Goal: Task Accomplishment & Management: Manage account settings

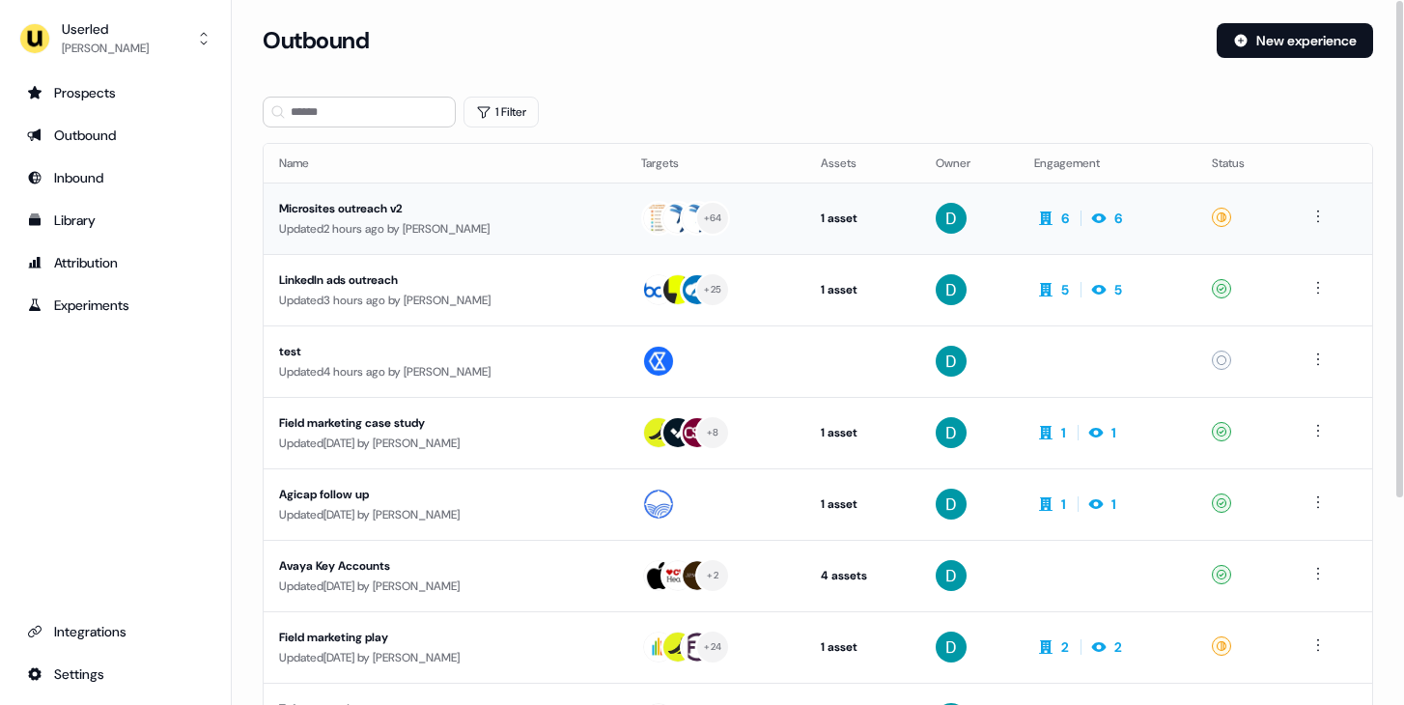
click at [402, 238] on td "Microsites outreach v2 Updated 2 hours ago by David Cruickshank" at bounding box center [445, 218] width 362 height 71
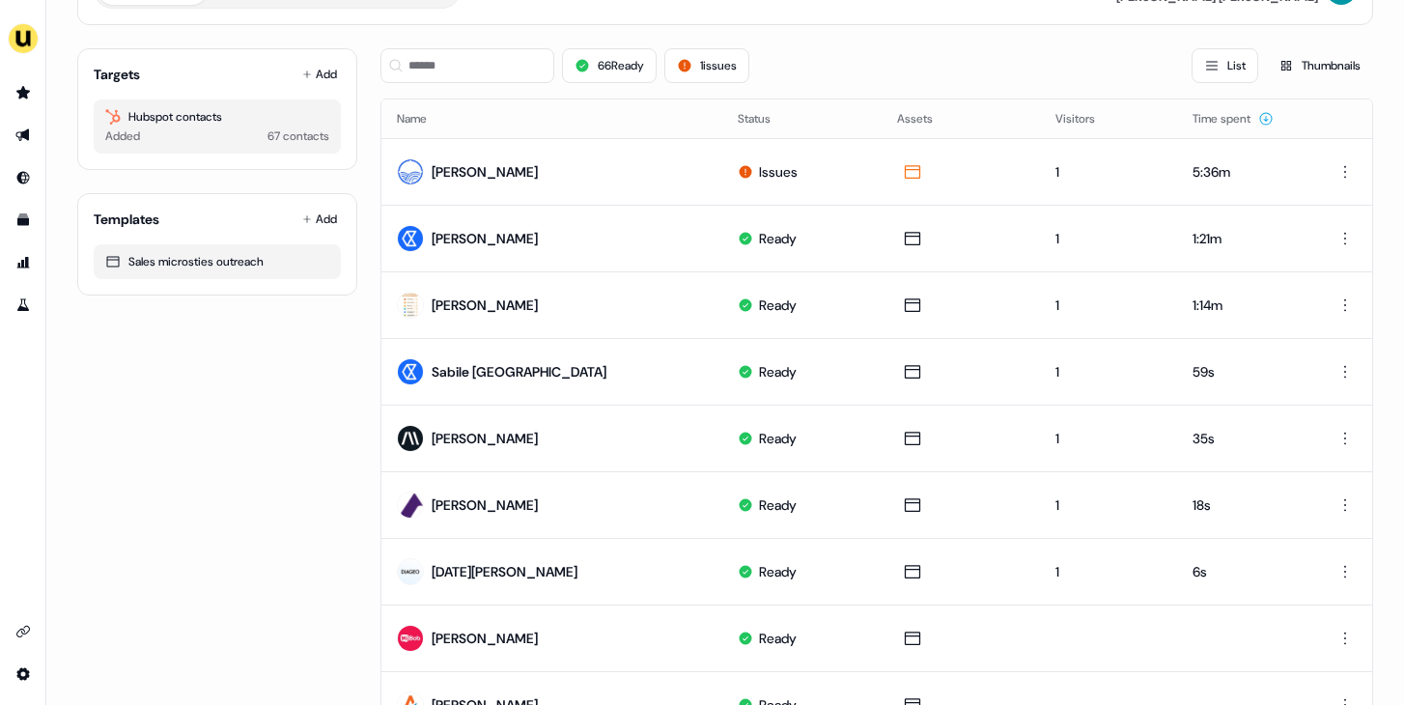
scroll to position [37, 0]
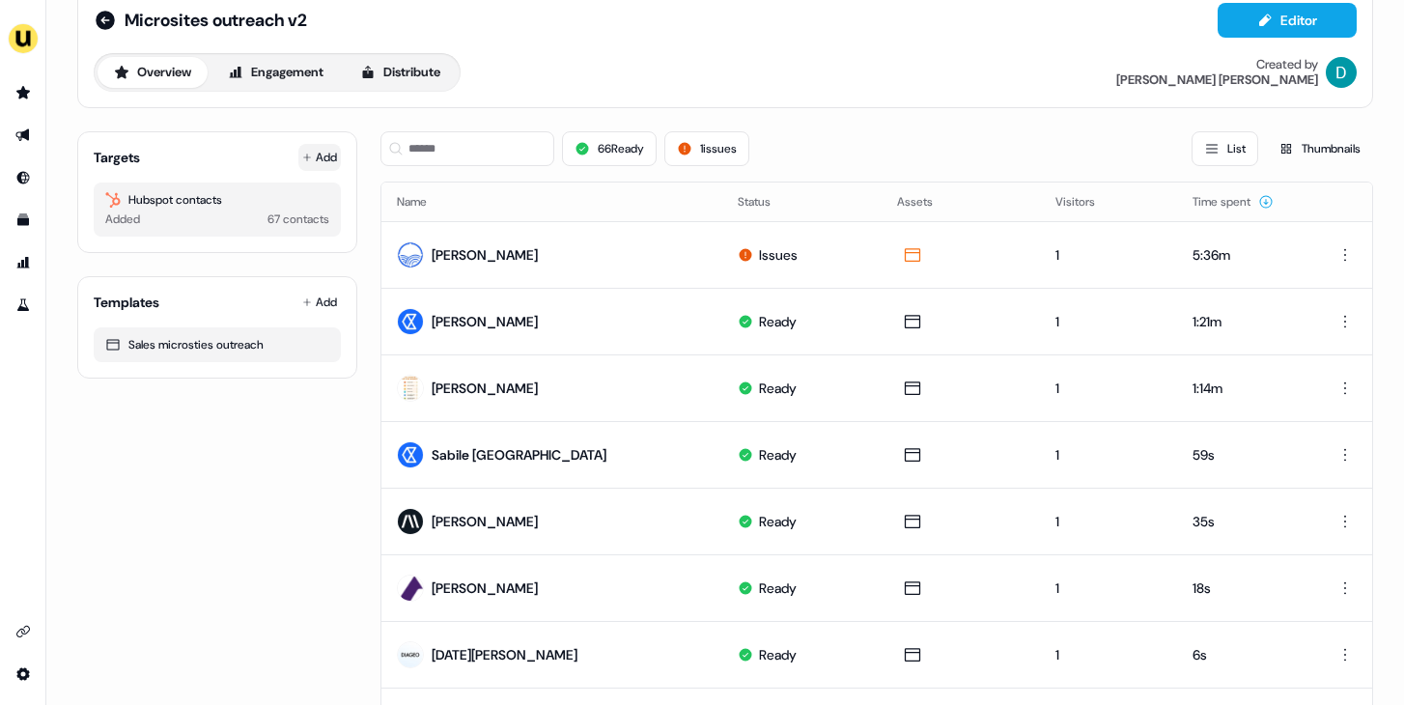
click at [307, 156] on icon at bounding box center [307, 158] width 10 height 10
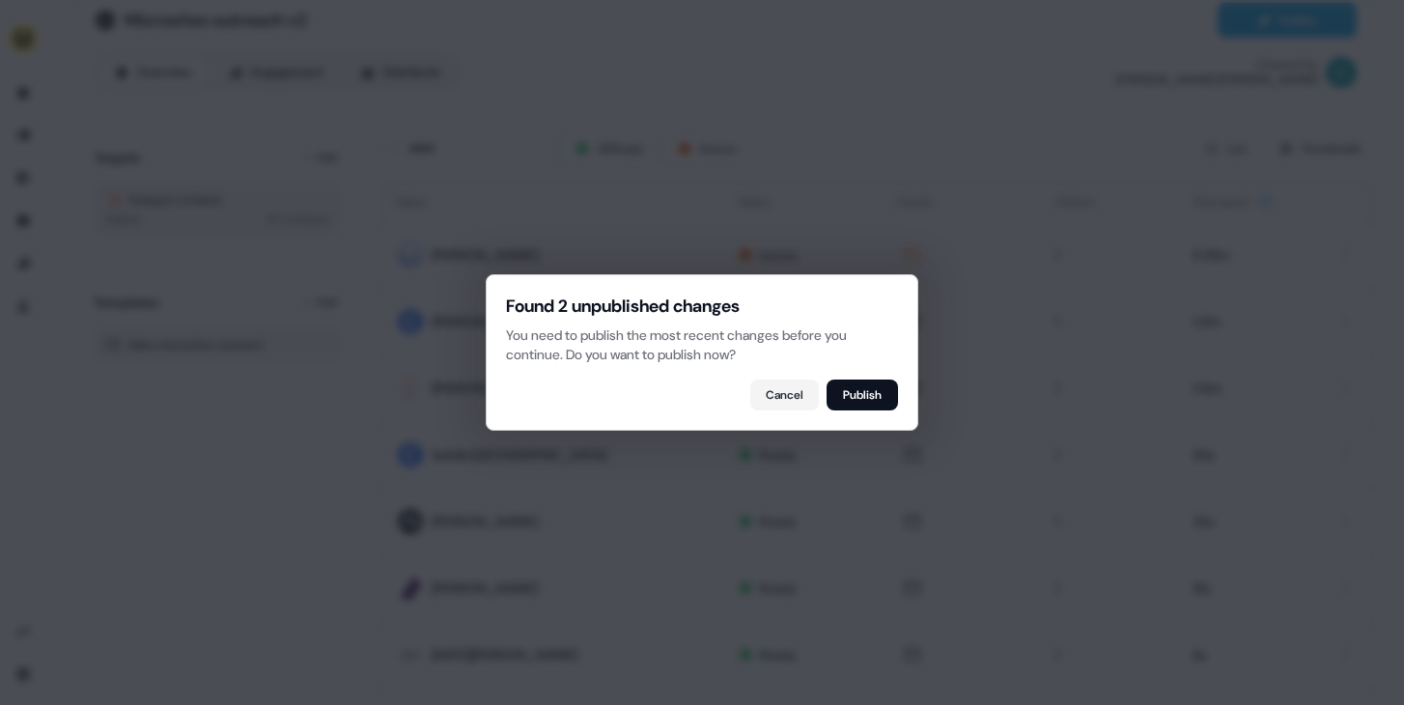
click at [907, 400] on div "Found 2 unpublished changes You need to publish the most recent changes before …" at bounding box center [702, 352] width 433 height 156
click at [866, 401] on button "Publish" at bounding box center [862, 395] width 71 height 31
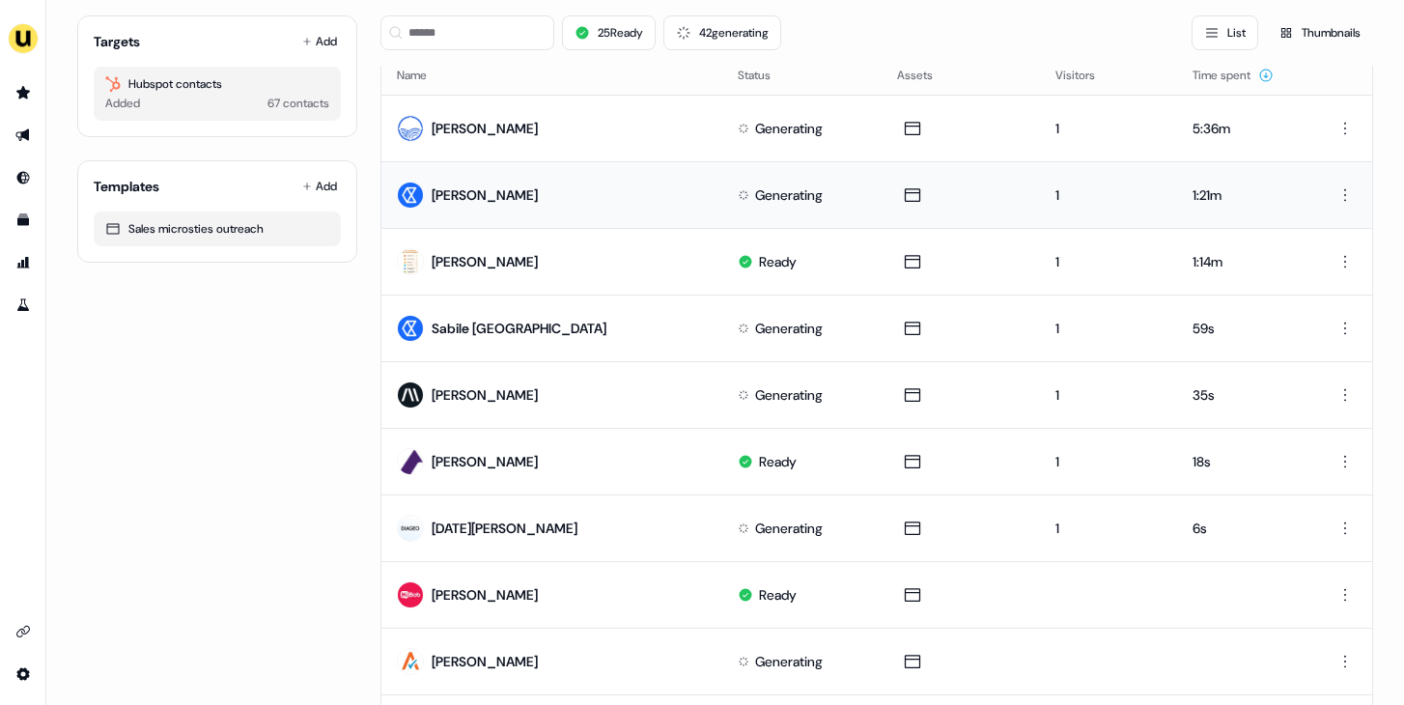
scroll to position [182, 0]
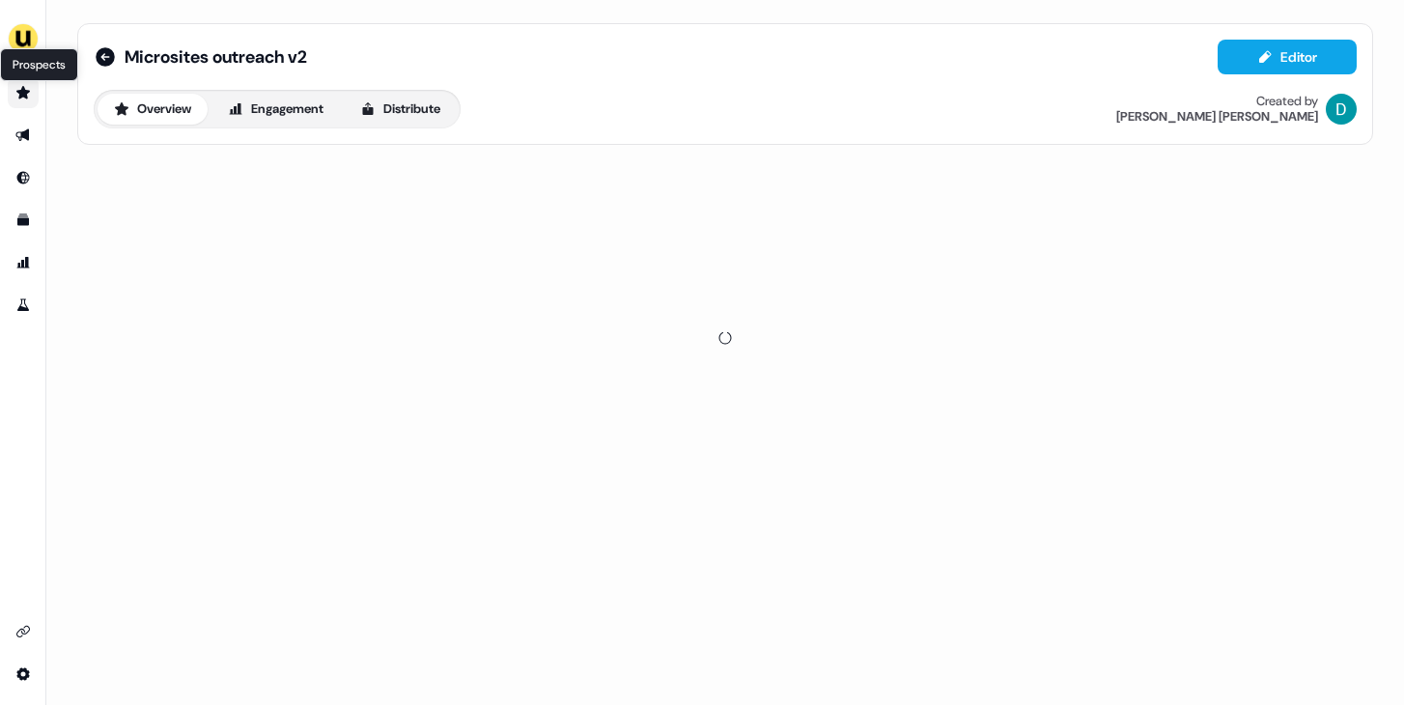
click at [21, 85] on icon "Go to prospects" at bounding box center [22, 92] width 15 height 15
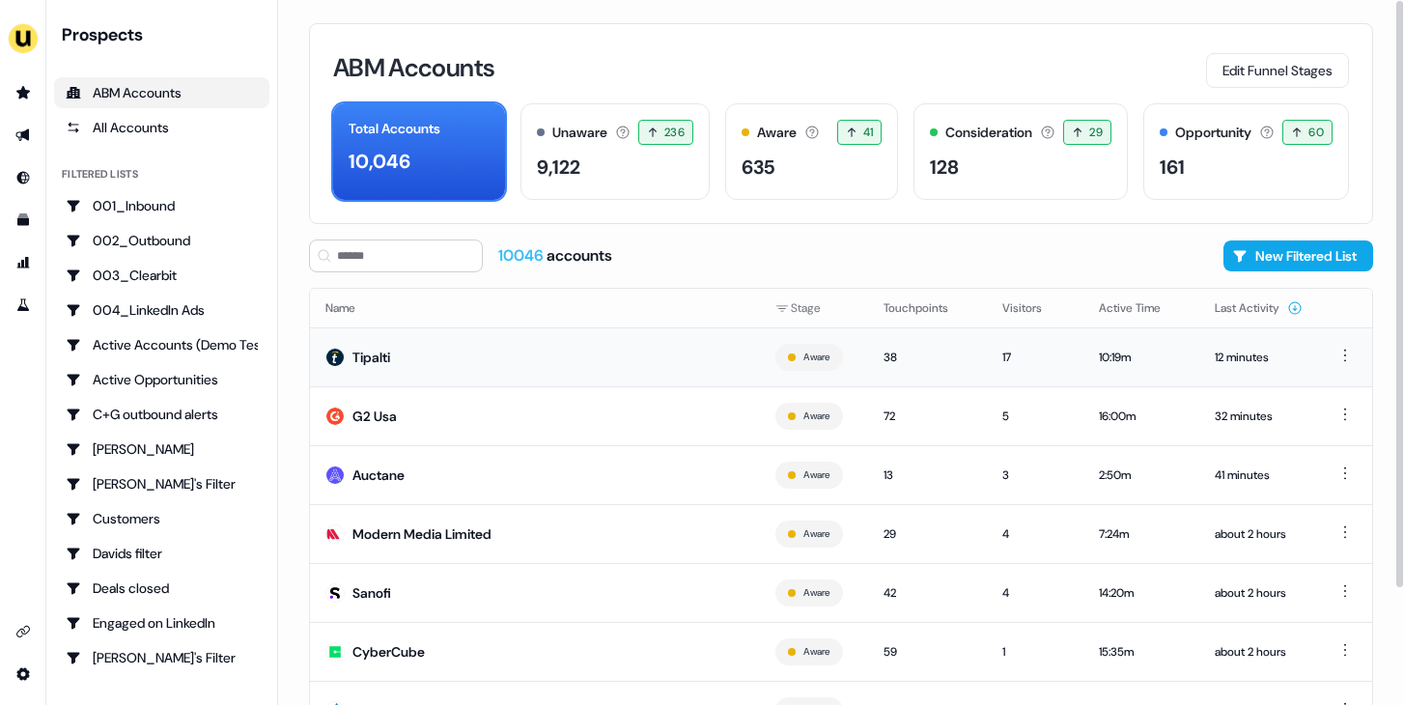
click at [557, 375] on td "Tipalti" at bounding box center [535, 356] width 450 height 59
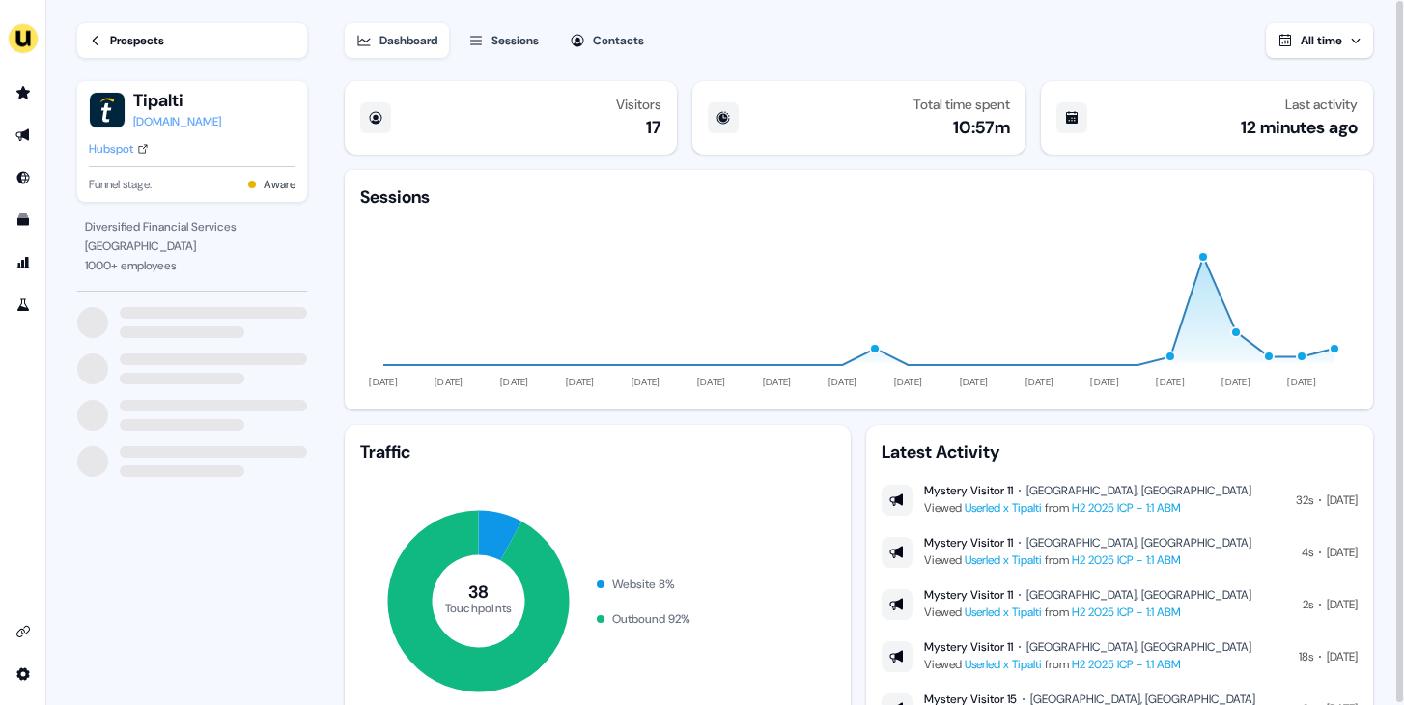
click at [491, 43] on button "Sessions" at bounding box center [504, 40] width 94 height 35
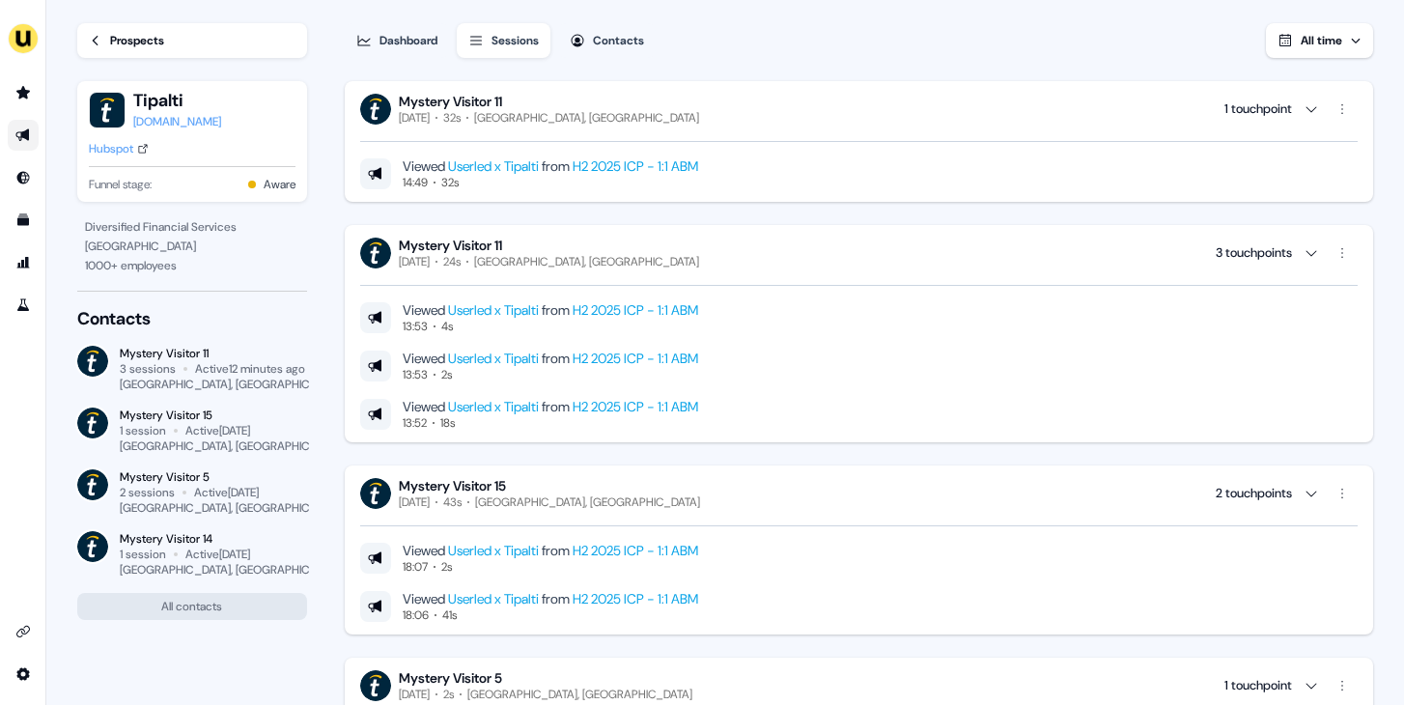
click at [31, 124] on link "Go to outbound experience" at bounding box center [23, 135] width 31 height 31
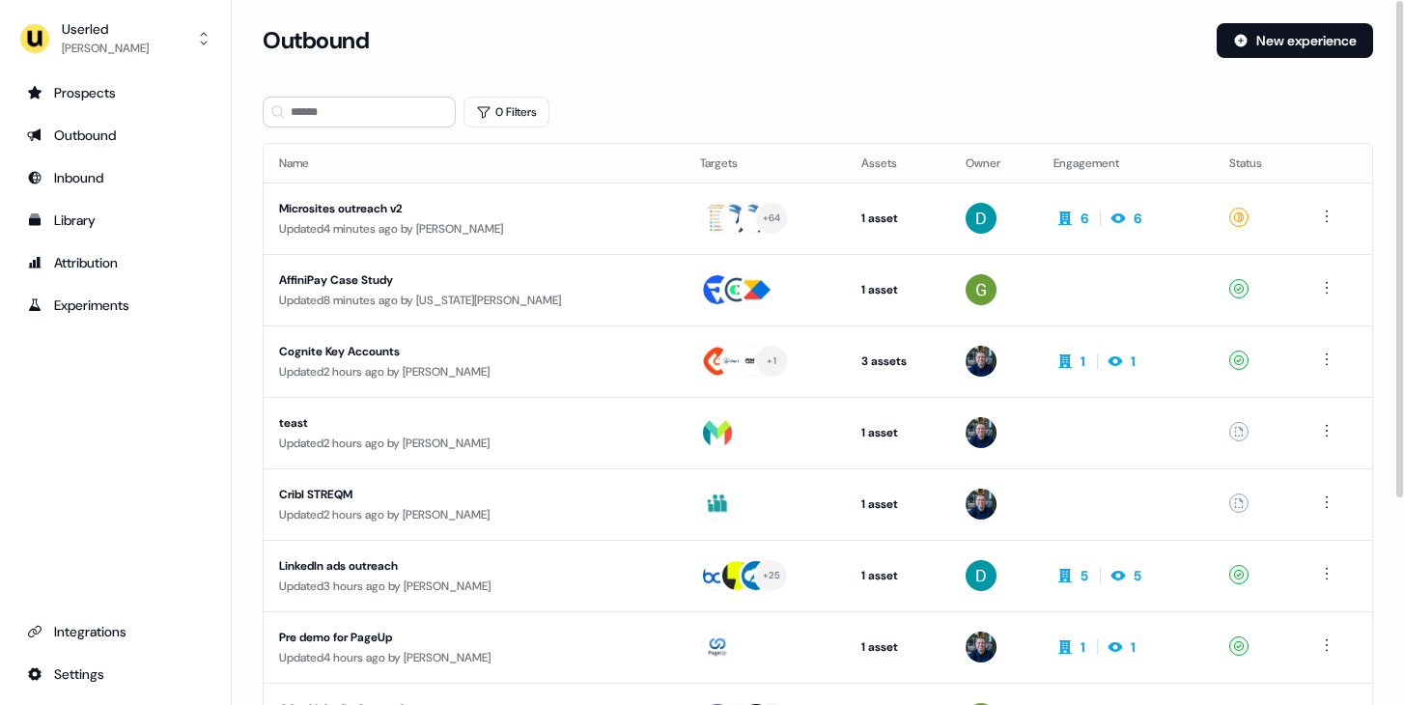
click at [379, 211] on div "Microsites outreach v2" at bounding box center [455, 208] width 352 height 19
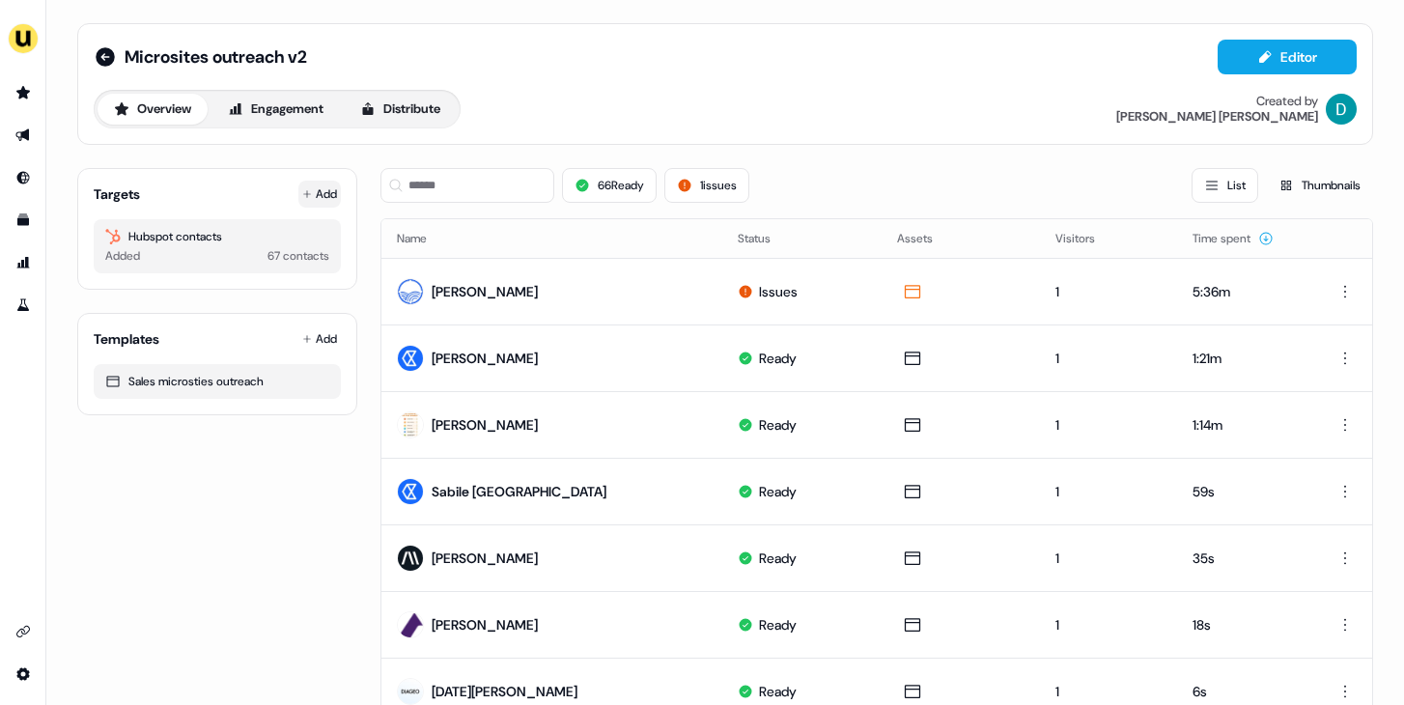
click at [308, 199] on button "Add" at bounding box center [319, 194] width 43 height 27
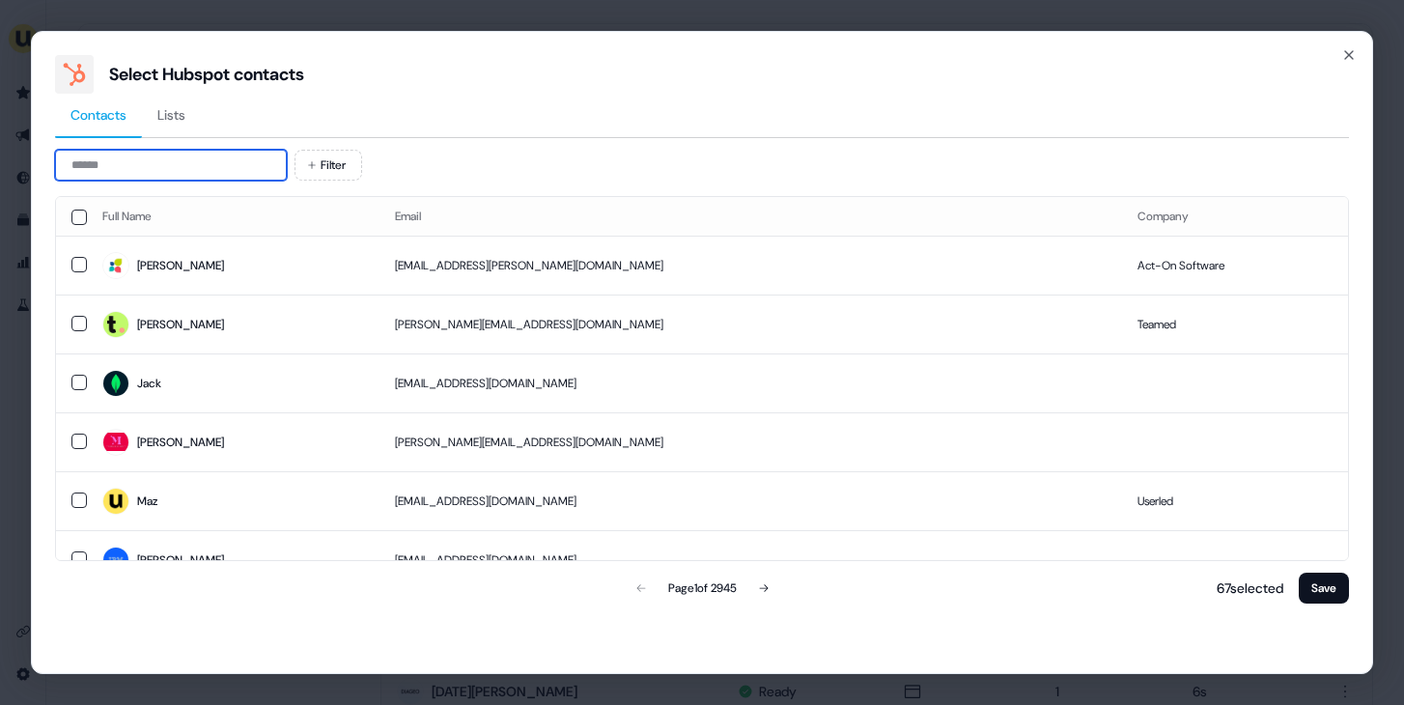
click at [145, 171] on input at bounding box center [171, 165] width 232 height 31
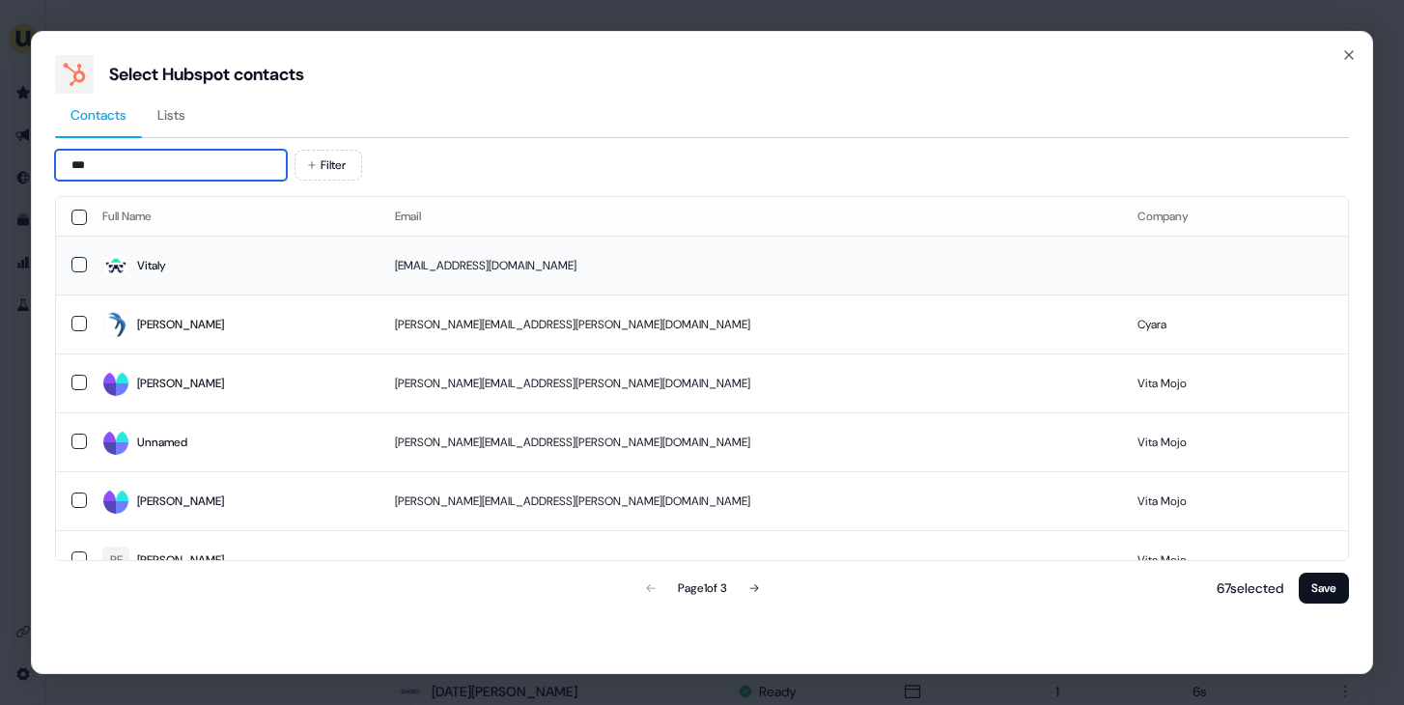
type input "***"
click at [216, 265] on span "Vitaly" at bounding box center [233, 265] width 262 height 27
click at [1325, 604] on div "68 selected Save" at bounding box center [1278, 588] width 142 height 39
click at [1331, 596] on button "Save" at bounding box center [1324, 588] width 50 height 31
click at [1331, 595] on button "Save" at bounding box center [1324, 588] width 50 height 31
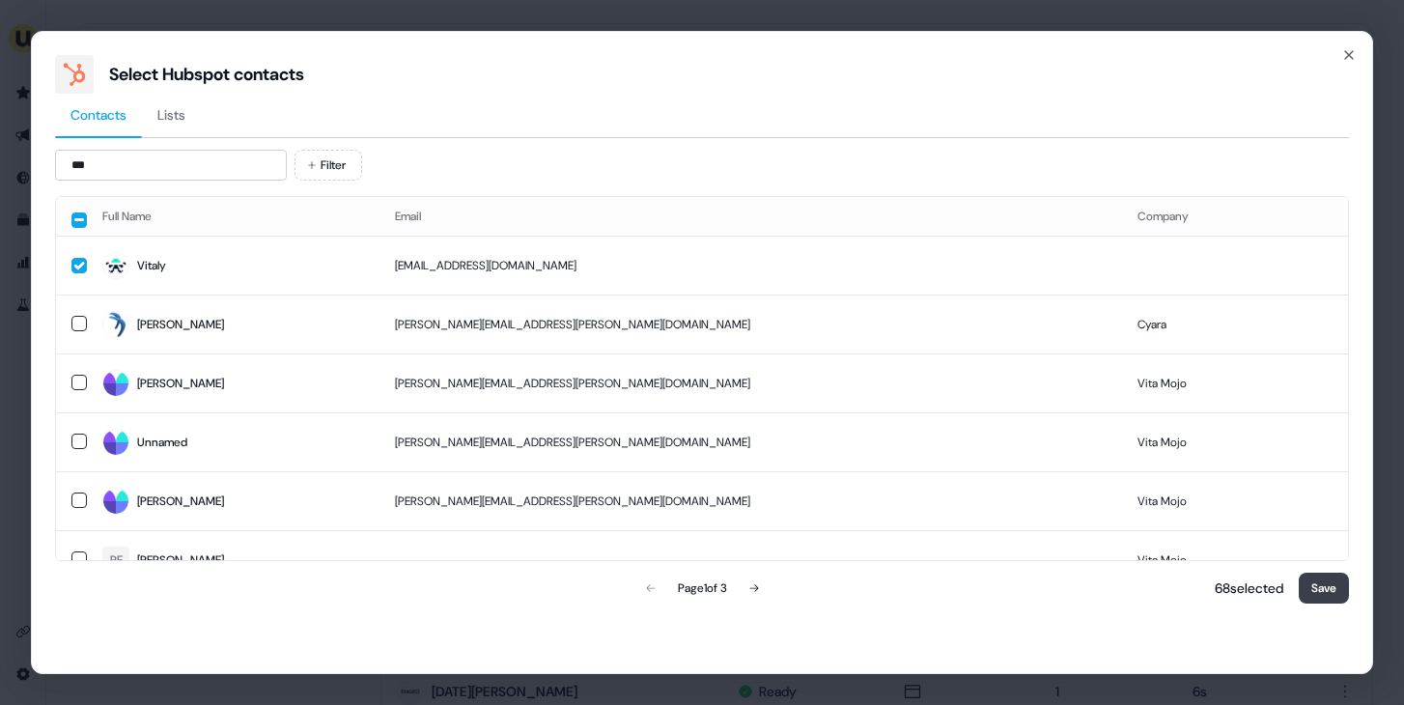
click at [1330, 595] on button "Save" at bounding box center [1324, 588] width 50 height 31
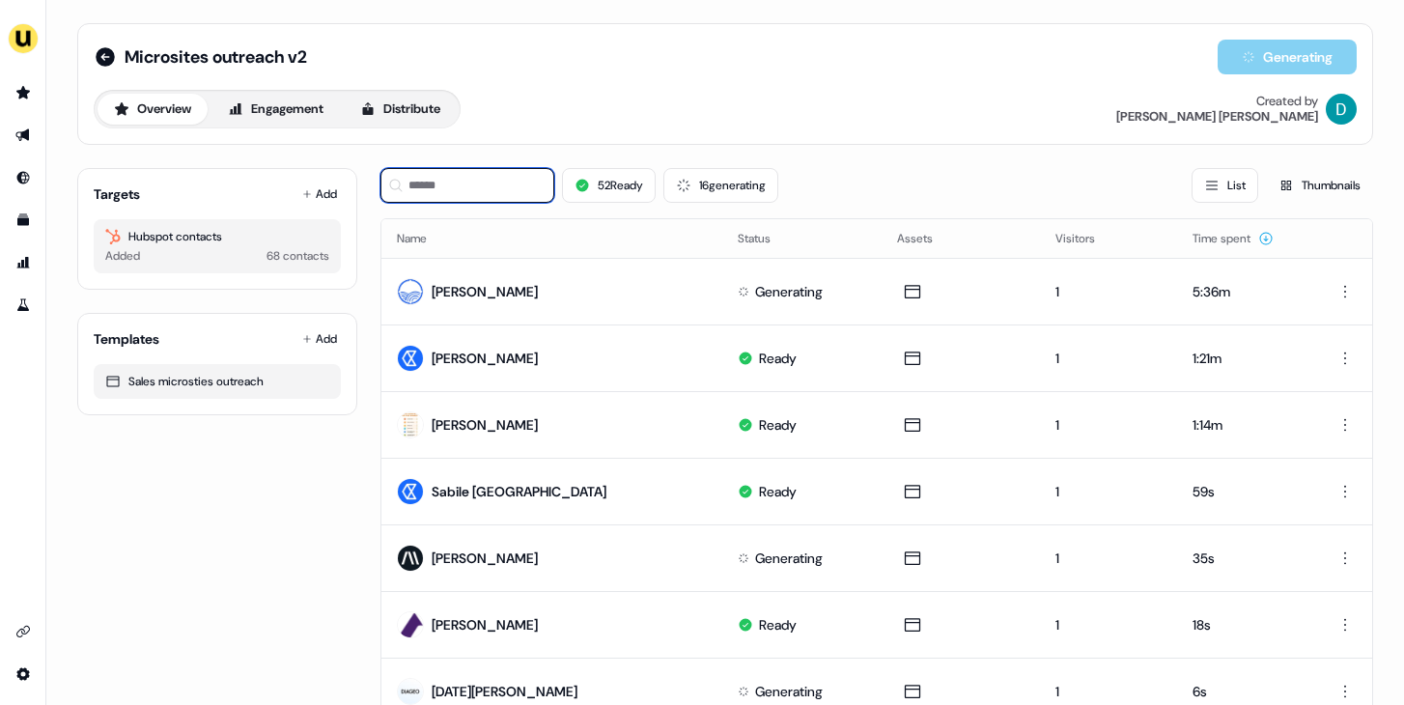
click at [492, 197] on input at bounding box center [468, 185] width 174 height 35
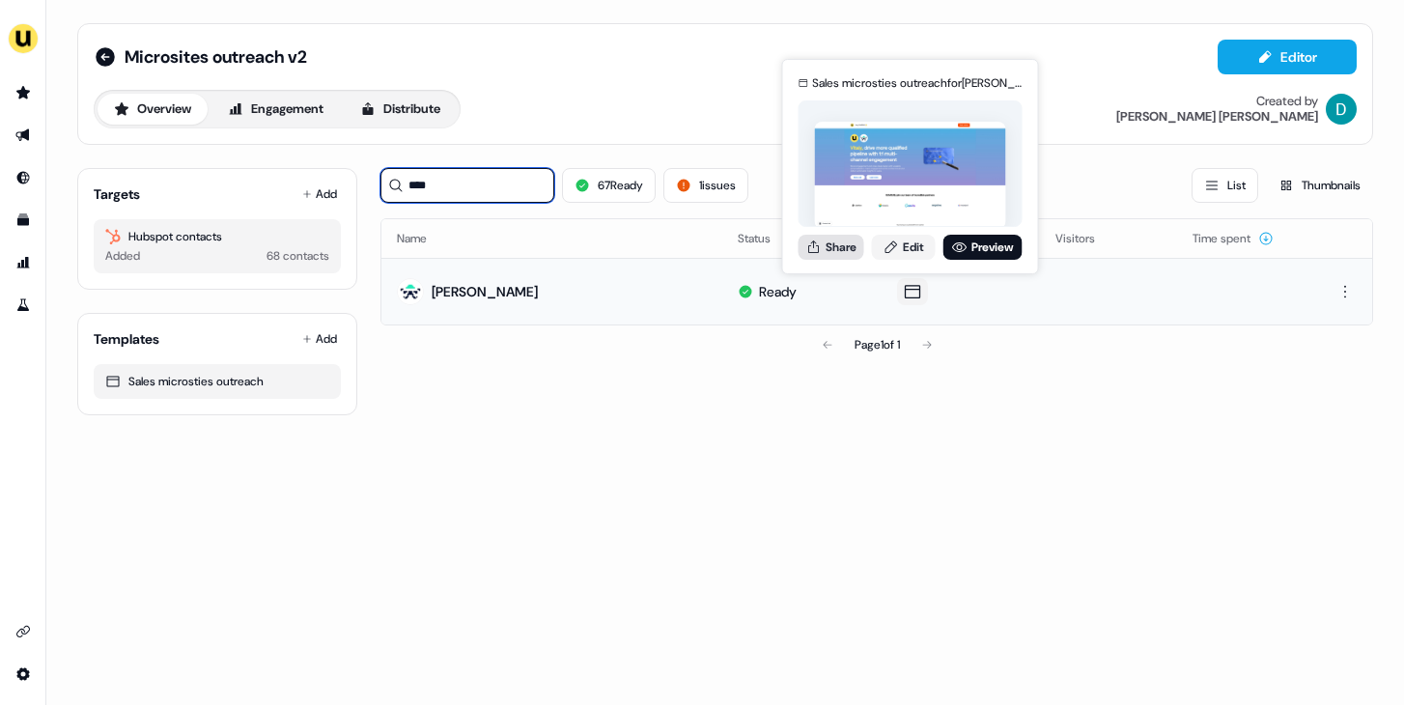
type input "****"
click at [809, 255] on button "Share" at bounding box center [832, 247] width 66 height 25
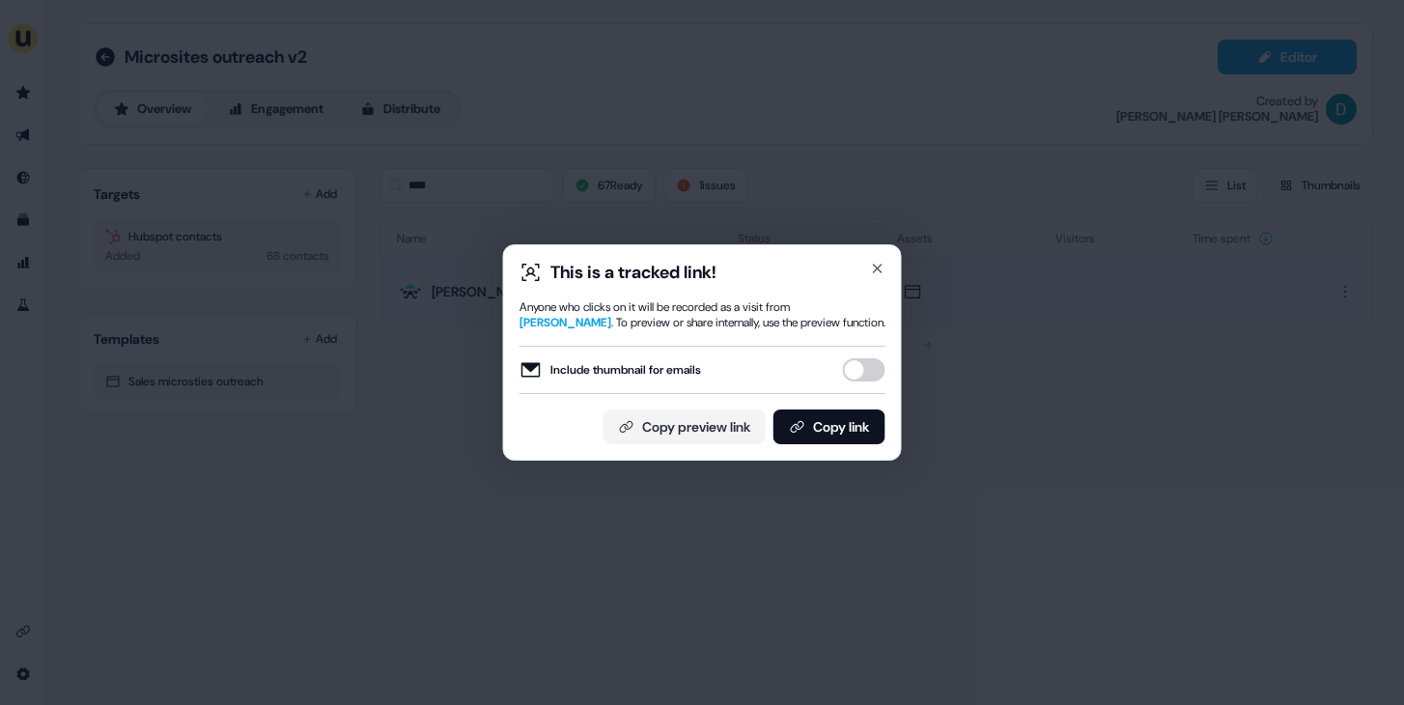
click at [861, 373] on button "Include thumbnail for emails" at bounding box center [864, 369] width 43 height 23
click at [860, 437] on button "Copy link" at bounding box center [830, 427] width 112 height 35
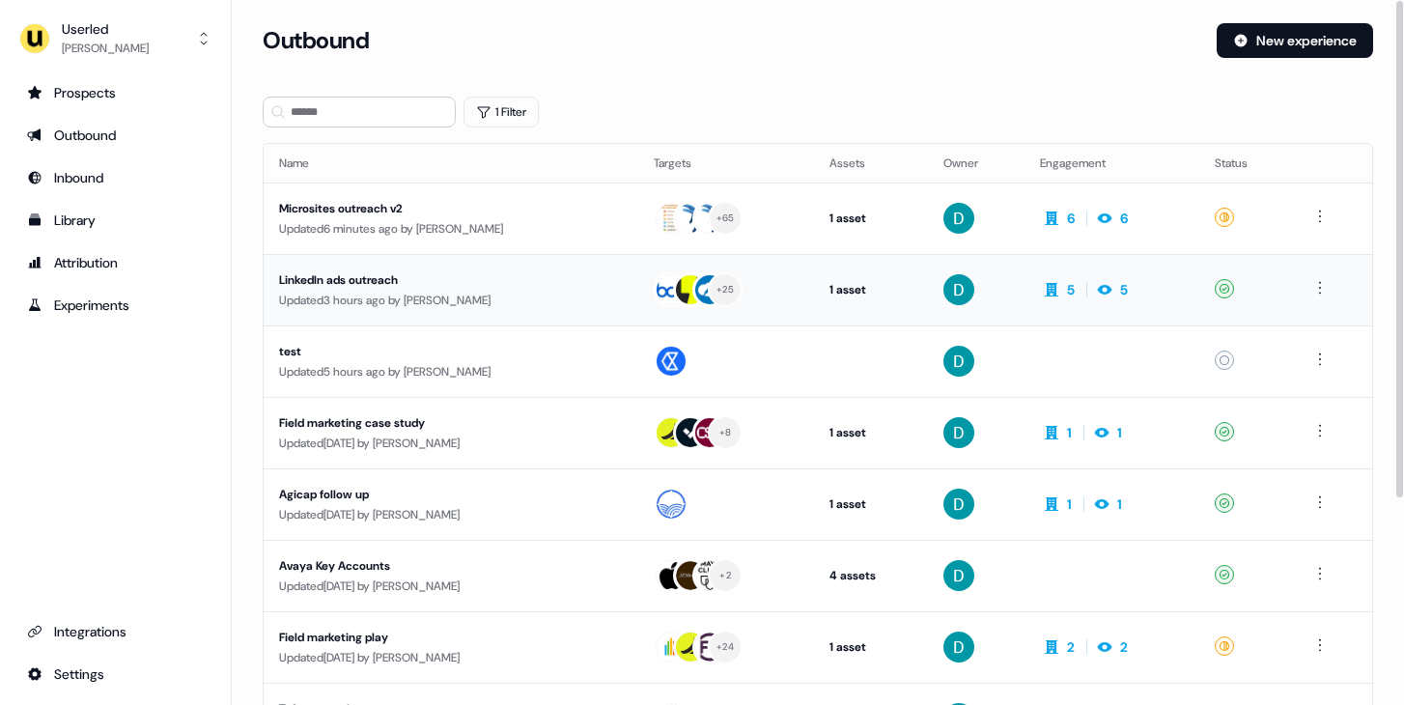
click at [571, 281] on div "LinkedIn ads outreach" at bounding box center [451, 279] width 344 height 19
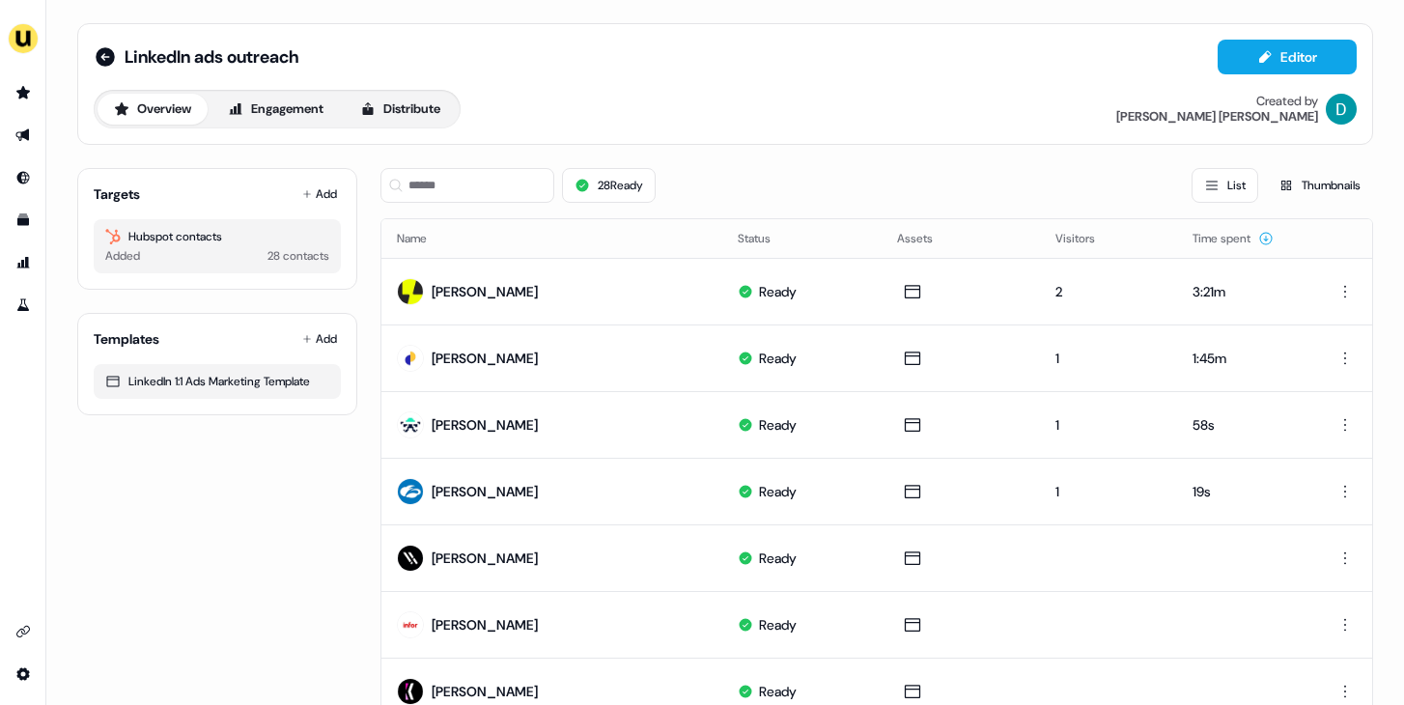
scroll to position [21, 0]
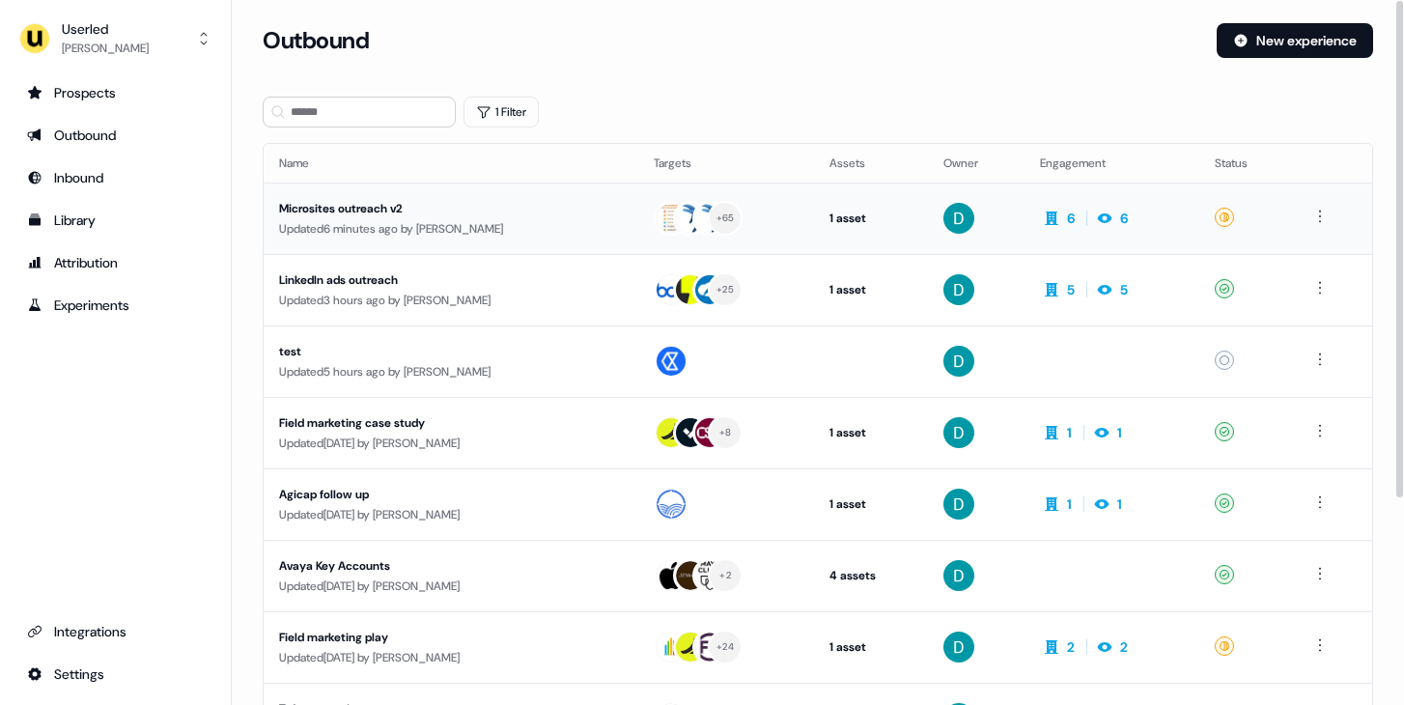
click at [461, 233] on div "Updated 6 minutes ago by David Cruickshank" at bounding box center [451, 228] width 344 height 19
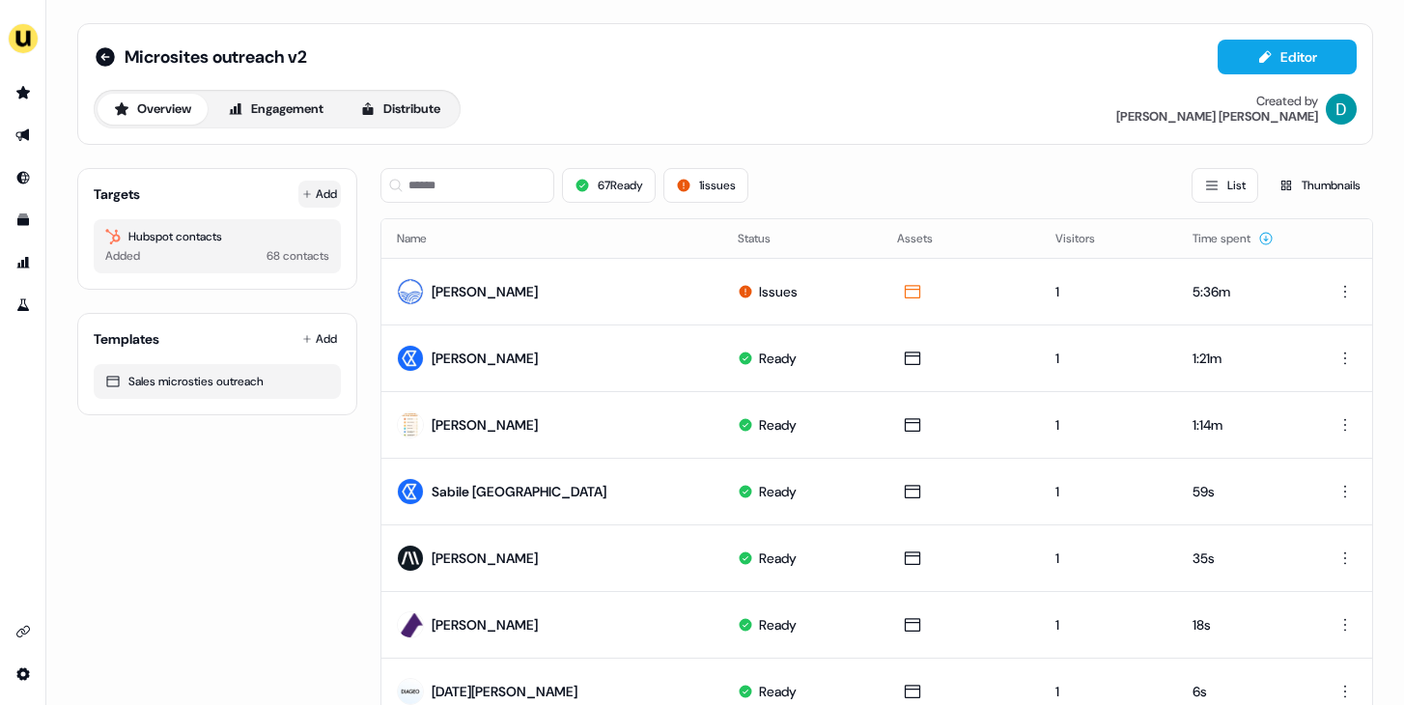
click at [321, 192] on button "Add" at bounding box center [319, 194] width 43 height 27
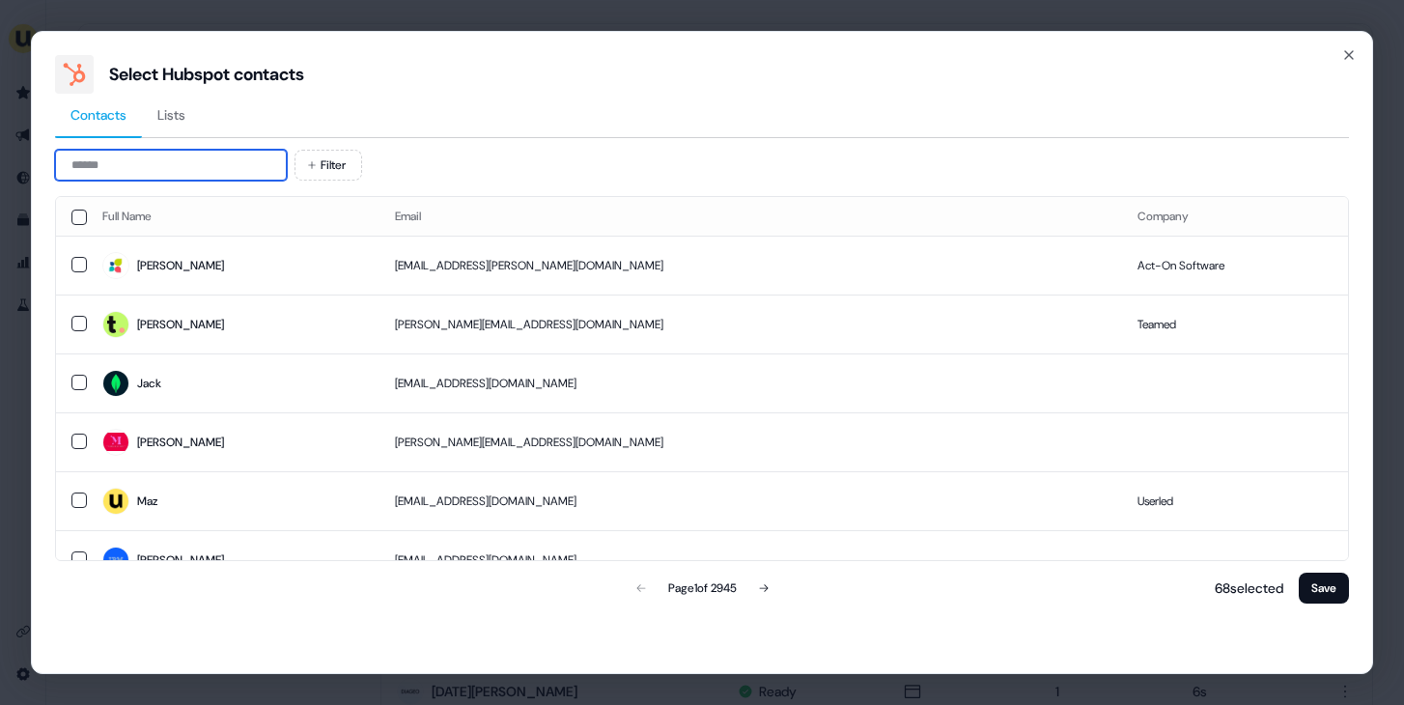
click at [169, 158] on input at bounding box center [171, 165] width 232 height 31
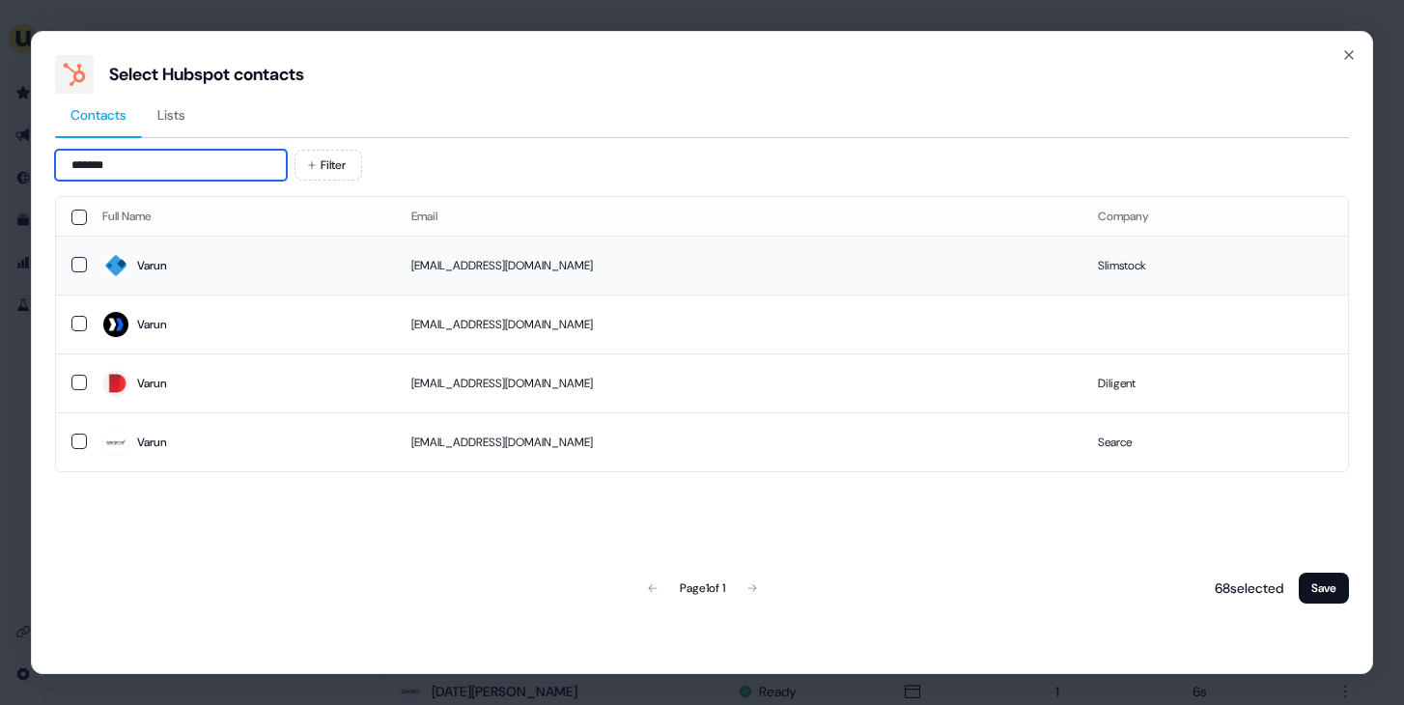
type input "*******"
click at [337, 254] on span "Varun" at bounding box center [241, 265] width 278 height 27
click at [1326, 594] on button "Save" at bounding box center [1324, 588] width 50 height 31
click at [1328, 587] on button "Save" at bounding box center [1324, 588] width 50 height 31
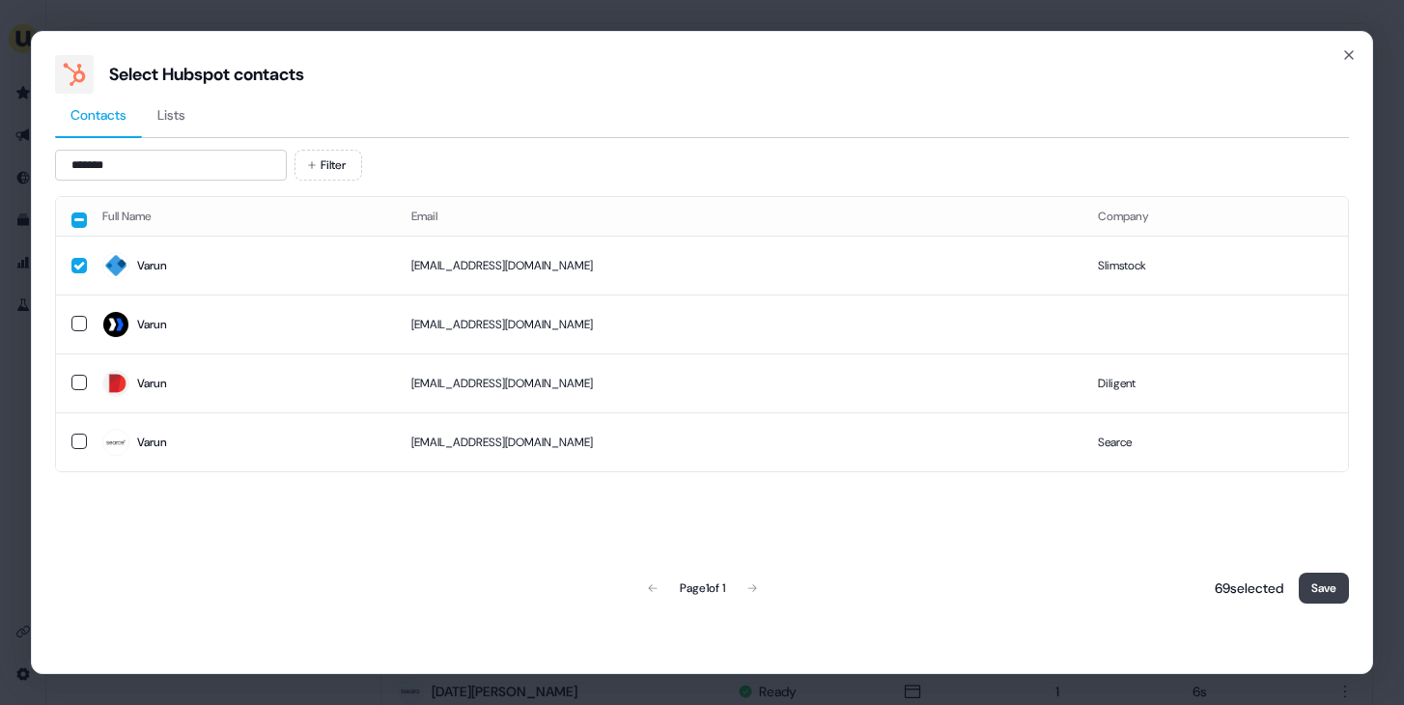
click at [1328, 587] on button "Save" at bounding box center [1324, 588] width 50 height 31
click at [1346, 600] on button "Save" at bounding box center [1324, 588] width 50 height 31
click at [1323, 580] on button "Save" at bounding box center [1324, 588] width 50 height 31
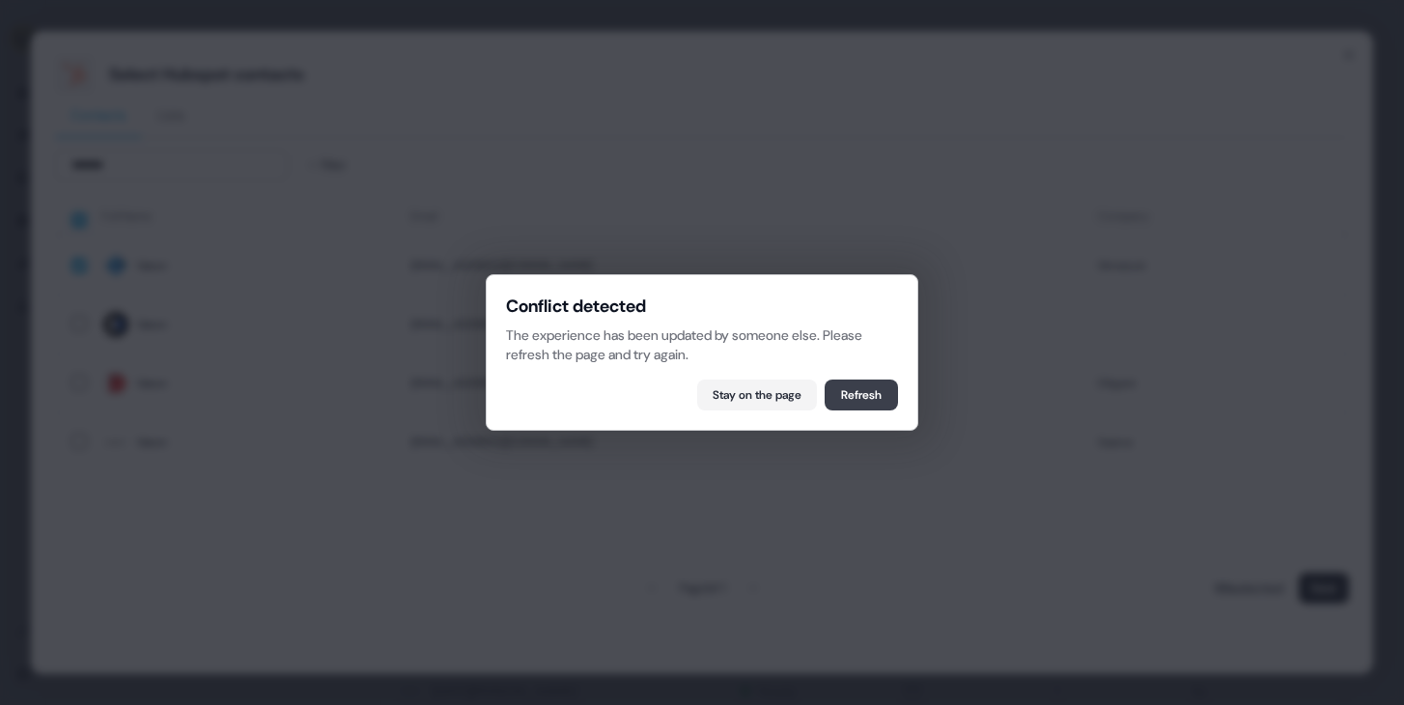
click at [865, 406] on button "Refresh" at bounding box center [861, 395] width 73 height 31
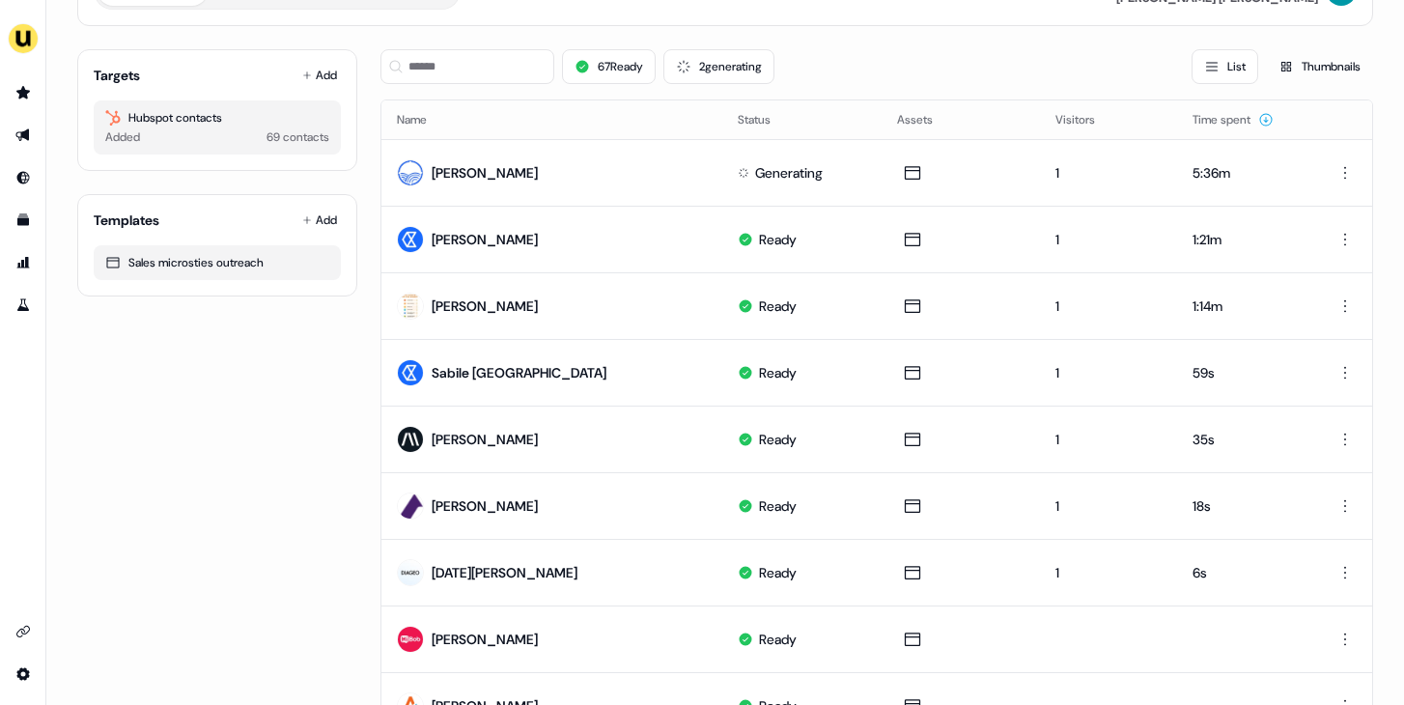
scroll to position [135, 0]
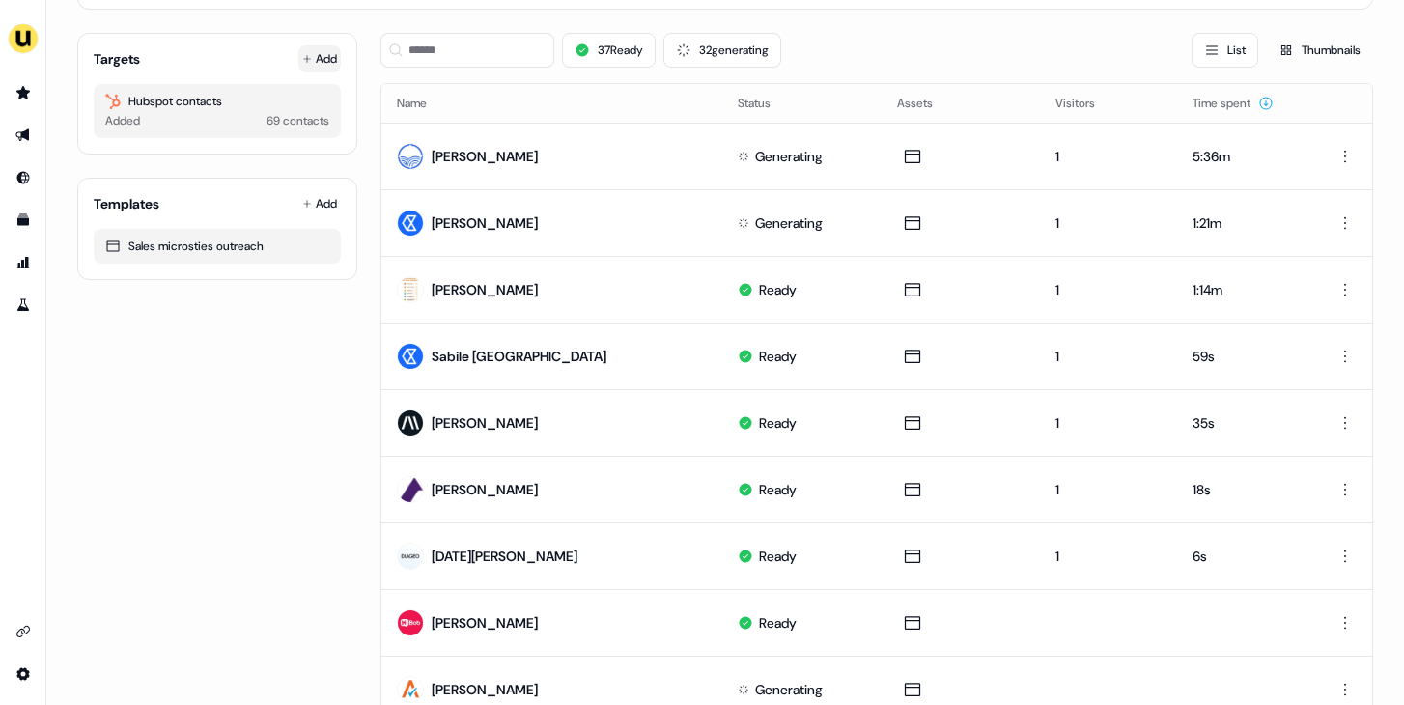
click at [311, 62] on button "Add" at bounding box center [319, 58] width 43 height 27
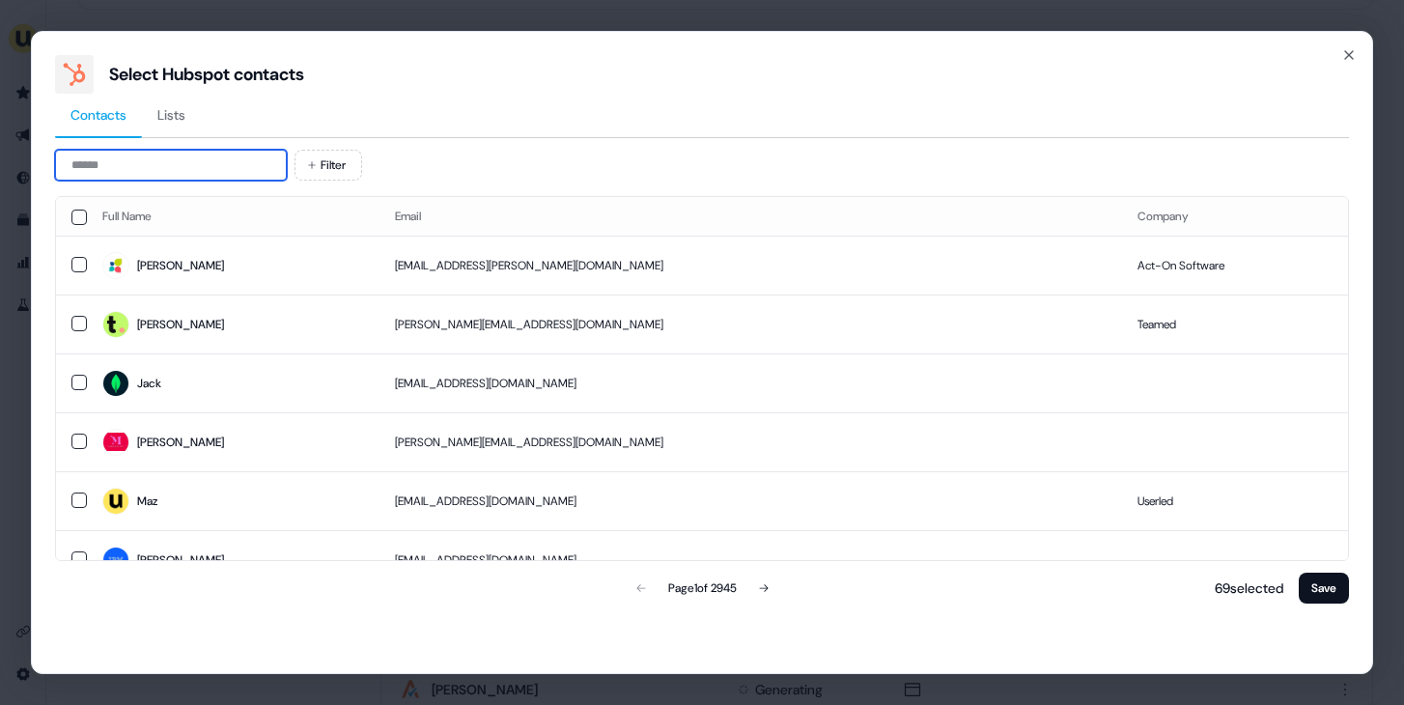
click at [152, 167] on input at bounding box center [171, 165] width 232 height 31
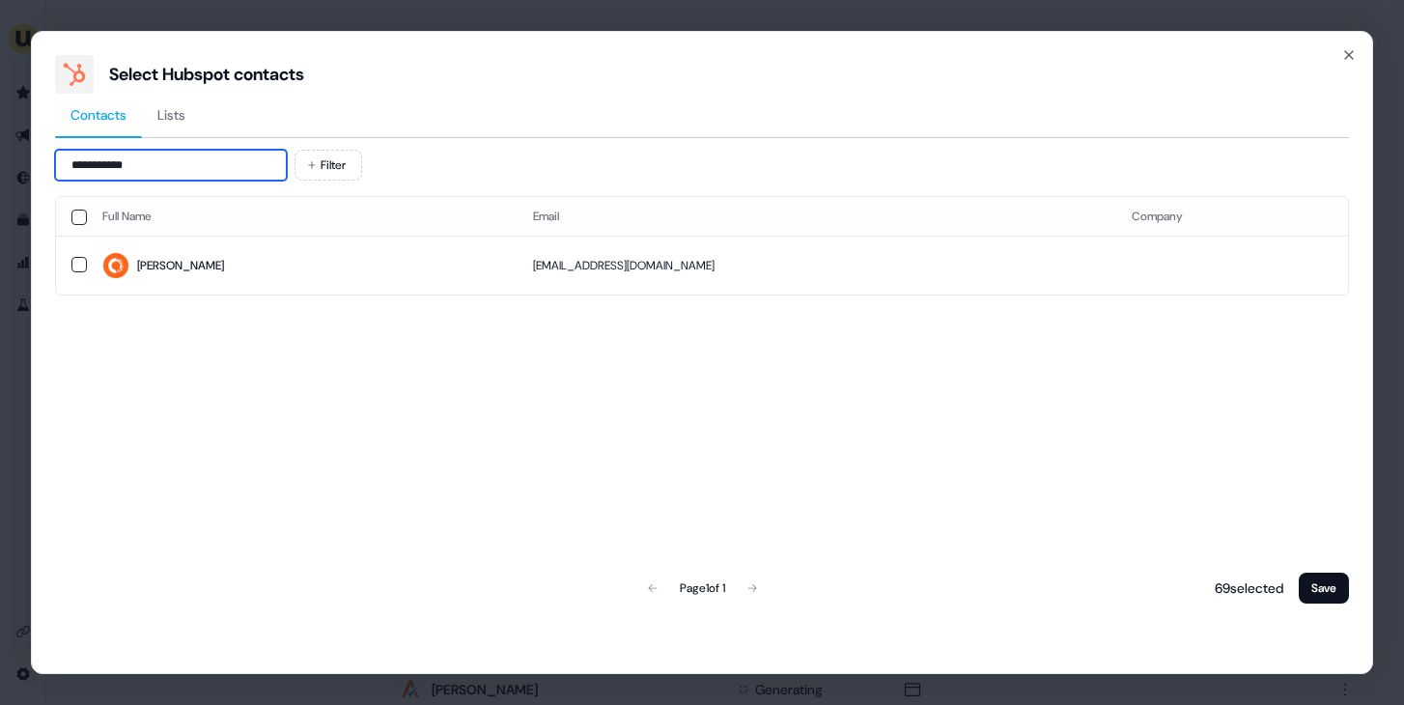
type input "**********"
click at [226, 255] on span "Faye" at bounding box center [302, 265] width 400 height 27
click at [1326, 576] on button "Save" at bounding box center [1324, 588] width 50 height 31
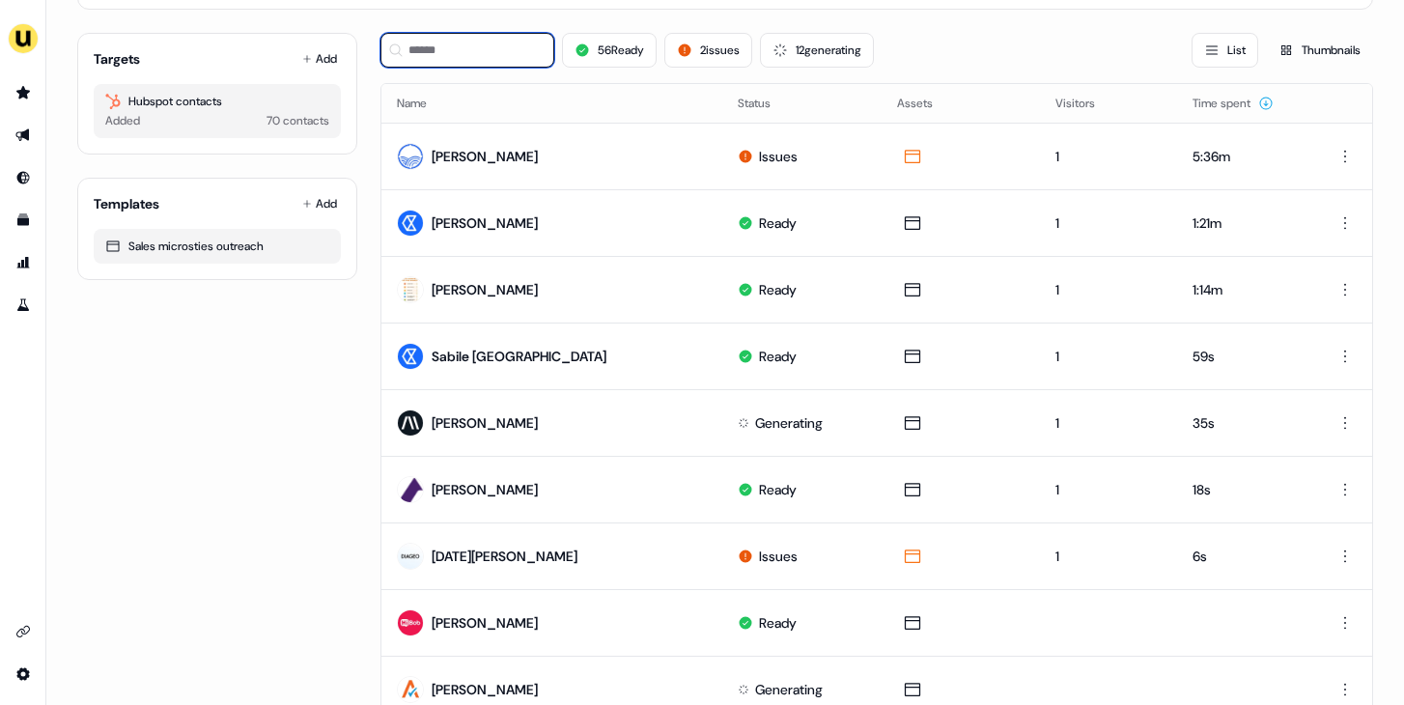
click at [500, 45] on input at bounding box center [468, 50] width 174 height 35
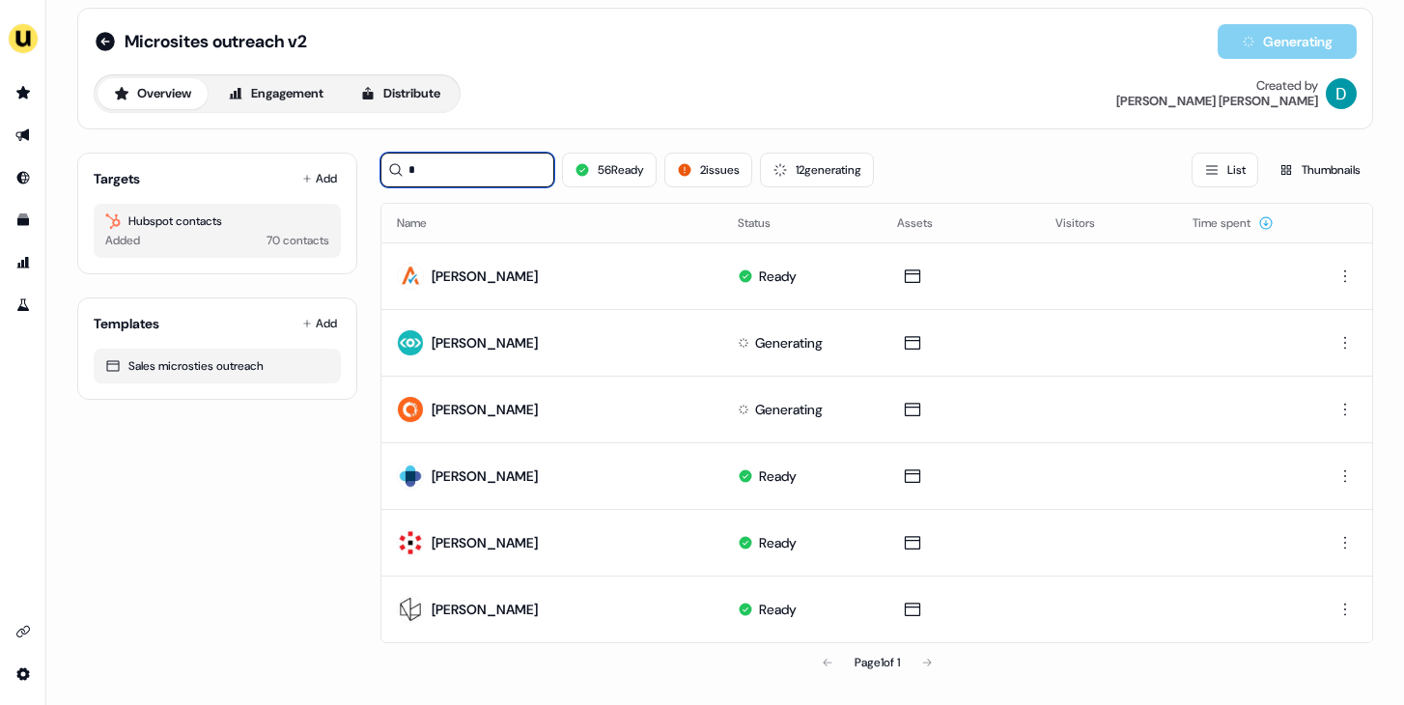
scroll to position [0, 0]
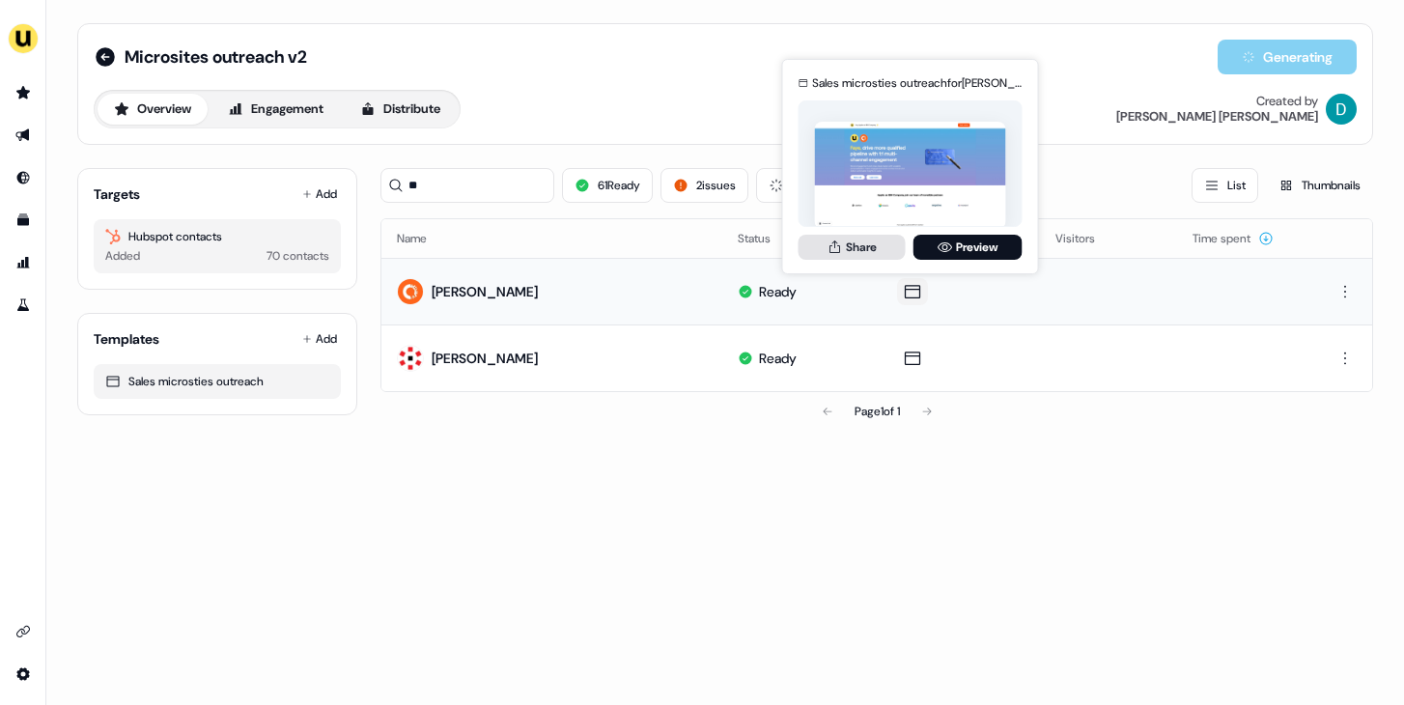
click at [844, 250] on button "Share" at bounding box center [852, 247] width 107 height 25
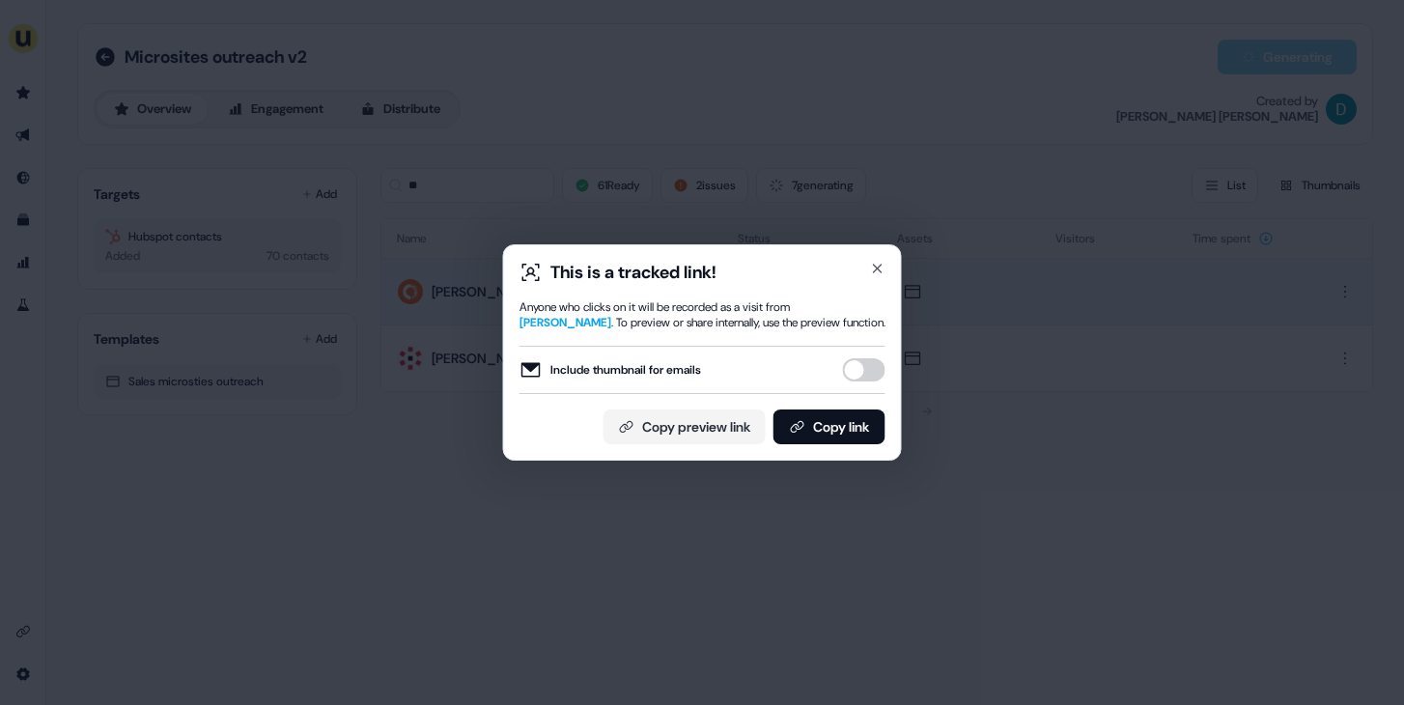
click at [859, 385] on div "Include thumbnail for emails" at bounding box center [703, 370] width 366 height 48
click at [862, 374] on button "Include thumbnail for emails" at bounding box center [864, 369] width 43 height 23
click at [861, 415] on button "Copy link" at bounding box center [830, 427] width 112 height 35
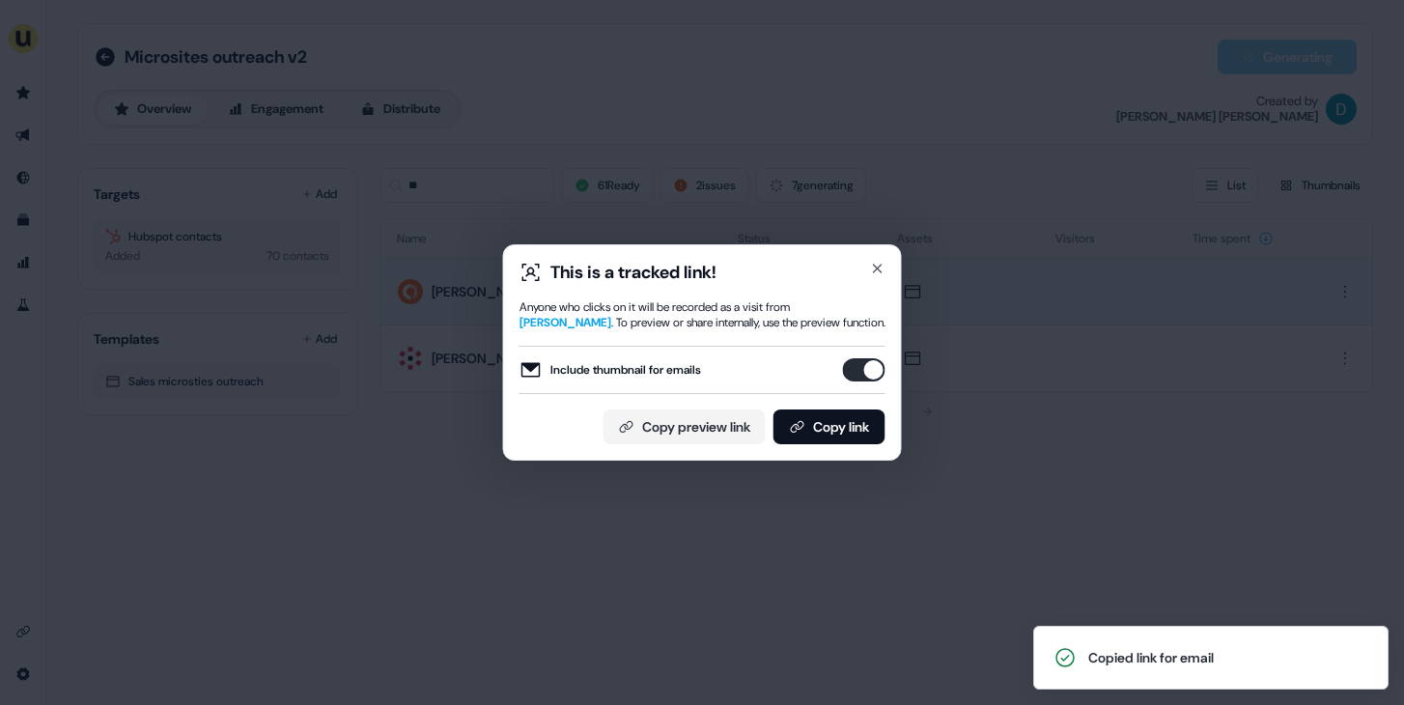
click at [882, 258] on div "This is a tracked link! Anyone who clicks on it will be recorded as a visit fro…" at bounding box center [702, 352] width 399 height 216
click at [882, 262] on icon "button" at bounding box center [877, 268] width 15 height 15
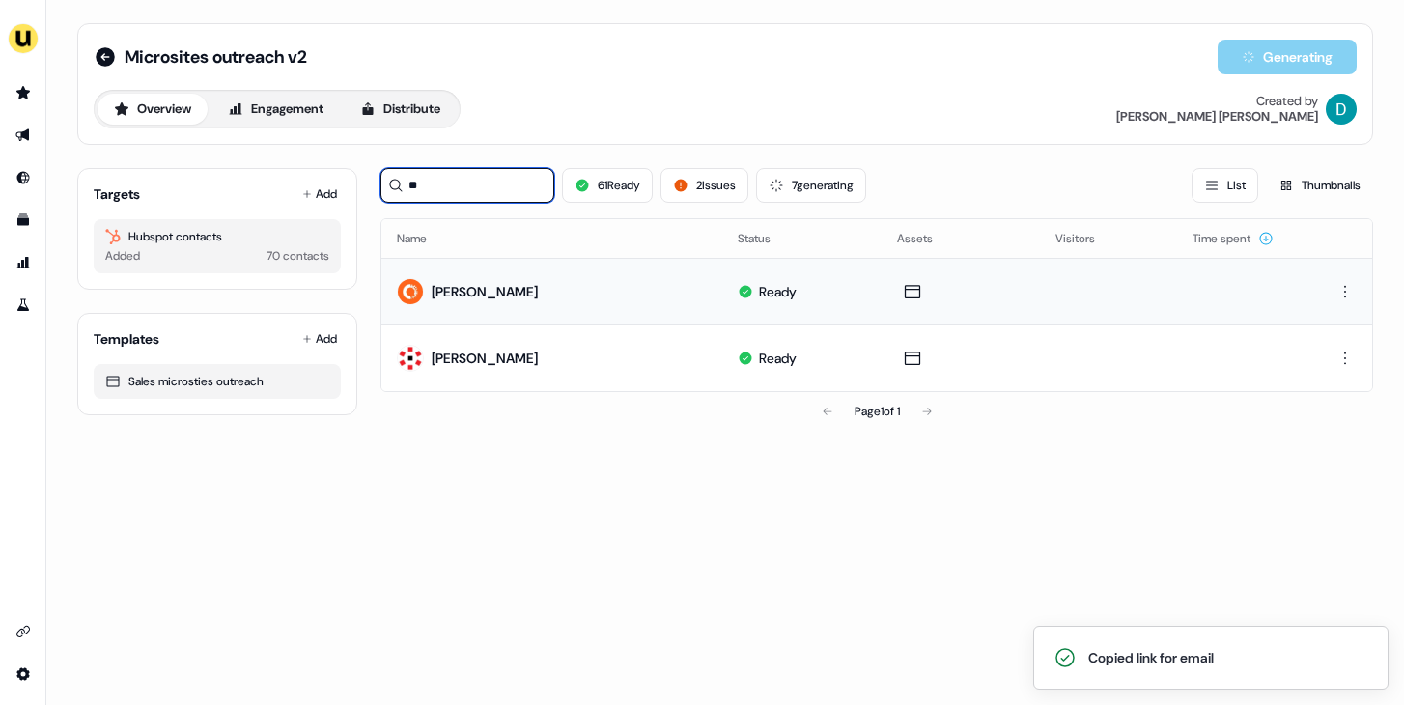
drag, startPoint x: 508, startPoint y: 197, endPoint x: 357, endPoint y: 193, distance: 150.7
click at [357, 193] on div "Targets Add Hubspot contacts Added 70 contacts Templates Add Sales microsties o…" at bounding box center [725, 292] width 1296 height 278
type input "*"
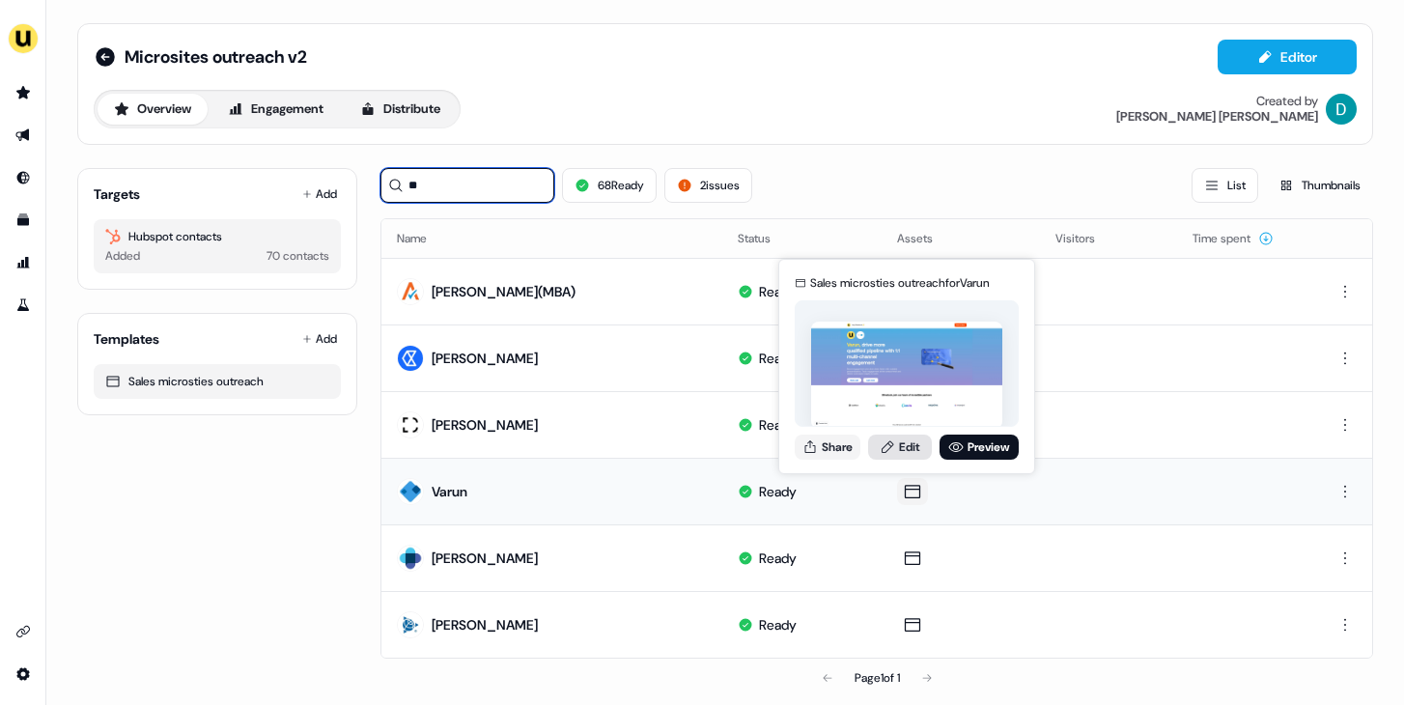
type input "**"
click at [901, 449] on link "Edit" at bounding box center [900, 447] width 64 height 25
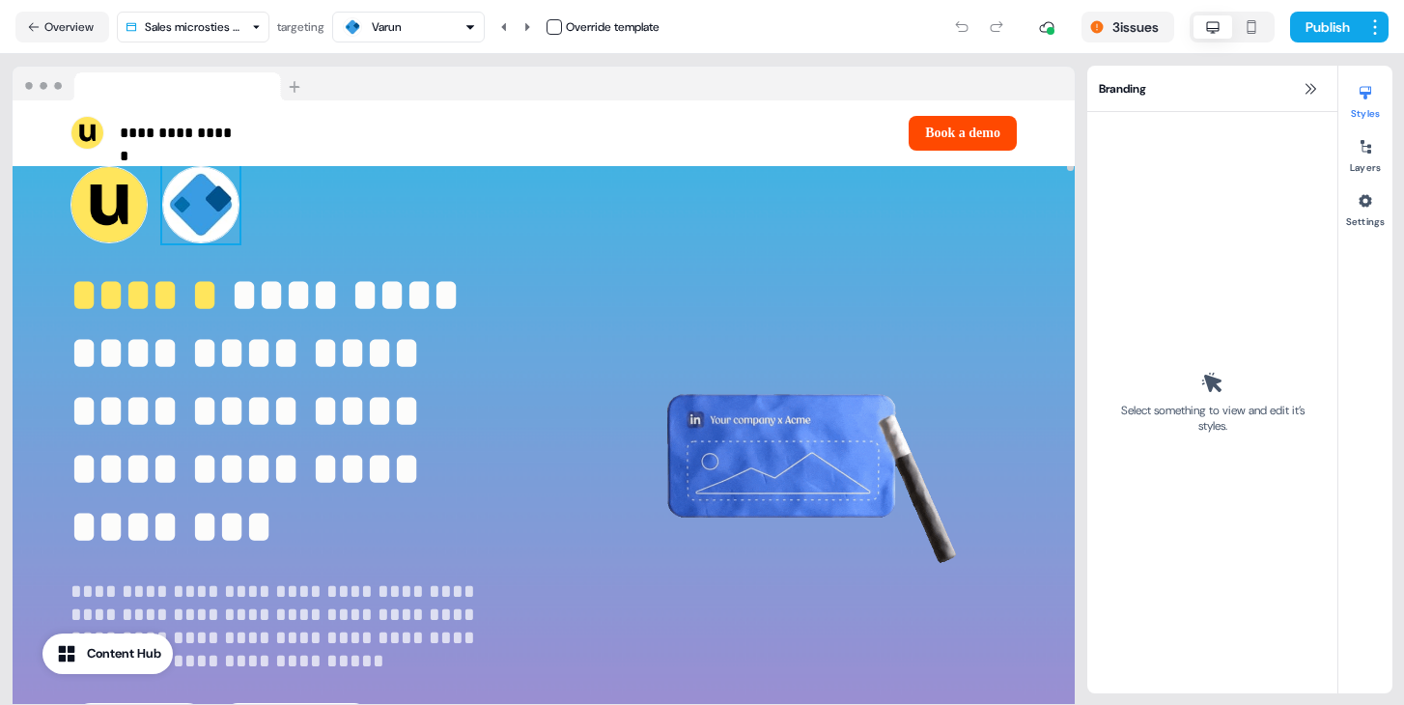
click at [197, 187] on img at bounding box center [200, 204] width 77 height 77
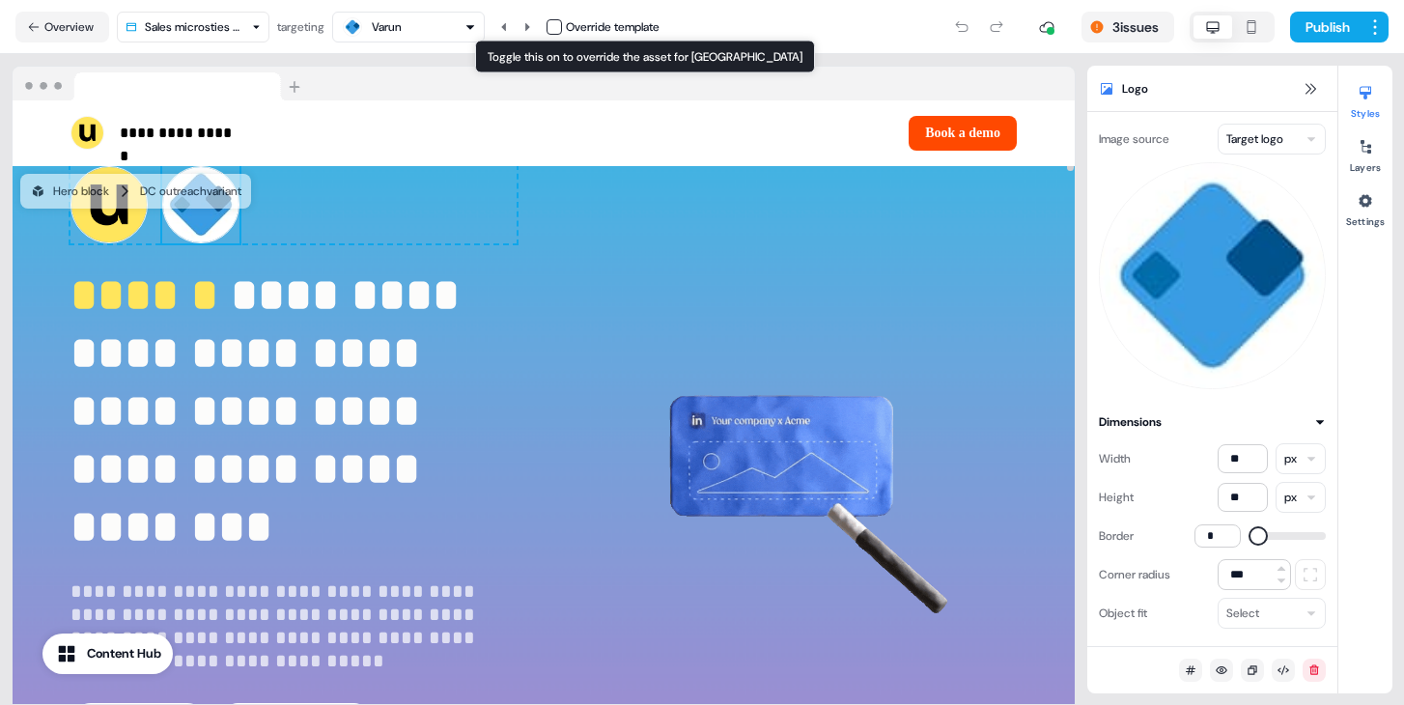
click at [562, 32] on button "button" at bounding box center [554, 26] width 15 height 15
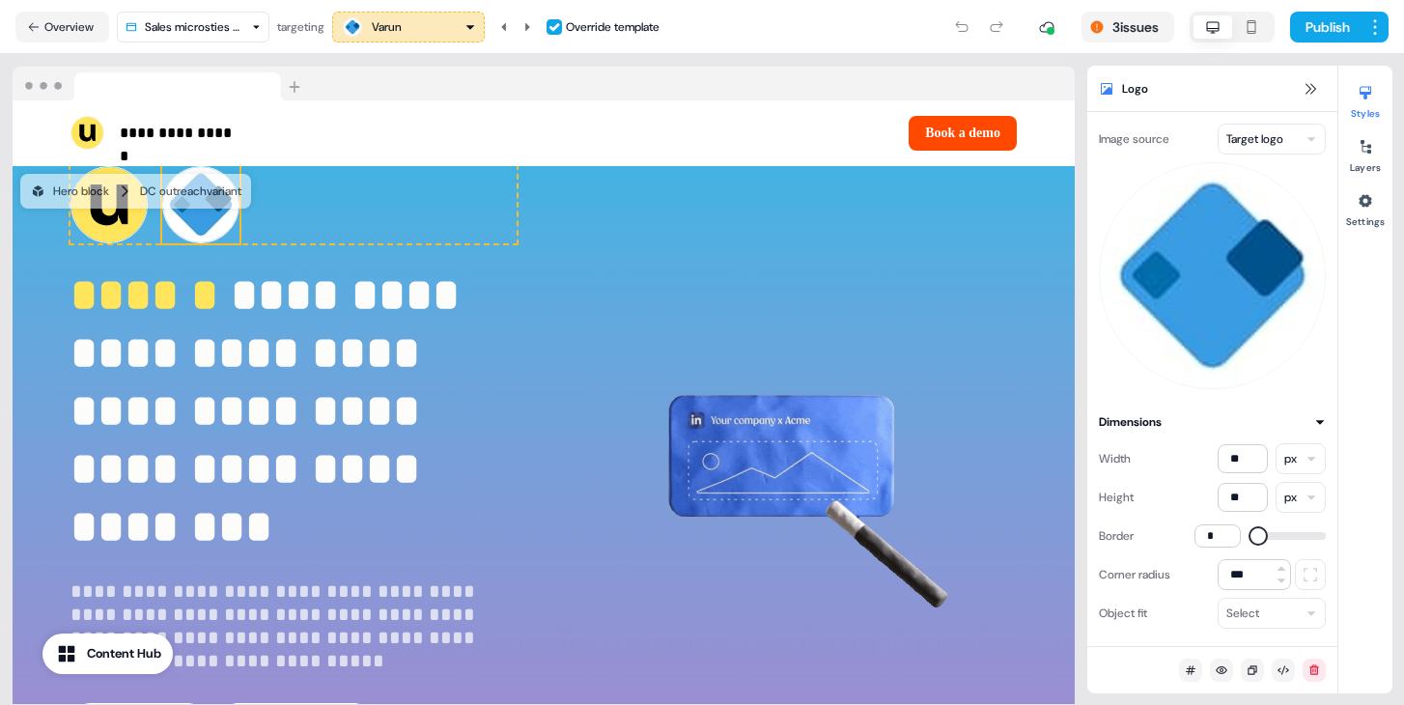
click at [1270, 133] on html "**********" at bounding box center [702, 352] width 1404 height 705
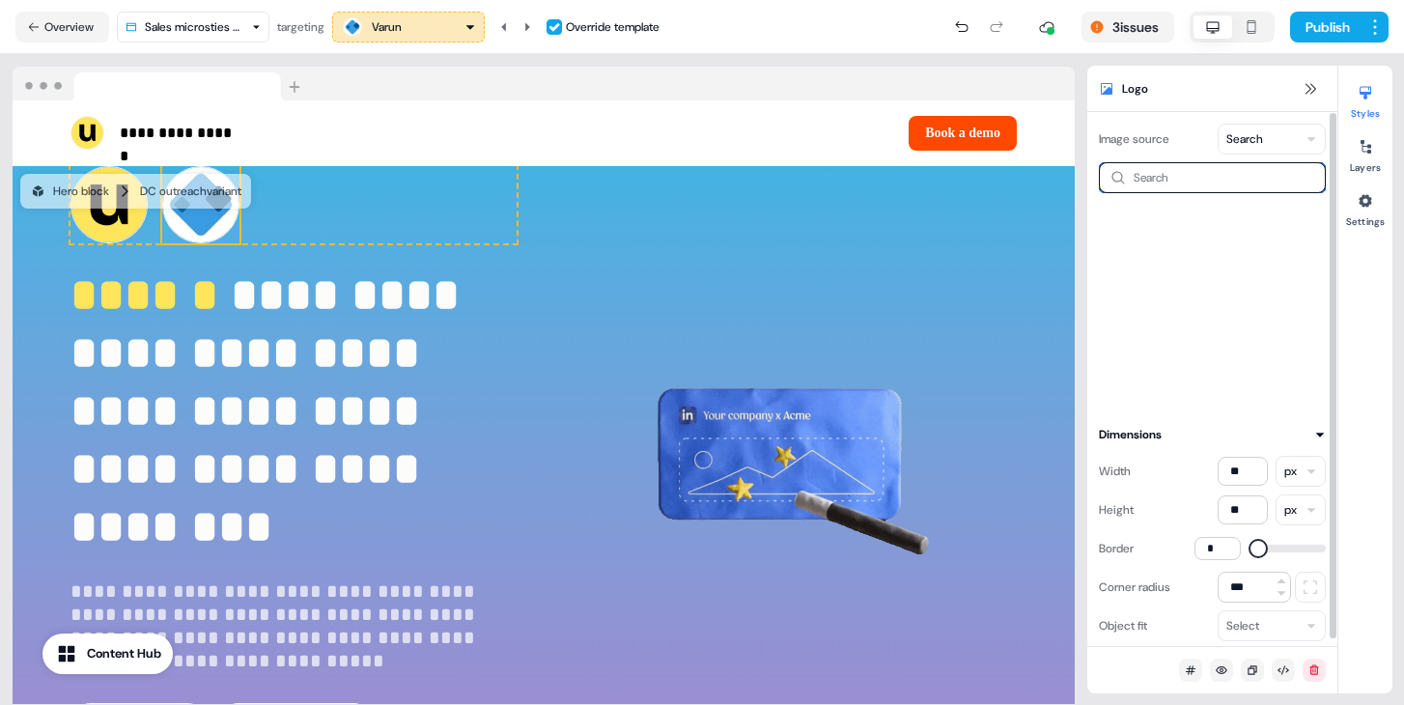
click at [1201, 176] on input at bounding box center [1212, 177] width 227 height 31
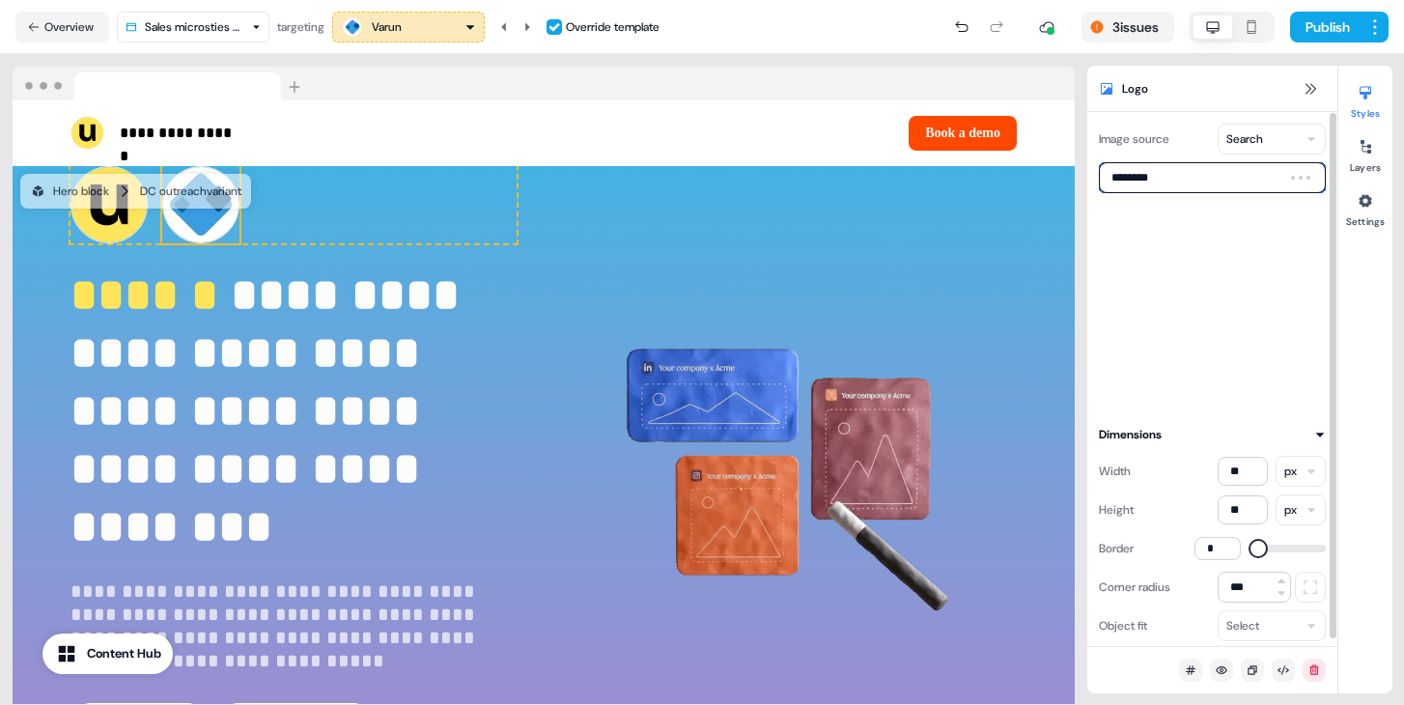
type input "*********"
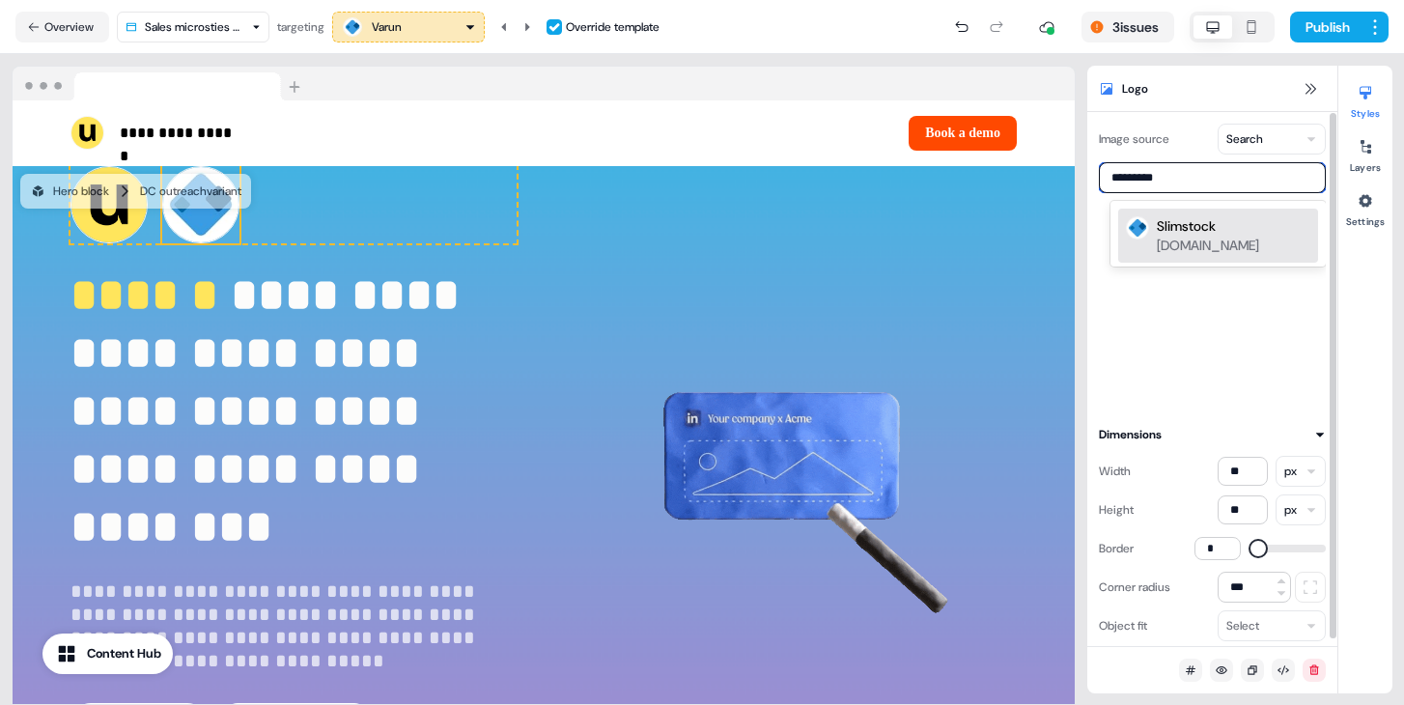
click at [1218, 242] on div "slimstock.com" at bounding box center [1208, 245] width 102 height 19
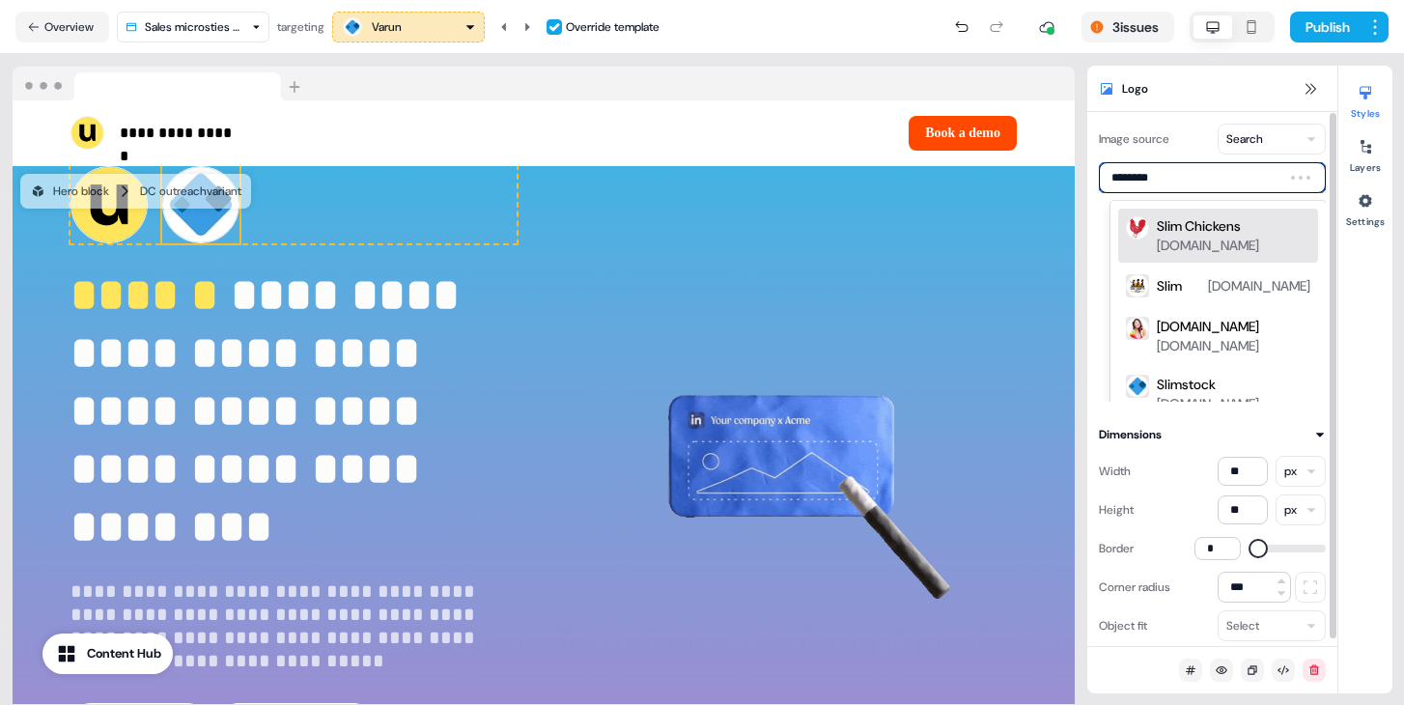
type input "*********"
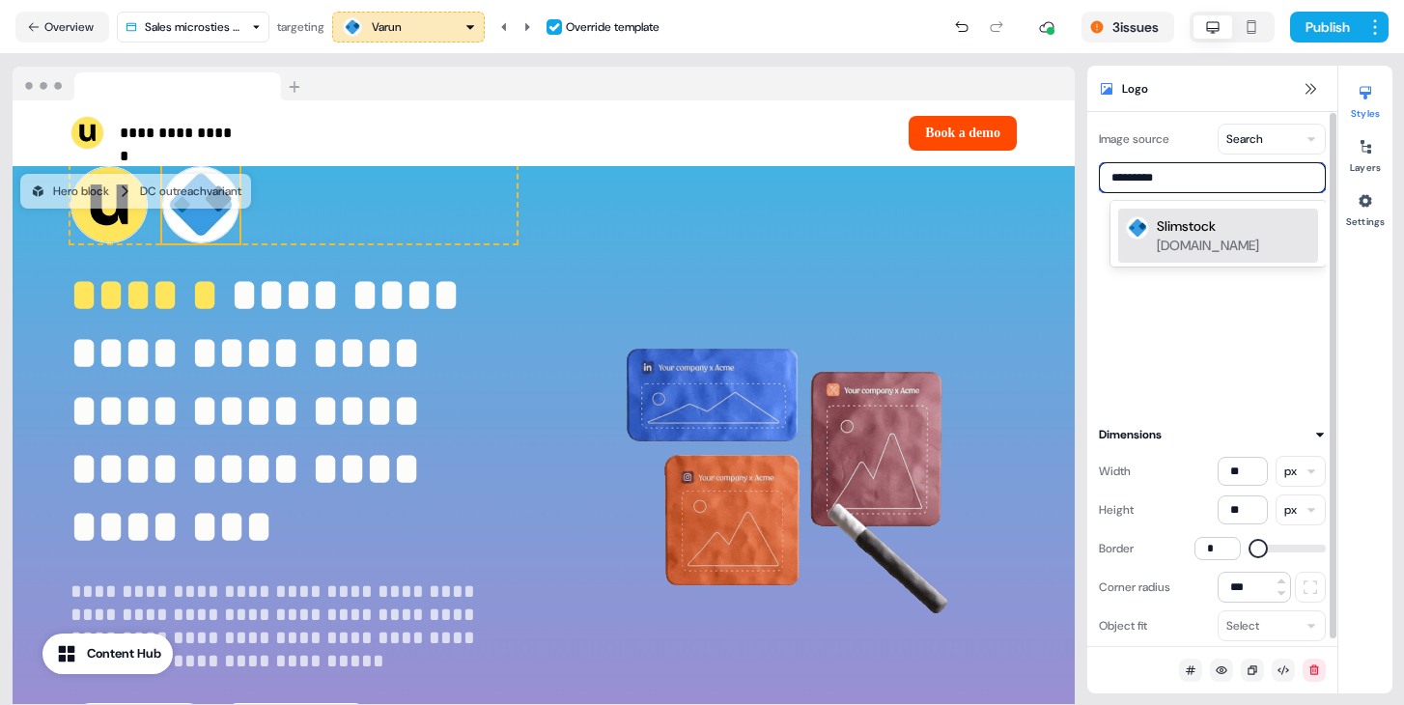
click at [1231, 239] on div "slimstock.com" at bounding box center [1208, 245] width 102 height 19
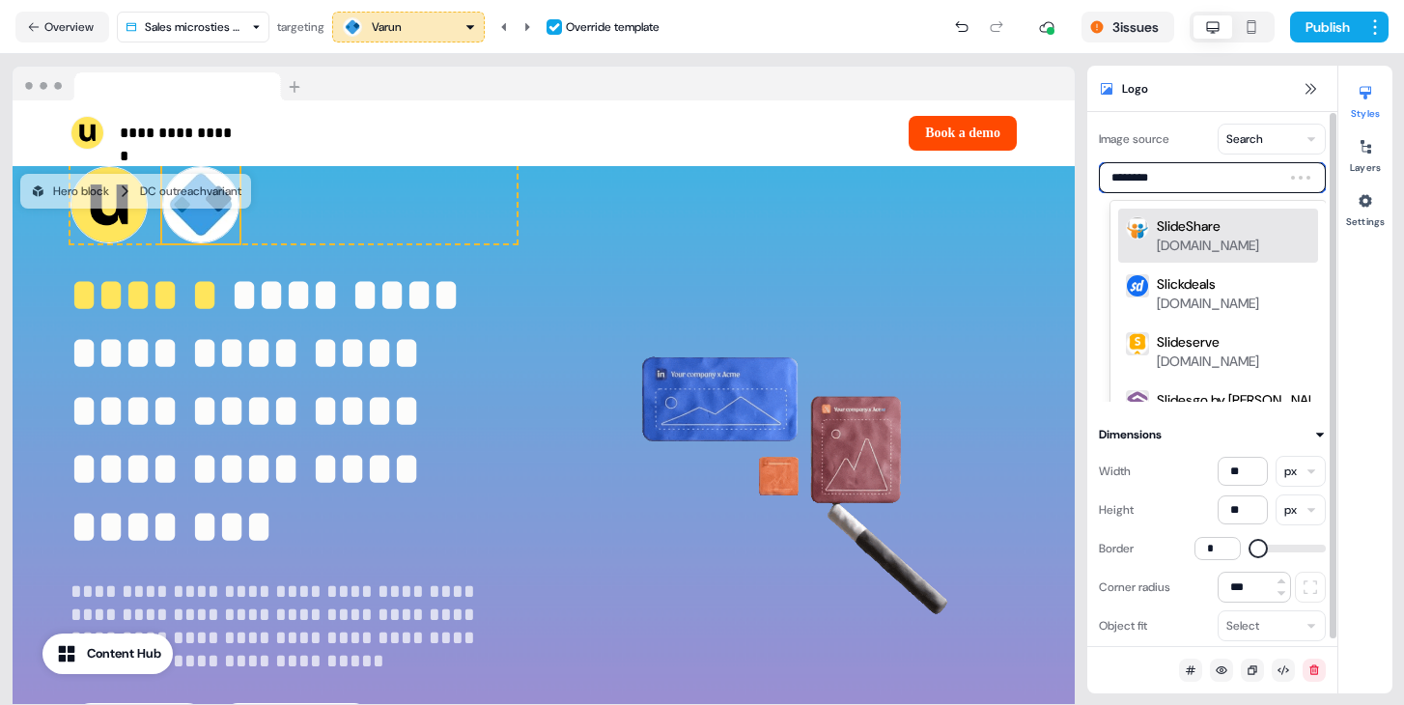
type input "*********"
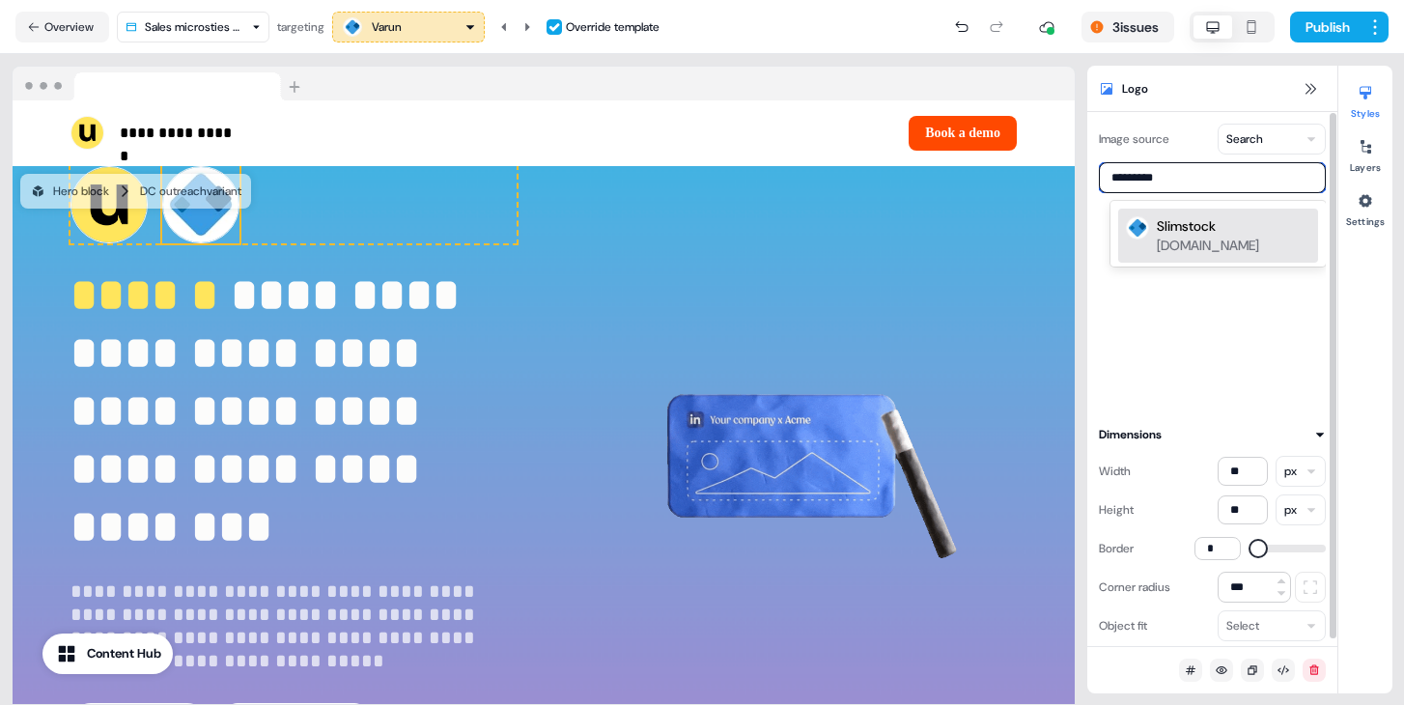
click at [1240, 256] on div "Slimstock slimstock.com" at bounding box center [1219, 236] width 200 height 54
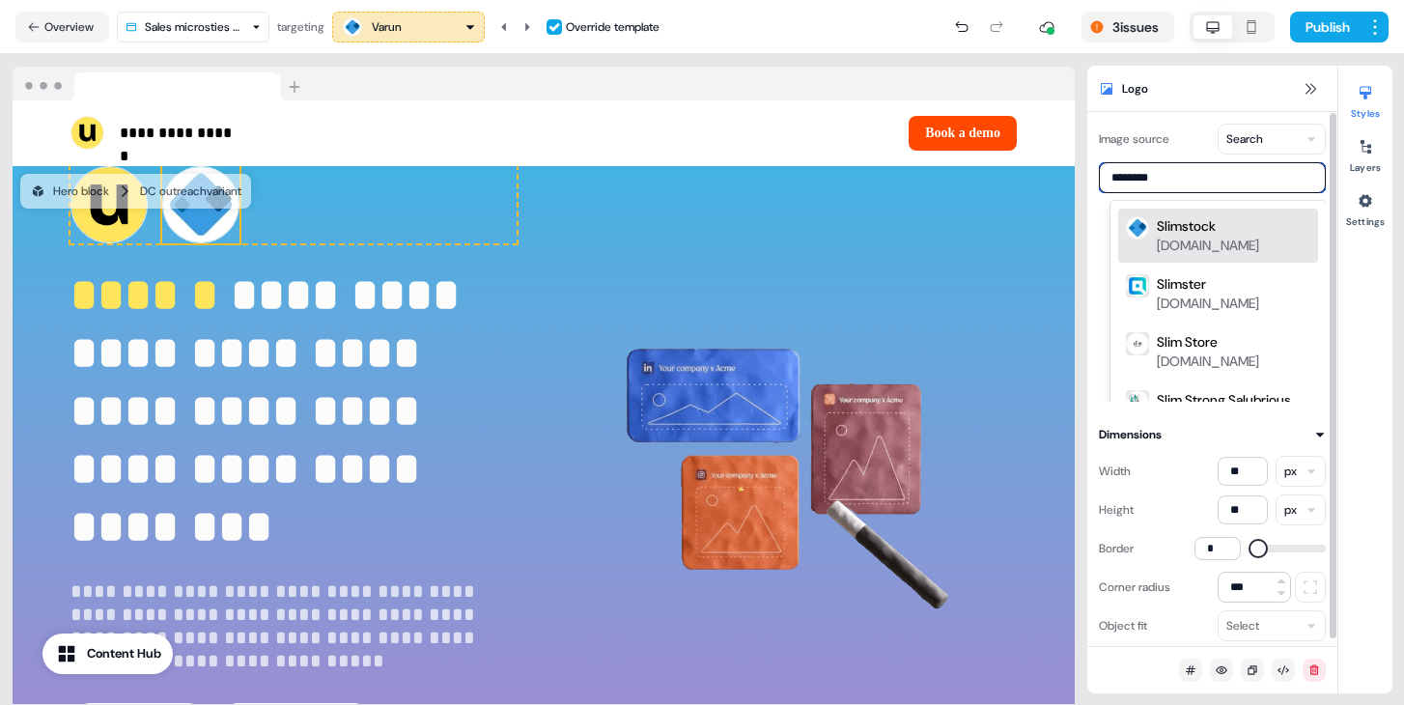
type input "*********"
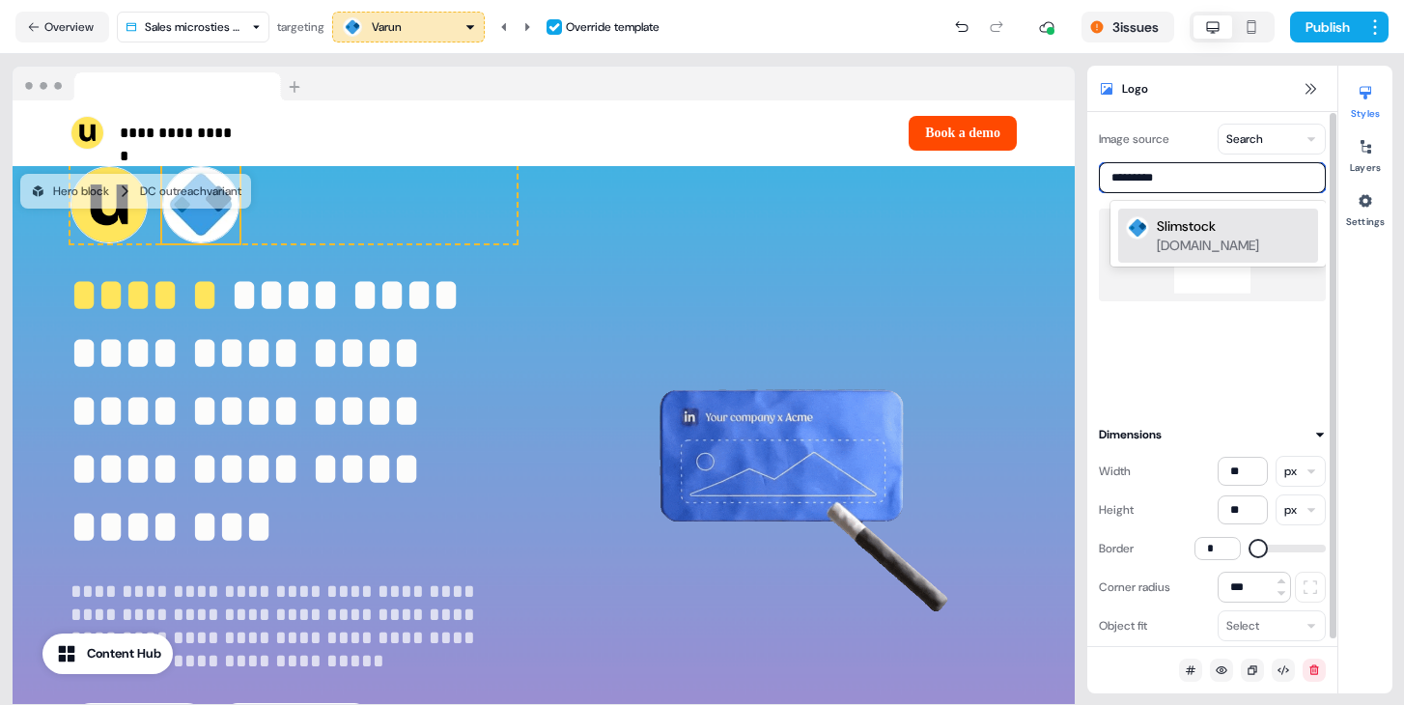
click at [1281, 209] on div "Slimstock slimstock.com" at bounding box center [1219, 236] width 200 height 54
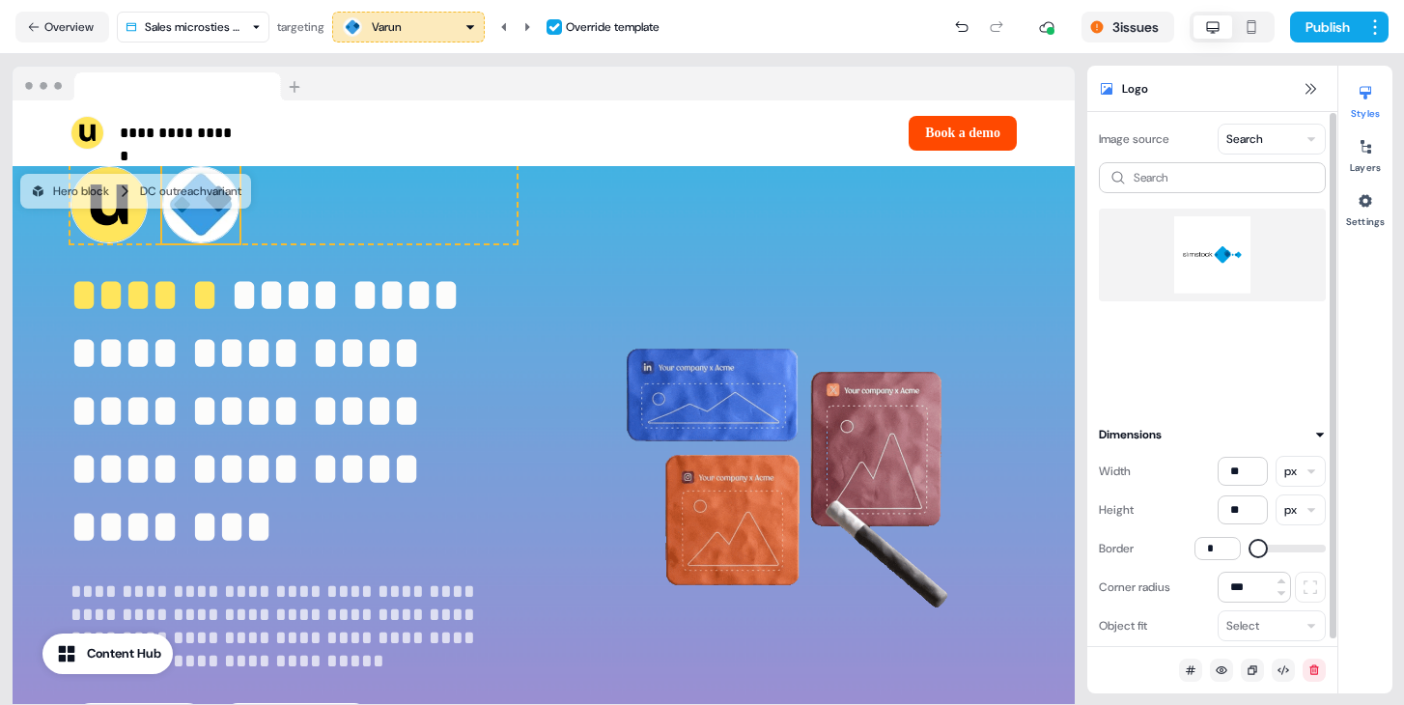
click at [1237, 265] on img at bounding box center [1213, 254] width 196 height 77
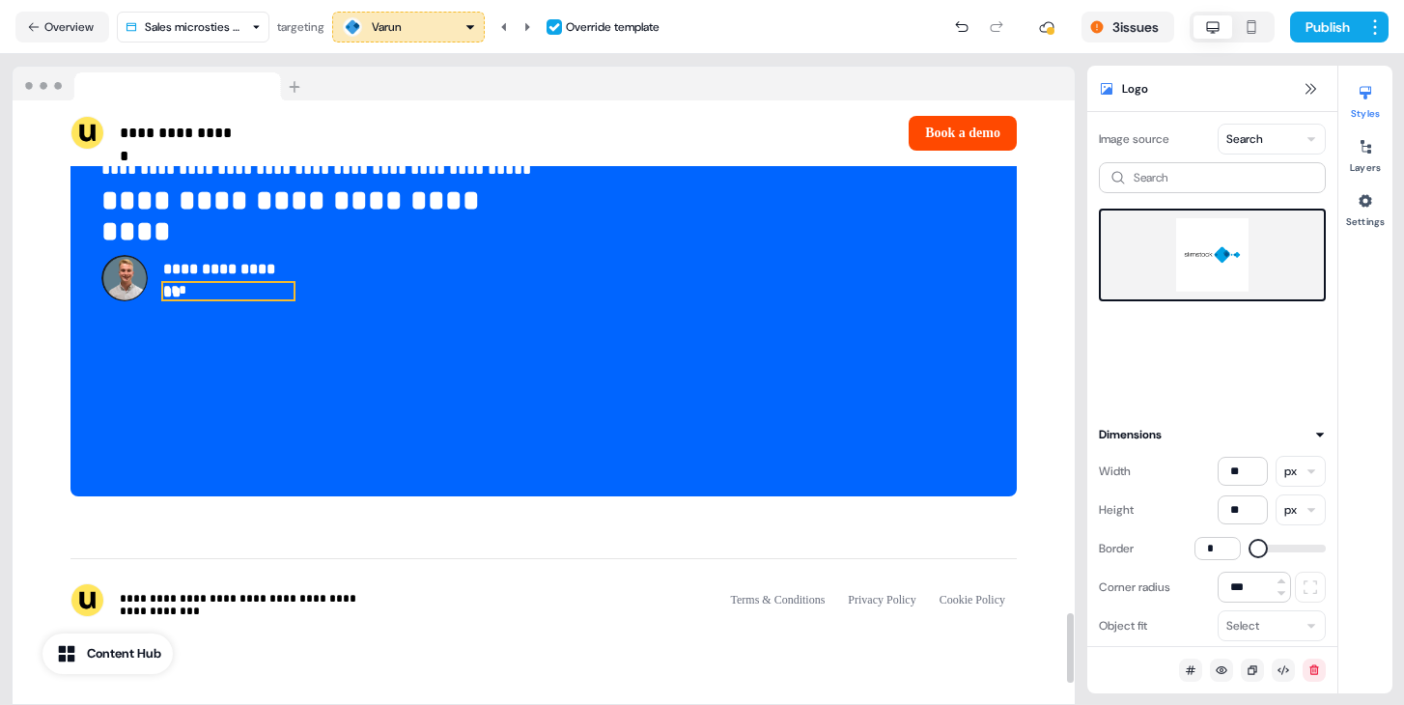
scroll to position [4355, 0]
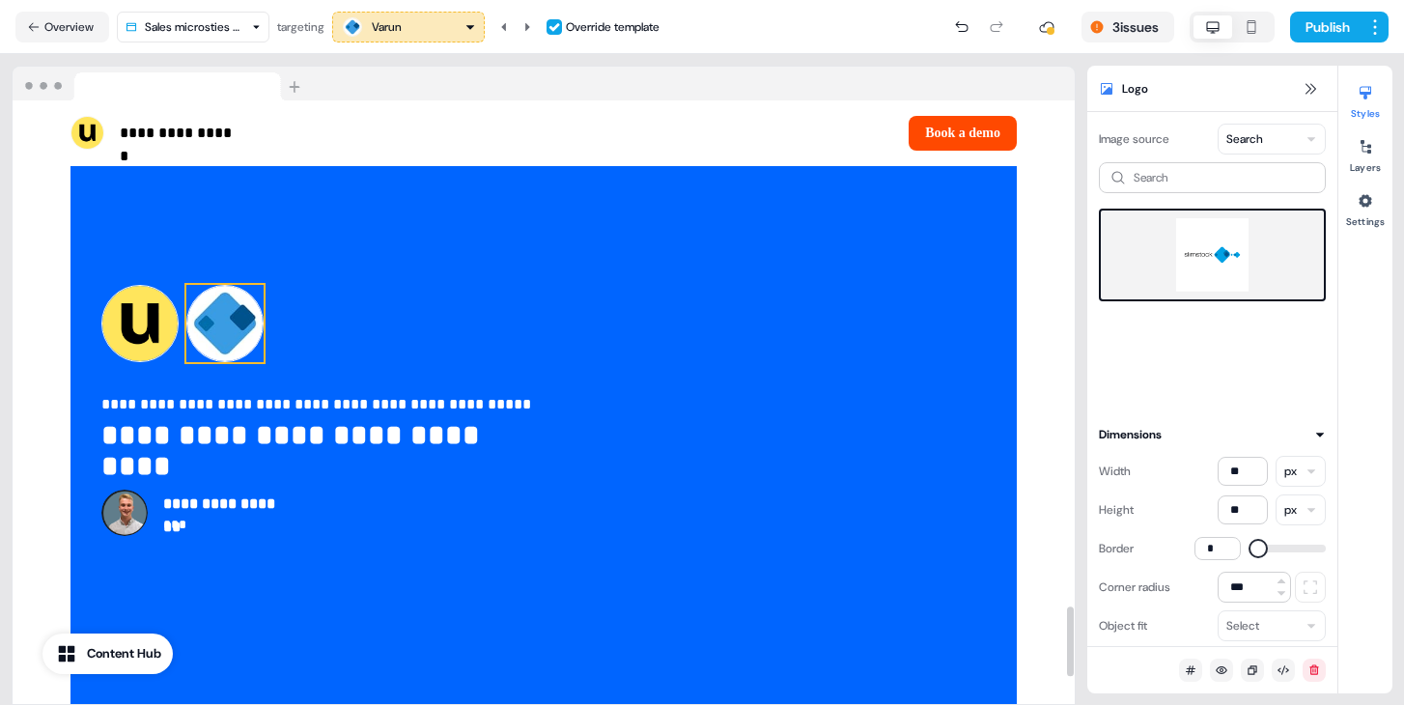
click at [246, 323] on img at bounding box center [224, 323] width 77 height 77
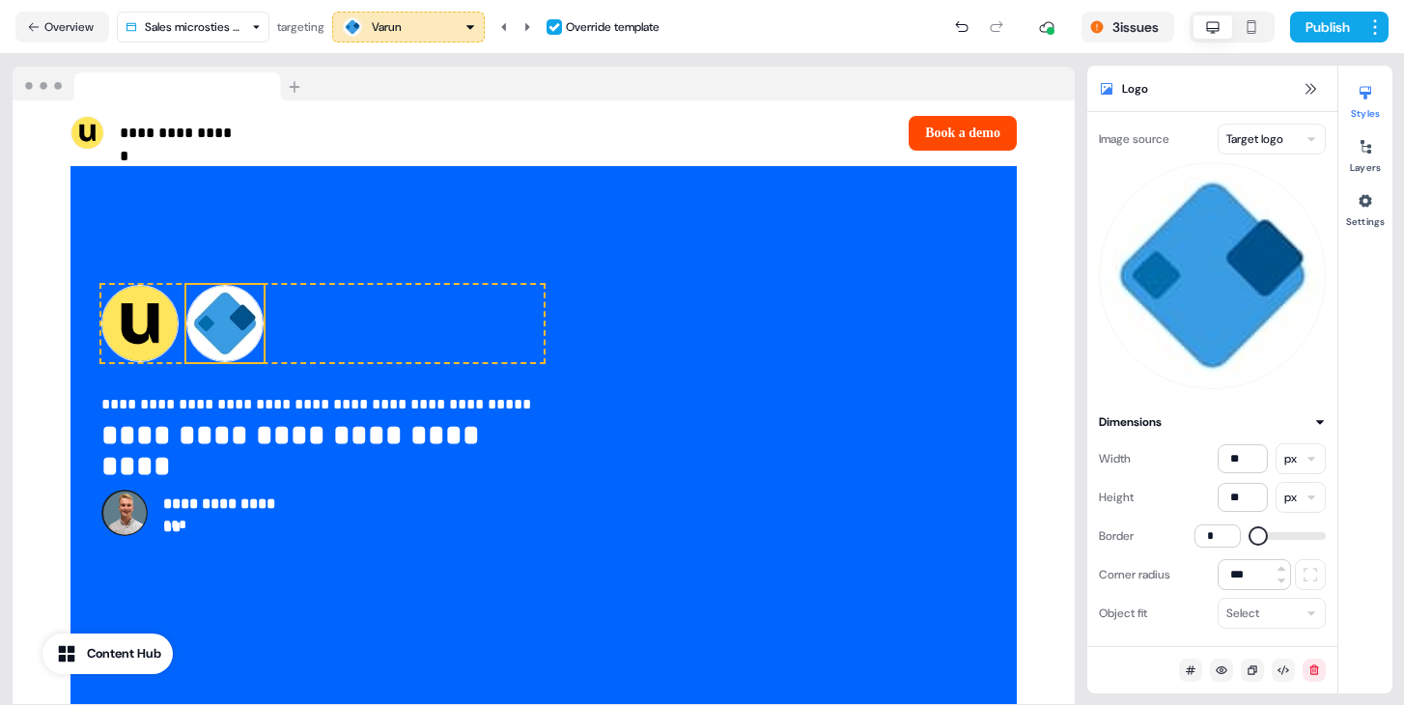
click at [1262, 140] on html "**********" at bounding box center [702, 352] width 1404 height 705
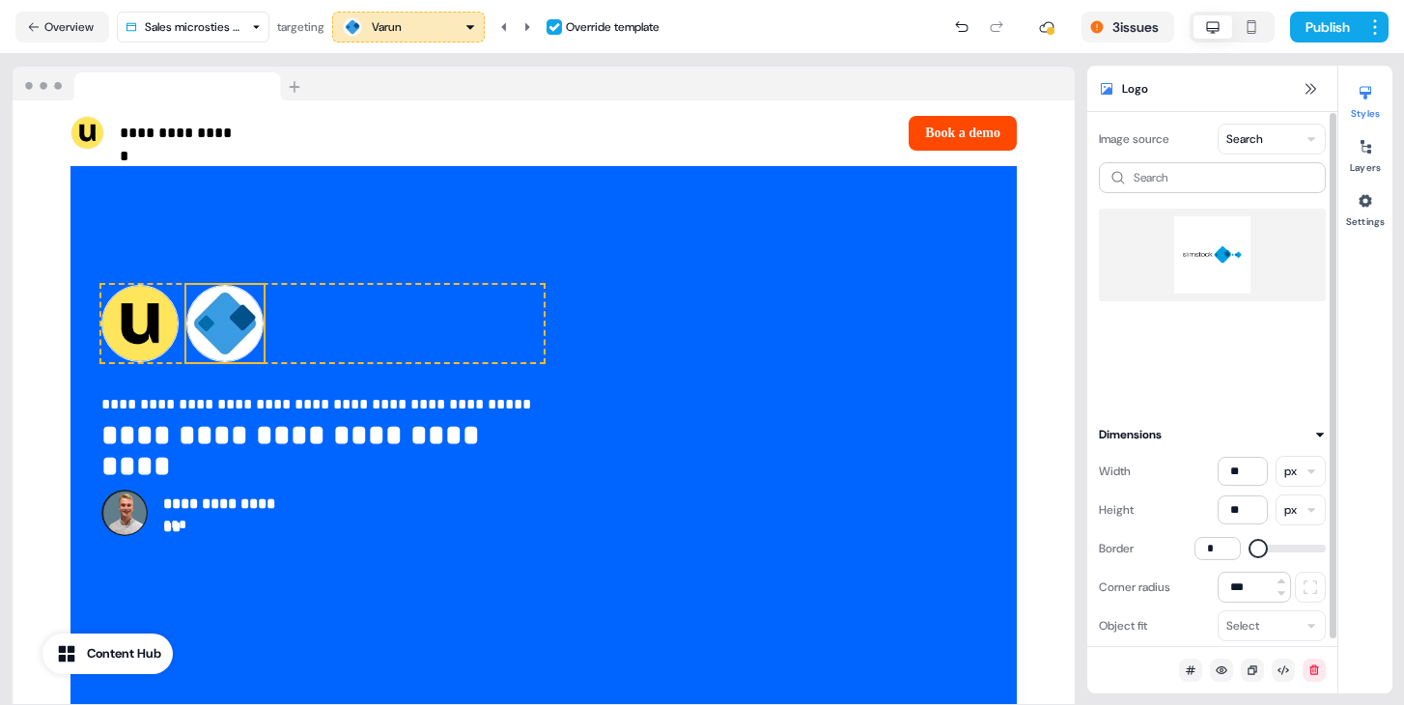
click at [1234, 254] on img at bounding box center [1213, 254] width 196 height 77
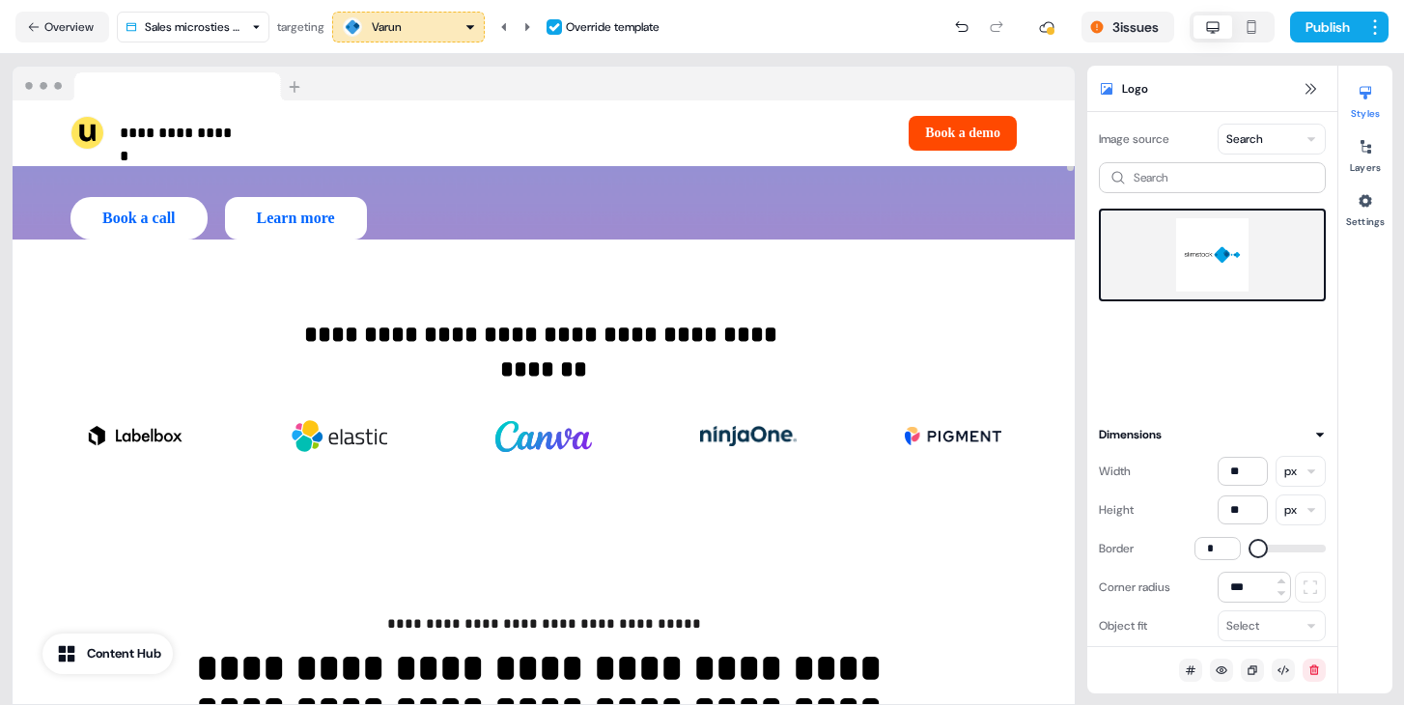
scroll to position [0, 0]
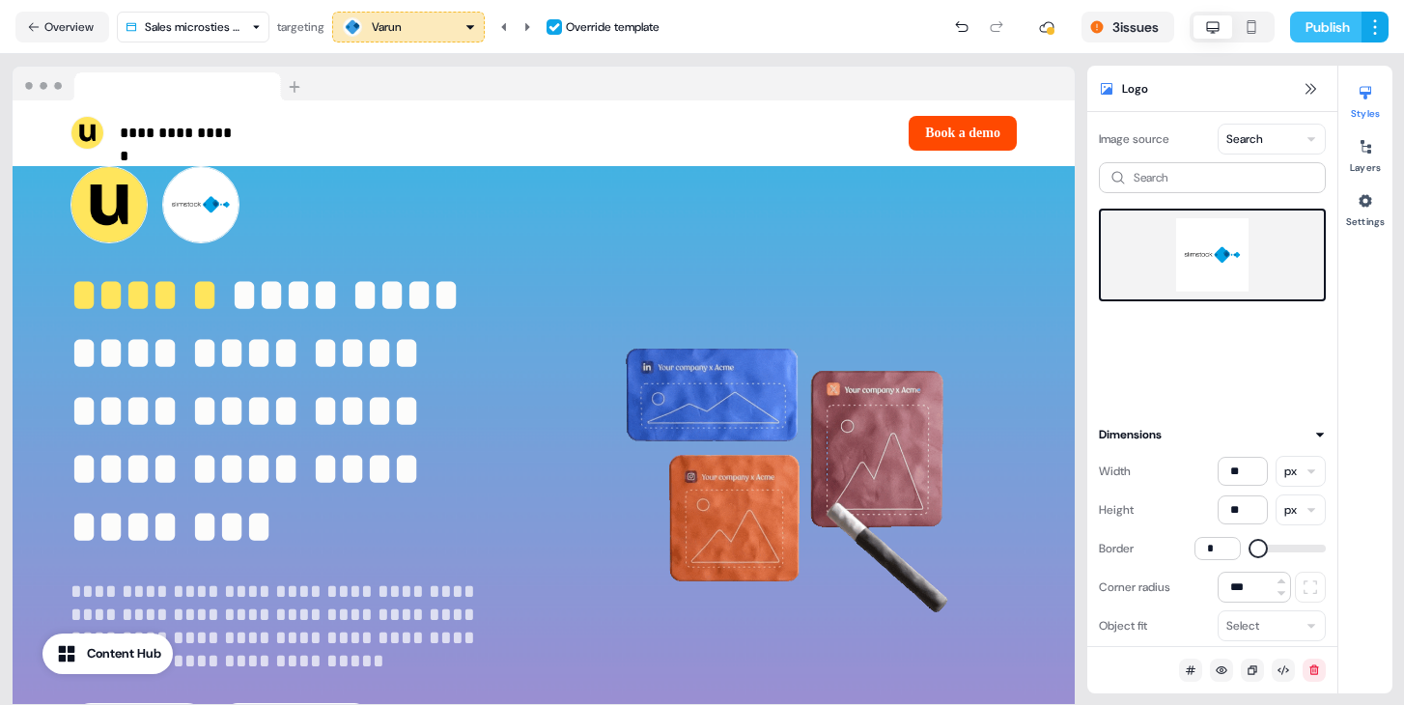
click at [1333, 30] on button "Publish" at bounding box center [1325, 27] width 71 height 31
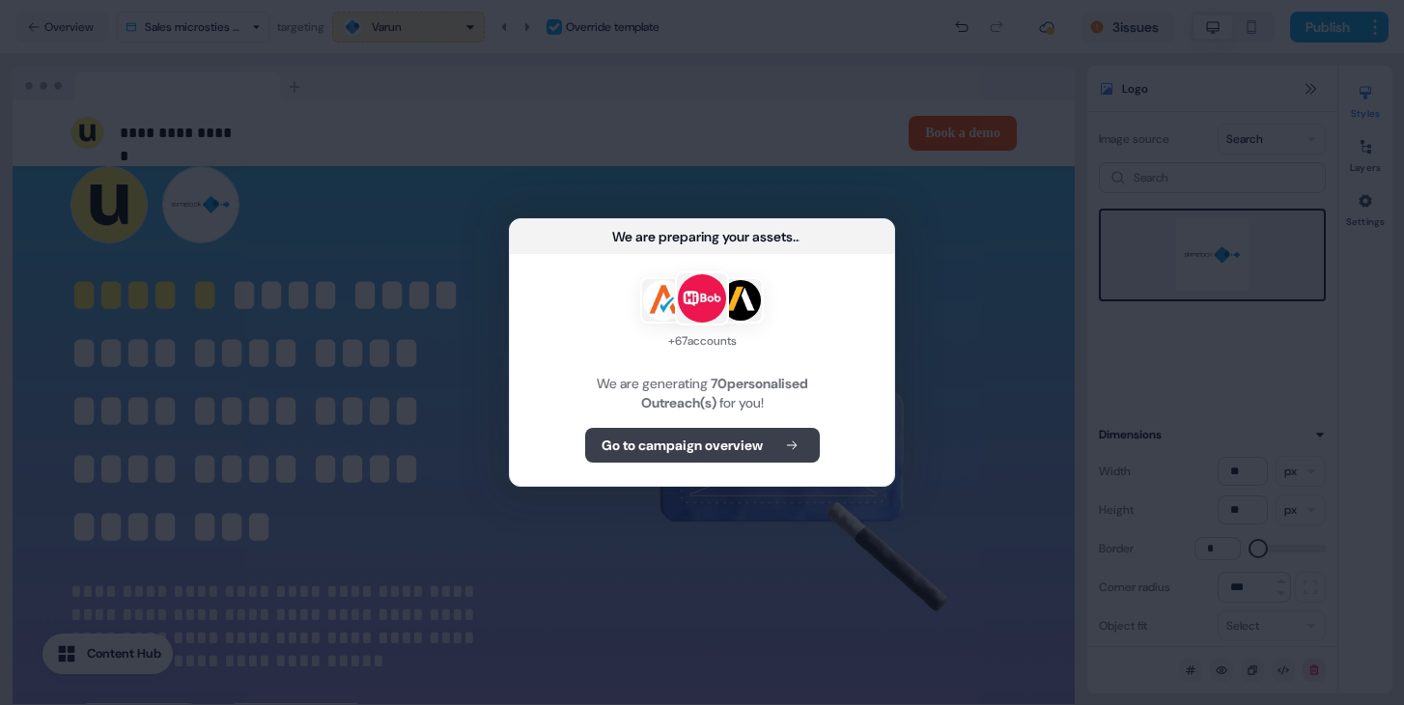
click at [753, 459] on button "Go to campaign overview" at bounding box center [702, 445] width 235 height 35
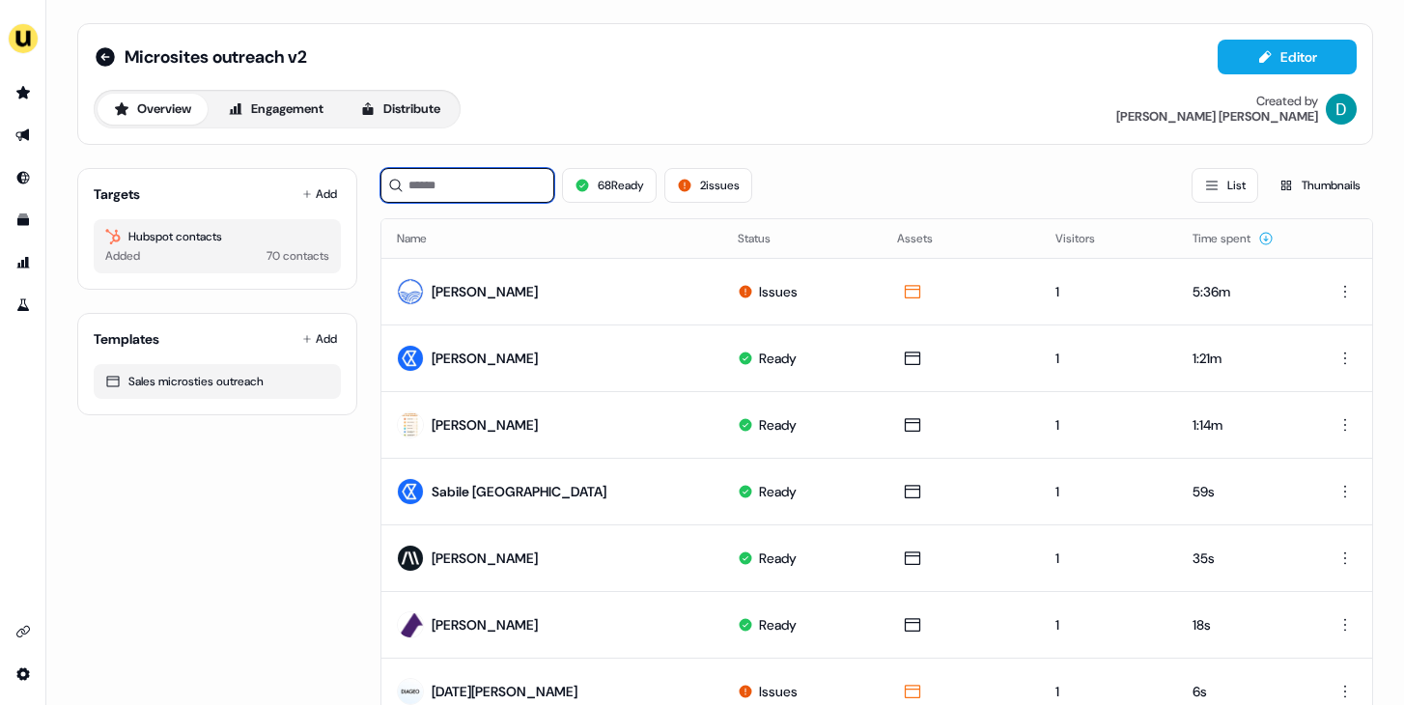
click at [466, 188] on input at bounding box center [468, 185] width 174 height 35
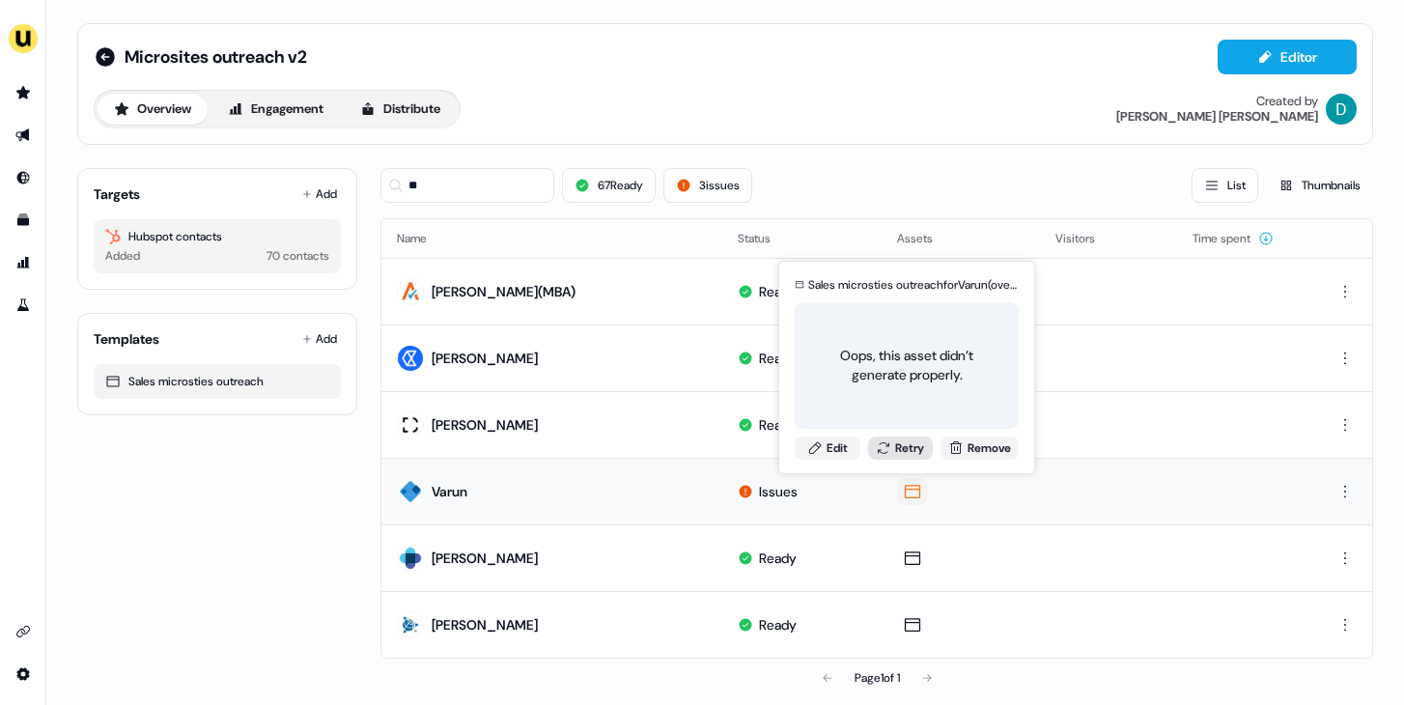
click at [900, 456] on button "Retry" at bounding box center [901, 448] width 66 height 23
click at [900, 455] on button "Retry" at bounding box center [901, 448] width 66 height 23
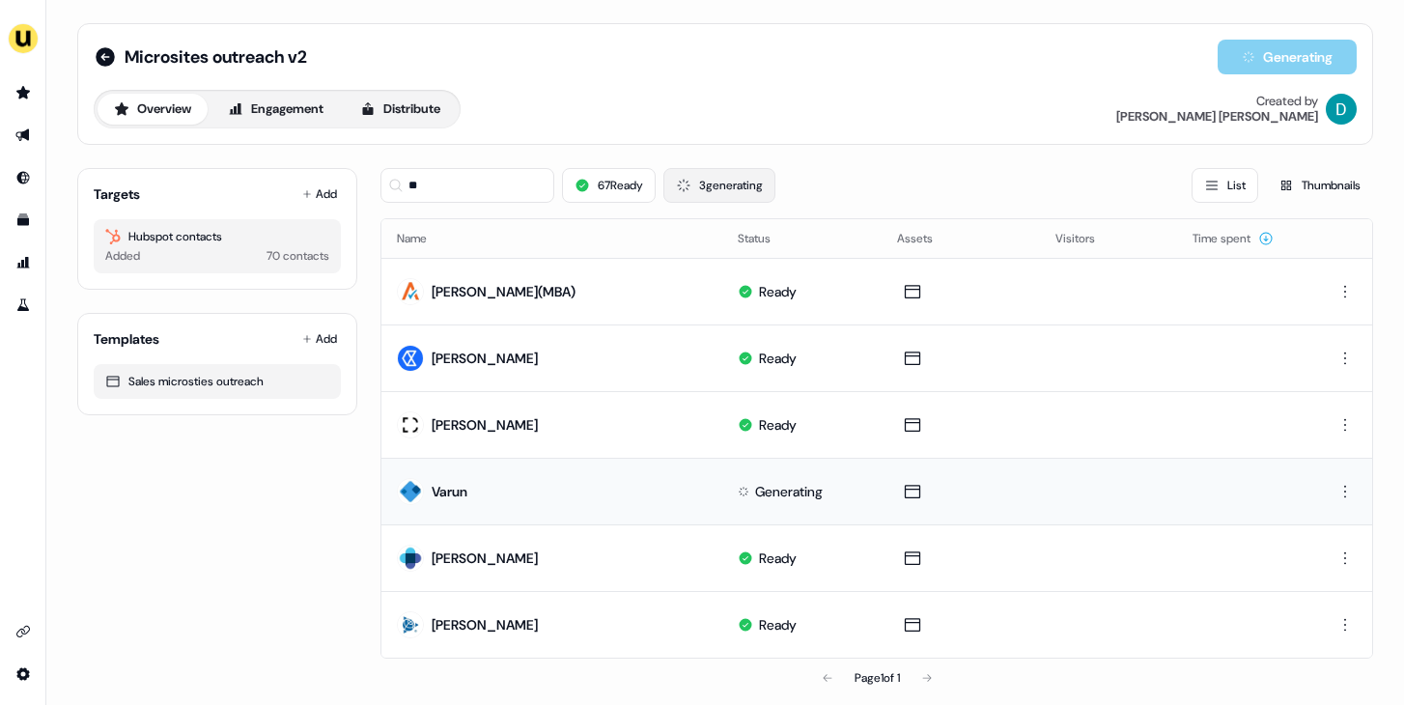
click at [712, 194] on button "3 generating" at bounding box center [720, 185] width 112 height 35
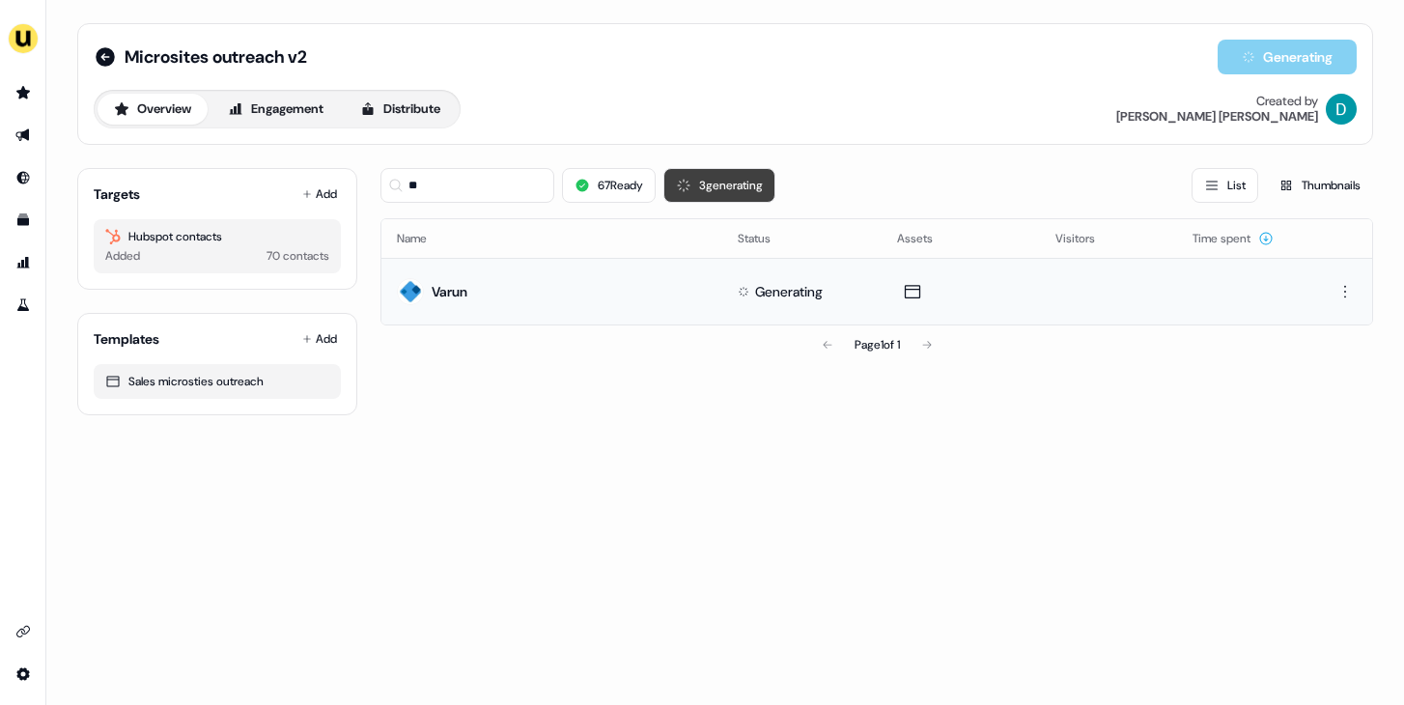
click at [712, 194] on button "3 generating" at bounding box center [720, 185] width 112 height 35
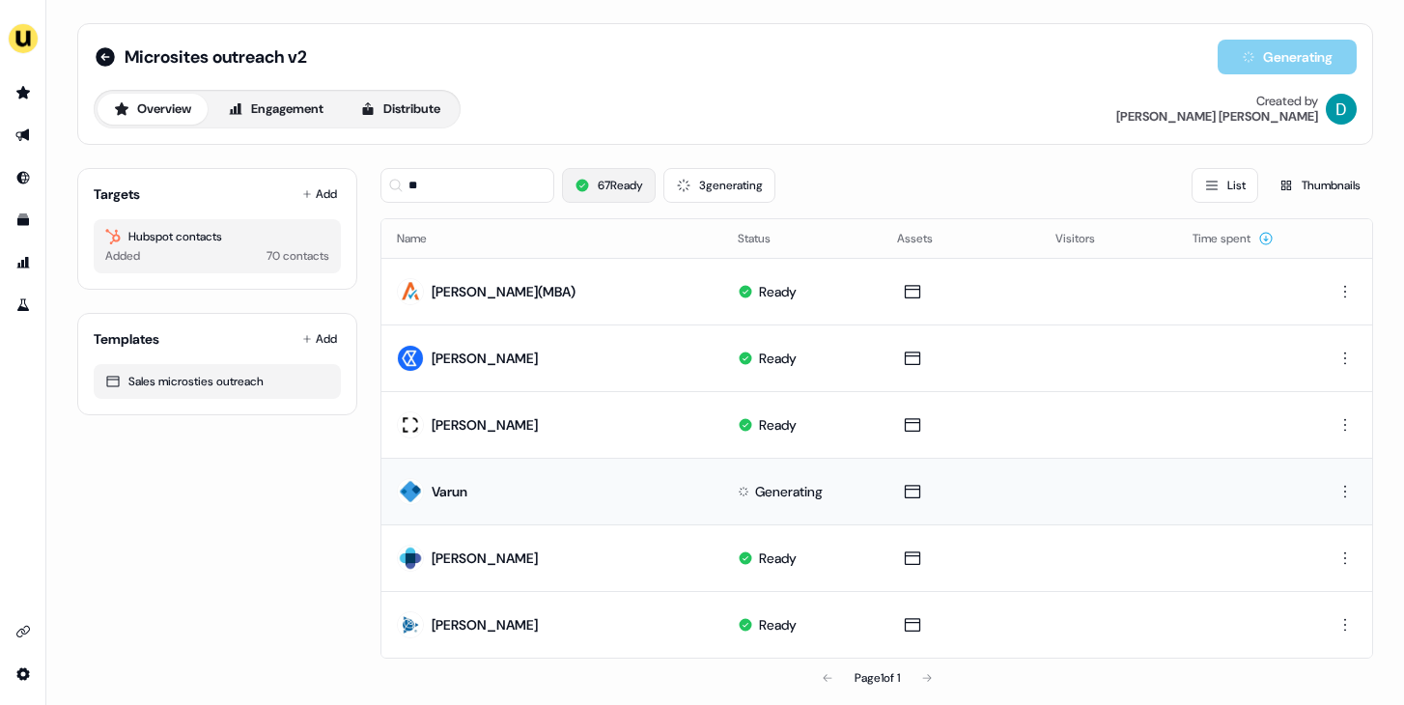
click at [611, 198] on button "67 Ready" at bounding box center [609, 185] width 94 height 35
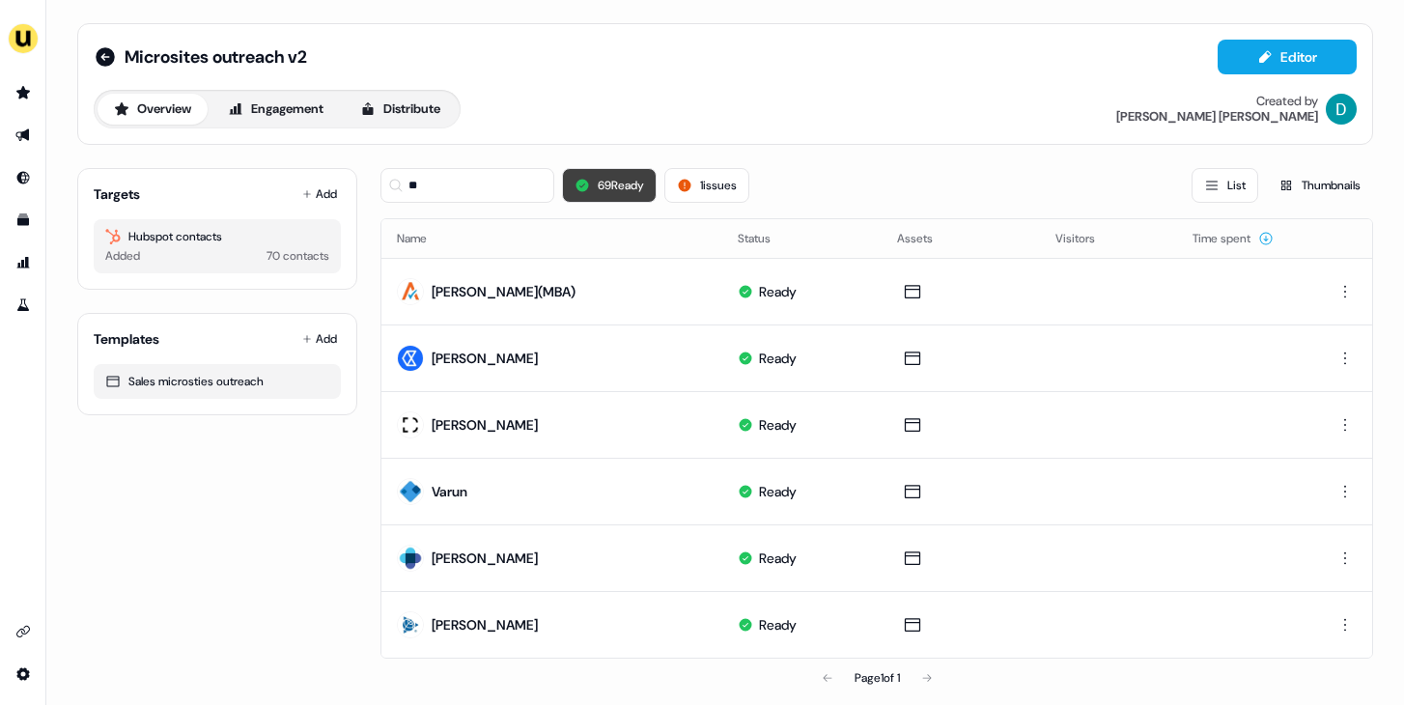
click at [611, 198] on button "69 Ready" at bounding box center [609, 185] width 95 height 35
click at [507, 195] on input "**" at bounding box center [468, 185] width 174 height 35
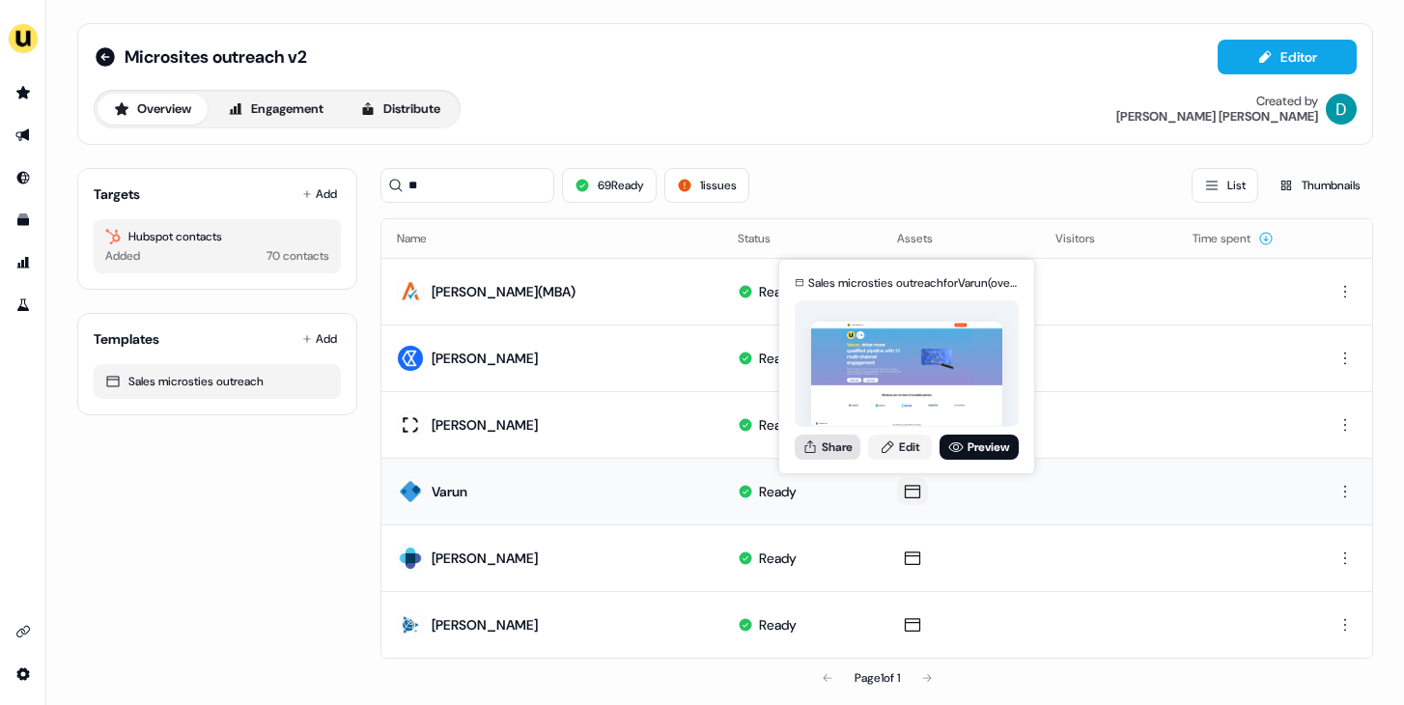
click at [847, 440] on button "Share" at bounding box center [828, 447] width 66 height 25
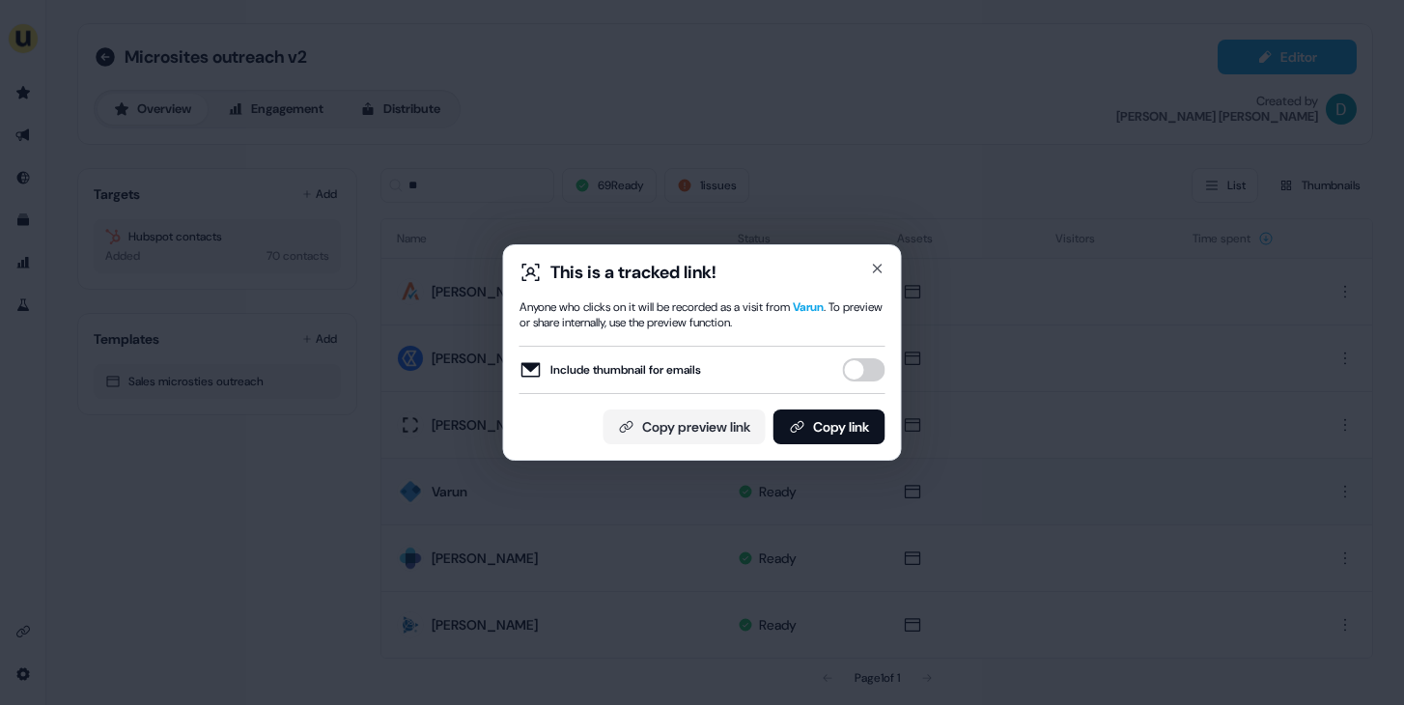
click at [858, 374] on button "Include thumbnail for emails" at bounding box center [864, 369] width 43 height 23
click at [840, 440] on button "Copy link" at bounding box center [830, 427] width 112 height 35
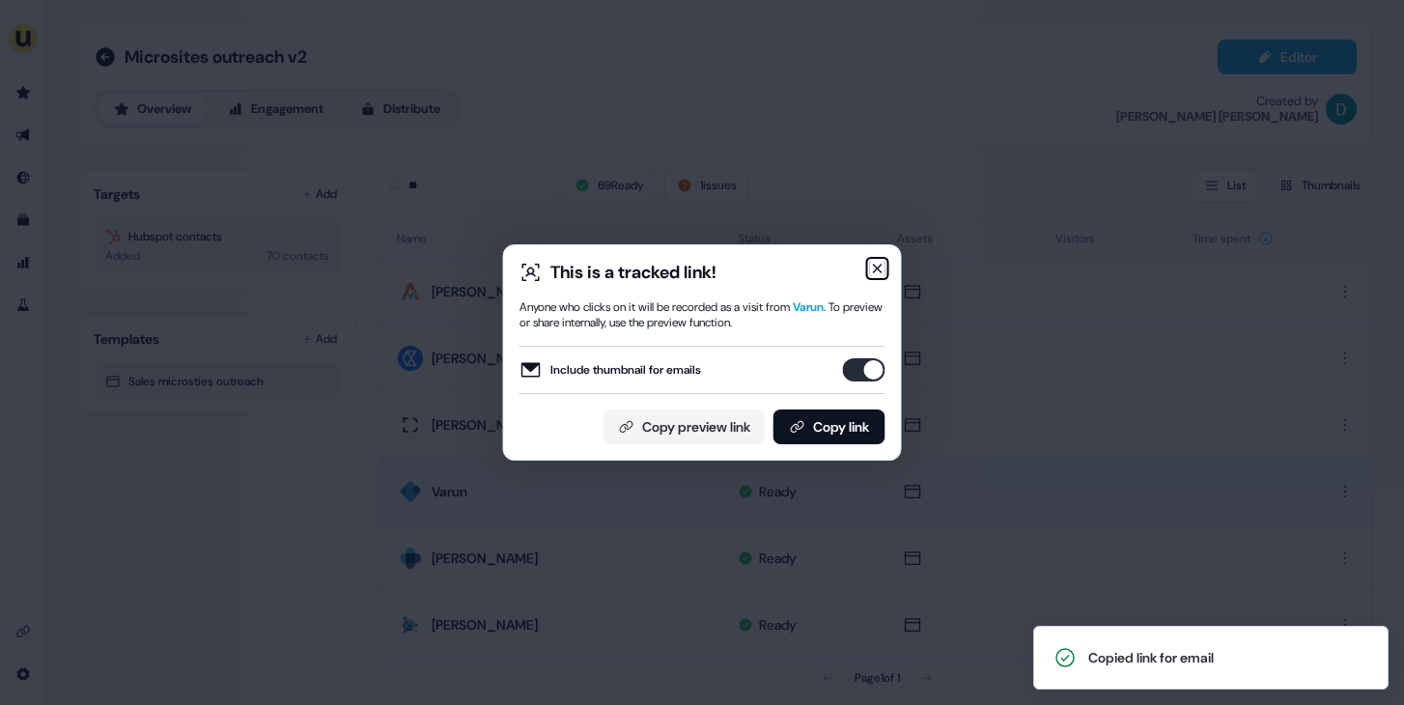
click at [874, 265] on icon "button" at bounding box center [878, 269] width 8 height 8
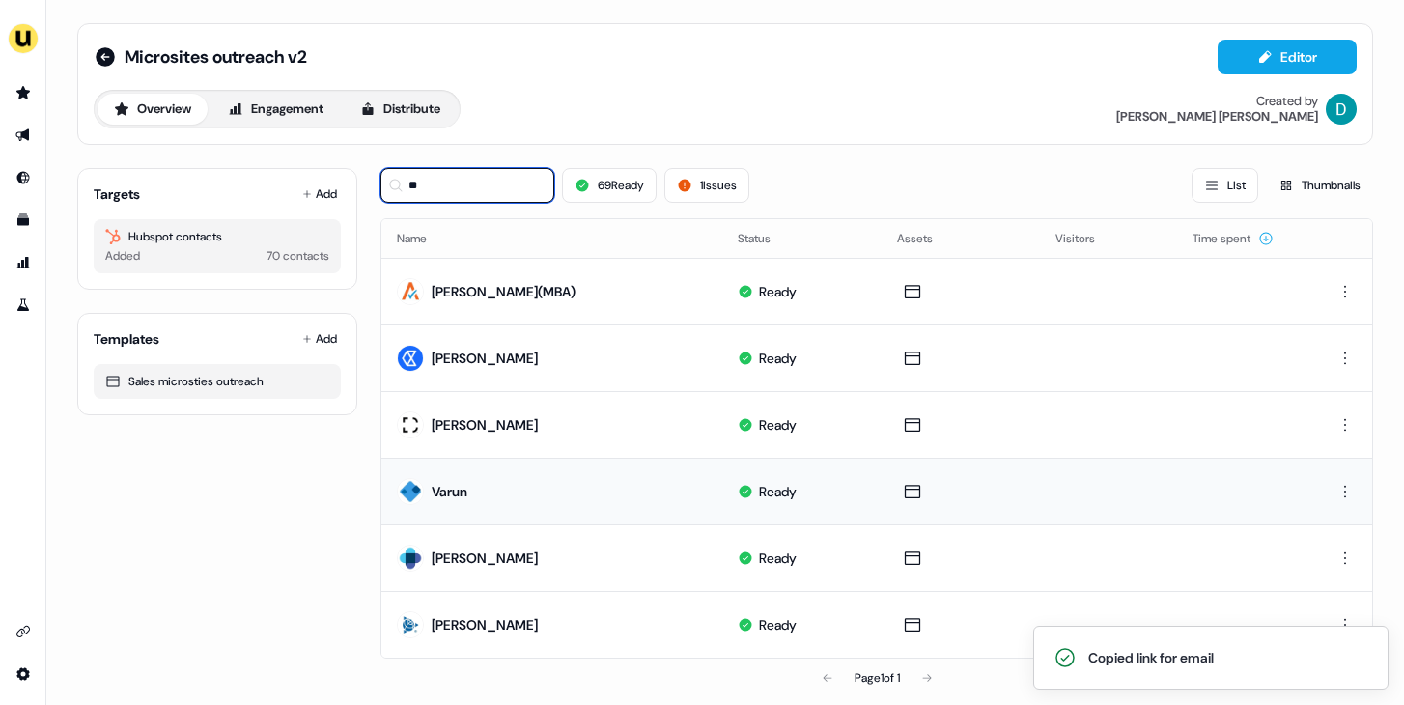
click at [501, 198] on input "**" at bounding box center [468, 185] width 174 height 35
type input "*"
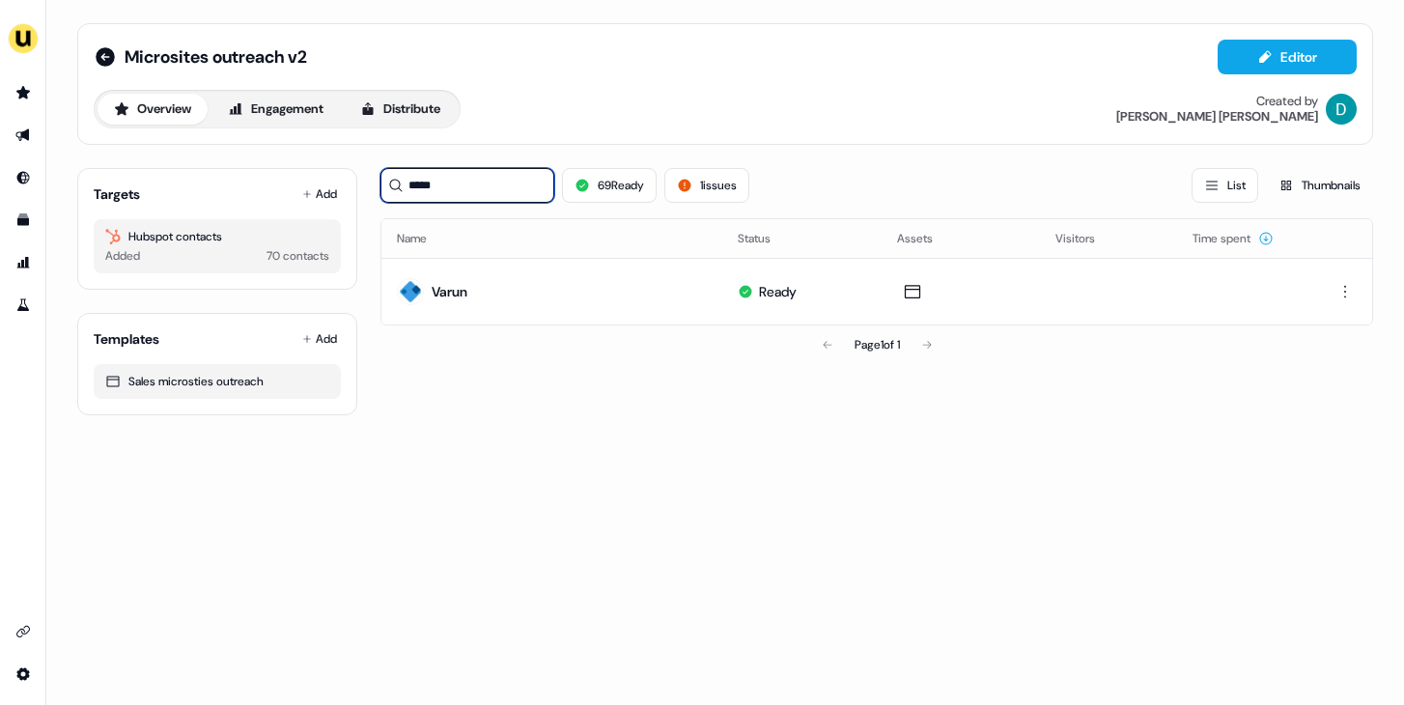
type input "*****"
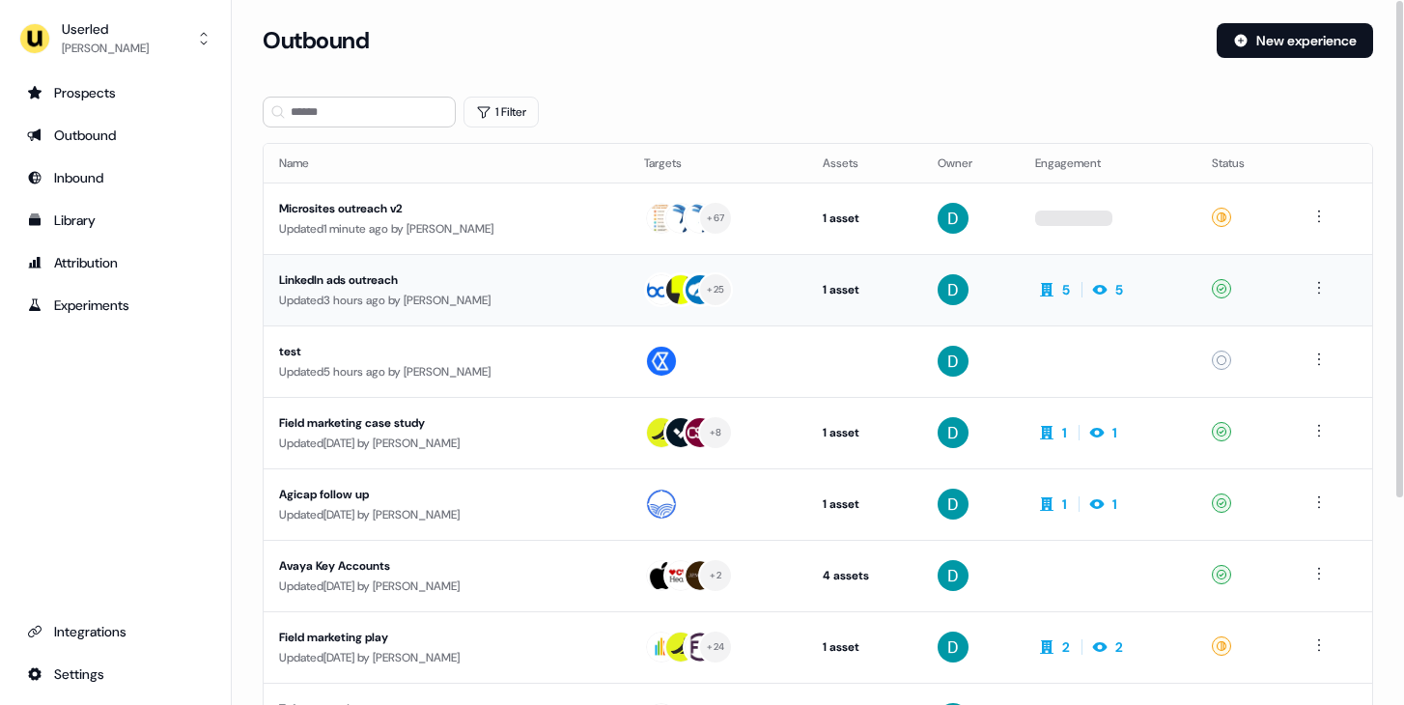
click at [481, 301] on div "Updated 3 hours ago by [PERSON_NAME]" at bounding box center [446, 300] width 334 height 19
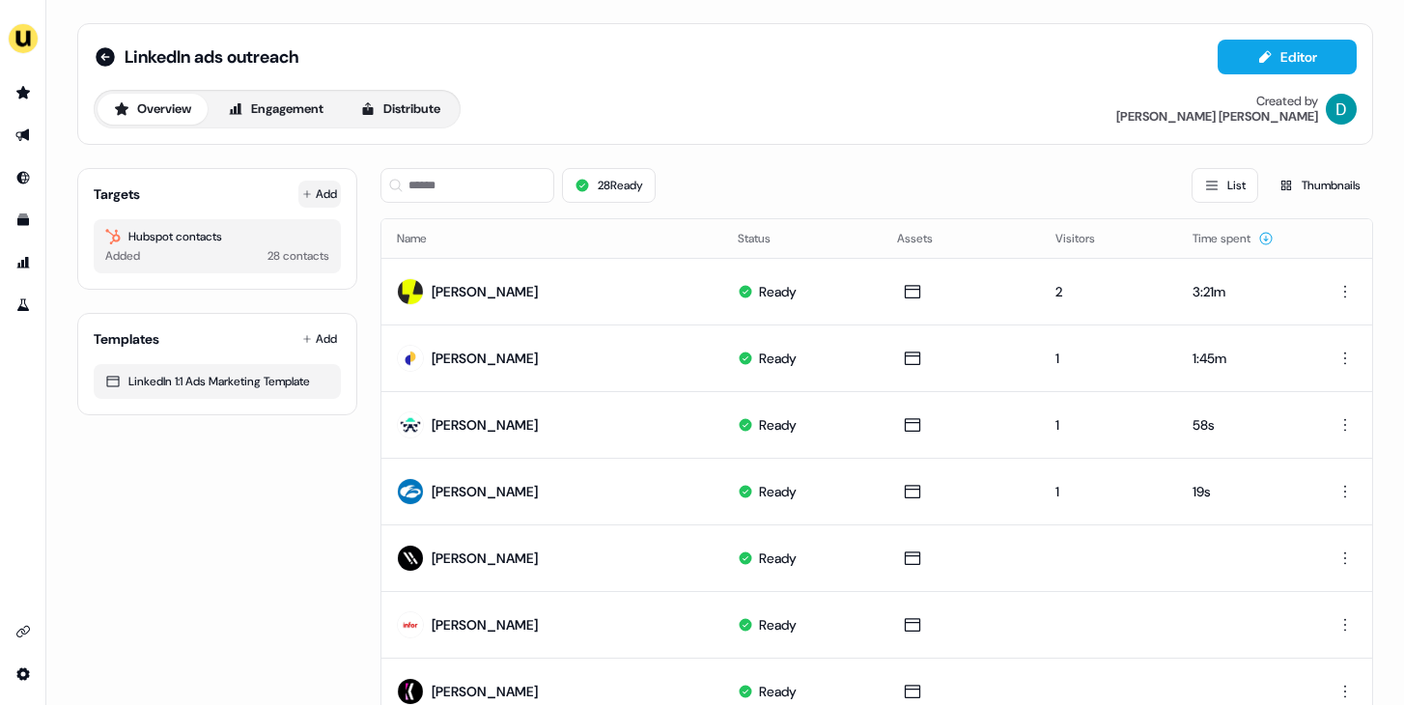
click at [323, 192] on button "Add" at bounding box center [319, 194] width 43 height 27
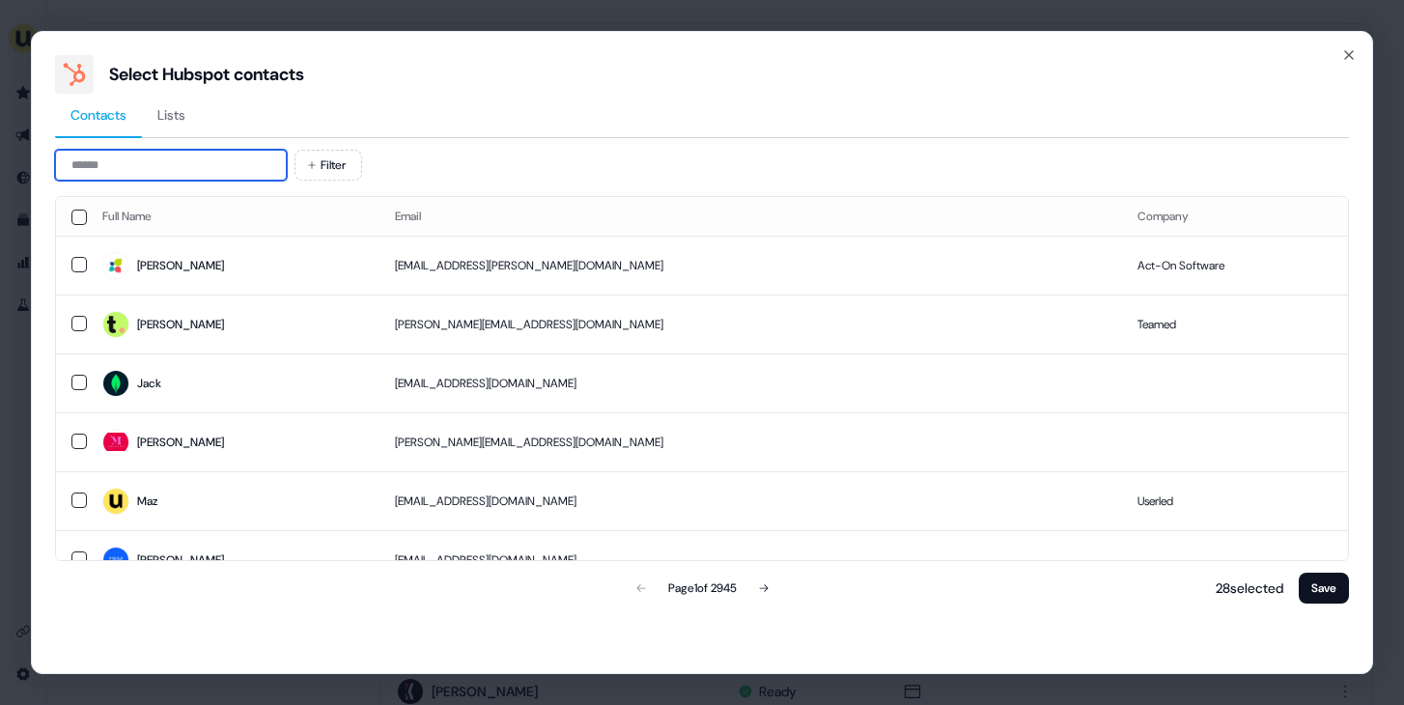
click at [249, 164] on input at bounding box center [171, 165] width 232 height 31
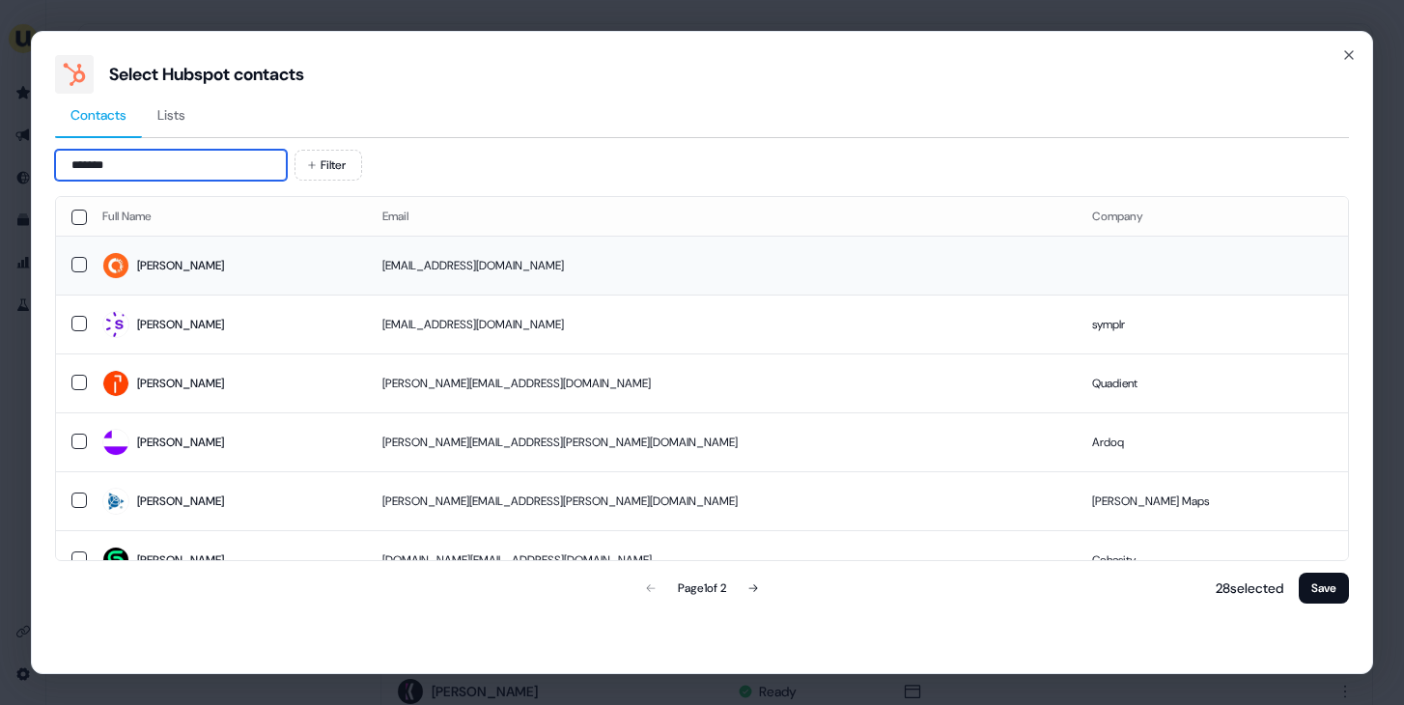
type input "*******"
click at [1080, 261] on td at bounding box center [1212, 265] width 271 height 59
click at [1323, 588] on button "Save" at bounding box center [1324, 588] width 50 height 31
click at [1317, 587] on button "Save" at bounding box center [1324, 588] width 50 height 31
click at [1316, 587] on button "Save" at bounding box center [1324, 588] width 50 height 31
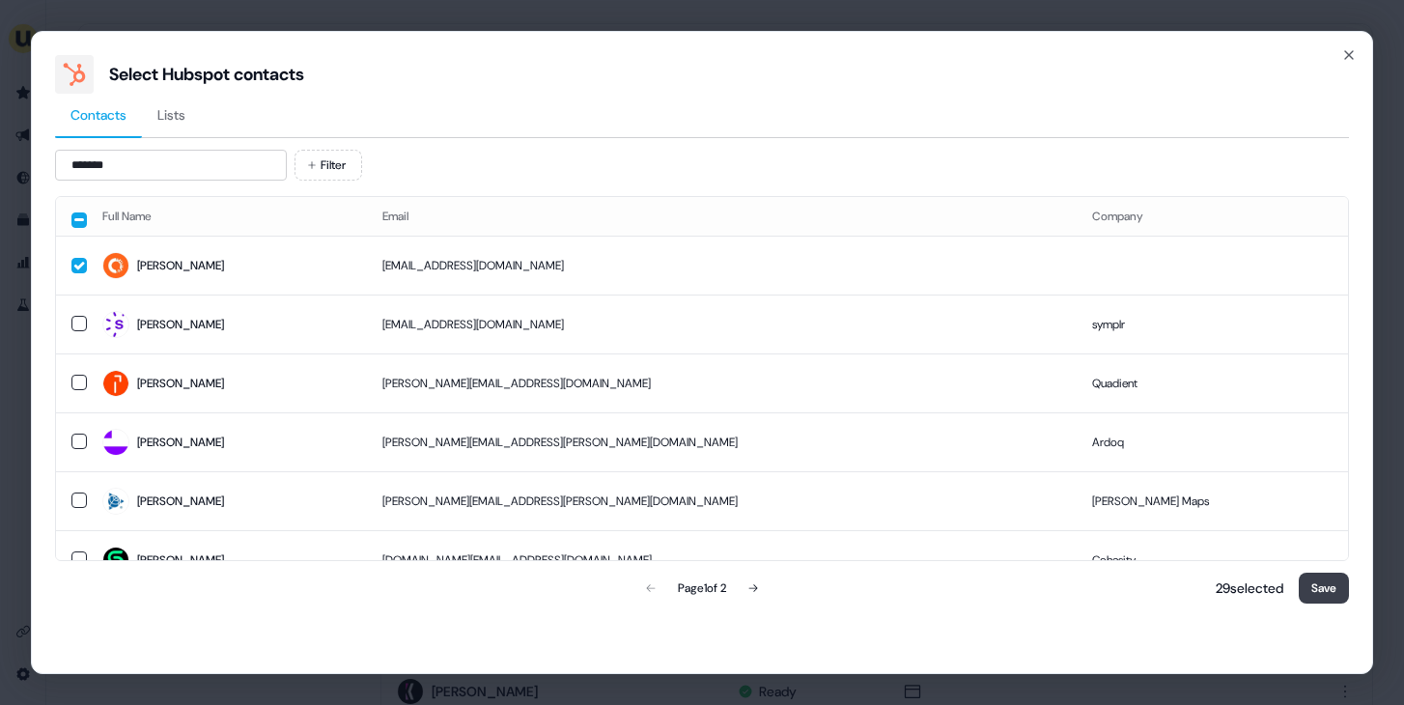
click at [1316, 587] on button "Save" at bounding box center [1324, 588] width 50 height 31
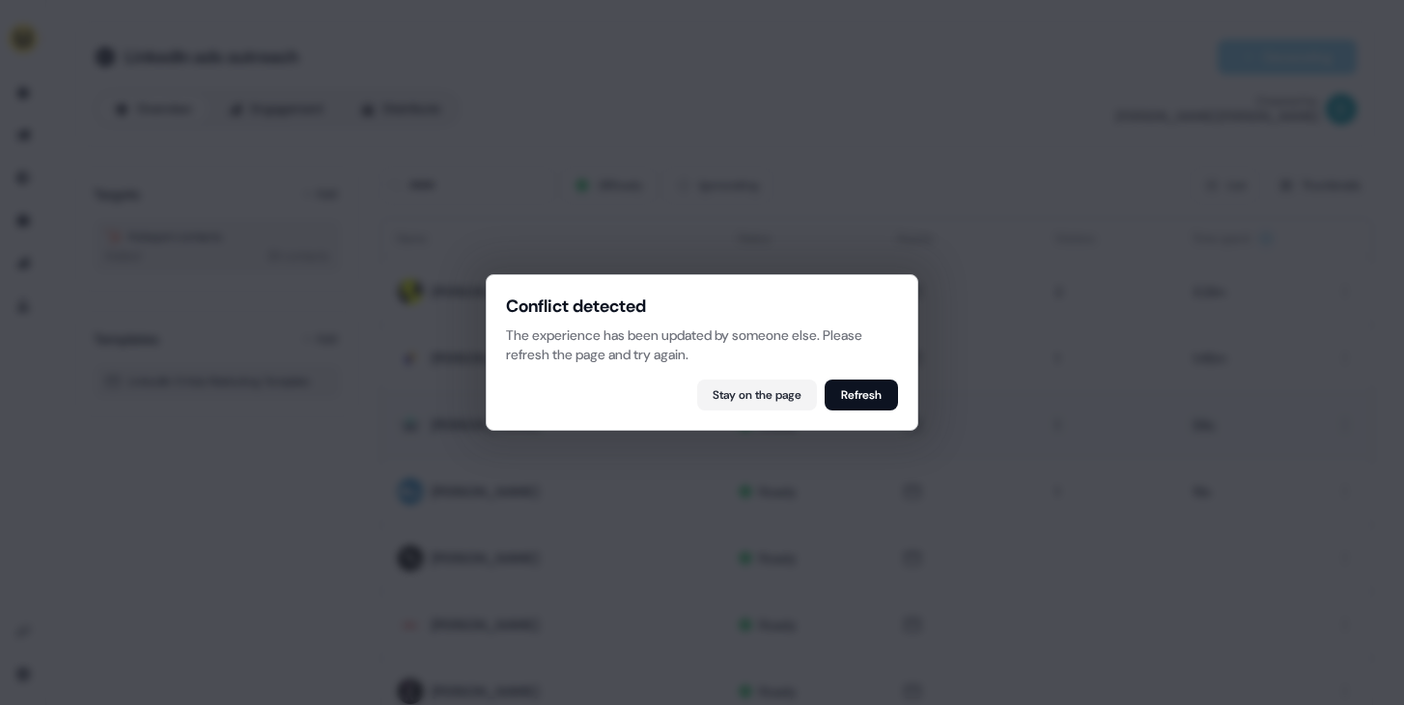
click at [874, 395] on button "Refresh" at bounding box center [861, 395] width 73 height 31
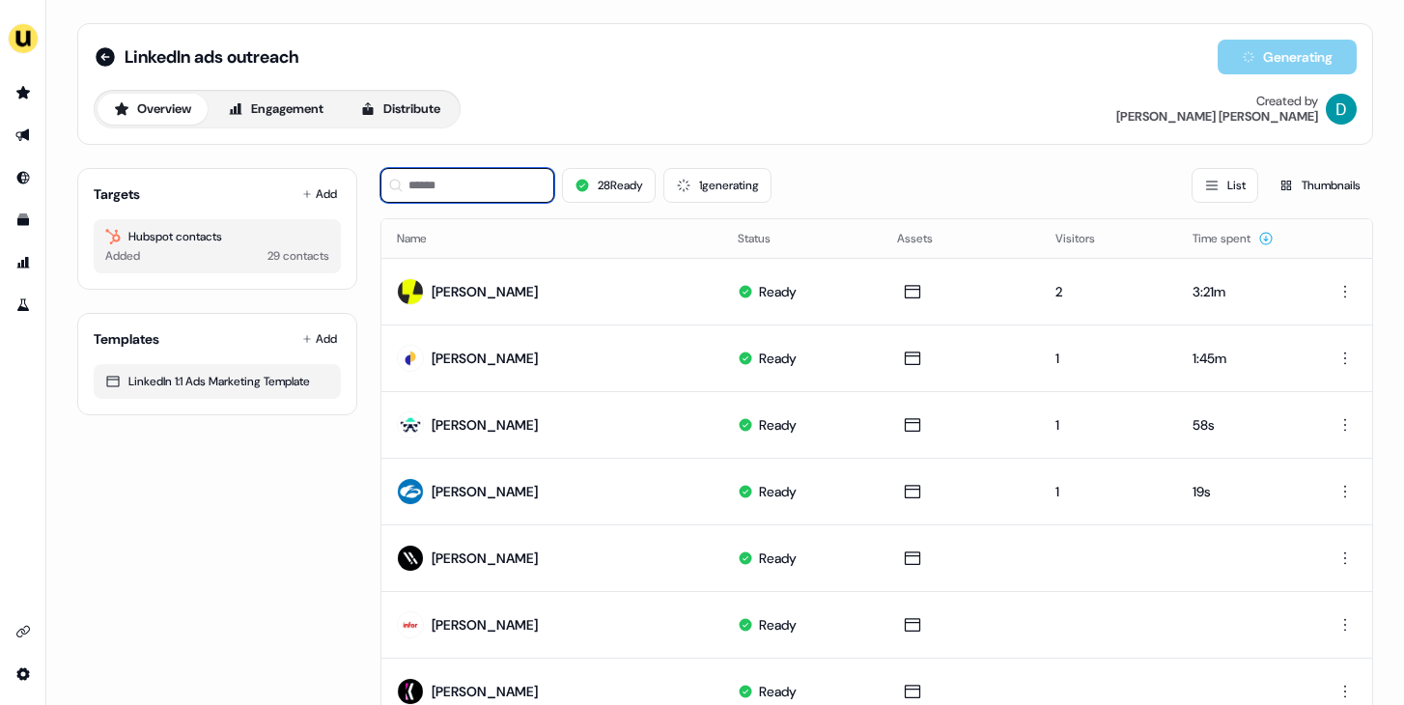
click at [483, 188] on input at bounding box center [468, 185] width 174 height 35
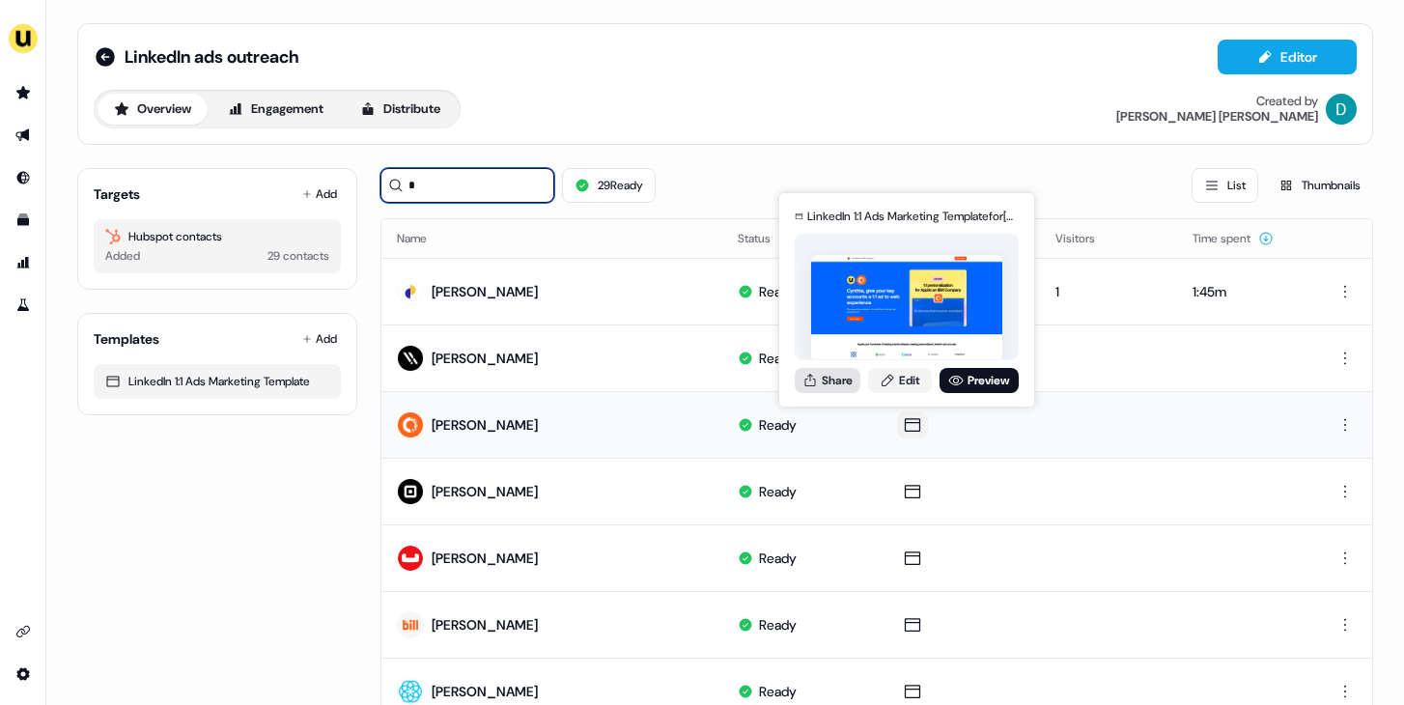
type input "*"
click at [837, 383] on button "Share" at bounding box center [828, 380] width 66 height 25
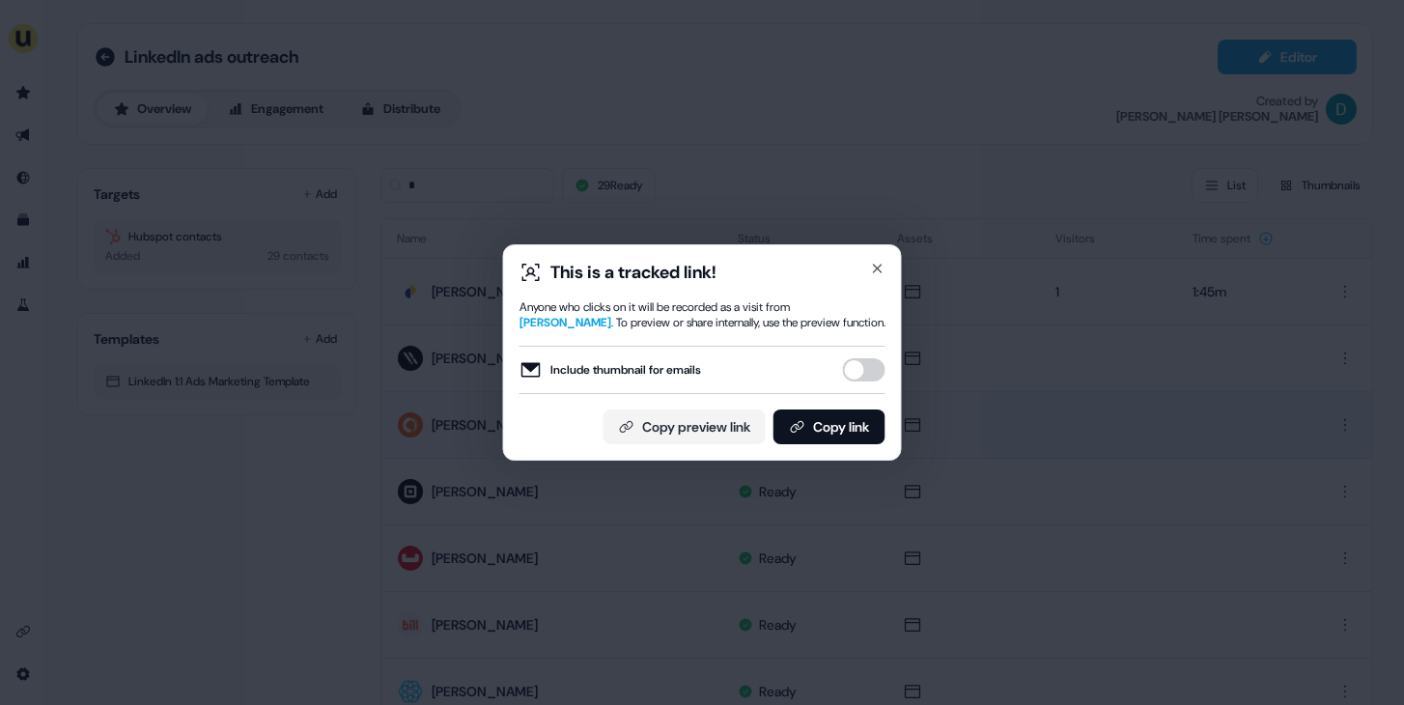
click at [861, 379] on button "Include thumbnail for emails" at bounding box center [864, 369] width 43 height 23
drag, startPoint x: 855, startPoint y: 430, endPoint x: 991, endPoint y: 149, distance: 312.3
click at [854, 430] on button "Copy link" at bounding box center [830, 427] width 112 height 35
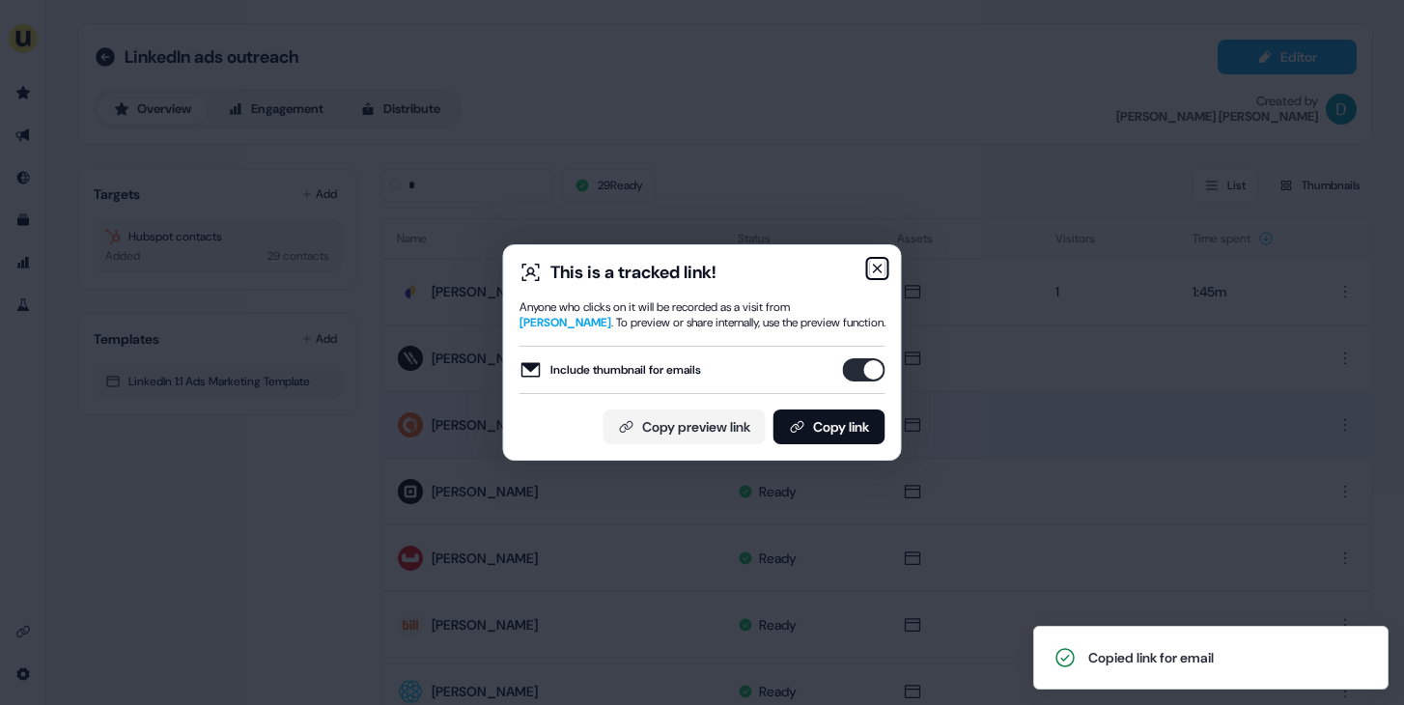
click at [880, 271] on icon "button" at bounding box center [878, 269] width 8 height 8
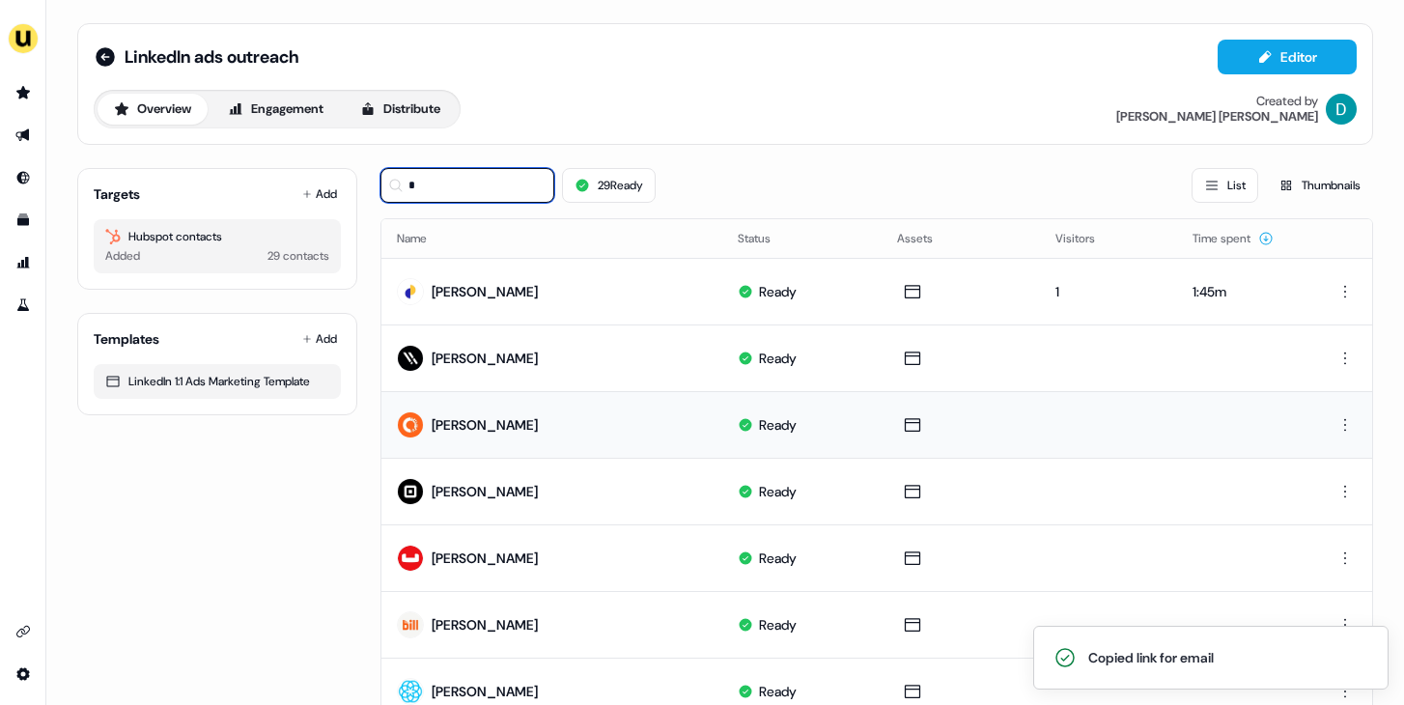
click at [460, 181] on input "*" at bounding box center [468, 185] width 174 height 35
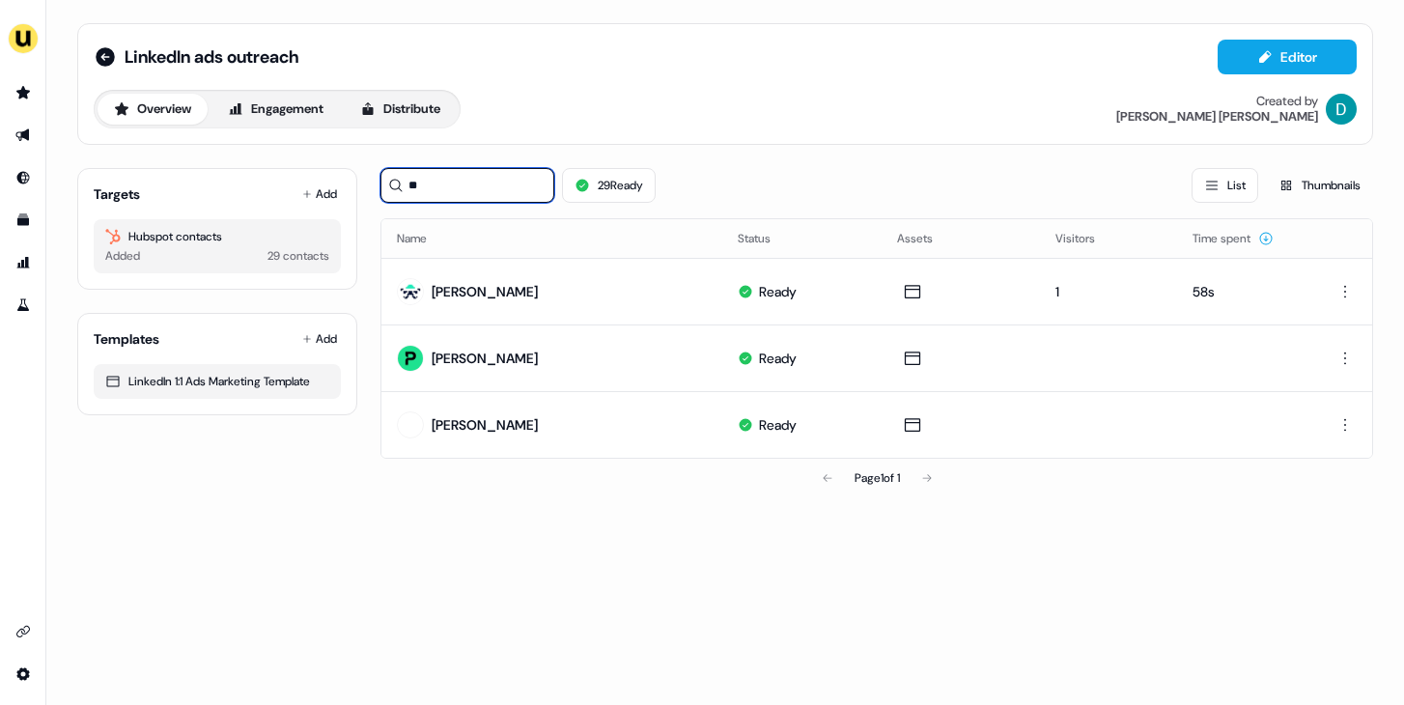
type input "*"
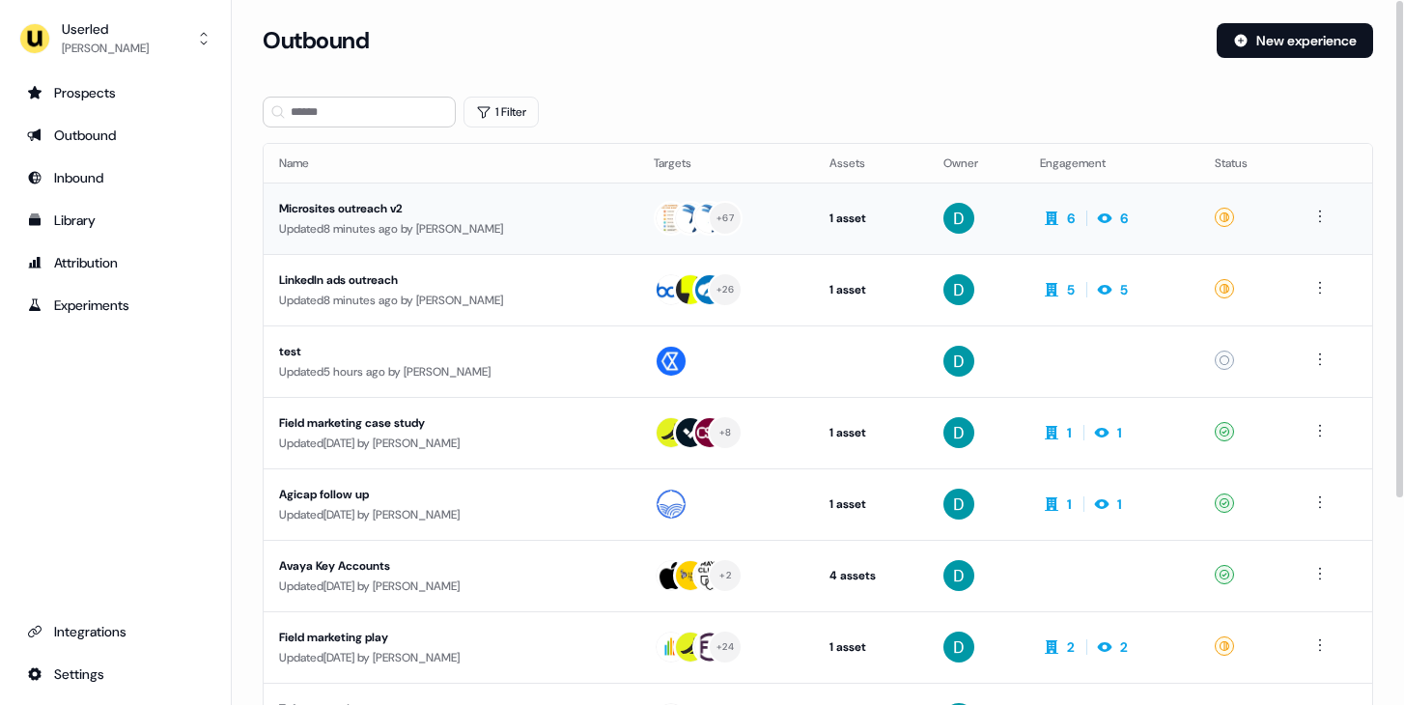
click at [590, 223] on div "Updated 8 minutes ago by [PERSON_NAME]" at bounding box center [451, 228] width 344 height 19
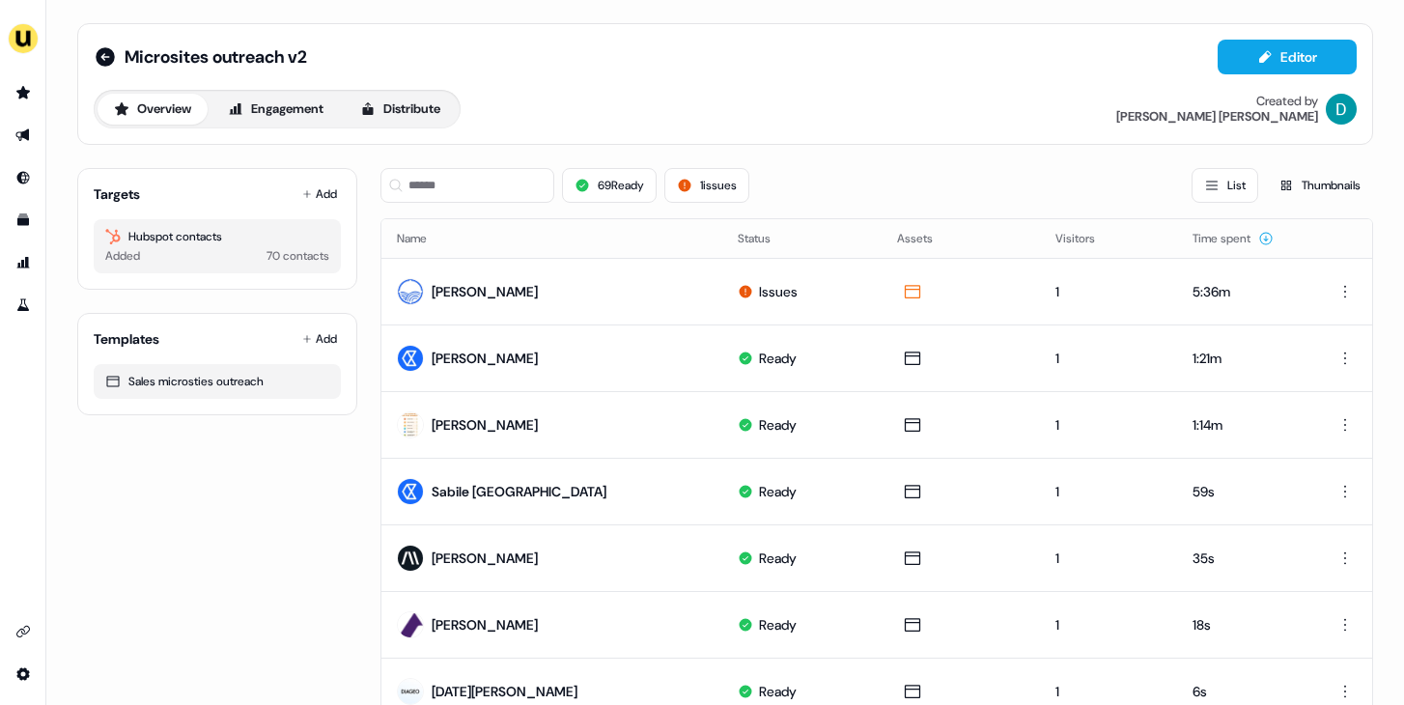
click at [321, 175] on div "Targets Add Hubspot contacts Added 70 contacts" at bounding box center [217, 229] width 280 height 122
click at [321, 188] on button "Add" at bounding box center [319, 194] width 43 height 27
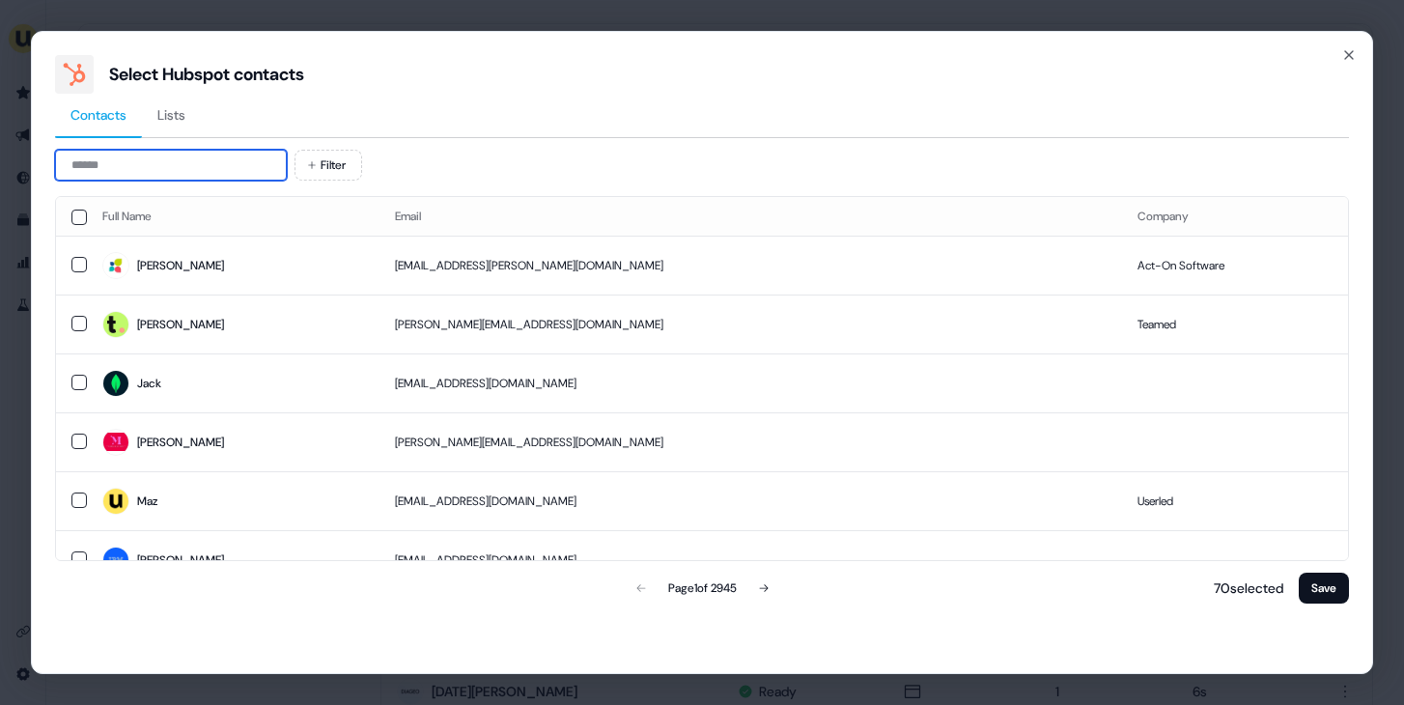
click at [113, 163] on input at bounding box center [171, 165] width 232 height 31
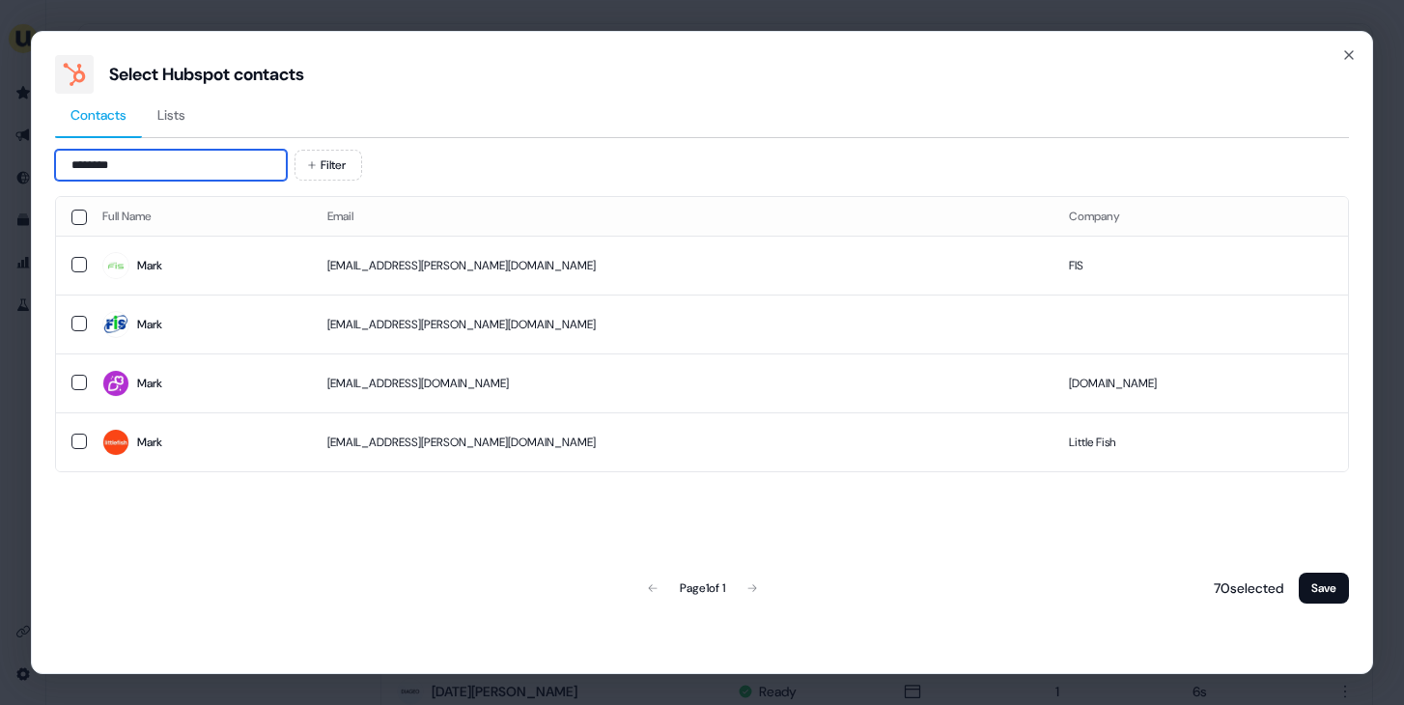
type input "********"
click at [230, 240] on td "Mark" at bounding box center [199, 265] width 225 height 59
click at [1338, 616] on div "Select Hubspot contacts Contacts Lists ******** Filter Full Name Email Company …" at bounding box center [702, 352] width 1343 height 643
click at [1337, 600] on button "Save" at bounding box center [1324, 588] width 50 height 31
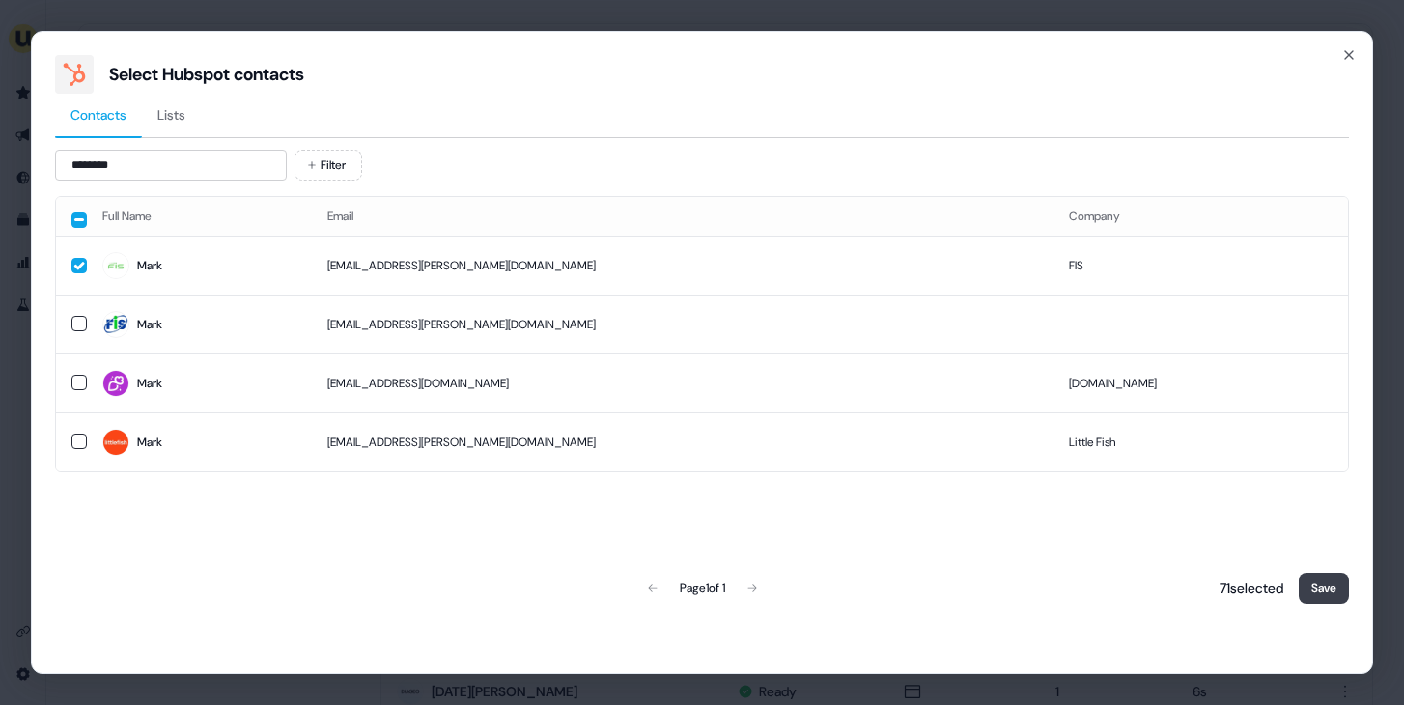
click at [1337, 600] on button "Save" at bounding box center [1324, 588] width 50 height 31
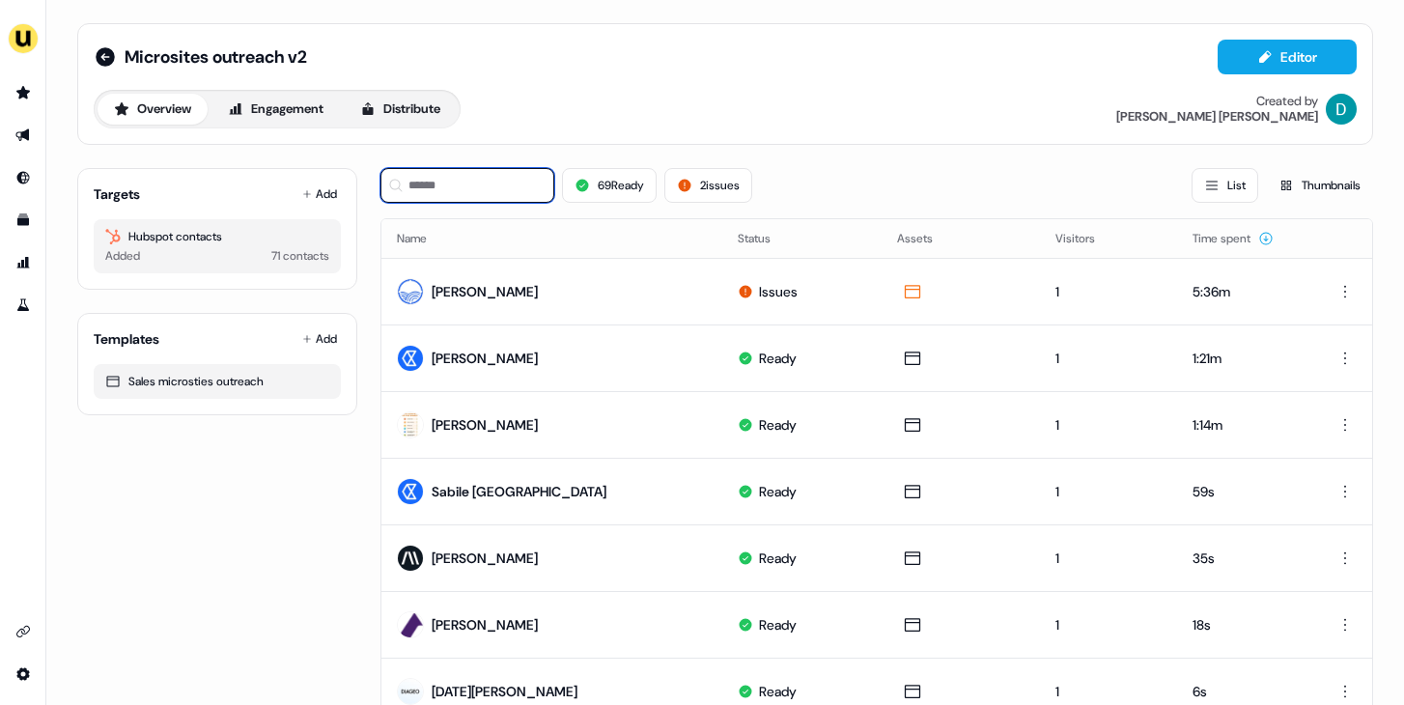
click at [478, 186] on input at bounding box center [468, 185] width 174 height 35
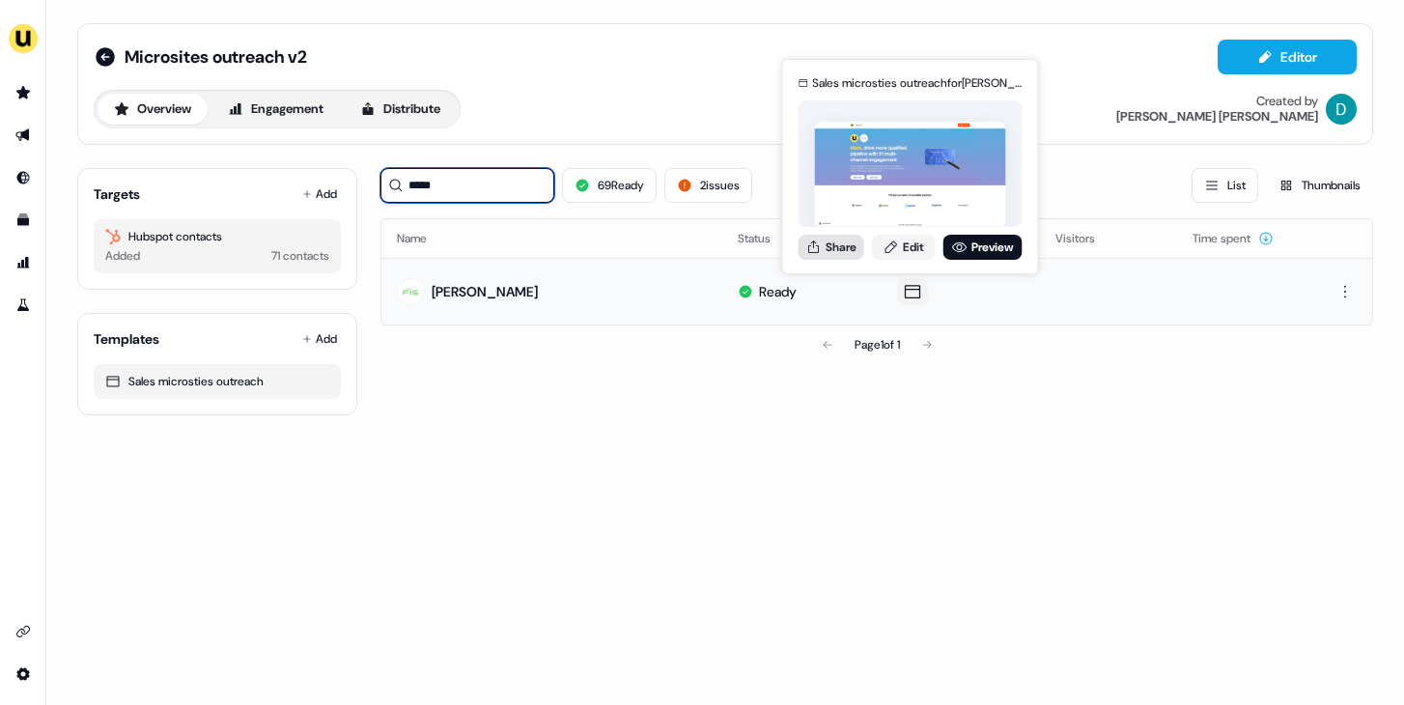
type input "****"
click at [841, 253] on button "Share" at bounding box center [832, 247] width 66 height 25
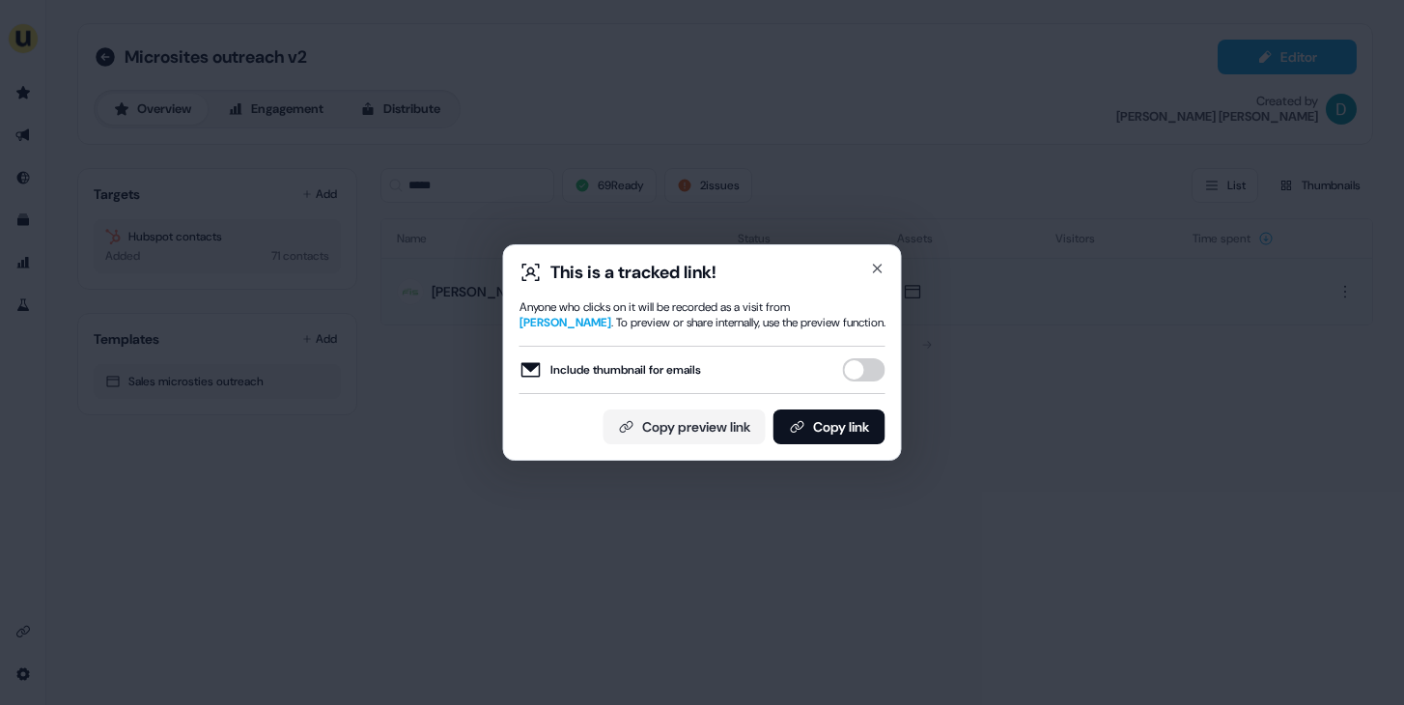
click at [869, 362] on button "Include thumbnail for emails" at bounding box center [864, 369] width 43 height 23
click at [860, 419] on button "Copy link" at bounding box center [830, 427] width 112 height 35
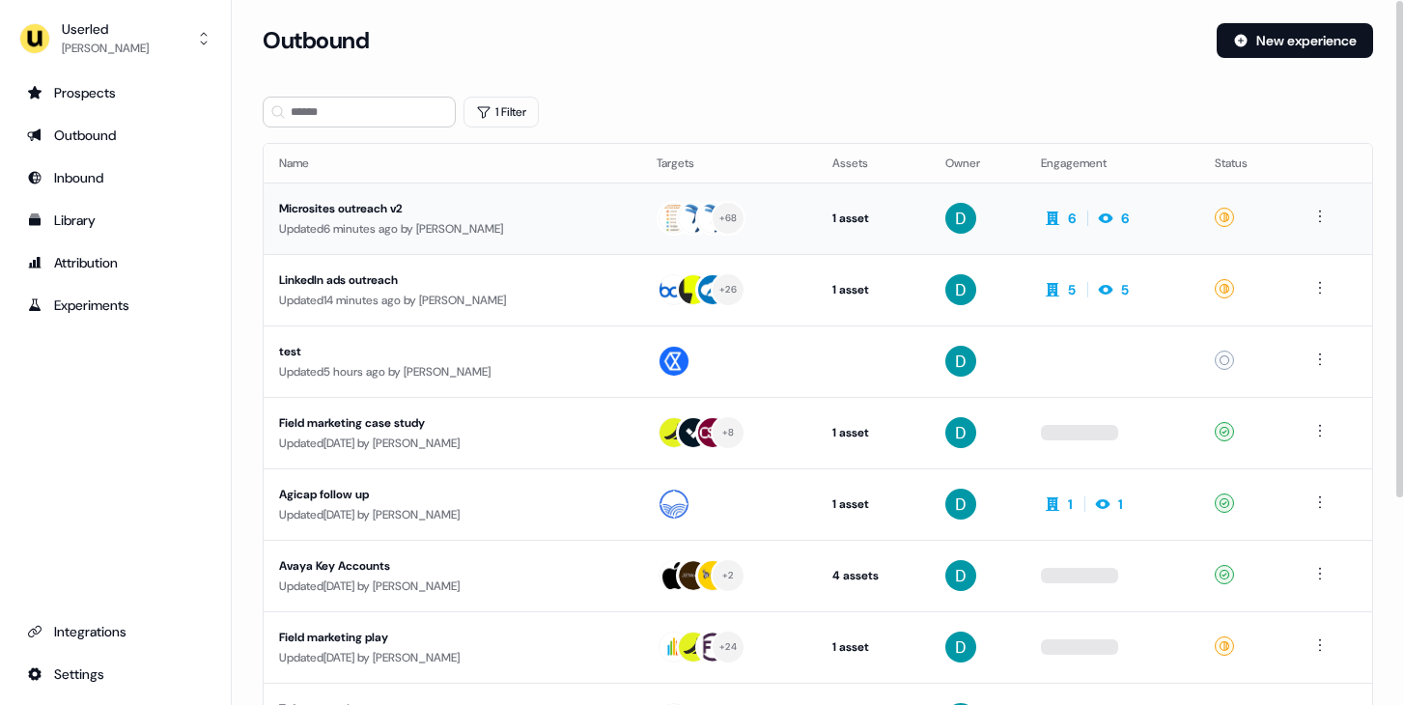
click at [475, 228] on div "Updated 6 minutes ago by [PERSON_NAME]" at bounding box center [452, 228] width 347 height 19
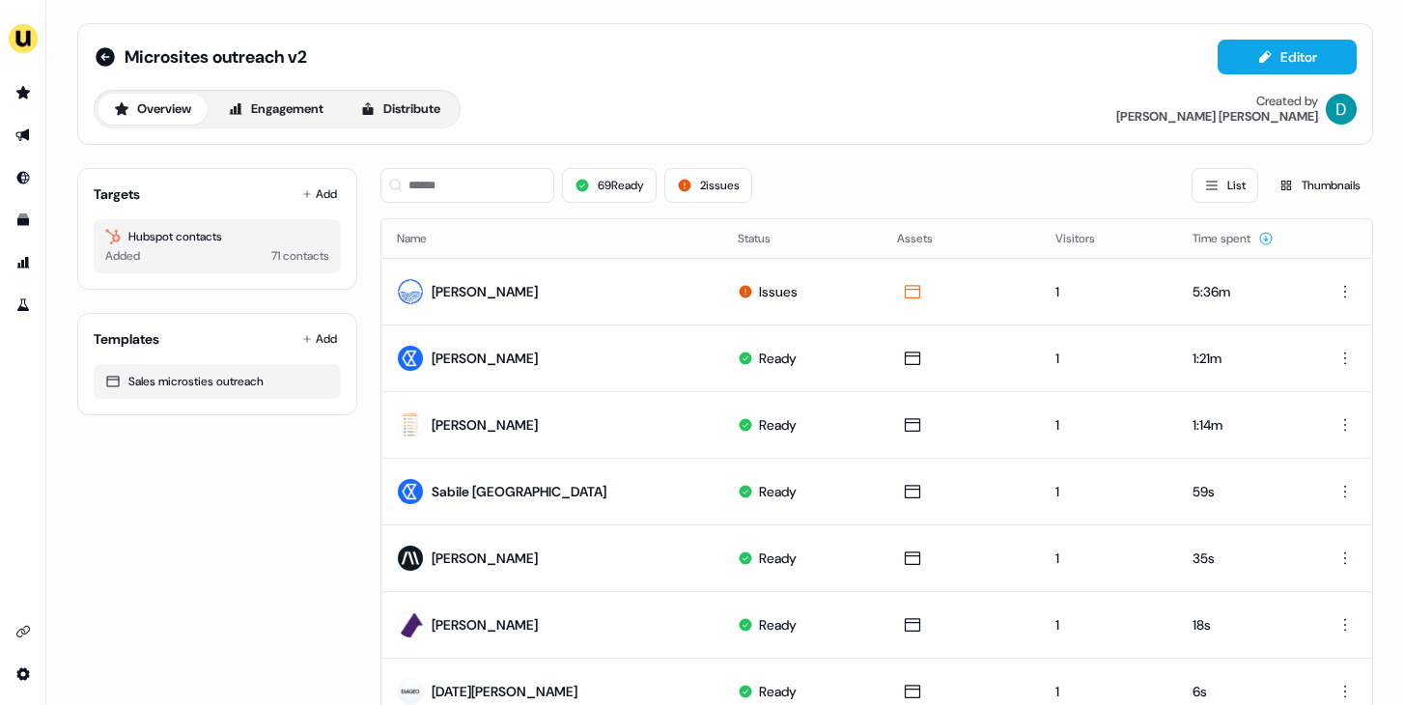
click at [314, 195] on button "Add" at bounding box center [319, 194] width 43 height 27
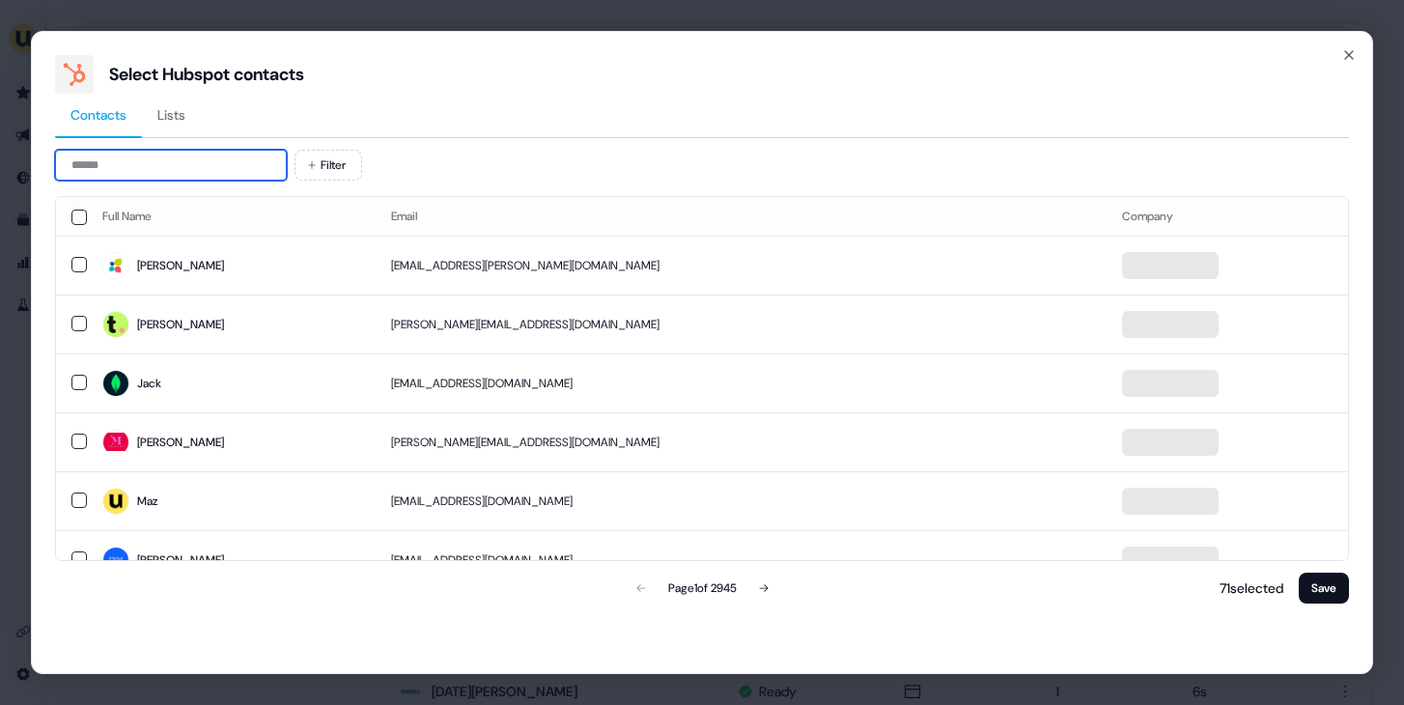
click at [216, 161] on input at bounding box center [171, 165] width 232 height 31
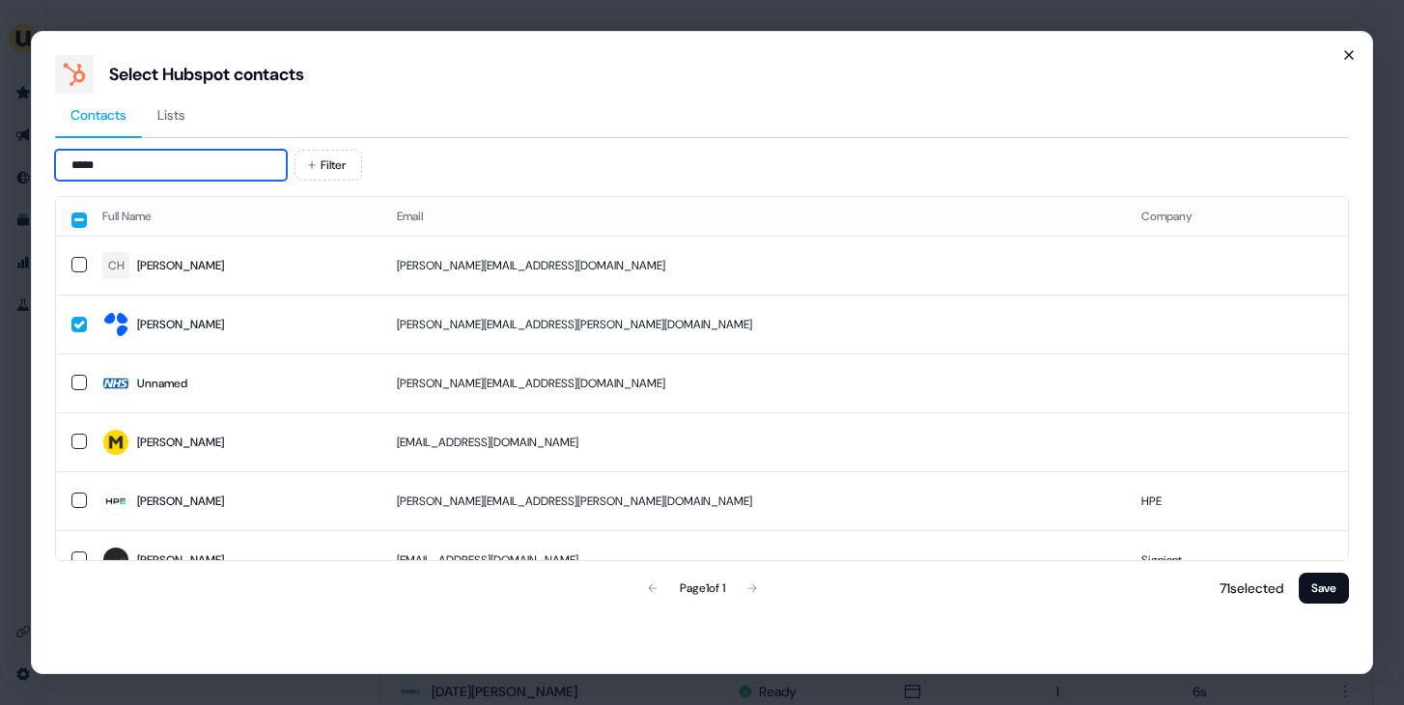
type input "*****"
click at [1352, 50] on icon "button" at bounding box center [1349, 54] width 15 height 15
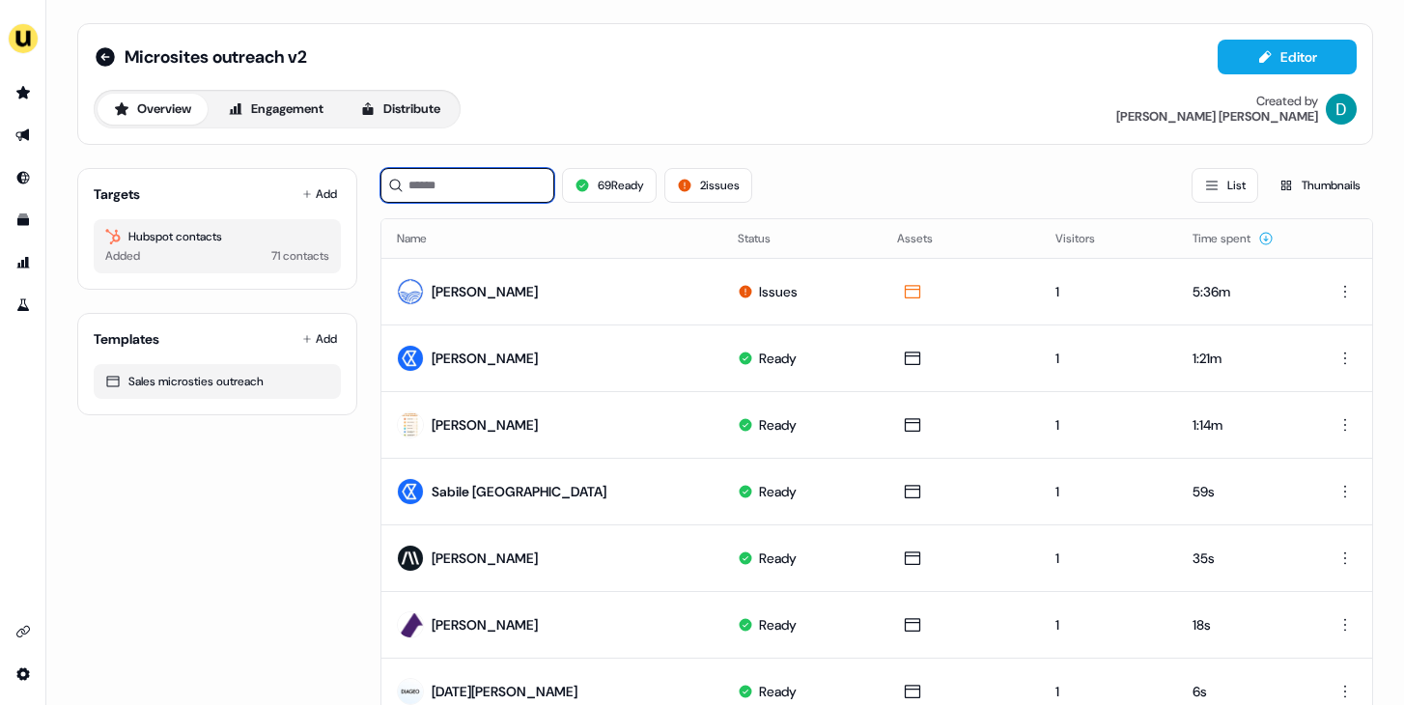
click at [518, 180] on input at bounding box center [468, 185] width 174 height 35
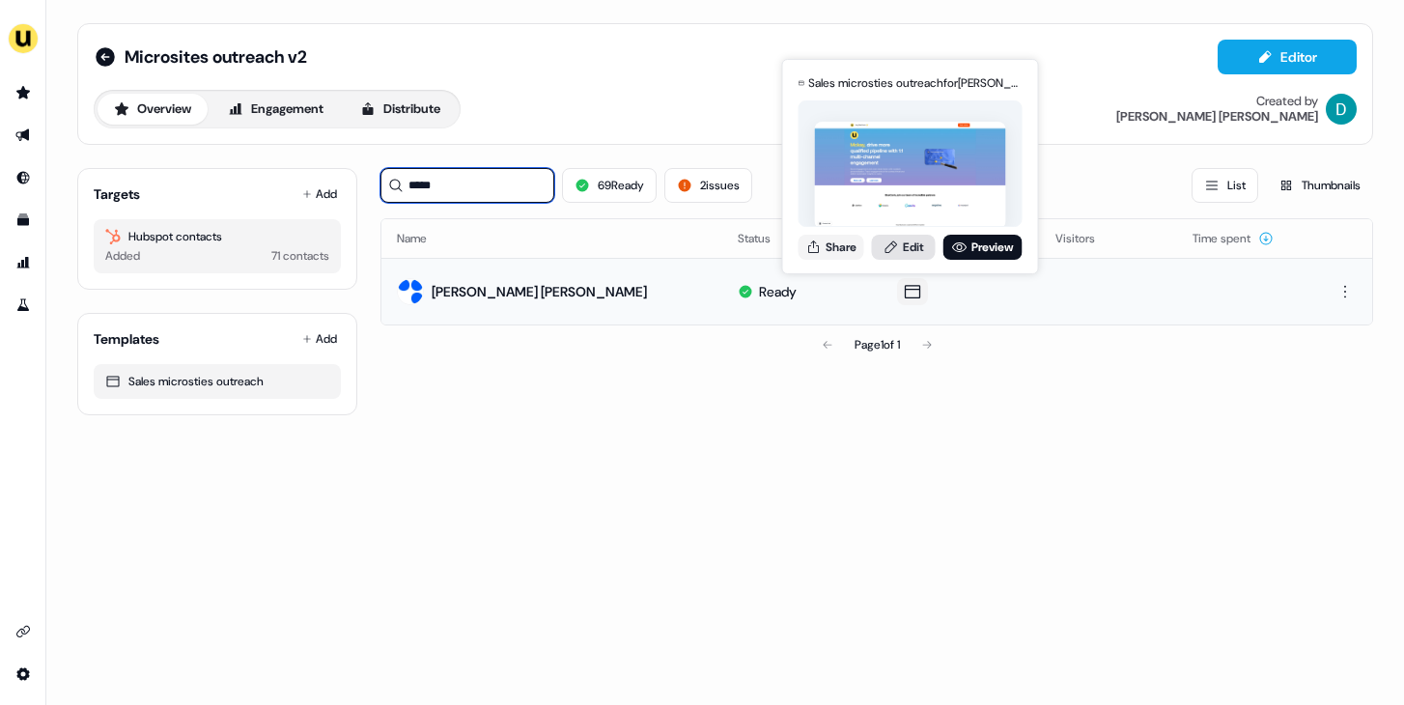
type input "*****"
click at [908, 252] on link "Edit" at bounding box center [904, 247] width 64 height 25
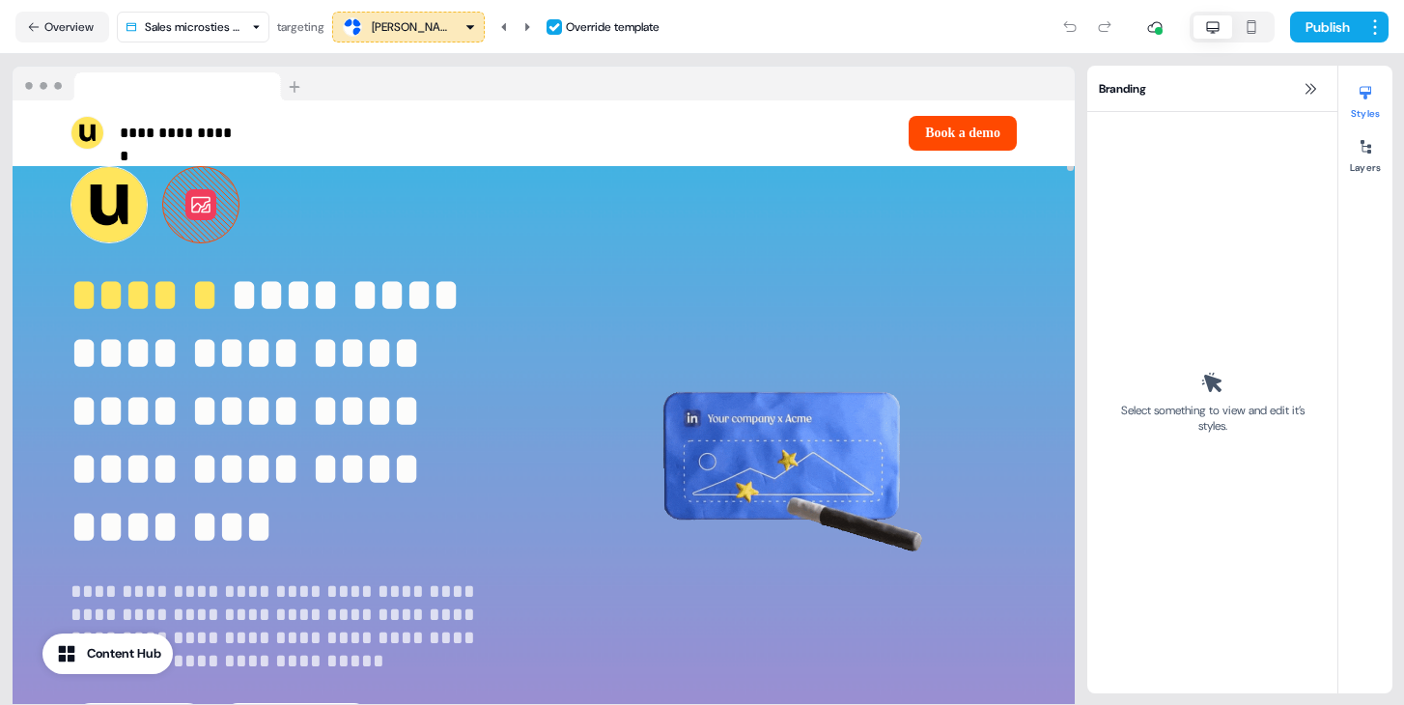
click at [189, 220] on line at bounding box center [193, 224] width 87 height 84
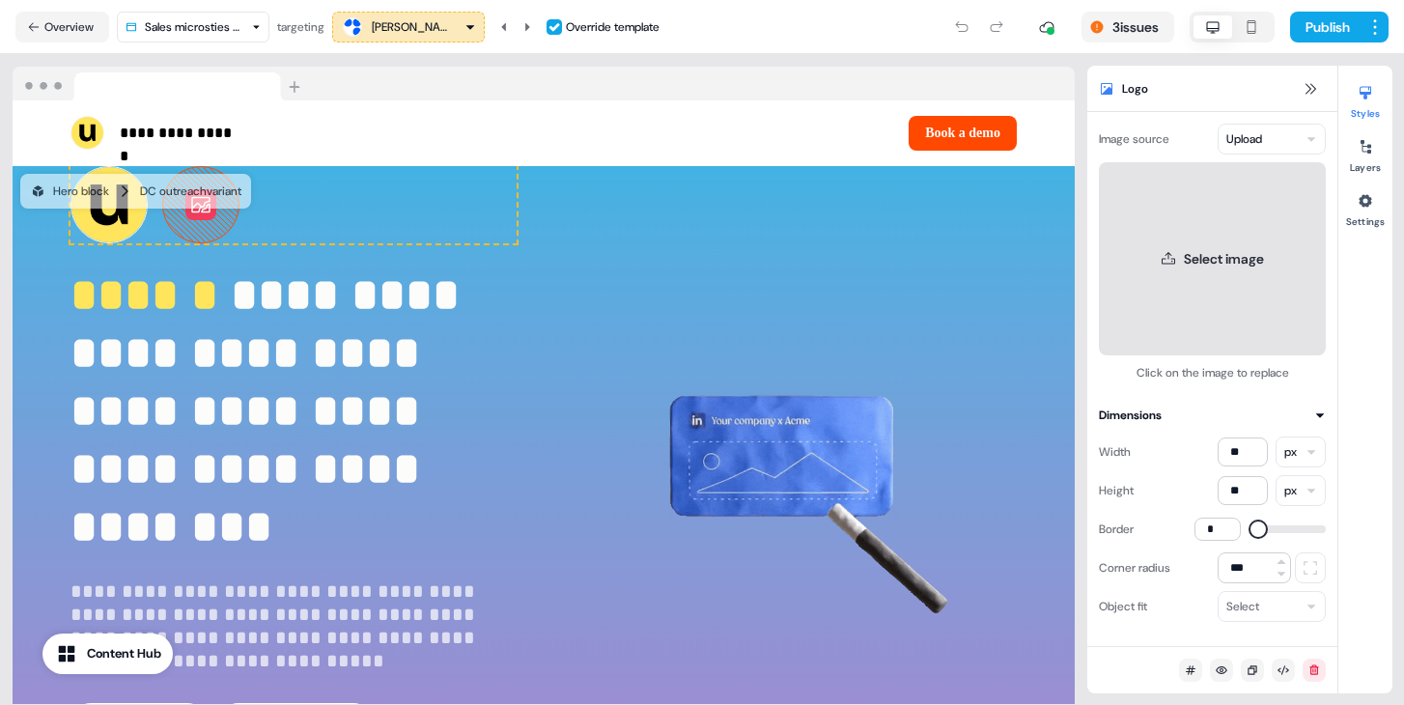
click at [1205, 276] on button "Select image" at bounding box center [1212, 258] width 227 height 193
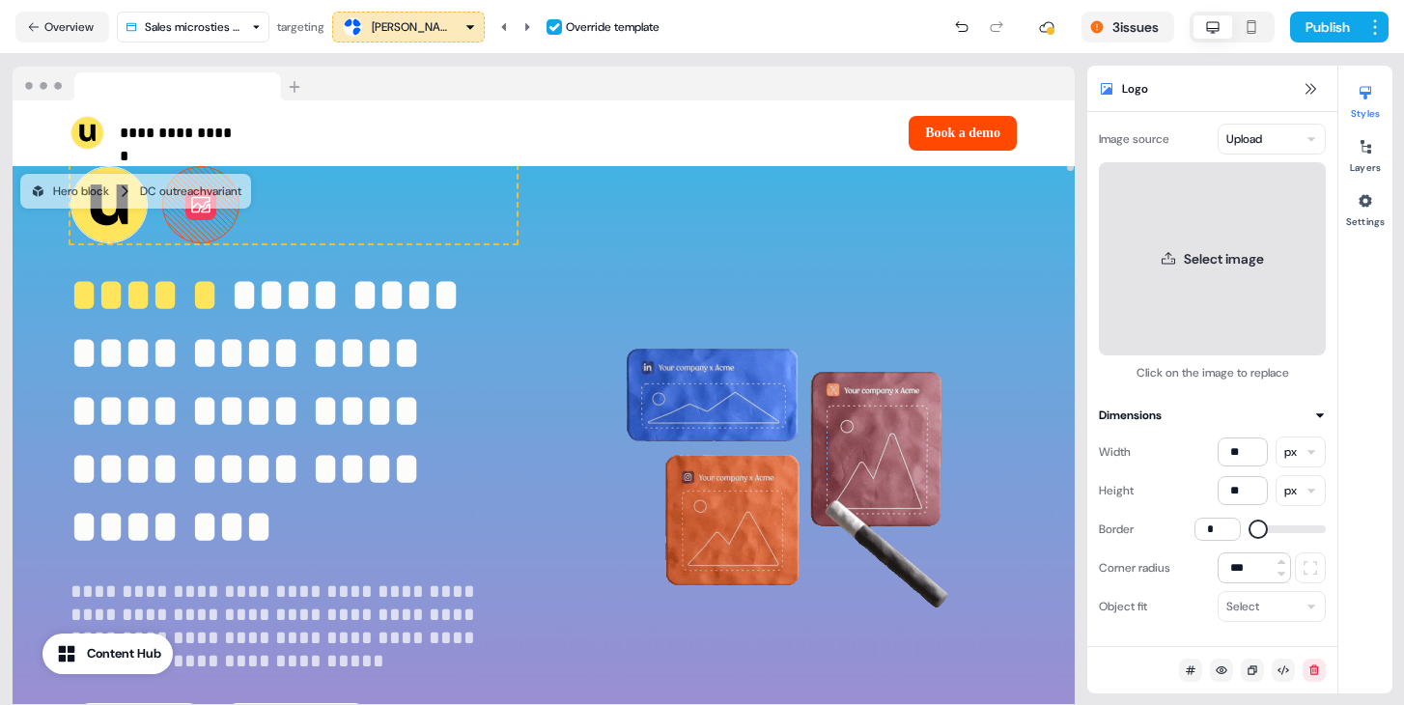
click at [1314, 281] on button "Select image" at bounding box center [1212, 258] width 227 height 193
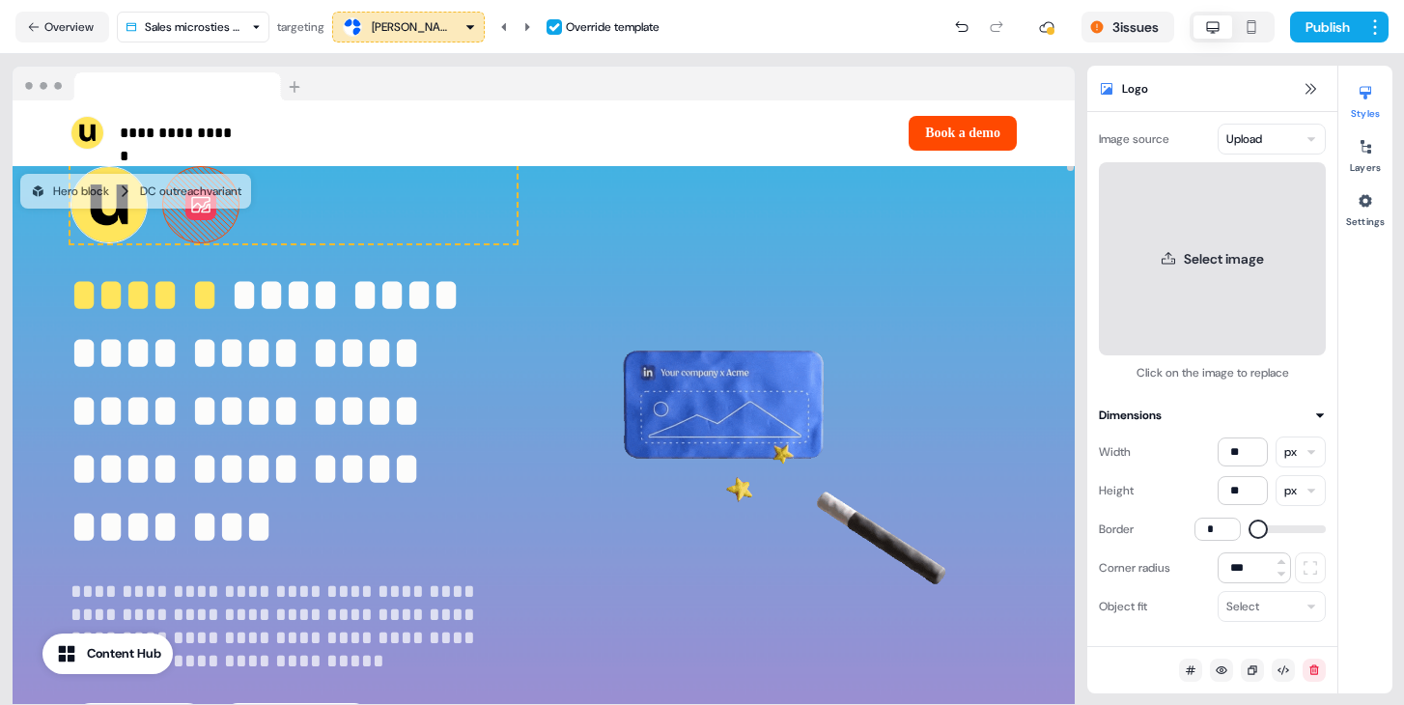
click at [1218, 288] on button "Select image" at bounding box center [1212, 258] width 227 height 193
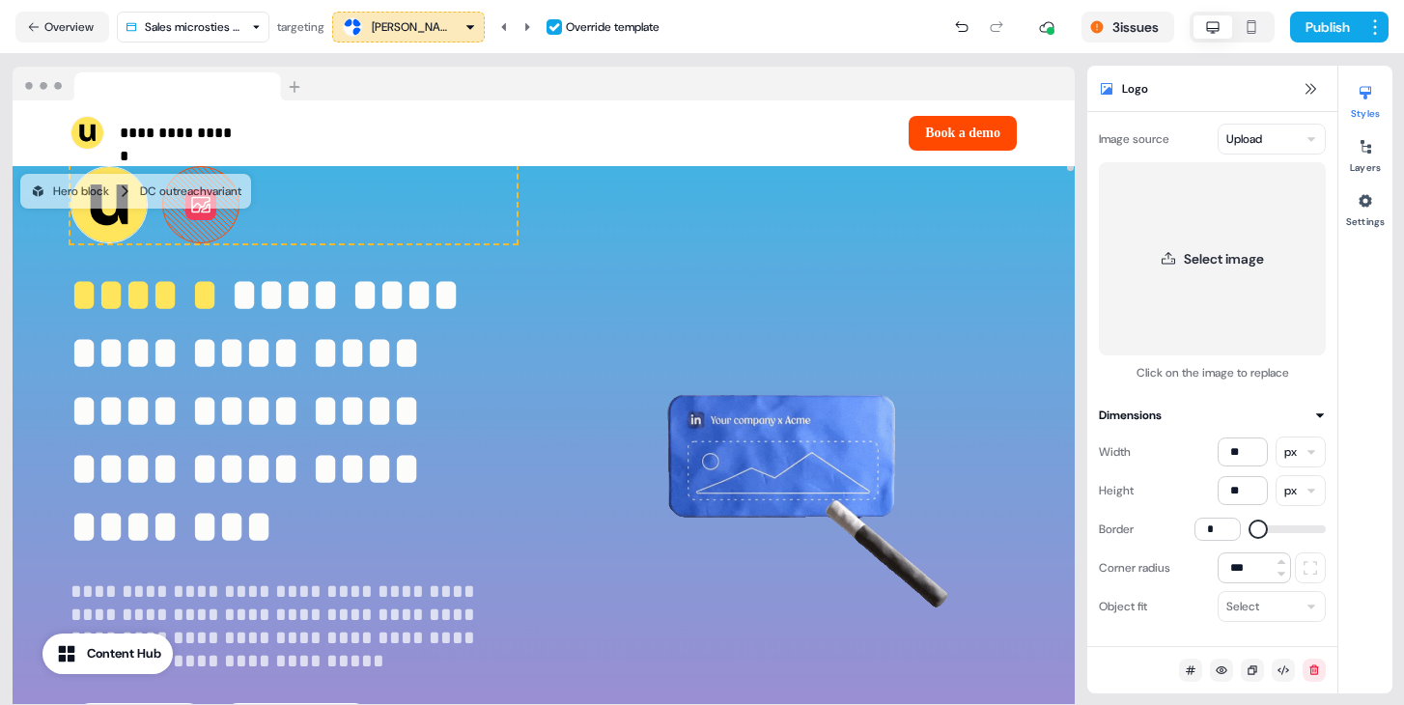
click at [72, 7] on nav "Overview Sales microsties outreach targeting Mckay Reardon Override template 3 …" at bounding box center [702, 27] width 1404 height 54
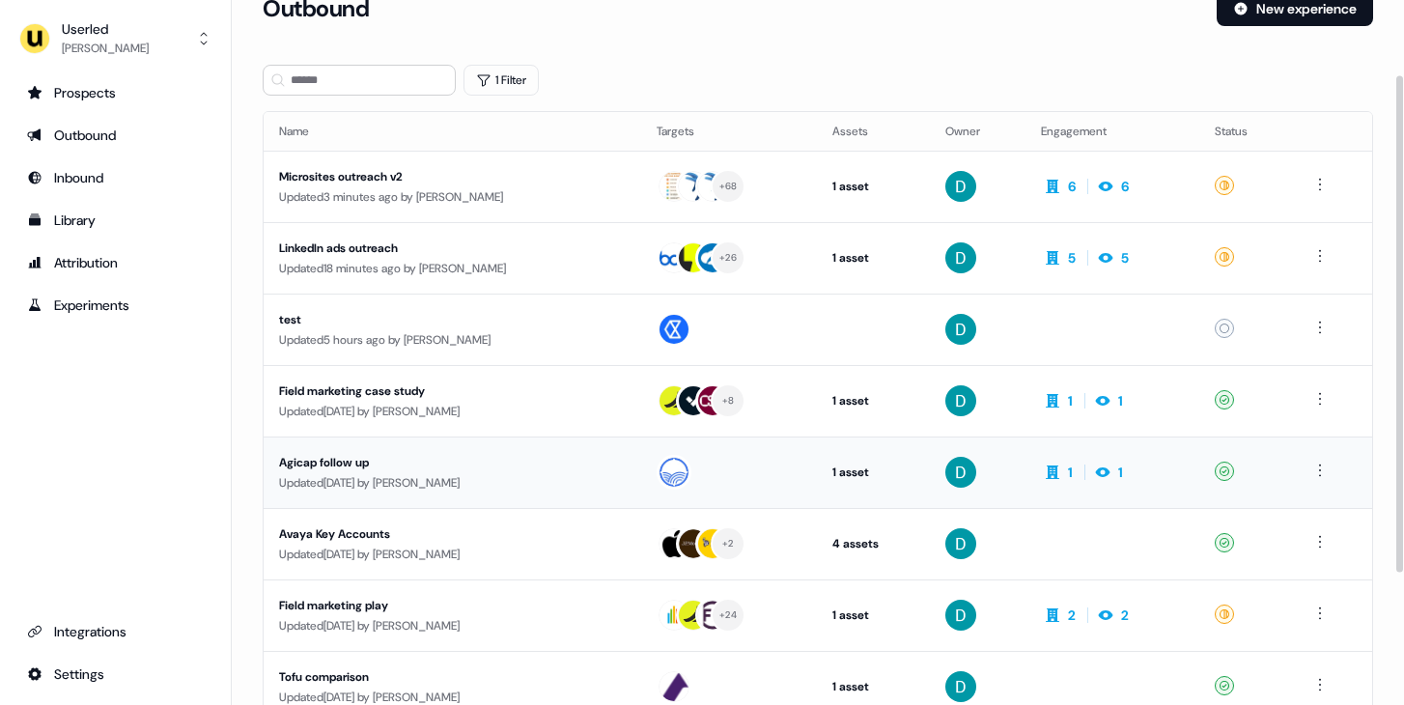
scroll to position [145, 0]
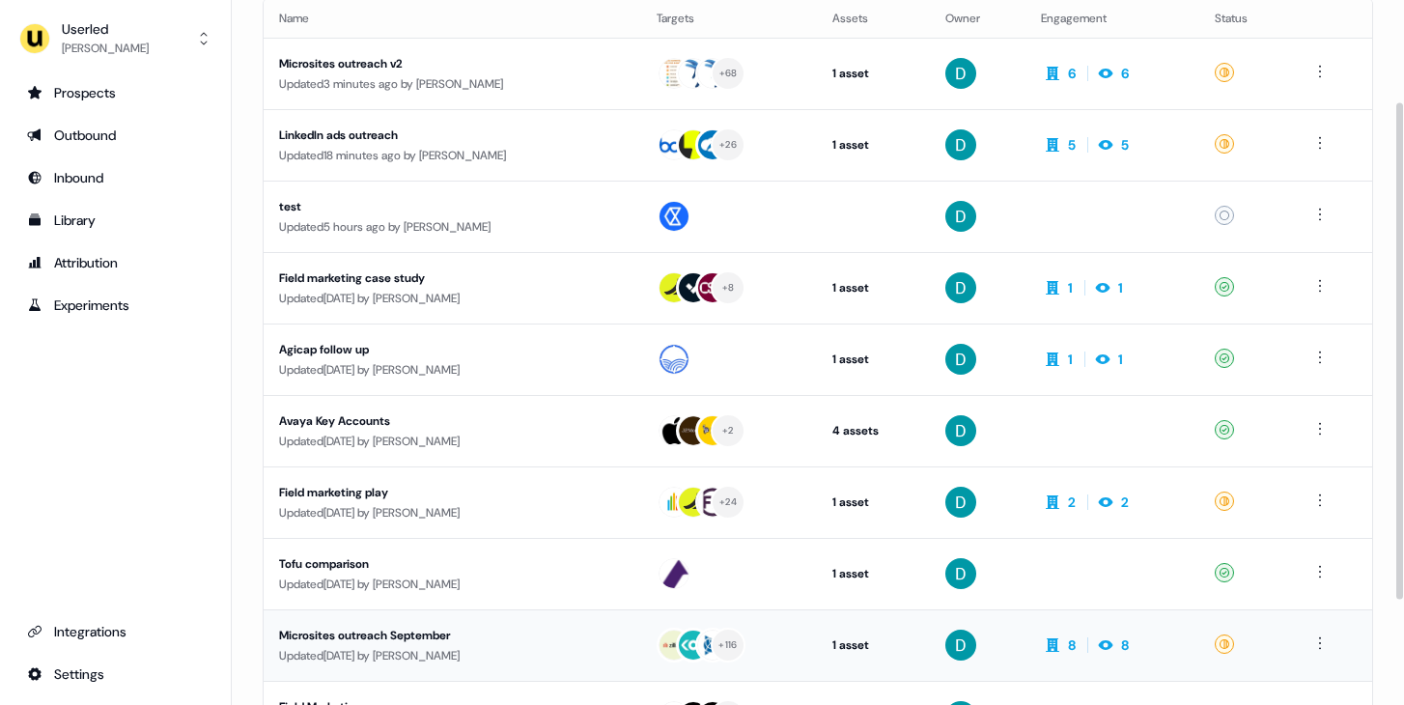
click at [524, 617] on td "Microsites outreach September Updated [DATE] by [PERSON_NAME]" at bounding box center [453, 645] width 378 height 71
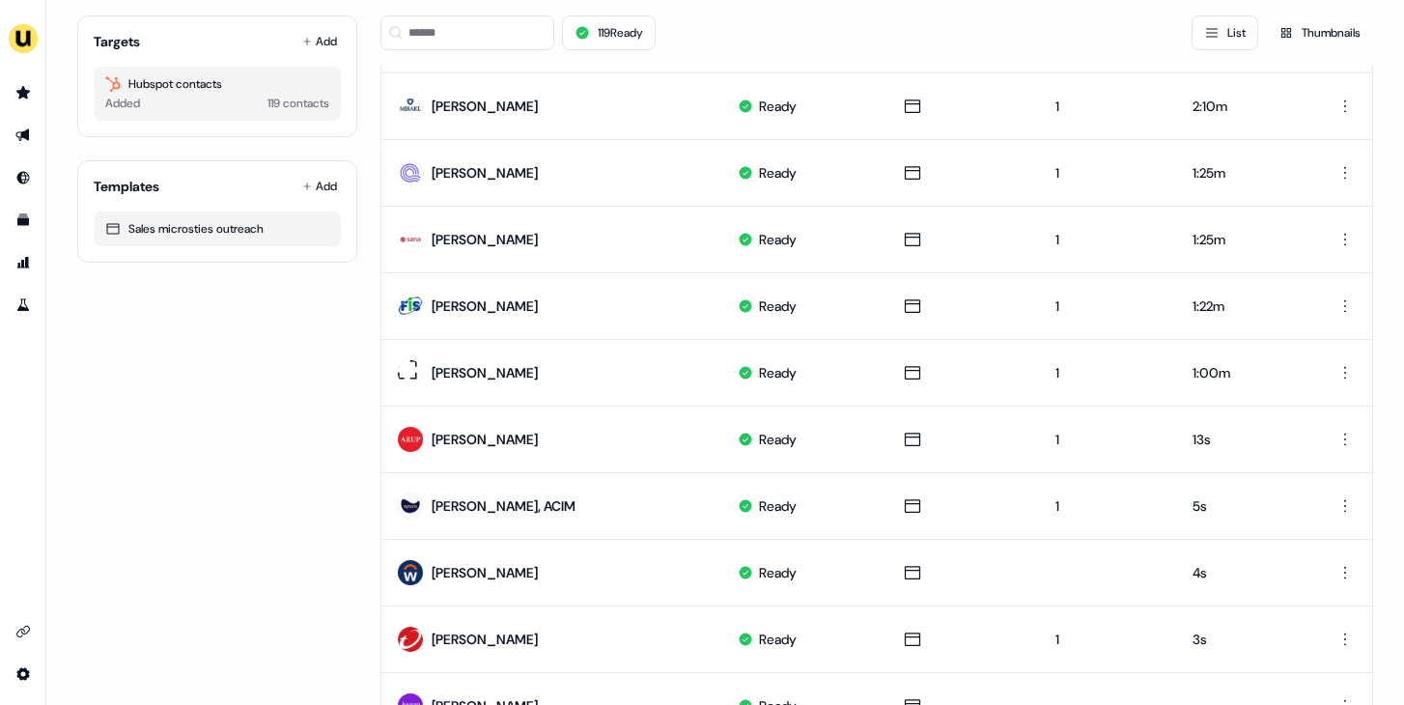
scroll to position [212, 0]
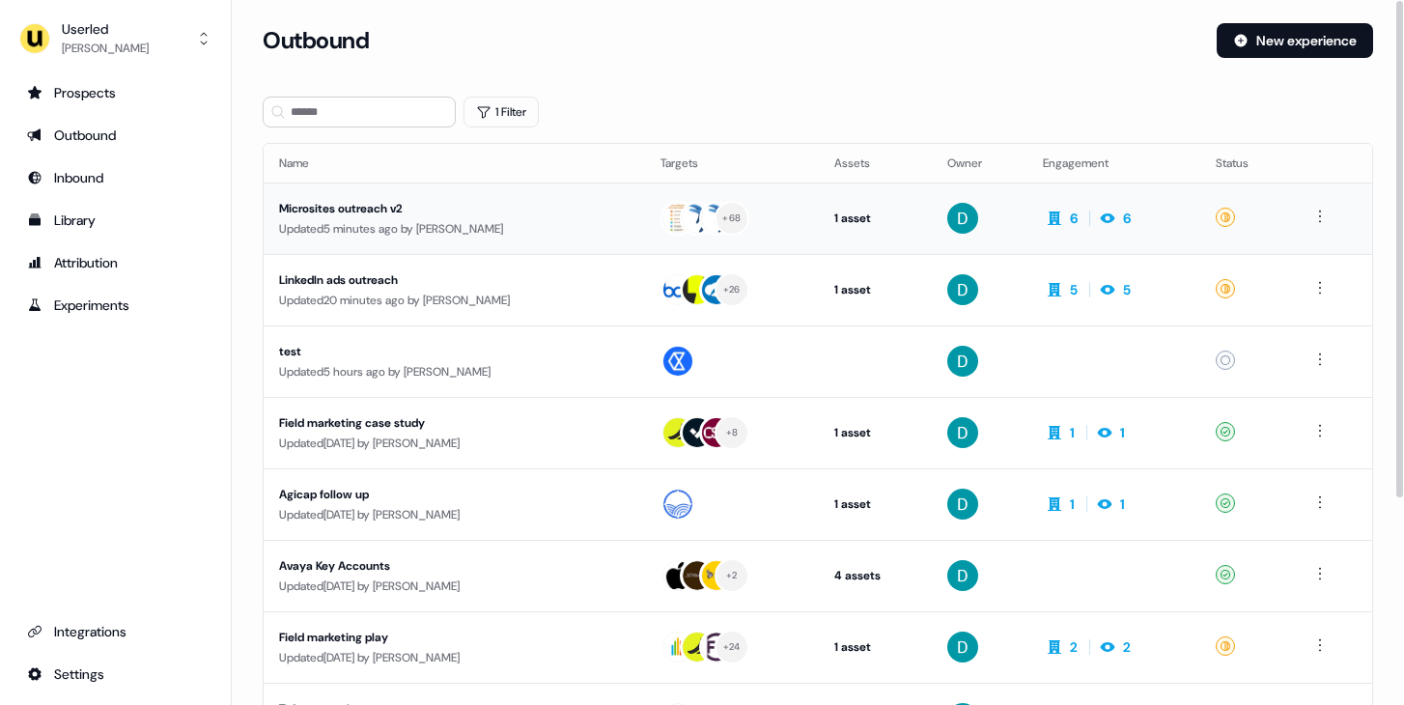
click at [433, 250] on td "Microsites outreach v2 Updated 5 minutes ago by David Cruickshank" at bounding box center [455, 218] width 382 height 71
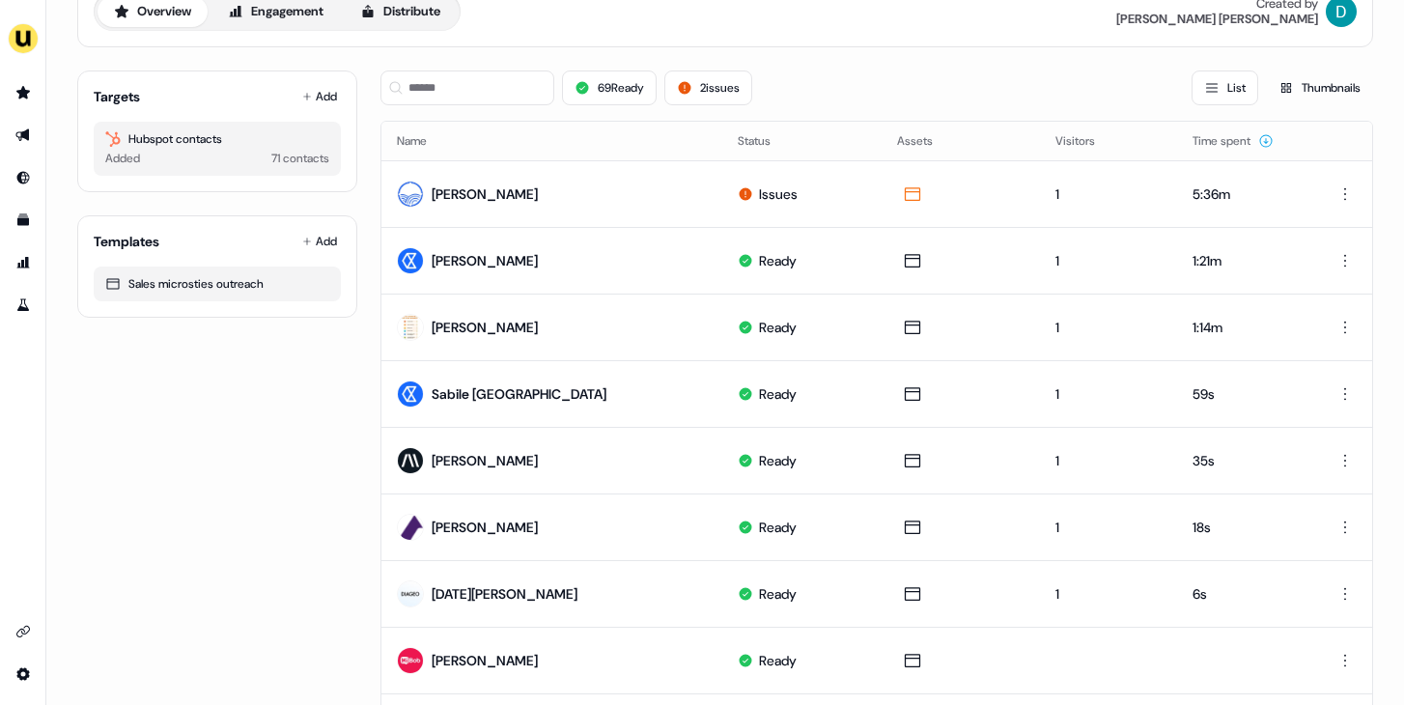
scroll to position [99, 0]
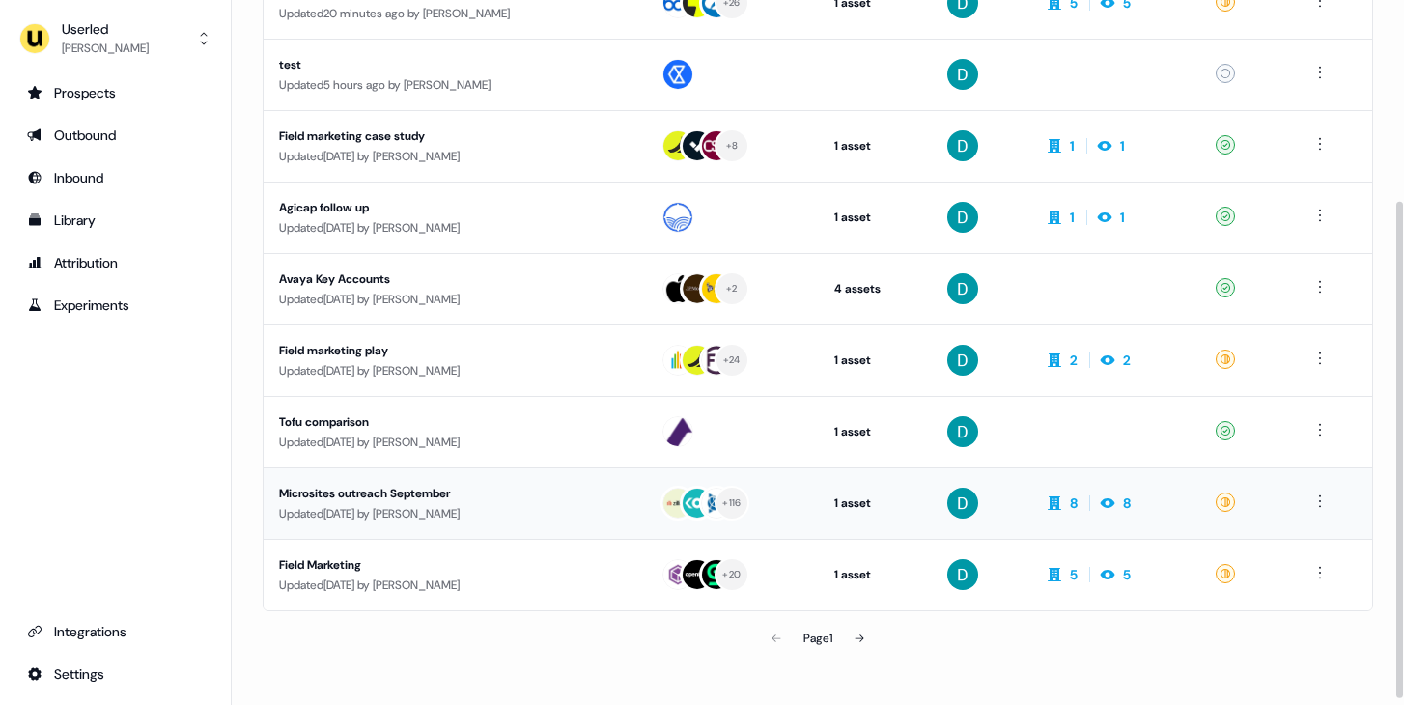
scroll to position [285, 0]
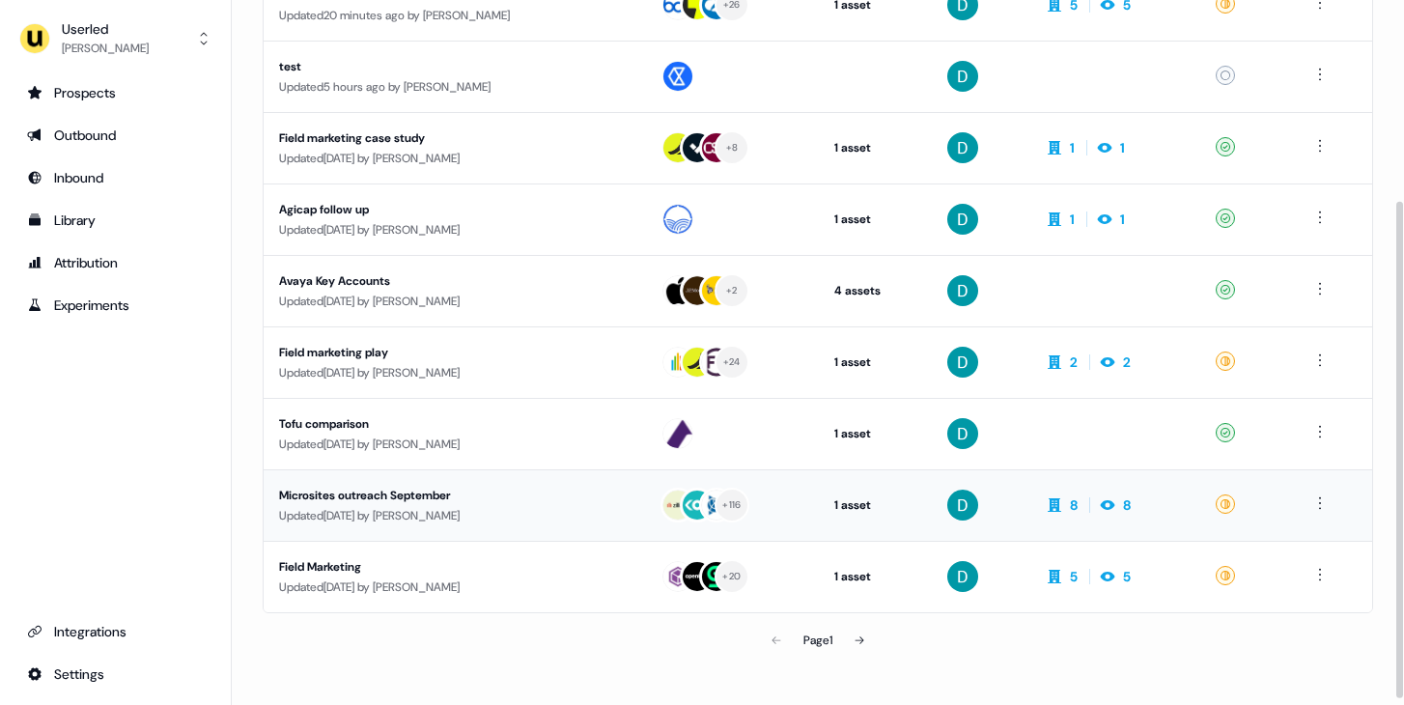
click at [465, 527] on td "Microsites outreach September Updated 10 days ago by David Cruickshank" at bounding box center [455, 504] width 382 height 71
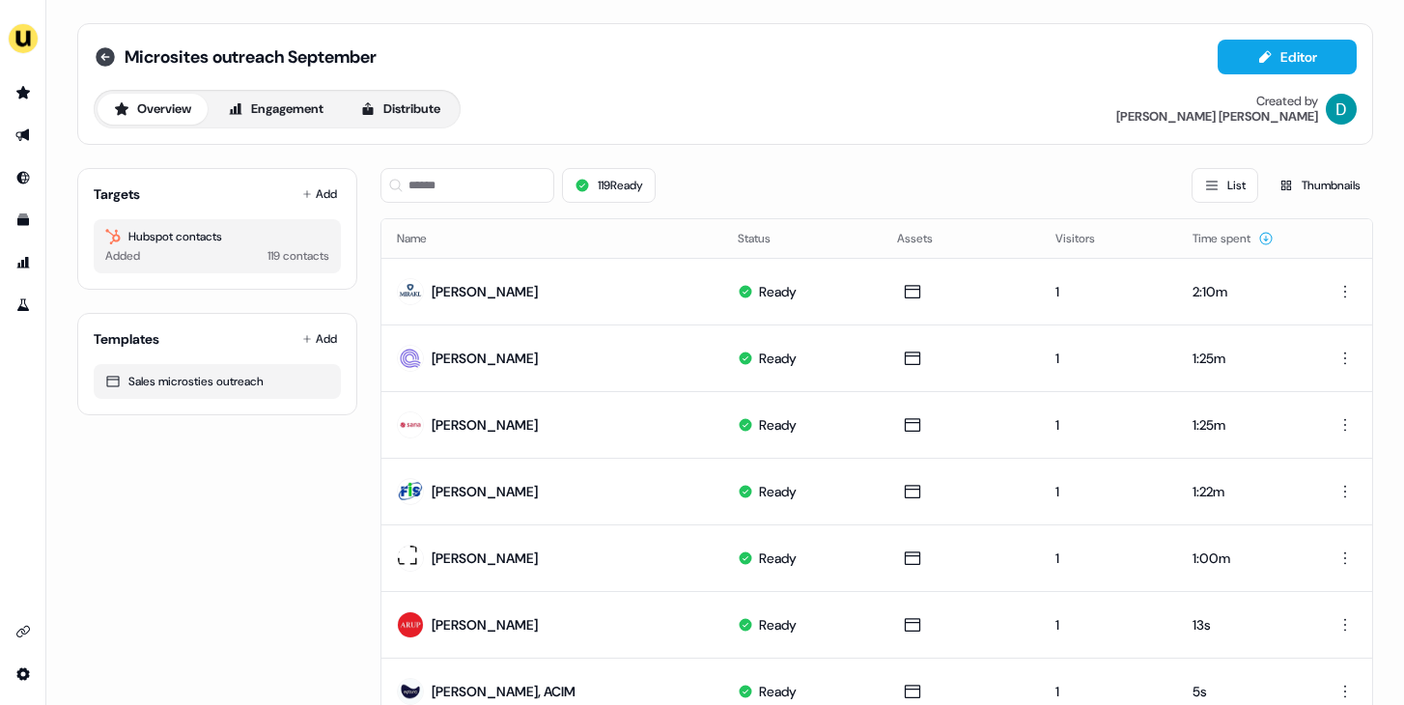
click at [96, 59] on icon at bounding box center [105, 56] width 19 height 19
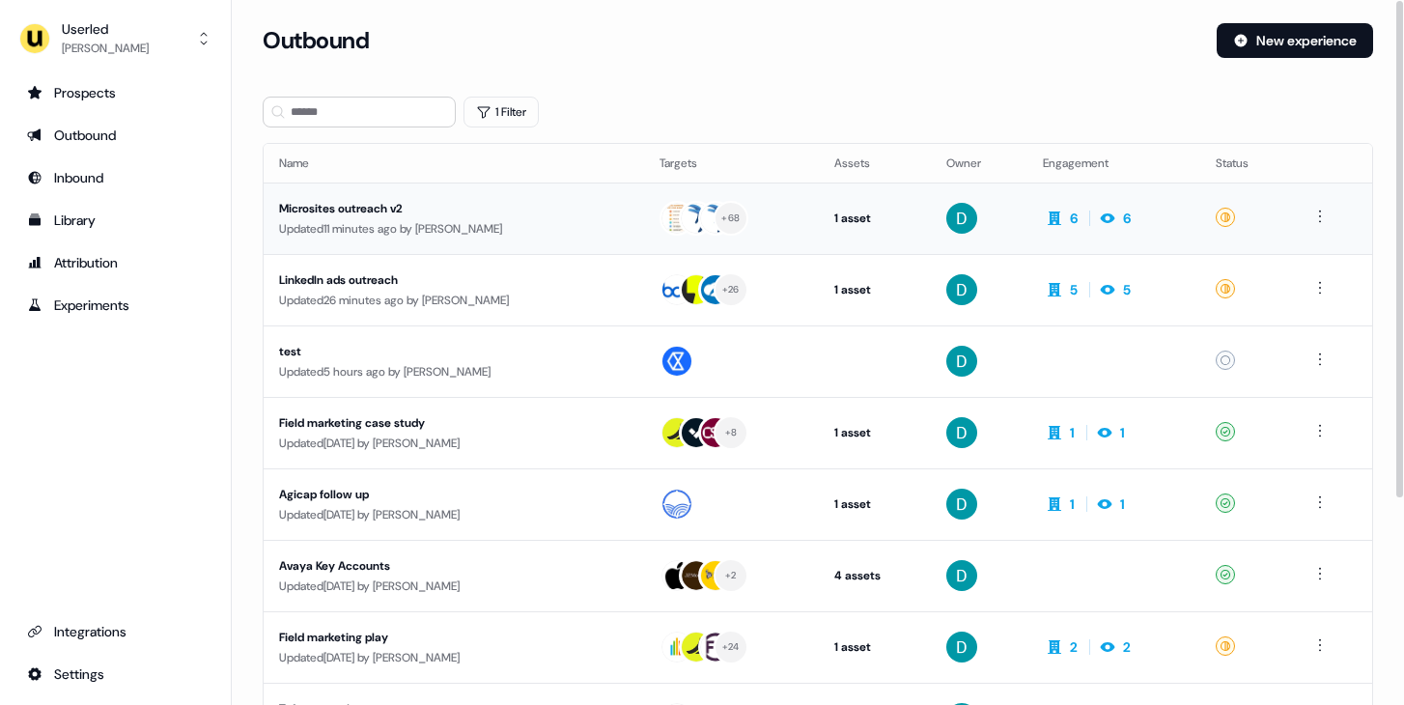
click at [465, 220] on div "Updated 11 minutes ago by David Cruickshank" at bounding box center [454, 228] width 350 height 19
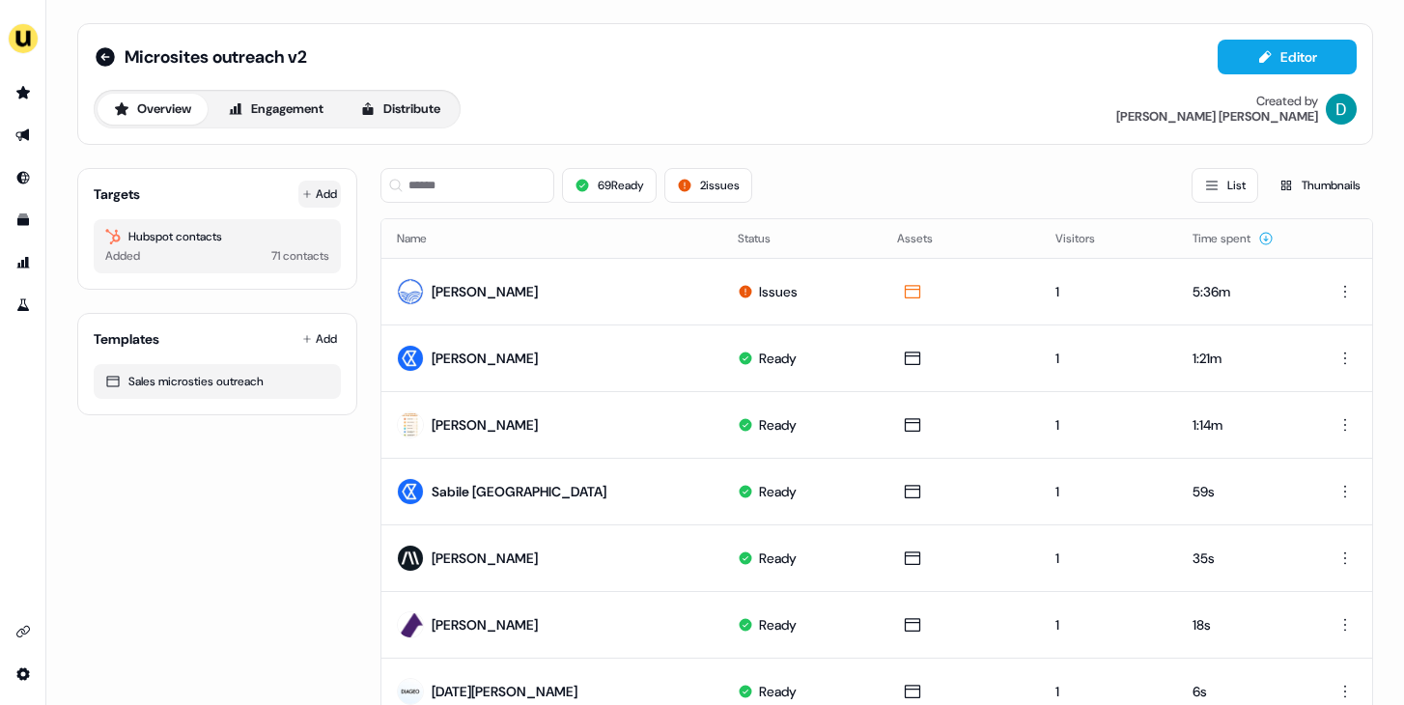
click at [310, 190] on button "Add" at bounding box center [319, 194] width 43 height 27
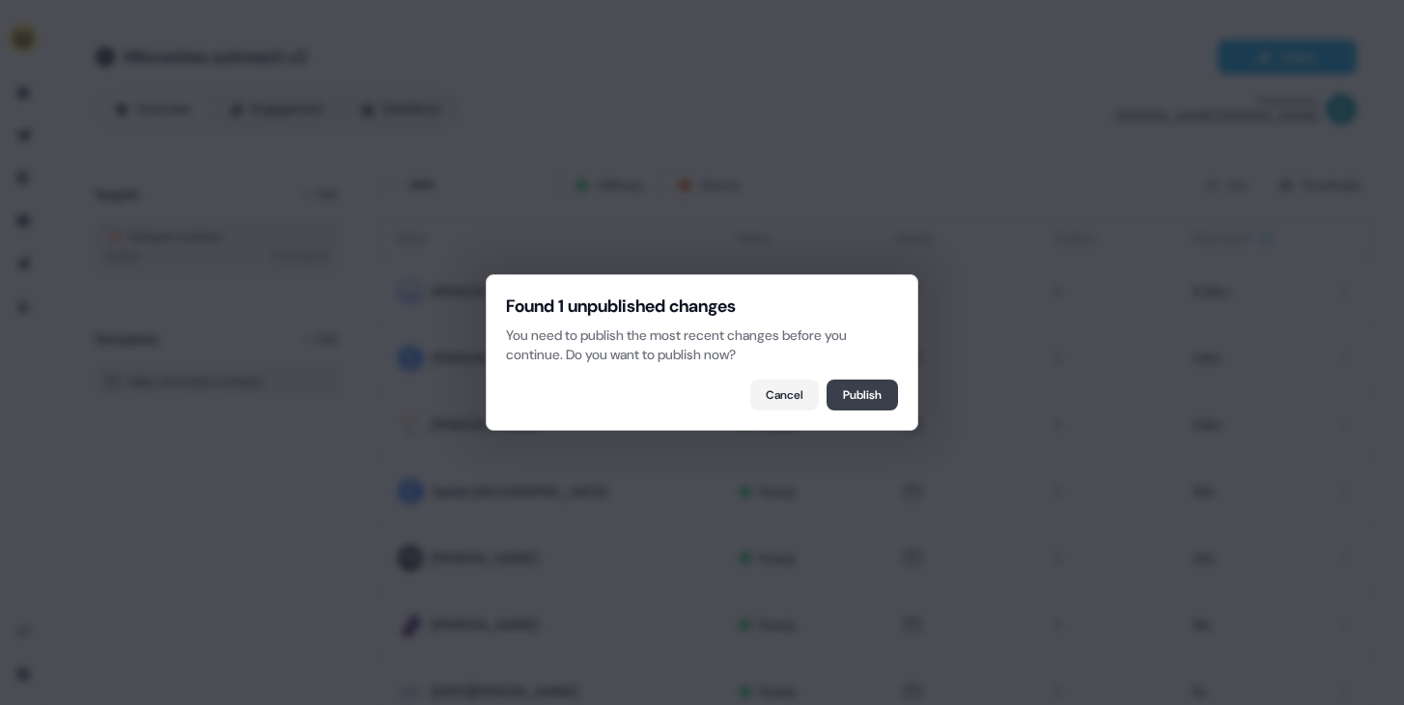
click at [871, 389] on button "Publish" at bounding box center [862, 395] width 71 height 31
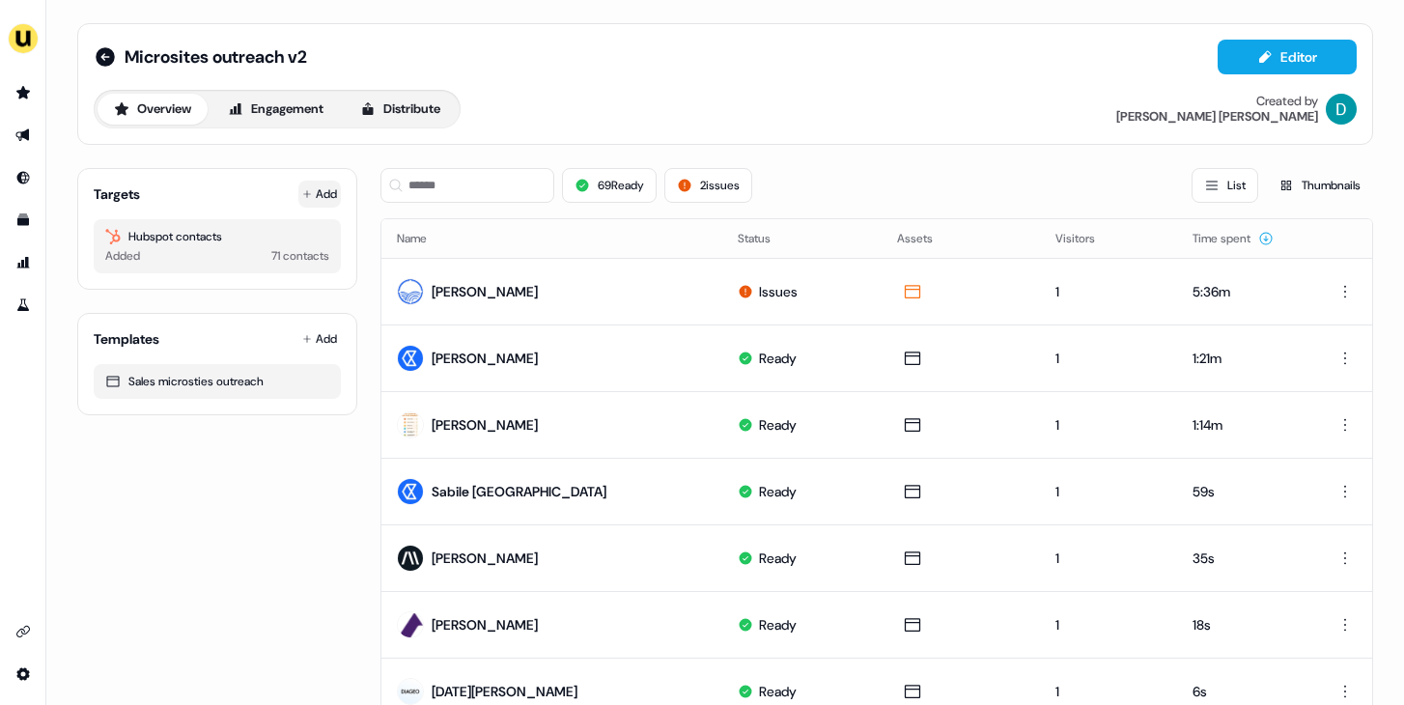
click at [327, 192] on button "Add" at bounding box center [319, 194] width 43 height 27
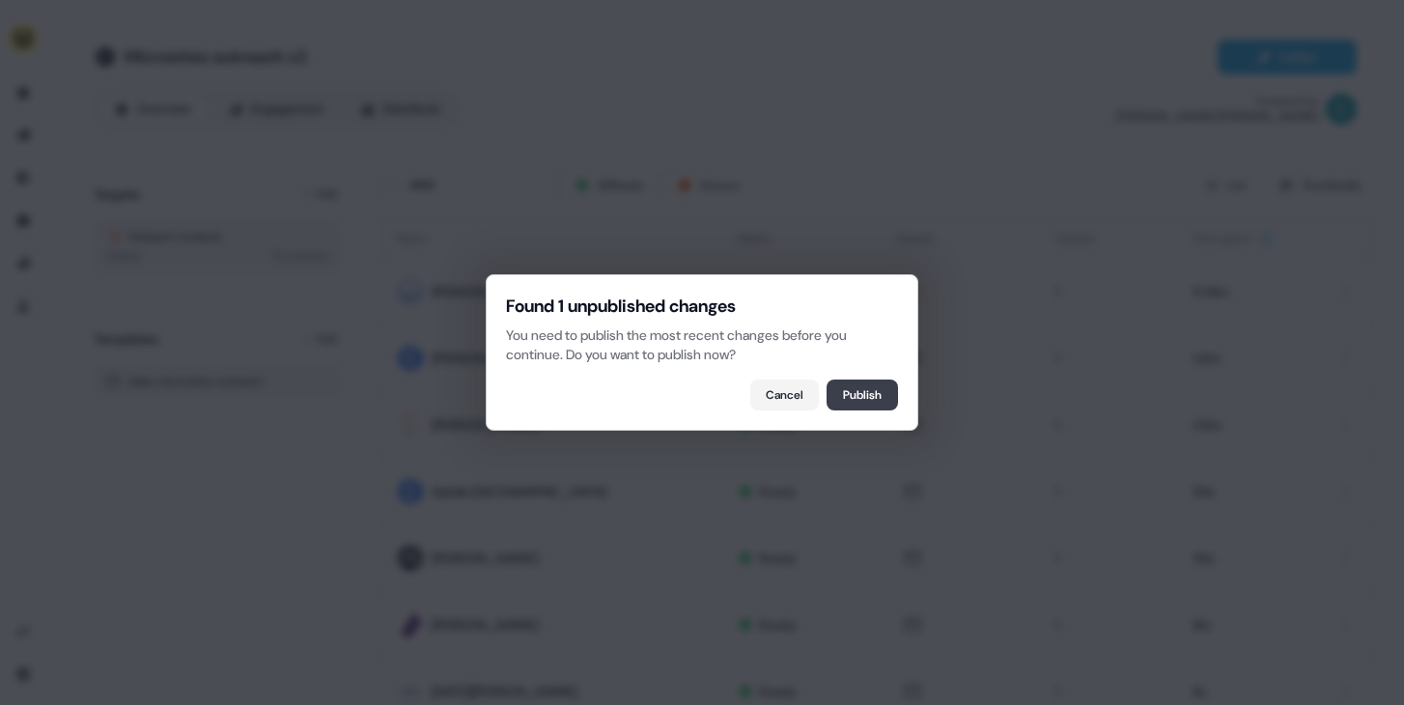
click at [893, 389] on button "Publish" at bounding box center [862, 395] width 71 height 31
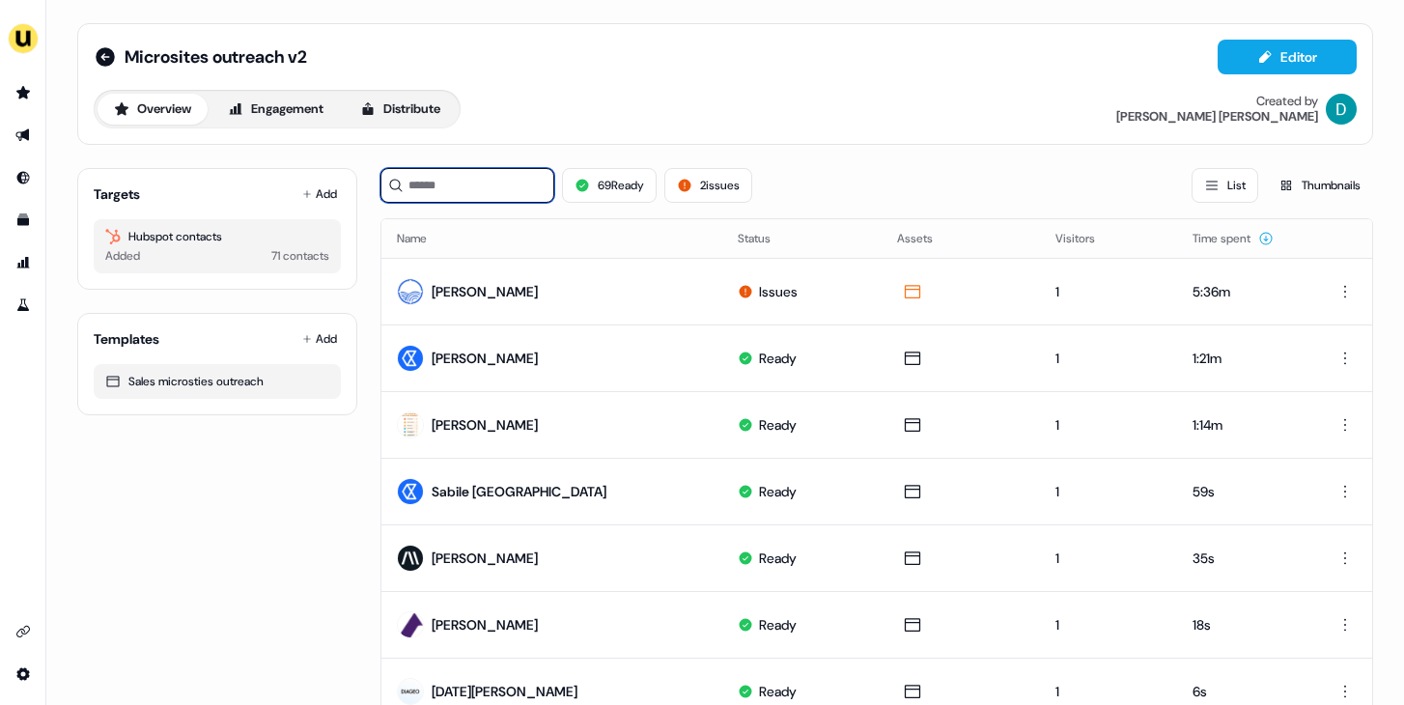
click at [547, 185] on input at bounding box center [468, 185] width 174 height 35
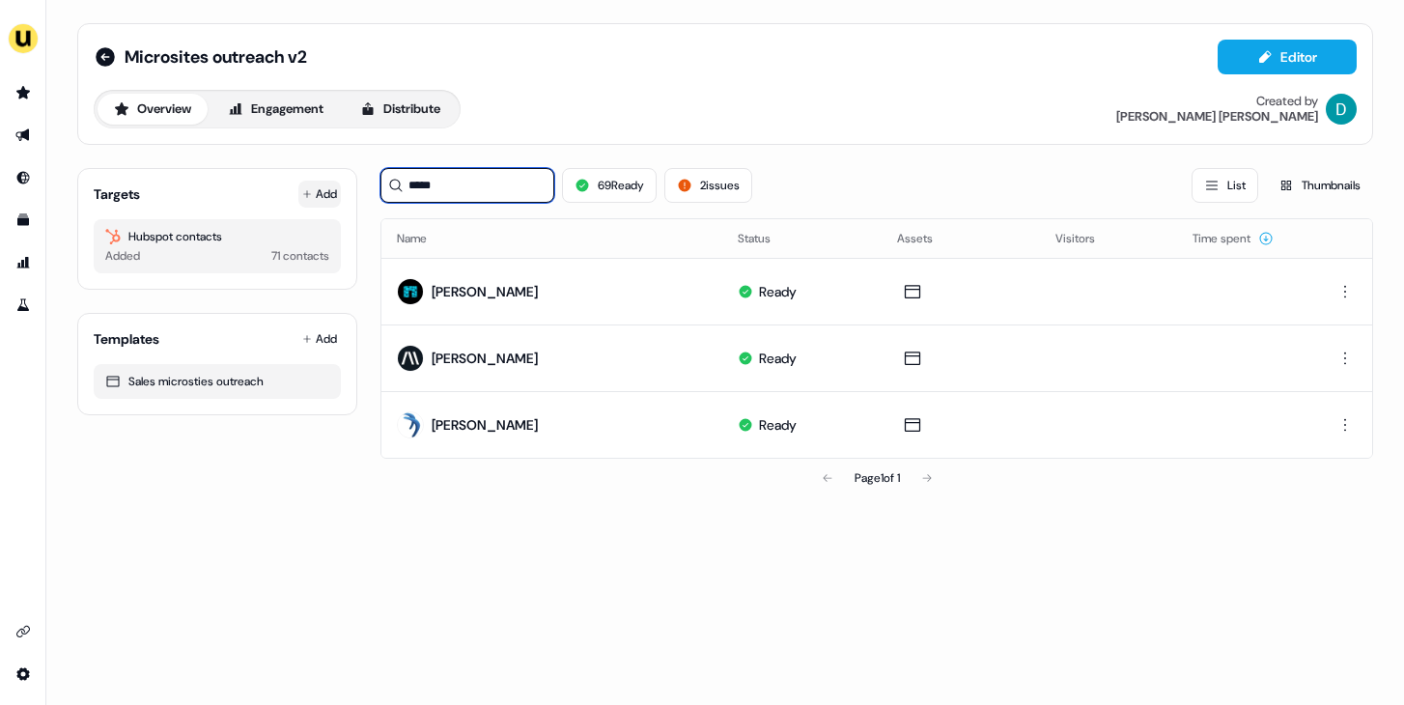
type input "*****"
click at [340, 188] on button "Add" at bounding box center [319, 194] width 43 height 27
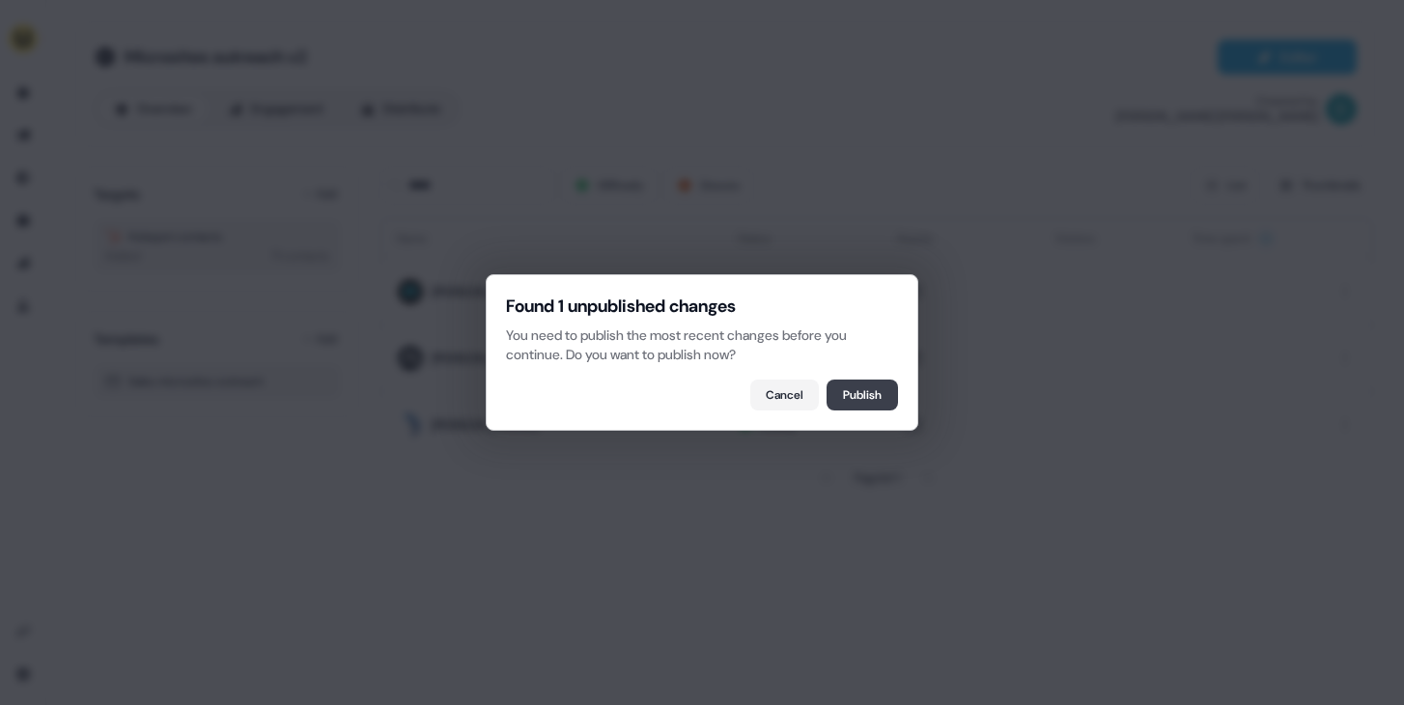
click at [866, 383] on button "Publish" at bounding box center [862, 395] width 71 height 31
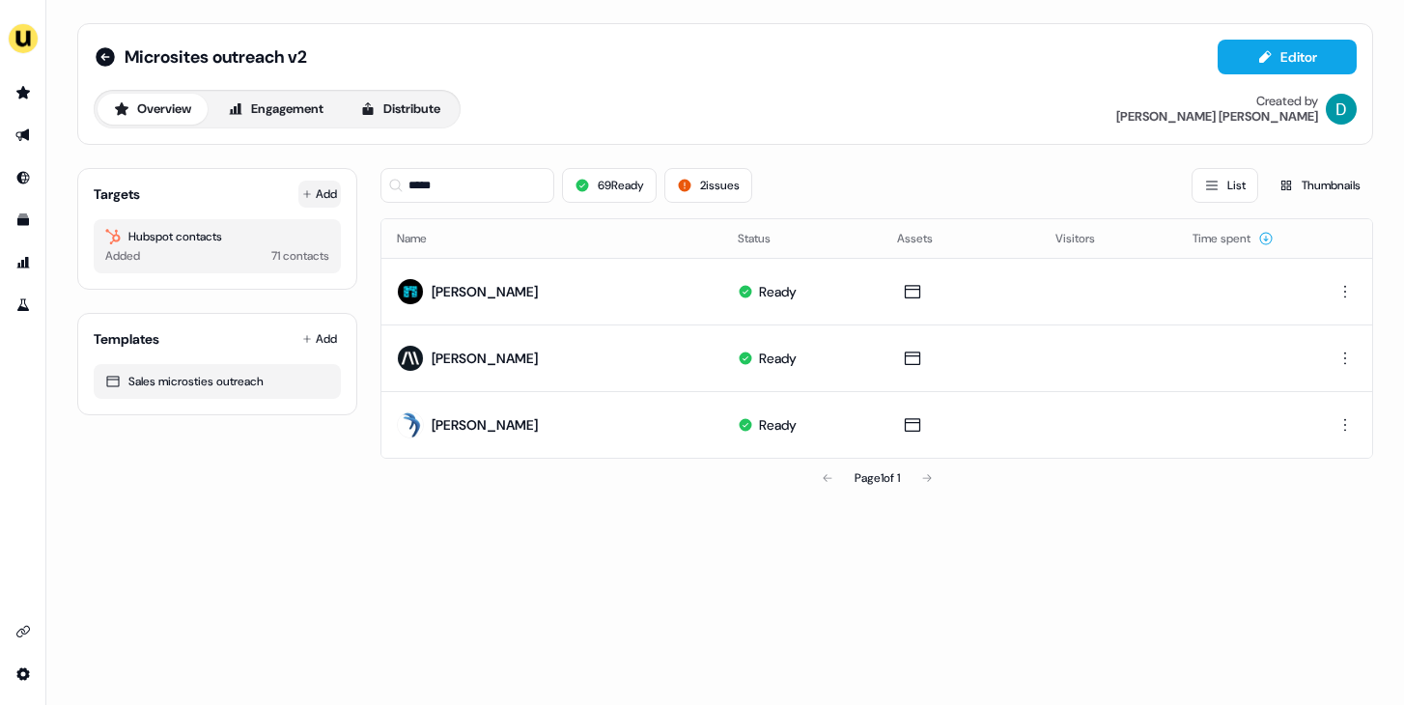
click at [318, 184] on button "Add" at bounding box center [319, 194] width 43 height 27
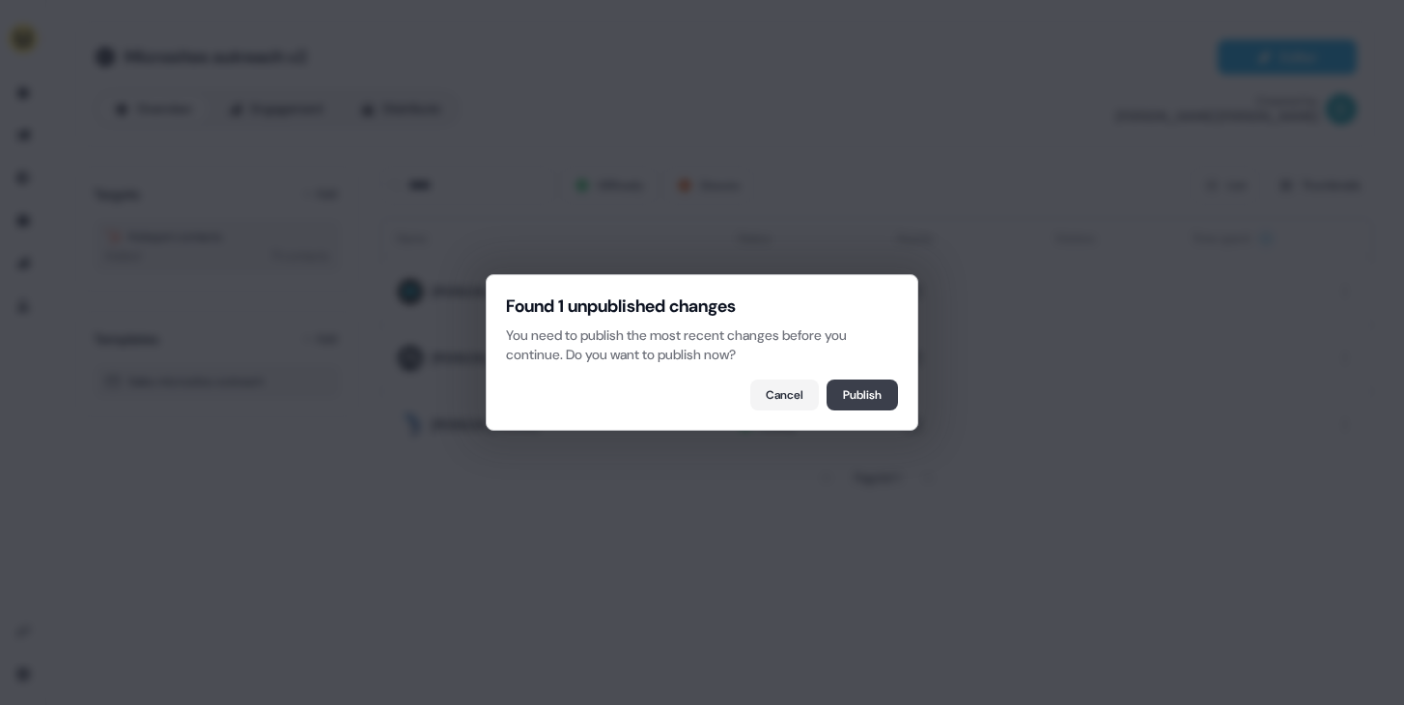
click at [888, 410] on button "Publish" at bounding box center [862, 395] width 71 height 31
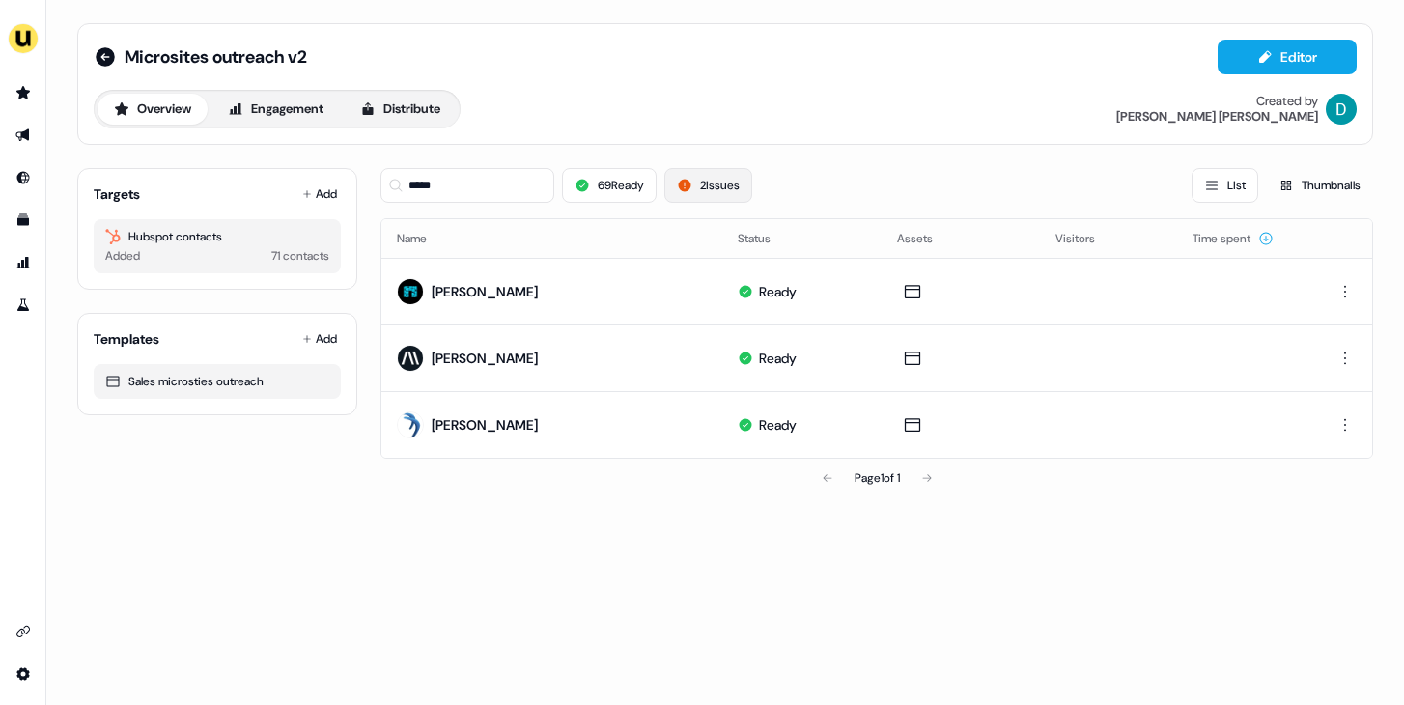
click at [716, 176] on button "2 issues" at bounding box center [709, 185] width 88 height 35
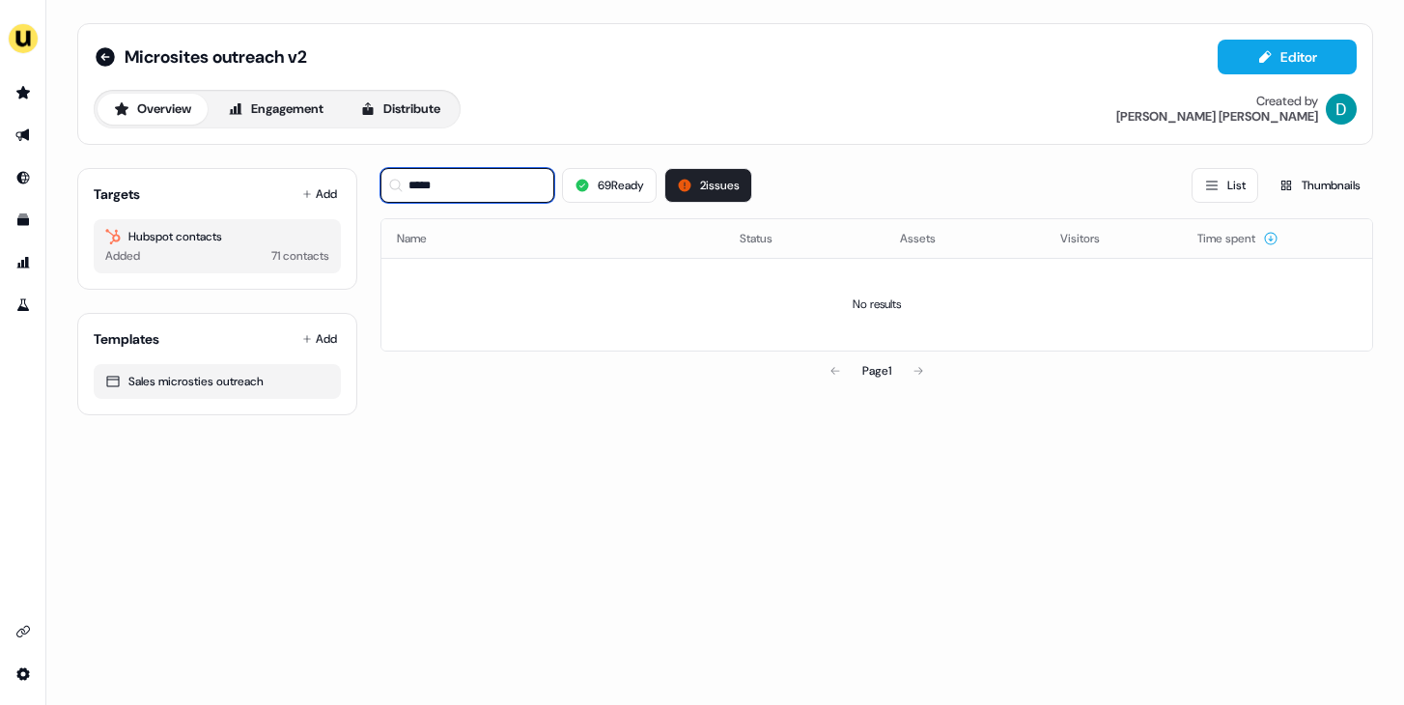
click at [503, 173] on input "*****" at bounding box center [468, 185] width 174 height 35
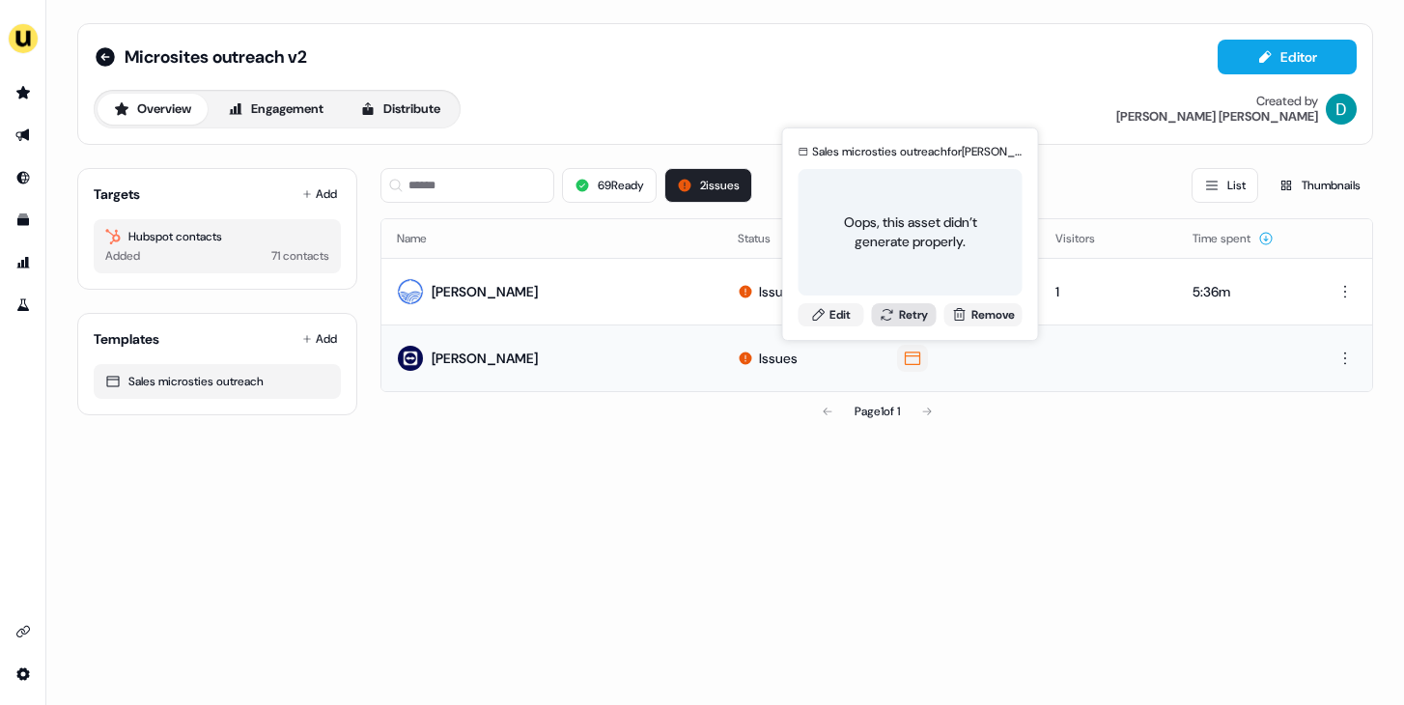
click at [896, 315] on button "Retry" at bounding box center [904, 314] width 66 height 23
click at [915, 312] on button "Retry" at bounding box center [904, 314] width 66 height 23
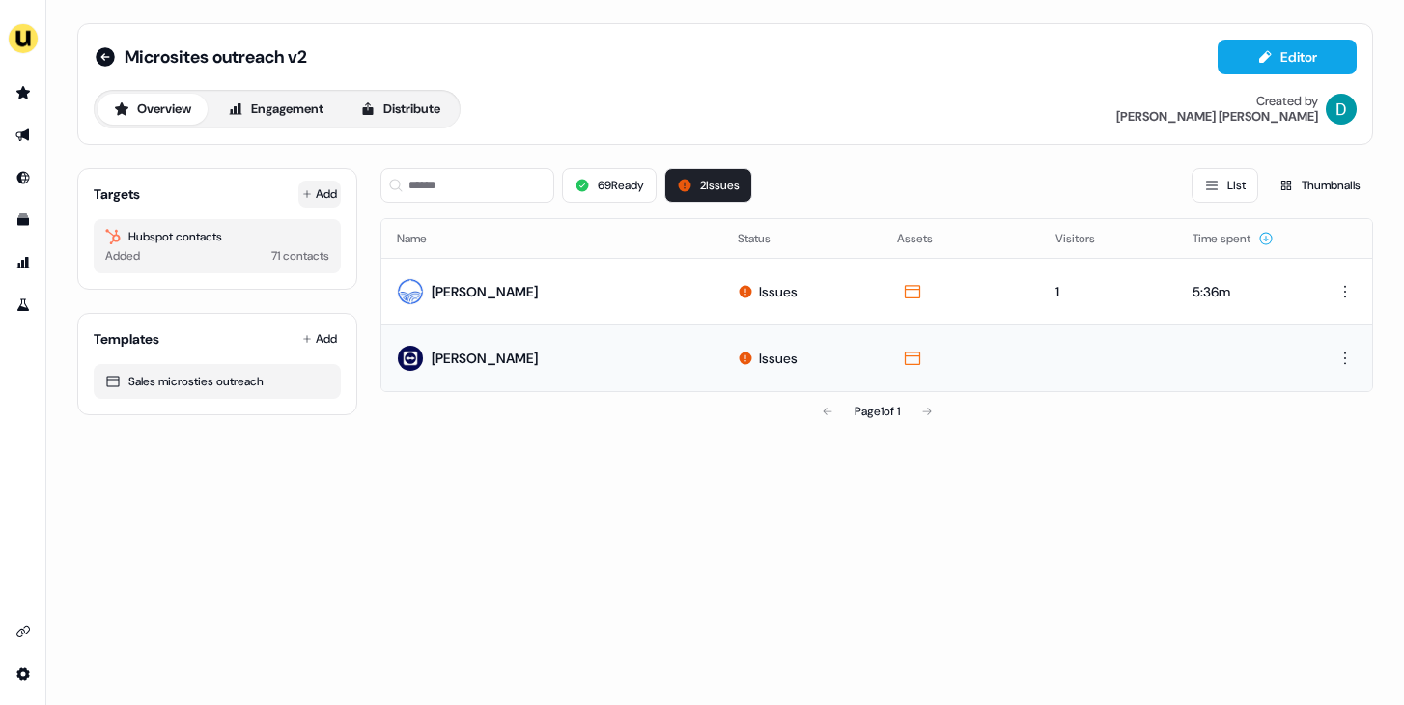
click at [319, 193] on button "Add" at bounding box center [319, 194] width 43 height 27
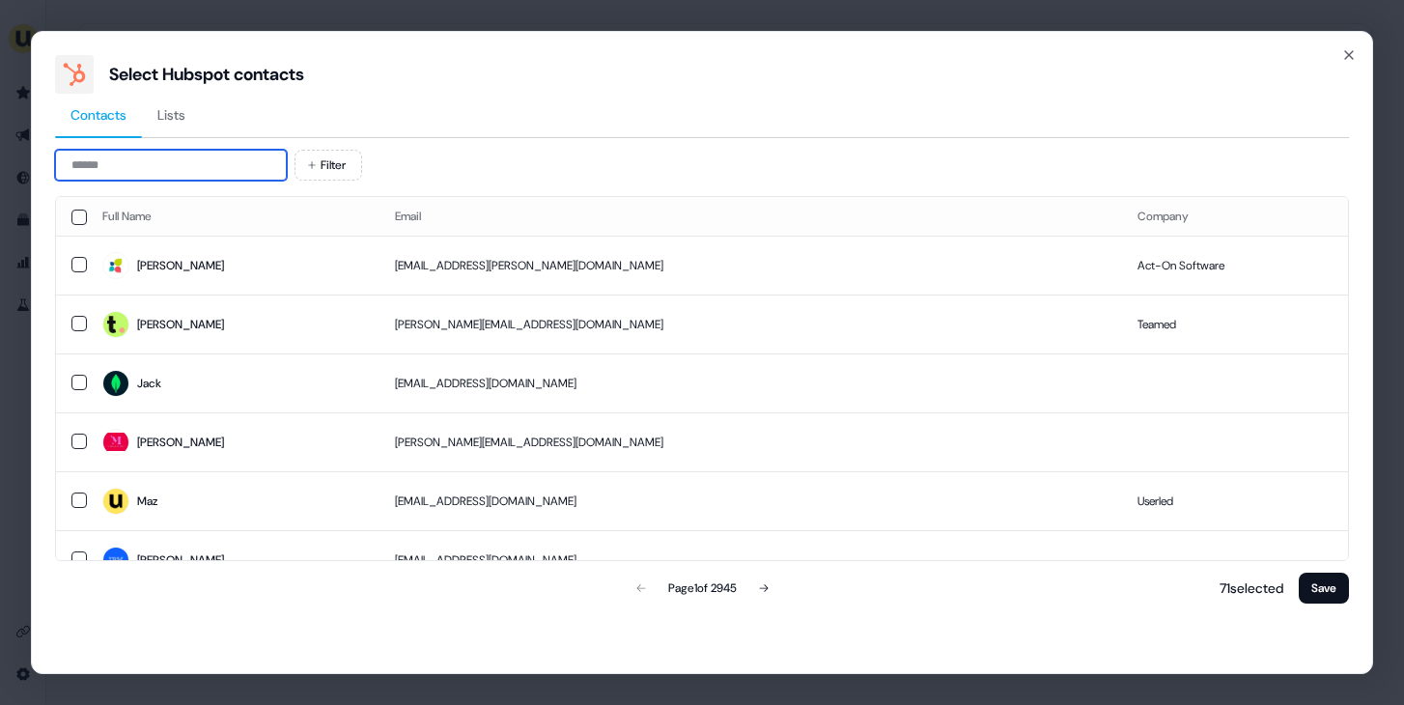
click at [220, 159] on input at bounding box center [171, 165] width 232 height 31
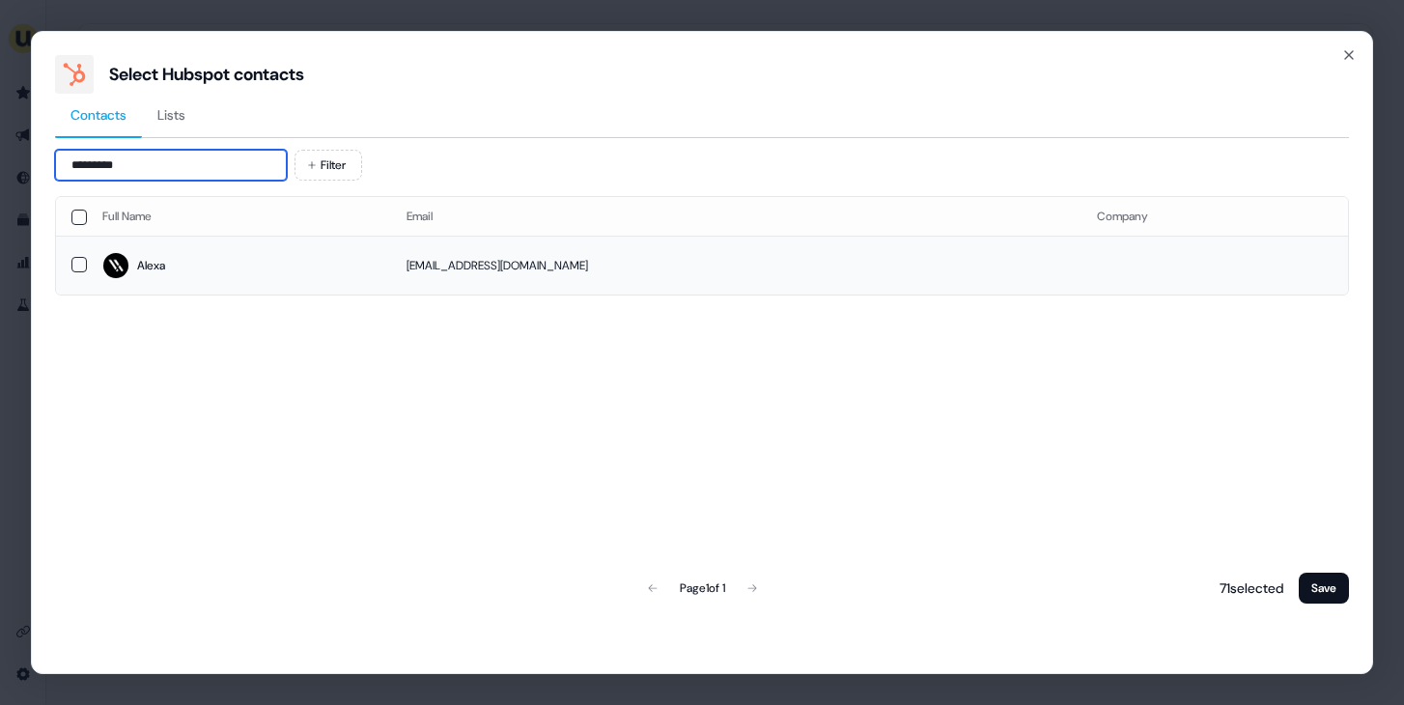
type input "*********"
click at [502, 258] on td "[EMAIL_ADDRESS][DOMAIN_NAME]" at bounding box center [736, 265] width 691 height 59
click at [1344, 591] on button "Save" at bounding box center [1324, 588] width 50 height 31
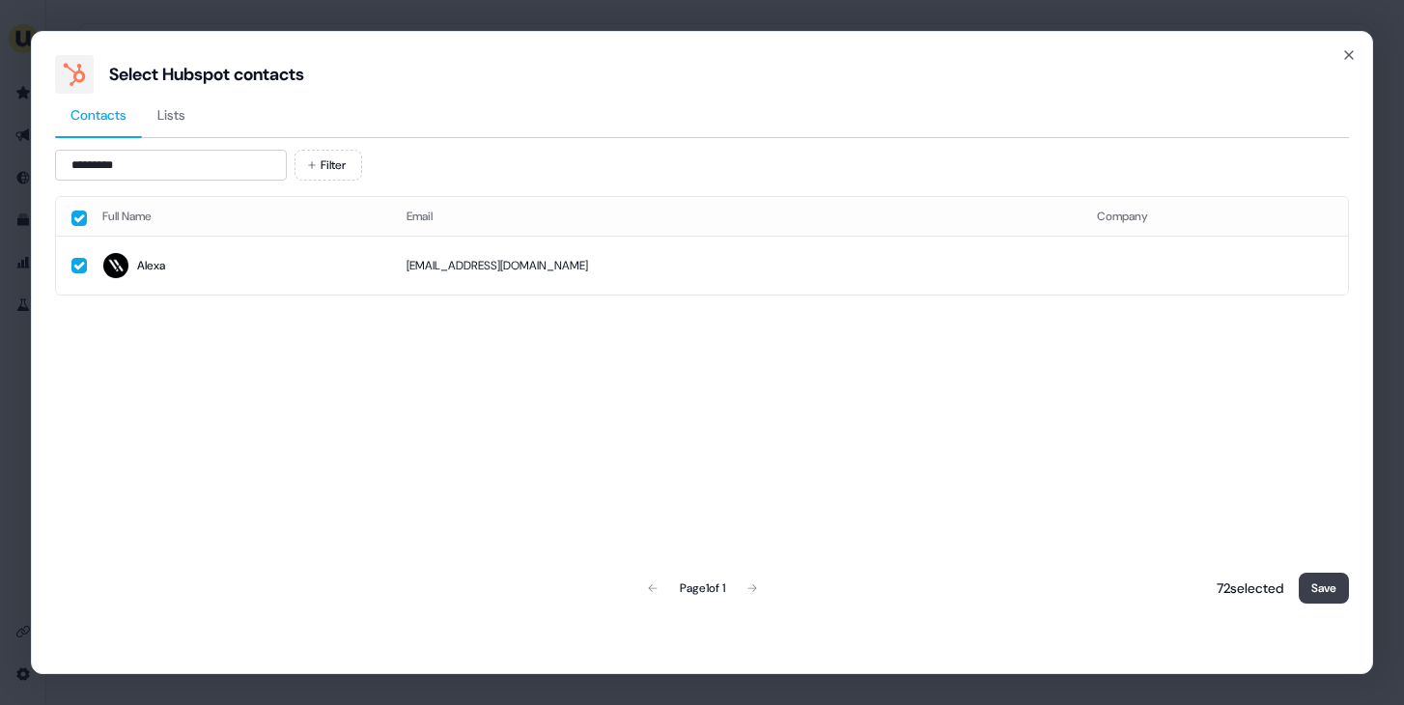
click at [1326, 580] on button "Save" at bounding box center [1324, 588] width 50 height 31
drag, startPoint x: 1326, startPoint y: 578, endPoint x: 1328, endPoint y: 554, distance: 23.3
click at [1326, 578] on button "Save" at bounding box center [1324, 588] width 50 height 31
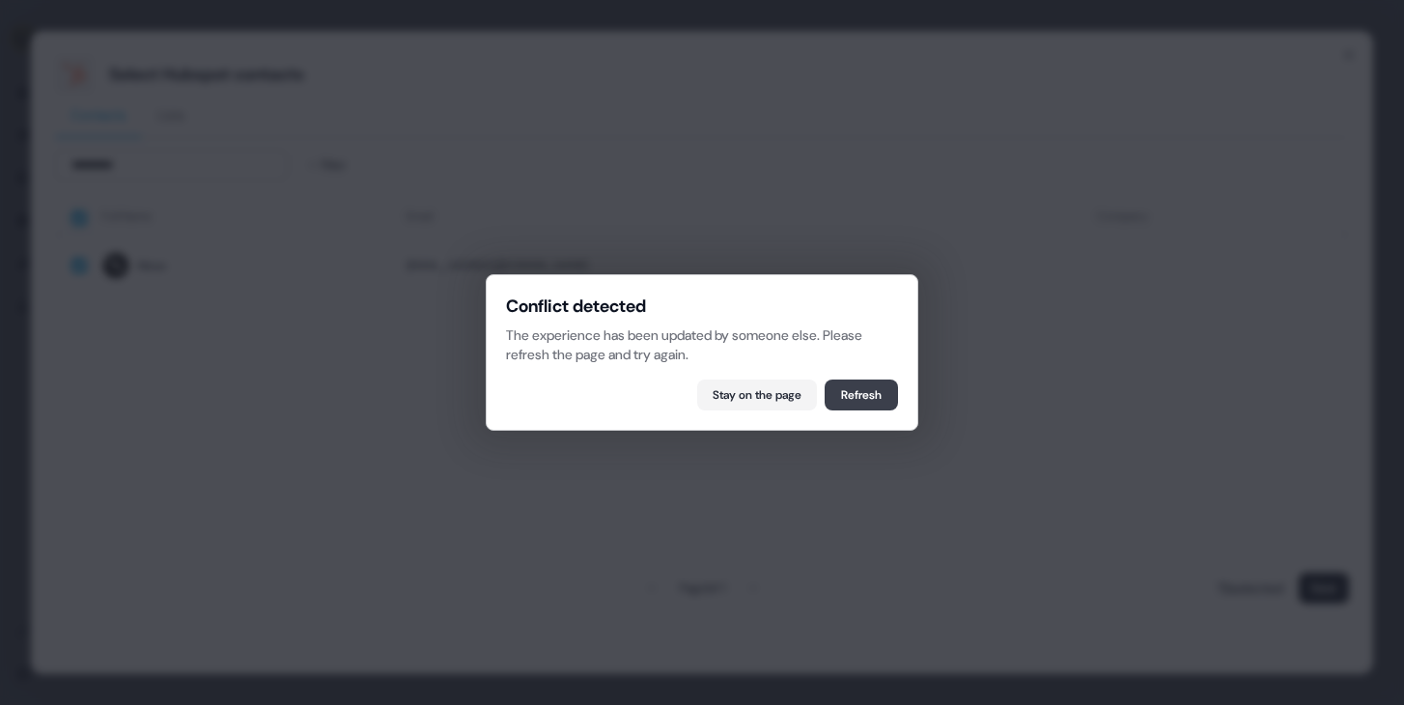
click at [879, 387] on button "Refresh" at bounding box center [861, 395] width 73 height 31
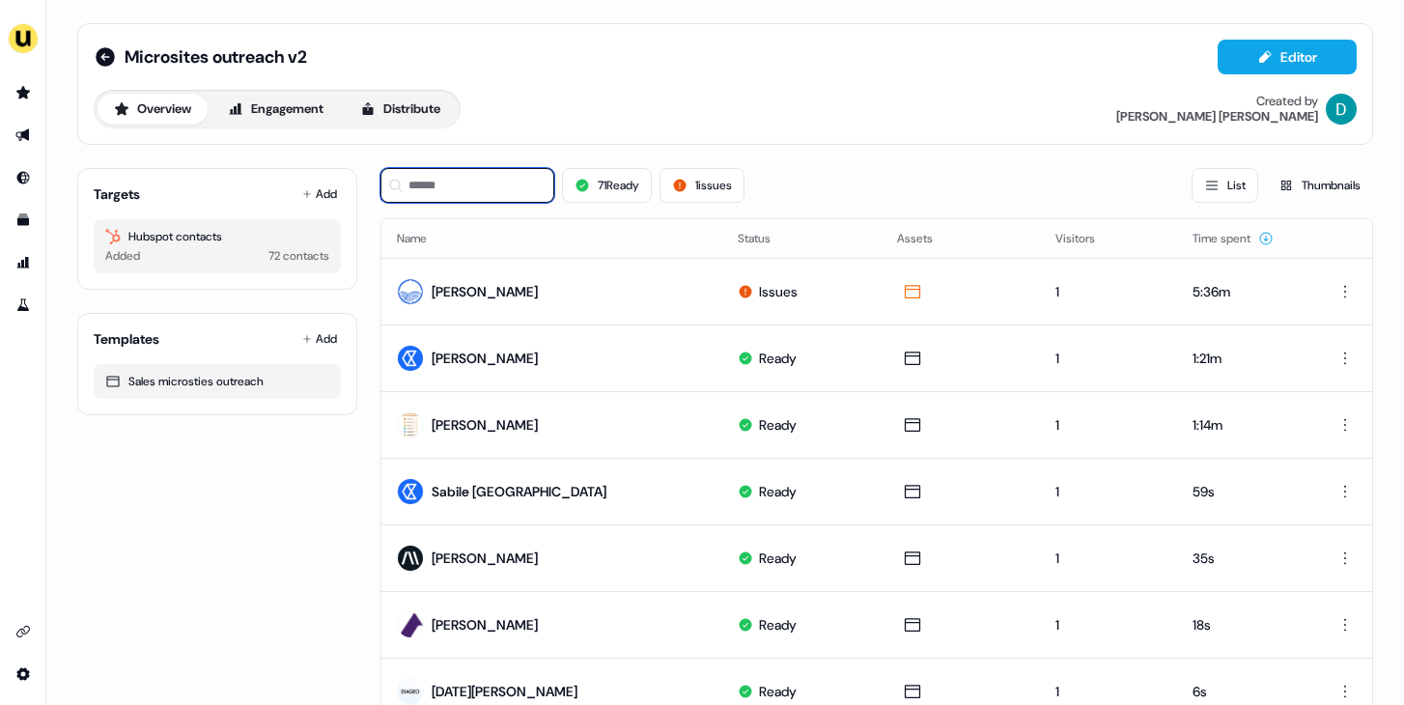
click at [496, 183] on input at bounding box center [468, 185] width 174 height 35
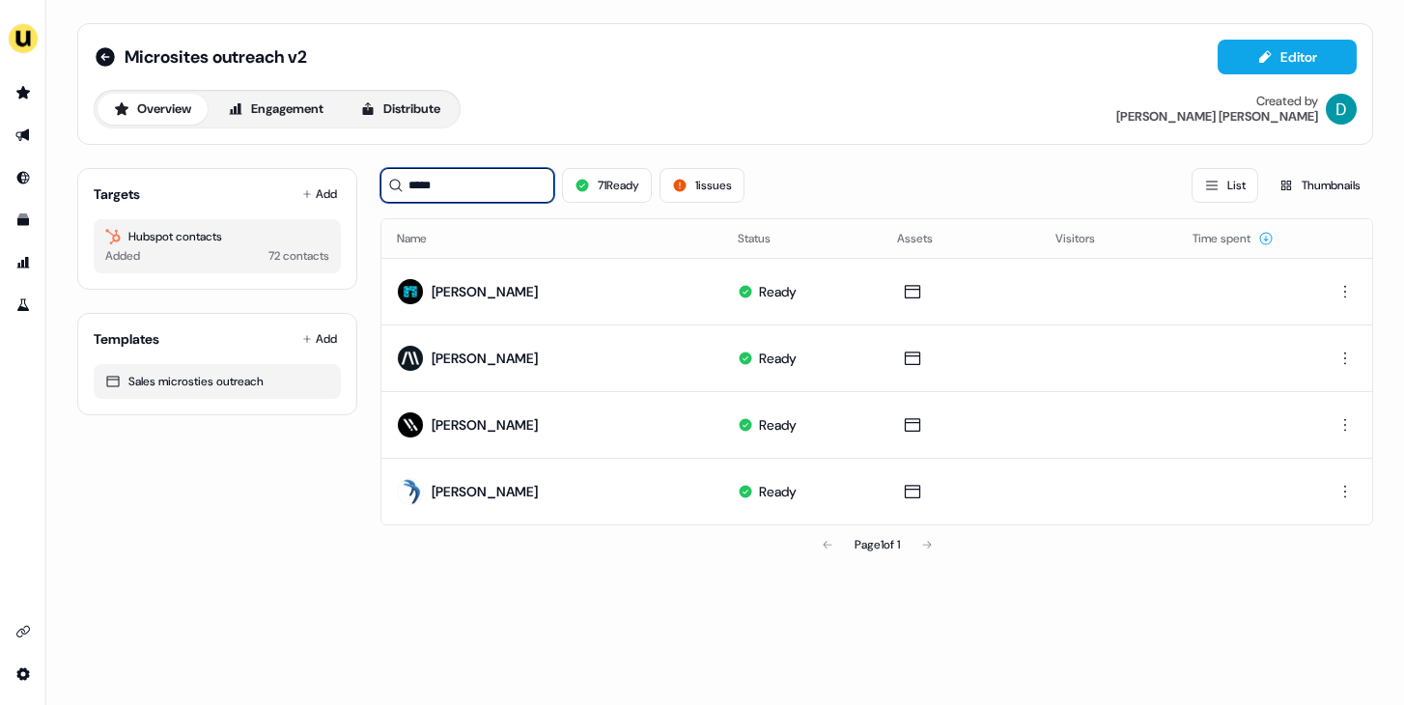
type input "*****"
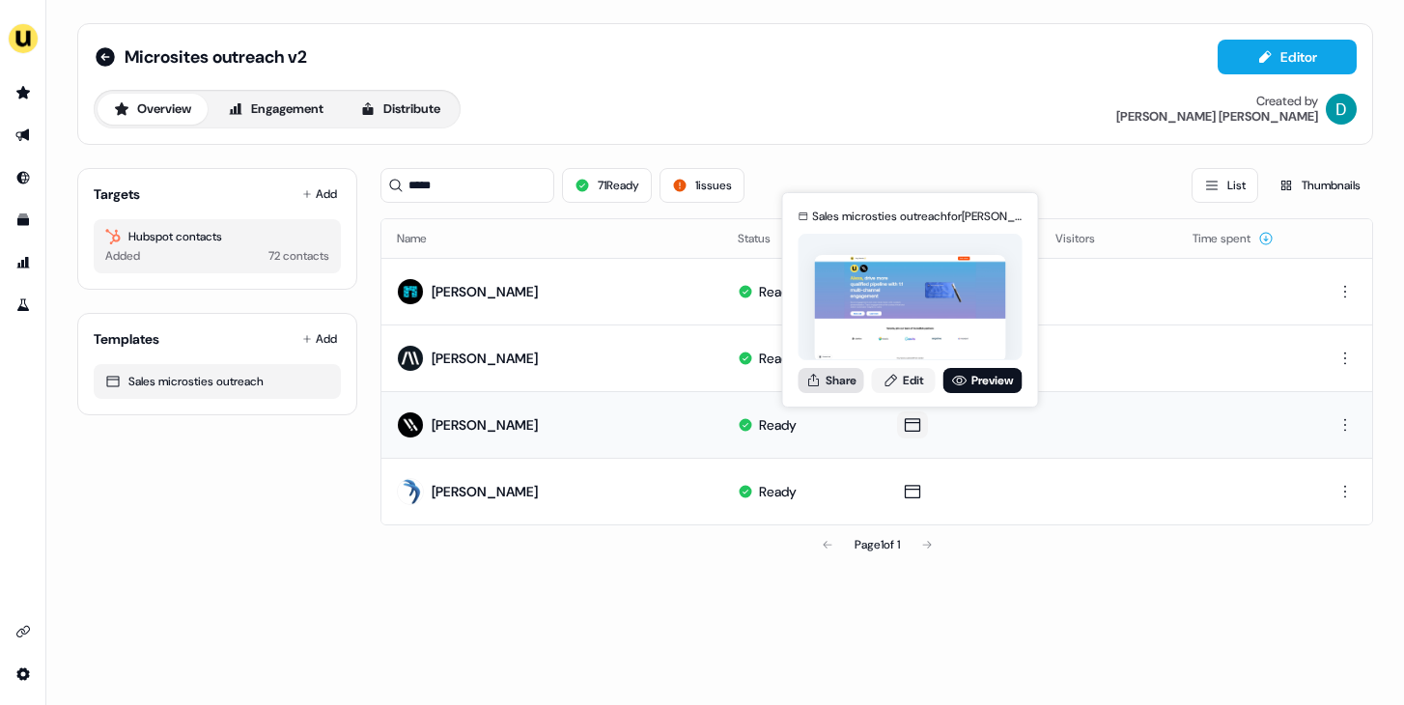
click at [811, 379] on icon at bounding box center [814, 380] width 15 height 15
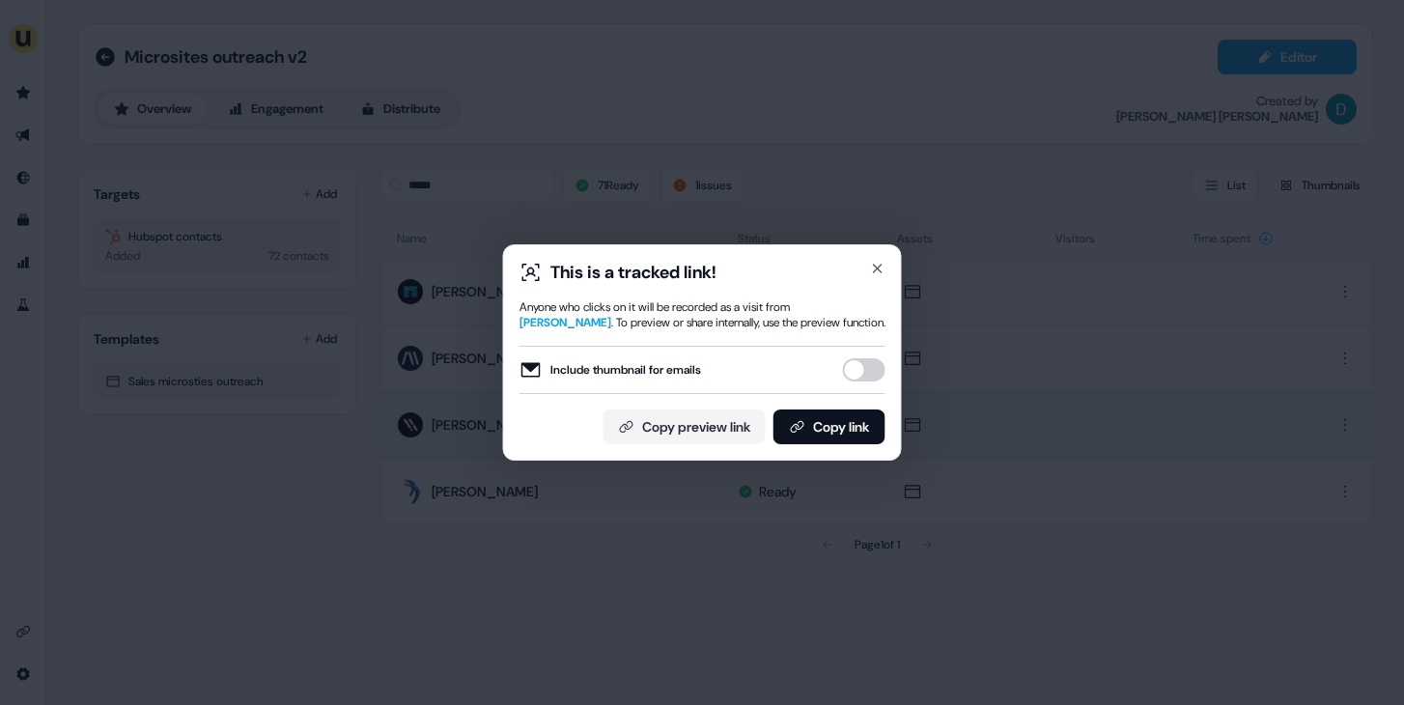
click at [869, 366] on button "Include thumbnail for emails" at bounding box center [864, 369] width 43 height 23
click at [864, 414] on button "Copy link" at bounding box center [830, 427] width 112 height 35
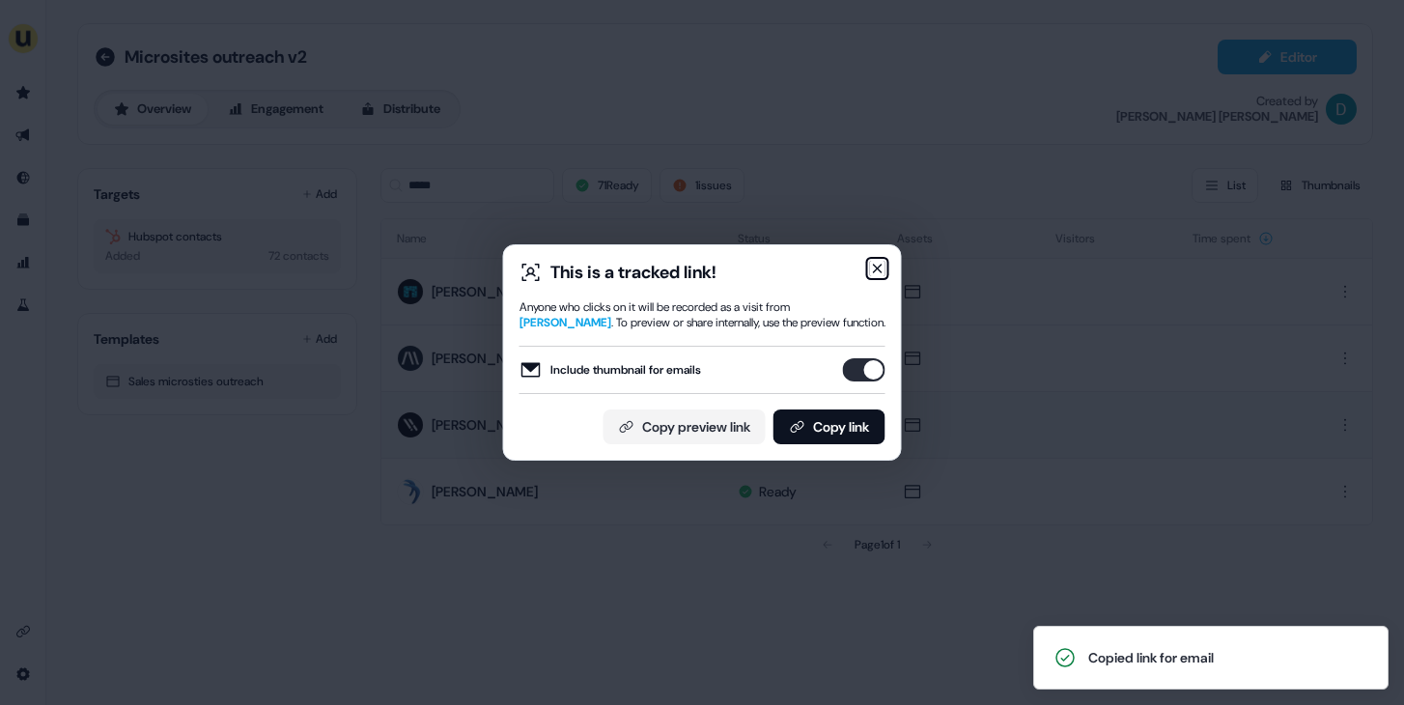
click at [877, 265] on icon "button" at bounding box center [877, 268] width 15 height 15
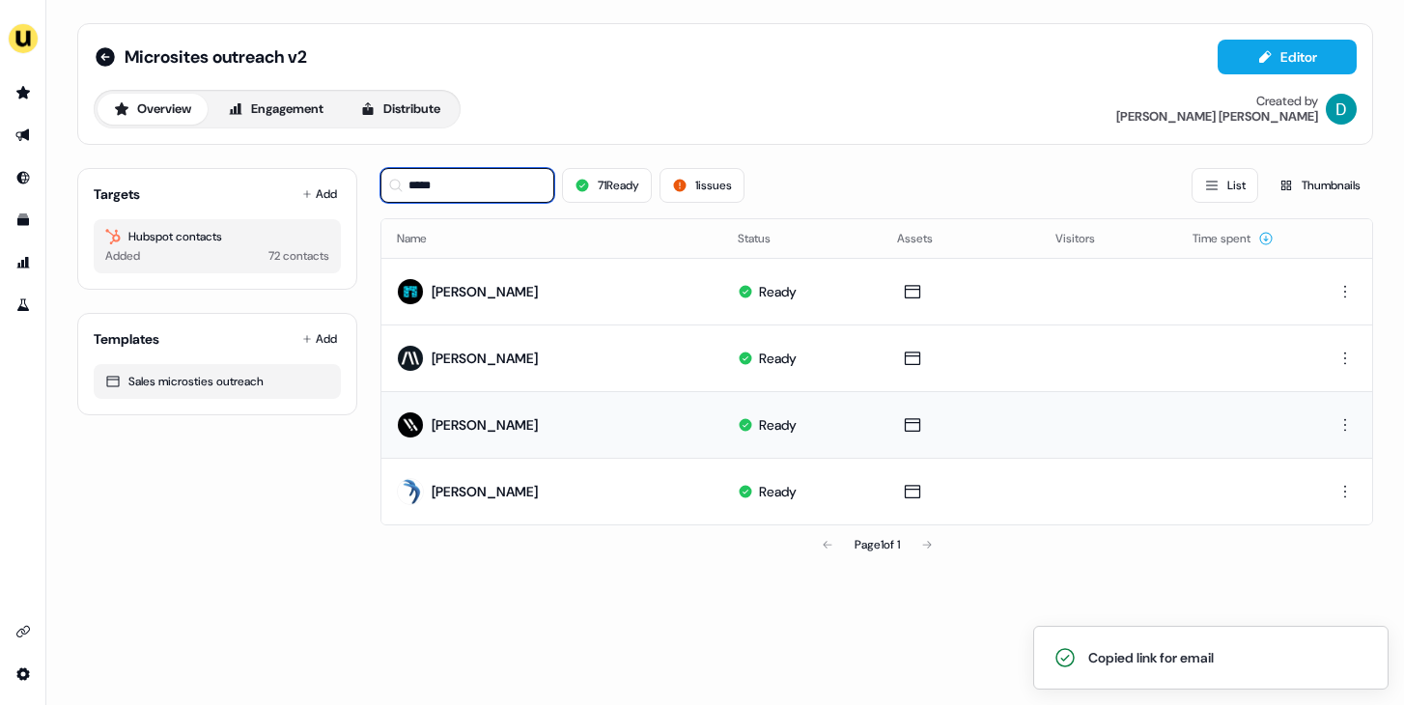
click at [503, 193] on input "*****" at bounding box center [468, 185] width 174 height 35
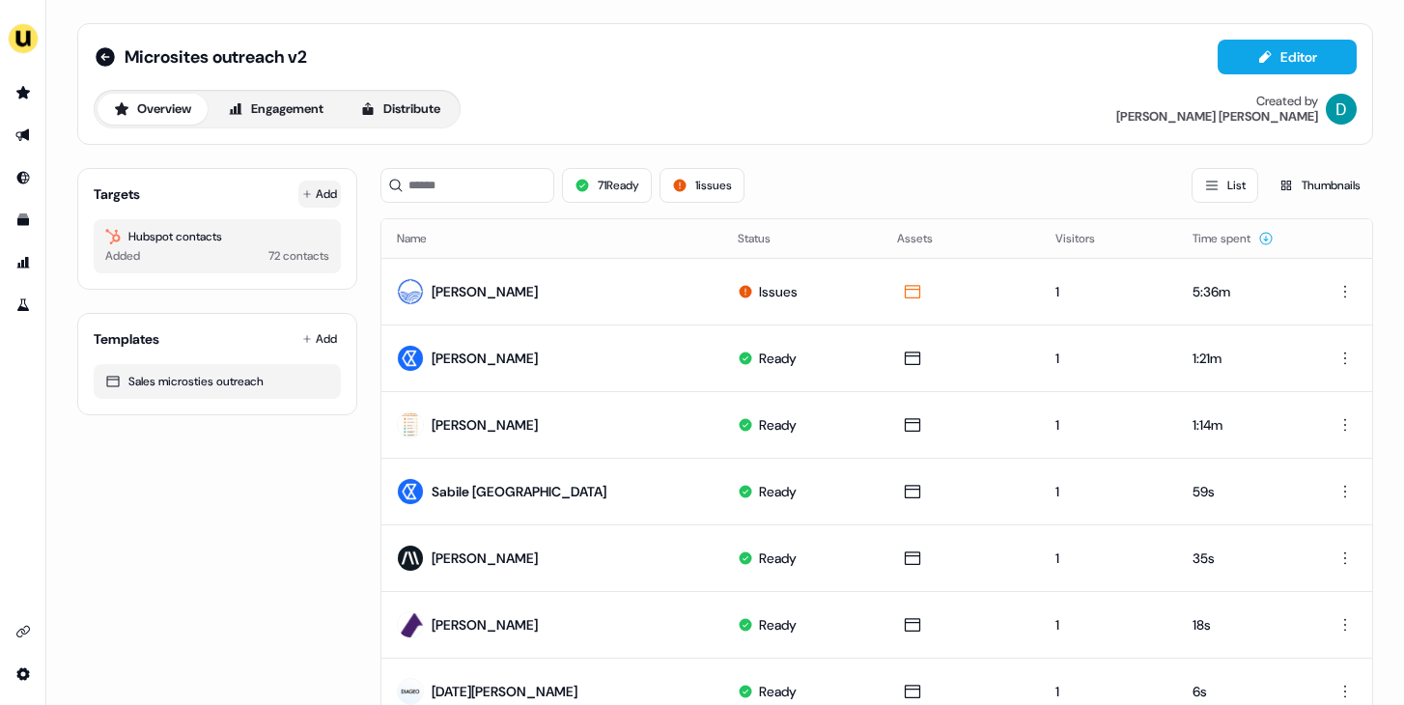
click at [326, 193] on button "Add" at bounding box center [319, 194] width 43 height 27
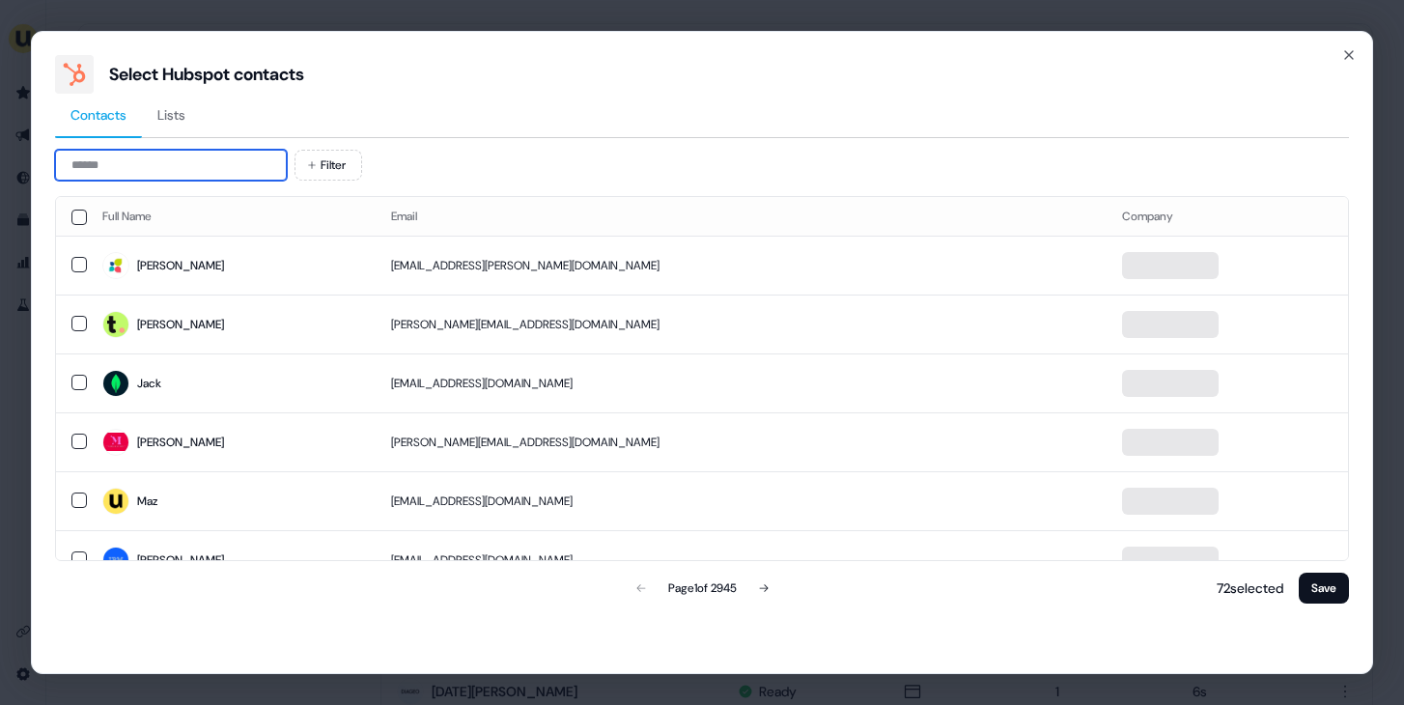
click at [245, 156] on input at bounding box center [171, 165] width 232 height 31
type input "*"
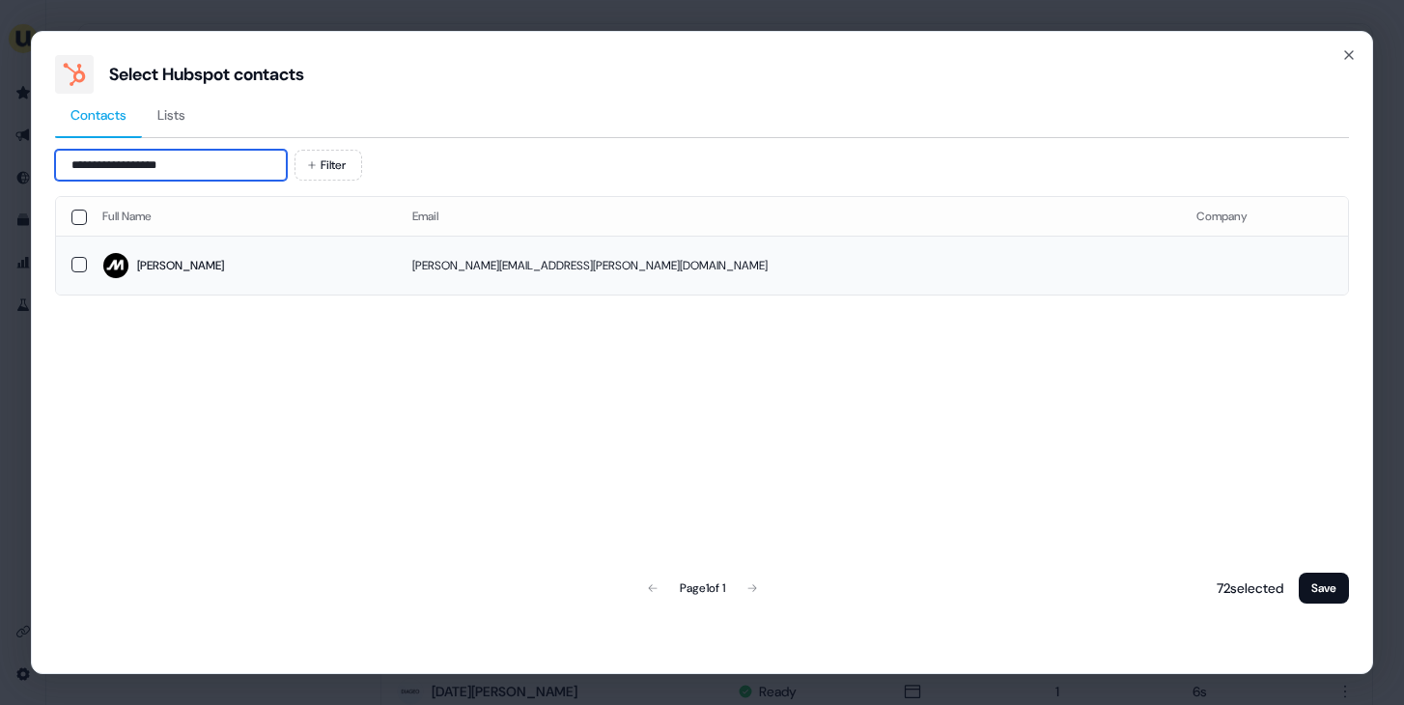
type input "**********"
click at [311, 248] on td "Christine" at bounding box center [242, 265] width 310 height 59
click at [1316, 577] on button "Save" at bounding box center [1324, 588] width 50 height 31
click at [1308, 587] on button "Save" at bounding box center [1324, 588] width 50 height 31
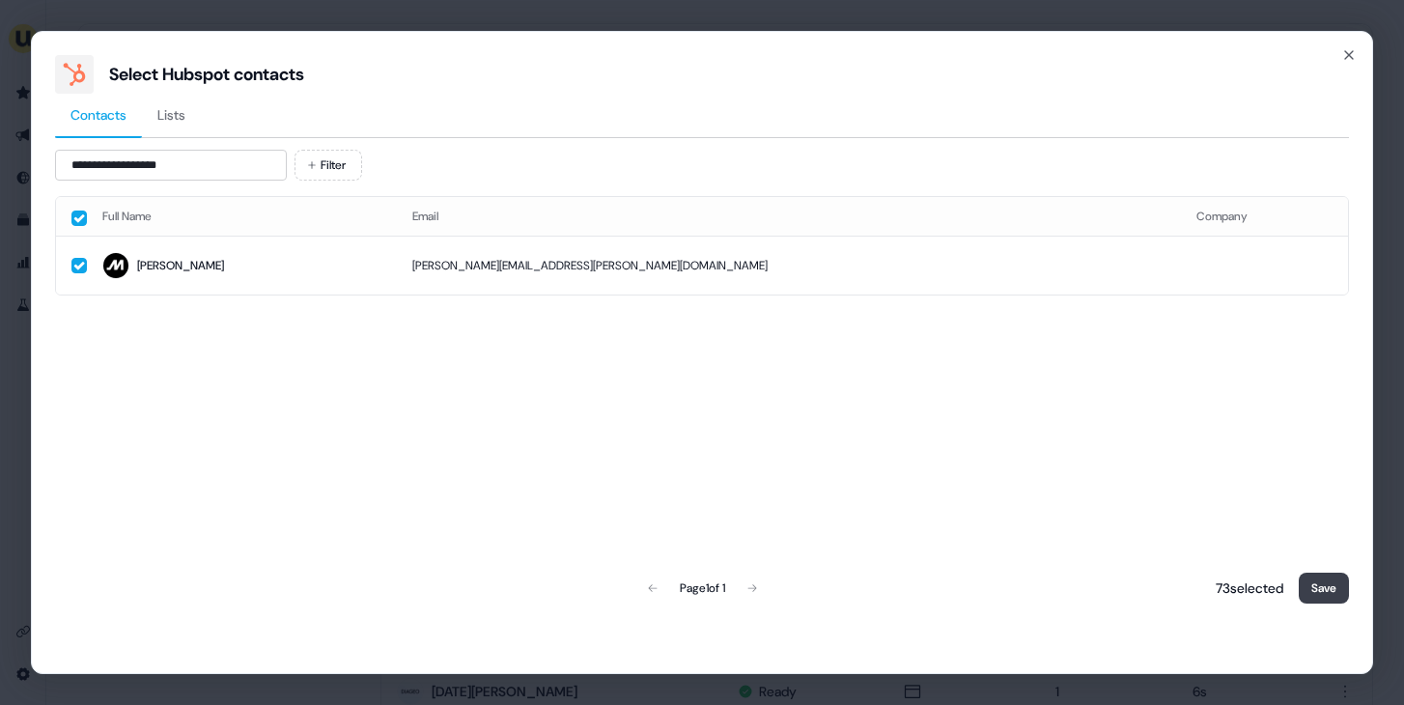
click at [1341, 597] on button "Save" at bounding box center [1324, 588] width 50 height 31
click at [1334, 578] on button "Save" at bounding box center [1324, 588] width 50 height 31
click at [1342, 588] on button "Save" at bounding box center [1324, 588] width 50 height 31
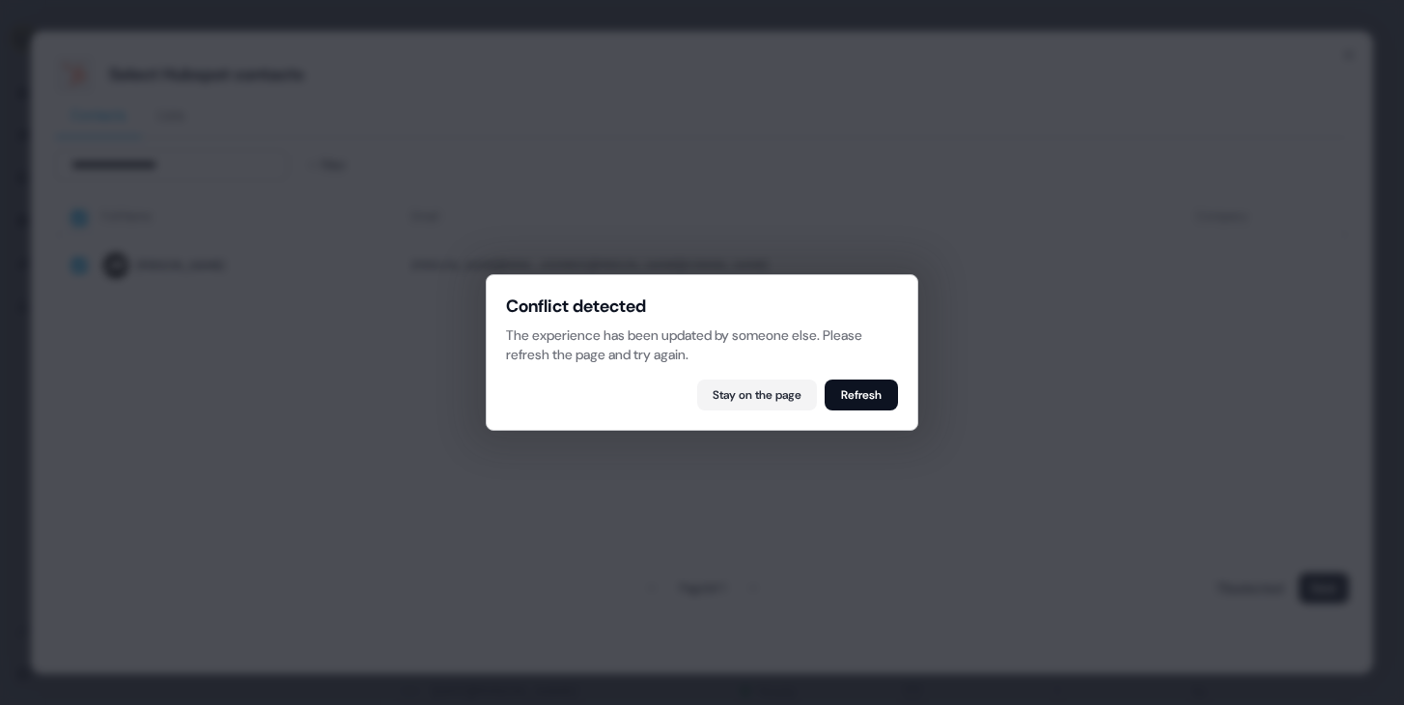
click at [869, 378] on div "Conflict detected The experience has been updated by someone else. Please refre…" at bounding box center [702, 352] width 433 height 156
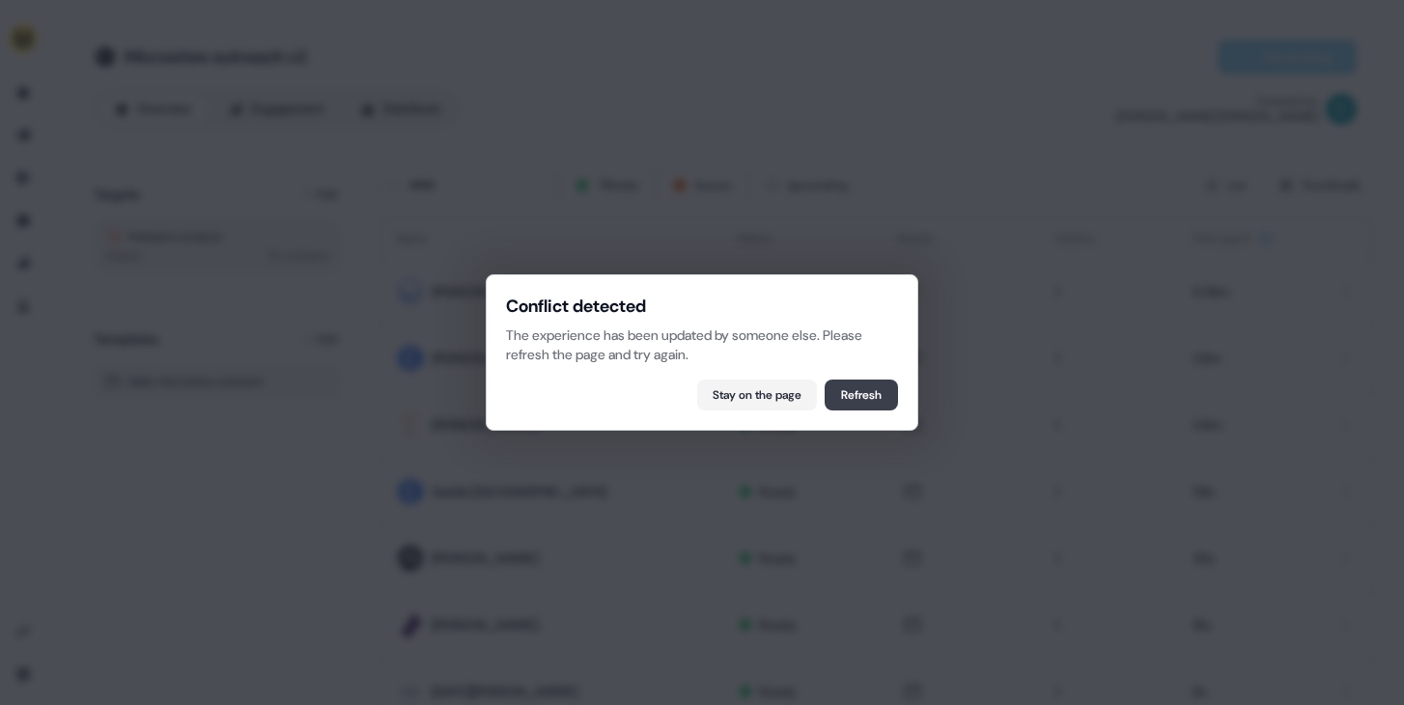
click at [879, 380] on button "Refresh" at bounding box center [861, 395] width 73 height 31
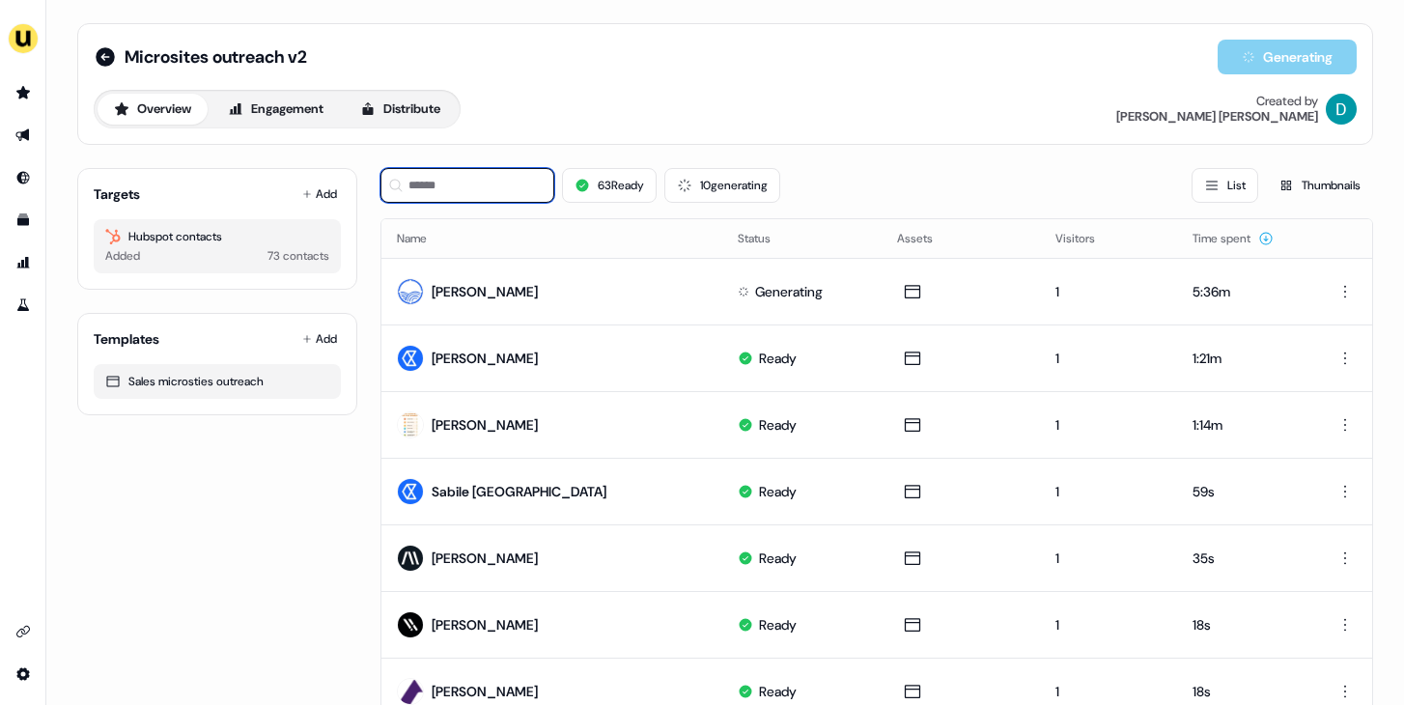
click at [476, 196] on input at bounding box center [468, 185] width 174 height 35
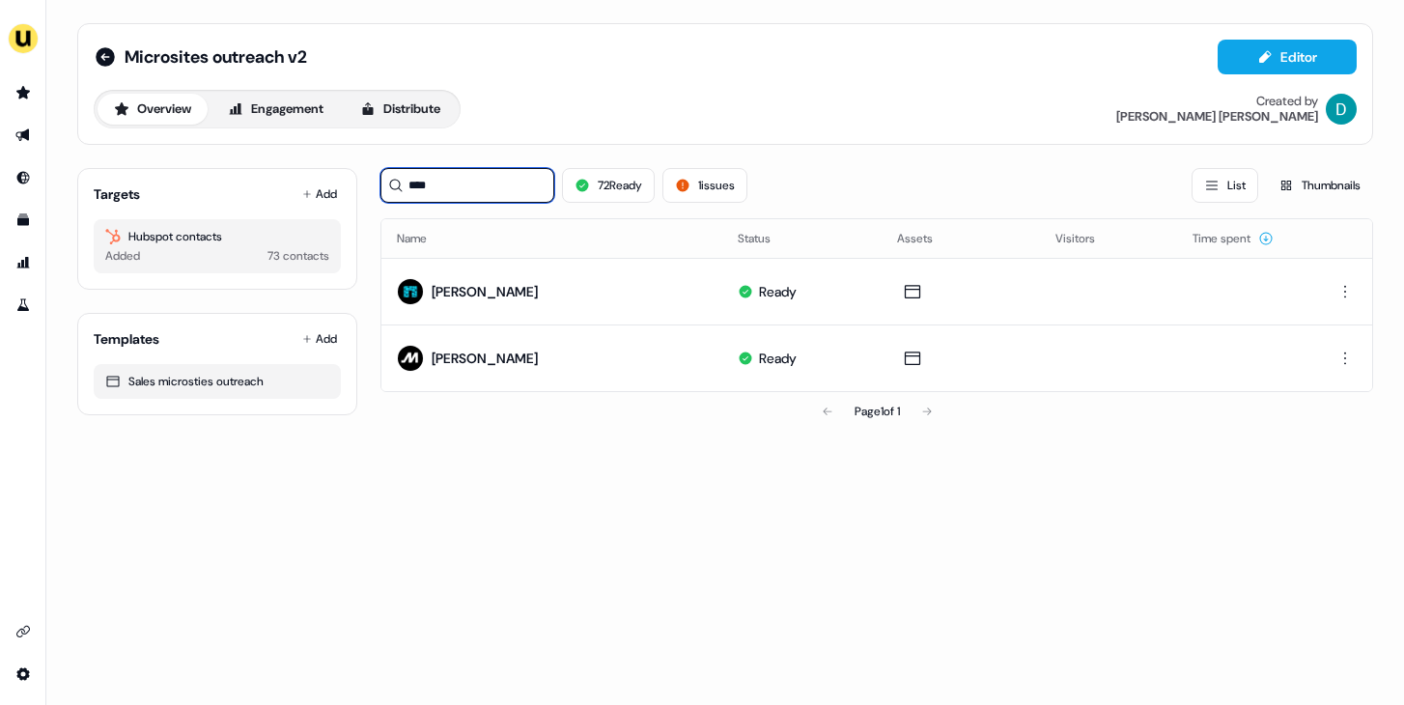
type input "****"
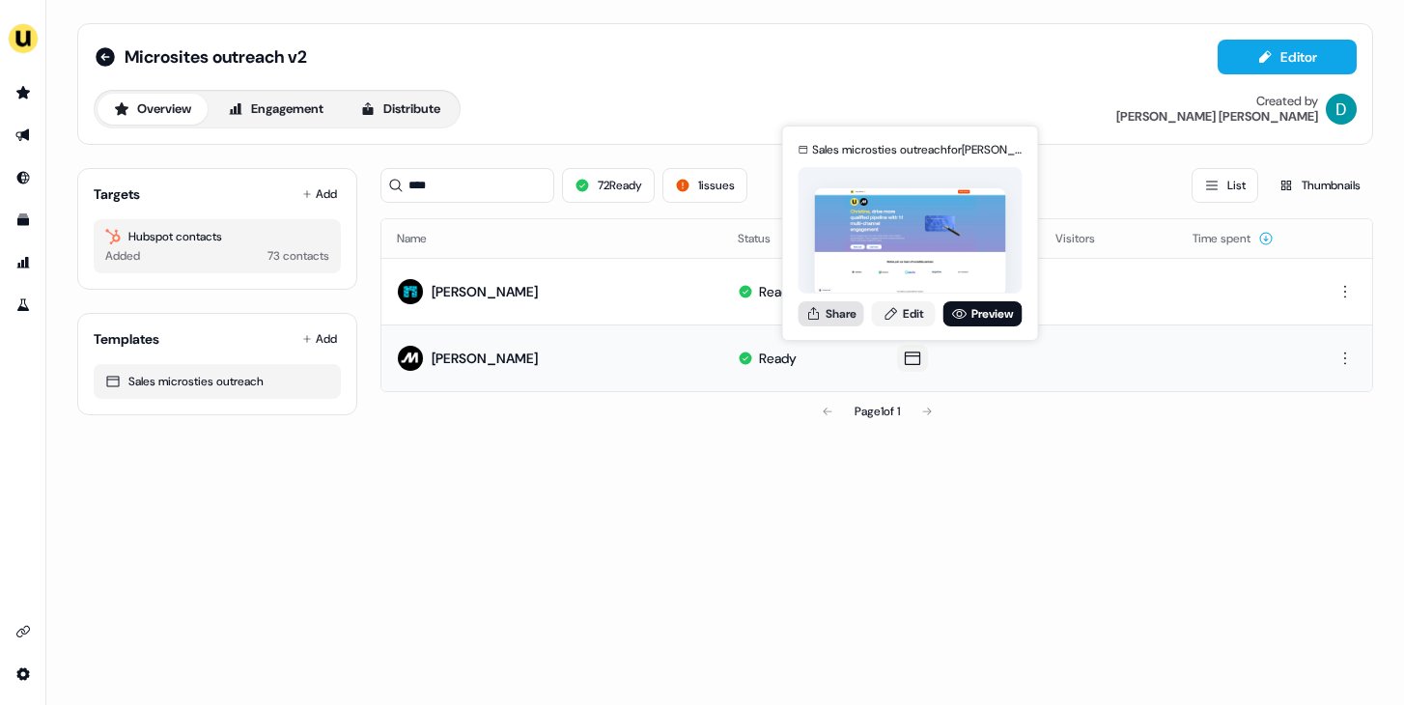
click at [842, 316] on button "Share" at bounding box center [832, 313] width 66 height 25
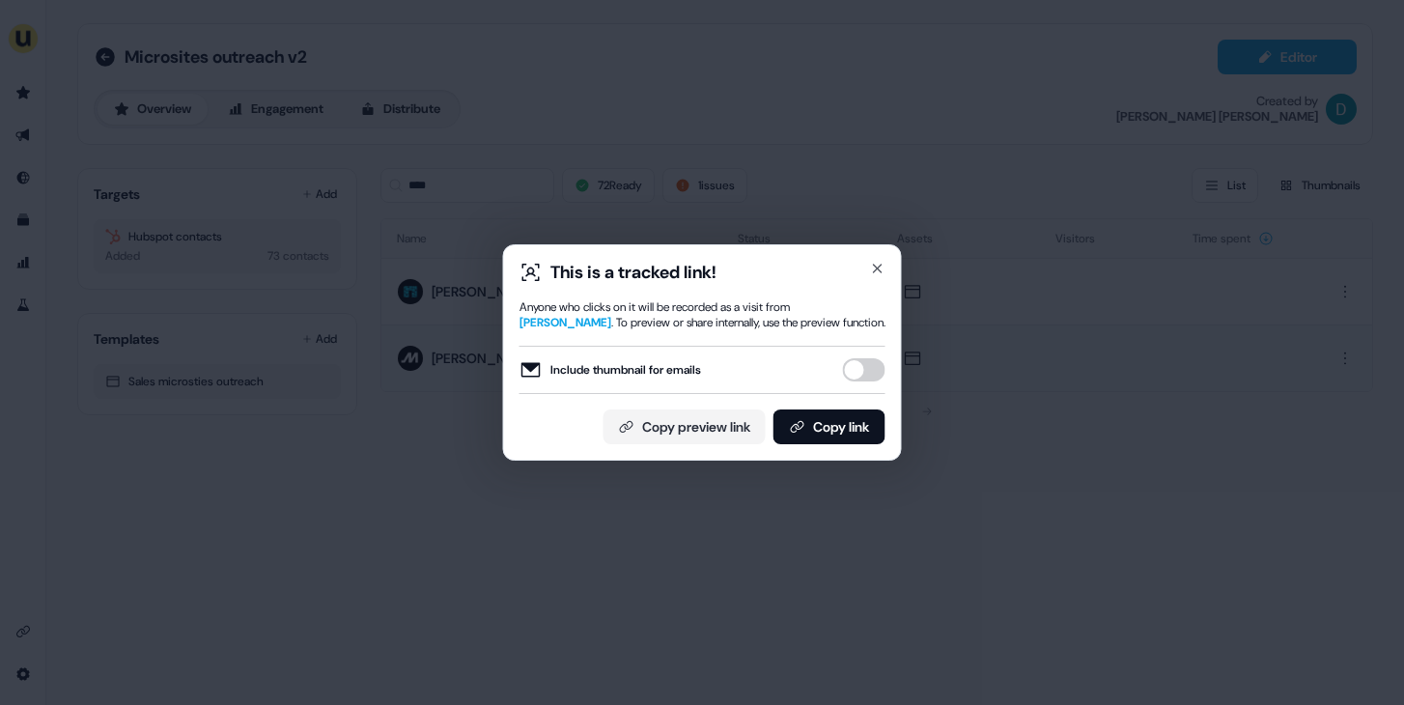
click at [877, 371] on button "Include thumbnail for emails" at bounding box center [864, 369] width 43 height 23
click at [846, 429] on button "Copy link" at bounding box center [830, 427] width 112 height 35
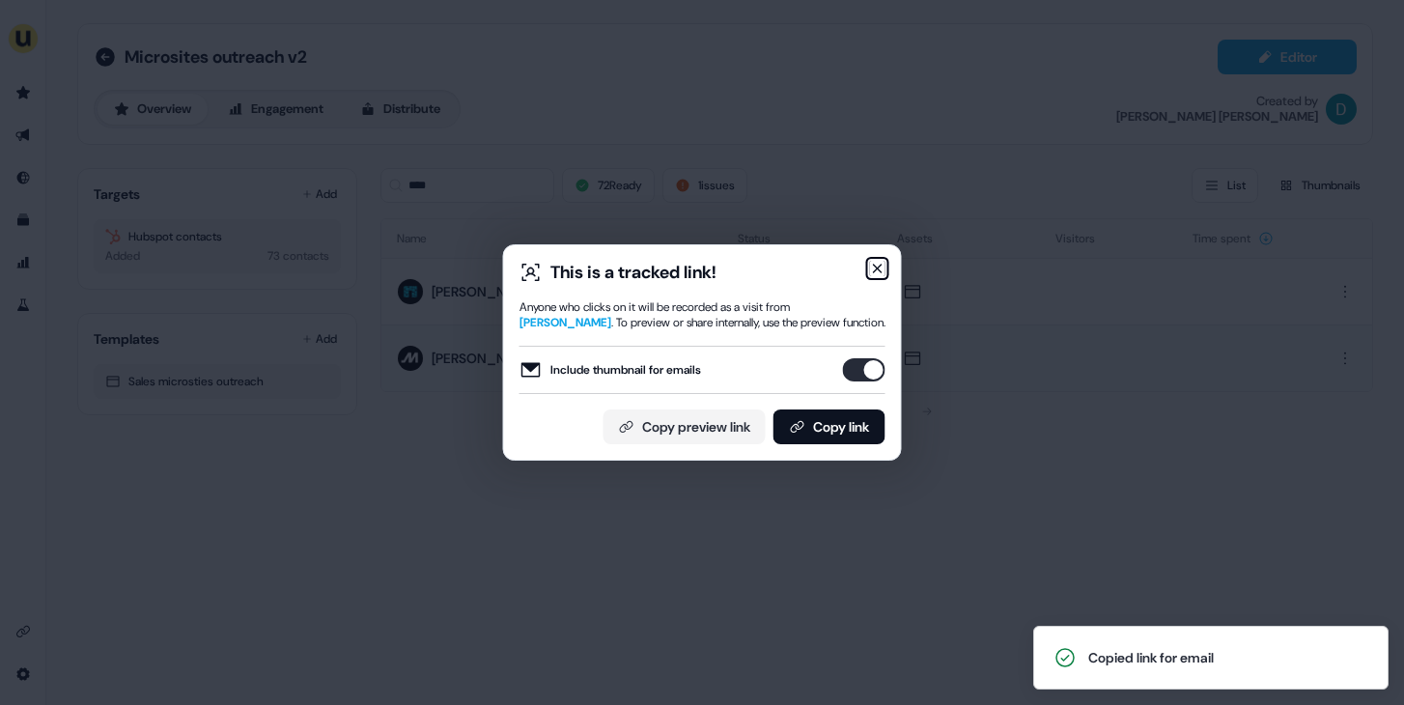
click at [880, 263] on icon "button" at bounding box center [877, 268] width 15 height 15
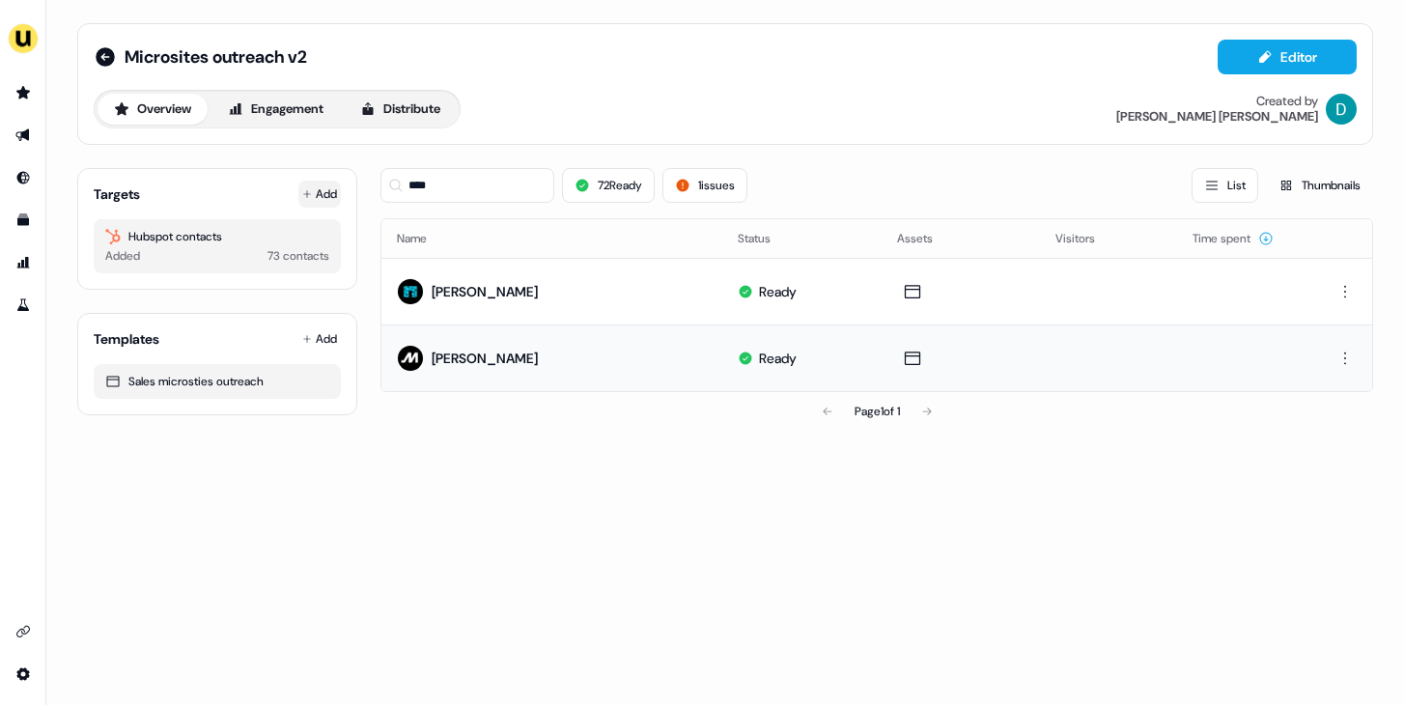
click at [309, 185] on button "Add" at bounding box center [319, 194] width 43 height 27
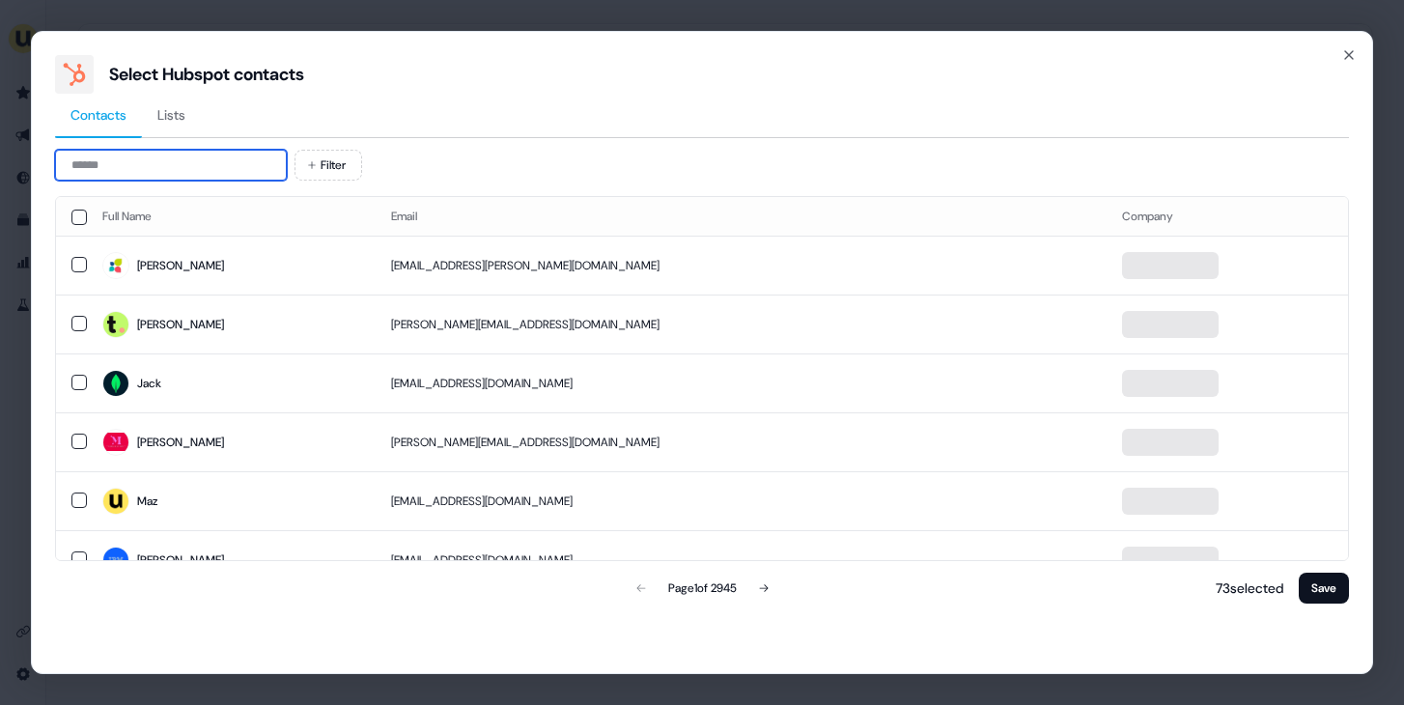
click at [169, 179] on input at bounding box center [171, 165] width 232 height 31
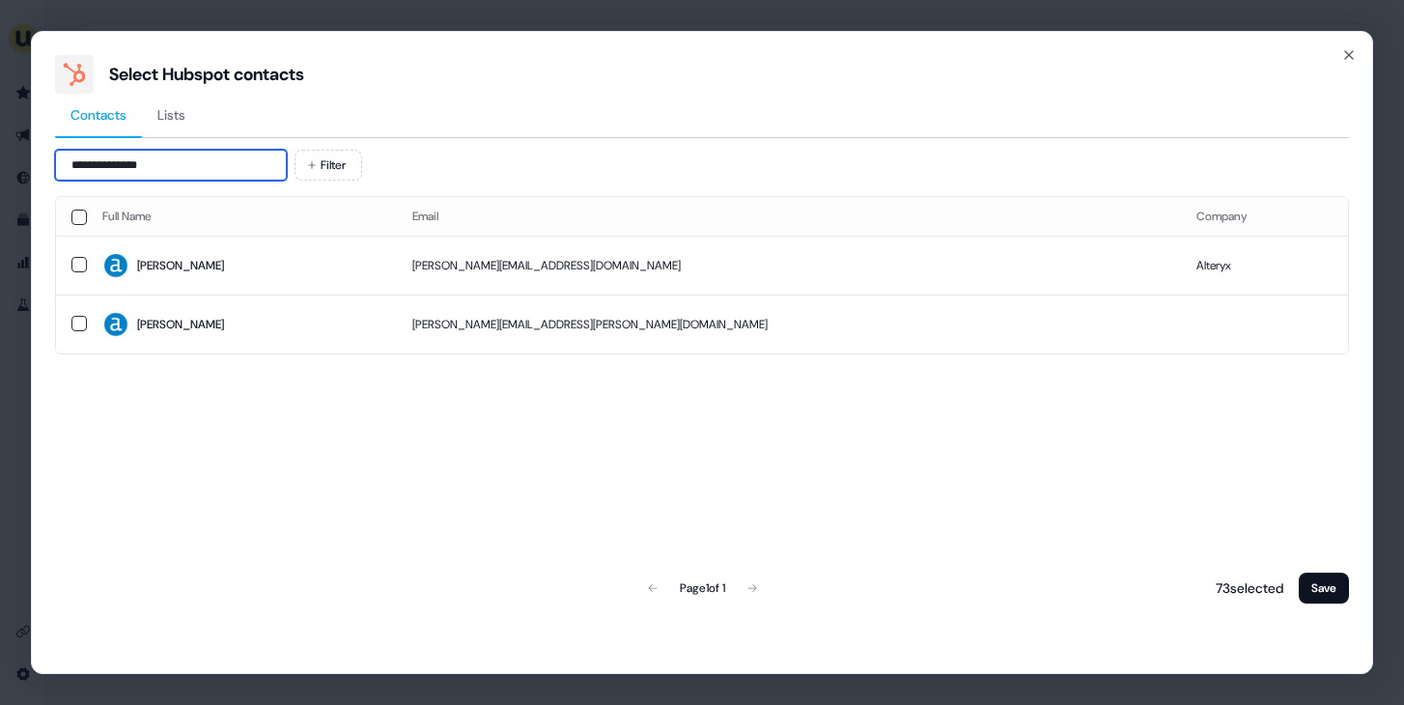
type input "**********"
click at [196, 258] on span "[PERSON_NAME]" at bounding box center [241, 265] width 279 height 27
click at [1312, 593] on button "Save" at bounding box center [1324, 588] width 50 height 31
click at [1331, 592] on button "Save" at bounding box center [1324, 588] width 50 height 31
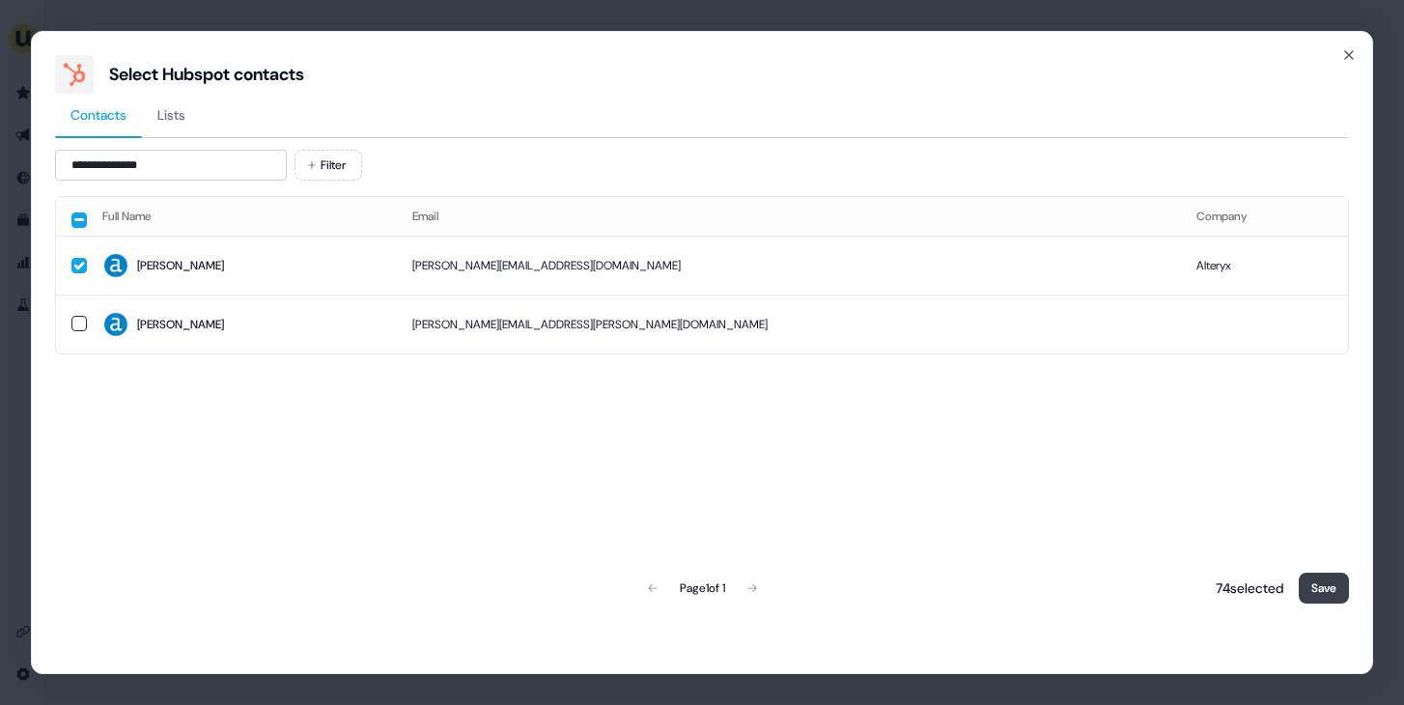
click at [1331, 592] on button "Save" at bounding box center [1324, 588] width 50 height 31
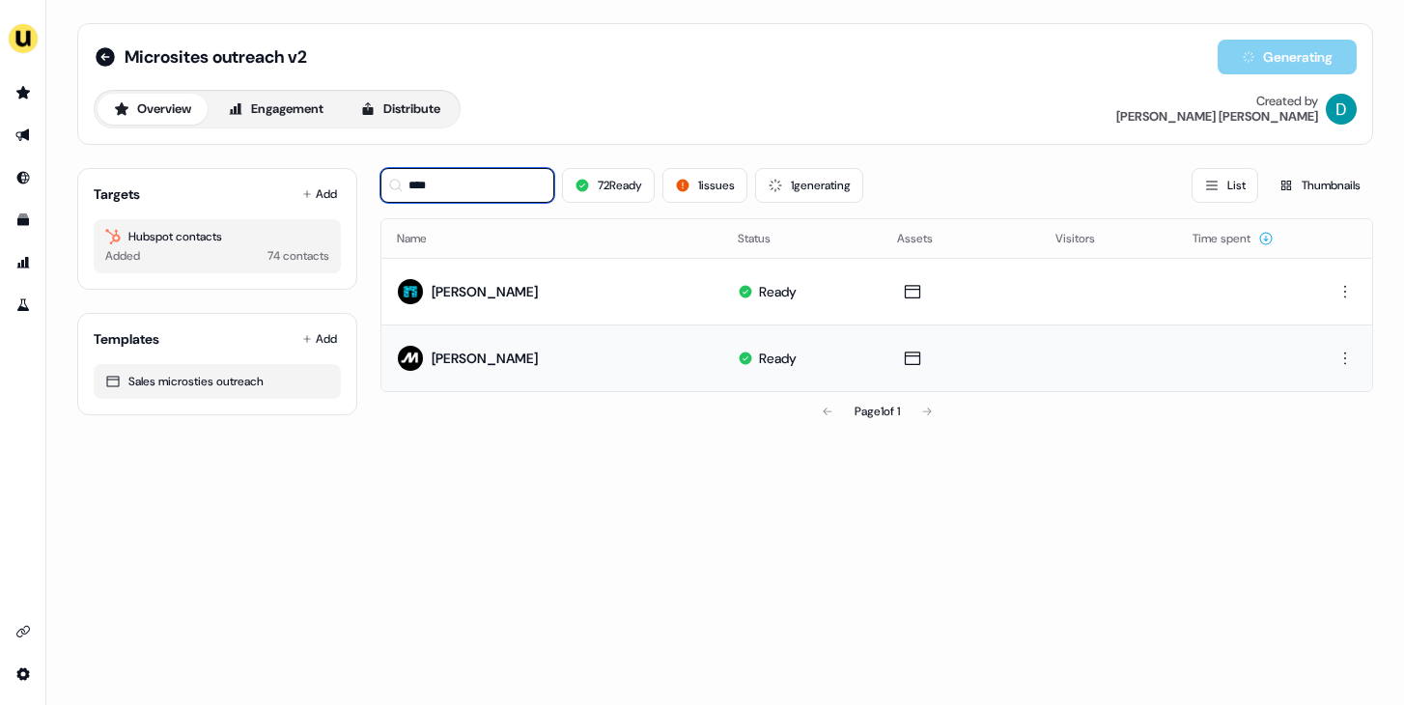
click at [515, 179] on input "****" at bounding box center [468, 185] width 174 height 35
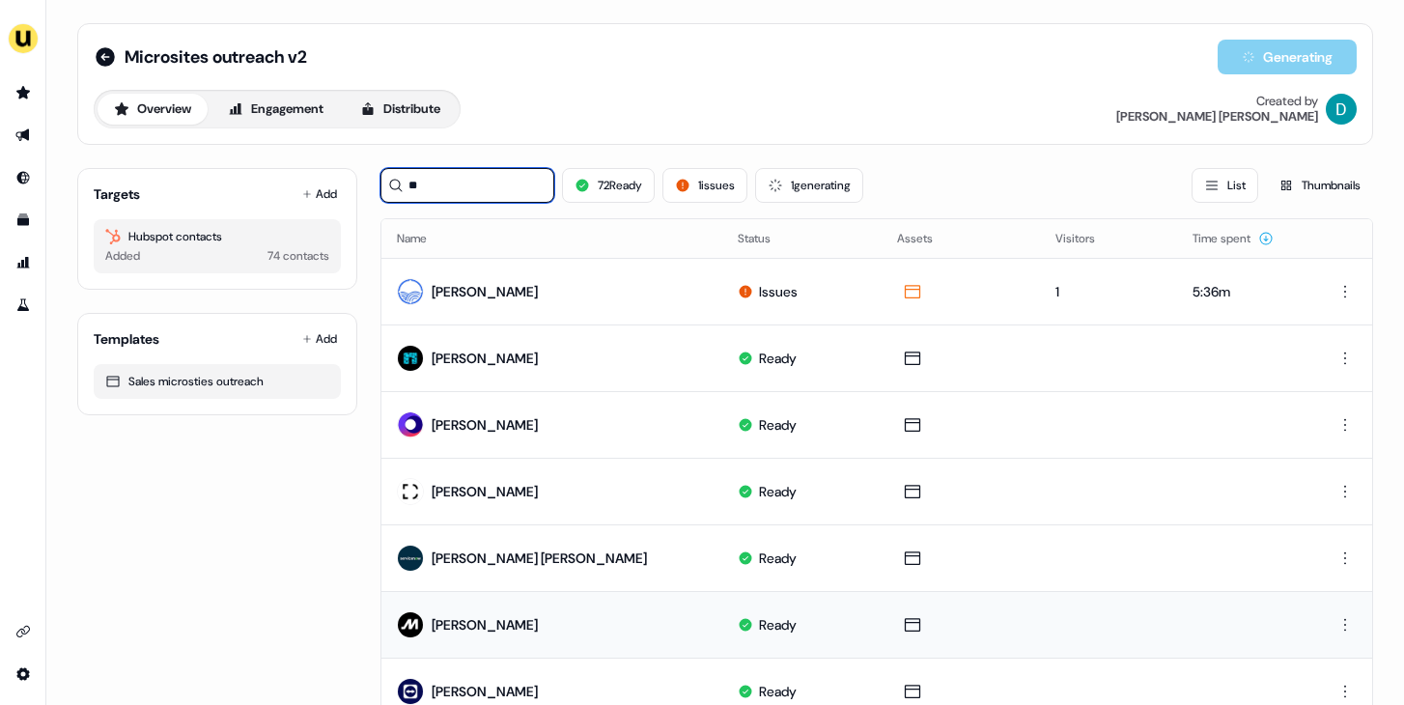
type input "*"
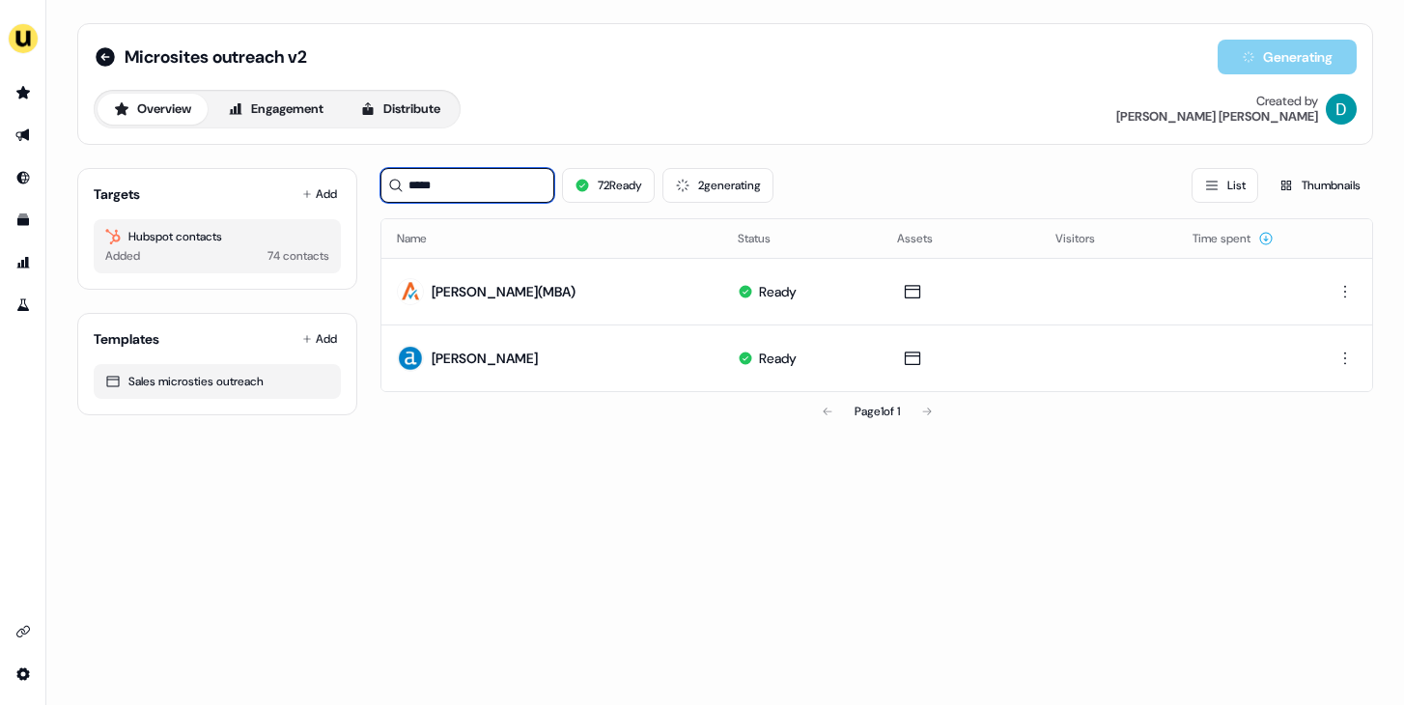
type input "*****"
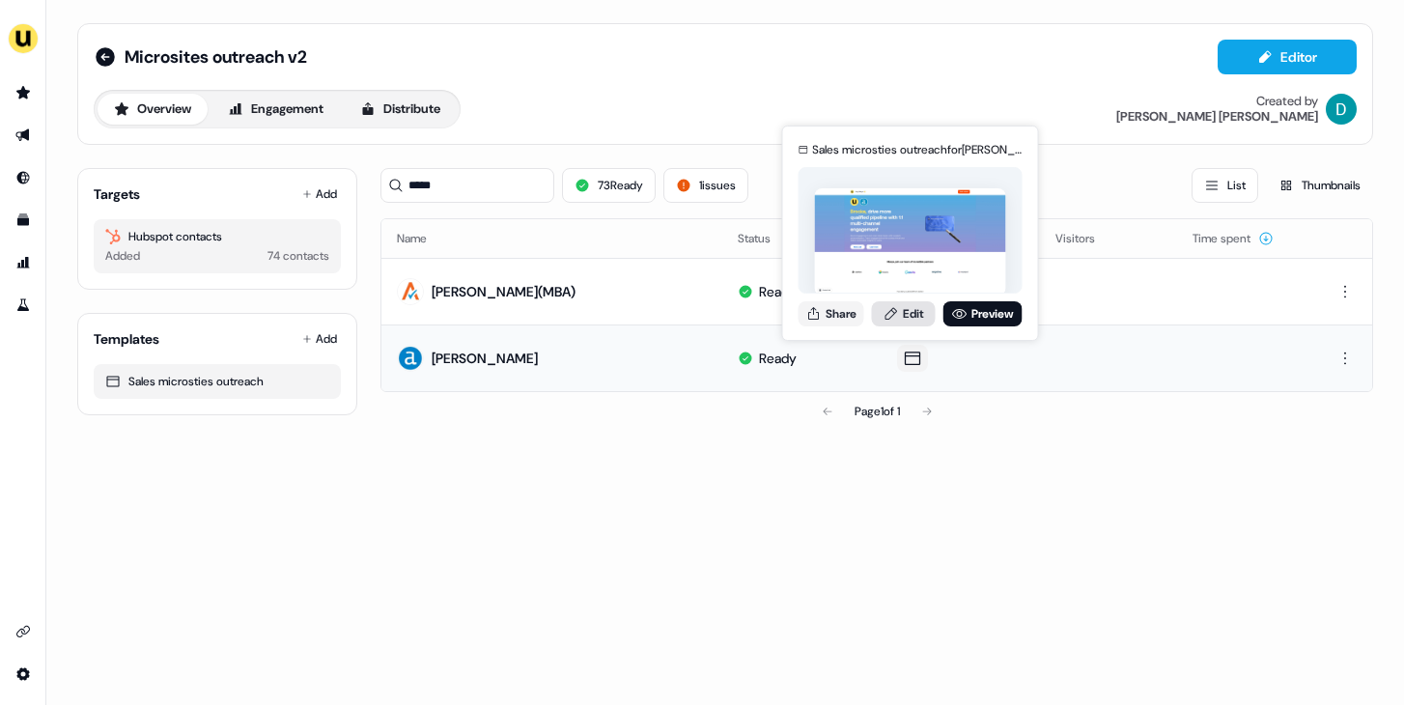
click at [903, 319] on link "Edit" at bounding box center [904, 313] width 64 height 25
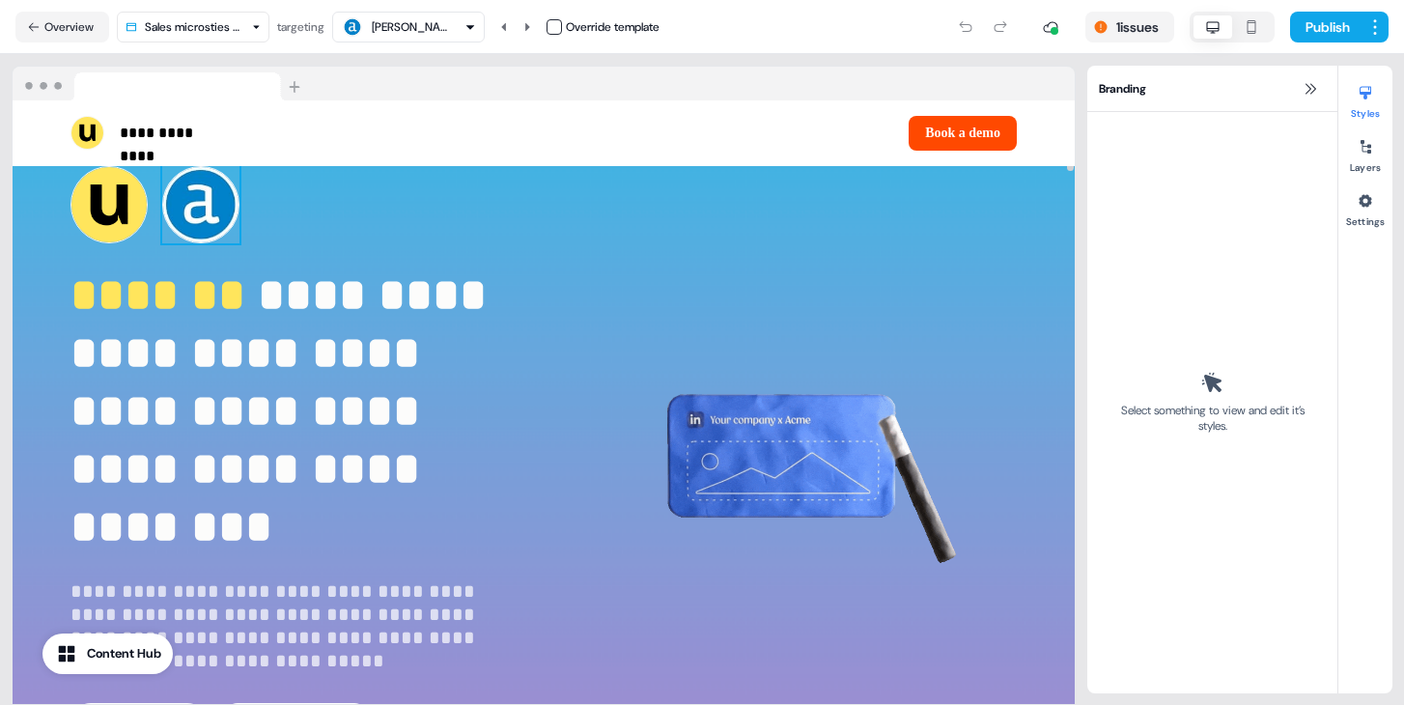
click at [220, 227] on img at bounding box center [200, 204] width 77 height 77
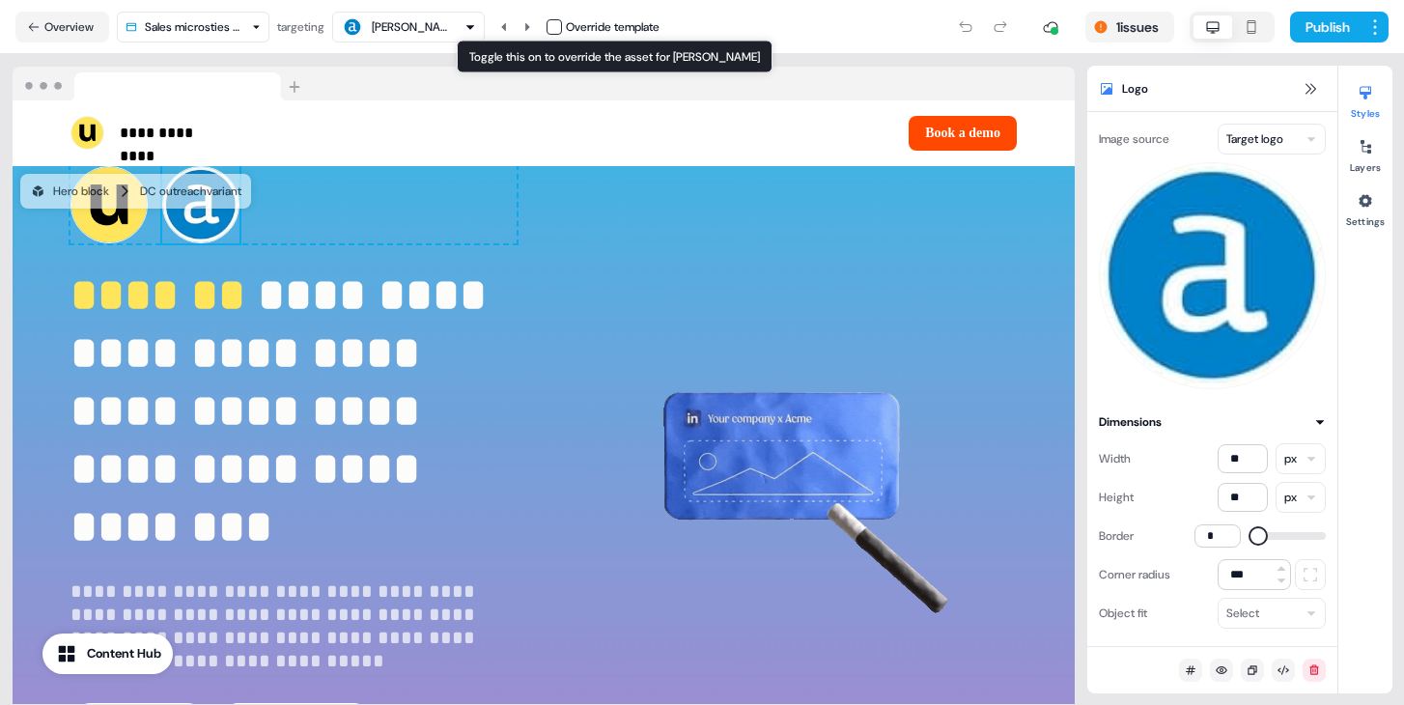
click at [558, 32] on button "button" at bounding box center [554, 26] width 15 height 15
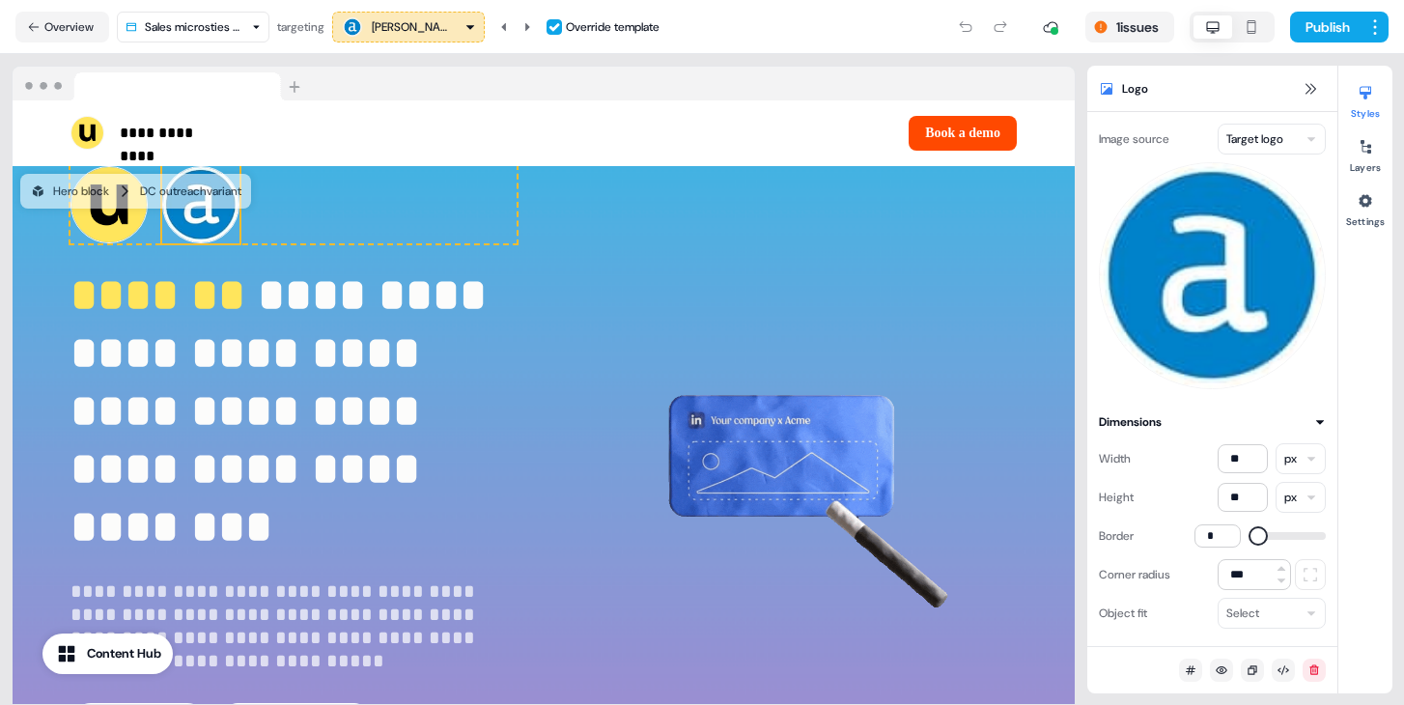
click at [1259, 138] on html "**********" at bounding box center [702, 352] width 1404 height 705
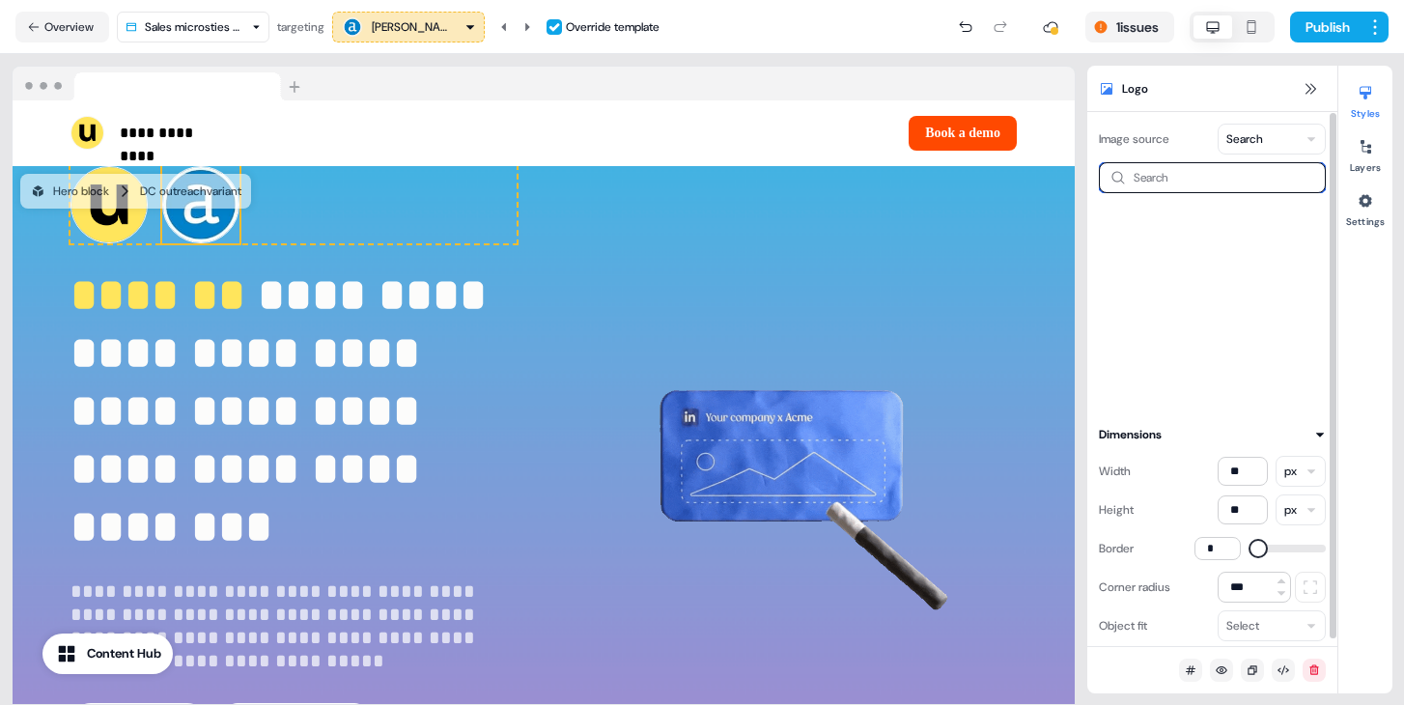
click at [1177, 173] on input at bounding box center [1212, 177] width 227 height 31
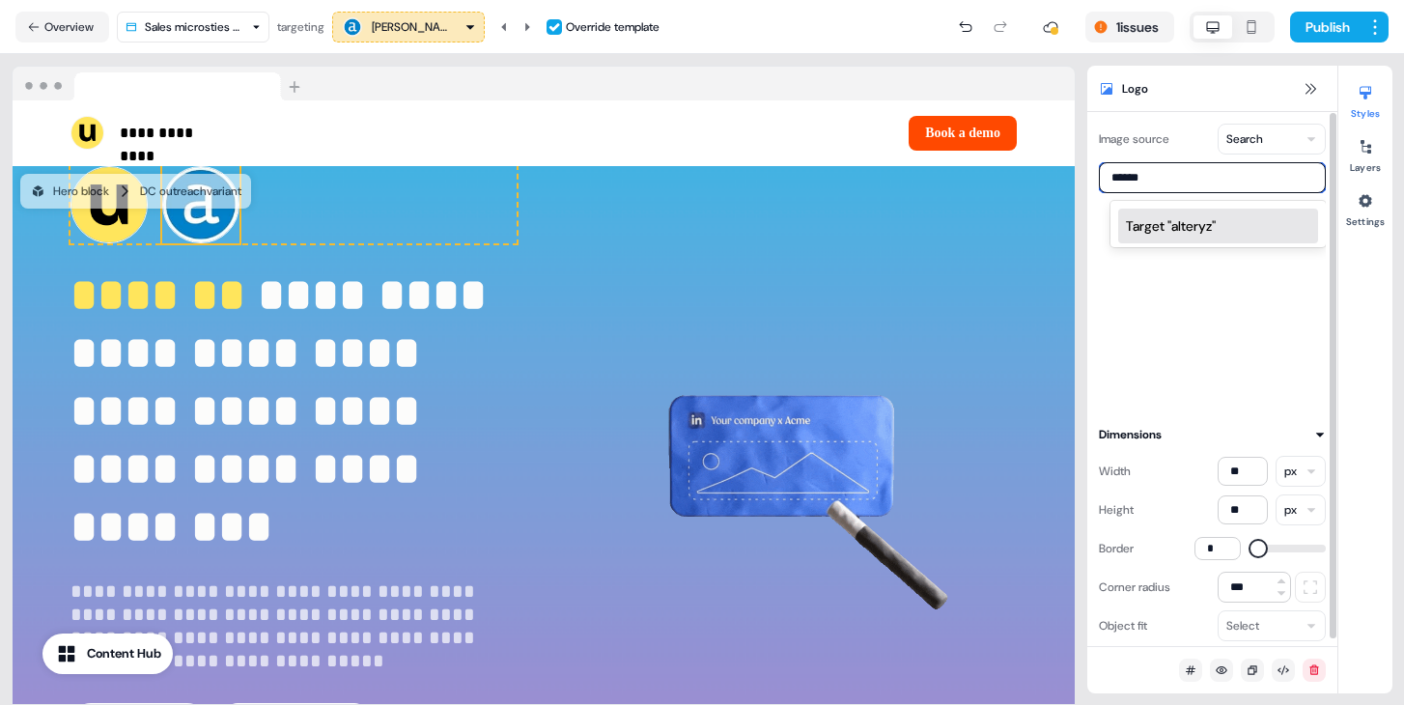
type input "*******"
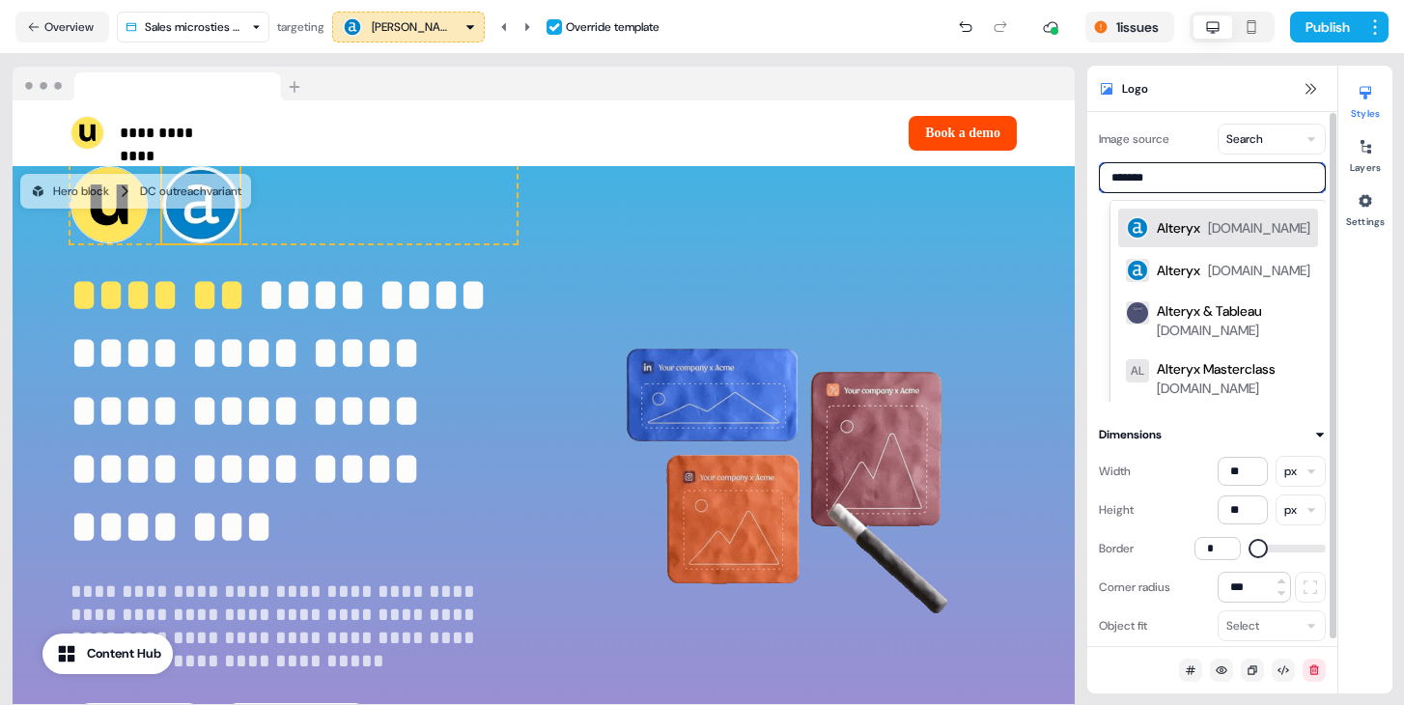
click at [1181, 223] on div "Alteryx" at bounding box center [1178, 227] width 43 height 19
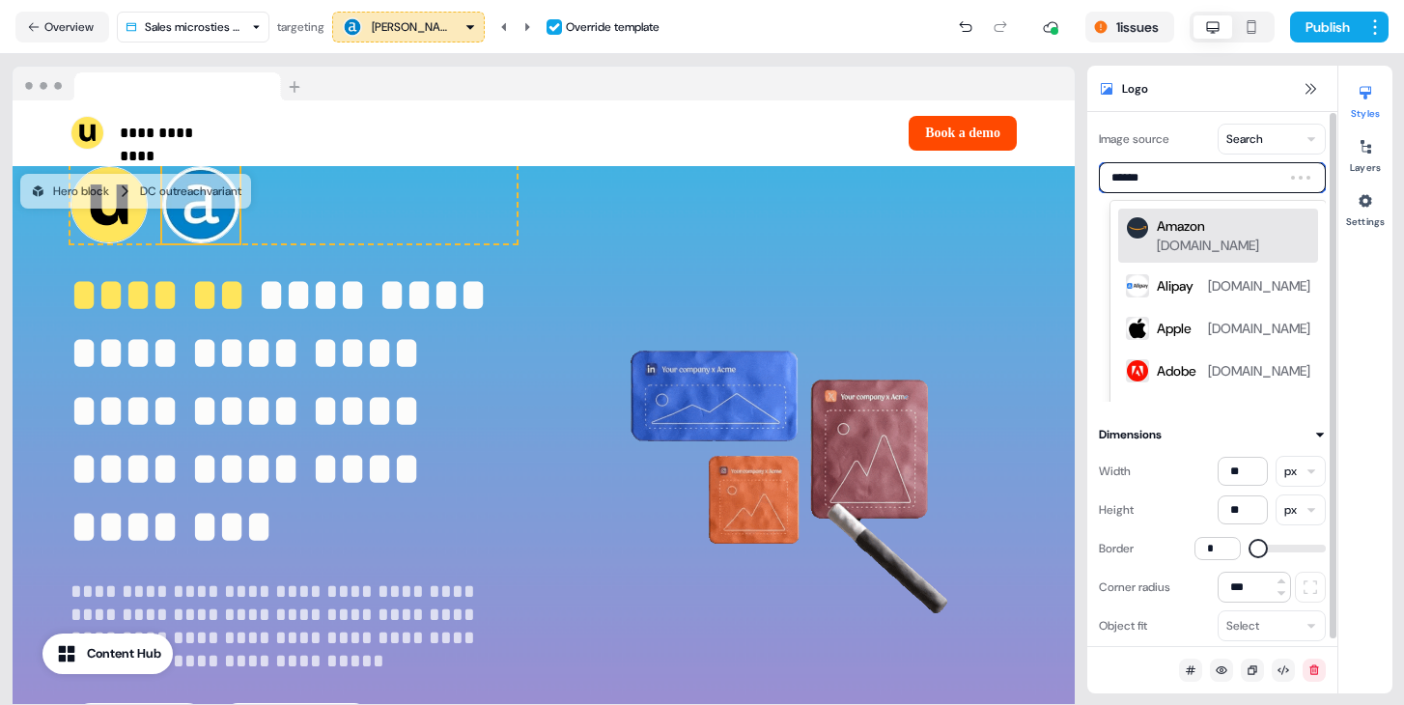
type input "*******"
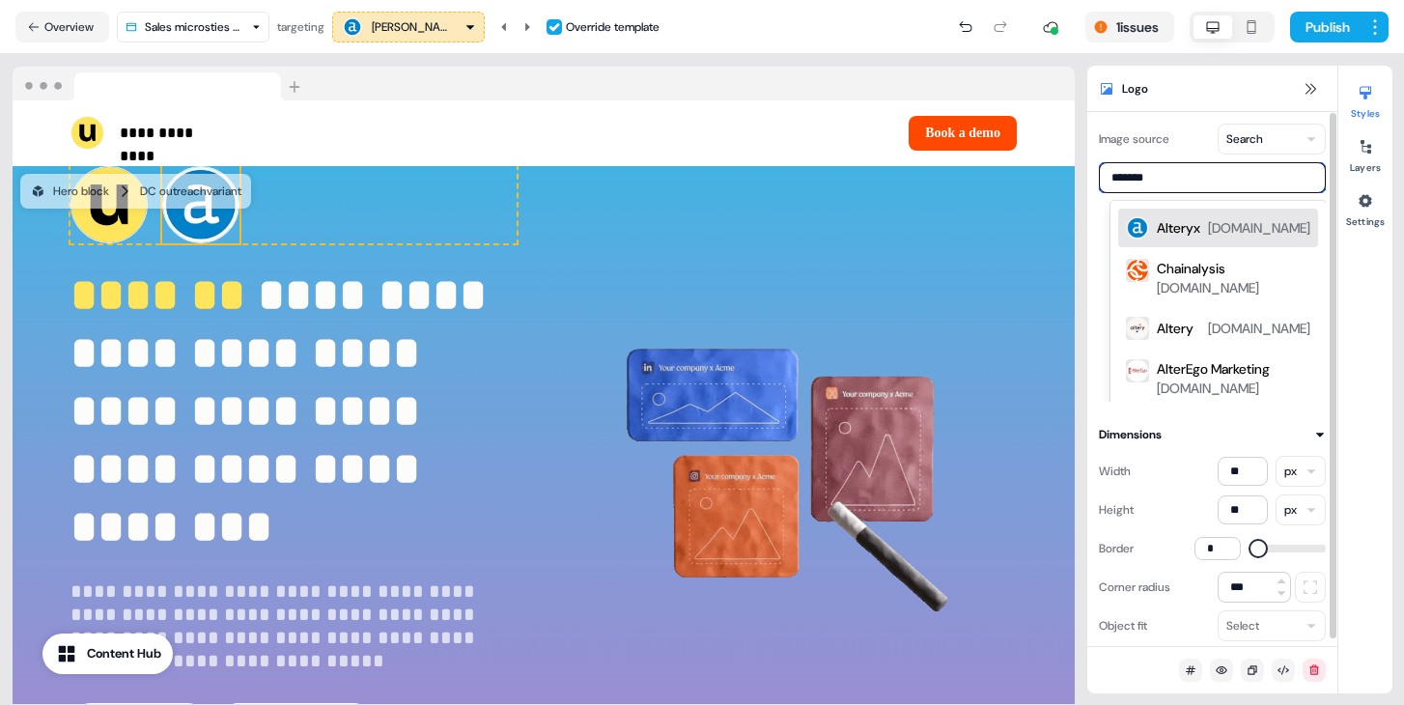
click at [1192, 235] on div "Alteryx" at bounding box center [1178, 227] width 43 height 19
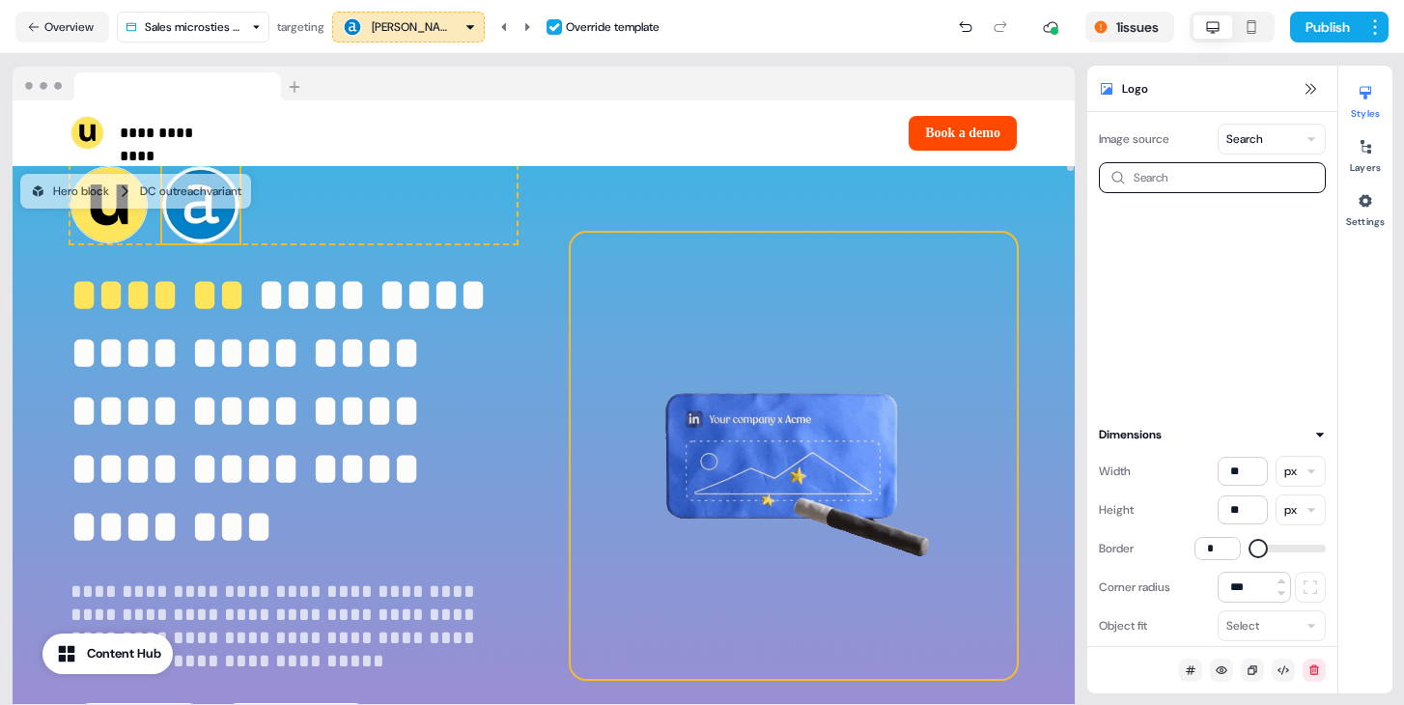
click at [759, 412] on img at bounding box center [794, 456] width 446 height 446
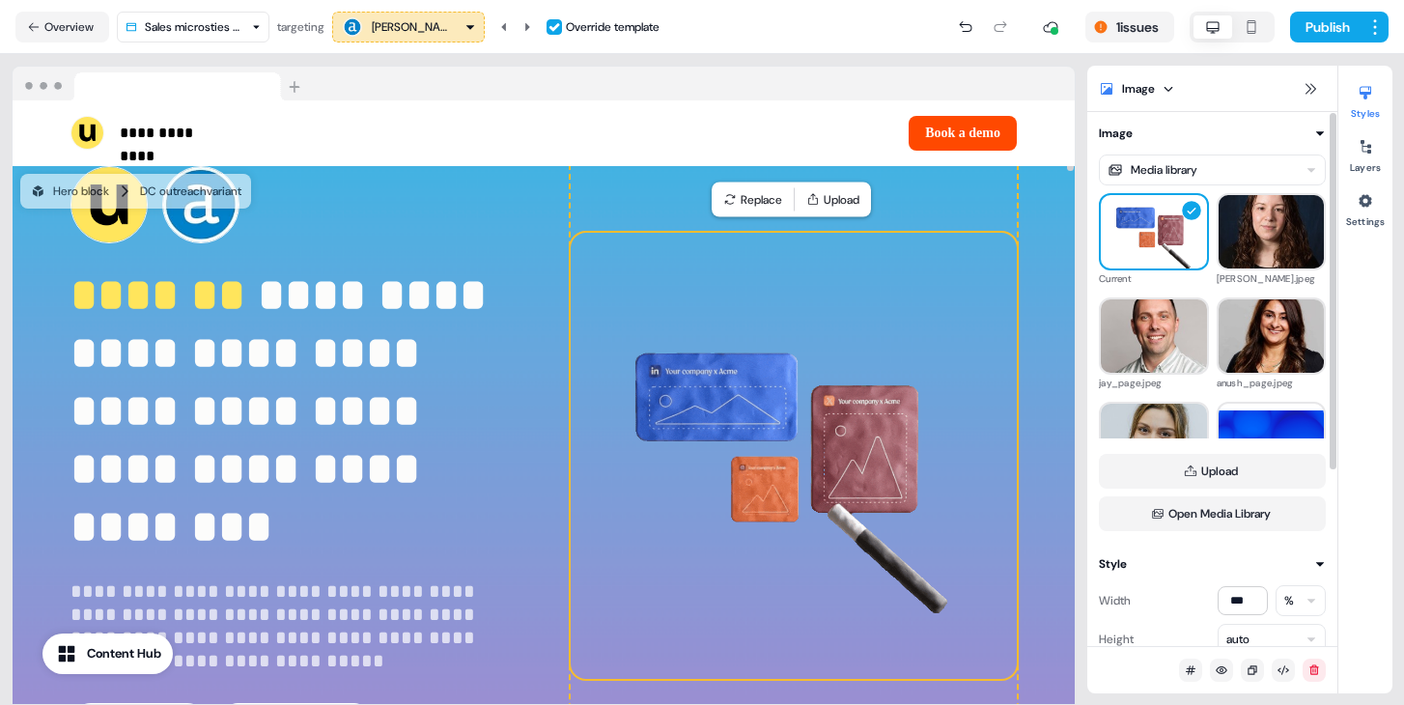
click at [1106, 234] on img at bounding box center [1154, 232] width 106 height 106
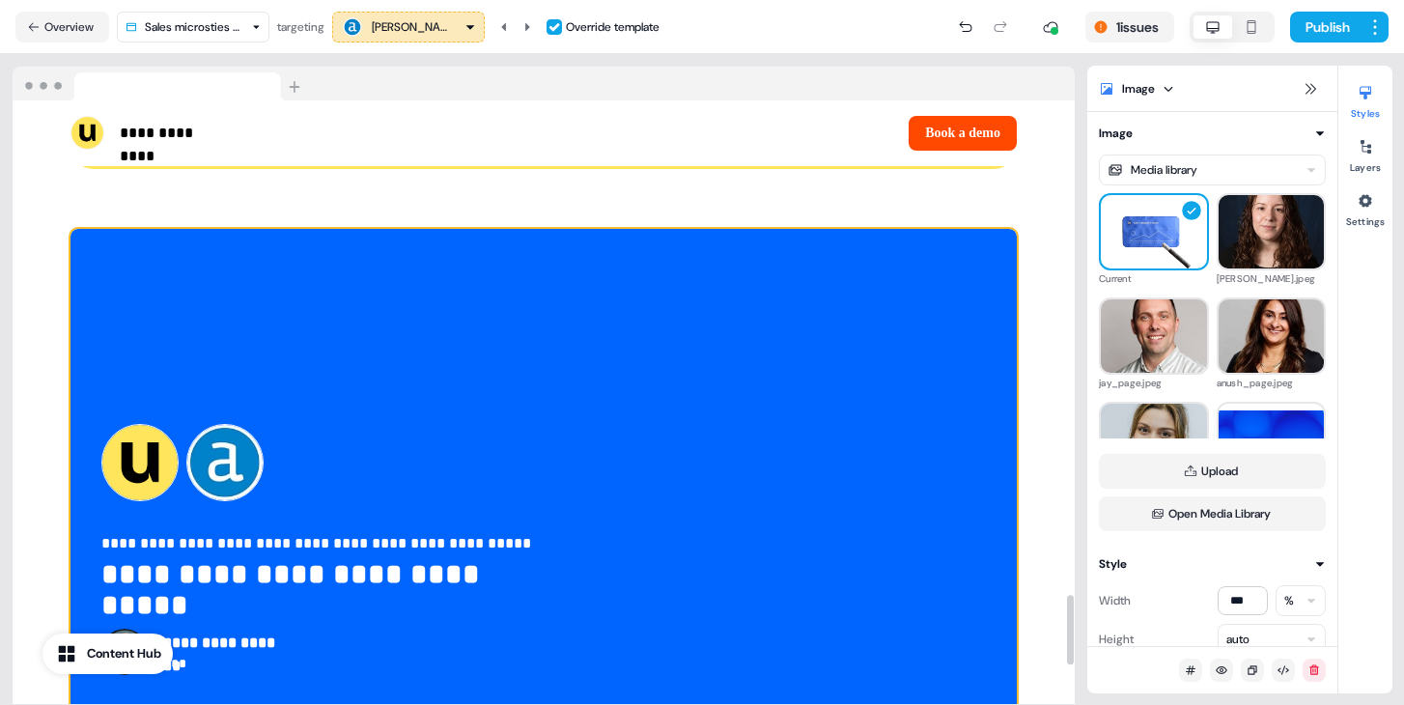
scroll to position [4257, 0]
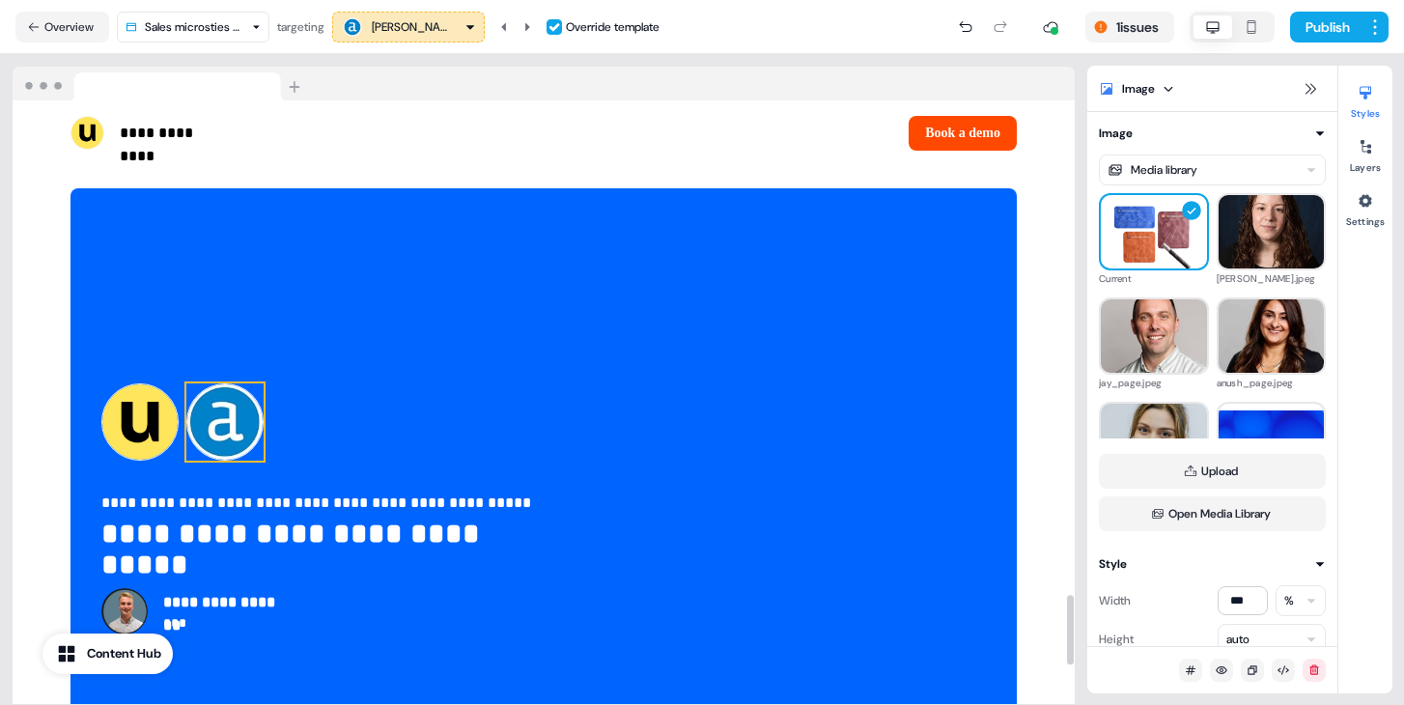
click at [232, 428] on img at bounding box center [224, 421] width 77 height 77
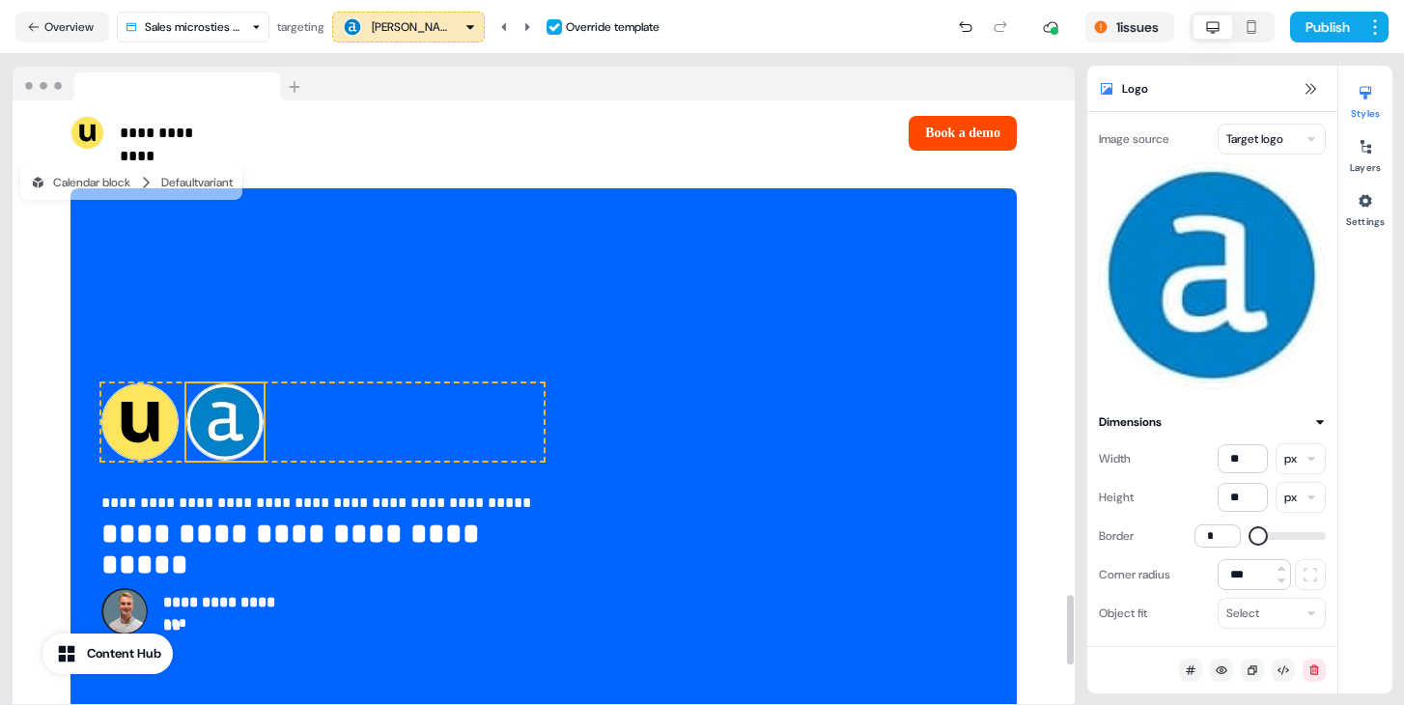
click at [1276, 124] on html "**********" at bounding box center [702, 352] width 1404 height 705
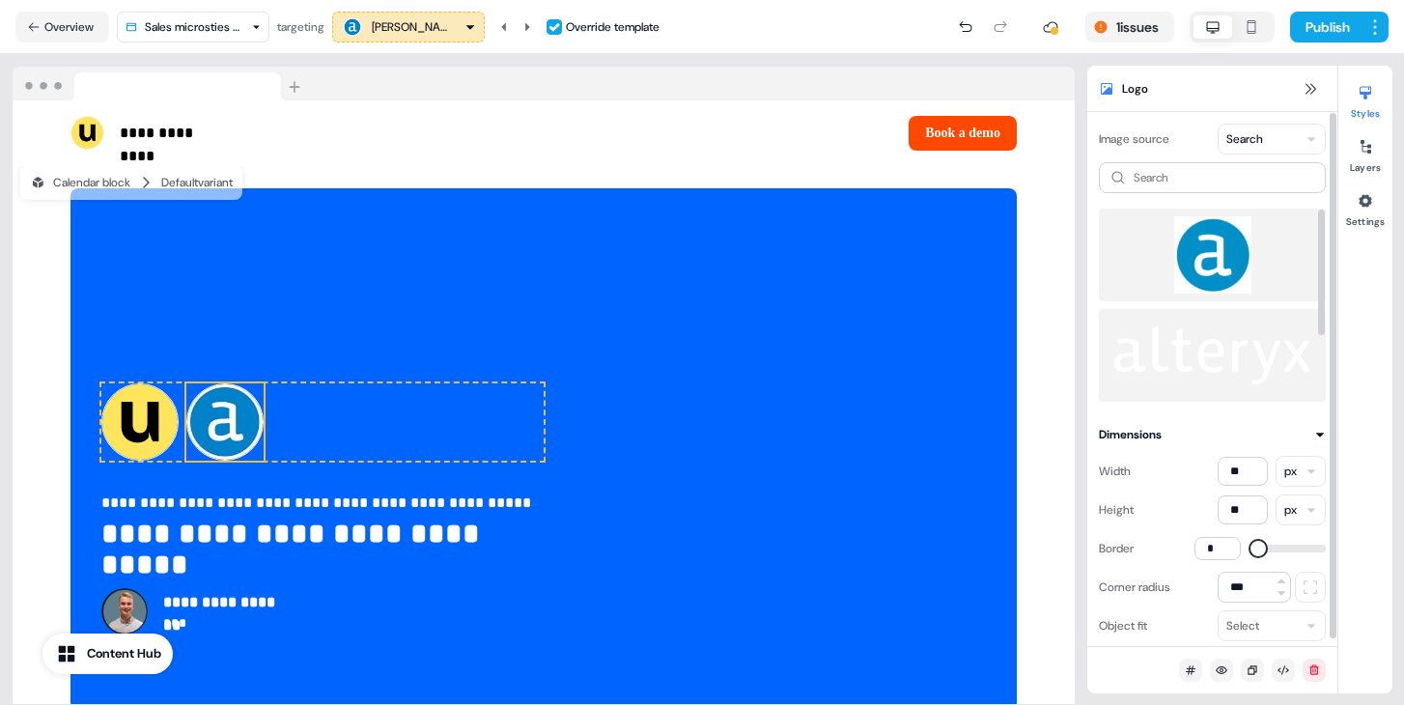
click at [1220, 221] on img at bounding box center [1213, 254] width 196 height 77
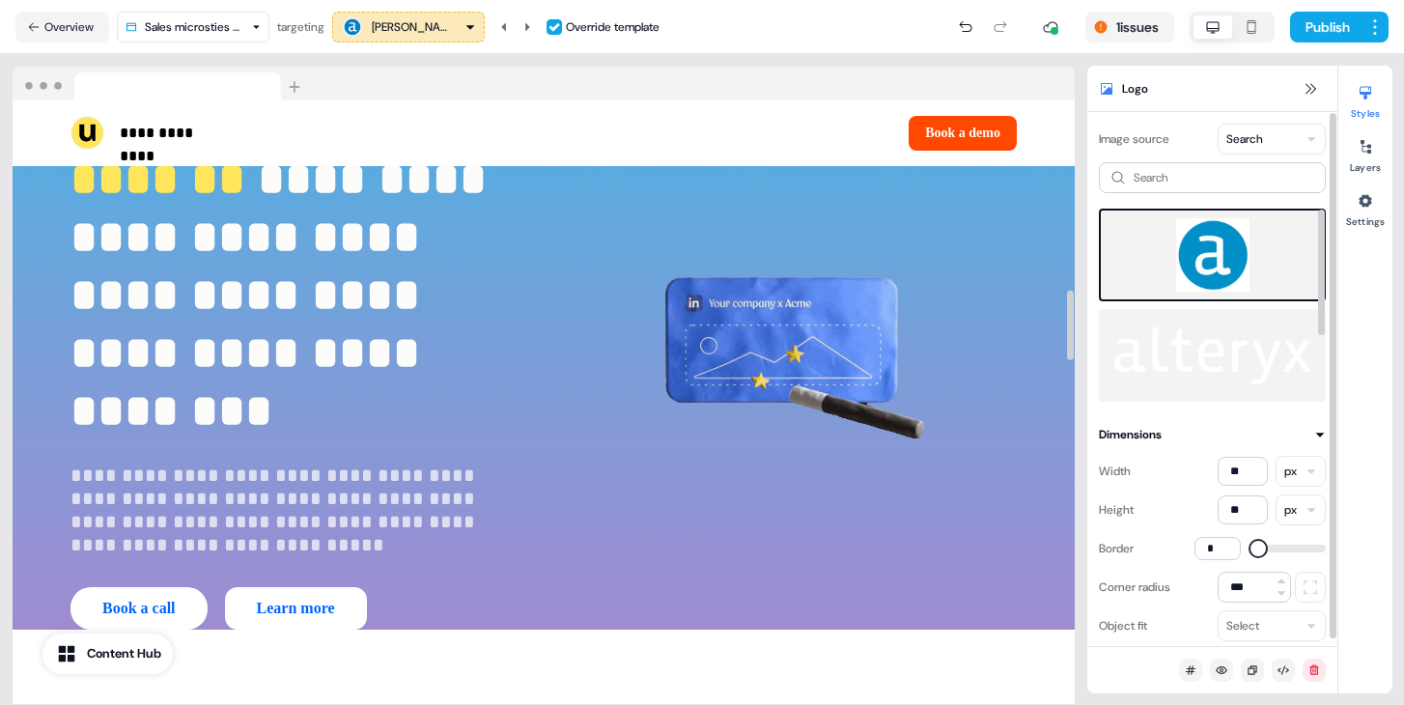
scroll to position [0, 0]
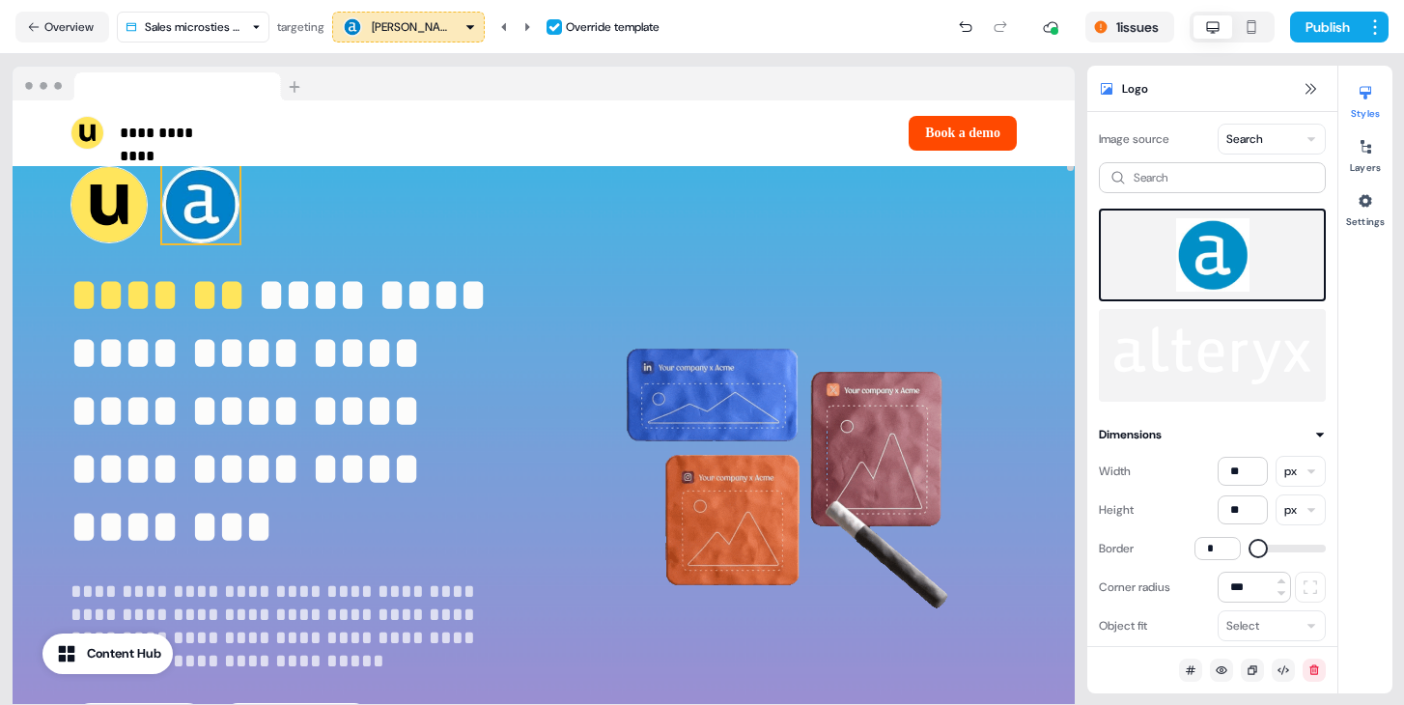
click at [209, 226] on img at bounding box center [200, 204] width 77 height 77
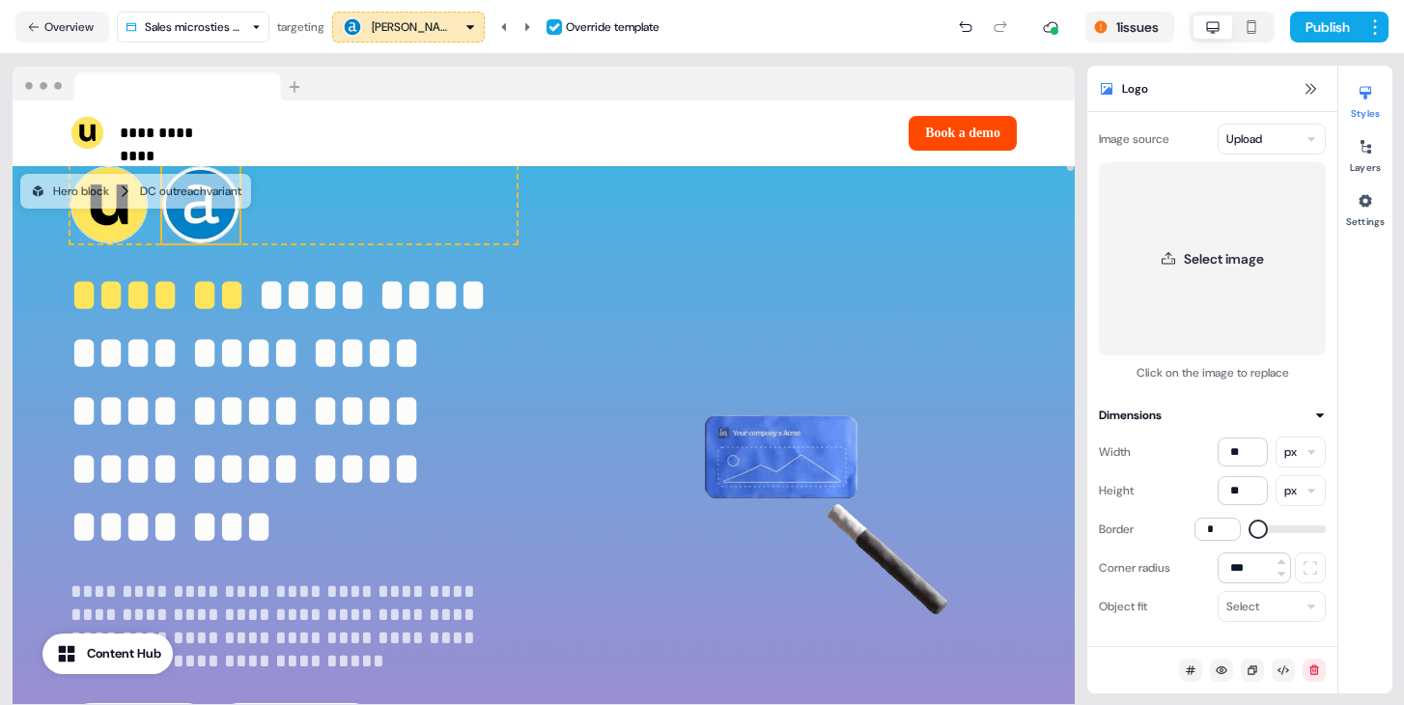
click at [1289, 137] on html "**********" at bounding box center [702, 352] width 1404 height 705
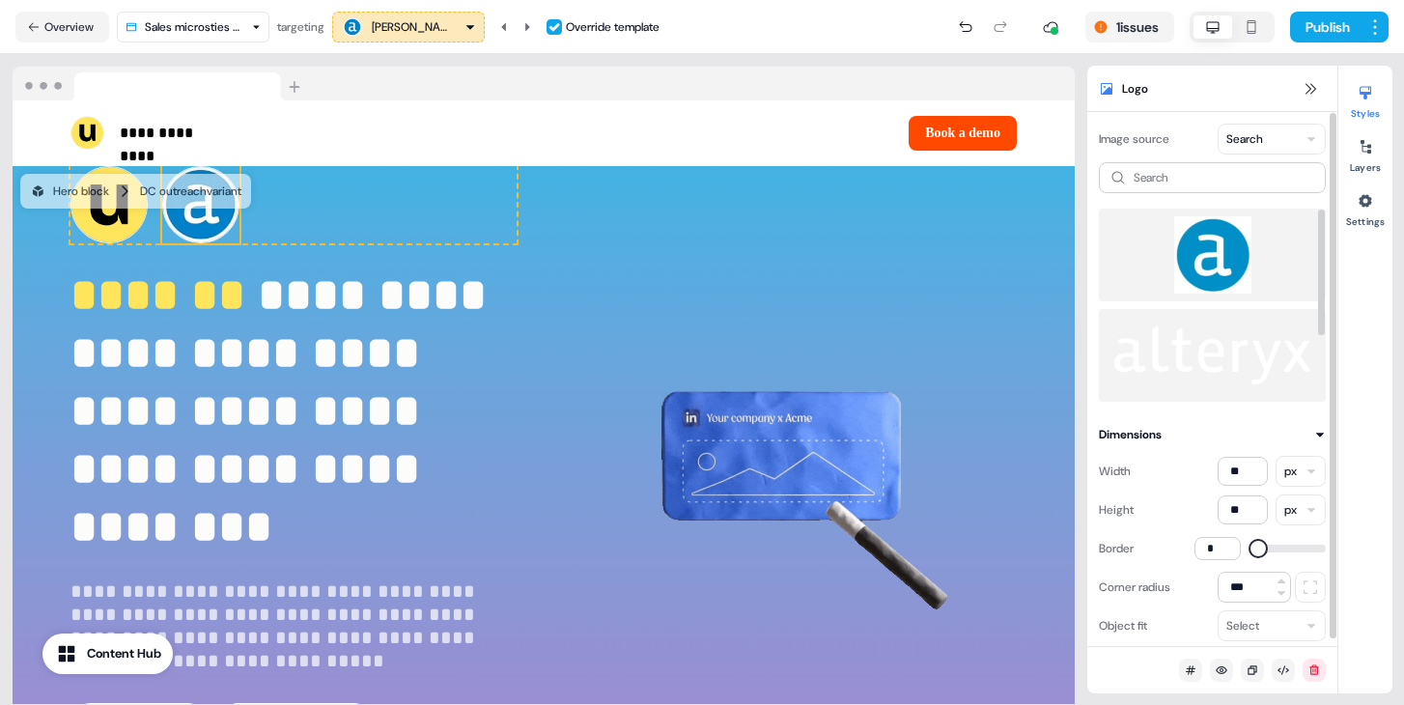
click at [1203, 244] on img at bounding box center [1213, 254] width 196 height 77
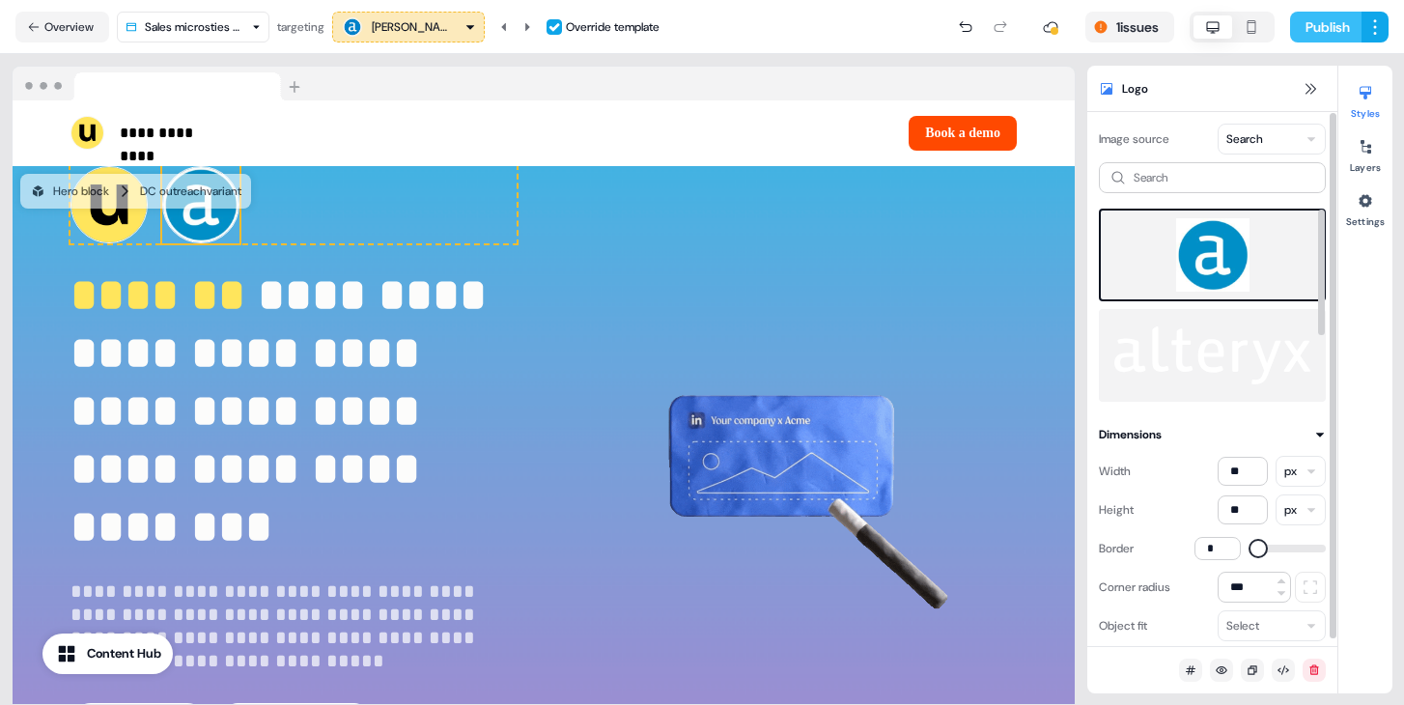
click at [1341, 18] on button "Publish" at bounding box center [1325, 27] width 71 height 31
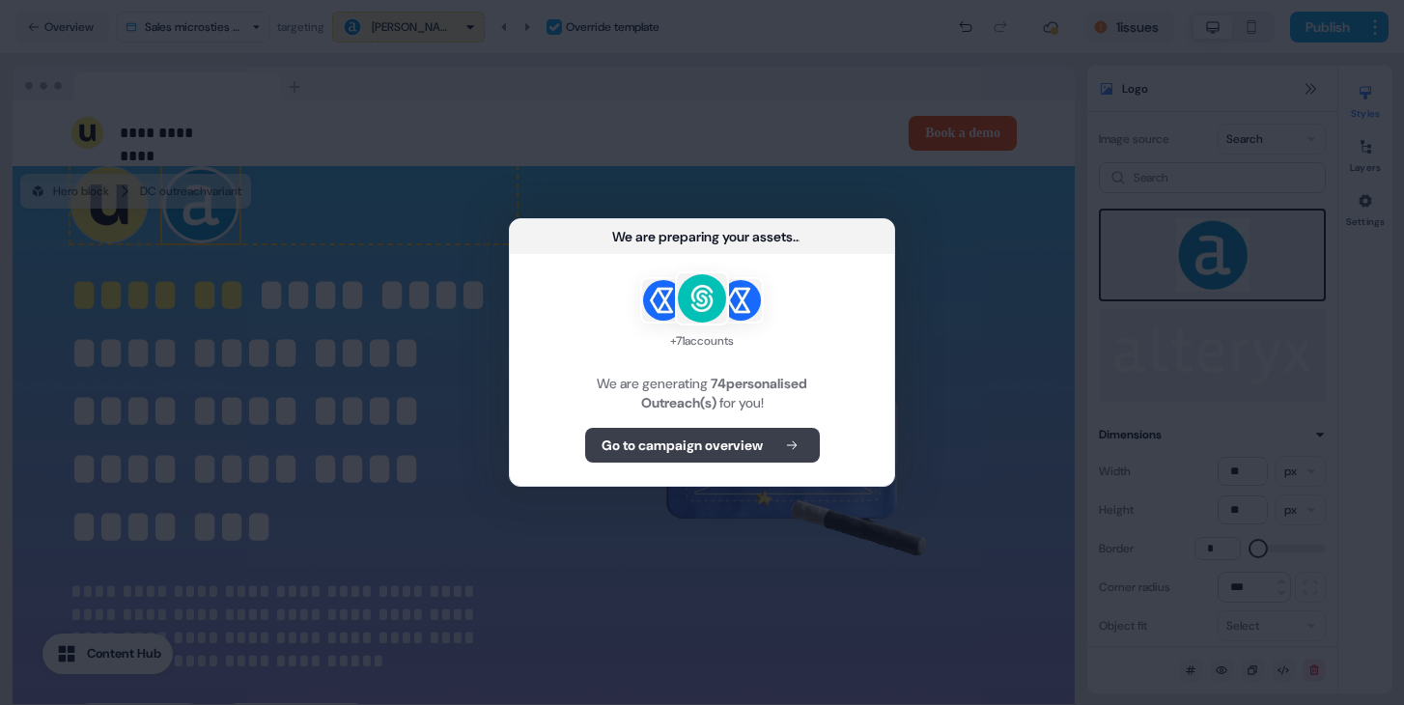
click at [762, 458] on button "Go to campaign overview" at bounding box center [702, 445] width 235 height 35
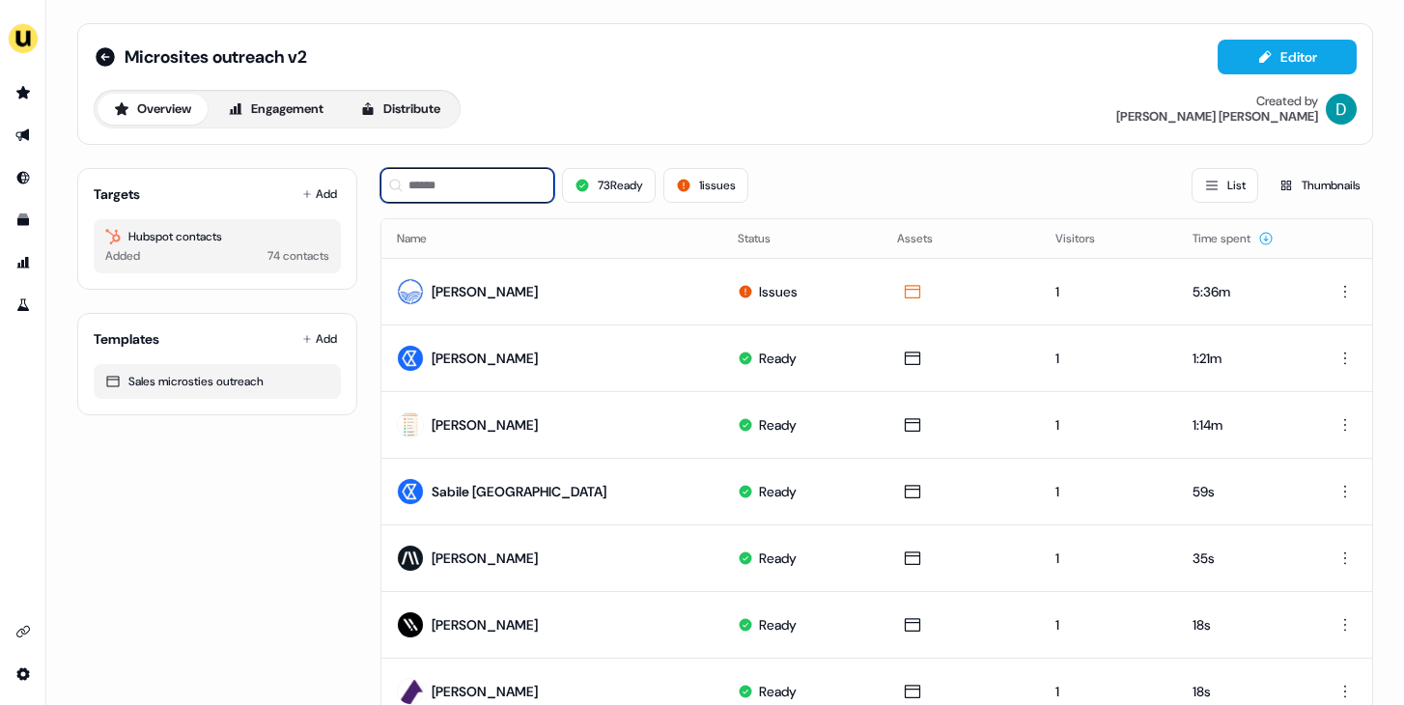
click at [490, 177] on input at bounding box center [468, 185] width 174 height 35
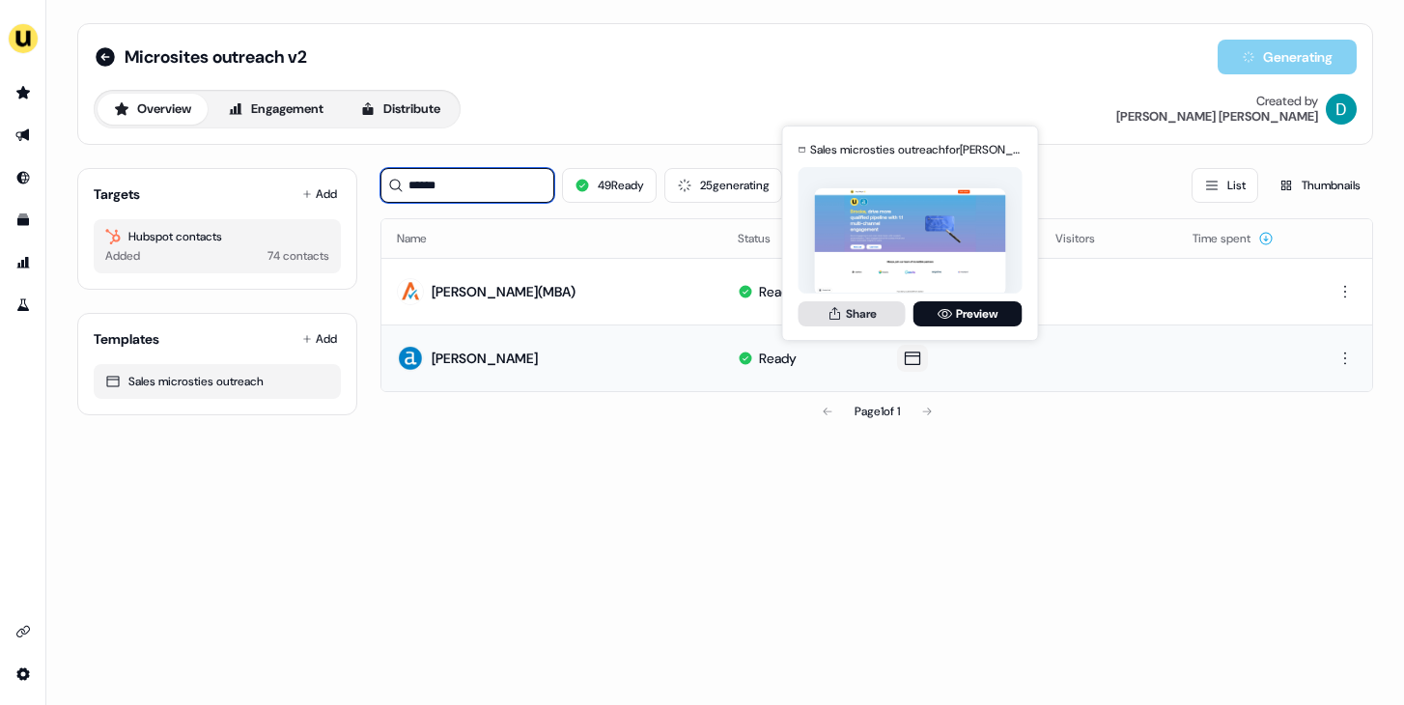
type input "******"
click at [848, 315] on button "Share" at bounding box center [852, 313] width 107 height 25
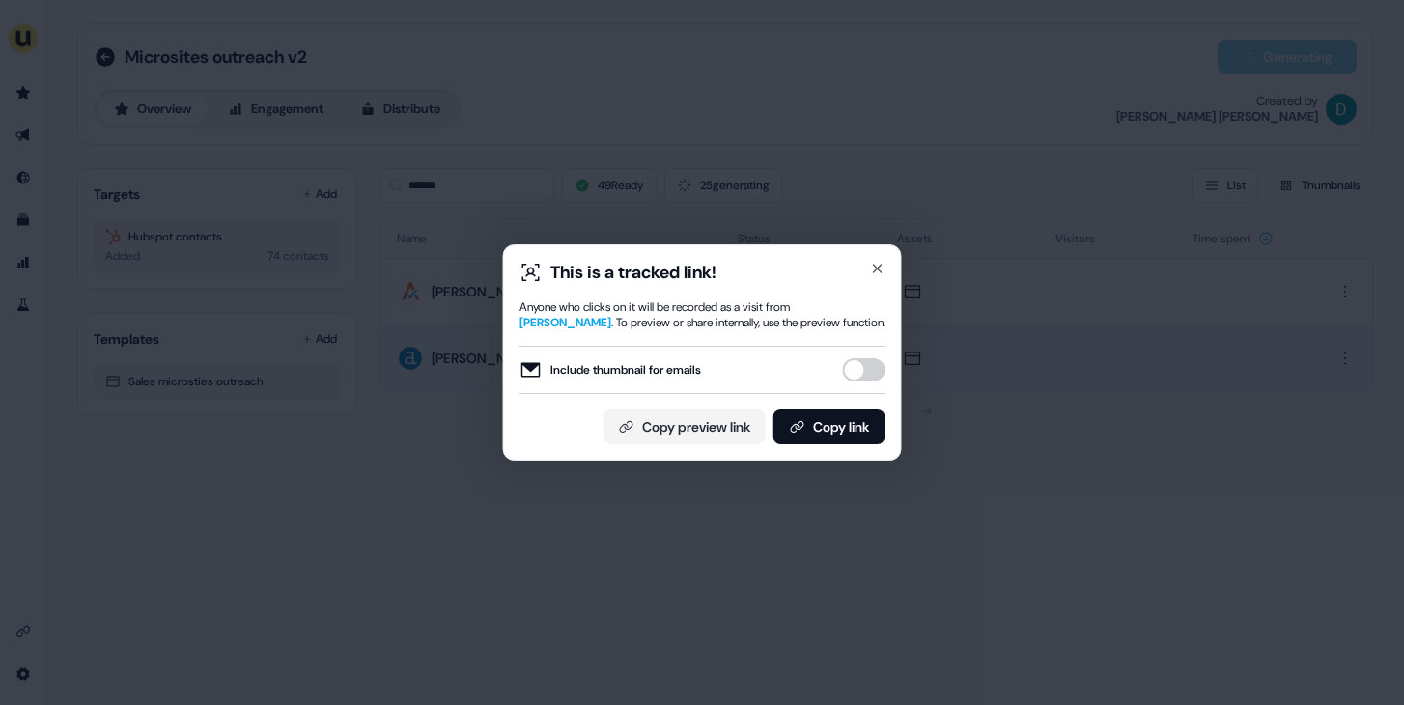
click at [864, 359] on button "Include thumbnail for emails" at bounding box center [864, 369] width 43 height 23
click at [848, 424] on button "Copy link" at bounding box center [830, 427] width 112 height 35
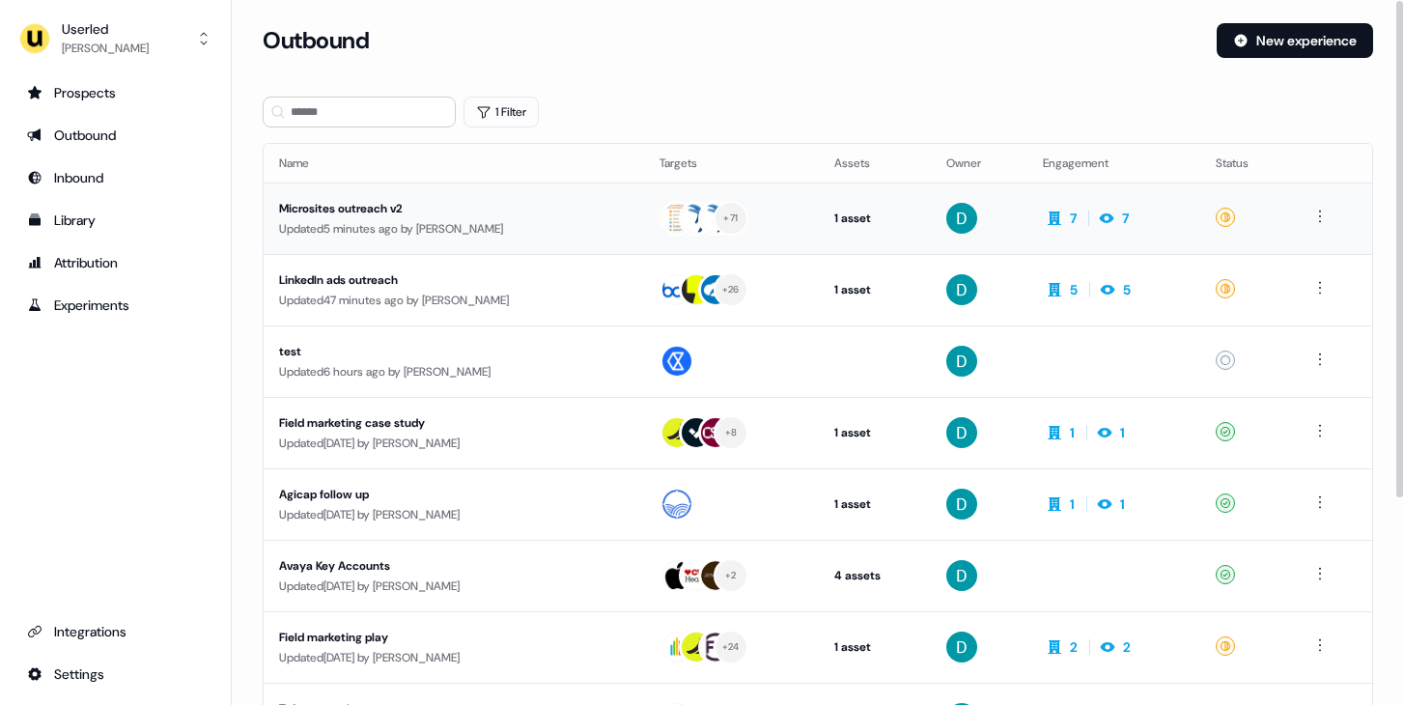
click at [479, 242] on td "Microsites outreach v2 Updated 5 minutes ago by [PERSON_NAME]" at bounding box center [454, 218] width 381 height 71
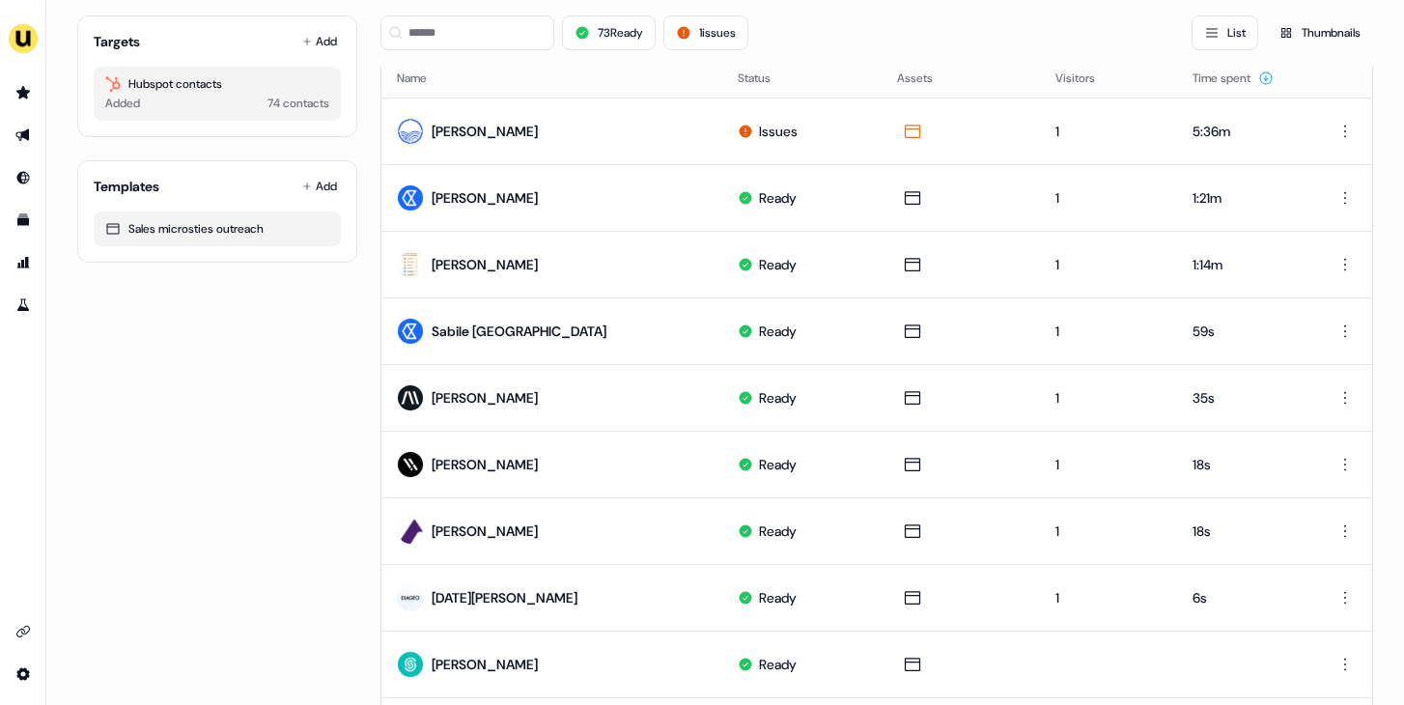
scroll to position [158, 0]
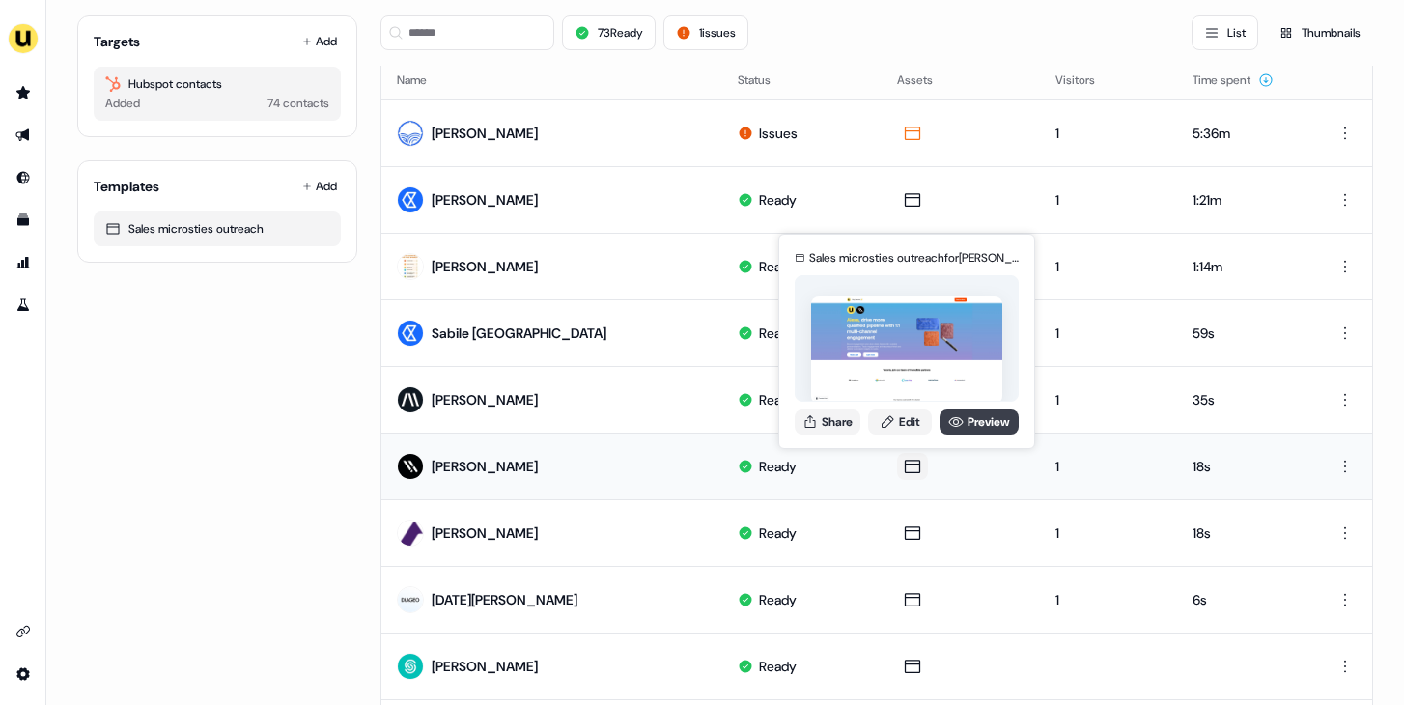
click at [975, 413] on link "Preview" at bounding box center [979, 422] width 79 height 25
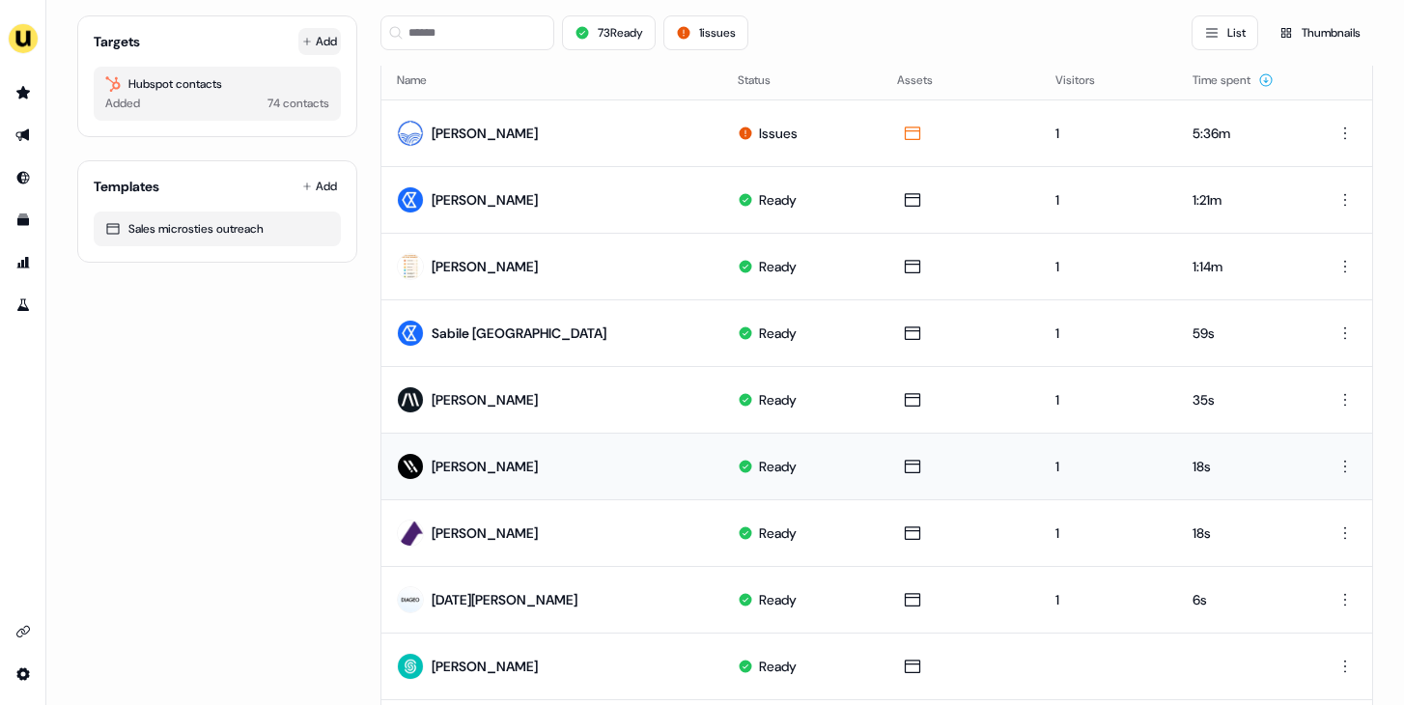
click at [320, 46] on button "Add" at bounding box center [319, 41] width 43 height 27
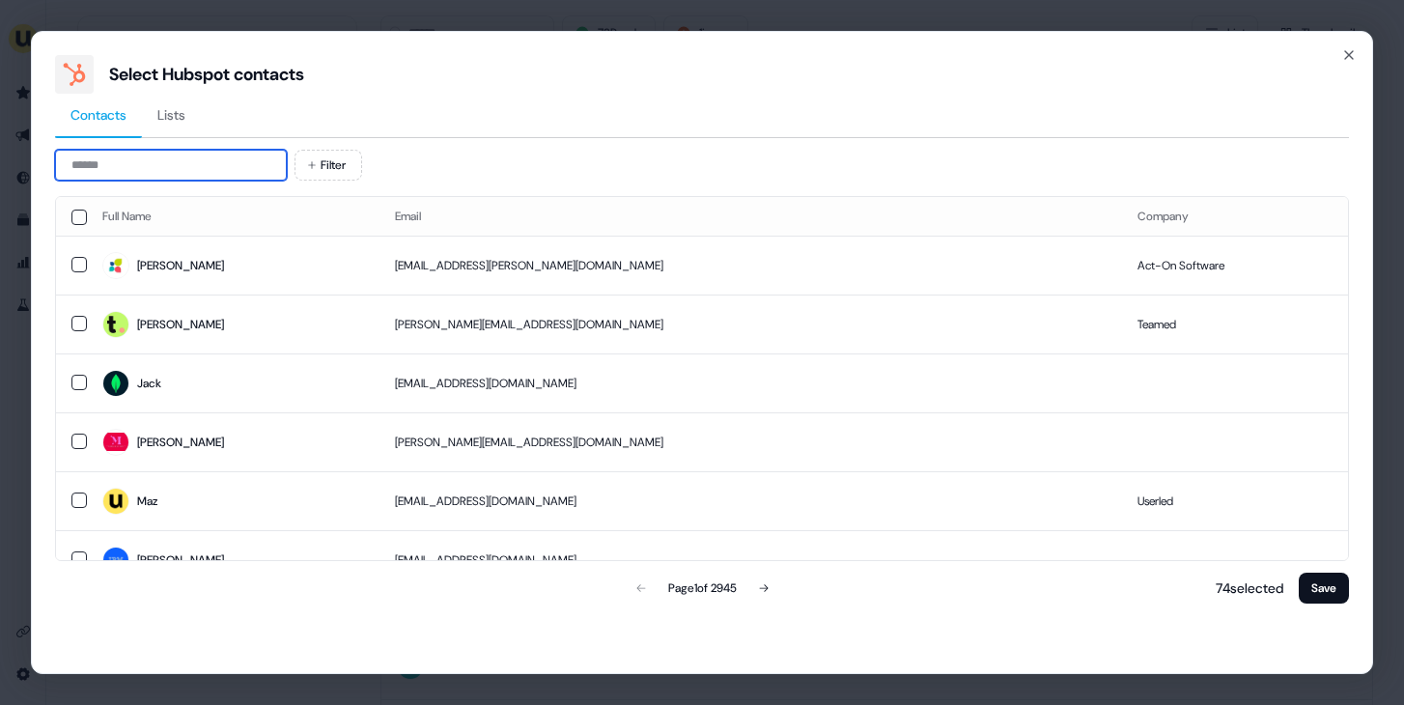
click at [182, 150] on input at bounding box center [171, 165] width 232 height 31
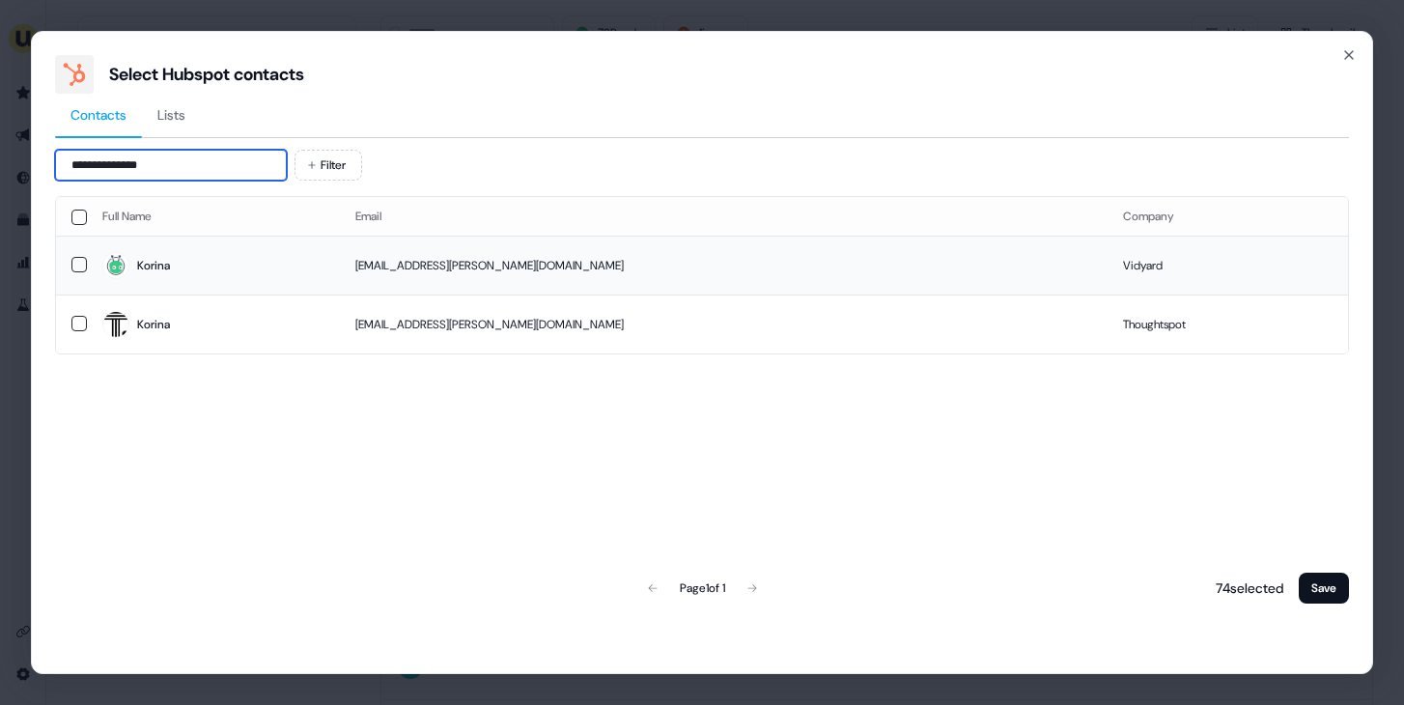
type input "**********"
click at [316, 275] on span "Korina" at bounding box center [213, 265] width 222 height 27
click at [1313, 583] on button "Save" at bounding box center [1324, 588] width 50 height 31
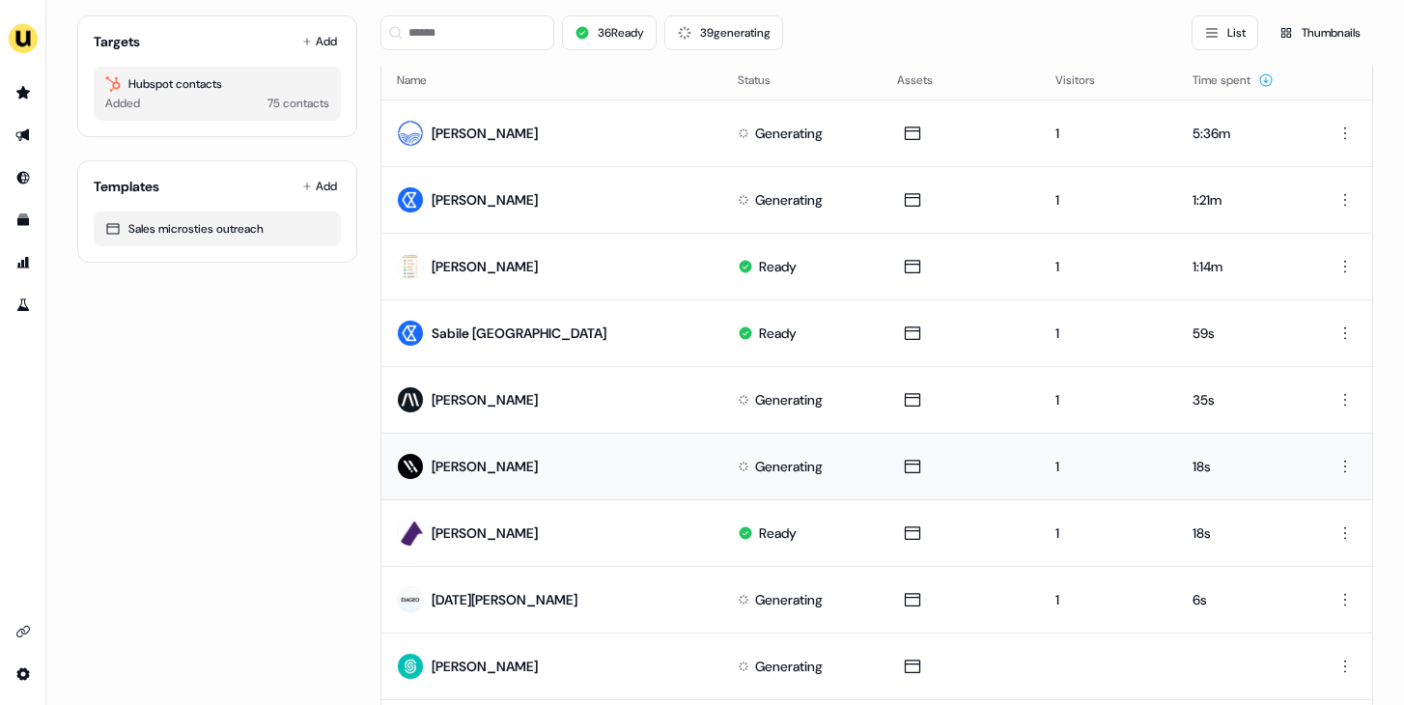
scroll to position [0, 0]
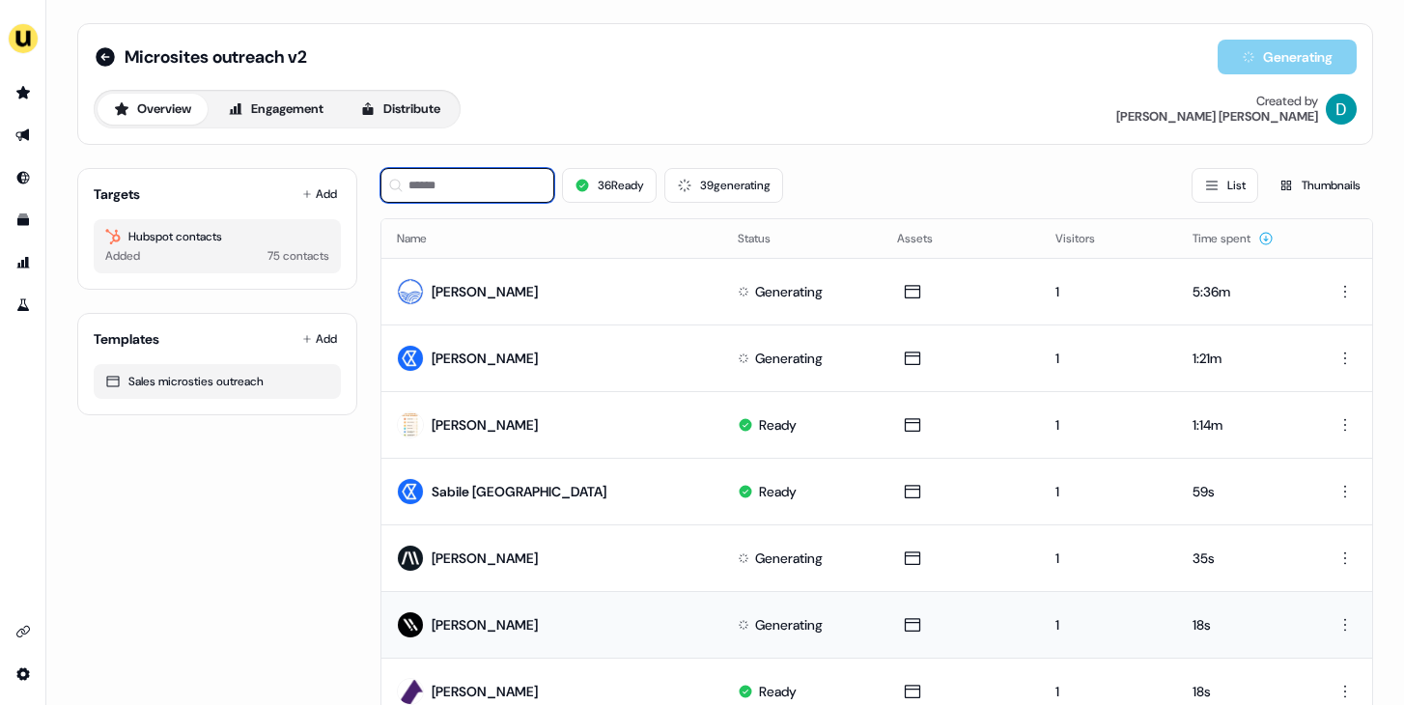
click at [484, 189] on input at bounding box center [468, 185] width 174 height 35
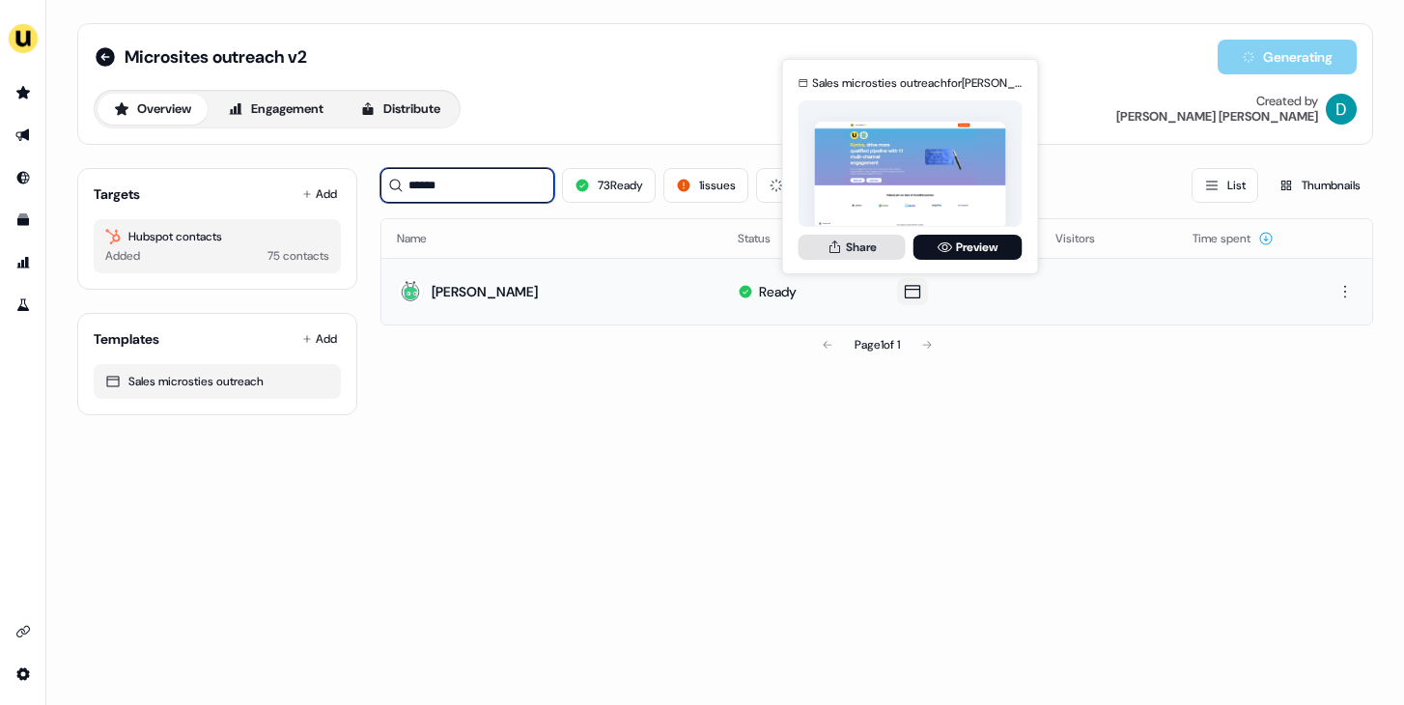
type input "******"
click at [874, 256] on button "Share" at bounding box center [852, 247] width 107 height 25
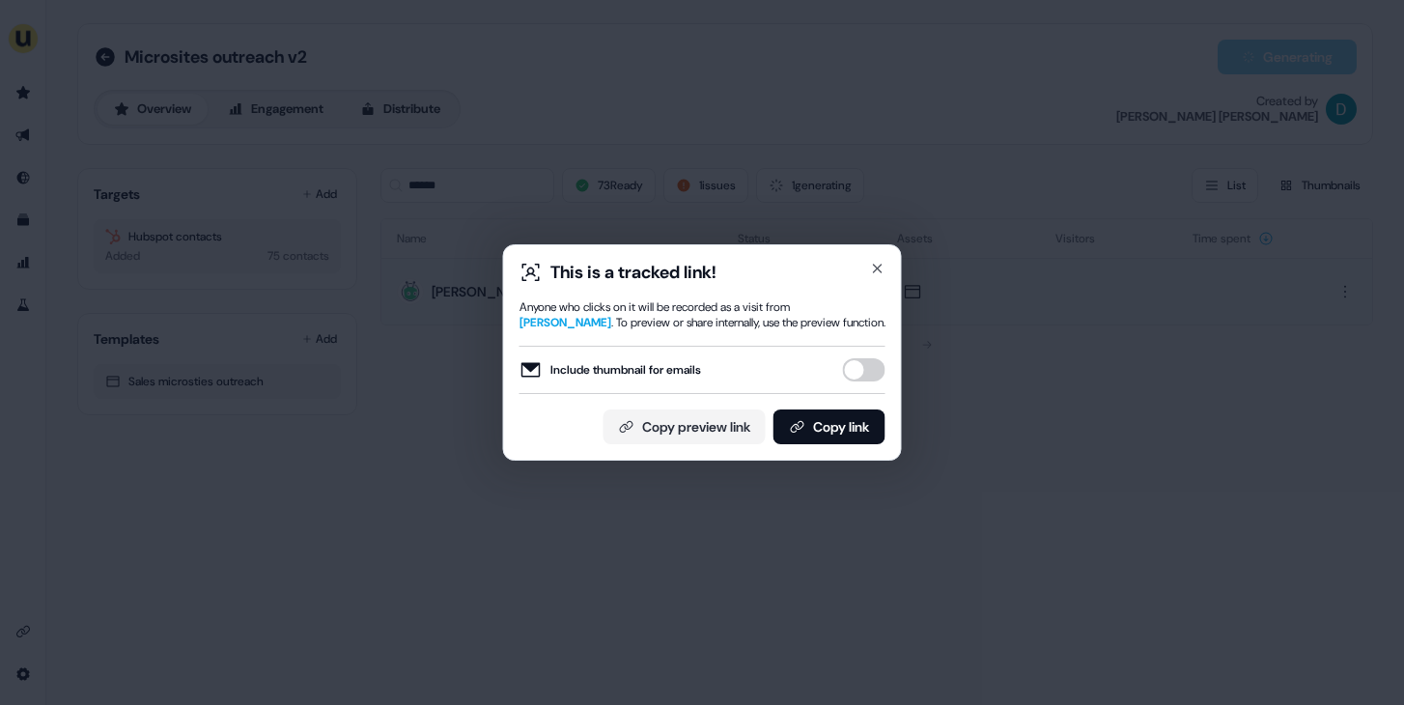
click at [877, 367] on button "Include thumbnail for emails" at bounding box center [864, 369] width 43 height 23
click at [849, 419] on button "Copy link" at bounding box center [830, 427] width 112 height 35
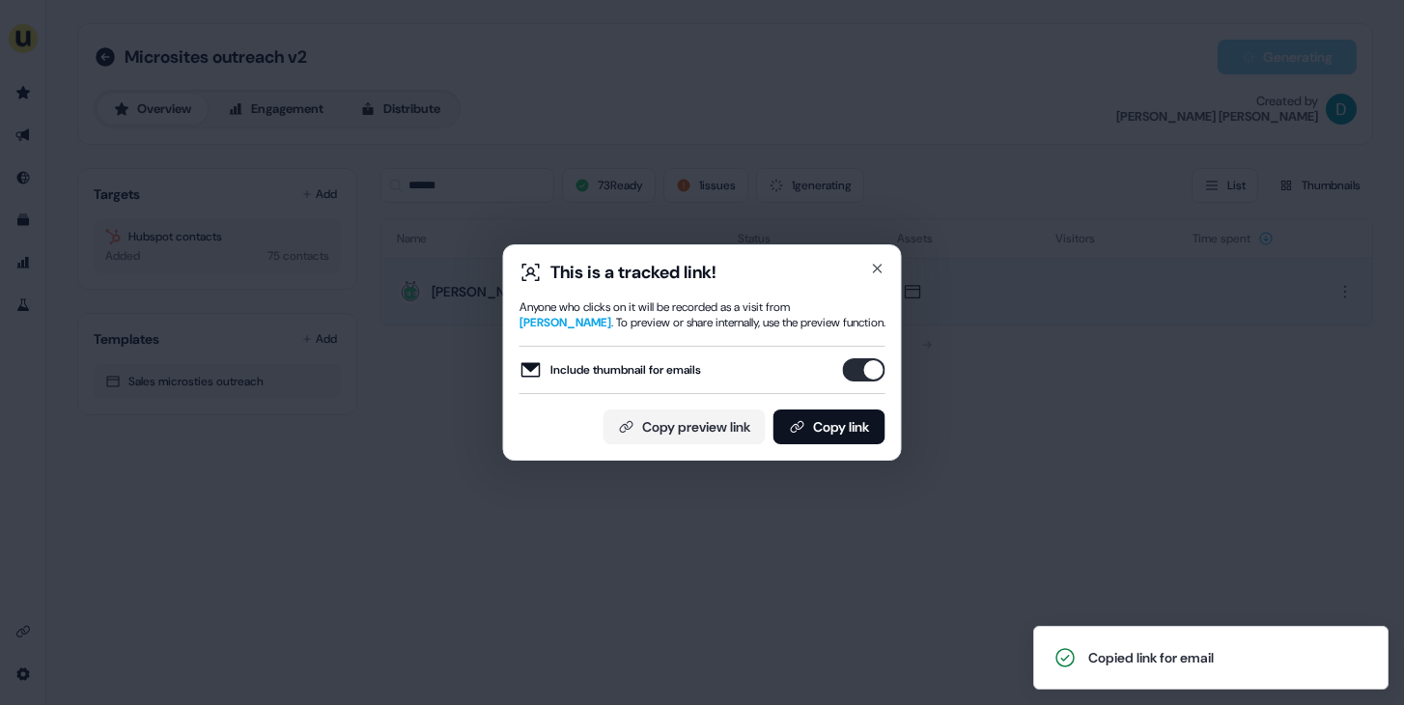
click at [881, 278] on div "This is a tracked link!" at bounding box center [703, 272] width 366 height 23
click at [882, 272] on icon "button" at bounding box center [877, 268] width 15 height 15
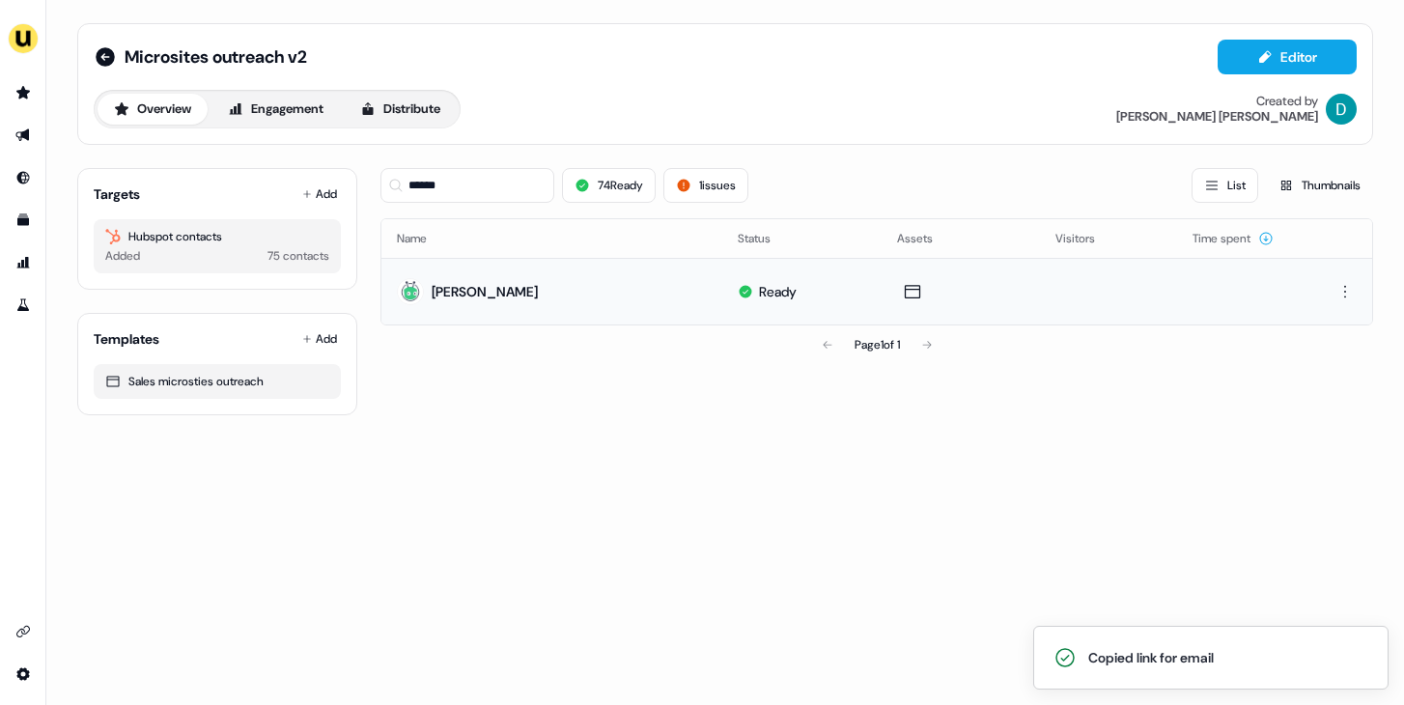
click at [799, 168] on div "****** 74 Ready 1 issues List Thumbnails" at bounding box center [877, 185] width 993 height 35
click at [718, 186] on button "1 issues" at bounding box center [706, 185] width 85 height 35
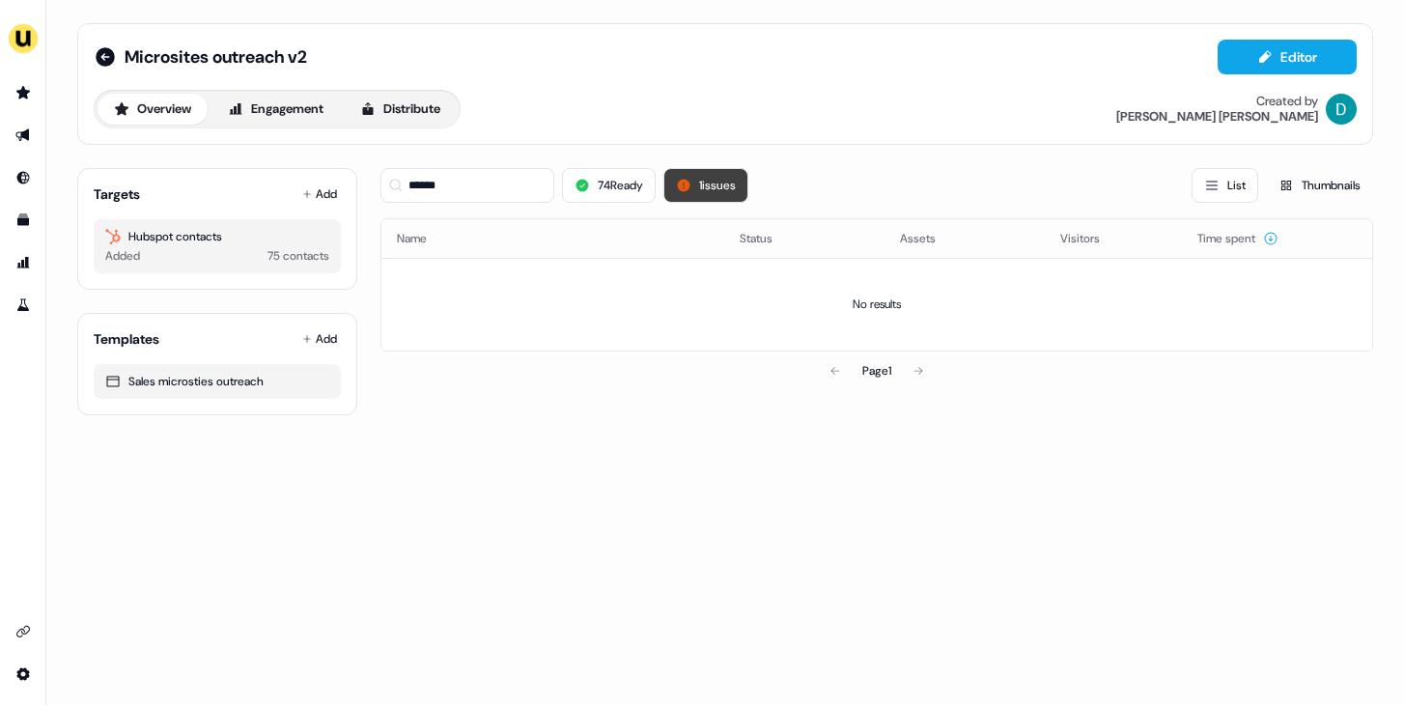
click at [718, 186] on button "1 issues" at bounding box center [706, 185] width 85 height 35
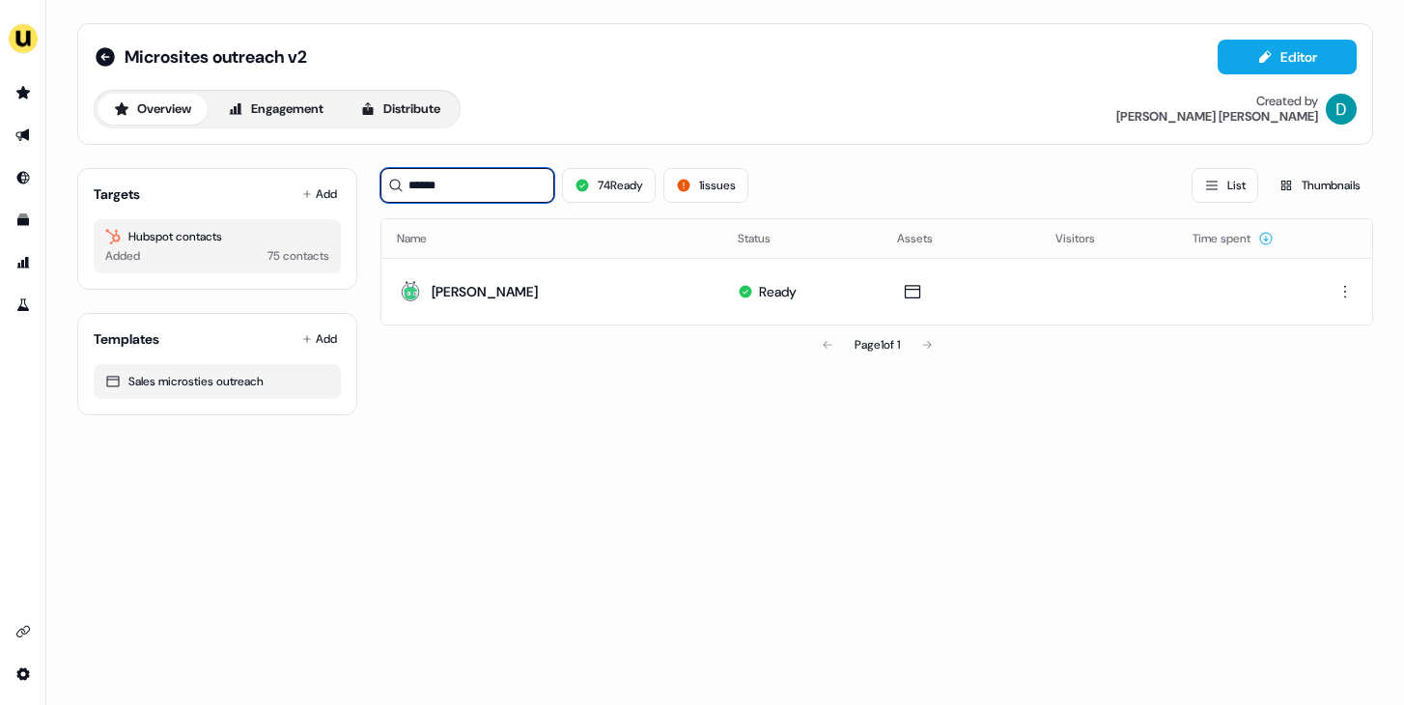
click at [535, 188] on input "******" at bounding box center [468, 185] width 174 height 35
type input "****"
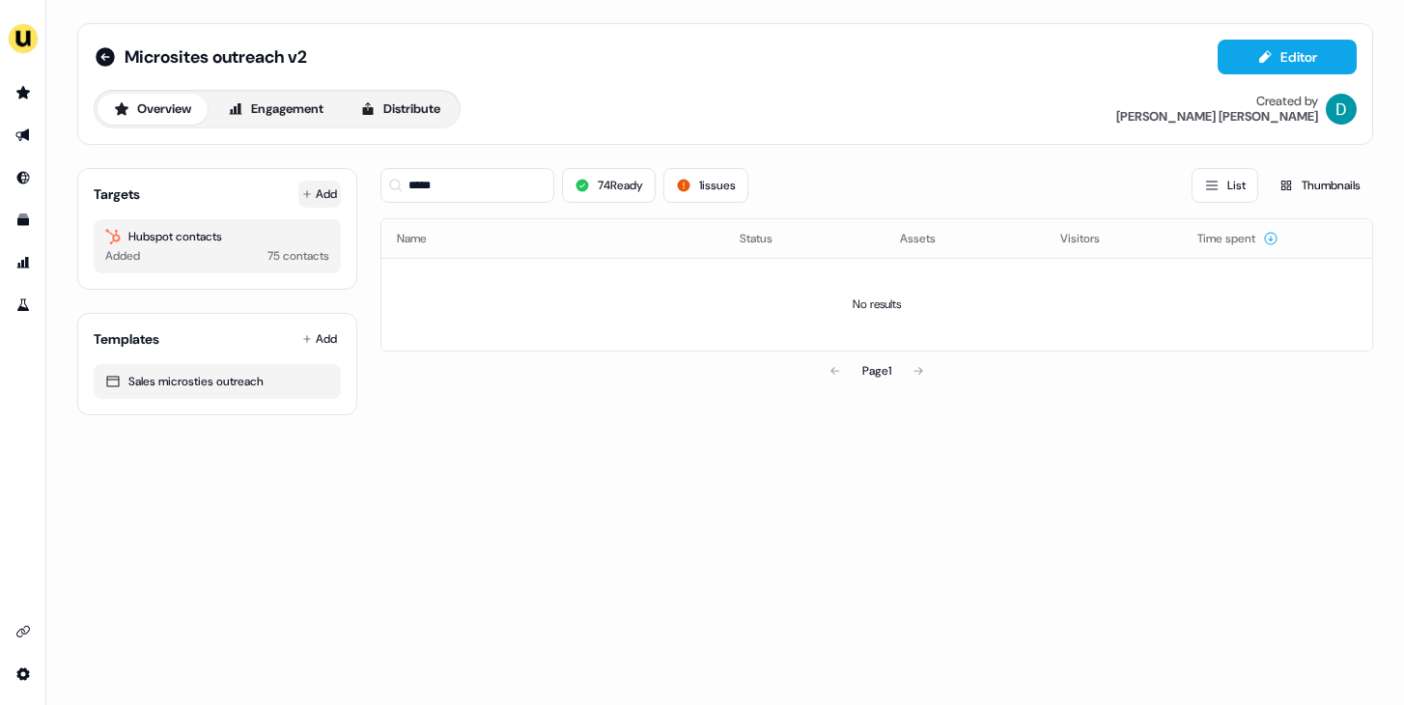
click at [328, 192] on button "Add" at bounding box center [319, 194] width 43 height 27
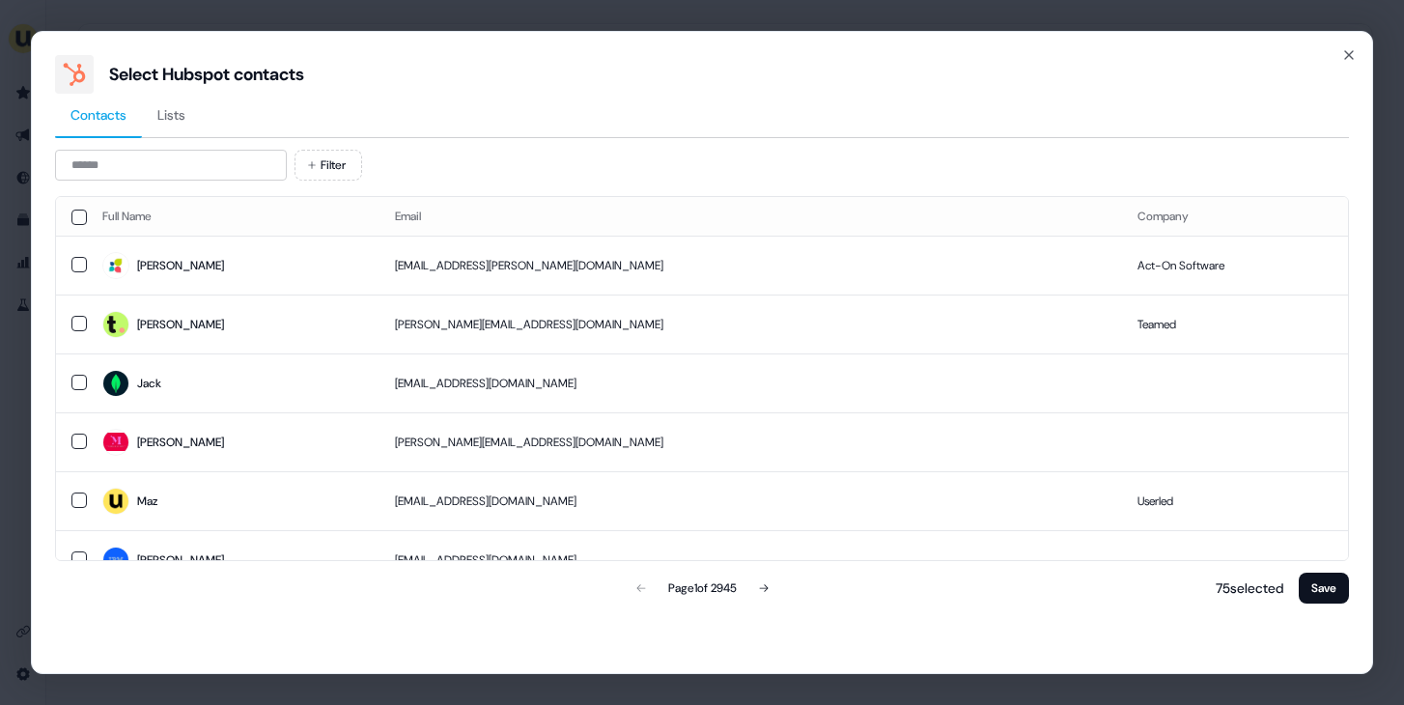
click at [194, 185] on div "Filter Full Name Email Company Kathryn kat.geivett@act-on.com Act-On Software S…" at bounding box center [702, 379] width 1294 height 458
click at [216, 175] on input at bounding box center [171, 165] width 232 height 31
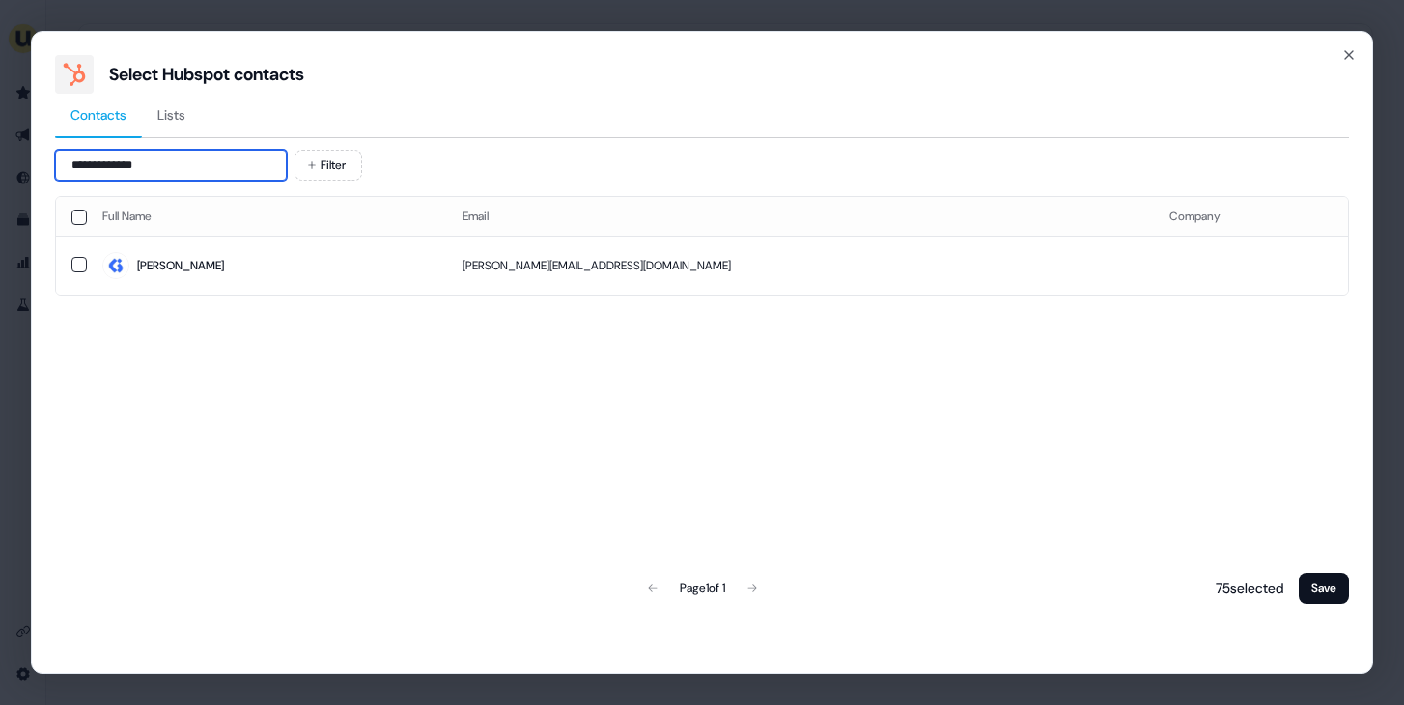
type input "**********"
click at [305, 278] on td "Beth" at bounding box center [267, 265] width 360 height 59
click at [1330, 596] on button "Save" at bounding box center [1324, 588] width 50 height 31
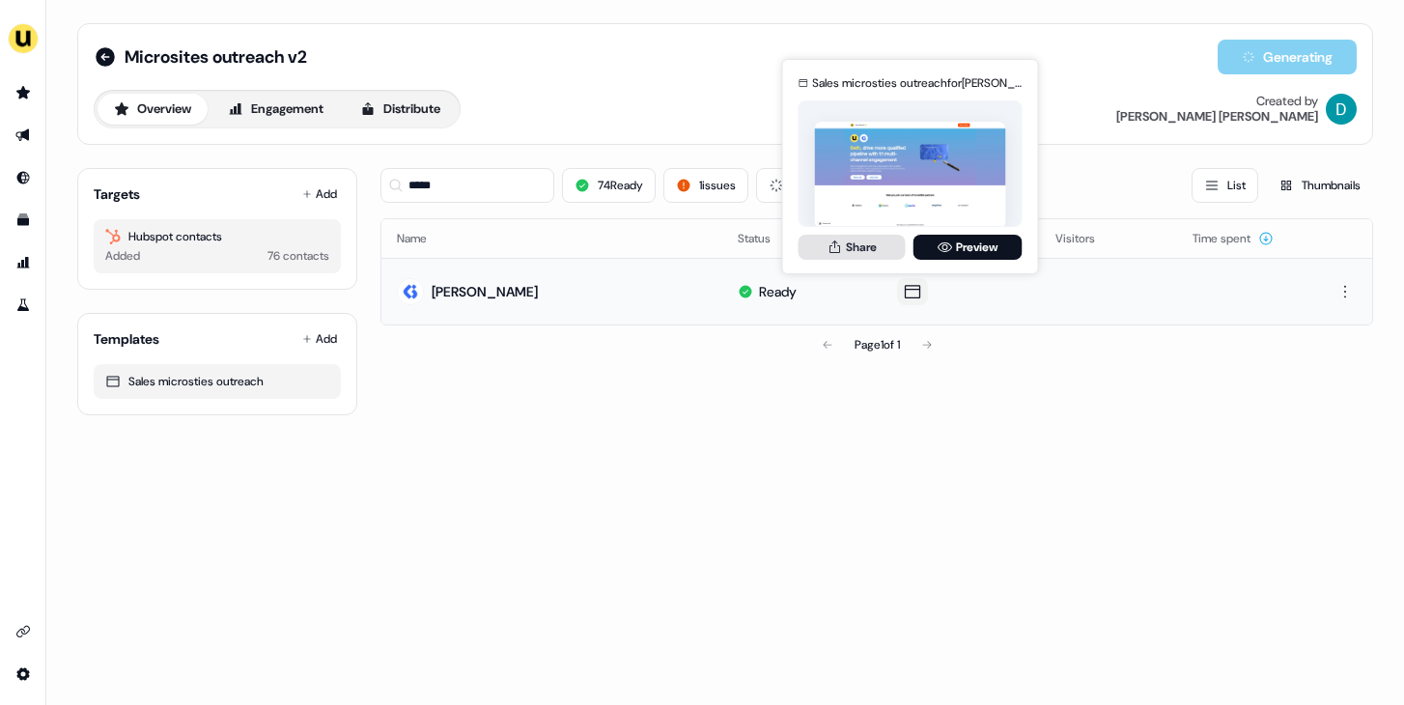
click at [843, 249] on button "Share" at bounding box center [852, 247] width 107 height 25
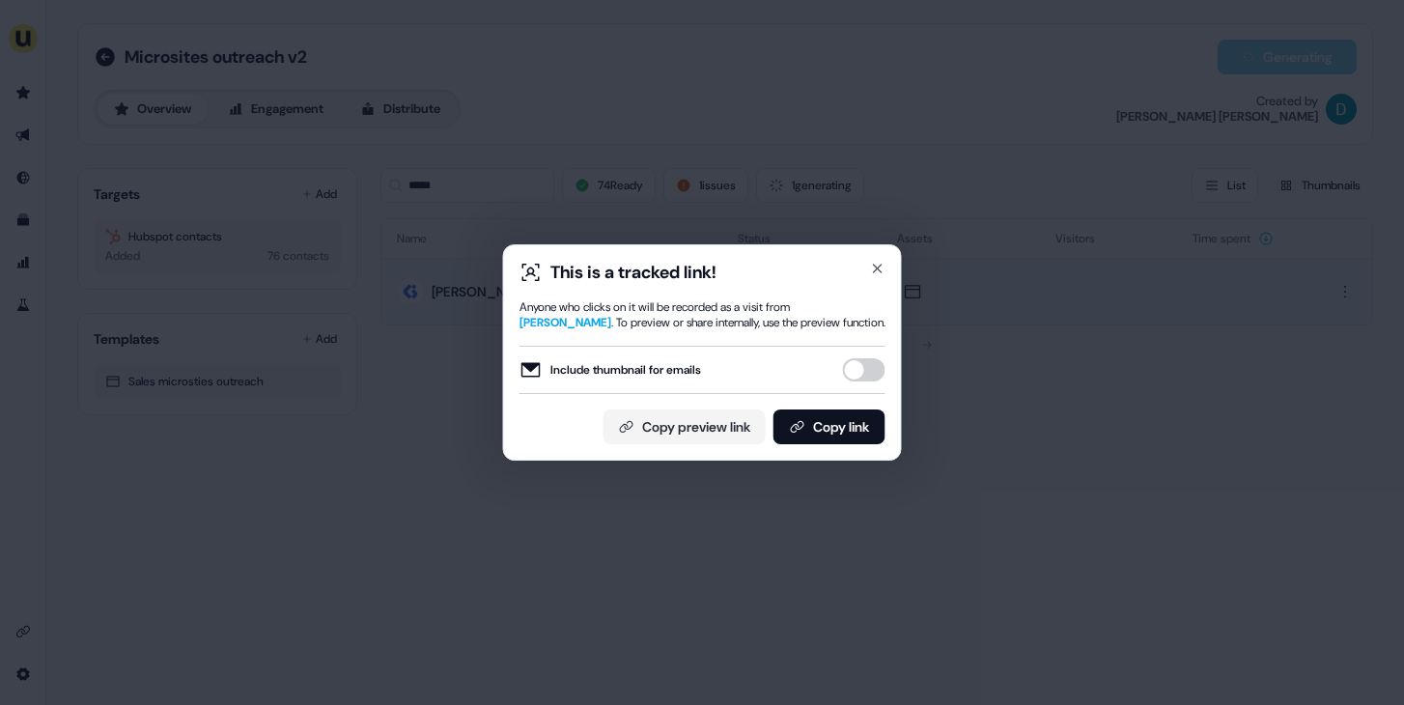
click at [863, 373] on button "Include thumbnail for emails" at bounding box center [864, 369] width 43 height 23
click at [855, 435] on button "Copy link" at bounding box center [830, 427] width 112 height 35
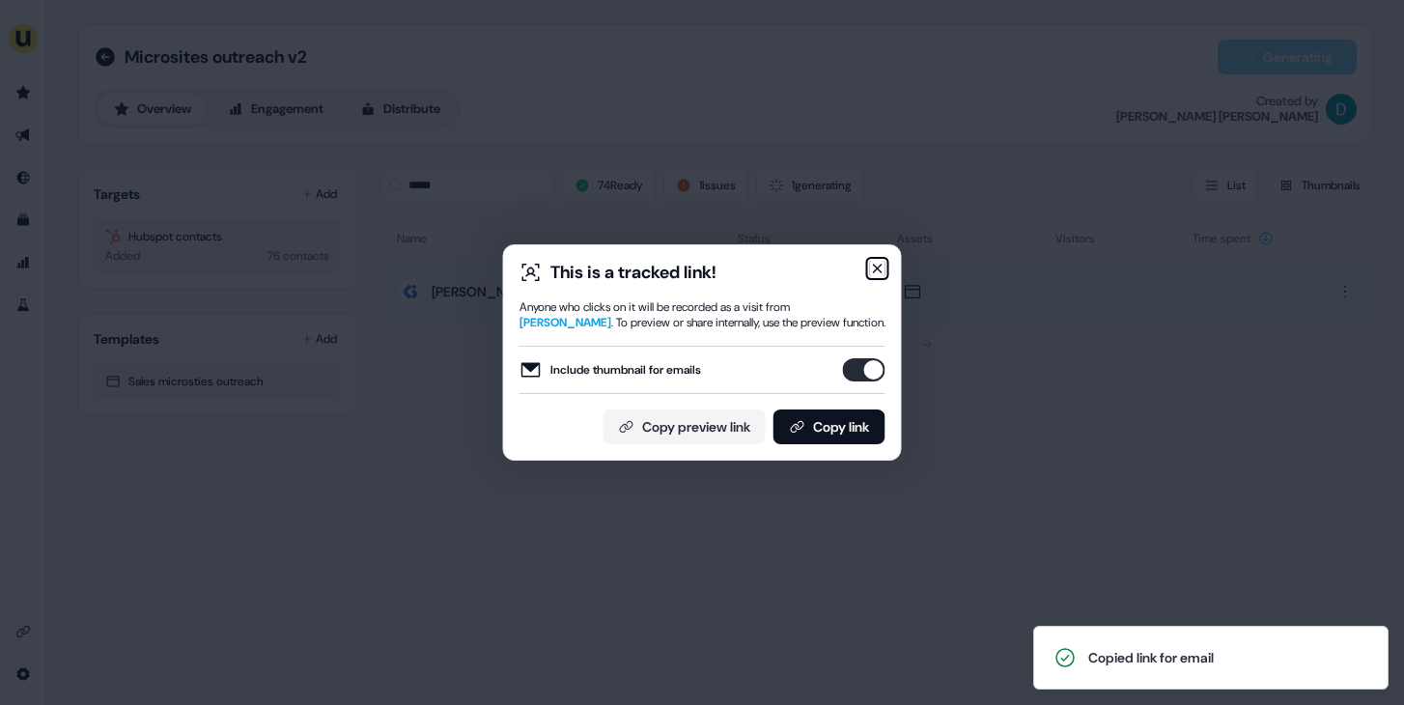
click at [879, 269] on icon "button" at bounding box center [877, 268] width 15 height 15
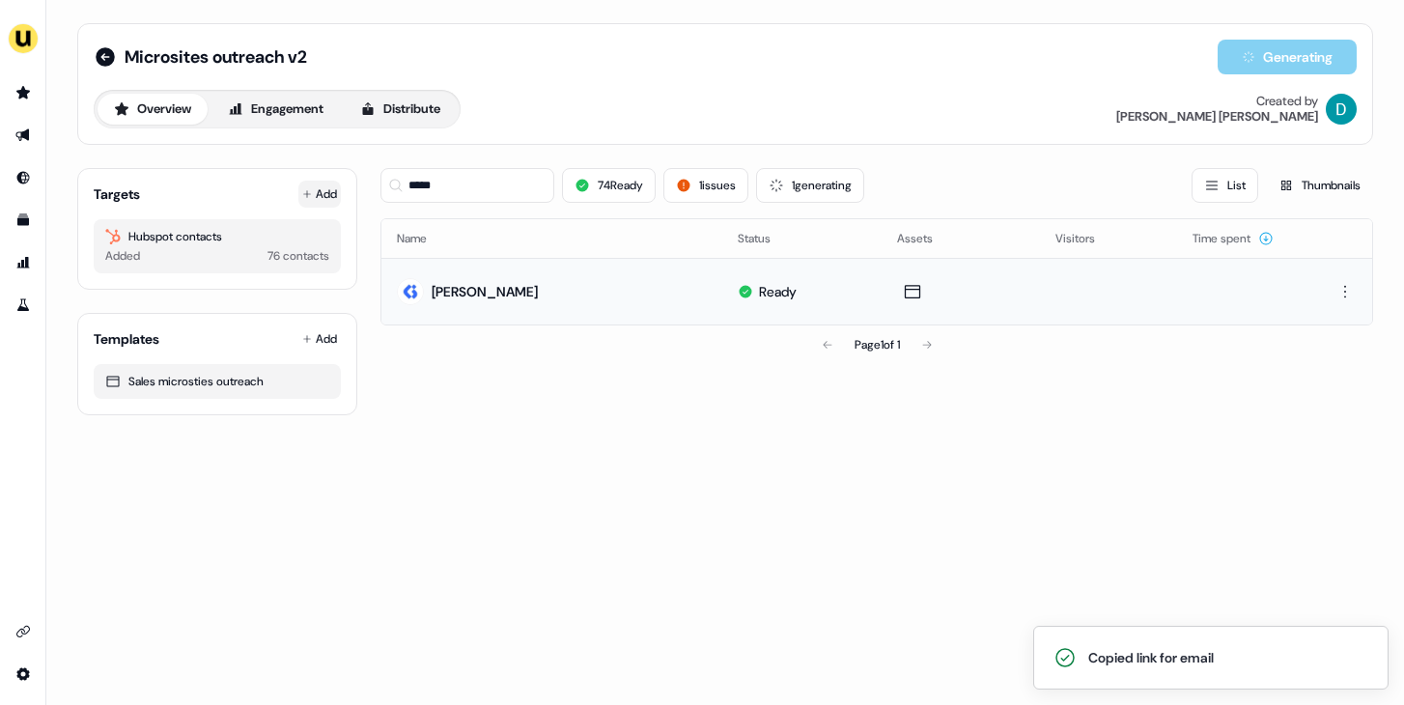
click at [308, 197] on icon at bounding box center [307, 194] width 10 height 10
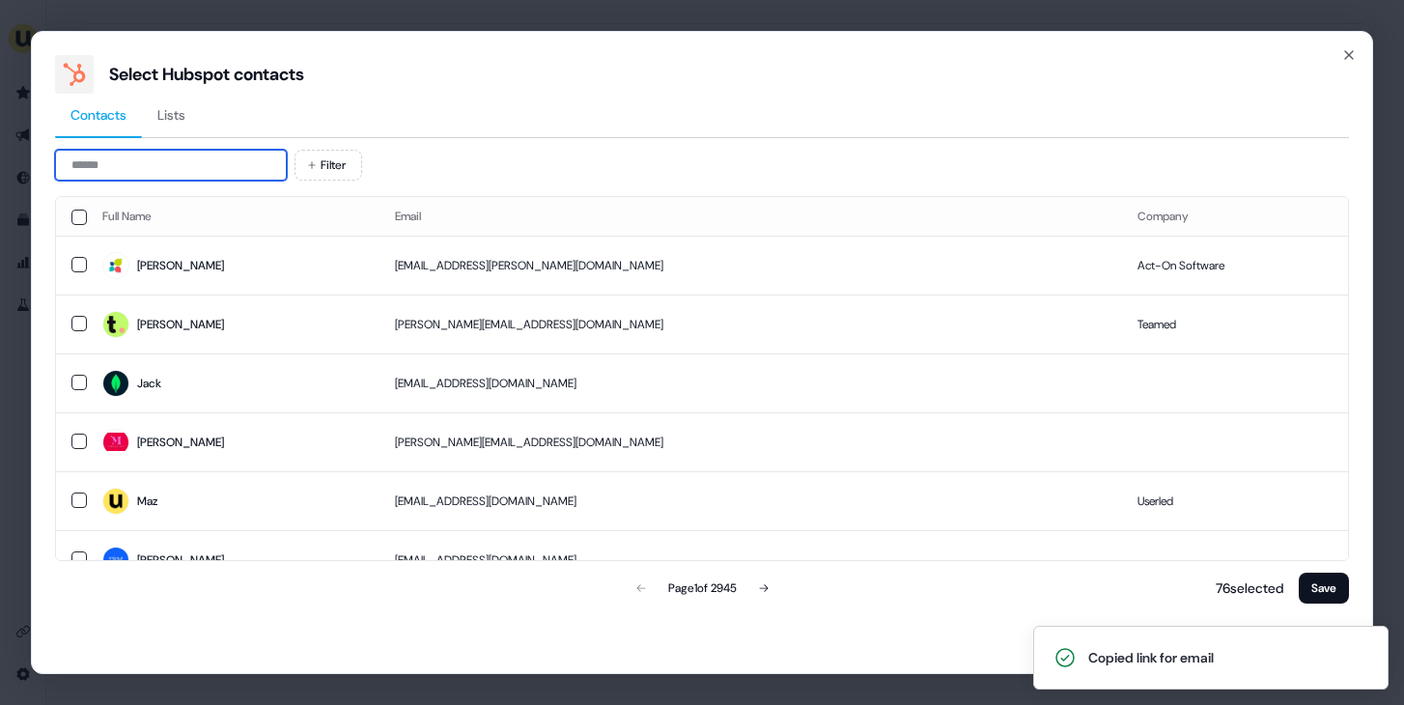
click at [103, 170] on input at bounding box center [171, 165] width 232 height 31
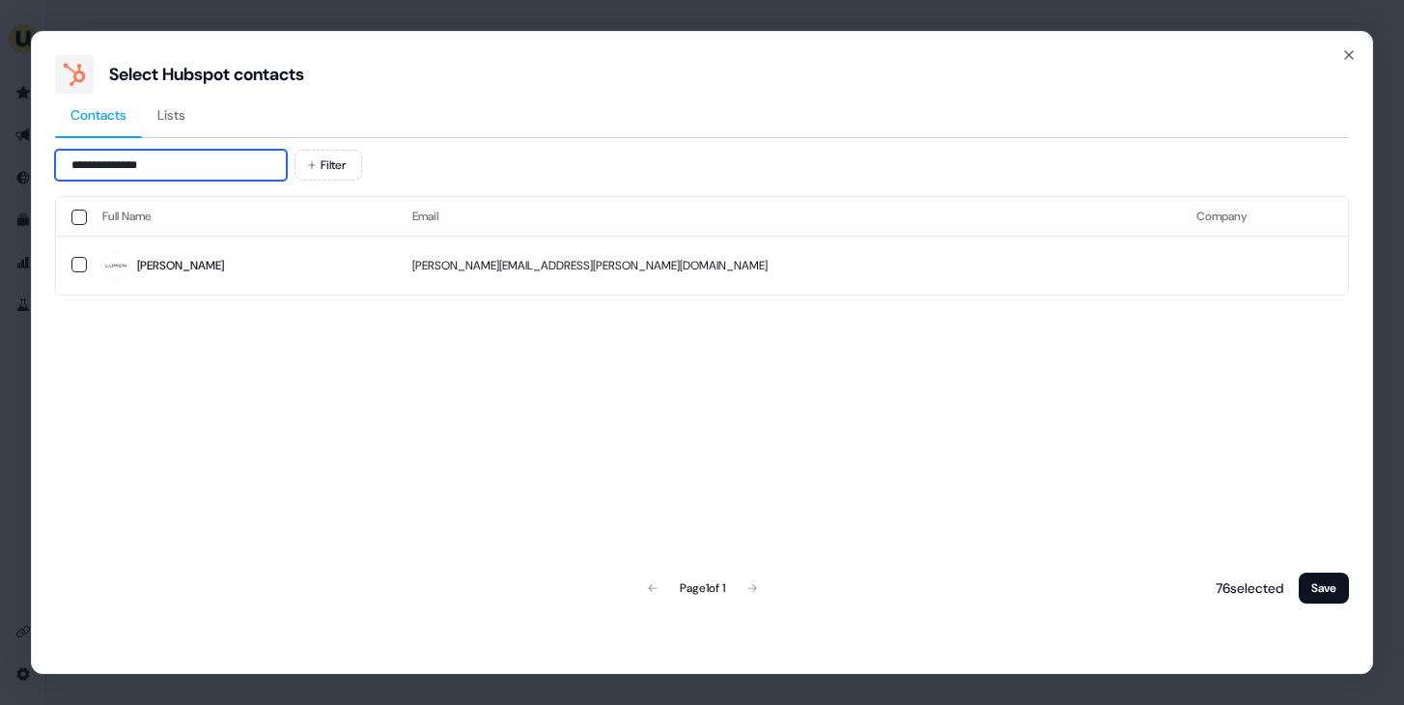
type input "**********"
click at [138, 249] on td "Danielle" at bounding box center [242, 265] width 310 height 59
click at [1314, 584] on button "Save" at bounding box center [1324, 588] width 50 height 31
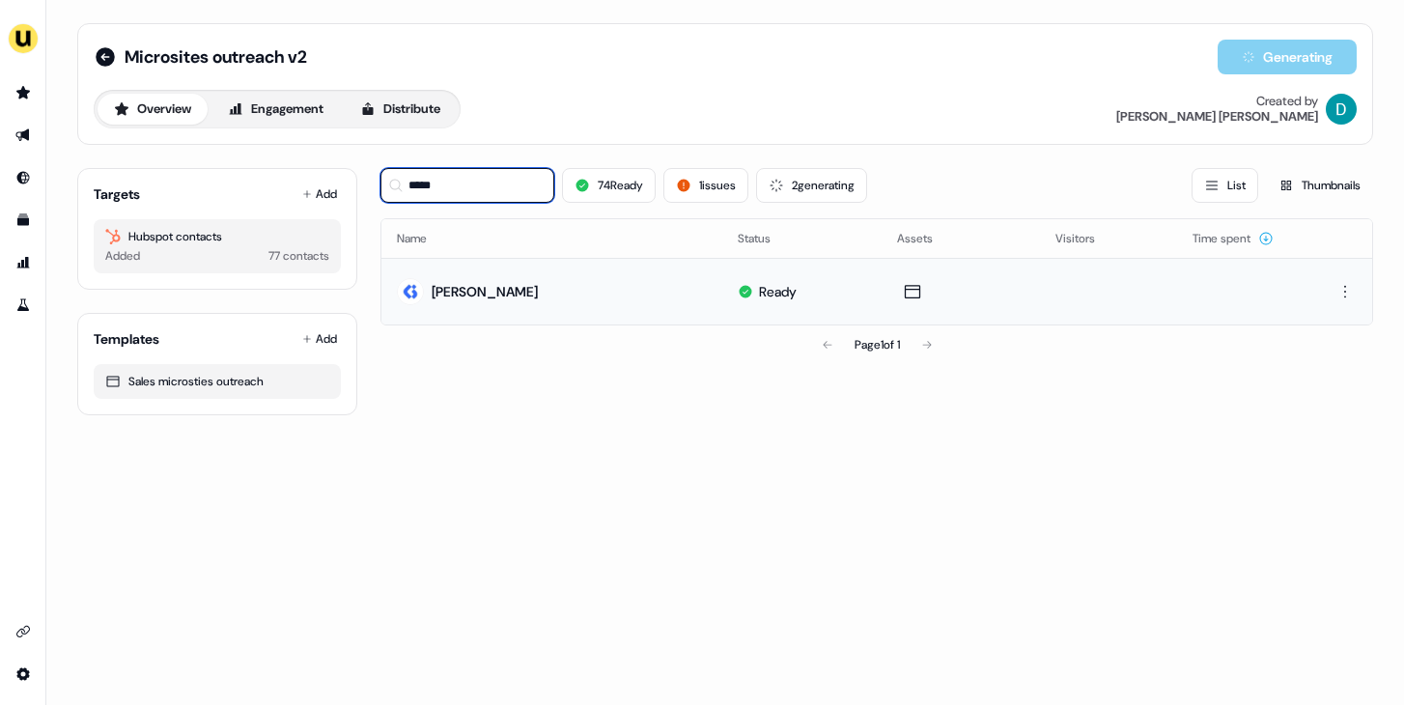
click at [497, 201] on input "****" at bounding box center [468, 185] width 174 height 35
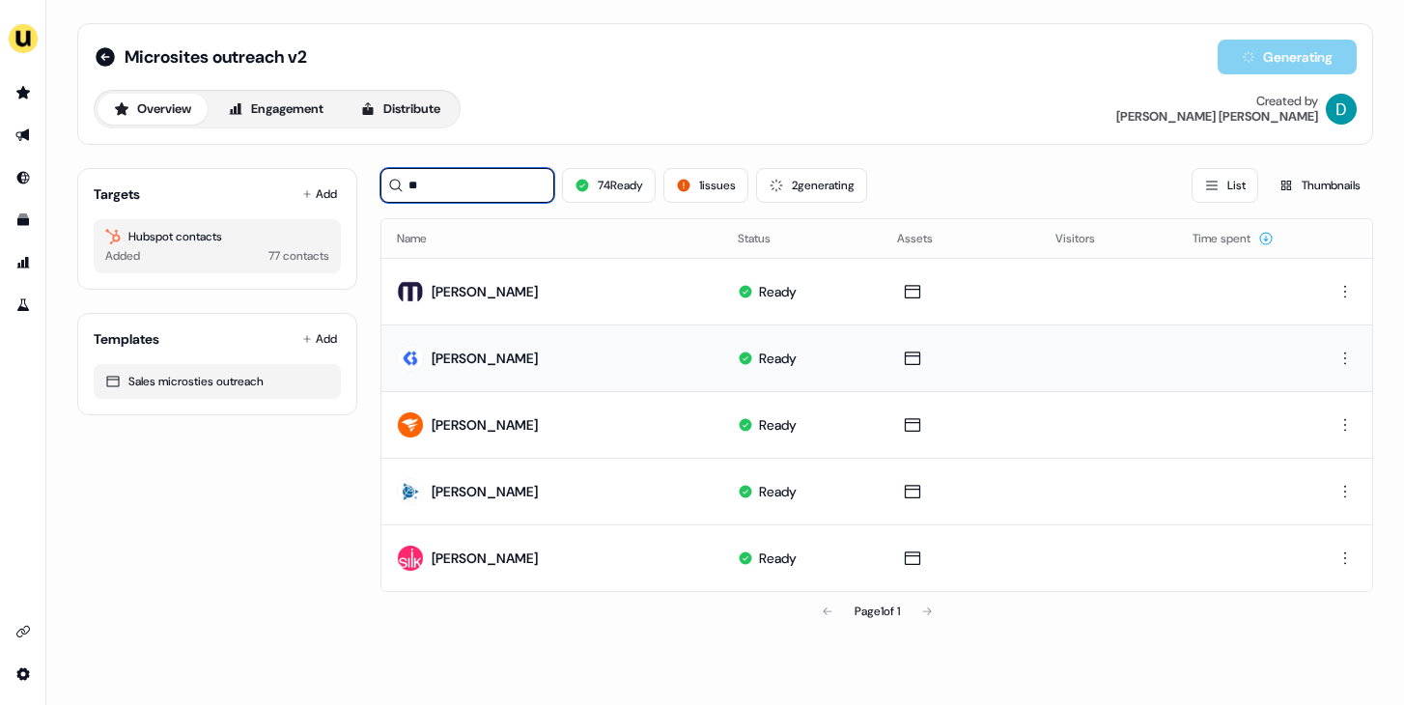
type input "*"
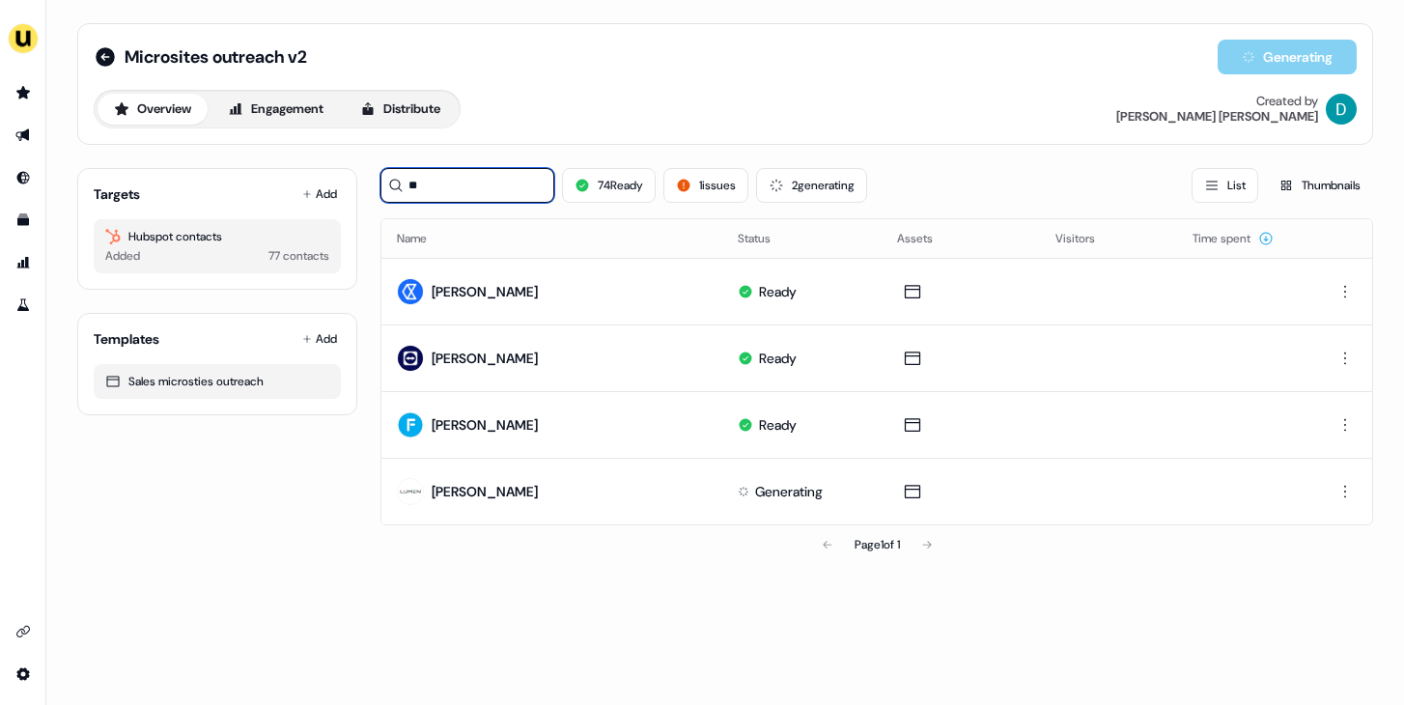
type input "**"
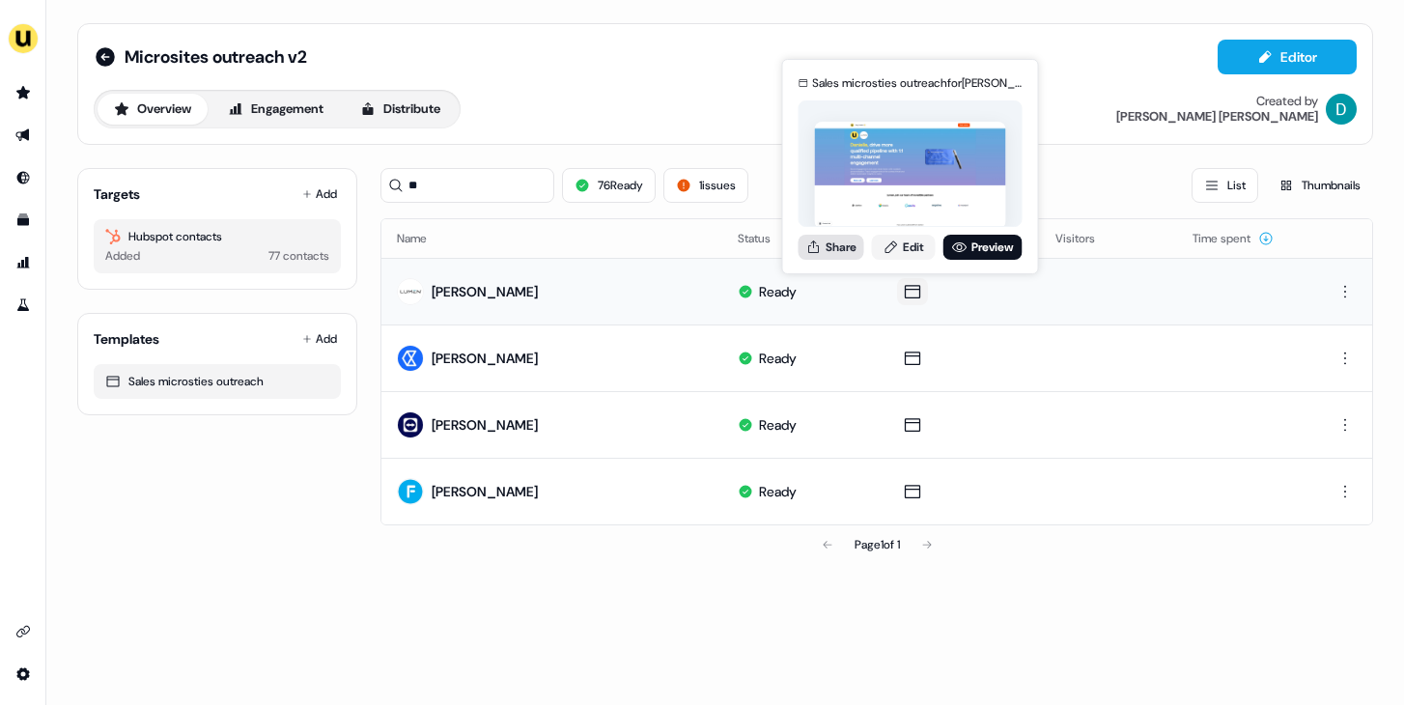
click at [827, 246] on button "Share" at bounding box center [832, 247] width 66 height 25
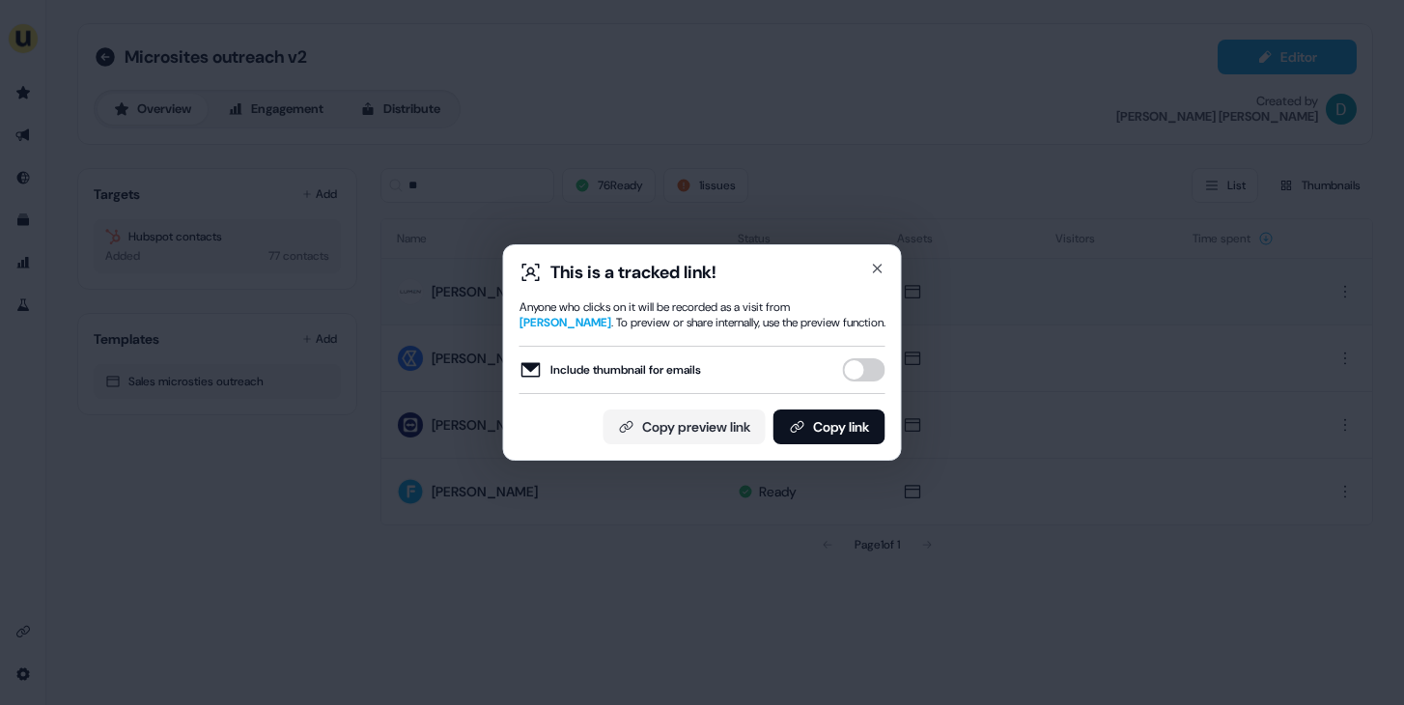
click at [859, 375] on button "Include thumbnail for emails" at bounding box center [864, 369] width 43 height 23
click at [859, 414] on button "Copy link" at bounding box center [830, 427] width 112 height 35
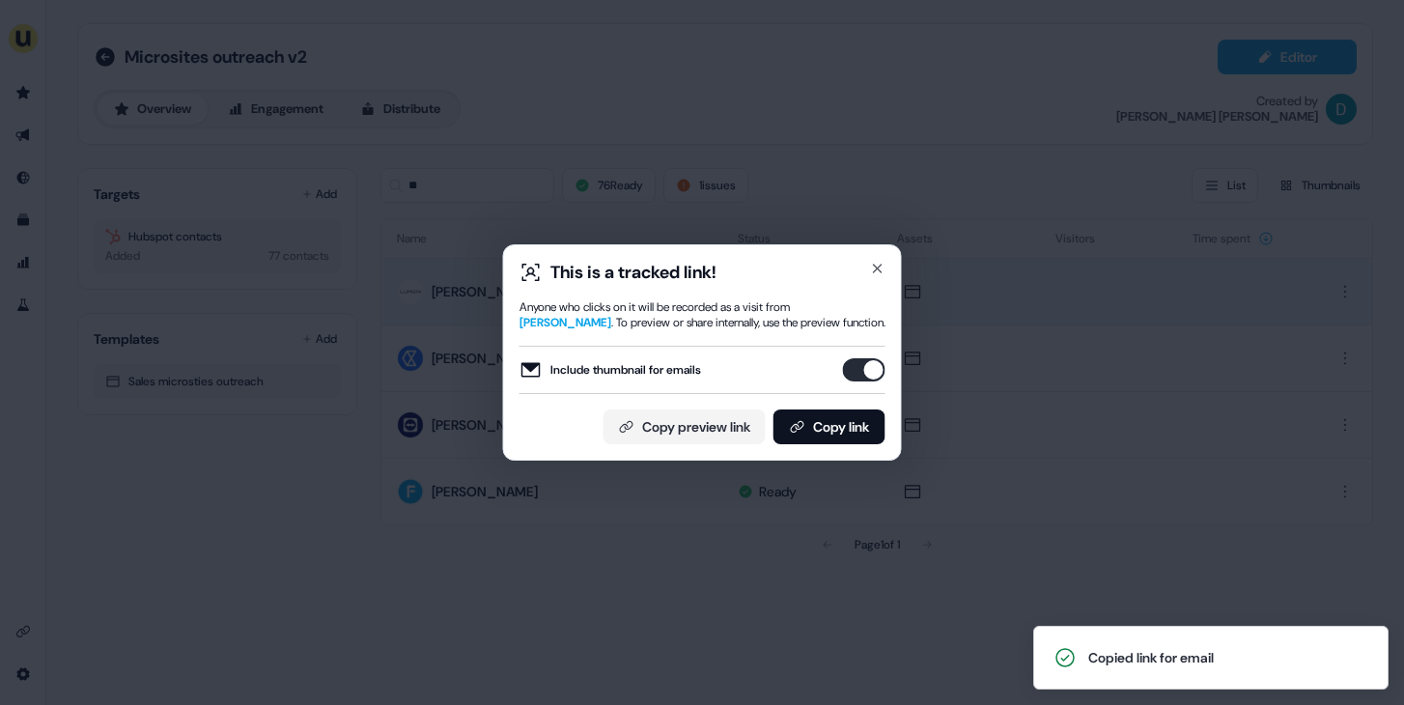
click at [870, 259] on div "This is a tracked link! Anyone who clicks on it will be recorded as a visit fro…" at bounding box center [702, 352] width 399 height 216
click at [872, 259] on div "This is a tracked link! Anyone who clicks on it will be recorded as a visit fro…" at bounding box center [702, 352] width 399 height 216
click at [872, 272] on icon "button" at bounding box center [877, 268] width 15 height 15
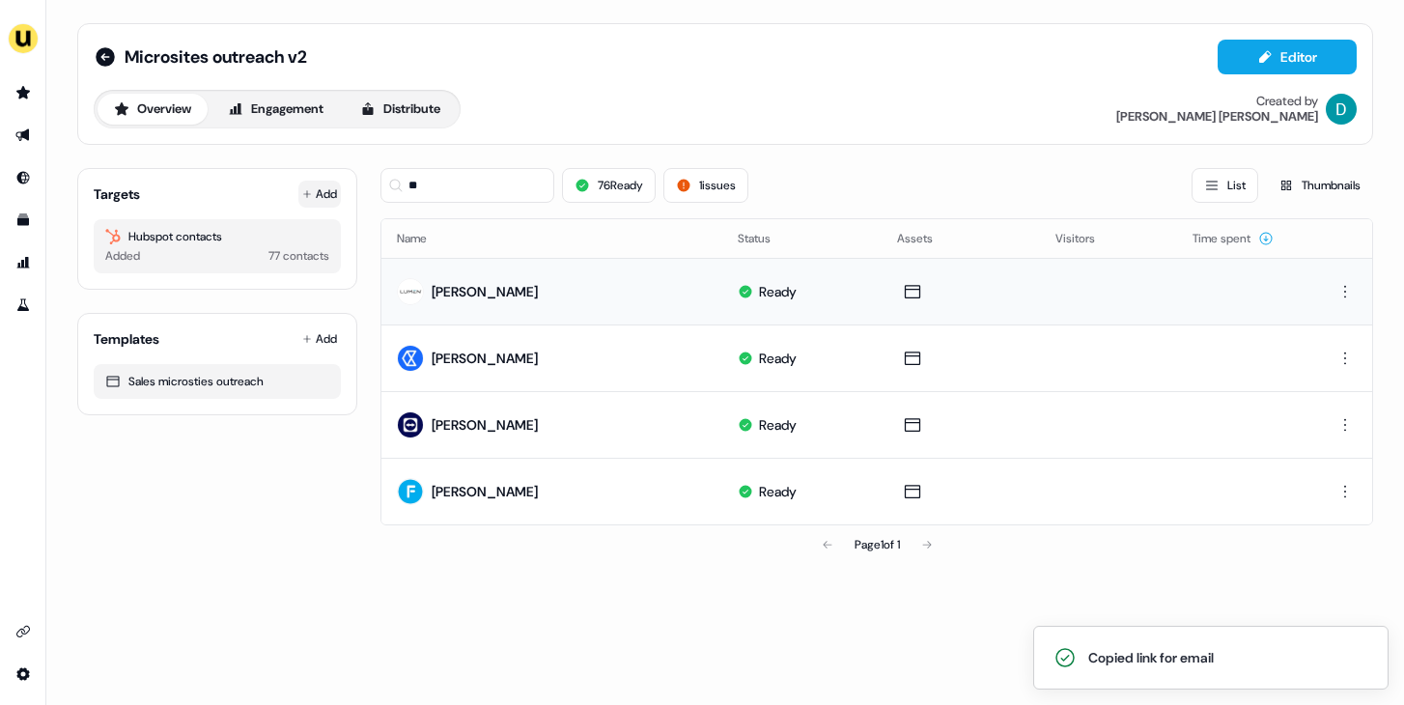
click at [302, 191] on icon at bounding box center [307, 194] width 10 height 10
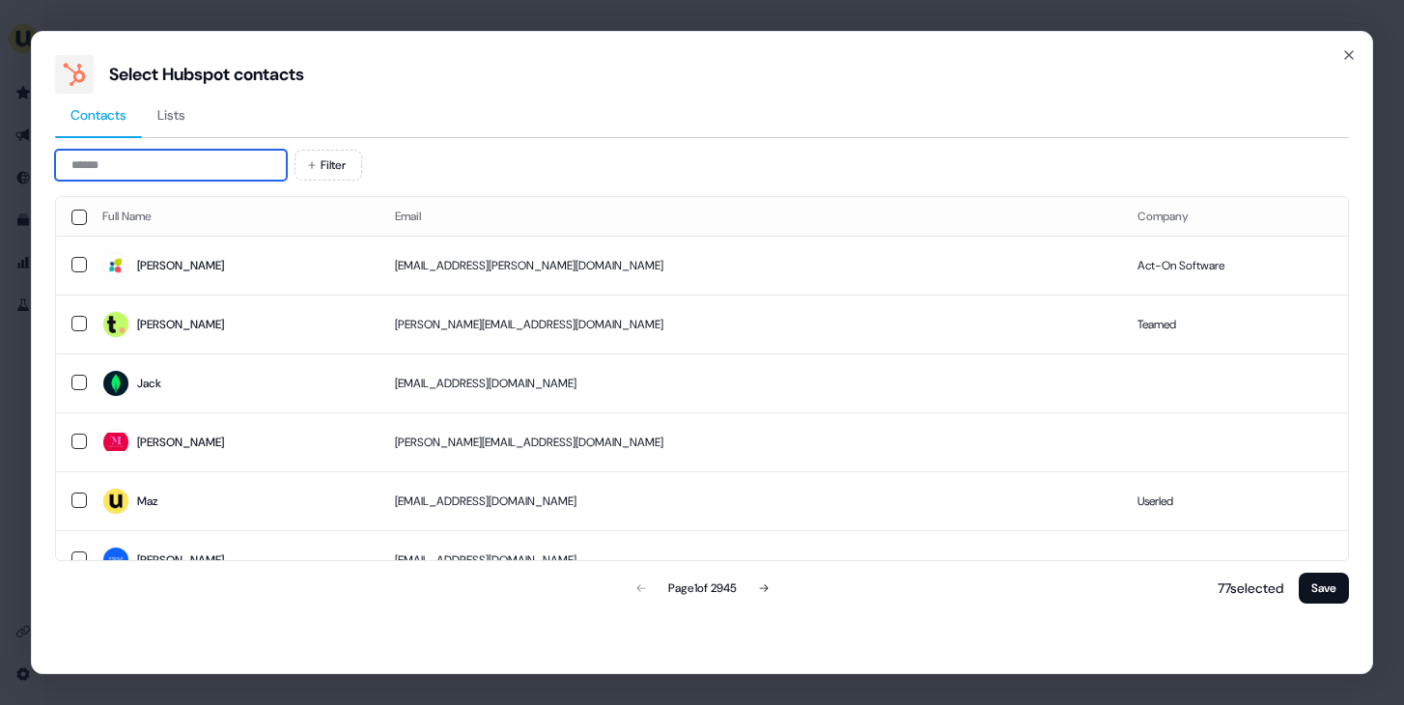
click at [123, 177] on input at bounding box center [171, 165] width 232 height 31
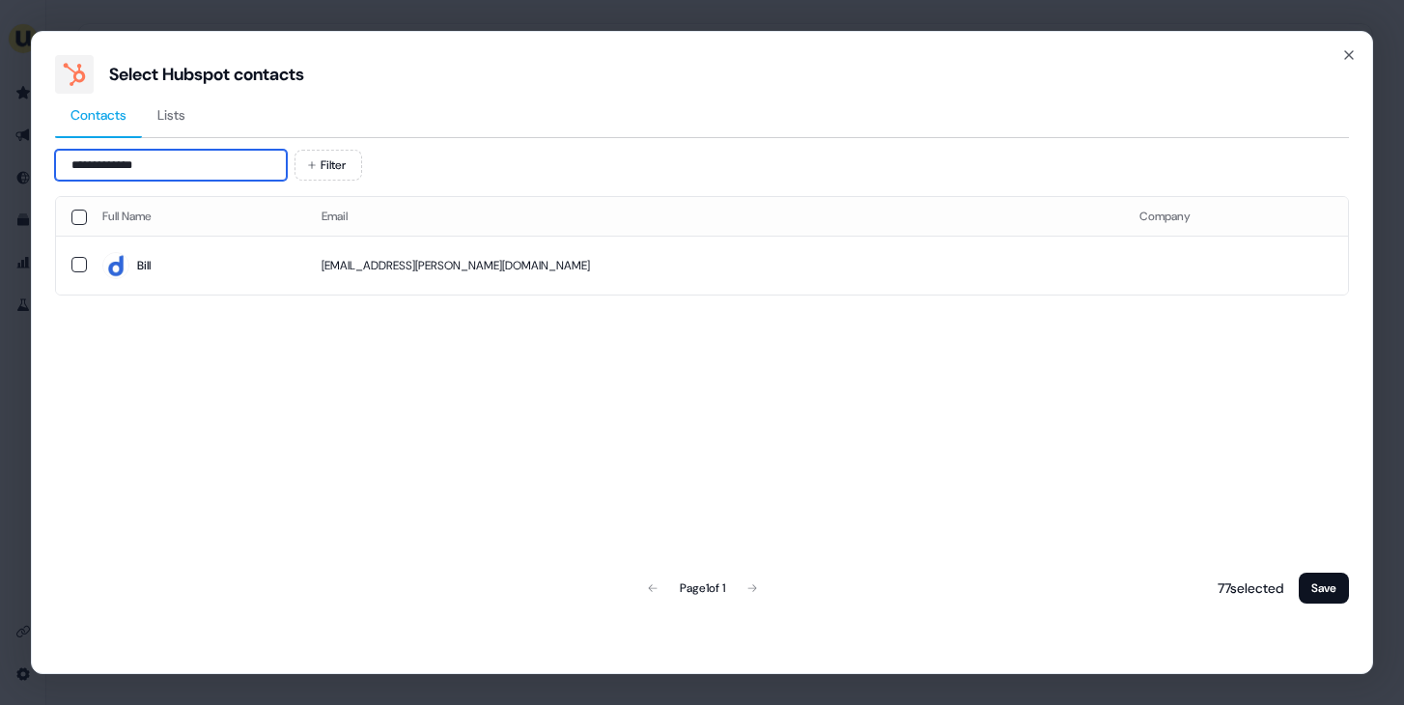
type input "**********"
click at [366, 295] on div "Full Name Email Company Bill bill.fleig@dayforce.com" at bounding box center [702, 245] width 1294 height 99
click at [291, 254] on span "Bill" at bounding box center [196, 265] width 188 height 27
click at [1332, 567] on div "Full Name Email Company Bill bill.fleig@dayforce.com Page 1 of 1 78 selected Sa…" at bounding box center [702, 401] width 1294 height 411
click at [1332, 579] on button "Save" at bounding box center [1324, 588] width 50 height 31
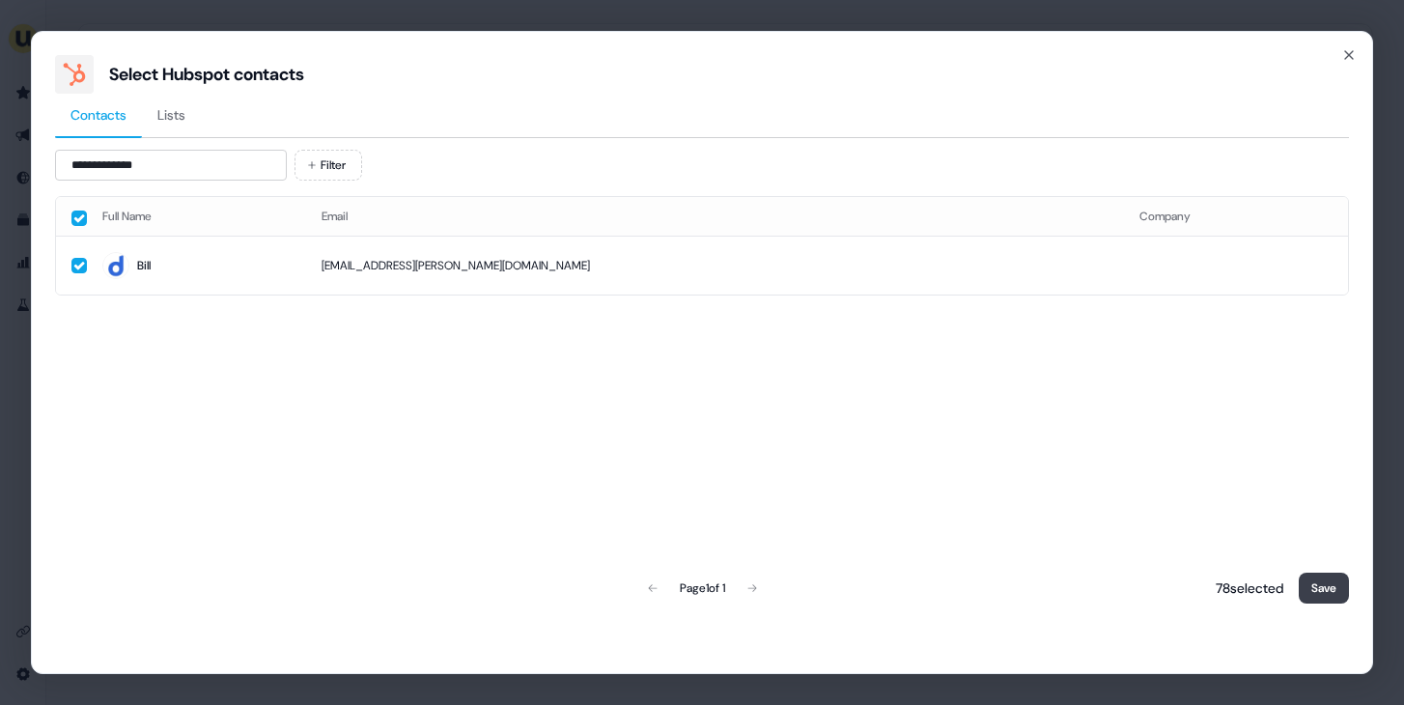
click at [1331, 592] on button "Save" at bounding box center [1324, 588] width 50 height 31
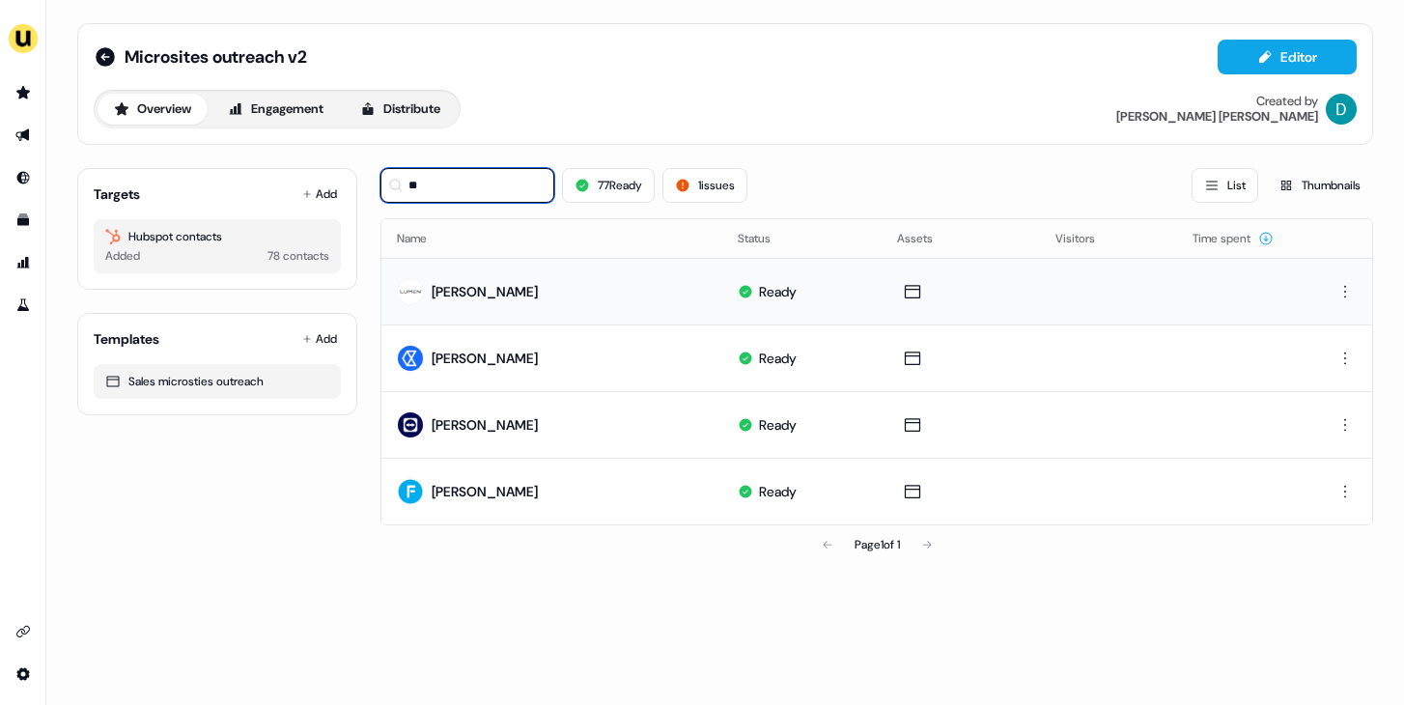
click at [459, 182] on input "**" at bounding box center [468, 185] width 174 height 35
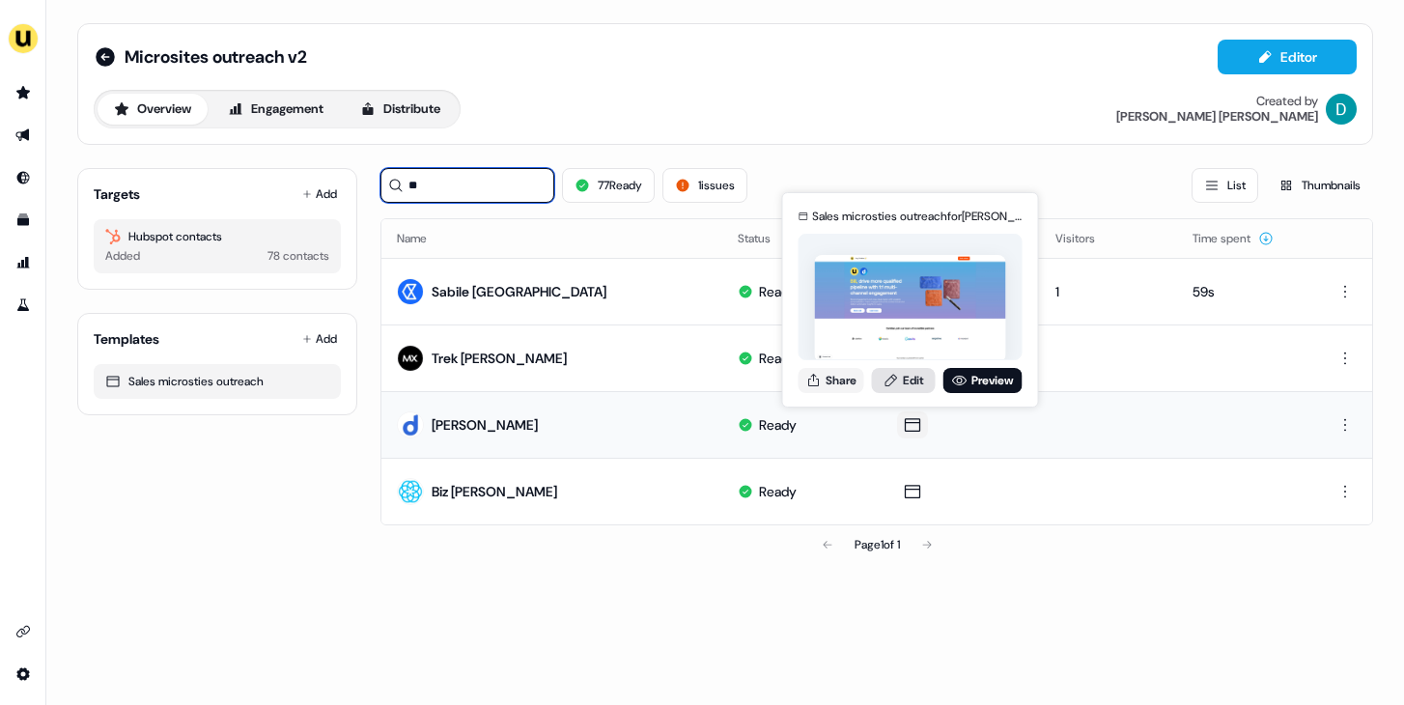
type input "**"
click at [904, 383] on link "Edit" at bounding box center [904, 380] width 64 height 25
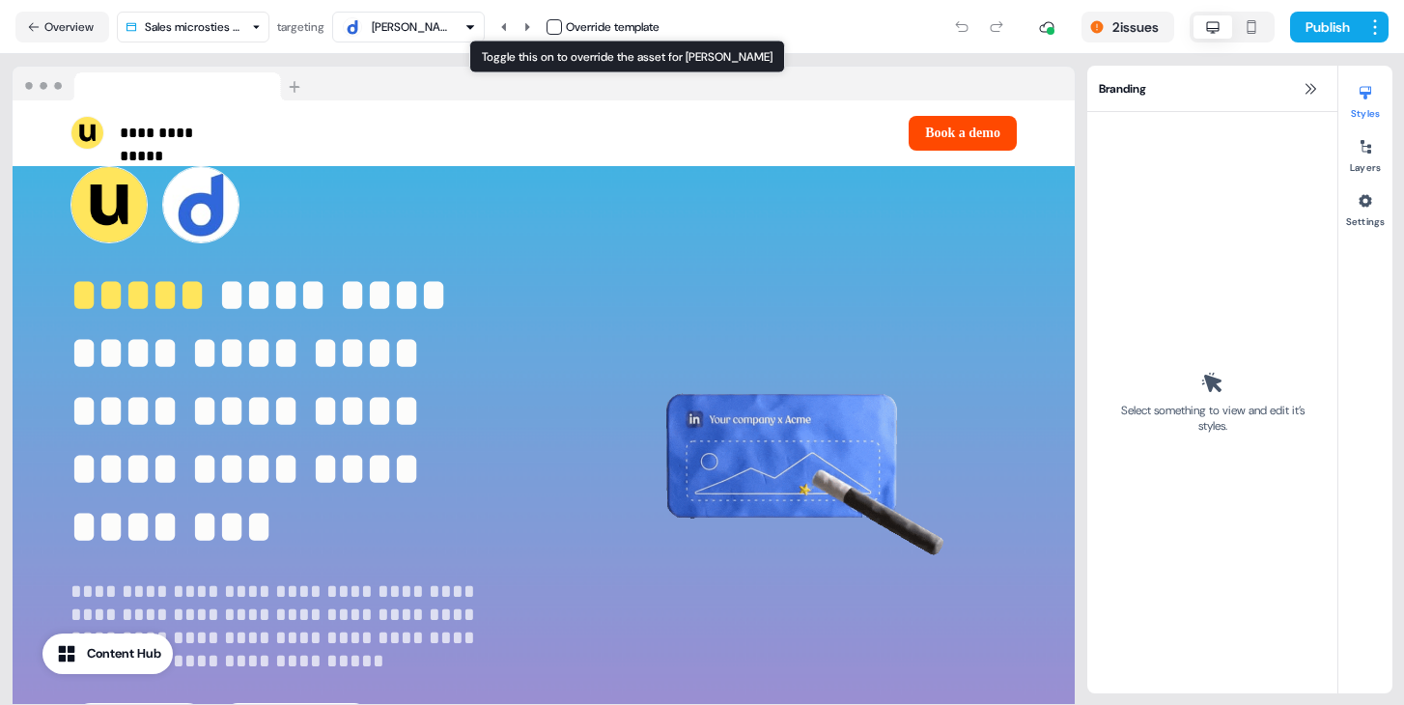
click at [562, 32] on button "button" at bounding box center [554, 26] width 15 height 15
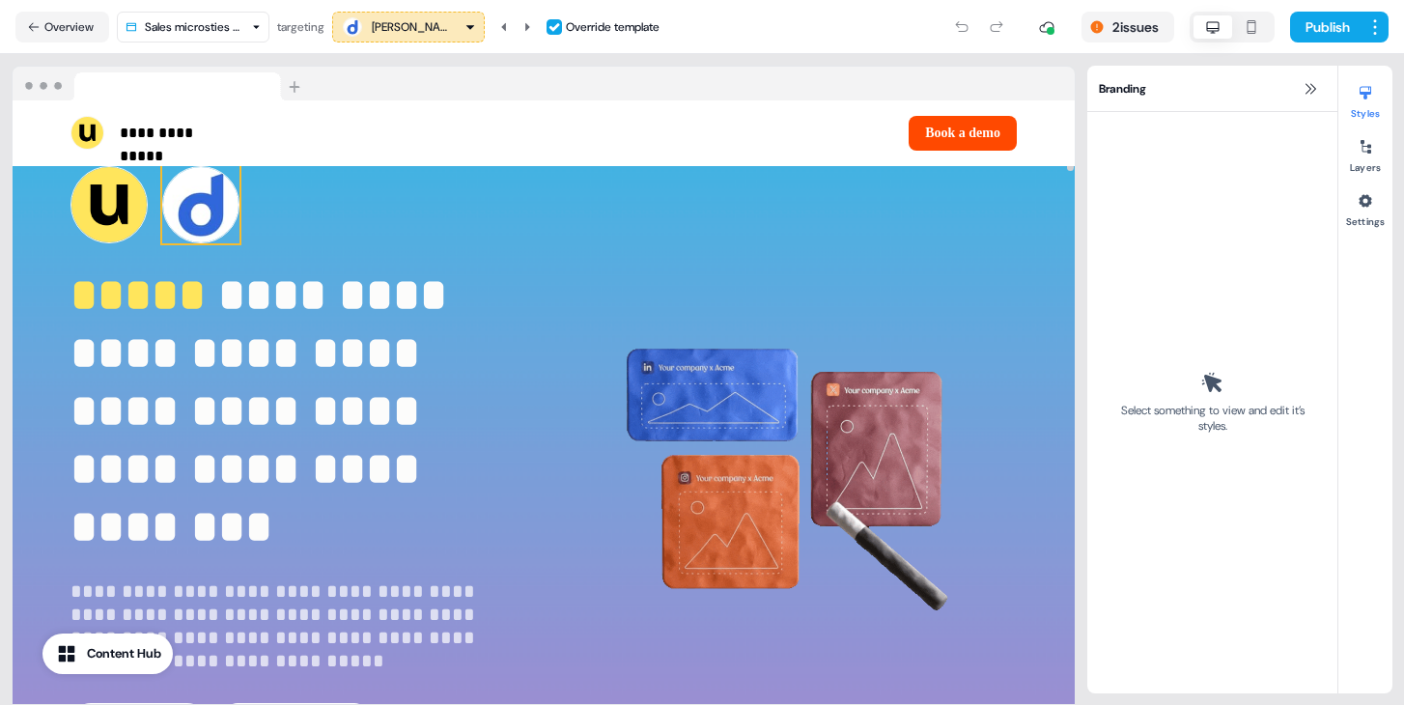
click at [222, 211] on img at bounding box center [200, 204] width 77 height 77
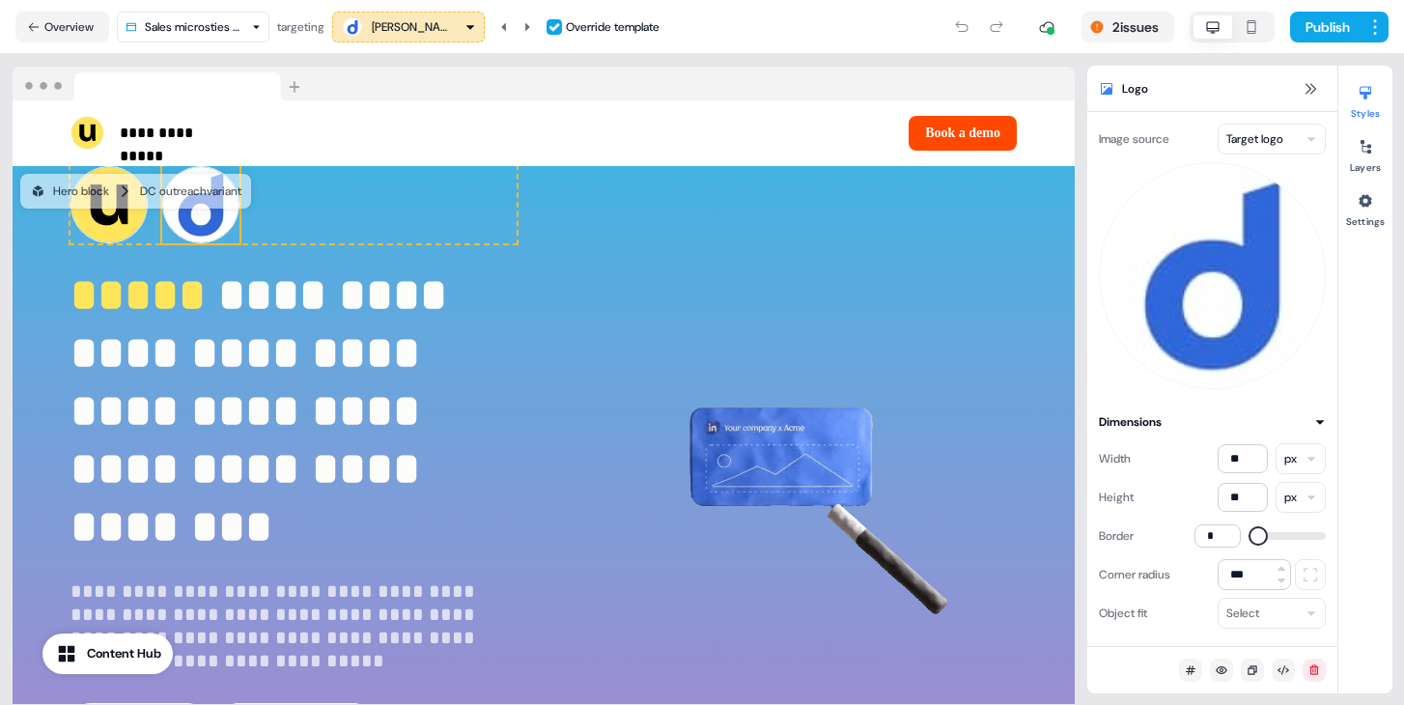
click at [1280, 139] on html "**********" at bounding box center [702, 352] width 1404 height 705
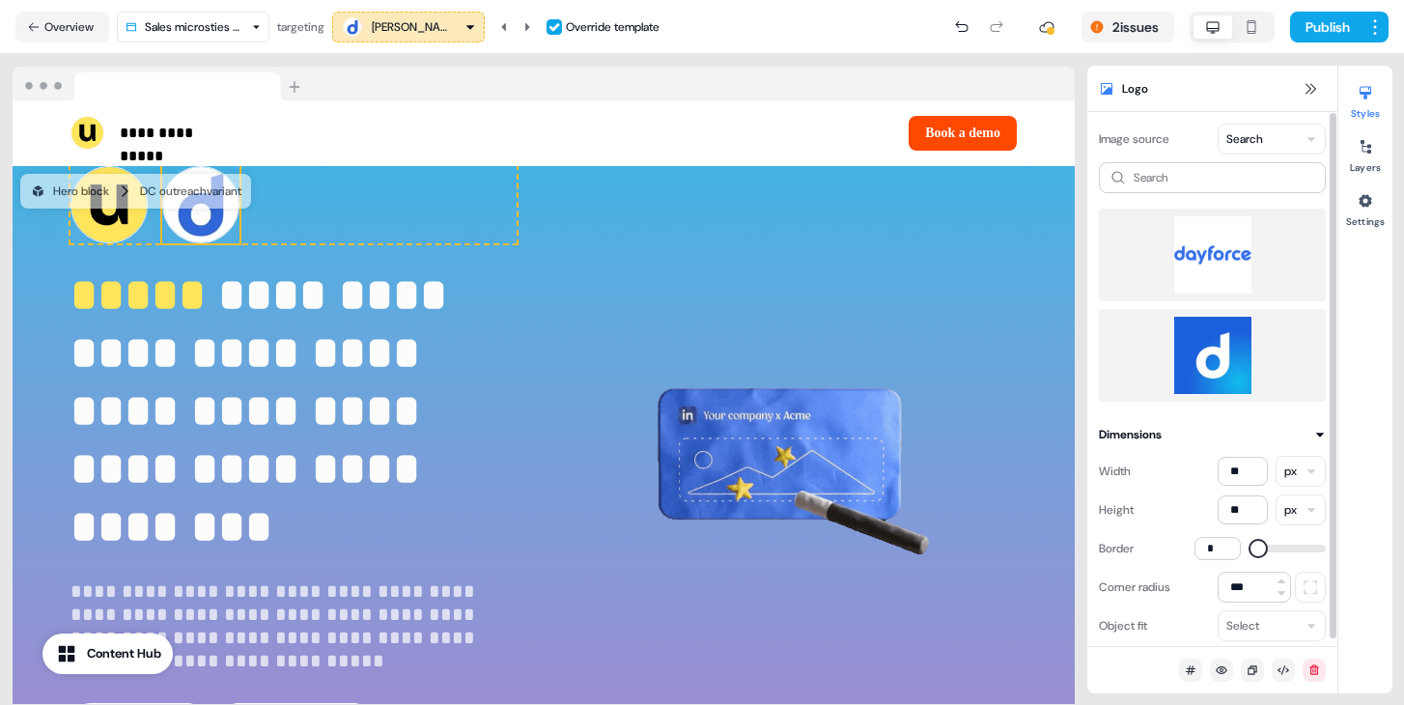
click at [1210, 342] on img at bounding box center [1213, 355] width 196 height 77
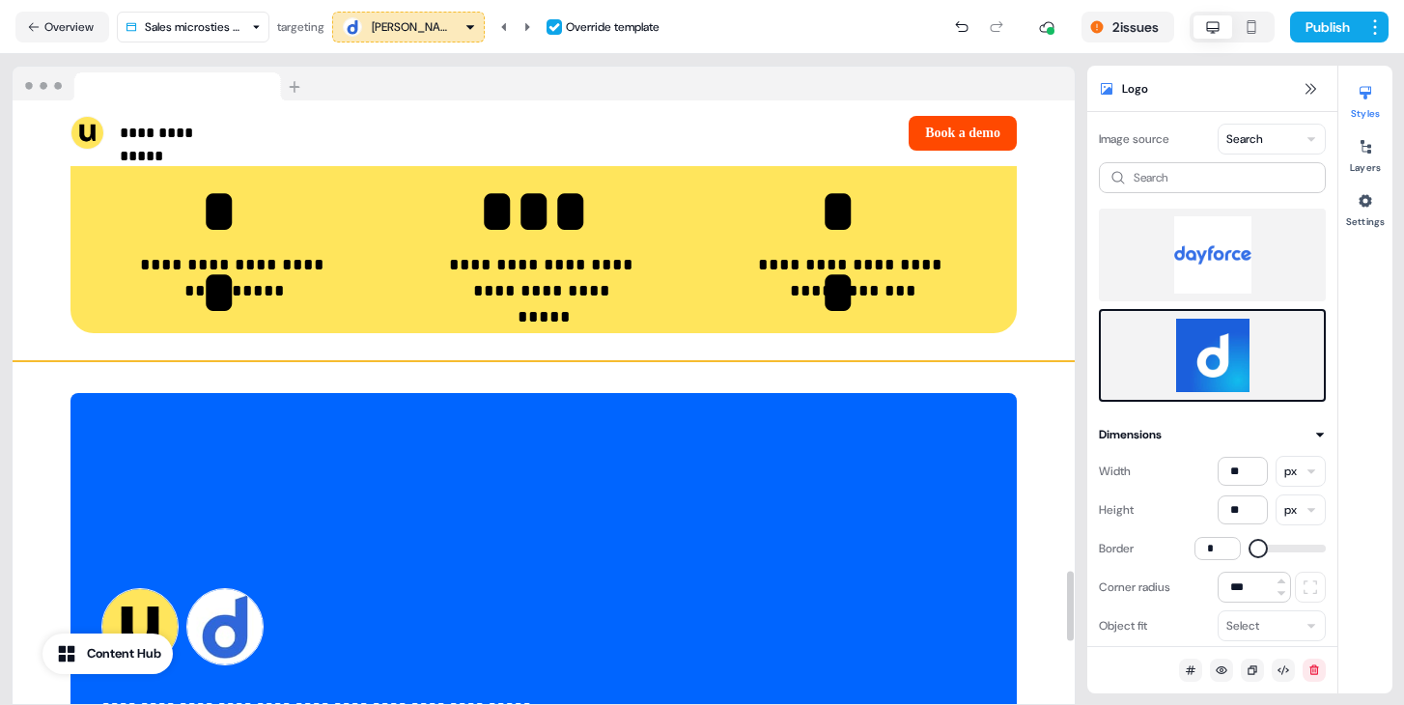
scroll to position [4051, 0]
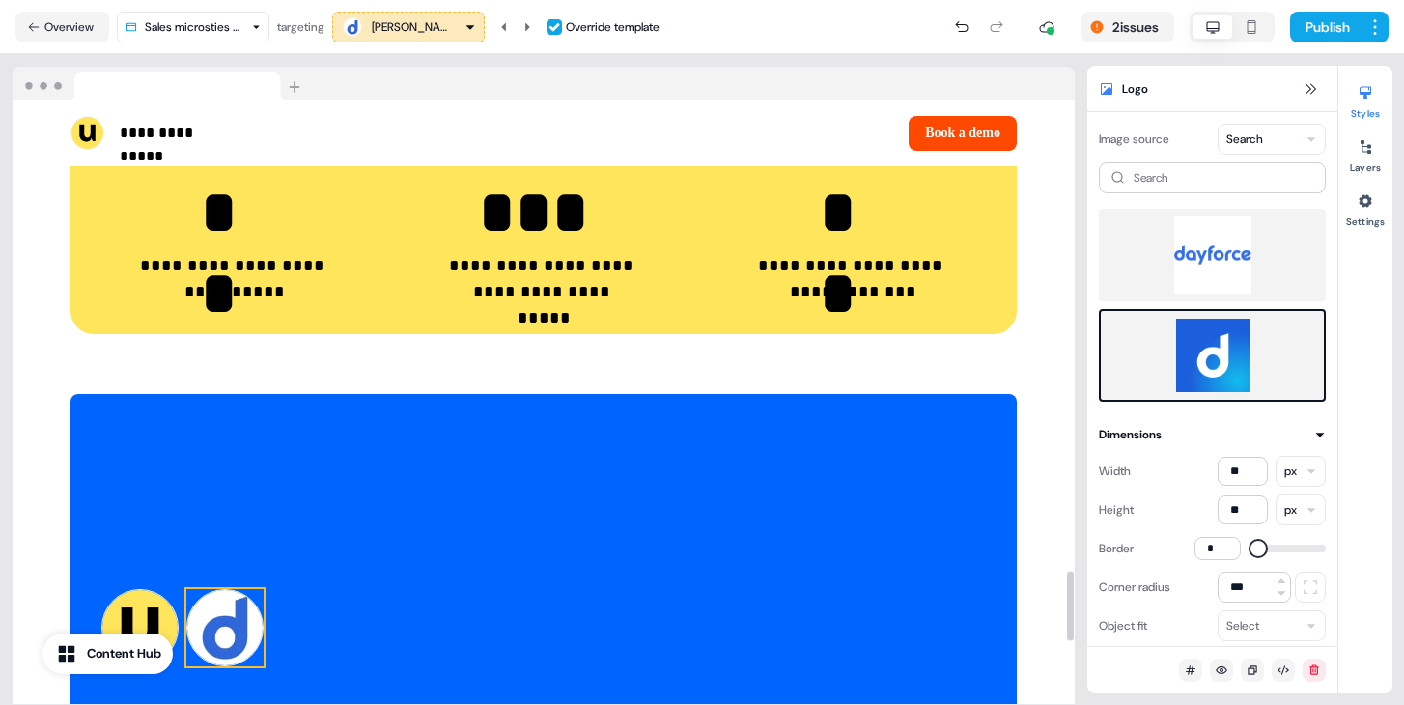
click at [227, 639] on img at bounding box center [224, 627] width 77 height 77
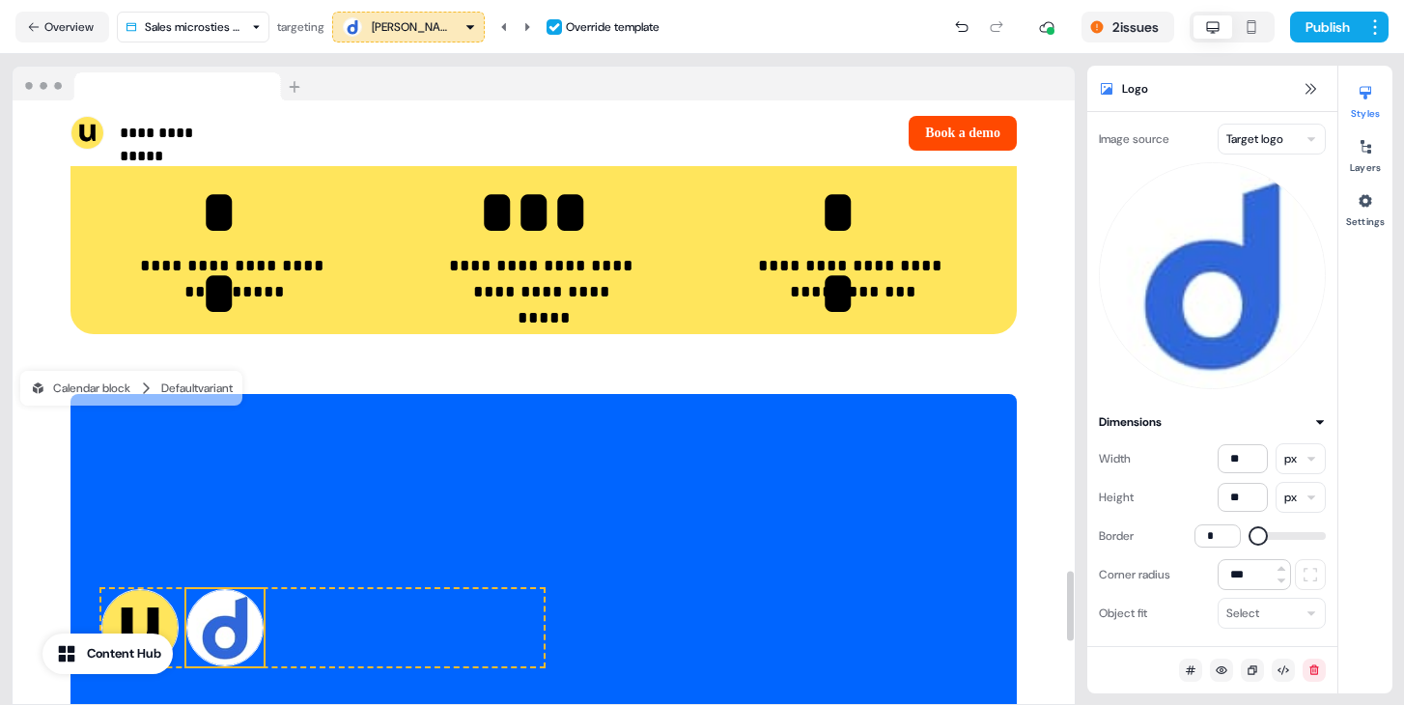
click at [1238, 131] on html "**********" at bounding box center [702, 352] width 1404 height 705
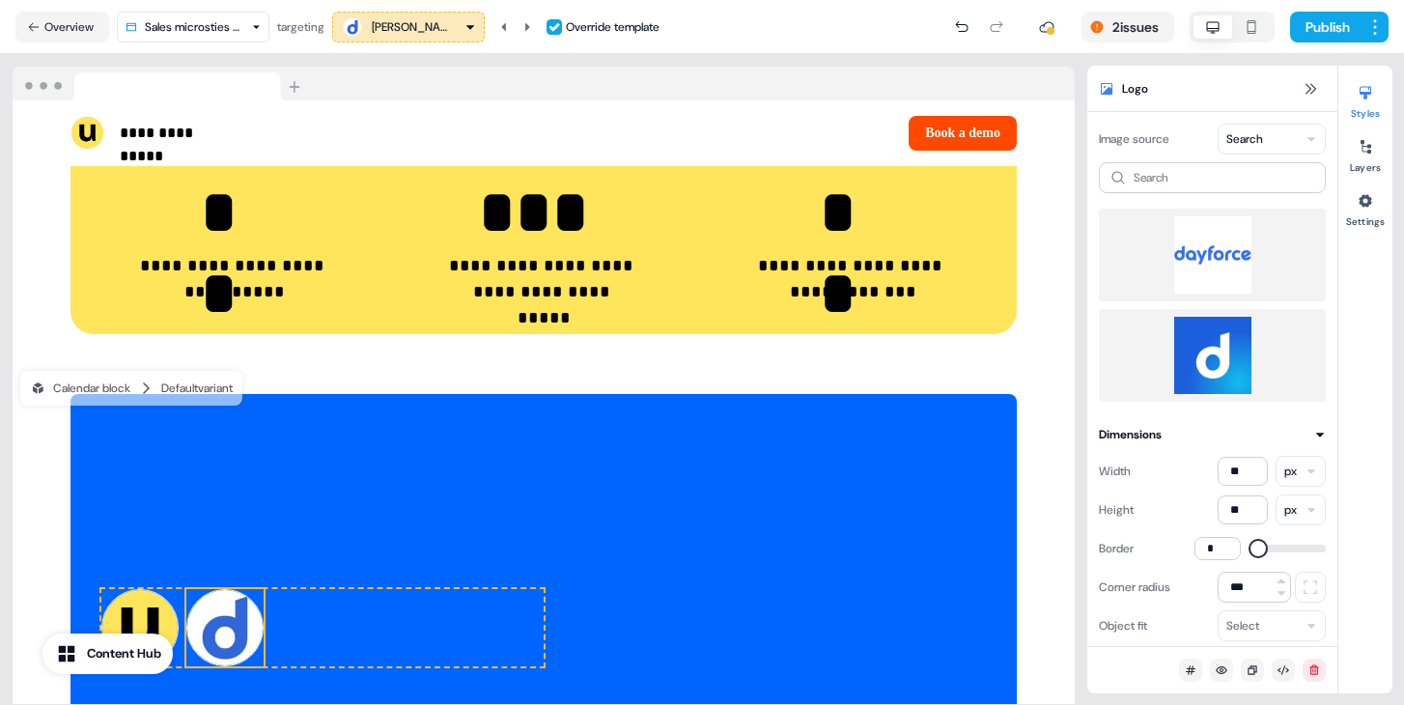
click at [1225, 325] on img at bounding box center [1213, 355] width 196 height 77
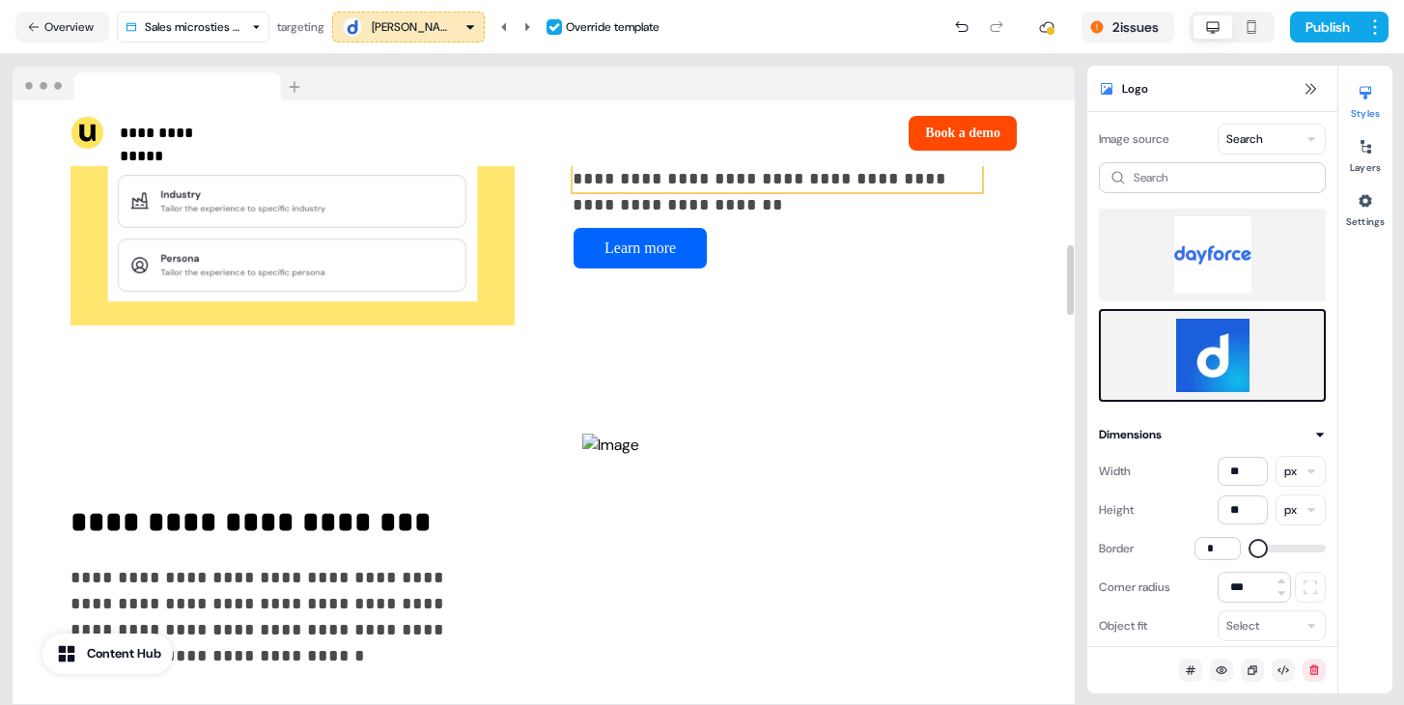
scroll to position [1239, 0]
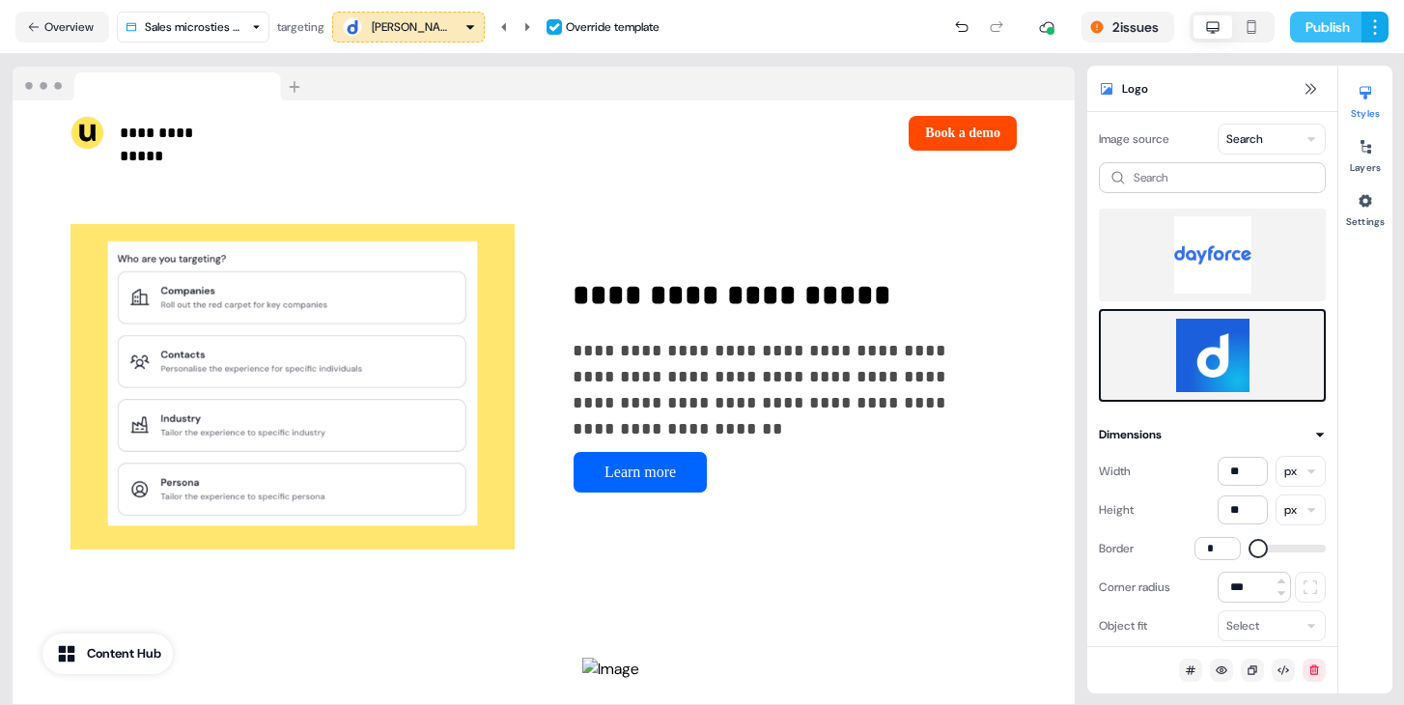
click at [1315, 14] on button "Publish" at bounding box center [1325, 27] width 71 height 31
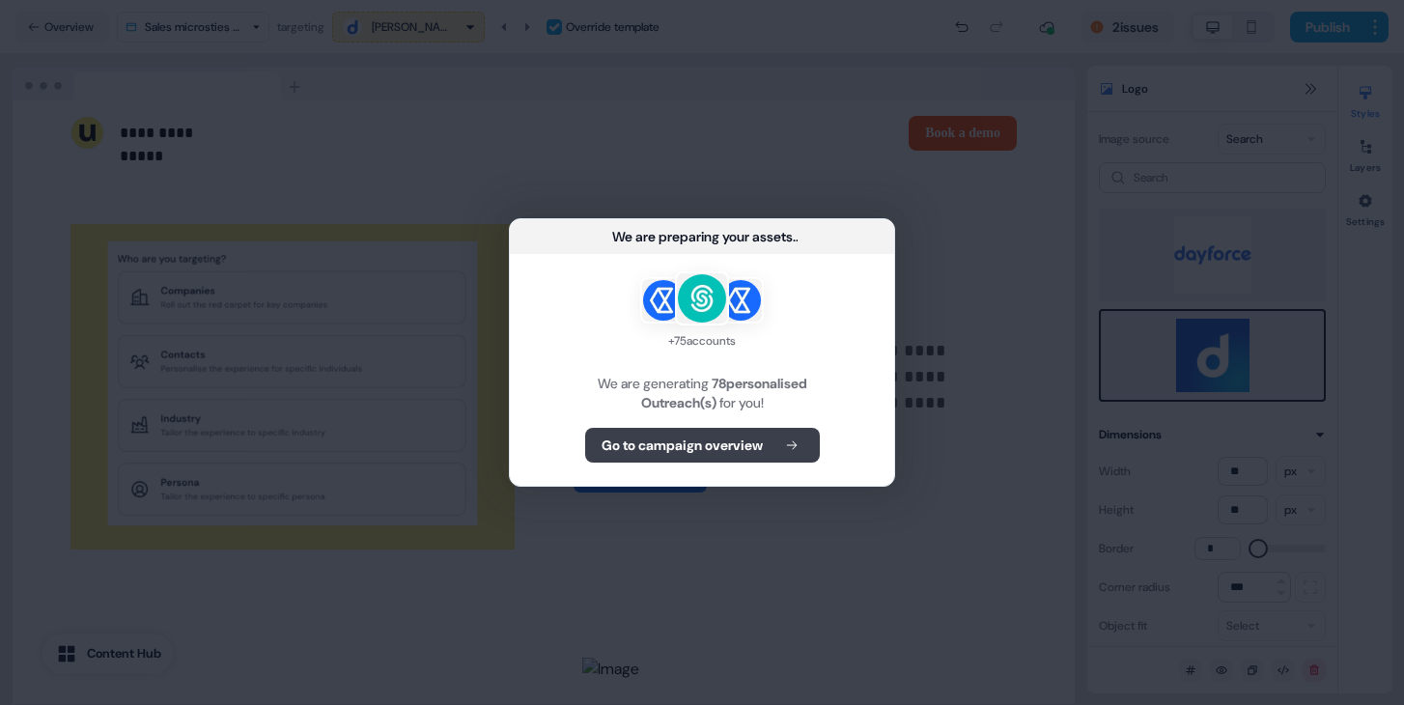
click at [806, 442] on button "Go to campaign overview" at bounding box center [702, 445] width 235 height 35
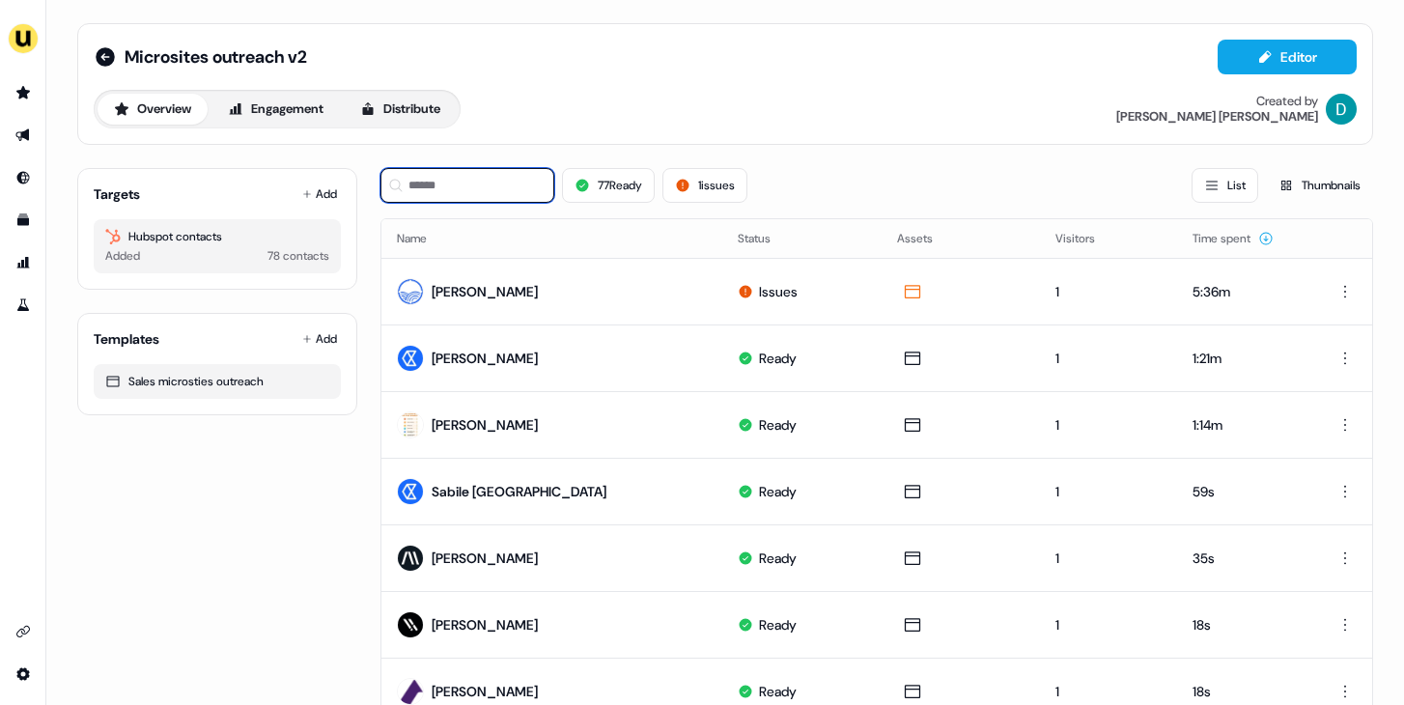
click at [426, 189] on input at bounding box center [468, 185] width 174 height 35
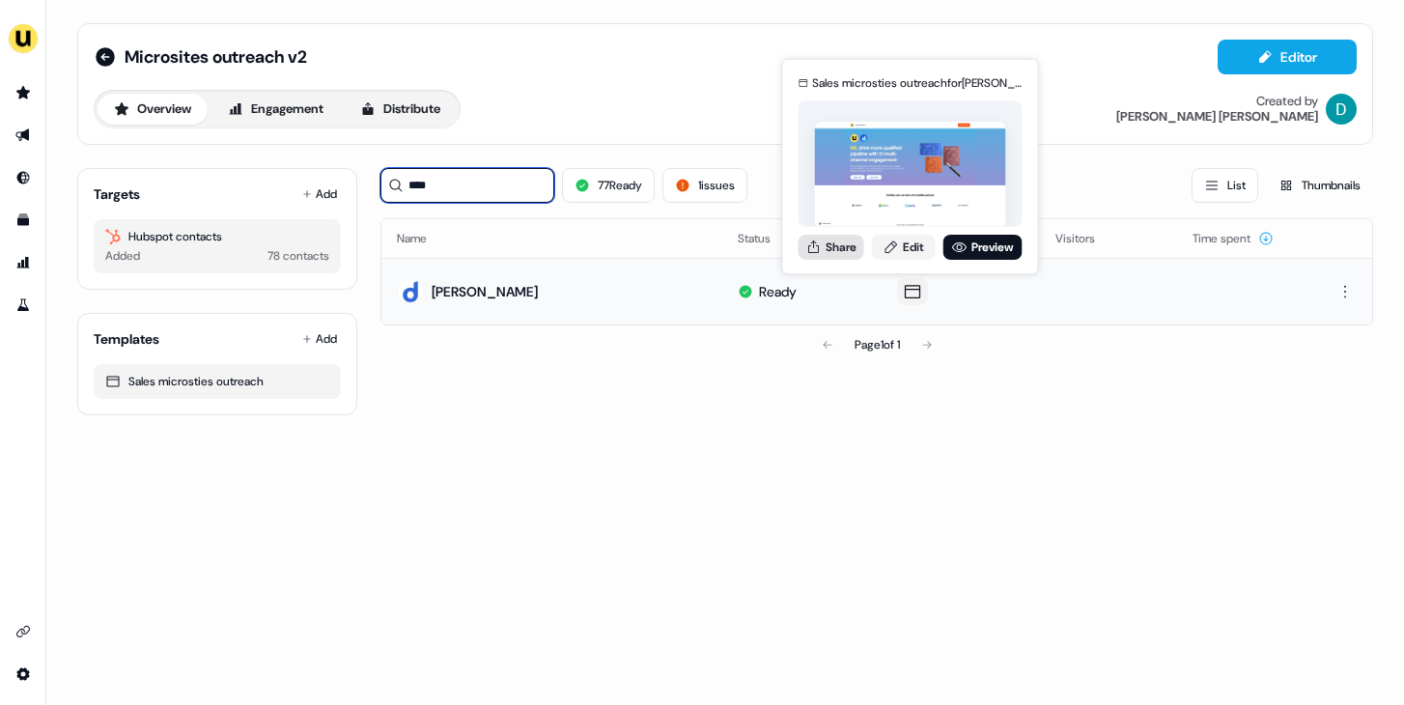
type input "****"
click at [830, 245] on button "Share" at bounding box center [832, 247] width 66 height 25
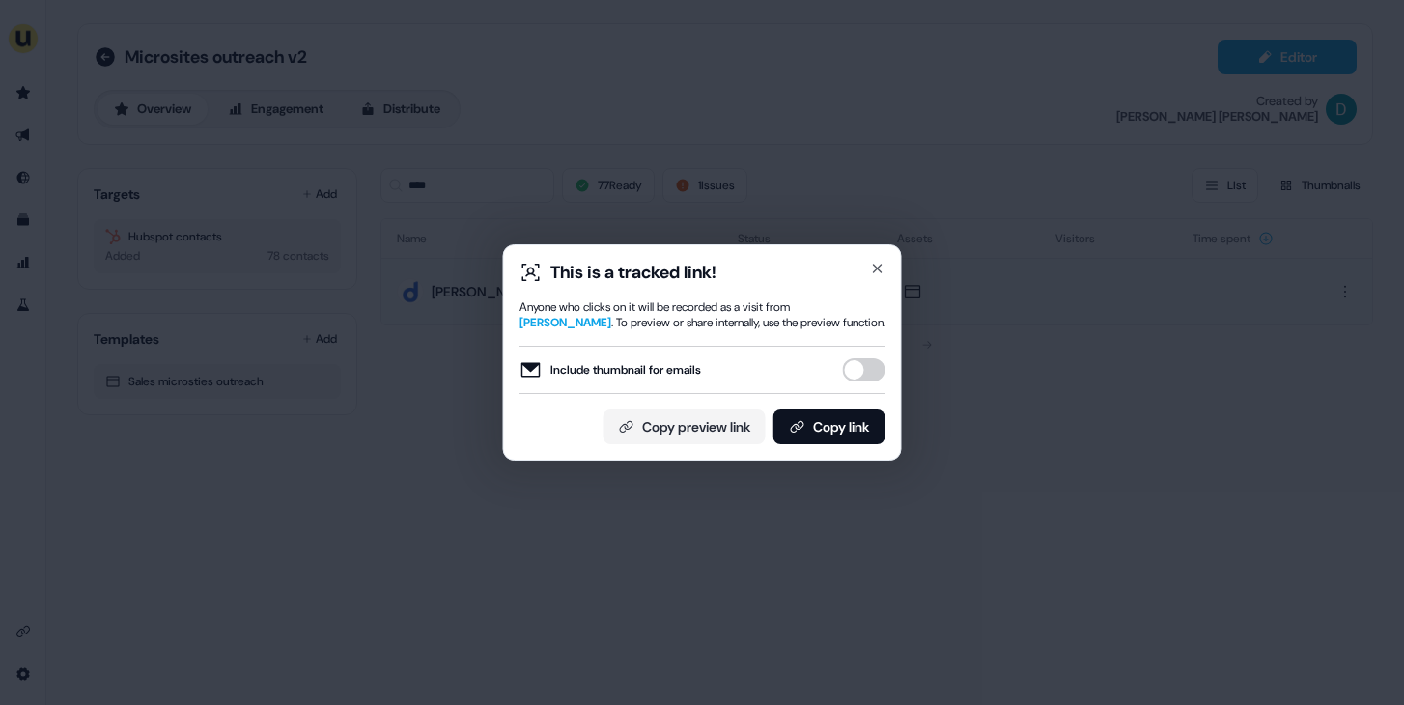
click at [890, 256] on div "This is a tracked link! Anyone who clicks on it will be recorded as a visit fro…" at bounding box center [702, 352] width 399 height 216
click at [875, 274] on icon "button" at bounding box center [877, 268] width 15 height 15
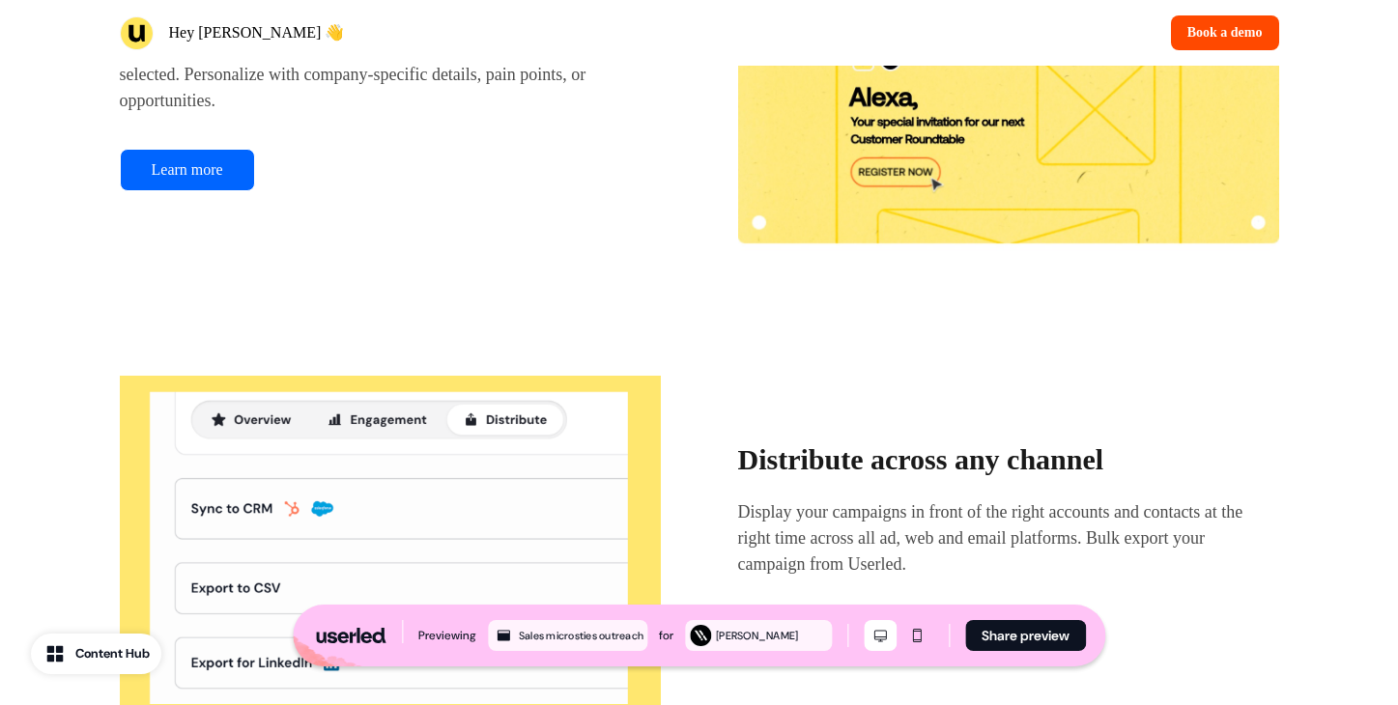
scroll to position [1940, 0]
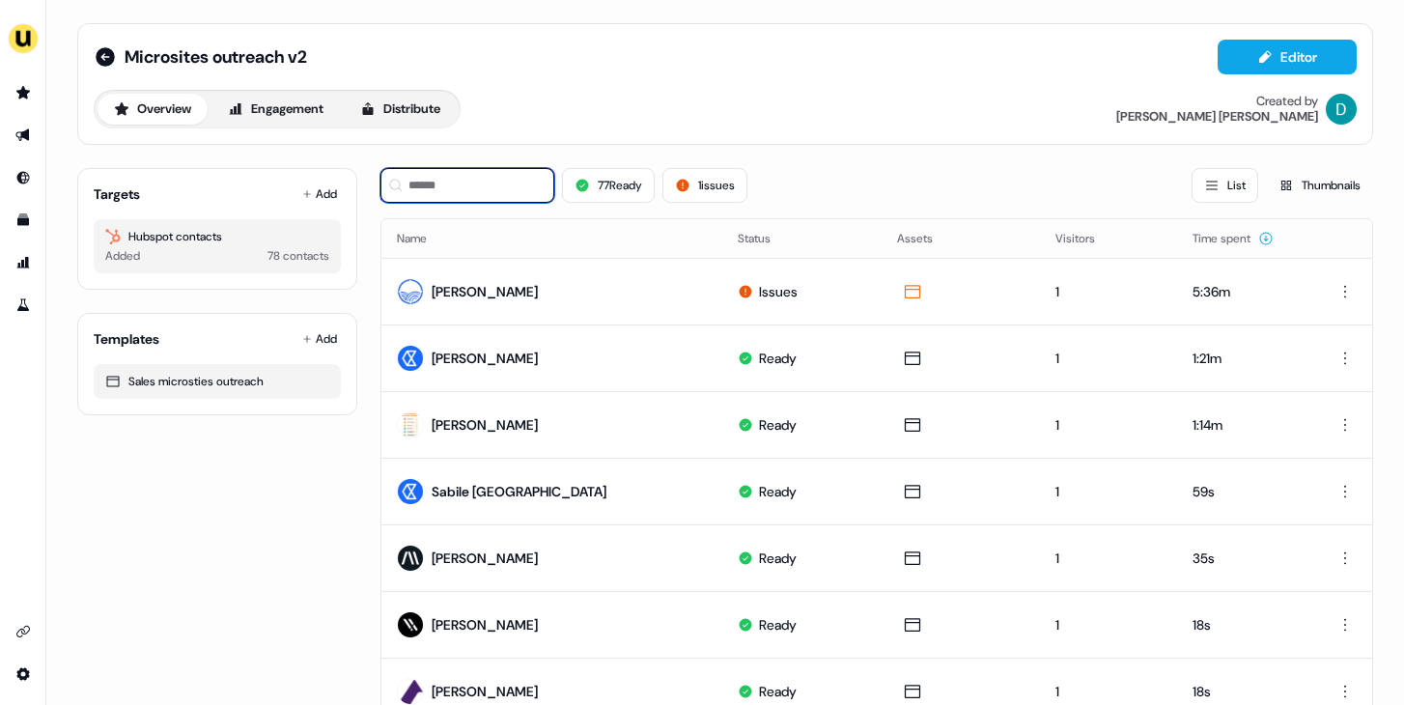
click at [475, 184] on input at bounding box center [468, 185] width 174 height 35
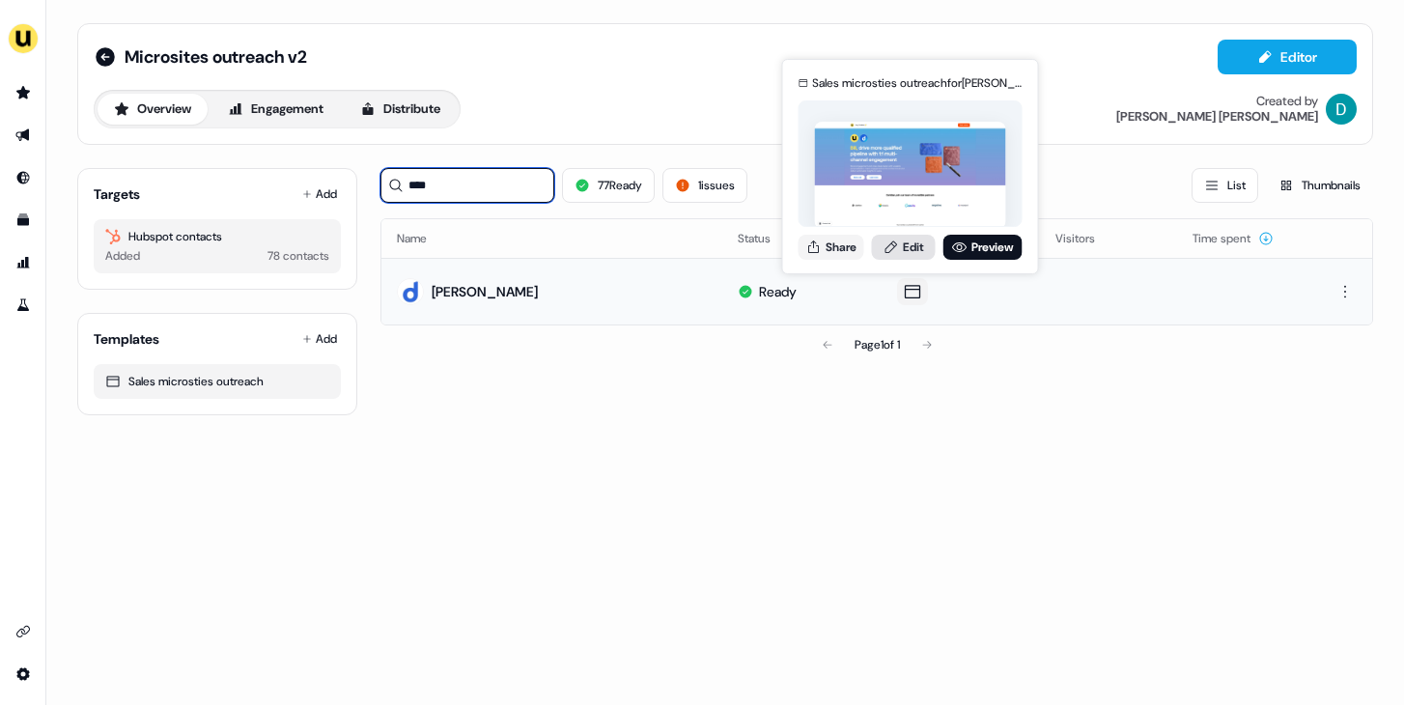
type input "****"
click at [904, 256] on link "Edit" at bounding box center [904, 247] width 64 height 25
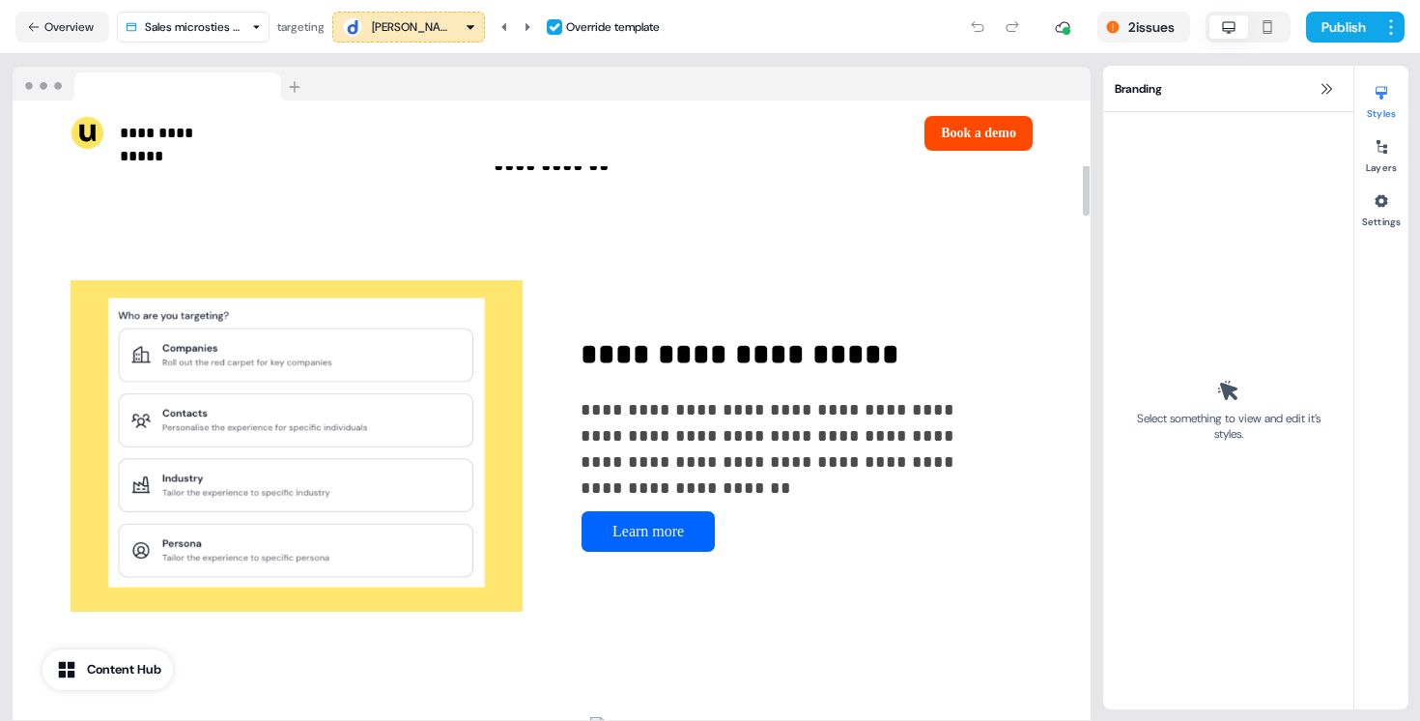
scroll to position [1266, 0]
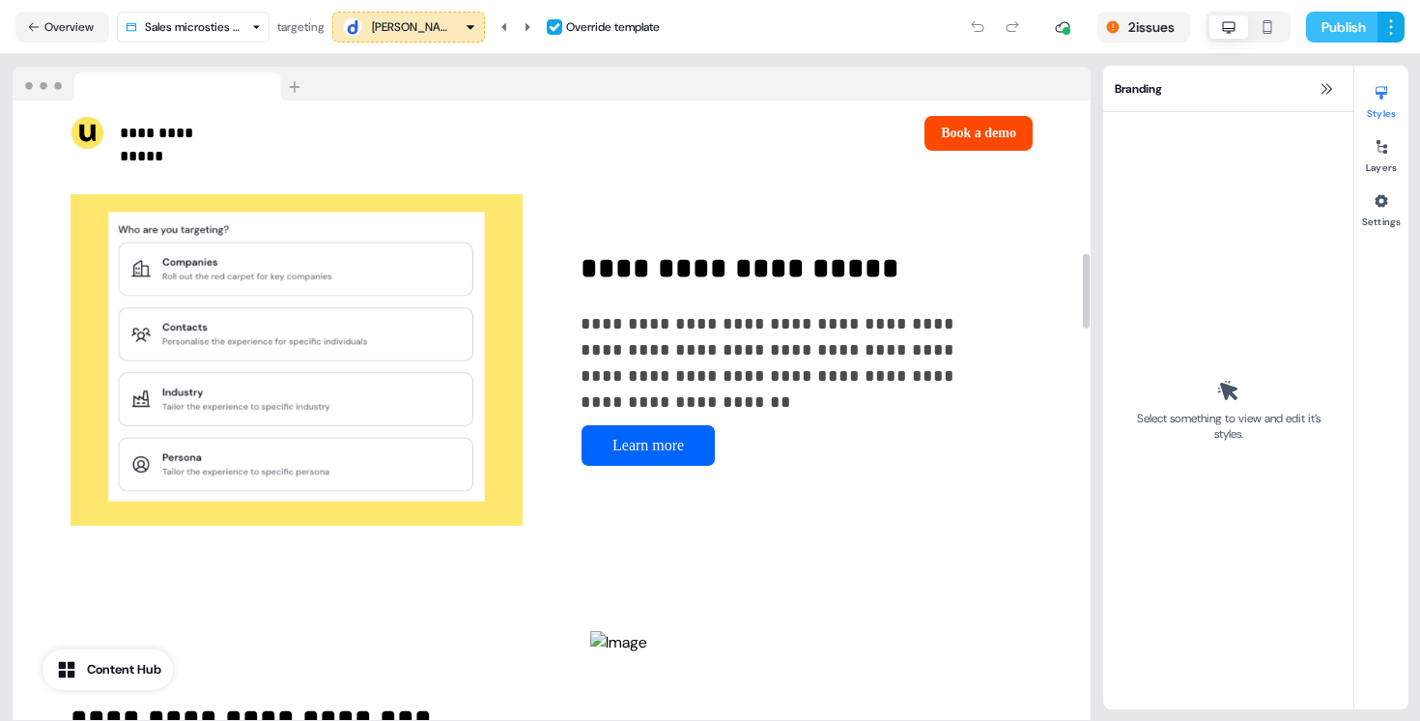
click at [1323, 27] on button "Publish" at bounding box center [1341, 27] width 71 height 31
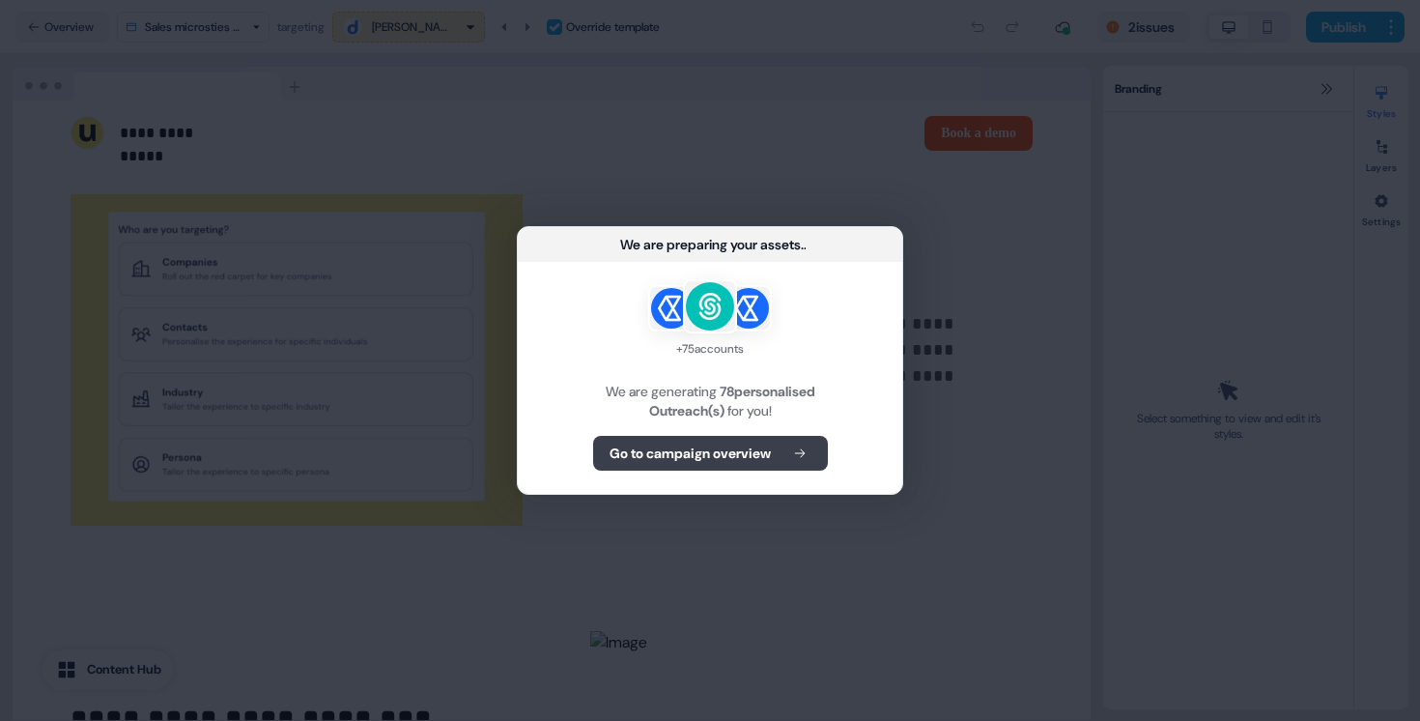
click at [698, 457] on b "Go to campaign overview" at bounding box center [690, 452] width 161 height 19
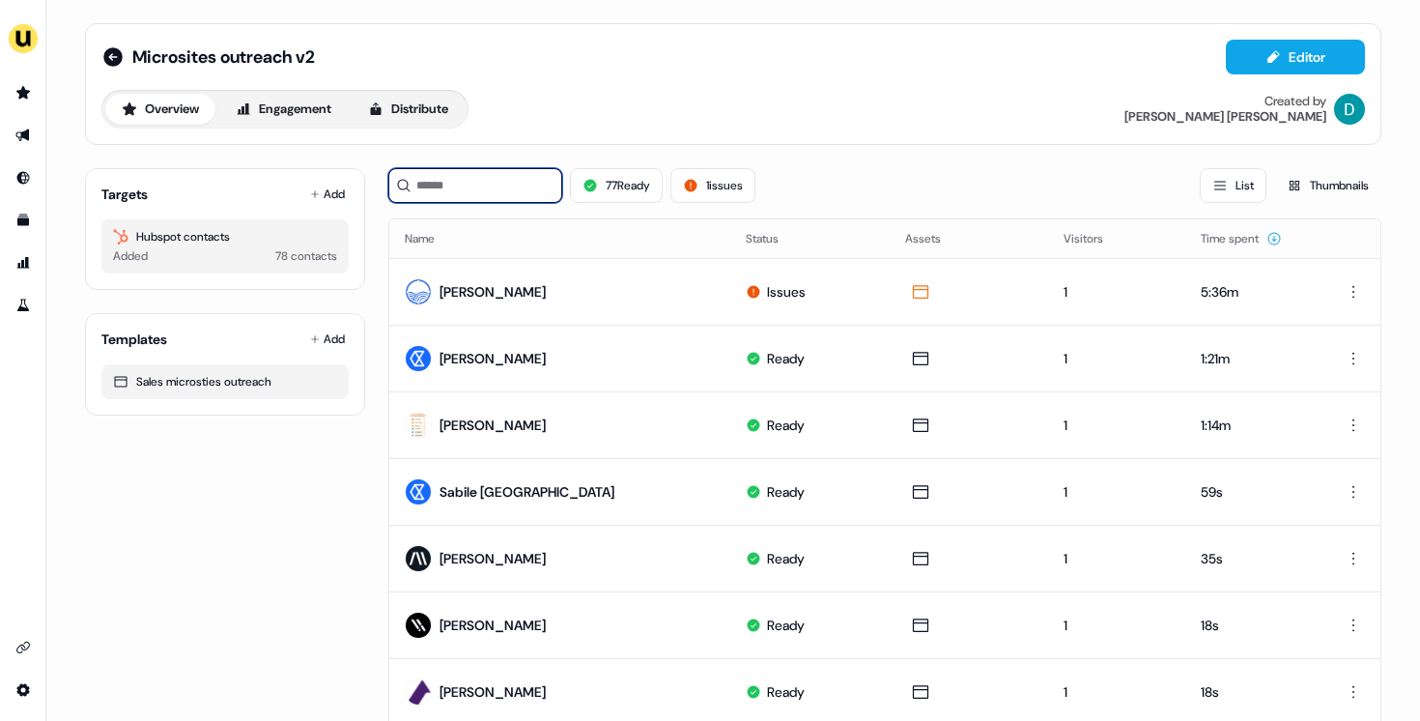
click at [519, 191] on input at bounding box center [475, 185] width 174 height 35
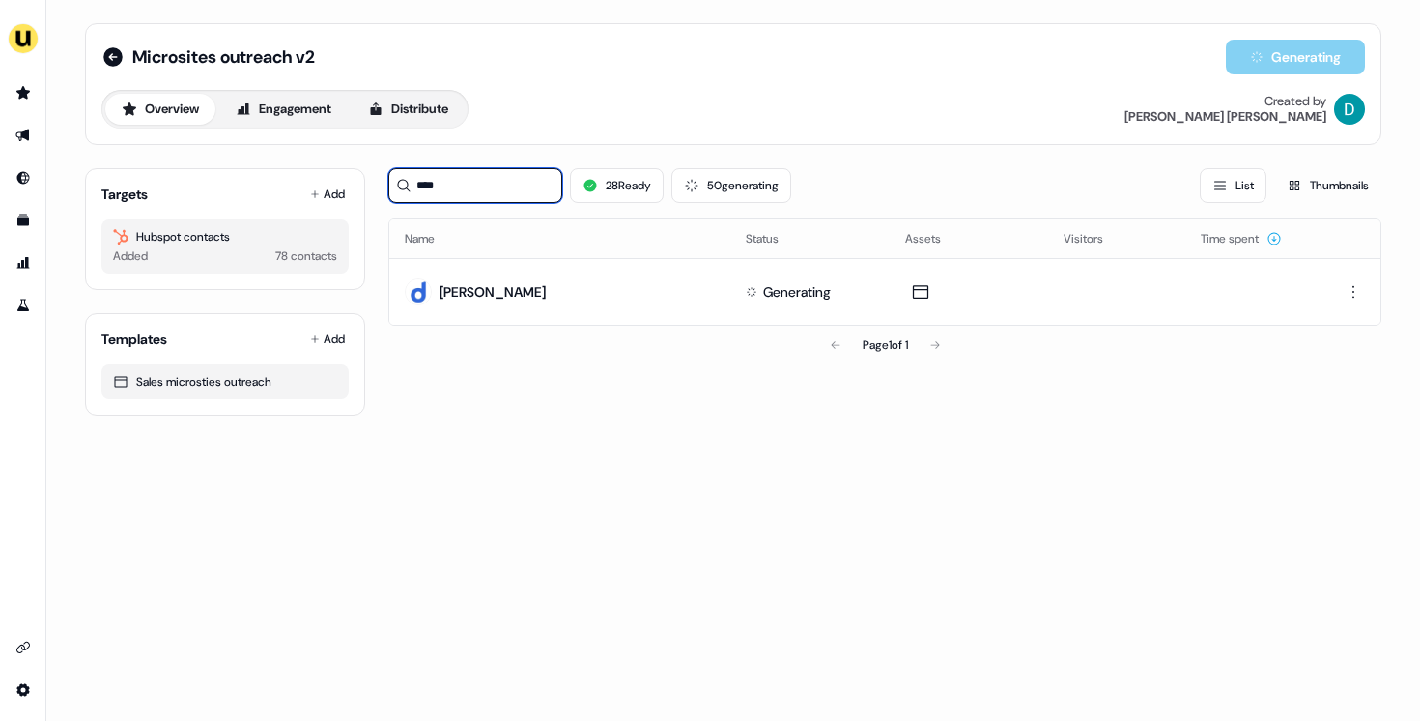
type input "****"
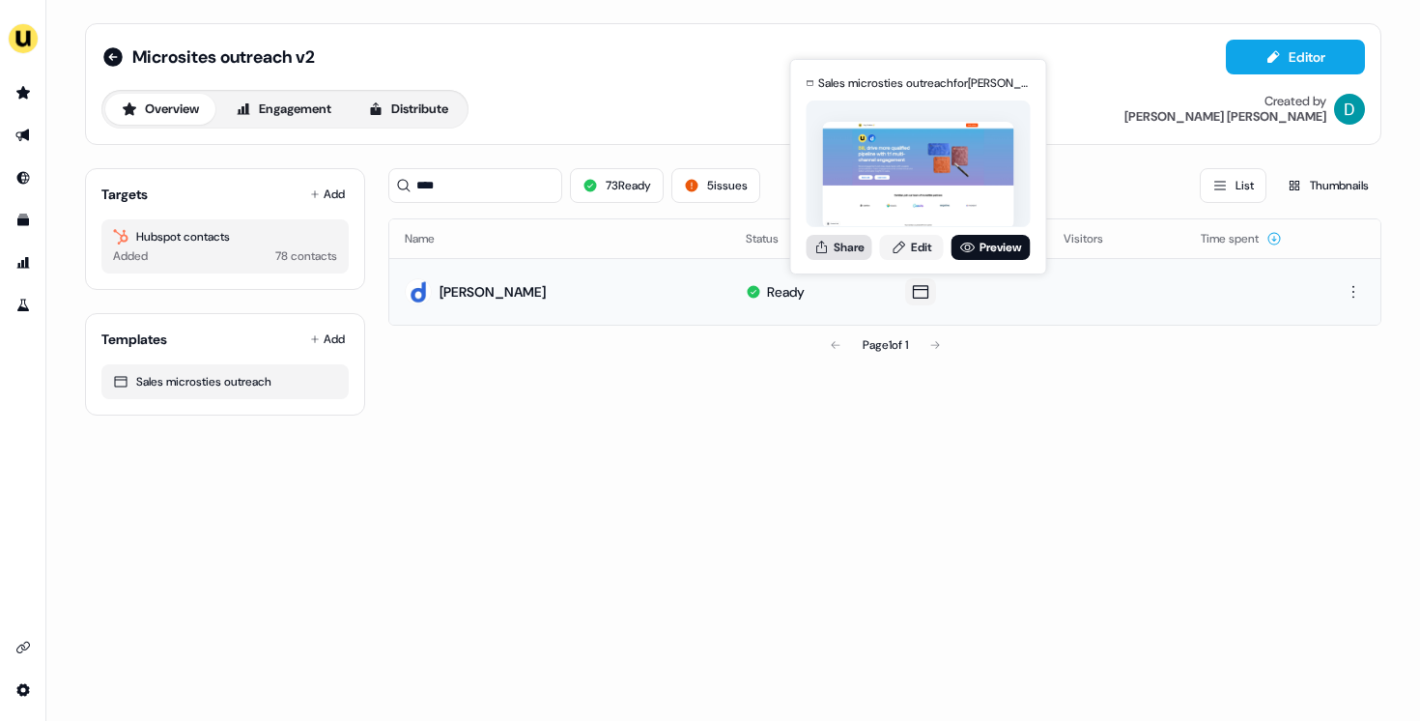
click at [814, 241] on icon at bounding box center [821, 247] width 15 height 15
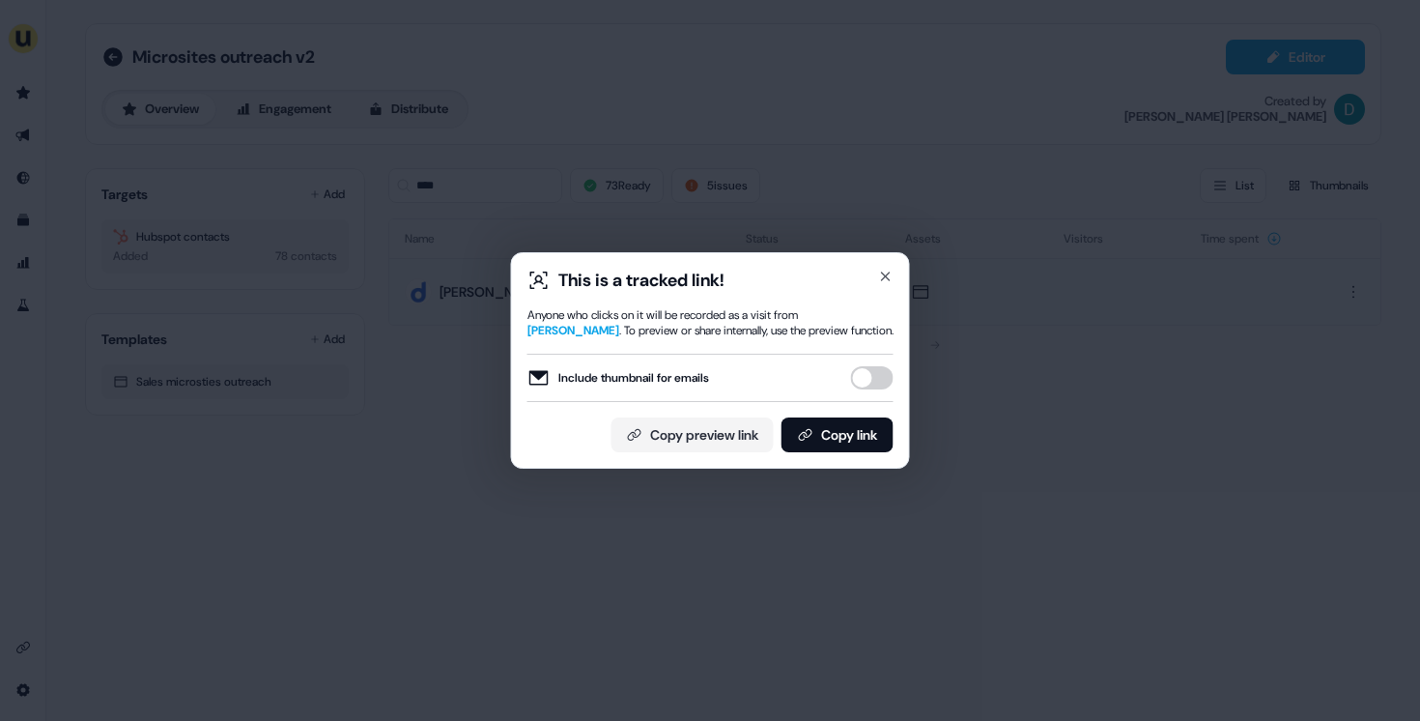
click at [863, 372] on button "Include thumbnail for emails" at bounding box center [872, 377] width 43 height 23
click at [863, 427] on button "Copy link" at bounding box center [837, 434] width 112 height 35
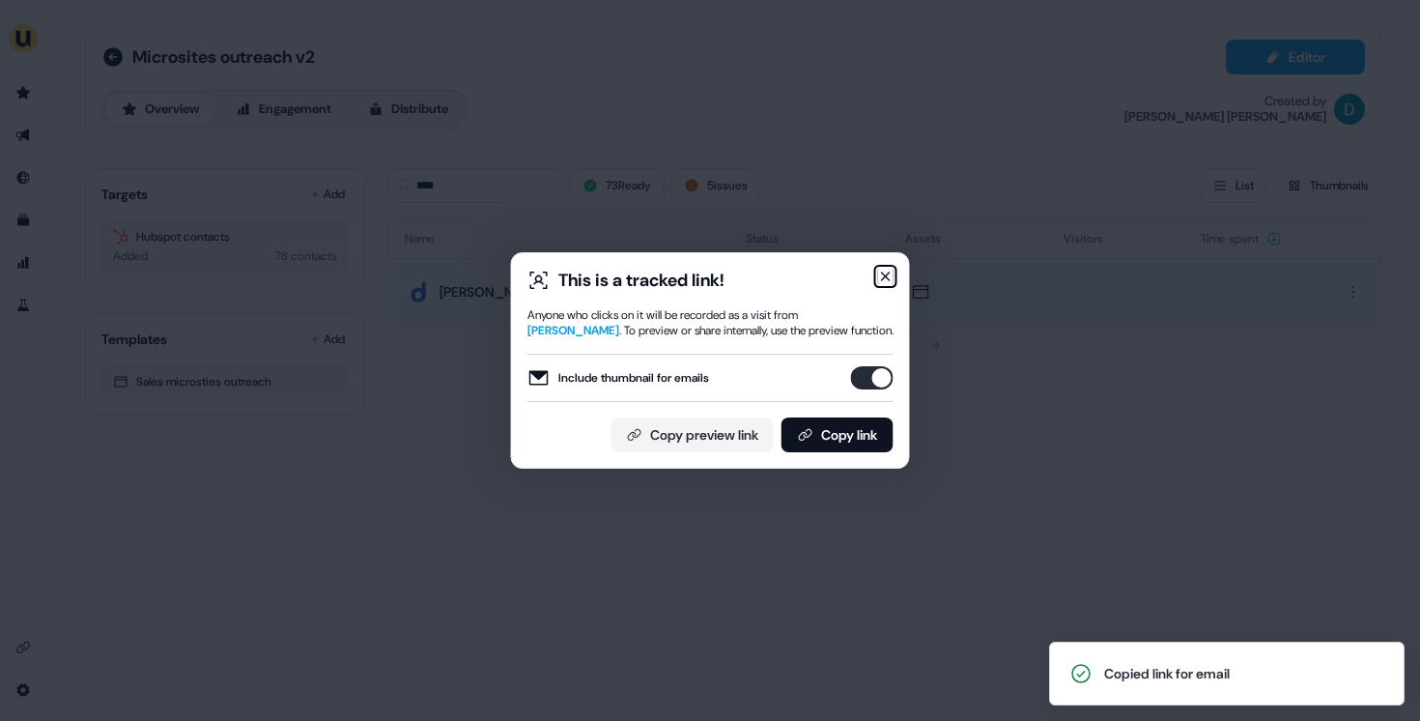
click at [882, 269] on icon "button" at bounding box center [885, 276] width 15 height 15
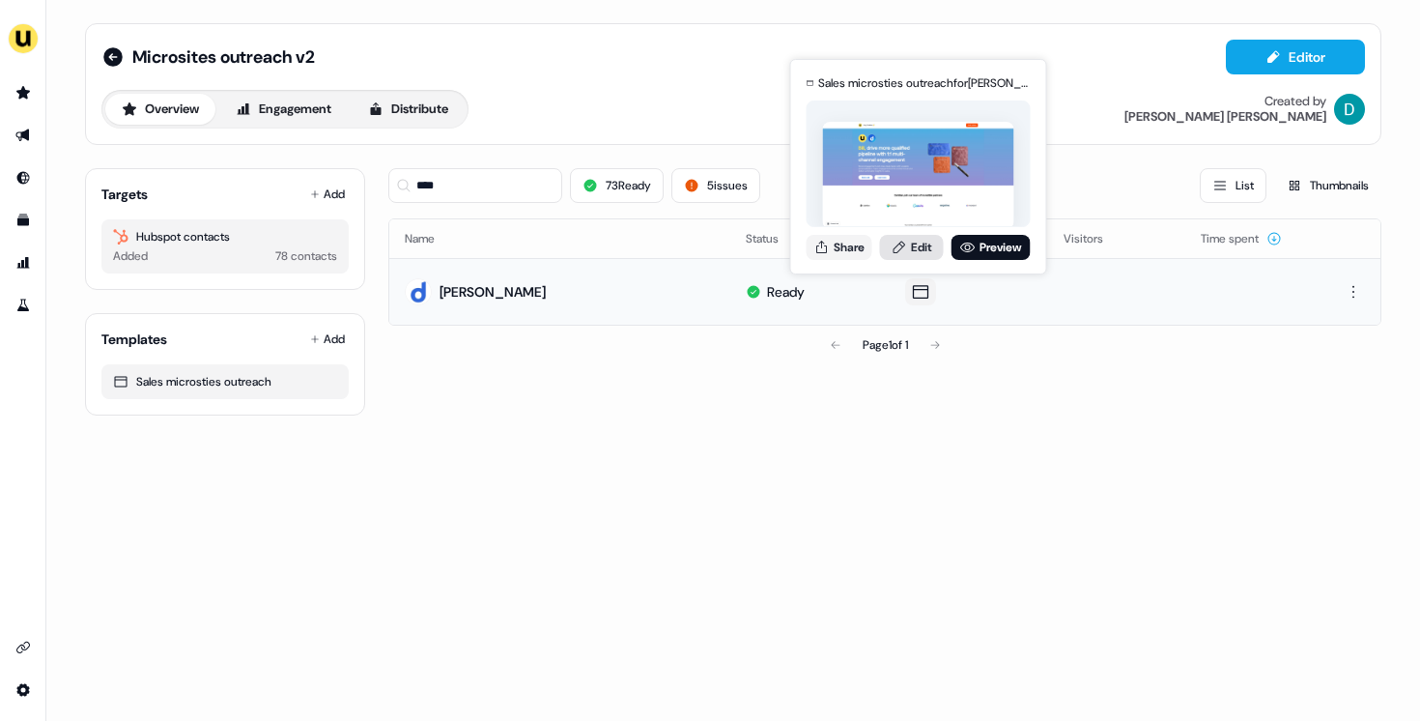
click at [895, 249] on icon at bounding box center [899, 247] width 15 height 15
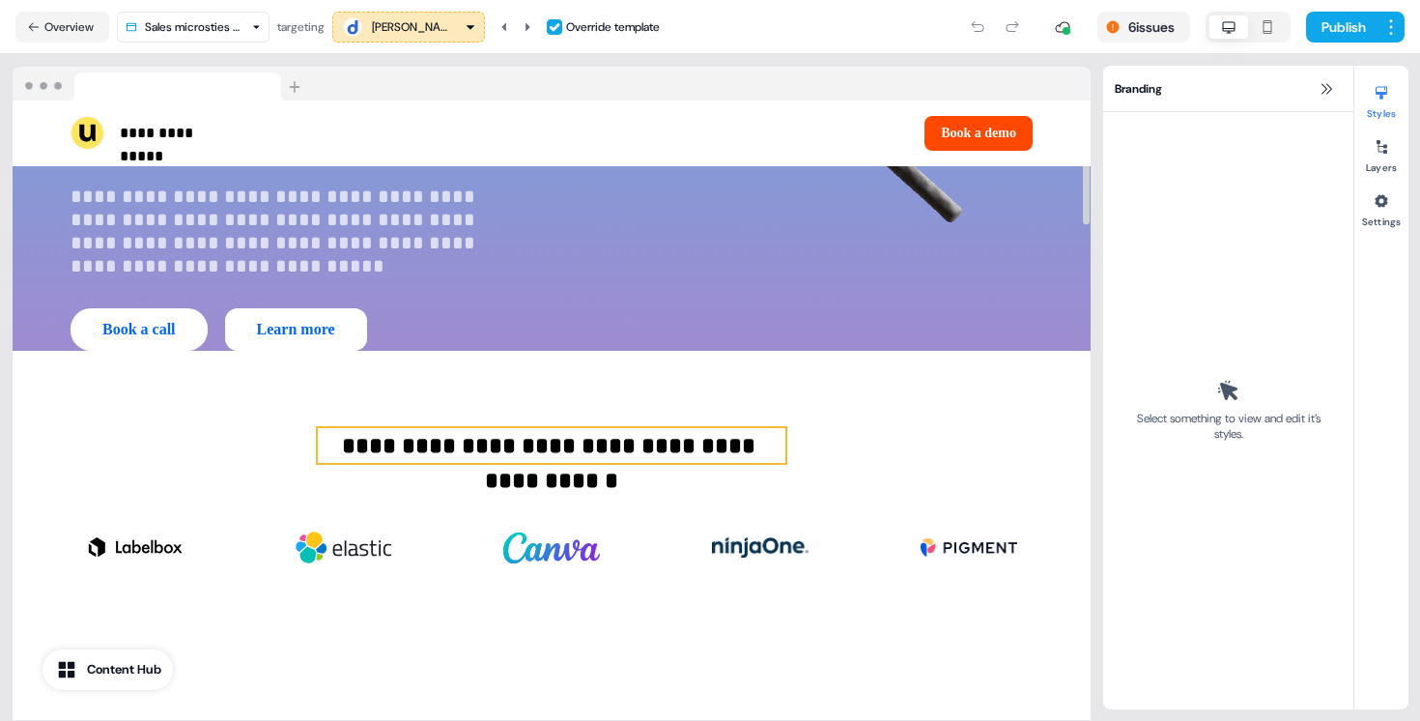
scroll to position [407, 0]
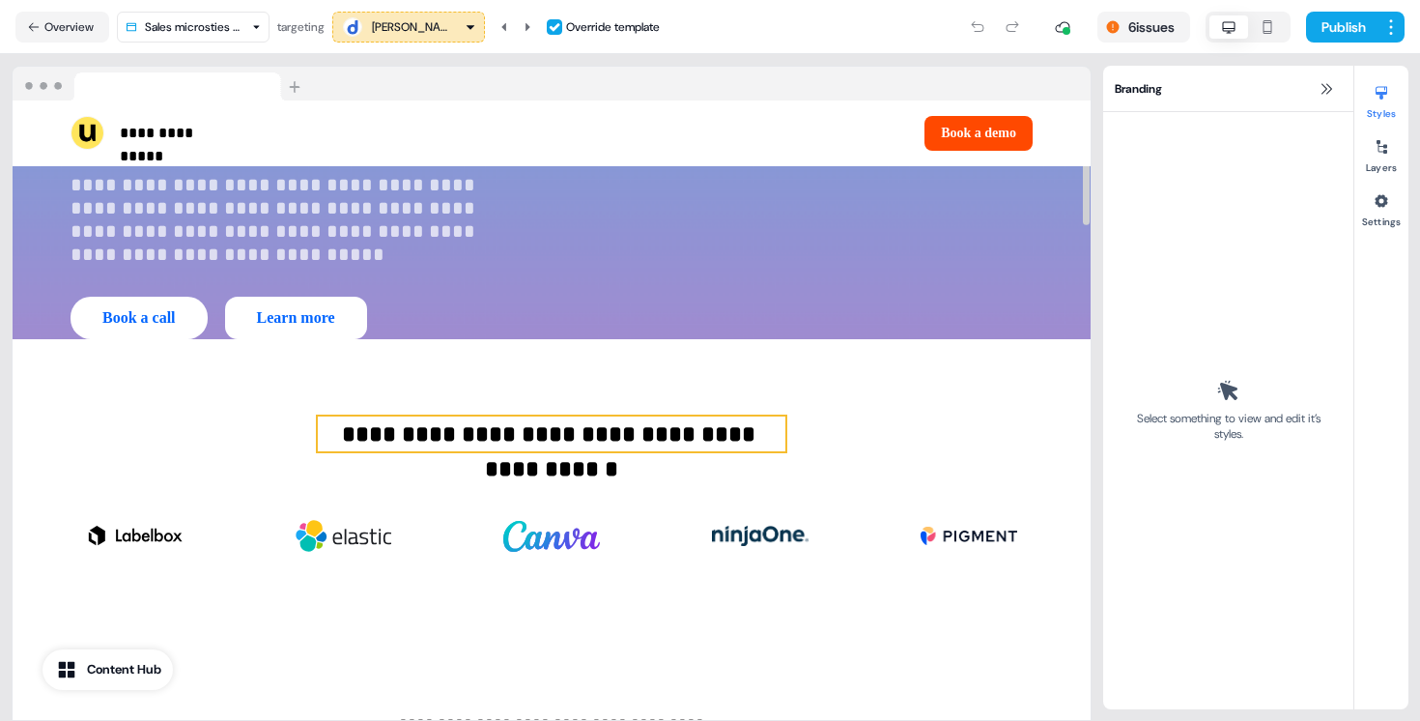
click at [371, 416] on p "**********" at bounding box center [552, 433] width 468 height 35
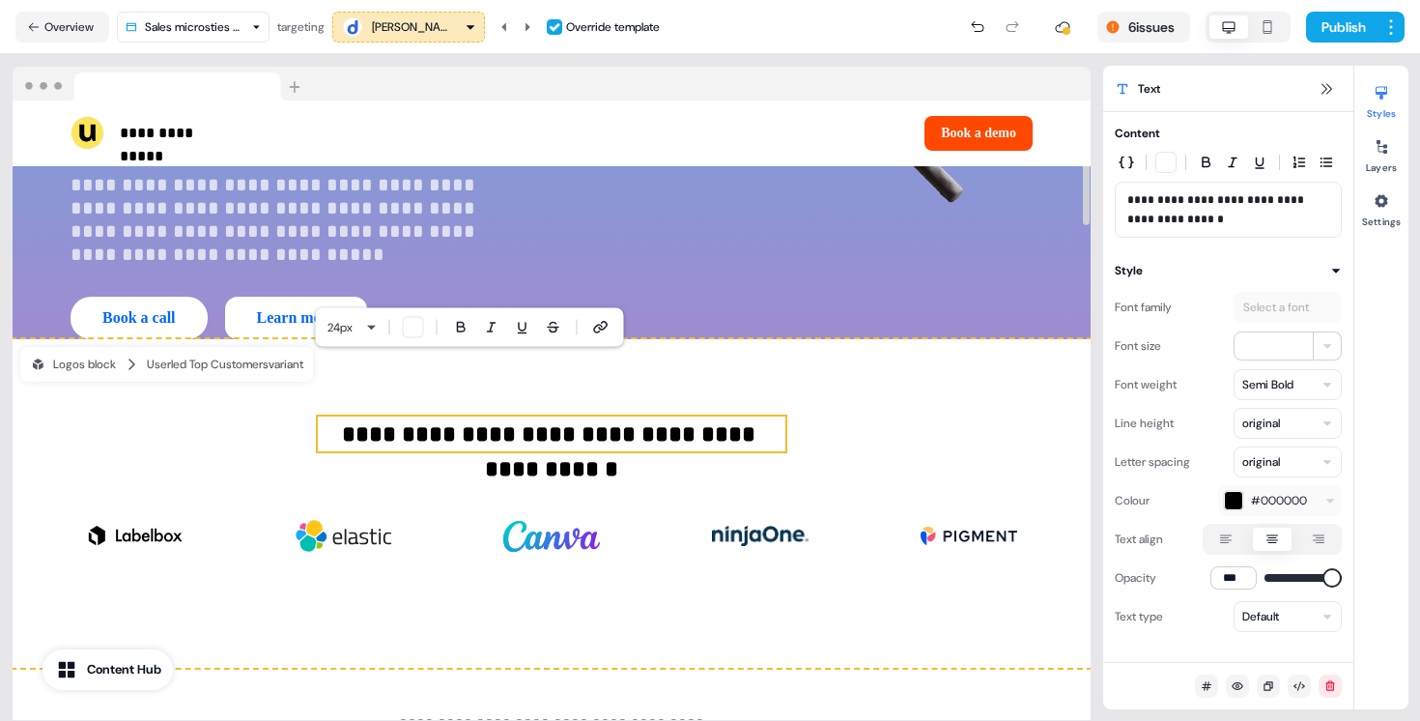
click at [409, 416] on p "**********" at bounding box center [552, 433] width 468 height 35
drag, startPoint x: 406, startPoint y: 379, endPoint x: 320, endPoint y: 378, distance: 86.0
click at [320, 416] on p "**********" at bounding box center [552, 433] width 468 height 35
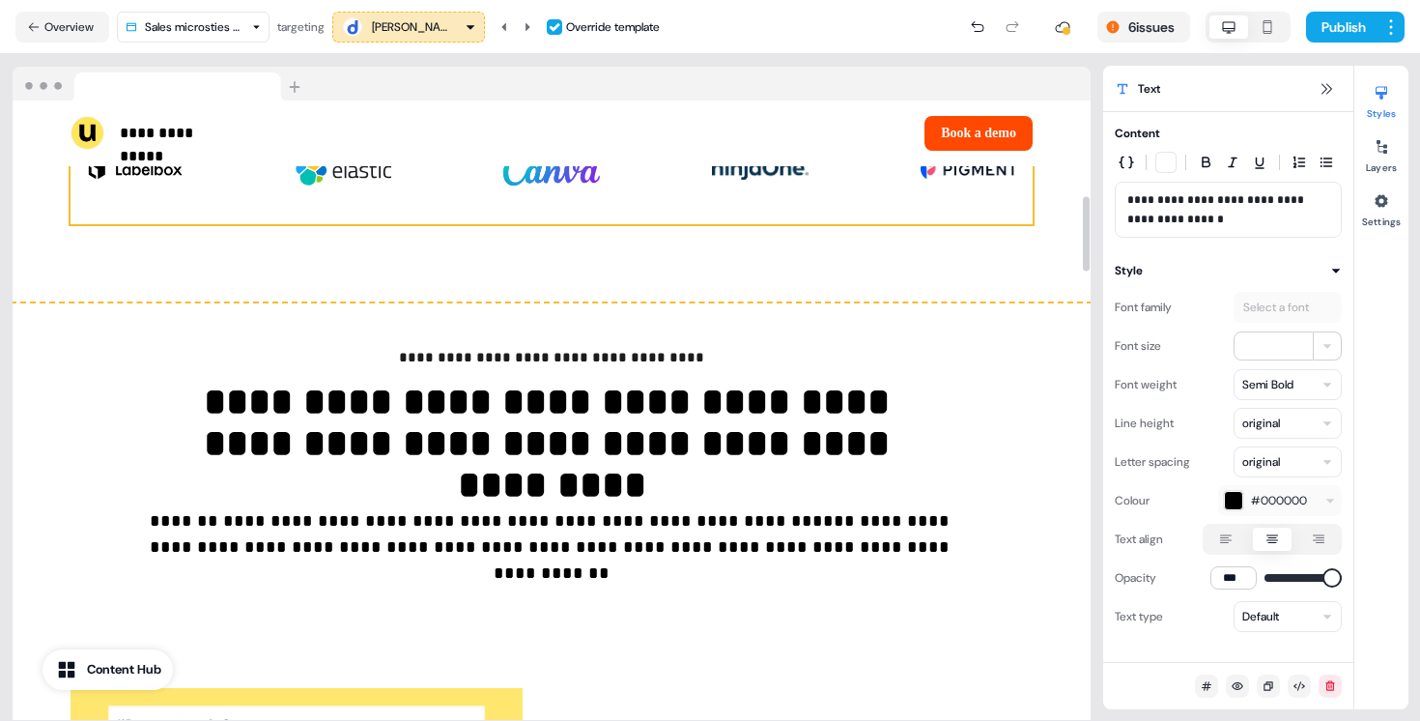
scroll to position [826, 0]
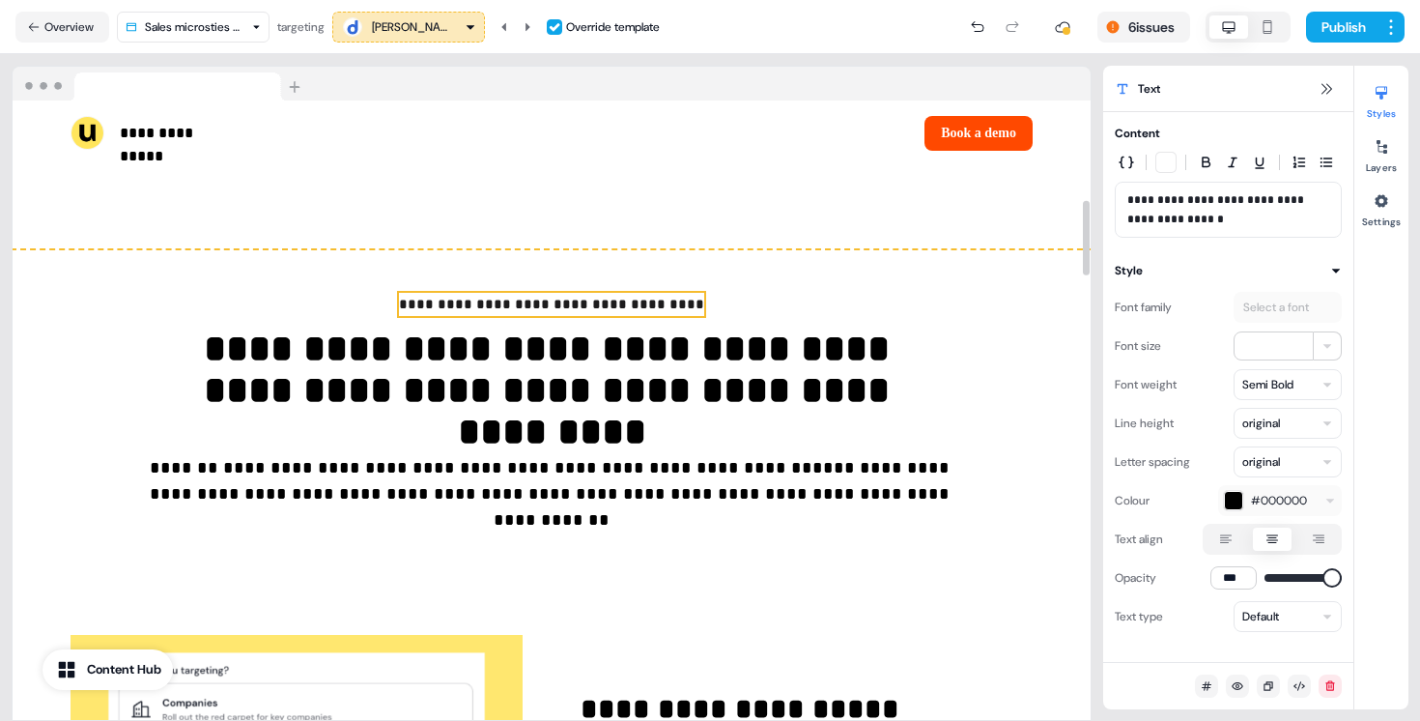
click at [480, 293] on p "**********" at bounding box center [551, 304] width 305 height 23
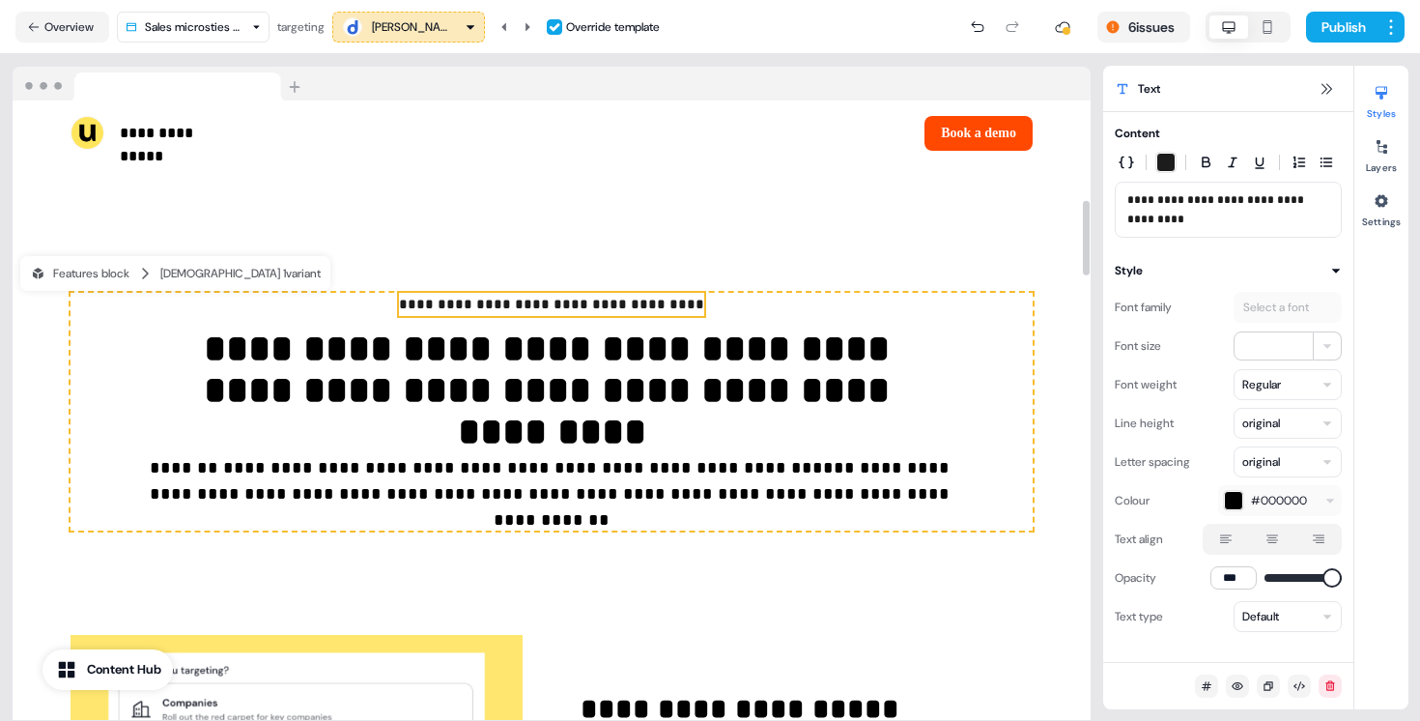
click at [480, 293] on p "**********" at bounding box center [551, 304] width 305 height 23
click at [498, 297] on span "**********" at bounding box center [551, 304] width 305 height 14
drag, startPoint x: 505, startPoint y: 244, endPoint x: 462, endPoint y: 244, distance: 43.5
click at [462, 297] on span "**********" at bounding box center [551, 304] width 305 height 14
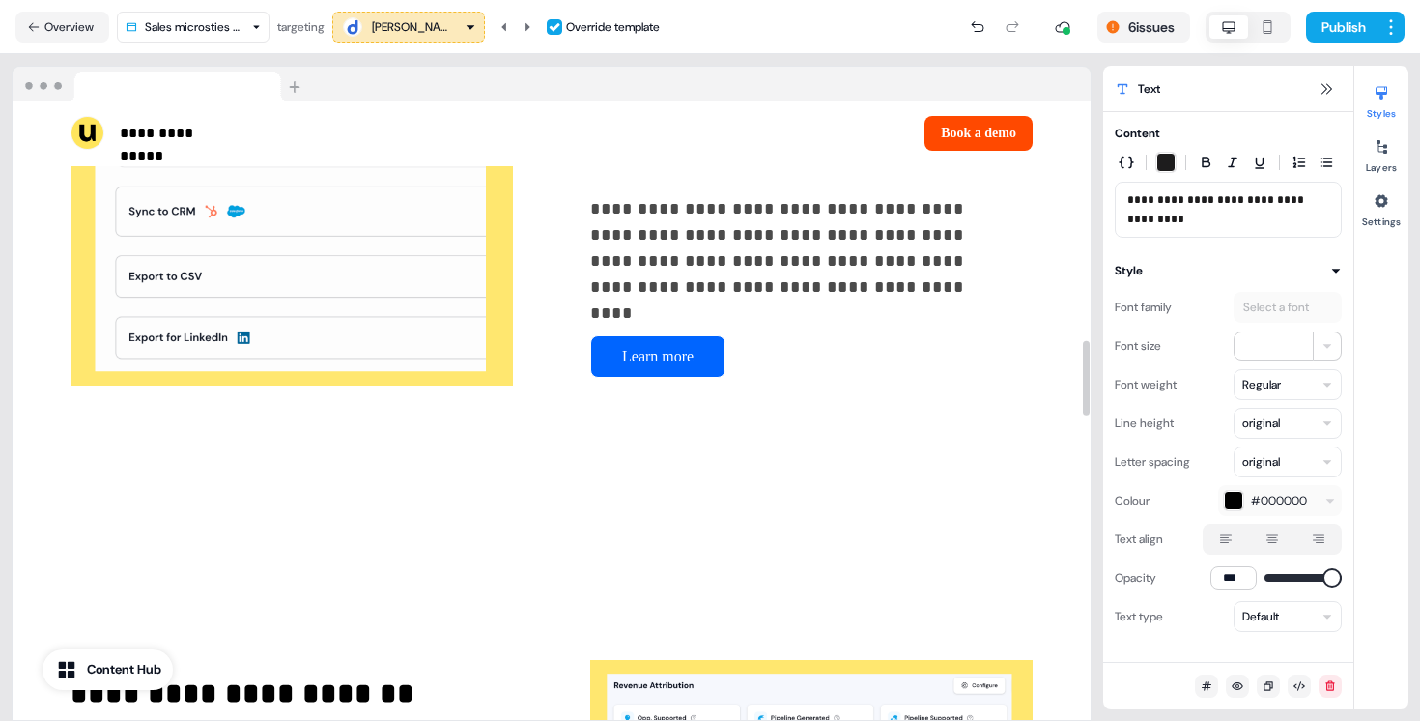
scroll to position [2822, 0]
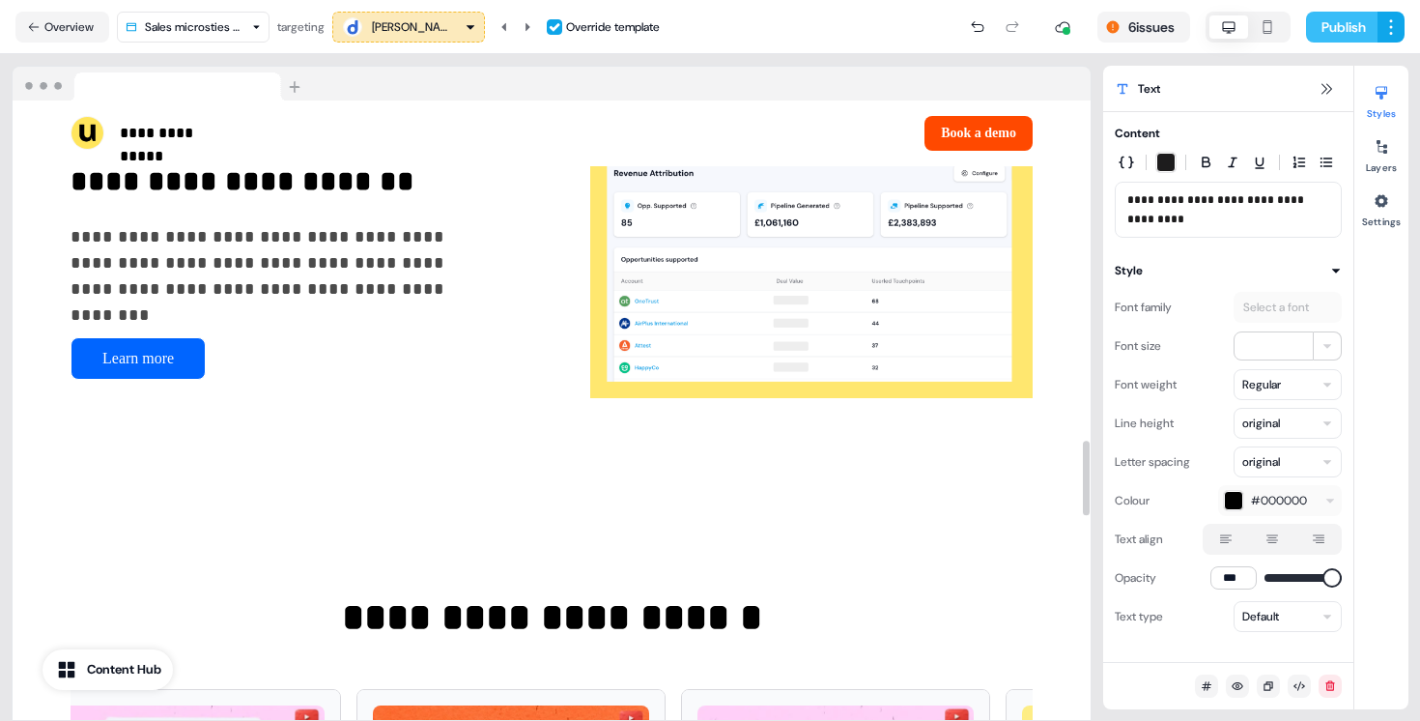
click at [1346, 34] on button "Publish" at bounding box center [1341, 27] width 71 height 31
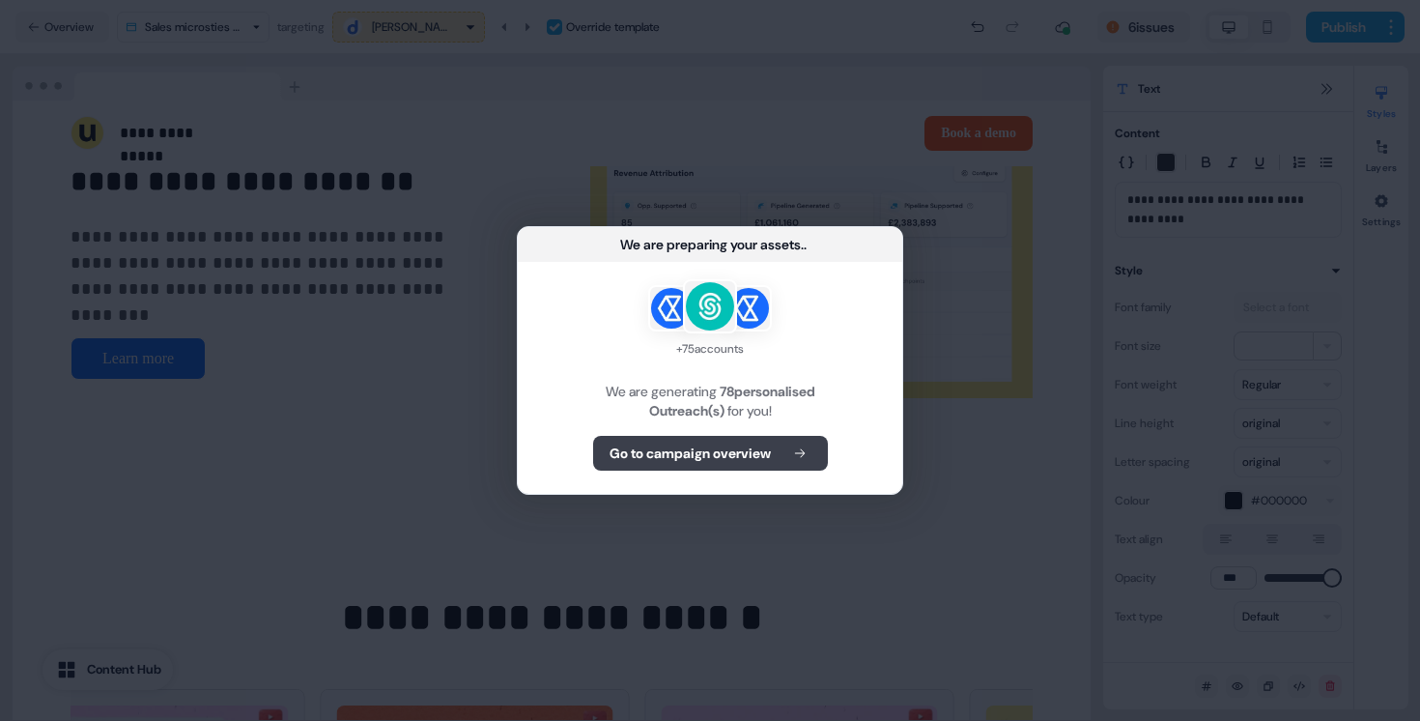
click at [782, 440] on button "Go to campaign overview" at bounding box center [710, 453] width 235 height 35
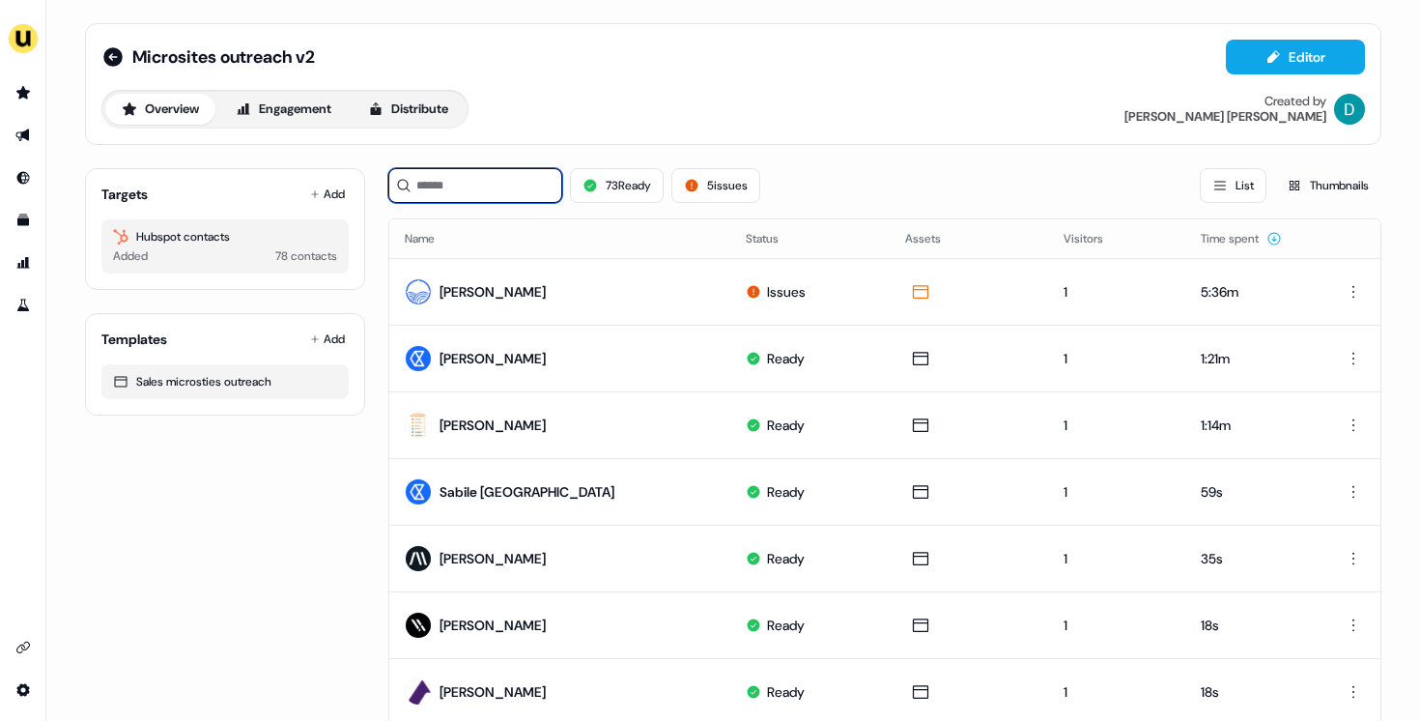
click at [462, 171] on input at bounding box center [475, 185] width 174 height 35
click at [725, 176] on button "5 issues" at bounding box center [715, 185] width 89 height 35
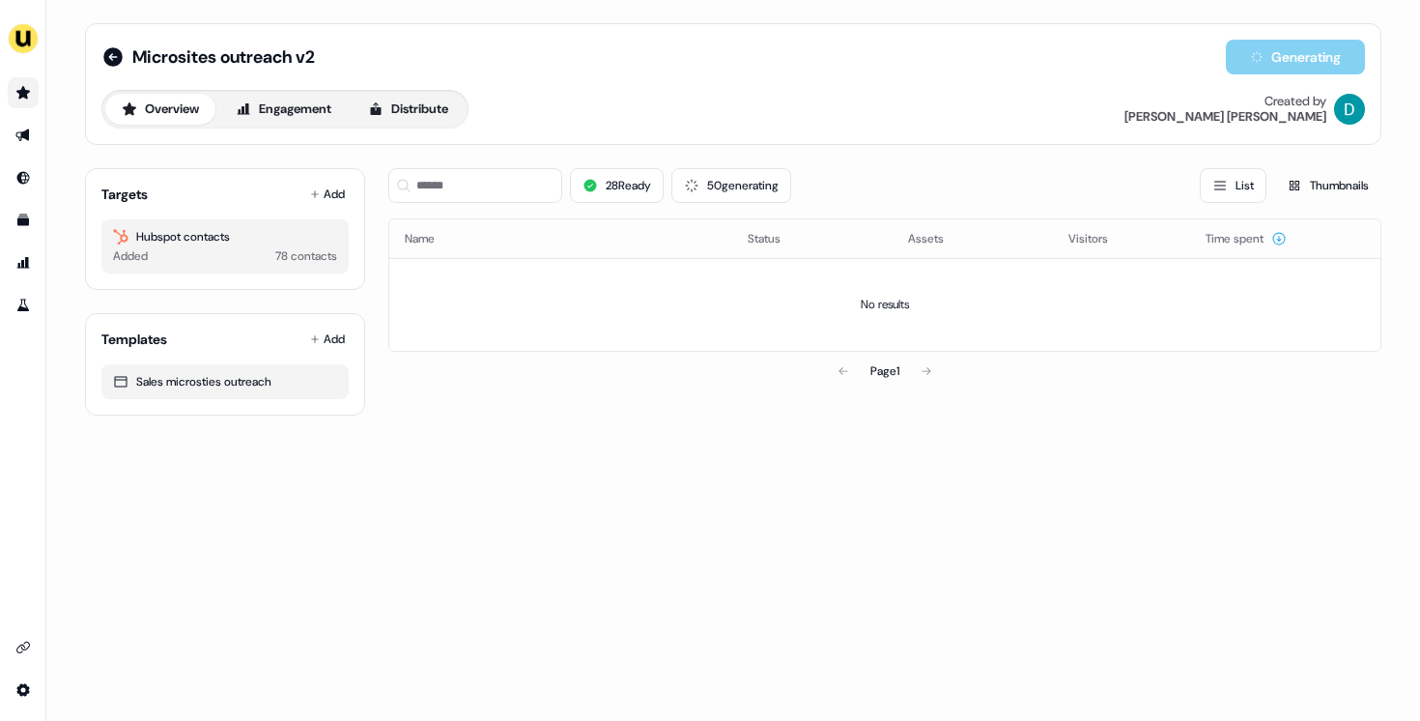
click at [14, 80] on link "Go to prospects" at bounding box center [23, 92] width 31 height 31
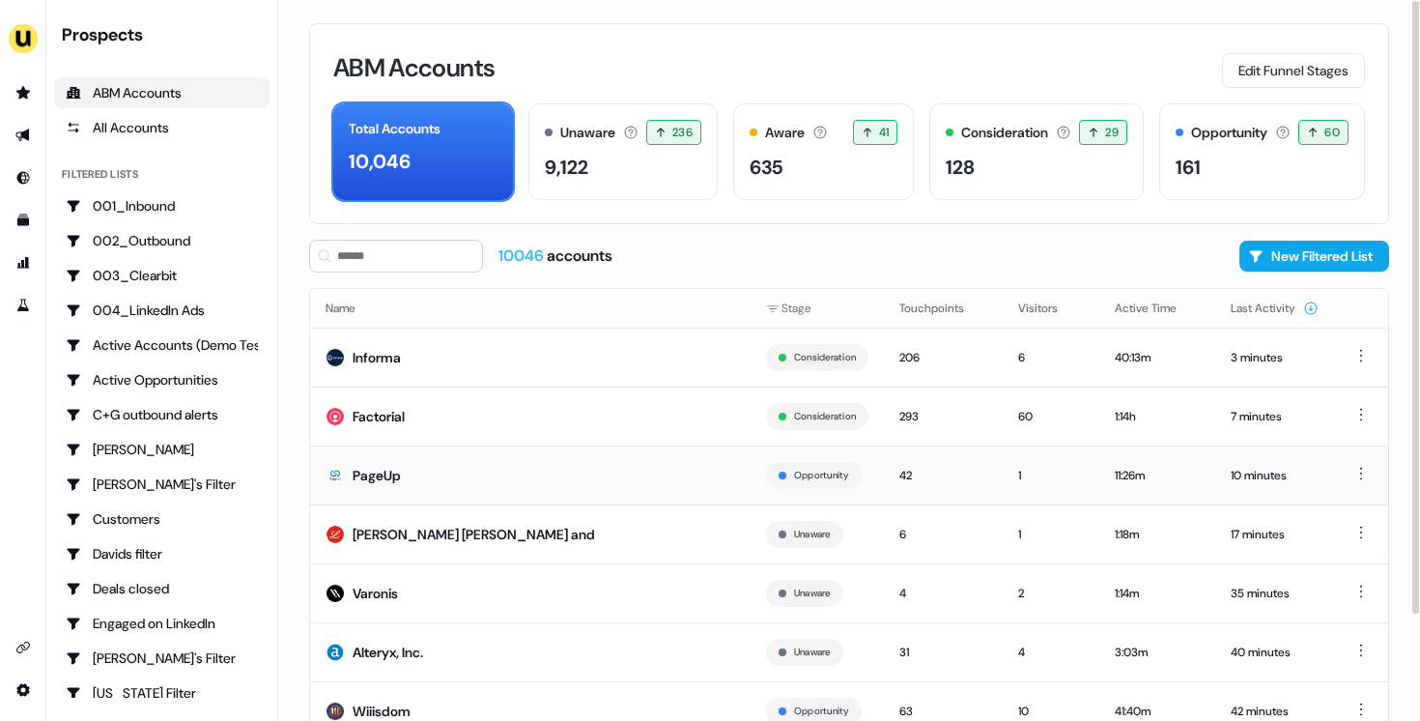
click at [377, 478] on div "PageUp" at bounding box center [377, 475] width 48 height 19
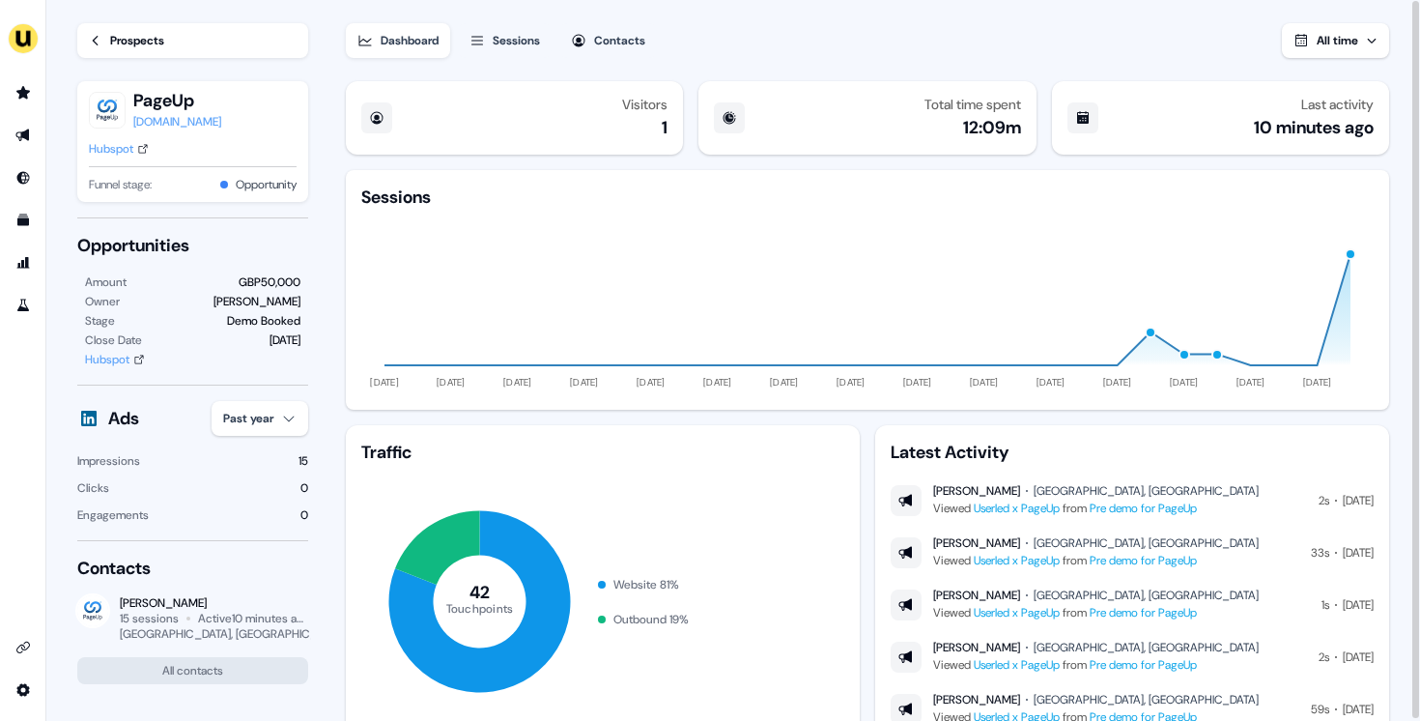
click at [1135, 563] on link "Pre demo for PageUp" at bounding box center [1143, 560] width 107 height 15
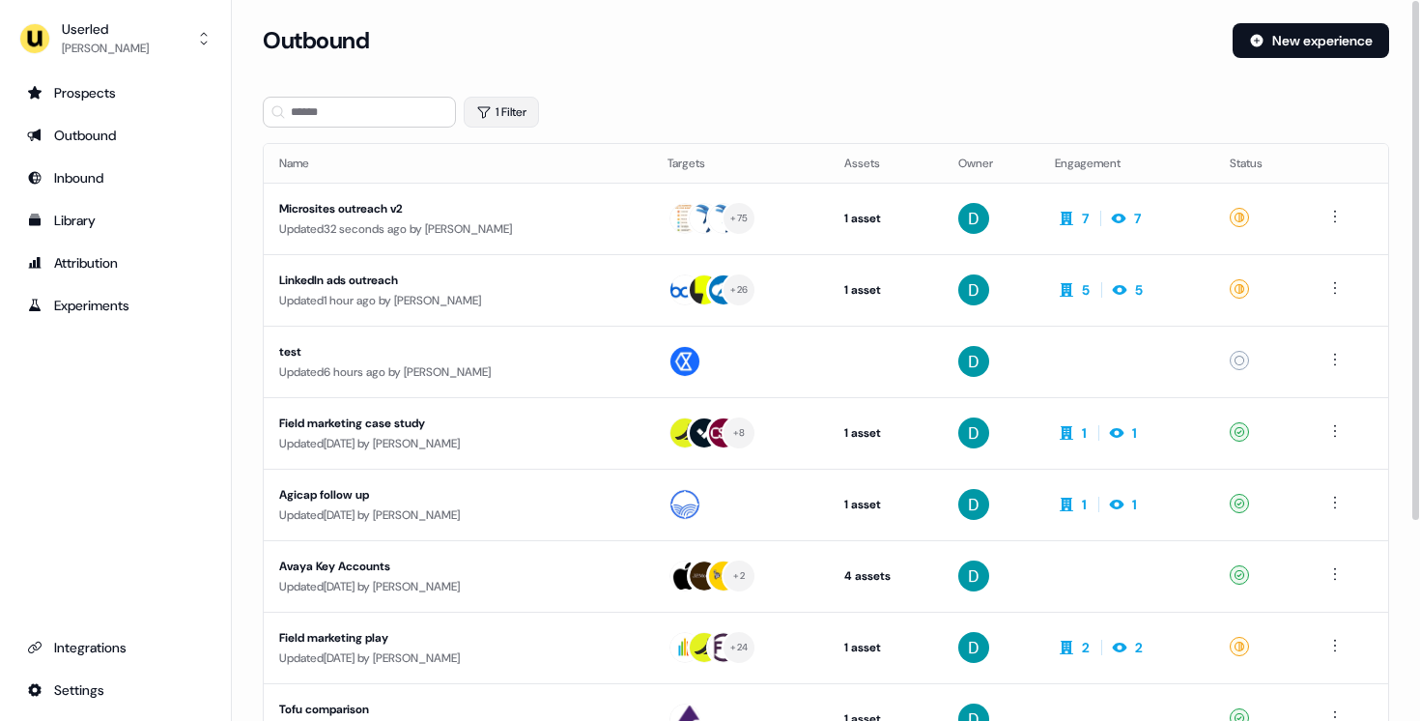
click at [522, 101] on button "1 Filter" at bounding box center [501, 112] width 75 height 31
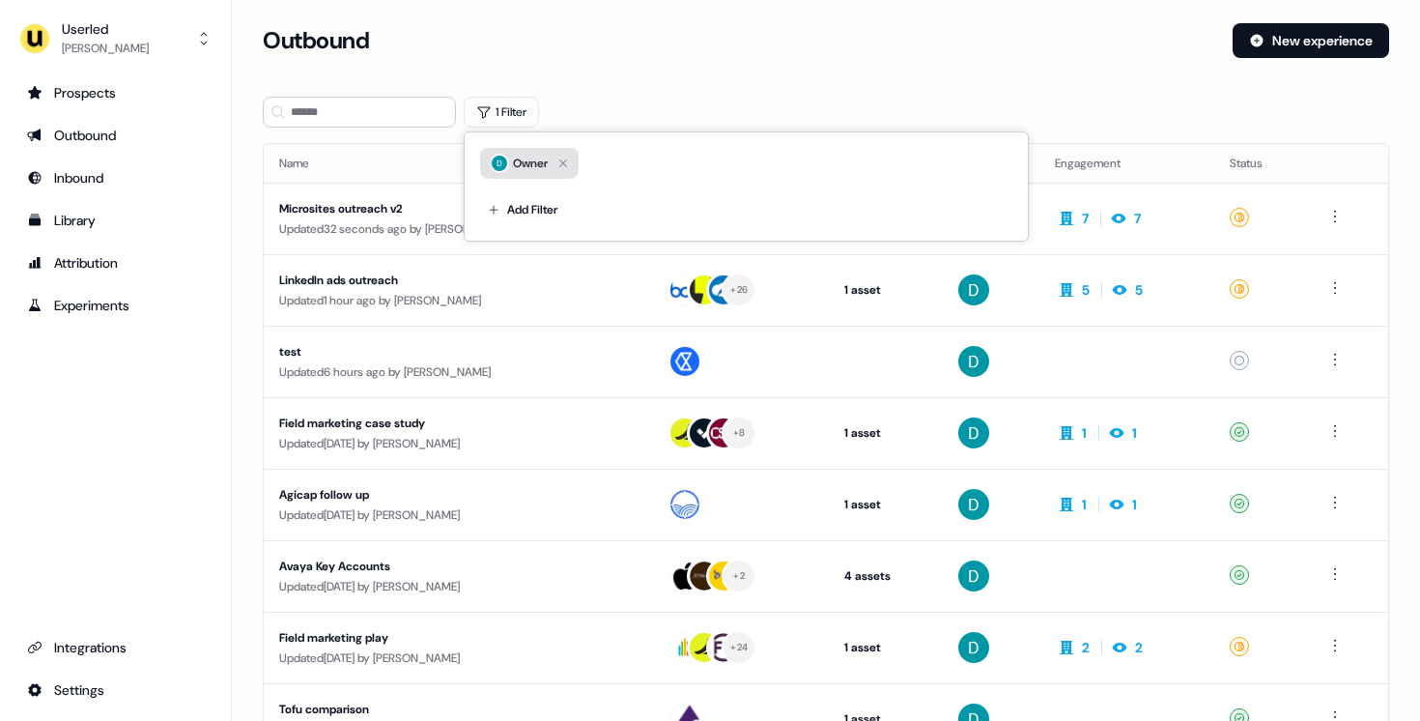
click at [572, 161] on icon "button" at bounding box center [563, 163] width 23 height 23
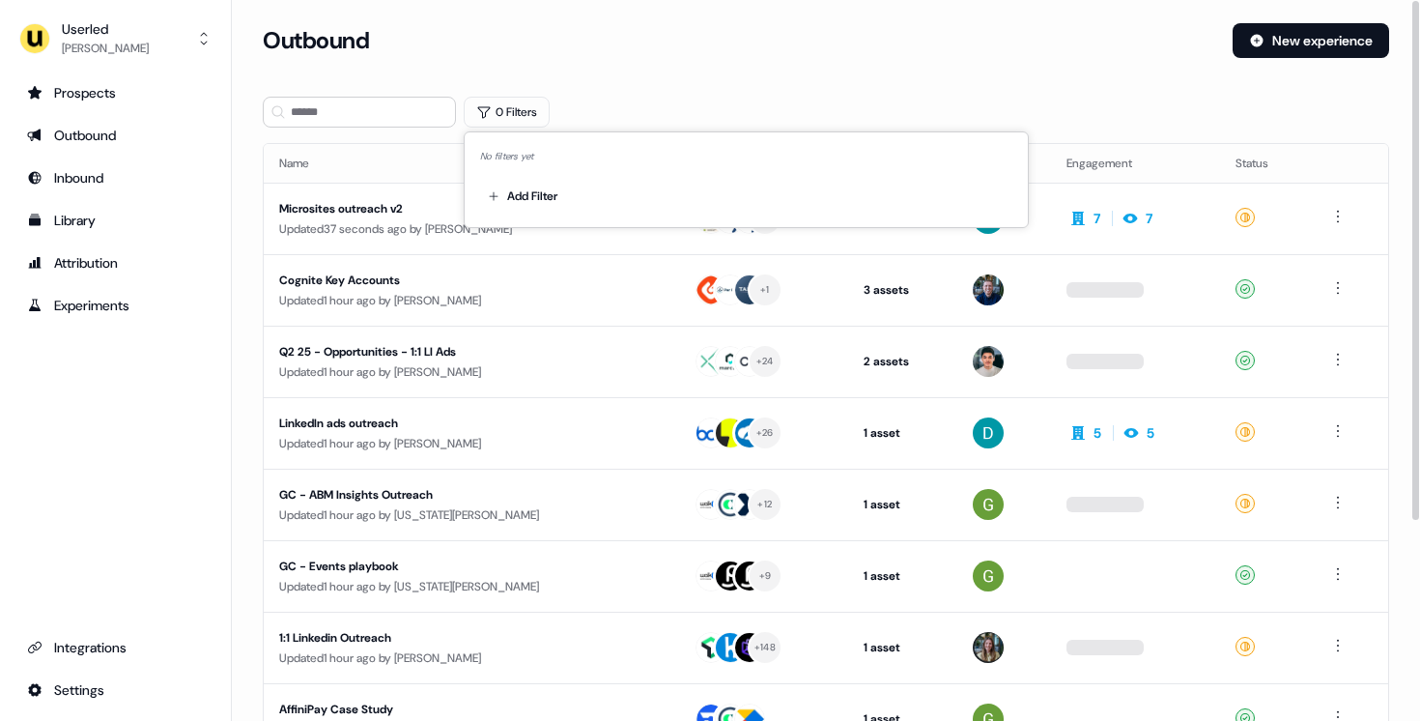
click at [649, 84] on section "Loading... Outbound New experience 0 Filters Name Targets Assets Owner Engageme…" at bounding box center [826, 511] width 1188 height 976
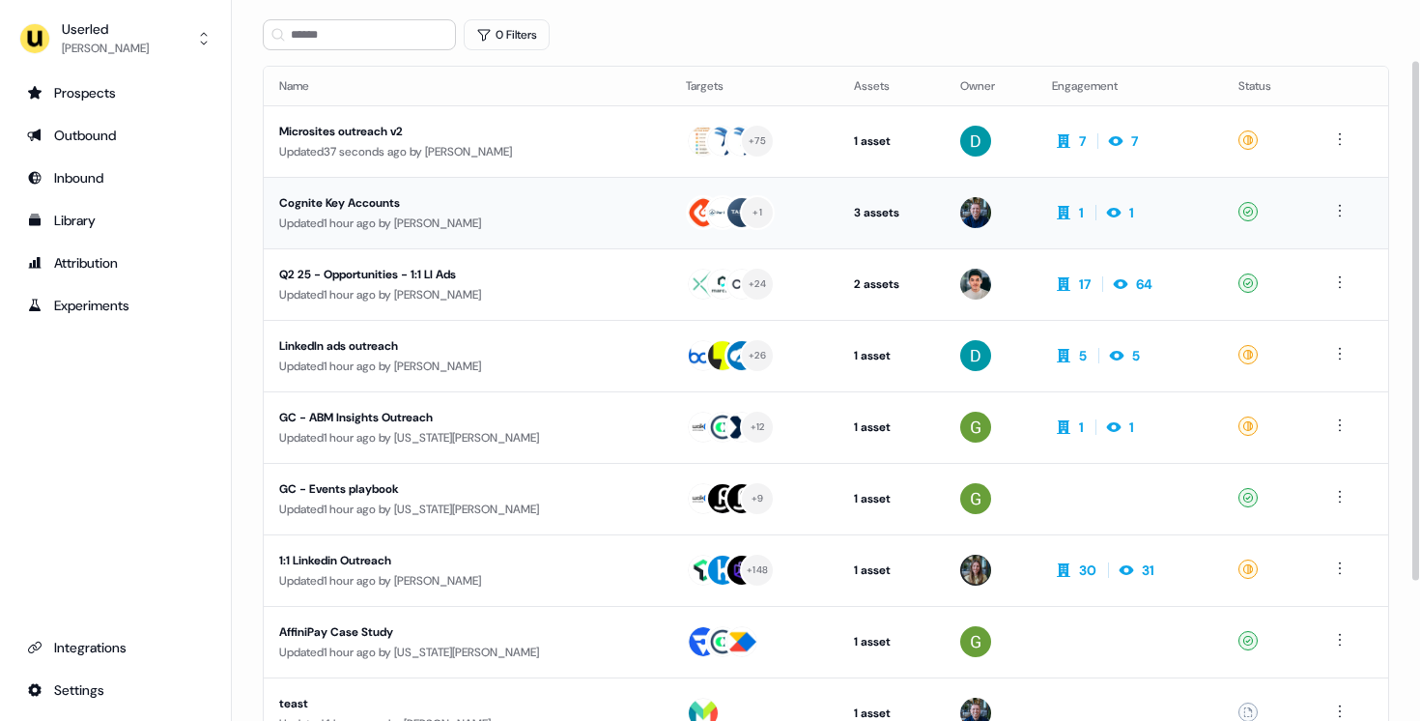
scroll to position [85, 0]
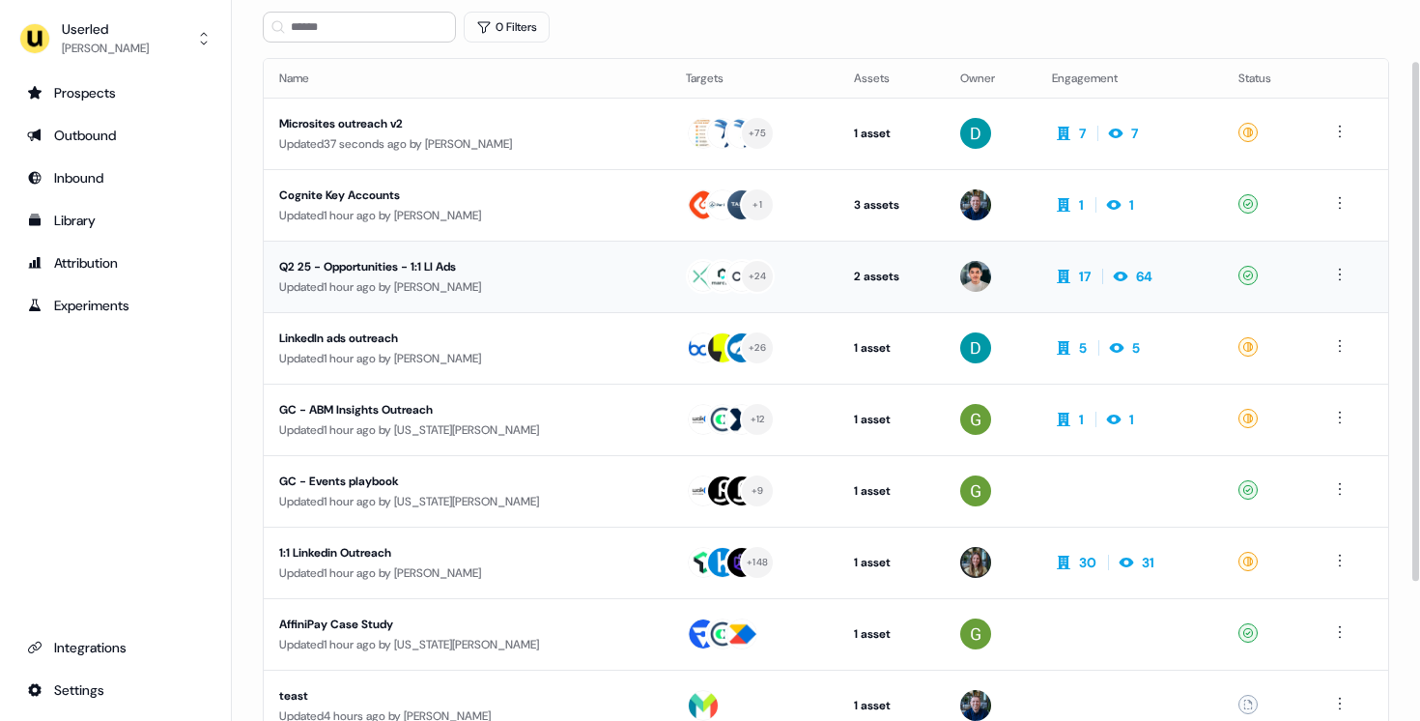
click at [508, 259] on div "Q2 25 - Opportunities - 1:1 LI Ads" at bounding box center [456, 266] width 355 height 19
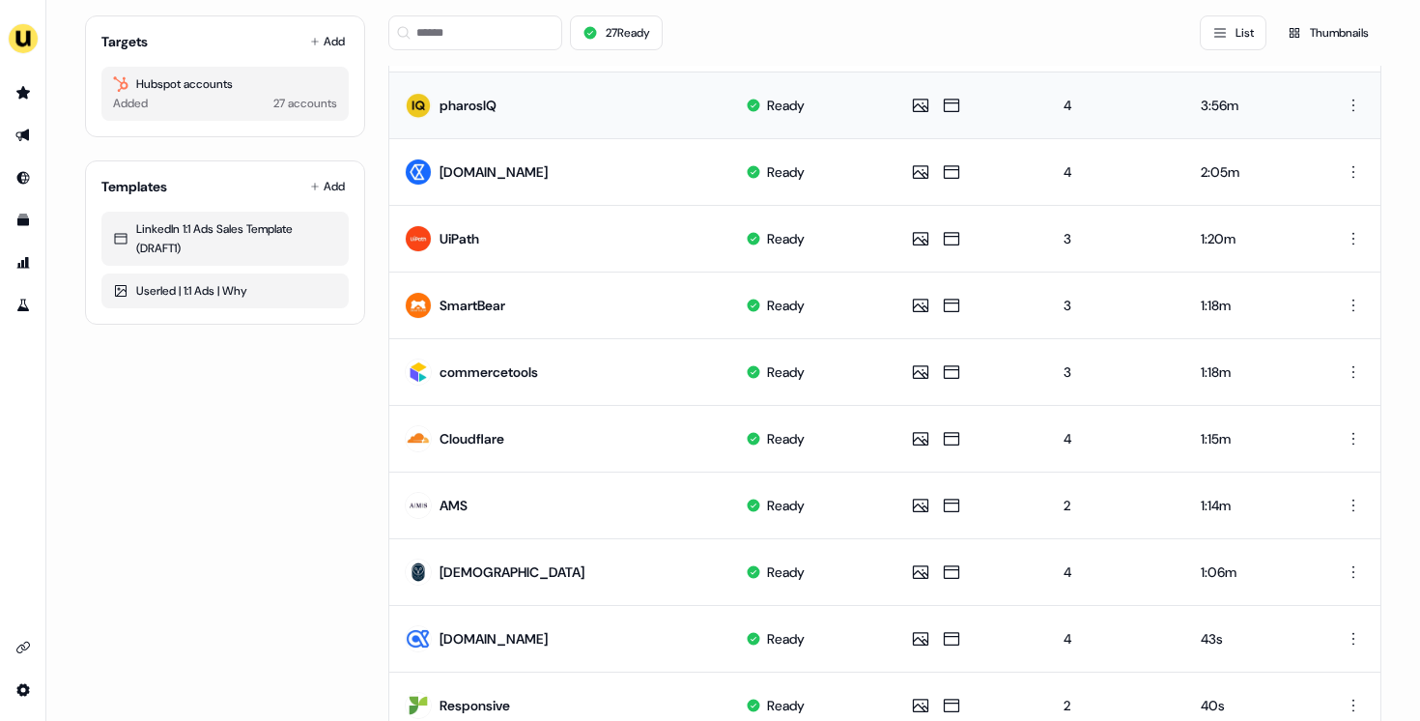
scroll to position [466, 0]
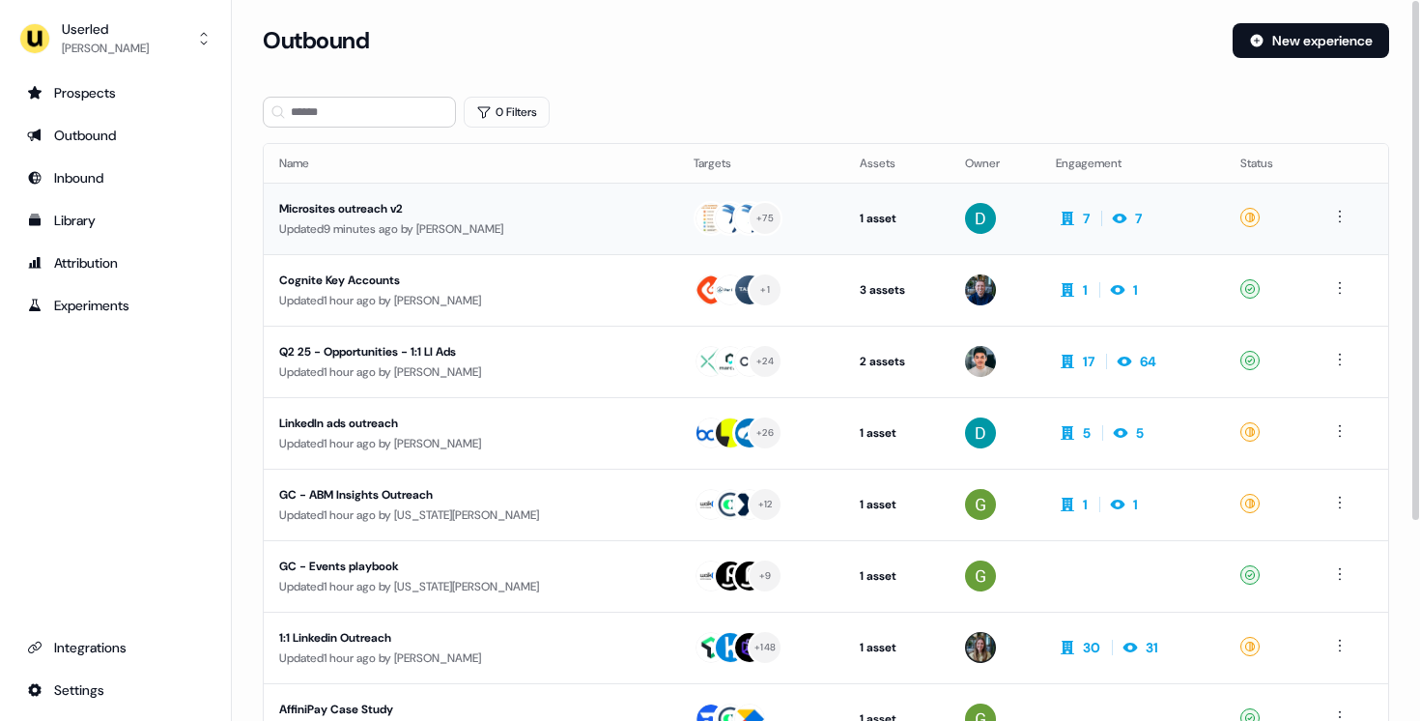
click at [459, 211] on div "Microsites outreach v2" at bounding box center [456, 208] width 355 height 19
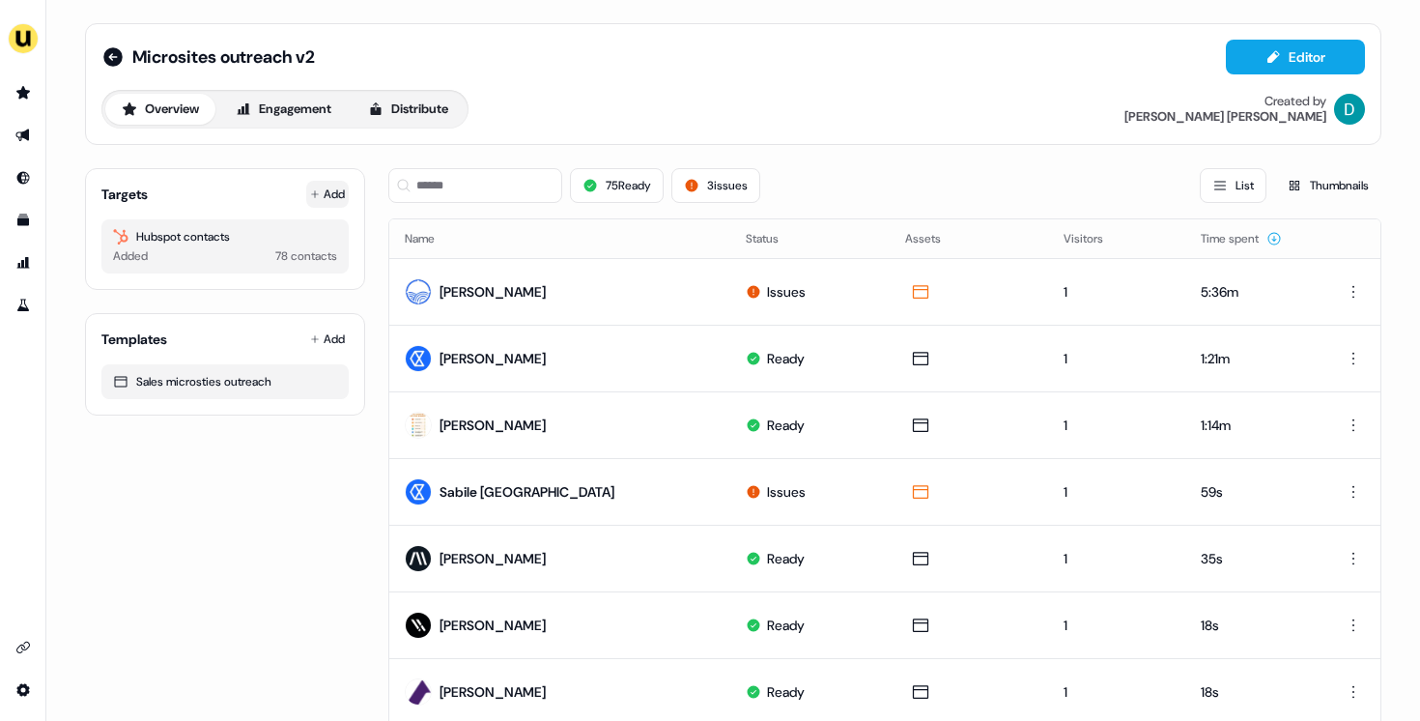
click at [327, 181] on button "Add" at bounding box center [327, 194] width 43 height 27
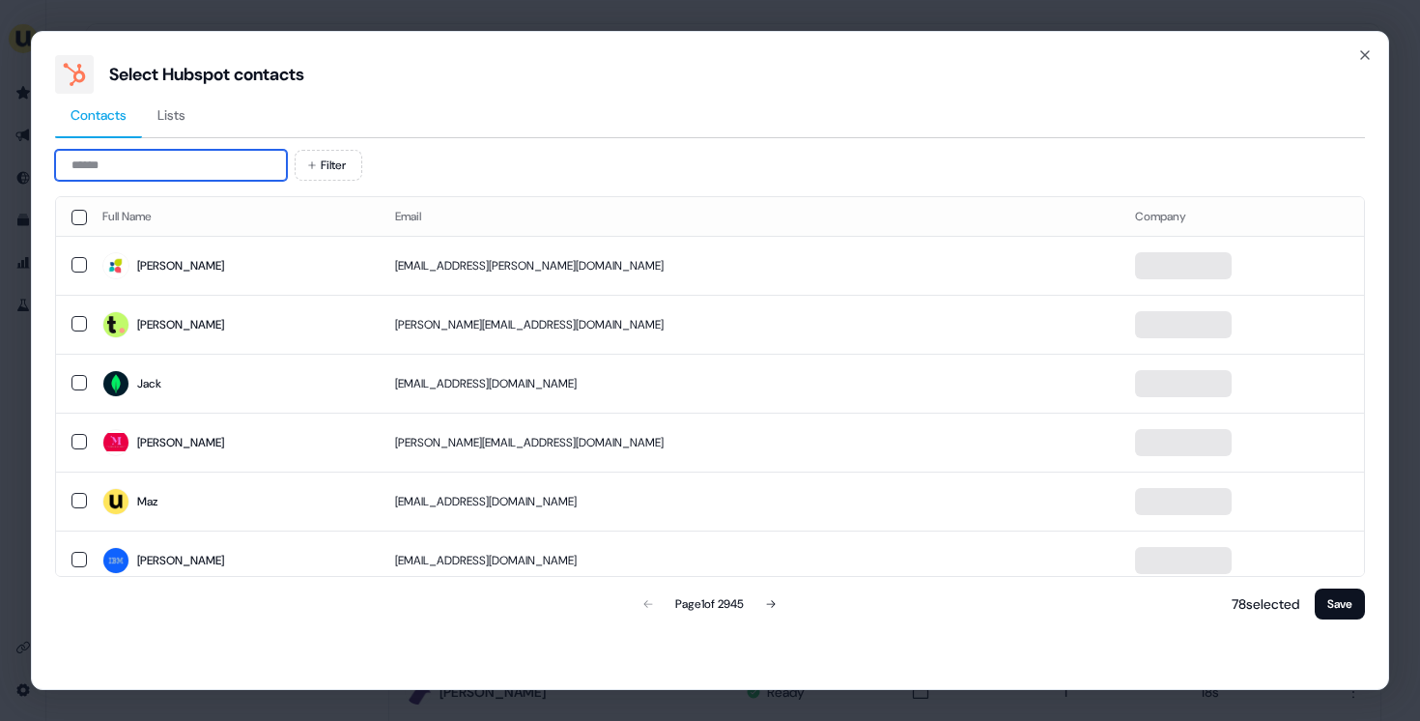
click at [222, 157] on input at bounding box center [171, 165] width 232 height 31
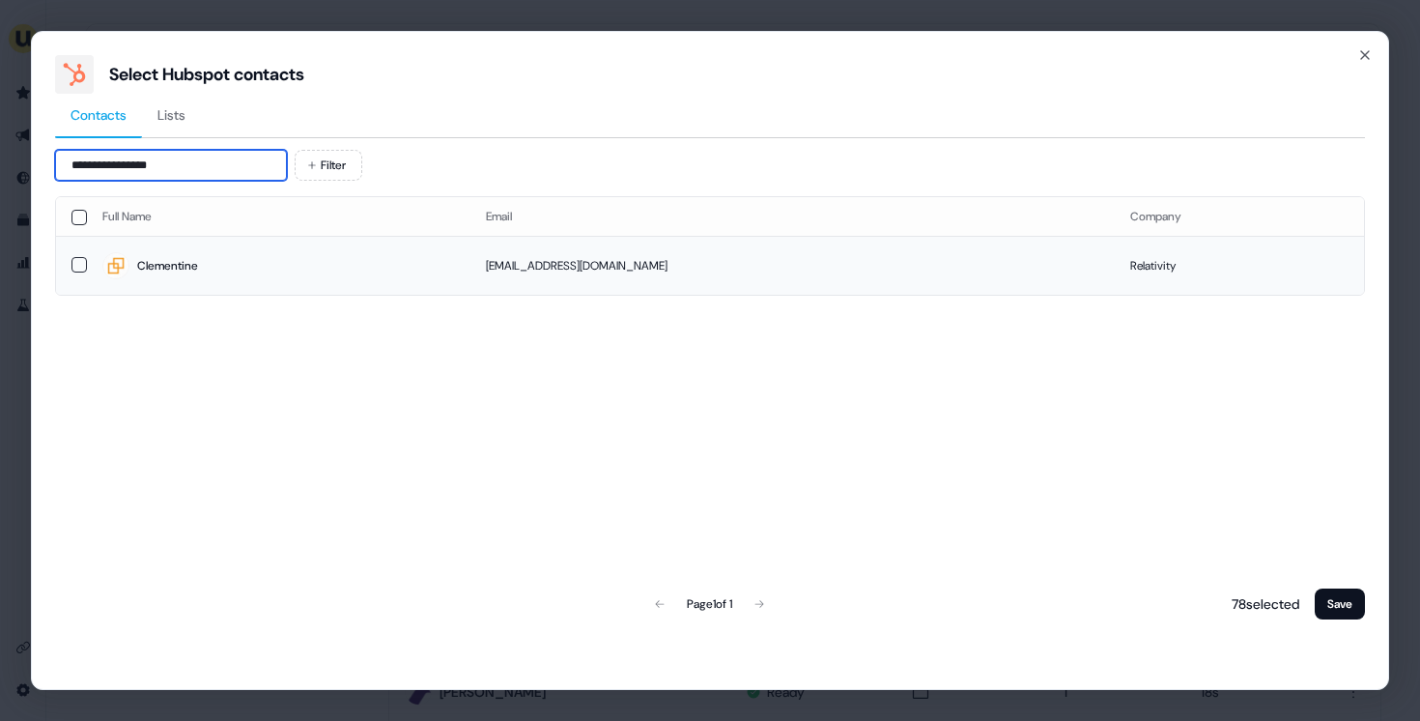
type input "**********"
click at [242, 281] on td "Clementine" at bounding box center [278, 265] width 383 height 59
click at [1325, 608] on button "Save" at bounding box center [1340, 603] width 50 height 31
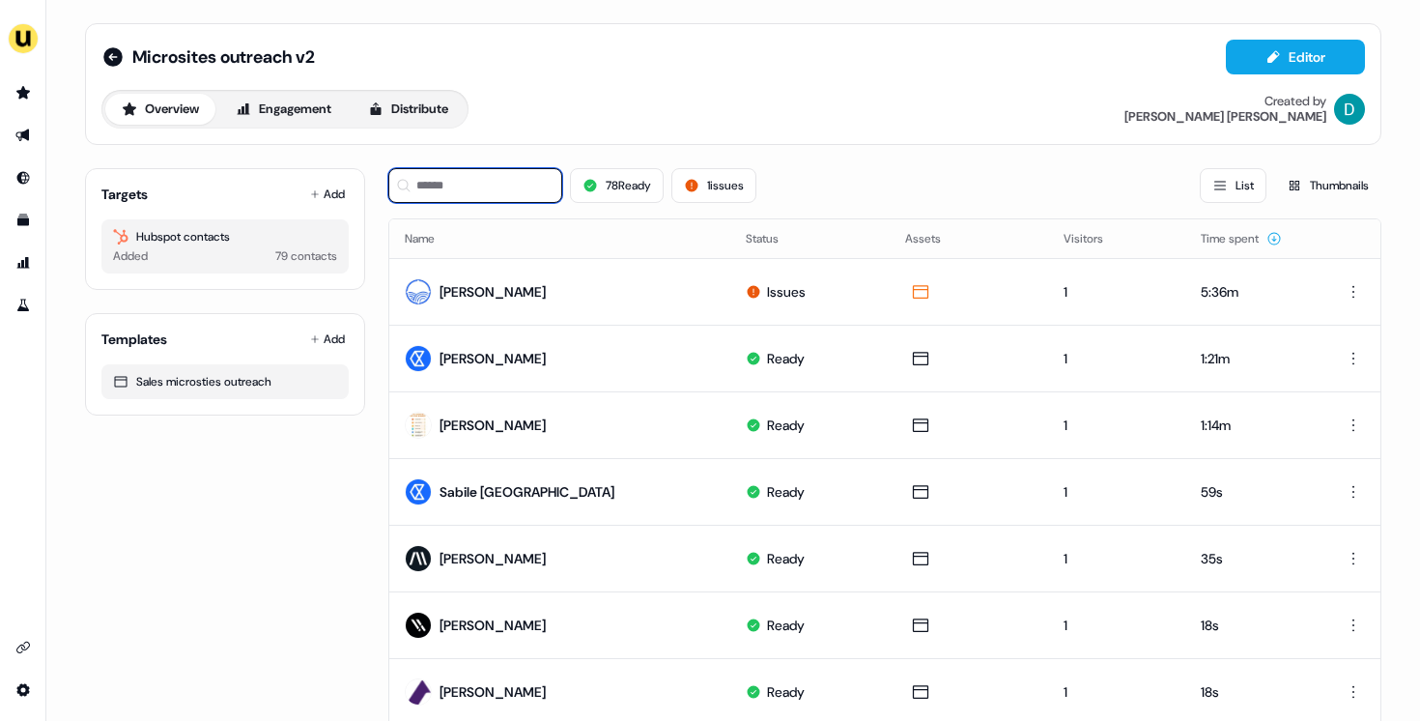
click at [490, 178] on input at bounding box center [475, 185] width 174 height 35
click at [462, 198] on input at bounding box center [475, 185] width 174 height 35
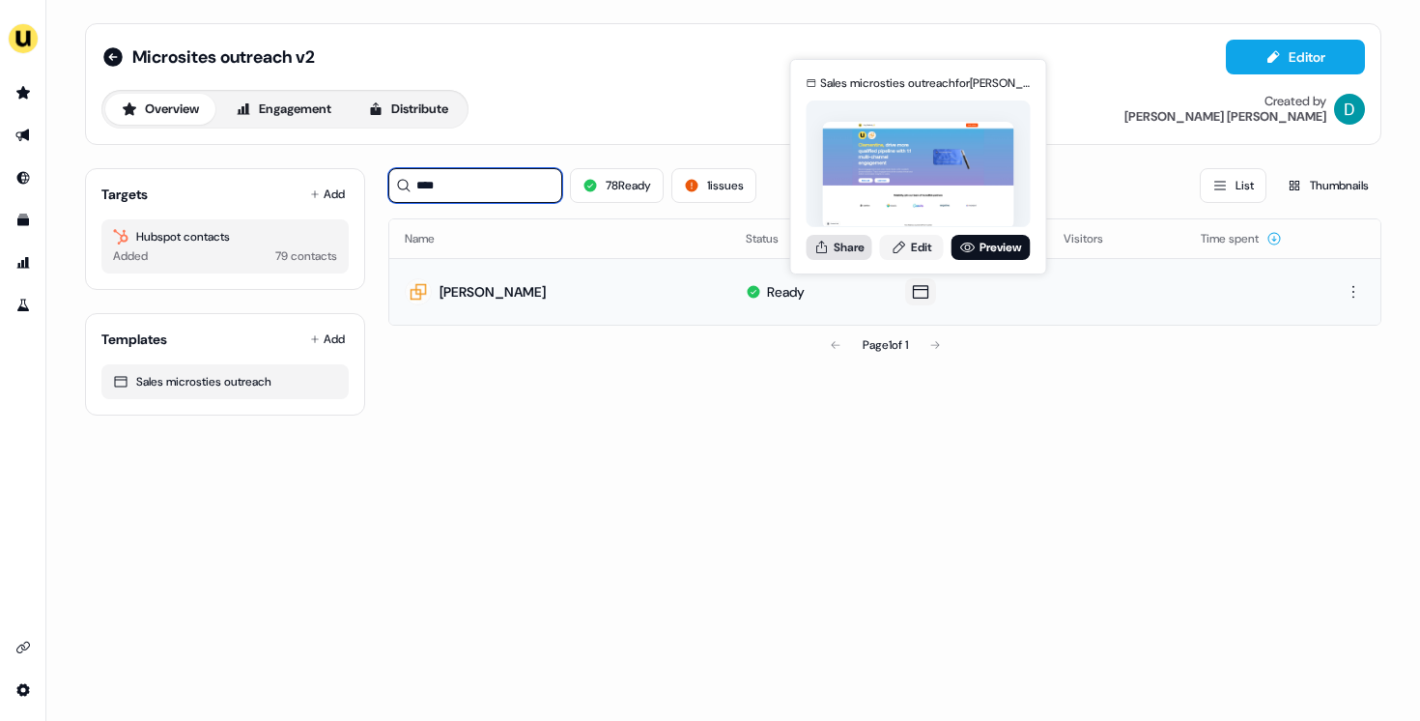
type input "****"
click at [851, 257] on button "Share" at bounding box center [840, 247] width 66 height 25
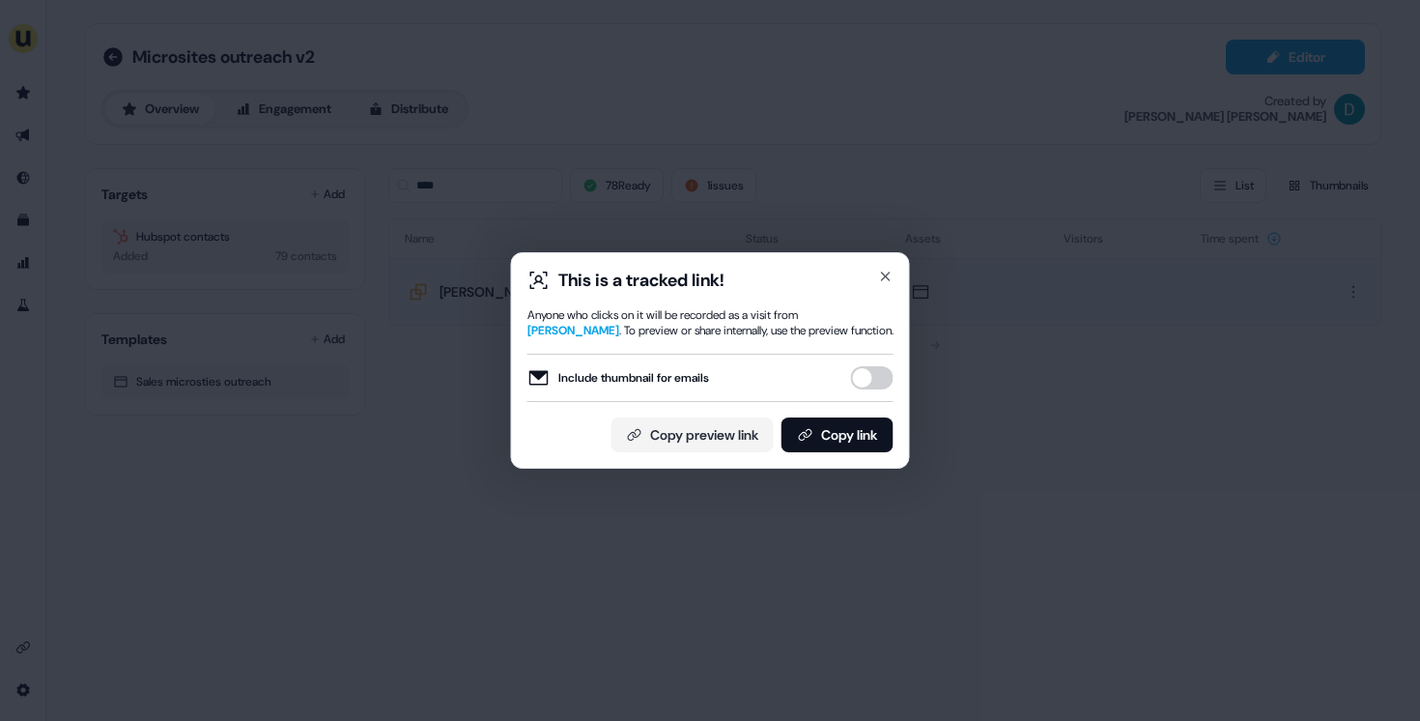
click at [863, 379] on button "Include thumbnail for emails" at bounding box center [872, 377] width 43 height 23
click at [861, 427] on button "Copy link" at bounding box center [837, 434] width 112 height 35
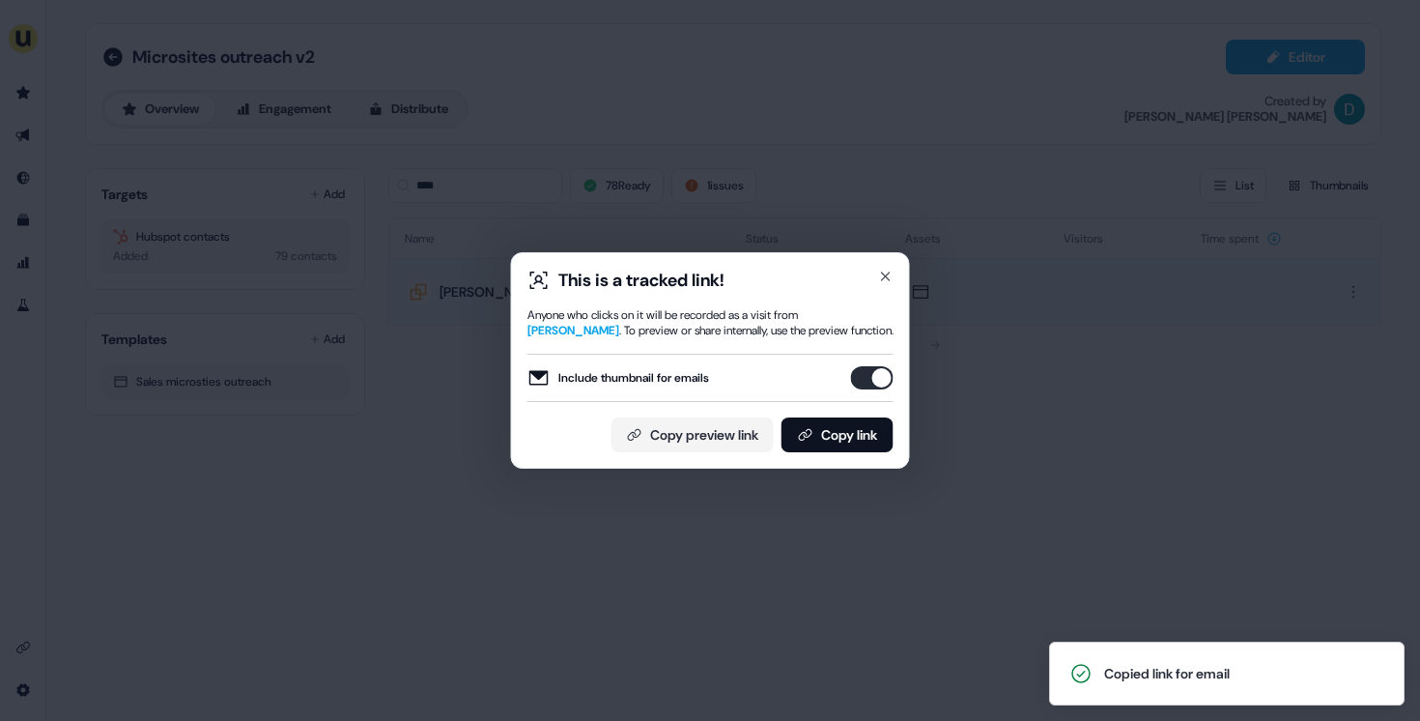
click at [436, 340] on div "This is a tracked link! Anyone who clicks on it will be recorded as a visit fro…" at bounding box center [710, 360] width 1420 height 721
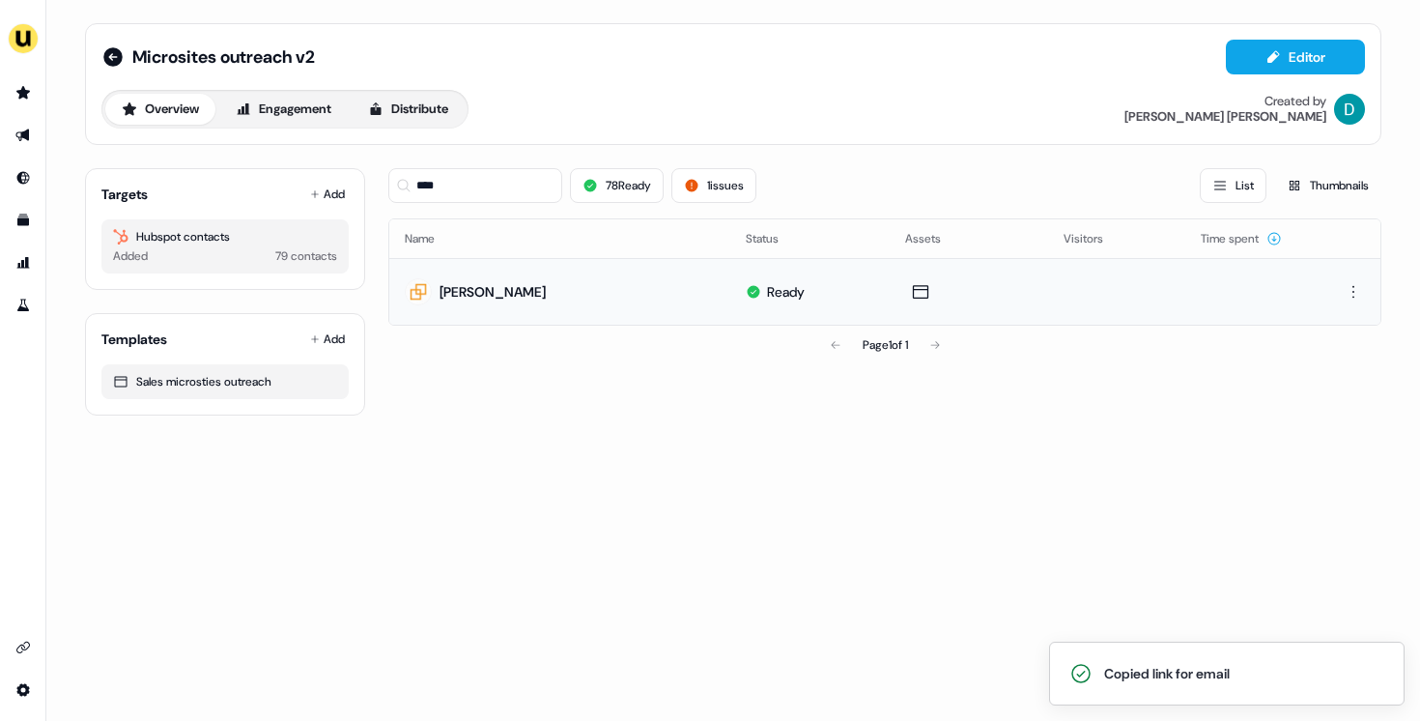
click at [309, 176] on div "Targets Add Hubspot contacts Added 79 contacts" at bounding box center [225, 229] width 280 height 122
click at [327, 202] on button "Add" at bounding box center [327, 194] width 43 height 27
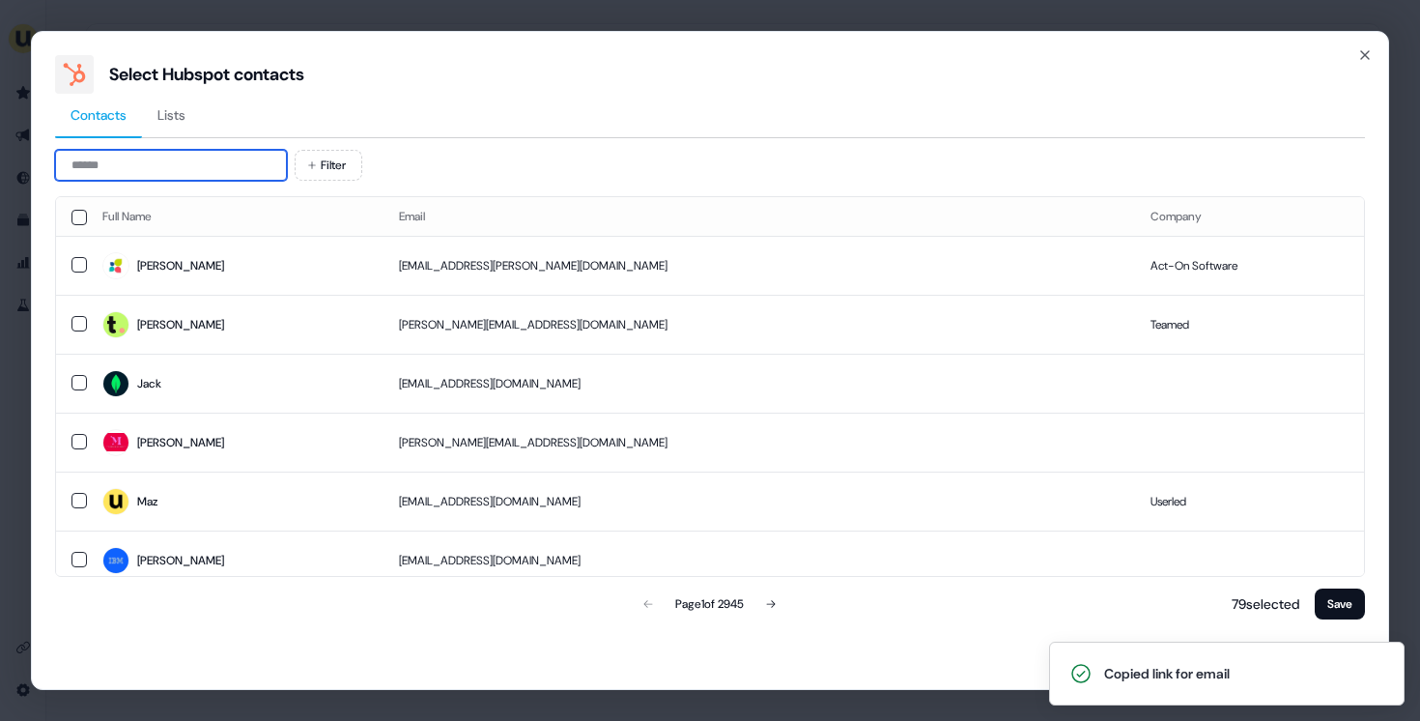
click at [203, 171] on input at bounding box center [171, 165] width 232 height 31
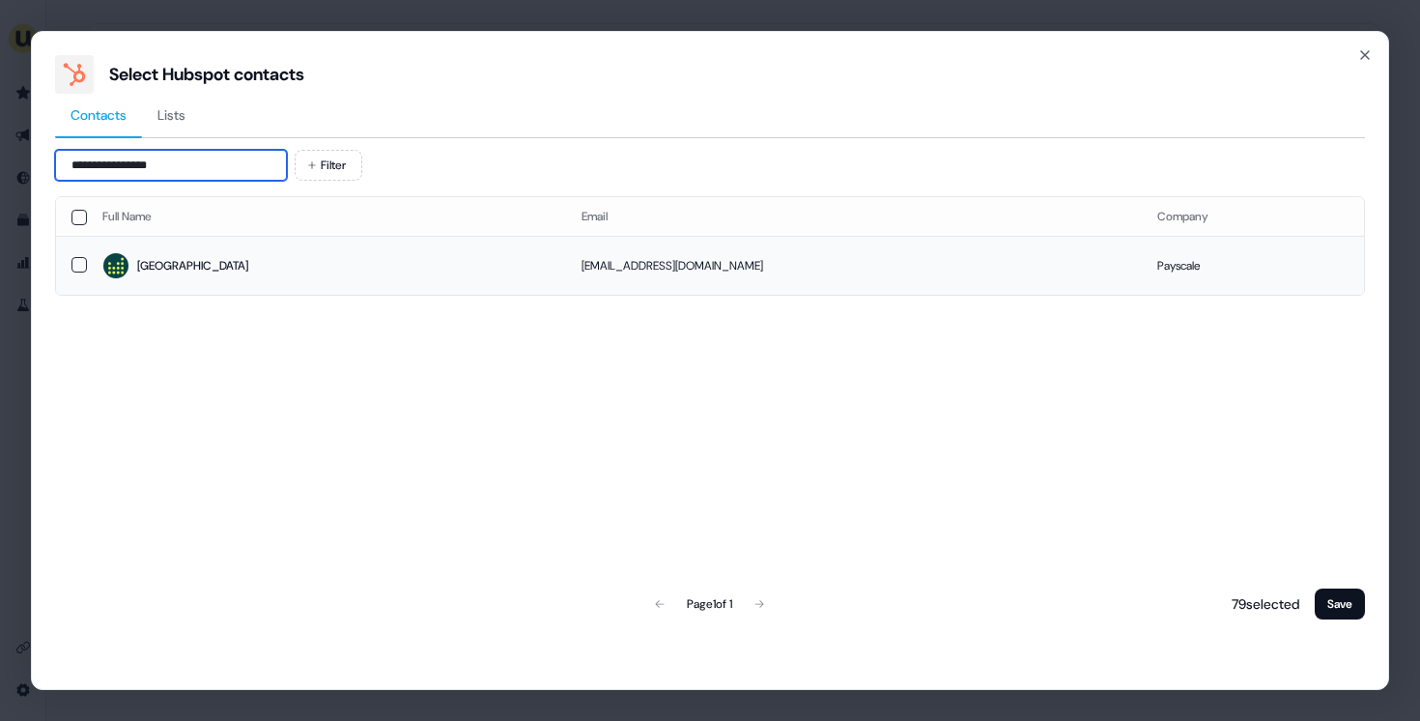
type input "**********"
click at [367, 239] on td "Madison" at bounding box center [326, 265] width 479 height 59
click at [1331, 590] on button "Save" at bounding box center [1340, 603] width 50 height 31
click at [1324, 588] on button "Save" at bounding box center [1340, 603] width 50 height 31
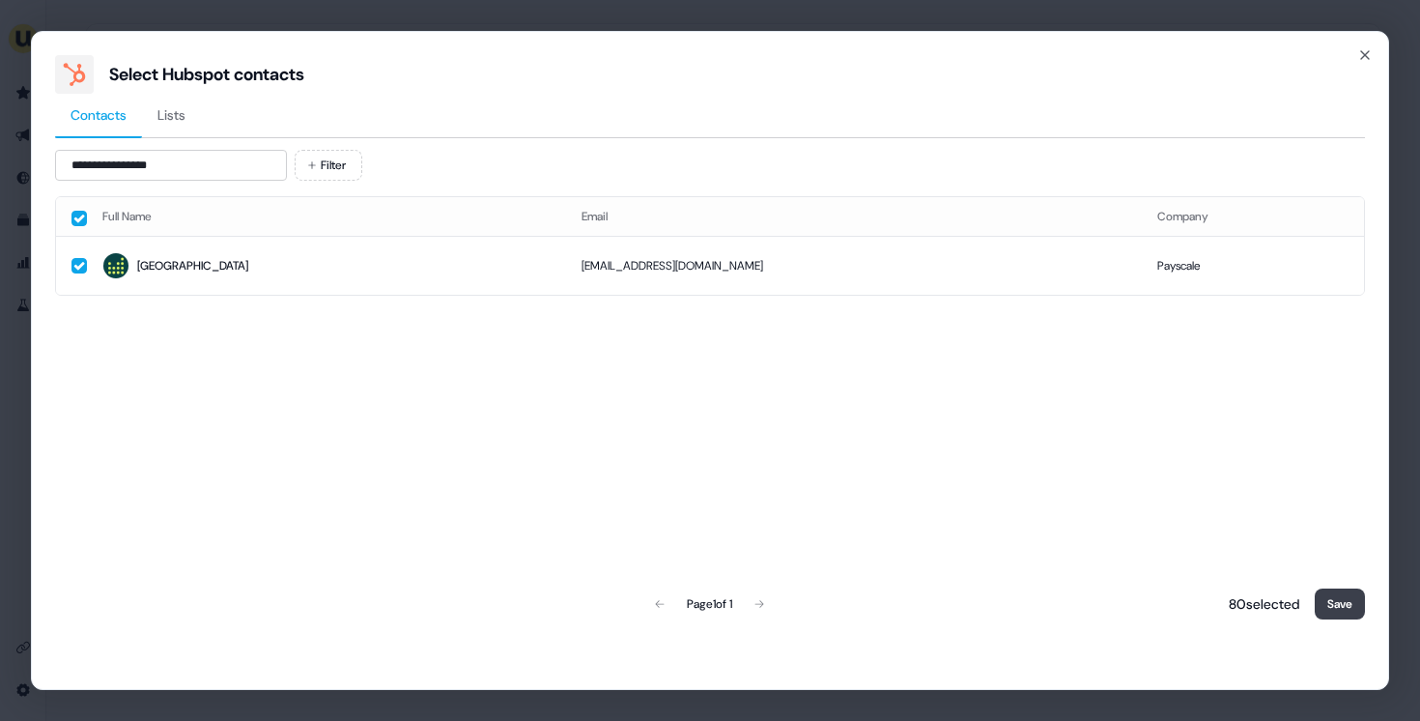
click at [1326, 591] on button "Save" at bounding box center [1340, 603] width 50 height 31
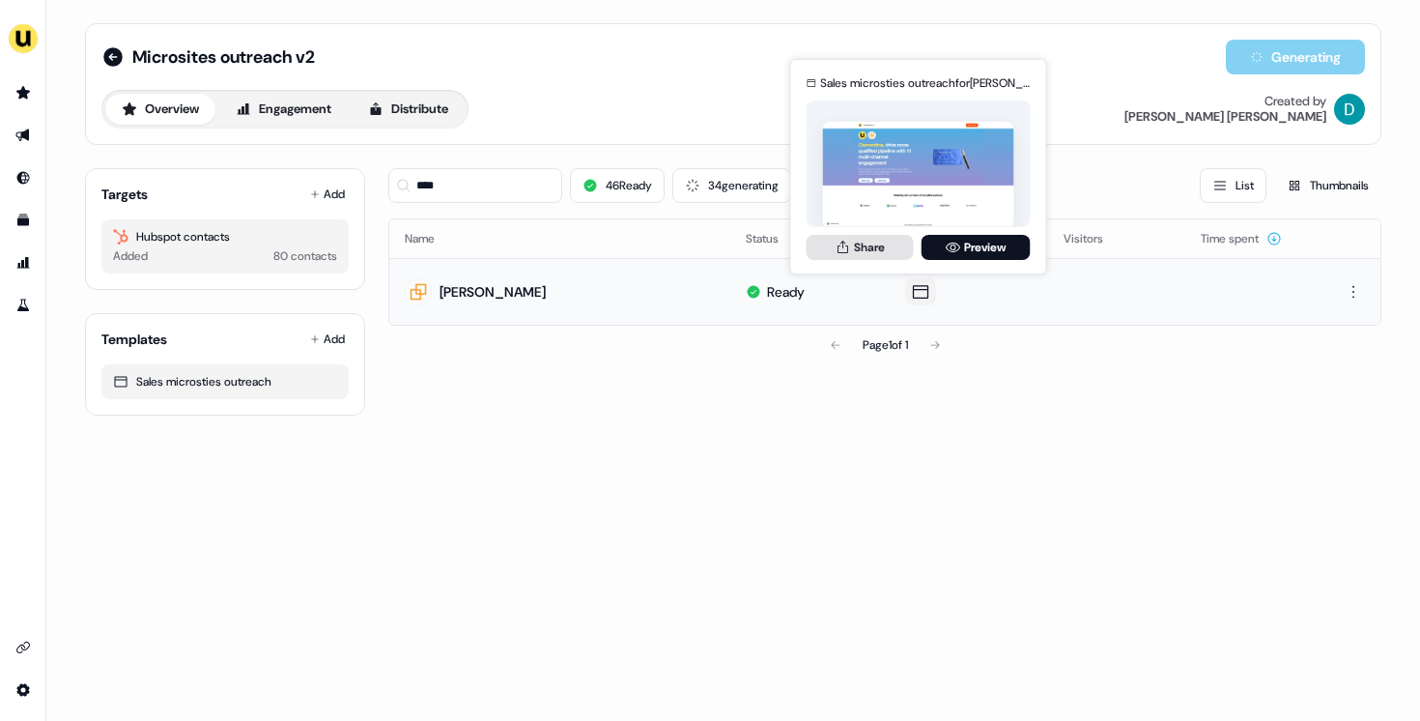
click at [855, 242] on button "Share" at bounding box center [860, 247] width 107 height 25
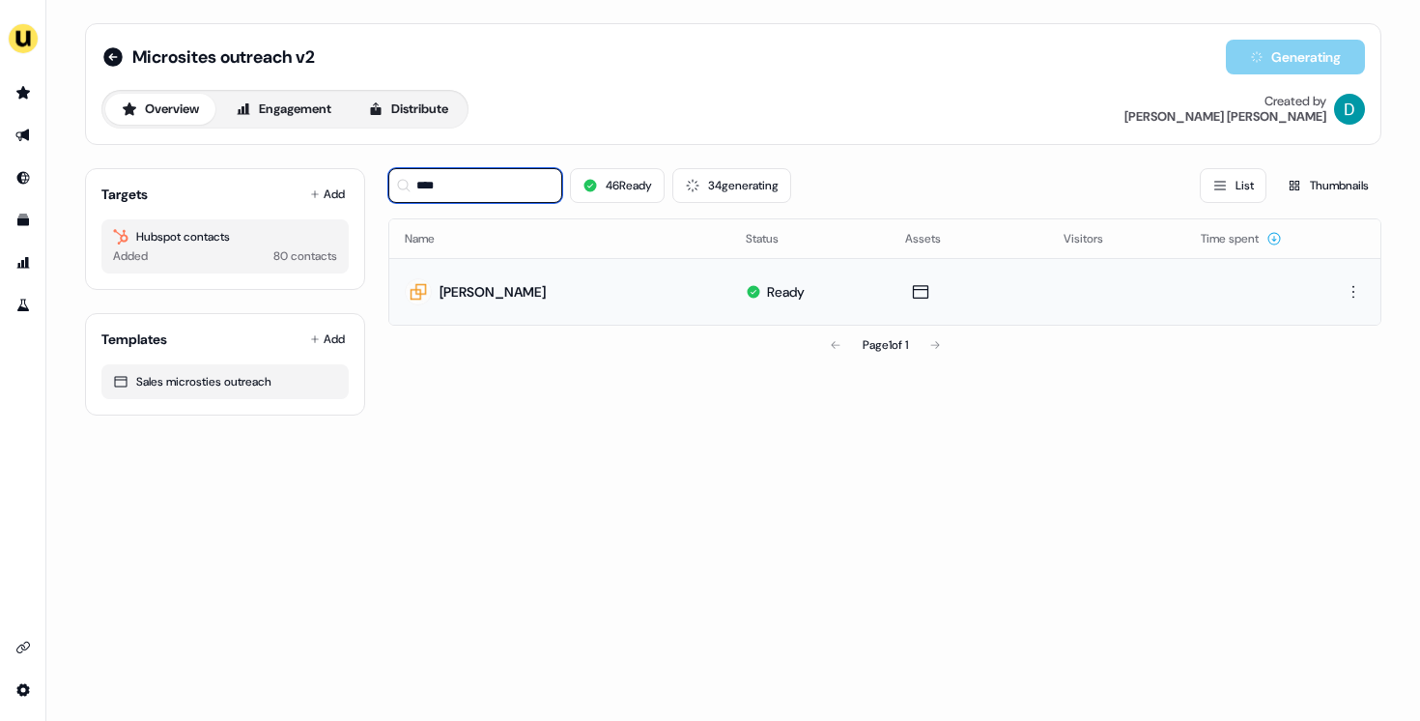
click at [491, 186] on input "****" at bounding box center [475, 185] width 174 height 35
type input "*"
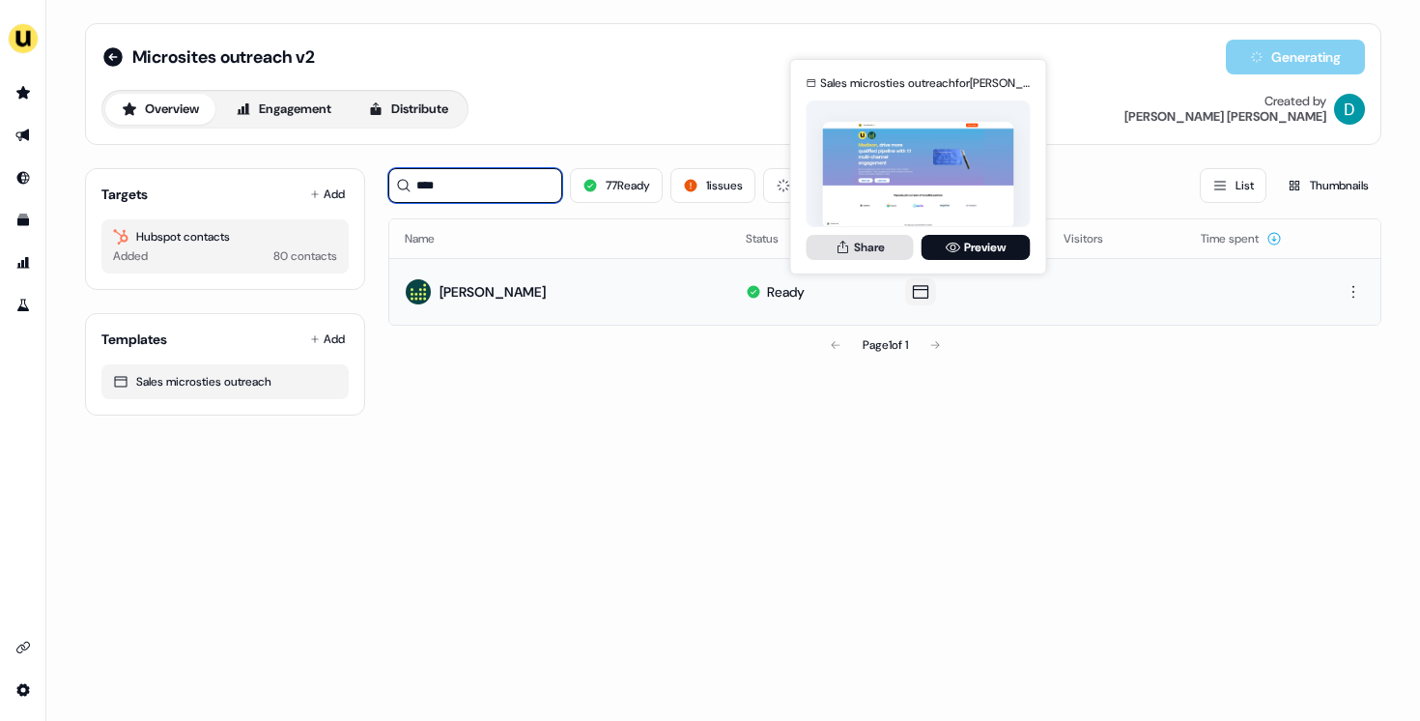
type input "****"
click at [870, 248] on button "Share" at bounding box center [860, 247] width 107 height 25
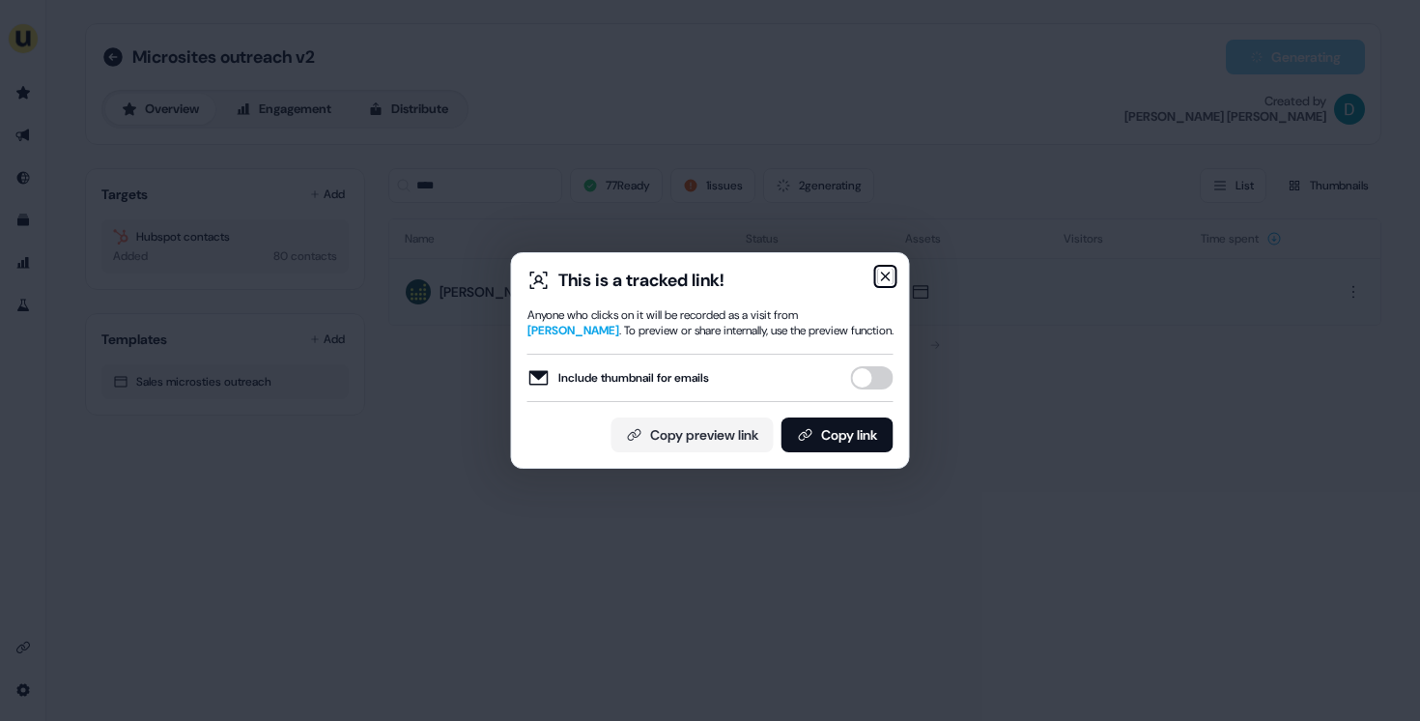
click at [885, 272] on icon "button" at bounding box center [885, 276] width 15 height 15
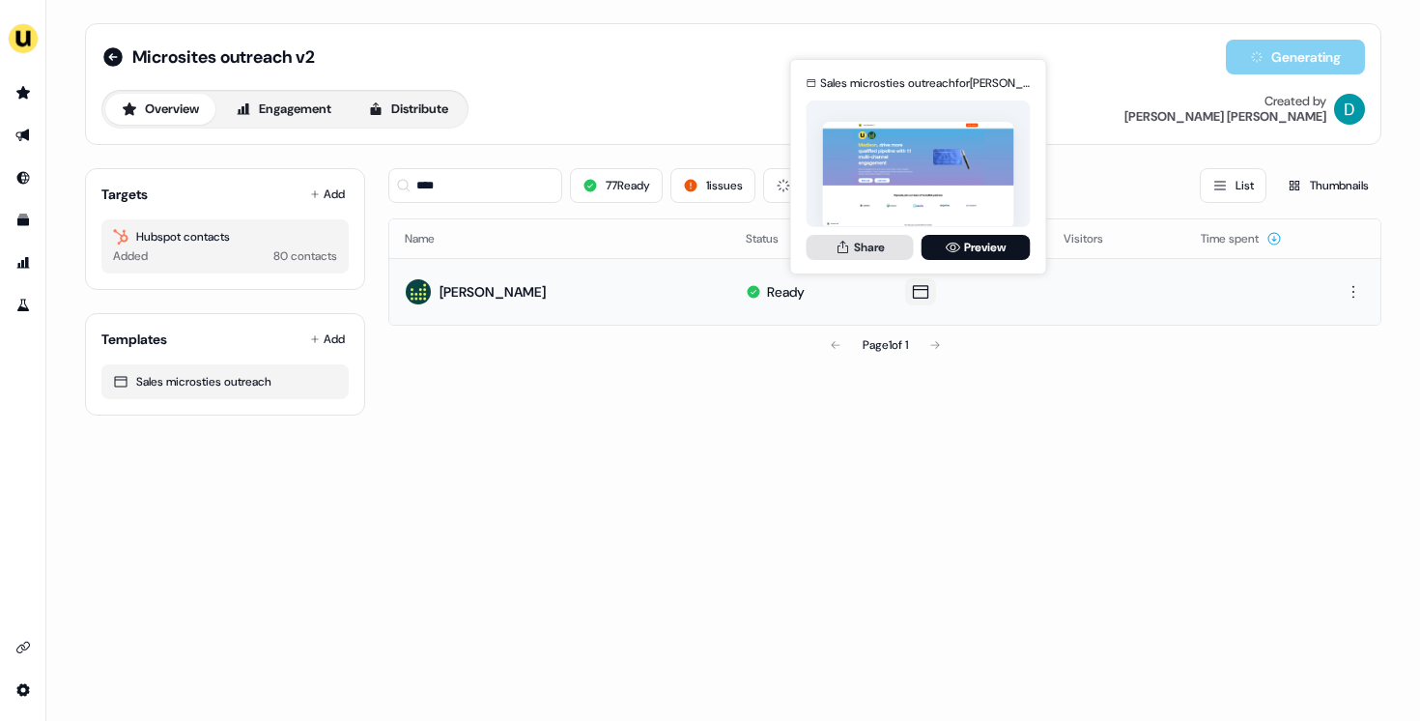
click at [879, 253] on button "Share" at bounding box center [860, 247] width 107 height 25
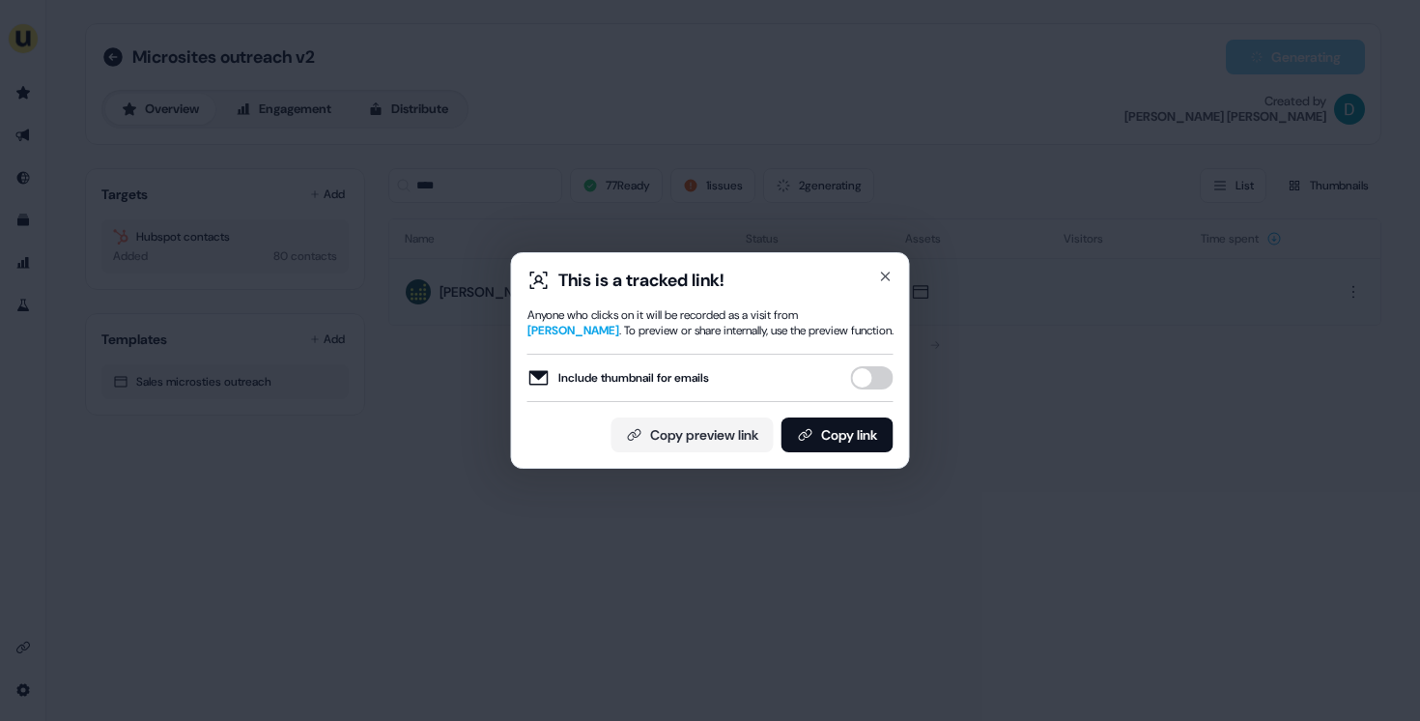
click at [875, 387] on button "Include thumbnail for emails" at bounding box center [872, 377] width 43 height 23
click at [855, 442] on button "Copy link" at bounding box center [837, 434] width 112 height 35
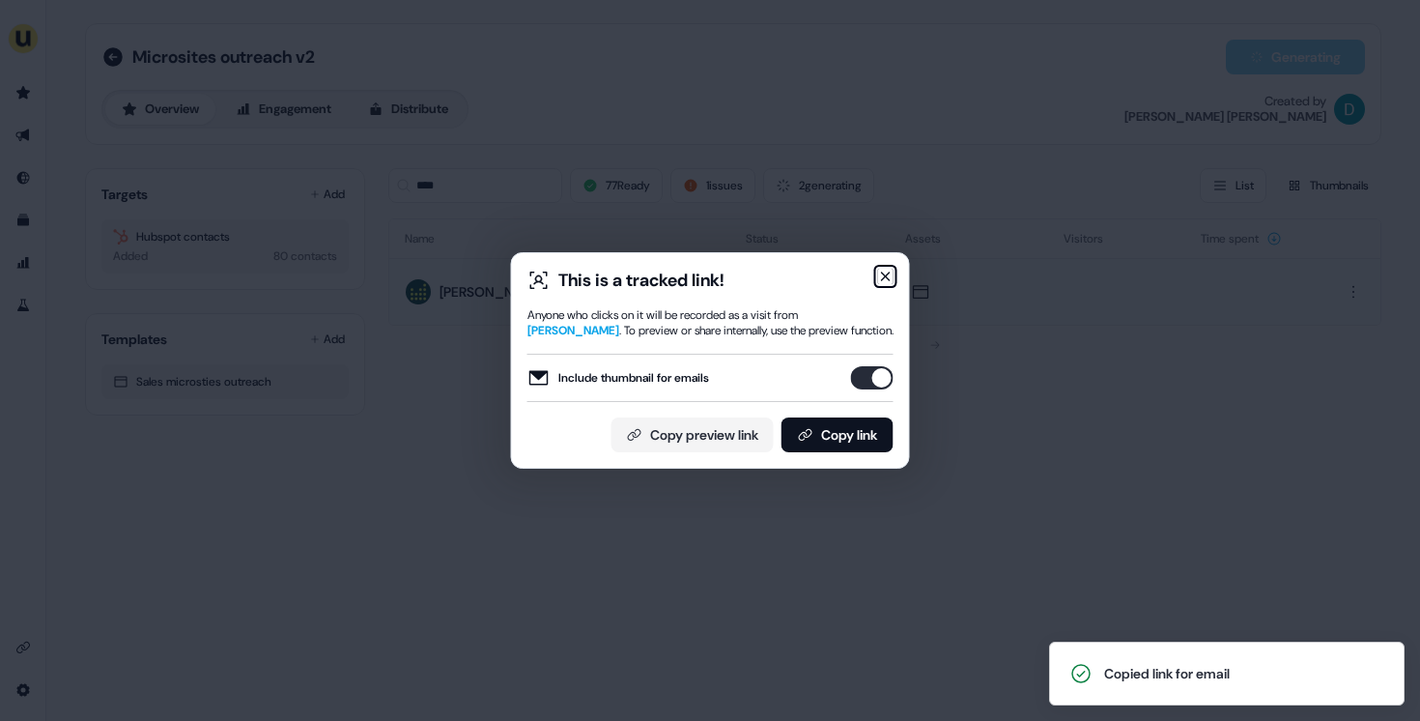
click at [893, 269] on icon "button" at bounding box center [885, 276] width 15 height 15
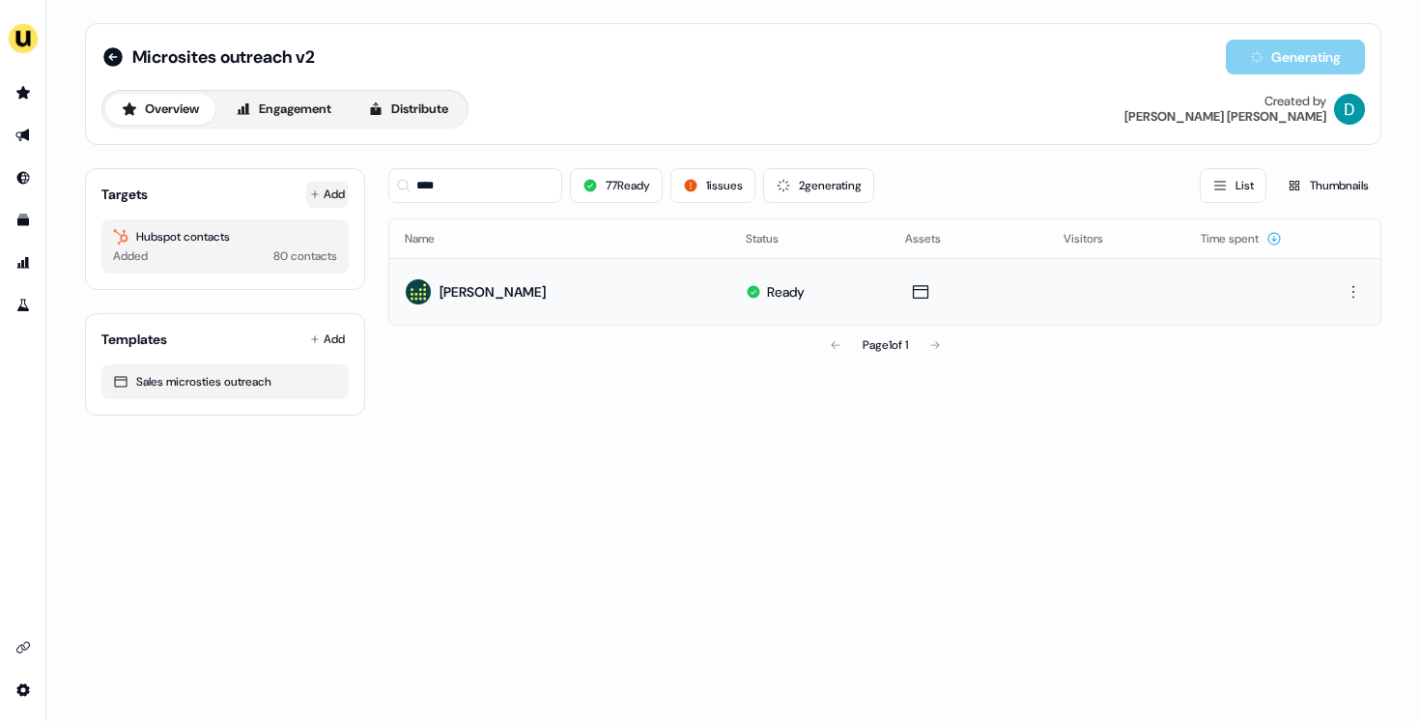
click at [330, 197] on button "Add" at bounding box center [327, 194] width 43 height 27
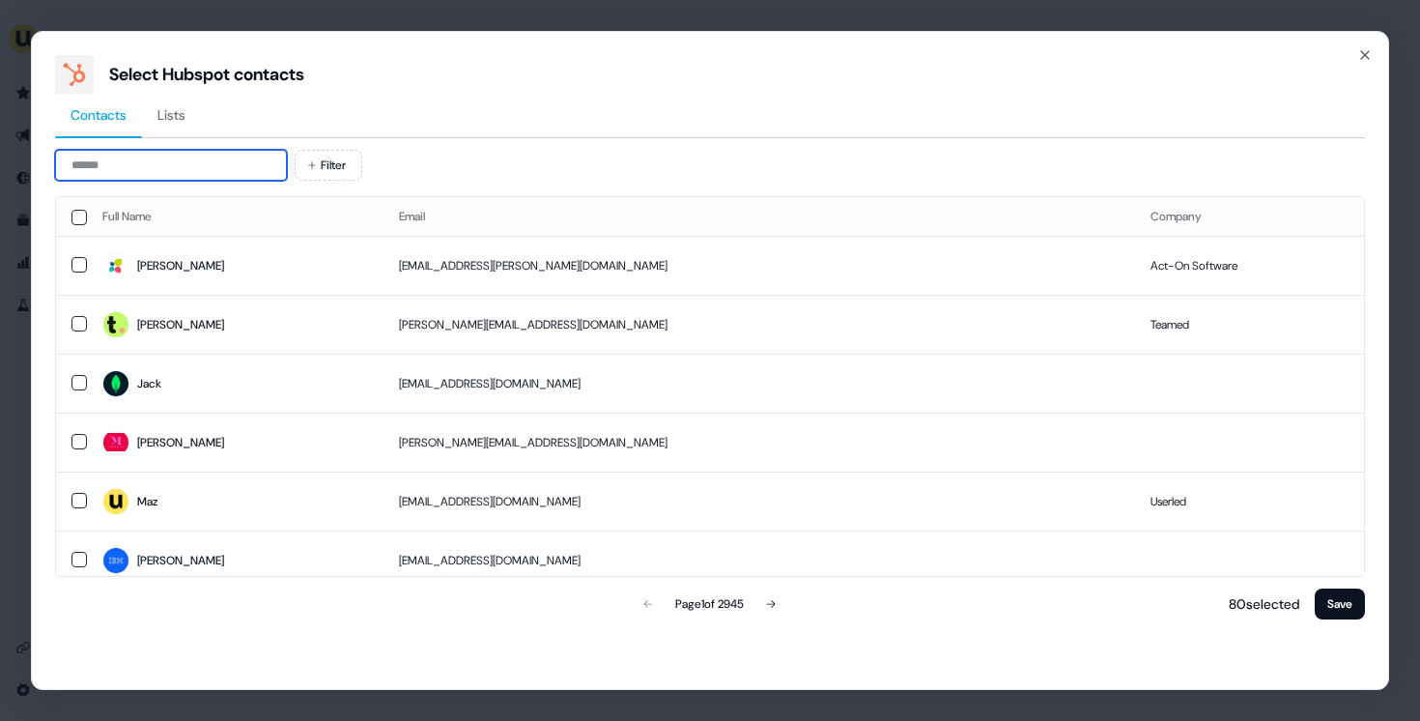
click at [200, 174] on input at bounding box center [171, 165] width 232 height 31
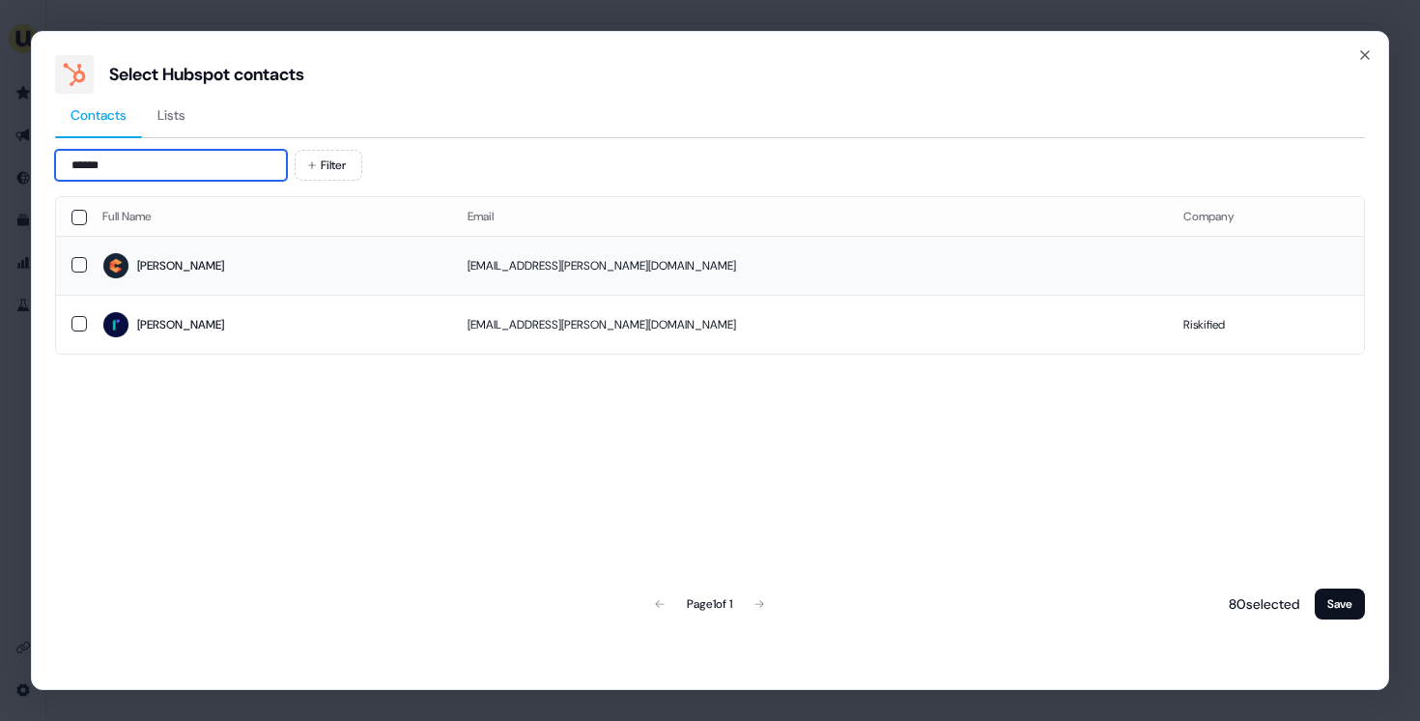
type input "*****"
click at [331, 288] on td "Jasey" at bounding box center [269, 265] width 365 height 59
click at [1337, 614] on button "Save" at bounding box center [1340, 603] width 50 height 31
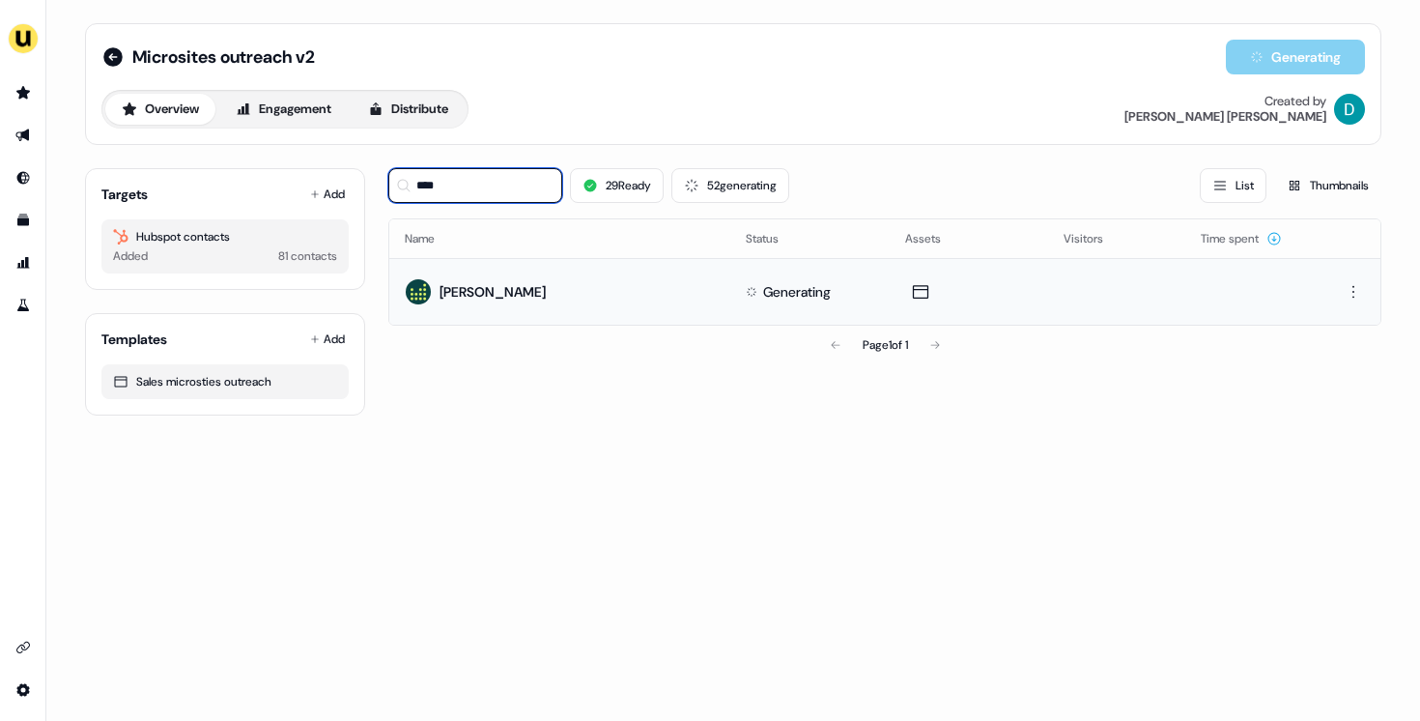
click at [476, 187] on input "****" at bounding box center [475, 185] width 174 height 35
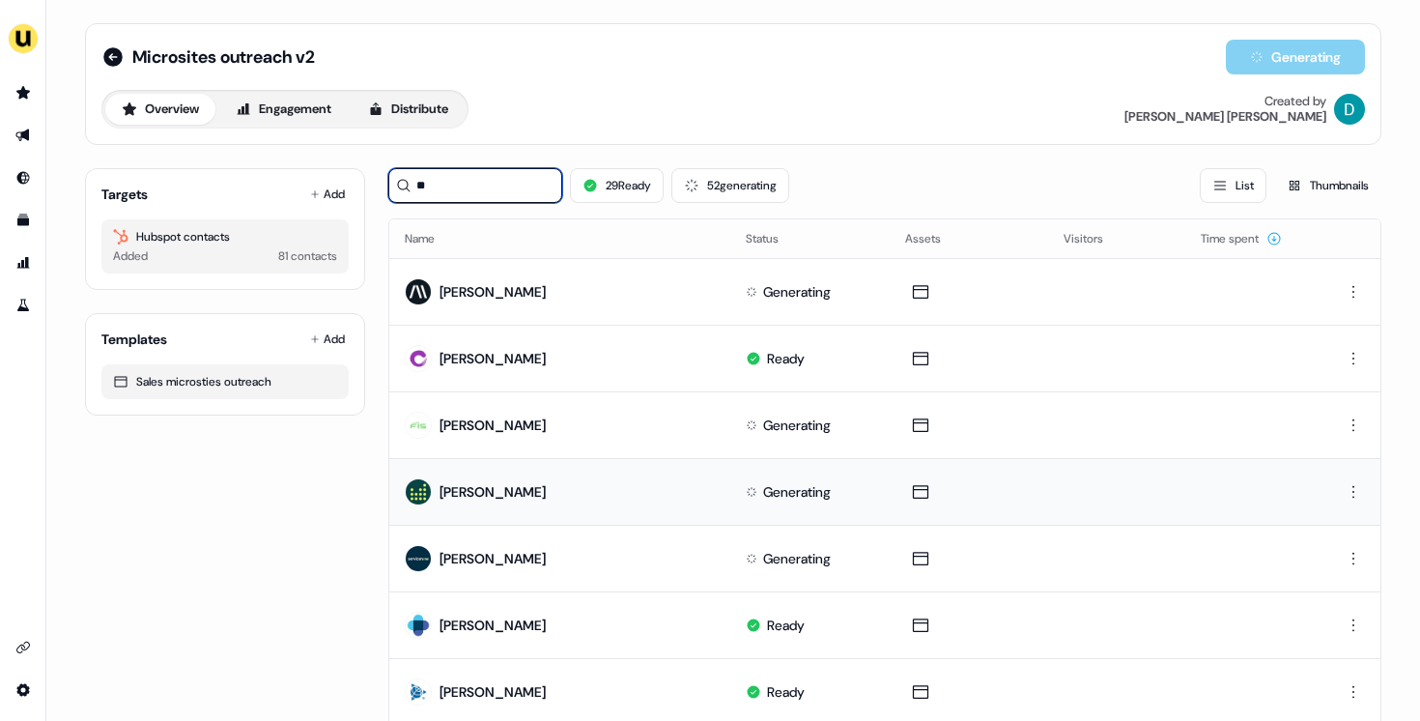
type input "*"
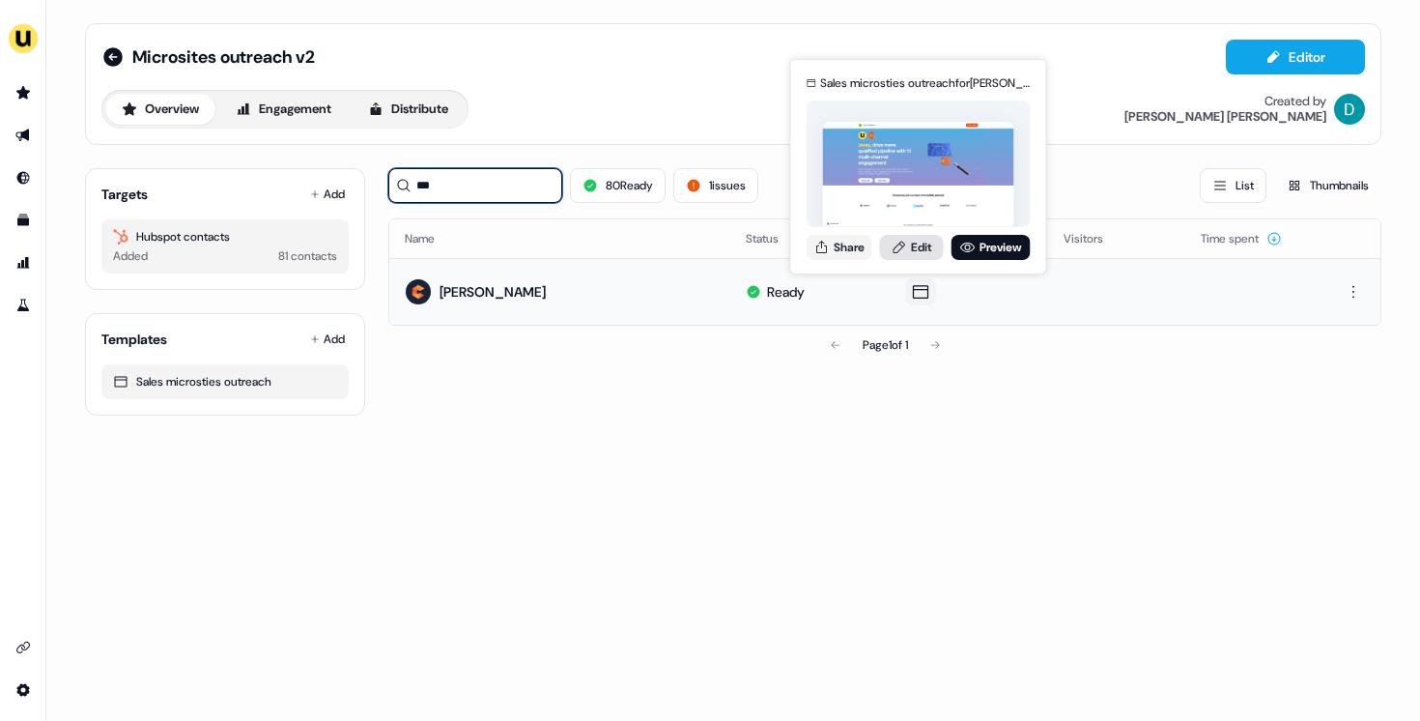
type input "***"
click at [906, 257] on link "Edit" at bounding box center [912, 247] width 64 height 25
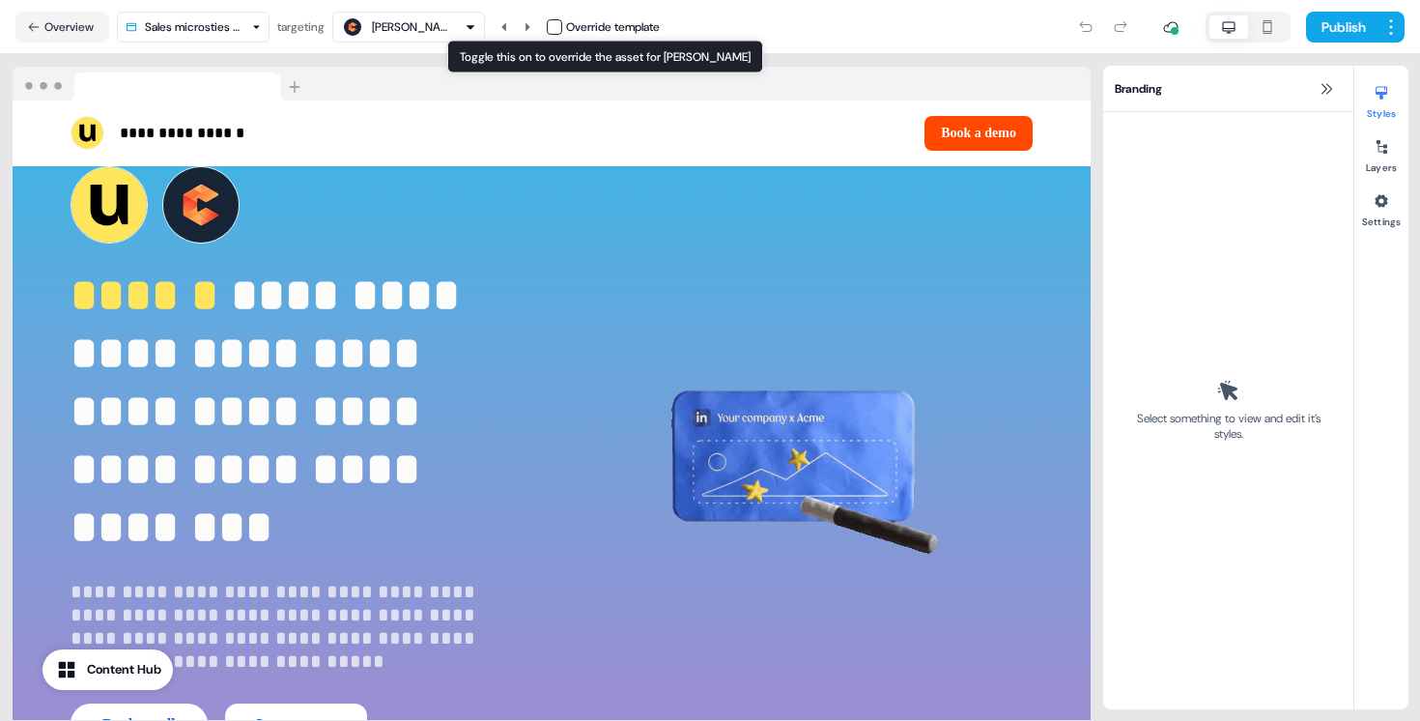
click at [562, 23] on button "button" at bounding box center [554, 26] width 15 height 15
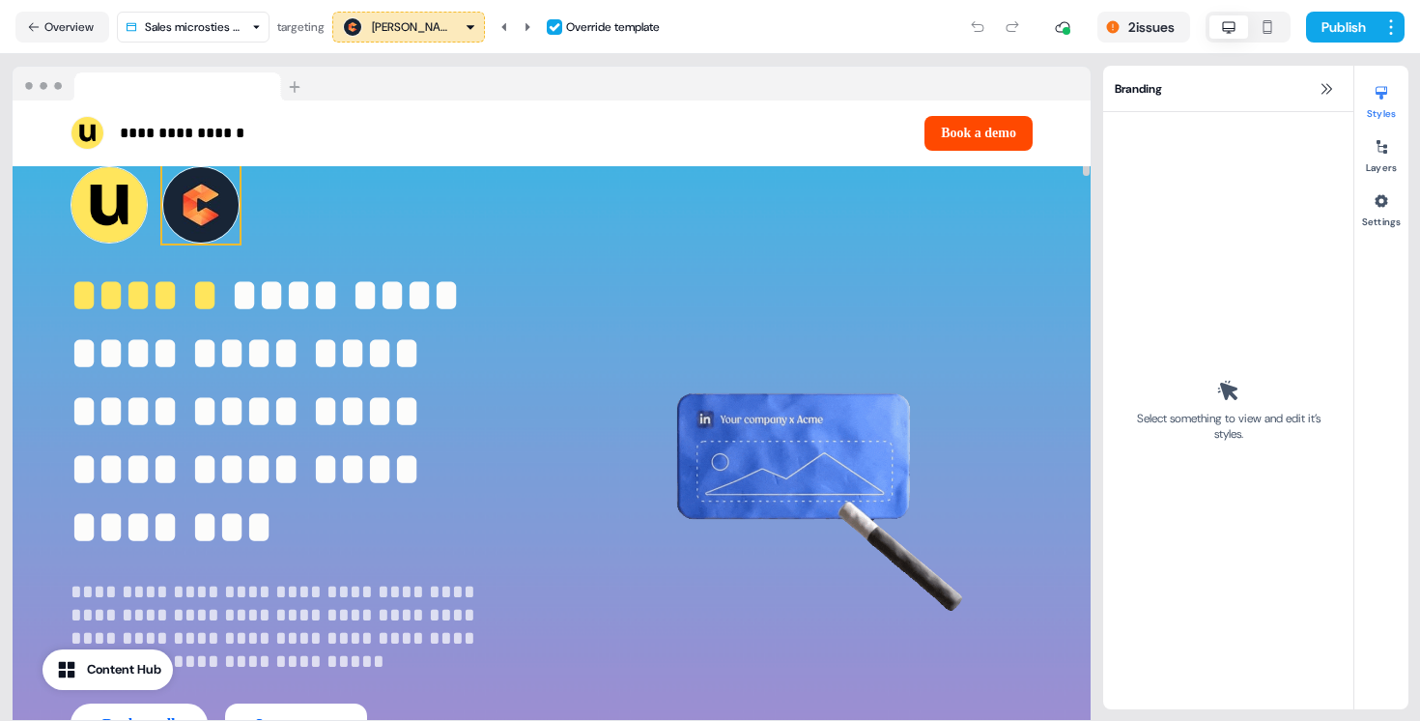
click at [188, 219] on img at bounding box center [200, 204] width 77 height 77
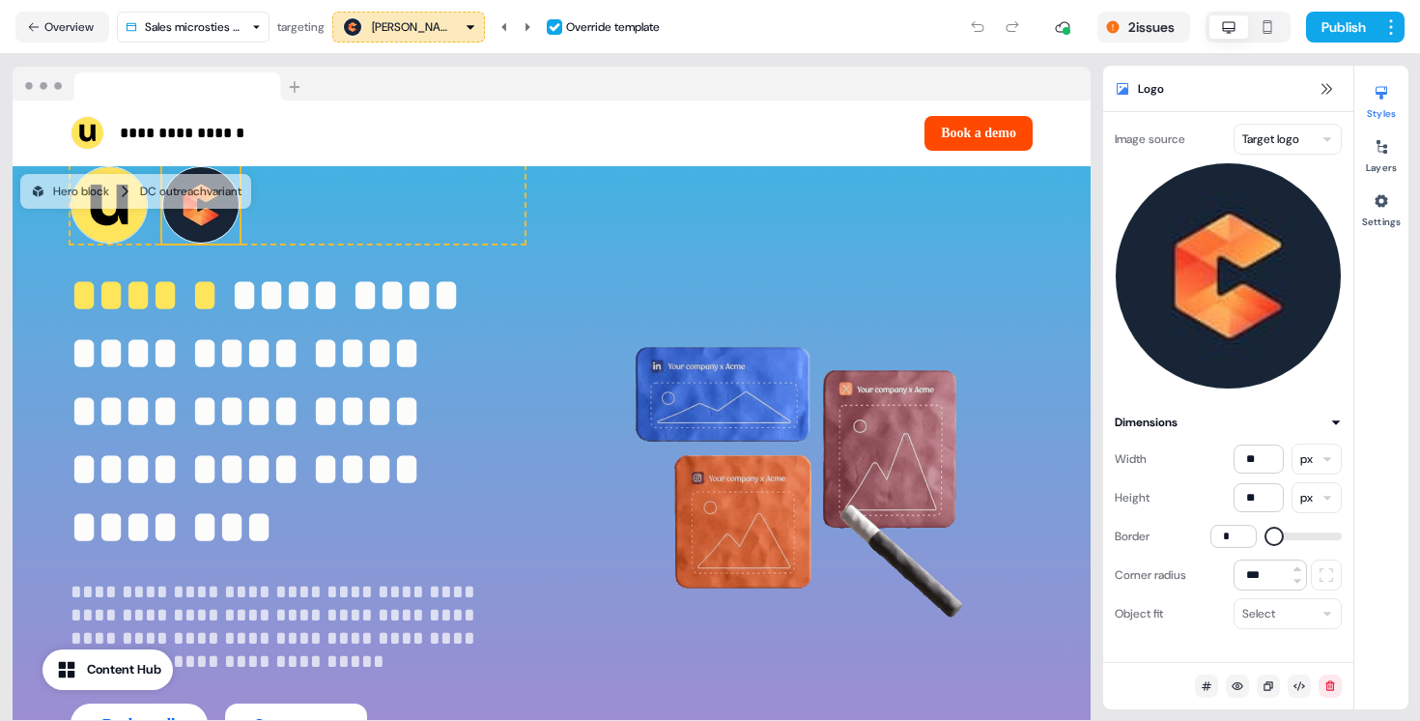
click at [1301, 121] on div "Image source Target logo Dimensions Width ** px Height ** px Border * Corner ra…" at bounding box center [1228, 387] width 250 height 550
click at [1301, 136] on html "**********" at bounding box center [710, 360] width 1420 height 721
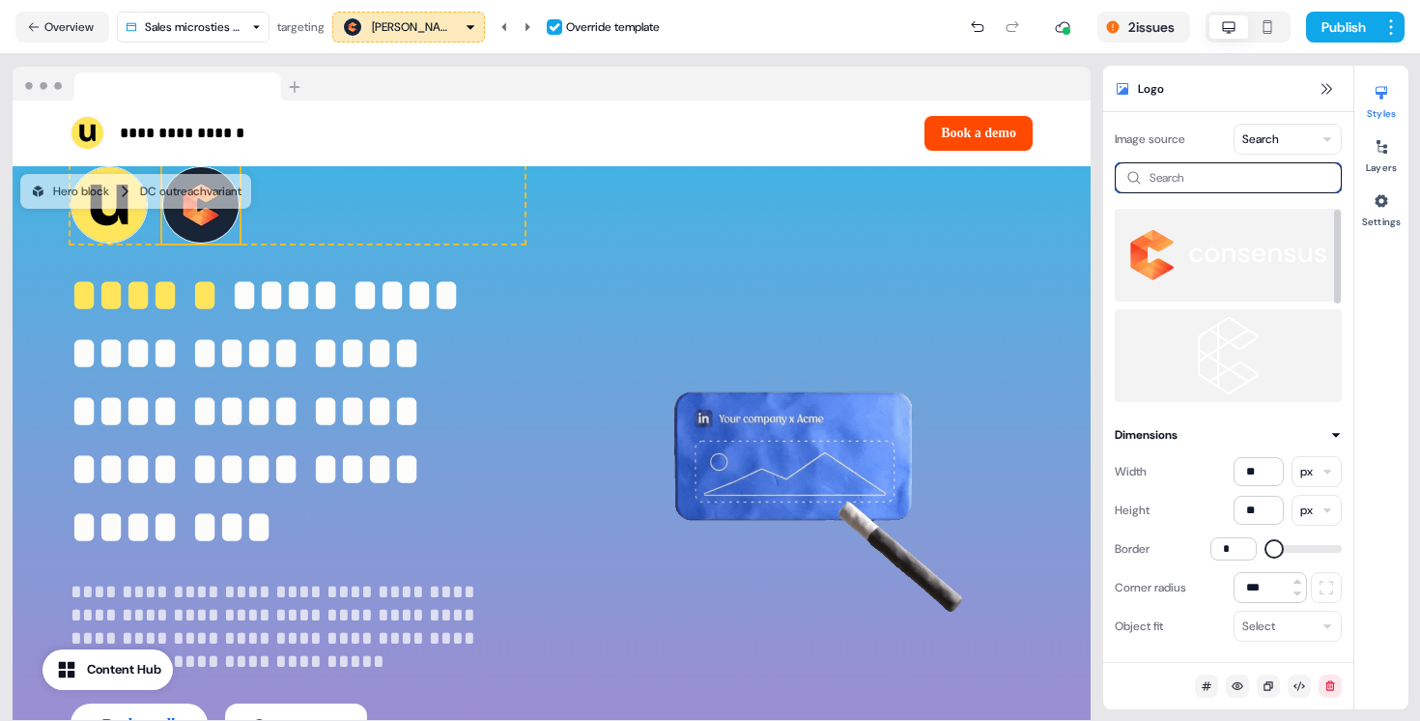
click at [1170, 176] on input at bounding box center [1228, 177] width 227 height 31
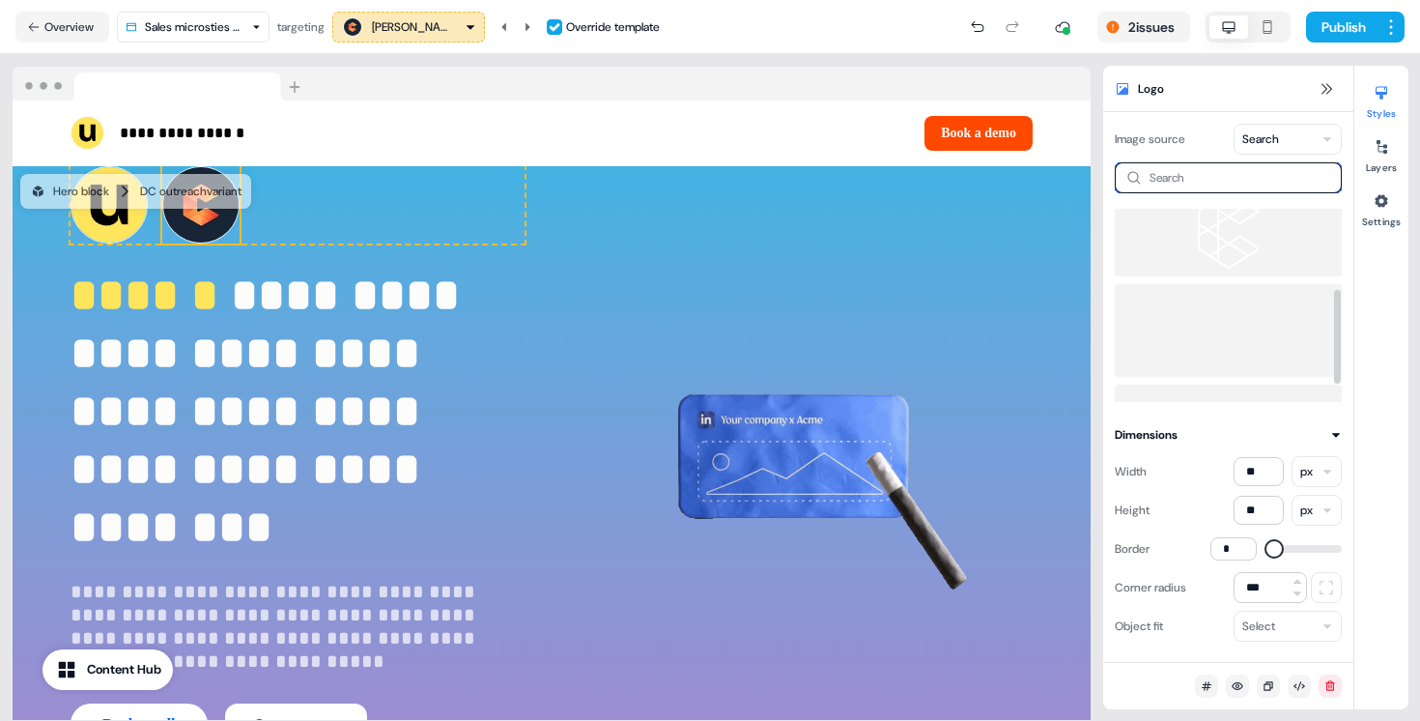
scroll to position [193, 0]
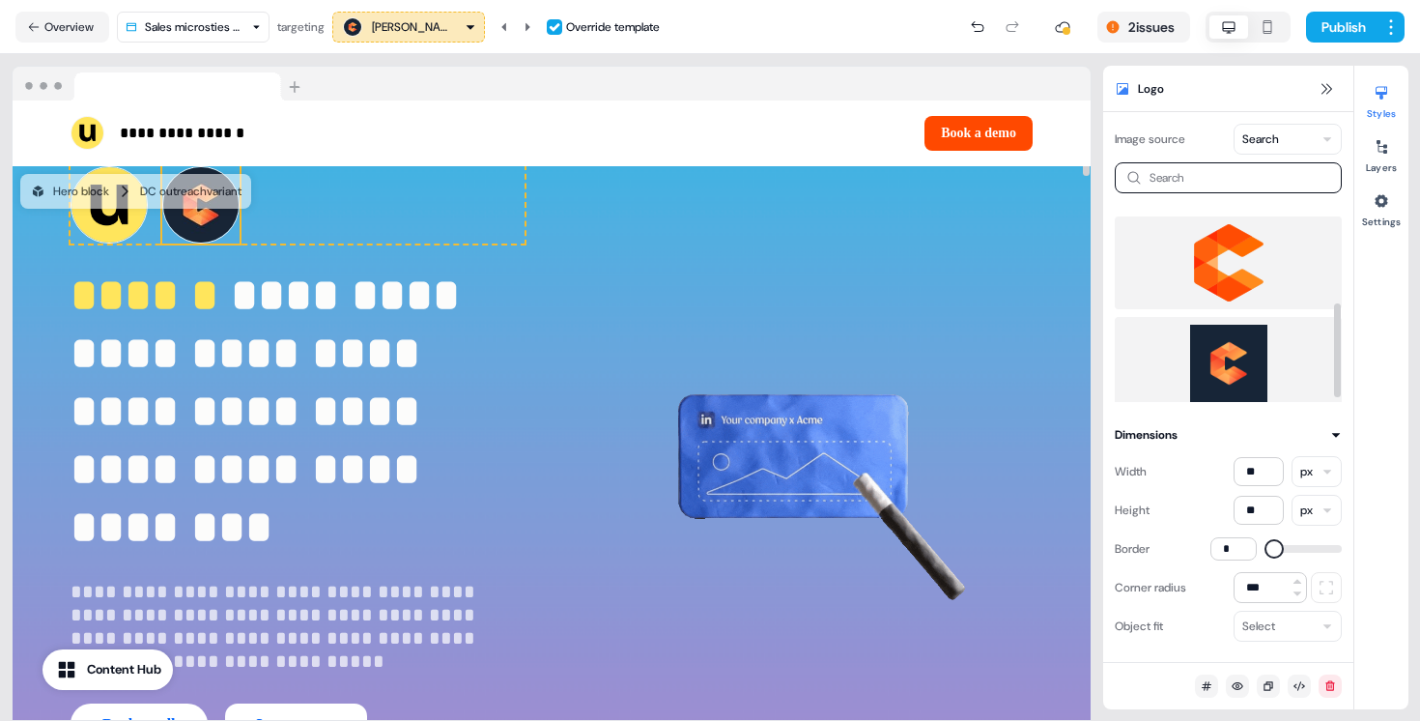
click at [1226, 290] on img at bounding box center [1228, 262] width 196 height 77
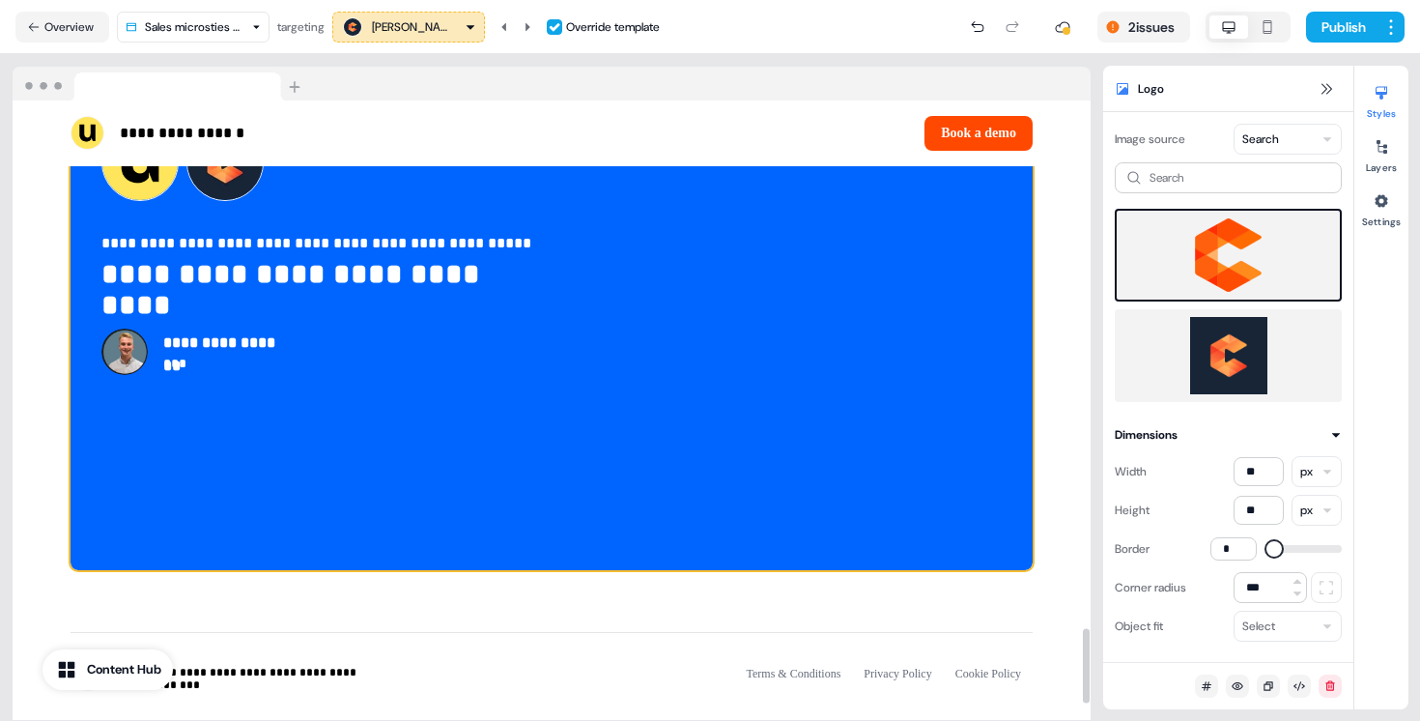
scroll to position [4360, 0]
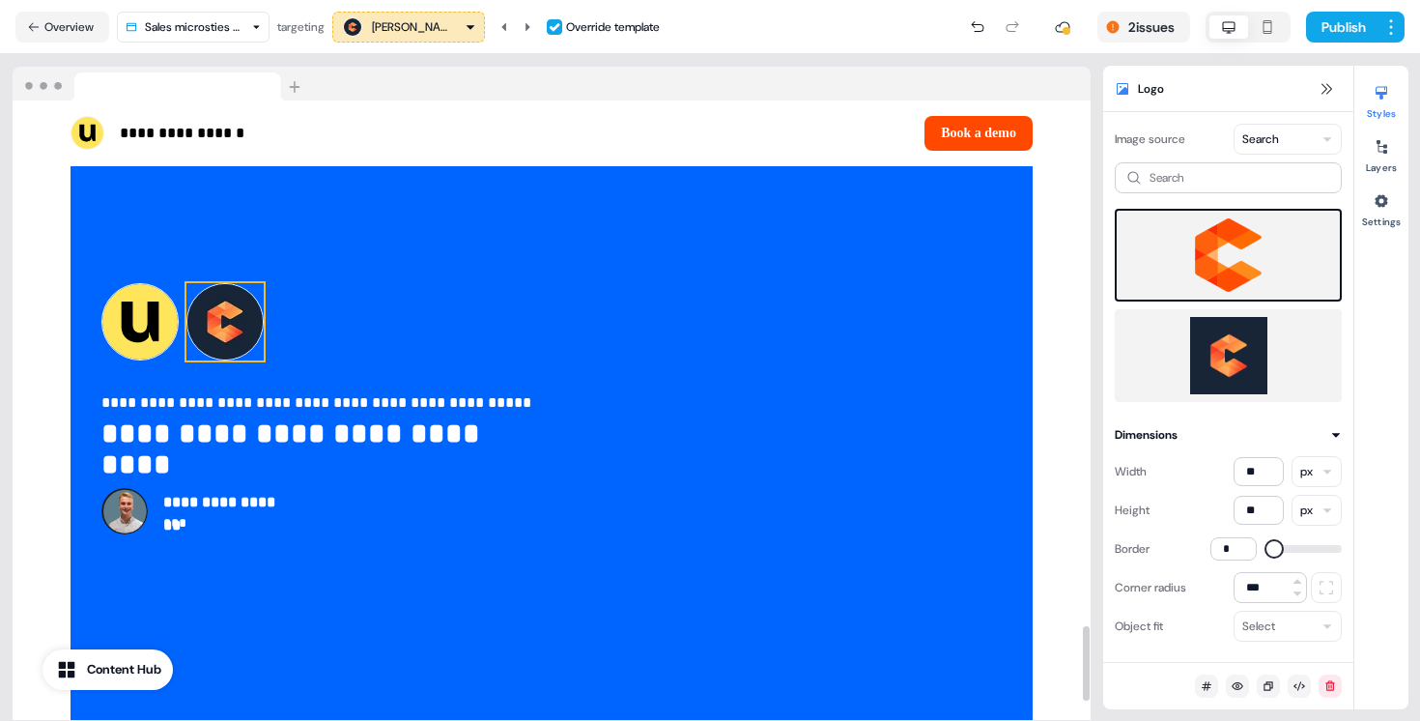
click at [230, 283] on img at bounding box center [224, 321] width 77 height 77
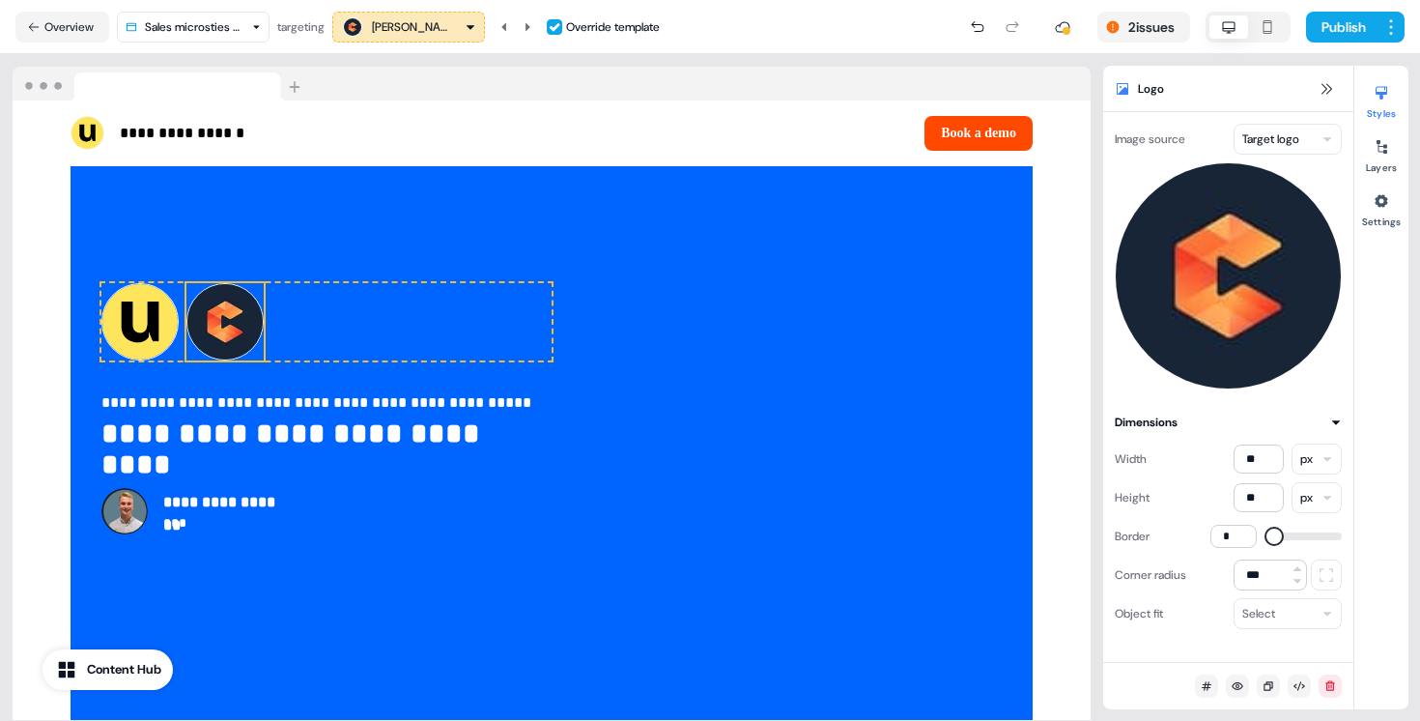
click at [1283, 149] on html "**********" at bounding box center [710, 360] width 1420 height 721
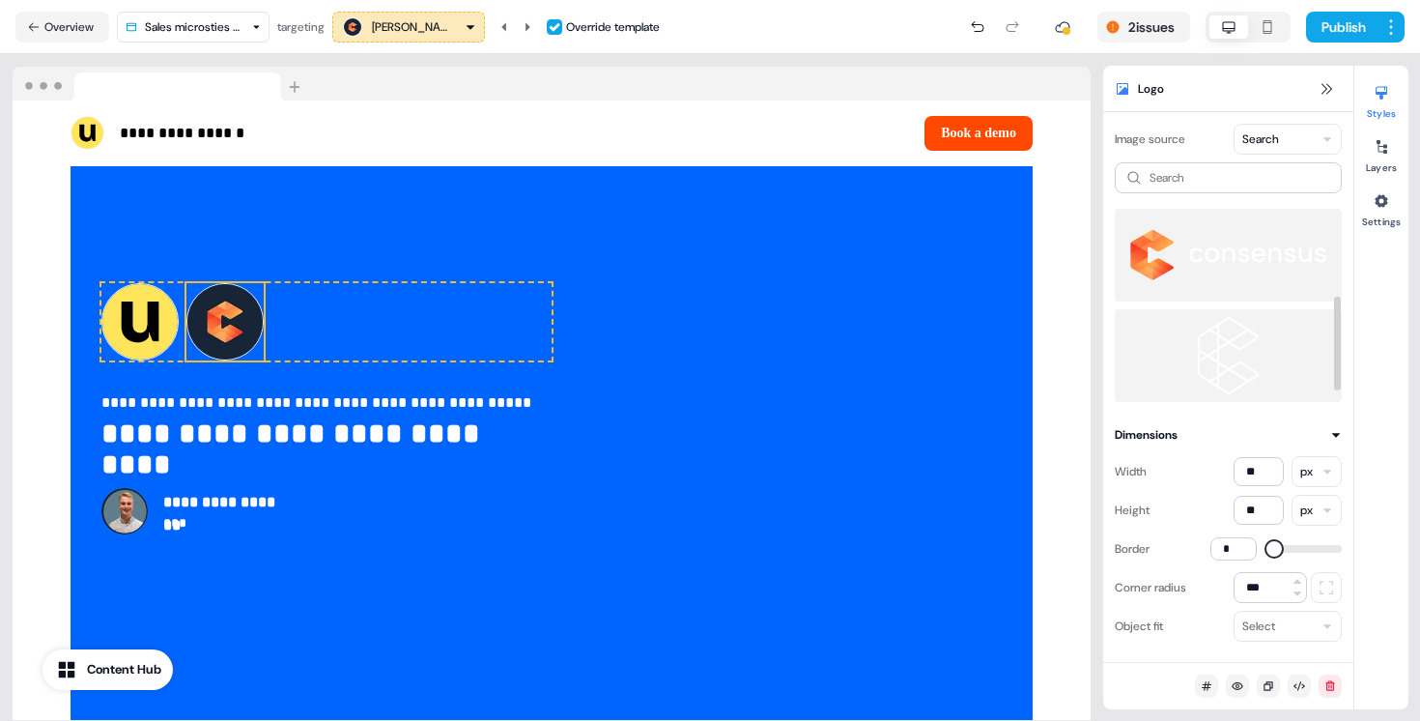
scroll to position [201, 0]
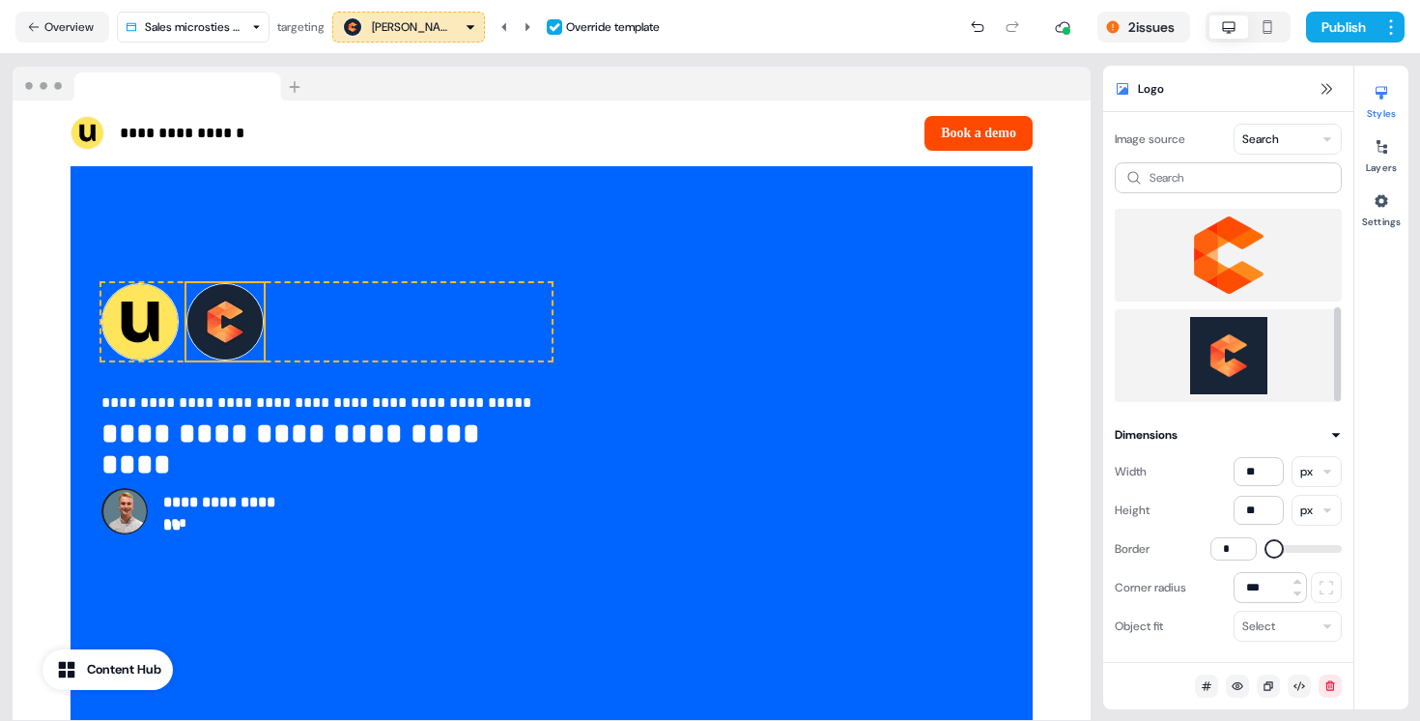
click at [1238, 248] on img at bounding box center [1228, 254] width 196 height 77
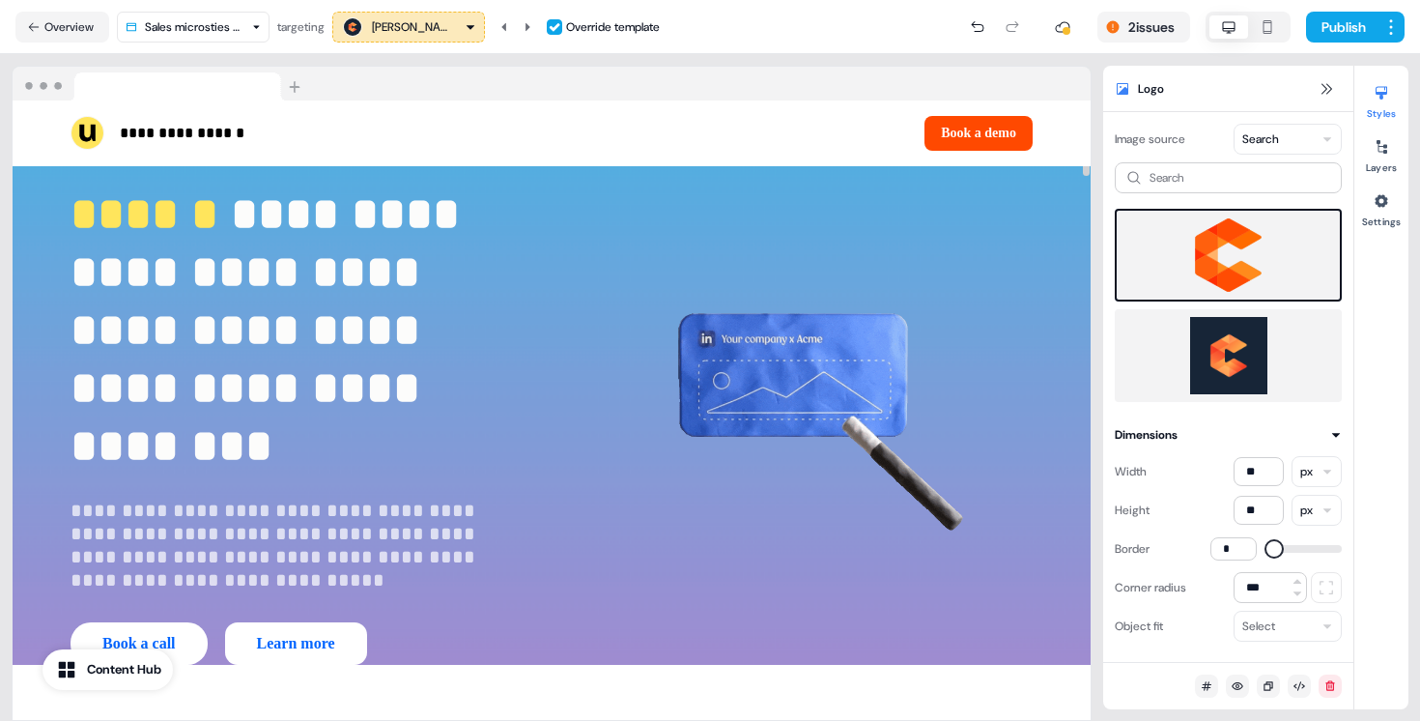
scroll to position [0, 0]
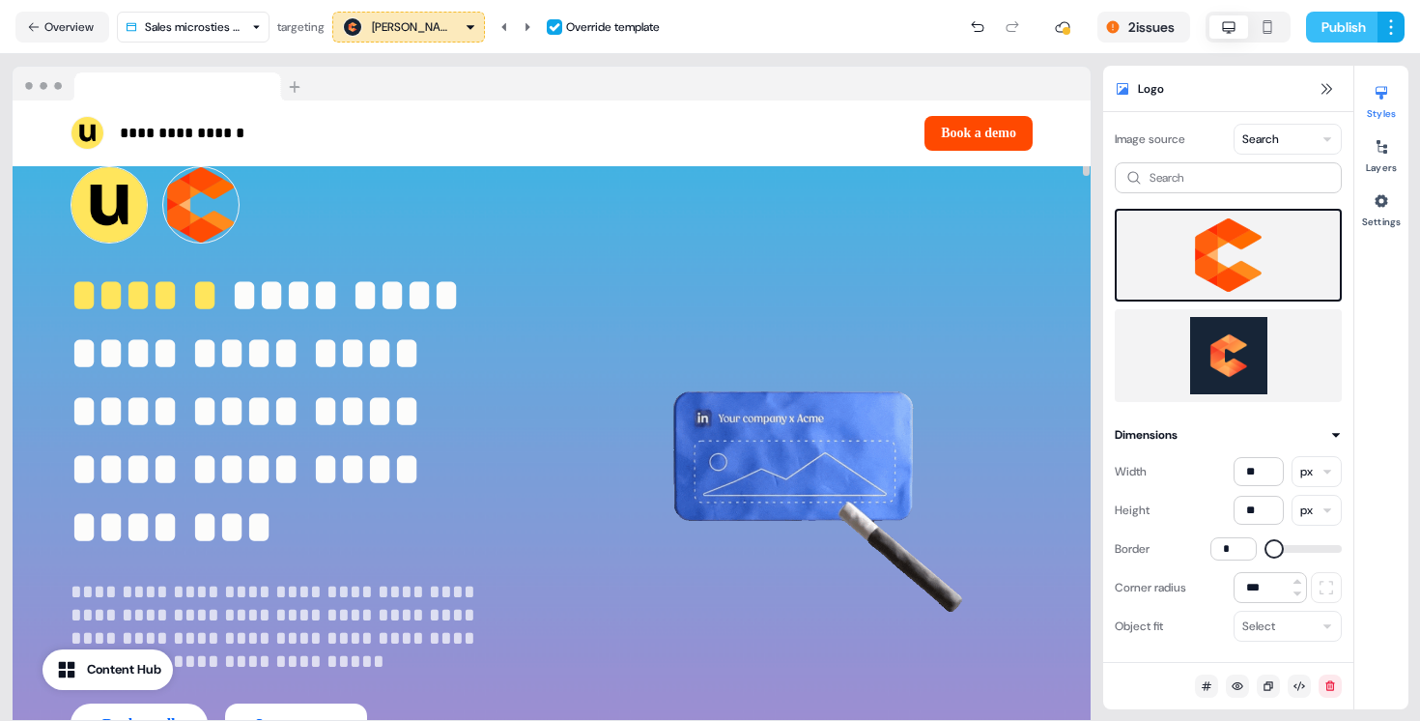
click at [1354, 18] on button "Publish" at bounding box center [1341, 27] width 71 height 31
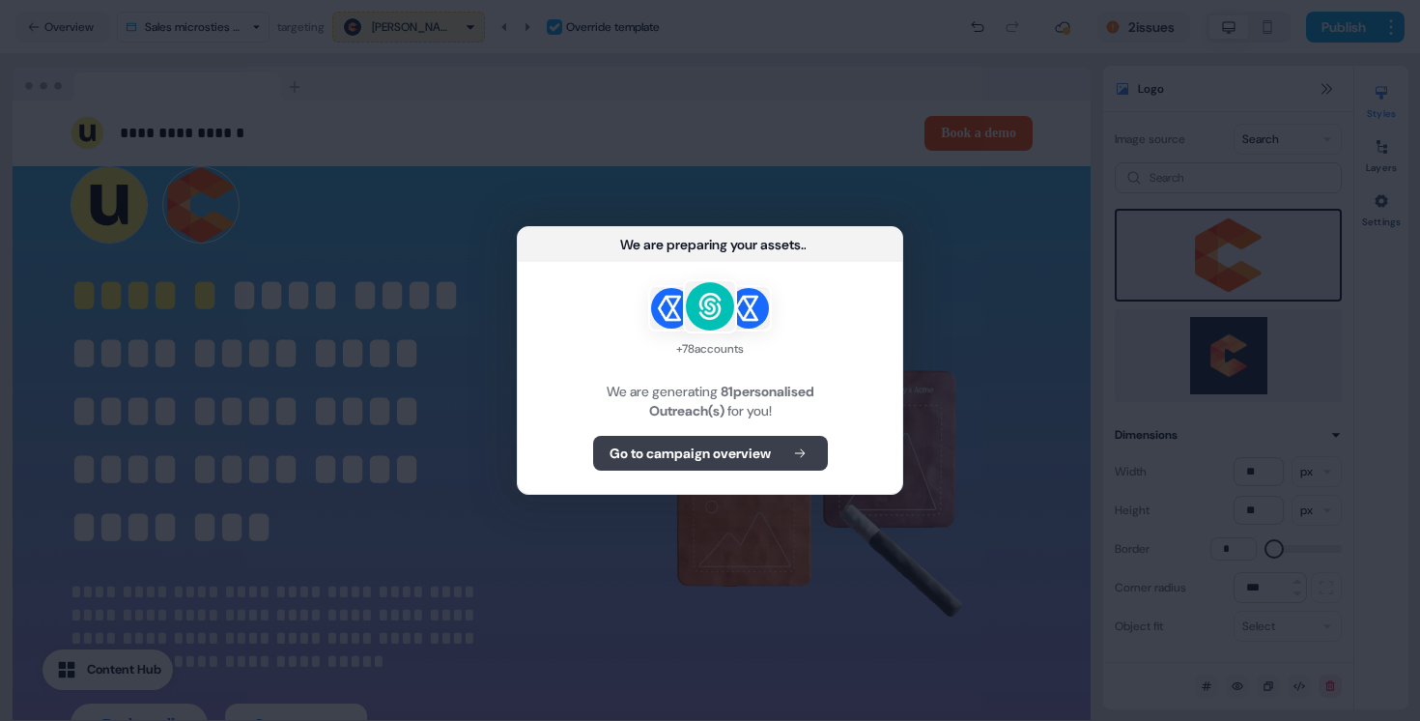
click at [723, 464] on button "Go to campaign overview" at bounding box center [710, 453] width 235 height 35
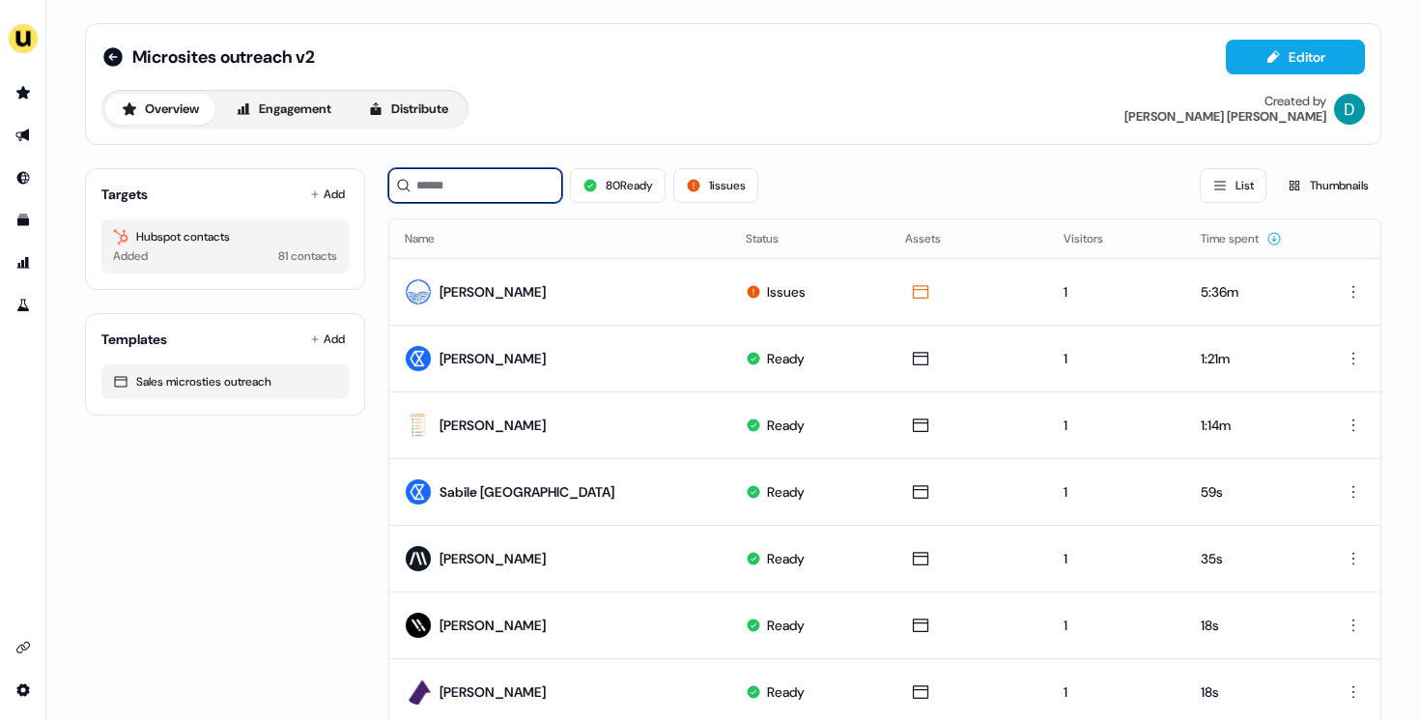
click at [452, 175] on input at bounding box center [475, 185] width 174 height 35
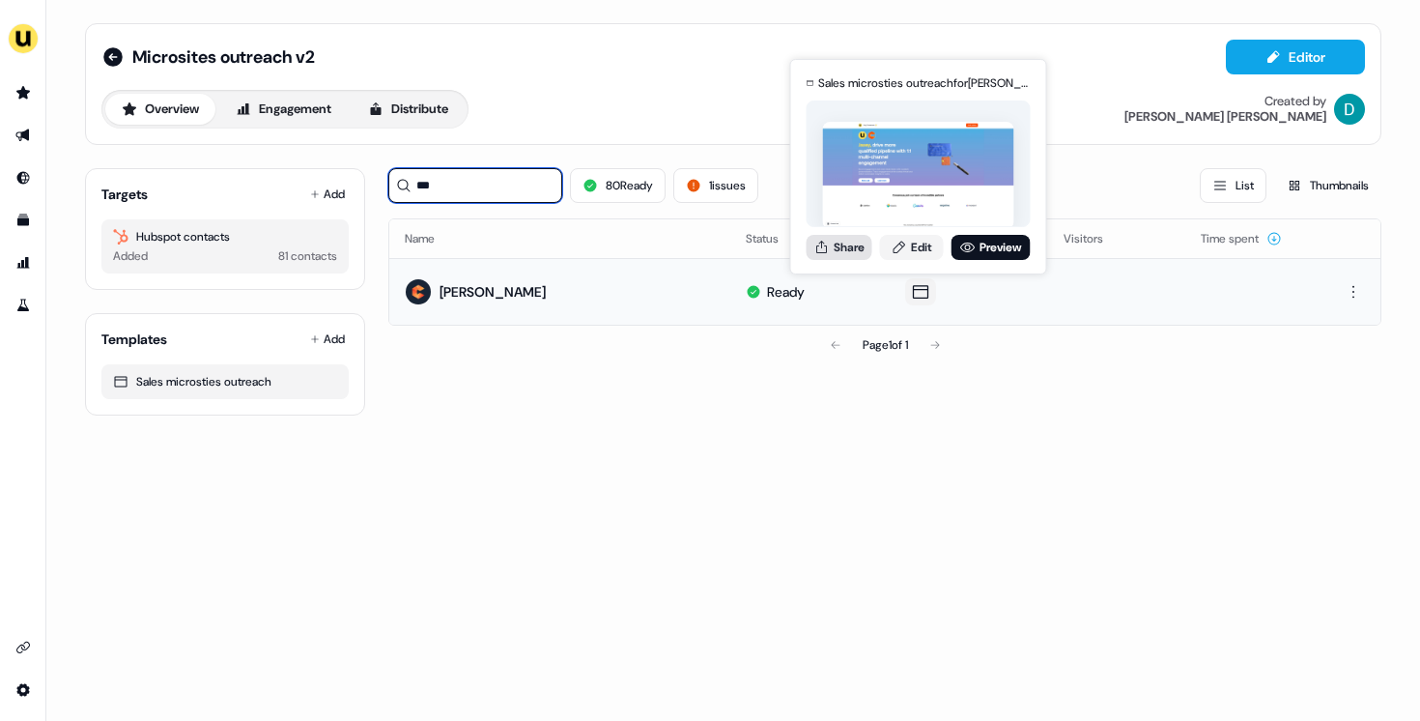
type input "***"
click at [868, 253] on button "Share" at bounding box center [840, 247] width 66 height 25
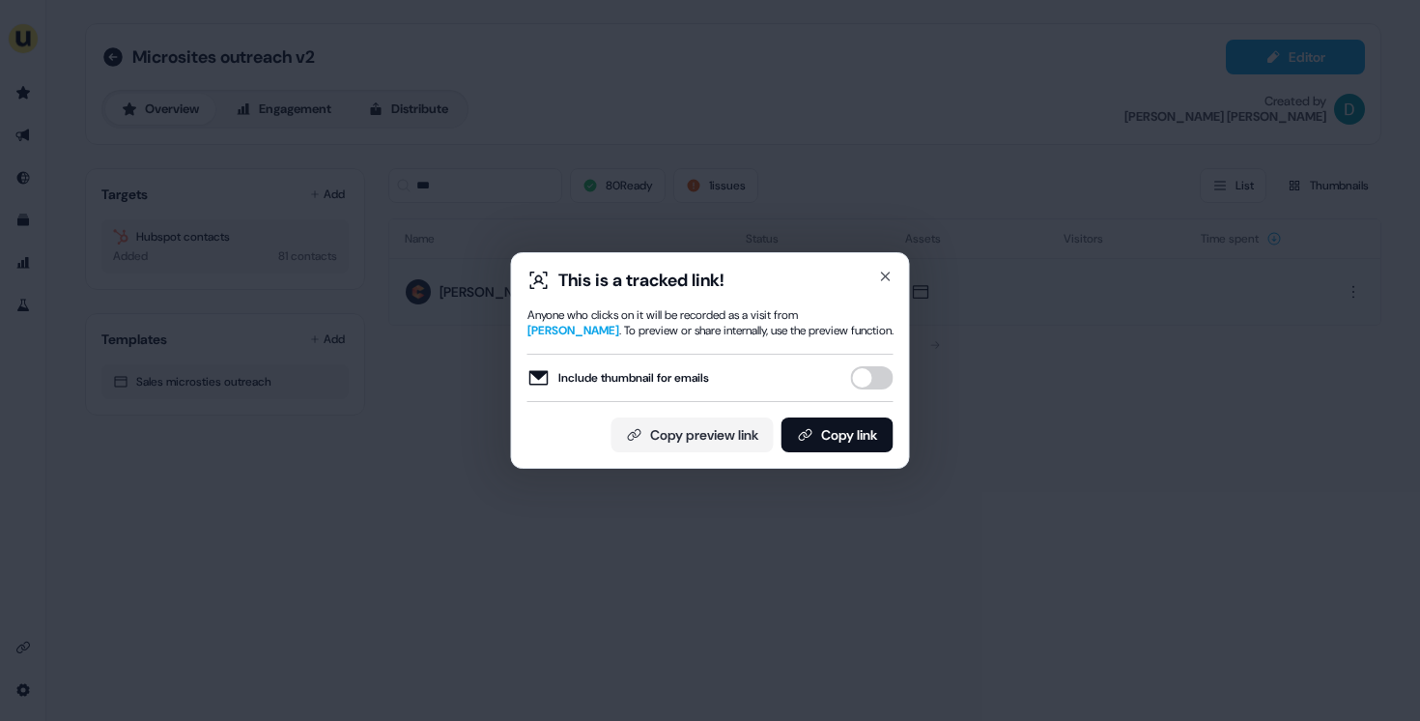
click at [860, 370] on button "Include thumbnail for emails" at bounding box center [872, 377] width 43 height 23
click at [859, 429] on button "Copy link" at bounding box center [837, 434] width 112 height 35
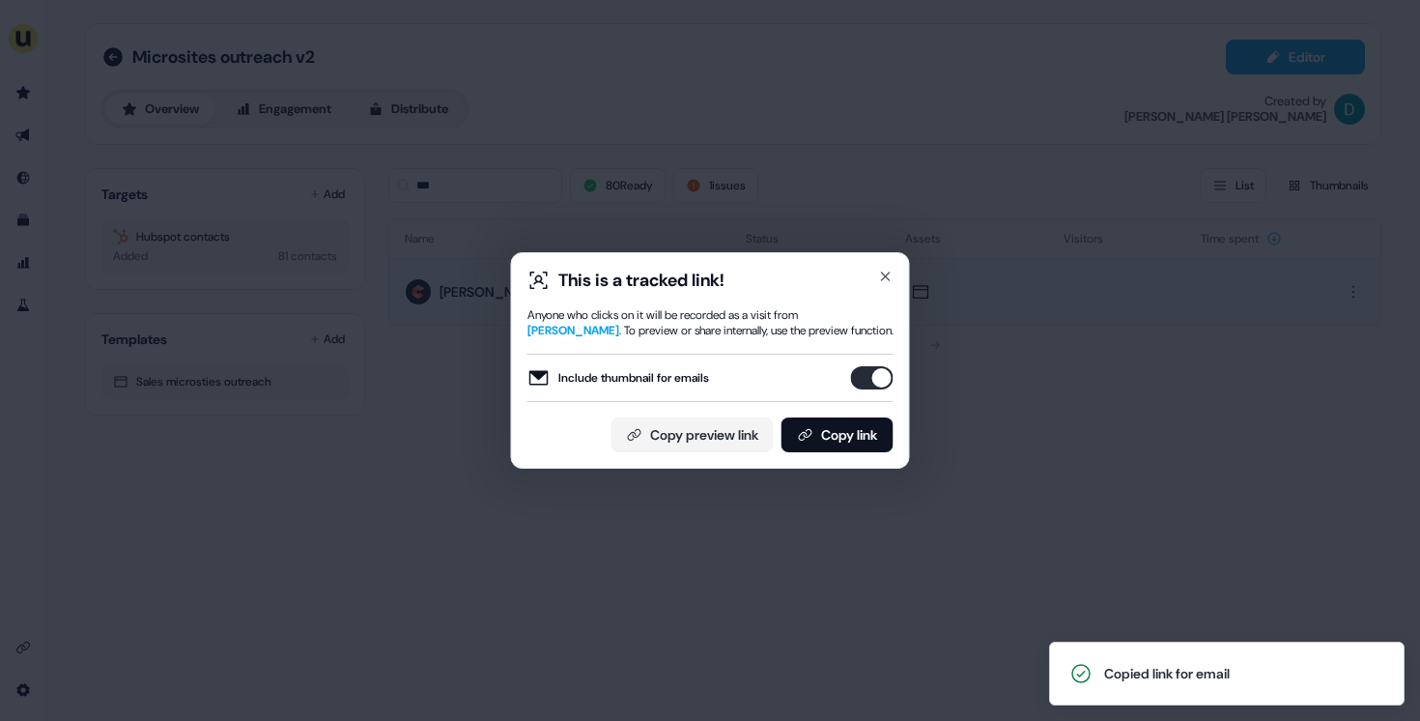
click at [534, 223] on div "This is a tracked link! Anyone who clicks on it will be recorded as a visit fro…" at bounding box center [710, 360] width 1420 height 721
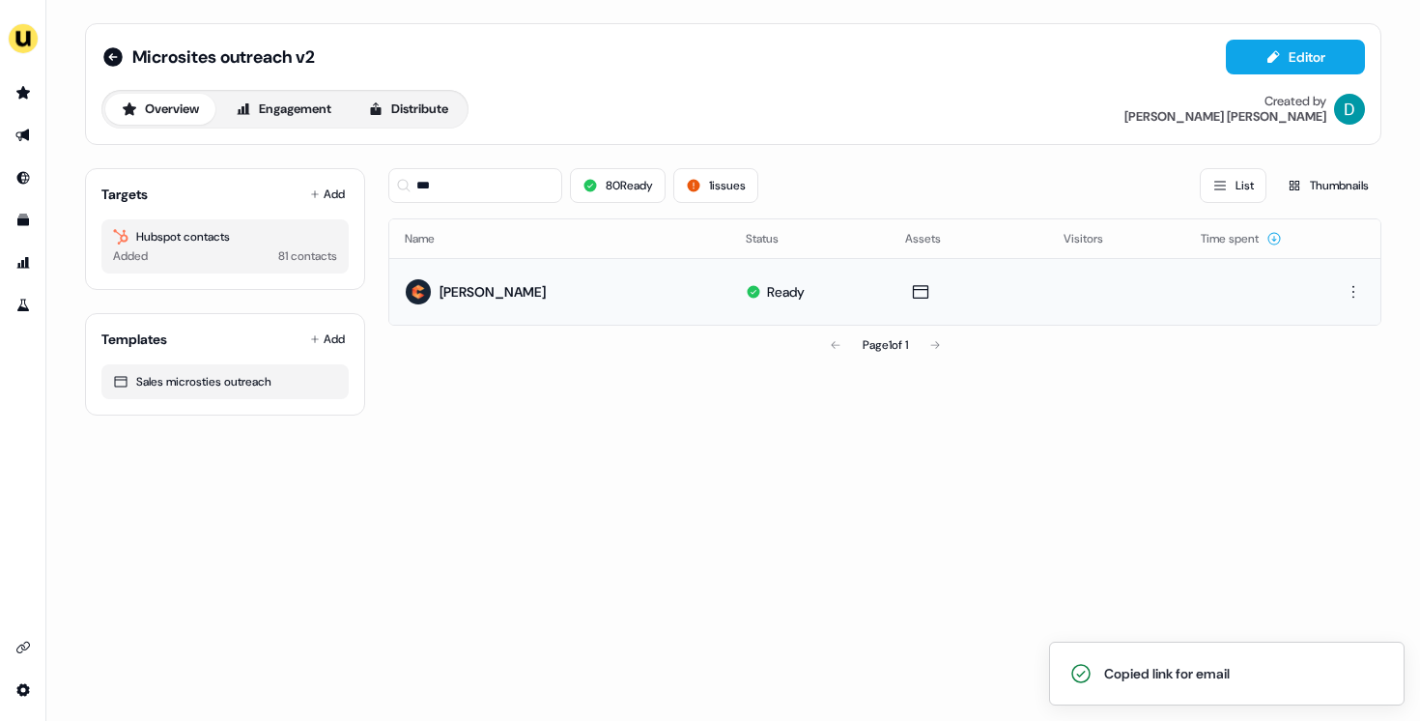
click at [357, 200] on div "Targets Add Hubspot contacts Added 81 contacts" at bounding box center [225, 229] width 280 height 122
click at [321, 194] on button "Add" at bounding box center [327, 194] width 43 height 27
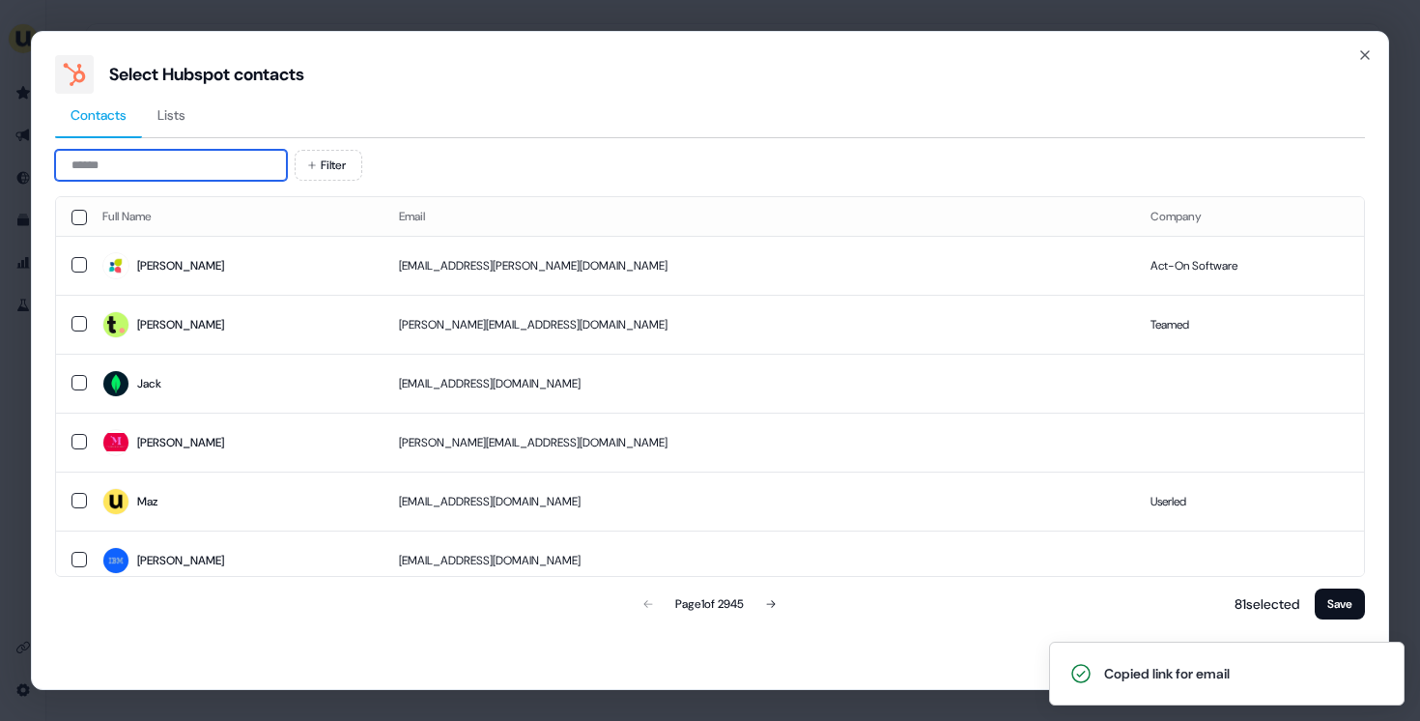
click at [160, 167] on input at bounding box center [171, 165] width 232 height 31
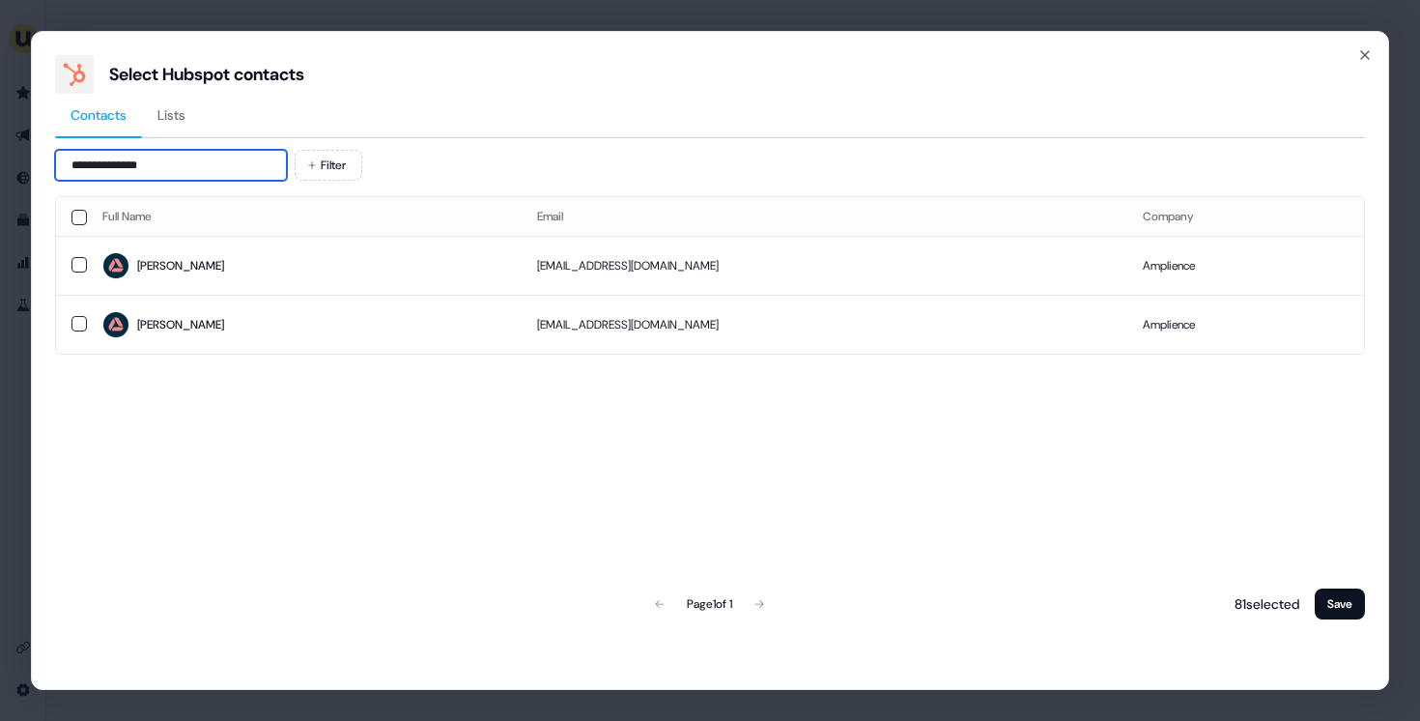
type input "**********"
click at [327, 277] on span "Kate" at bounding box center [304, 265] width 404 height 27
click at [705, 268] on td "kfrackelton@amplience.com" at bounding box center [825, 265] width 606 height 59
click at [573, 279] on td "kfrackelton@amplience.com" at bounding box center [825, 265] width 606 height 59
click at [1333, 612] on button "Save" at bounding box center [1340, 603] width 50 height 31
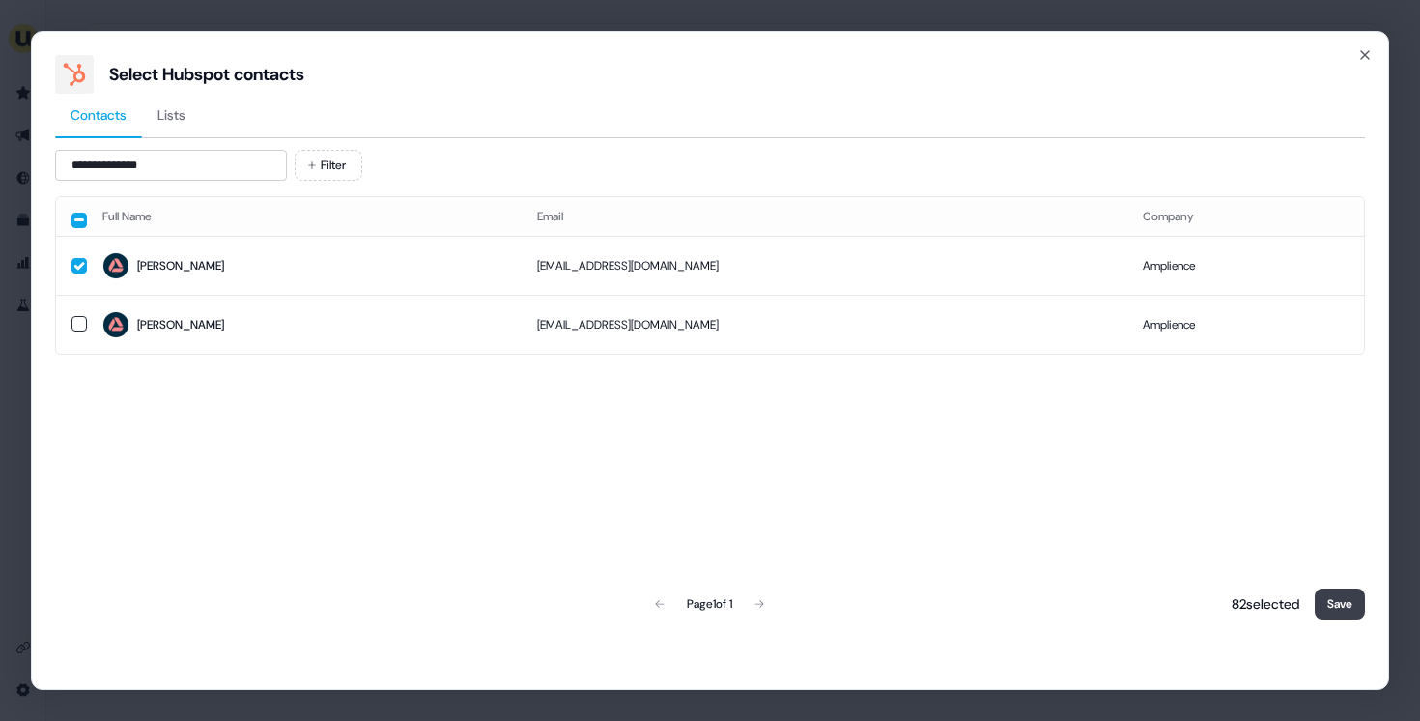
click at [1330, 600] on button "Save" at bounding box center [1340, 603] width 50 height 31
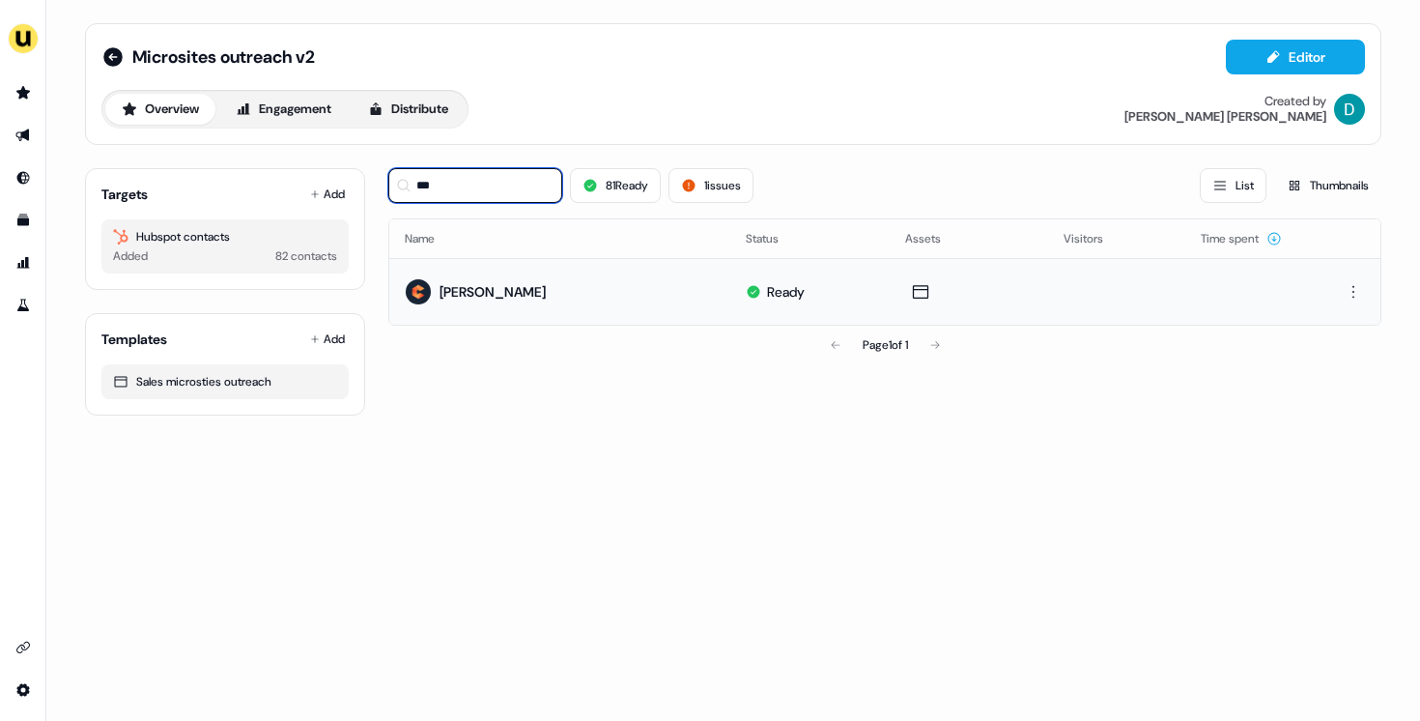
click at [492, 185] on input "***" at bounding box center [475, 185] width 174 height 35
type input "*"
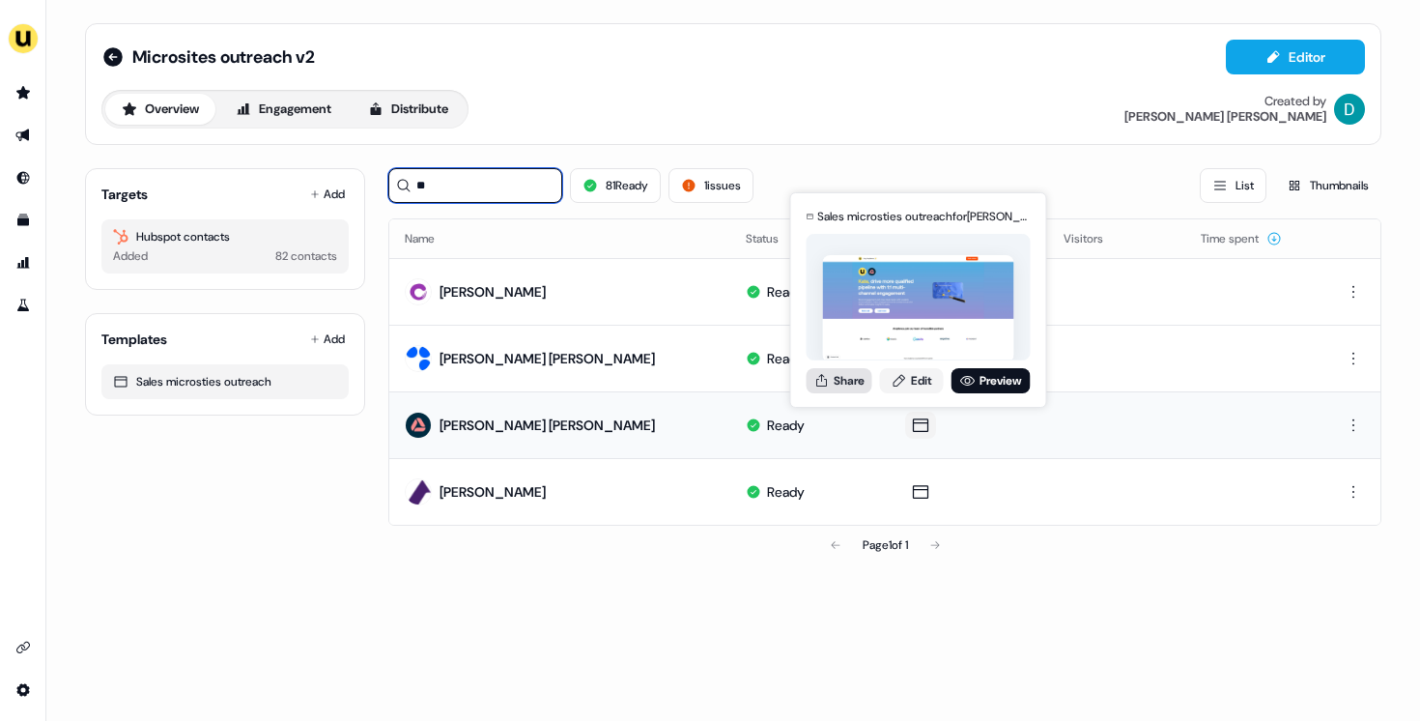
type input "**"
click at [862, 383] on button "Share" at bounding box center [840, 380] width 66 height 25
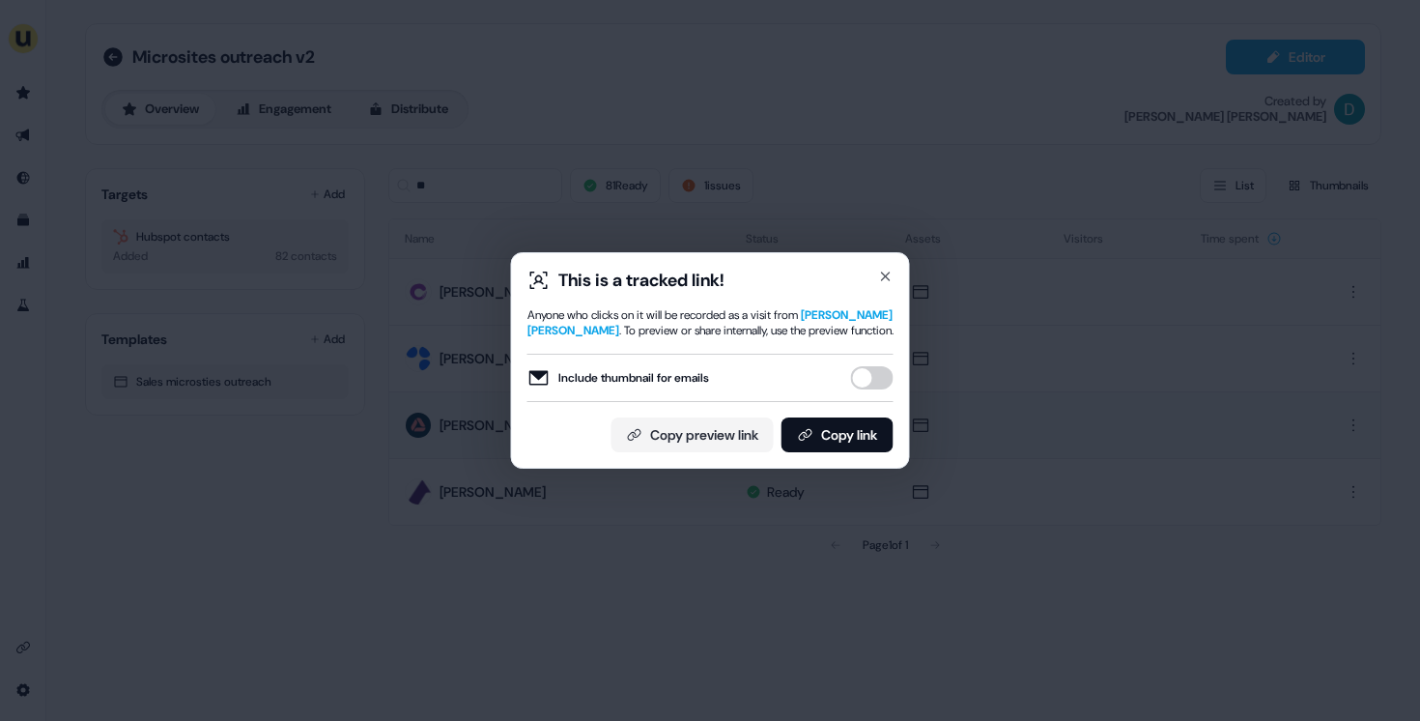
click at [897, 375] on div "This is a tracked link! Anyone who clicks on it will be recorded as a visit fro…" at bounding box center [710, 360] width 399 height 216
click at [874, 383] on button "Include thumbnail for emails" at bounding box center [872, 377] width 43 height 23
click at [868, 422] on button "Copy link" at bounding box center [837, 434] width 112 height 35
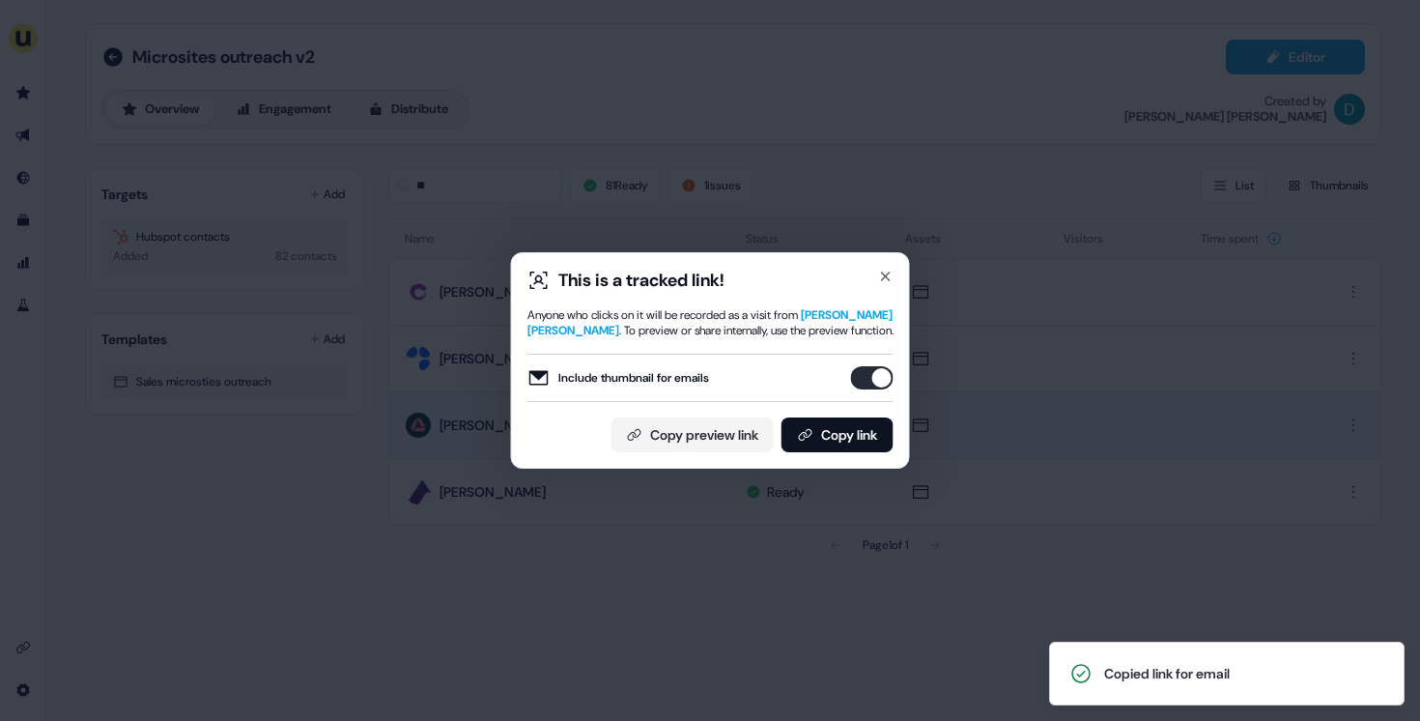
click at [895, 271] on div "This is a tracked link! Anyone who clicks on it will be recorded as a visit fro…" at bounding box center [710, 360] width 399 height 216
click at [888, 273] on icon "button" at bounding box center [886, 276] width 8 height 8
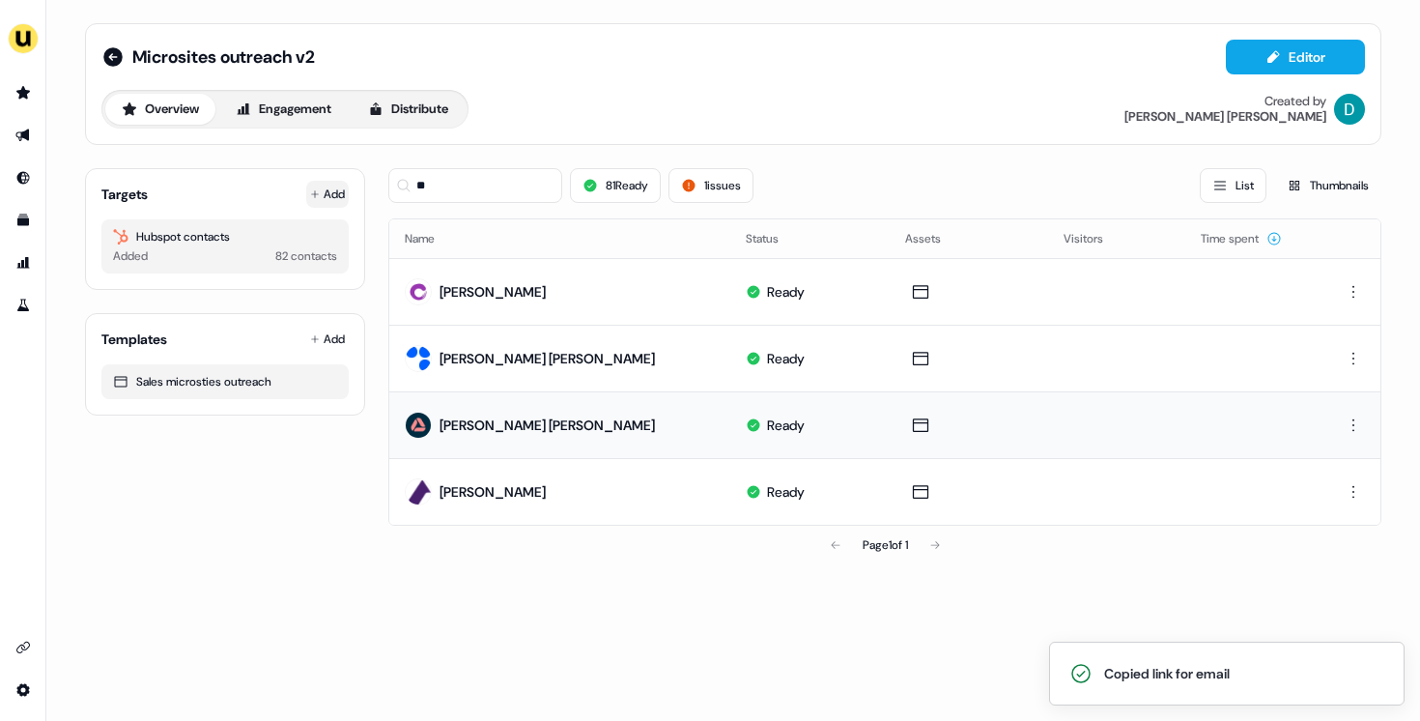
click at [346, 189] on button "Add" at bounding box center [327, 194] width 43 height 27
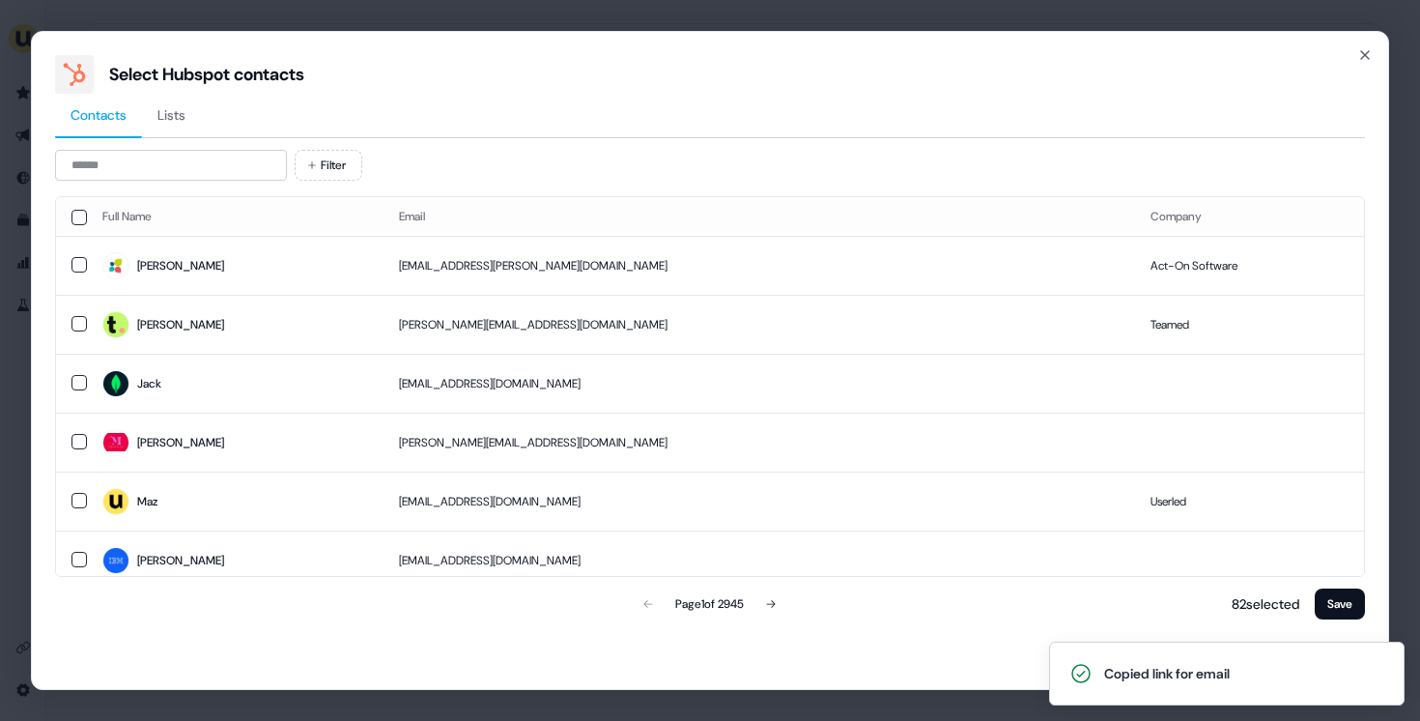
click at [168, 181] on div "Filter Full Name Email Company Kathryn kat.geivett@act-on.com Act-On Software S…" at bounding box center [710, 386] width 1310 height 473
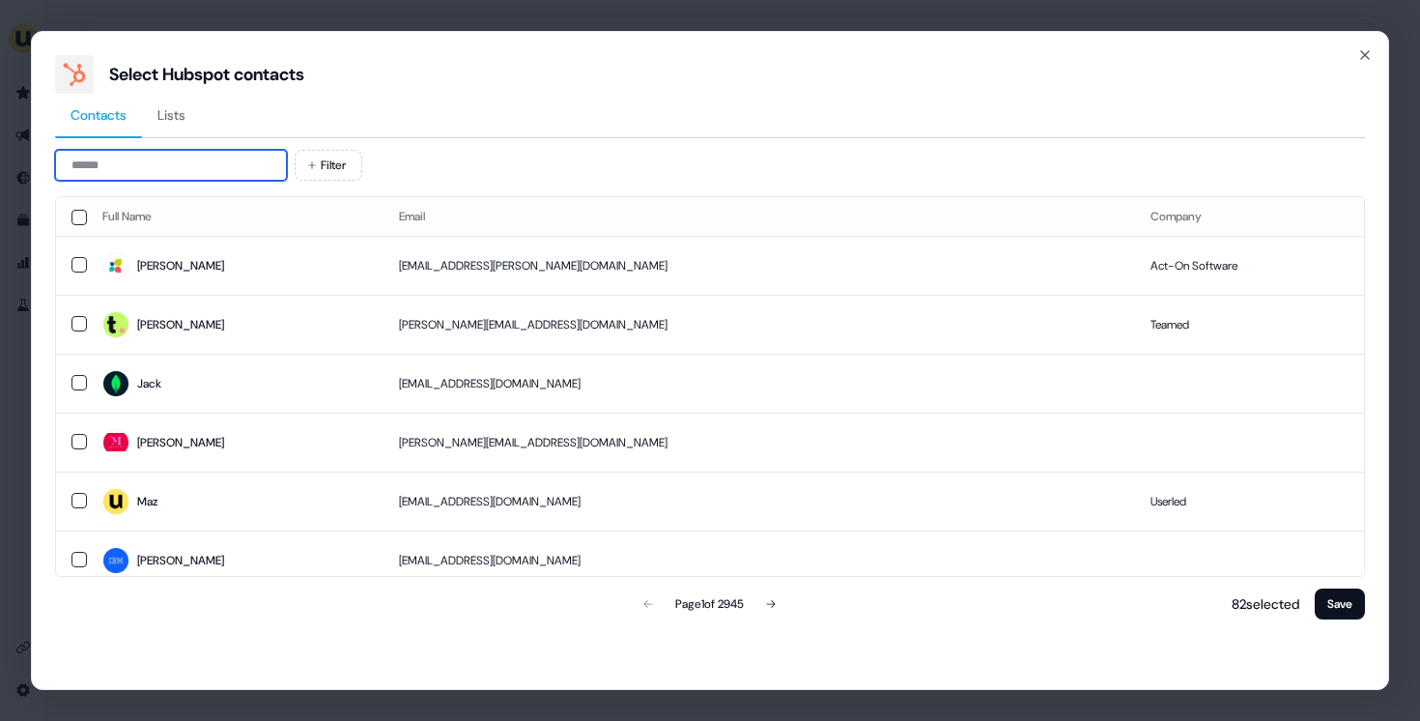
click at [173, 175] on input at bounding box center [171, 165] width 232 height 31
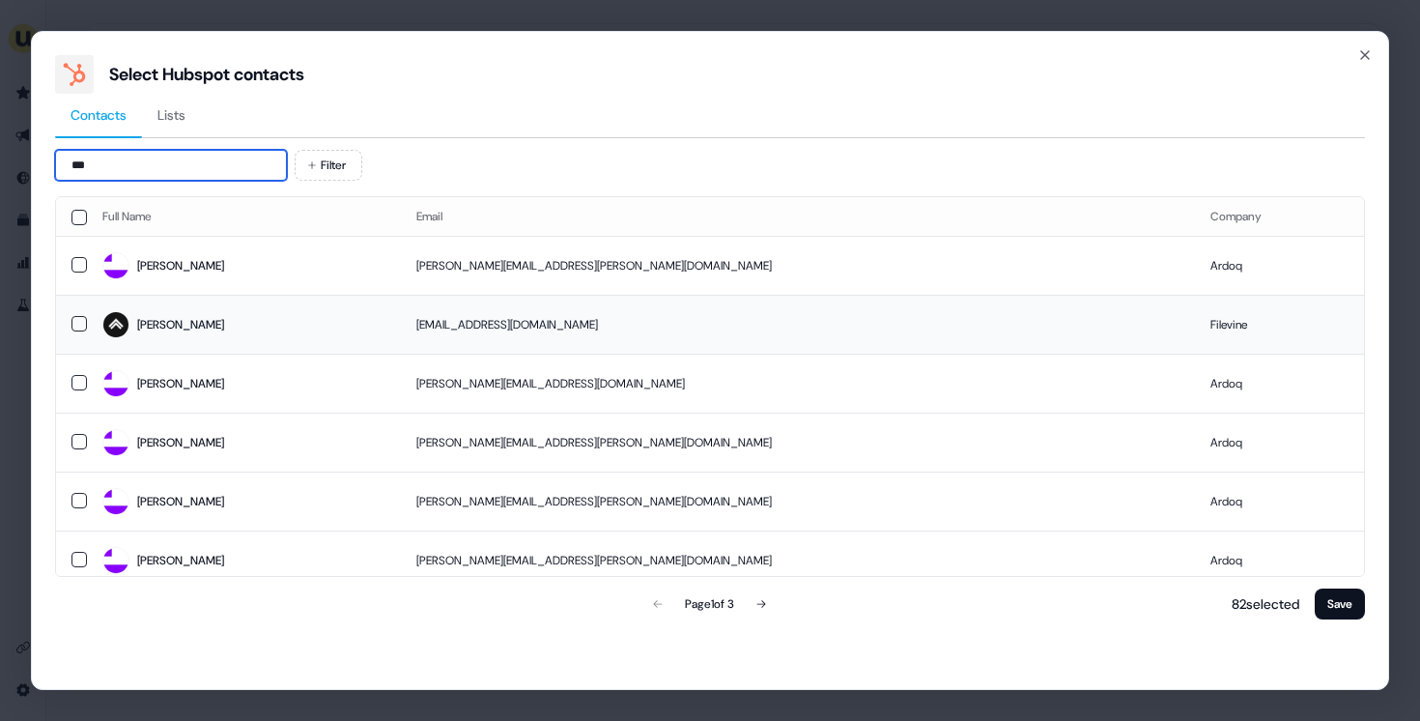
type input "***"
click at [241, 325] on span "Ardyce" at bounding box center [243, 324] width 283 height 27
click at [1343, 607] on button "Save" at bounding box center [1340, 603] width 50 height 31
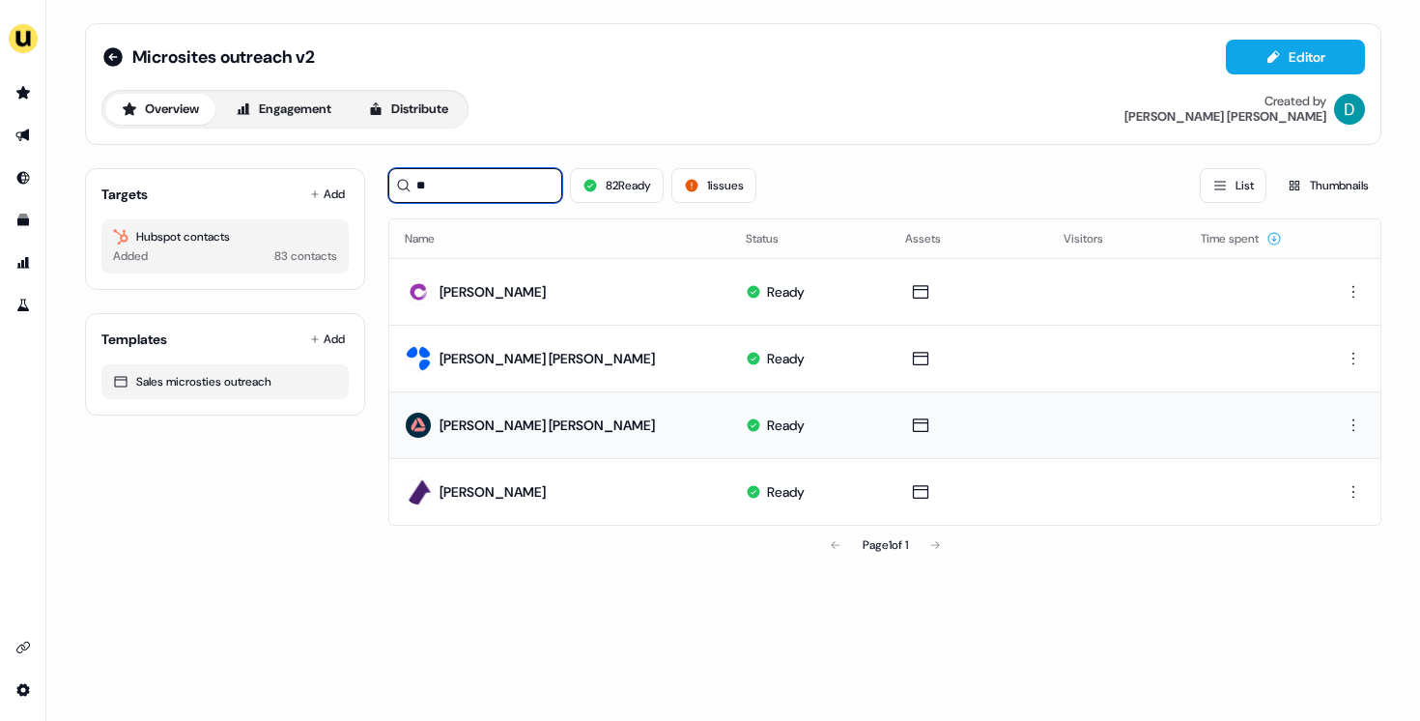
drag, startPoint x: 461, startPoint y: 181, endPoint x: 391, endPoint y: 181, distance: 69.5
click at [391, 181] on input "**" at bounding box center [475, 185] width 174 height 35
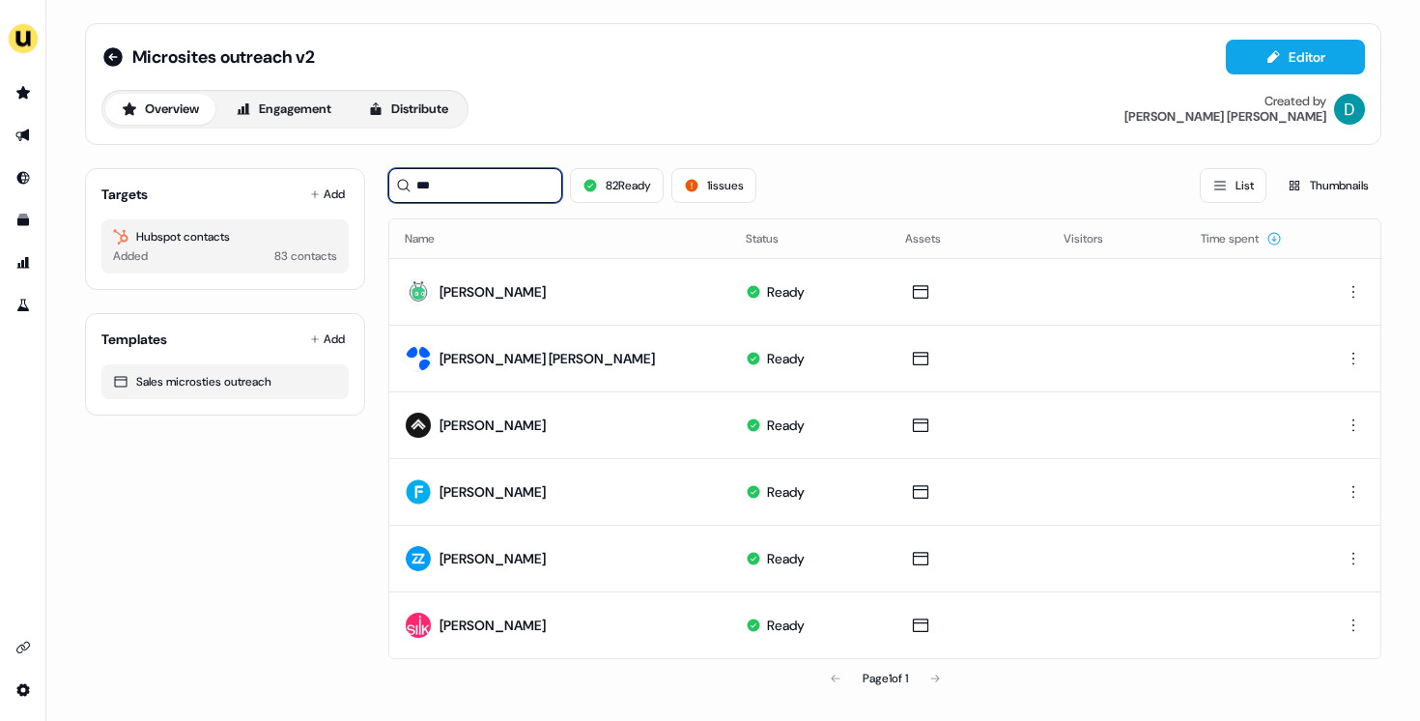
type input "***"
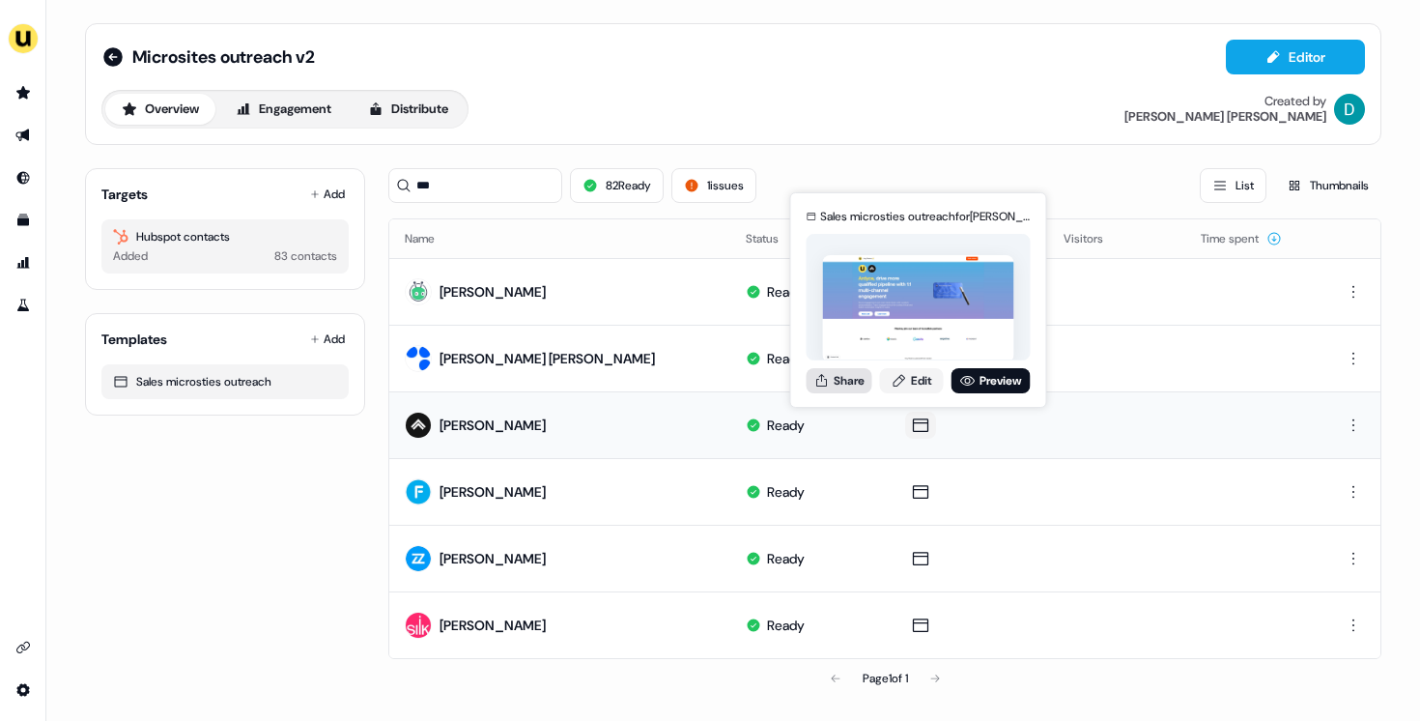
click at [841, 388] on button "Share" at bounding box center [840, 380] width 66 height 25
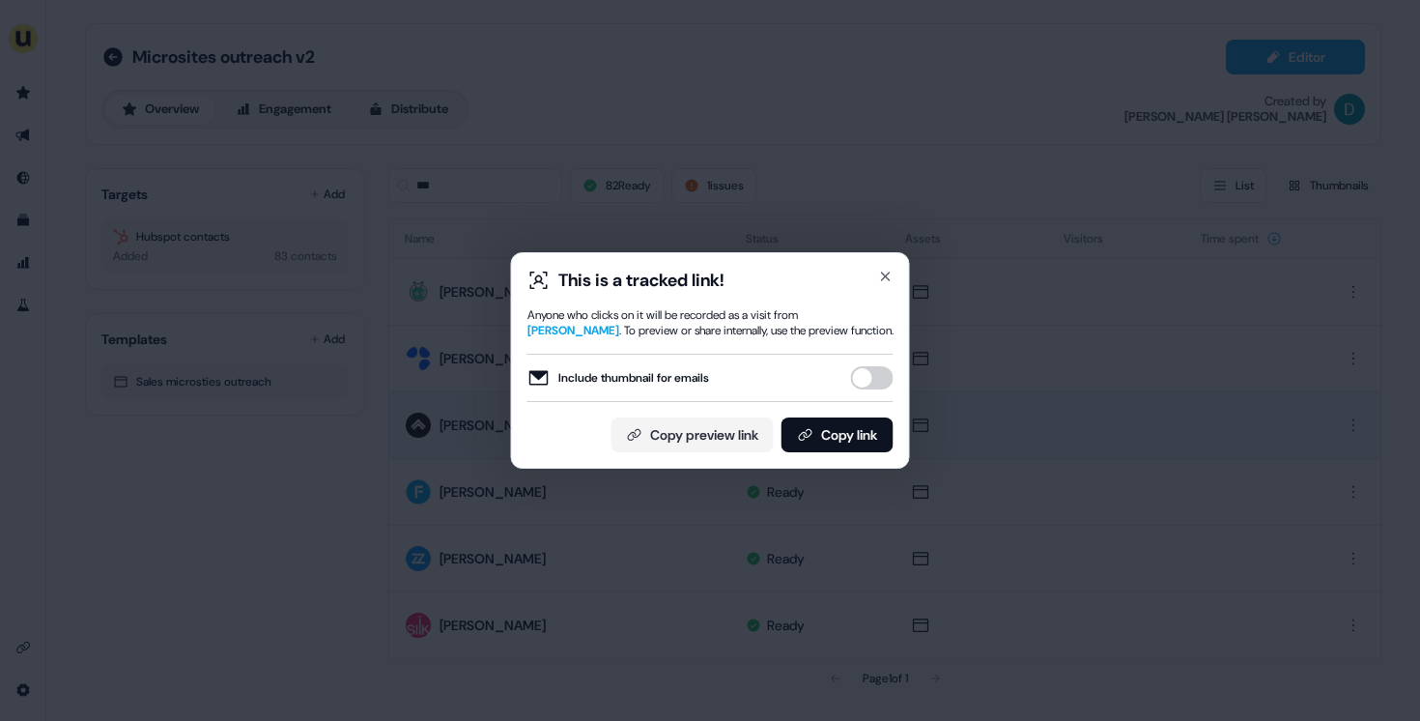
click at [865, 377] on button "Include thumbnail for emails" at bounding box center [872, 377] width 43 height 23
click at [865, 437] on button "Copy link" at bounding box center [837, 434] width 112 height 35
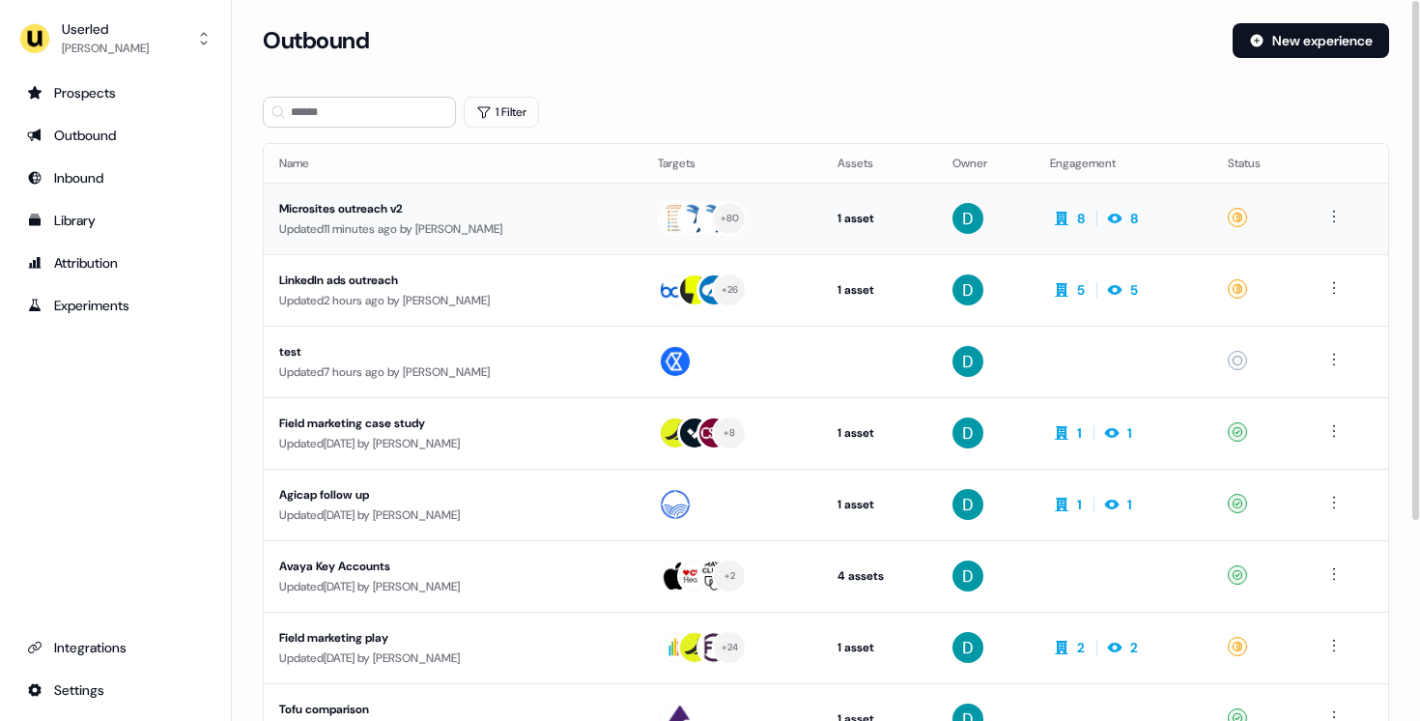
click at [469, 200] on div "Microsites outreach v2" at bounding box center [453, 208] width 348 height 19
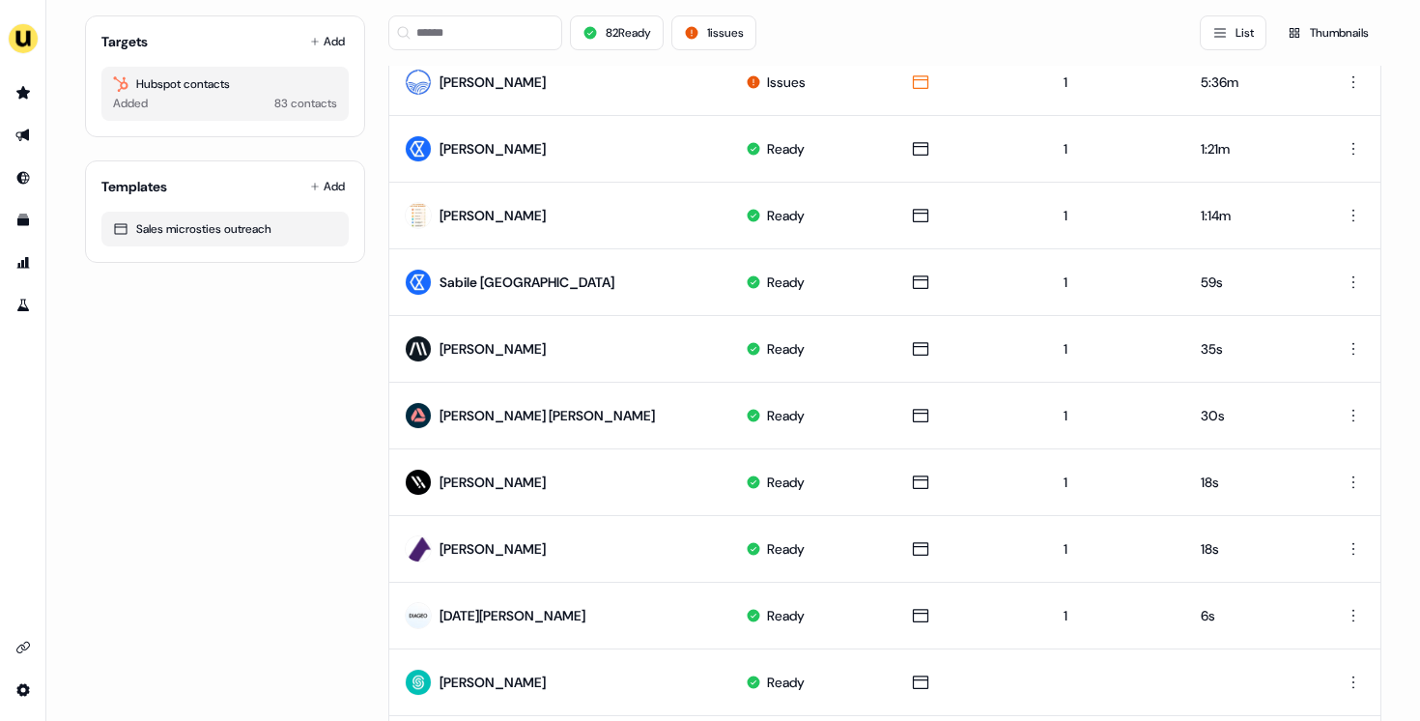
scroll to position [203, 0]
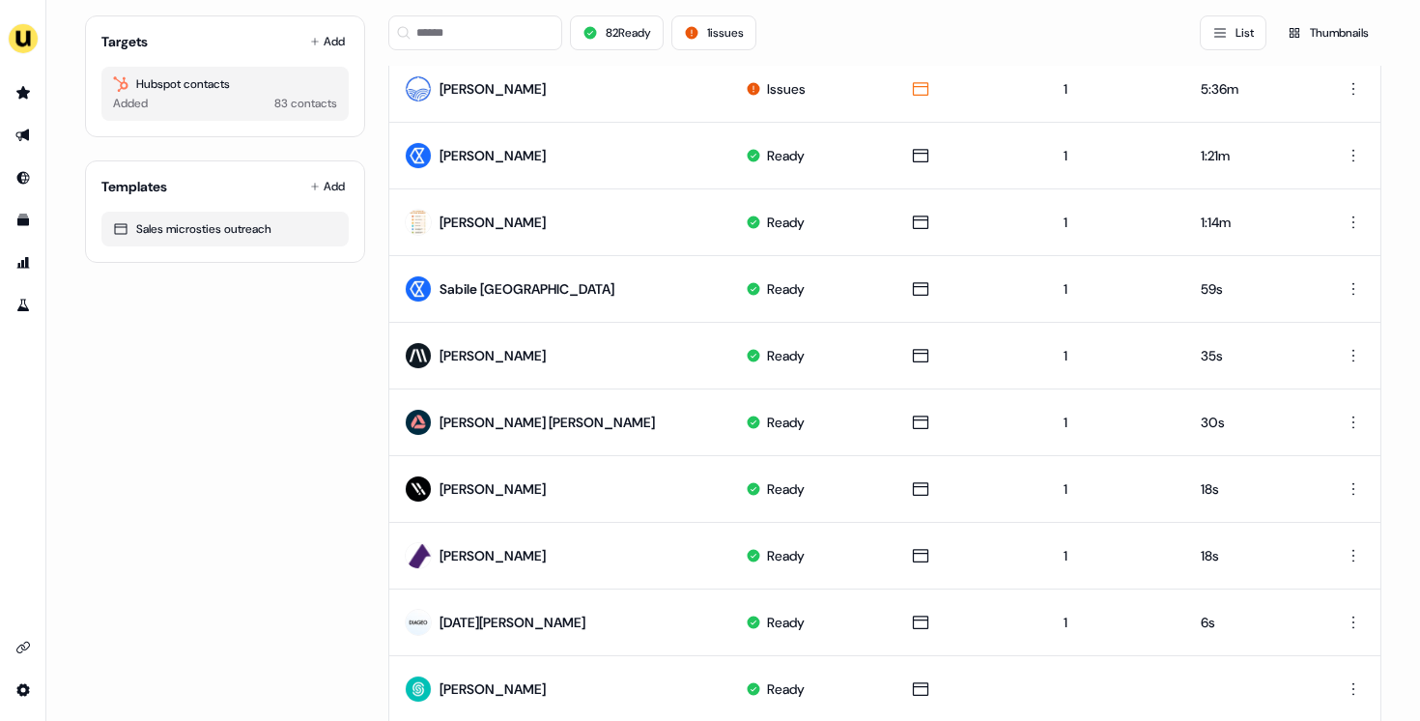
click at [320, 25] on div "Targets Add Hubspot contacts Added 83 contacts" at bounding box center [225, 76] width 280 height 122
click at [320, 39] on button "Add" at bounding box center [327, 41] width 43 height 27
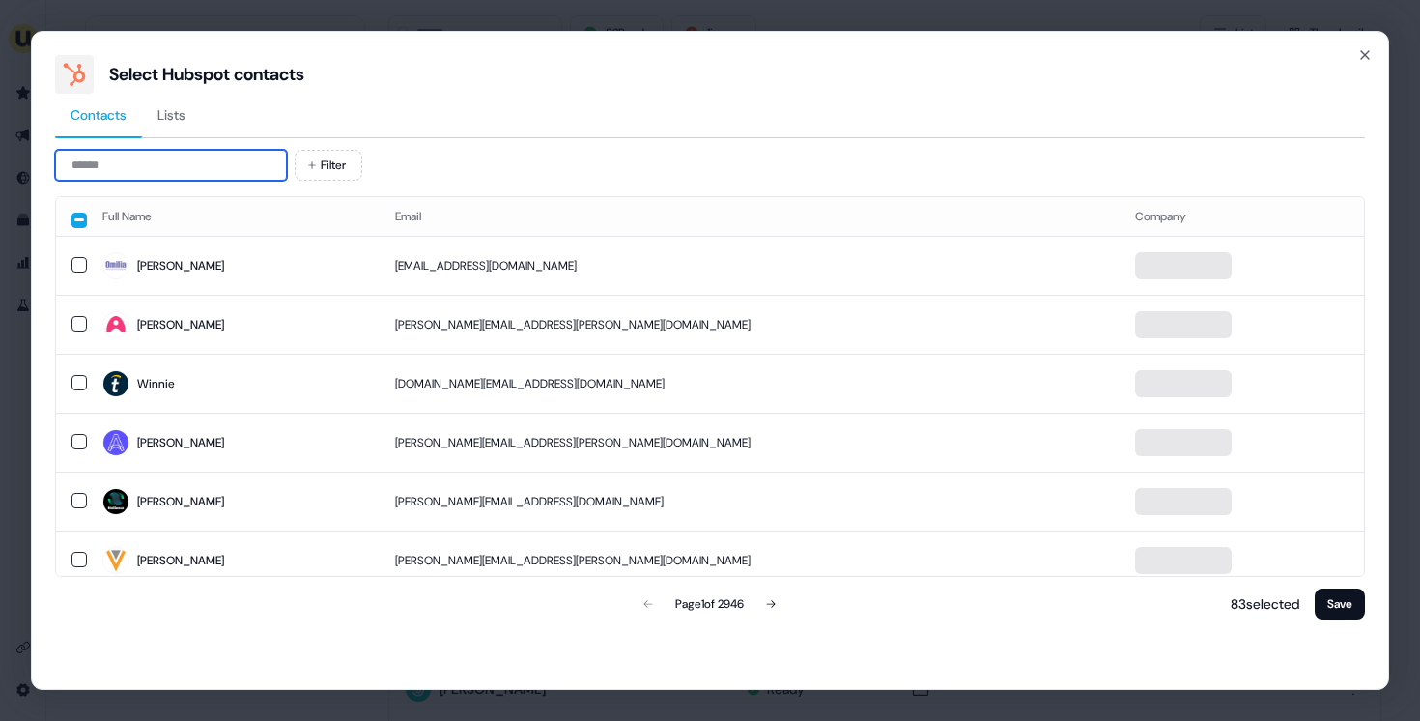
click at [184, 156] on input at bounding box center [171, 165] width 232 height 31
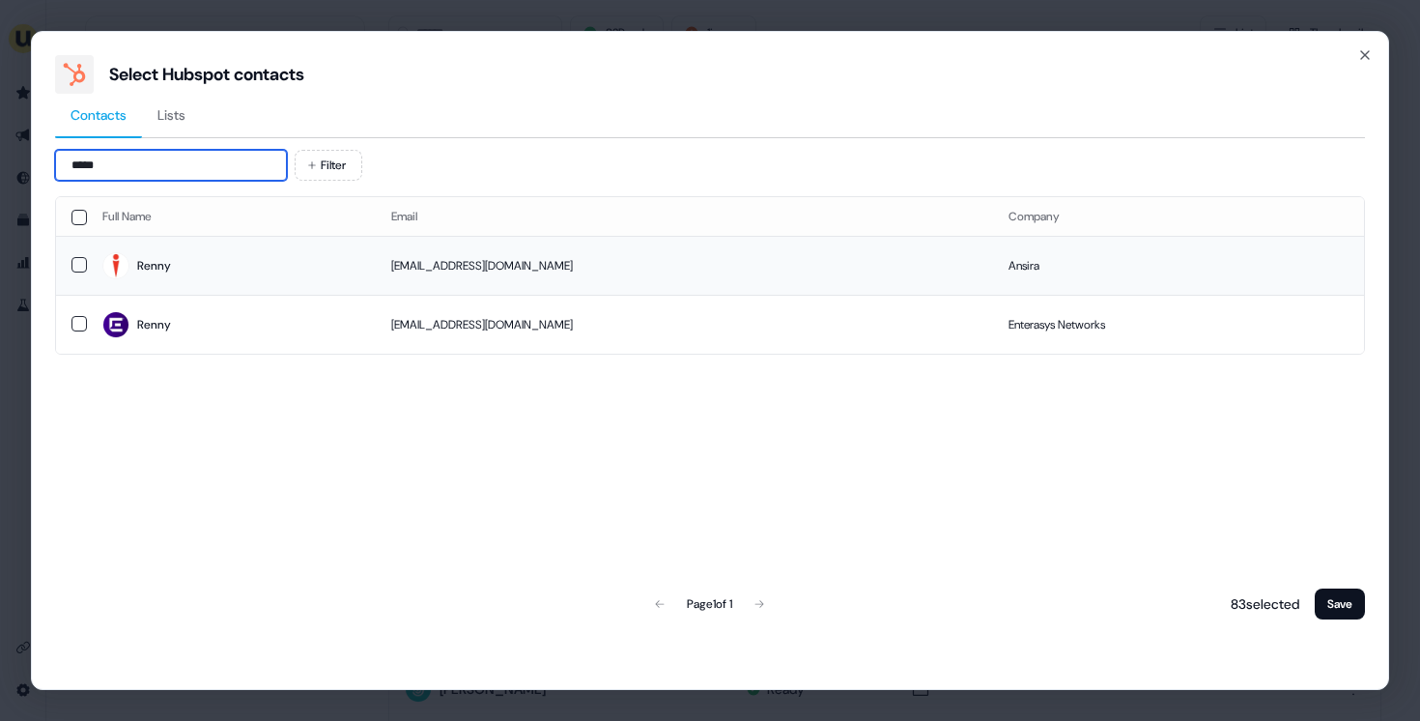
type input "*****"
click at [291, 274] on span "Renny" at bounding box center [231, 265] width 258 height 27
click at [1358, 600] on button "Save" at bounding box center [1340, 603] width 50 height 31
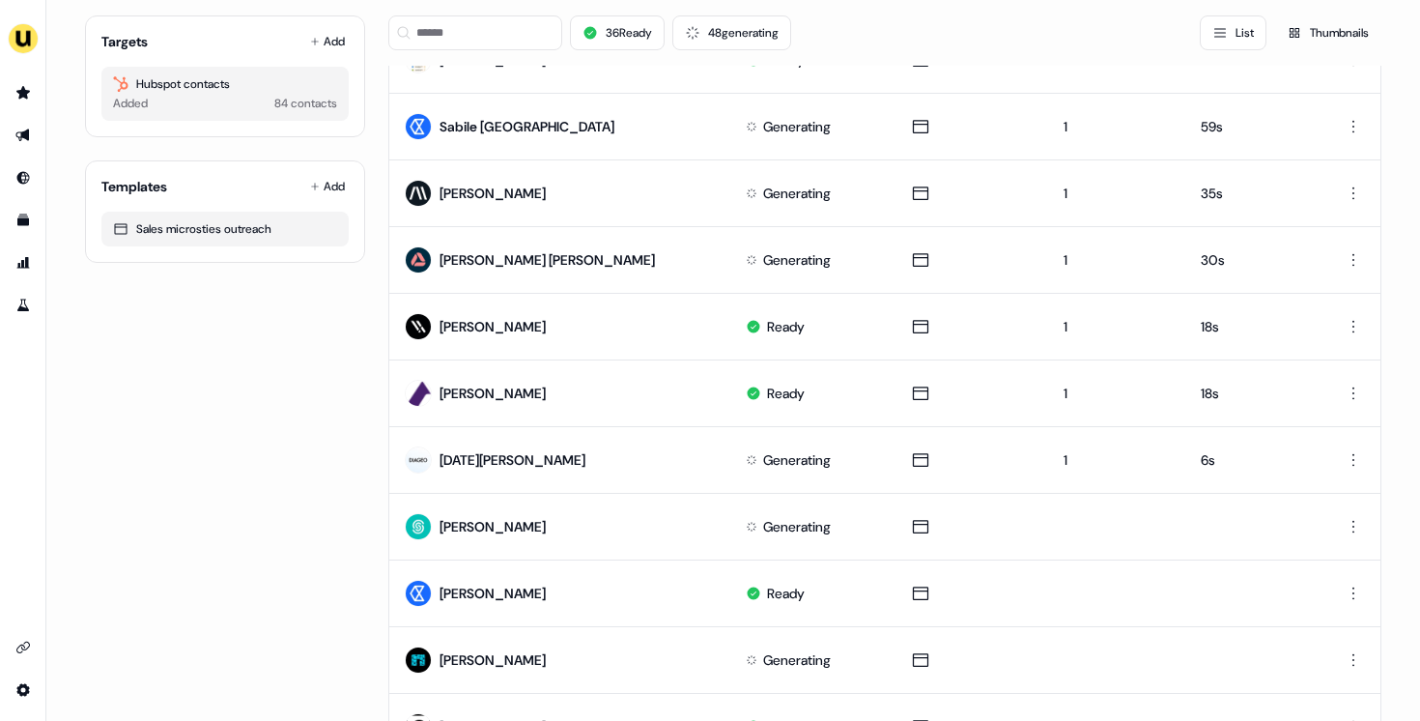
scroll to position [0, 0]
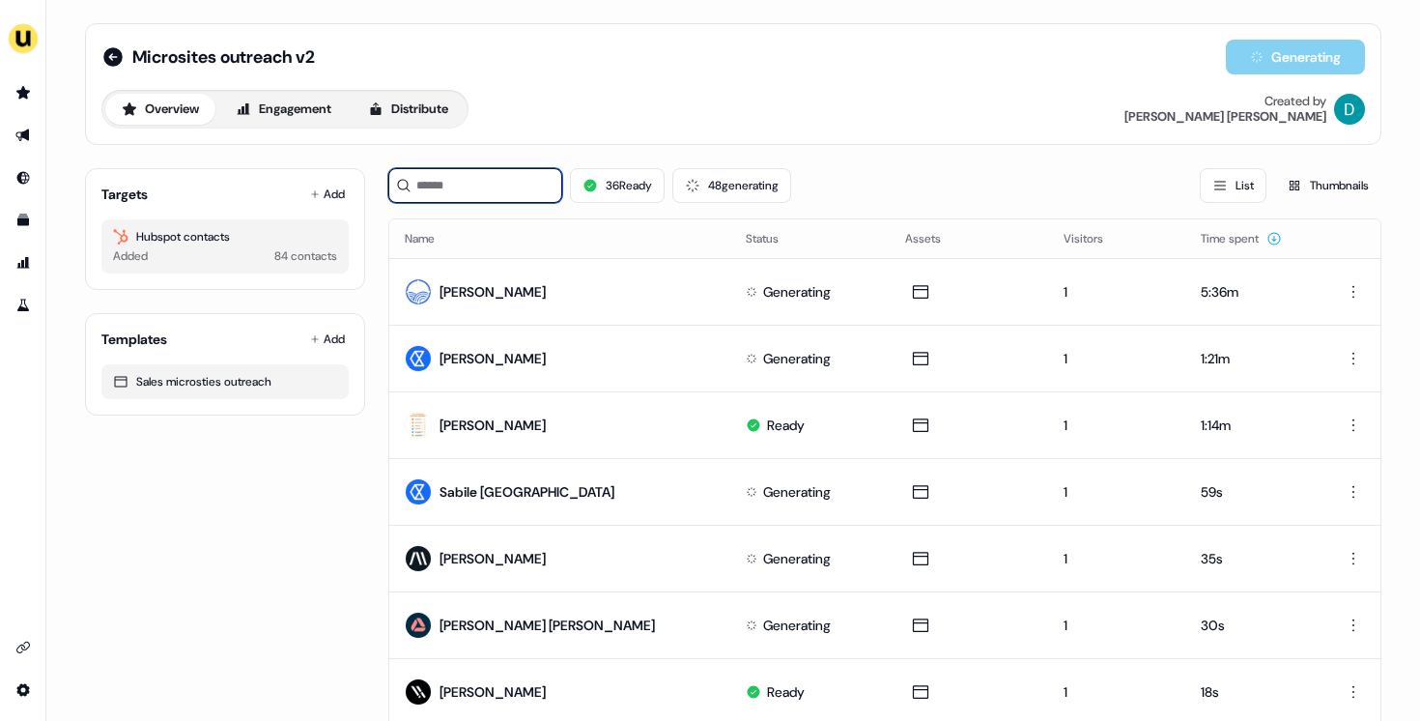
click at [436, 178] on input at bounding box center [475, 185] width 174 height 35
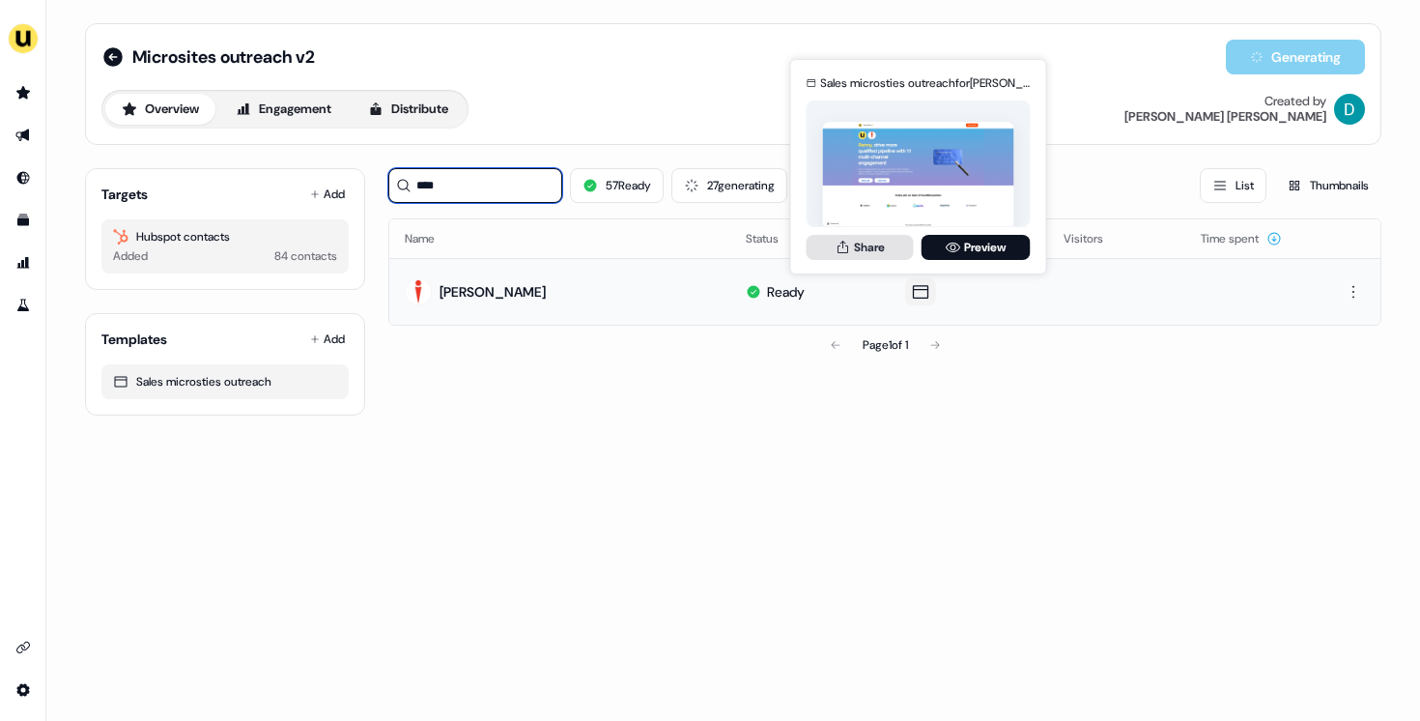
type input "****"
click at [859, 254] on button "Share" at bounding box center [860, 247] width 107 height 25
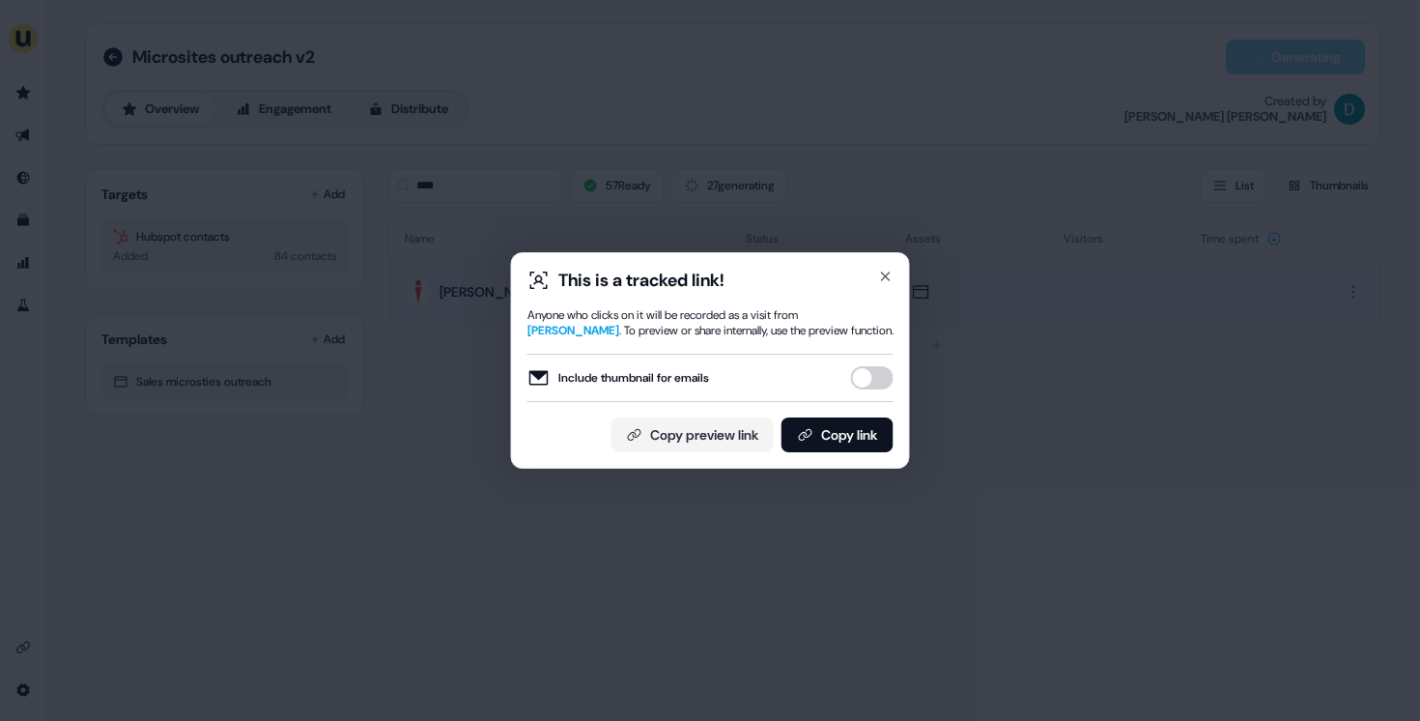
click at [878, 382] on button "Include thumbnail for emails" at bounding box center [872, 377] width 43 height 23
click at [864, 436] on button "Copy link" at bounding box center [837, 434] width 112 height 35
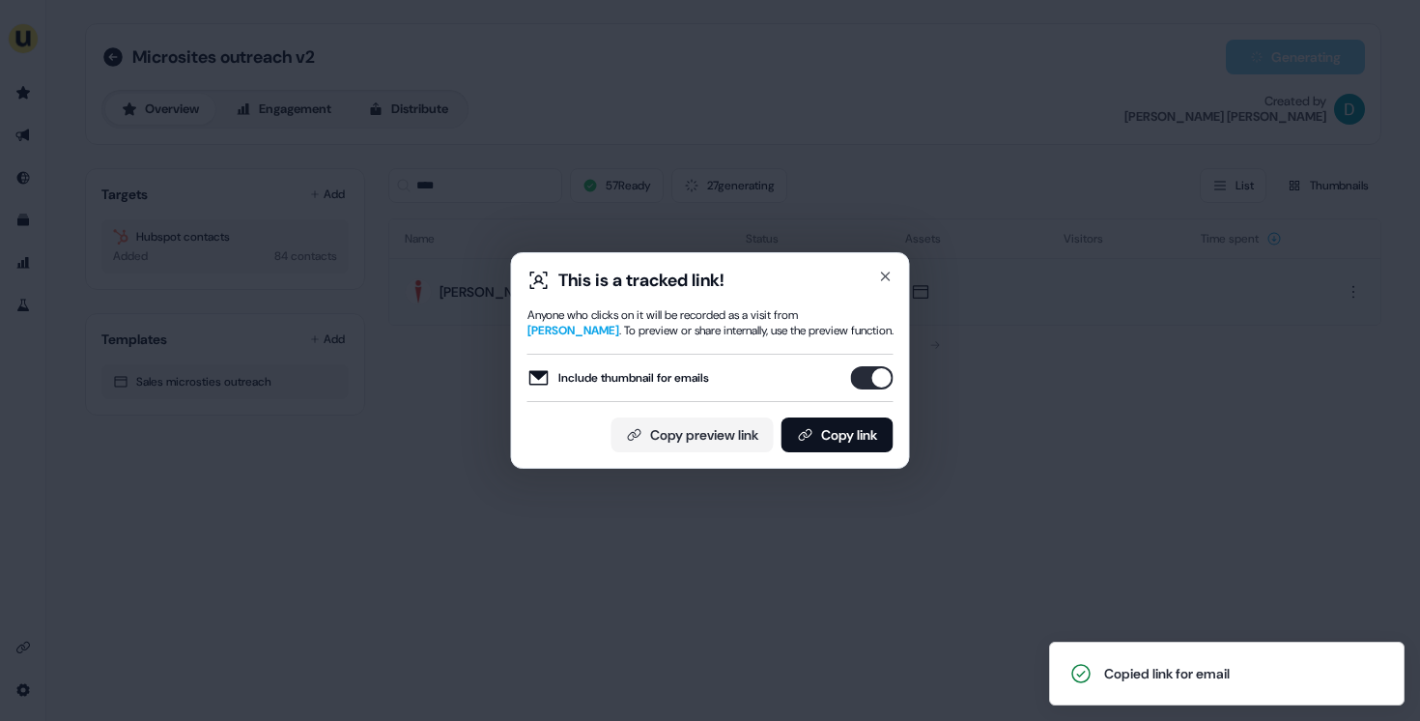
click at [1040, 329] on div "This is a tracked link! Anyone who clicks on it will be recorded as a visit fro…" at bounding box center [710, 360] width 1420 height 721
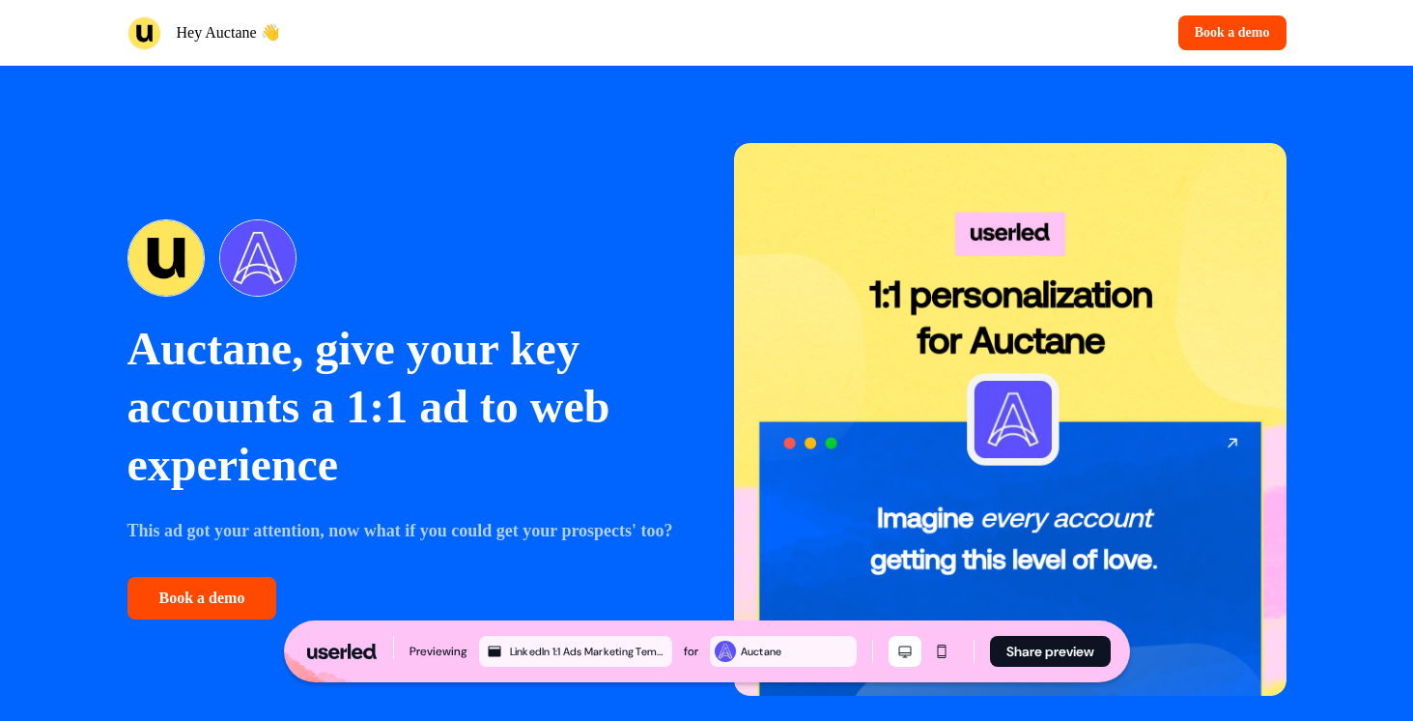
scroll to position [21, 0]
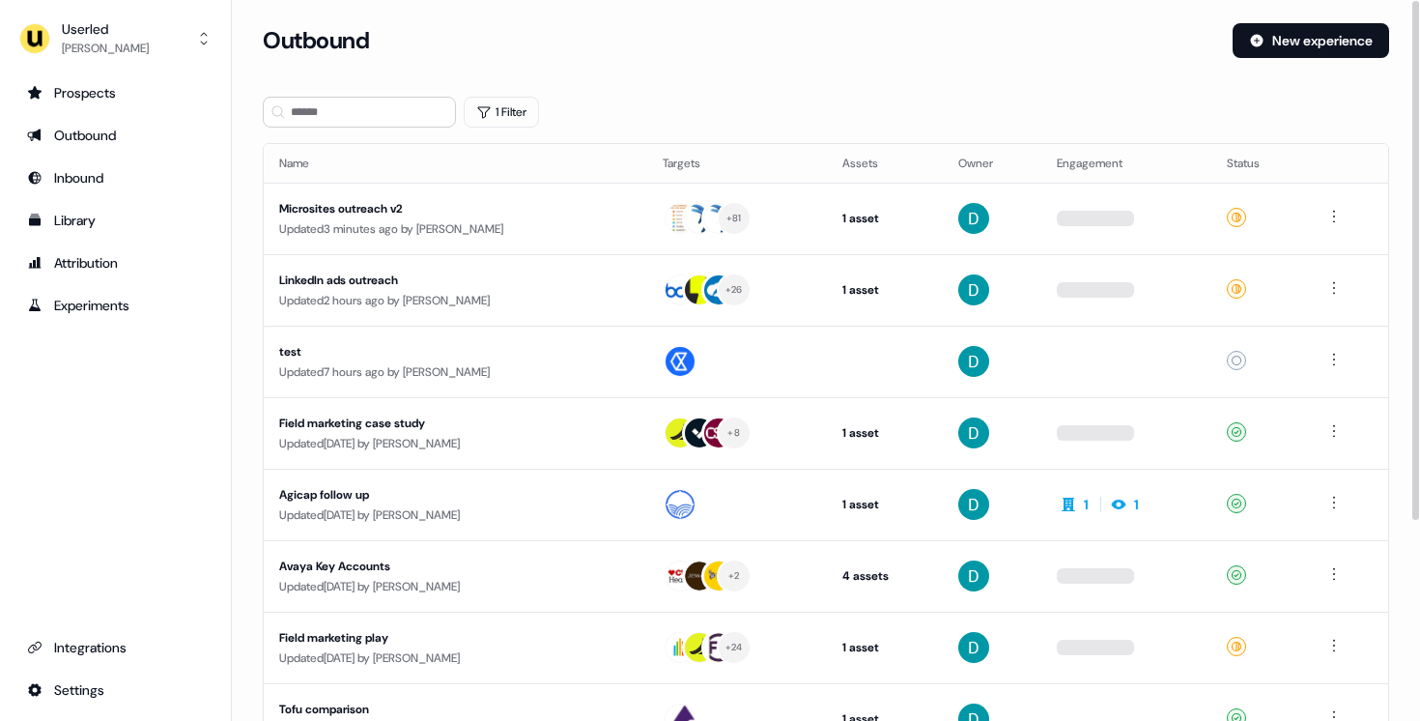
click at [402, 232] on div "Updated 3 minutes ago by [PERSON_NAME]" at bounding box center [455, 228] width 353 height 19
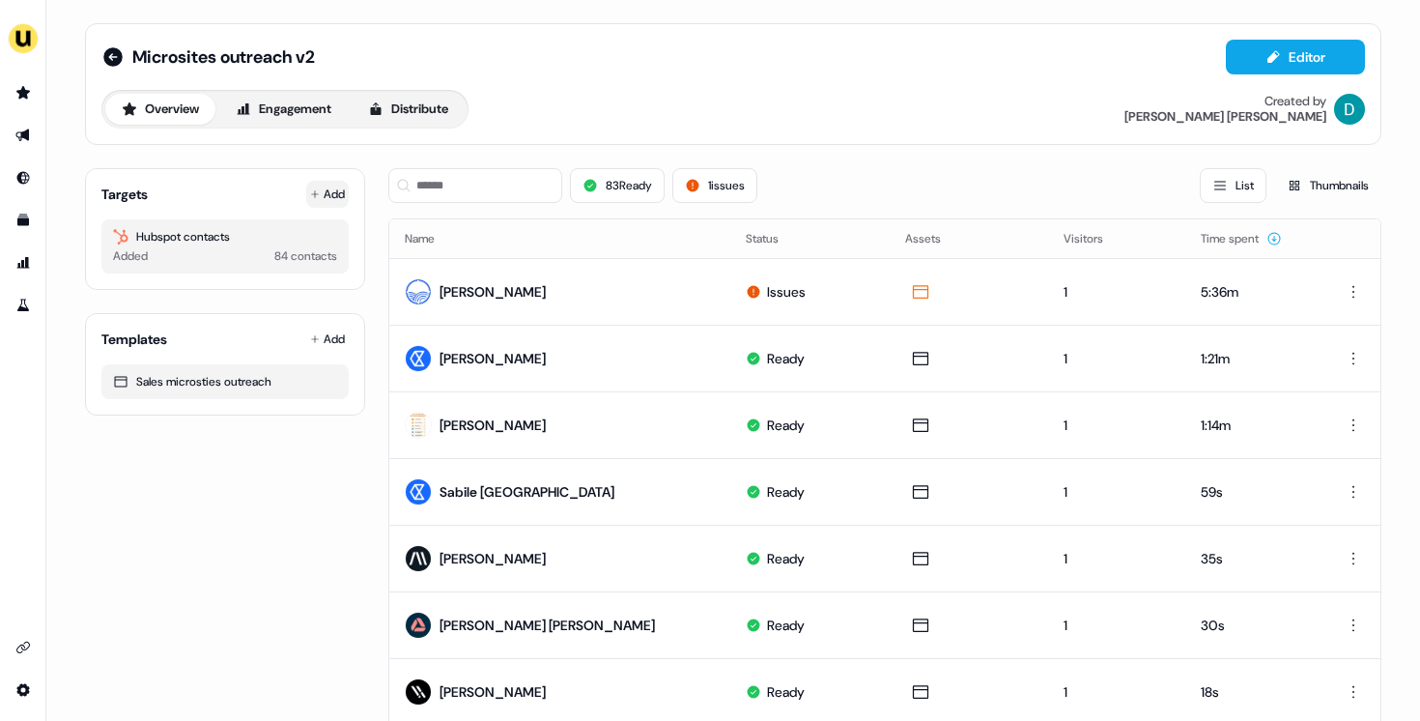
click at [315, 185] on button "Add" at bounding box center [327, 194] width 43 height 27
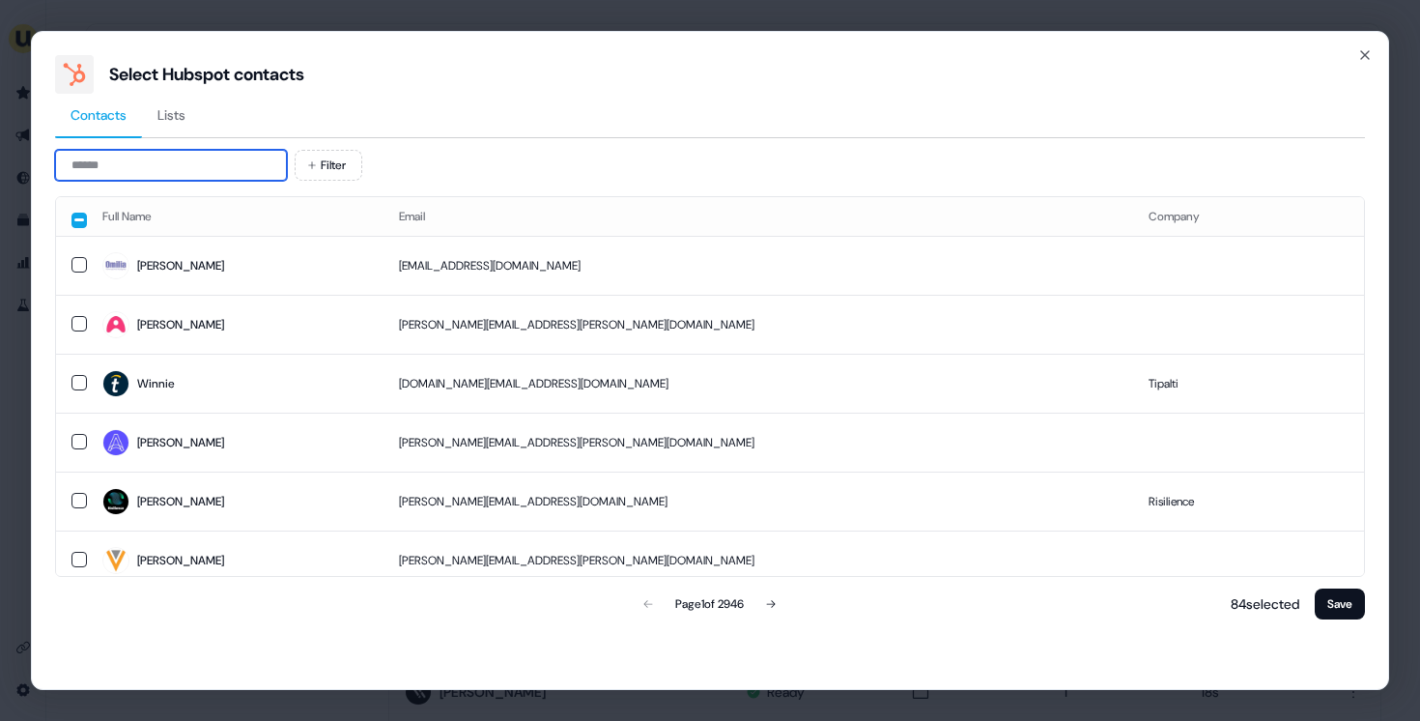
click at [184, 158] on input at bounding box center [171, 165] width 232 height 31
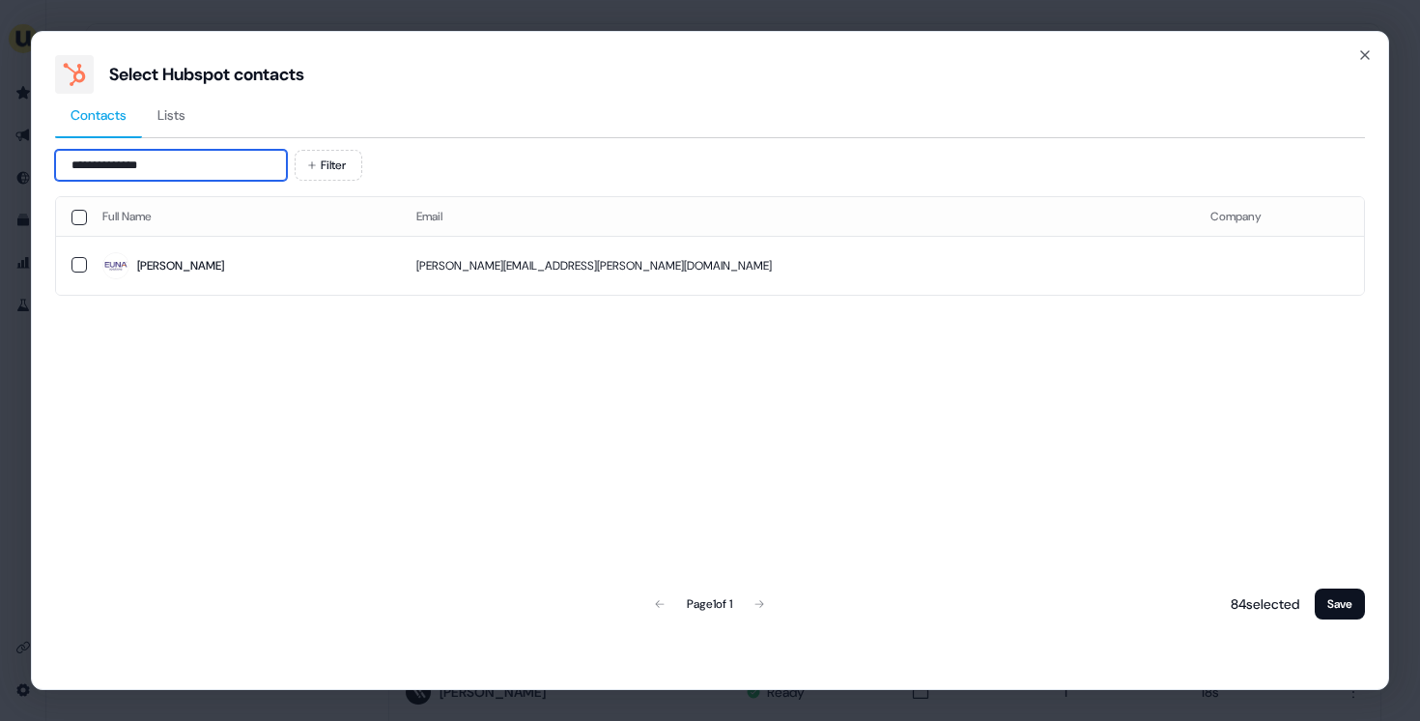
type input "**********"
click at [371, 269] on span "[PERSON_NAME]" at bounding box center [243, 265] width 283 height 27
click at [1347, 609] on button "Save" at bounding box center [1340, 603] width 50 height 31
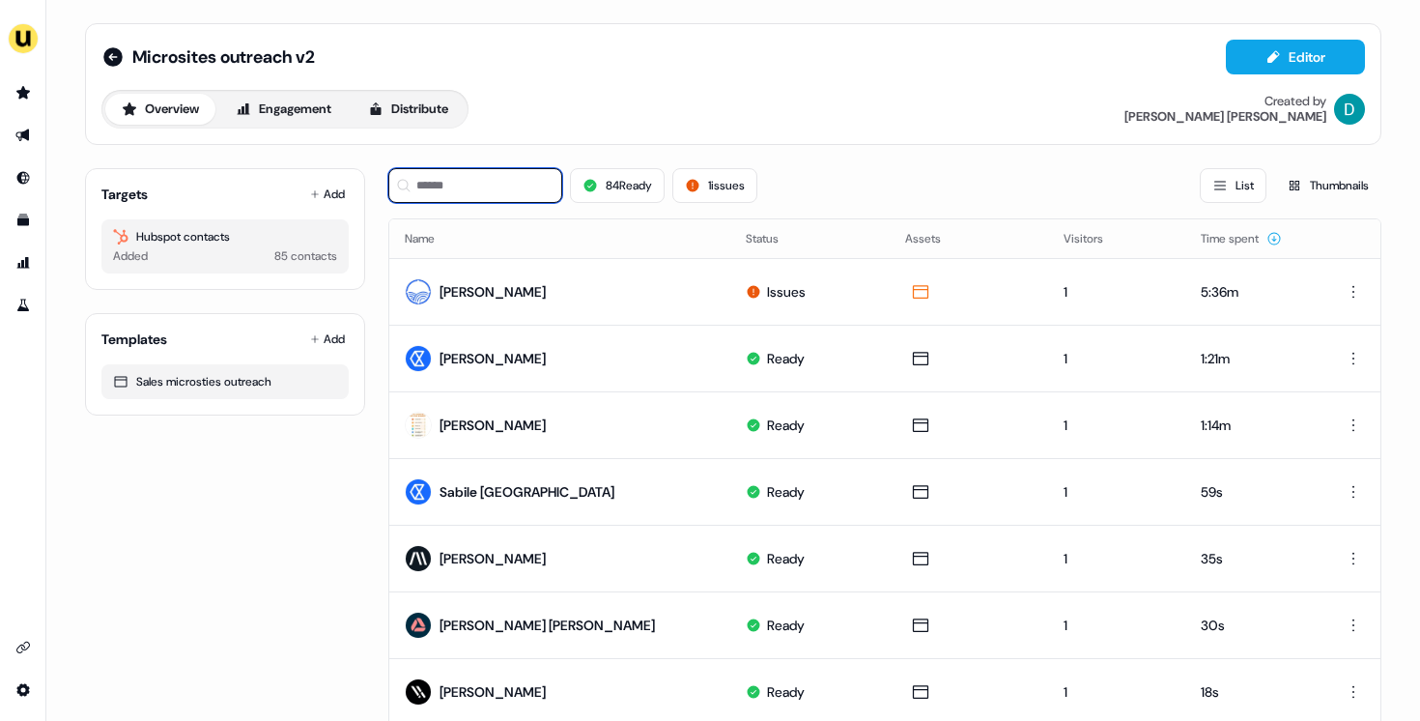
click at [510, 192] on input at bounding box center [475, 185] width 174 height 35
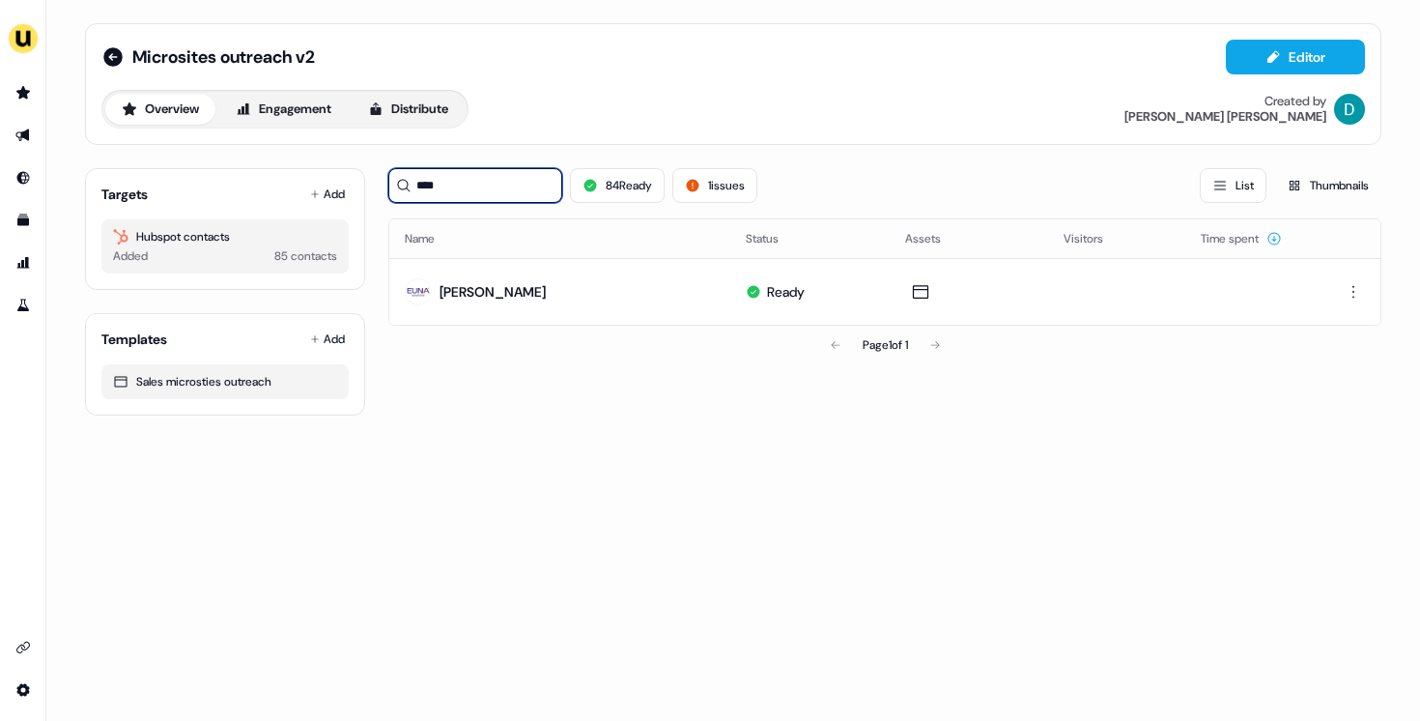
type input "****"
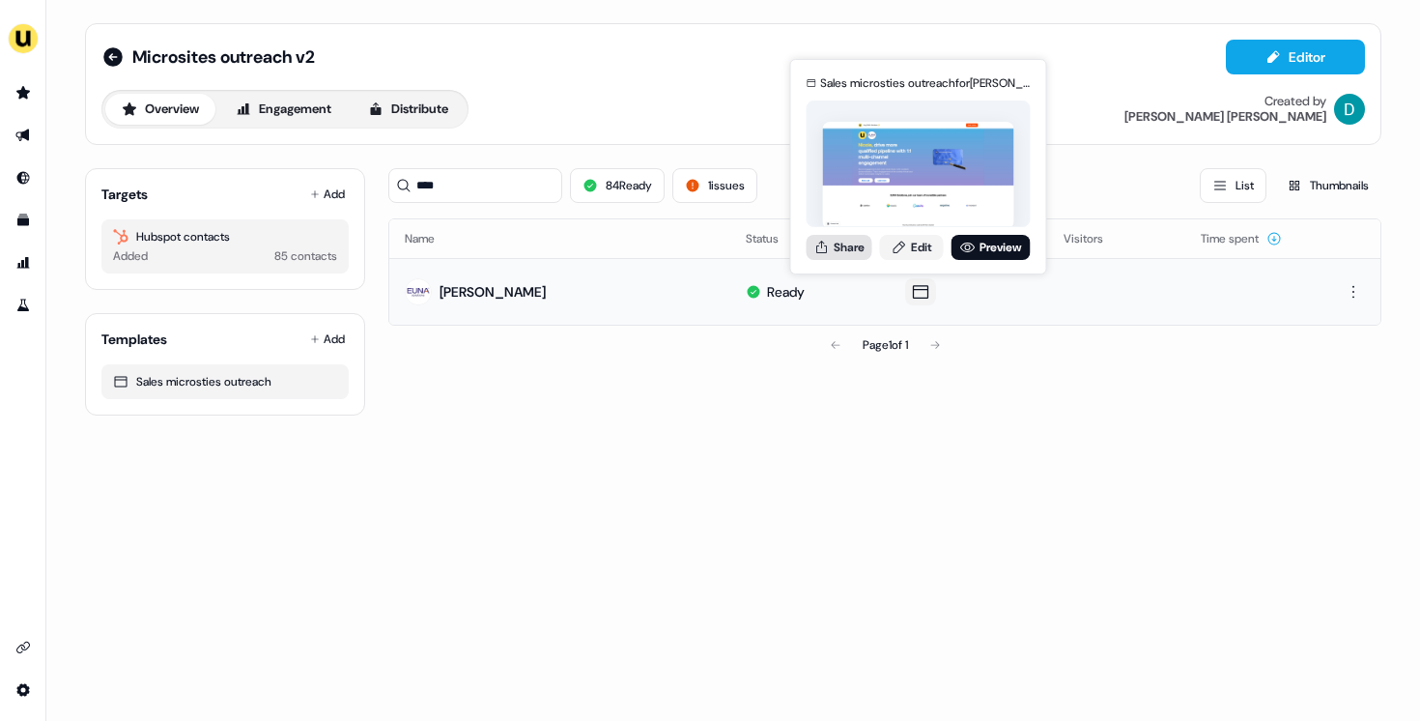
click at [840, 245] on button "Share" at bounding box center [840, 247] width 66 height 25
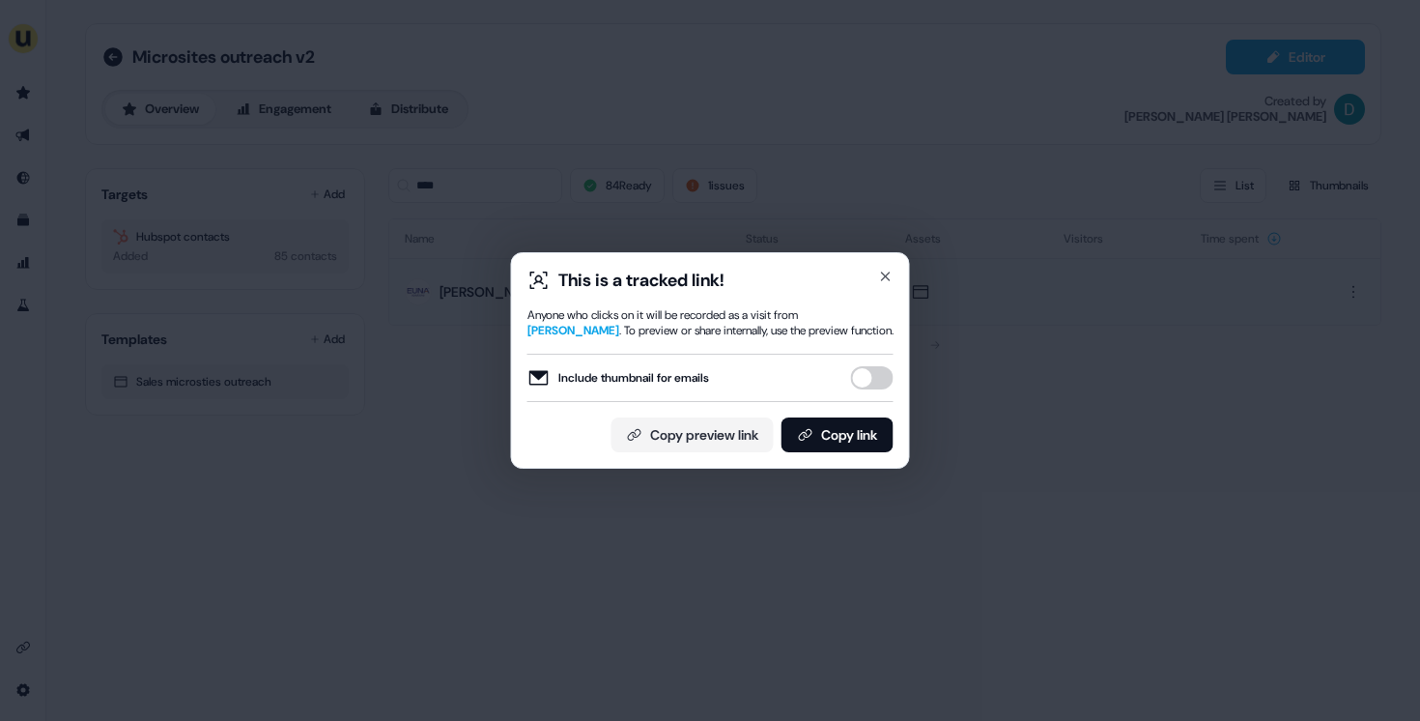
click at [864, 381] on button "Include thumbnail for emails" at bounding box center [872, 377] width 43 height 23
click at [856, 433] on button "Copy link" at bounding box center [837, 434] width 112 height 35
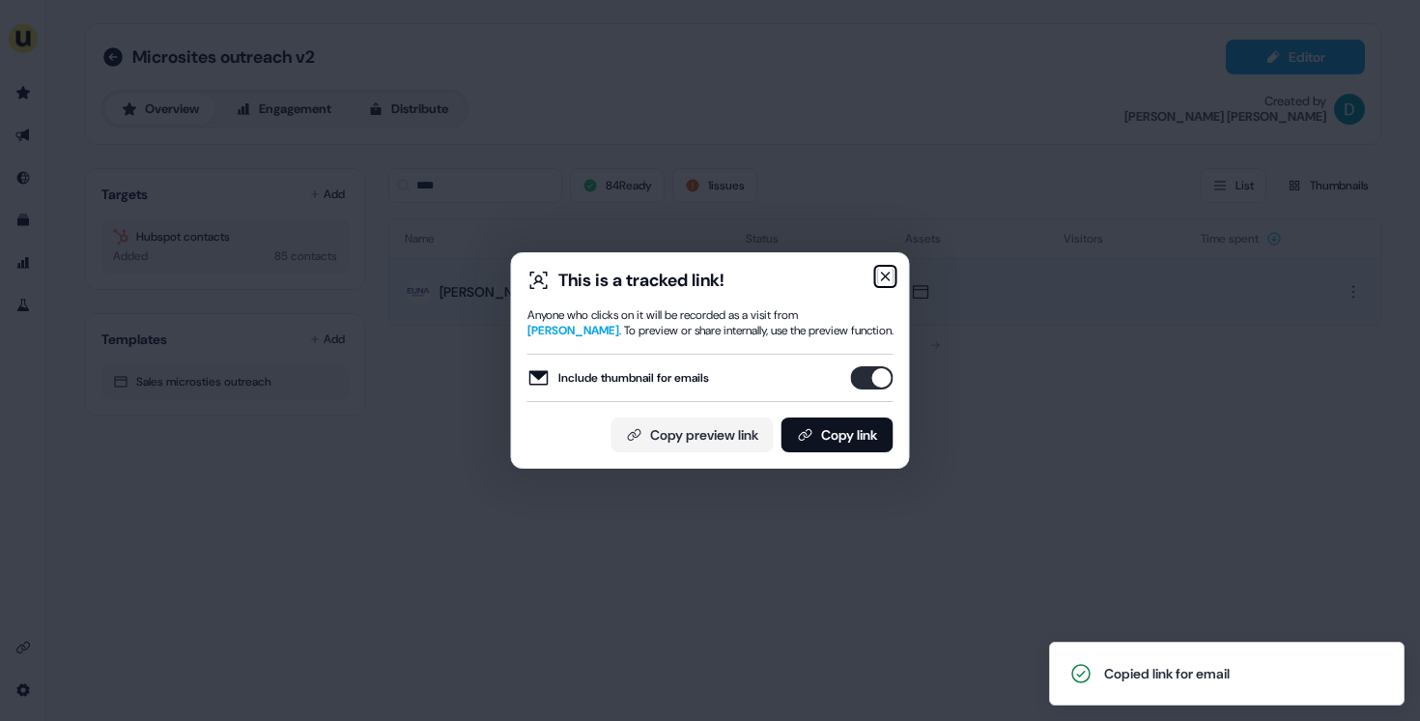
click at [893, 274] on icon "button" at bounding box center [885, 276] width 15 height 15
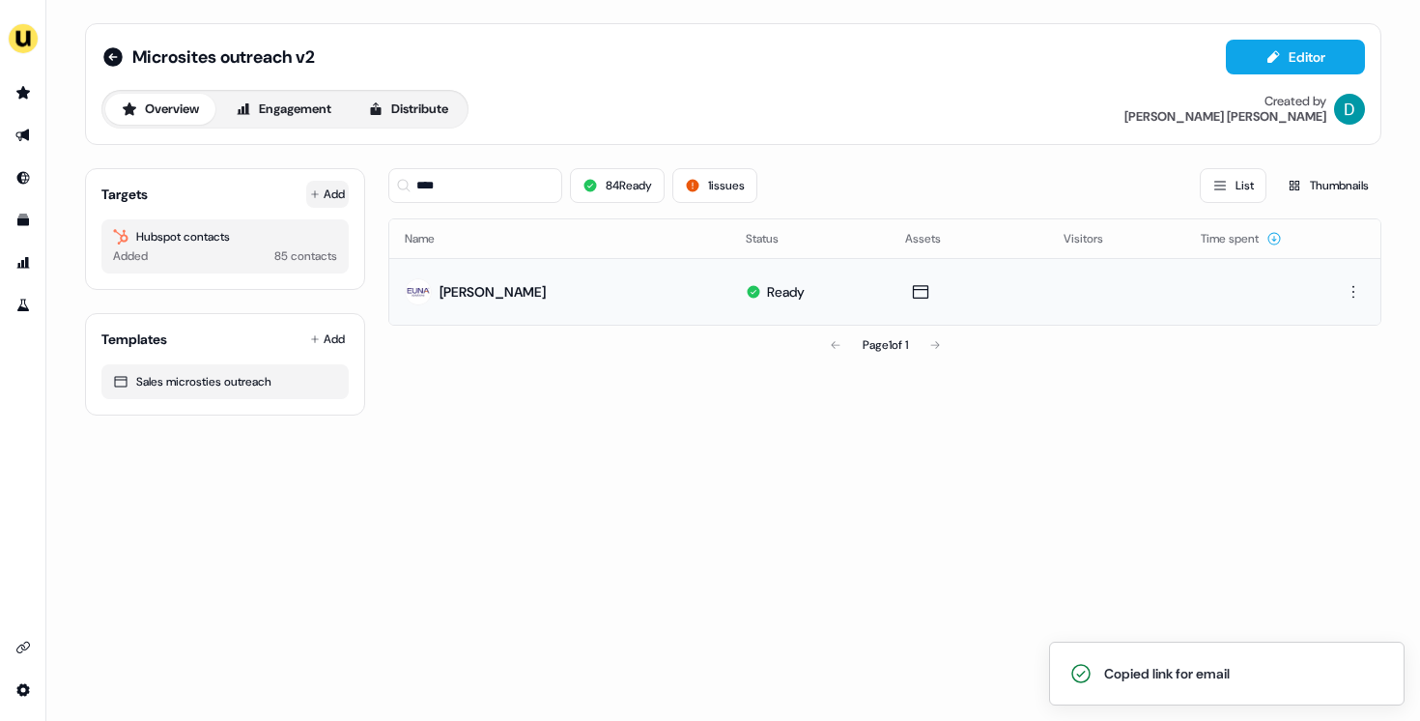
click at [323, 187] on button "Add" at bounding box center [327, 194] width 43 height 27
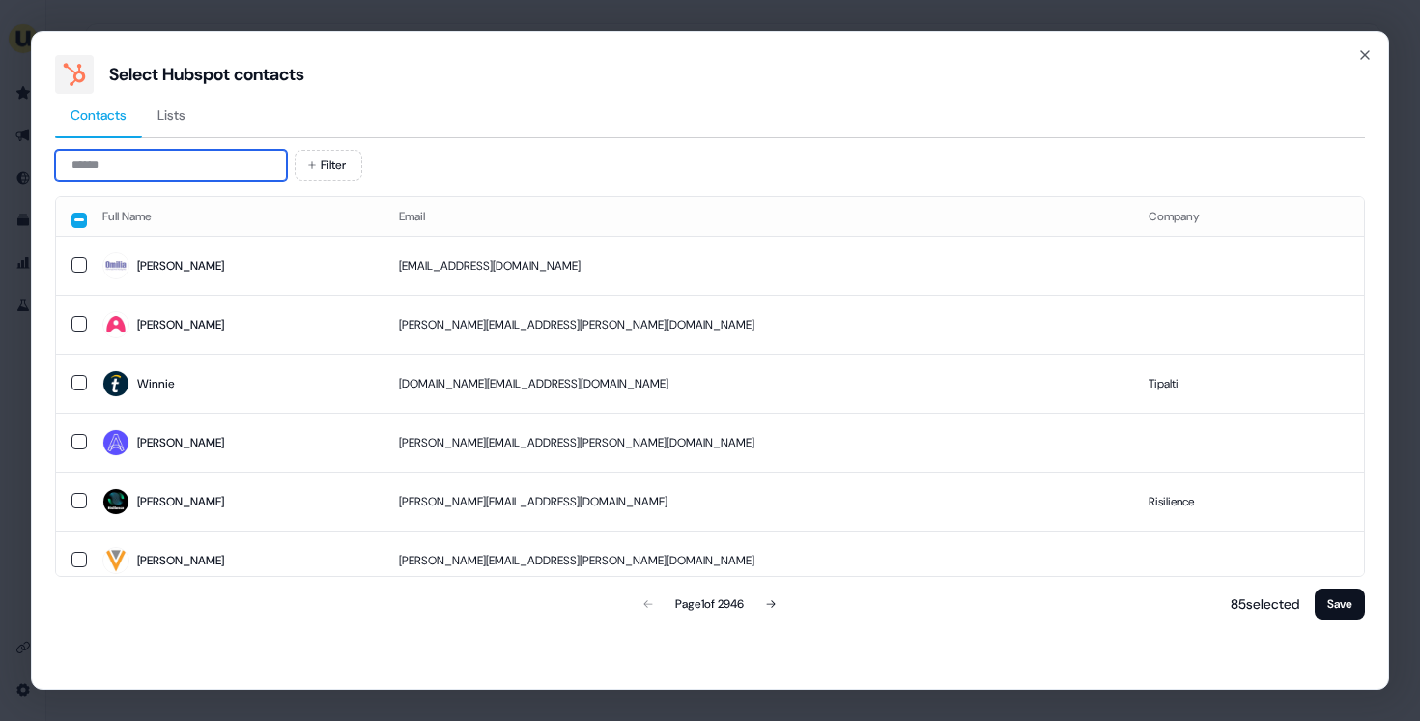
click at [140, 167] on input at bounding box center [171, 165] width 232 height 31
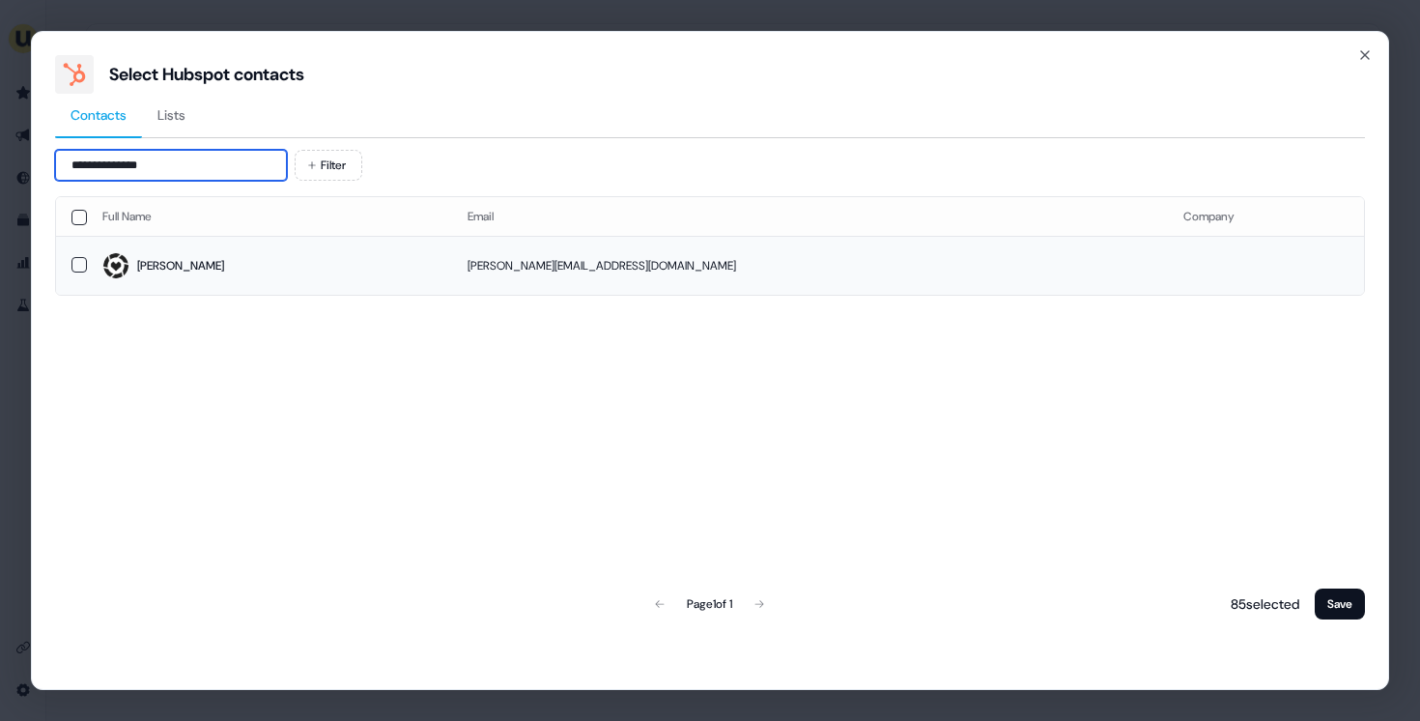
type input "**********"
click at [338, 282] on td "[PERSON_NAME]" at bounding box center [269, 265] width 365 height 59
click at [1318, 597] on button "Save" at bounding box center [1340, 603] width 50 height 31
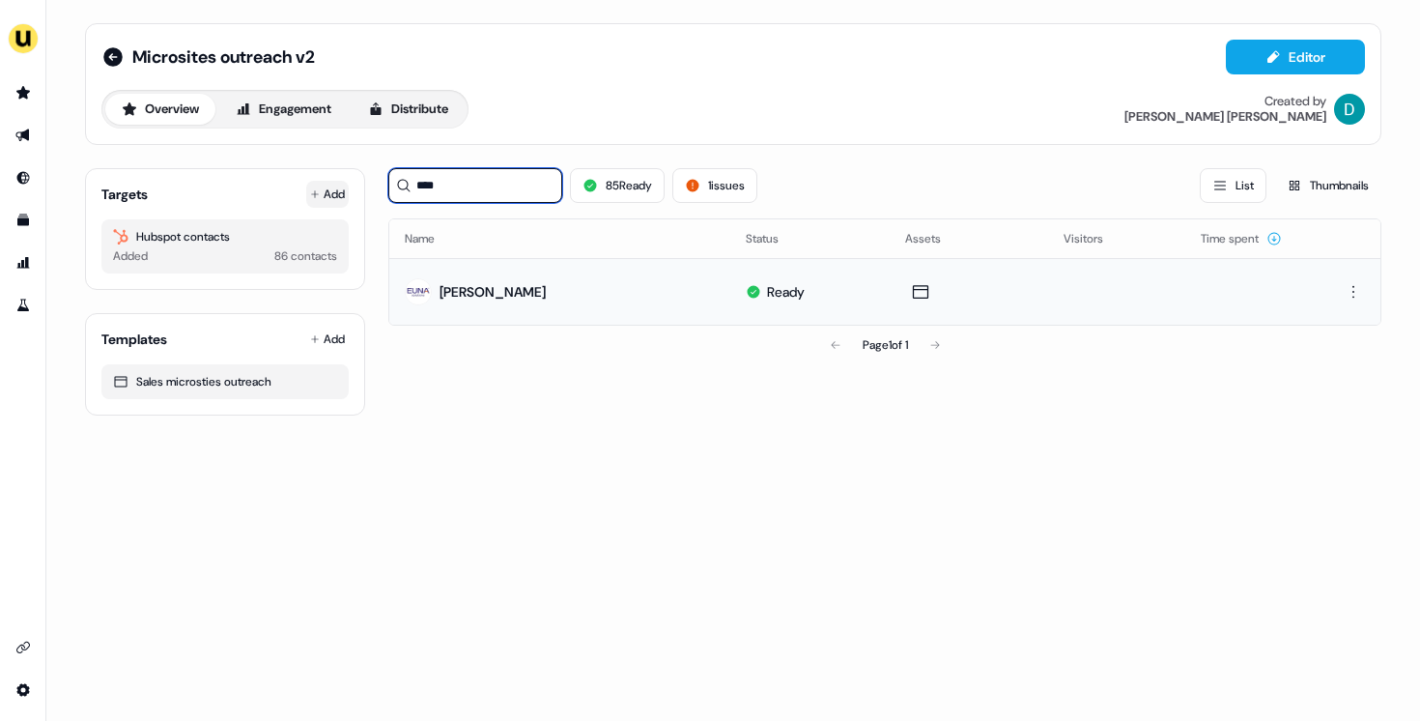
drag, startPoint x: 485, startPoint y: 190, endPoint x: 326, endPoint y: 190, distance: 159.4
click at [326, 190] on div "Targets Add Hubspot contacts Added 86 contacts Templates Add Sales microsties o…" at bounding box center [733, 284] width 1296 height 263
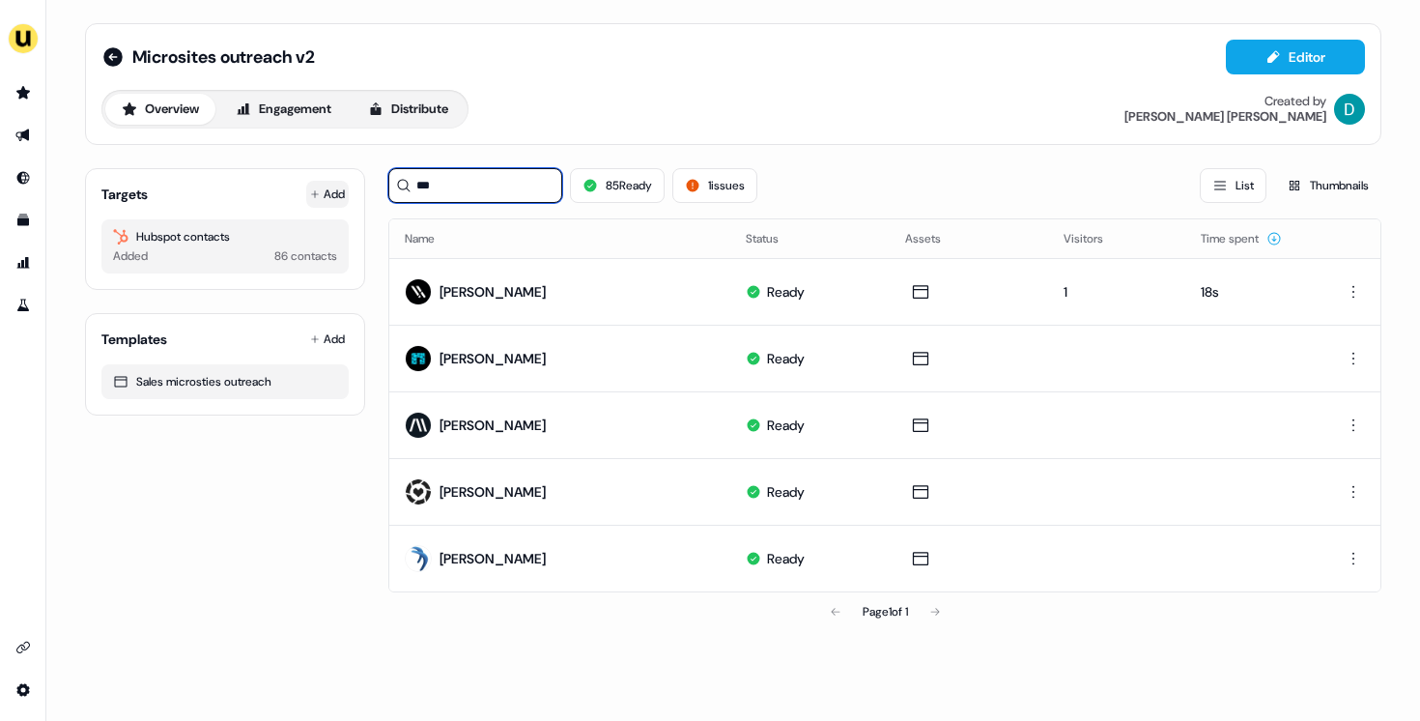
type input "***"
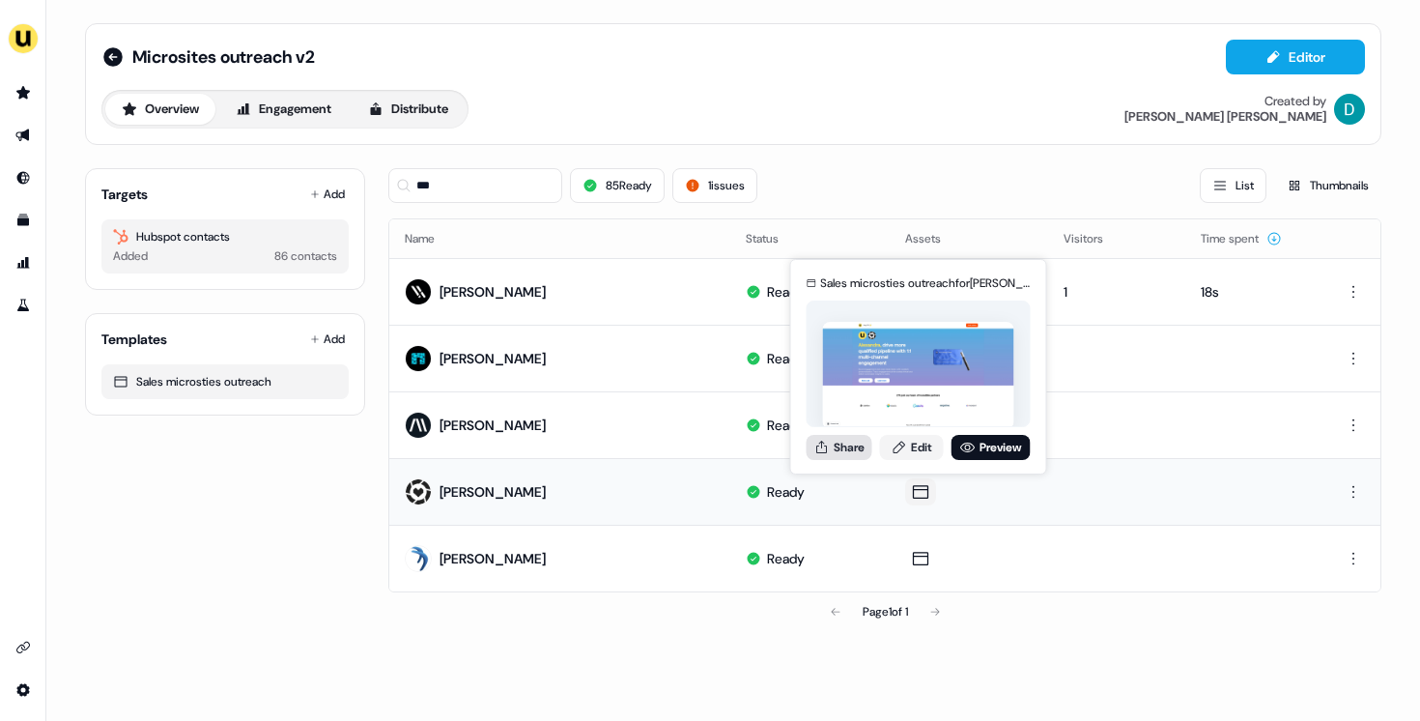
click at [813, 435] on button "Share" at bounding box center [840, 447] width 66 height 25
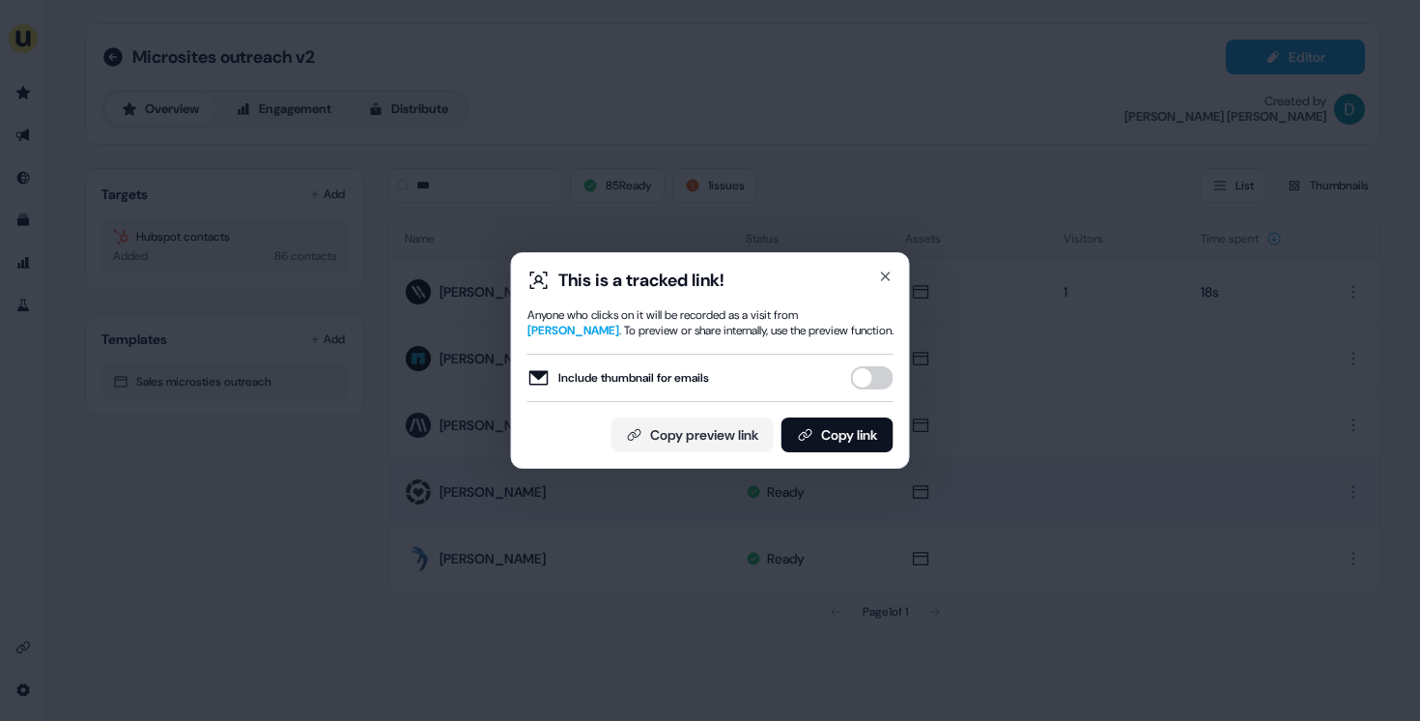
click at [865, 388] on button "Include thumbnail for emails" at bounding box center [872, 377] width 43 height 23
click at [860, 430] on button "Copy link" at bounding box center [837, 434] width 112 height 35
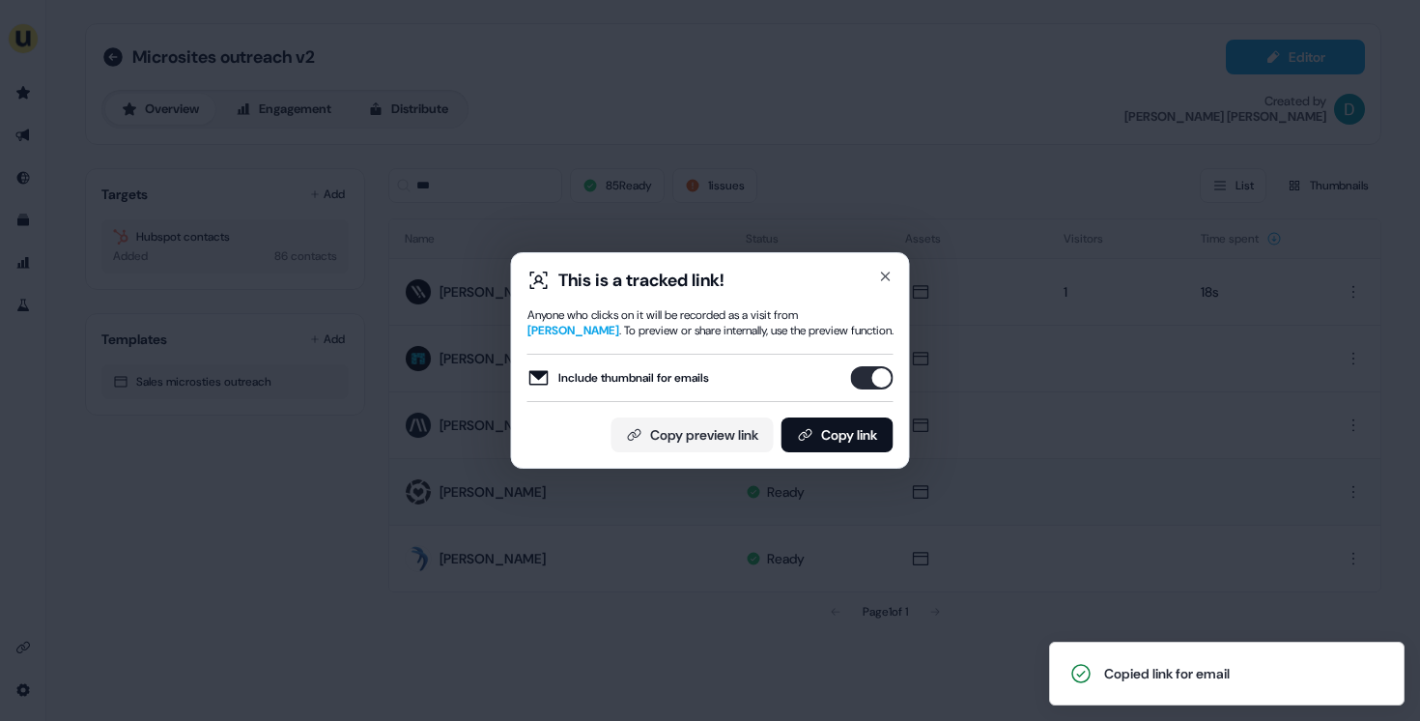
click at [872, 269] on div "This is a tracked link!" at bounding box center [710, 280] width 366 height 23
click at [878, 269] on icon "button" at bounding box center [885, 276] width 15 height 15
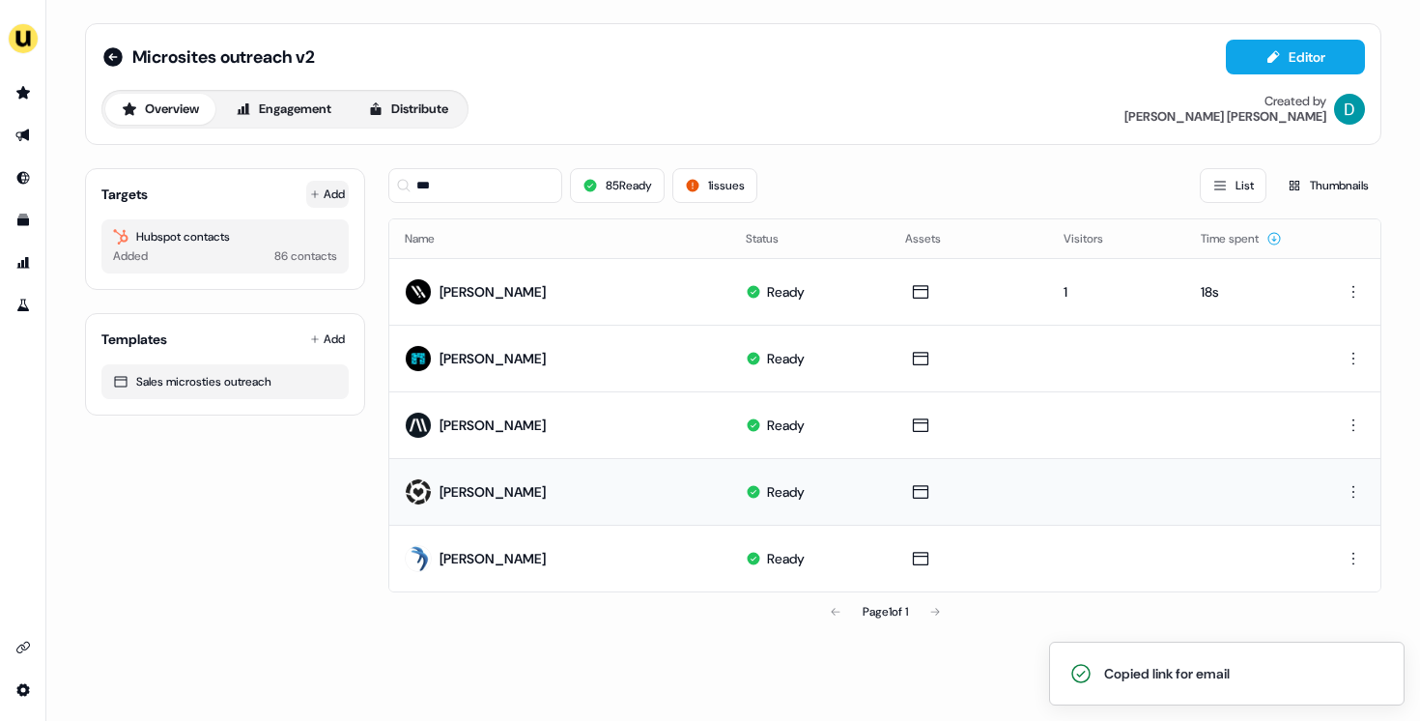
click at [335, 190] on button "Add" at bounding box center [327, 194] width 43 height 27
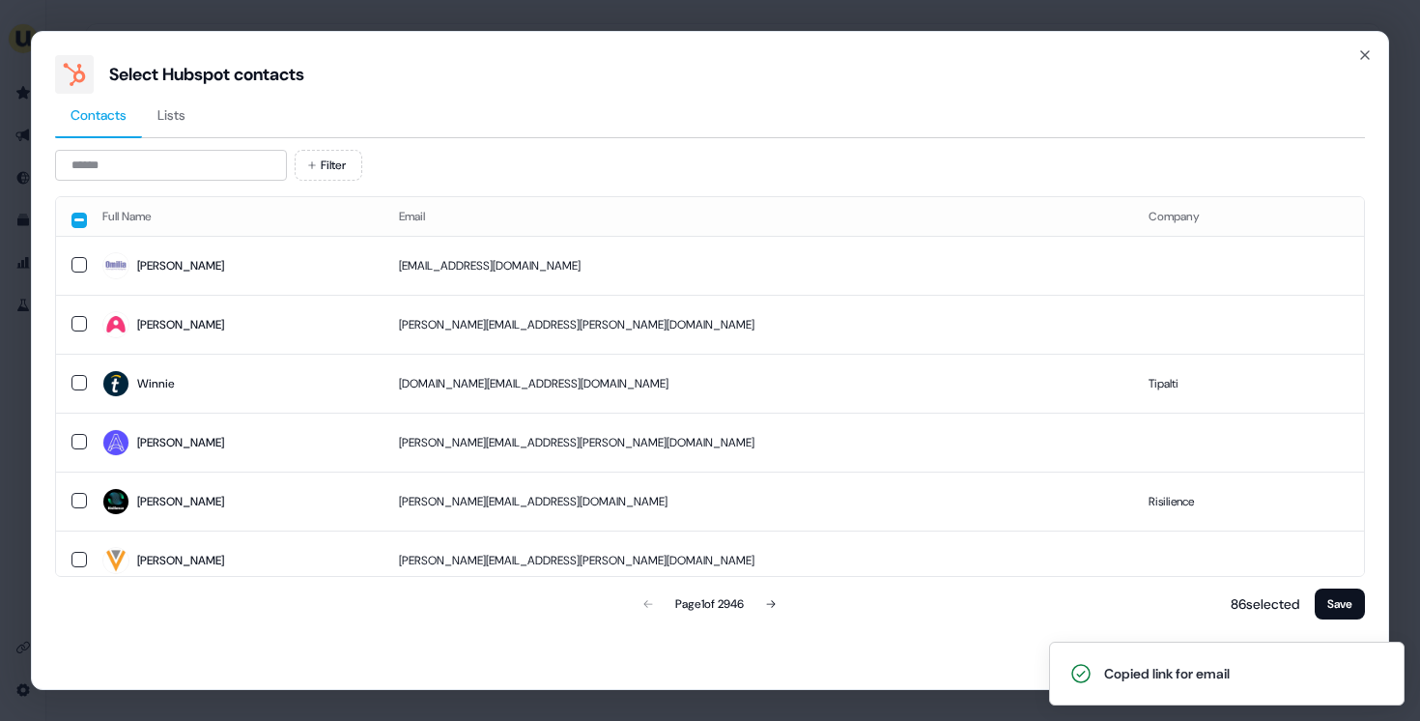
click at [202, 144] on div "Contacts Lists Filter Full Name Email Company [PERSON_NAME] [PERSON_NAME][EMAIL…" at bounding box center [710, 358] width 1310 height 529
click at [202, 155] on input at bounding box center [171, 165] width 232 height 31
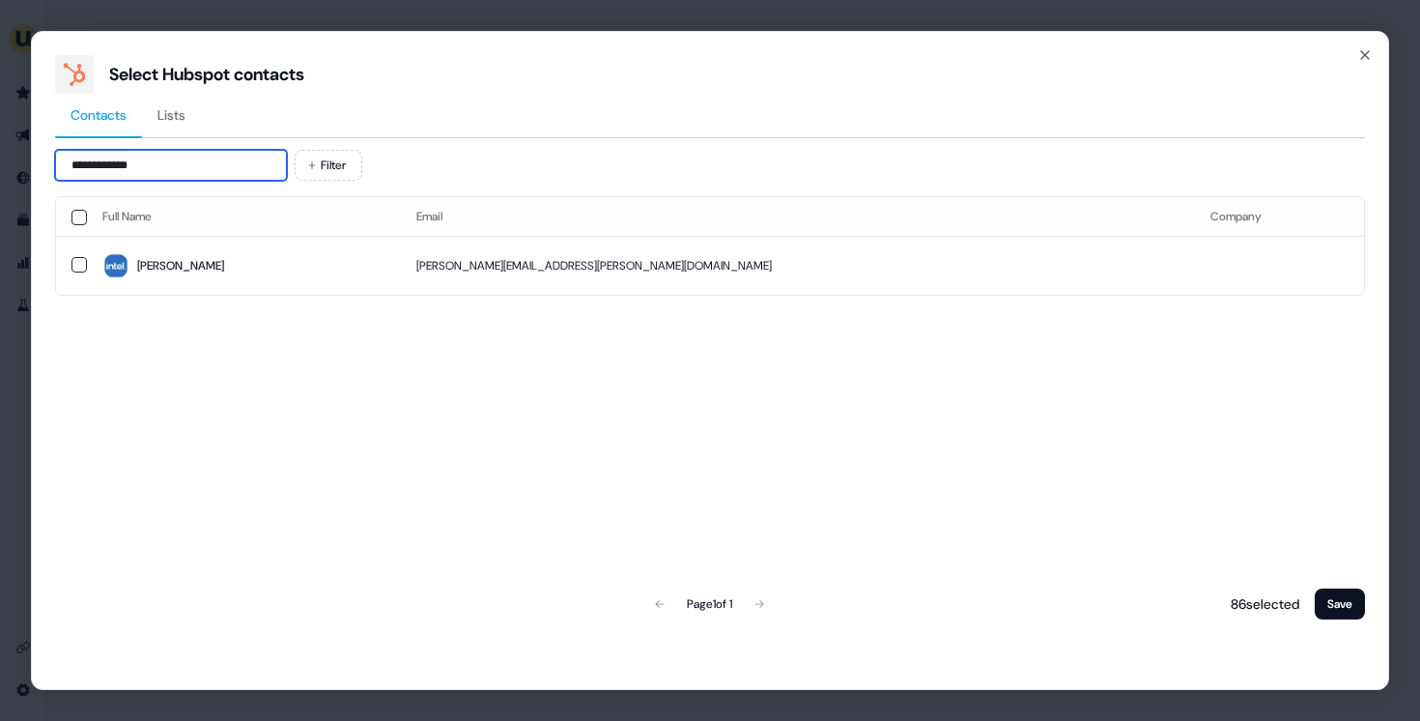
type input "**********"
click at [245, 234] on th "Full Name" at bounding box center [244, 216] width 314 height 39
click at [490, 249] on td "[PERSON_NAME][EMAIL_ADDRESS][PERSON_NAME][DOMAIN_NAME]" at bounding box center [798, 265] width 794 height 59
click at [1359, 631] on div "**********" at bounding box center [710, 360] width 1358 height 659
click at [1353, 610] on button "Save" at bounding box center [1340, 603] width 50 height 31
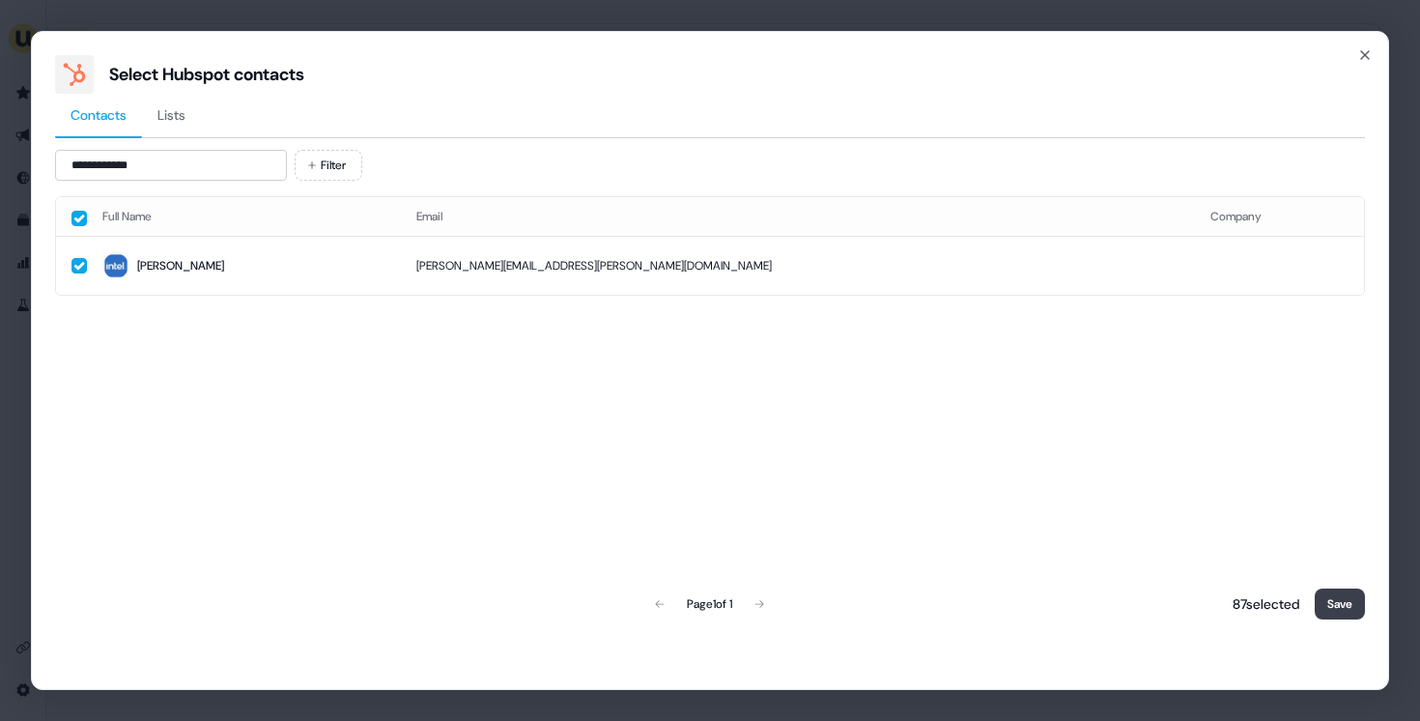
click at [1353, 610] on button "Save" at bounding box center [1340, 603] width 50 height 31
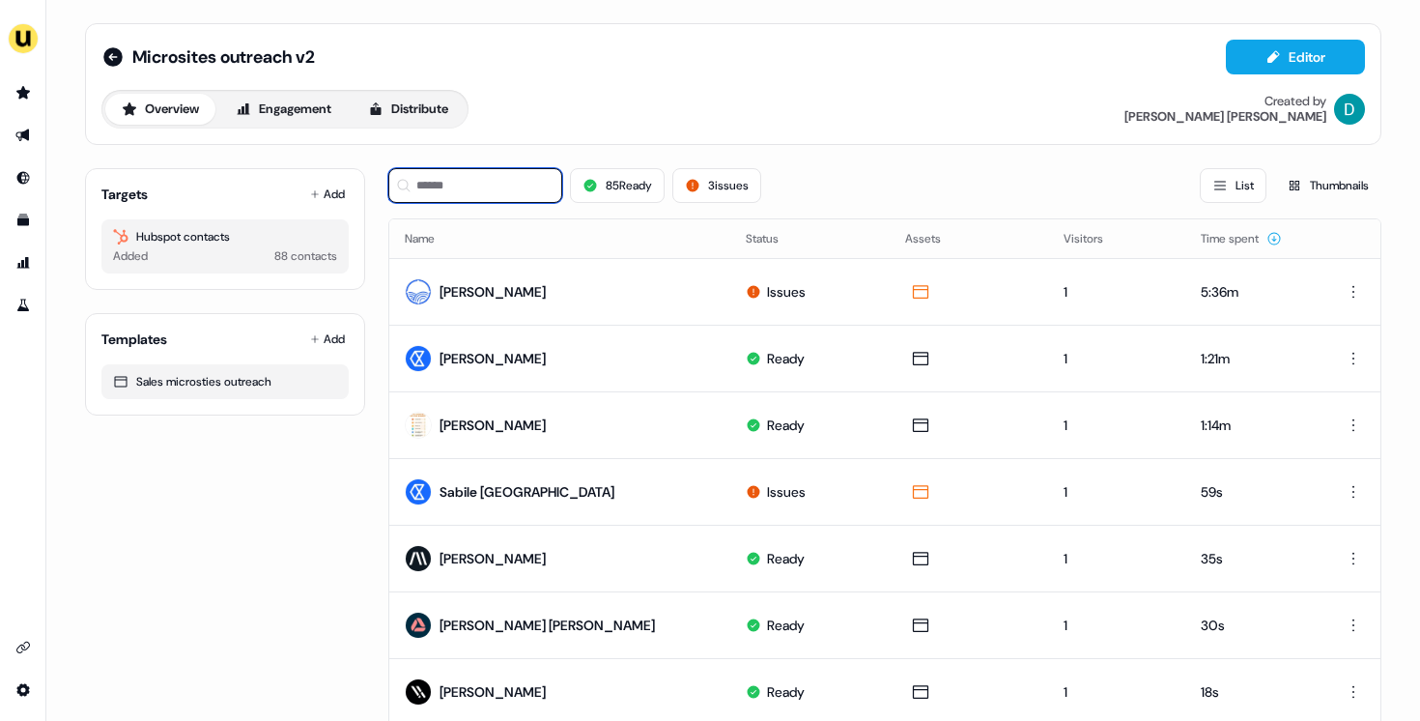
click at [478, 182] on input at bounding box center [475, 185] width 174 height 35
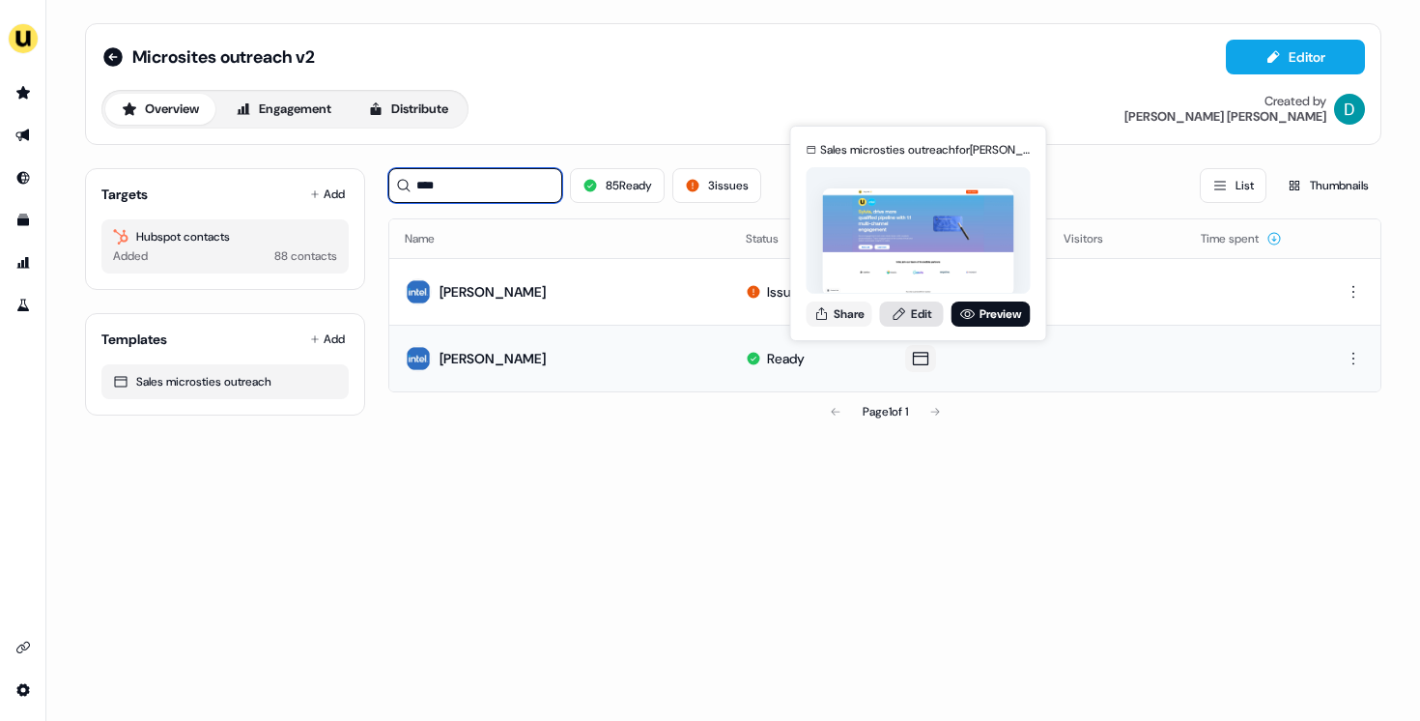
type input "****"
click at [915, 316] on link "Edit" at bounding box center [912, 313] width 64 height 25
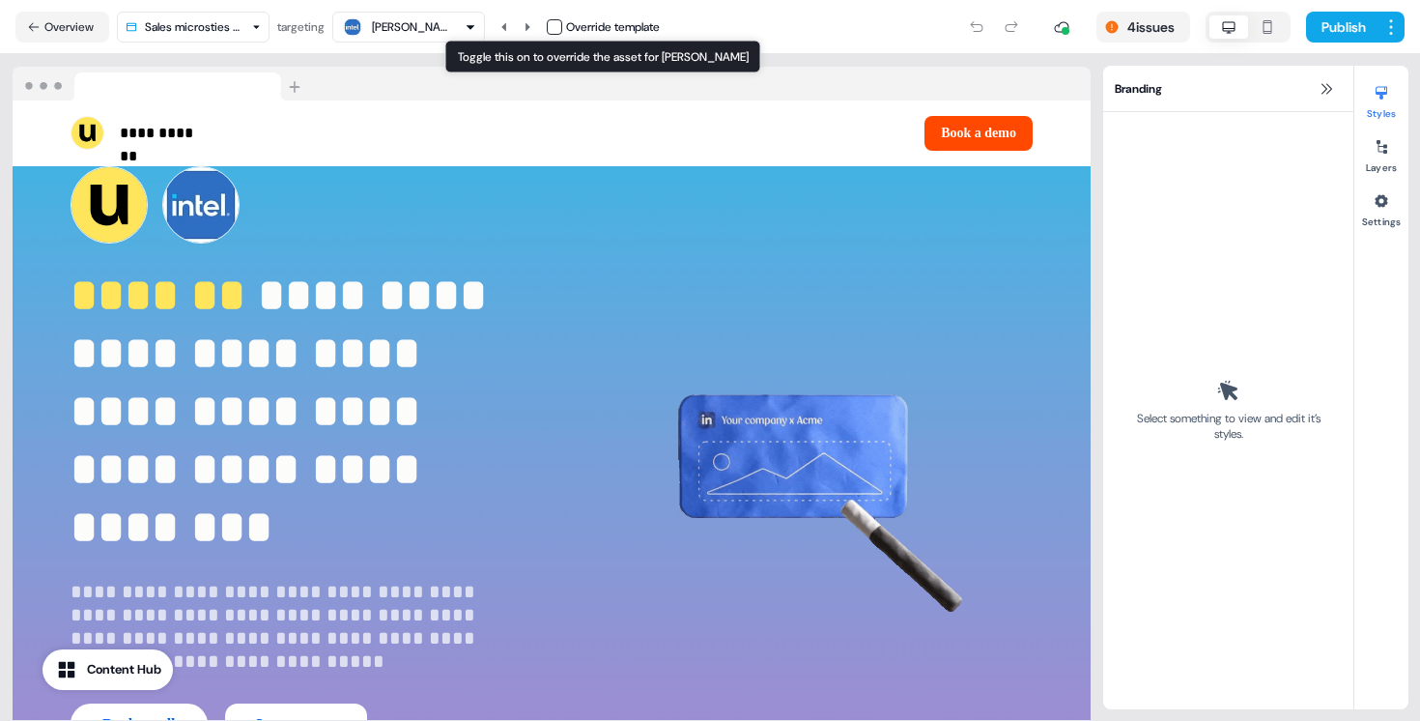
click at [563, 17] on div "Override template" at bounding box center [603, 26] width 113 height 19
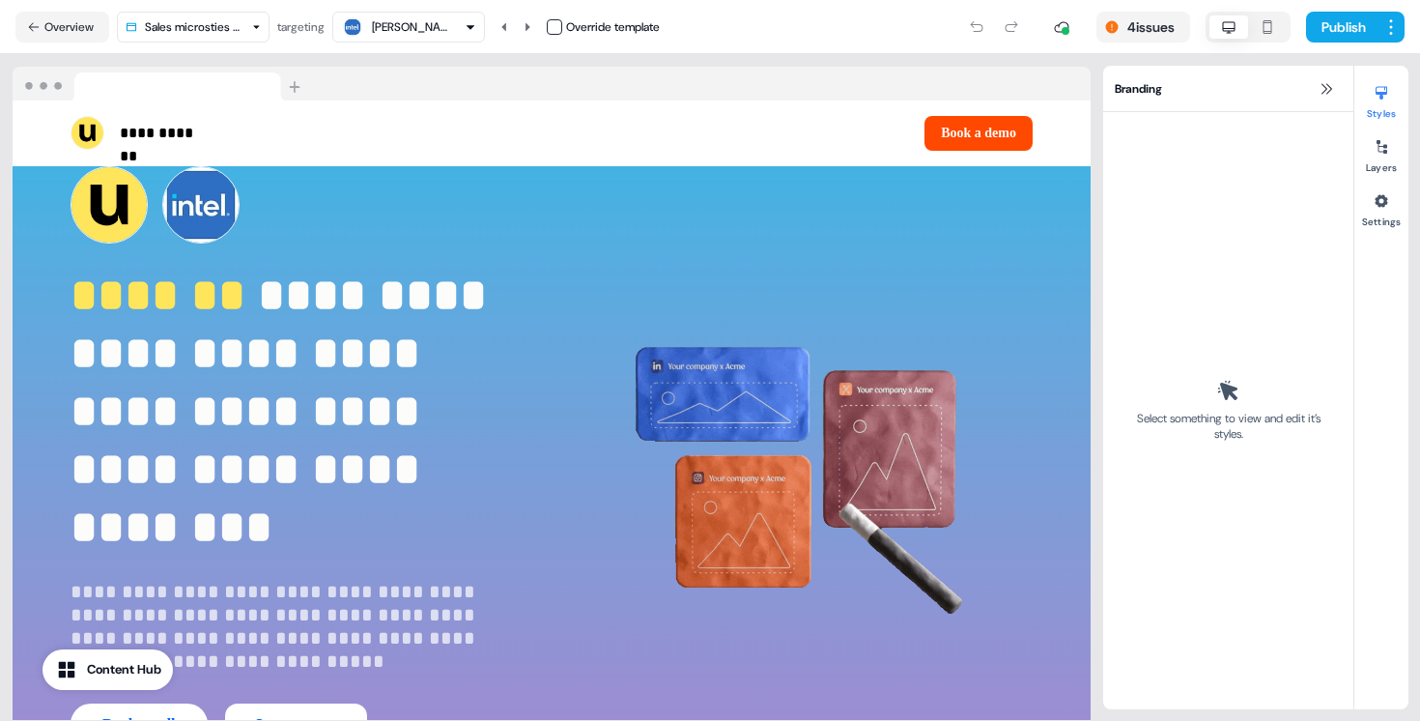
click at [561, 25] on button "button" at bounding box center [554, 26] width 15 height 15
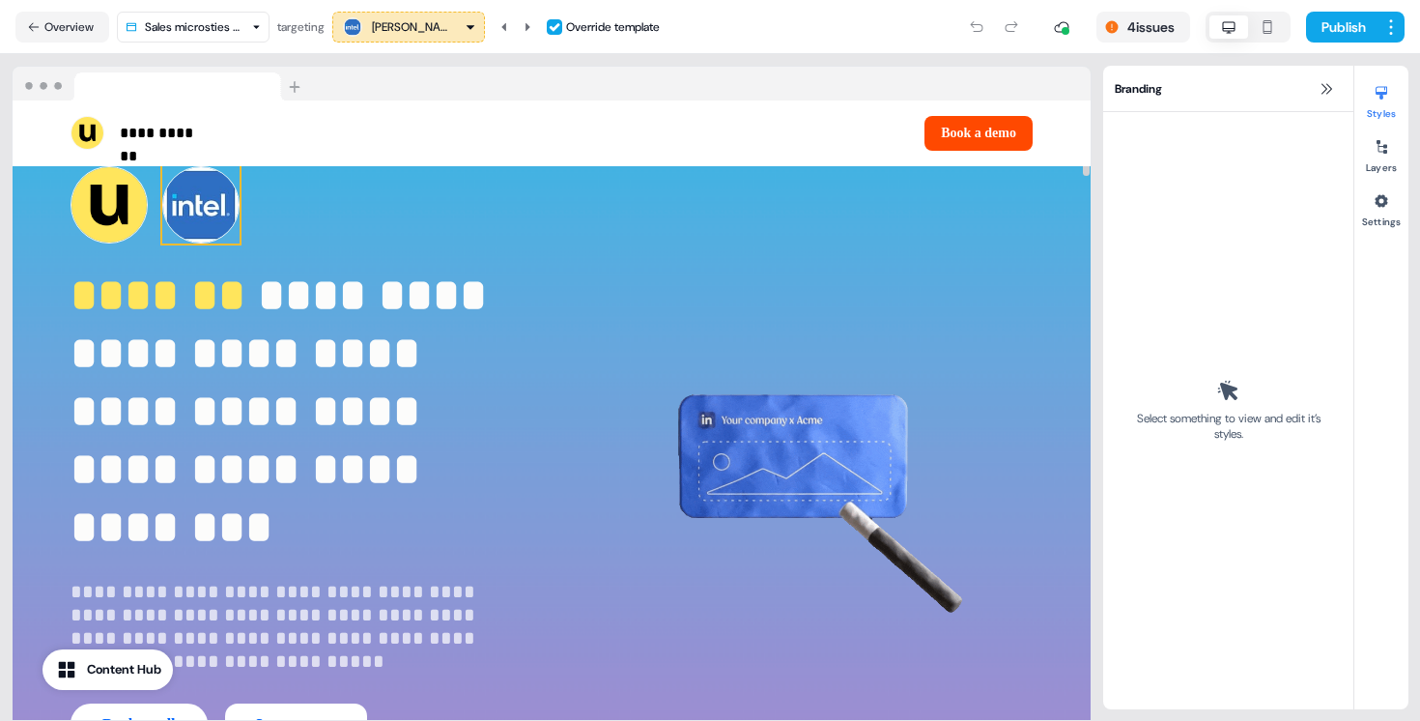
click at [230, 192] on img at bounding box center [200, 204] width 77 height 77
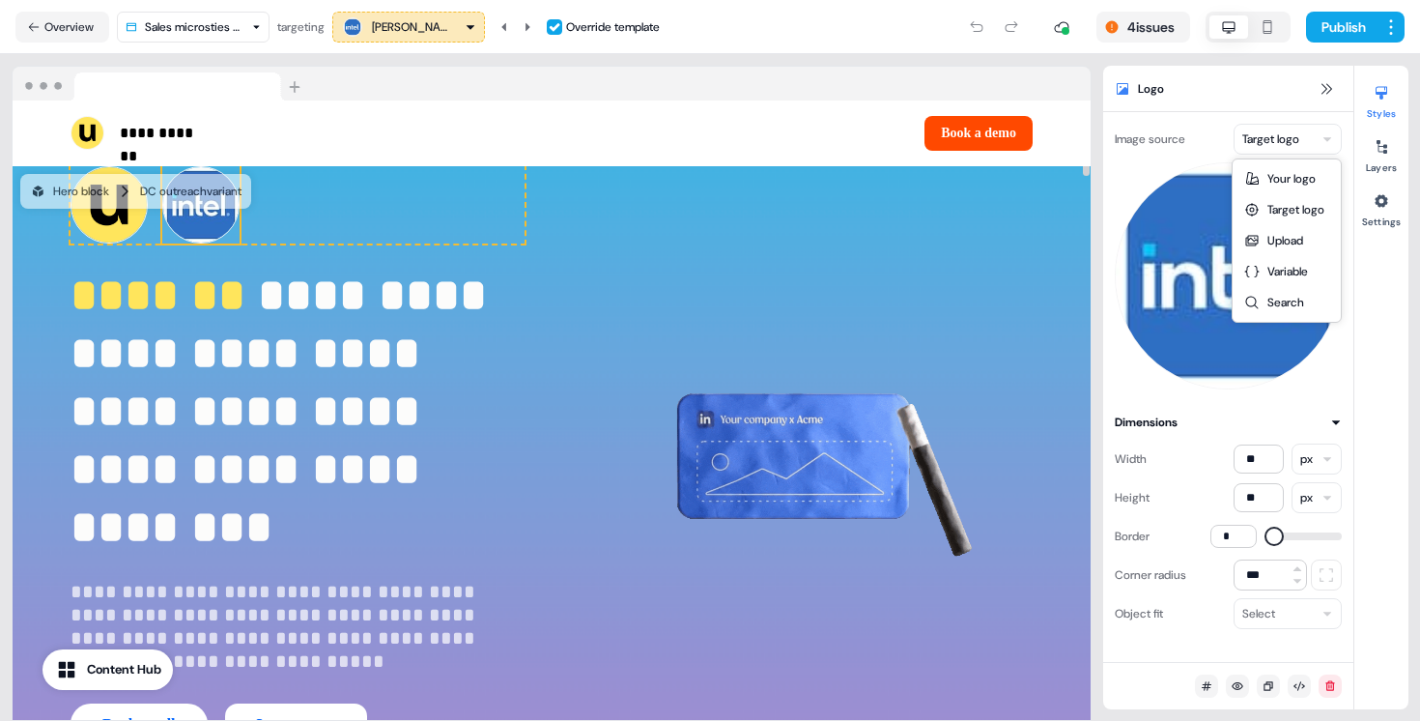
click at [1301, 144] on html "**********" at bounding box center [710, 360] width 1420 height 721
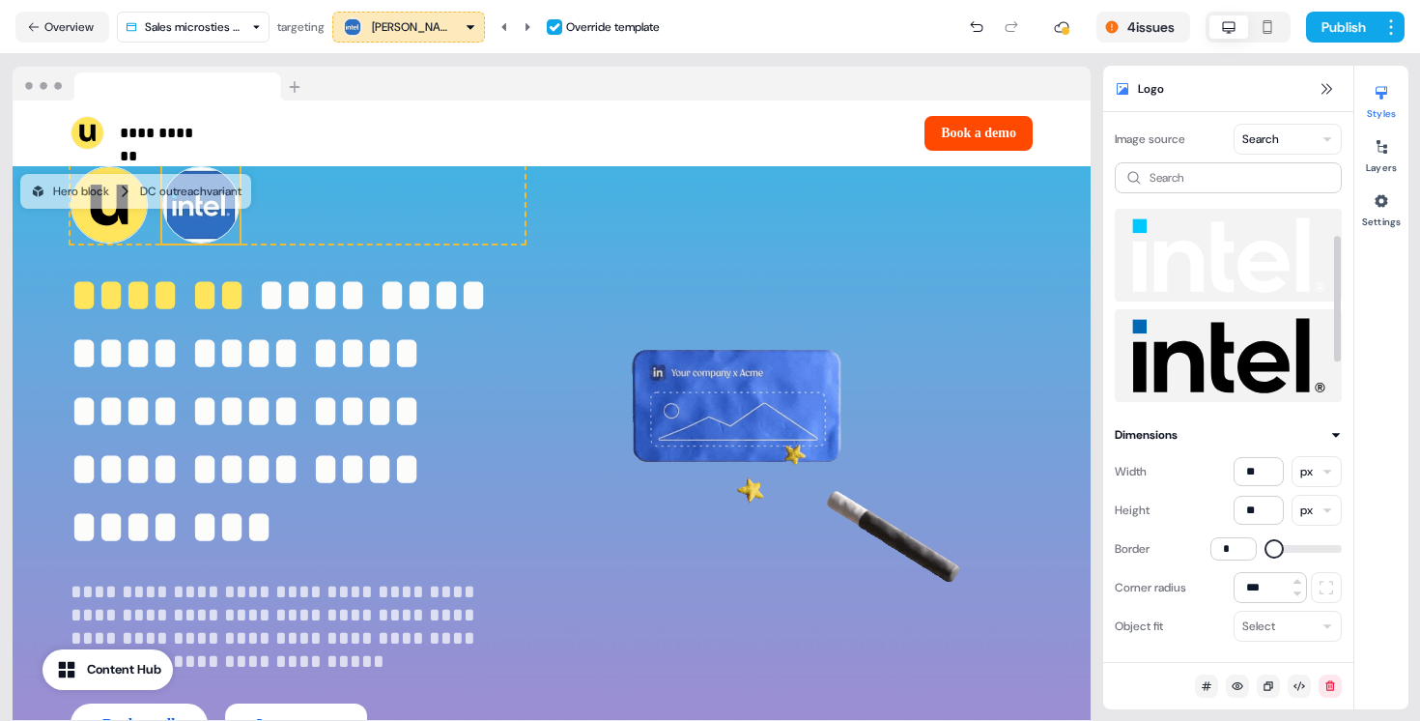
scroll to position [100, 0]
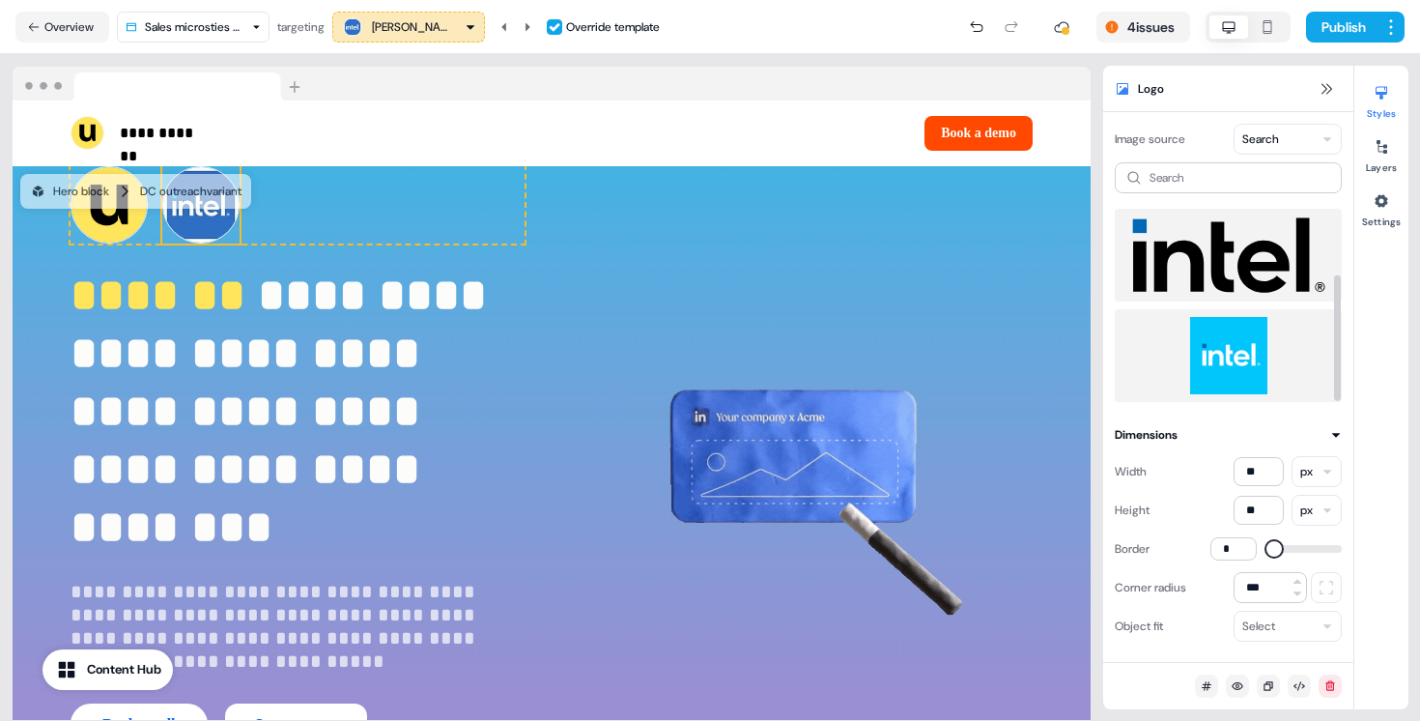
click at [1211, 331] on img at bounding box center [1228, 355] width 196 height 77
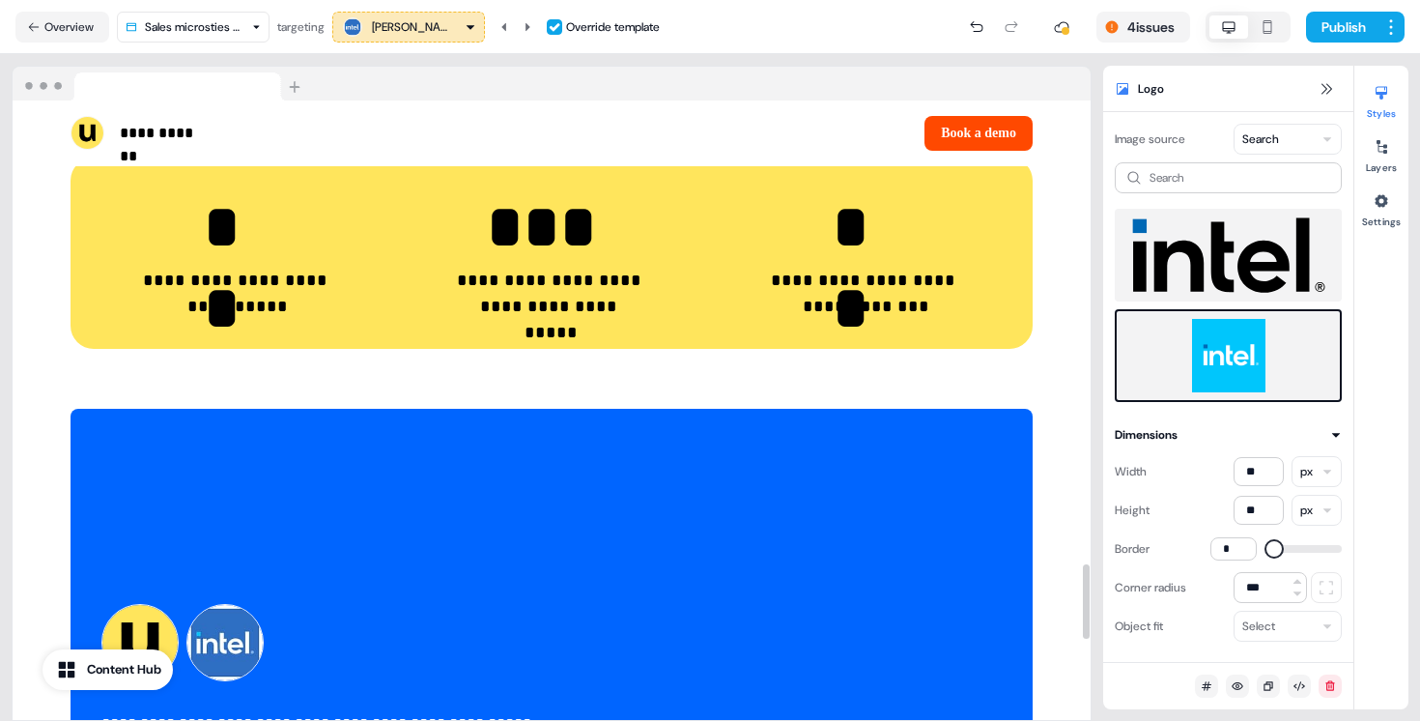
scroll to position [4166, 0]
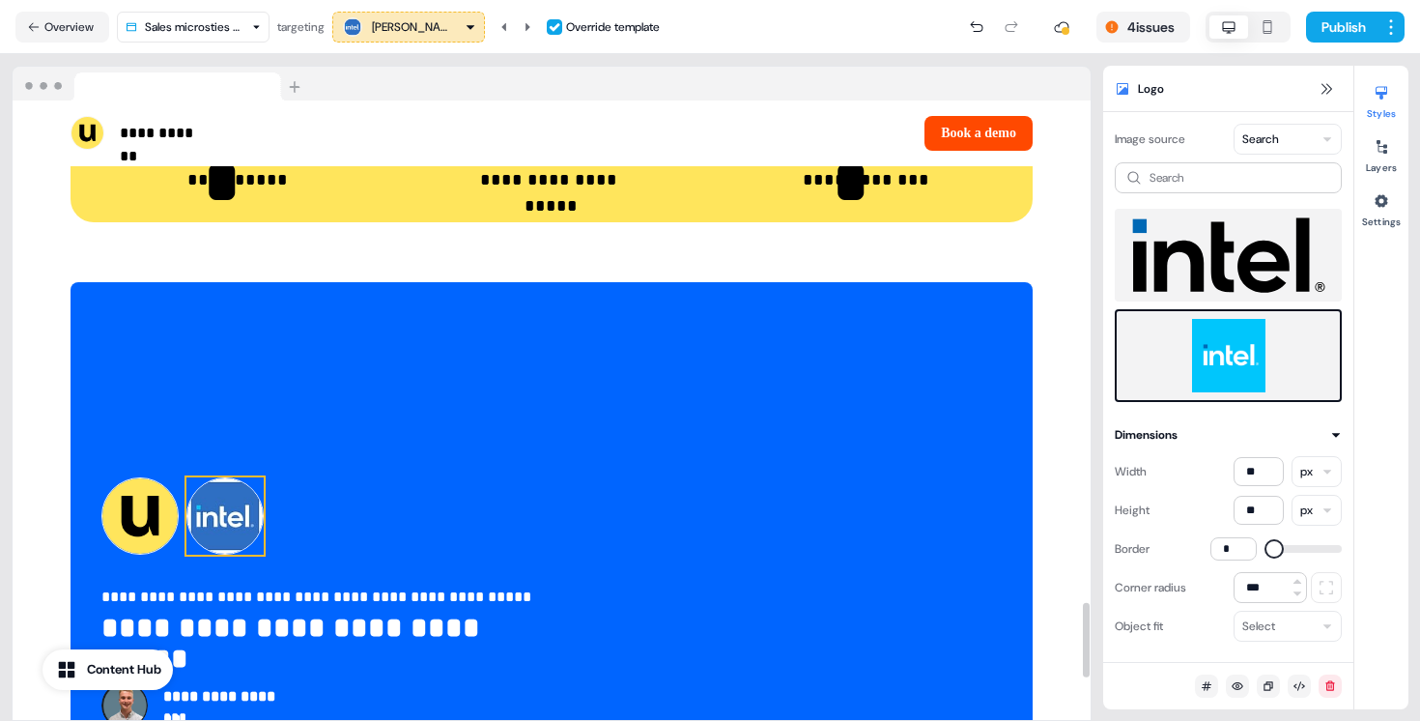
click at [240, 477] on img at bounding box center [224, 515] width 77 height 77
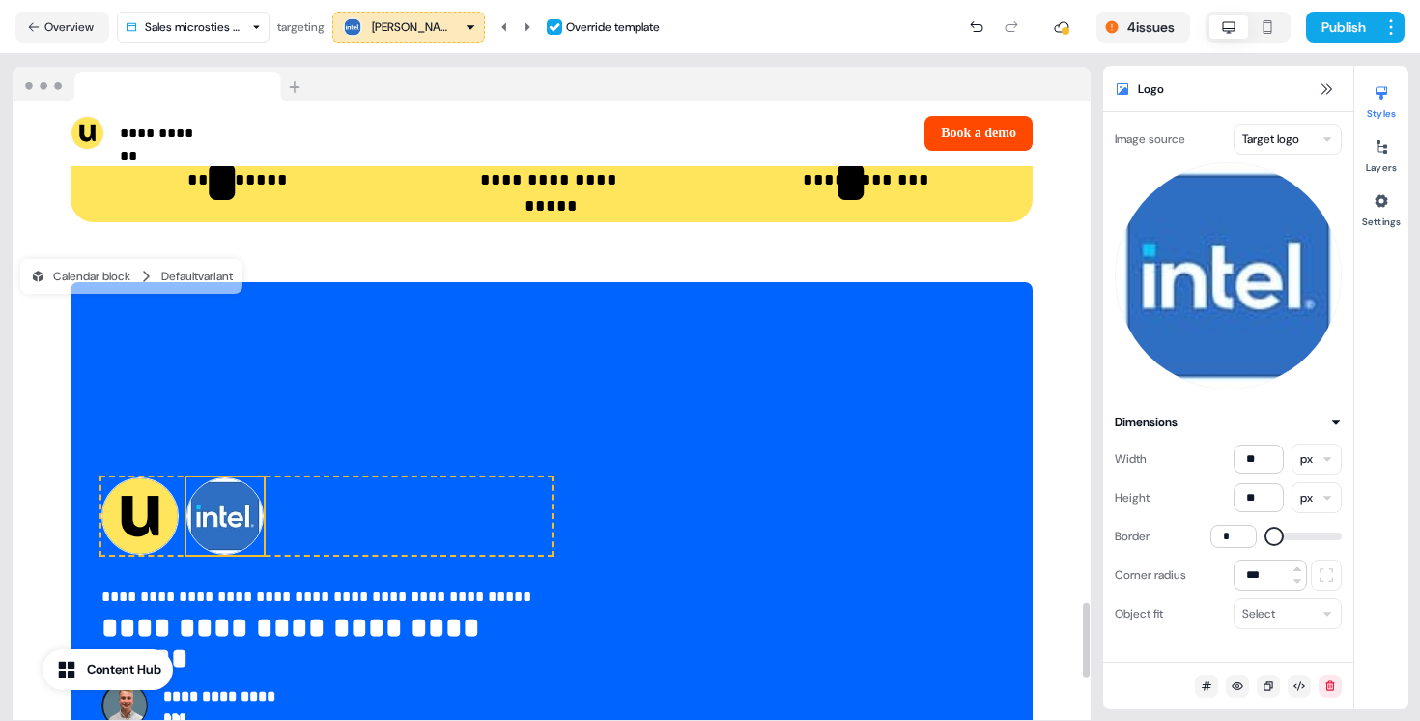
click at [1297, 135] on html "**********" at bounding box center [710, 360] width 1420 height 721
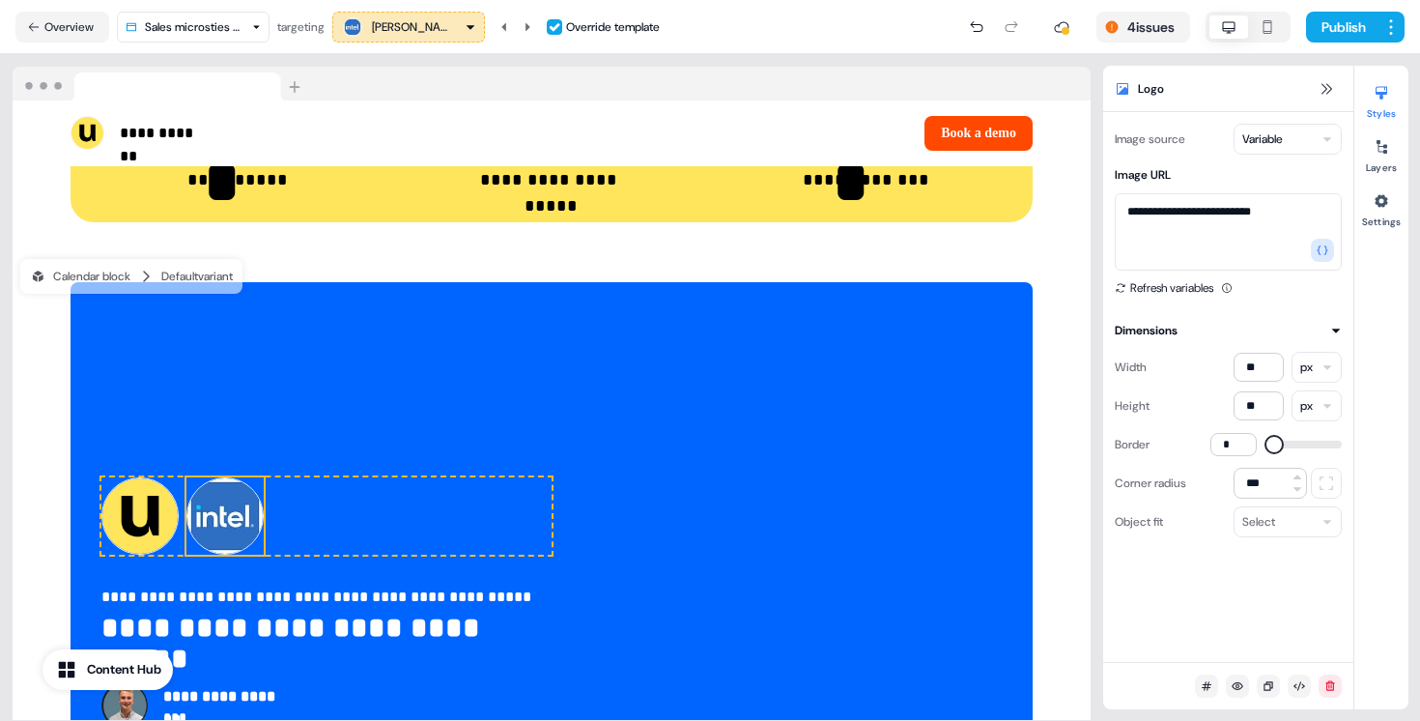
click at [1310, 136] on html "**********" at bounding box center [710, 360] width 1420 height 721
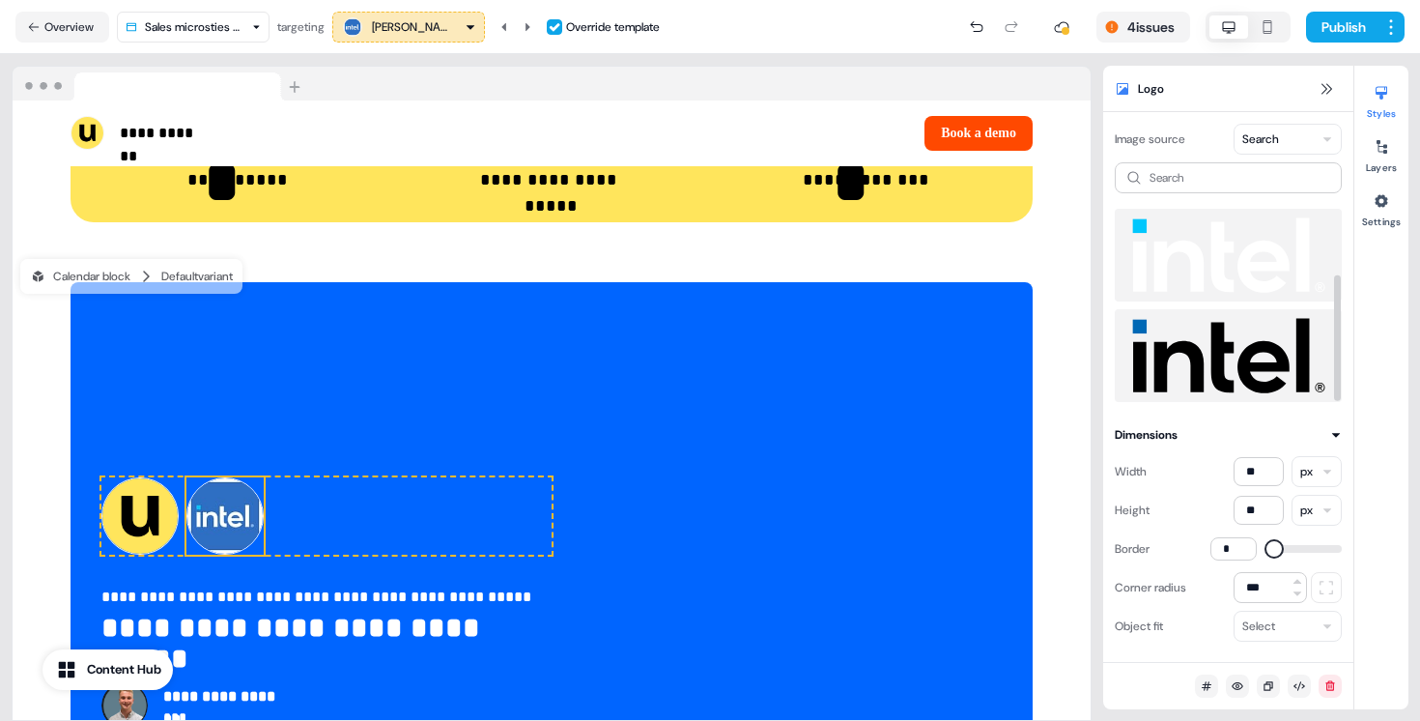
scroll to position [100, 0]
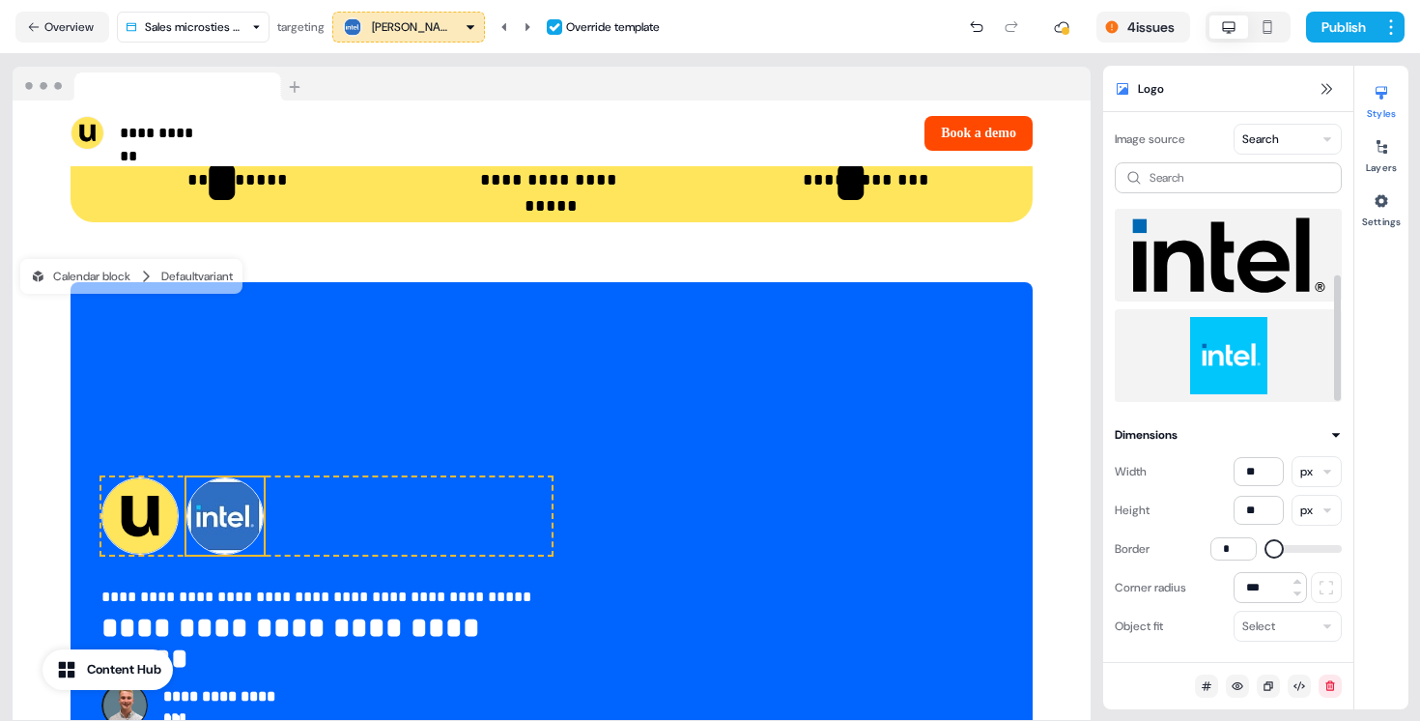
click at [1229, 365] on img at bounding box center [1228, 355] width 196 height 77
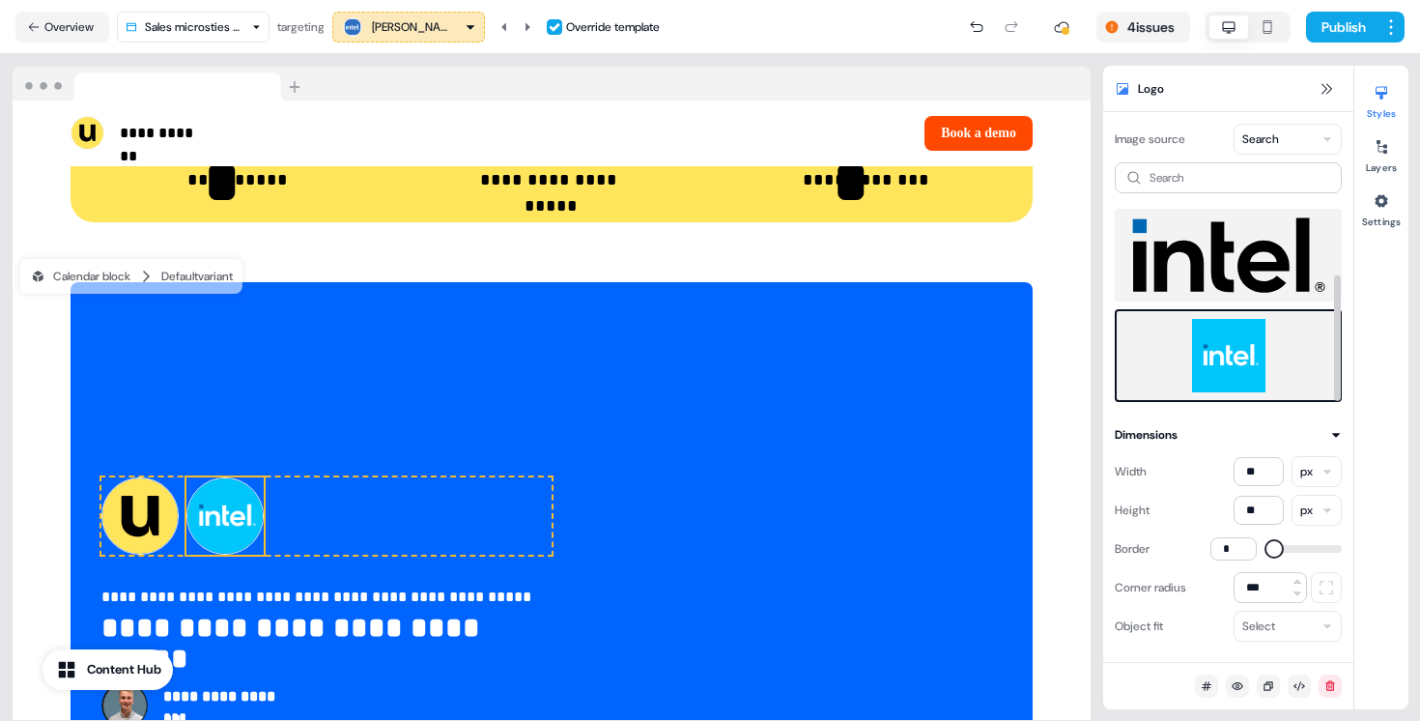
click at [1336, 44] on div "4 issues Publish" at bounding box center [1032, 27] width 745 height 39
click at [1337, 30] on button "Publish" at bounding box center [1341, 27] width 71 height 31
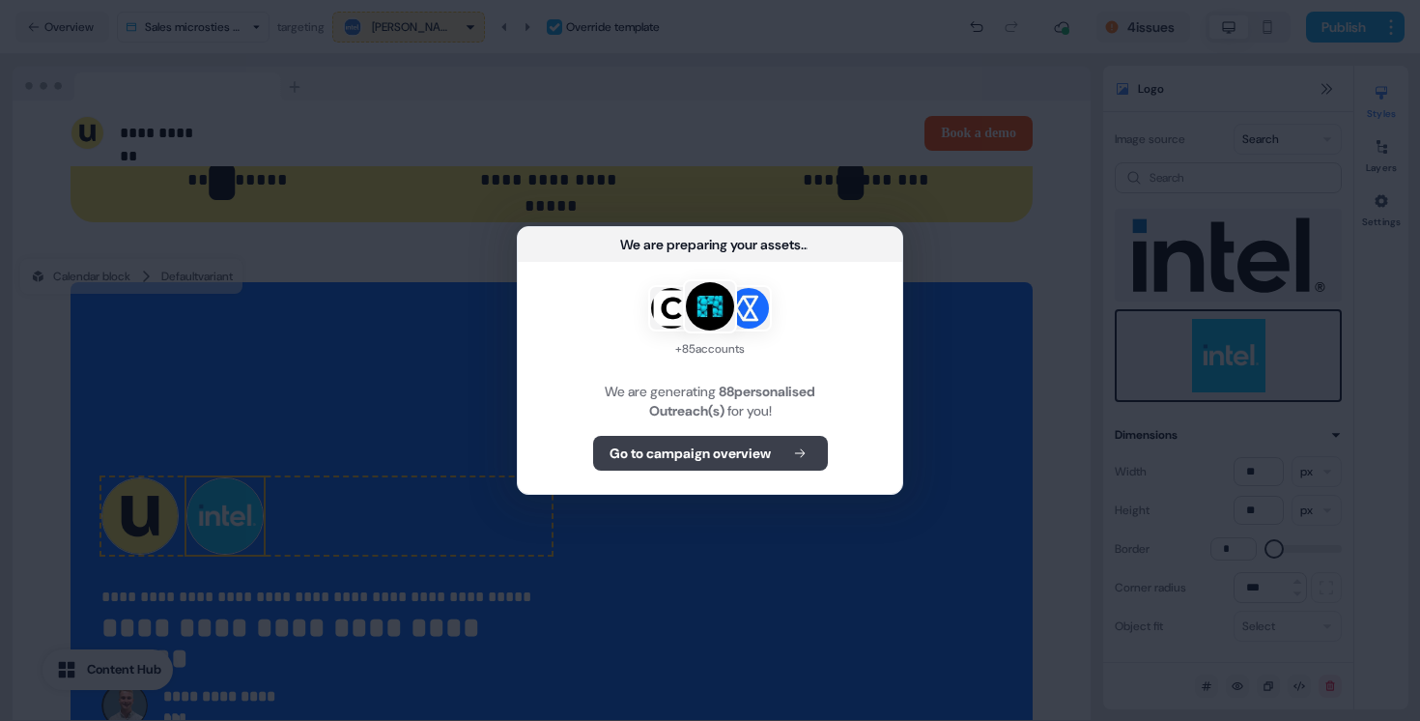
click at [779, 456] on button "Go to campaign overview" at bounding box center [710, 453] width 235 height 35
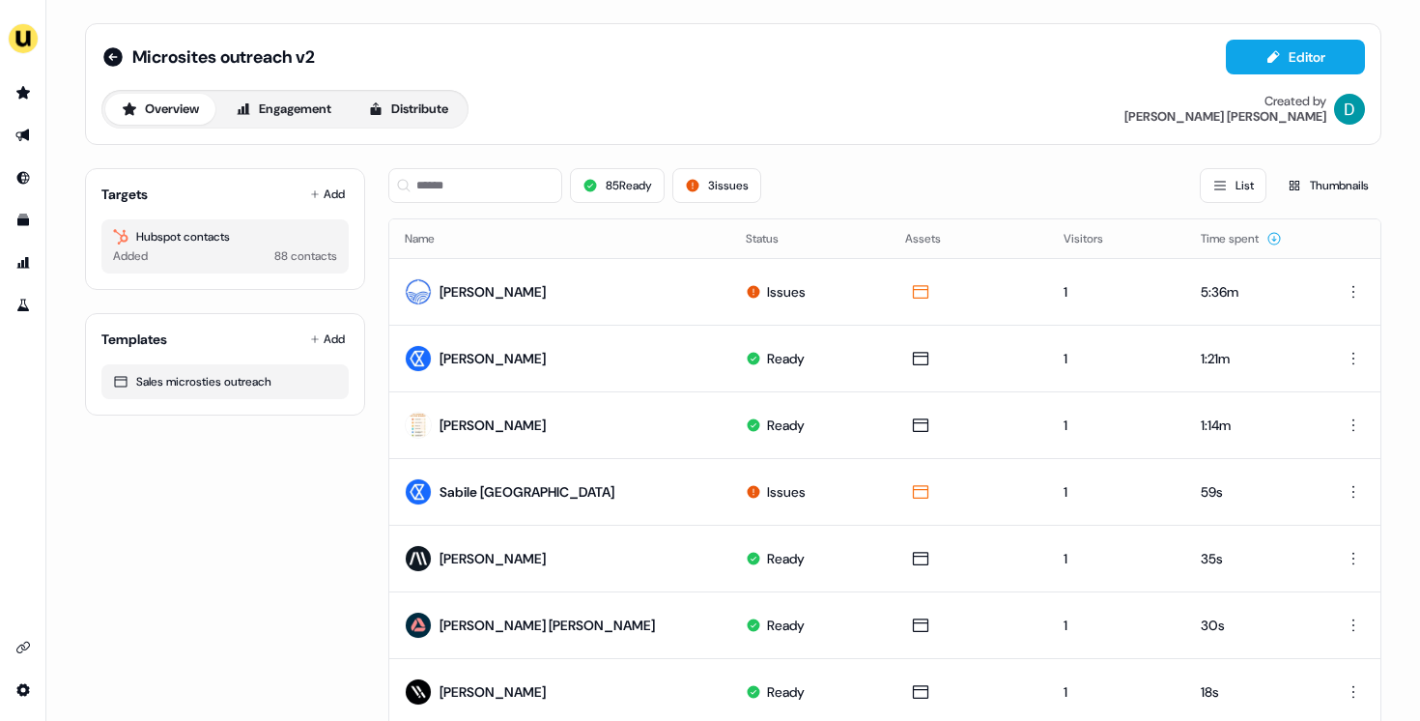
click at [474, 165] on div "85 Ready 3 issues List Thumbnails" at bounding box center [884, 186] width 993 height 66
click at [474, 198] on input at bounding box center [475, 185] width 174 height 35
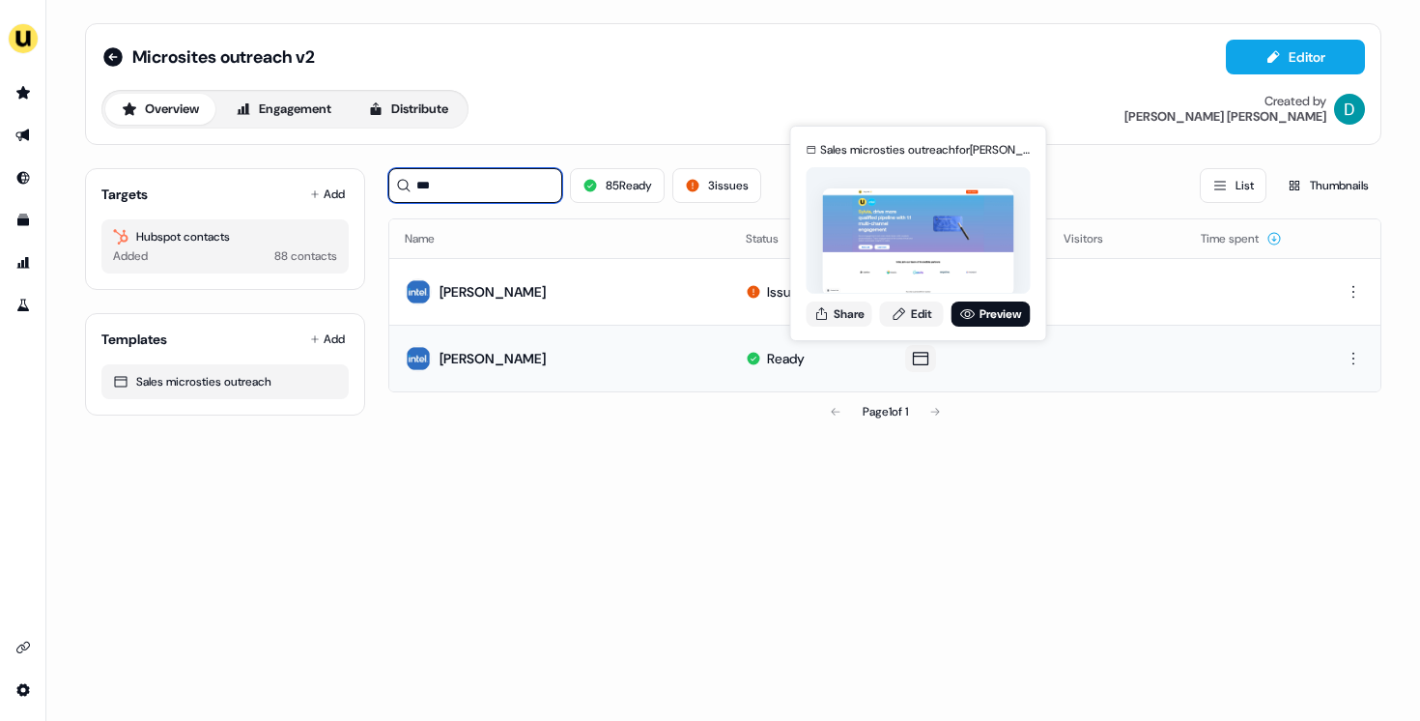
type input "***"
click at [900, 299] on div "Sales microsties outreach for Sylvia Hochmuth Share Edit Preview" at bounding box center [919, 233] width 232 height 202
click at [907, 318] on link "Edit" at bounding box center [912, 313] width 64 height 25
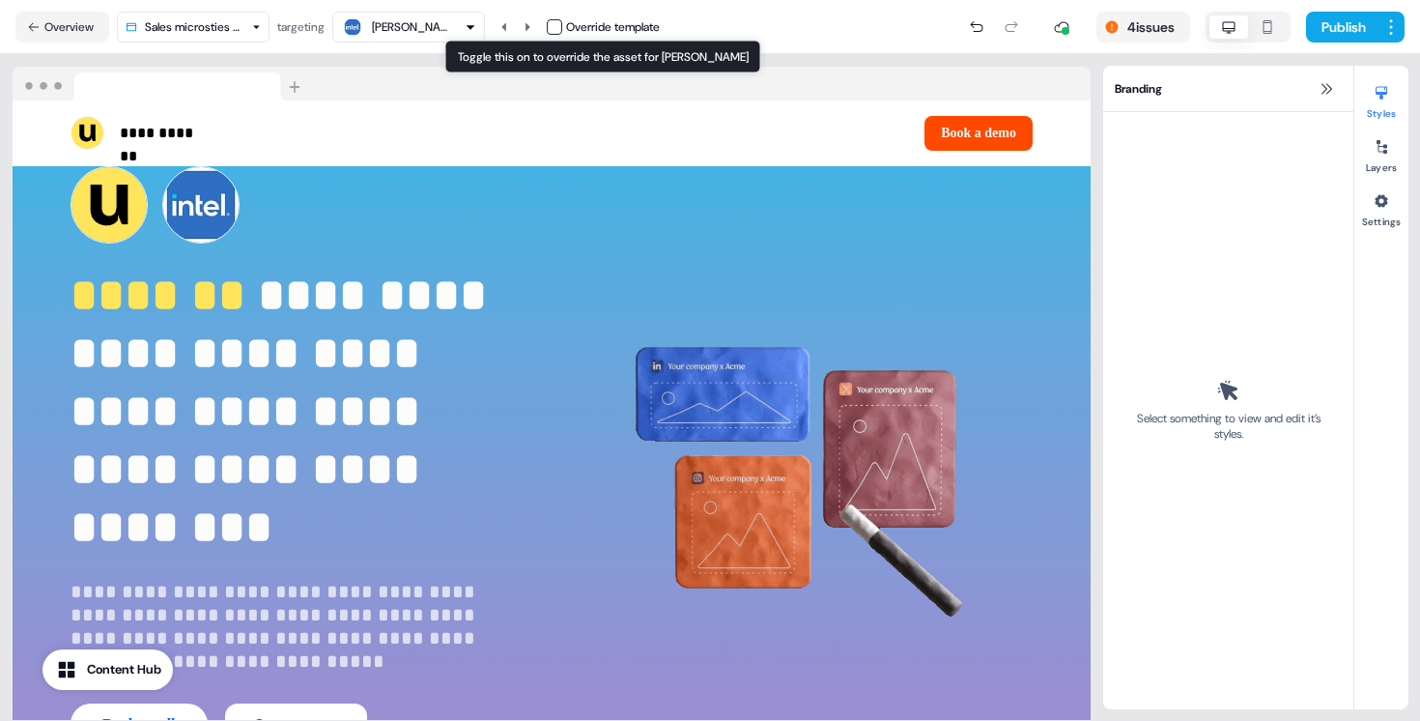
click at [559, 28] on button "button" at bounding box center [554, 26] width 15 height 15
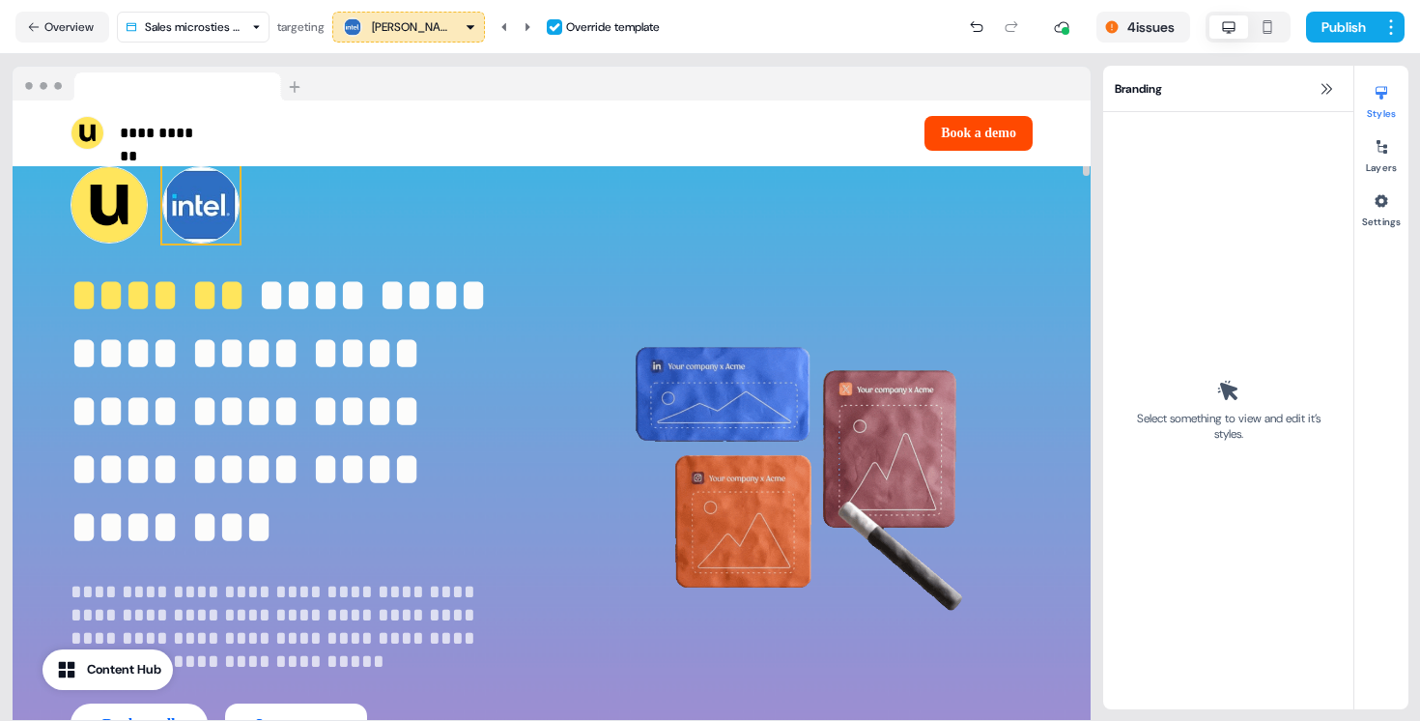
click at [221, 203] on img at bounding box center [200, 204] width 77 height 77
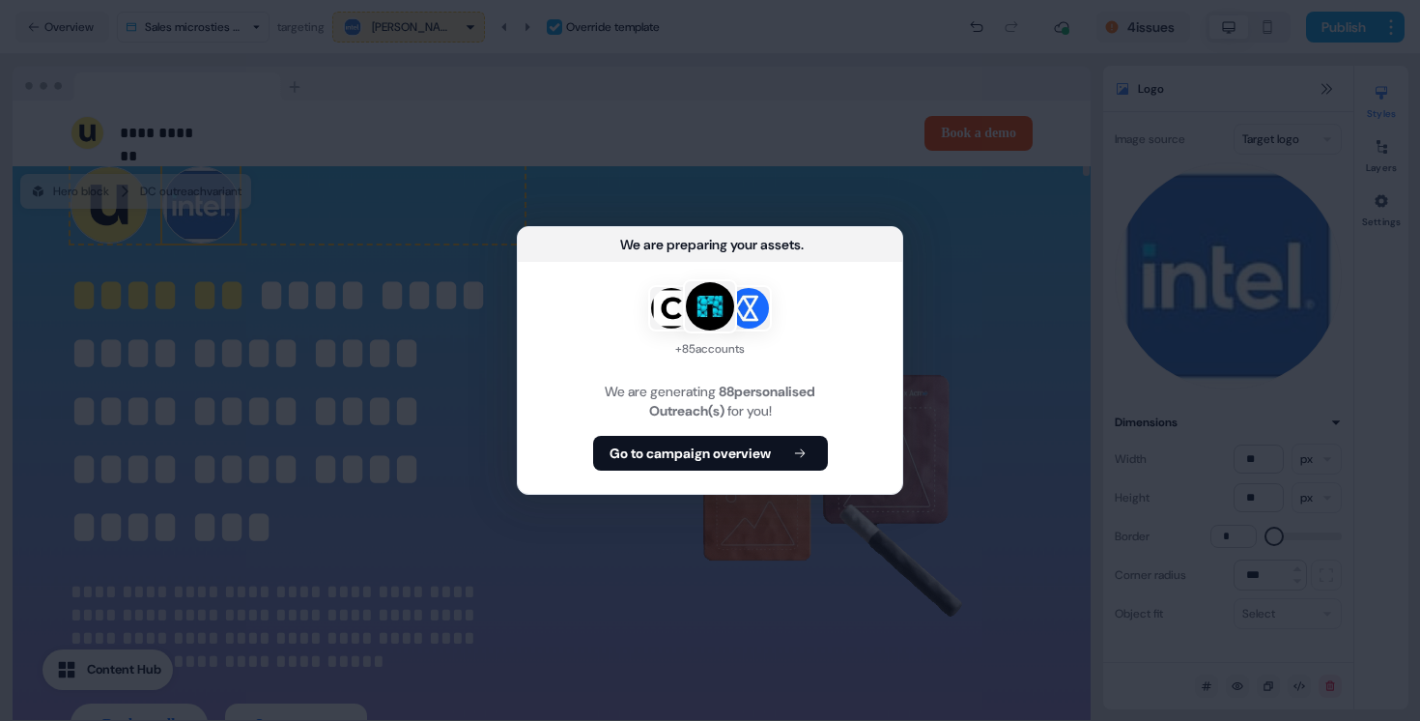
click at [1326, 139] on div "We are preparing your assets ... + 85 accounts We are generating 88 personalise…" at bounding box center [710, 360] width 1420 height 721
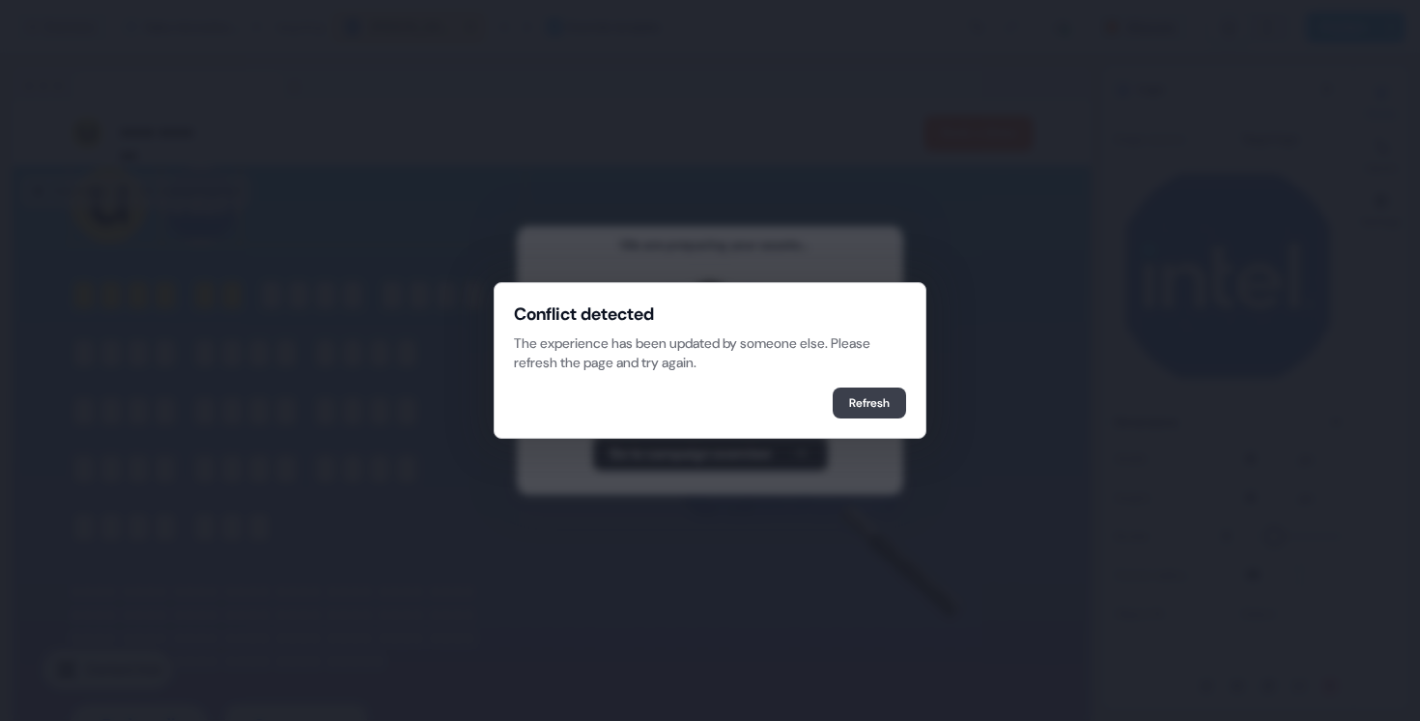
click at [879, 405] on button "Refresh" at bounding box center [869, 402] width 73 height 31
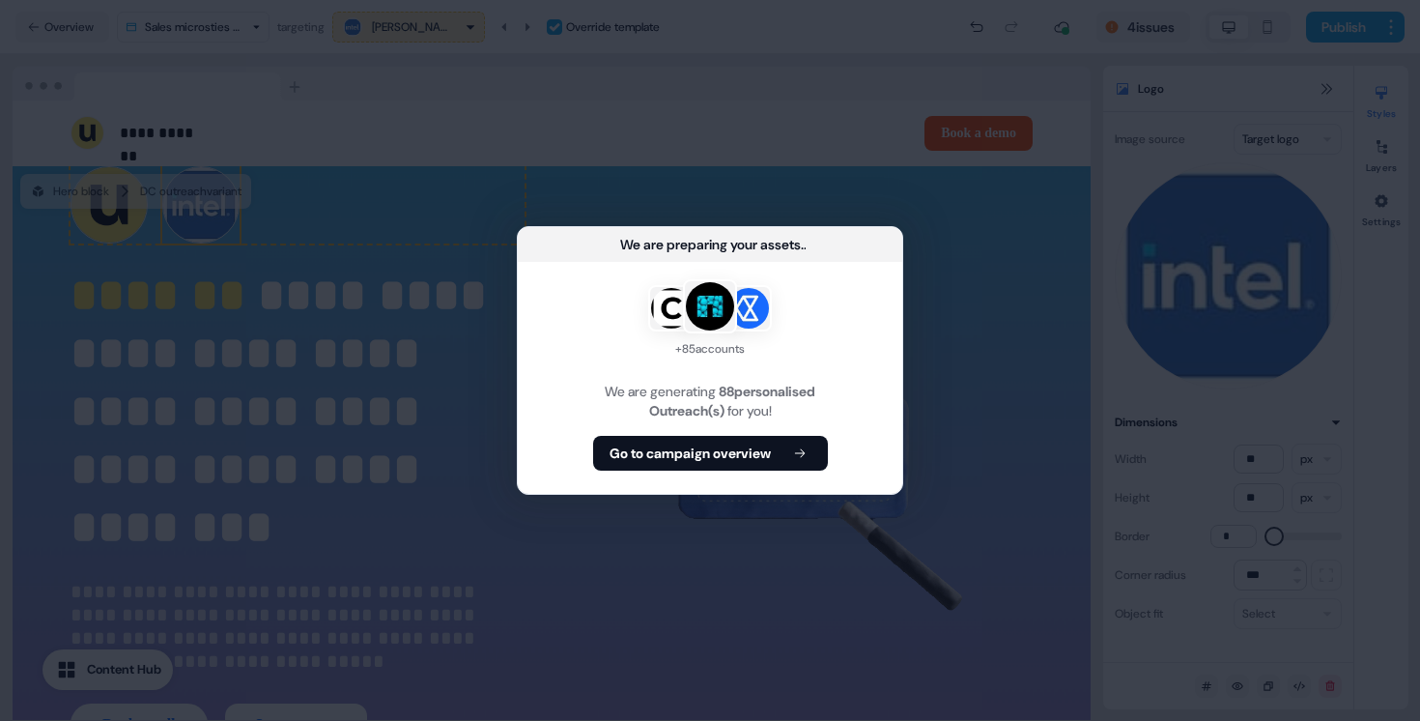
click at [775, 425] on div "+ 85 accounts We are generating 88 personalised Outreach(s) for you! Go to camp…" at bounding box center [710, 378] width 384 height 232
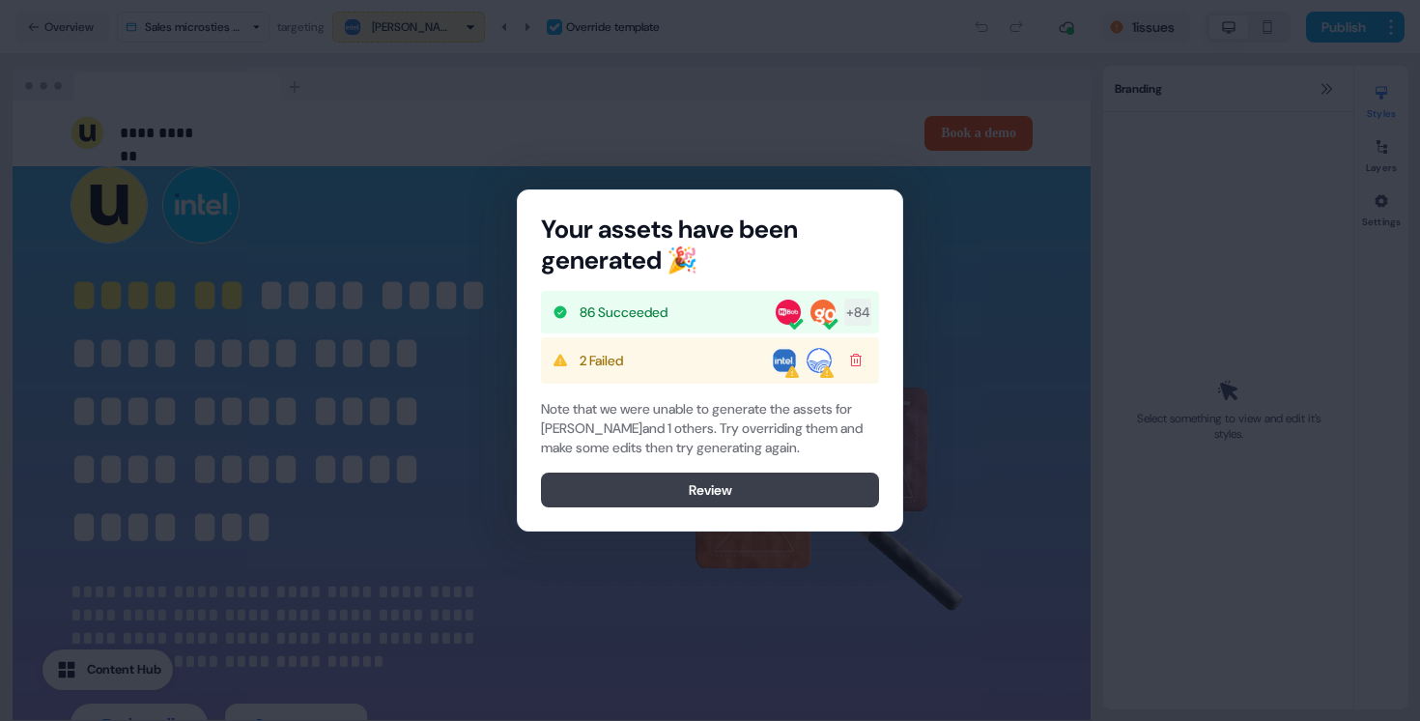
click at [723, 491] on button "Review" at bounding box center [710, 489] width 338 height 35
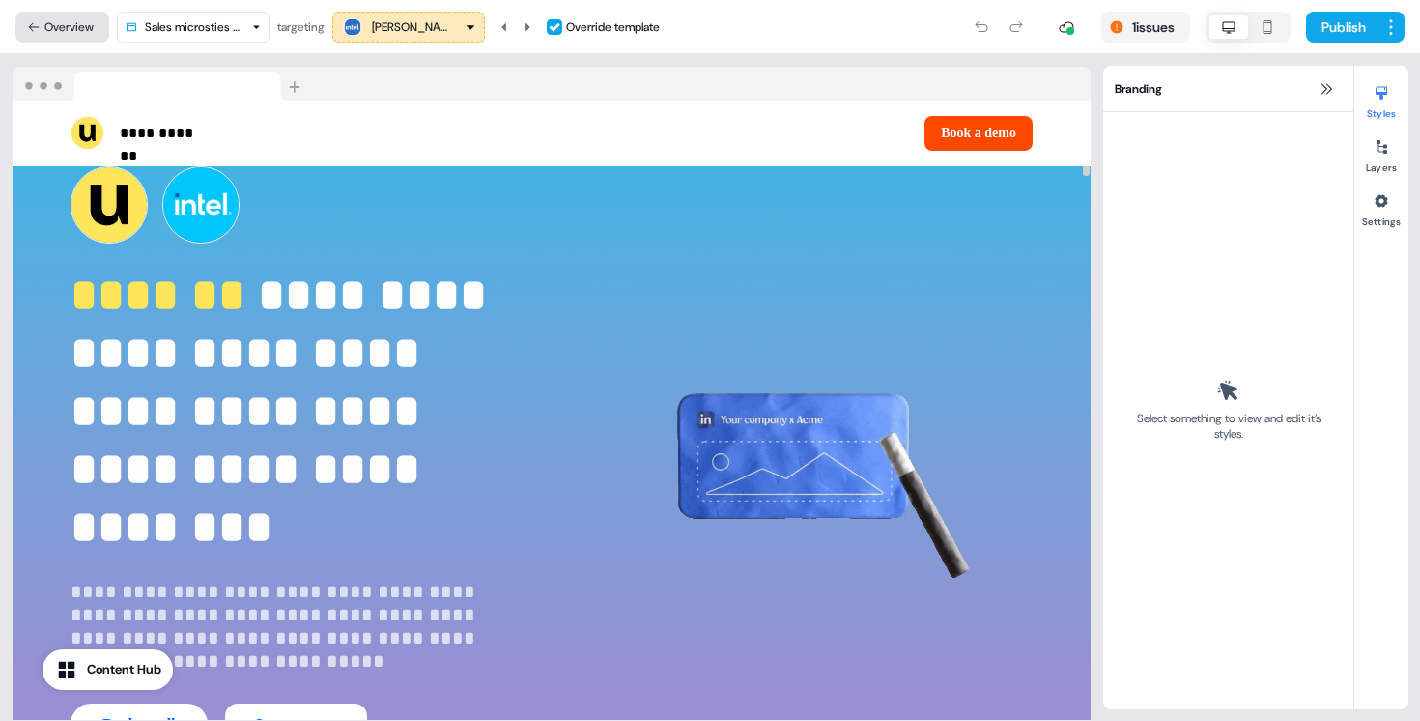
click at [59, 20] on button "Overview" at bounding box center [62, 27] width 94 height 31
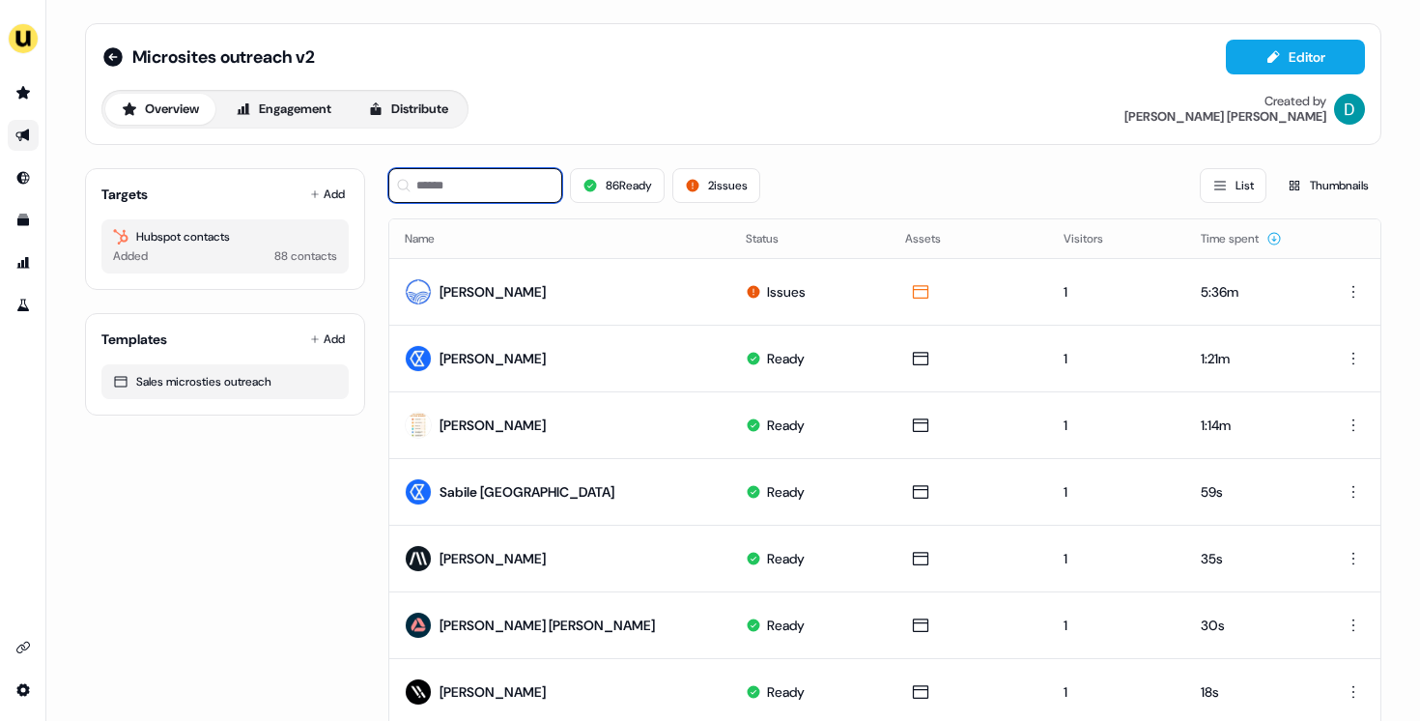
click at [480, 181] on input at bounding box center [475, 185] width 174 height 35
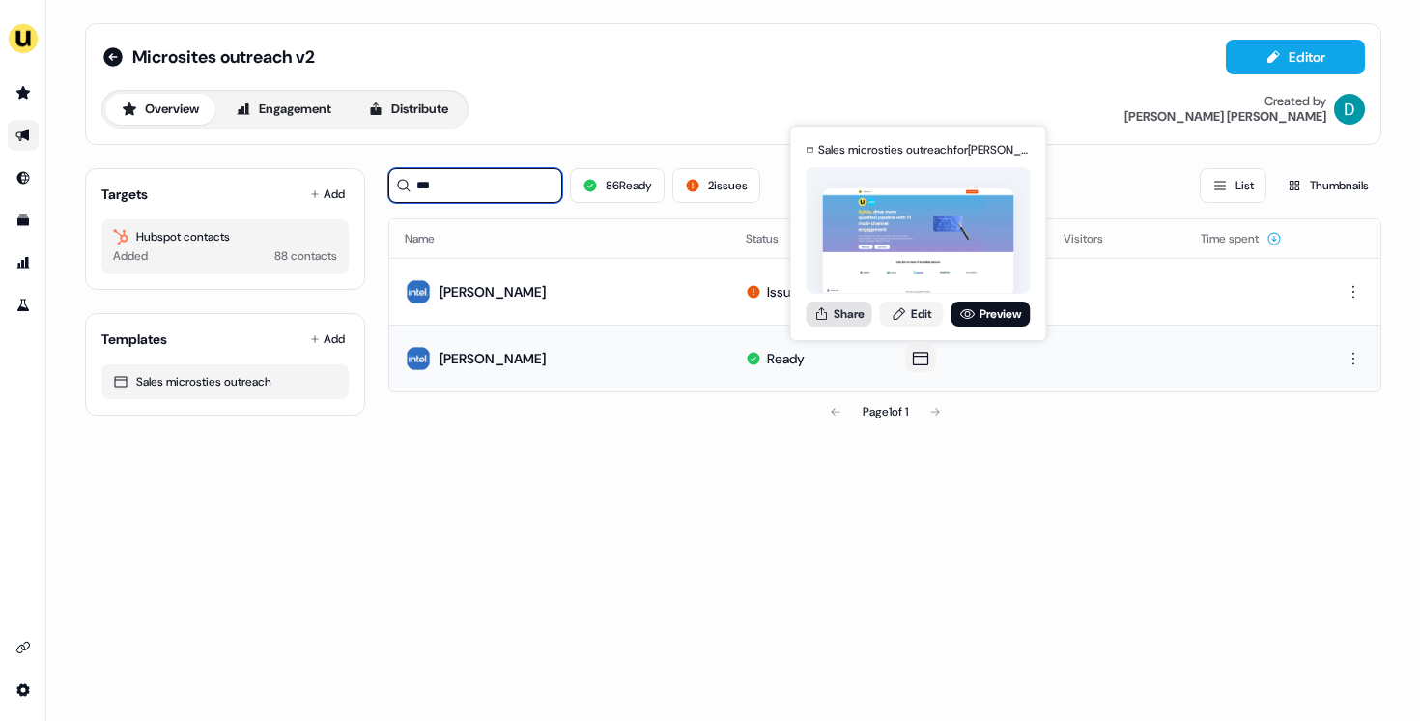
type input "***"
click at [839, 304] on button "Share" at bounding box center [840, 313] width 66 height 25
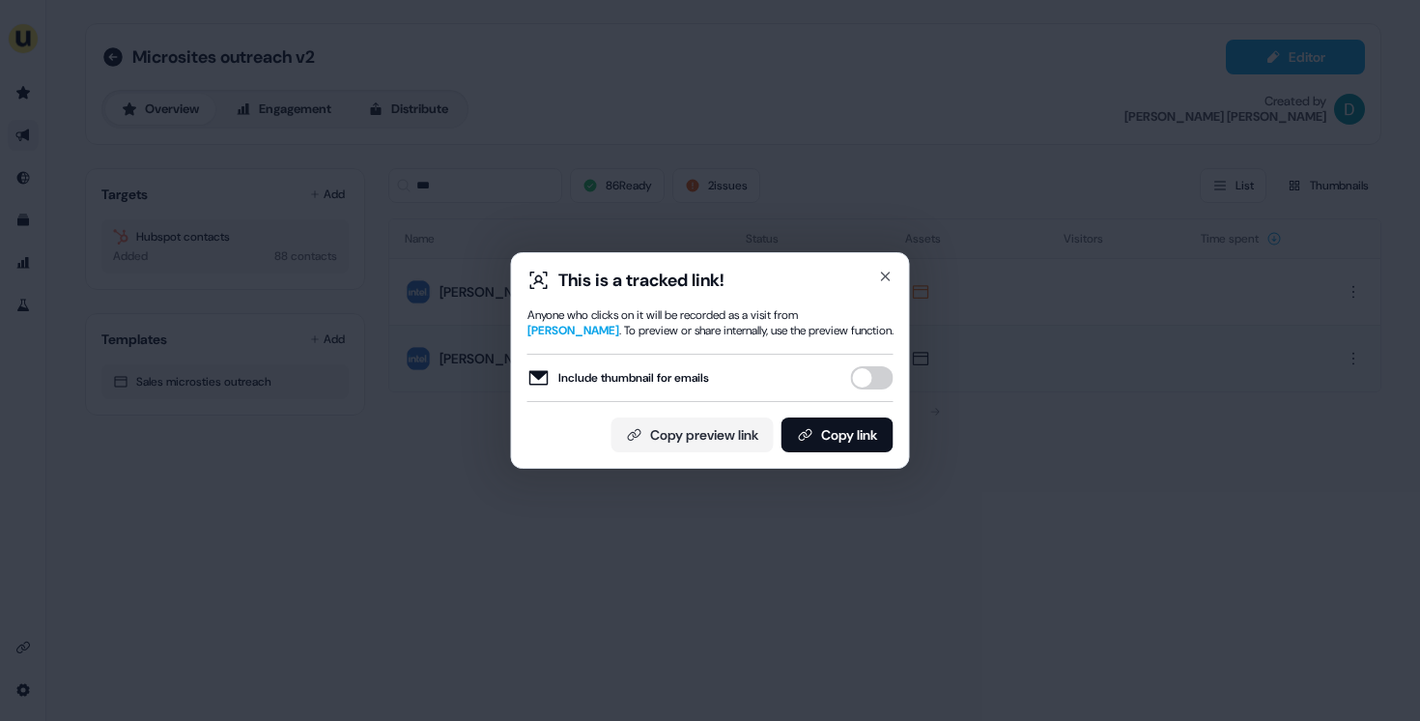
click at [873, 381] on button "Include thumbnail for emails" at bounding box center [872, 377] width 43 height 23
click at [868, 433] on button "Copy link" at bounding box center [837, 434] width 112 height 35
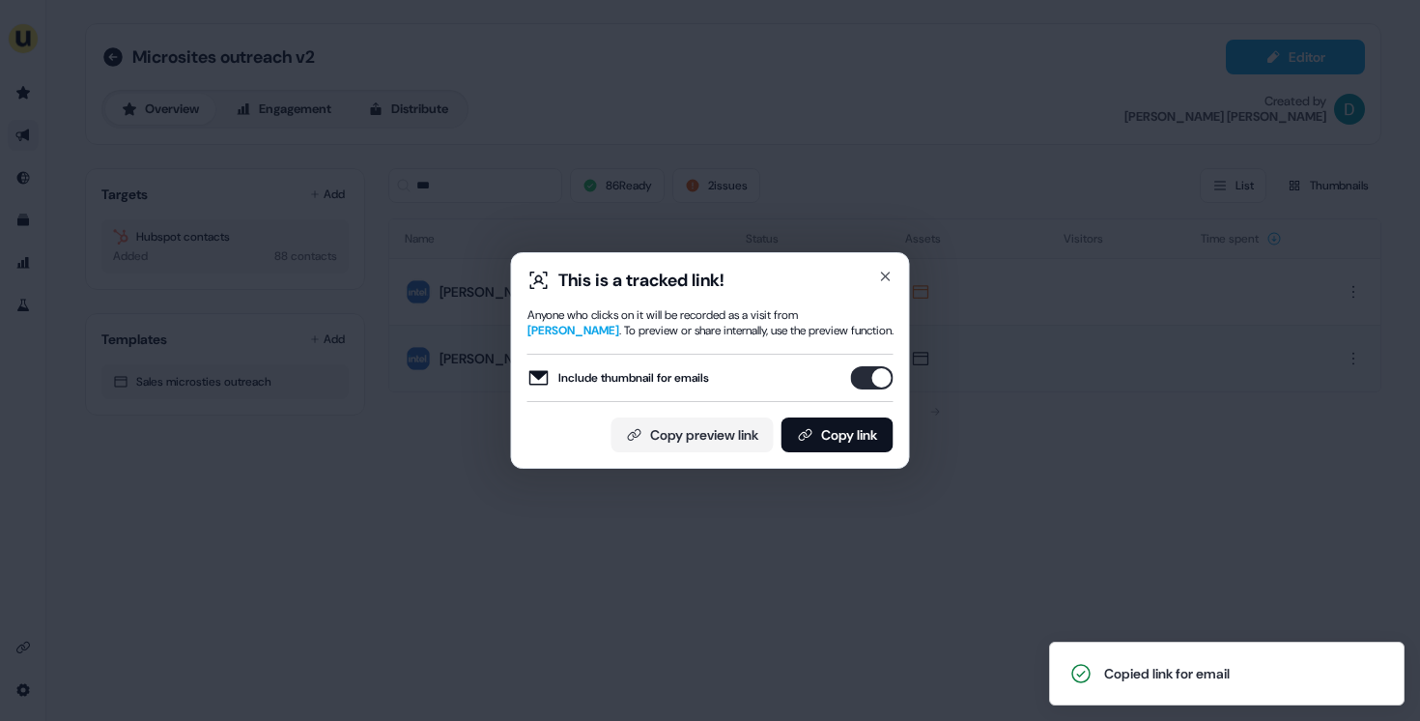
click at [353, 521] on div "This is a tracked link! Anyone who clicks on it will be recorded as a visit fro…" at bounding box center [710, 360] width 1420 height 721
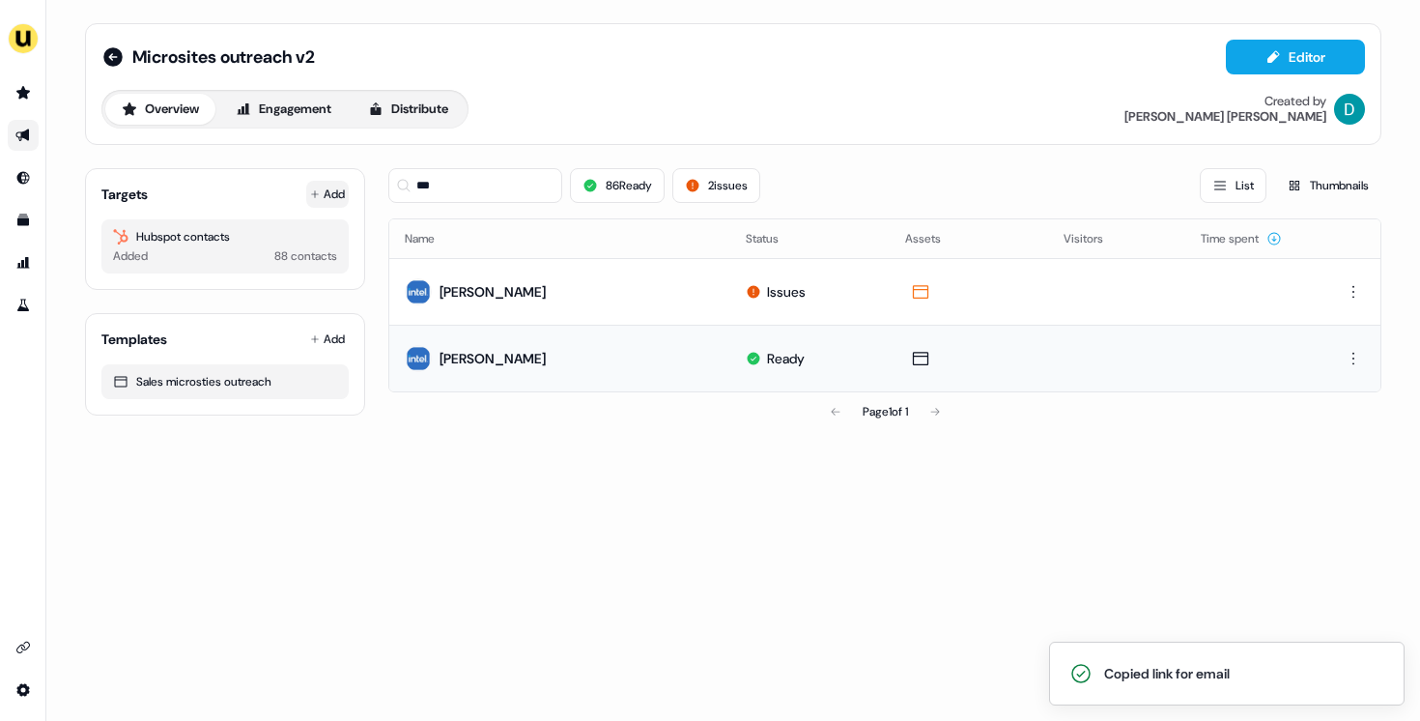
click at [326, 189] on button "Add" at bounding box center [327, 194] width 43 height 27
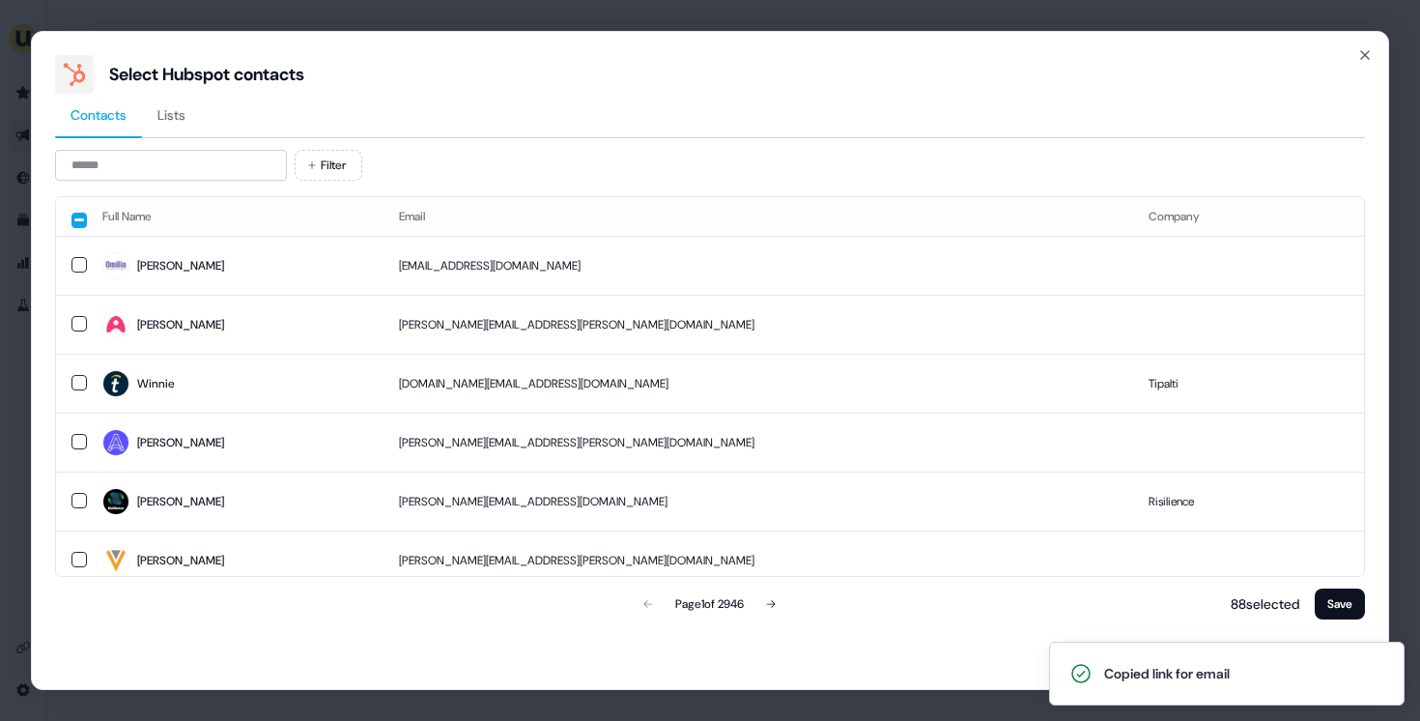
click at [191, 146] on div "Contacts Lists Filter Full Name Email Company Lisa lgrantham@omilia.com Jonatha…" at bounding box center [710, 358] width 1310 height 529
click at [191, 164] on input at bounding box center [171, 165] width 232 height 31
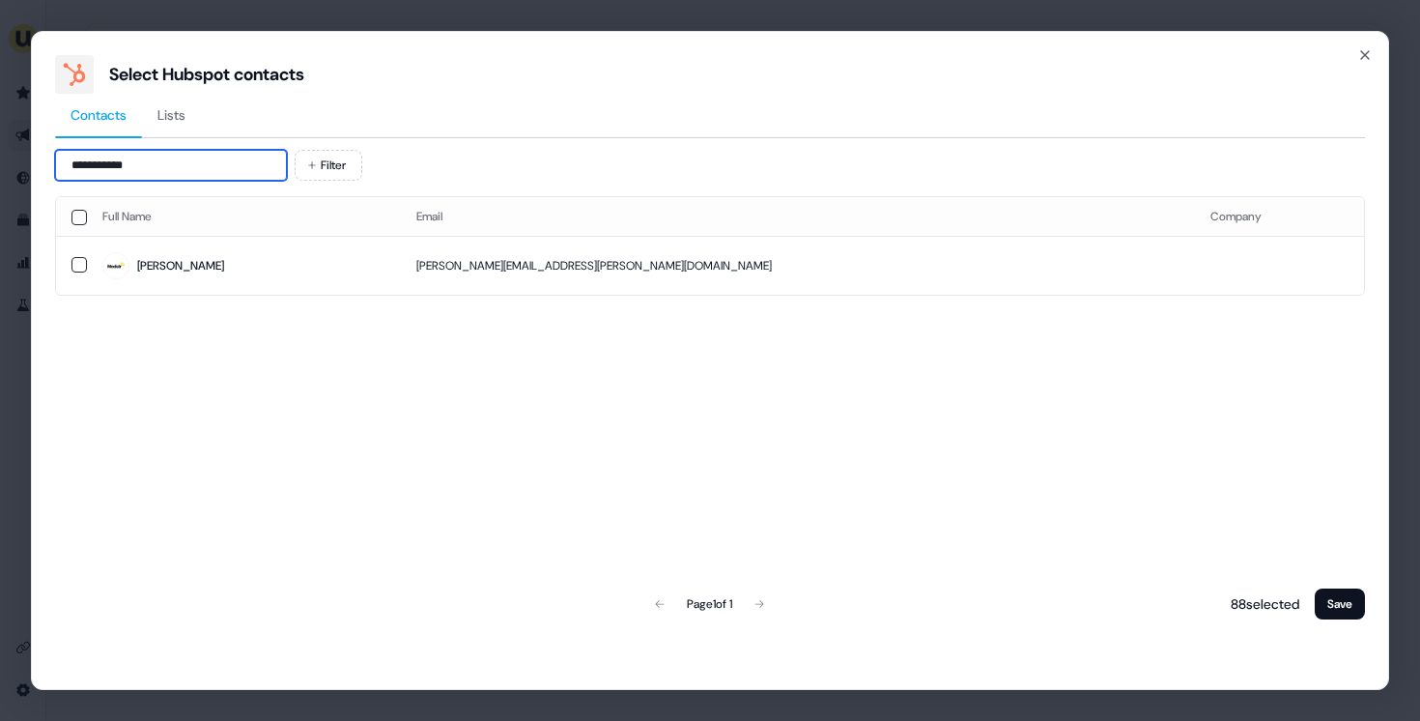
type input "**********"
click at [251, 252] on span "Janelle" at bounding box center [243, 265] width 283 height 27
click at [1336, 610] on button "Save" at bounding box center [1340, 603] width 50 height 31
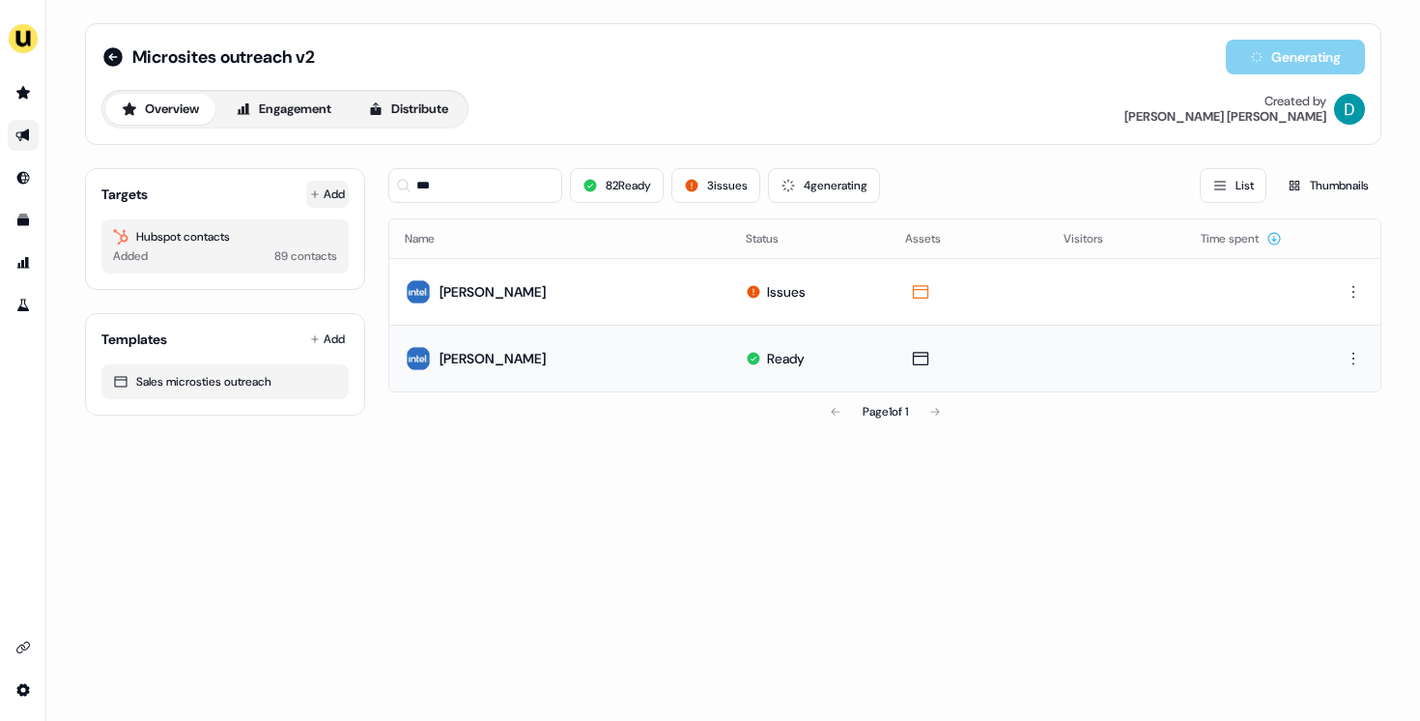
click at [332, 184] on button "Add" at bounding box center [327, 194] width 43 height 27
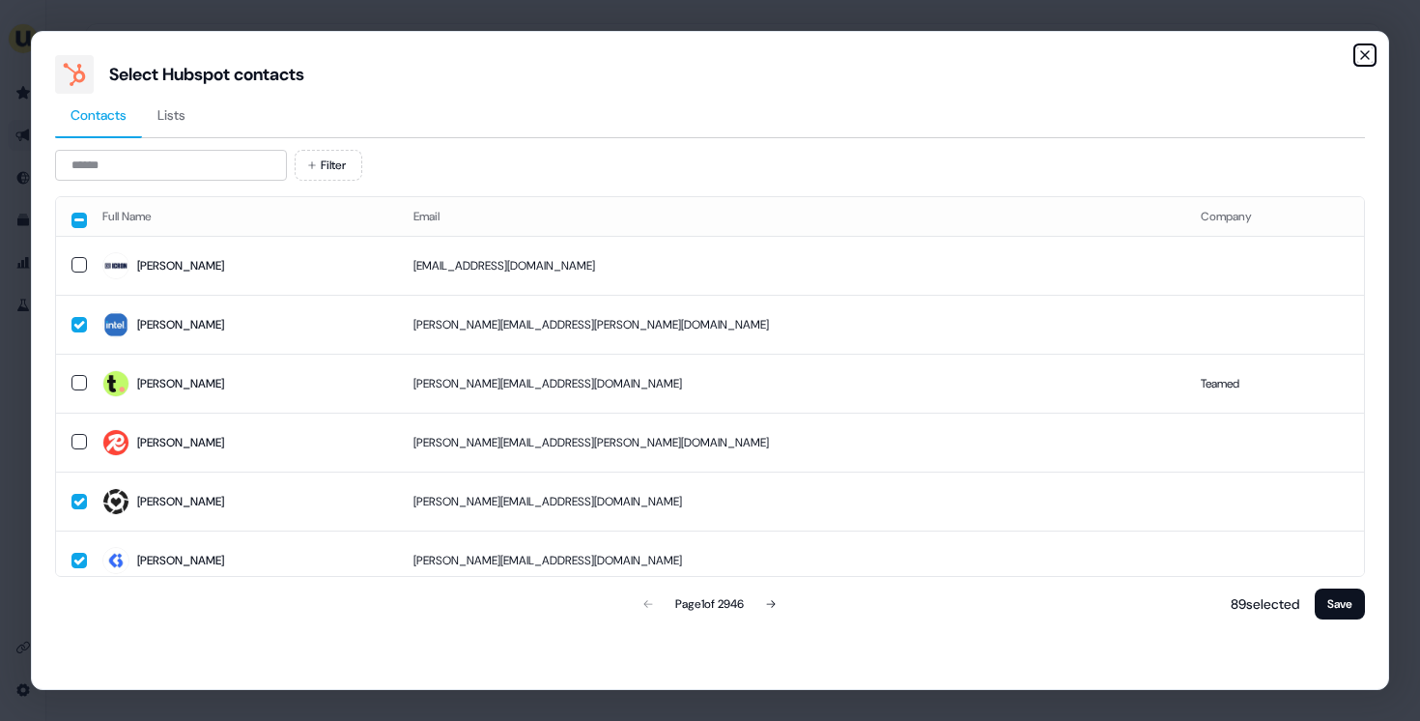
click at [1358, 47] on icon "button" at bounding box center [1364, 54] width 15 height 15
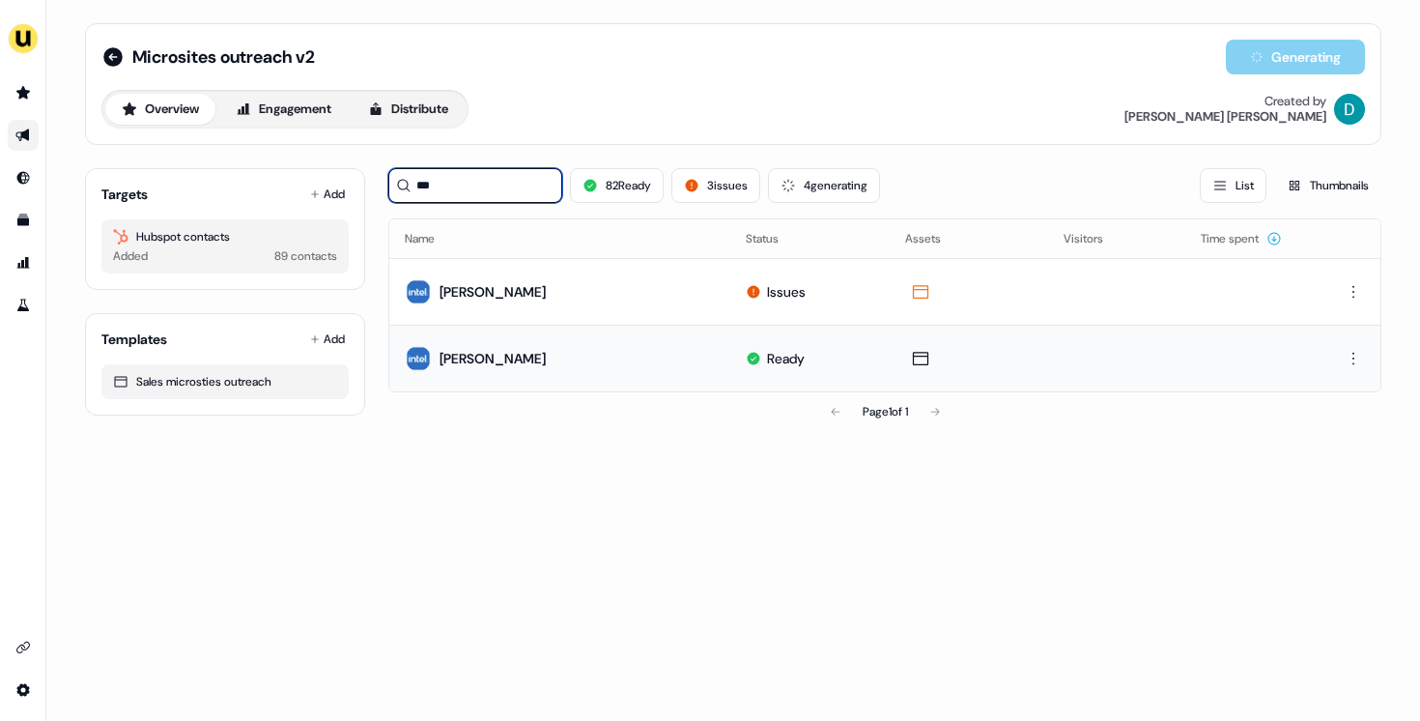
drag, startPoint x: 485, startPoint y: 195, endPoint x: 369, endPoint y: 194, distance: 115.9
click at [369, 194] on div "Targets Add Hubspot contacts Added 89 contacts Templates Add Sales microsties o…" at bounding box center [733, 292] width 1296 height 278
type input "*"
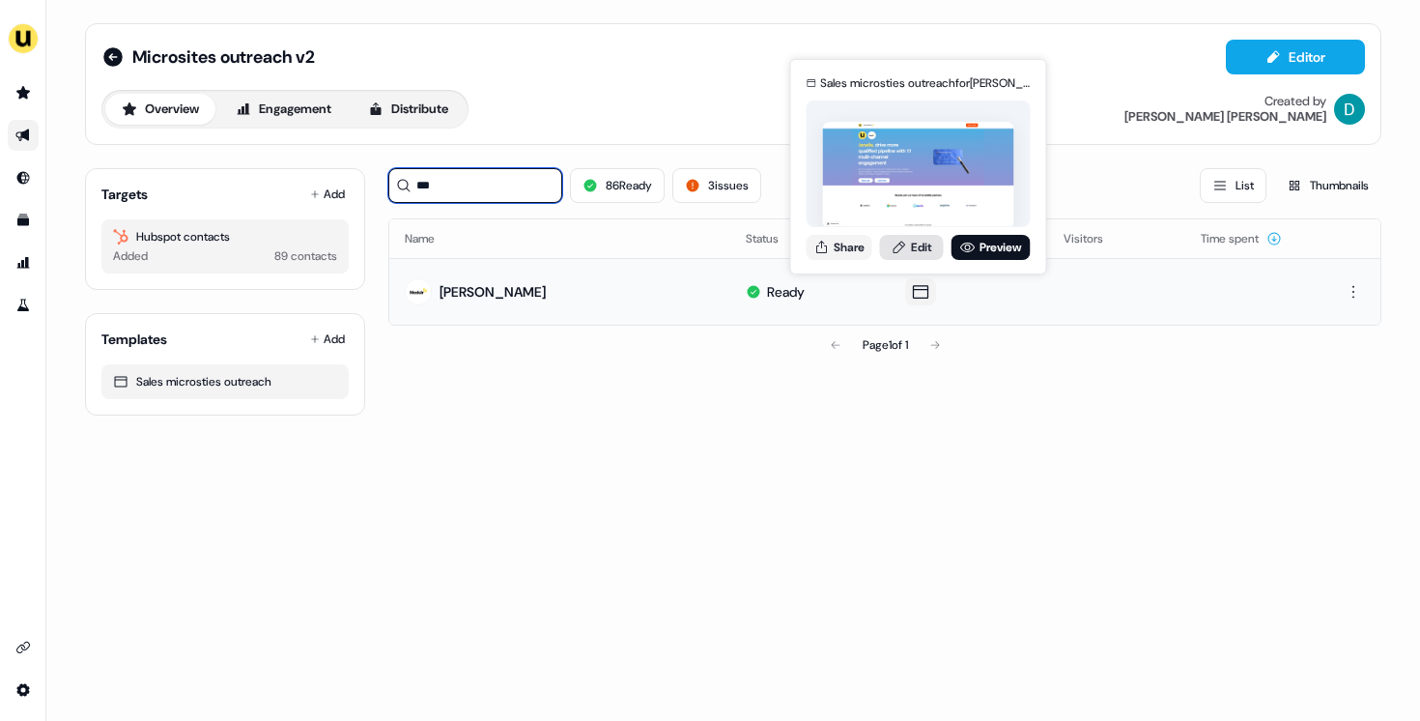
type input "***"
click at [918, 241] on link "Edit" at bounding box center [912, 247] width 64 height 25
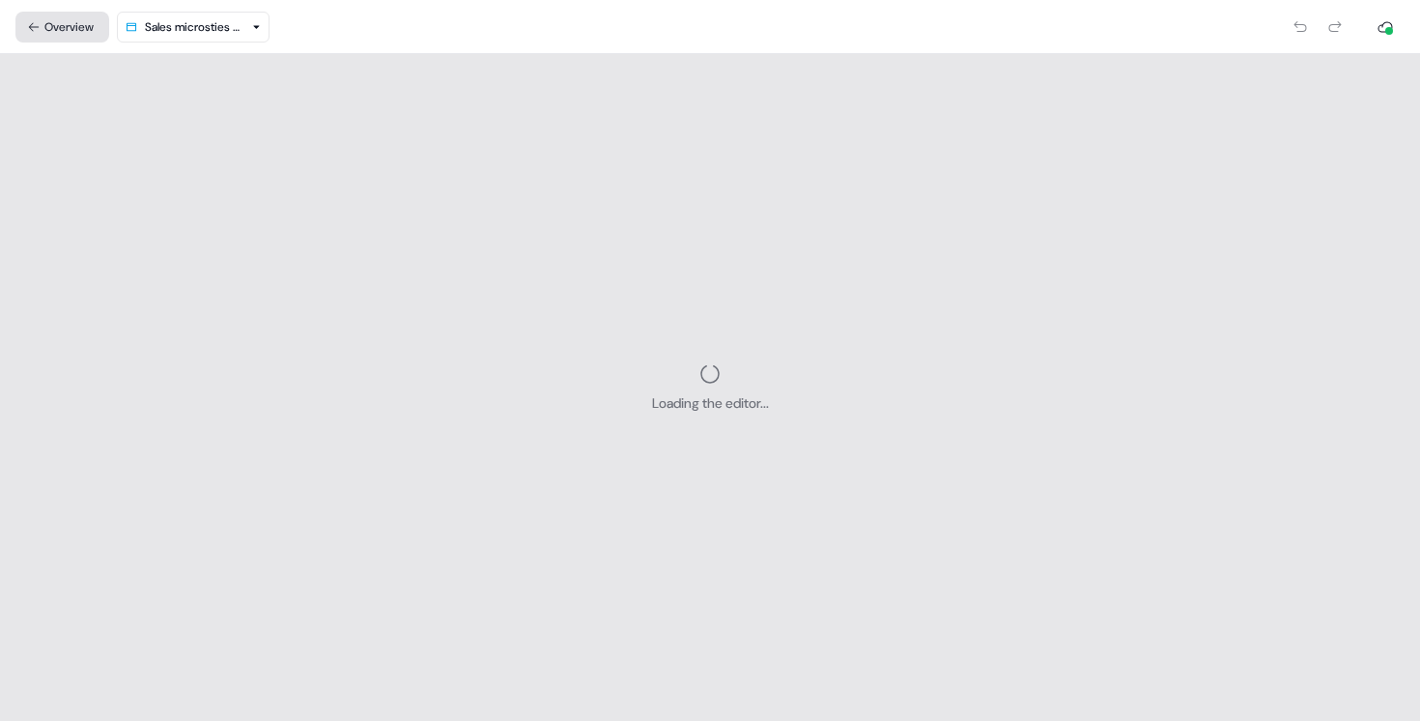
click at [81, 19] on button "Overview" at bounding box center [62, 27] width 94 height 31
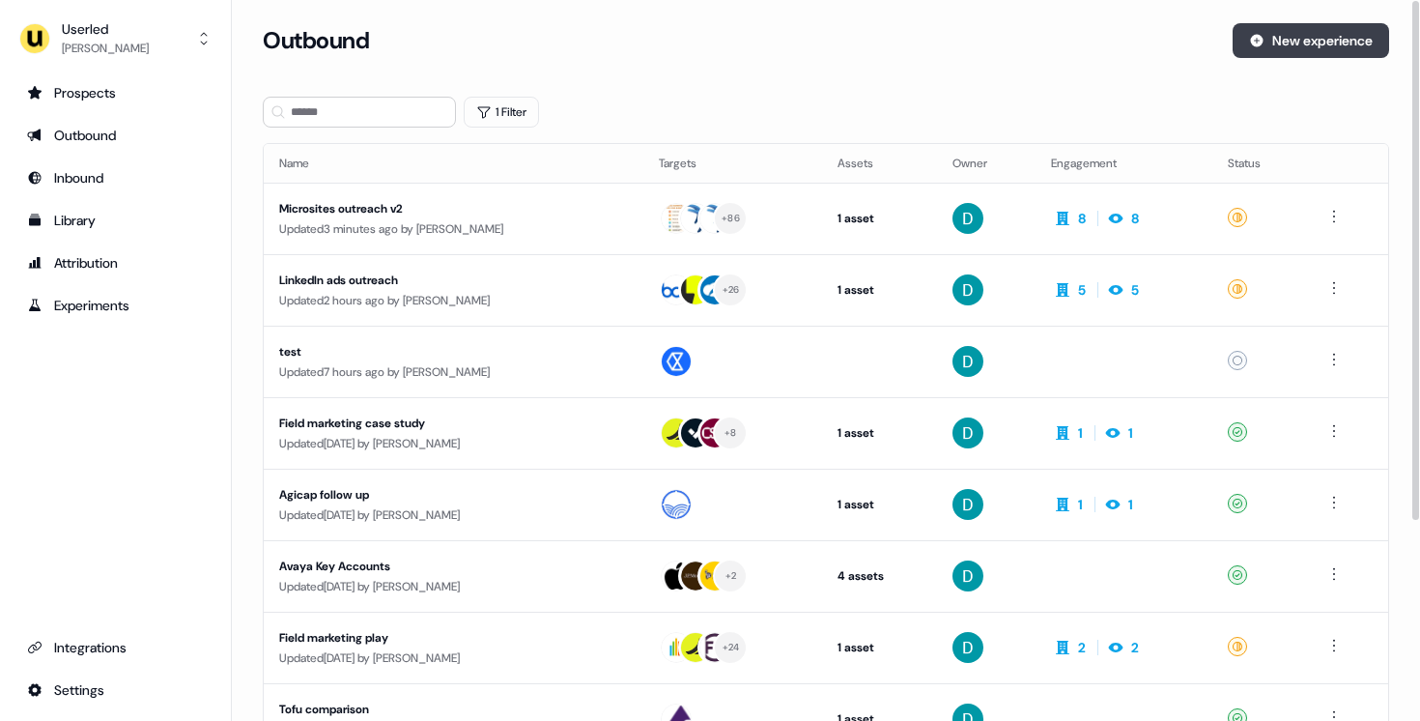
click at [1323, 43] on button "New experience" at bounding box center [1311, 40] width 156 height 35
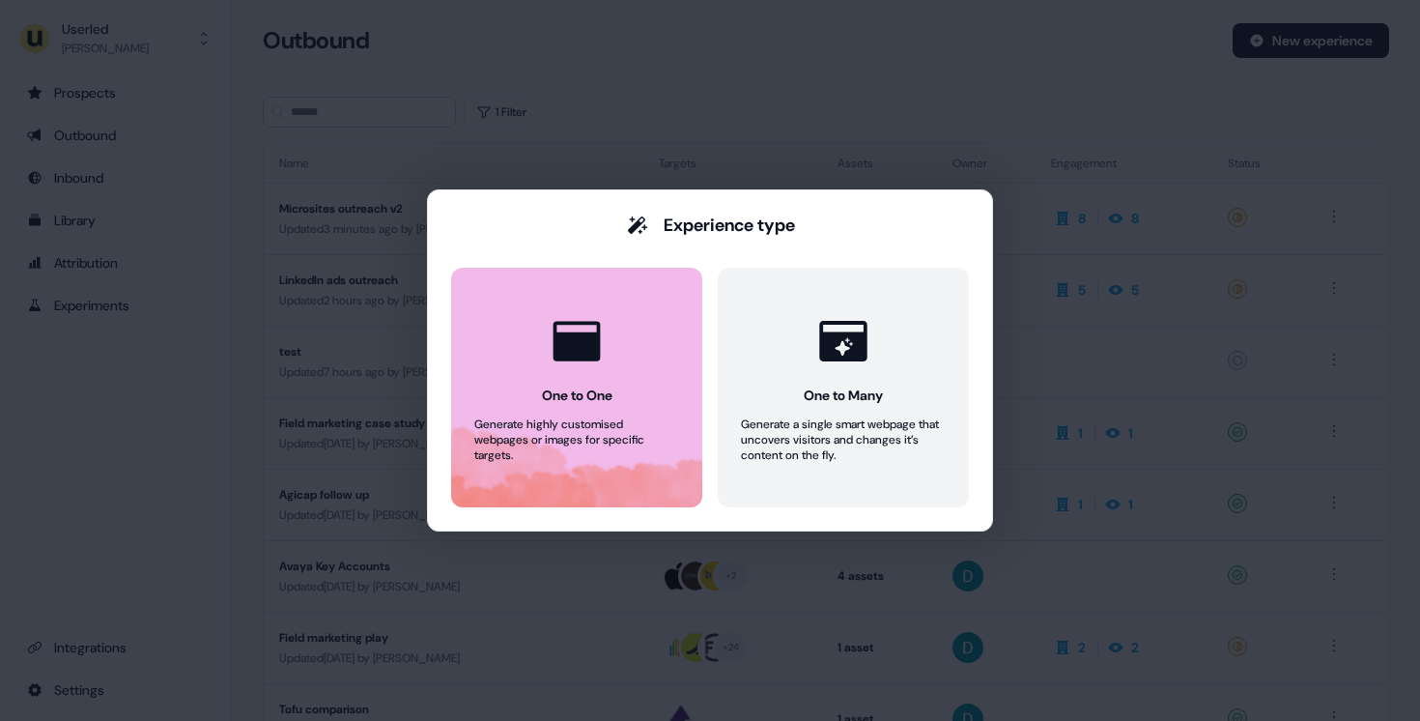
click at [604, 357] on icon at bounding box center [577, 341] width 58 height 58
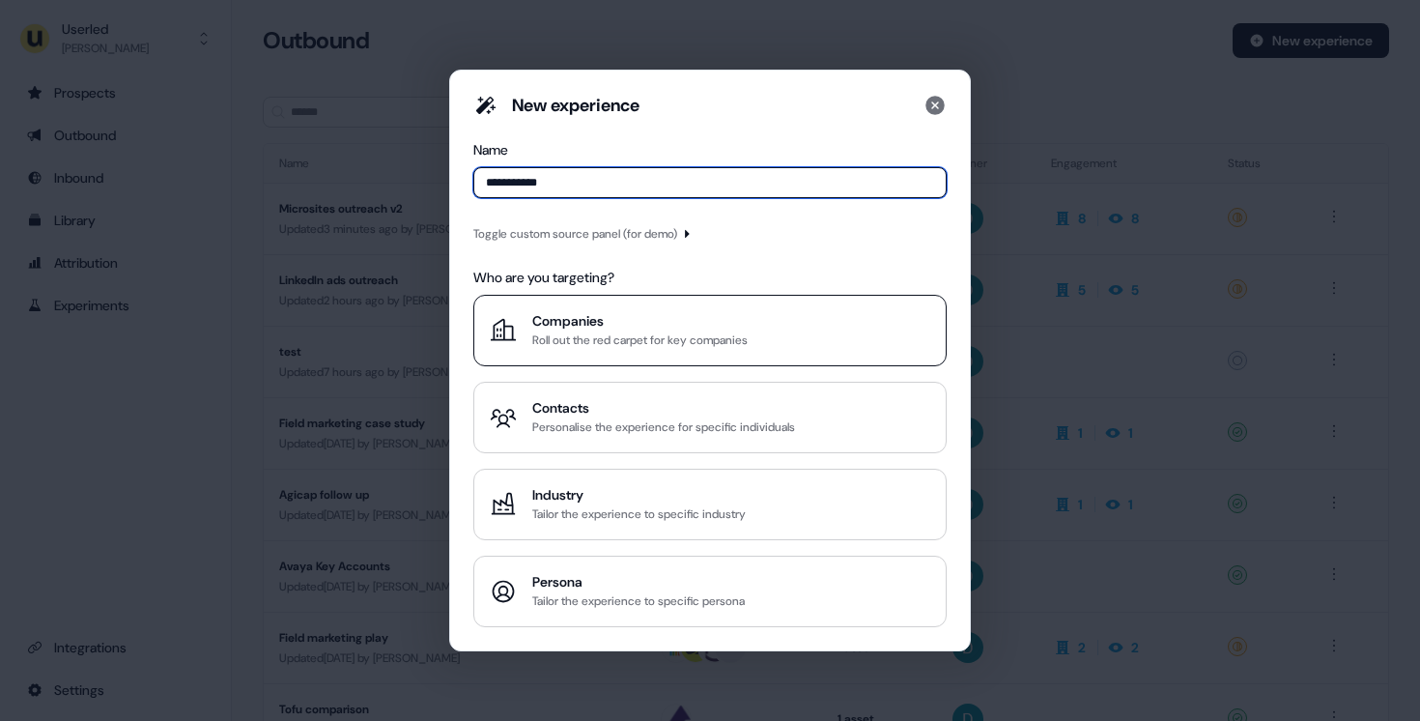
type input "**********"
click at [681, 349] on div "Roll out the red carpet for key companies" at bounding box center [639, 339] width 215 height 19
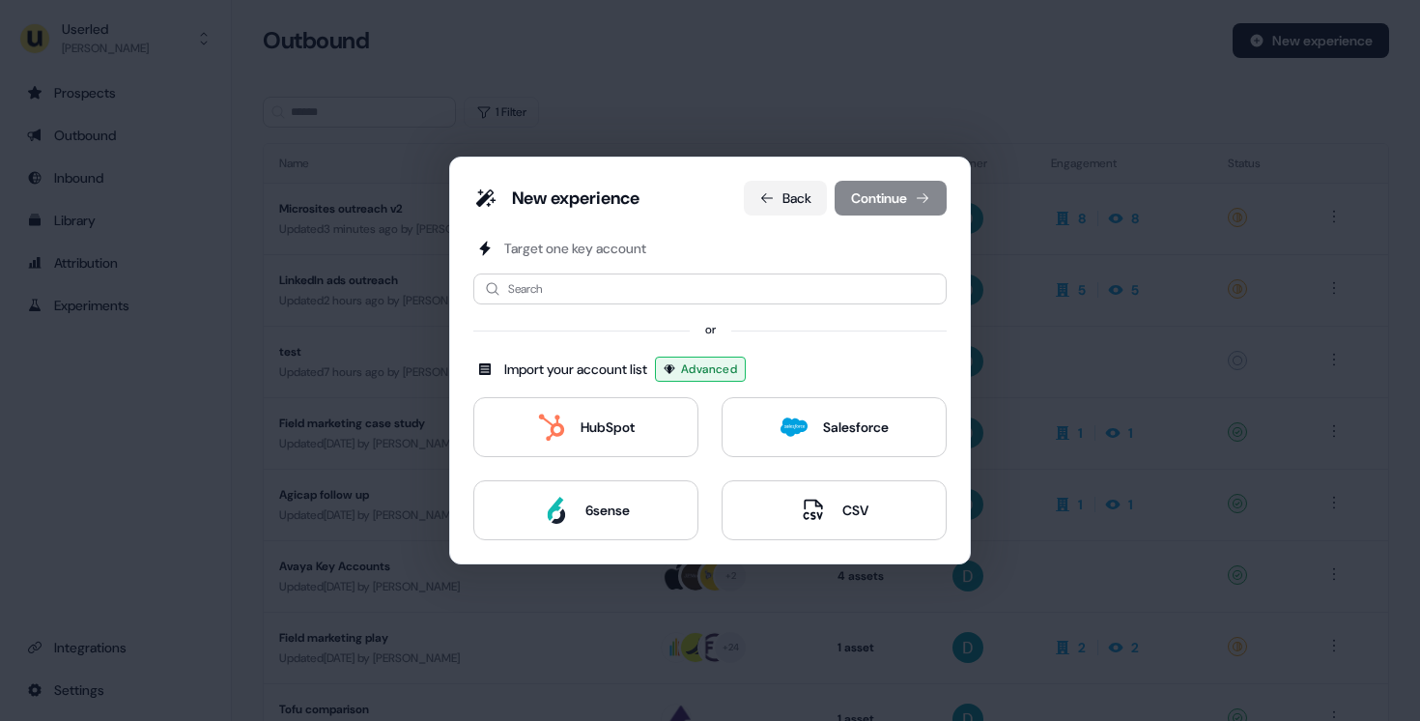
click at [801, 211] on button "Back" at bounding box center [785, 198] width 83 height 35
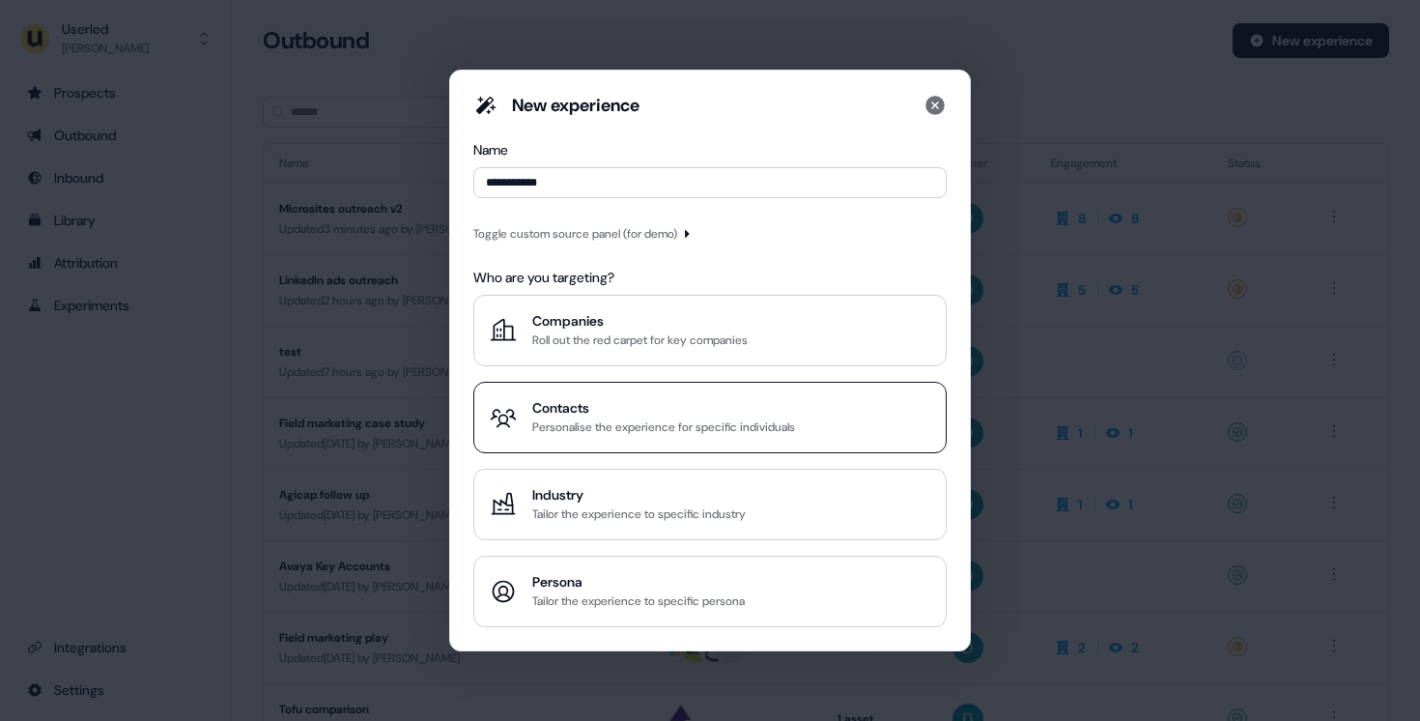
click at [676, 392] on button "Contacts Personalise the experience for specific individuals" at bounding box center [709, 417] width 473 height 71
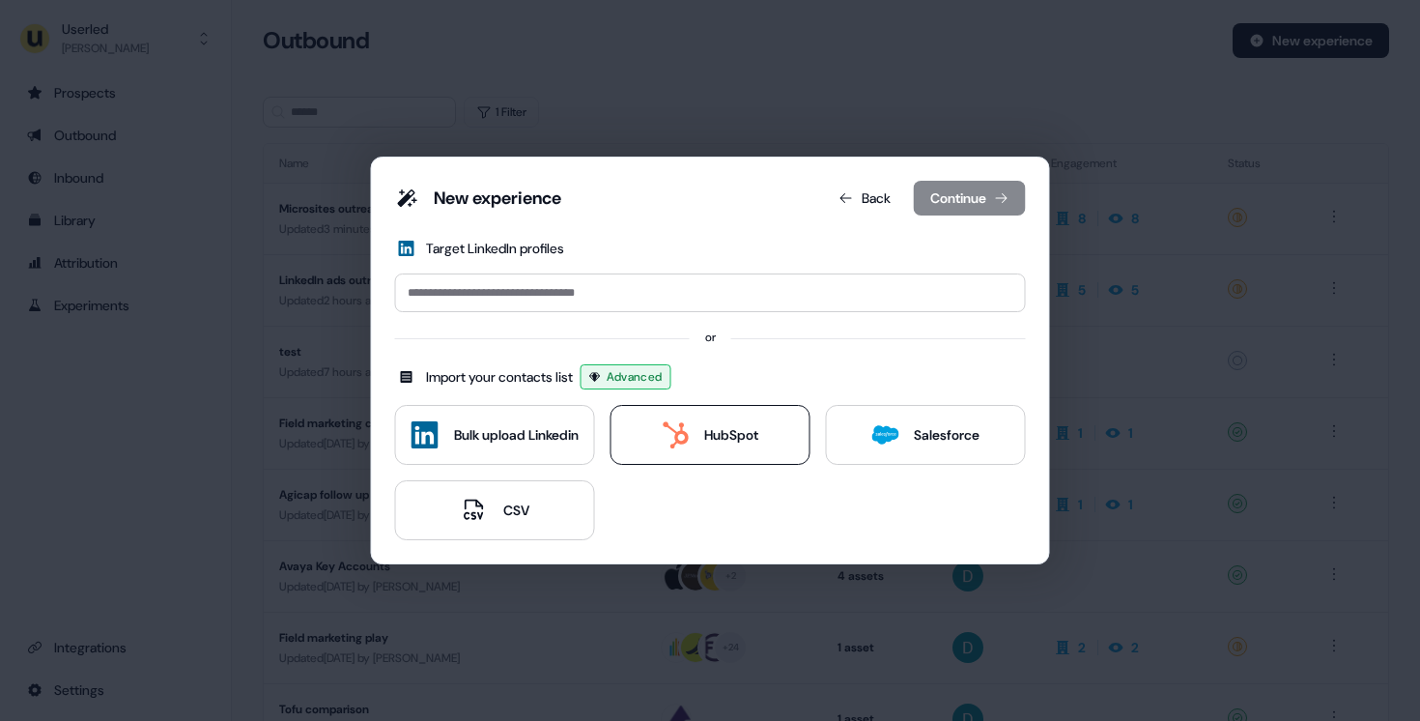
click at [661, 415] on button "HubSpot" at bounding box center [710, 435] width 200 height 60
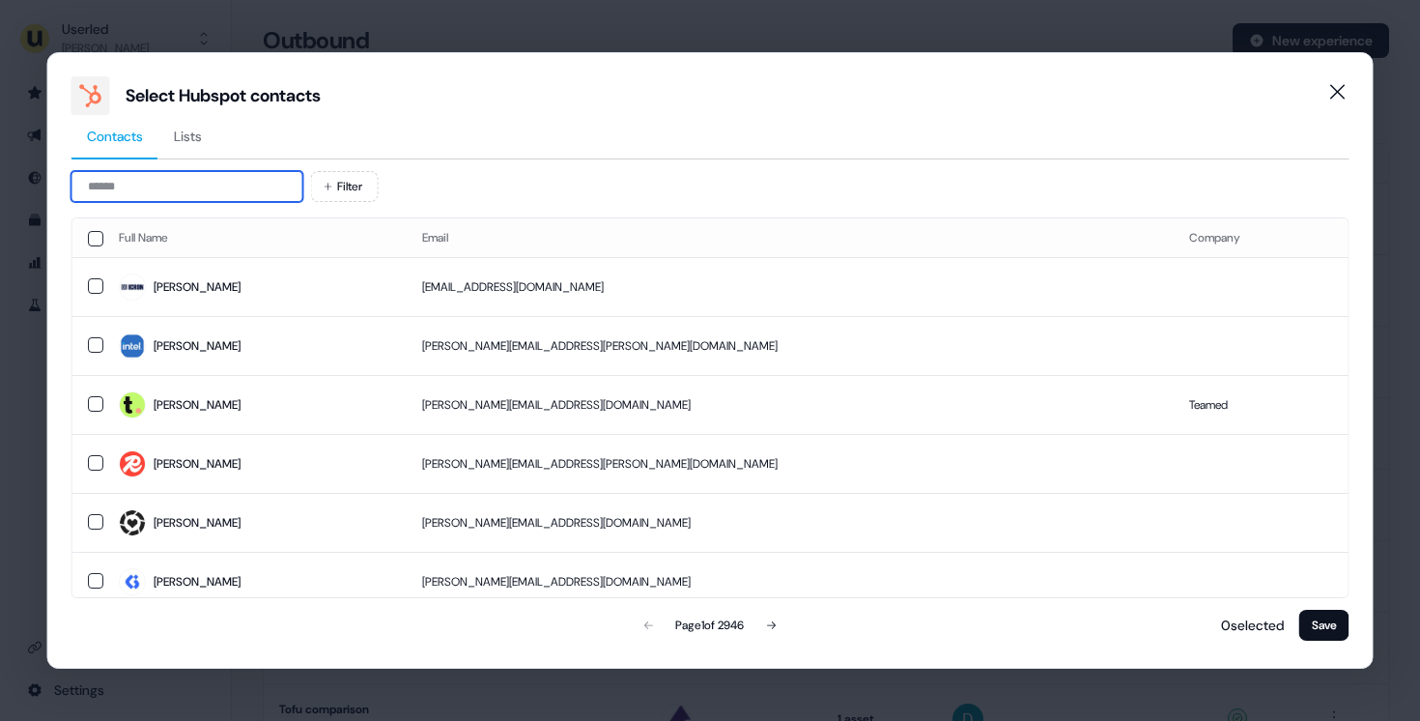
click at [158, 171] on input at bounding box center [187, 186] width 232 height 31
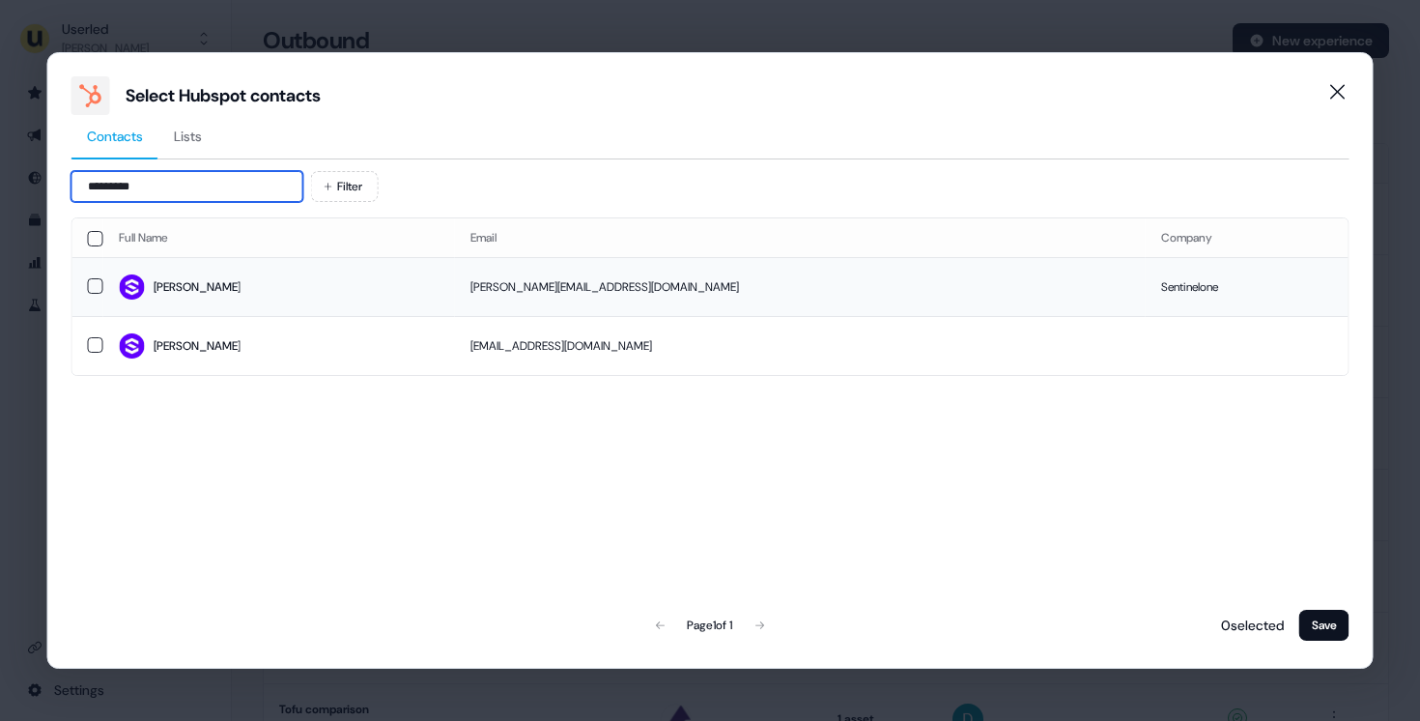
type input "*********"
click at [368, 311] on td "[PERSON_NAME]" at bounding box center [279, 286] width 352 height 59
click at [1309, 626] on button "Save" at bounding box center [1324, 625] width 50 height 31
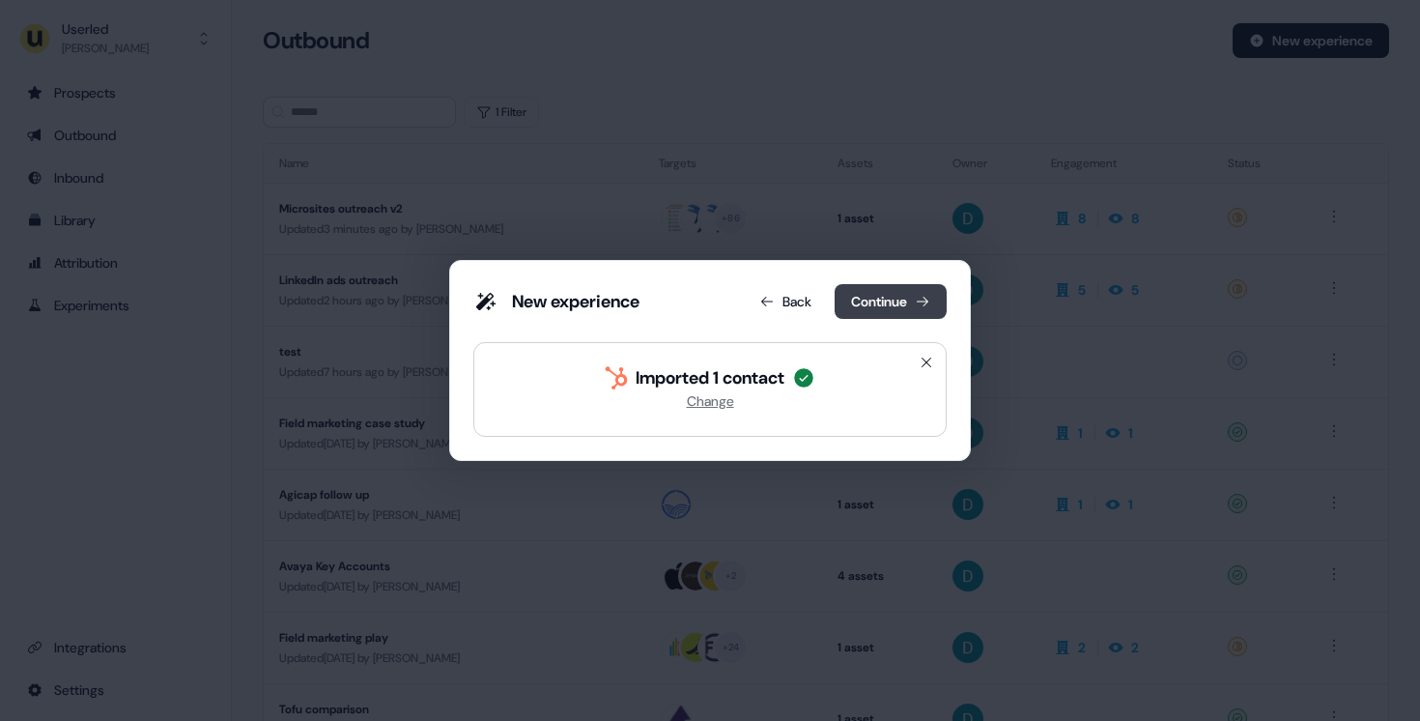
click at [888, 297] on button "Continue" at bounding box center [891, 301] width 112 height 35
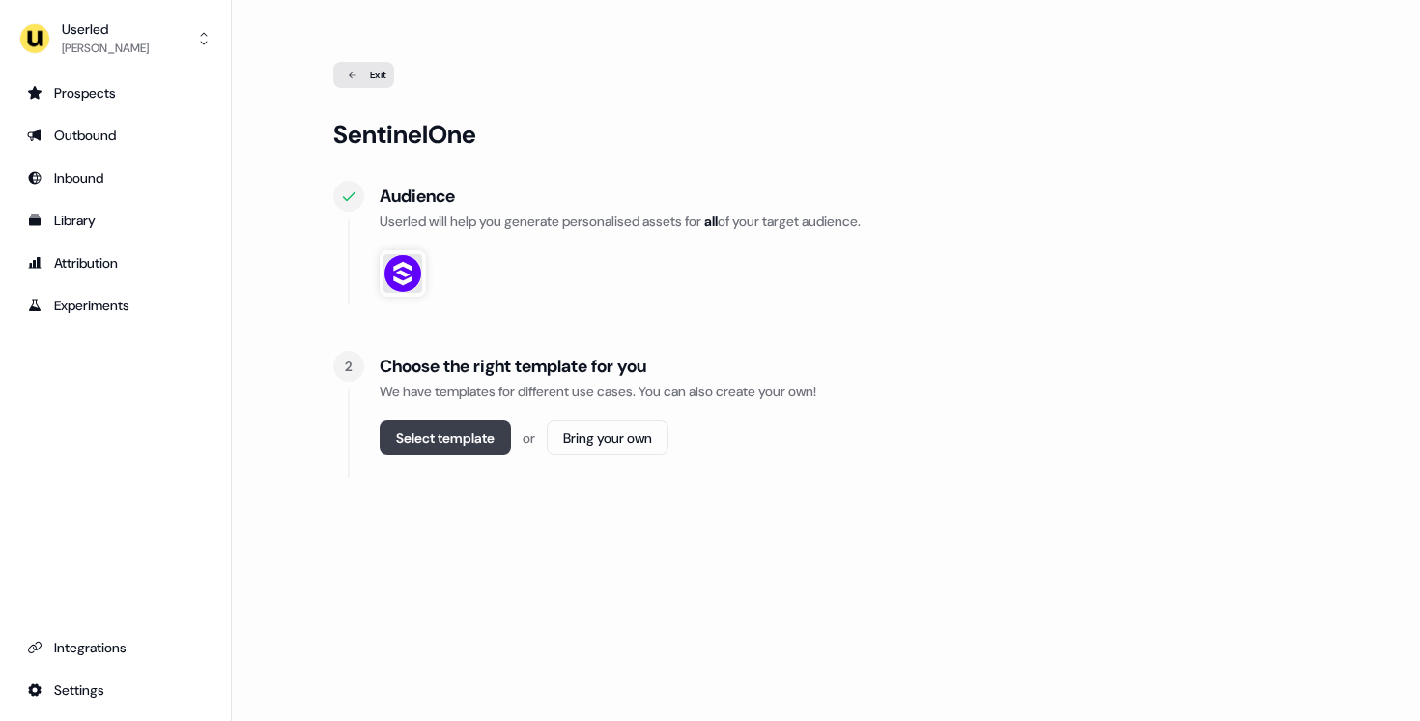
click at [432, 451] on button "Select template" at bounding box center [445, 437] width 131 height 35
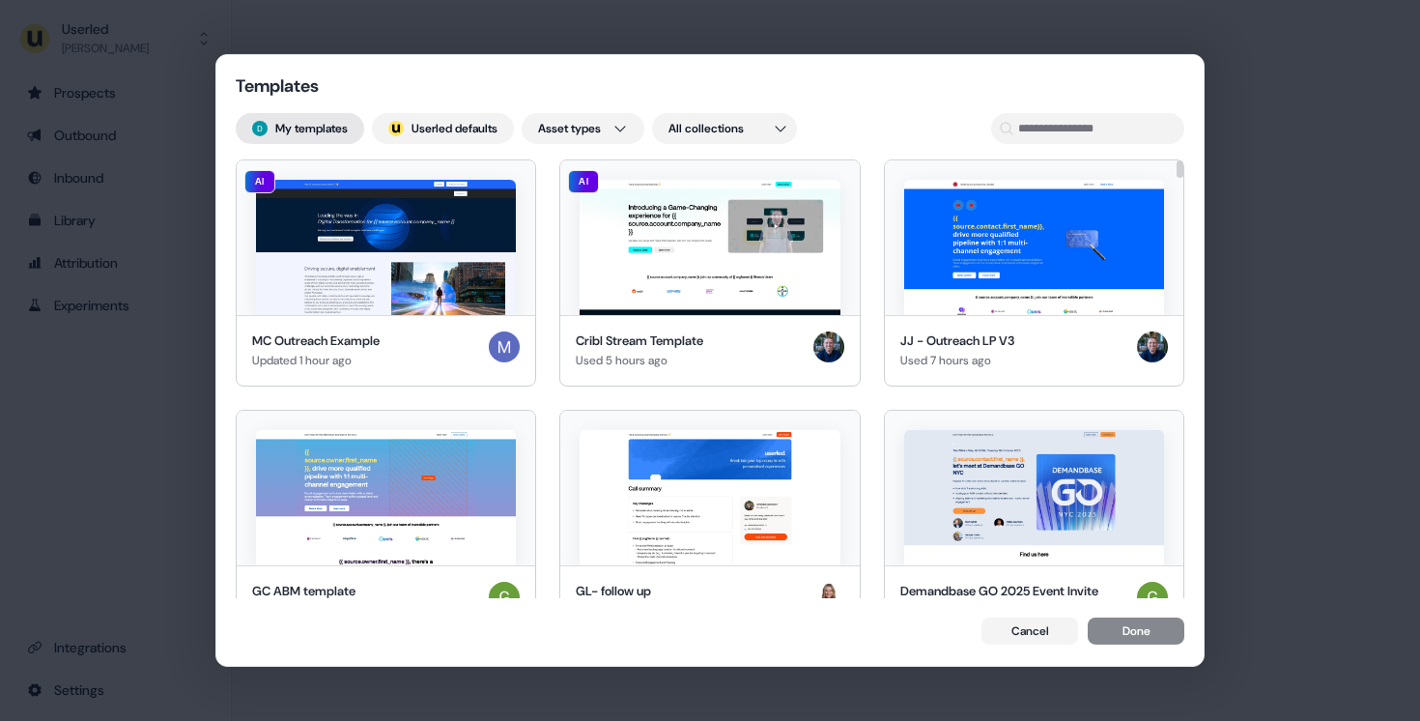
click at [290, 124] on button "My templates" at bounding box center [300, 128] width 128 height 31
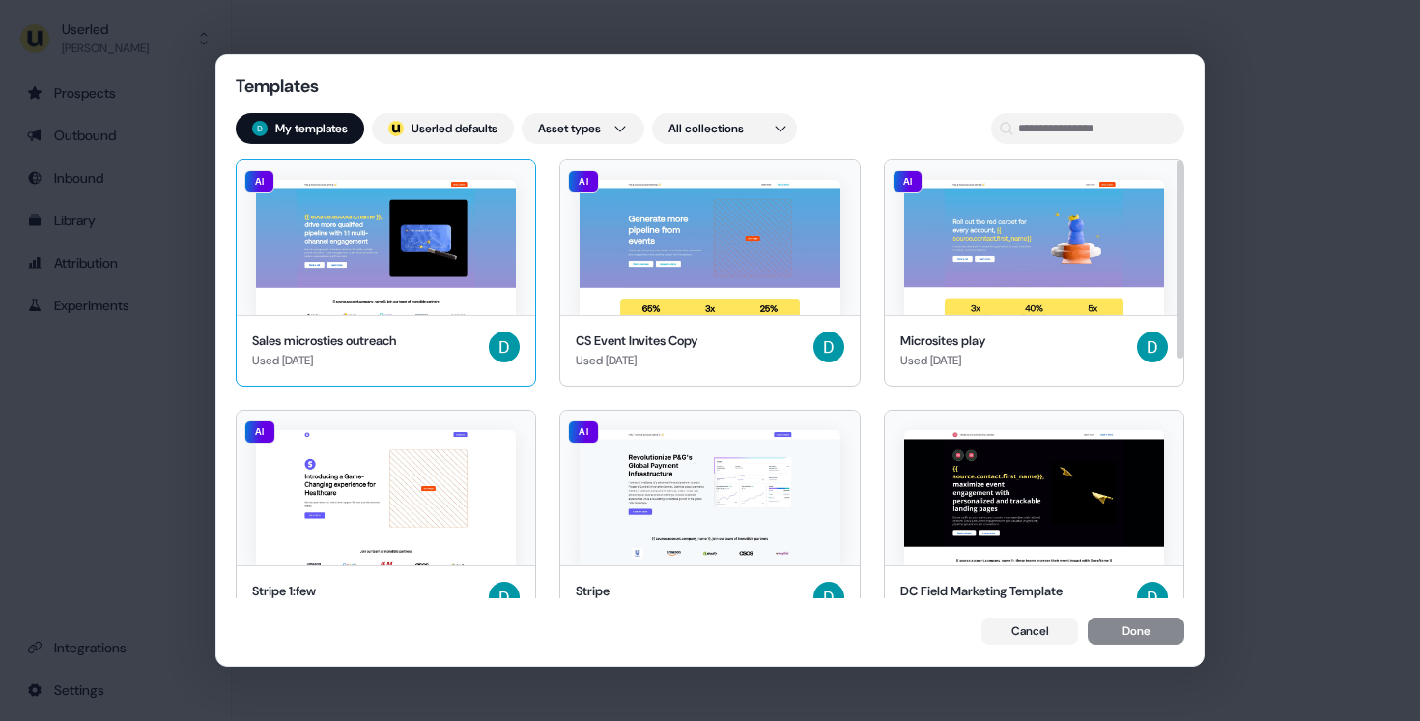
click at [438, 280] on img at bounding box center [386, 247] width 260 height 135
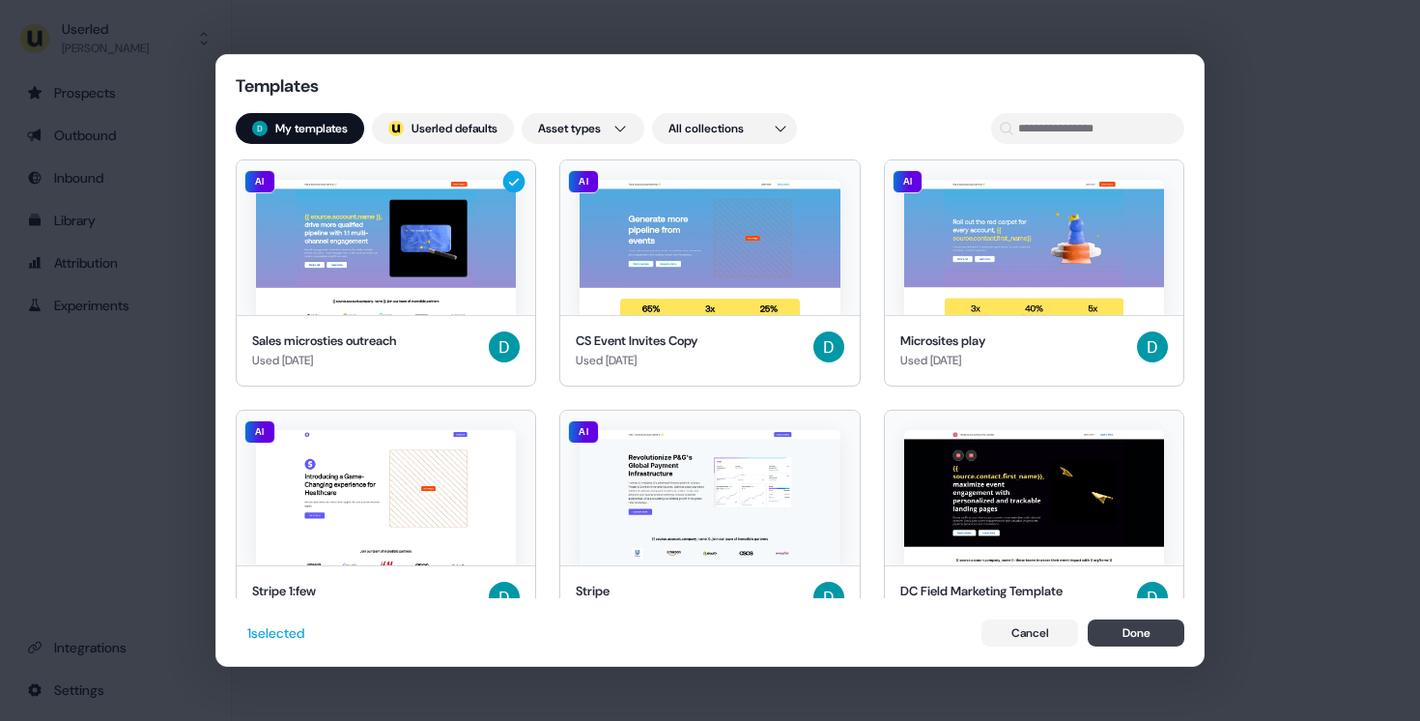
click at [1149, 645] on button "Done" at bounding box center [1136, 632] width 97 height 27
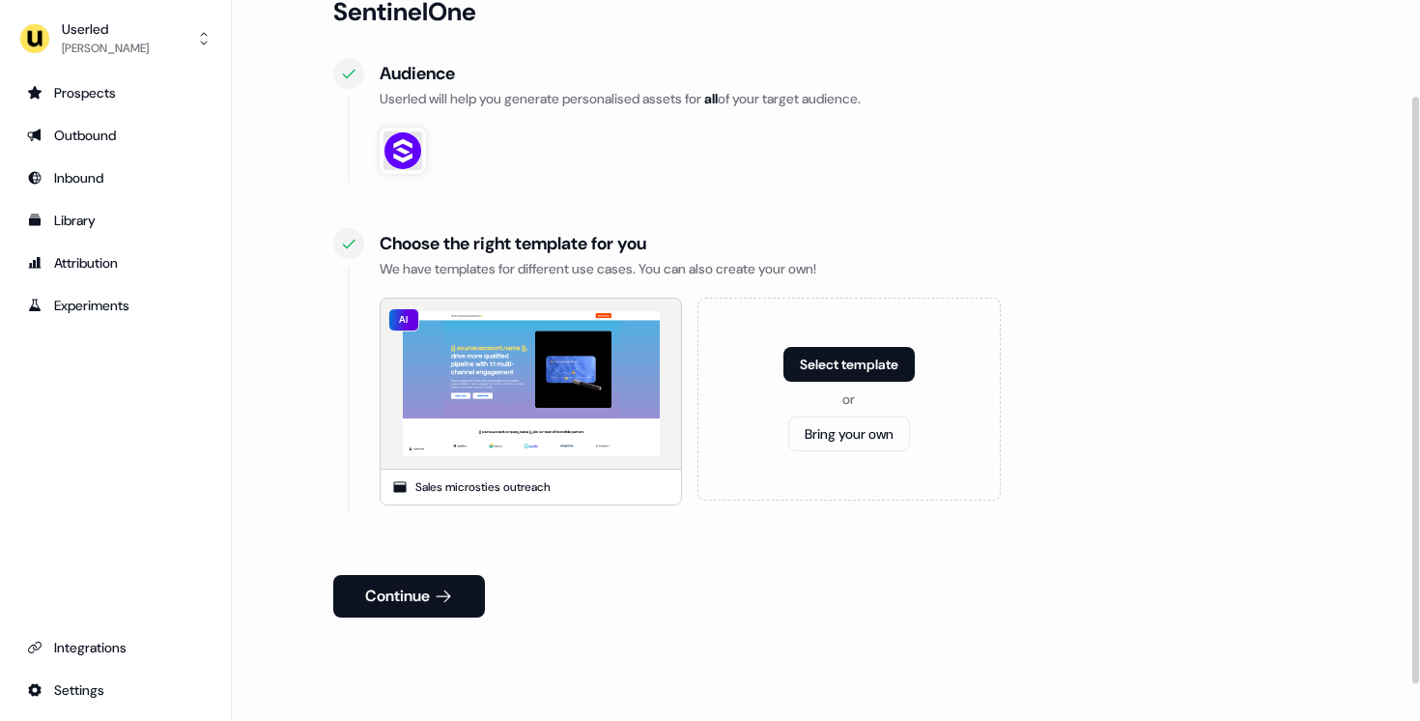
scroll to position [140, 0]
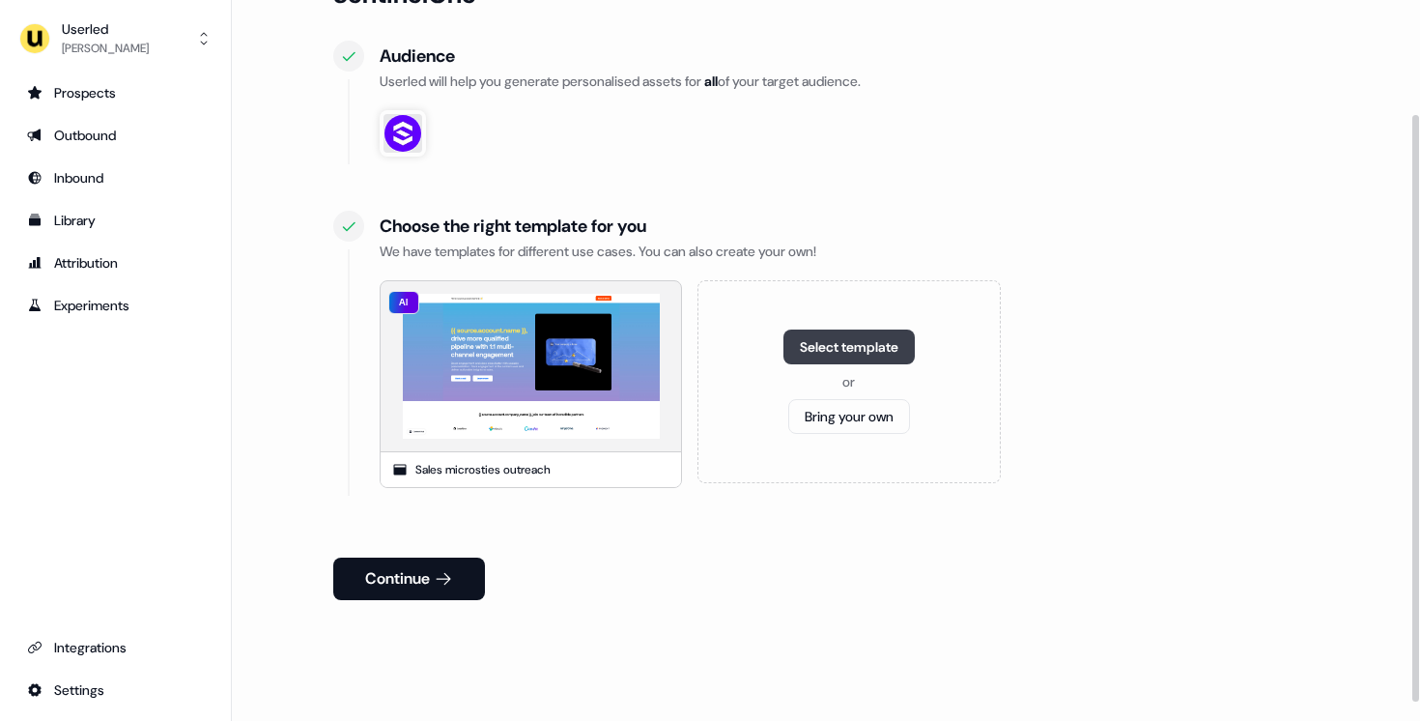
click at [835, 346] on button "Select template" at bounding box center [848, 346] width 131 height 35
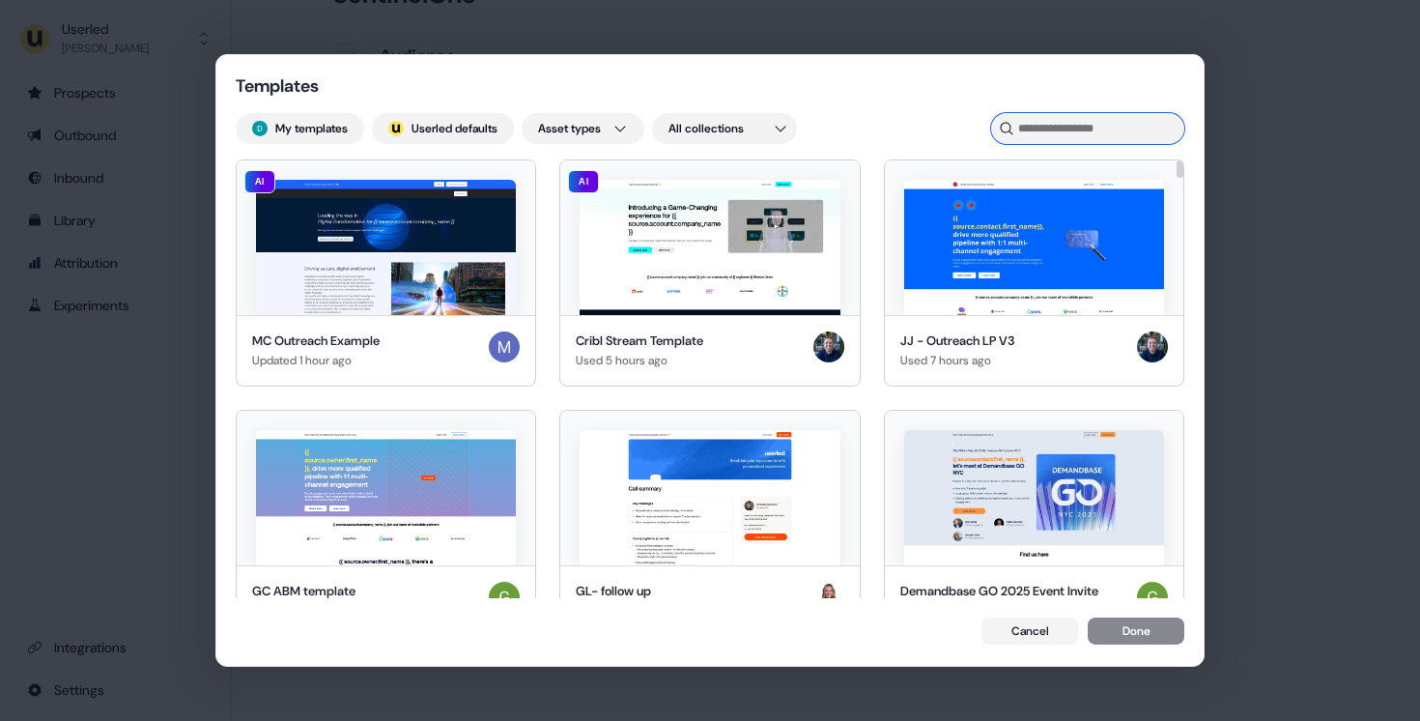
click at [1035, 123] on input at bounding box center [1087, 128] width 193 height 31
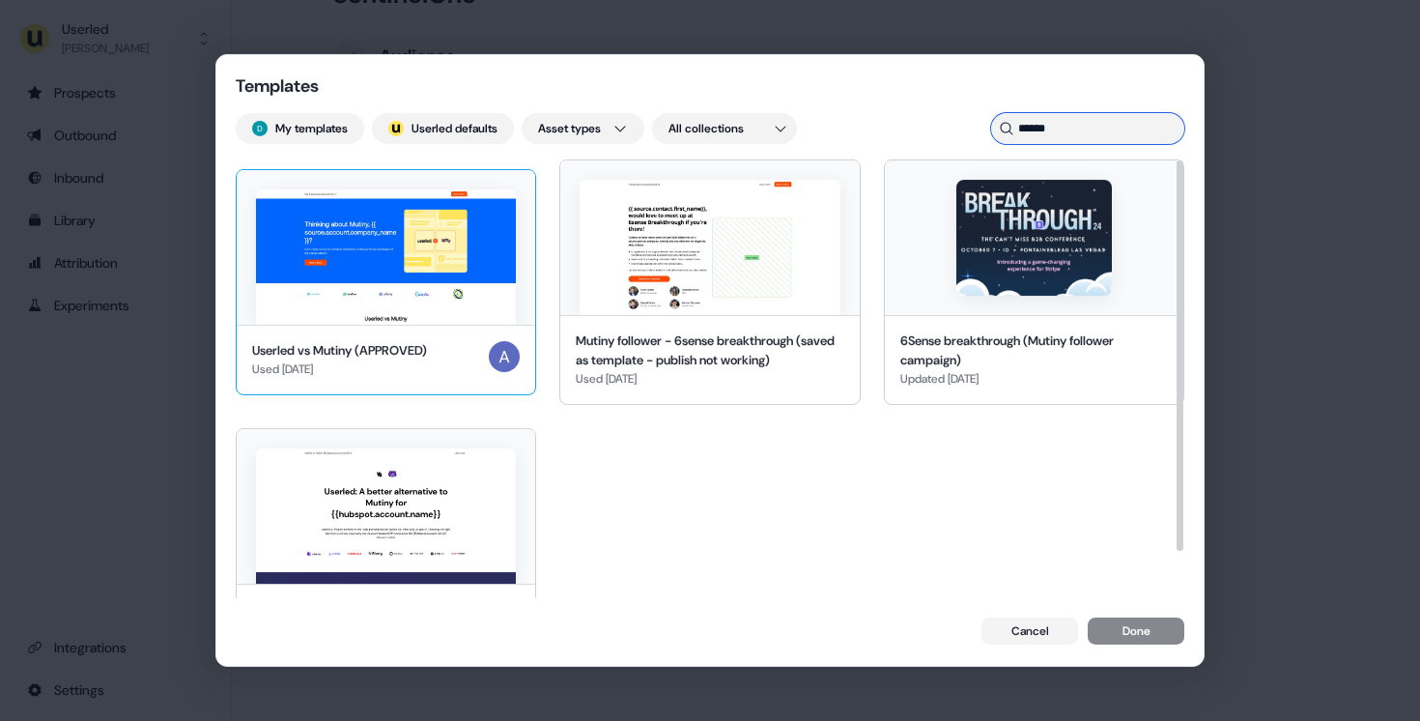
type input "******"
click at [406, 248] on img at bounding box center [386, 256] width 260 height 135
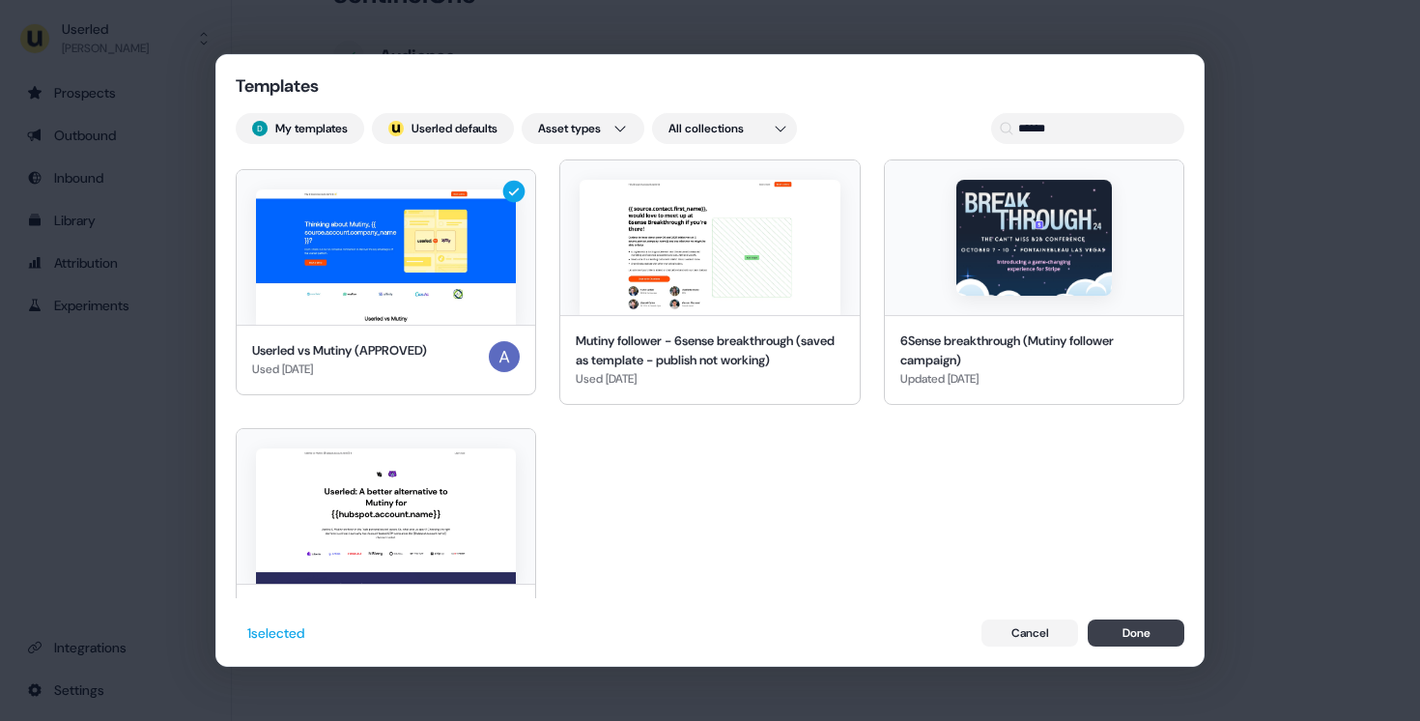
click at [1125, 643] on button "Done" at bounding box center [1136, 632] width 97 height 27
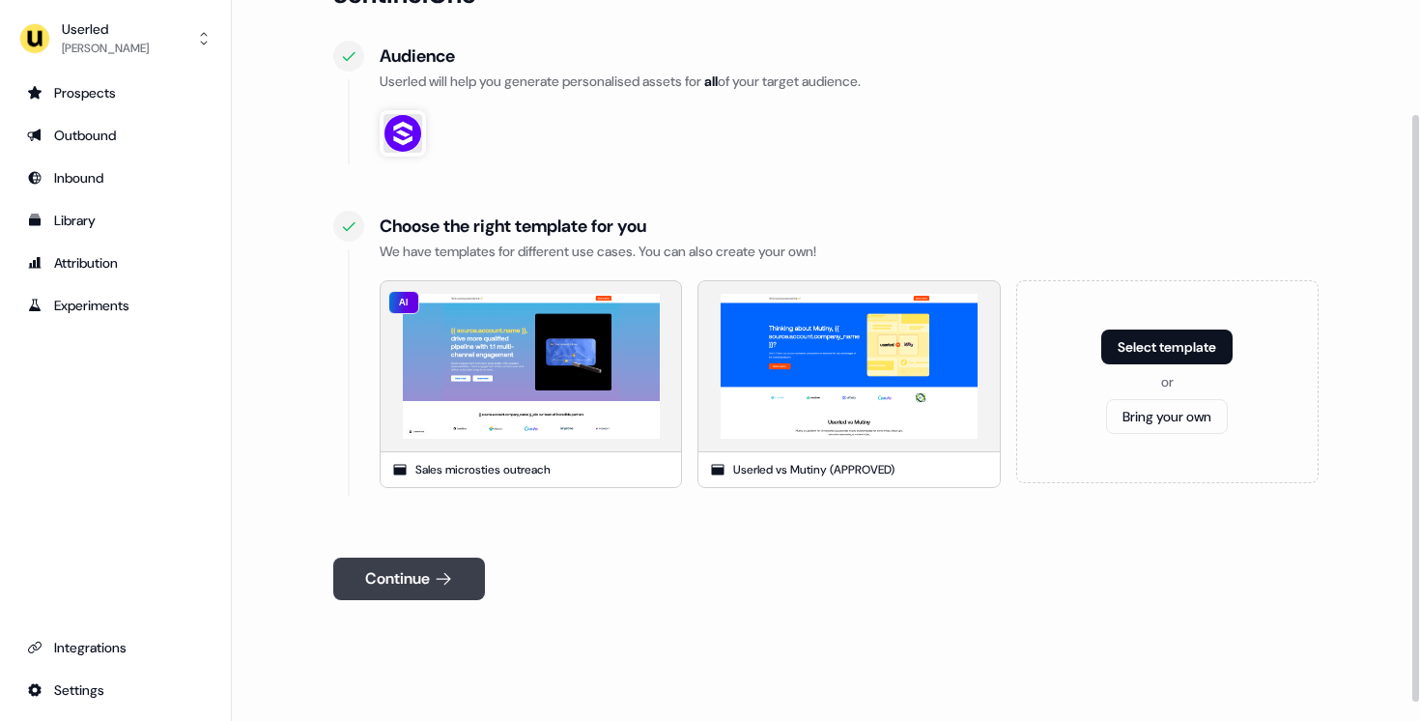
click at [460, 582] on button "Continue" at bounding box center [409, 578] width 152 height 43
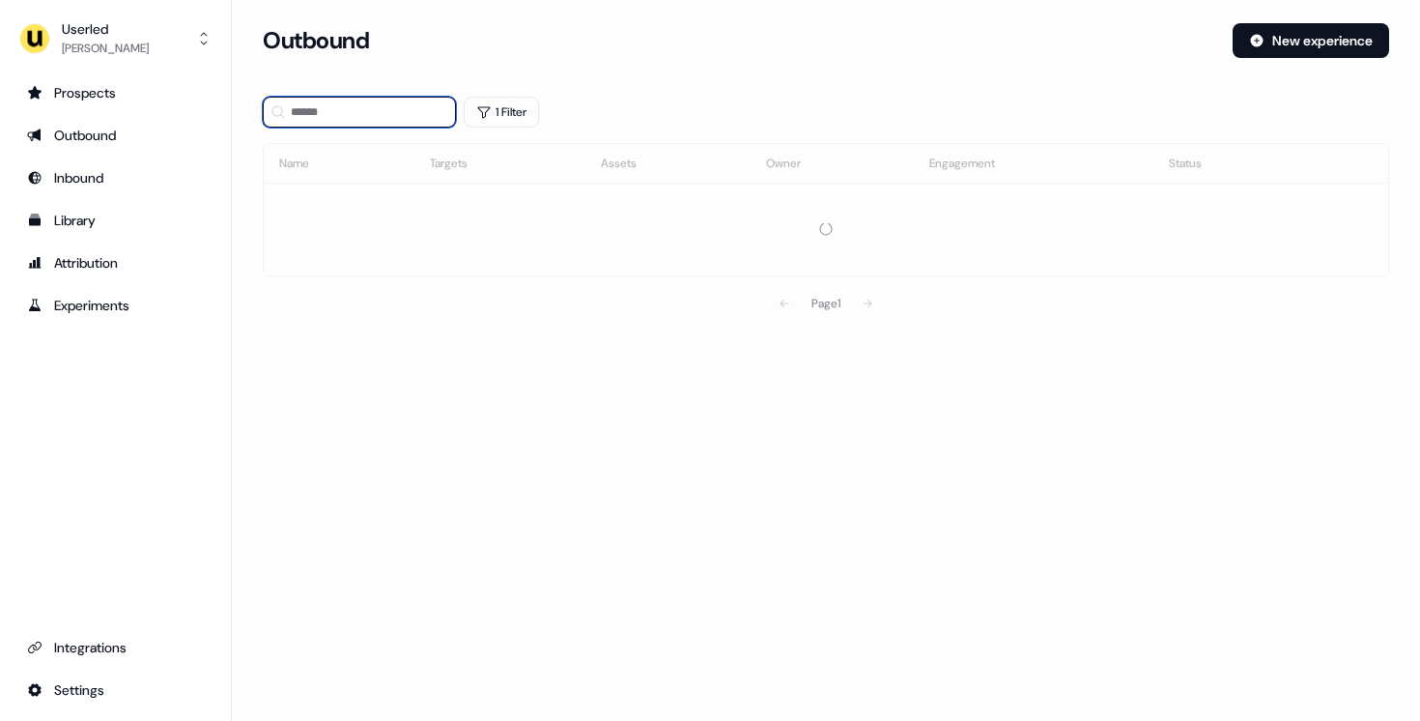
click at [345, 106] on input at bounding box center [359, 112] width 193 height 31
click at [511, 114] on button "1 Filter" at bounding box center [501, 112] width 75 height 31
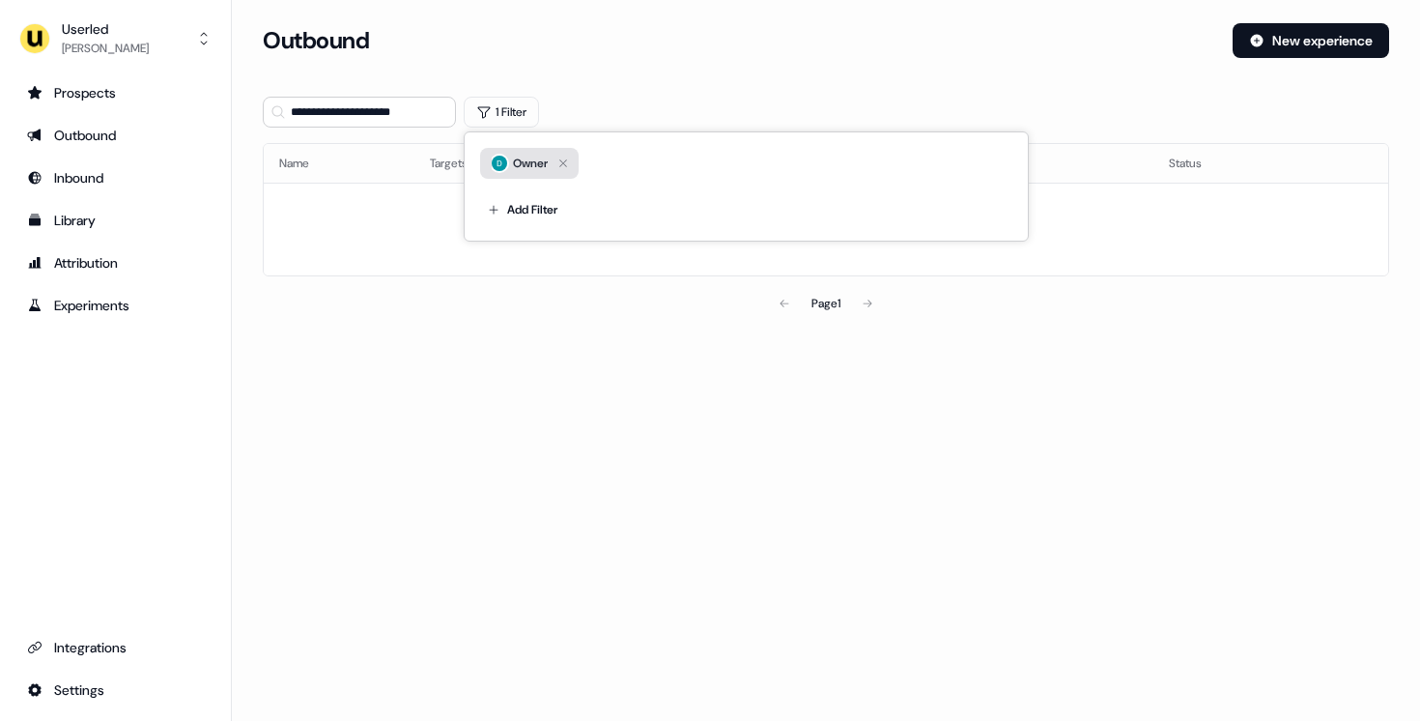
click at [572, 165] on icon "button" at bounding box center [563, 163] width 23 height 23
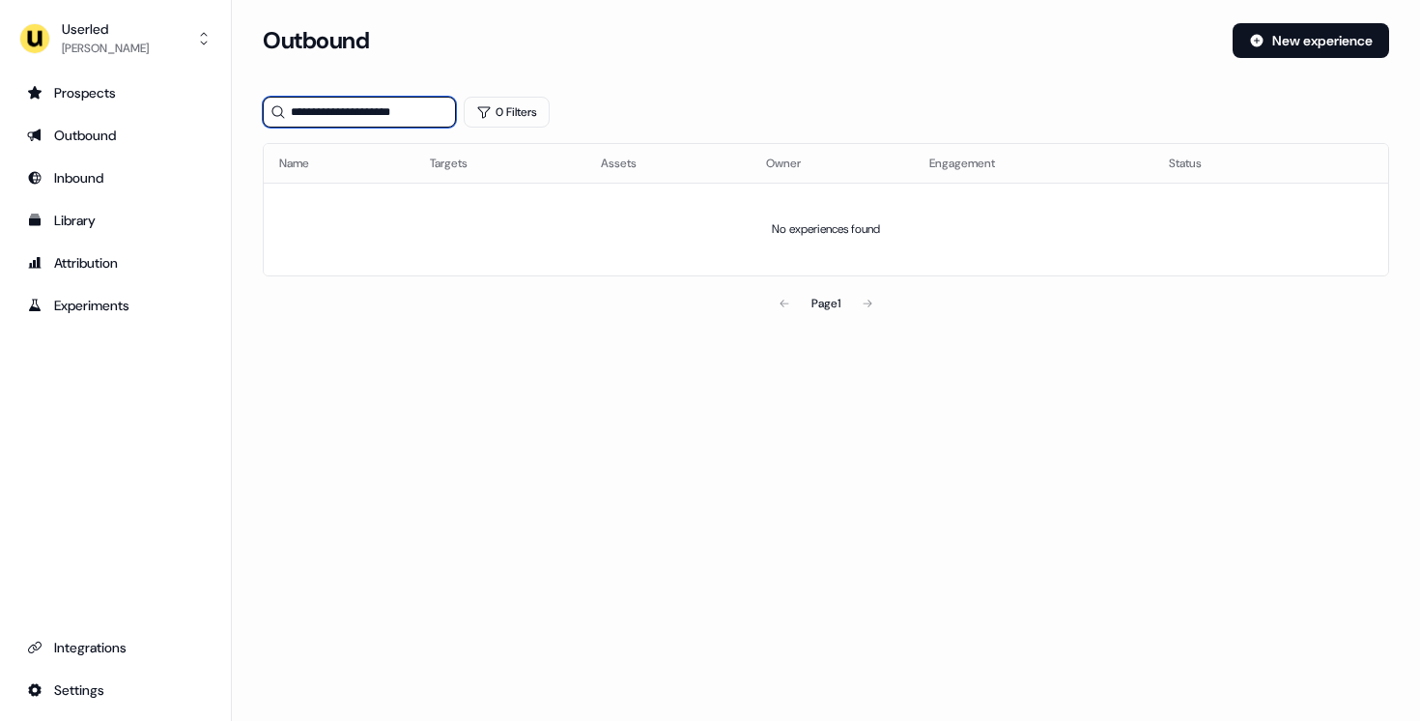
drag, startPoint x: 421, startPoint y: 117, endPoint x: 301, endPoint y: 117, distance: 119.8
click at [300, 117] on input "**********" at bounding box center [359, 112] width 193 height 31
type input "*"
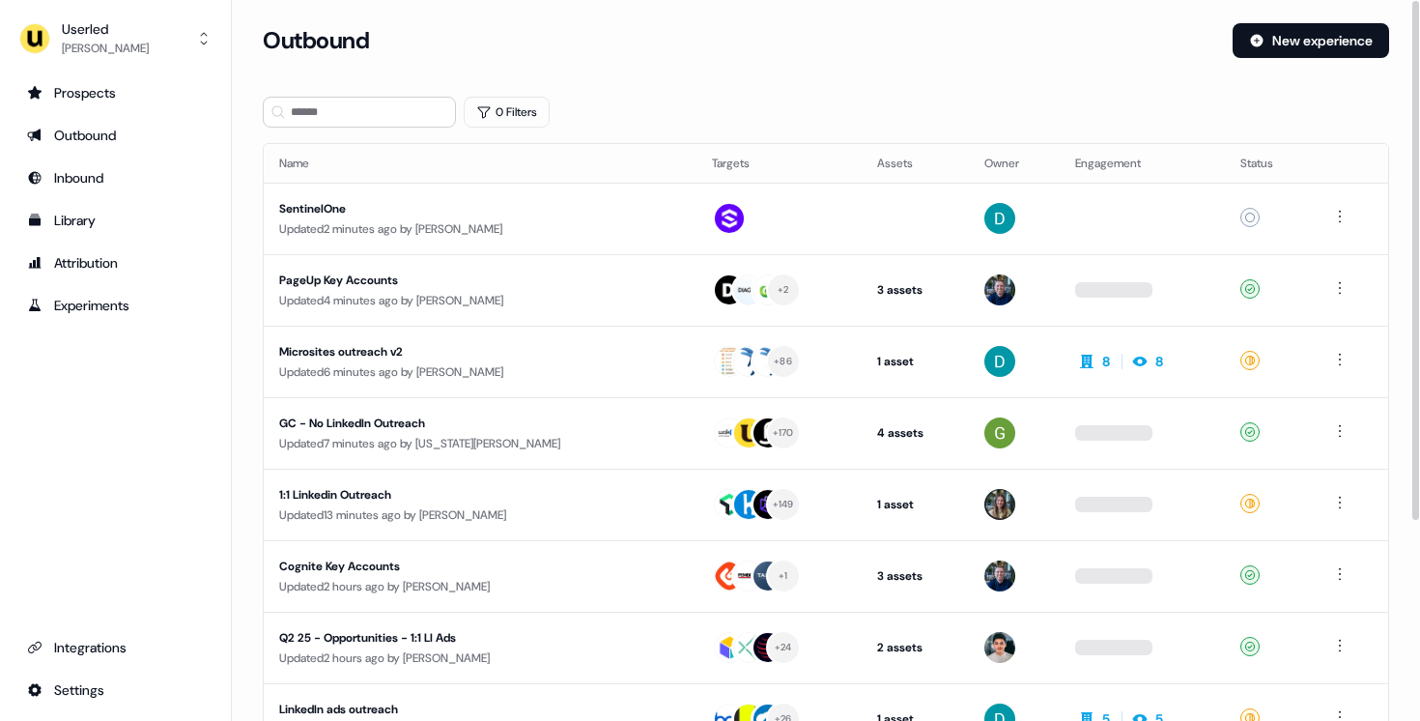
click at [323, 94] on section "Loading... Outbound New experience 0 Filters Name Targets Assets Owner Engageme…" at bounding box center [826, 511] width 1188 height 976
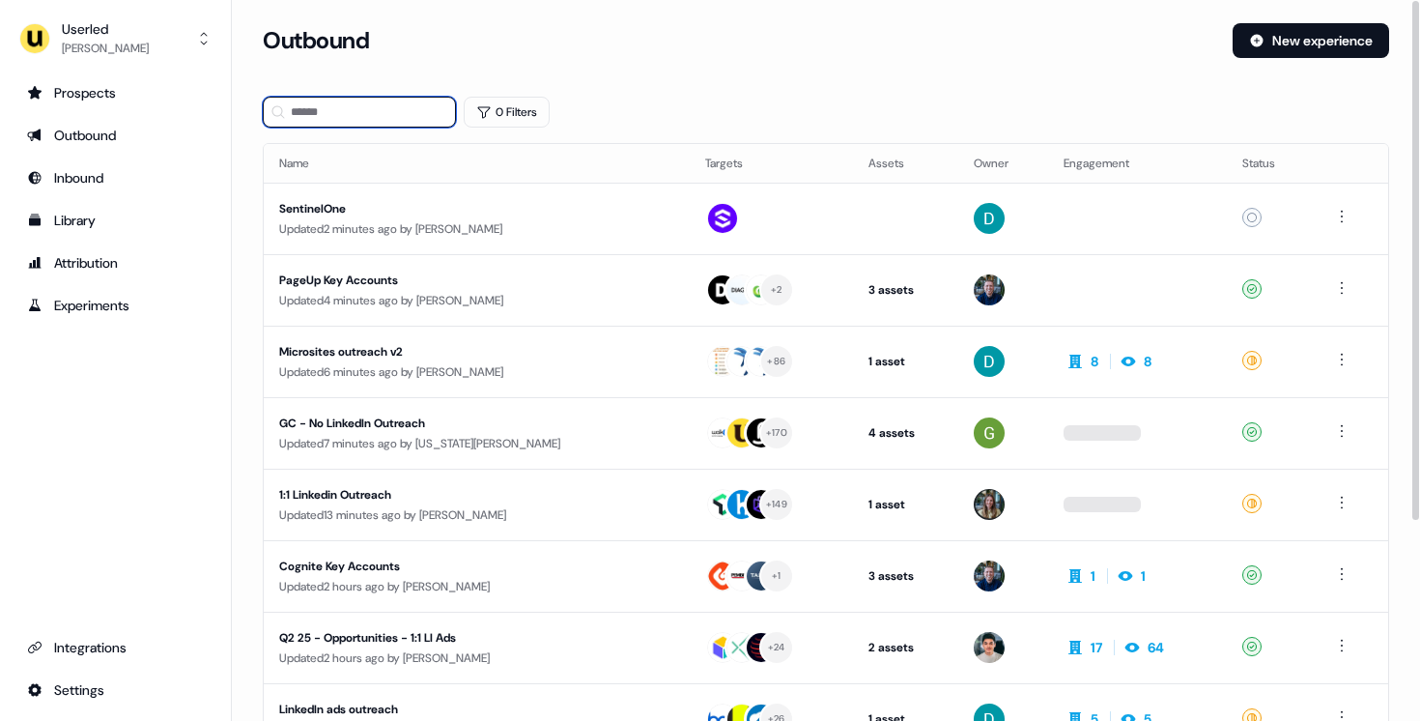
click at [323, 99] on input at bounding box center [359, 112] width 193 height 31
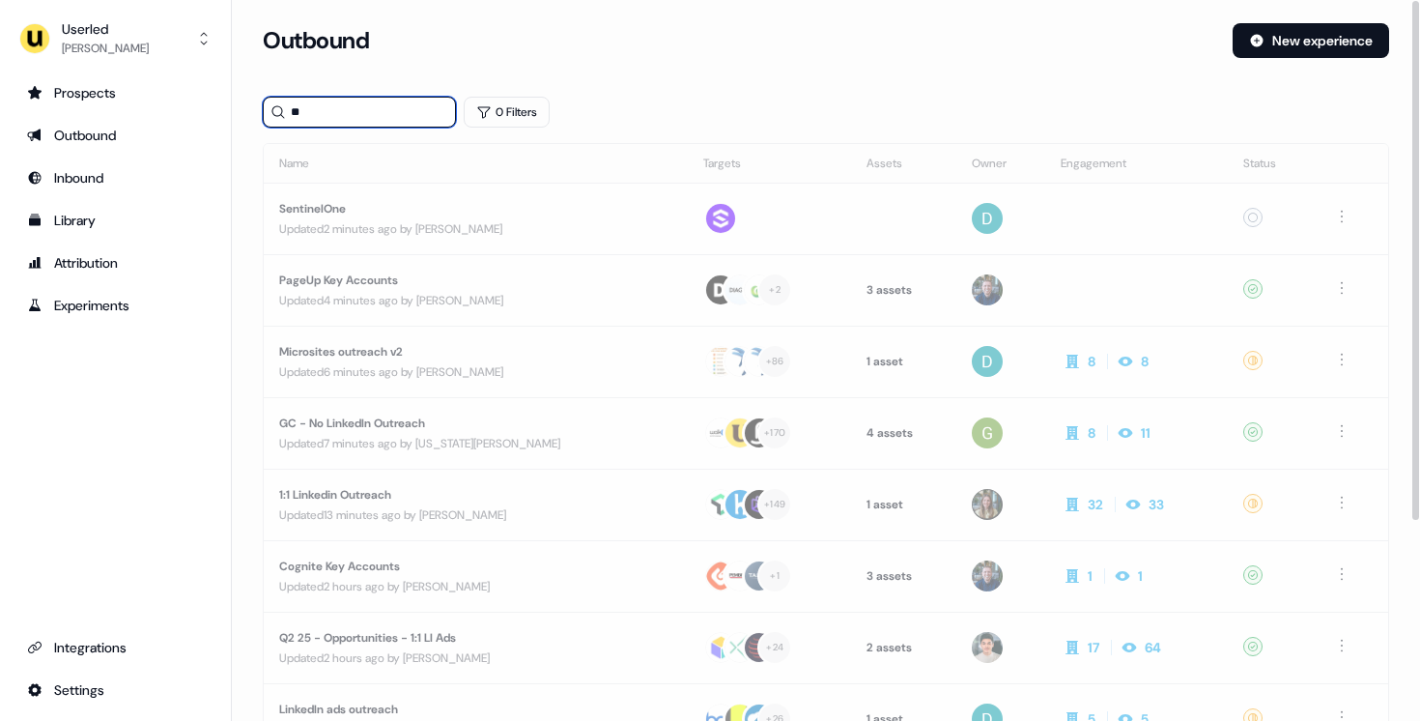
type input "*"
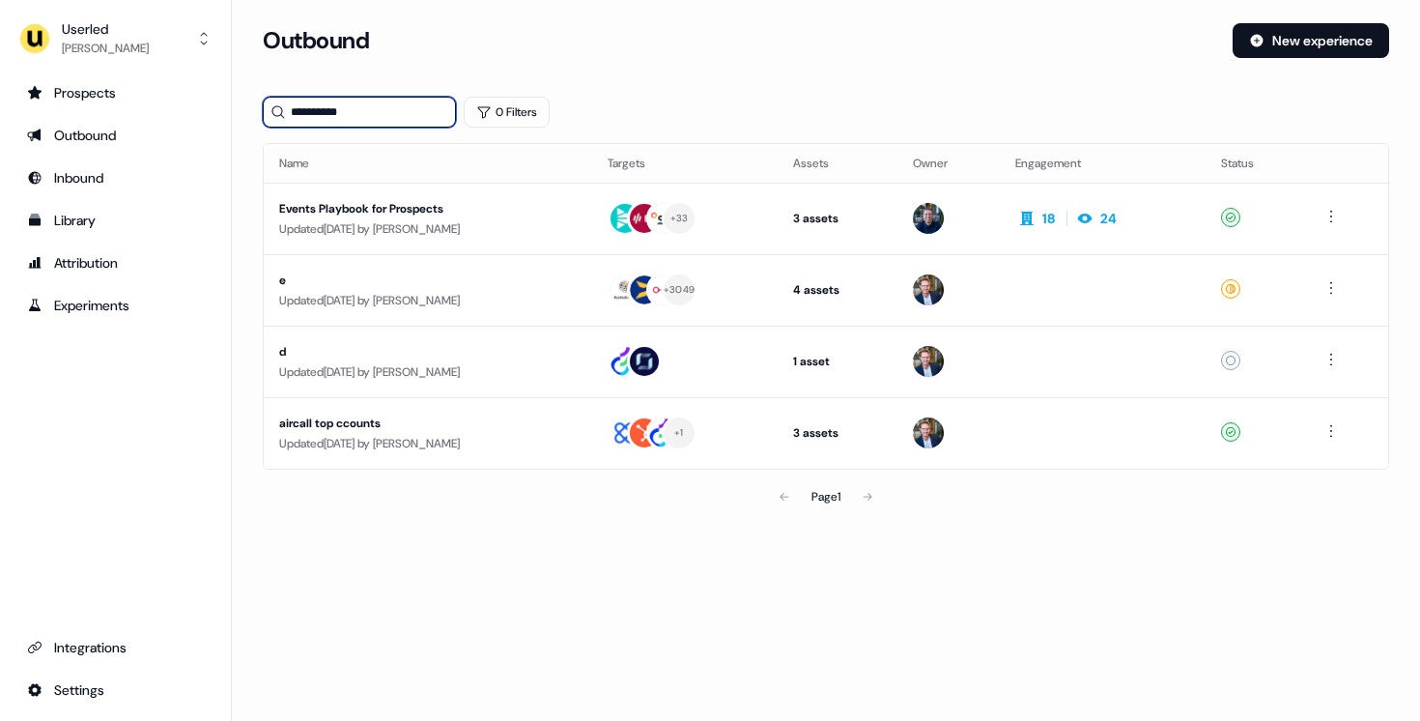
drag, startPoint x: 349, startPoint y: 110, endPoint x: 314, endPoint y: 110, distance: 34.8
click at [314, 110] on input "**********" at bounding box center [359, 112] width 193 height 31
type input "*"
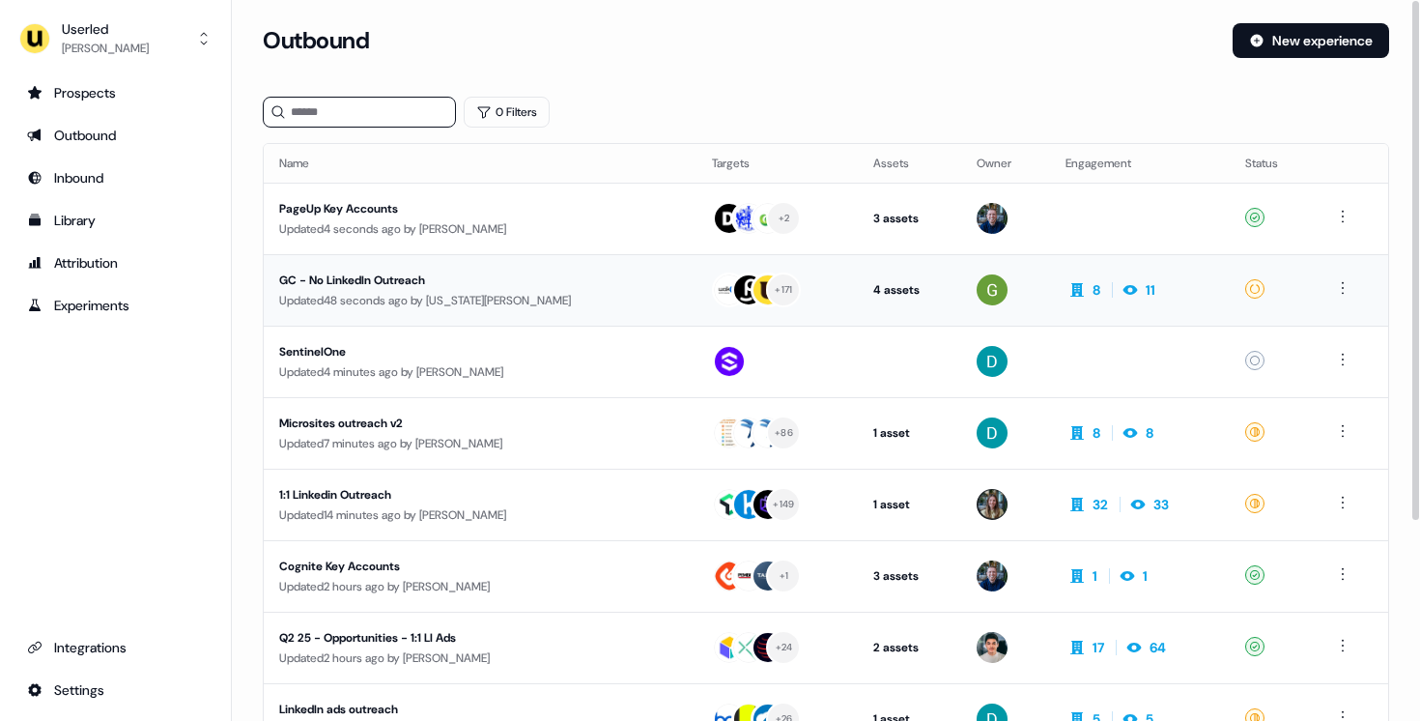
click at [544, 304] on div "Updated 48 seconds ago by [US_STATE][PERSON_NAME]" at bounding box center [480, 300] width 402 height 19
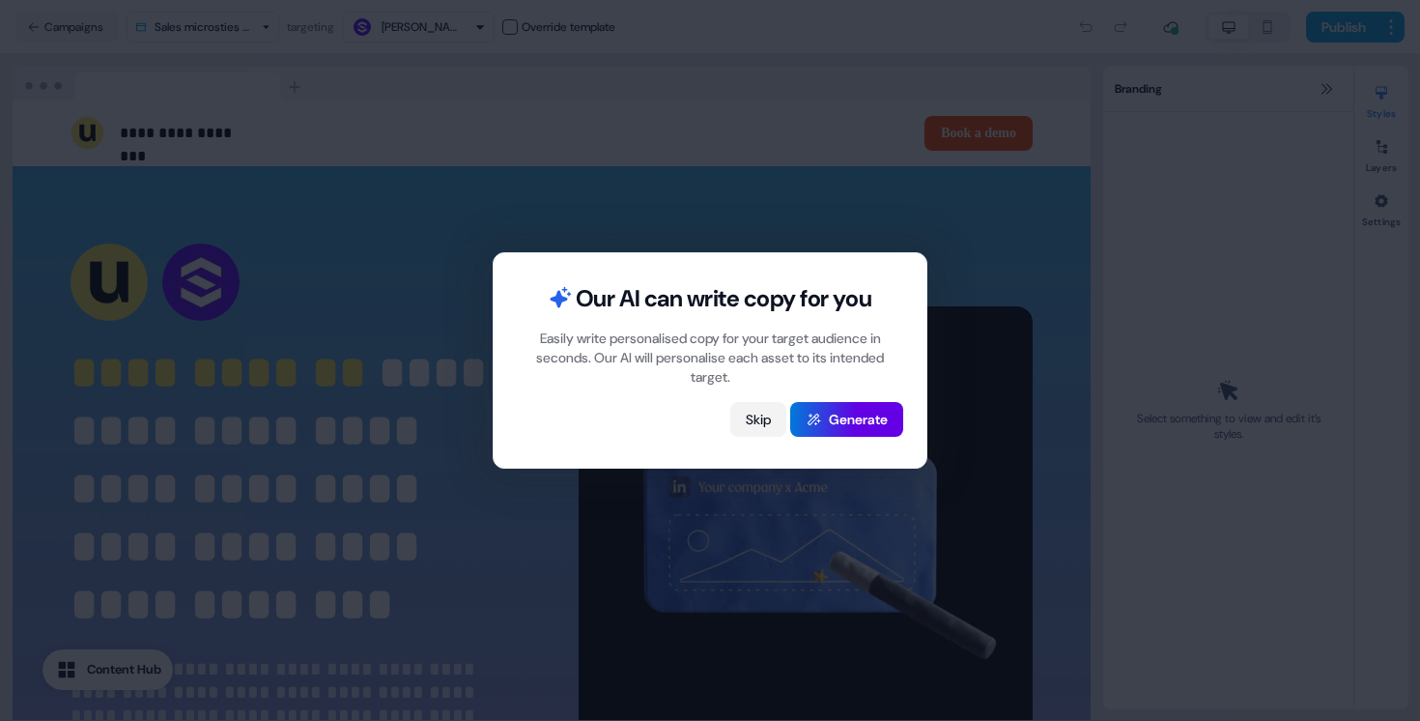
click at [765, 408] on button "Skip" at bounding box center [758, 419] width 56 height 35
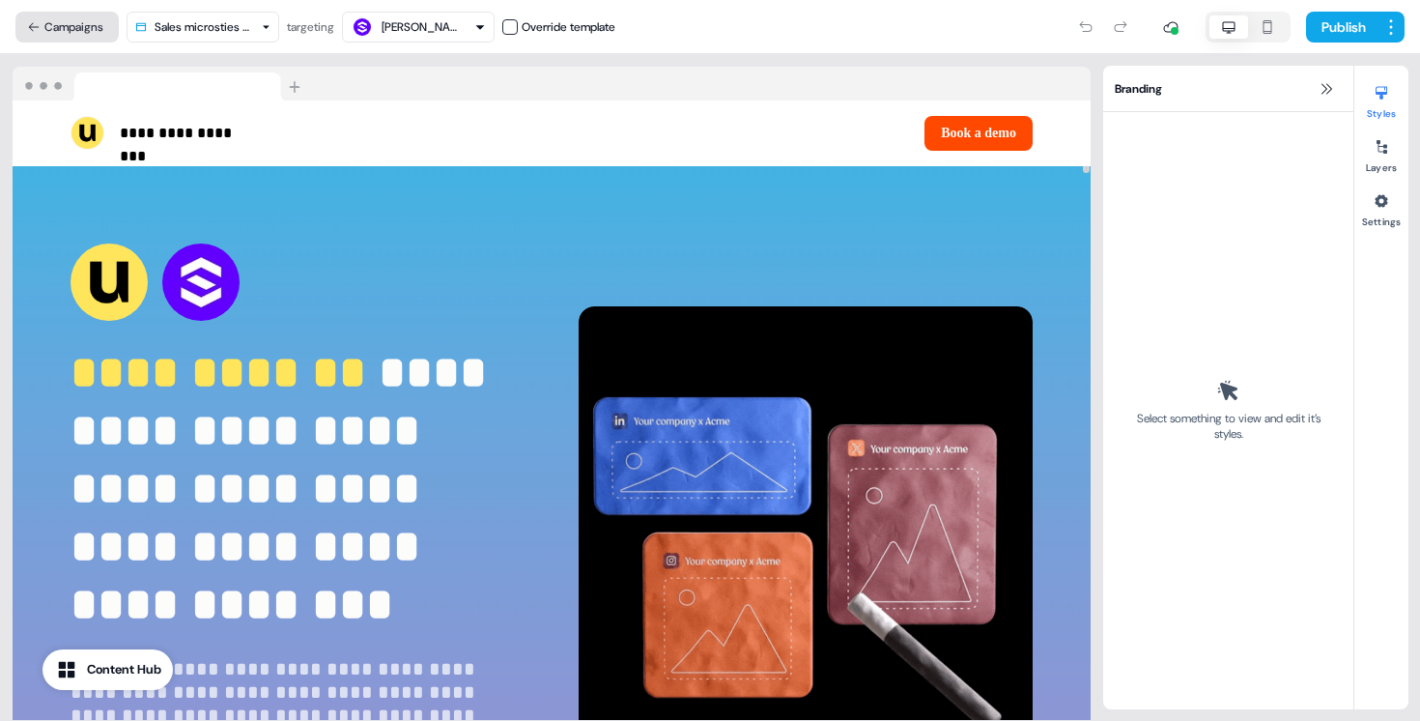
click at [103, 34] on button "Campaigns" at bounding box center [66, 27] width 103 height 31
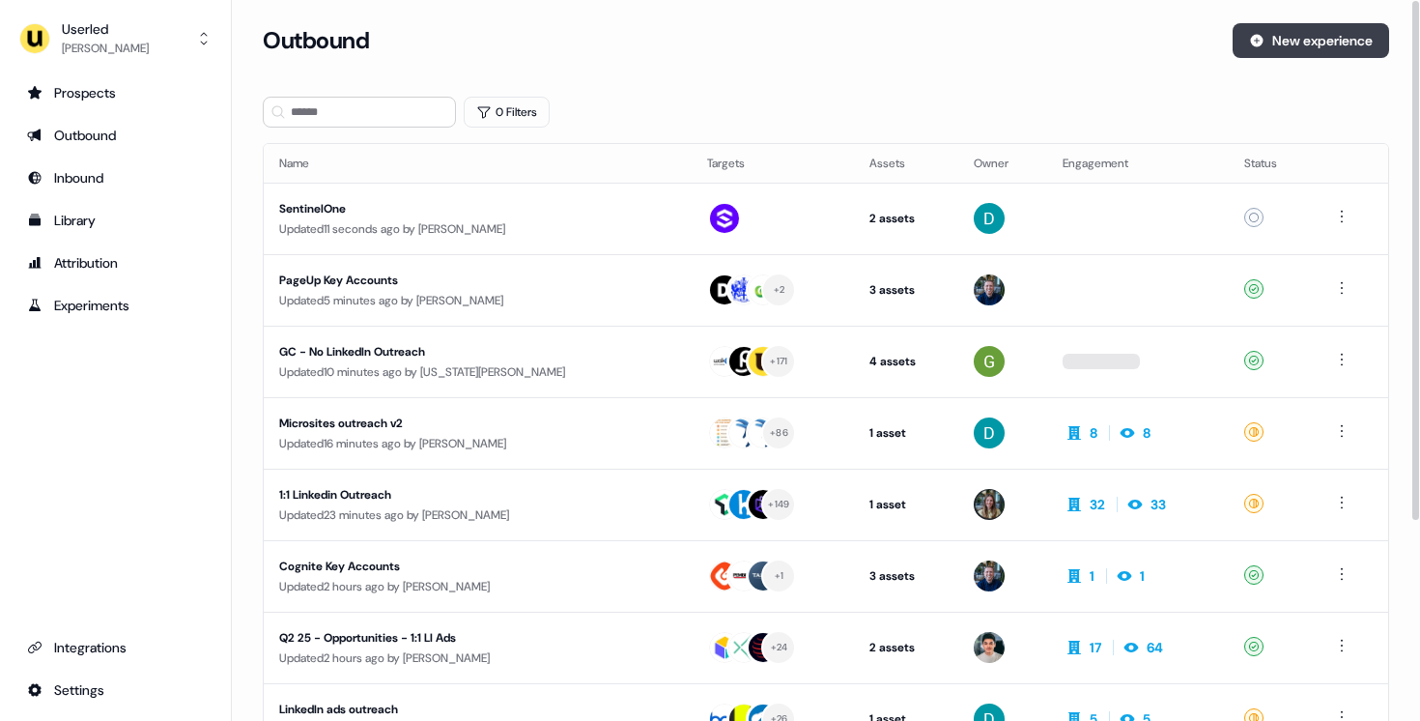
click at [1311, 44] on button "New experience" at bounding box center [1311, 40] width 156 height 35
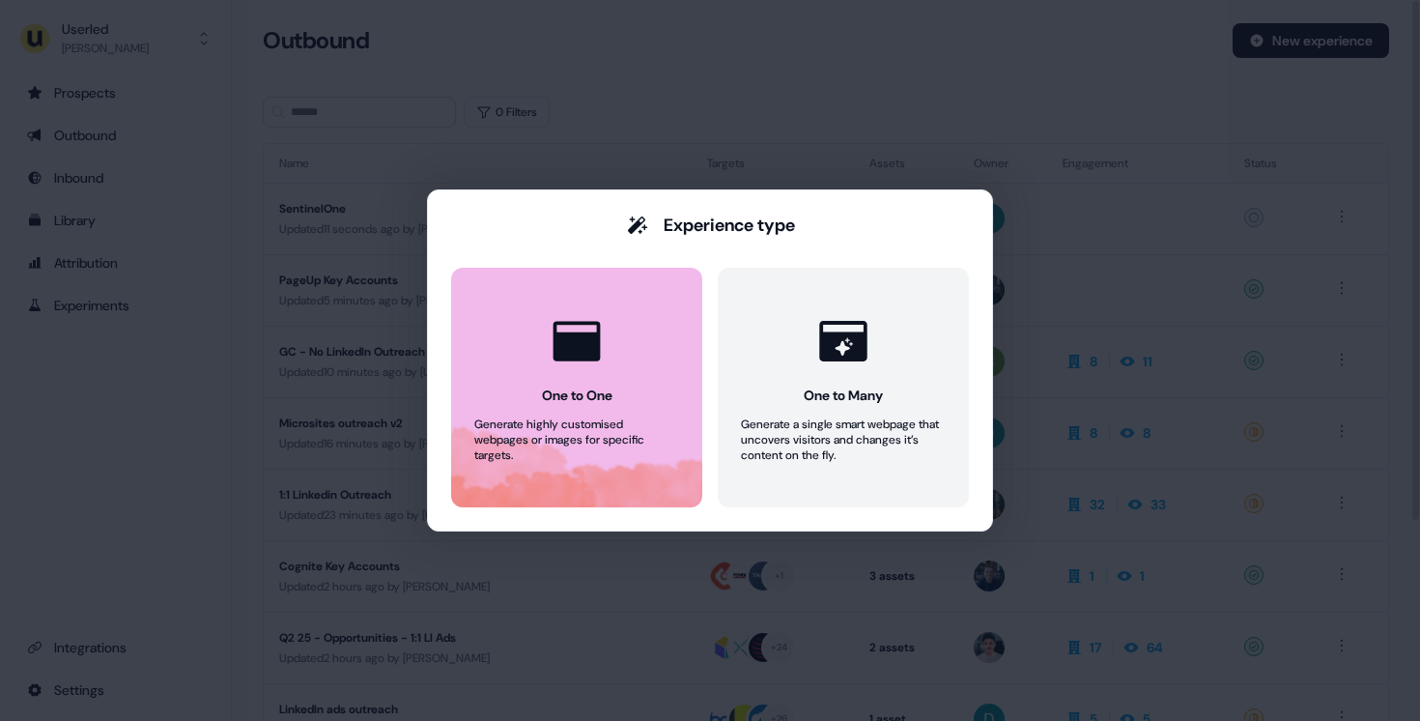
click at [607, 321] on div at bounding box center [576, 340] width 73 height 73
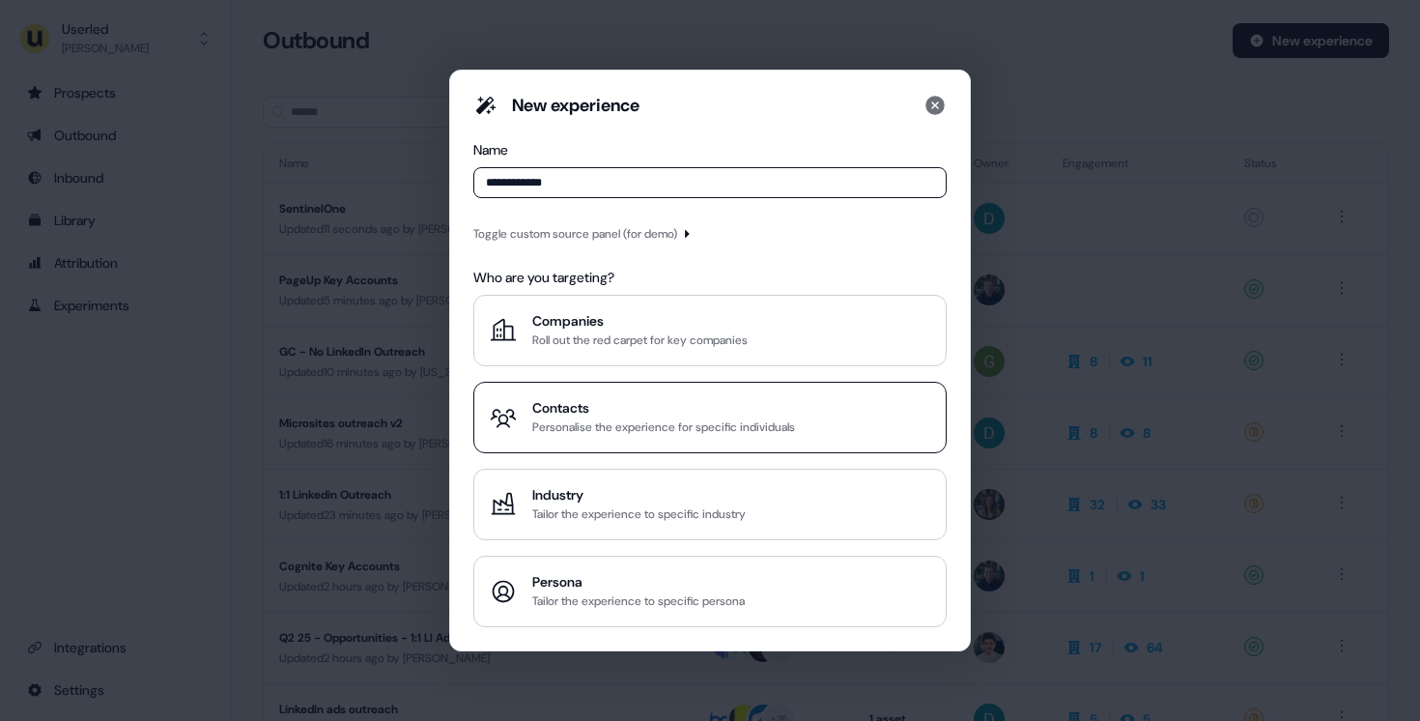
type input "**********"
click at [666, 427] on div "Personalise the experience for specific individuals" at bounding box center [663, 426] width 263 height 19
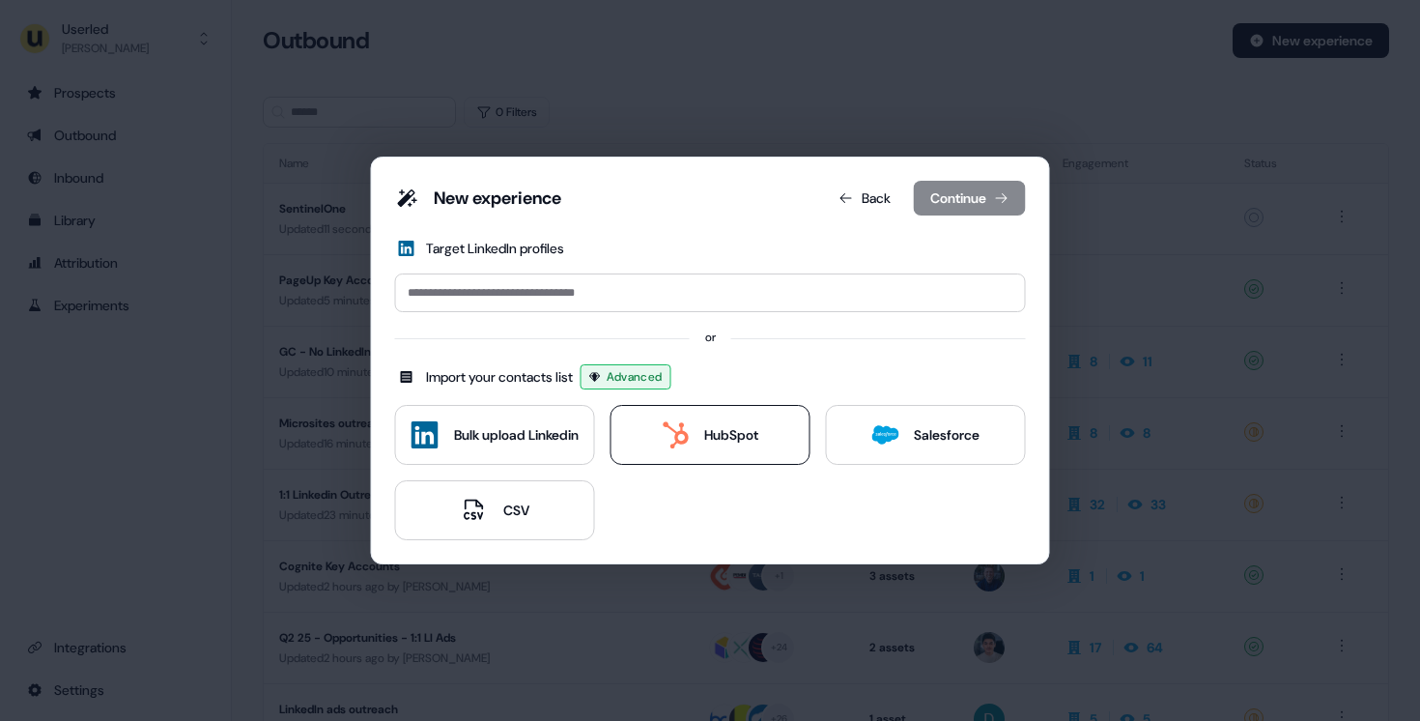
click at [743, 449] on button "HubSpot" at bounding box center [710, 435] width 200 height 60
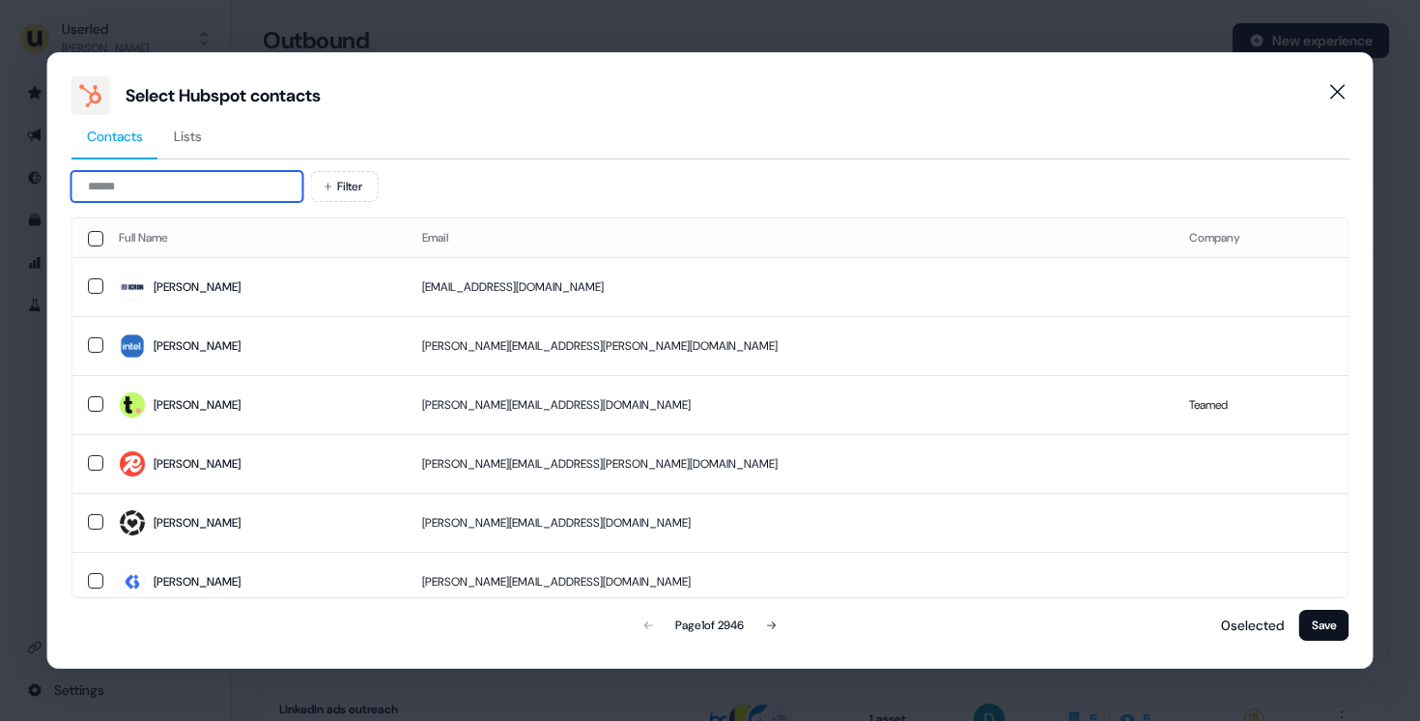
click at [220, 188] on input at bounding box center [187, 186] width 232 height 31
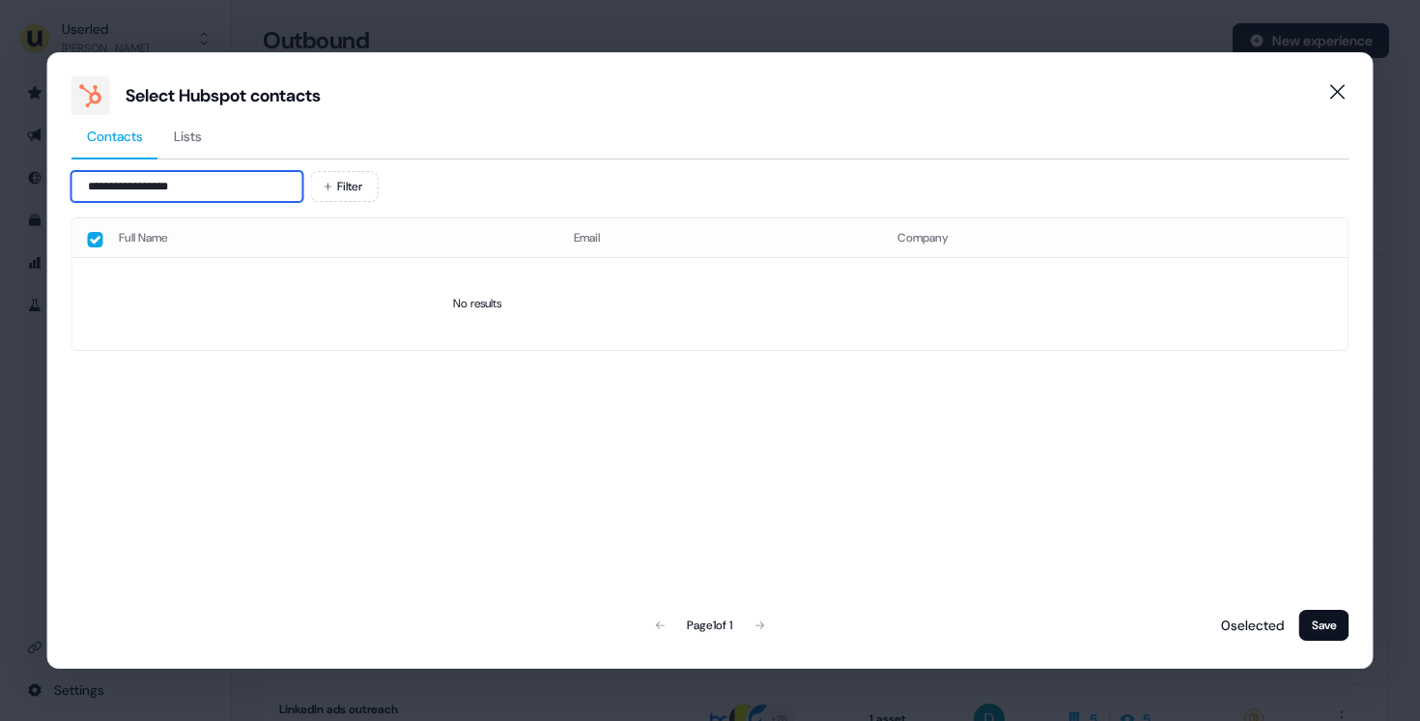
click at [164, 184] on input "**********" at bounding box center [187, 186] width 232 height 31
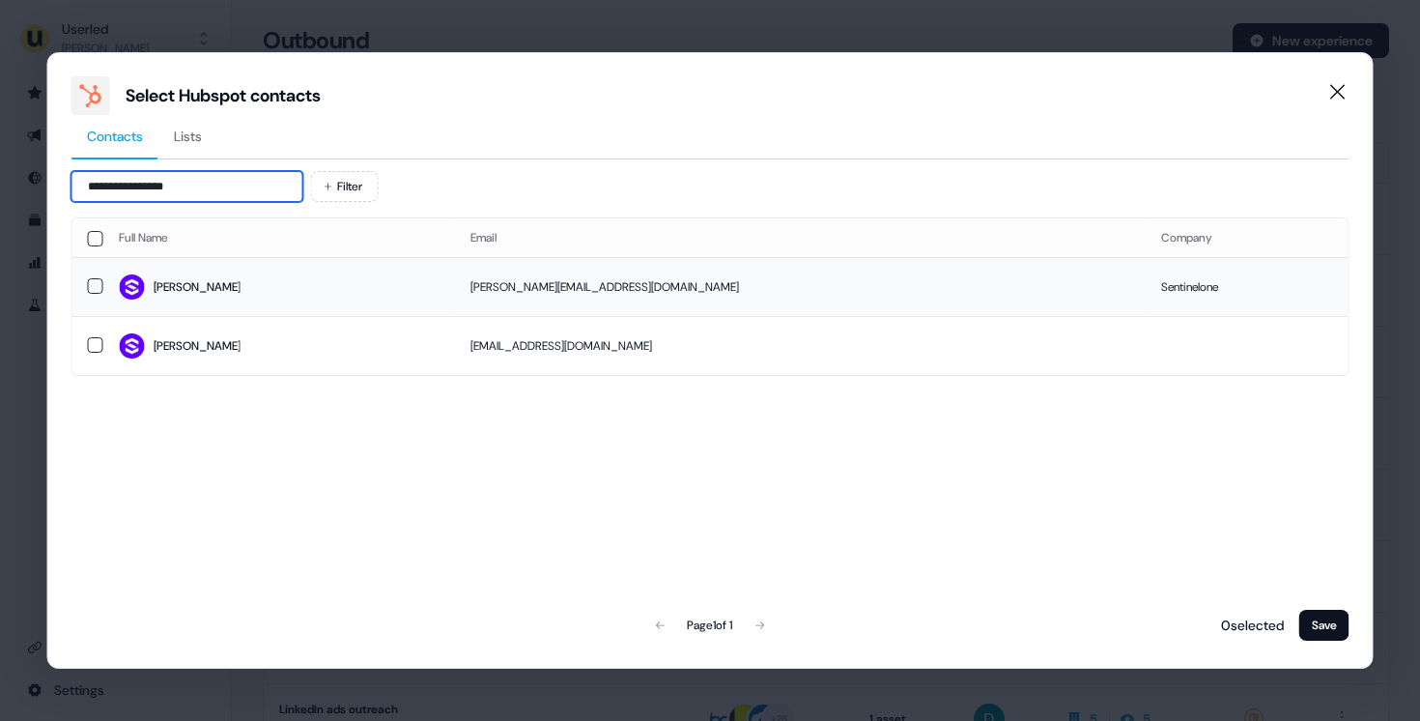
type input "**********"
click at [322, 291] on span "[PERSON_NAME]" at bounding box center [279, 286] width 321 height 27
click at [1332, 626] on button "Save" at bounding box center [1324, 625] width 50 height 31
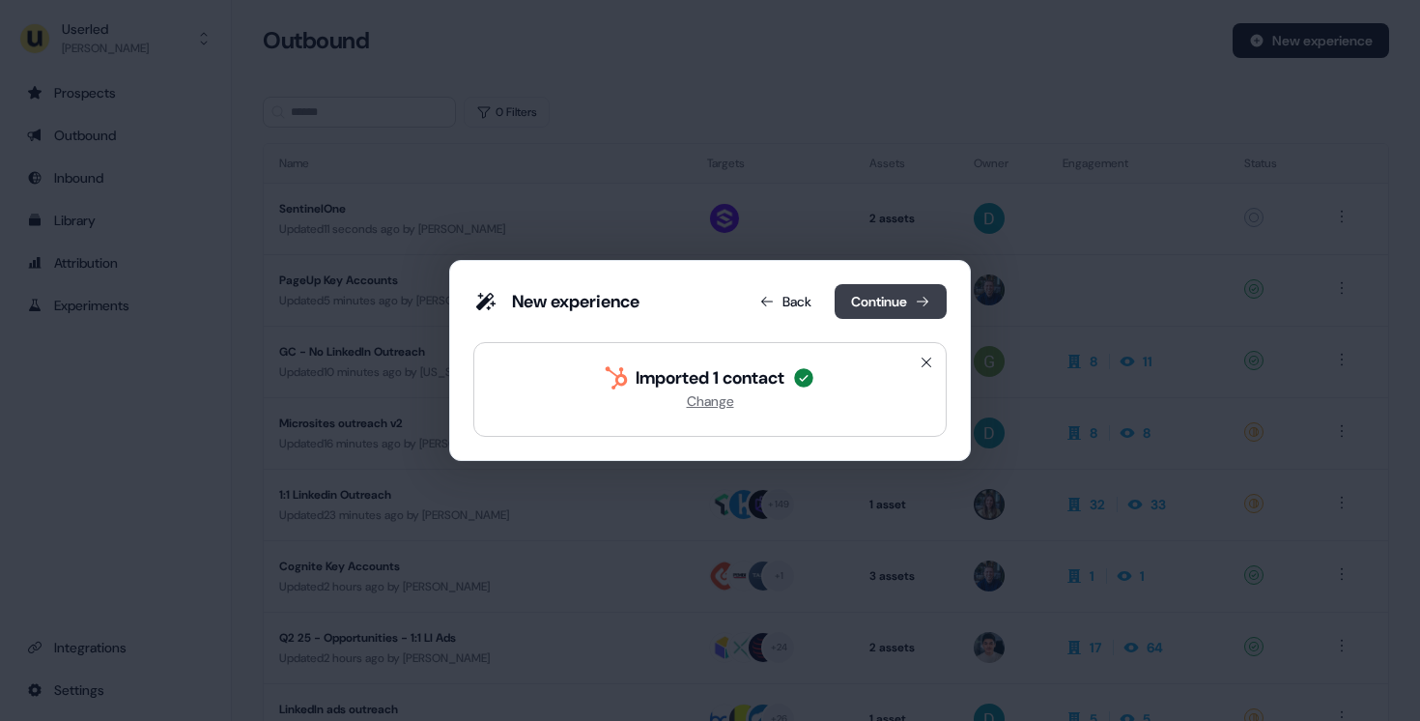
click at [878, 291] on button "Continue" at bounding box center [891, 301] width 112 height 35
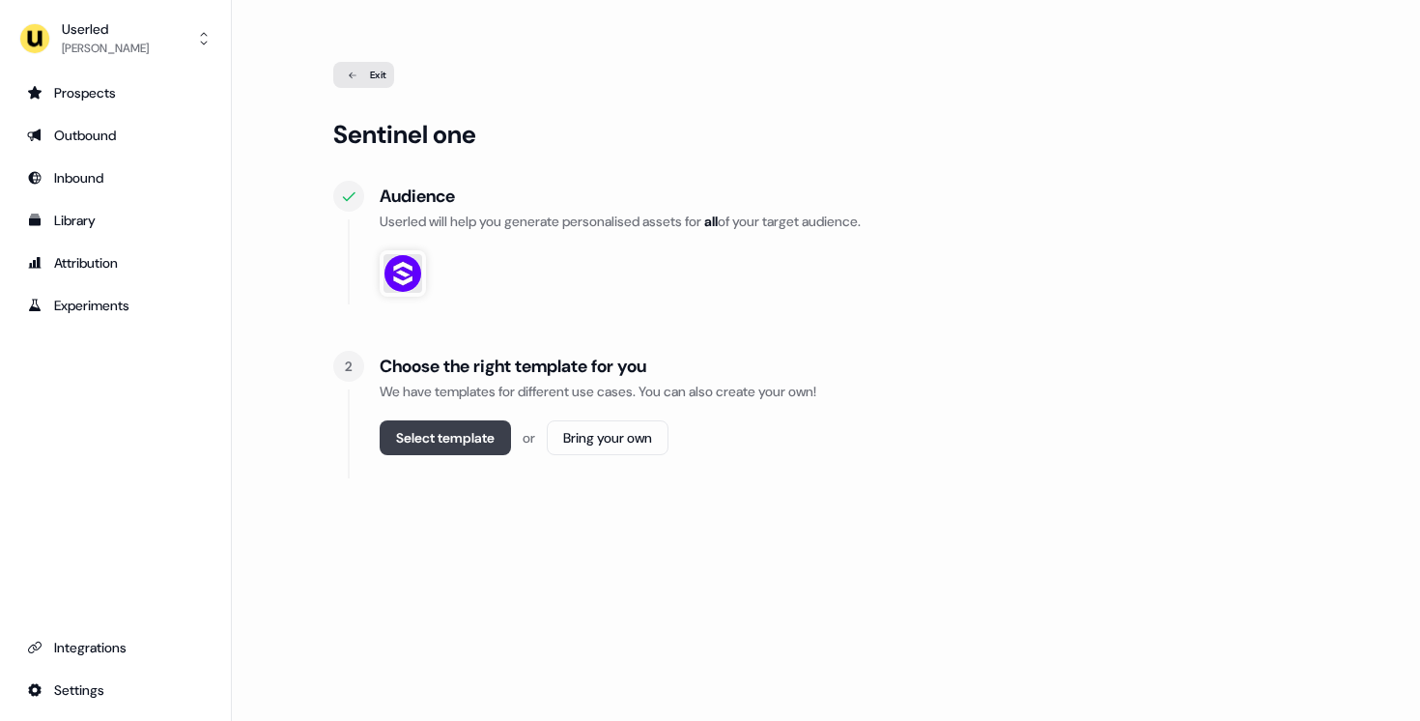
click at [467, 451] on button "Select template" at bounding box center [445, 437] width 131 height 35
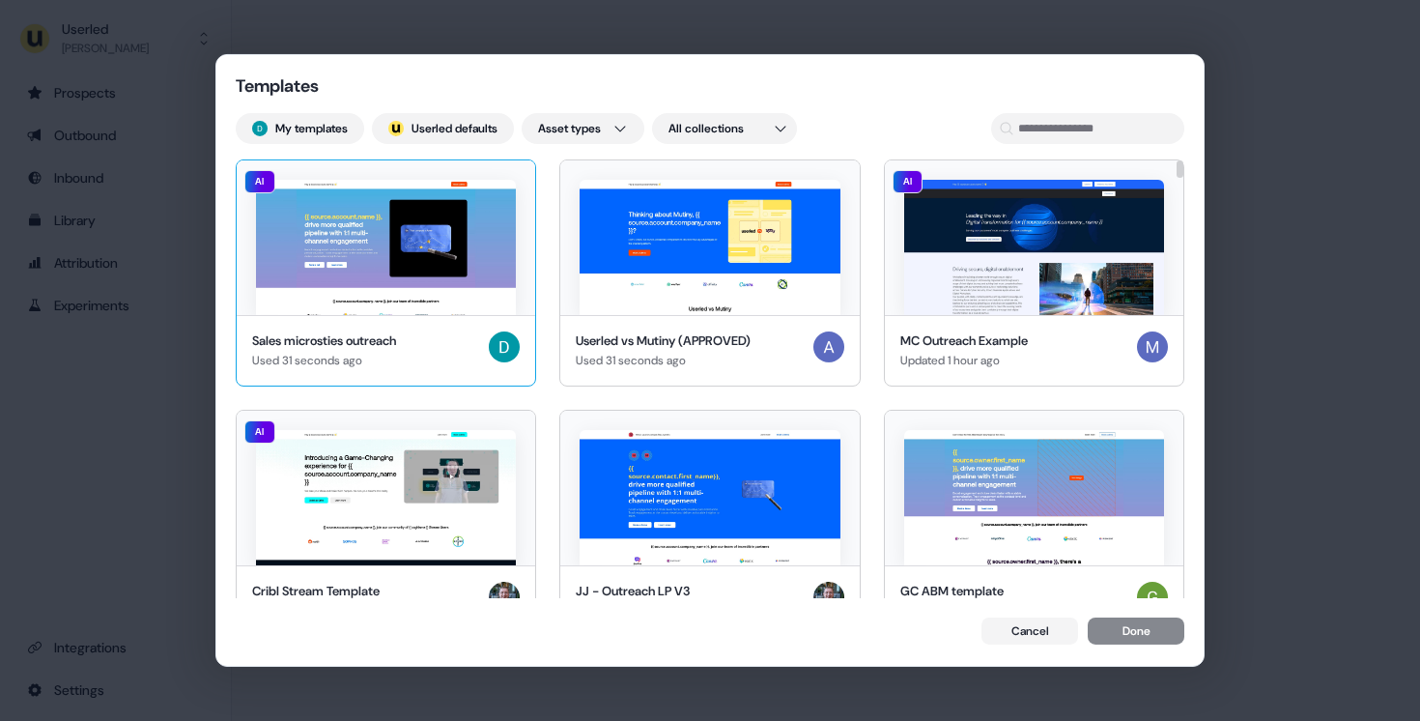
click at [391, 284] on img at bounding box center [386, 247] width 260 height 135
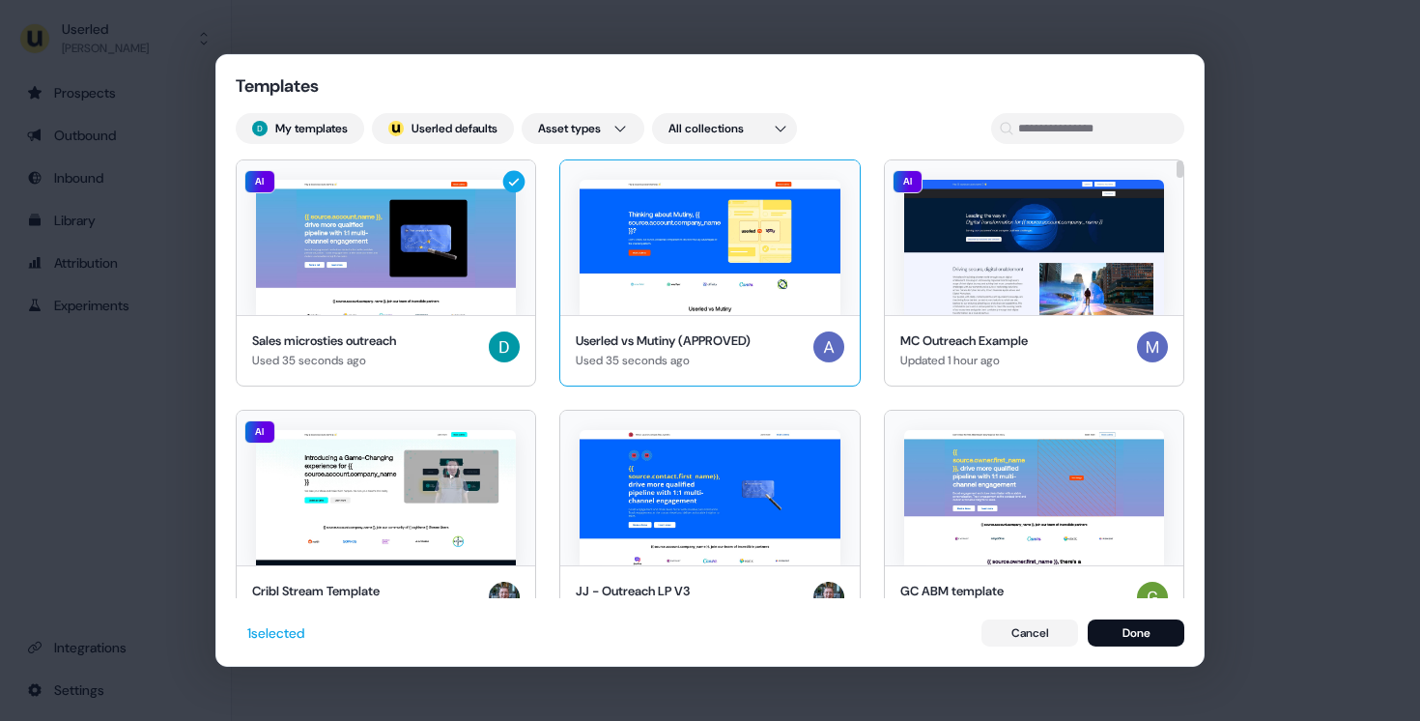
click at [696, 224] on img at bounding box center [710, 247] width 260 height 135
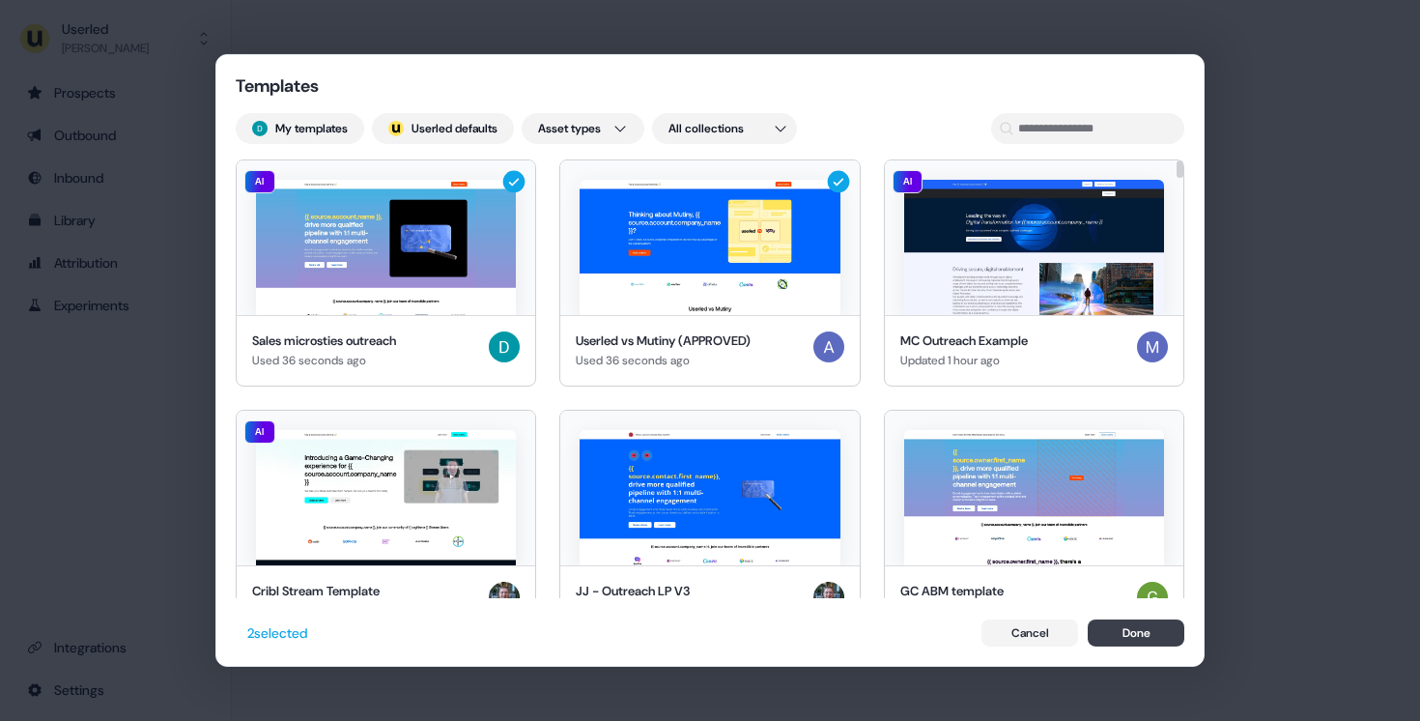
click at [1147, 637] on button "Done" at bounding box center [1136, 632] width 97 height 27
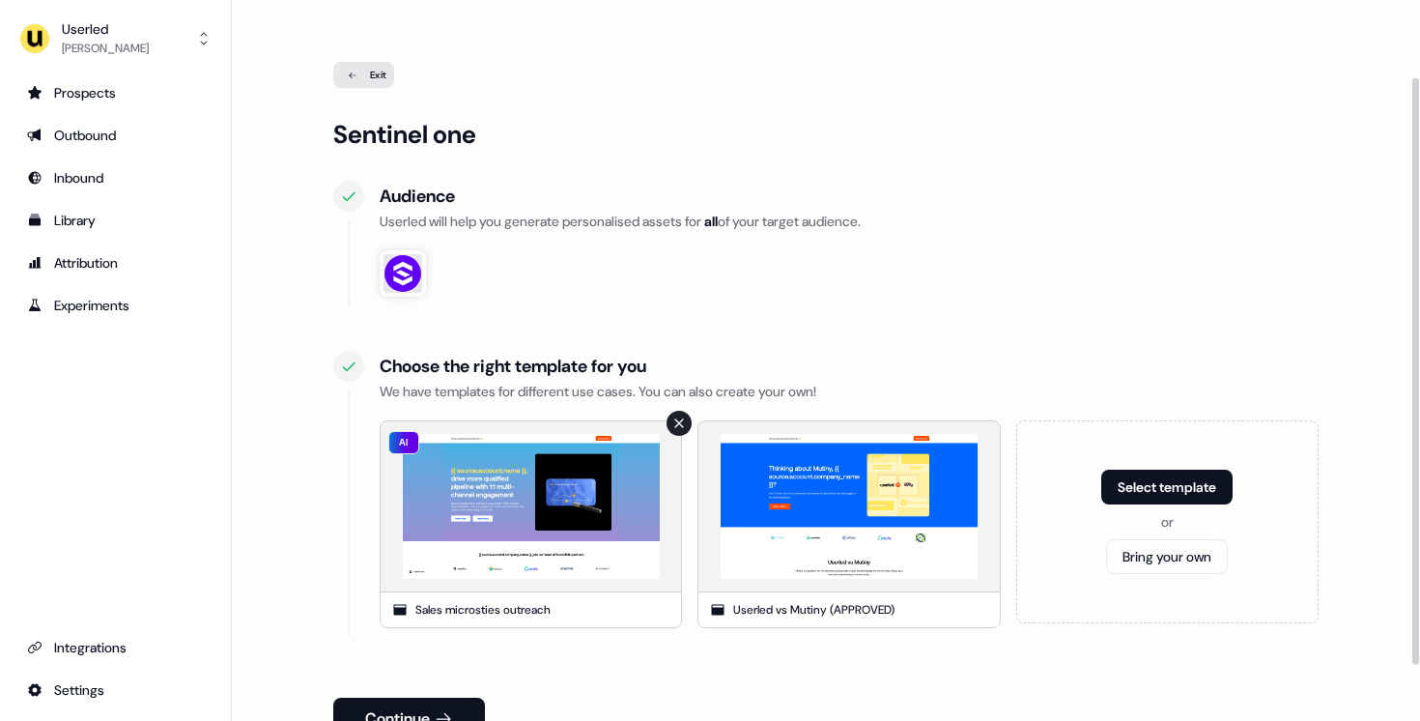
scroll to position [118, 0]
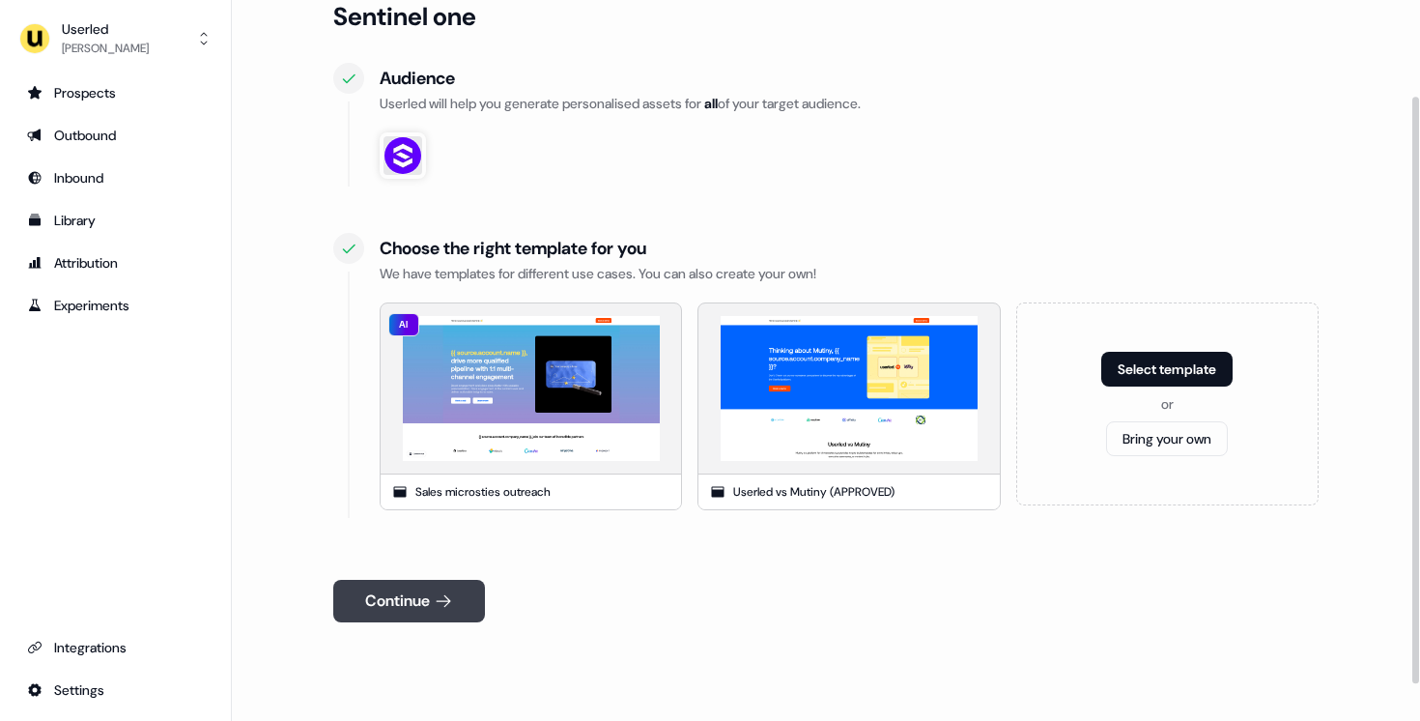
click at [451, 589] on button "Continue" at bounding box center [409, 601] width 152 height 43
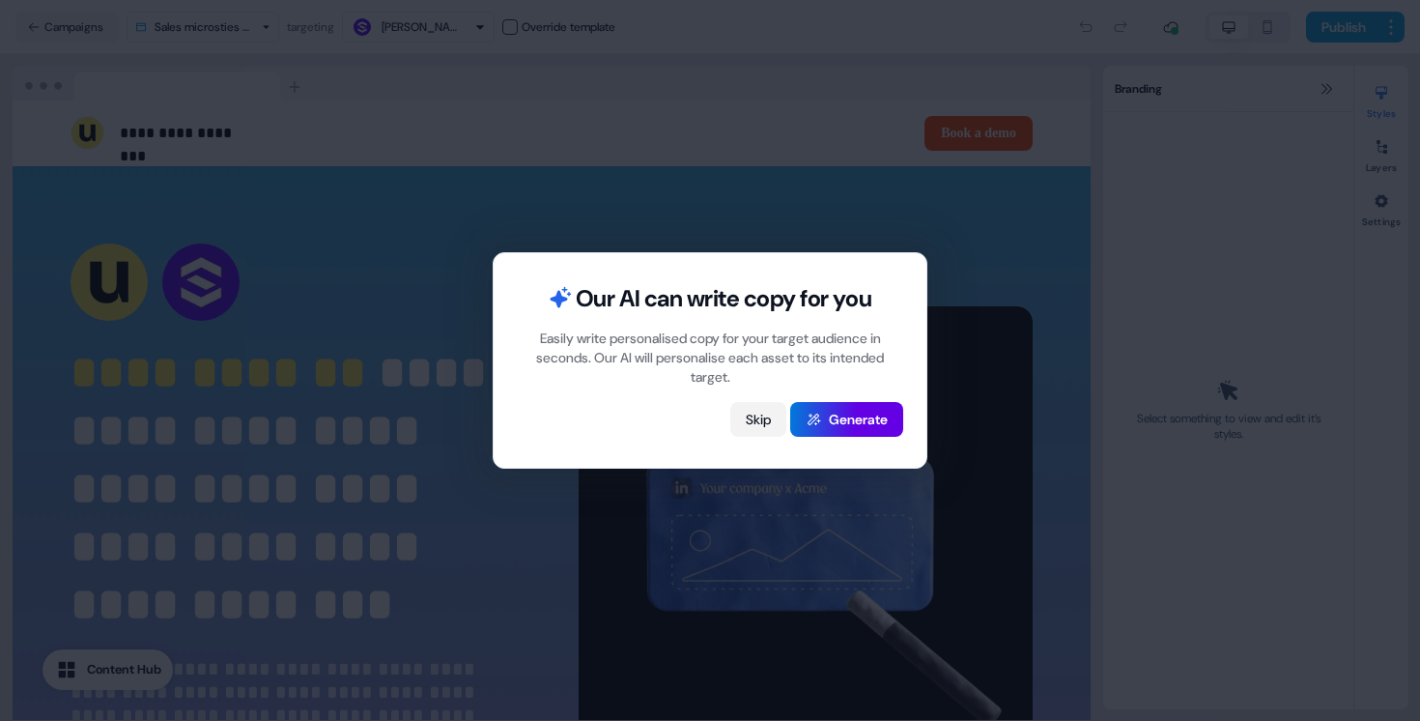
click at [752, 416] on button "Skip" at bounding box center [758, 419] width 56 height 35
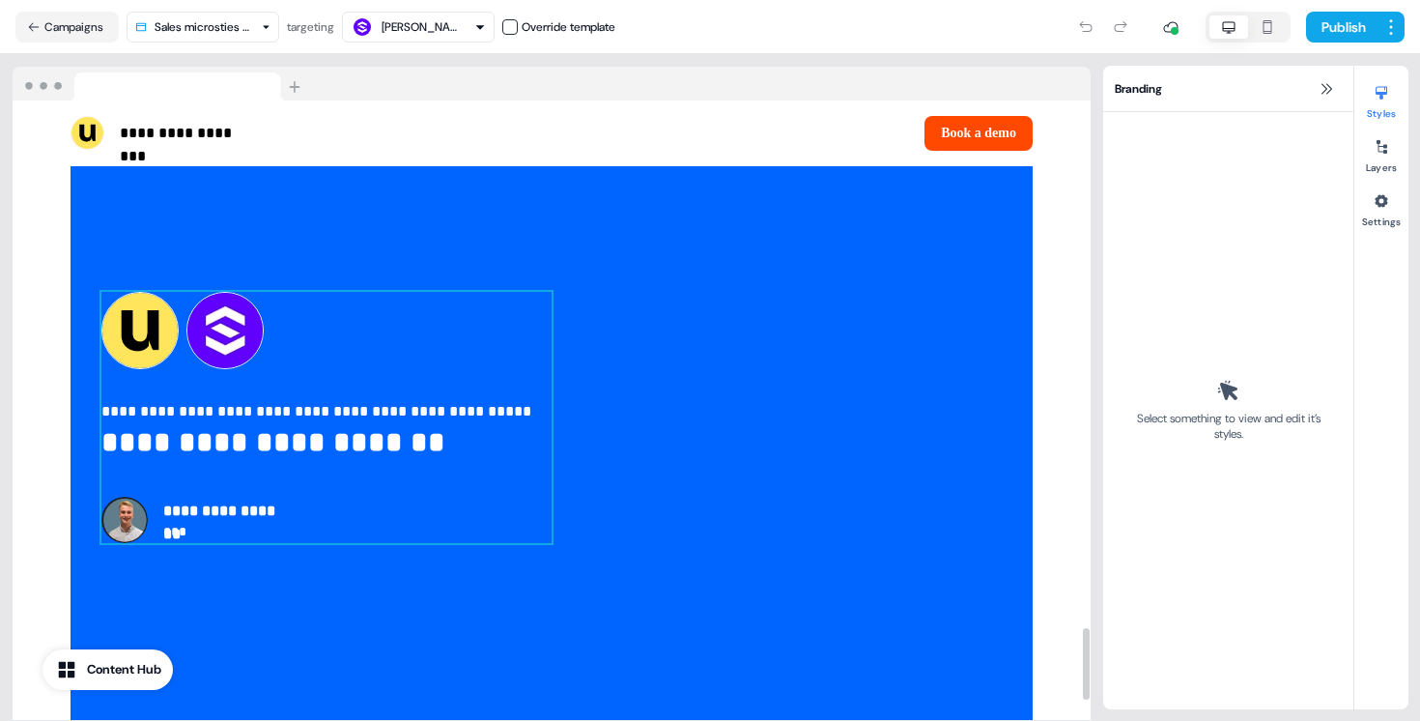
scroll to position [4573, 0]
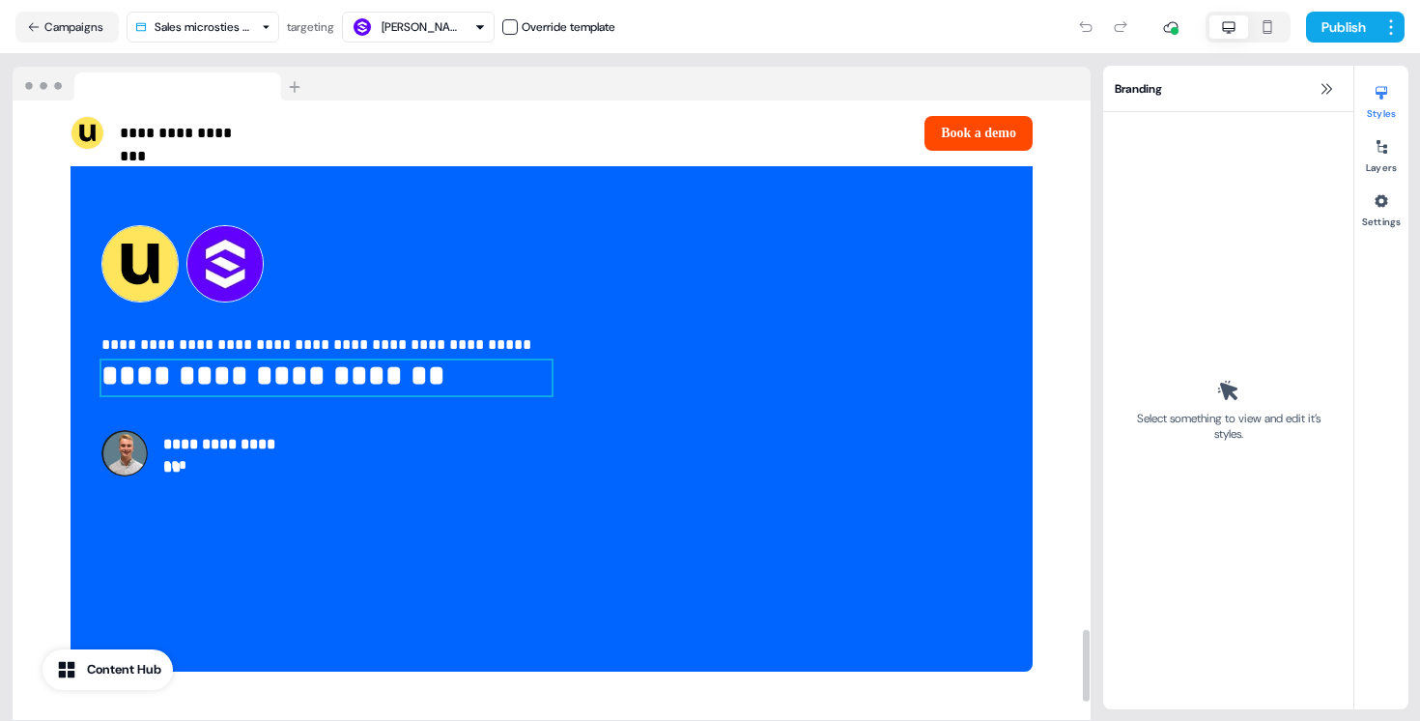
click at [165, 394] on p "**********" at bounding box center [326, 377] width 450 height 35
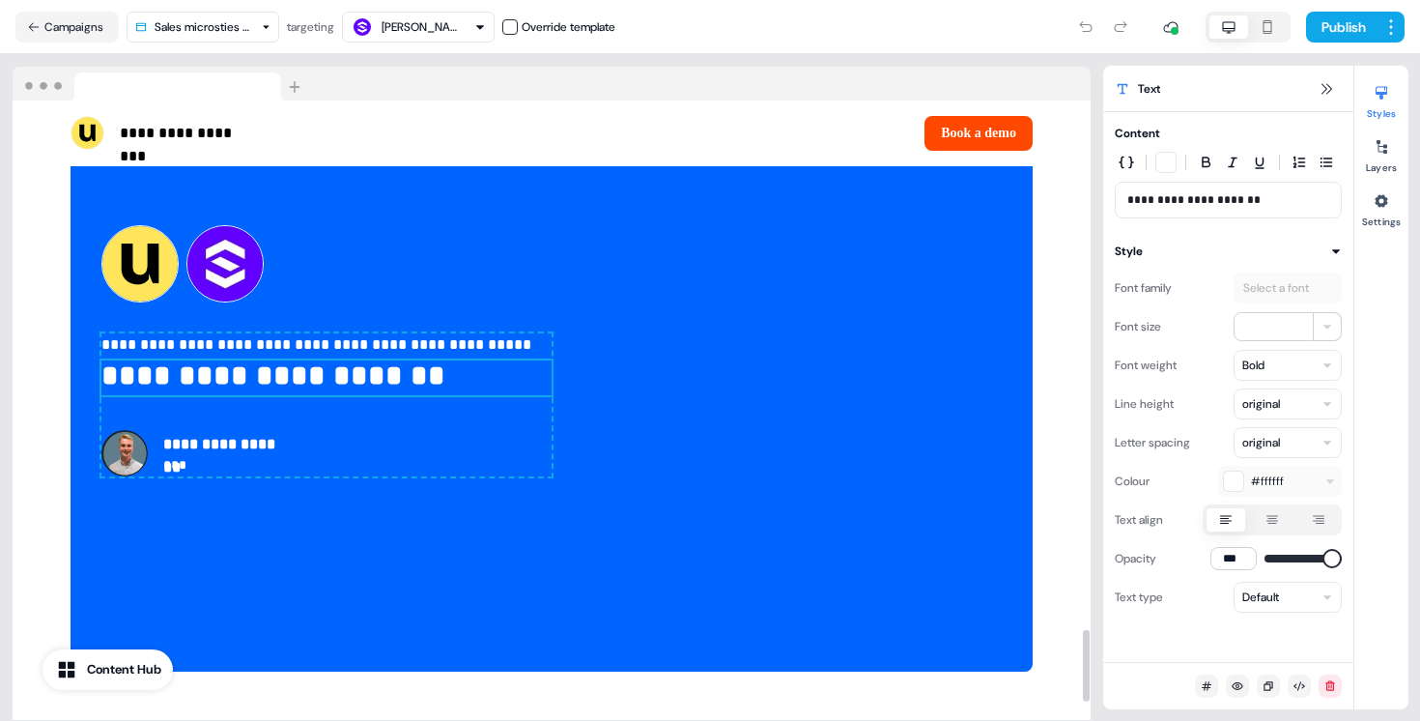
click at [165, 394] on p "**********" at bounding box center [326, 377] width 450 height 35
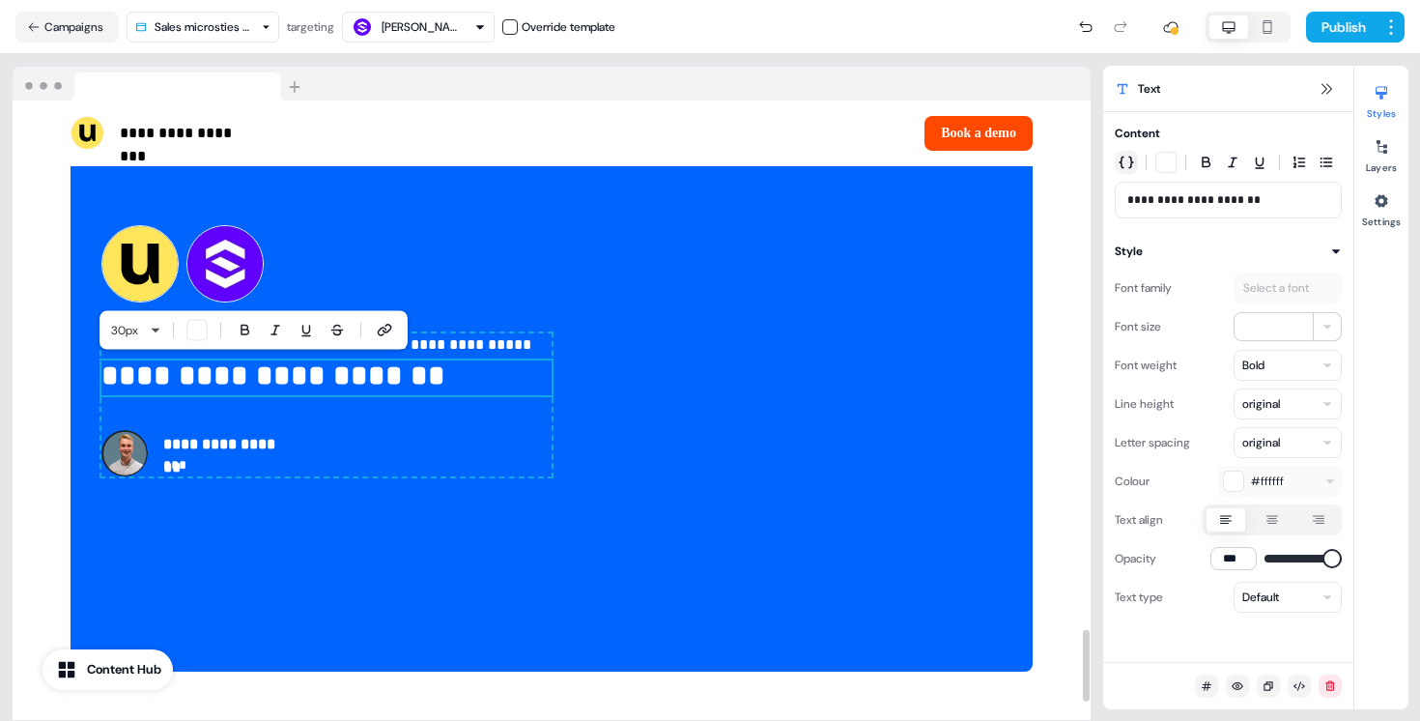
click at [1136, 162] on button "button" at bounding box center [1126, 162] width 23 height 23
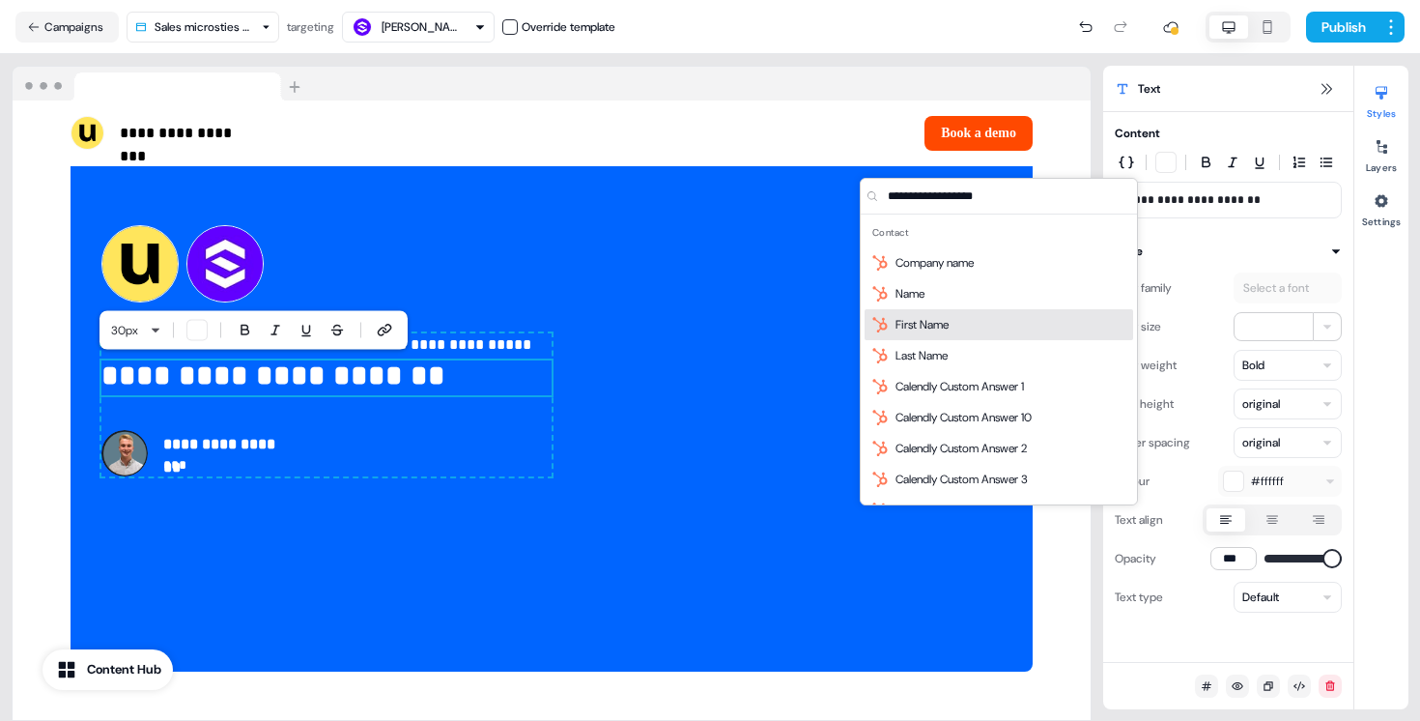
click at [1064, 321] on div "First Name" at bounding box center [999, 324] width 269 height 31
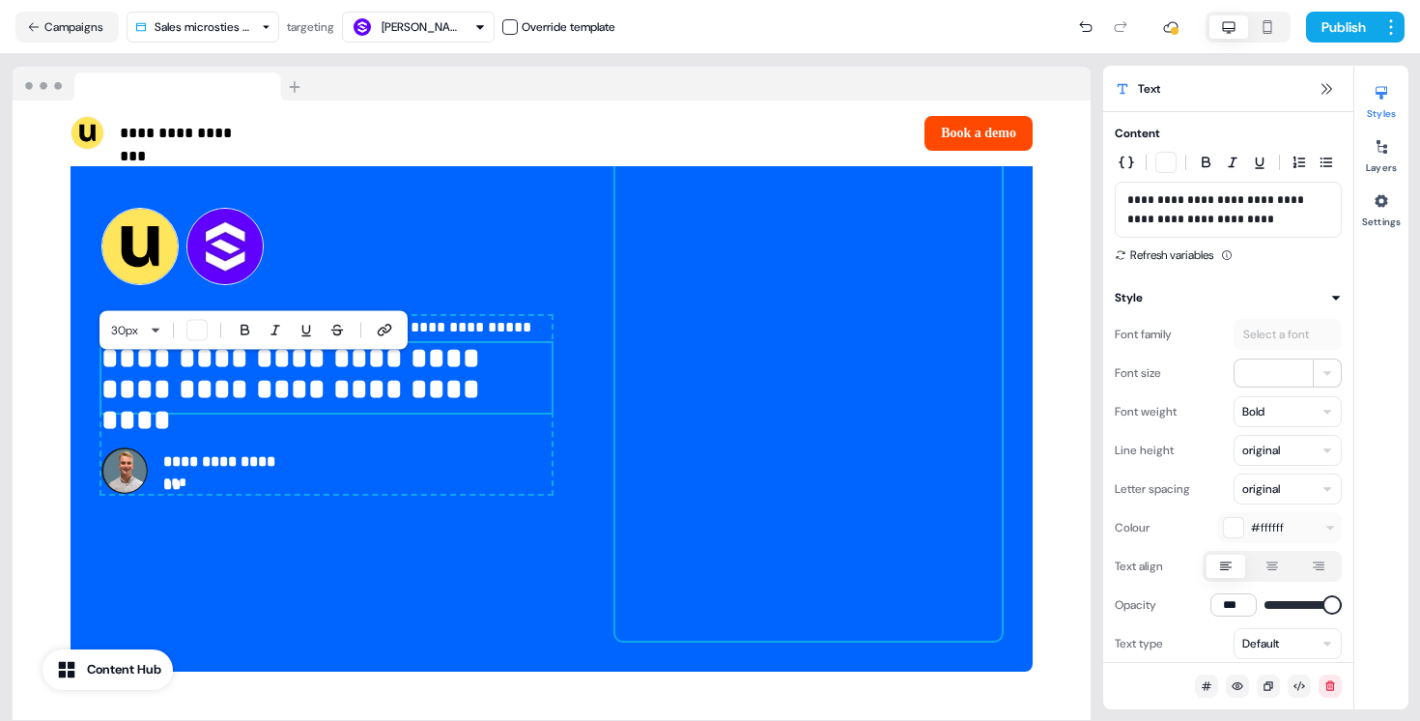
scroll to position [4555, 0]
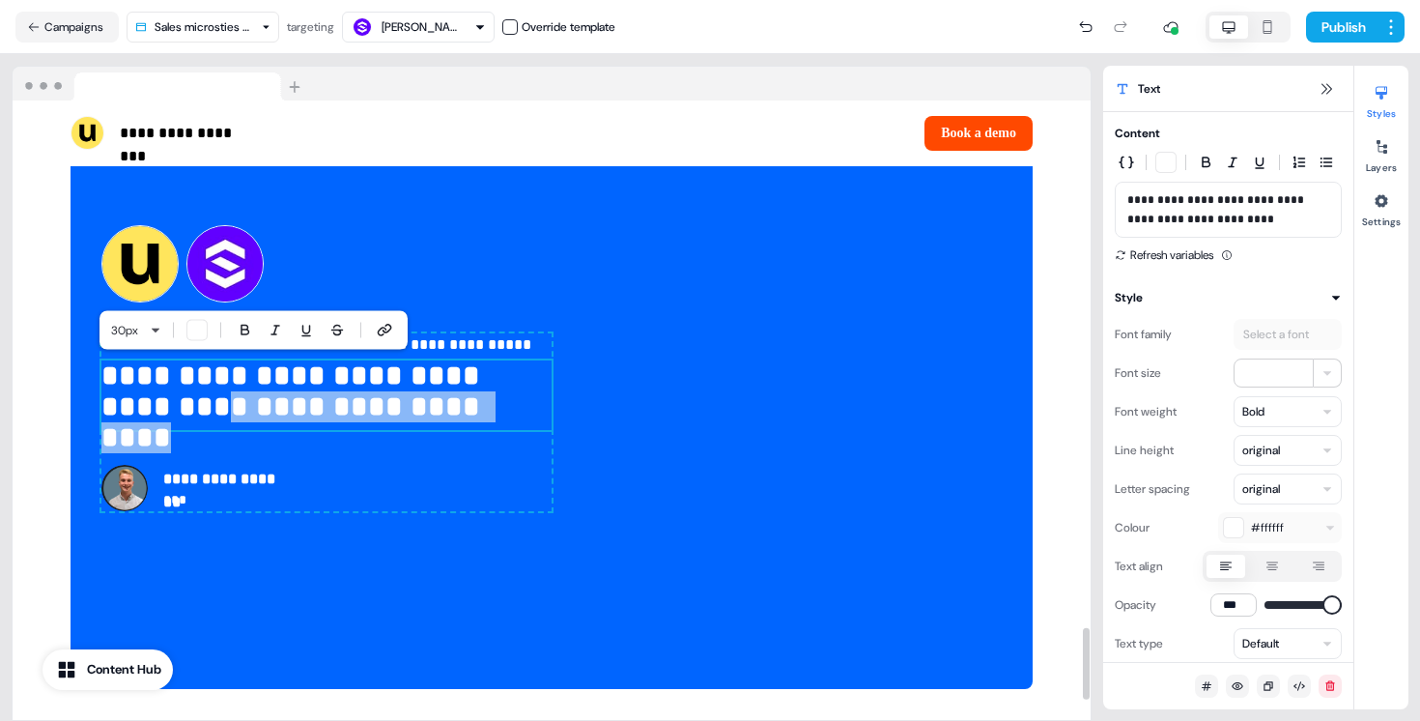
drag, startPoint x: 468, startPoint y: 411, endPoint x: 136, endPoint y: 406, distance: 331.4
click at [136, 406] on p "**********" at bounding box center [326, 395] width 450 height 70
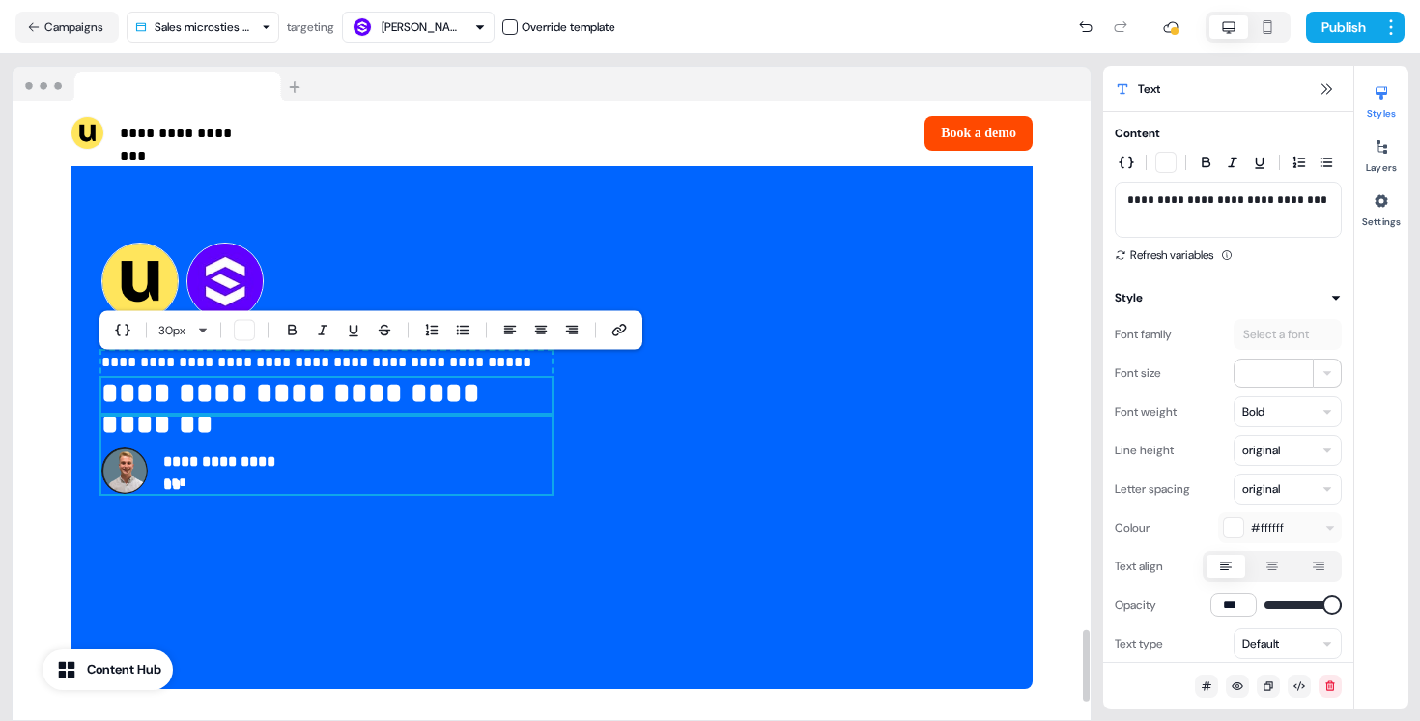
scroll to position [4573, 0]
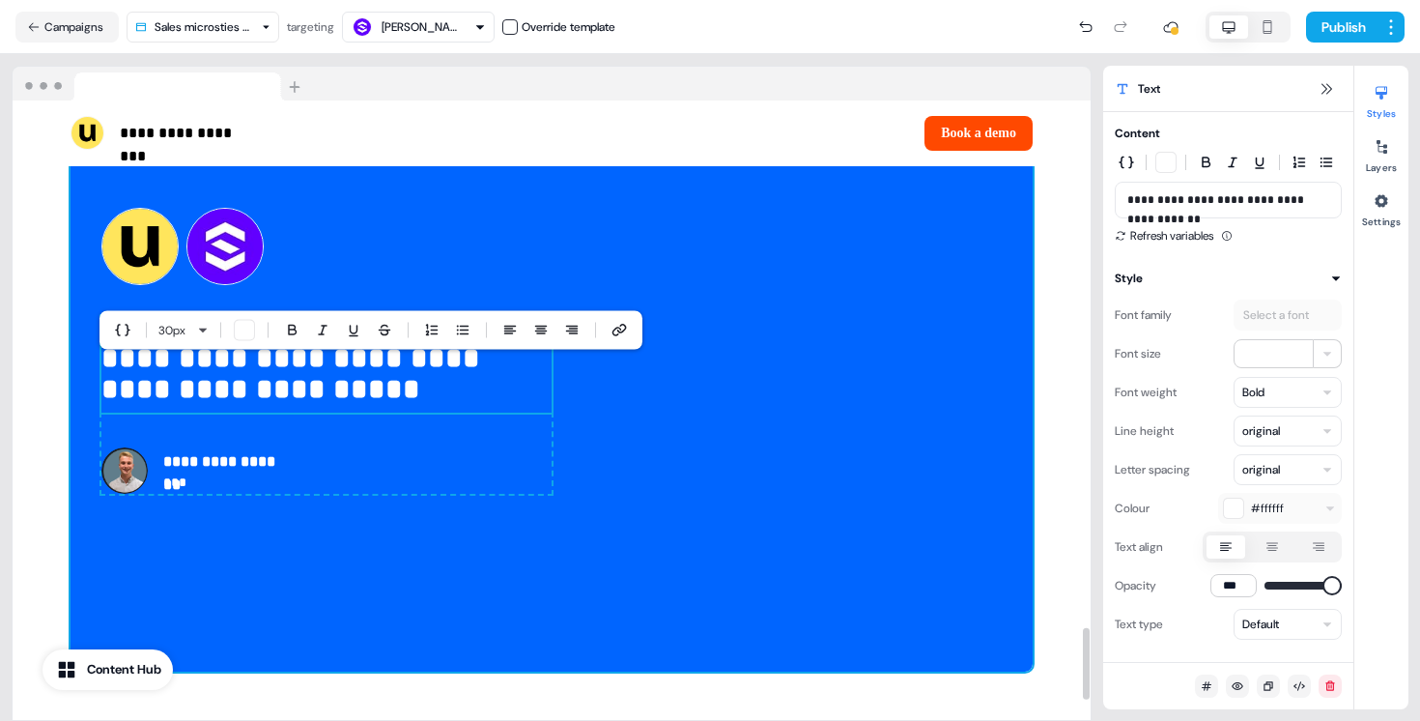
click at [258, 534] on div "**********" at bounding box center [552, 350] width 962 height 641
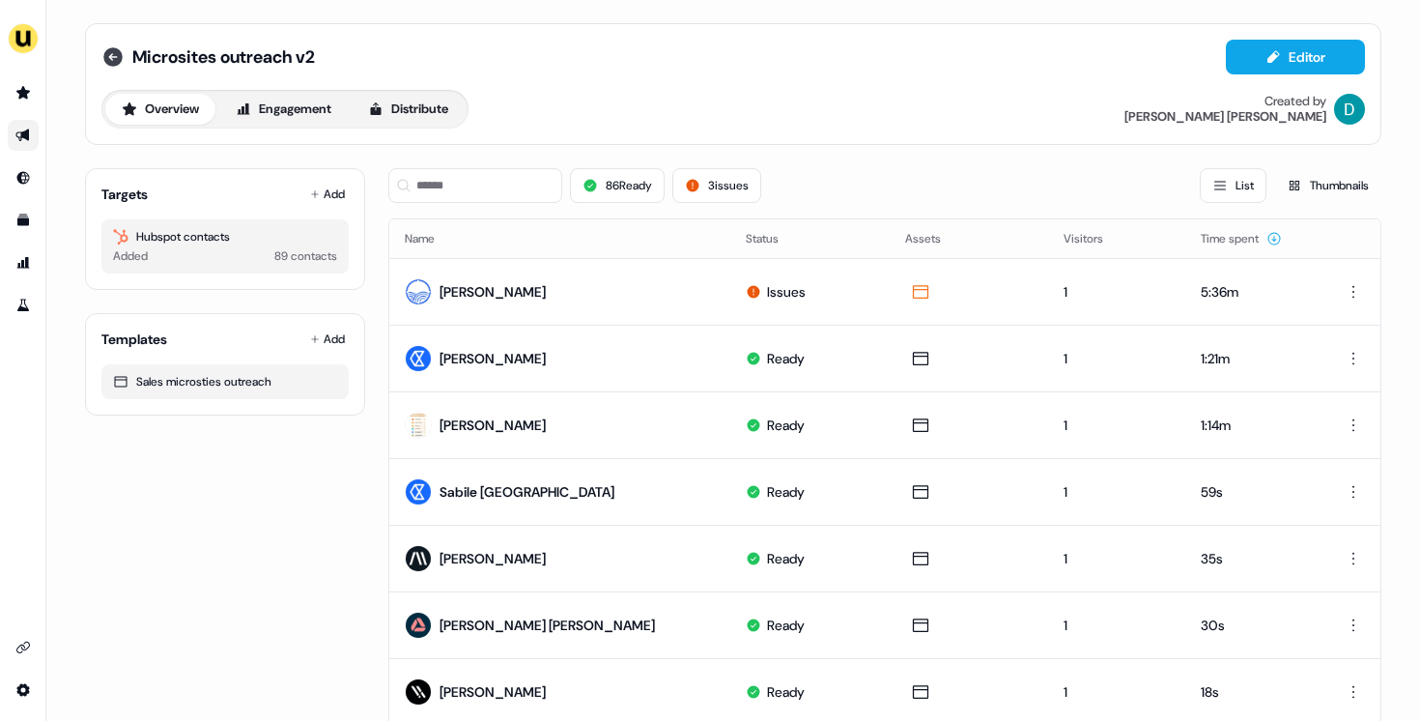
click at [114, 51] on icon at bounding box center [112, 56] width 19 height 19
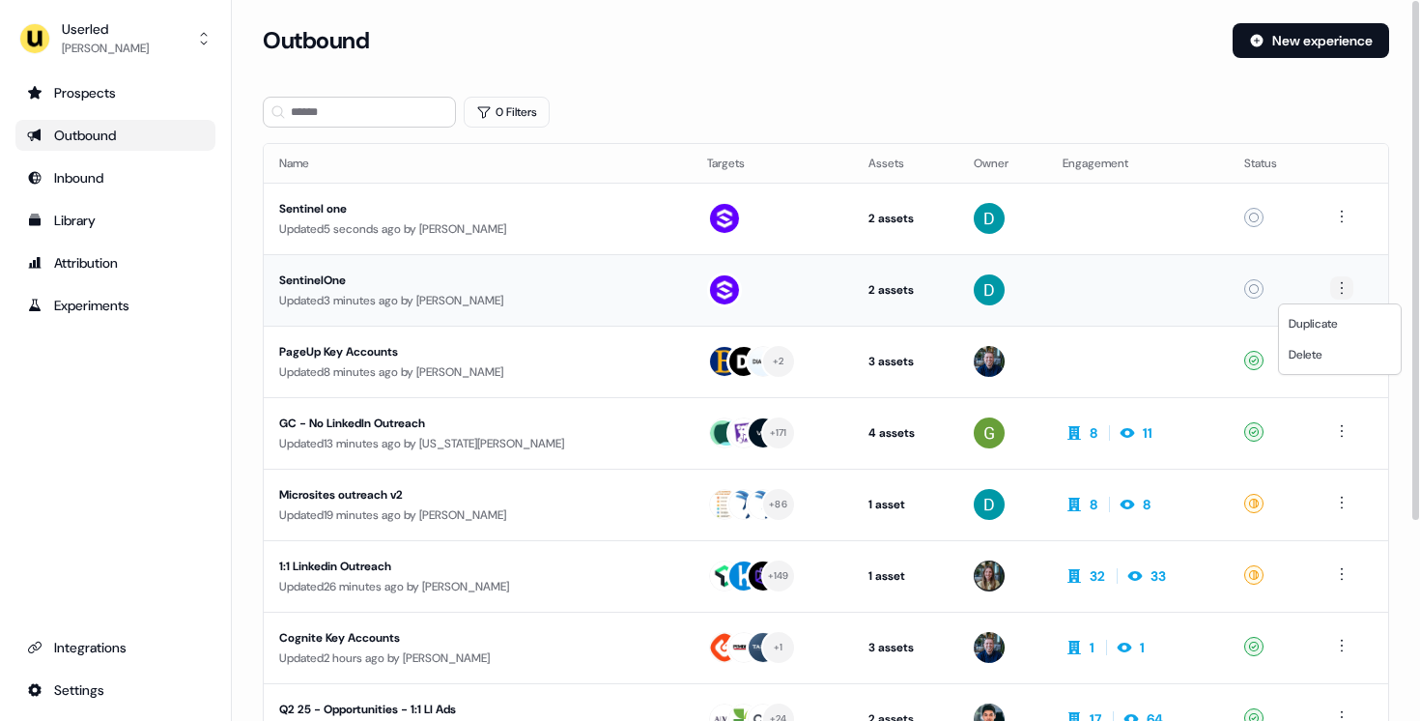
click at [1350, 288] on html "For the best experience switch devices to a bigger screen. Go to [DOMAIN_NAME] …" at bounding box center [710, 360] width 1420 height 721
click at [1327, 342] on div "Delete" at bounding box center [1340, 354] width 114 height 31
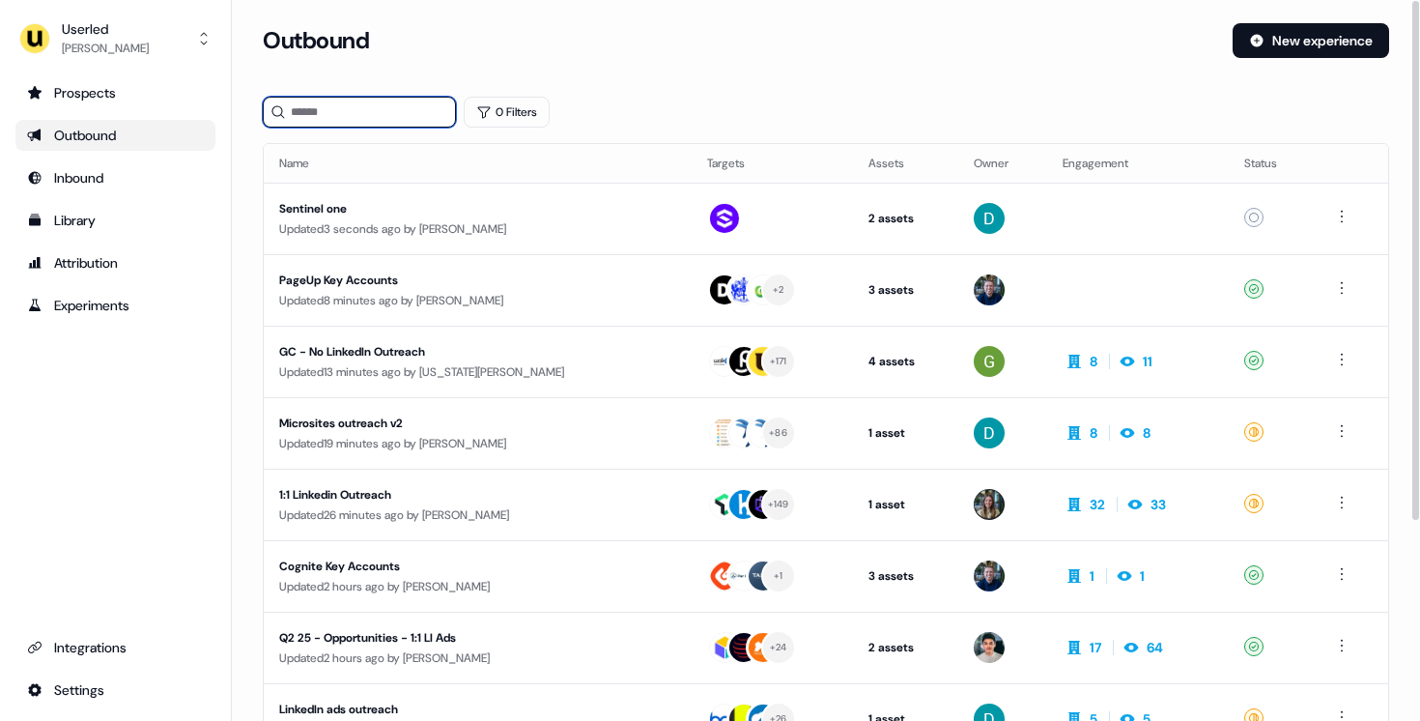
click at [399, 109] on input at bounding box center [359, 112] width 193 height 31
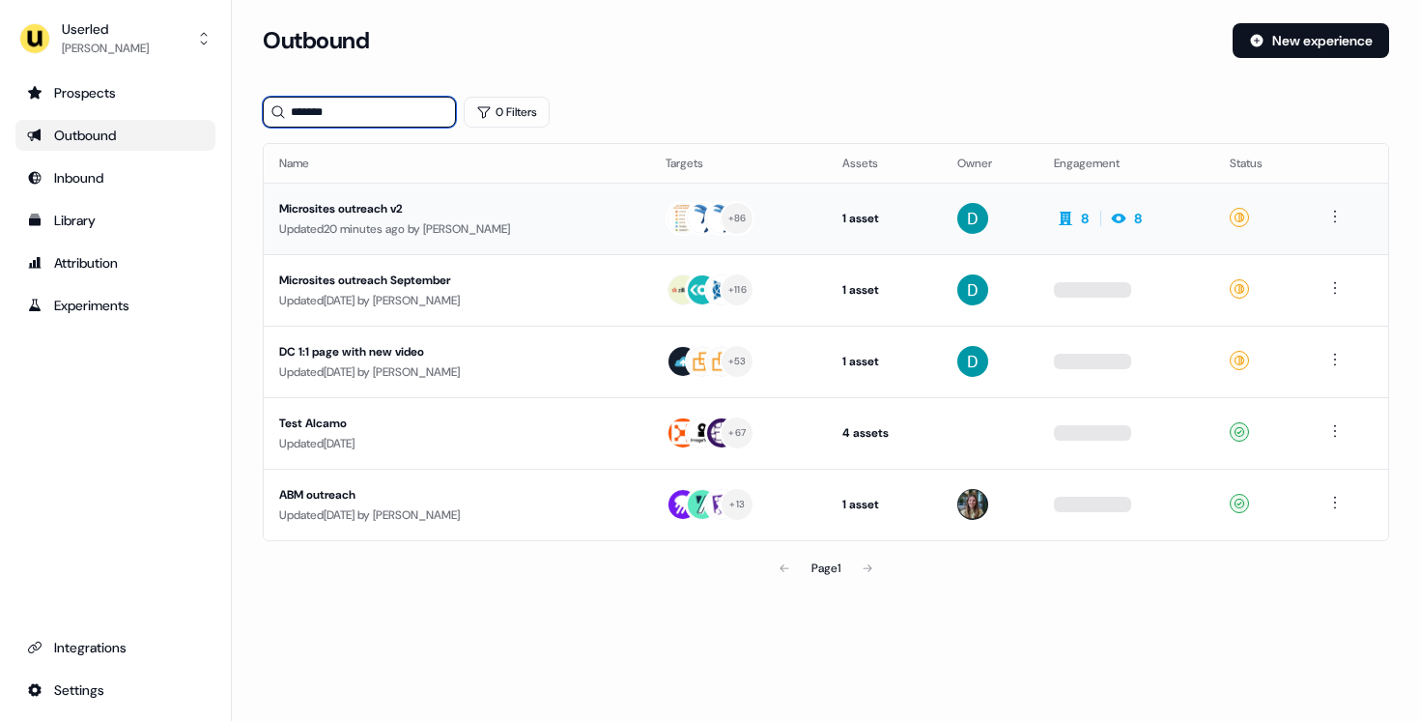
type input "*******"
click at [547, 231] on div "Updated 20 minutes ago by David Cruickshank" at bounding box center [456, 228] width 355 height 19
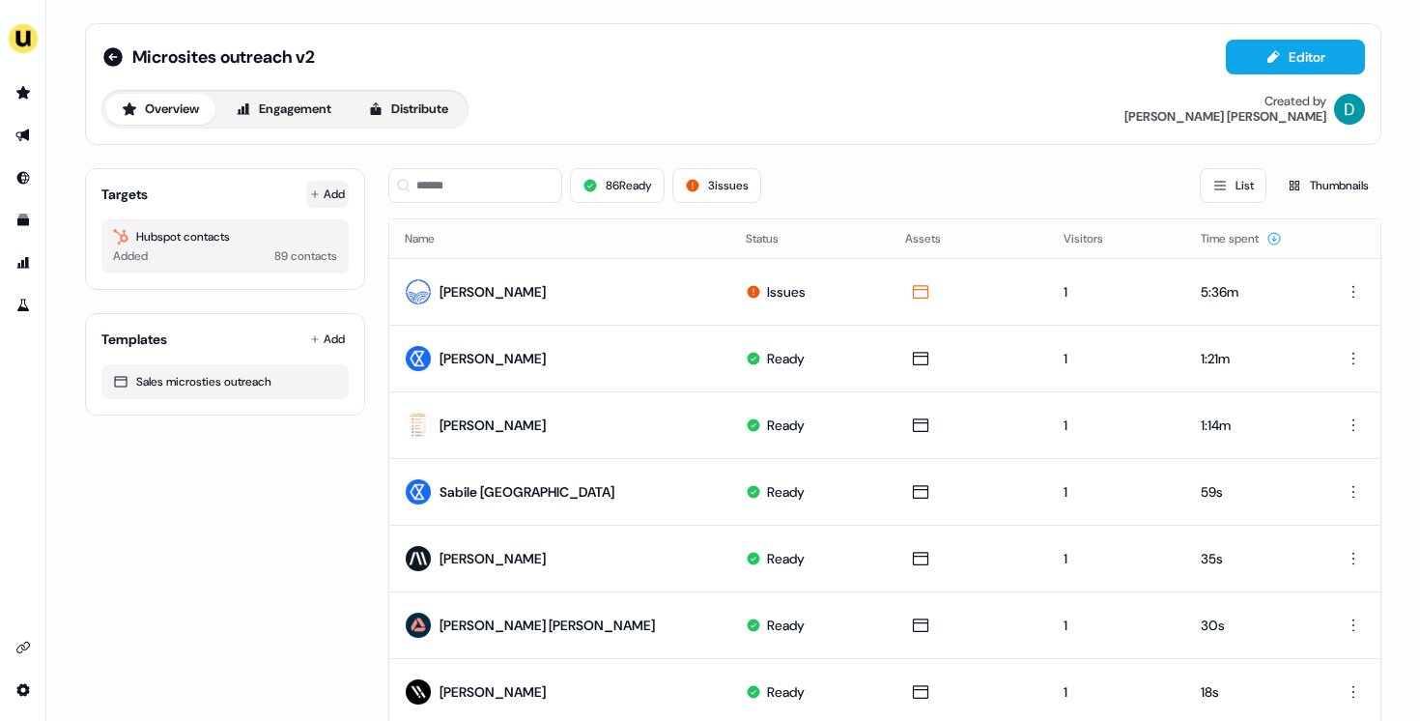
click at [322, 193] on button "Add" at bounding box center [327, 194] width 43 height 27
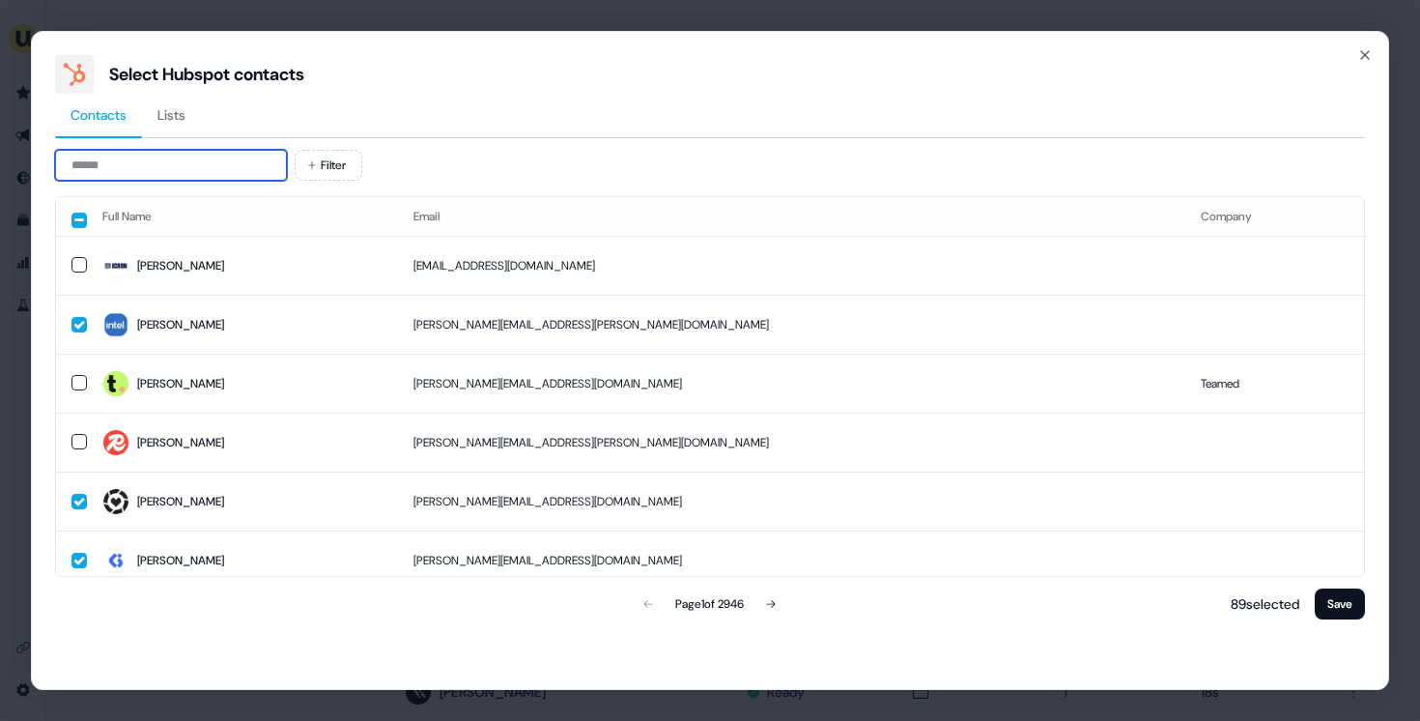
click at [262, 154] on input at bounding box center [171, 165] width 232 height 31
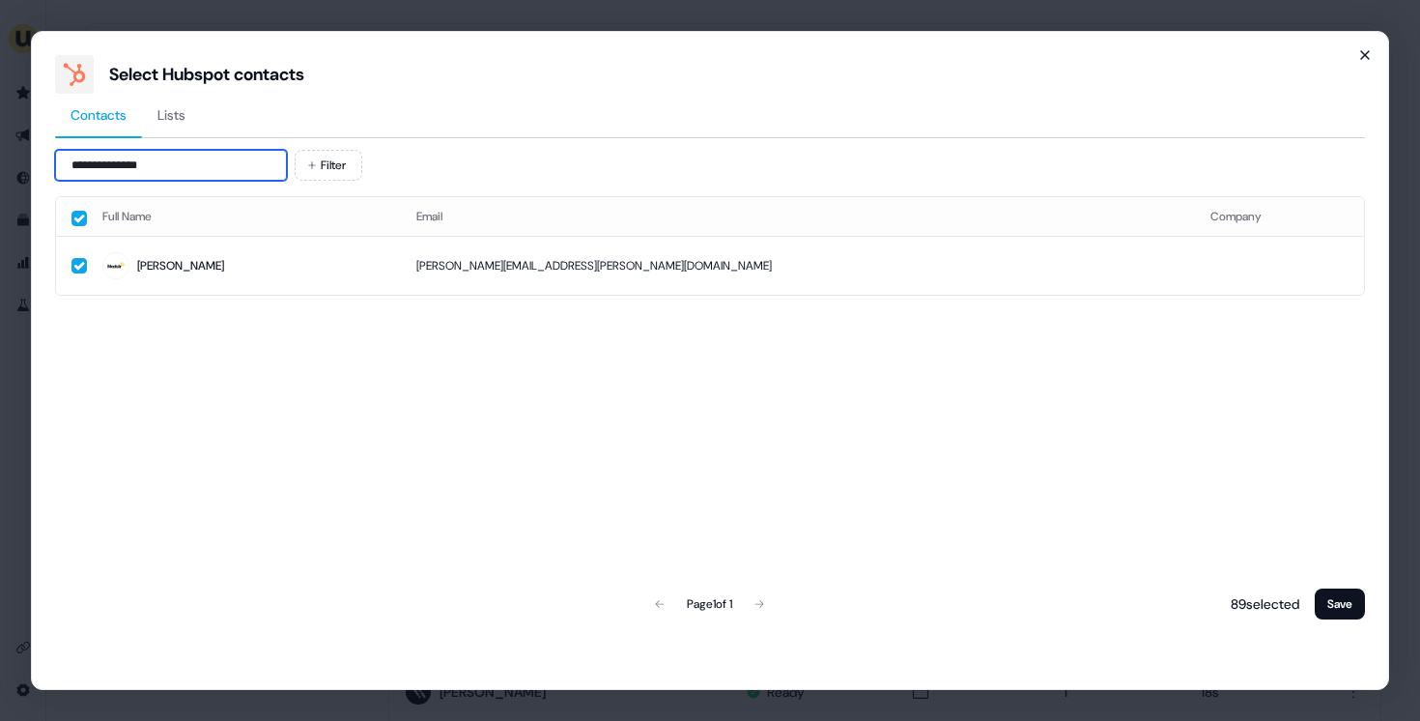
type input "**********"
click at [1368, 52] on icon "button" at bounding box center [1364, 54] width 15 height 15
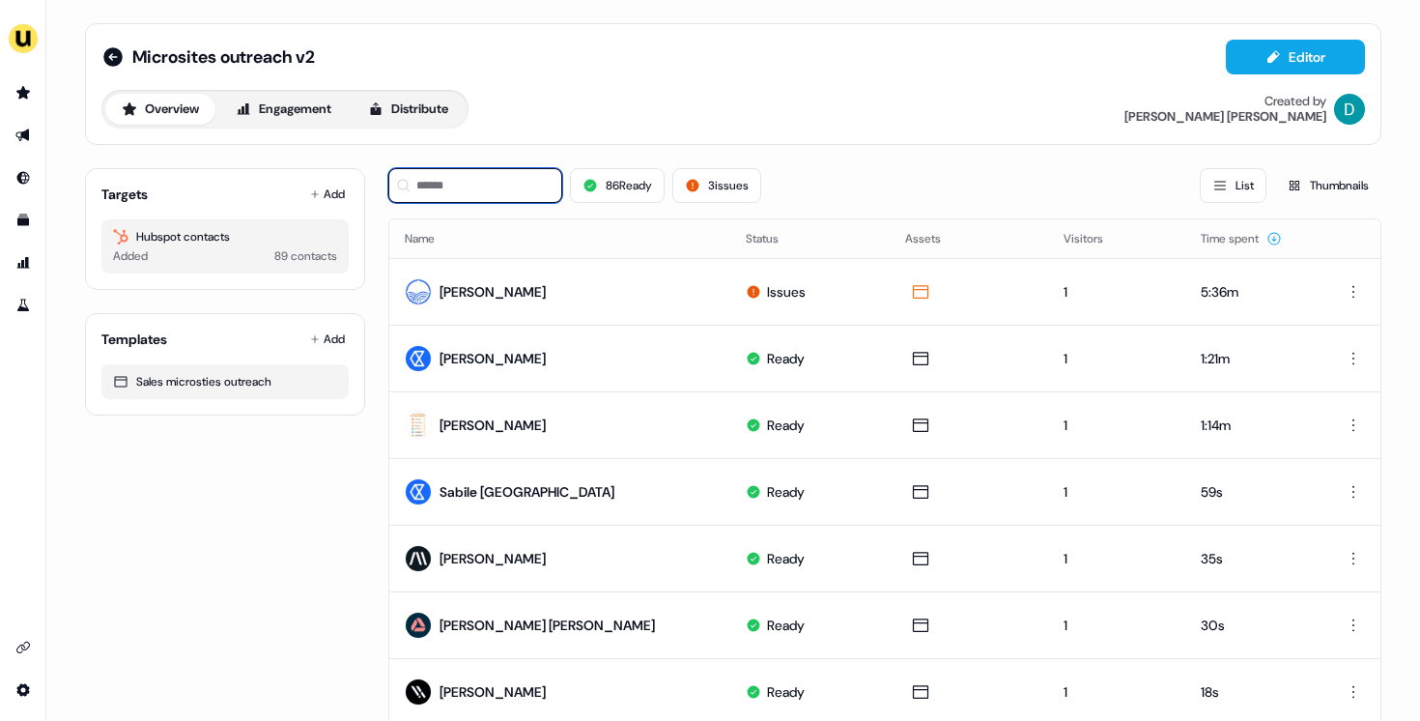
click at [504, 185] on input at bounding box center [475, 185] width 174 height 35
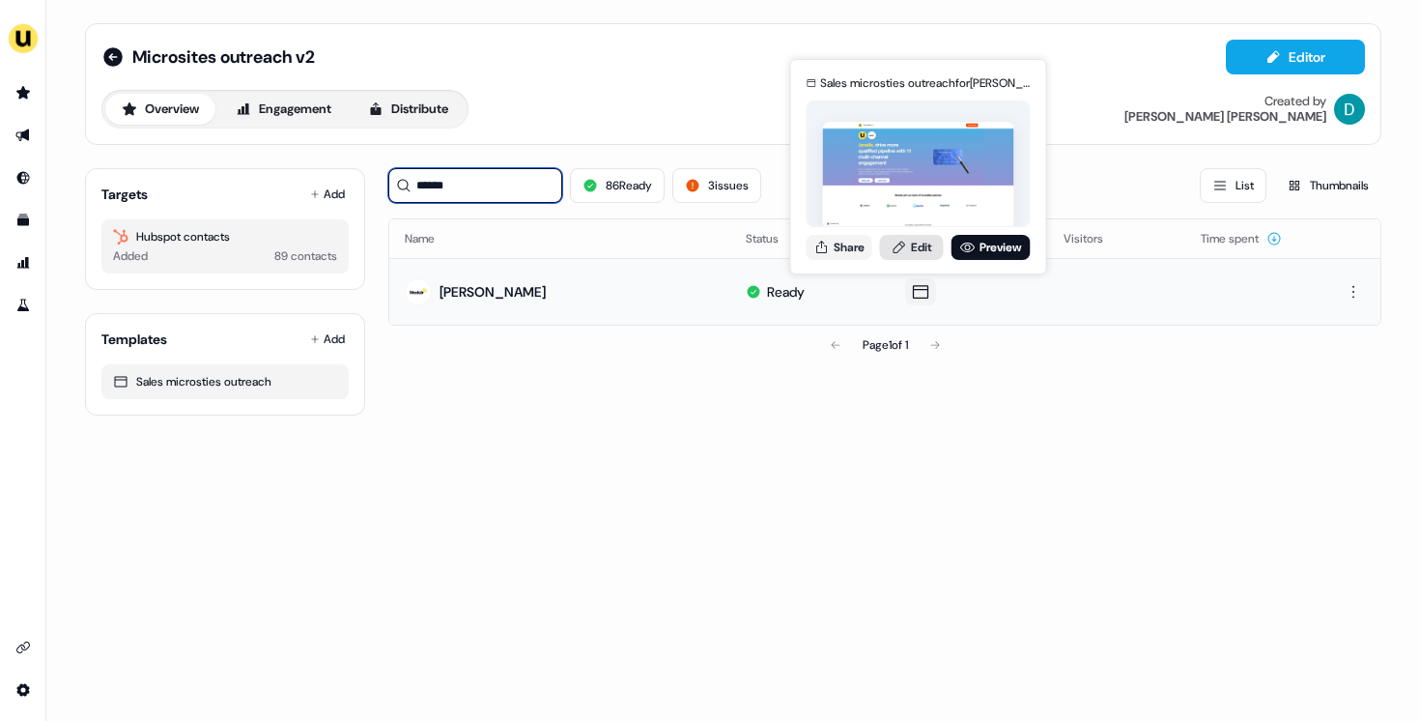
type input "******"
click at [903, 253] on icon at bounding box center [899, 247] width 15 height 15
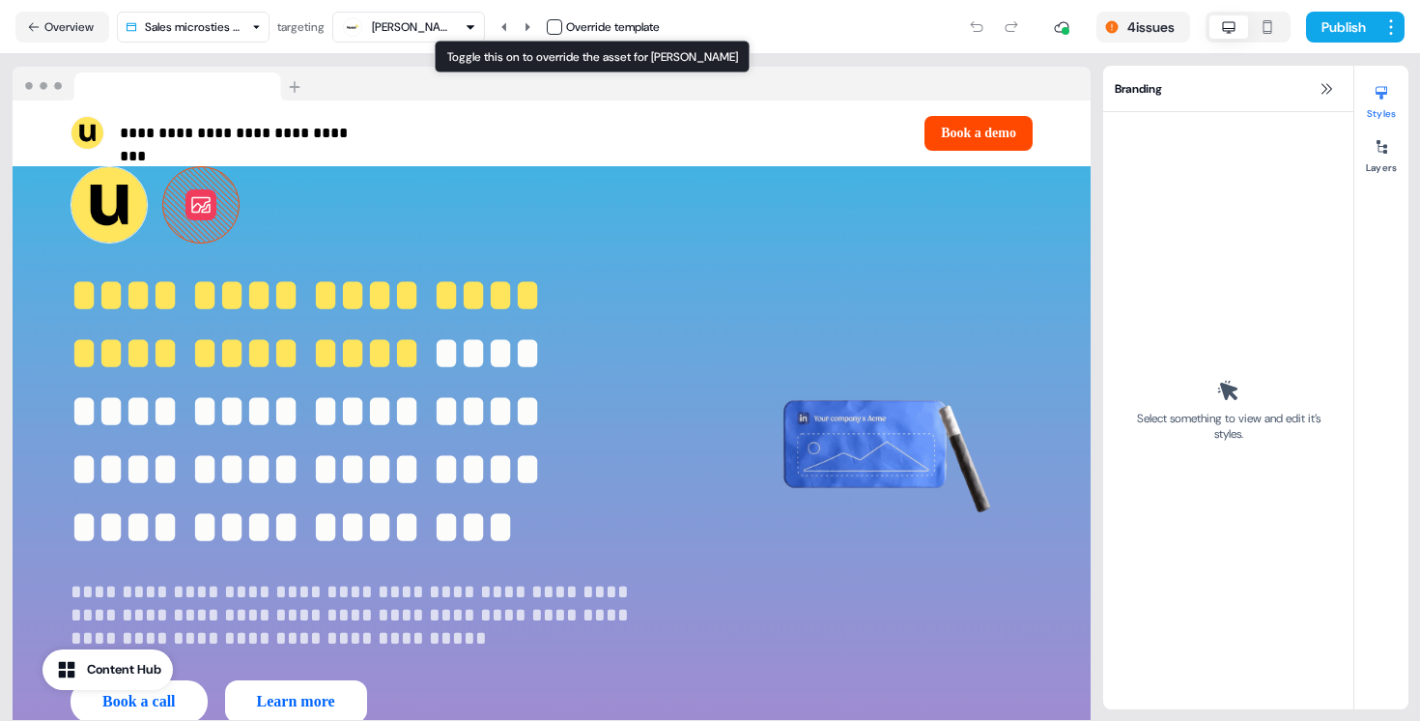
click at [559, 23] on button "button" at bounding box center [554, 26] width 15 height 15
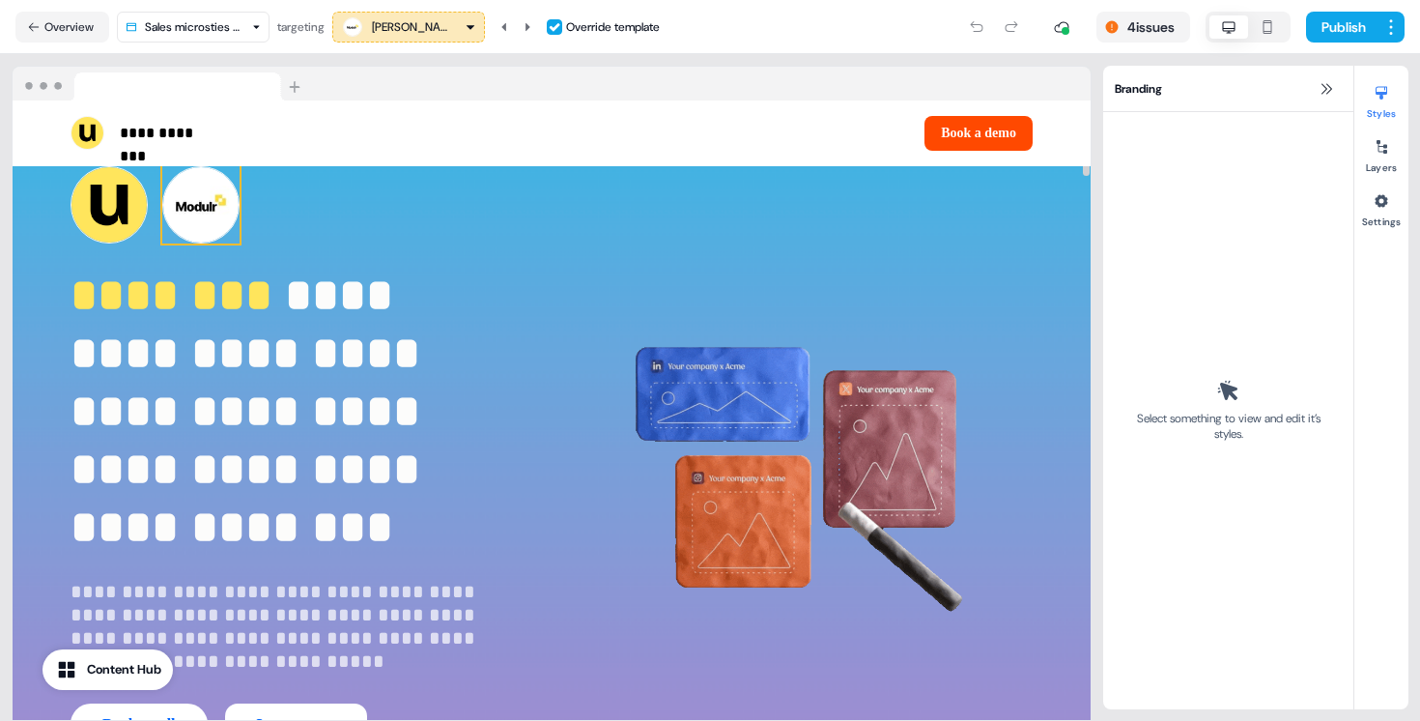
click at [232, 210] on img at bounding box center [200, 204] width 77 height 77
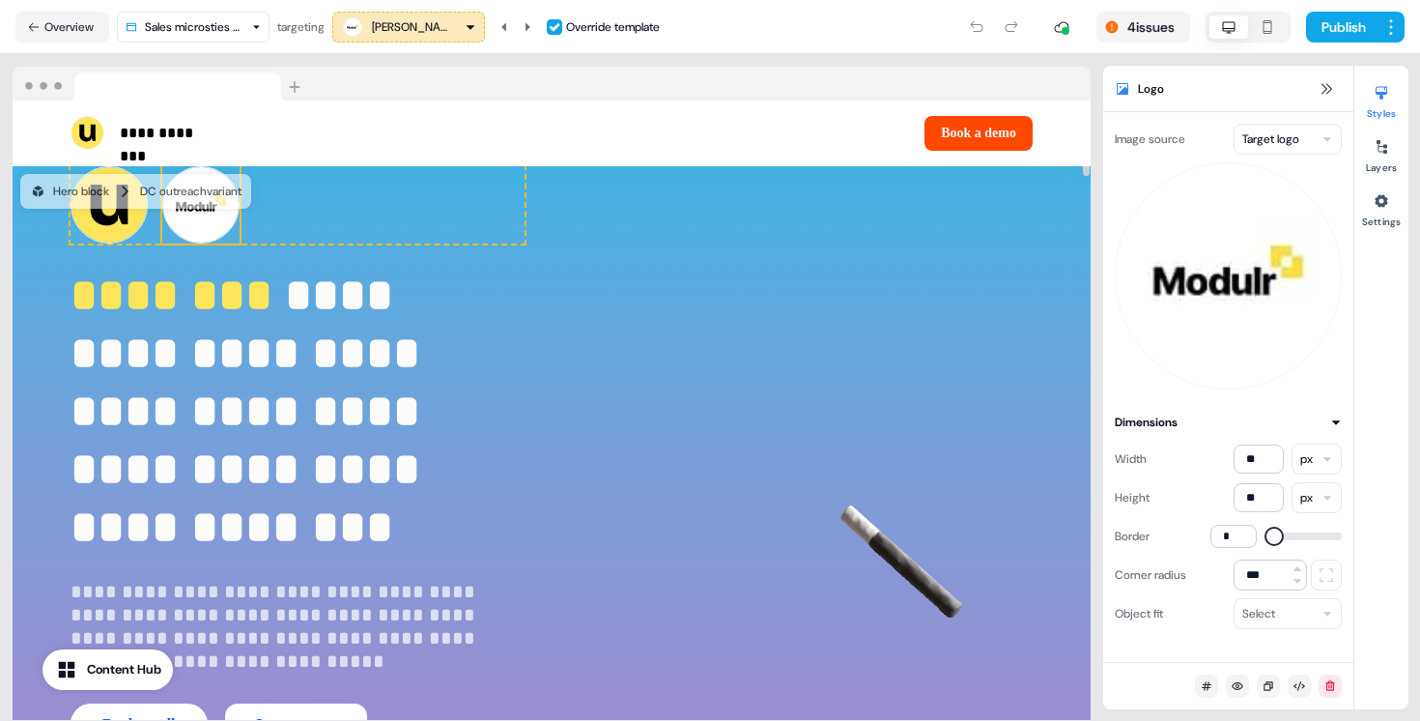
click at [1308, 136] on html "**********" at bounding box center [710, 360] width 1420 height 721
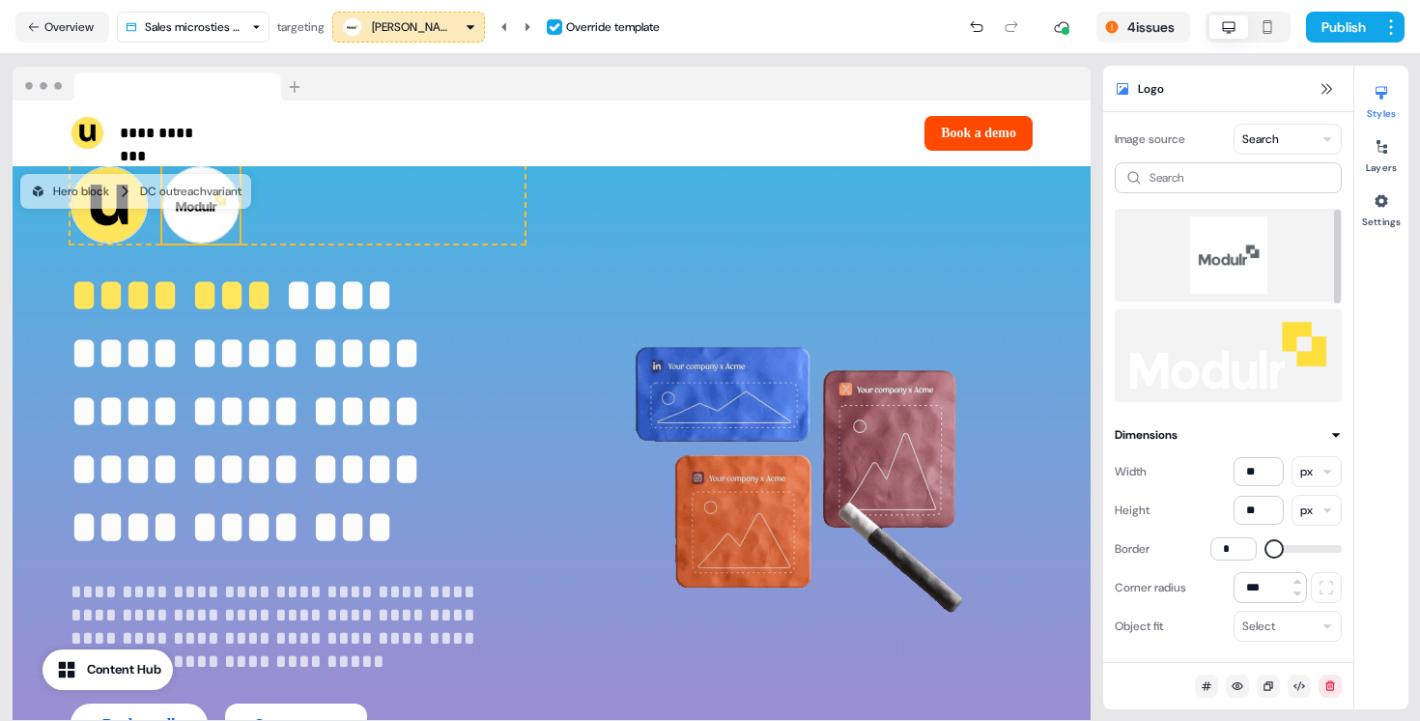
scroll to position [201, 0]
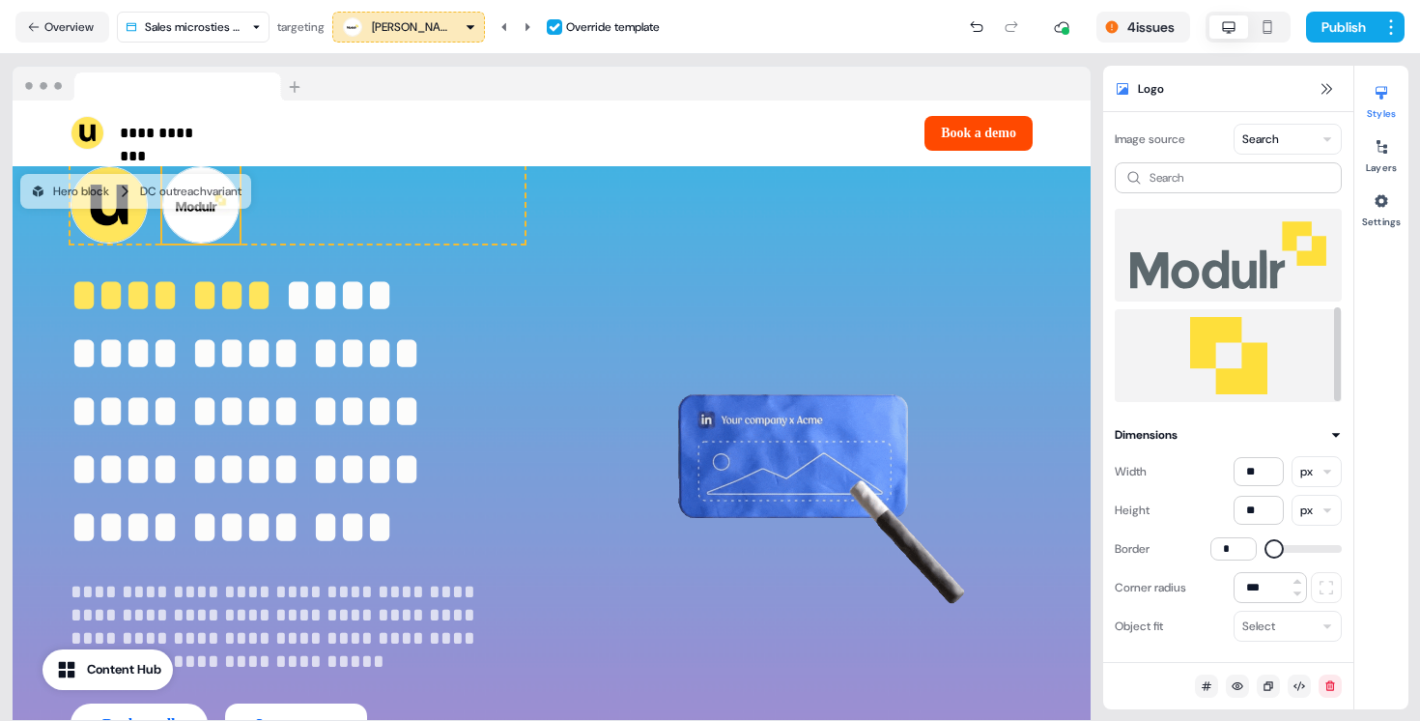
click at [1221, 328] on img at bounding box center [1228, 355] width 196 height 77
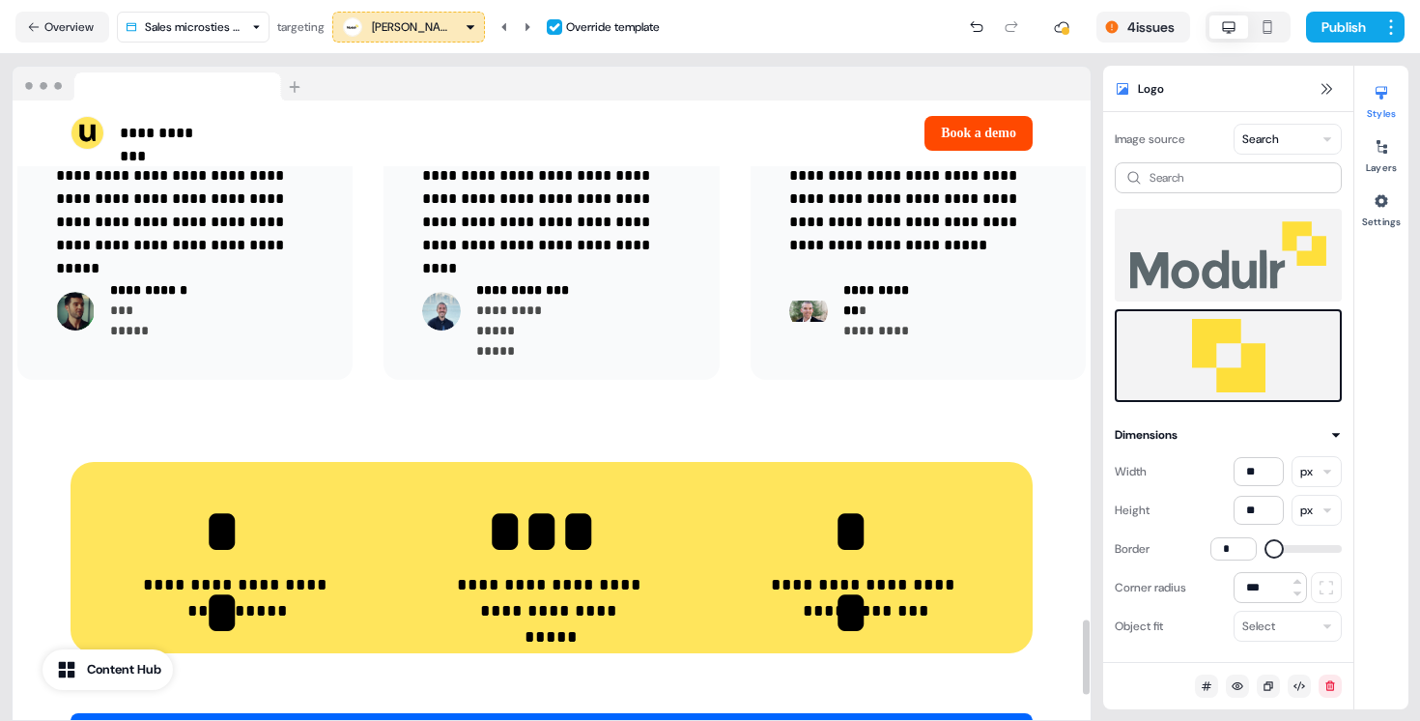
scroll to position [4309, 0]
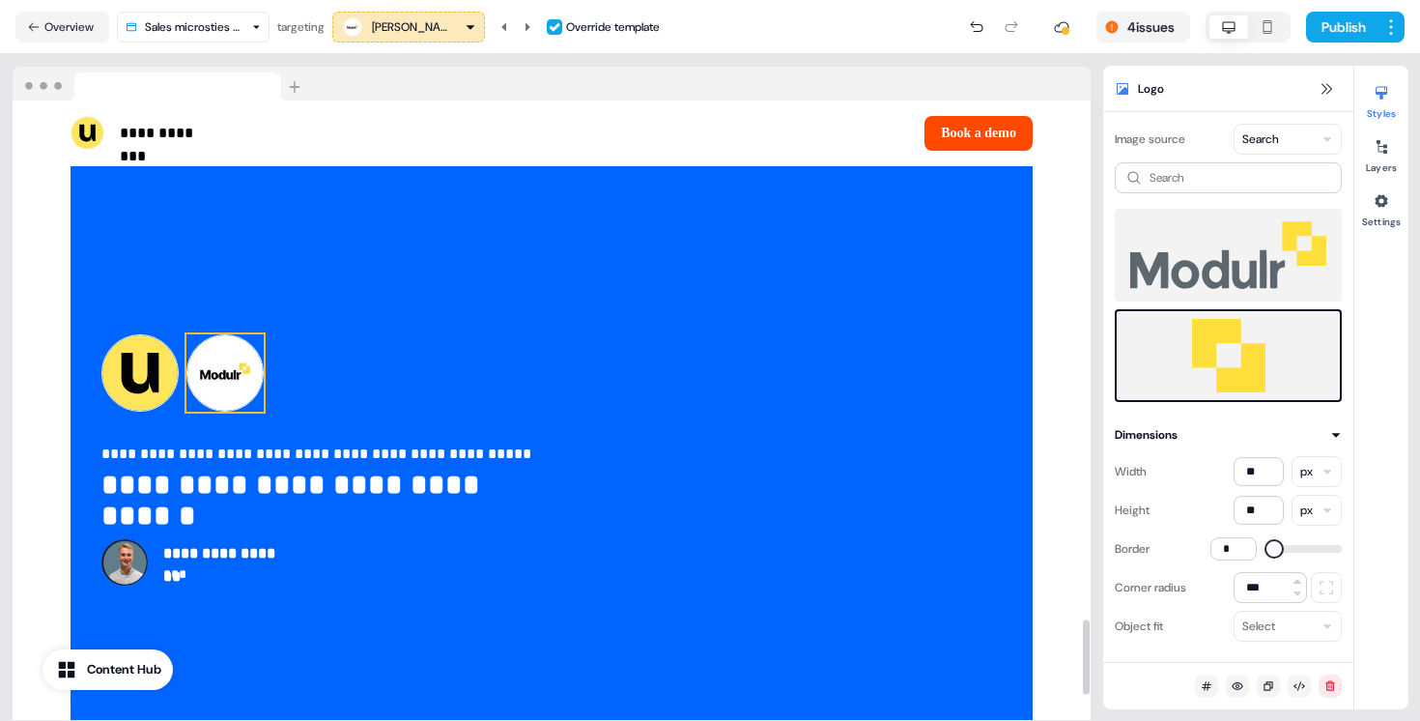
click at [238, 334] on img at bounding box center [224, 372] width 77 height 77
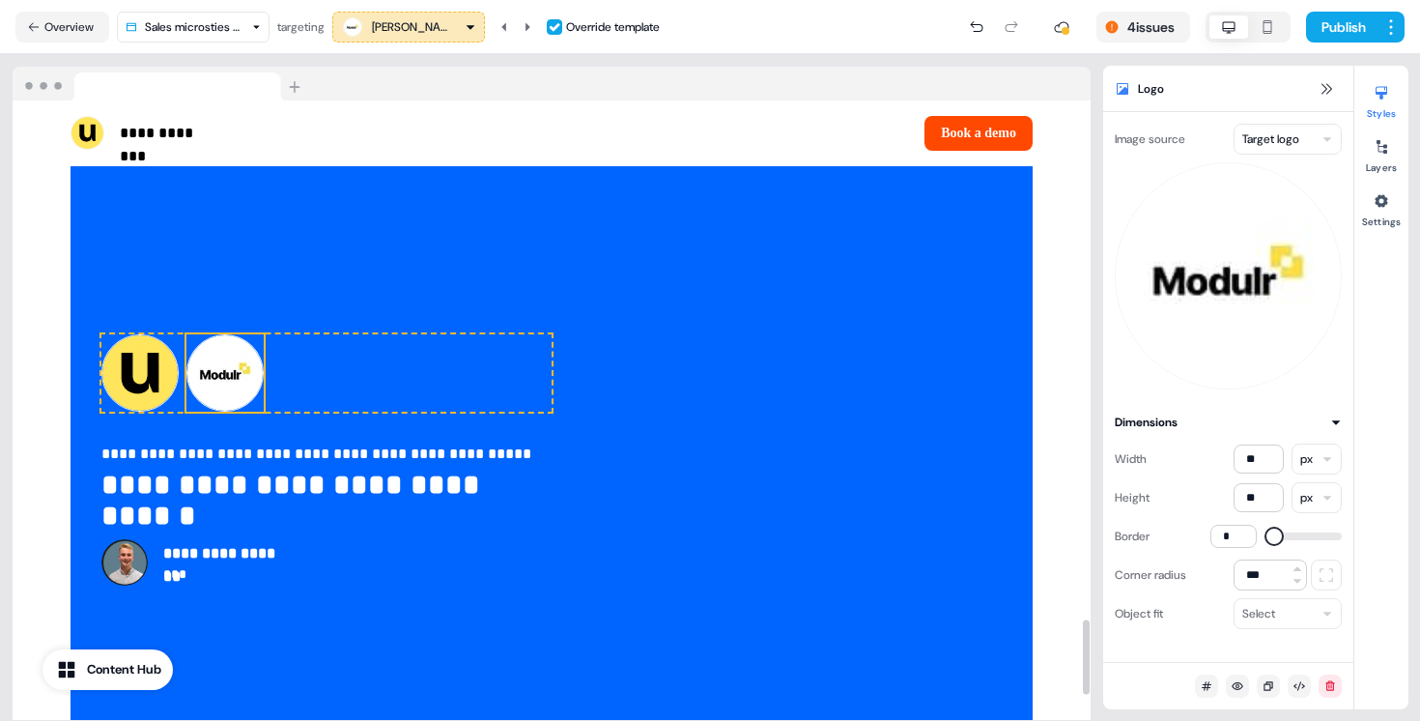
click at [1291, 127] on html "**********" at bounding box center [710, 360] width 1420 height 721
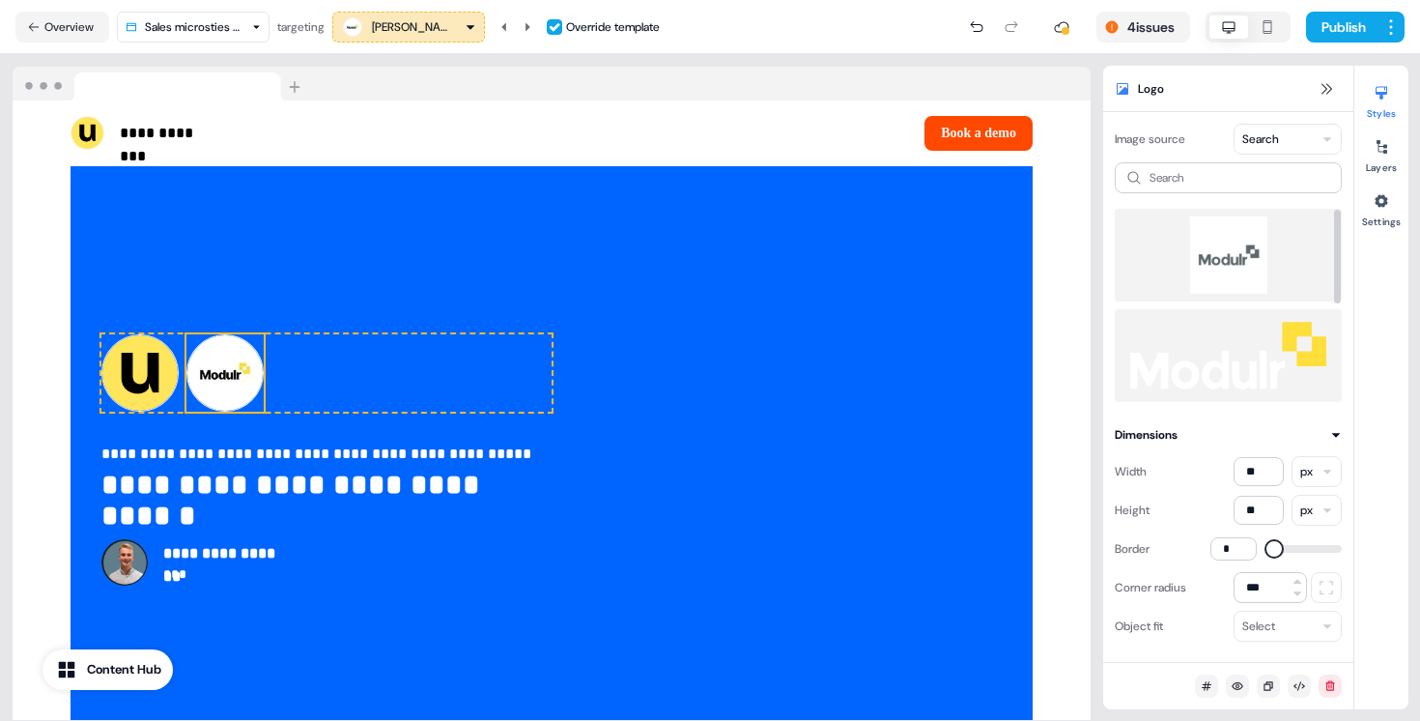
scroll to position [201, 0]
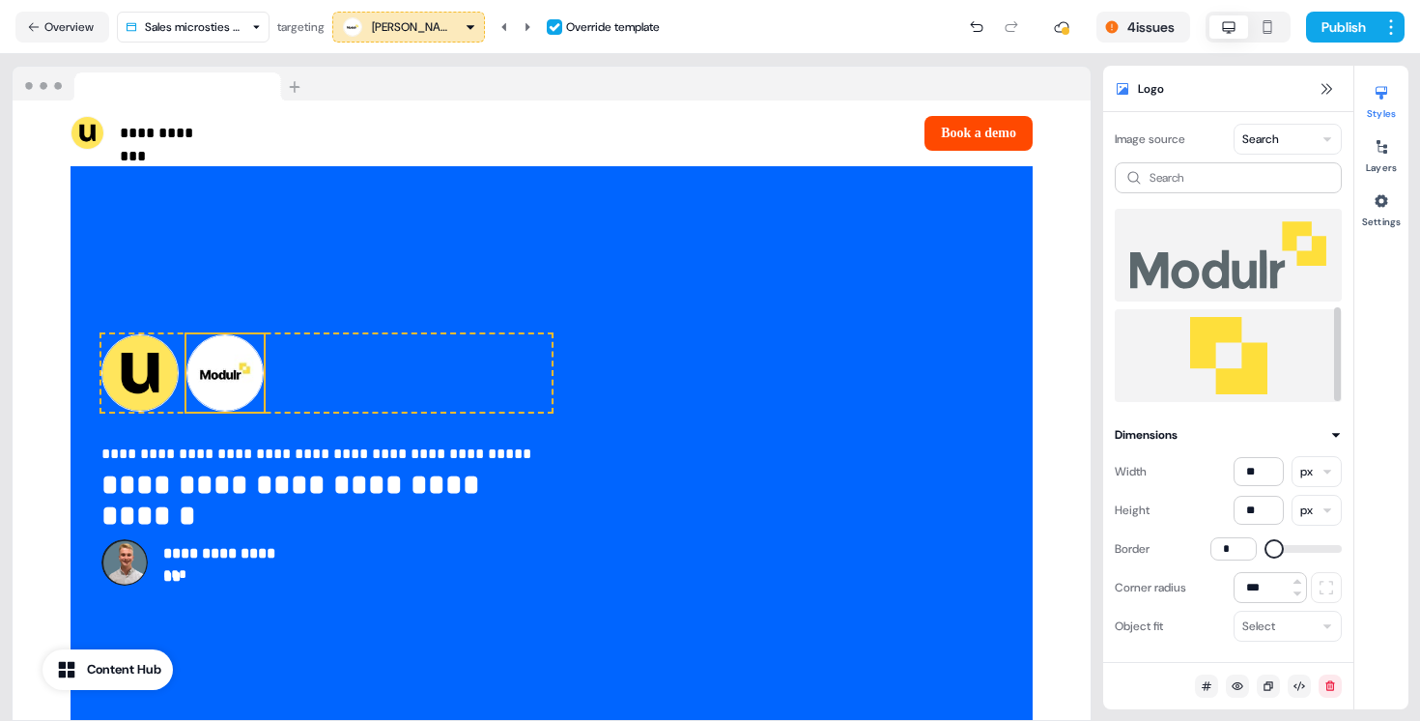
click at [1238, 353] on img at bounding box center [1228, 355] width 196 height 77
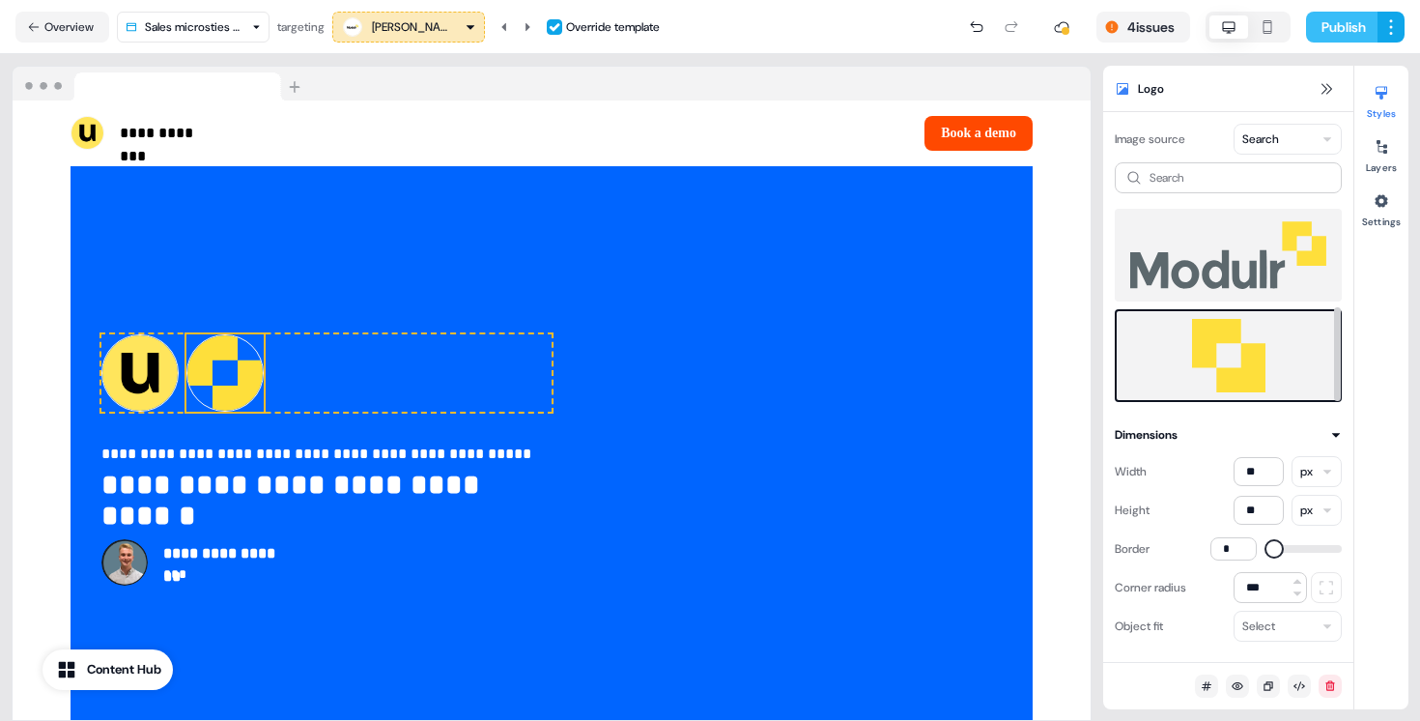
click at [1328, 13] on button "Publish" at bounding box center [1341, 27] width 71 height 31
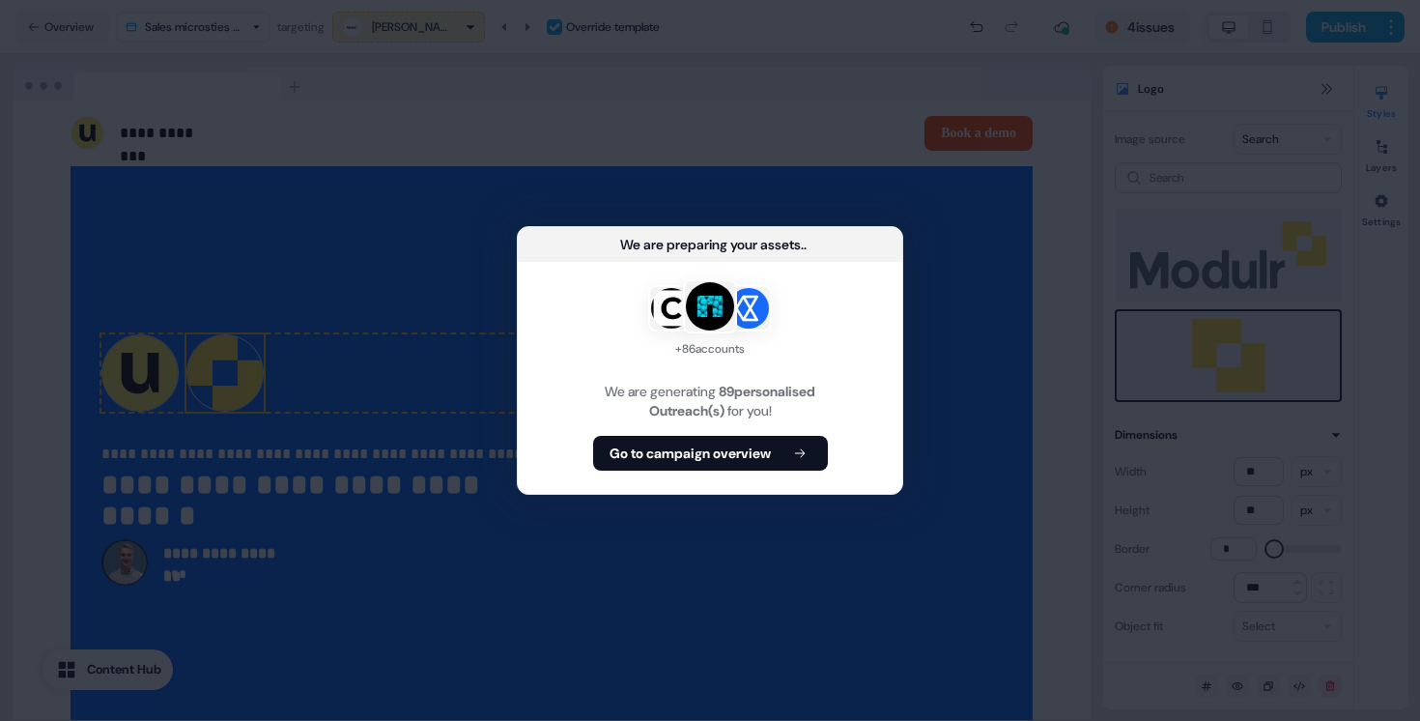
click at [703, 472] on div "+ 86 accounts We are generating 89 personalised Outreach(s) for you! Go to camp…" at bounding box center [710, 378] width 384 height 232
click at [708, 453] on b "Go to campaign overview" at bounding box center [690, 452] width 161 height 19
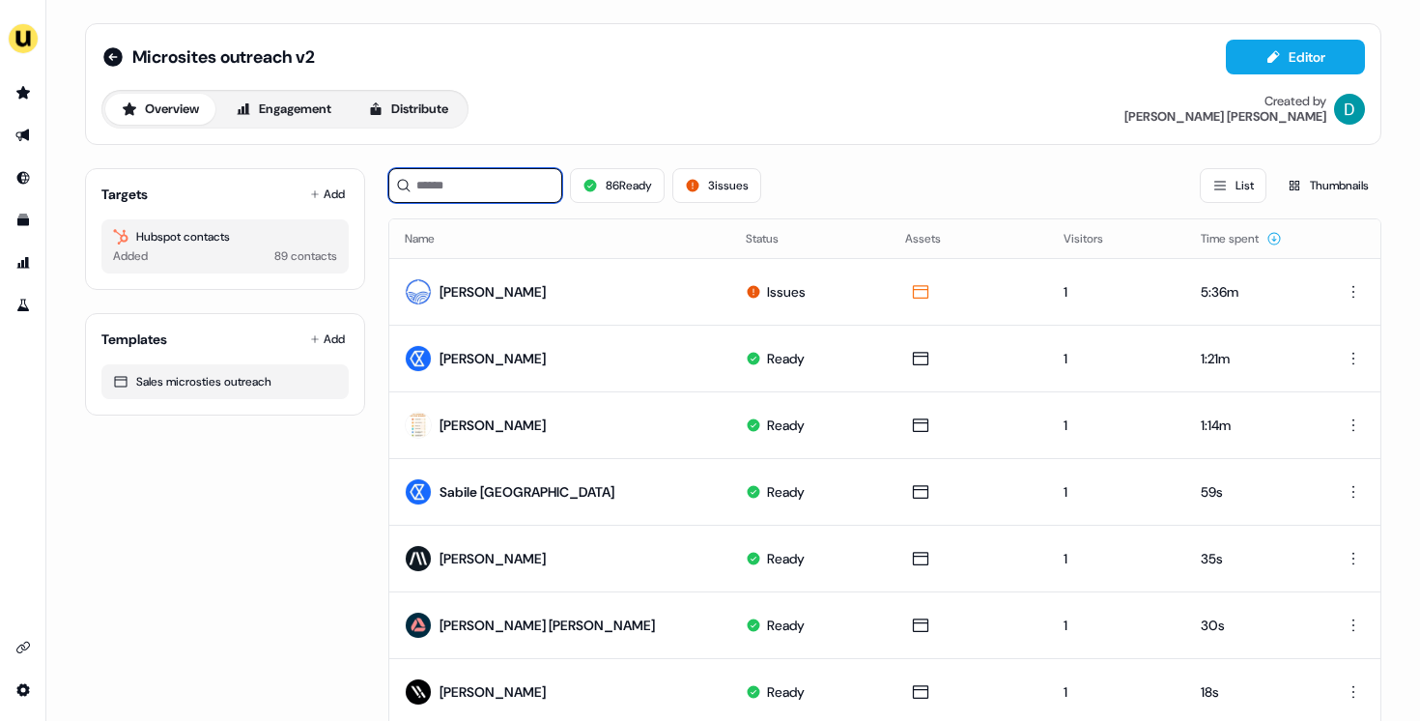
click at [496, 181] on input at bounding box center [475, 185] width 174 height 35
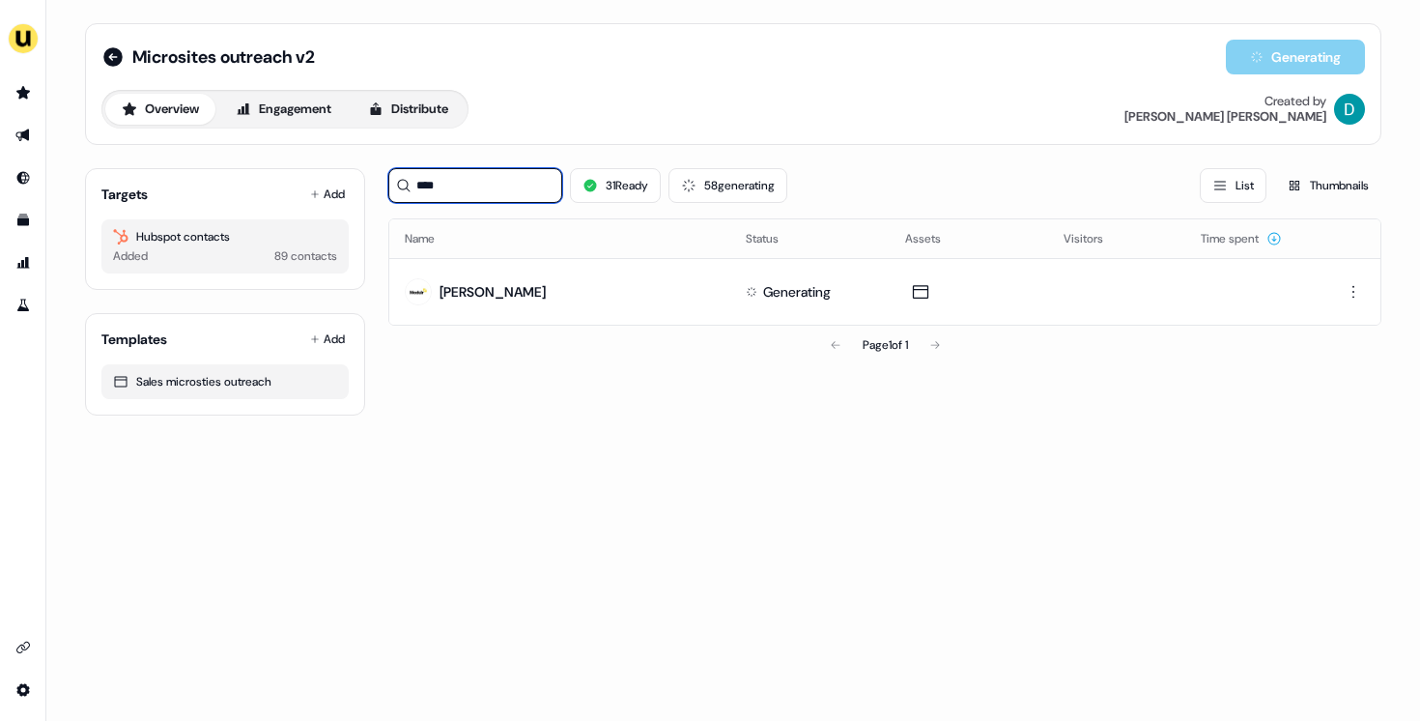
type input "****"
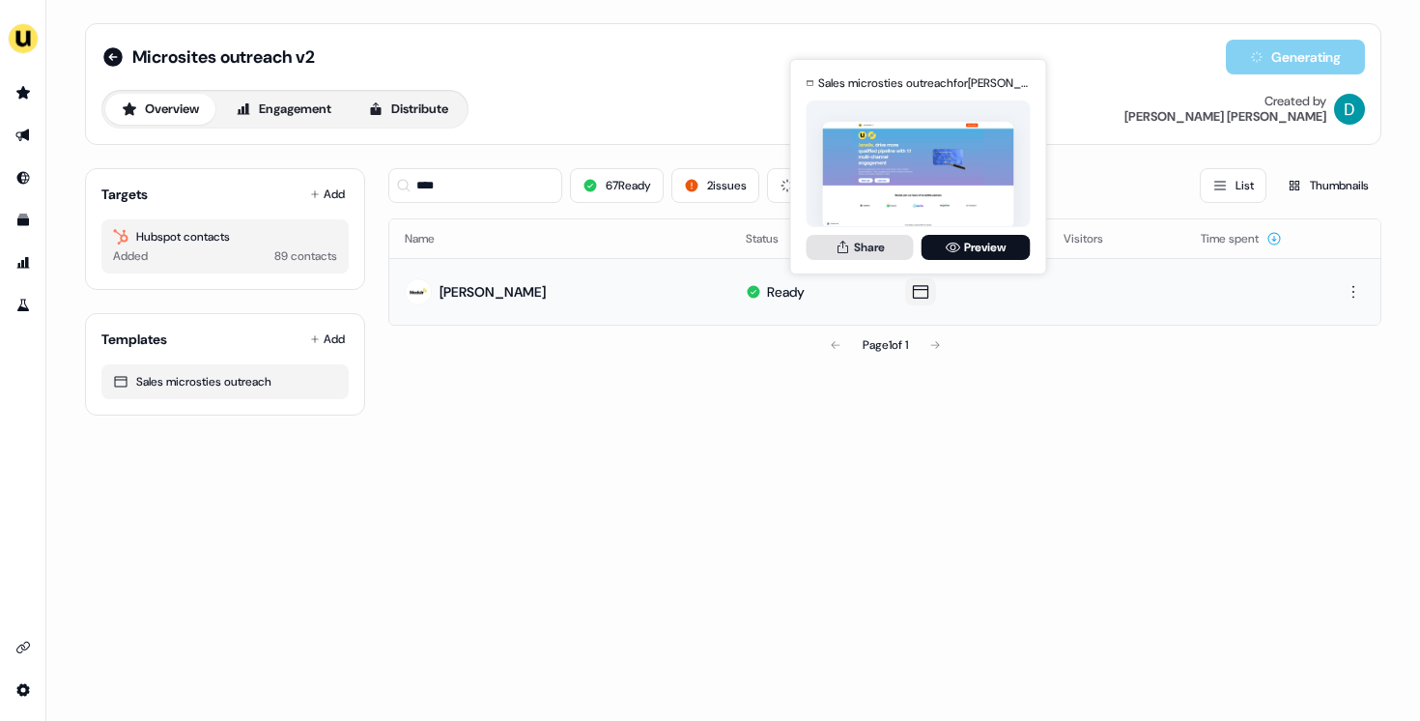
click at [861, 253] on button "Share" at bounding box center [860, 247] width 107 height 25
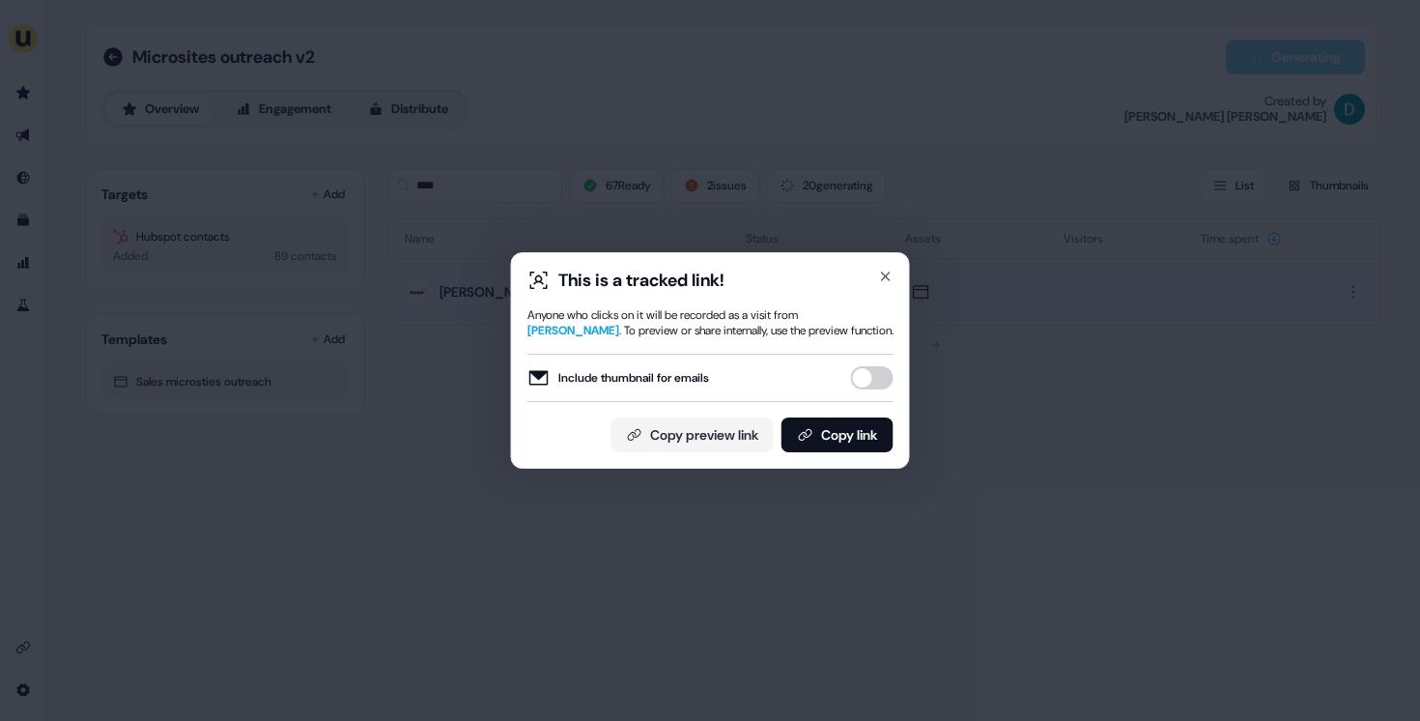
click at [854, 383] on button "Include thumbnail for emails" at bounding box center [872, 377] width 43 height 23
click at [854, 436] on button "Copy link" at bounding box center [837, 434] width 112 height 35
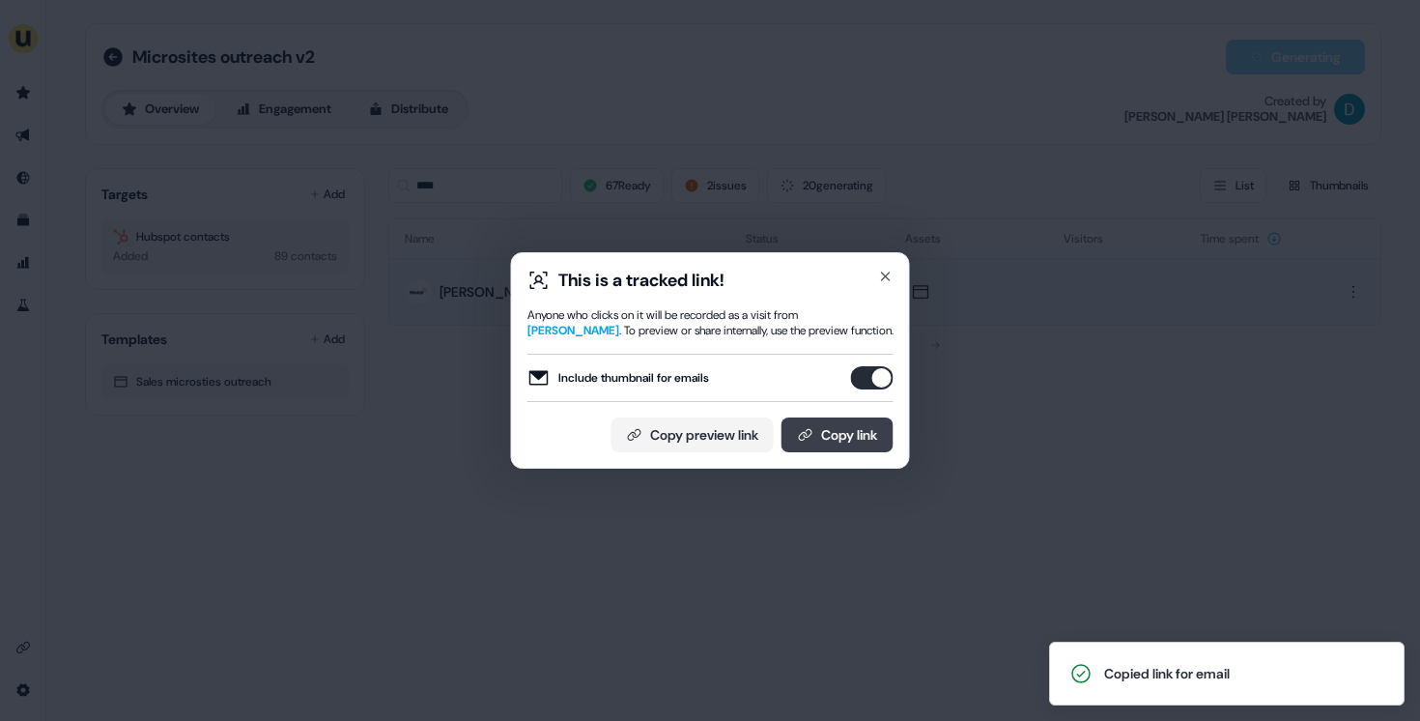
click at [850, 437] on button "Copy link" at bounding box center [837, 434] width 112 height 35
click at [888, 280] on icon "button" at bounding box center [885, 276] width 15 height 15
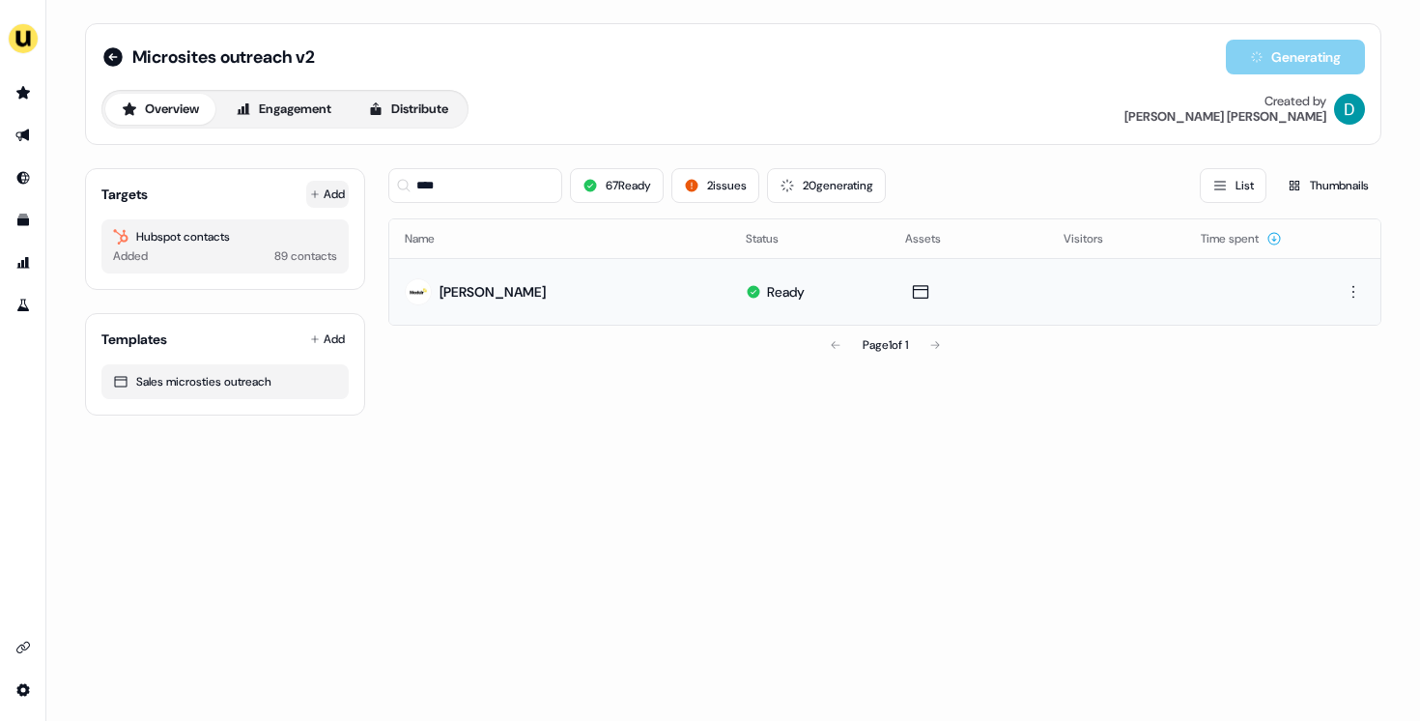
click at [339, 191] on button "Add" at bounding box center [327, 194] width 43 height 27
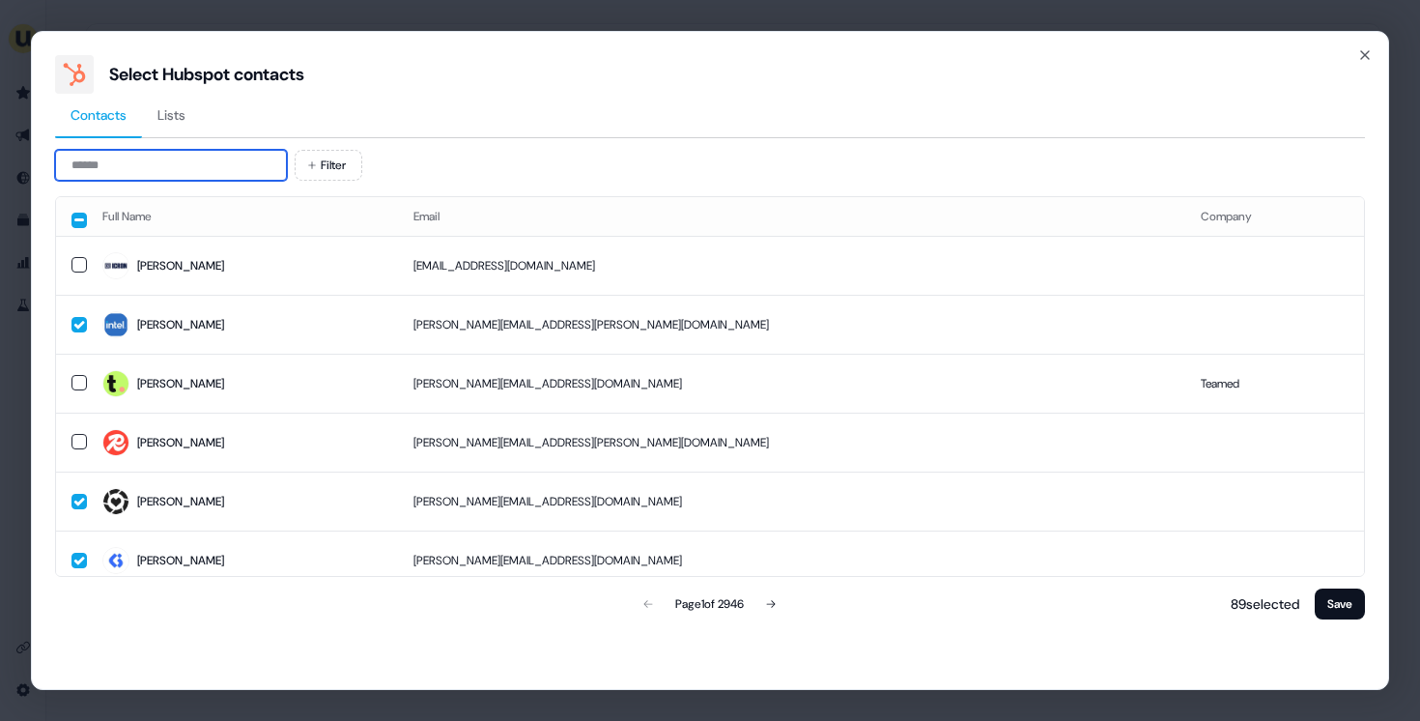
click at [190, 171] on input at bounding box center [171, 165] width 232 height 31
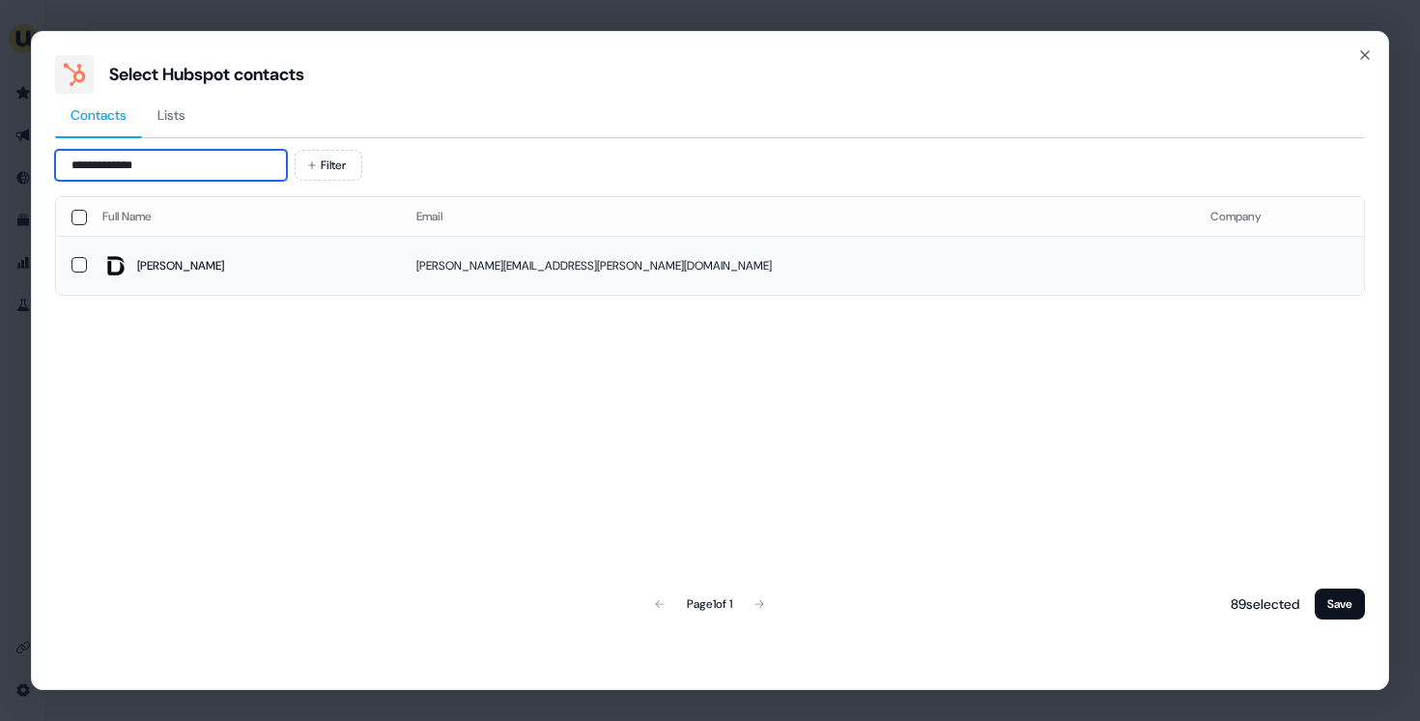
type input "**********"
click at [258, 270] on span "Stacie" at bounding box center [243, 265] width 283 height 27
click at [1357, 609] on button "Save" at bounding box center [1340, 603] width 50 height 31
click at [1358, 607] on button "Save" at bounding box center [1340, 603] width 50 height 31
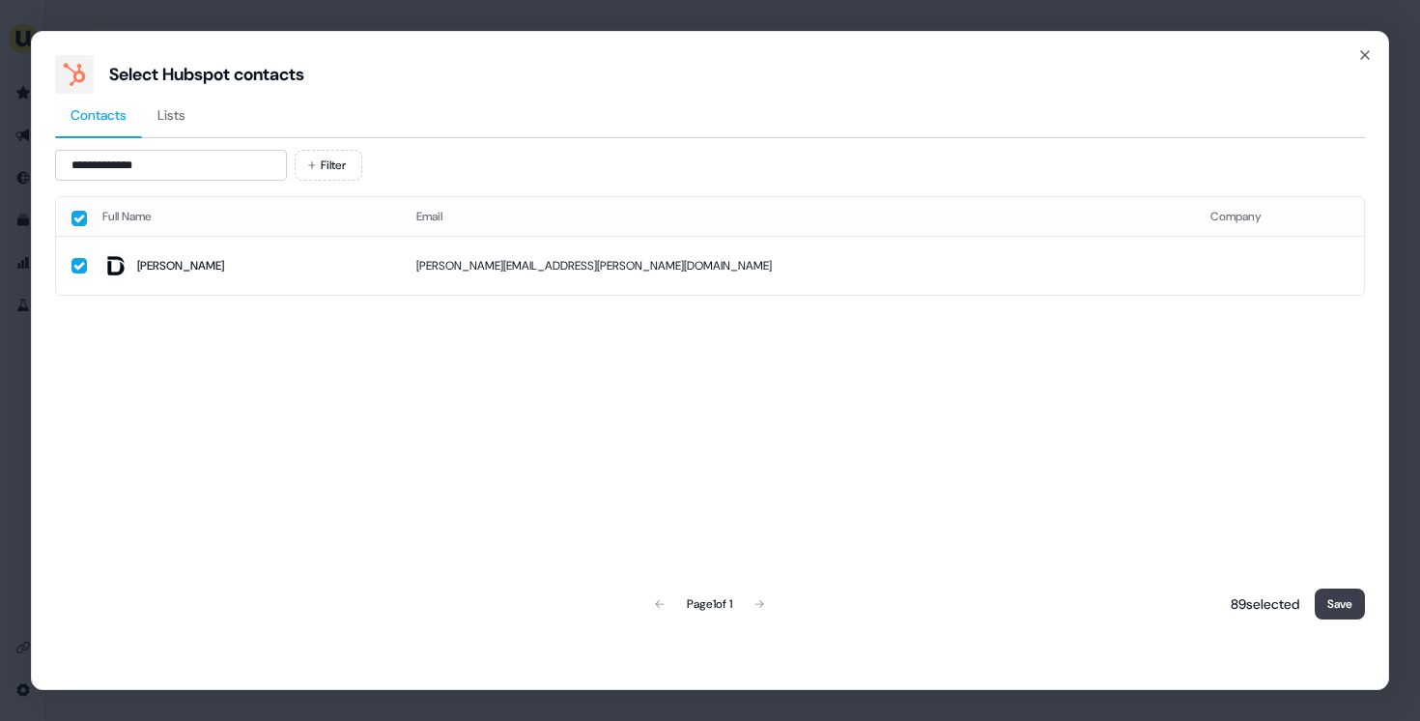
click at [1357, 607] on button "Save" at bounding box center [1340, 603] width 50 height 31
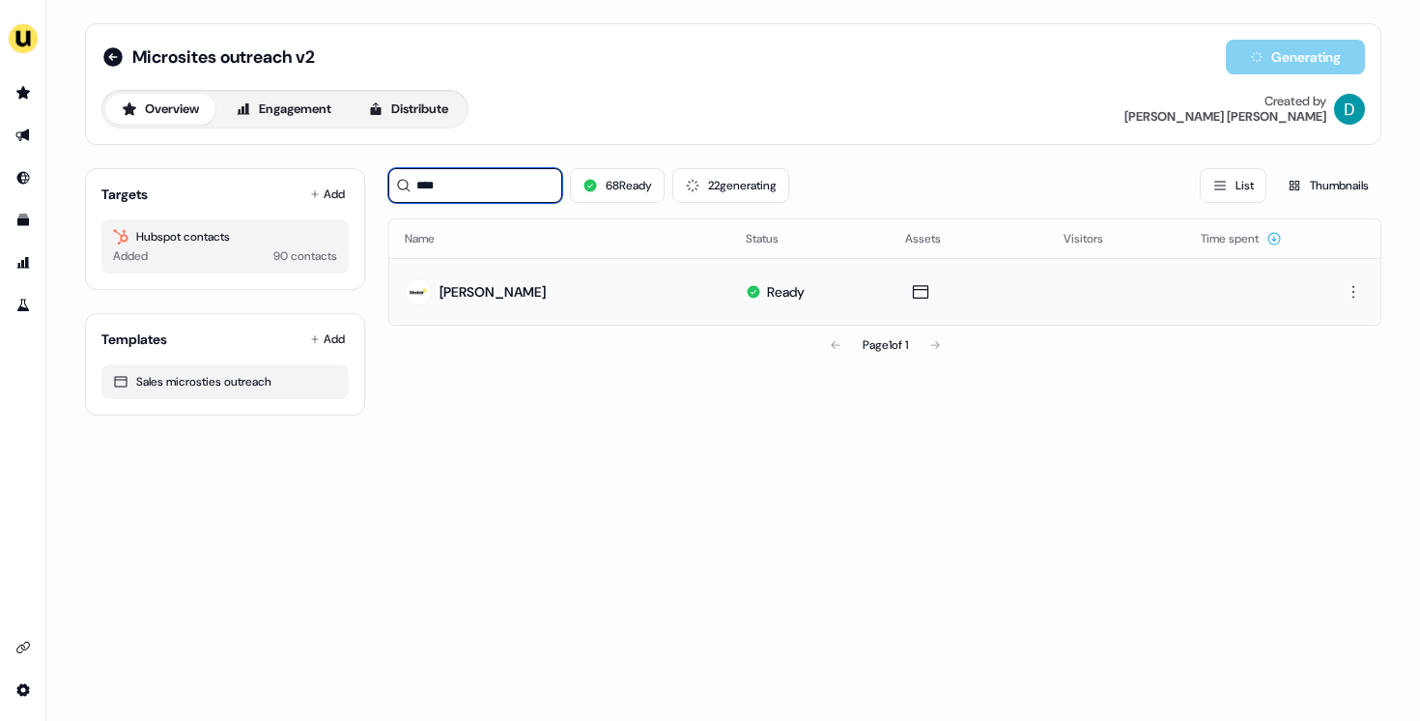
drag, startPoint x: 469, startPoint y: 184, endPoint x: 404, endPoint y: 182, distance: 65.7
click at [404, 182] on div "****" at bounding box center [475, 185] width 174 height 35
type input "******"
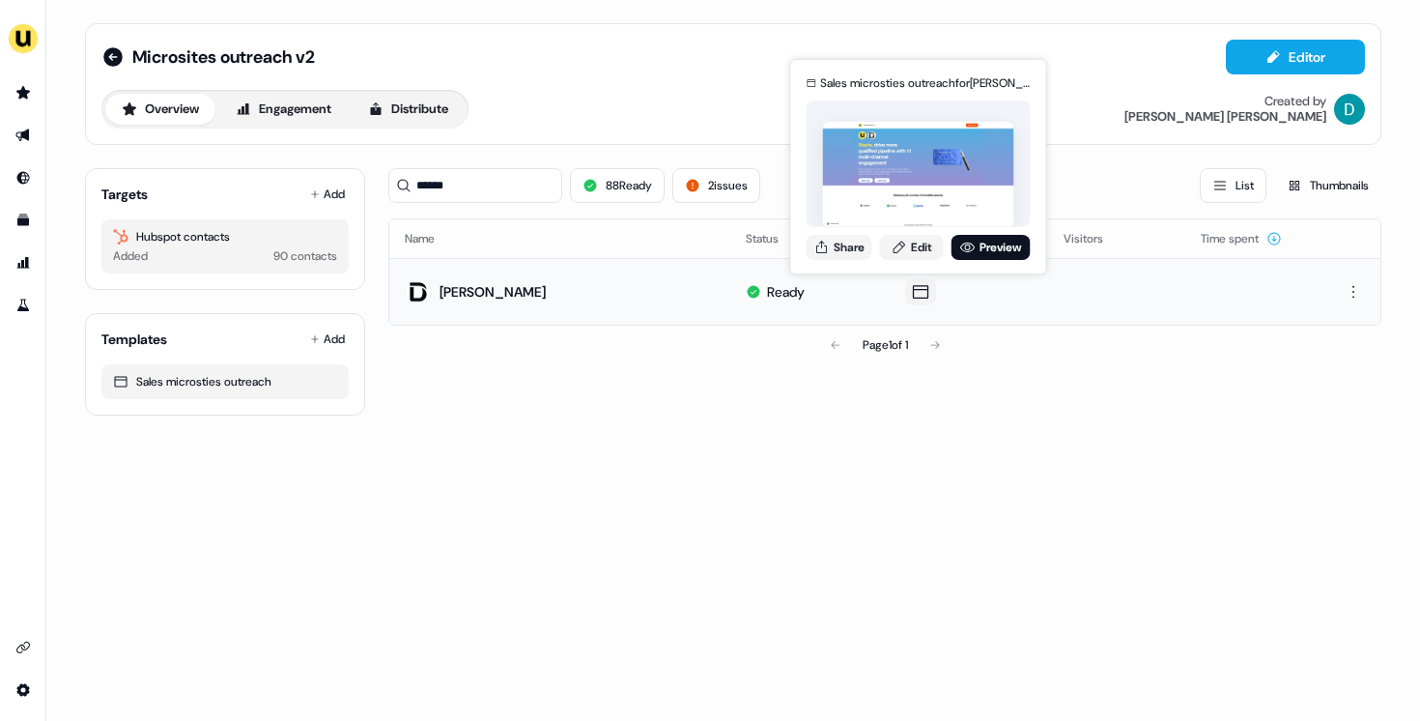
click at [880, 254] on div "Share Edit Preview" at bounding box center [919, 247] width 224 height 25
click at [901, 255] on link "Edit" at bounding box center [912, 247] width 64 height 25
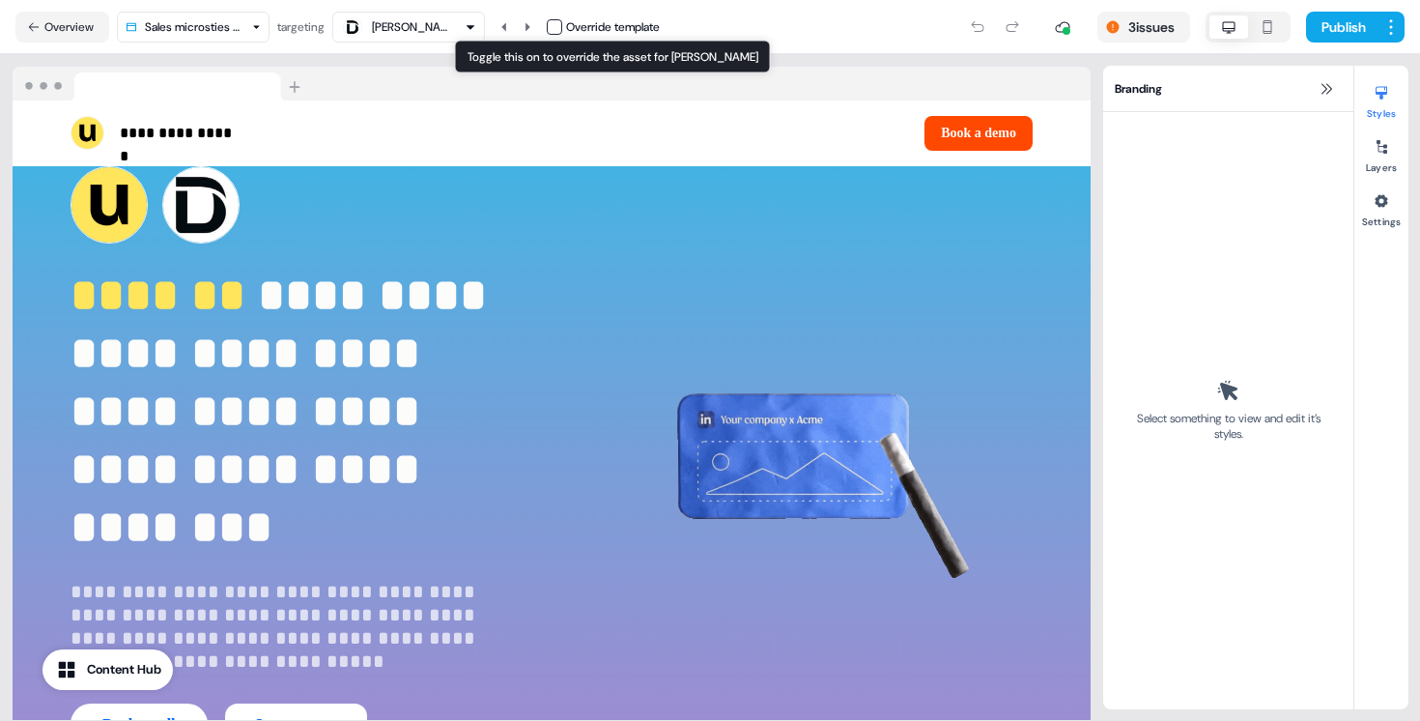
click at [557, 24] on button "button" at bounding box center [554, 26] width 15 height 15
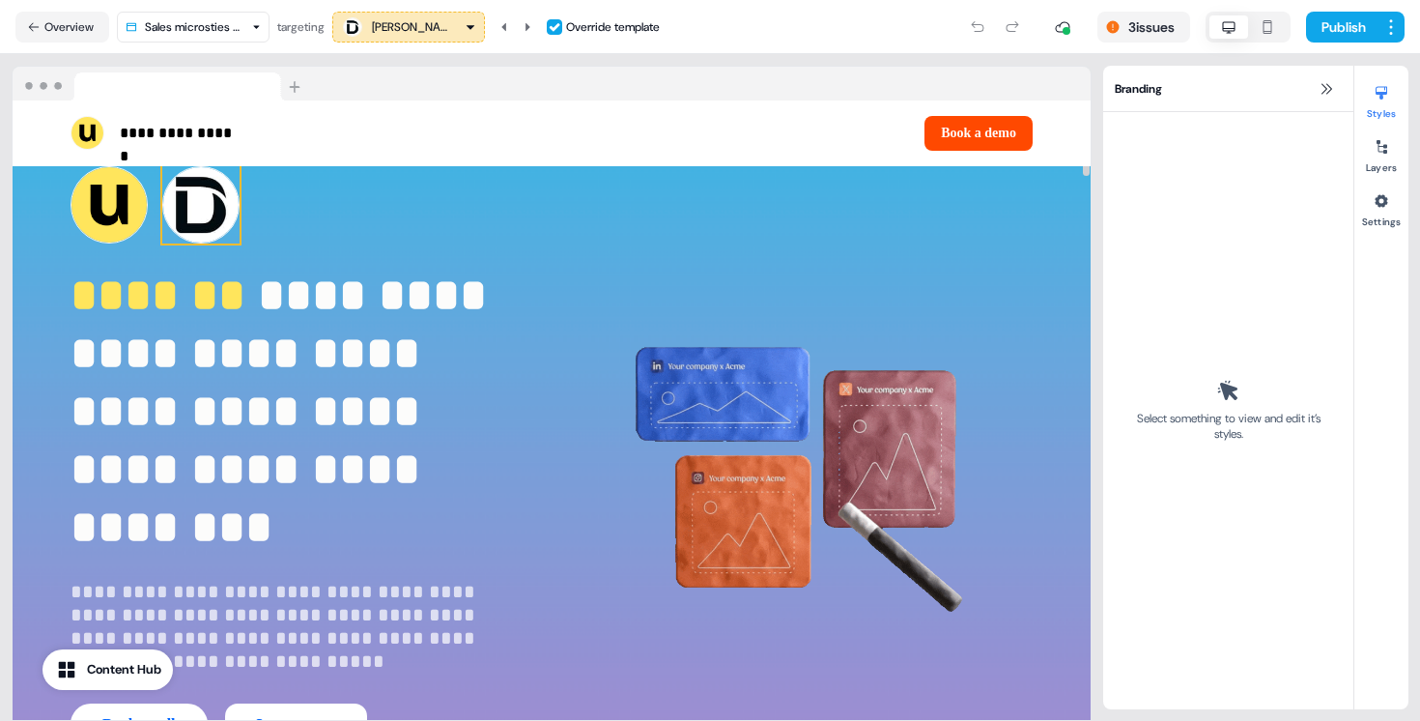
click at [227, 183] on img at bounding box center [200, 204] width 77 height 77
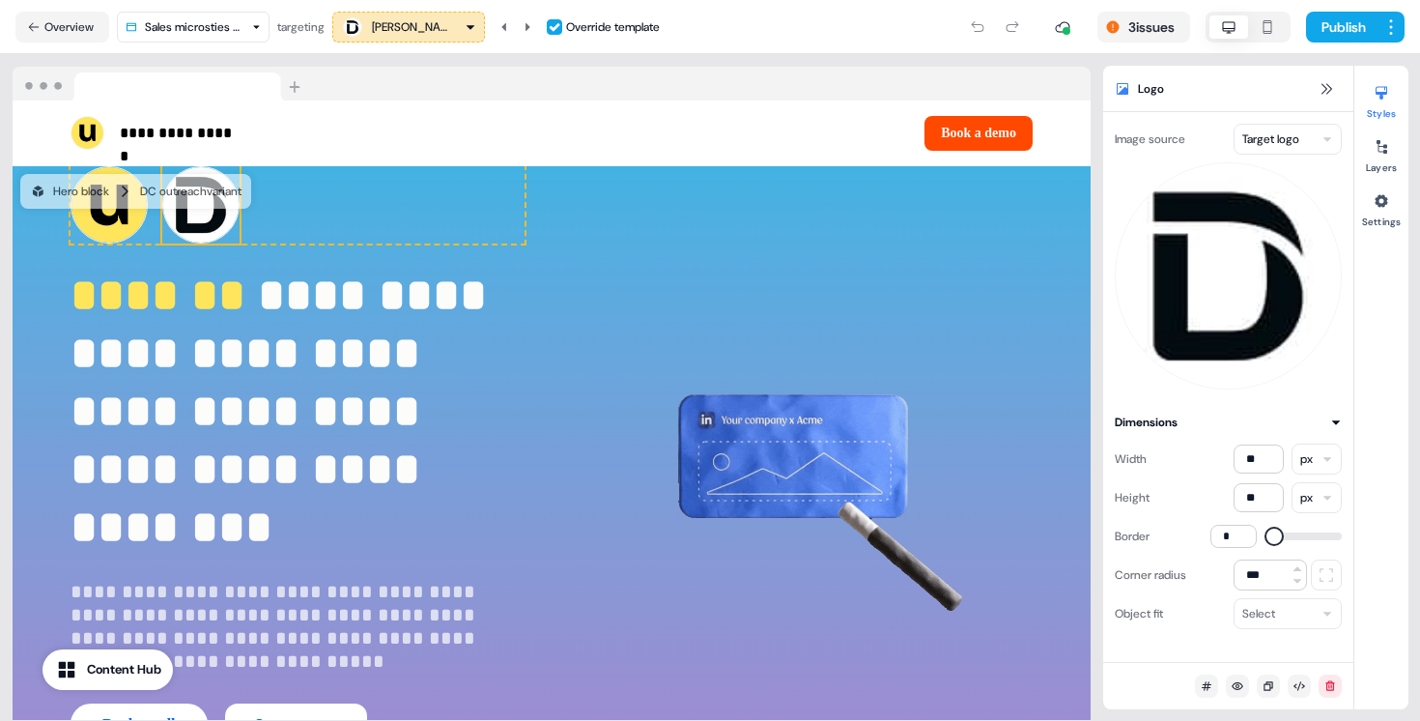
click at [1271, 120] on div "Image source Target logo Dimensions Width ** px Height ** px Border * Corner ra…" at bounding box center [1228, 387] width 250 height 550
click at [1272, 132] on html "**********" at bounding box center [710, 360] width 1420 height 721
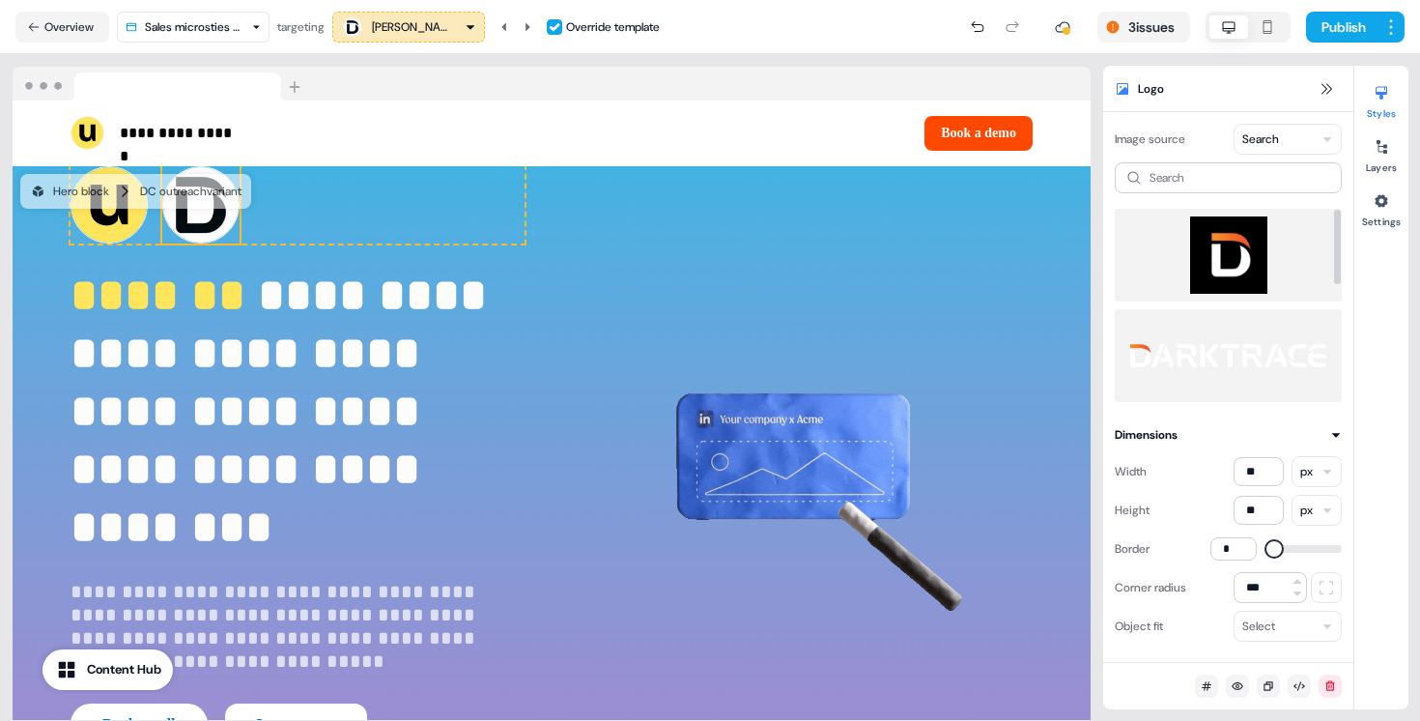
click at [1255, 146] on html "**********" at bounding box center [710, 360] width 1420 height 721
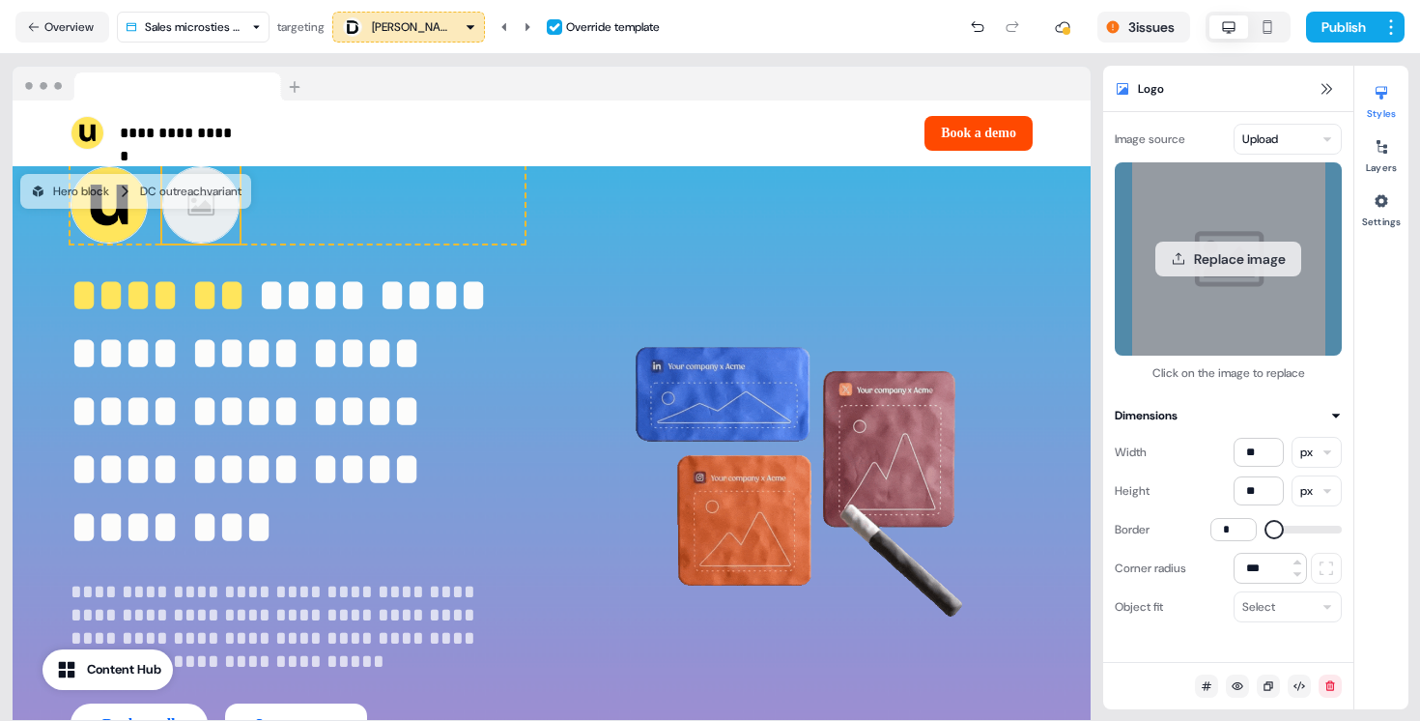
click at [1242, 254] on button "Replace image" at bounding box center [1228, 258] width 146 height 35
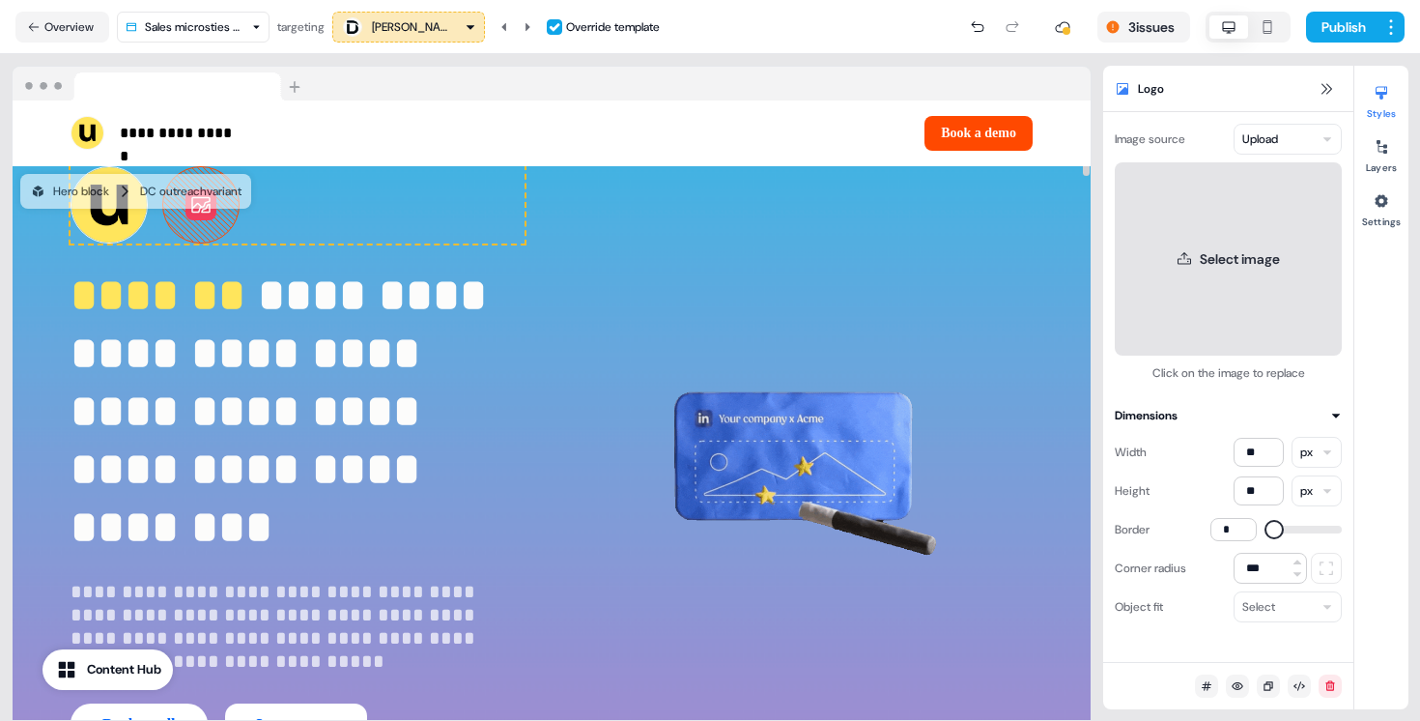
click at [1250, 270] on button "Select image" at bounding box center [1228, 258] width 227 height 193
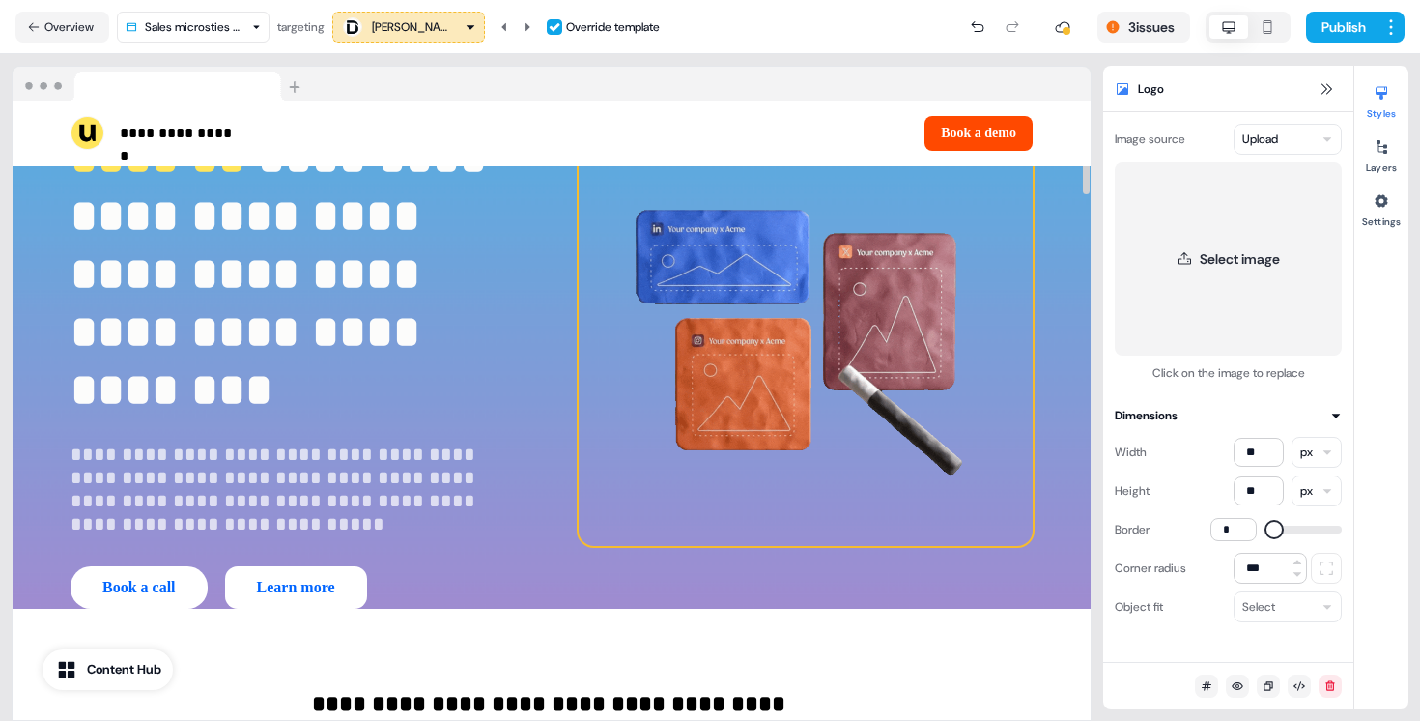
scroll to position [154, 0]
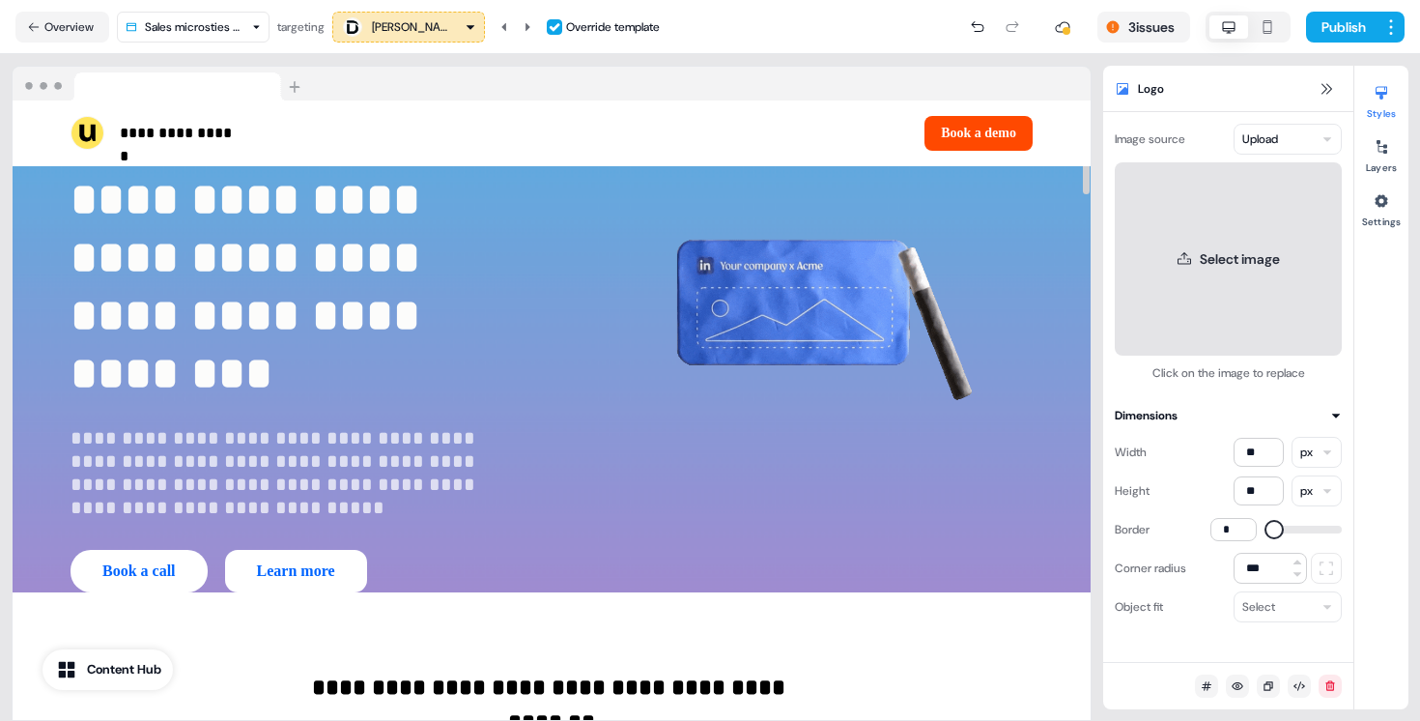
click at [1235, 261] on button "Select image" at bounding box center [1228, 258] width 227 height 193
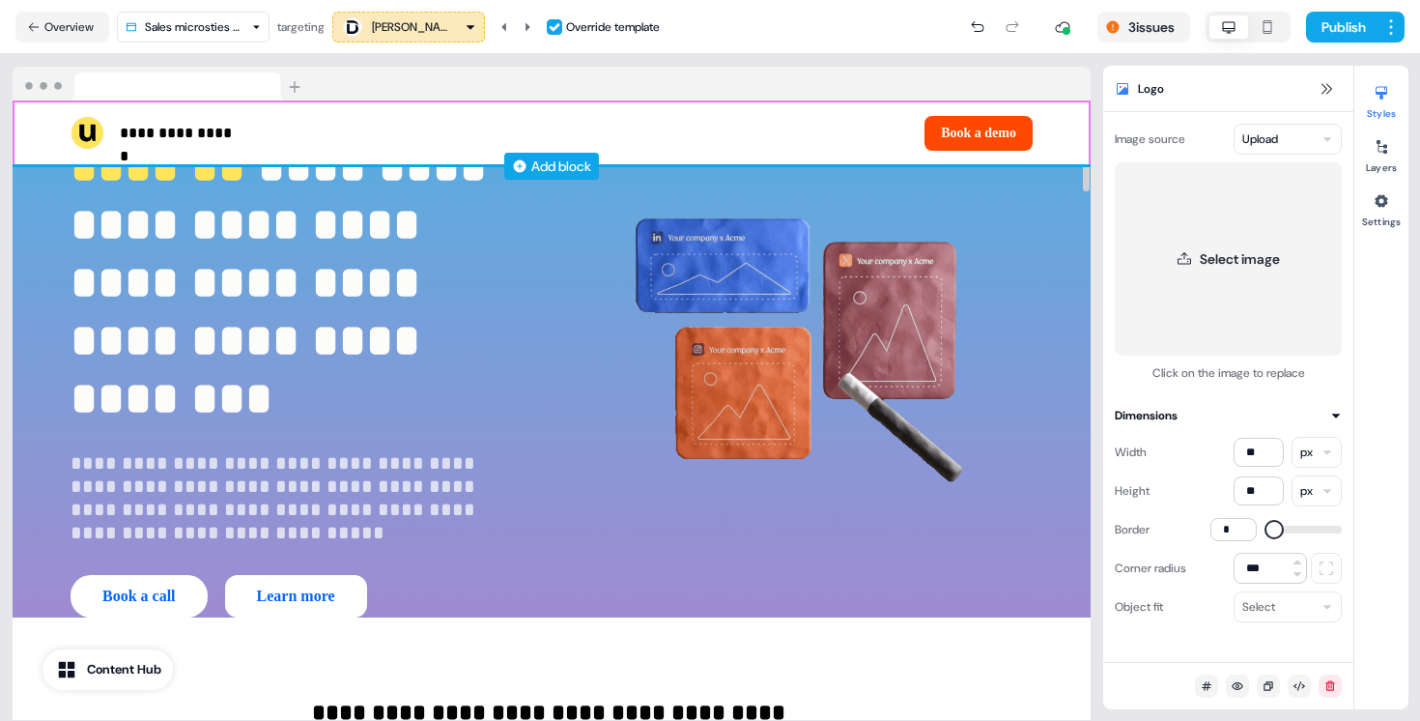
scroll to position [0, 0]
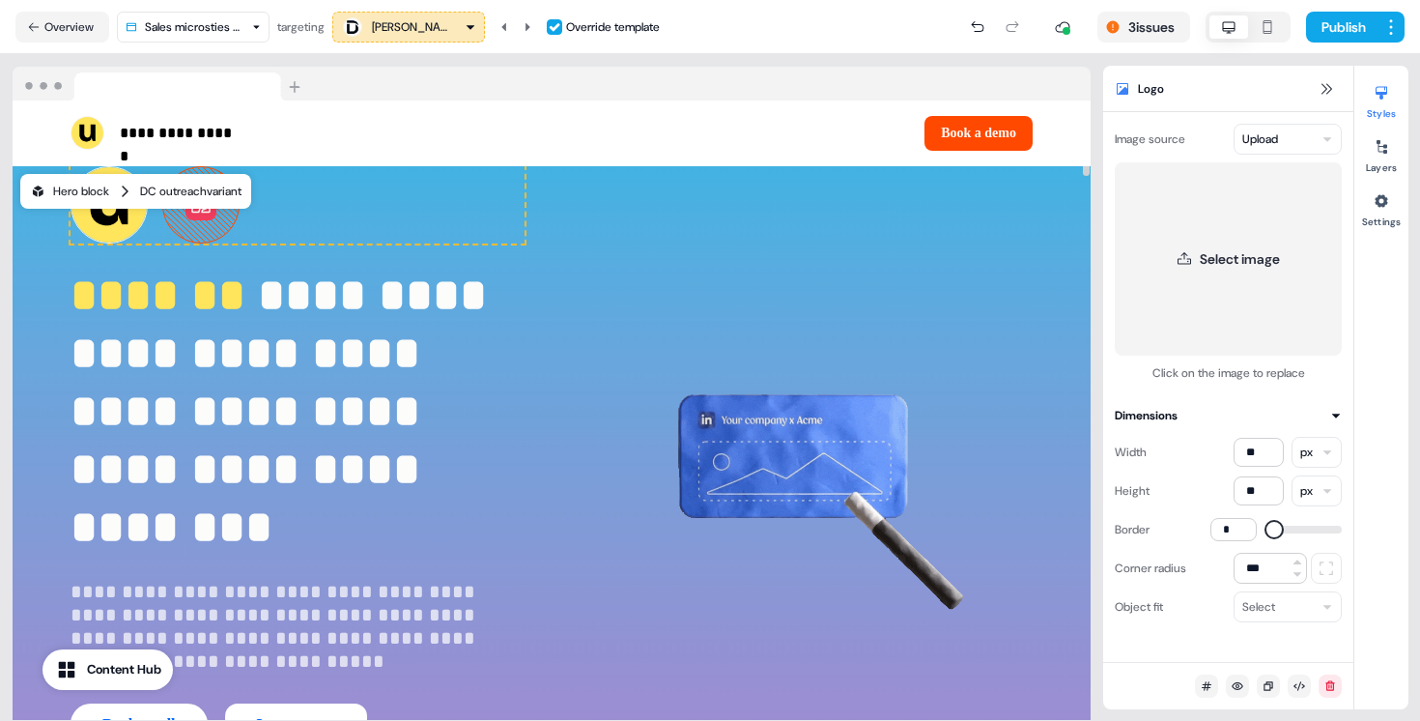
click at [186, 206] on div "Hero block DC outreach variant" at bounding box center [135, 191] width 231 height 35
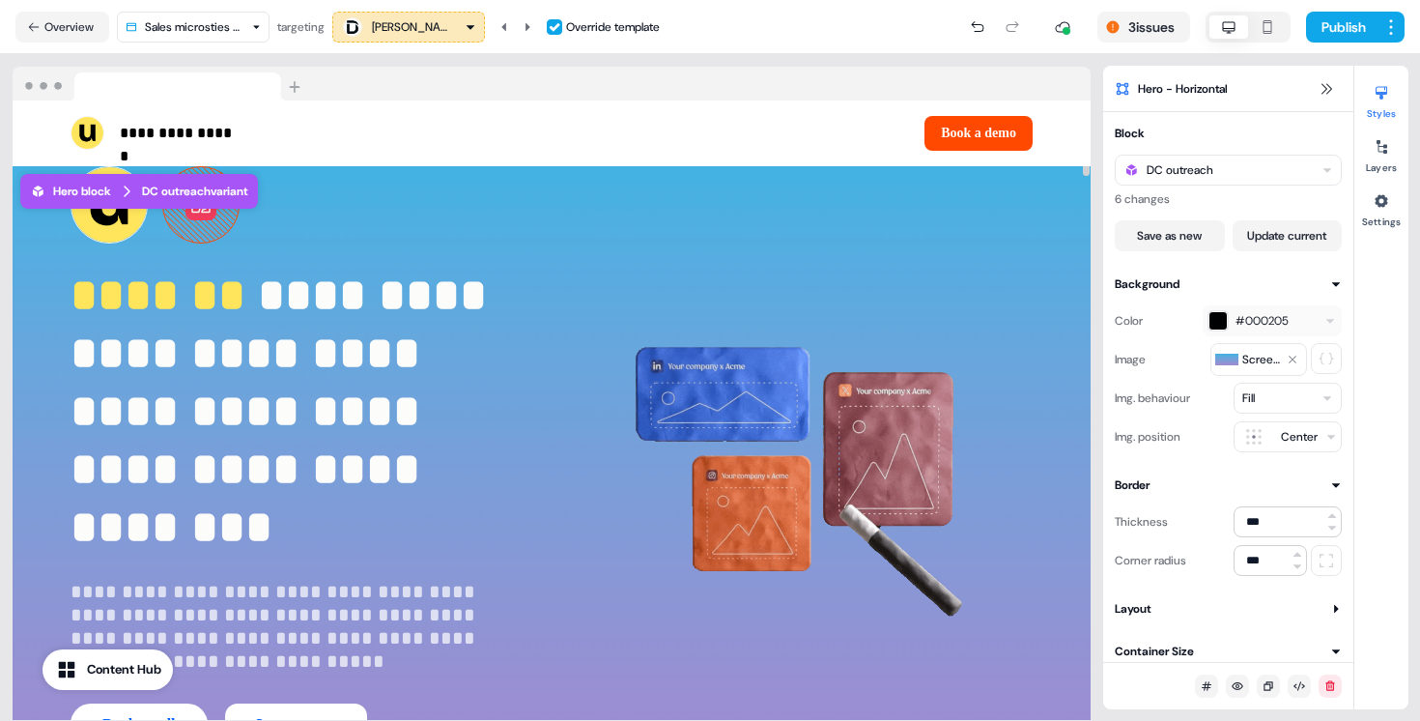
click at [205, 228] on icon at bounding box center [200, 204] width 75 height 75
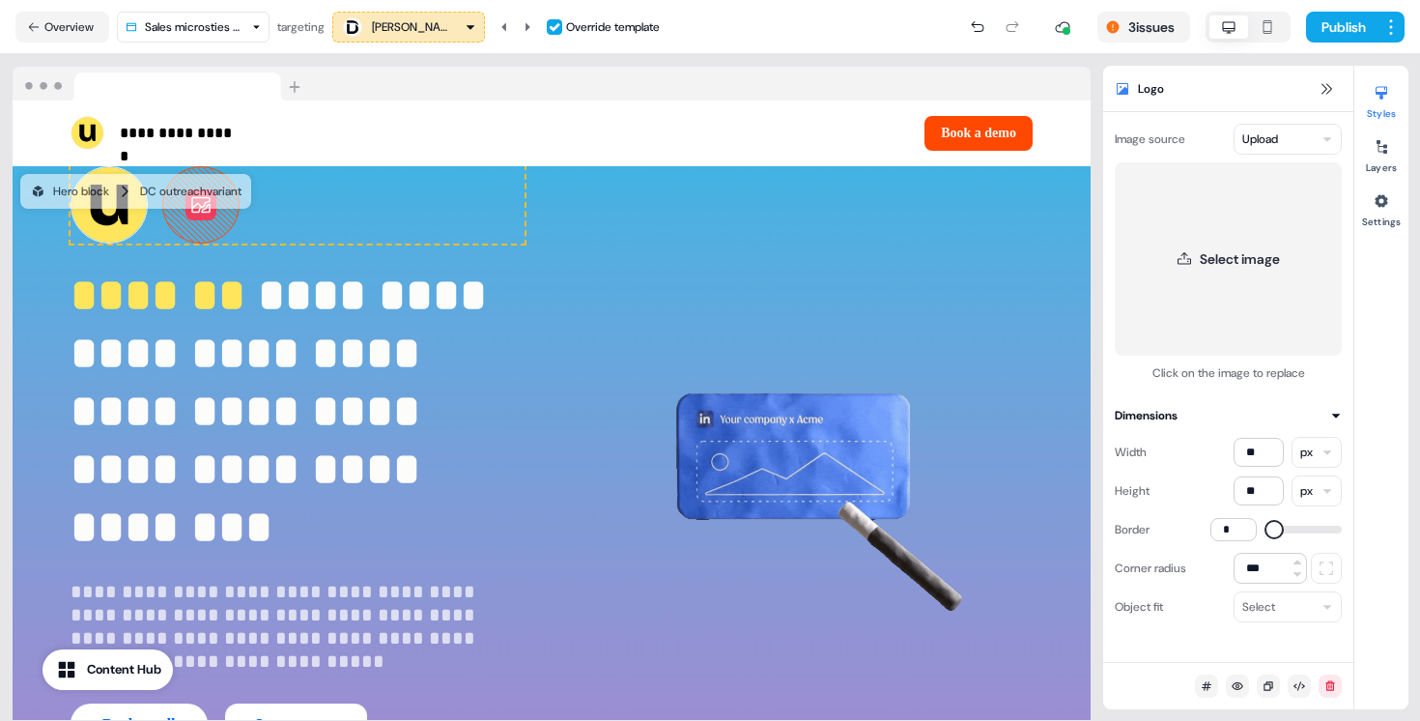
click at [1316, 133] on html "**********" at bounding box center [710, 360] width 1420 height 721
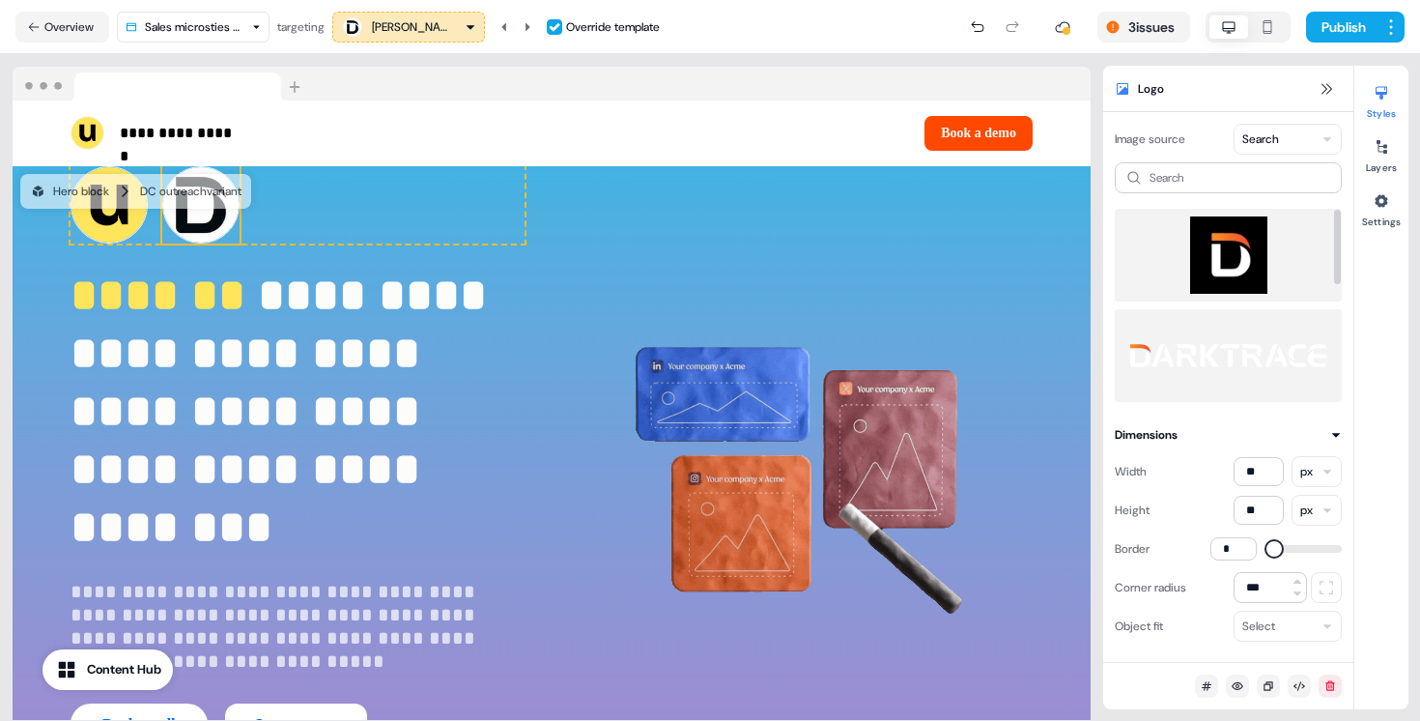
click at [1216, 256] on img at bounding box center [1228, 254] width 196 height 77
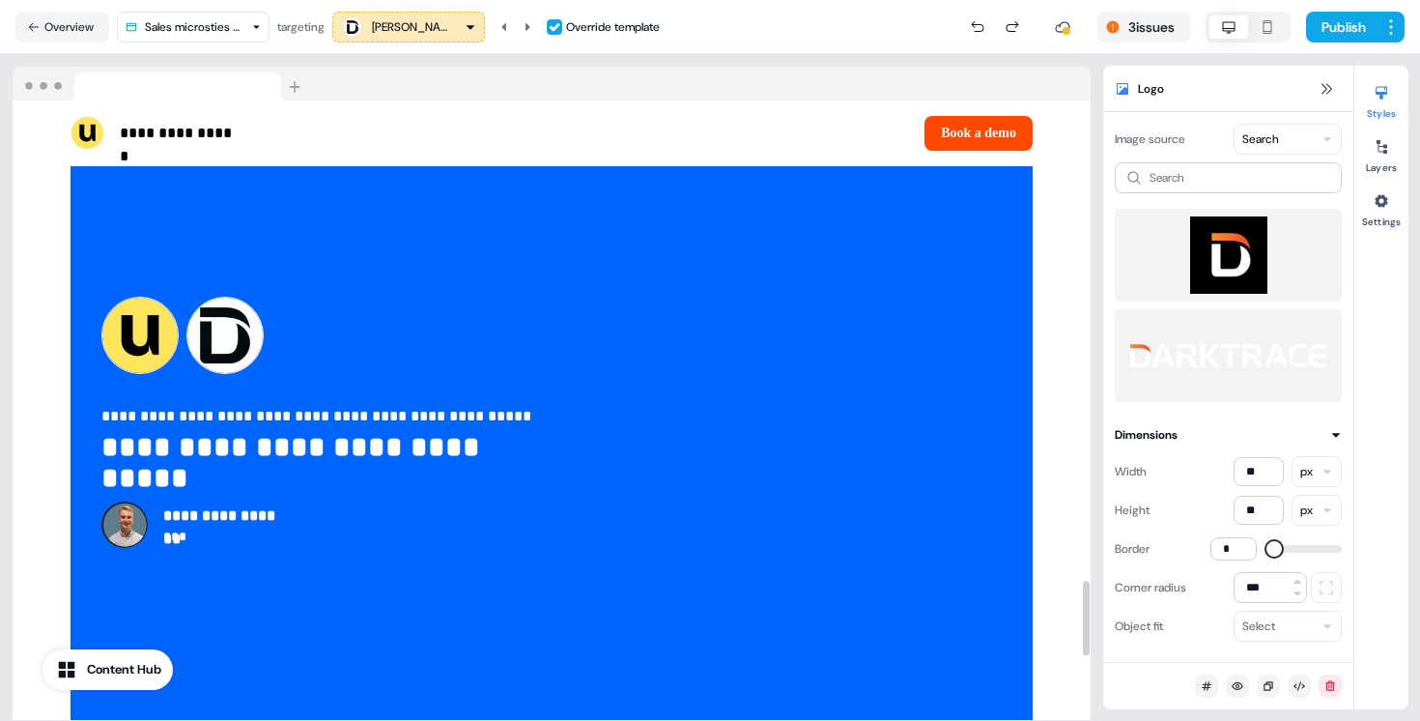
scroll to position [4520, 0]
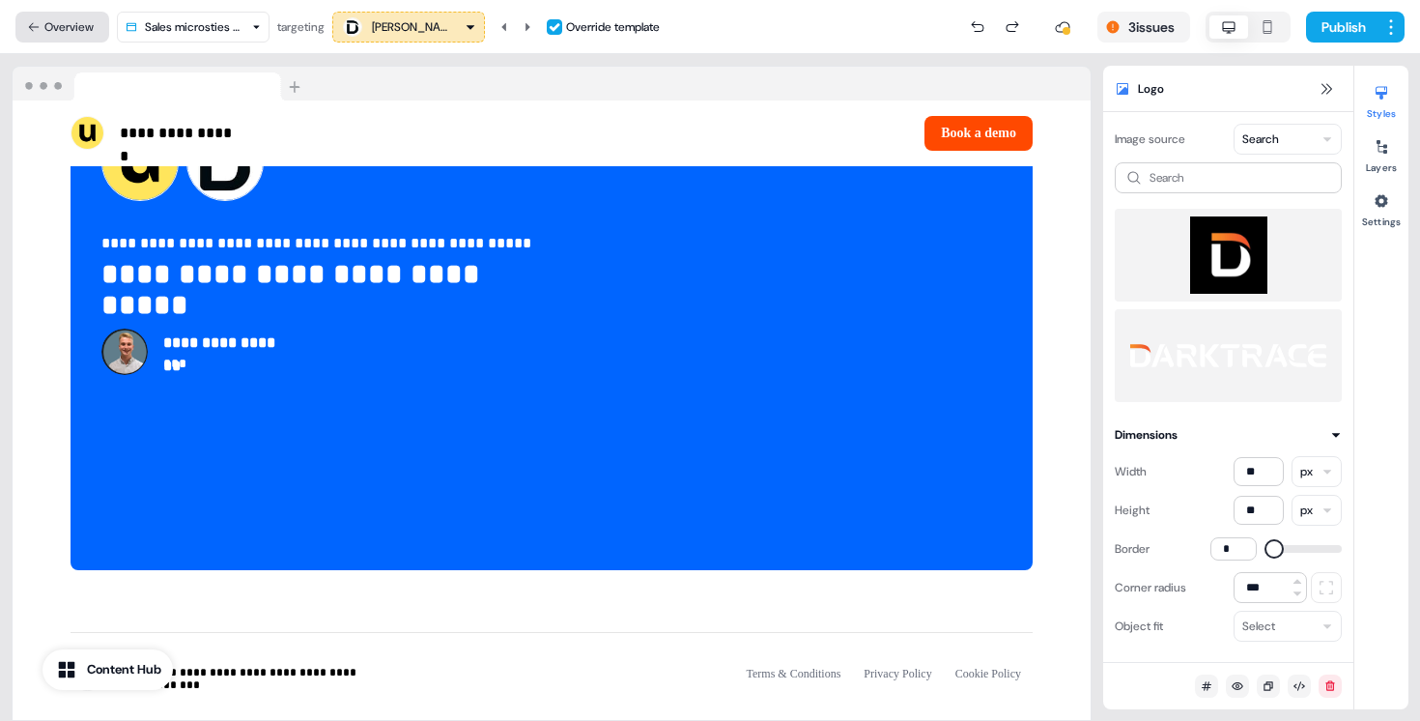
click at [92, 31] on button "Overview" at bounding box center [62, 27] width 94 height 31
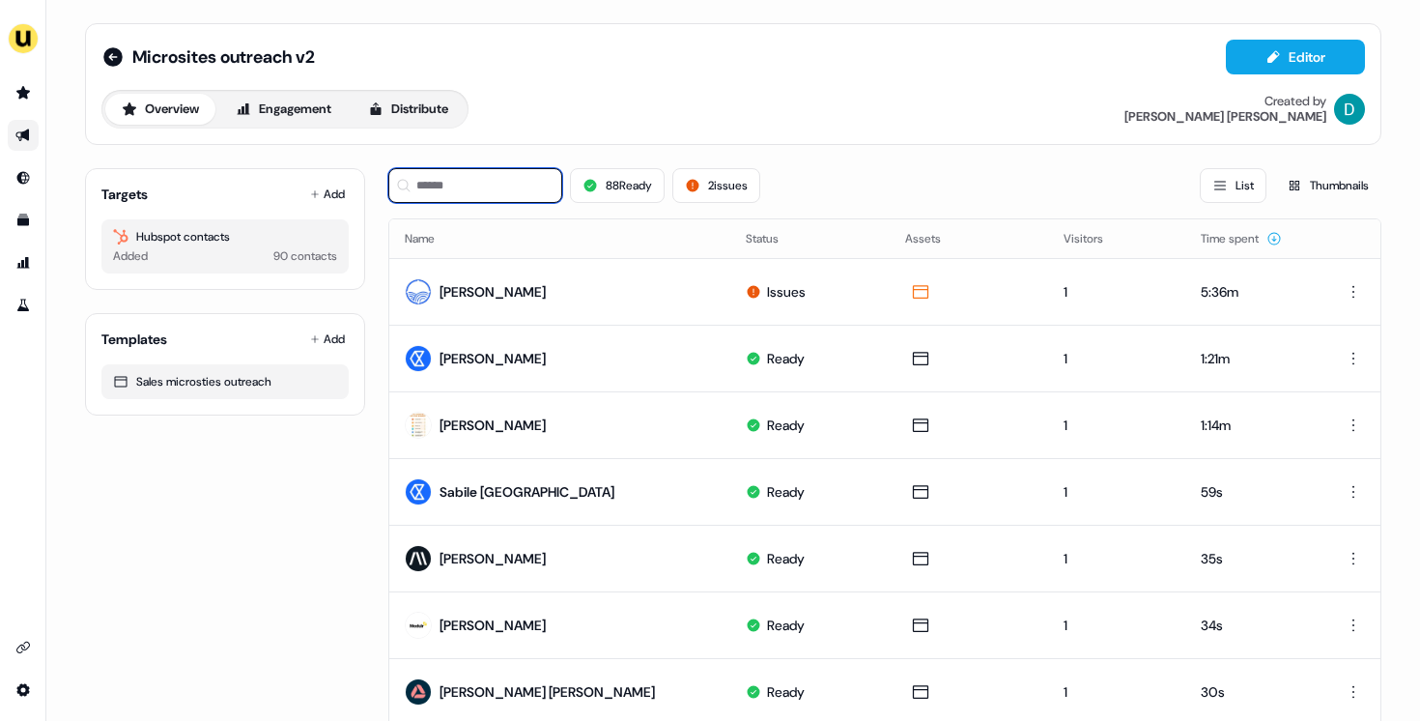
click at [508, 187] on input at bounding box center [475, 185] width 174 height 35
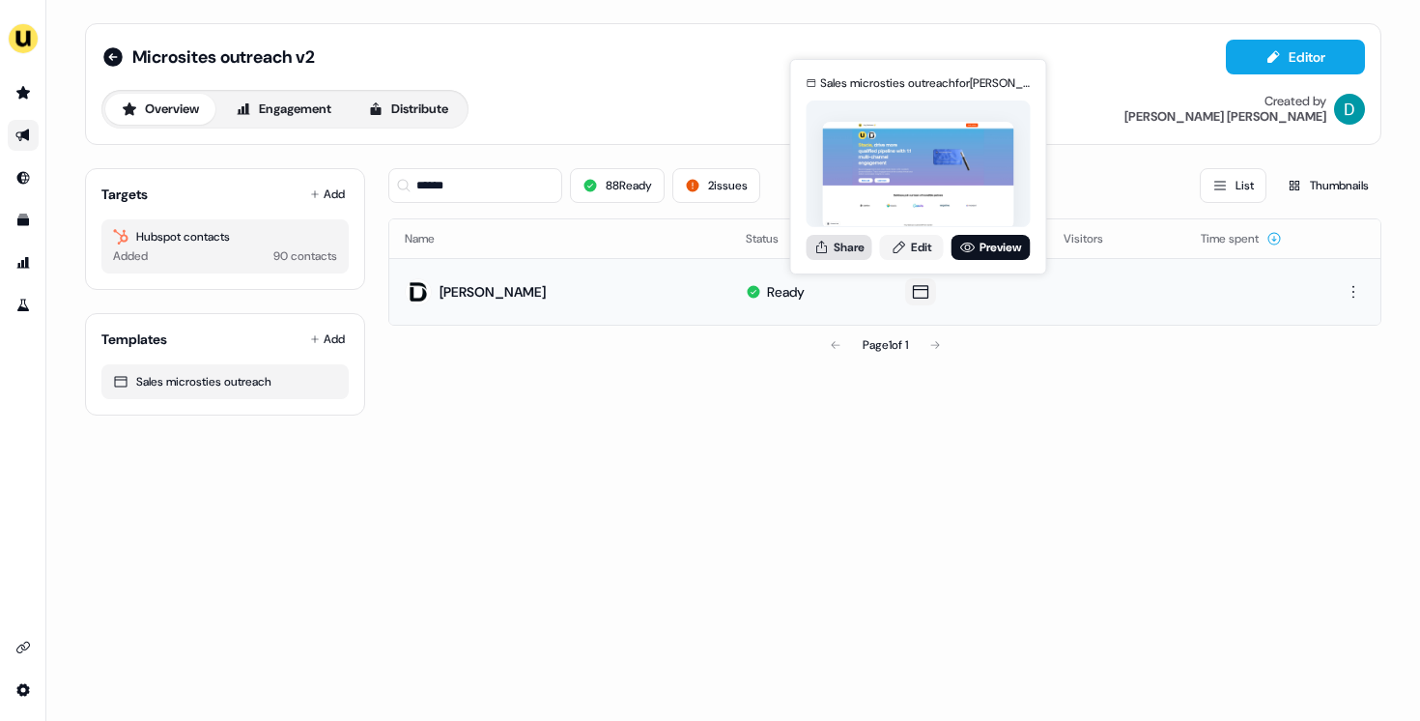
click at [852, 257] on button "Share" at bounding box center [840, 247] width 66 height 25
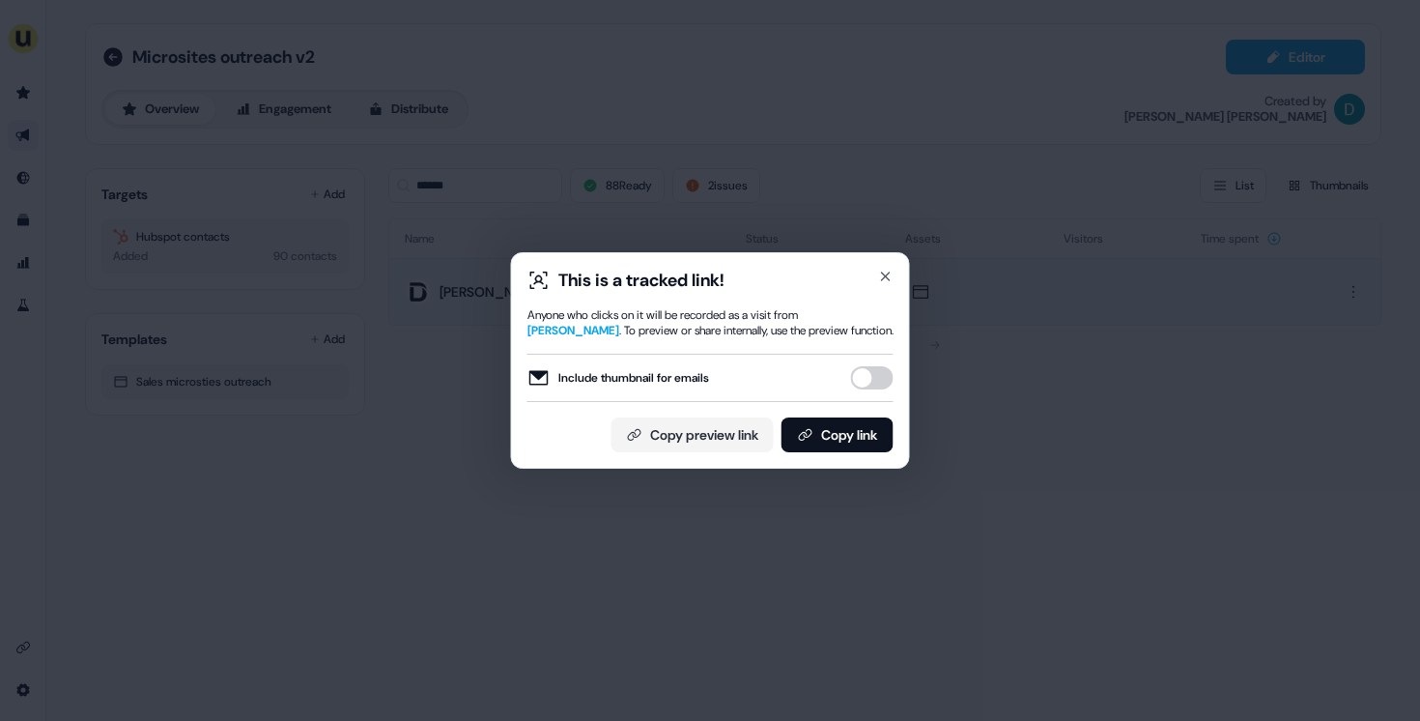
click at [873, 379] on button "Include thumbnail for emails" at bounding box center [872, 377] width 43 height 23
click at [855, 436] on button "Copy link" at bounding box center [837, 434] width 112 height 35
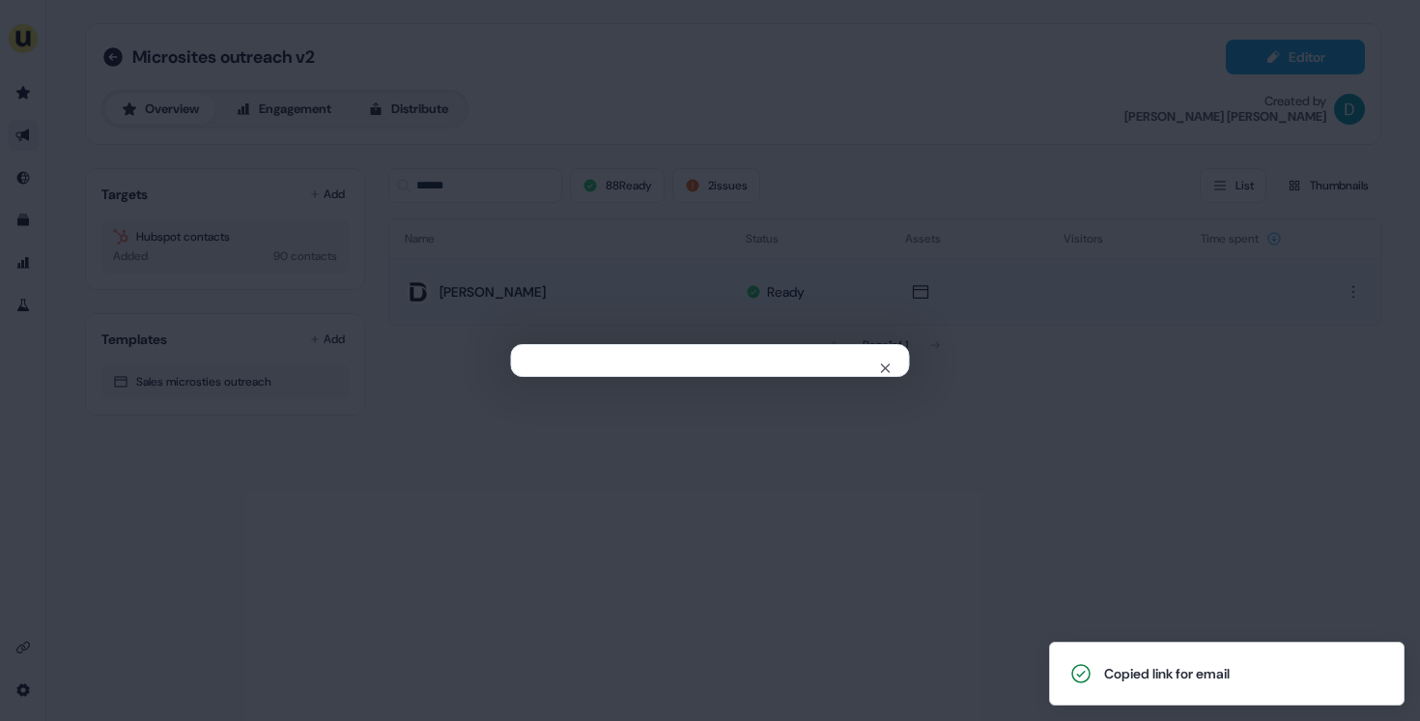
click at [474, 412] on div "Close" at bounding box center [710, 360] width 1420 height 721
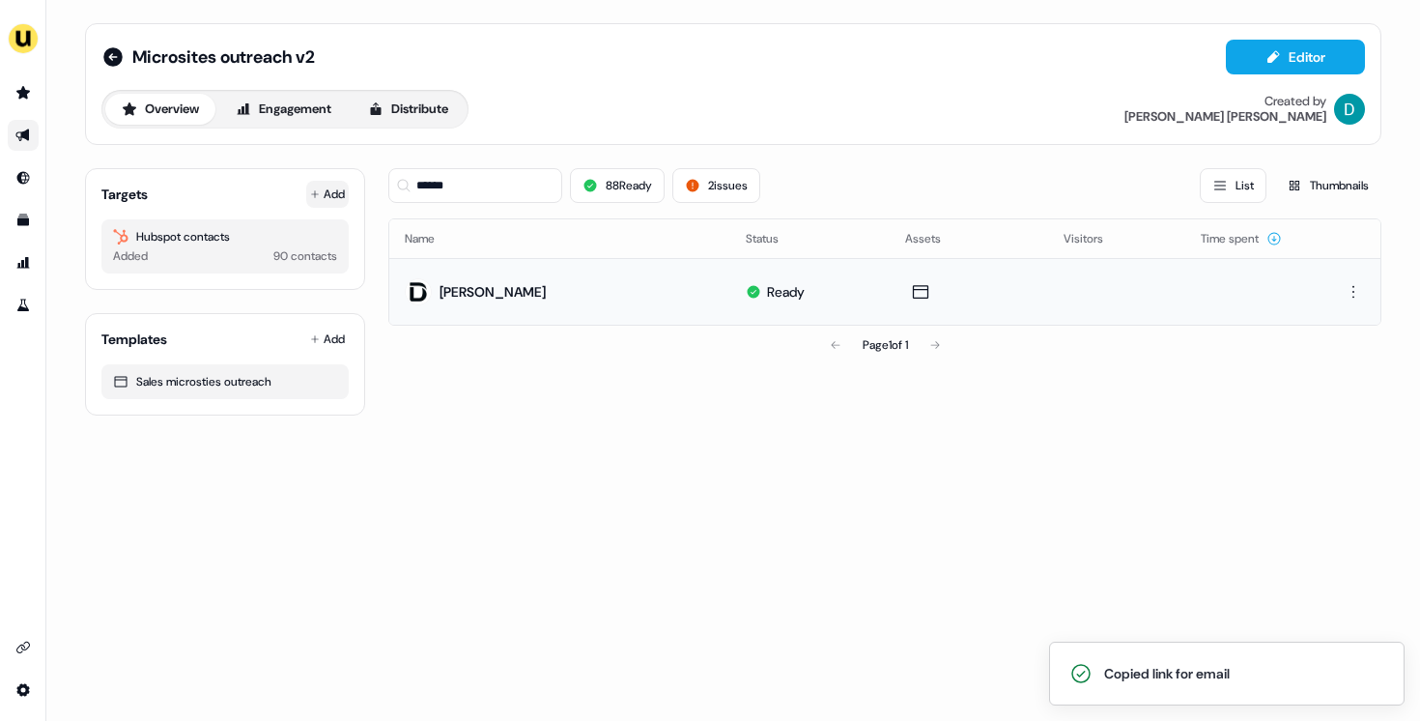
click at [344, 182] on button "Add" at bounding box center [327, 194] width 43 height 27
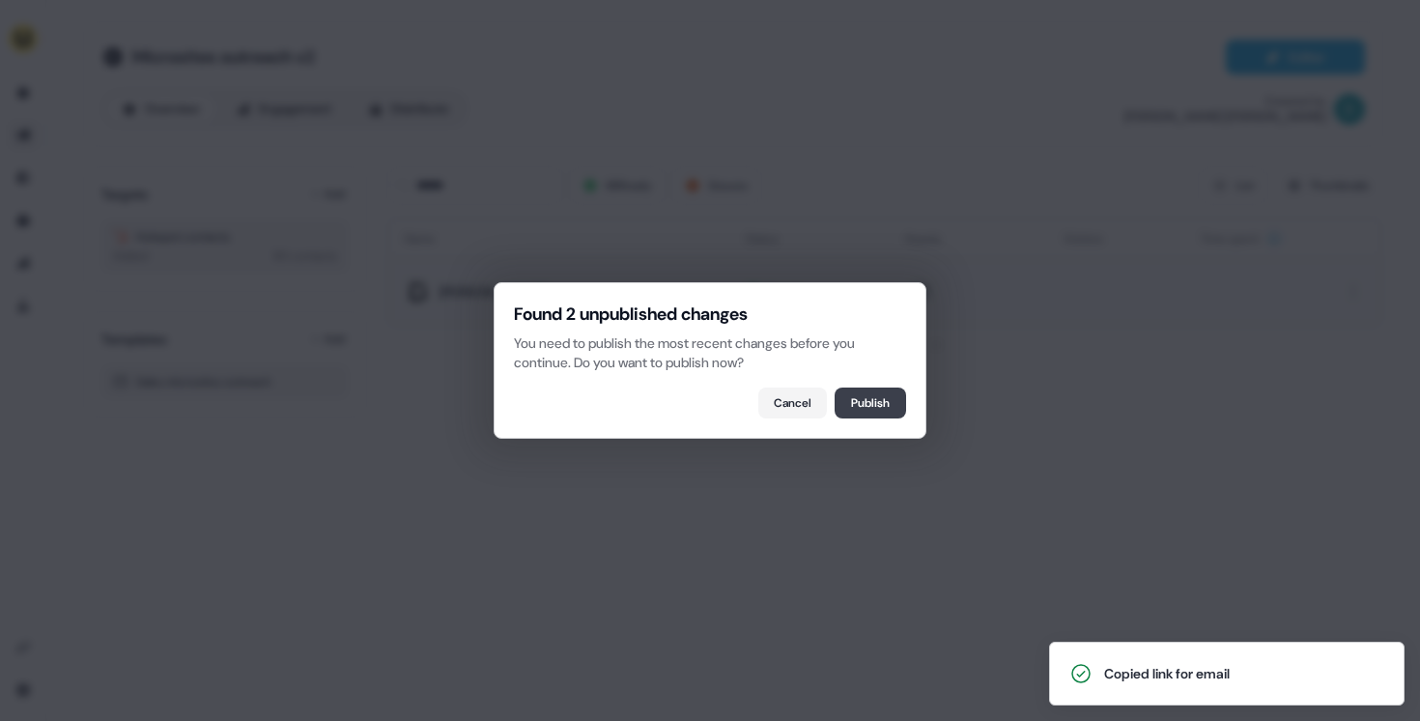
click at [844, 390] on button "Publish" at bounding box center [870, 402] width 71 height 31
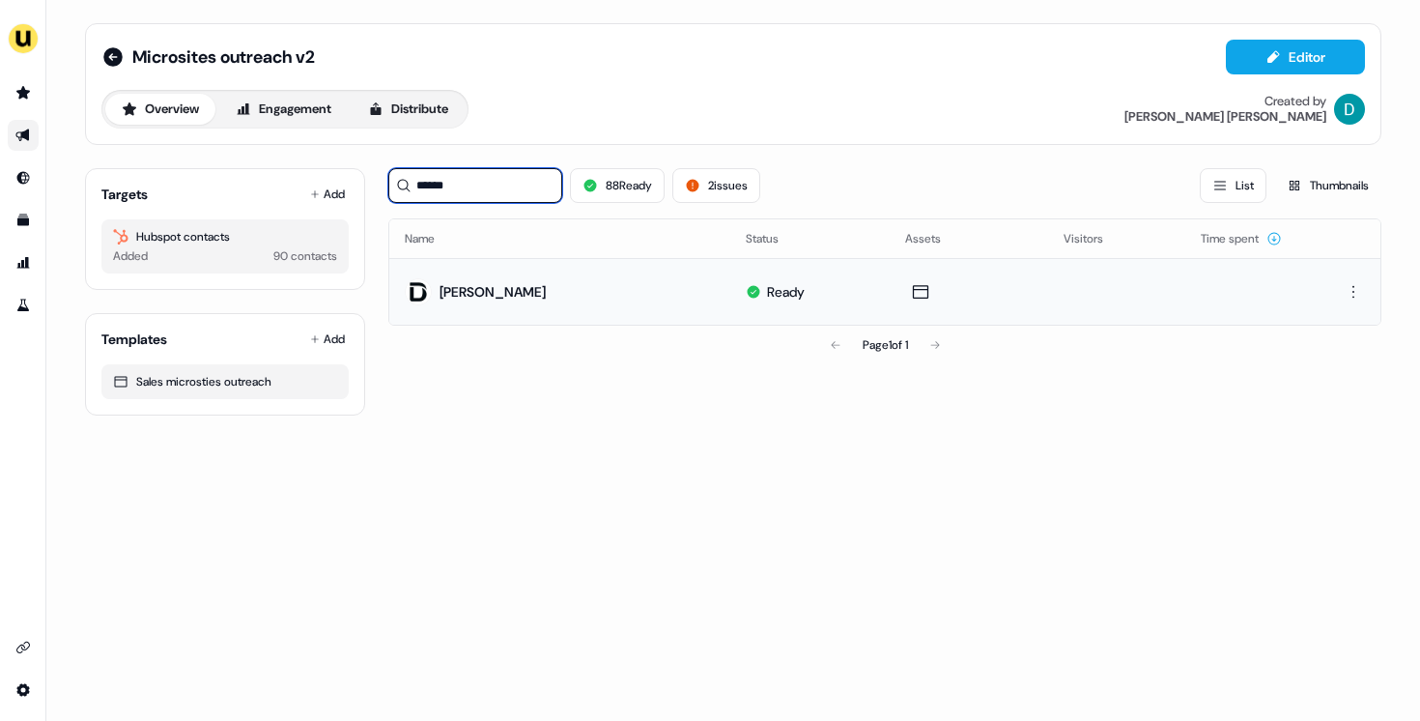
drag, startPoint x: 483, startPoint y: 177, endPoint x: 420, endPoint y: 177, distance: 62.8
click at [420, 177] on input "******" at bounding box center [475, 185] width 174 height 35
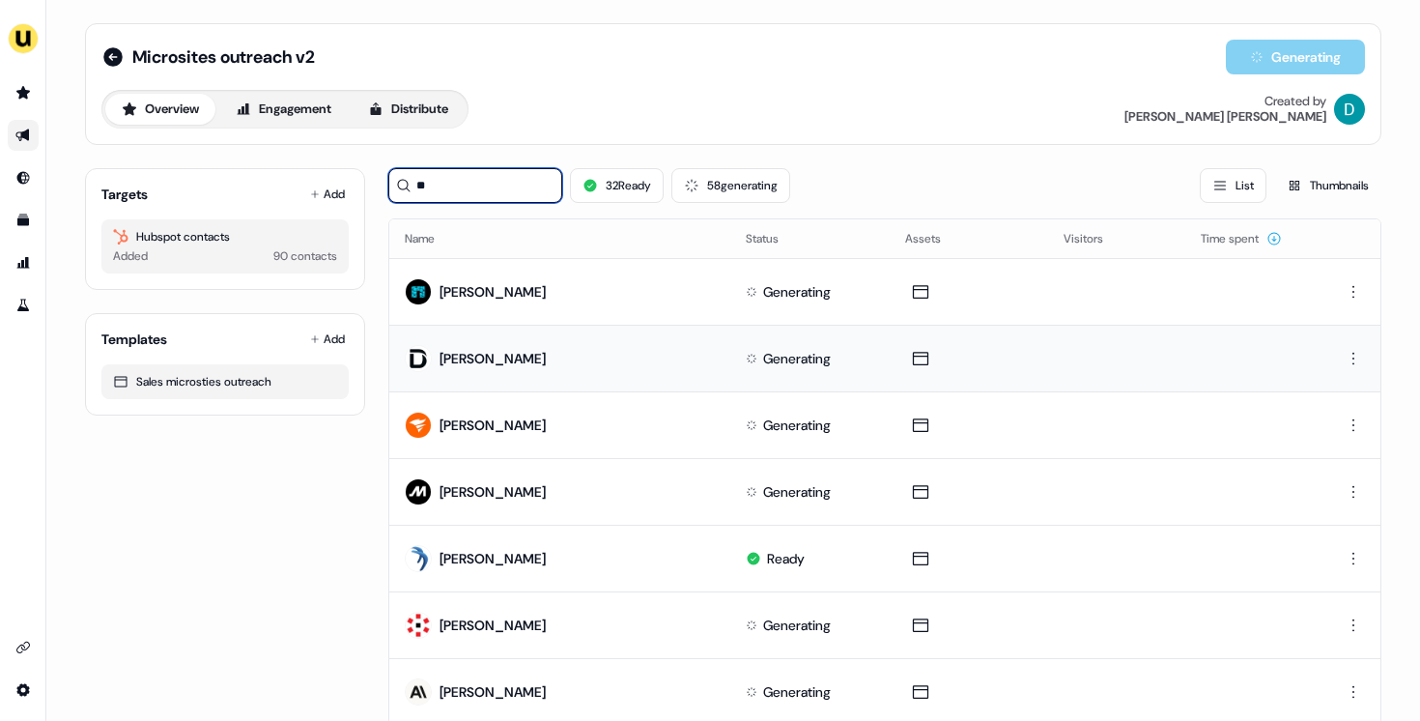
type input "*"
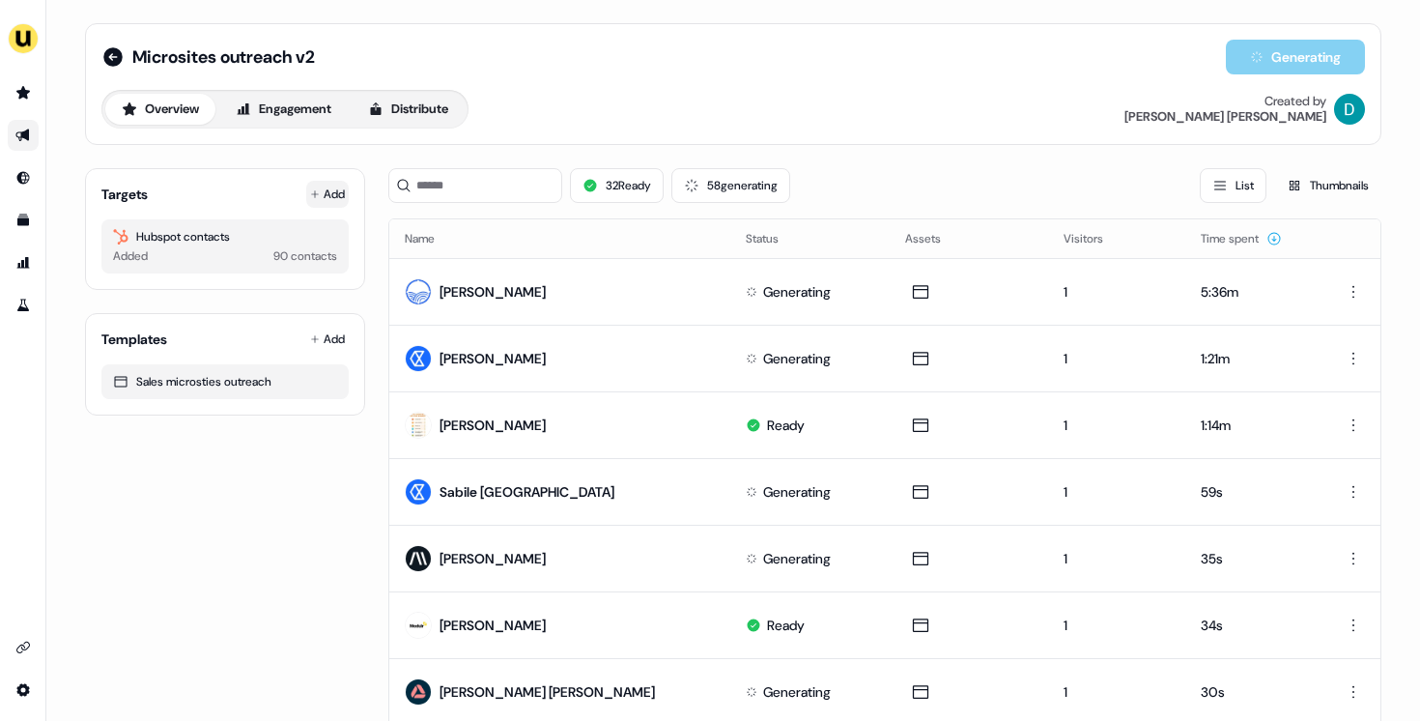
click at [313, 201] on button "Add" at bounding box center [327, 194] width 43 height 27
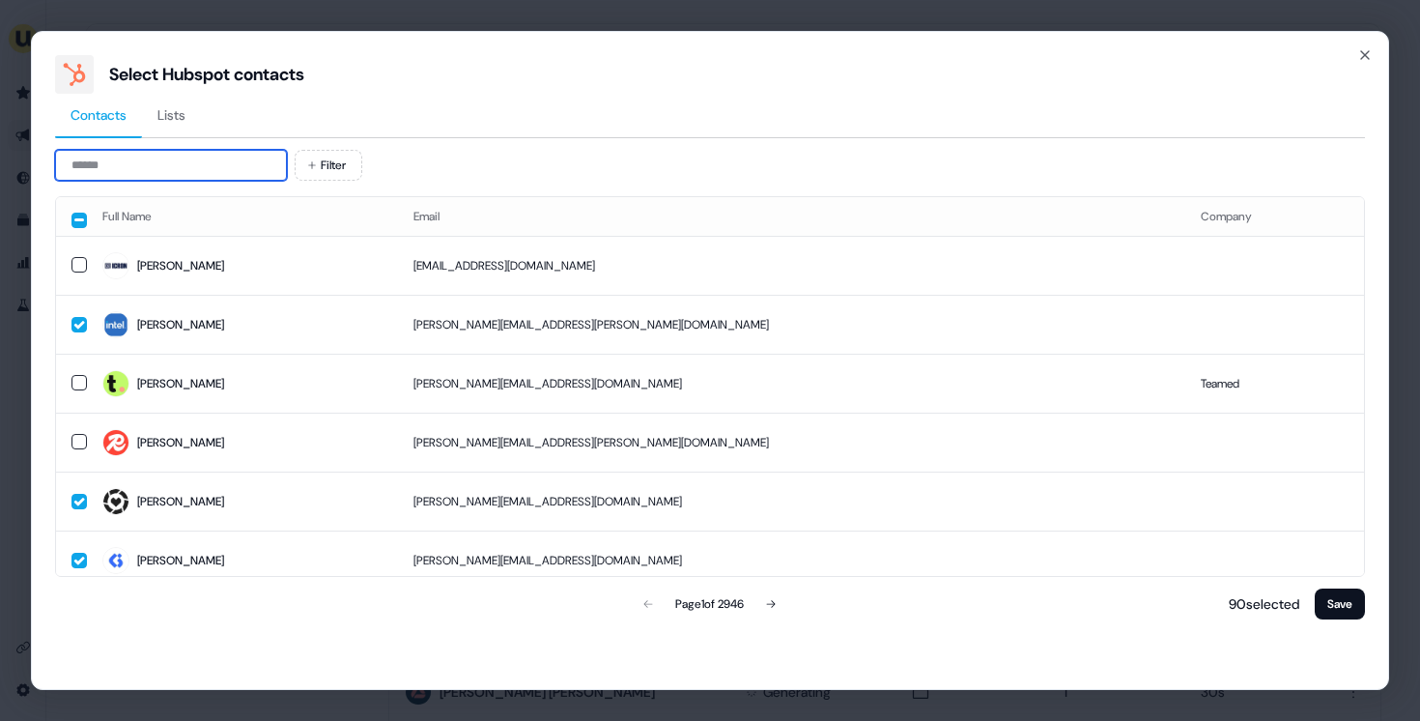
click at [206, 173] on input at bounding box center [171, 165] width 232 height 31
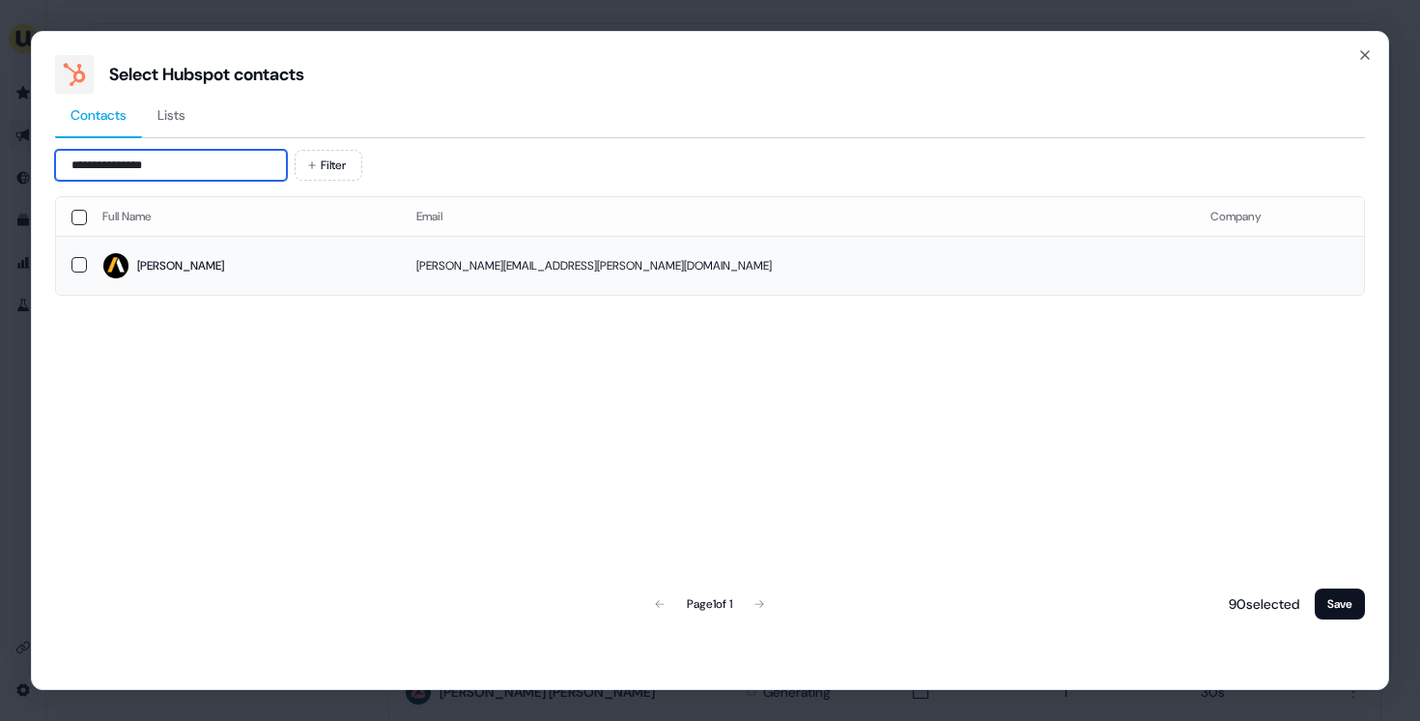
type input "**********"
click at [257, 249] on td "Cecilia" at bounding box center [244, 265] width 314 height 59
click at [1326, 591] on button "Save" at bounding box center [1340, 603] width 50 height 31
click at [1352, 610] on button "Save" at bounding box center [1340, 603] width 50 height 31
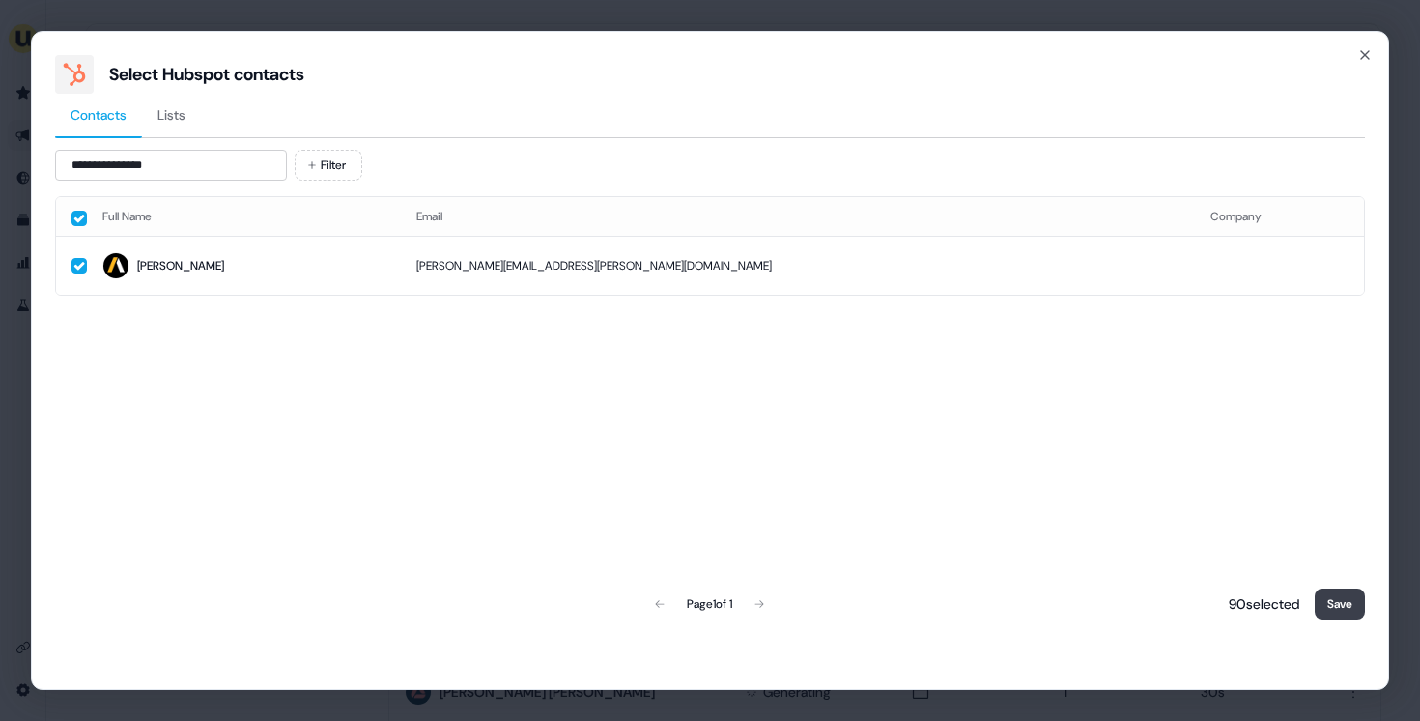
click at [1350, 608] on button "Save" at bounding box center [1340, 603] width 50 height 31
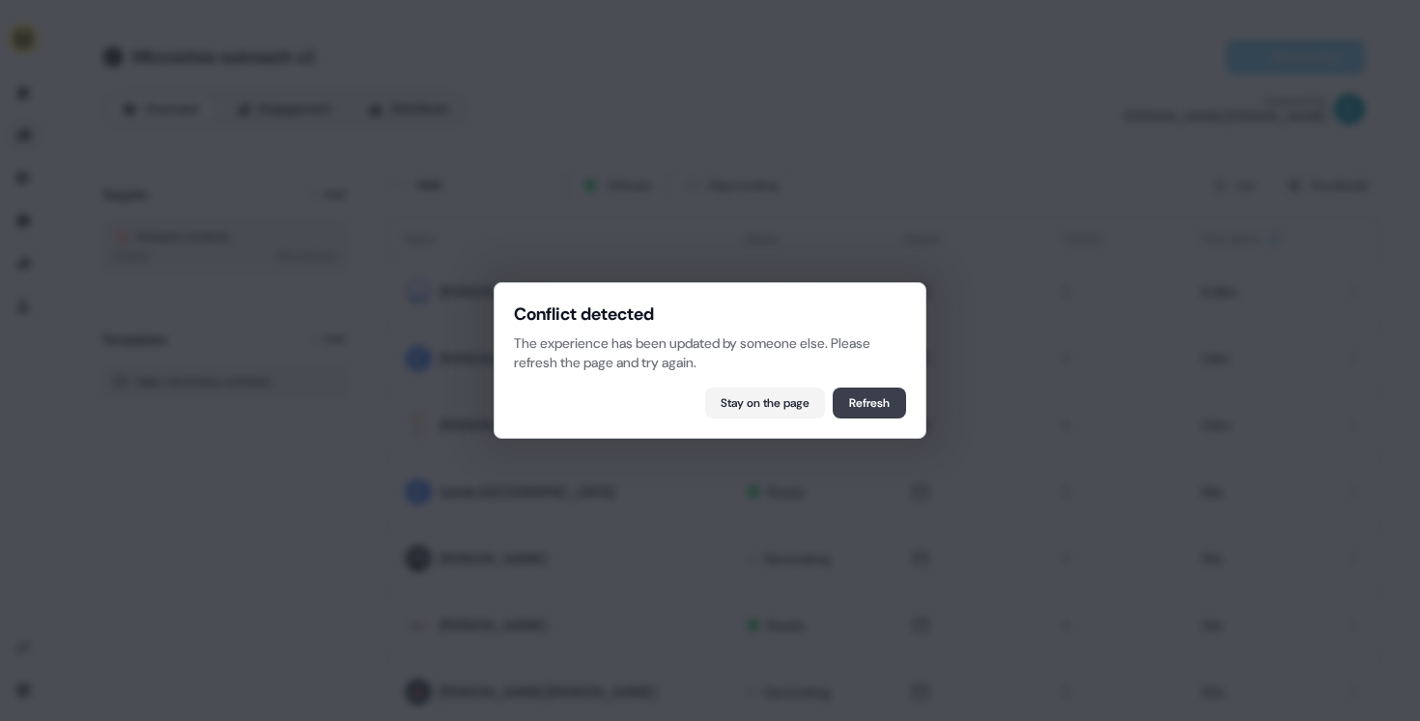
click at [854, 387] on button "Refresh" at bounding box center [869, 402] width 73 height 31
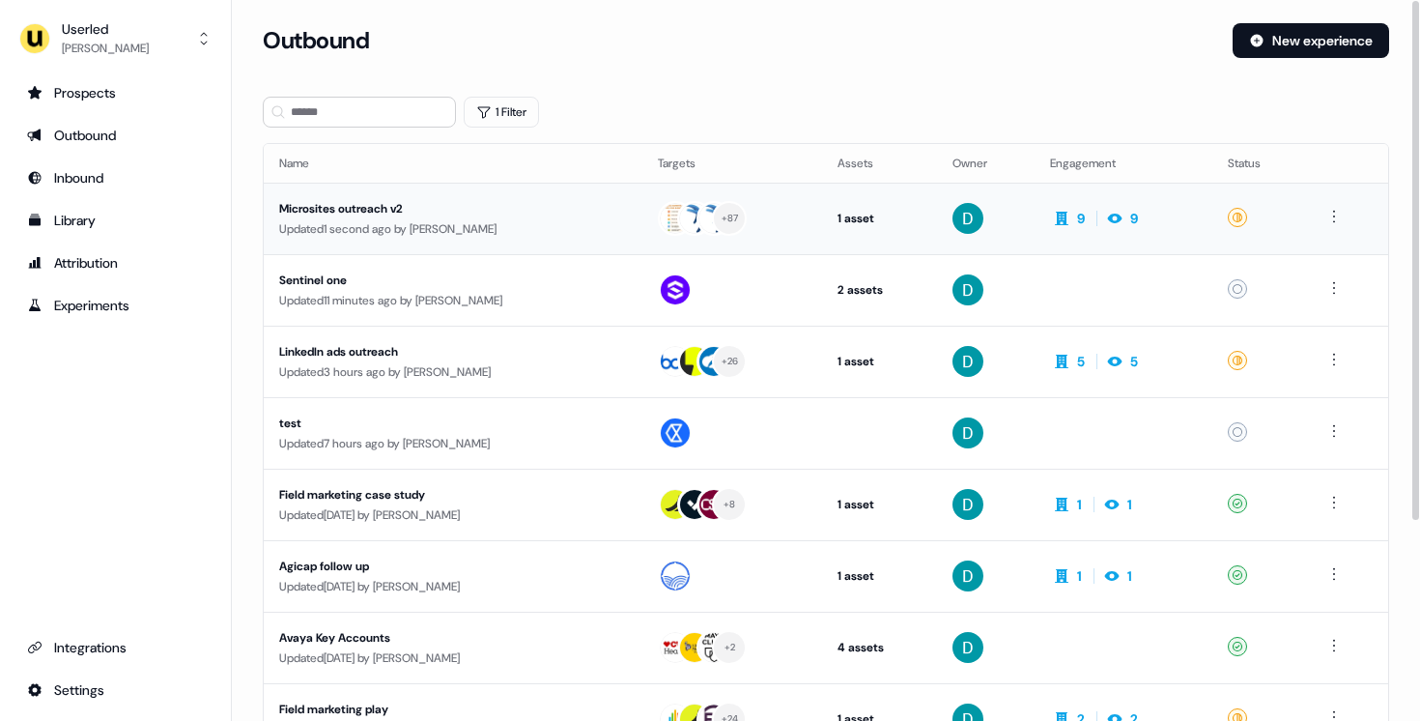
click at [435, 213] on div "Microsites outreach v2" at bounding box center [453, 208] width 348 height 19
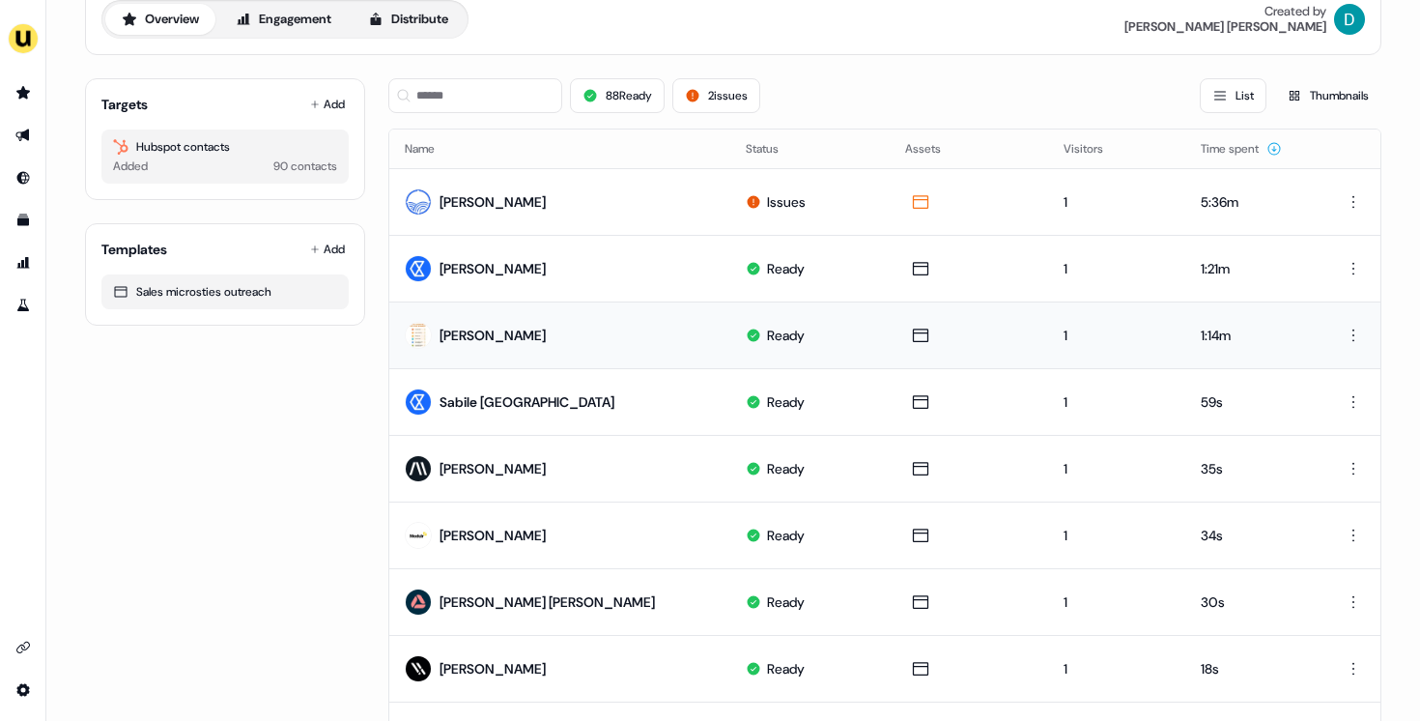
scroll to position [103, 0]
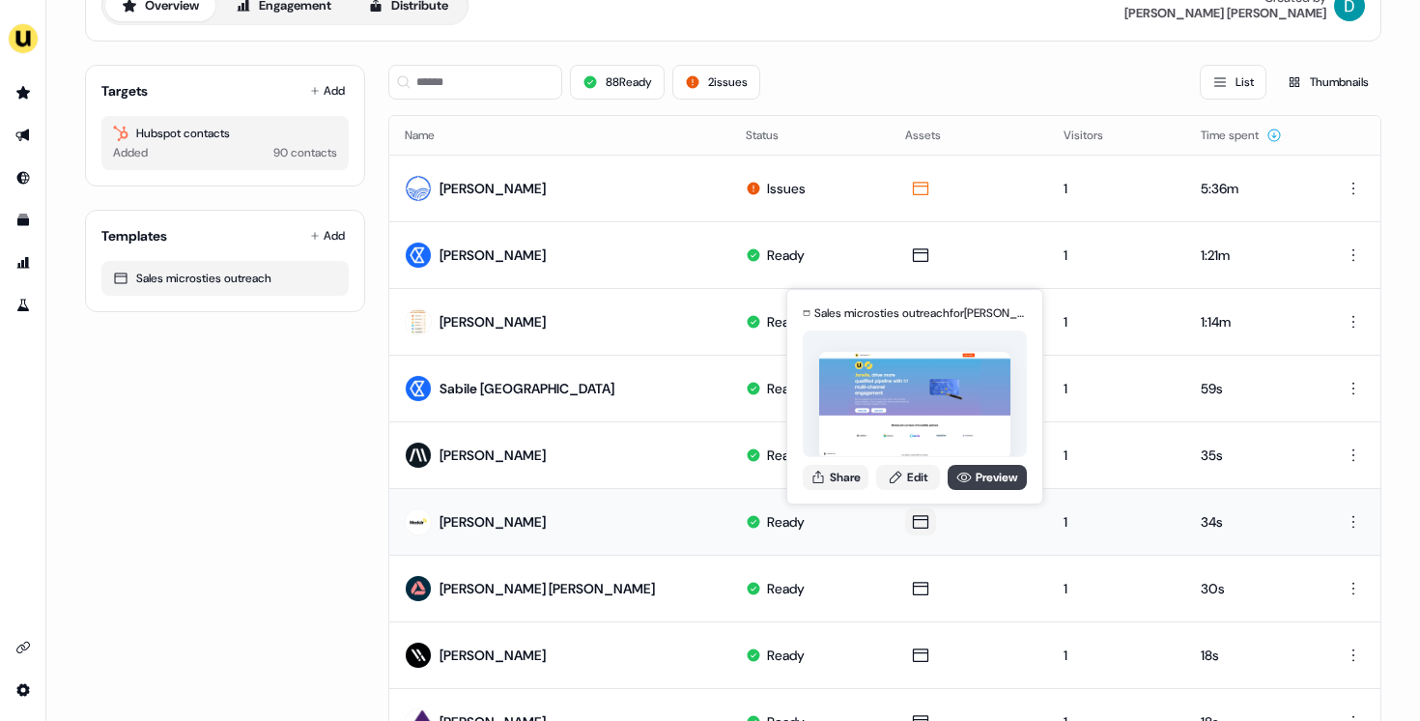
click at [975, 471] on link "Preview" at bounding box center [987, 477] width 79 height 25
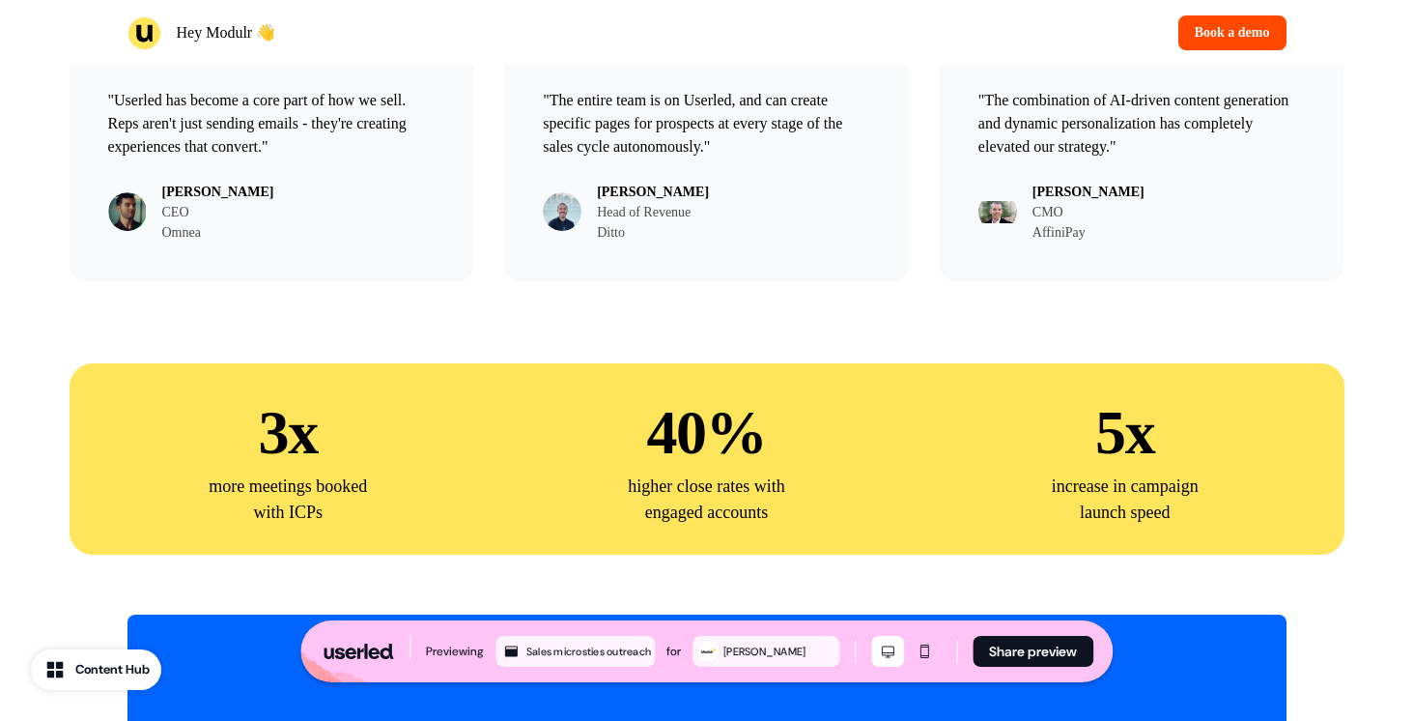
scroll to position [4264, 0]
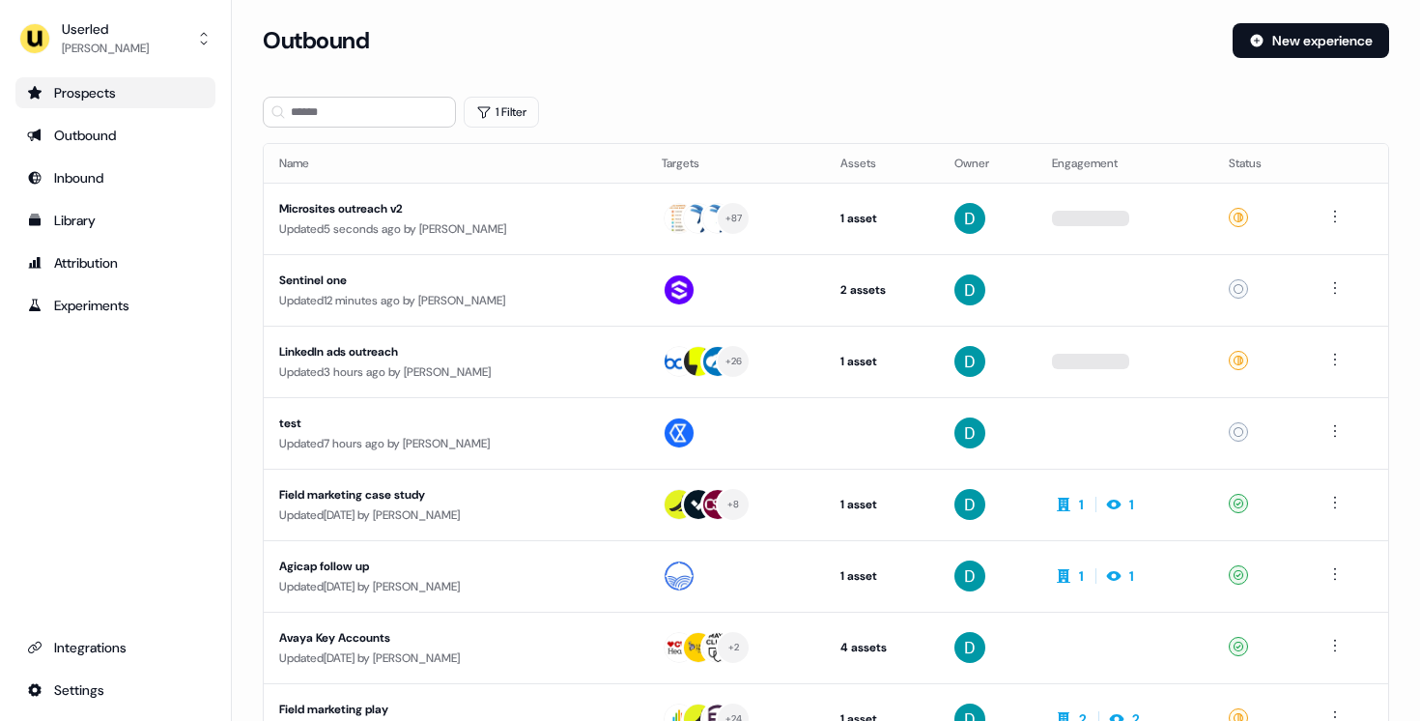
click at [117, 96] on div "Prospects" at bounding box center [115, 92] width 177 height 19
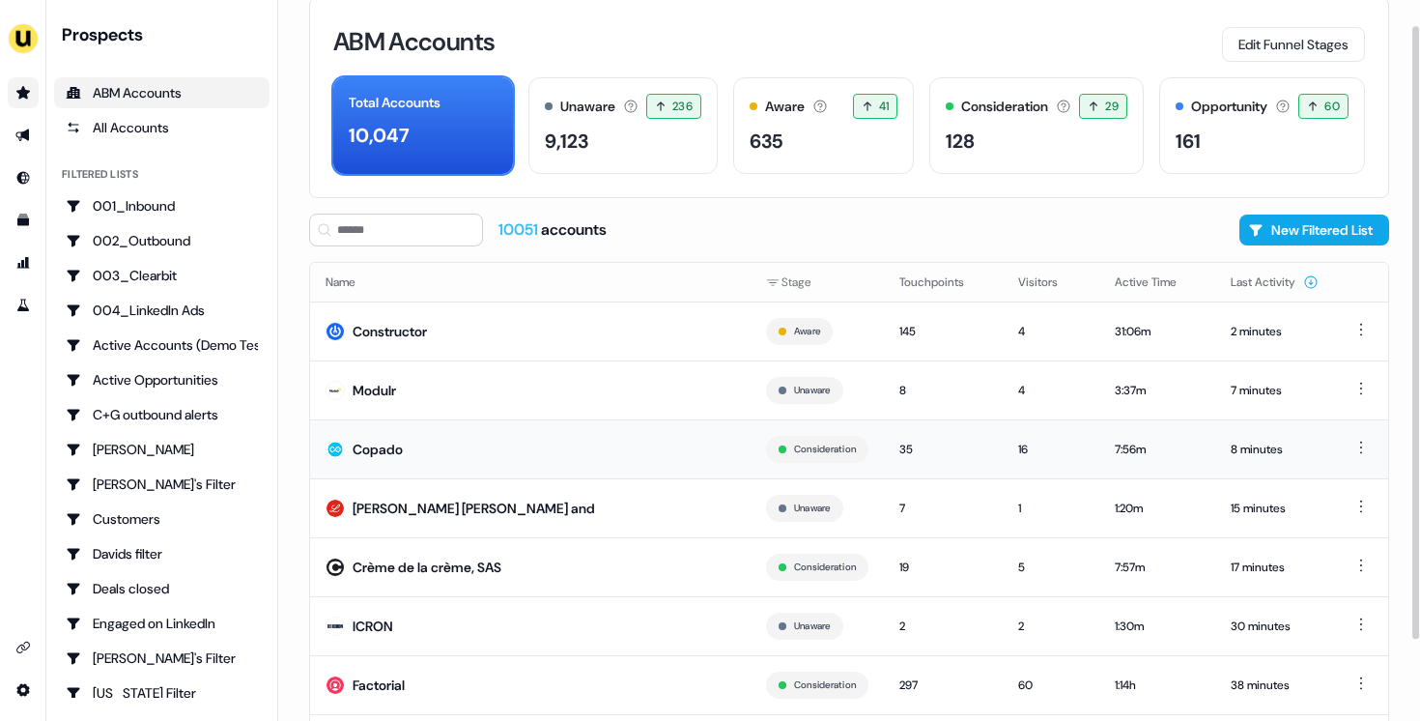
scroll to position [30, 0]
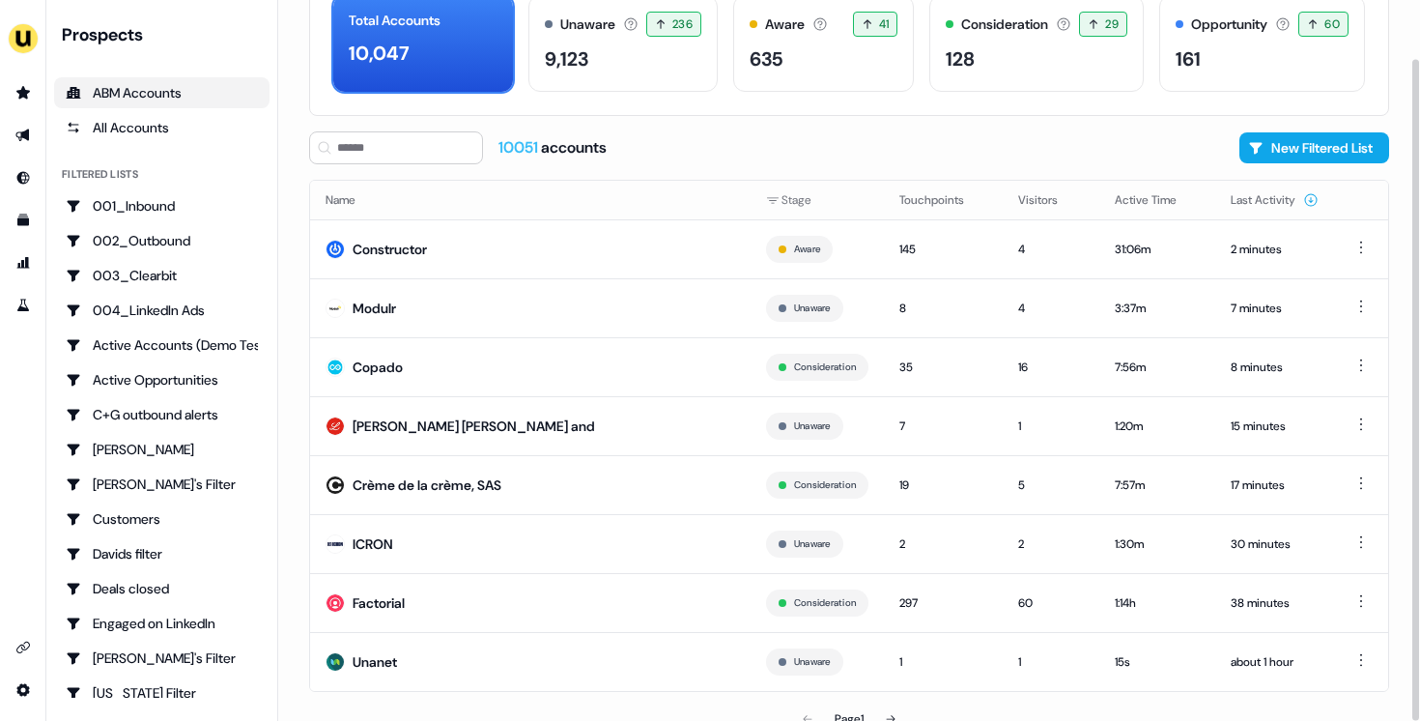
scroll to position [115, 0]
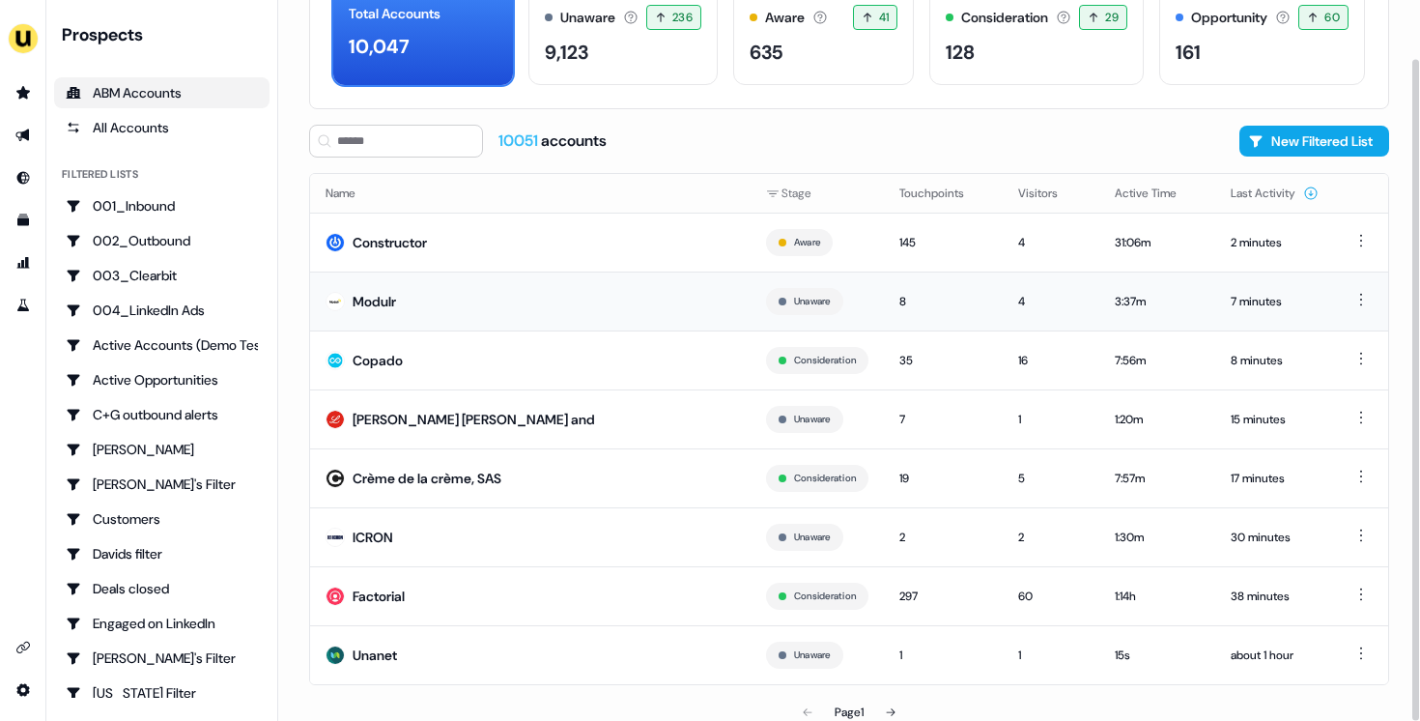
click at [558, 306] on td "Modulr" at bounding box center [530, 300] width 440 height 59
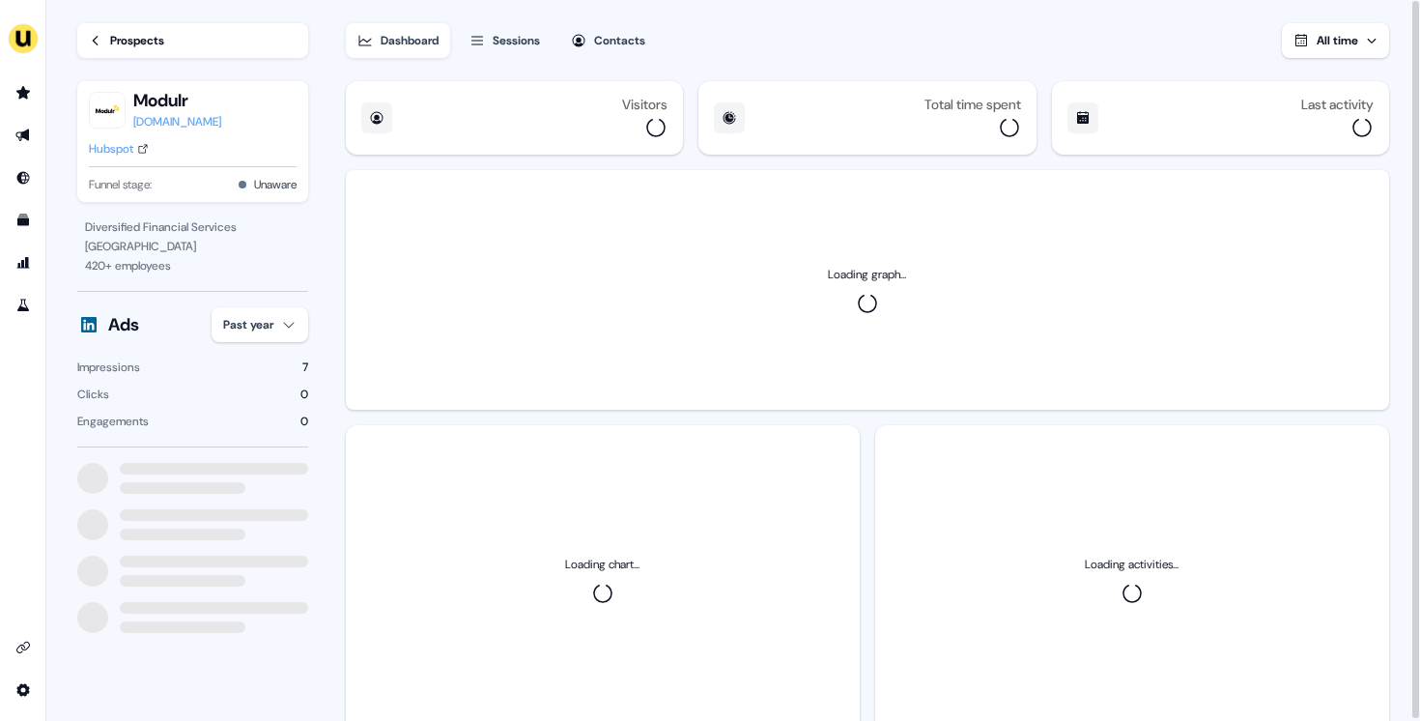
click at [497, 32] on div "Sessions" at bounding box center [516, 40] width 47 height 19
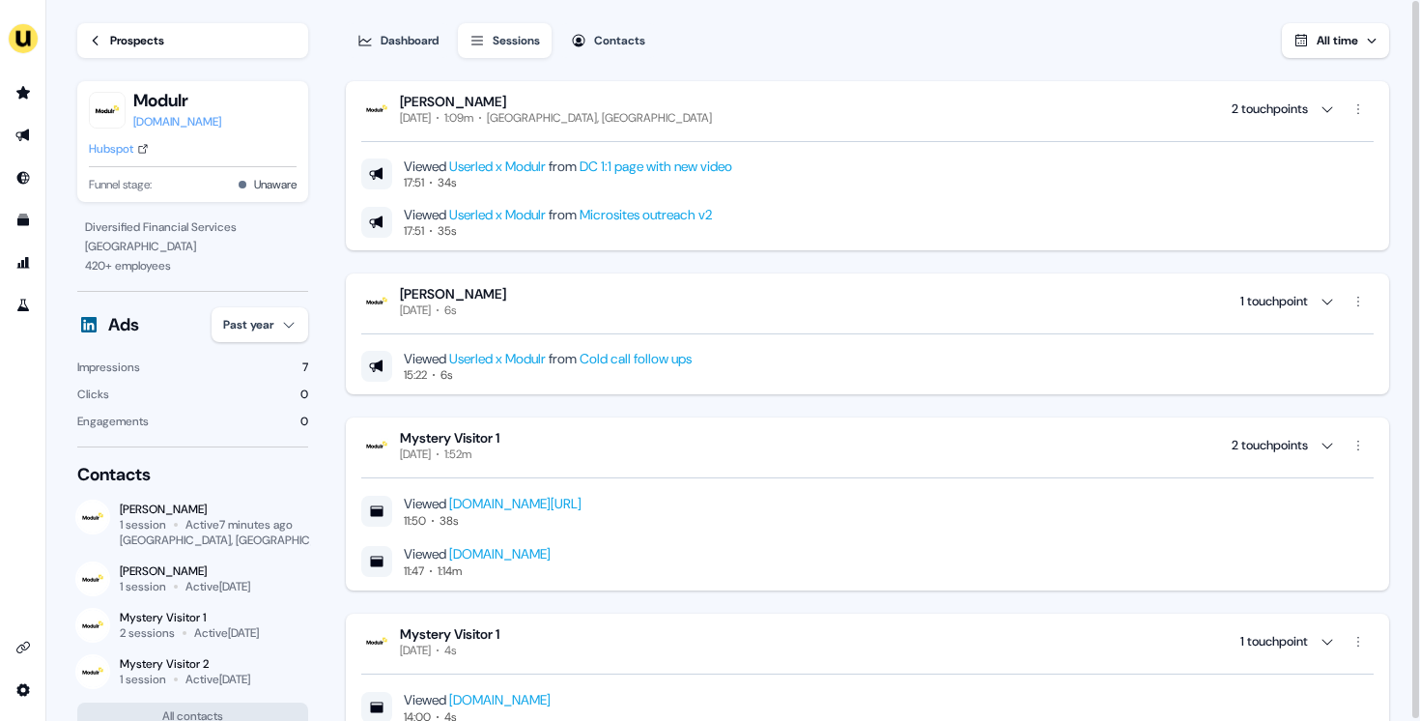
click at [660, 174] on link "DC 1:1 page with new video" at bounding box center [656, 165] width 153 height 17
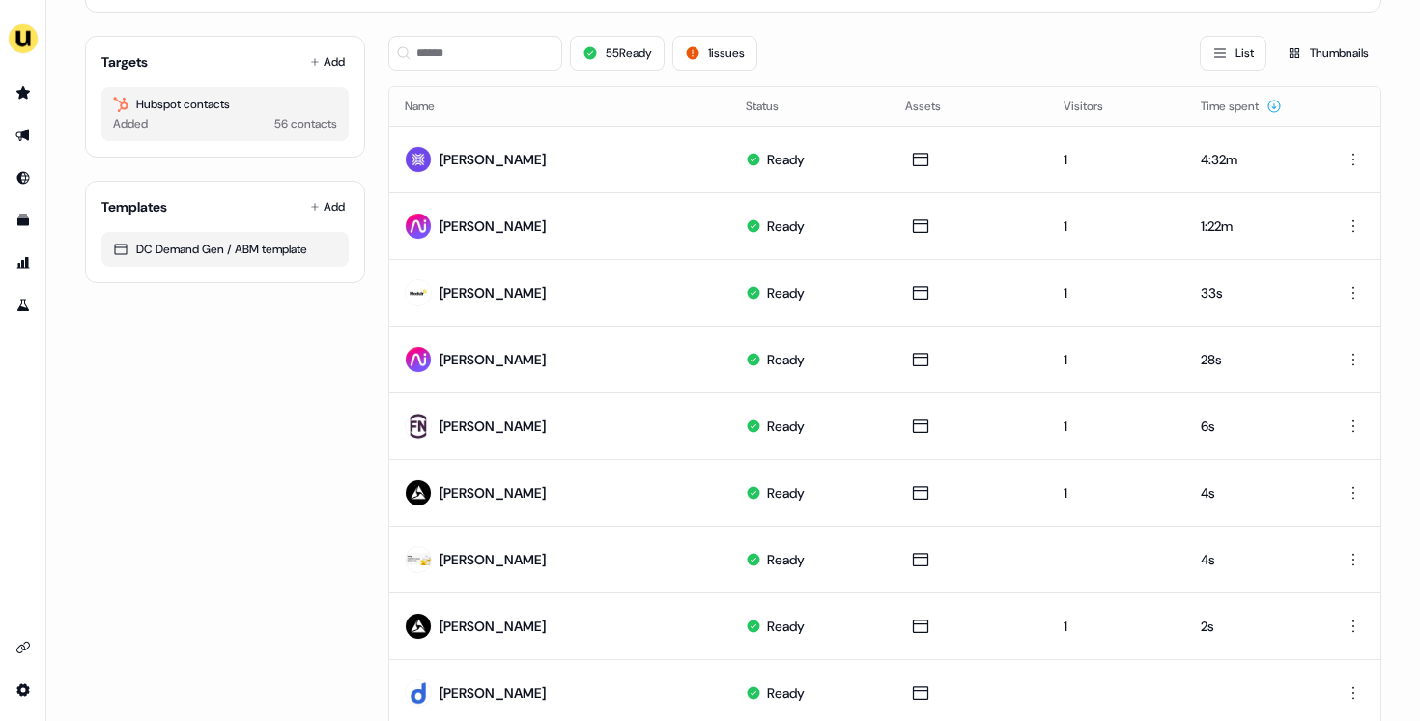
scroll to position [131, 0]
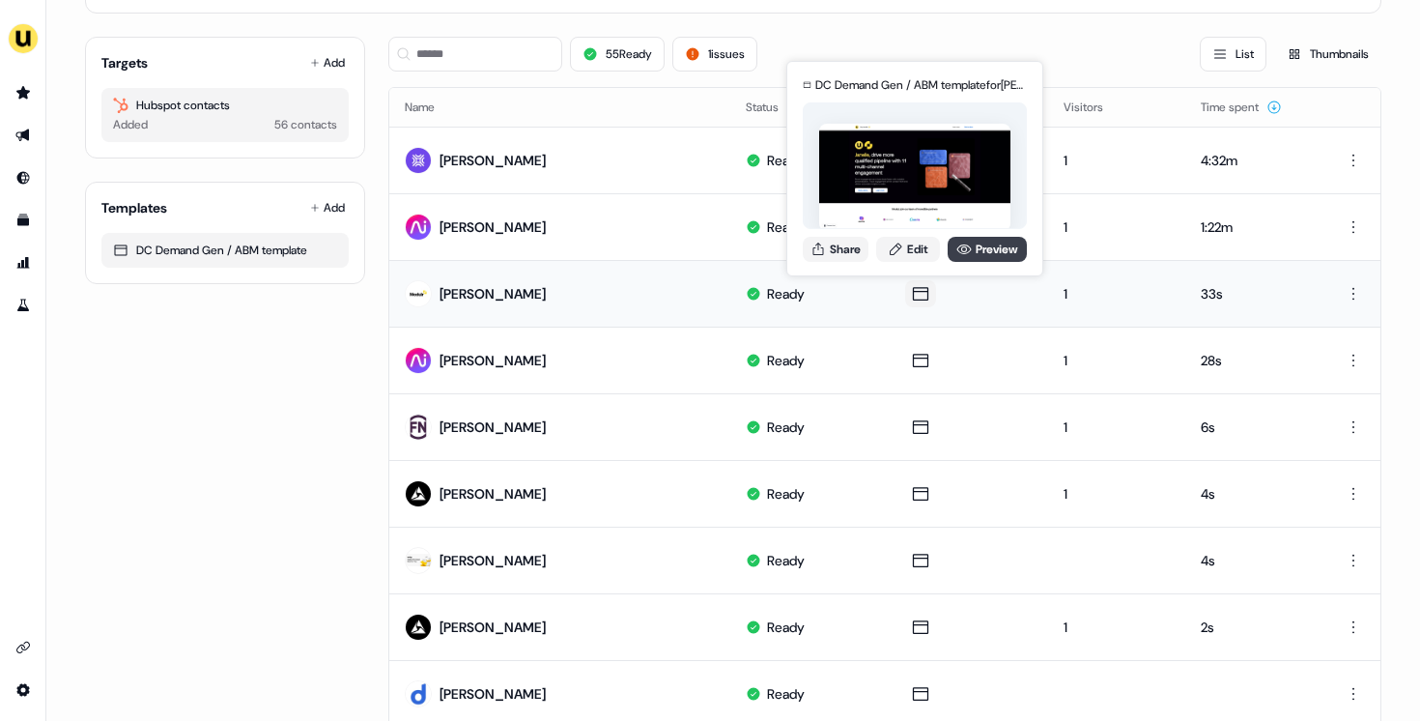
click at [983, 255] on link "Preview" at bounding box center [987, 249] width 79 height 25
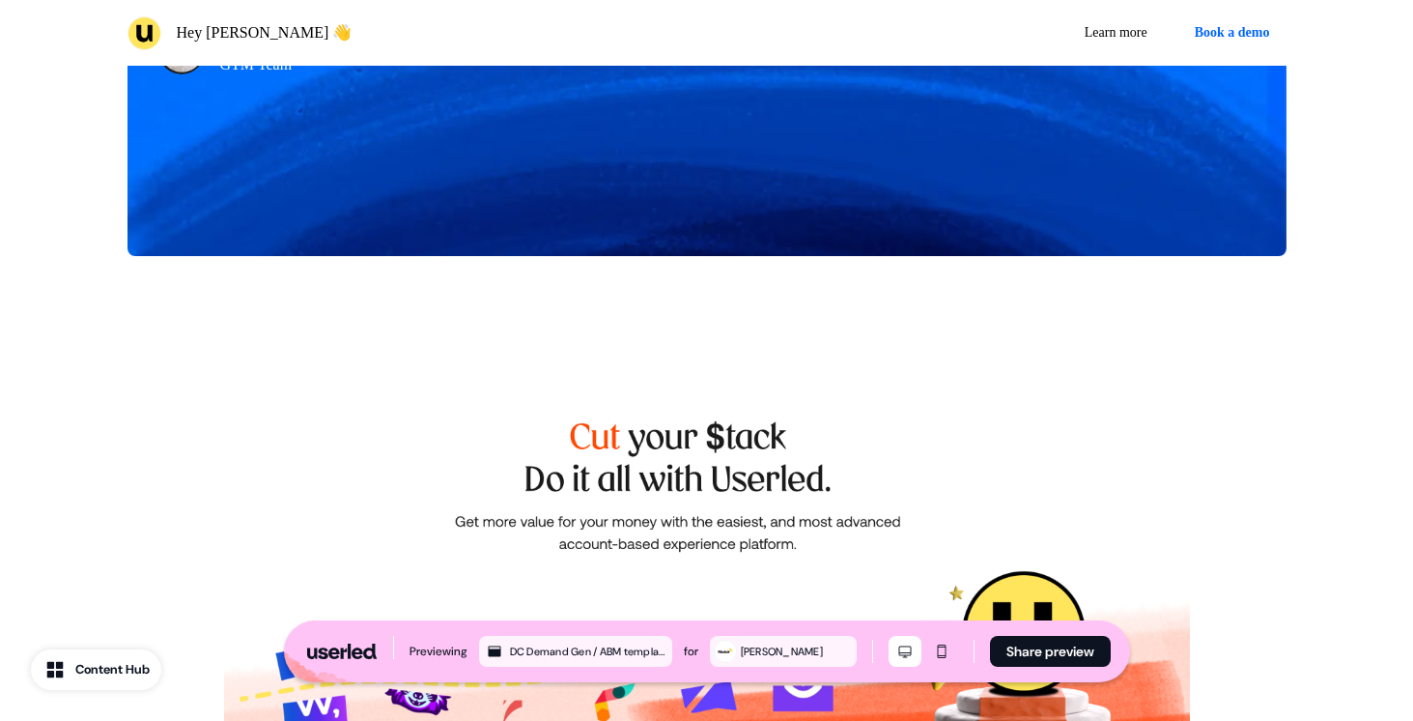
scroll to position [5535, 0]
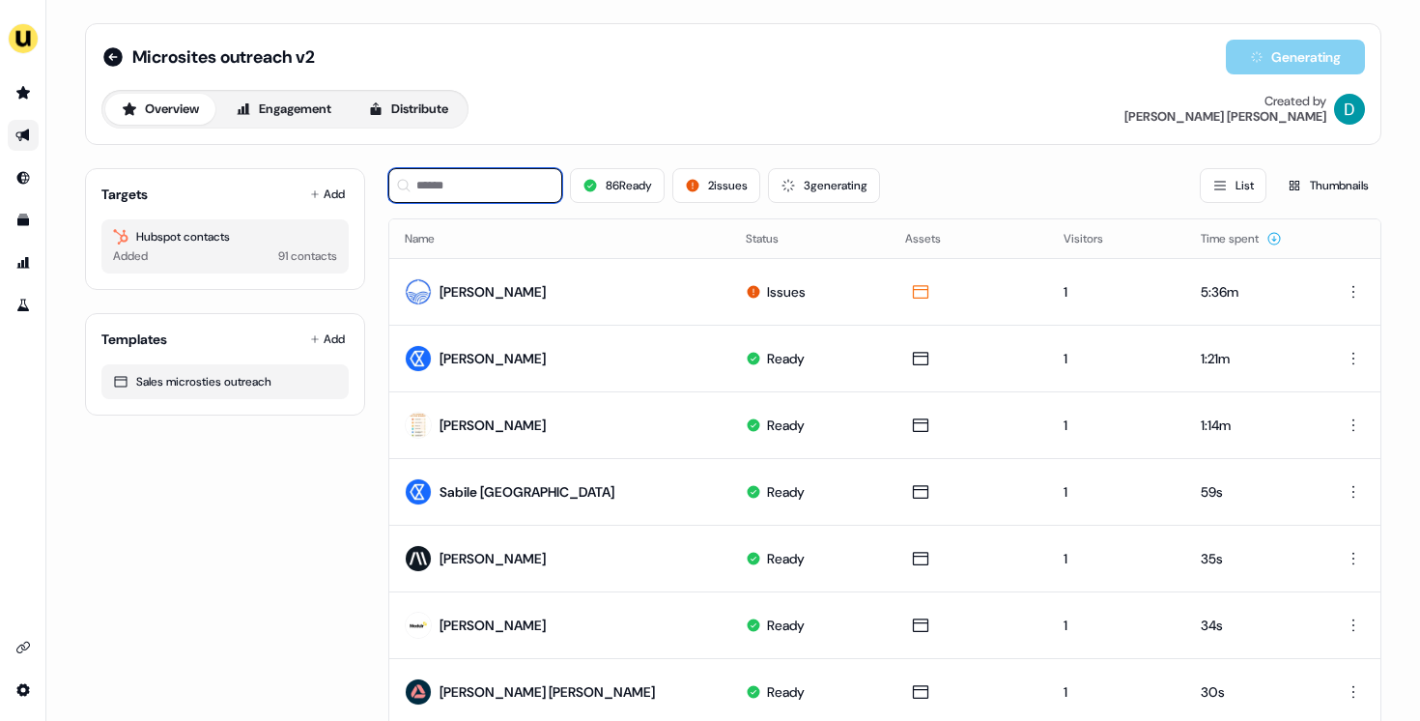
click at [507, 187] on input at bounding box center [475, 185] width 174 height 35
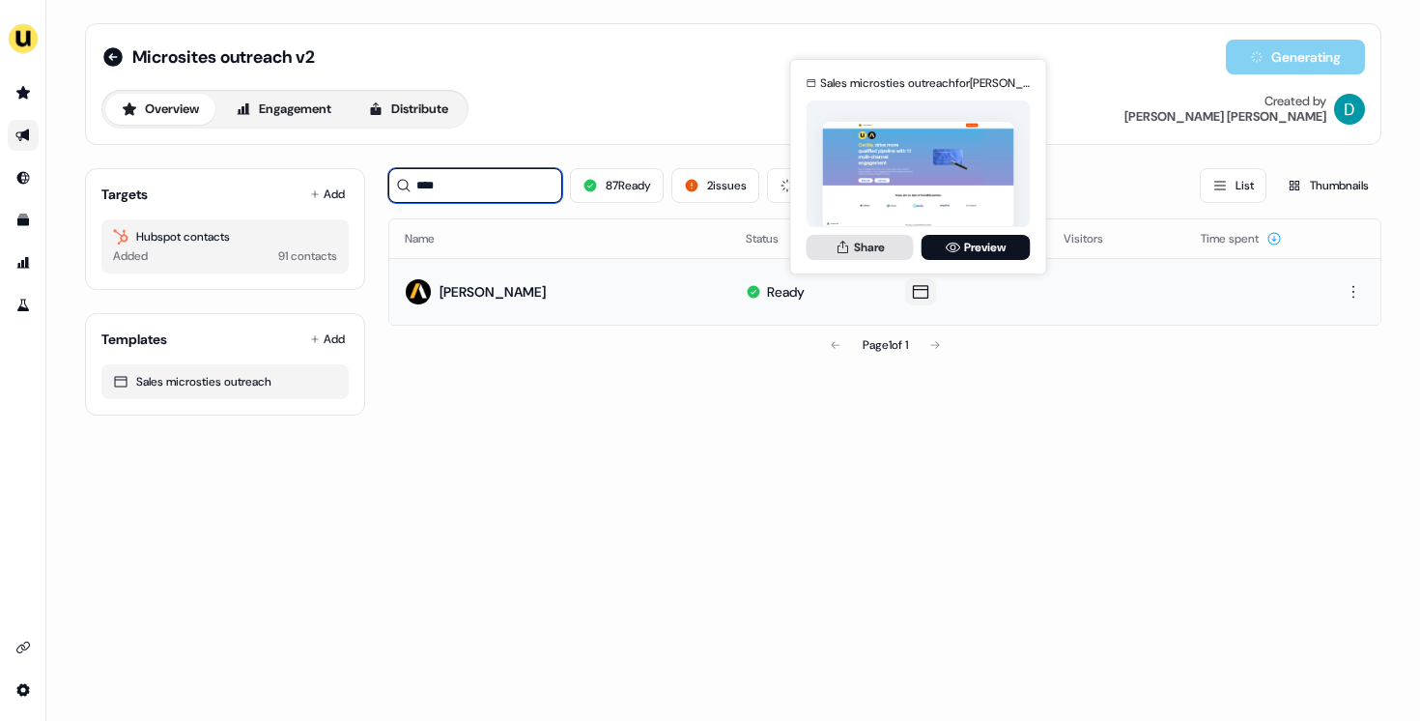
type input "****"
click at [863, 241] on button "Share" at bounding box center [860, 247] width 107 height 25
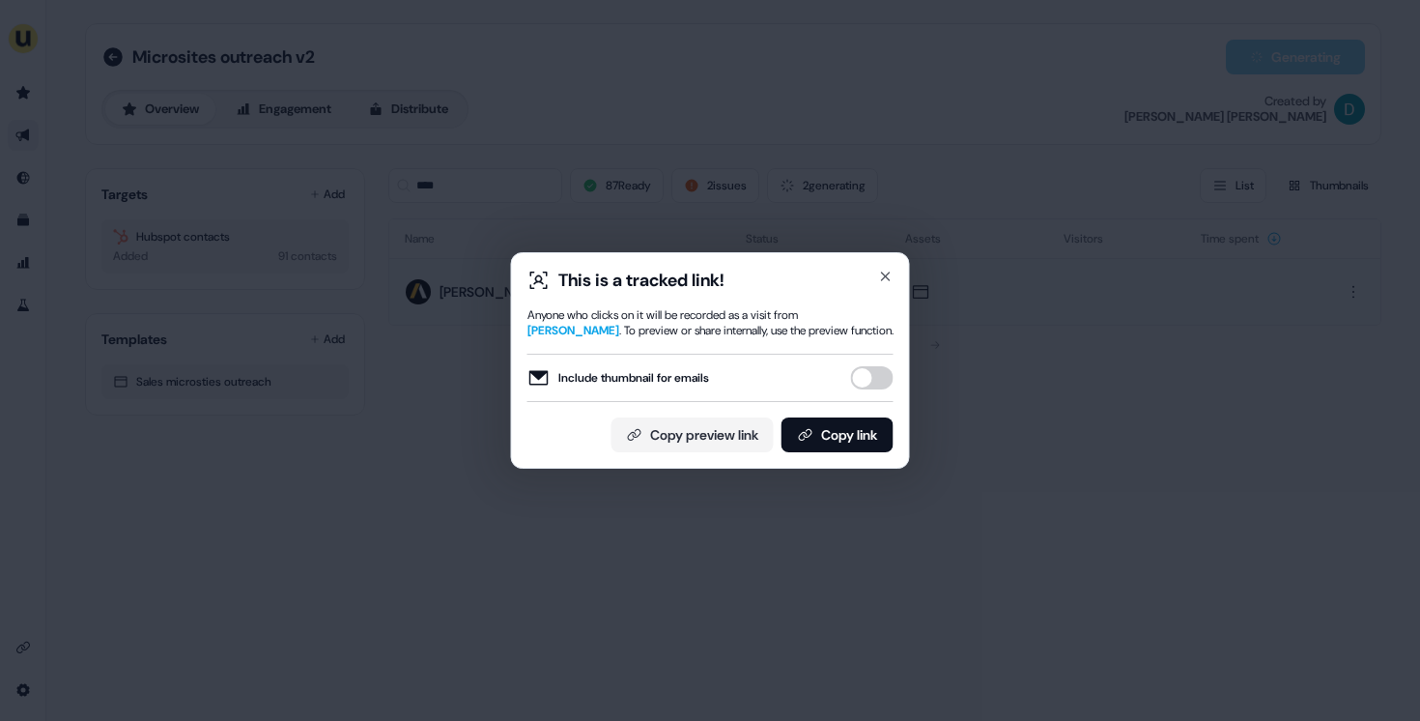
click at [872, 382] on button "Include thumbnail for emails" at bounding box center [872, 377] width 43 height 23
click at [860, 428] on button "Copy link" at bounding box center [837, 434] width 112 height 35
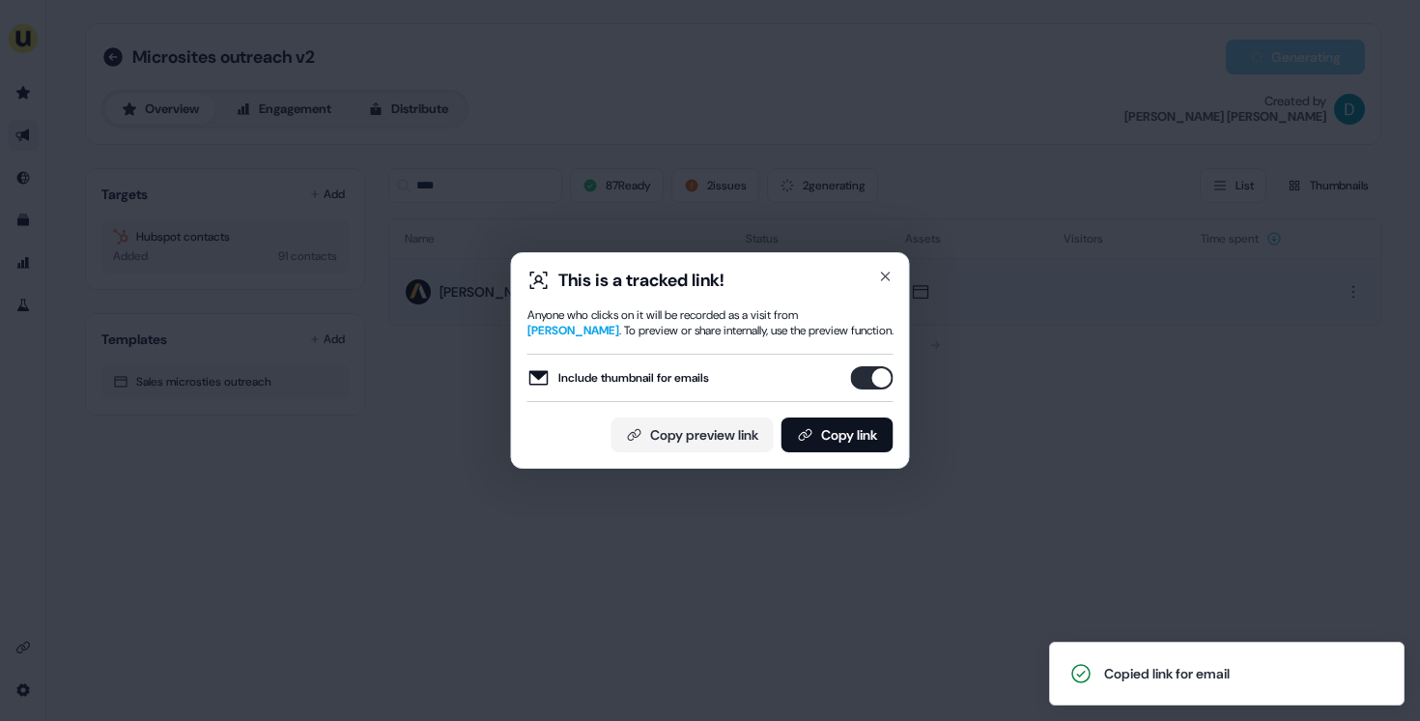
click at [888, 264] on div "This is a tracked link! Anyone who clicks on it will be recorded as a visit fro…" at bounding box center [710, 360] width 399 height 216
click at [886, 274] on icon "button" at bounding box center [886, 276] width 8 height 8
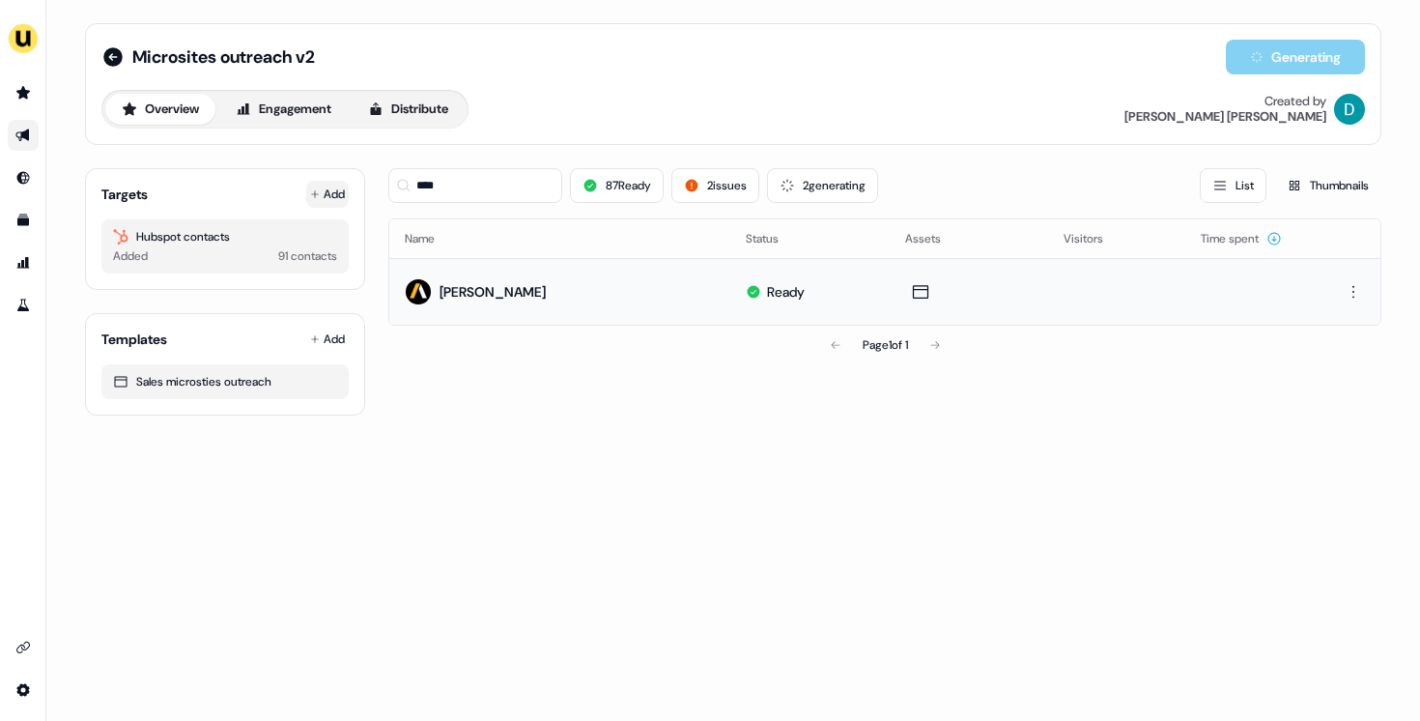
click at [347, 187] on button "Add" at bounding box center [327, 194] width 43 height 27
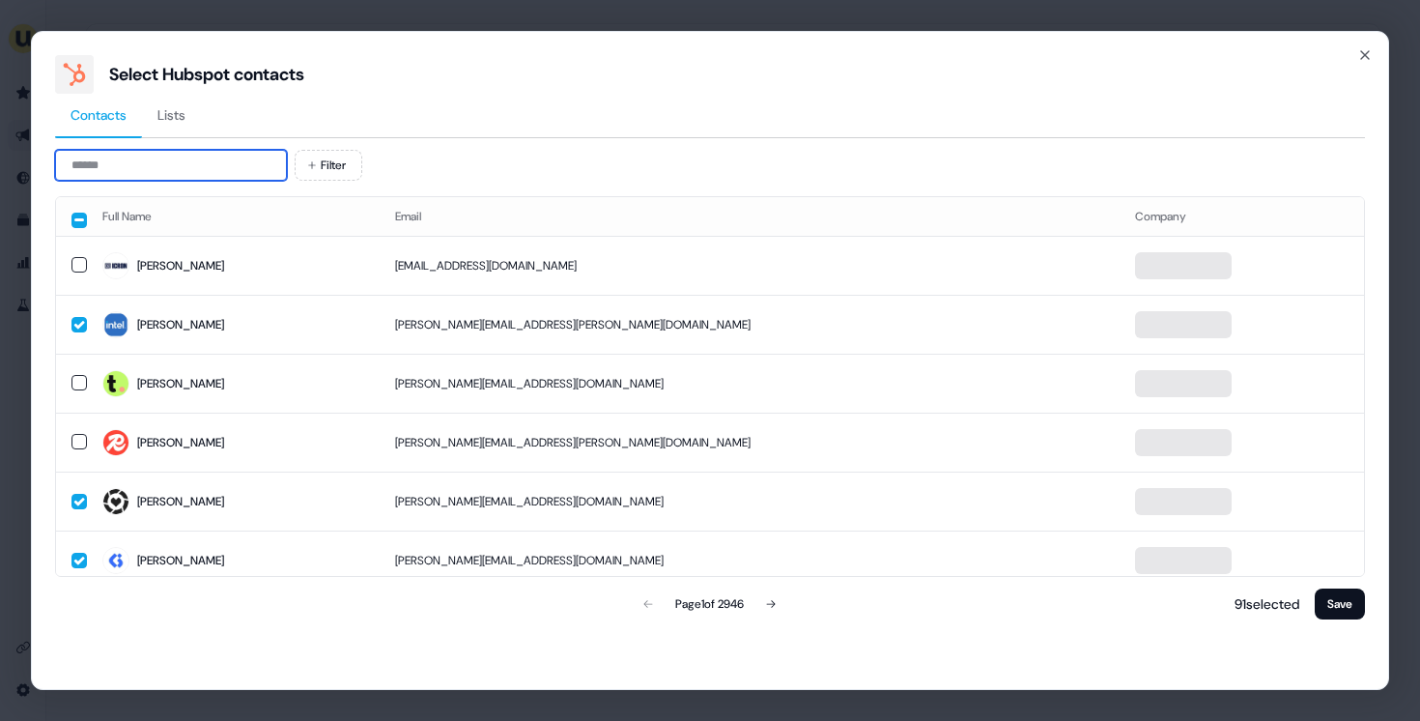
click at [183, 171] on input at bounding box center [171, 165] width 232 height 31
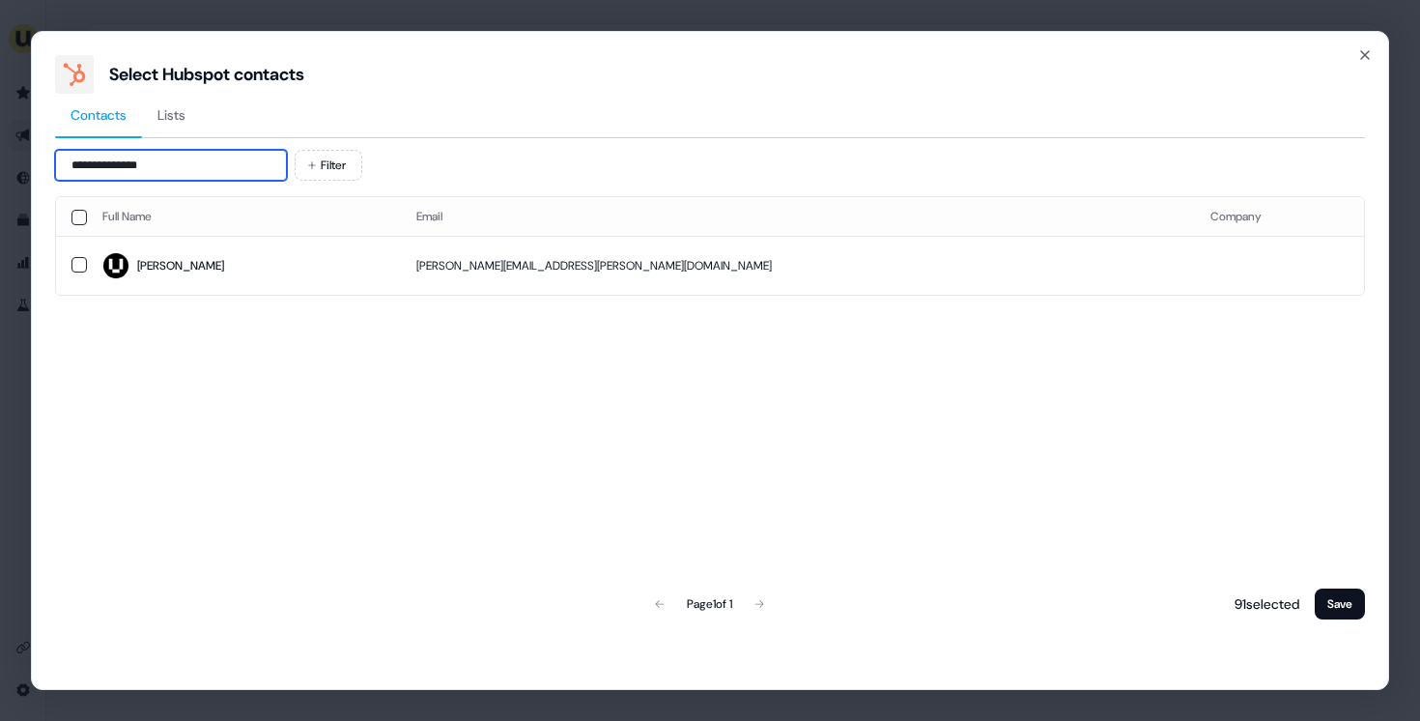
type input "**********"
click at [256, 225] on th "Full Name" at bounding box center [244, 216] width 314 height 39
click at [275, 243] on td "Blake" at bounding box center [244, 265] width 314 height 59
click at [1353, 604] on button "Save" at bounding box center [1340, 603] width 50 height 31
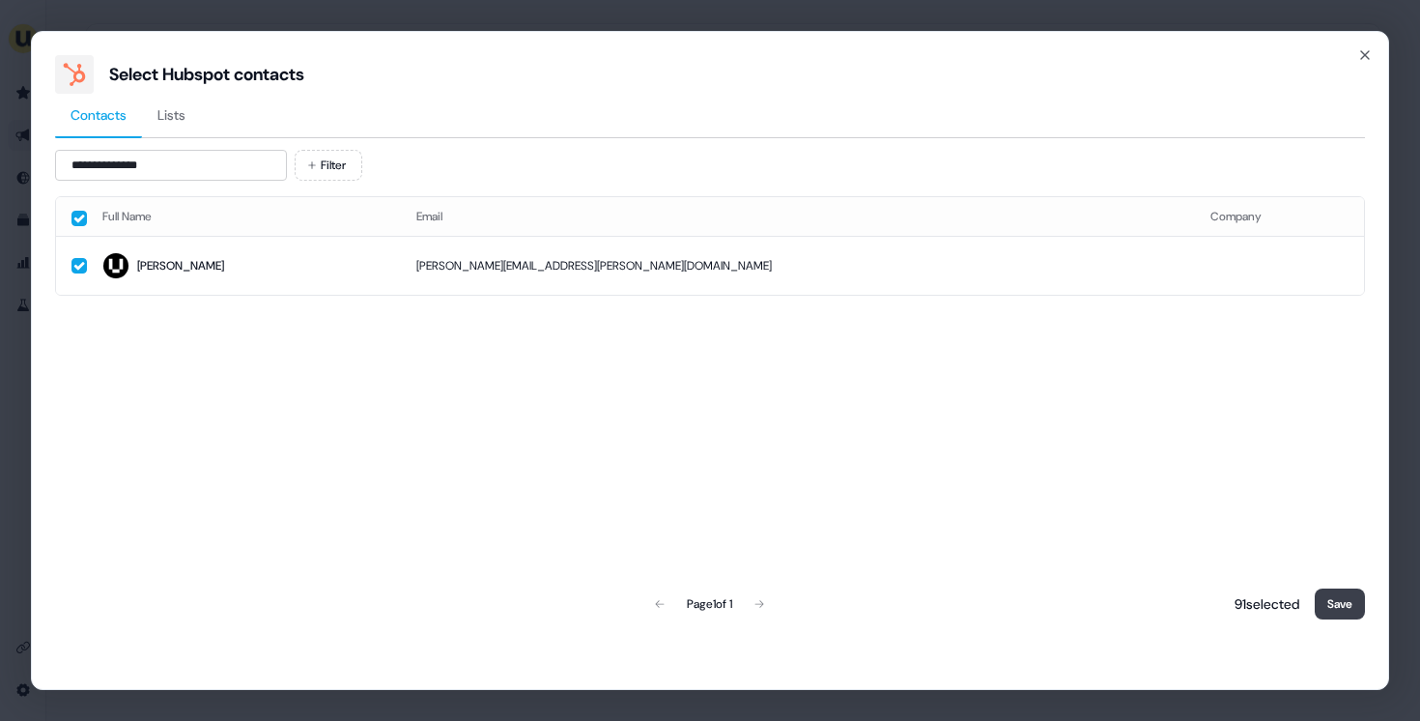
click at [1353, 604] on button "Save" at bounding box center [1340, 603] width 50 height 31
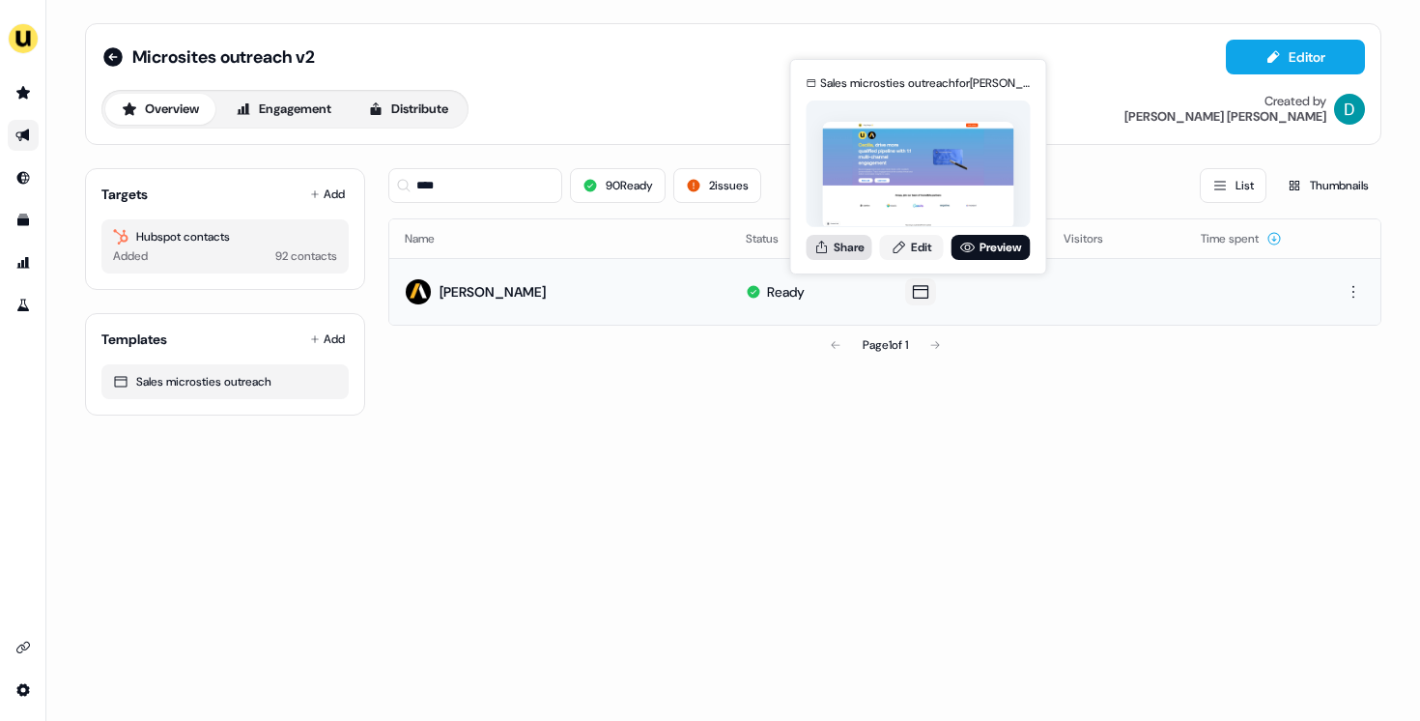
click at [842, 241] on button "Share" at bounding box center [840, 247] width 66 height 25
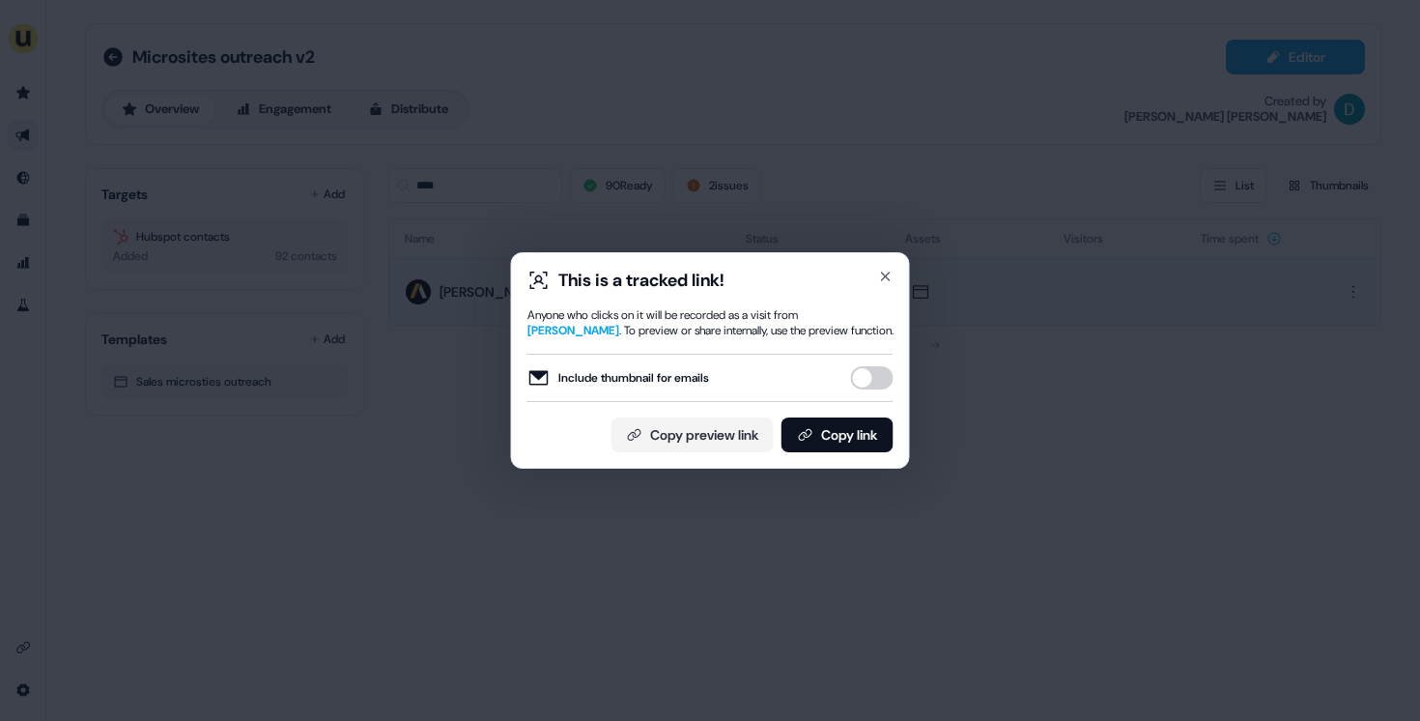
click at [872, 360] on div "Include thumbnail for emails" at bounding box center [710, 378] width 366 height 48
click at [872, 368] on button "Include thumbnail for emails" at bounding box center [872, 377] width 43 height 23
click at [866, 406] on div "This is a tracked link! Anyone who clicks on it will be recorded as a visit fro…" at bounding box center [710, 361] width 366 height 184
click at [854, 432] on button "Copy link" at bounding box center [837, 434] width 112 height 35
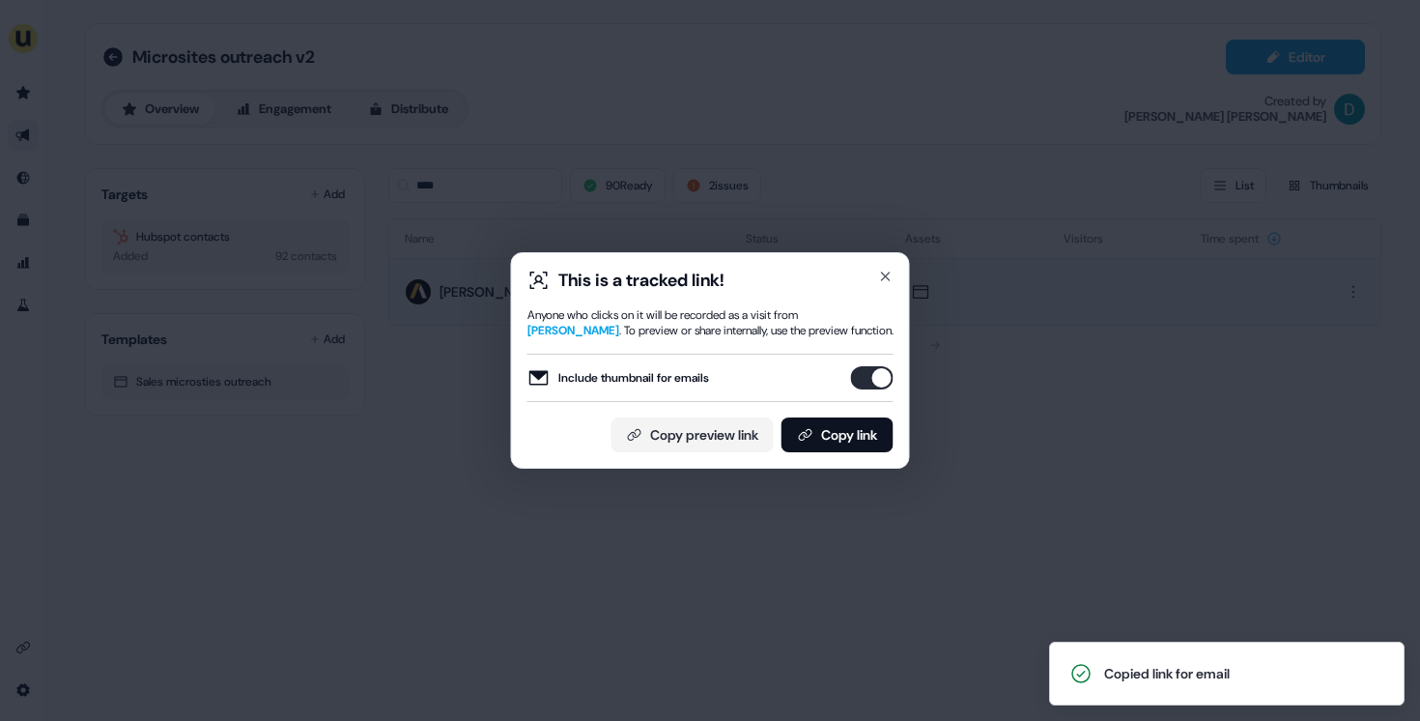
click at [883, 266] on div "This is a tracked link! Anyone who clicks on it will be recorded as a visit fro…" at bounding box center [710, 360] width 399 height 216
click at [882, 286] on div "This is a tracked link!" at bounding box center [710, 280] width 366 height 23
click at [882, 285] on div "This is a tracked link!" at bounding box center [710, 280] width 366 height 23
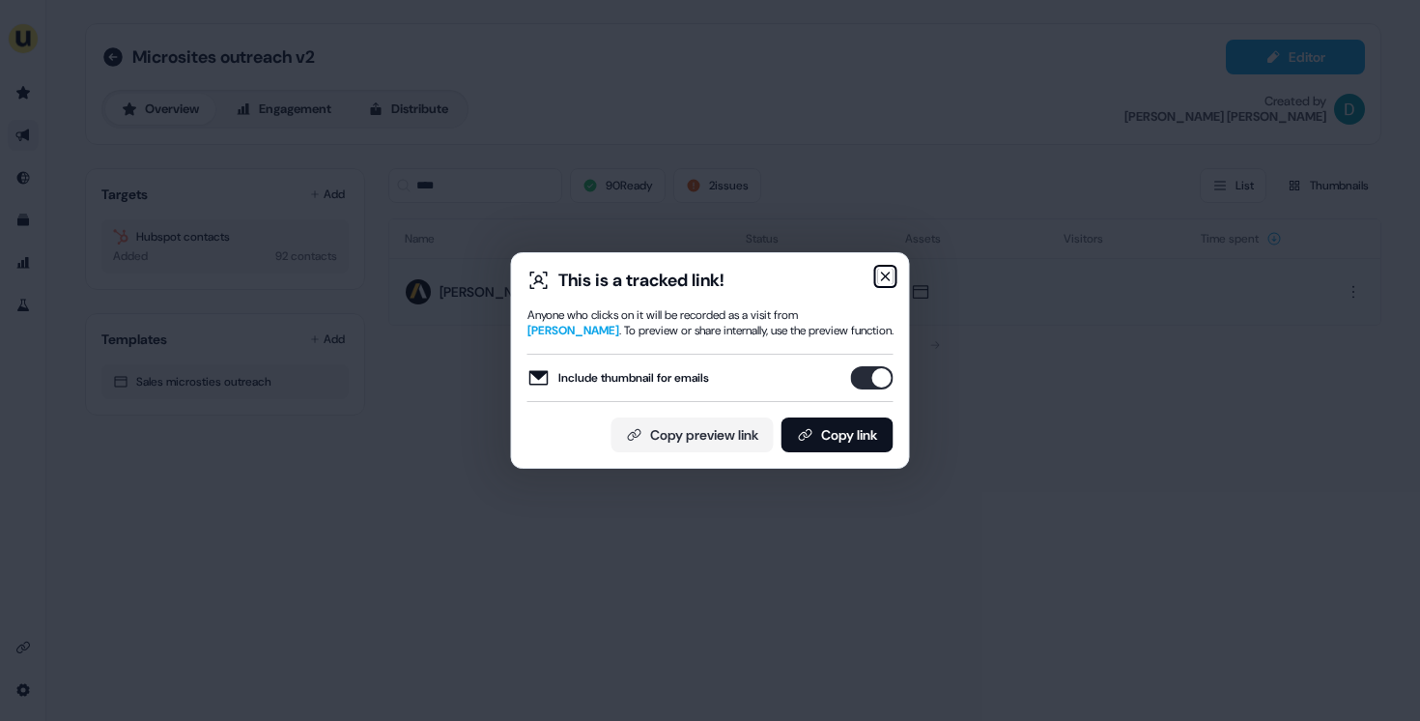
click at [884, 280] on icon "button" at bounding box center [885, 276] width 15 height 15
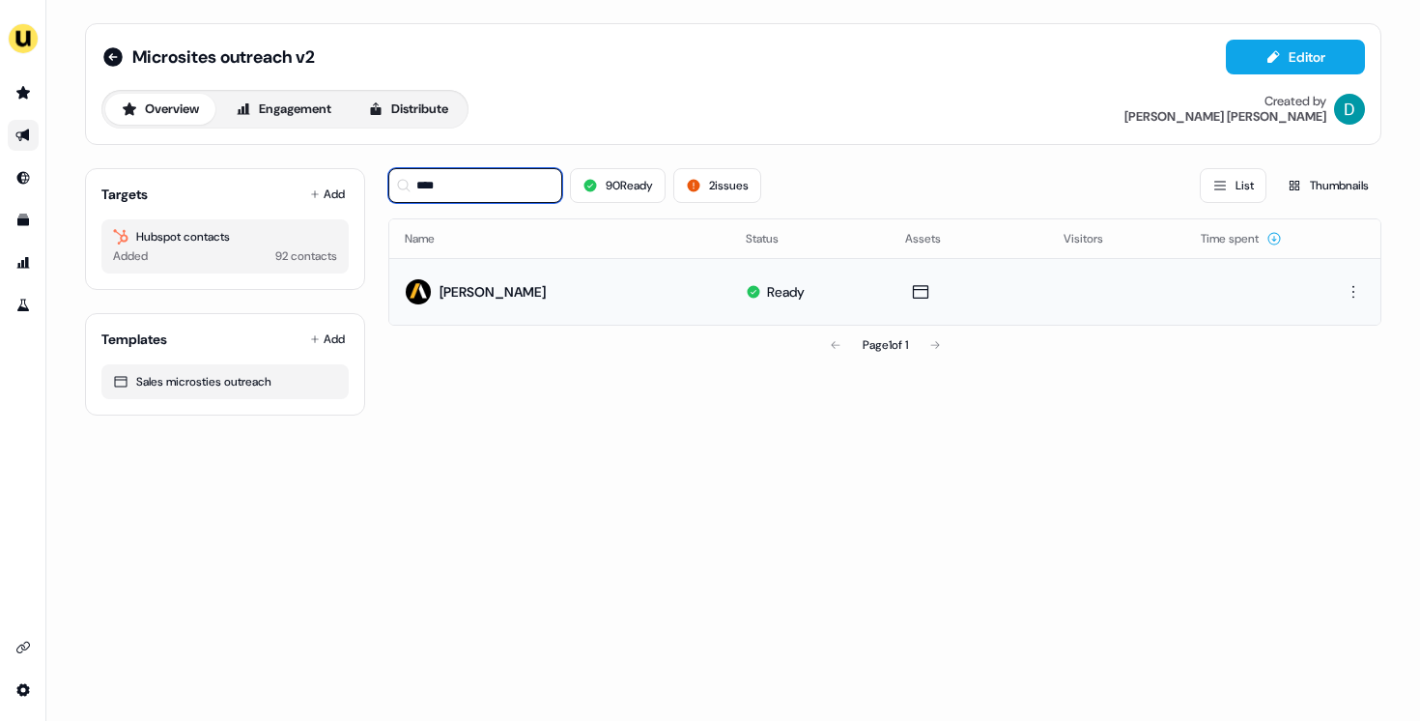
click at [462, 200] on input "****" at bounding box center [475, 185] width 174 height 35
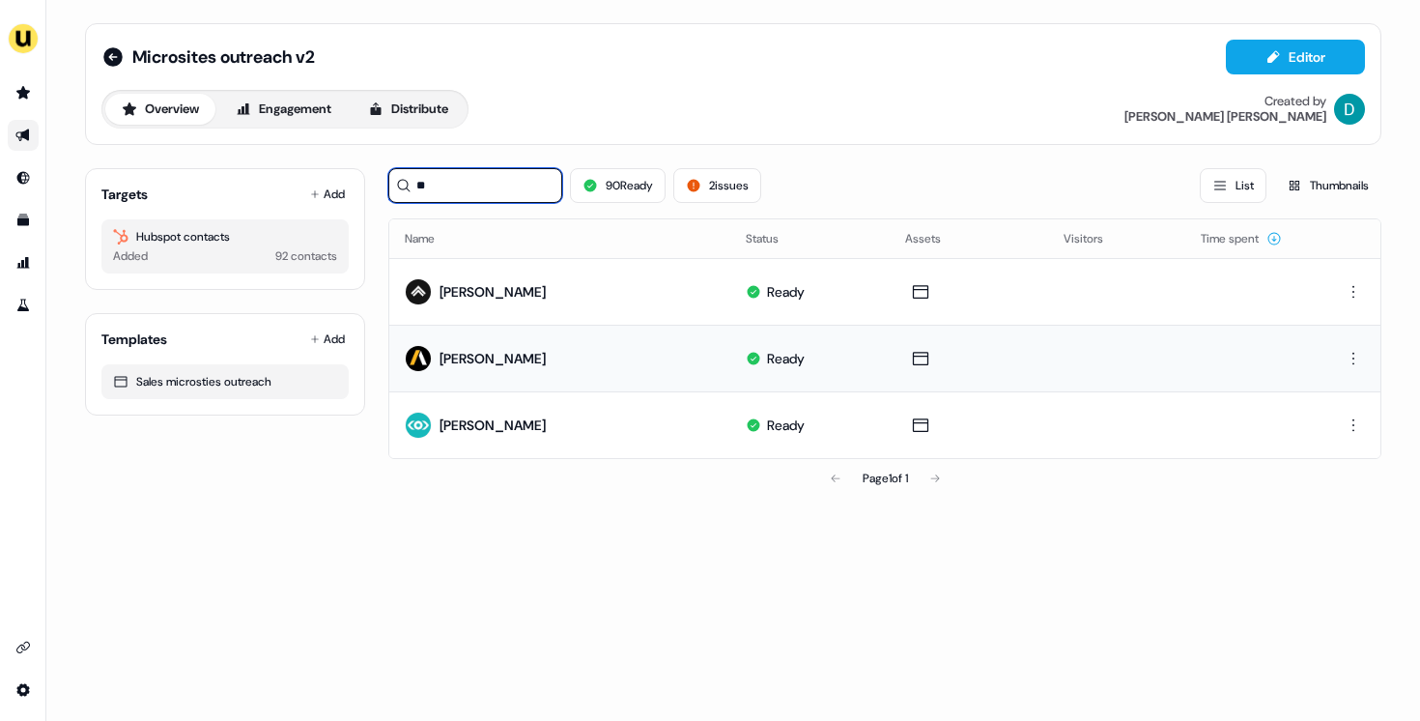
type input "*"
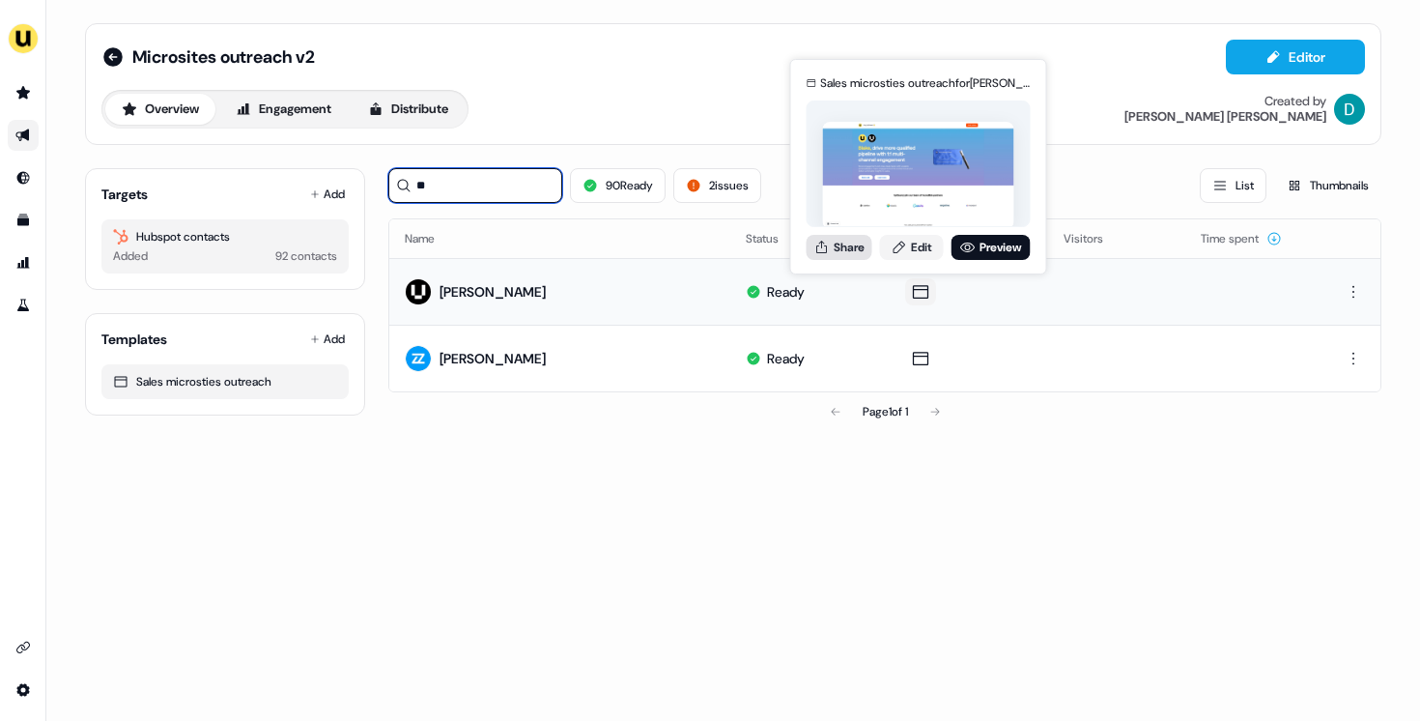
type input "**"
click at [853, 251] on button "Share" at bounding box center [840, 247] width 66 height 25
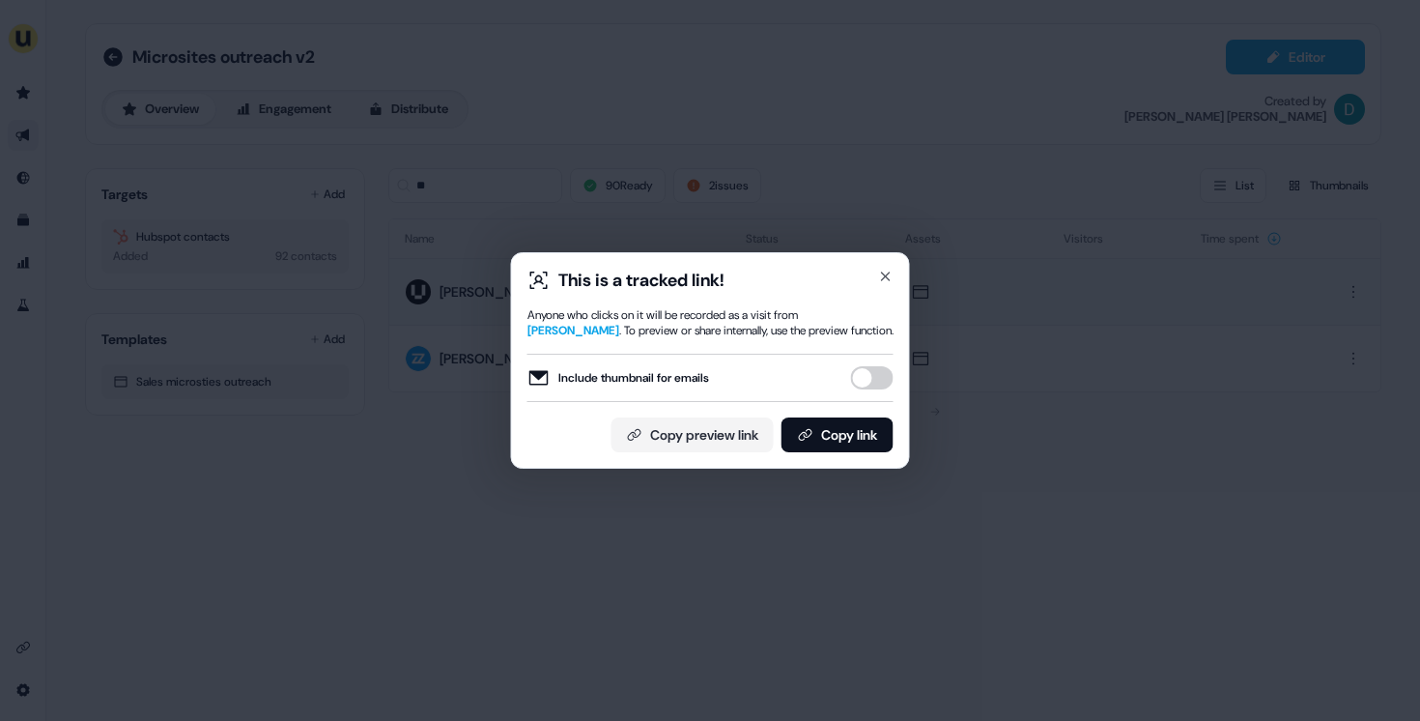
click at [872, 379] on button "Include thumbnail for emails" at bounding box center [872, 377] width 43 height 23
click at [857, 447] on button "Copy link" at bounding box center [837, 434] width 112 height 35
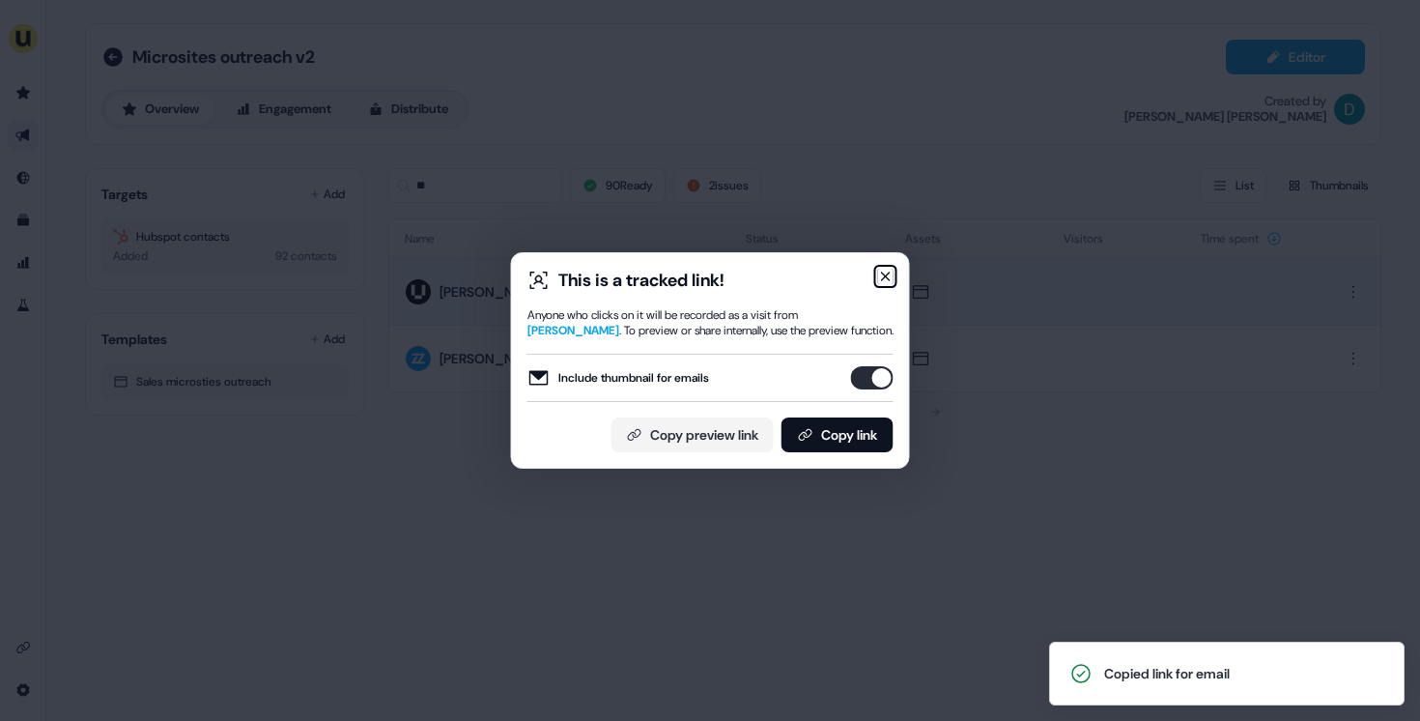
click at [889, 279] on icon "button" at bounding box center [886, 276] width 8 height 8
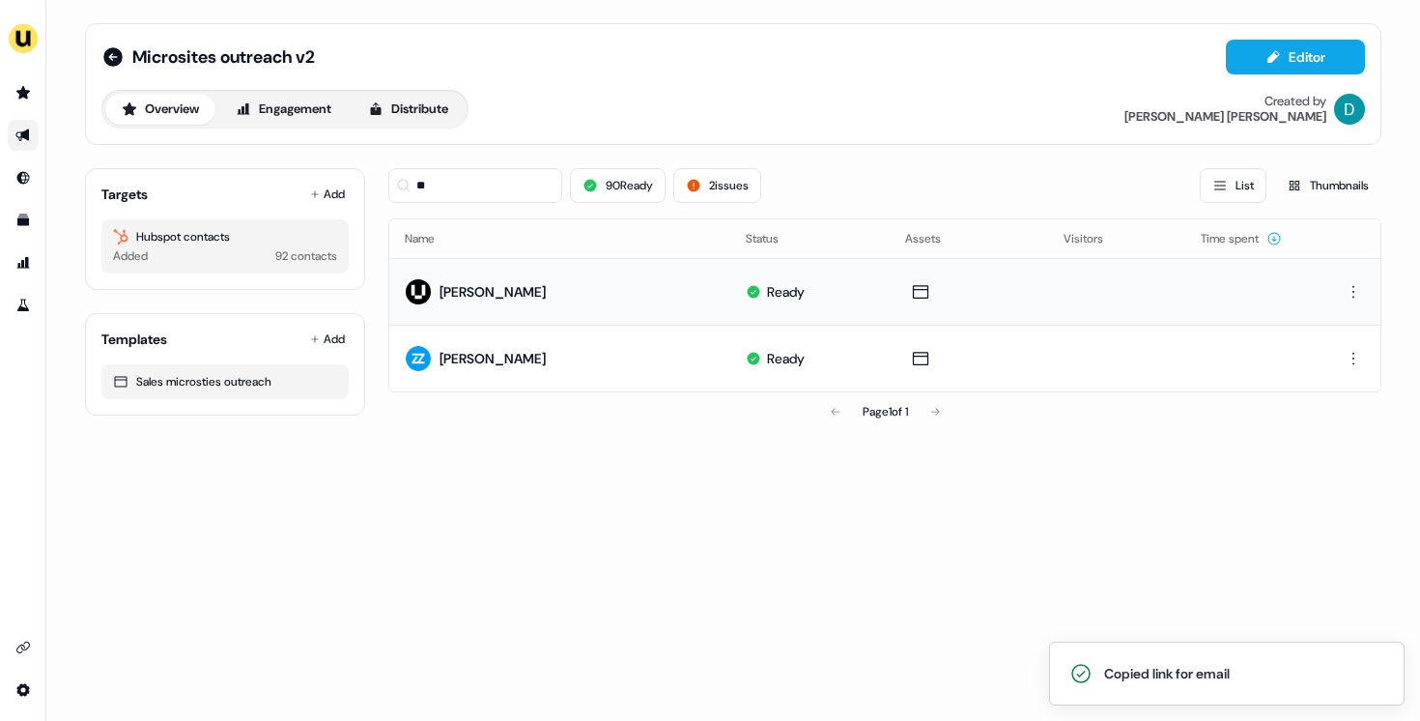
click at [350, 196] on div "Targets Add Hubspot contacts Added 92 contacts" at bounding box center [225, 229] width 280 height 122
click at [342, 196] on button "Add" at bounding box center [327, 194] width 43 height 27
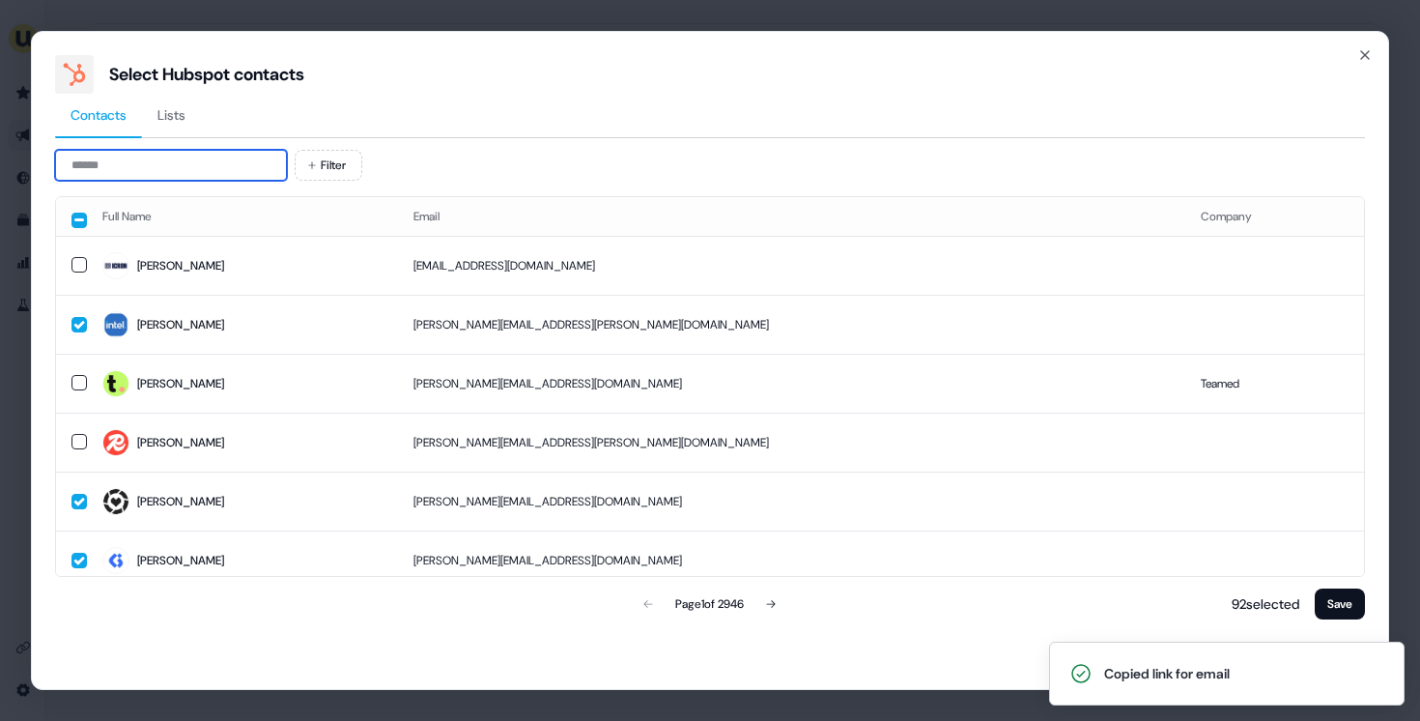
click at [203, 171] on input at bounding box center [171, 165] width 232 height 31
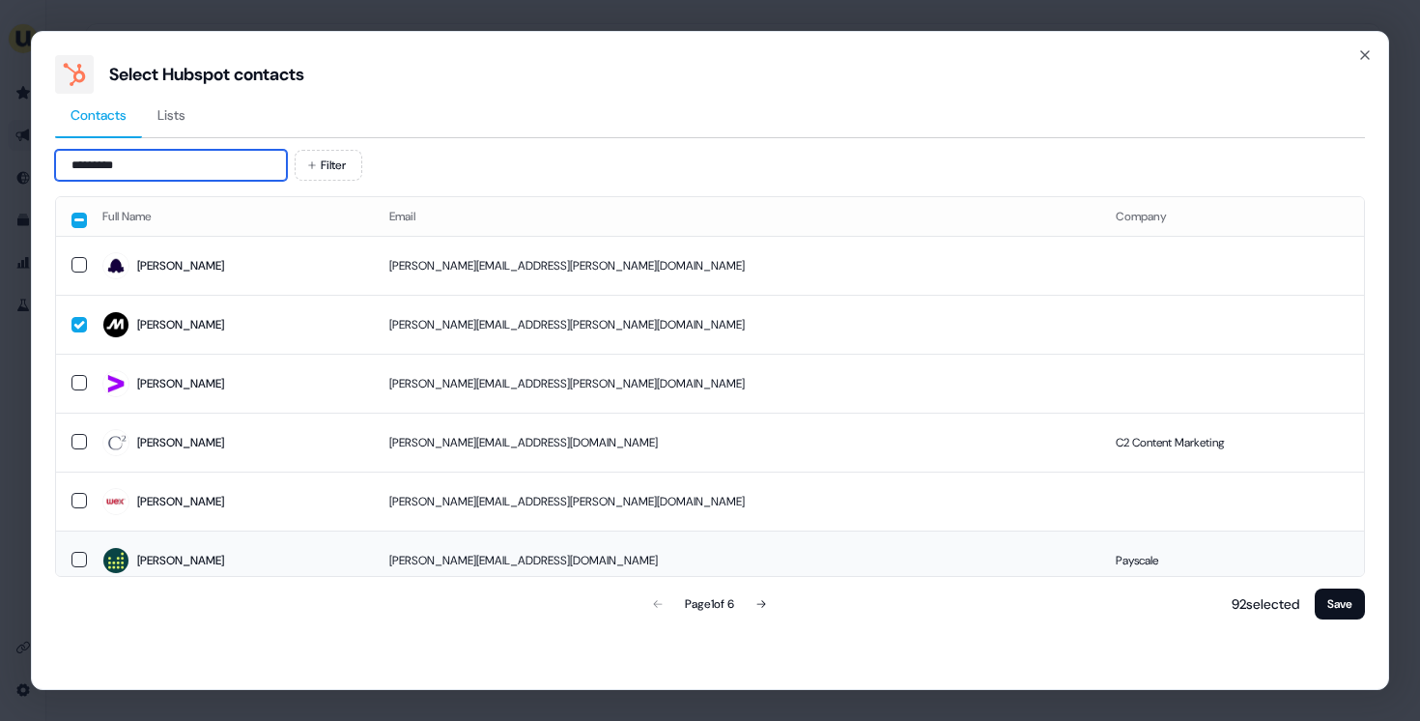
type input "*********"
click at [431, 545] on td "christine.tabila@payscale.com" at bounding box center [737, 559] width 726 height 59
click at [1345, 610] on button "Save" at bounding box center [1340, 603] width 50 height 31
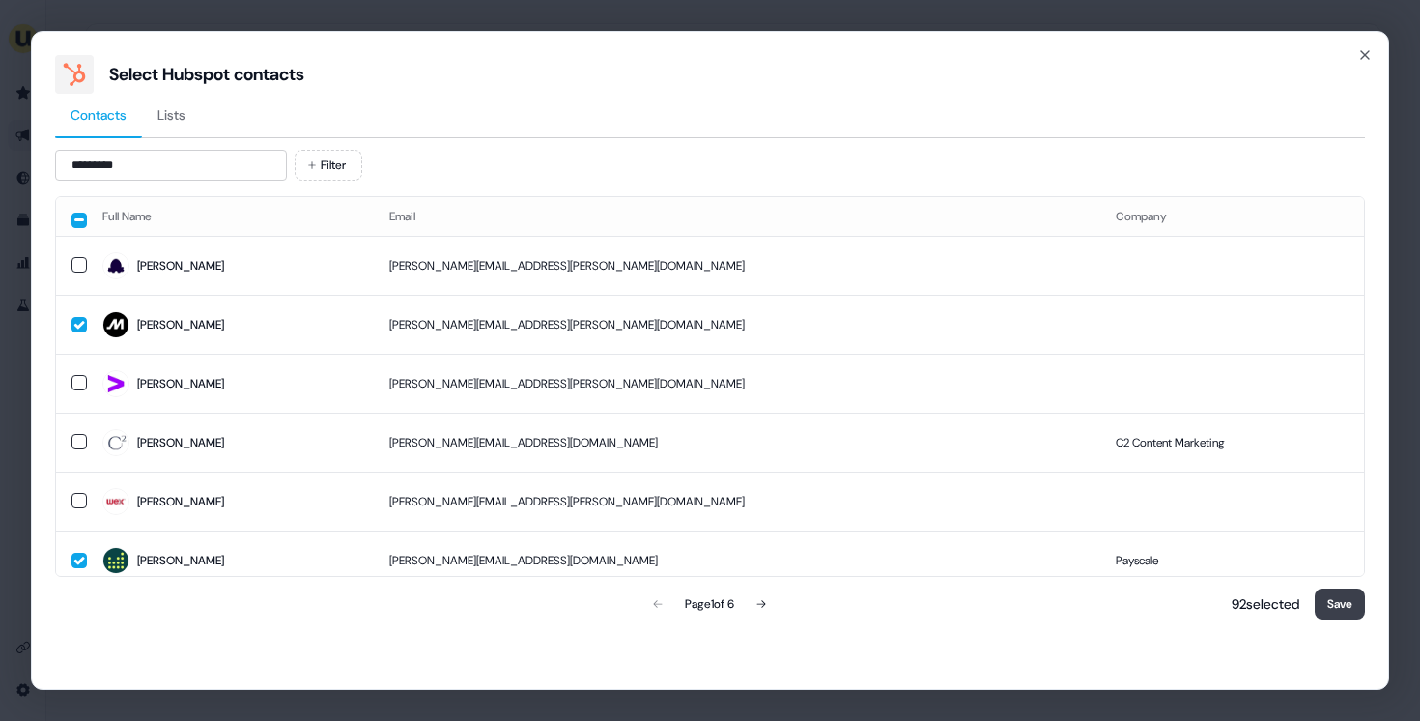
click at [1345, 610] on button "Save" at bounding box center [1340, 603] width 50 height 31
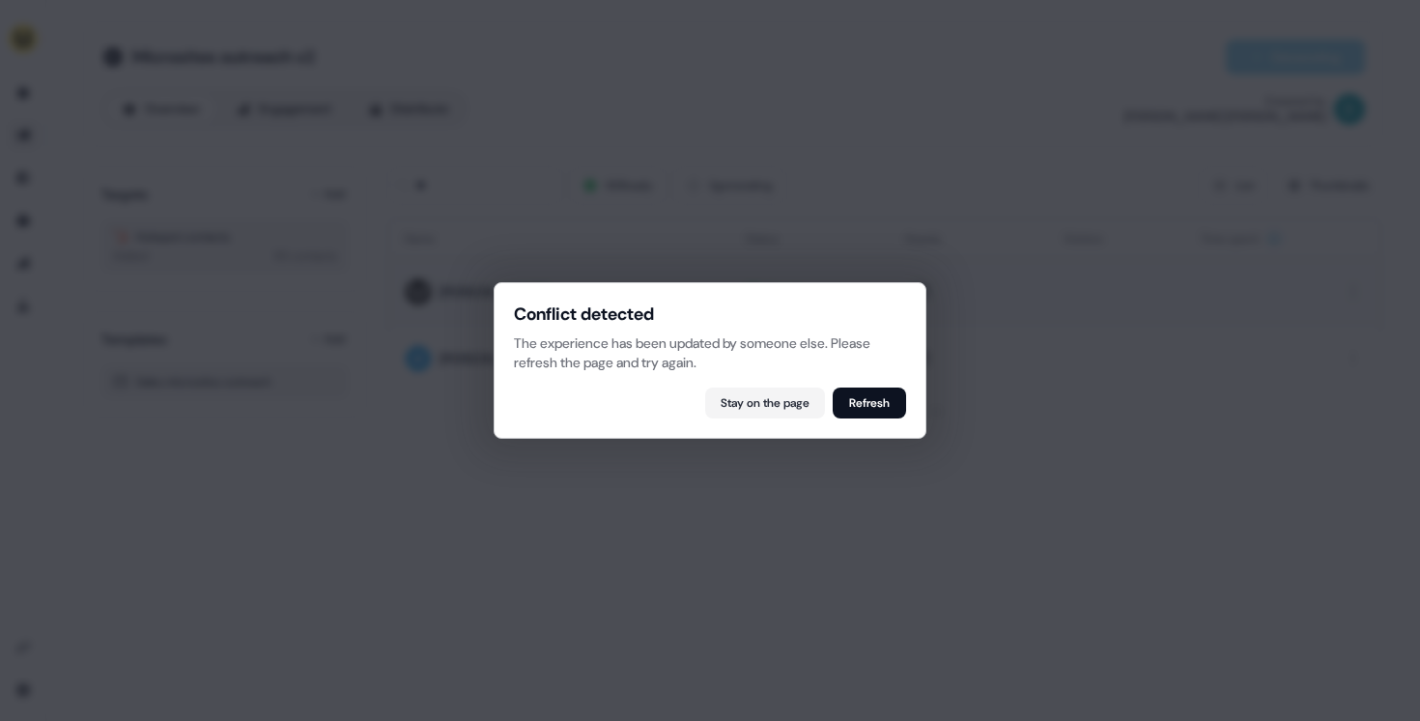
click at [892, 418] on div "Conflict detected The experience has been updated by someone else. Please refre…" at bounding box center [710, 360] width 433 height 156
click at [893, 397] on button "Refresh" at bounding box center [869, 402] width 73 height 31
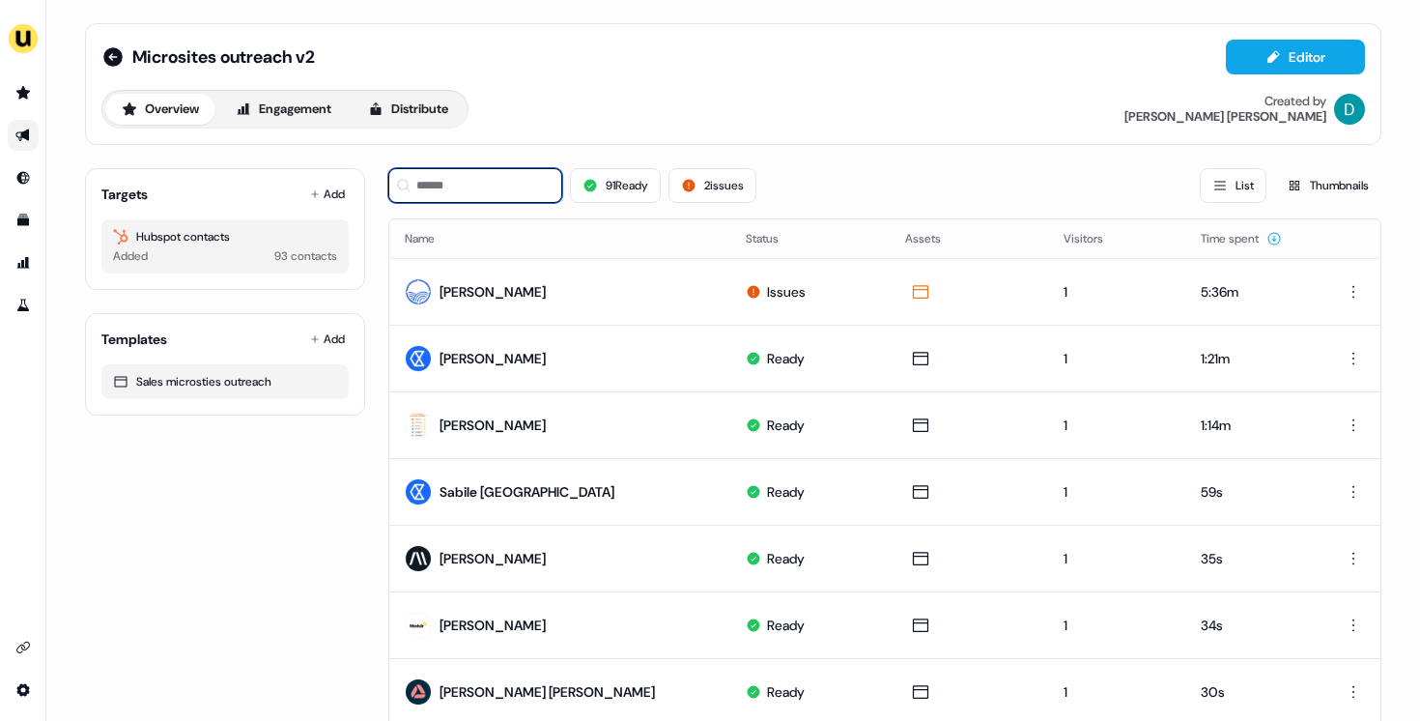
click at [463, 183] on input at bounding box center [475, 185] width 174 height 35
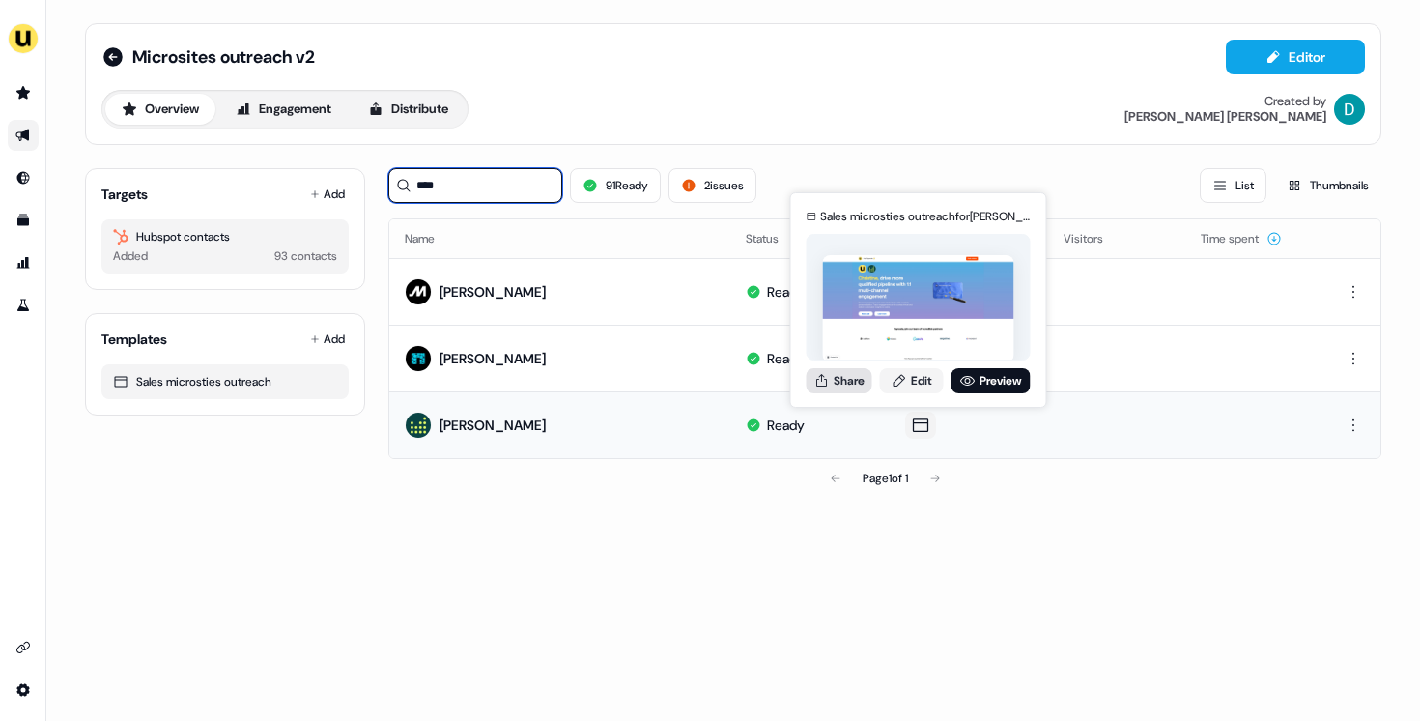
type input "****"
click at [849, 374] on button "Share" at bounding box center [840, 380] width 66 height 25
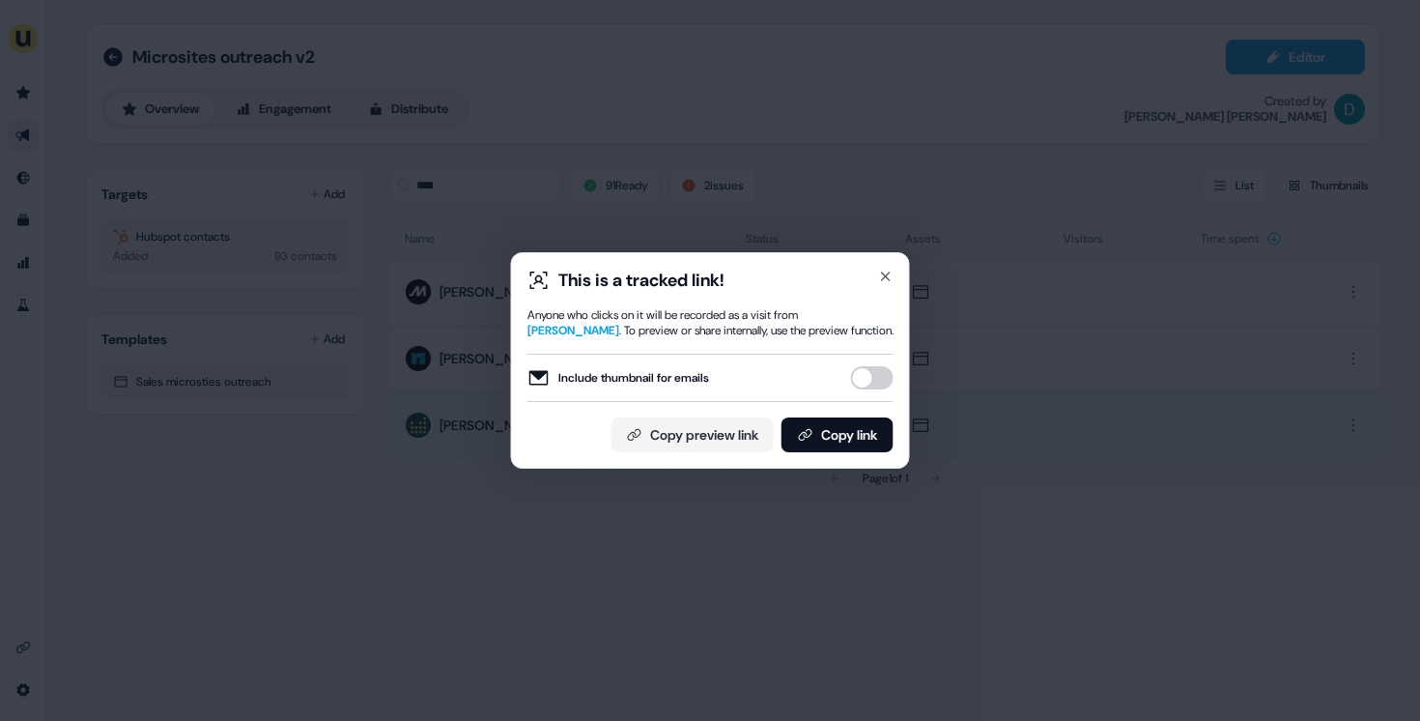
click at [870, 373] on button "Include thumbnail for emails" at bounding box center [872, 377] width 43 height 23
click at [858, 434] on button "Copy link" at bounding box center [837, 434] width 112 height 35
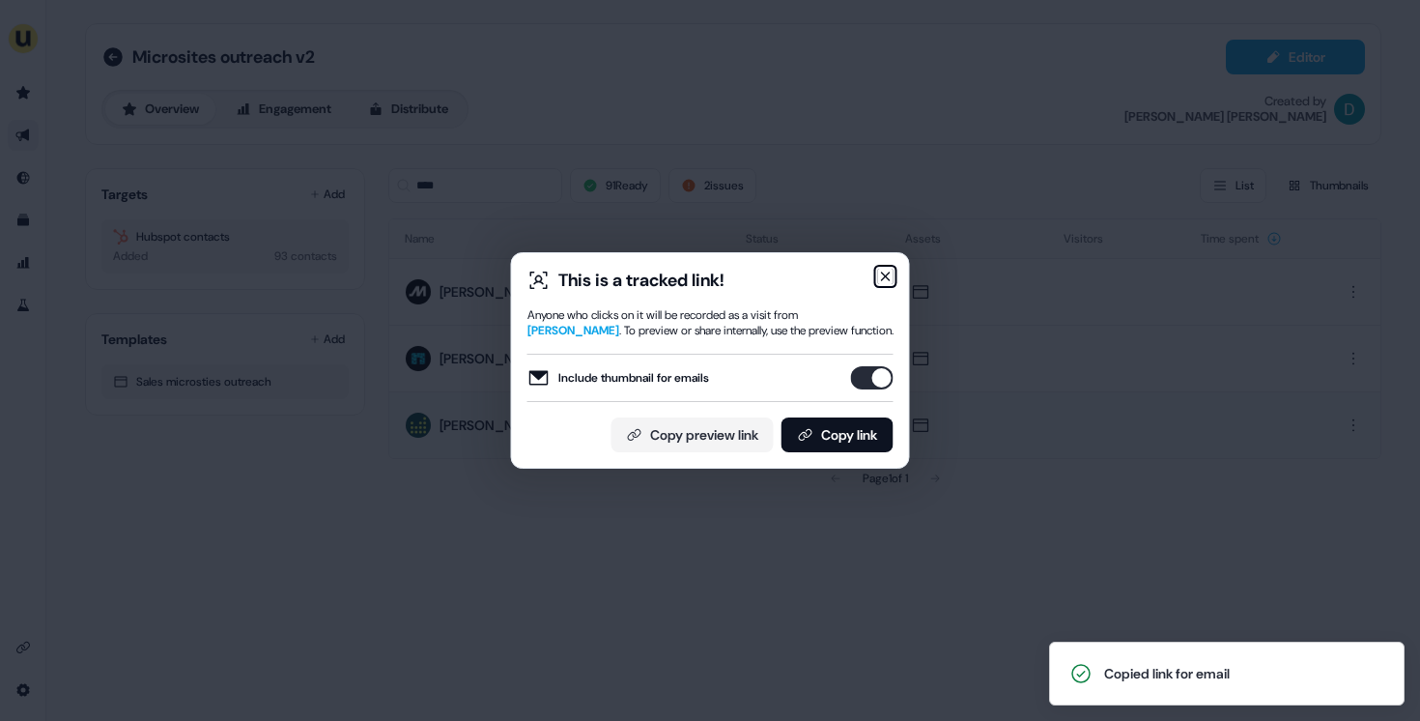
click at [884, 271] on icon "button" at bounding box center [885, 276] width 15 height 15
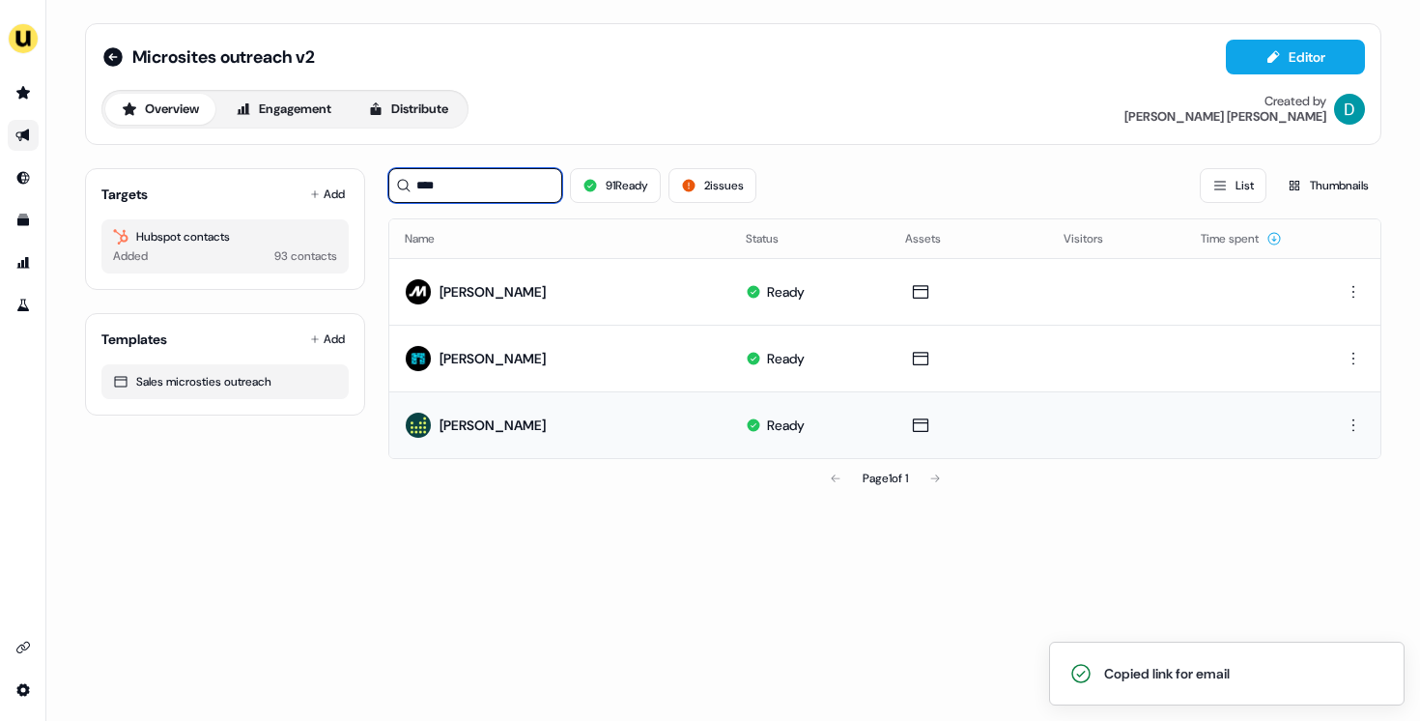
drag, startPoint x: 488, startPoint y: 169, endPoint x: 509, endPoint y: 199, distance: 36.7
click at [509, 199] on input "****" at bounding box center [475, 185] width 174 height 35
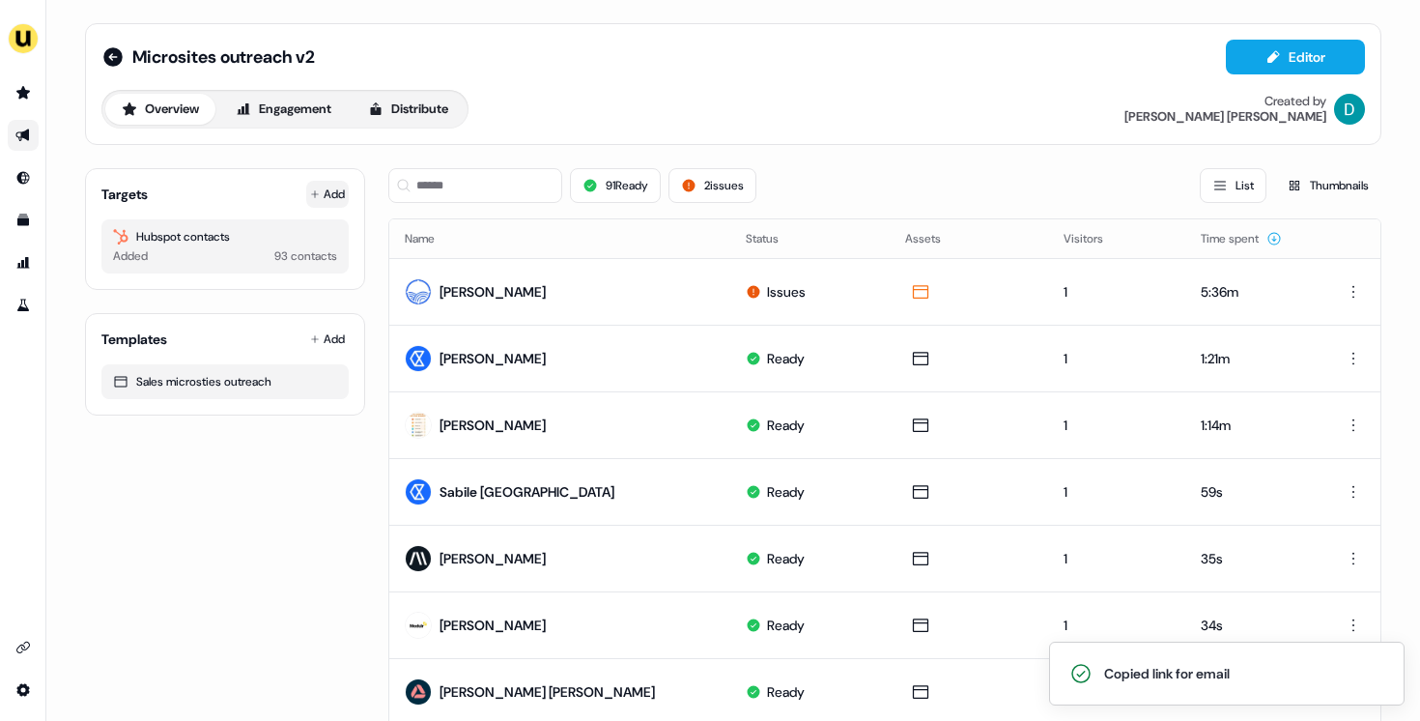
click at [310, 194] on icon at bounding box center [315, 194] width 10 height 10
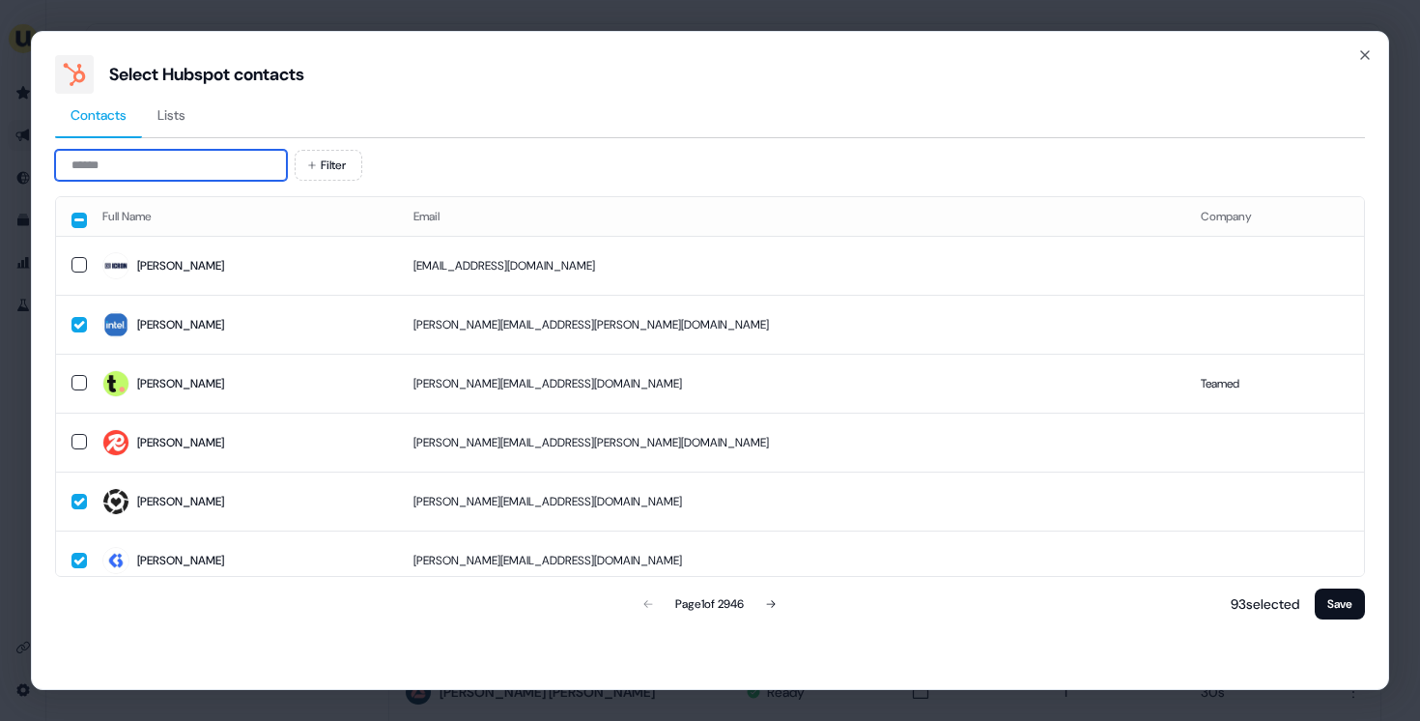
click at [169, 173] on input at bounding box center [171, 165] width 232 height 31
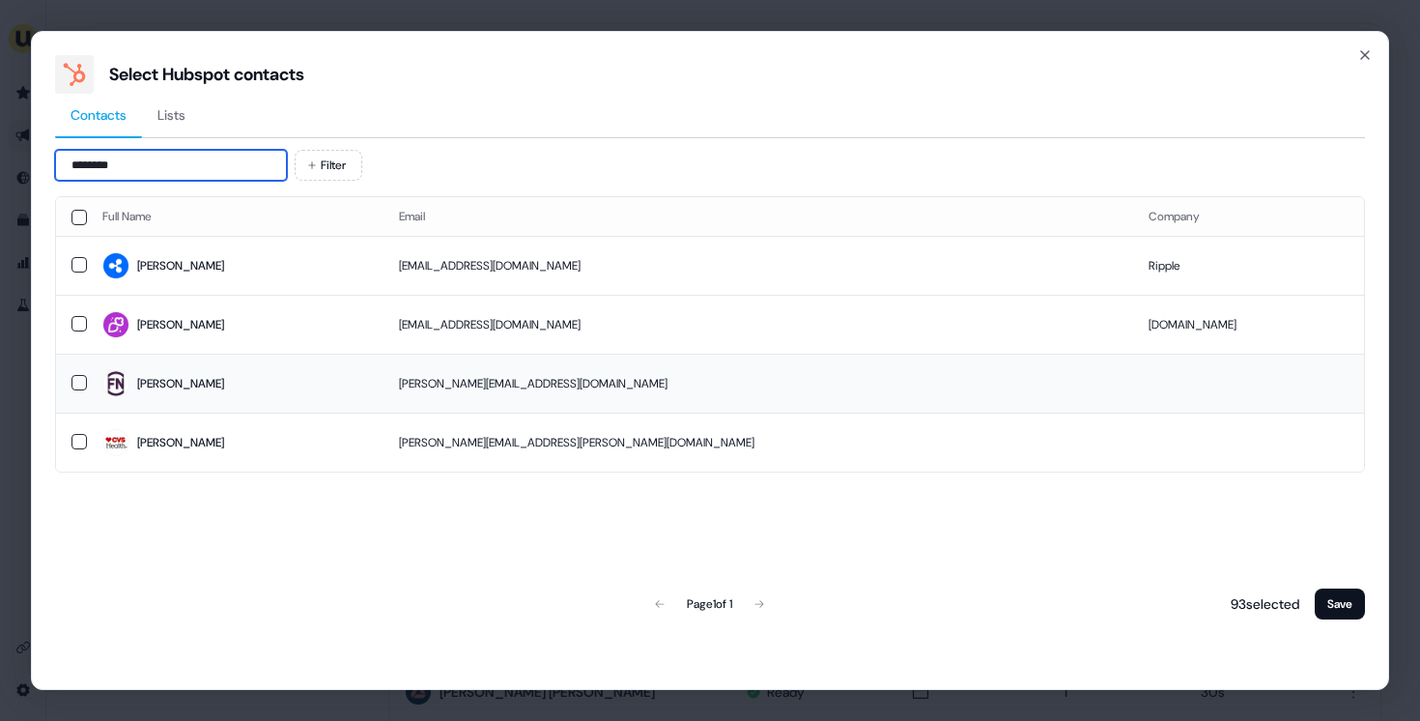
type input "********"
click at [323, 357] on td "Sara" at bounding box center [235, 383] width 297 height 59
click at [1338, 582] on div "Full Name Email Company Sara sdemartino@ripple.com Ripple Sara 144480679@fake-l…" at bounding box center [710, 409] width 1310 height 427
click at [1338, 589] on button "Save" at bounding box center [1340, 603] width 50 height 31
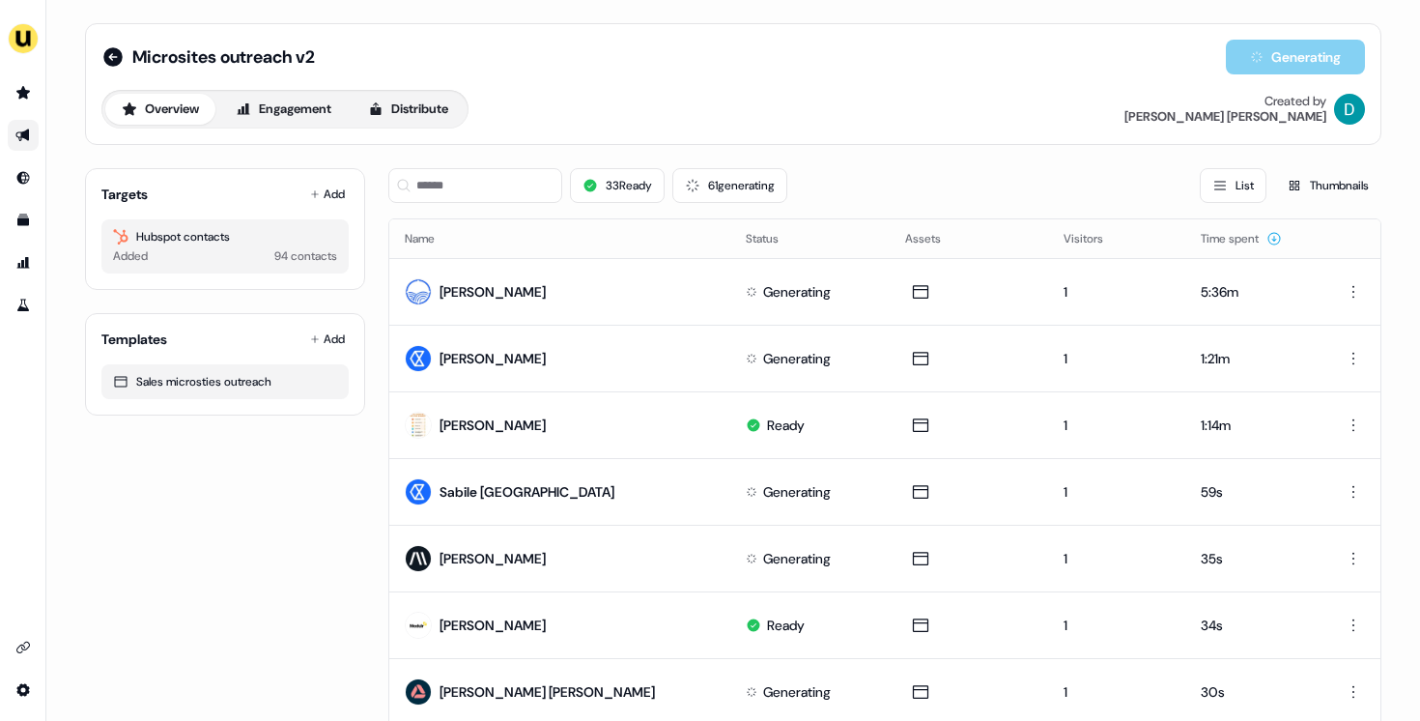
click at [1335, 599] on td at bounding box center [1349, 624] width 64 height 67
click at [456, 192] on input at bounding box center [475, 185] width 174 height 35
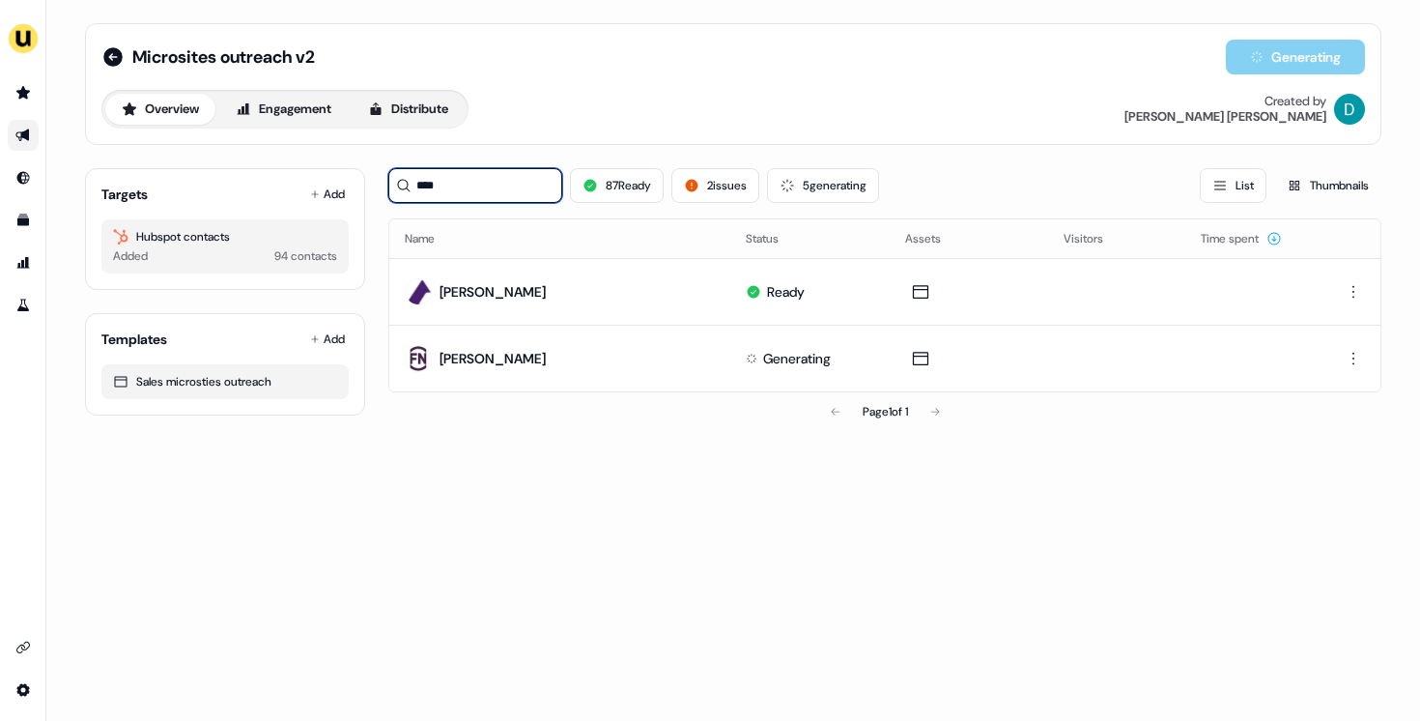
type input "****"
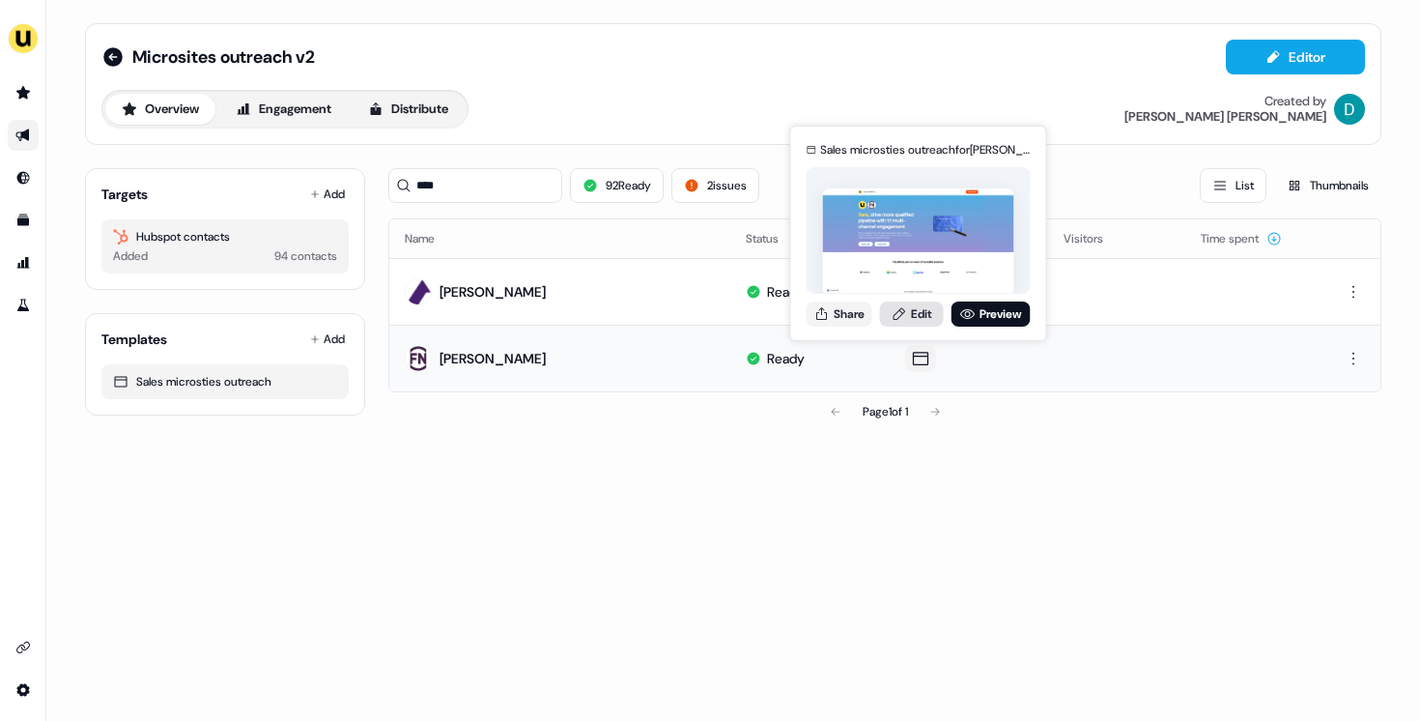
click at [928, 314] on link "Edit" at bounding box center [912, 313] width 64 height 25
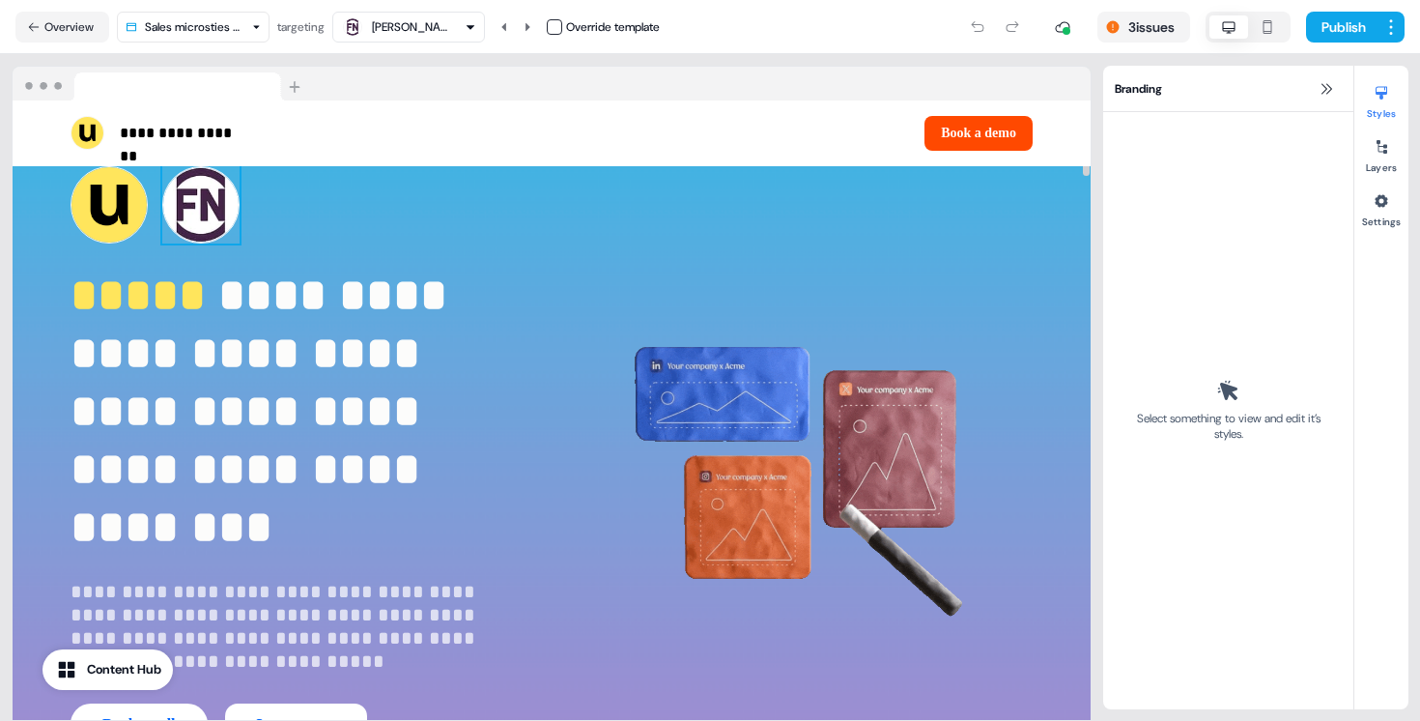
click at [176, 195] on img at bounding box center [200, 204] width 77 height 77
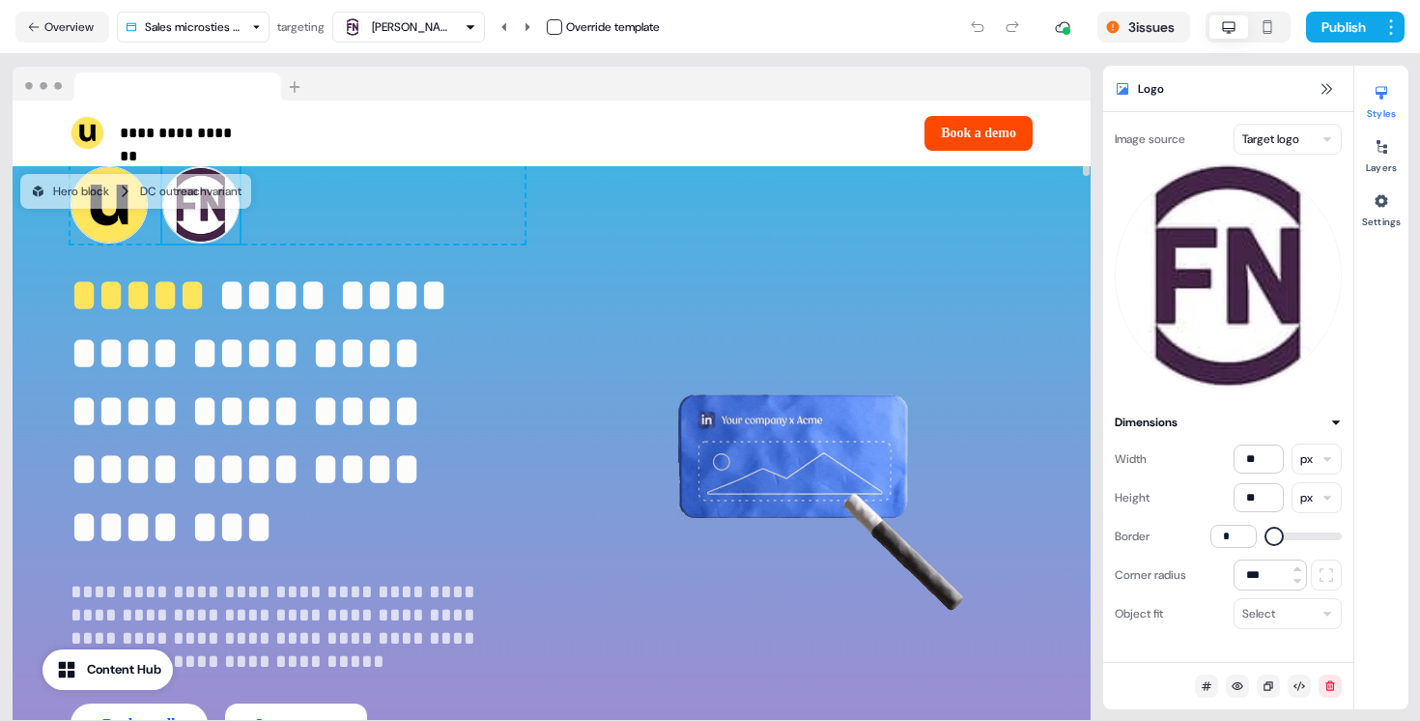
click at [1272, 140] on html "**********" at bounding box center [710, 360] width 1420 height 721
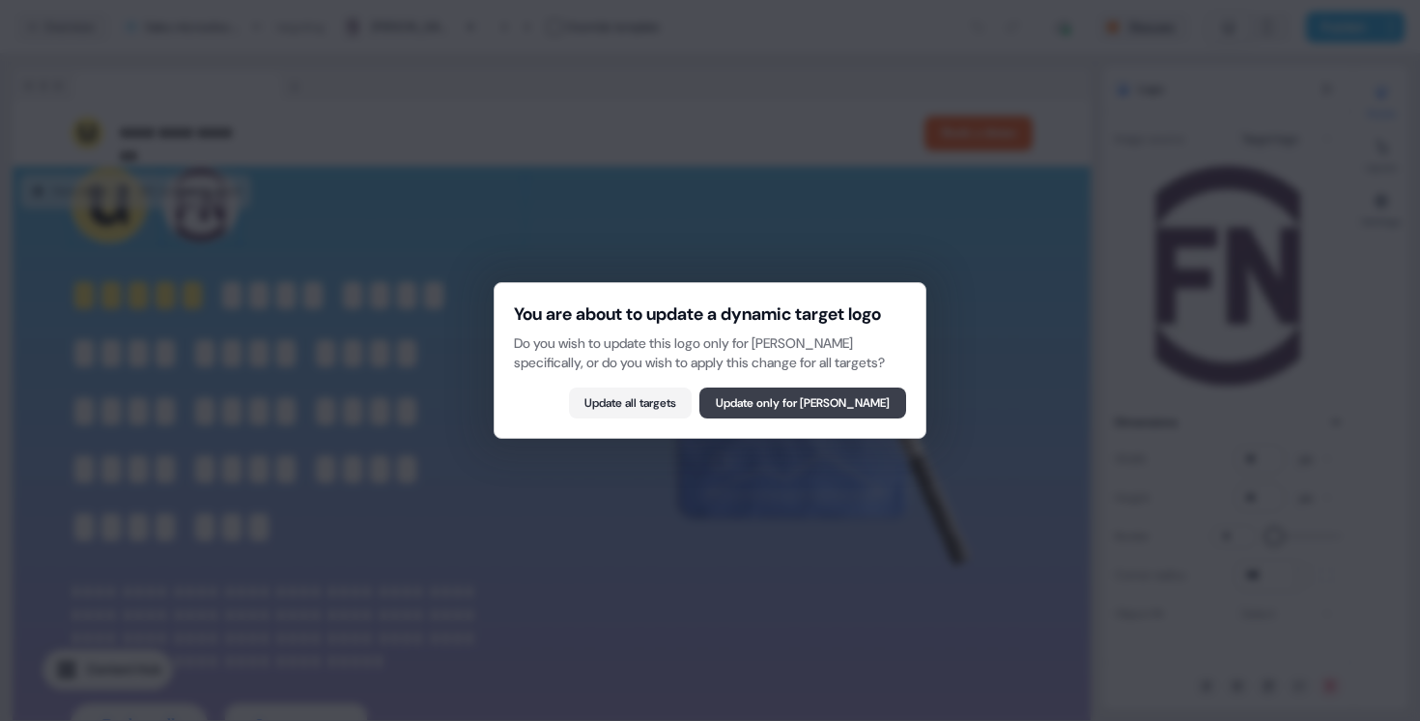
click at [862, 418] on button "Update only for Sara Markisohn" at bounding box center [802, 402] width 207 height 31
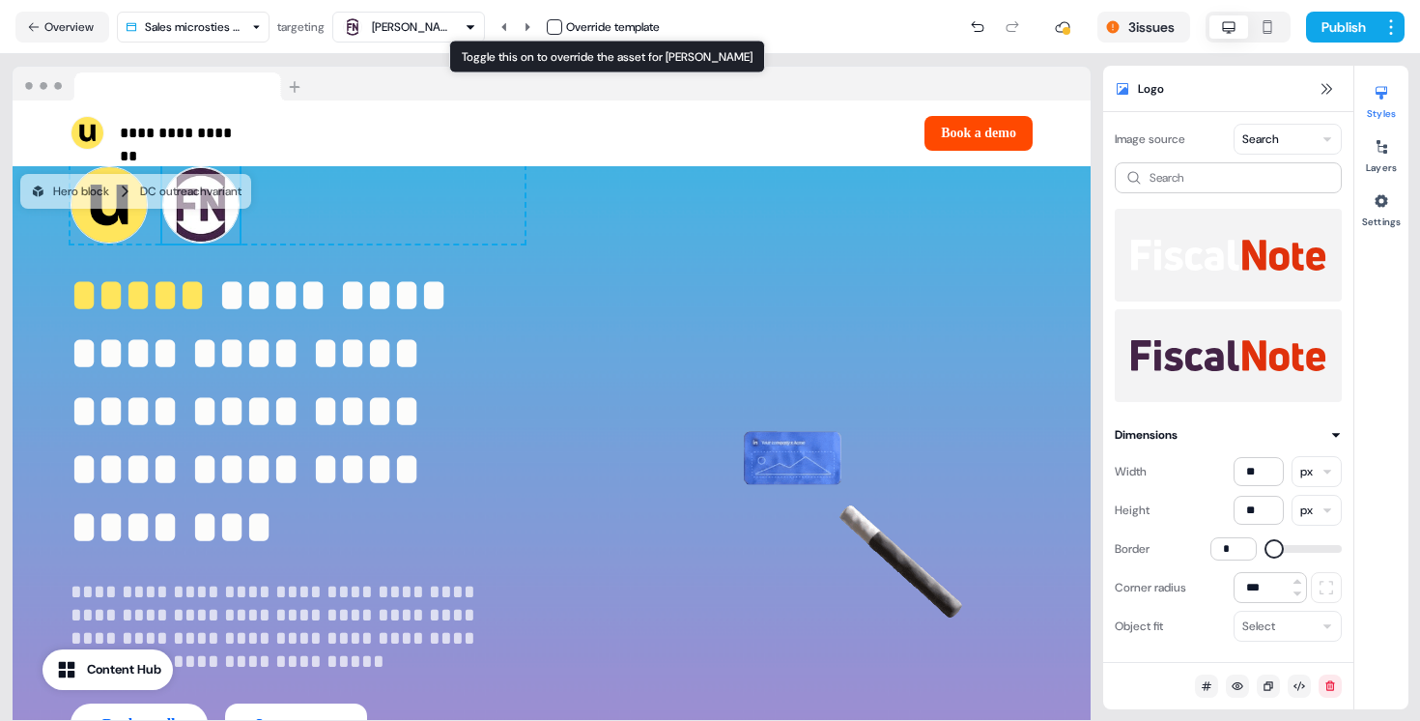
click at [556, 23] on button "button" at bounding box center [554, 26] width 15 height 15
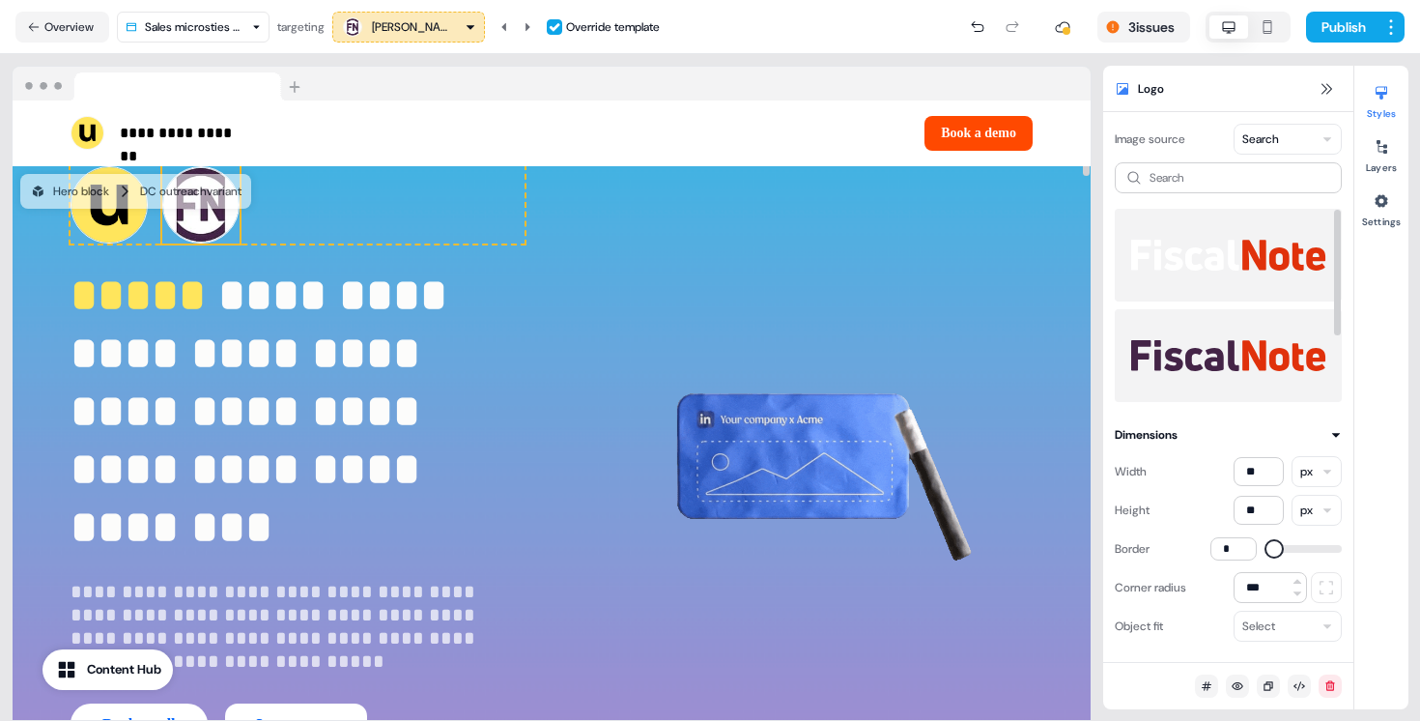
scroll to position [100, 0]
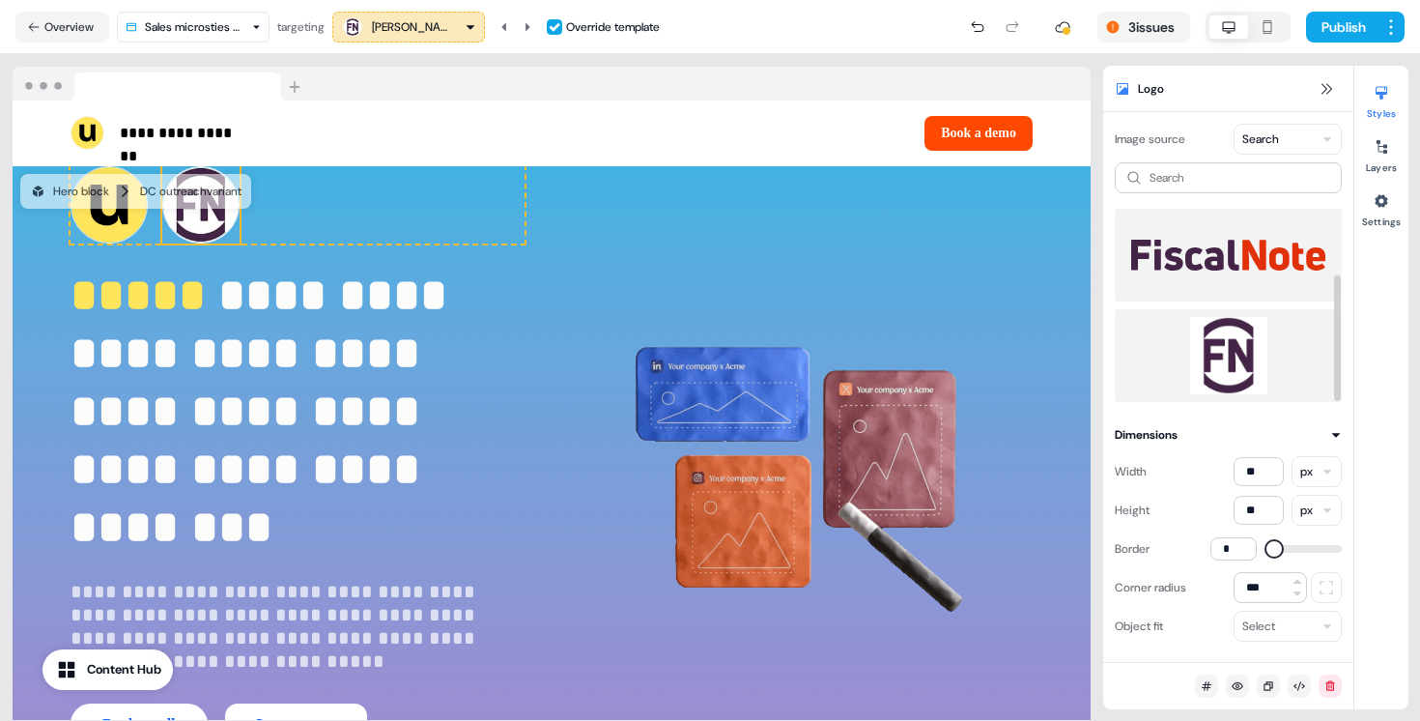
click at [1227, 338] on img at bounding box center [1228, 355] width 196 height 77
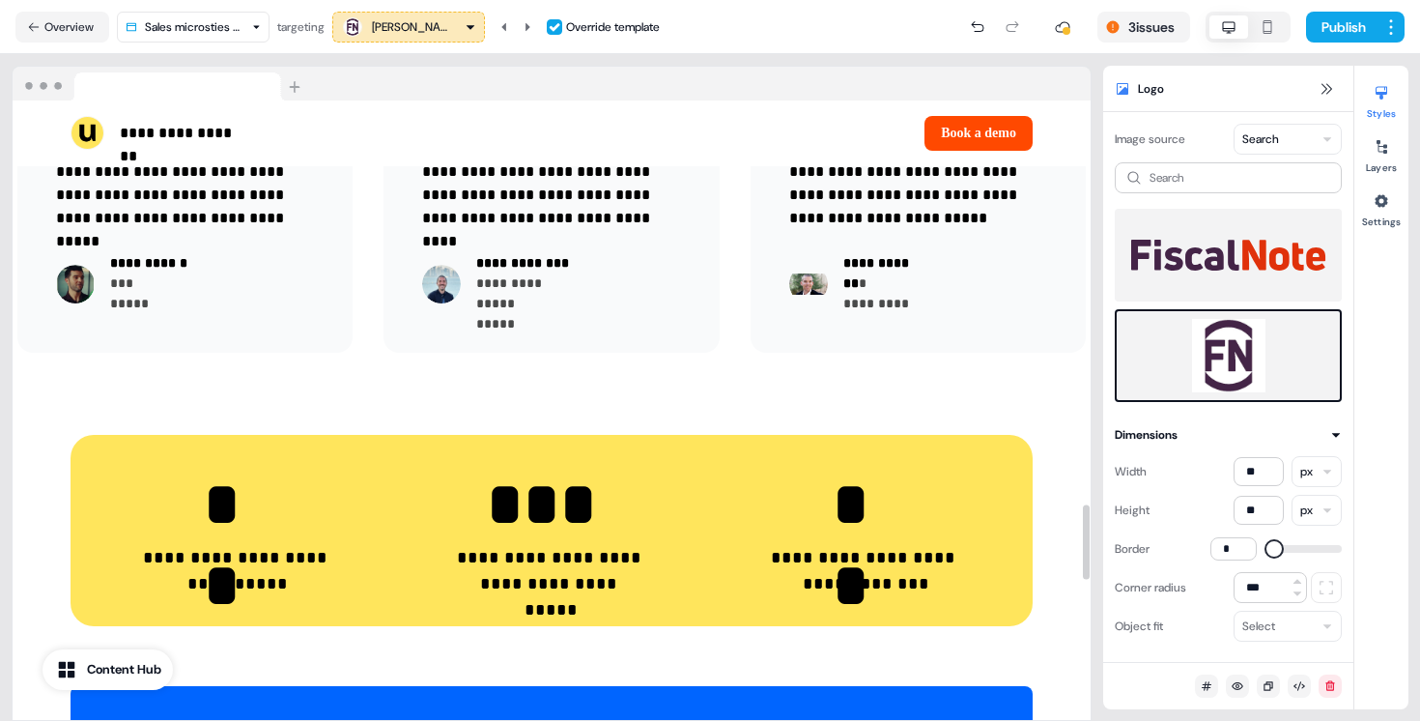
scroll to position [4344, 0]
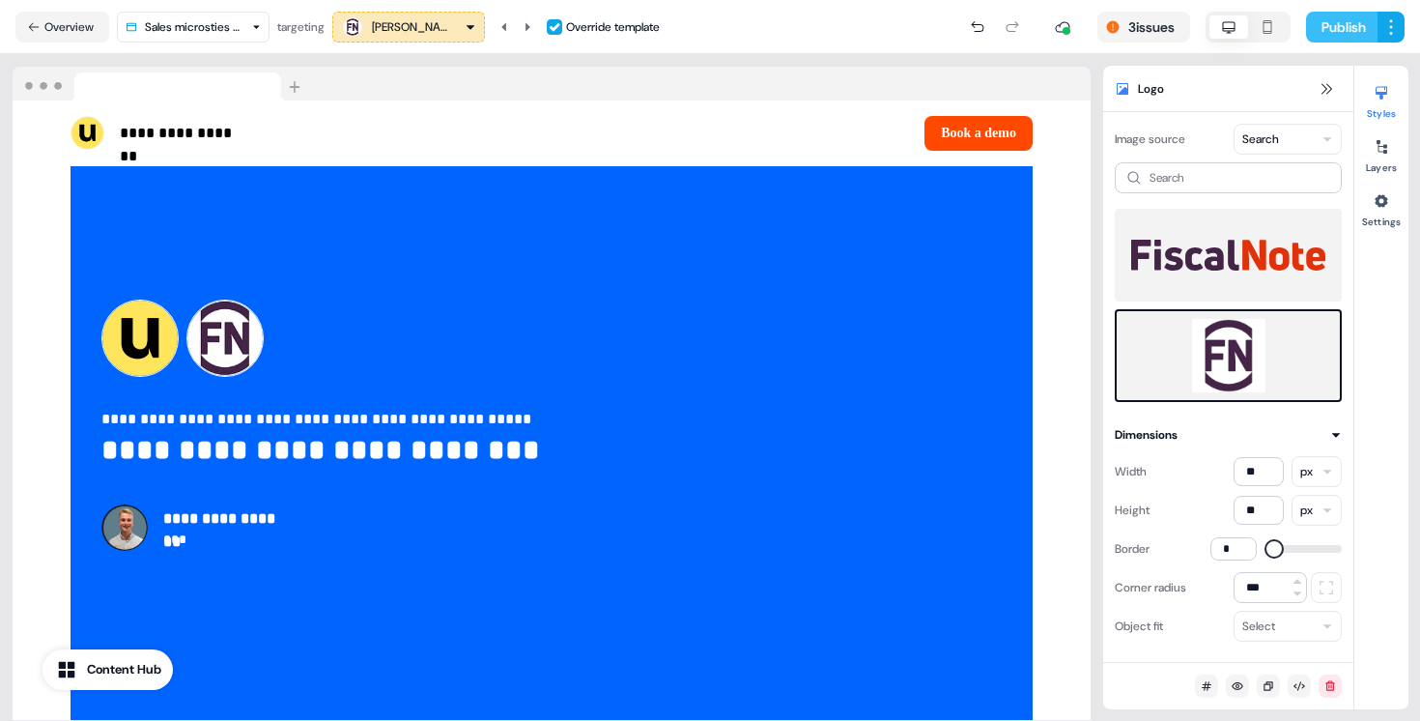
click at [1342, 34] on button "Publish" at bounding box center [1341, 27] width 71 height 31
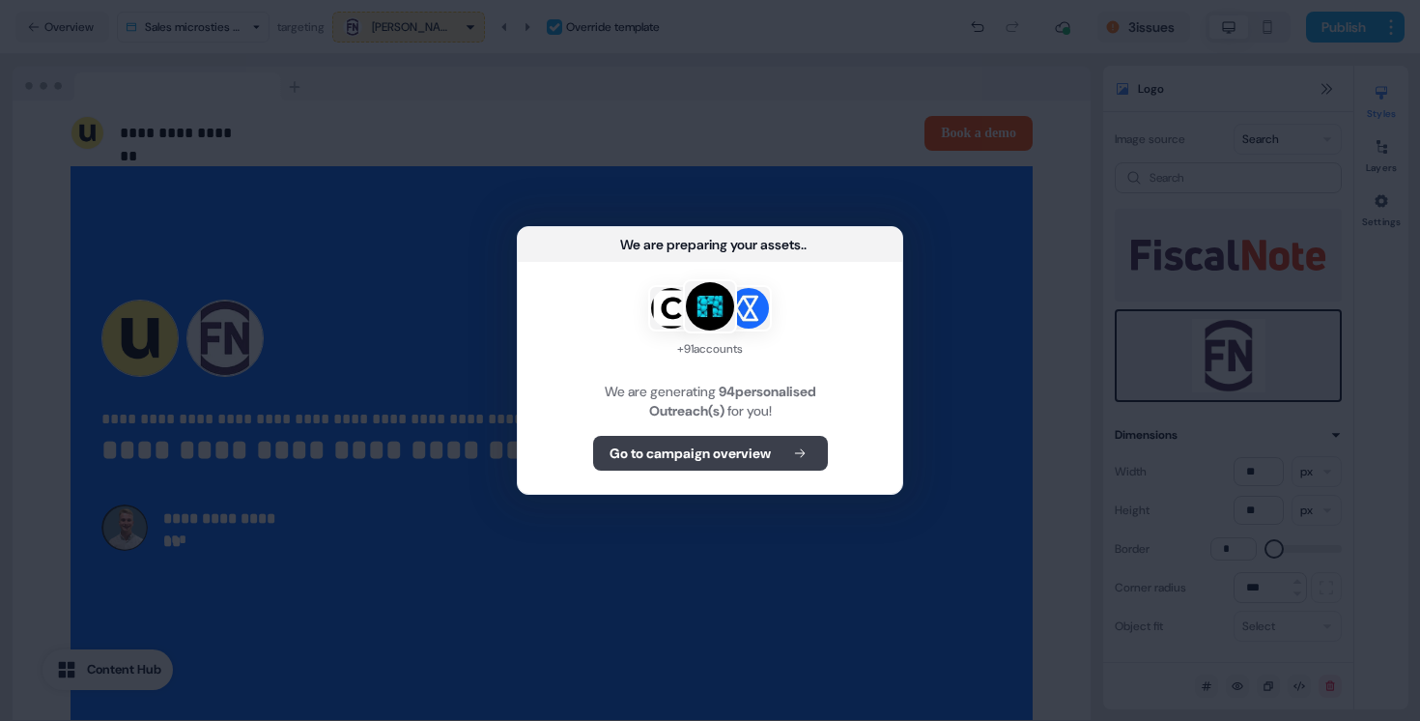
click at [768, 455] on b "Go to campaign overview" at bounding box center [690, 452] width 161 height 19
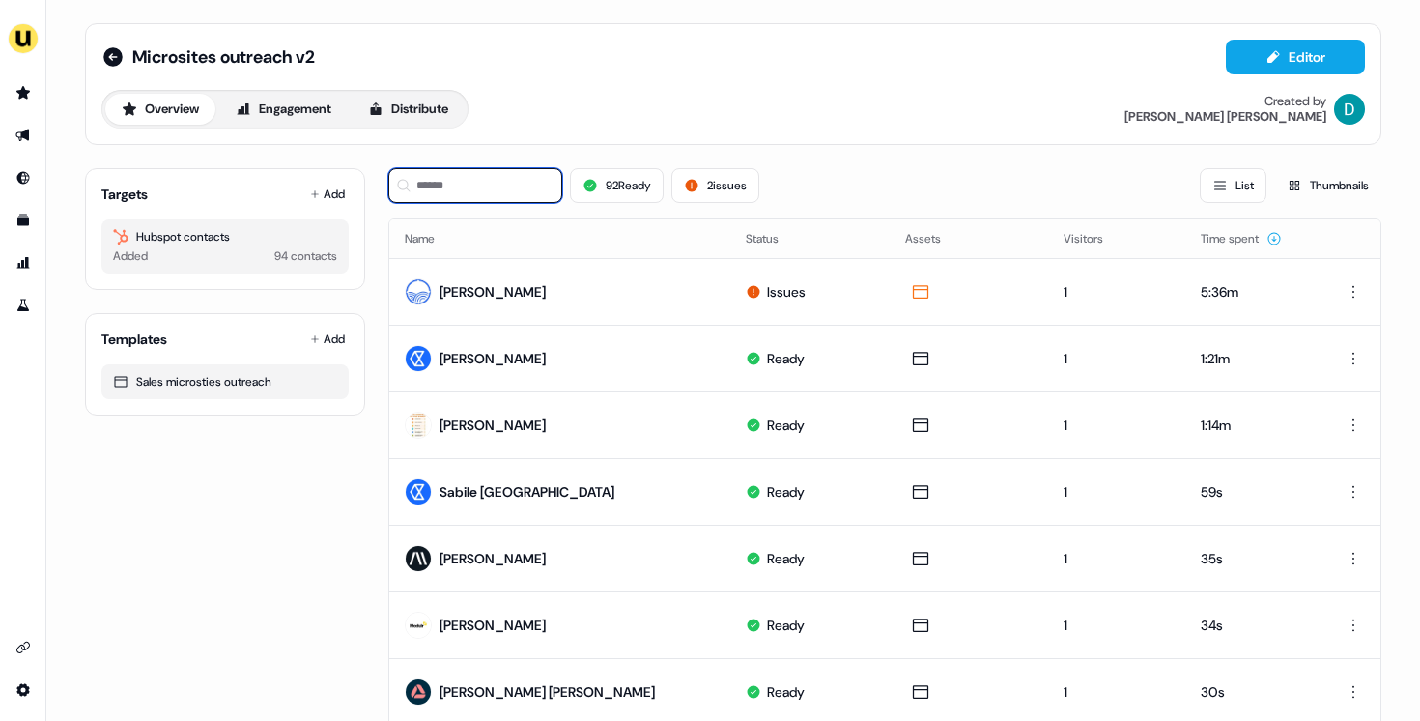
click at [473, 196] on input at bounding box center [475, 185] width 174 height 35
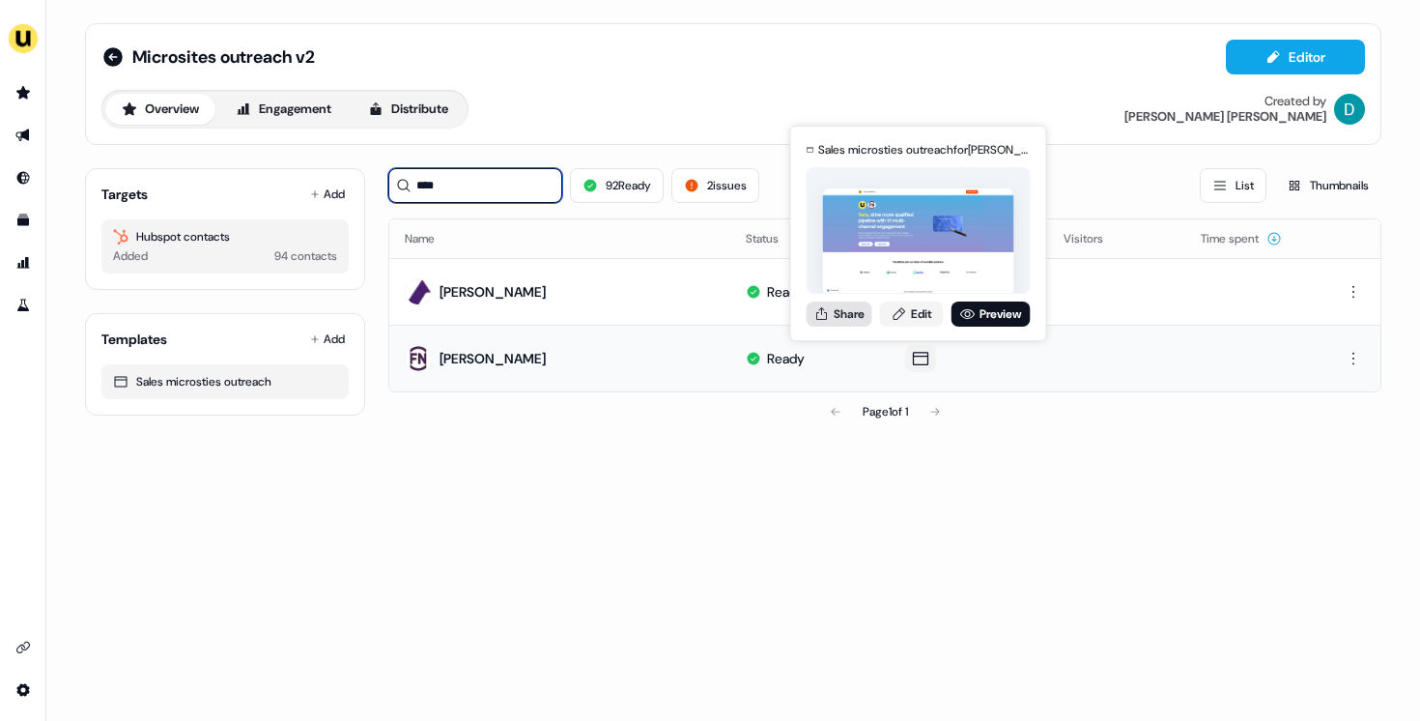
type input "****"
click at [845, 323] on button "Share" at bounding box center [840, 313] width 66 height 25
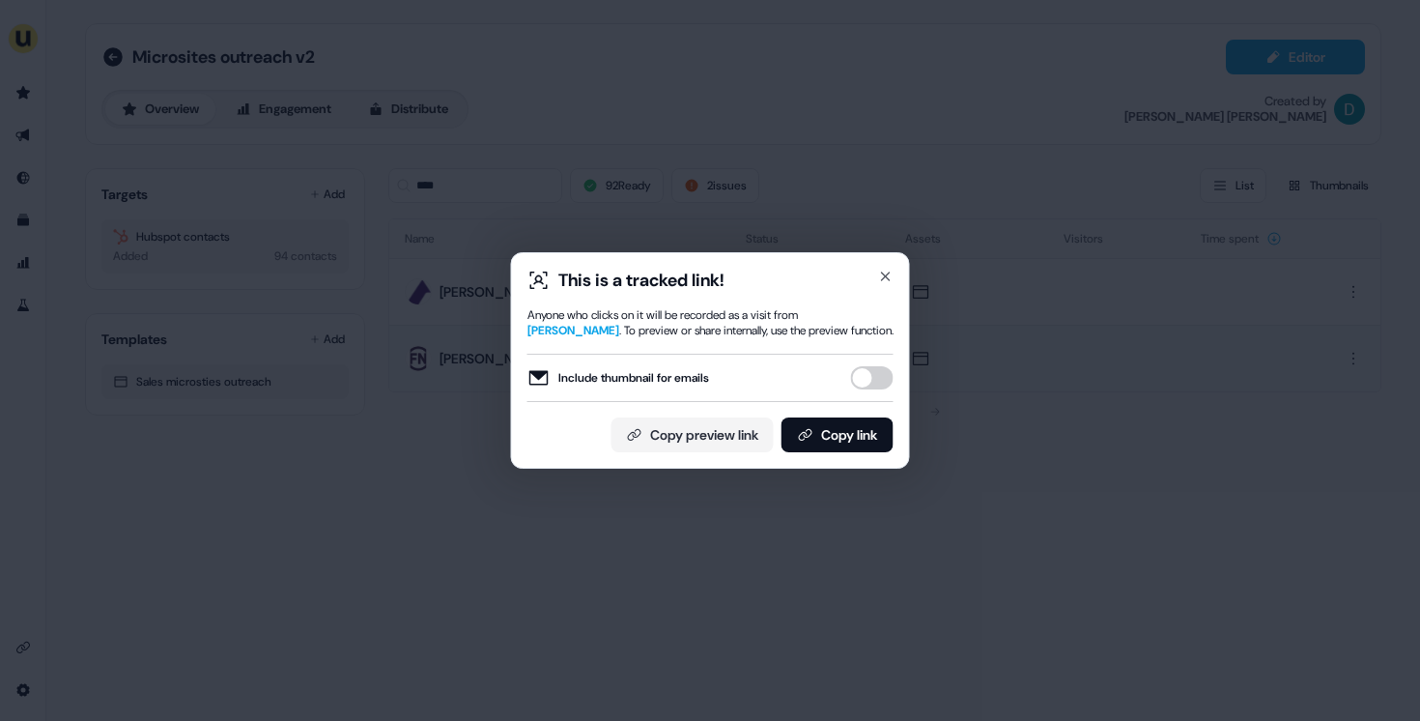
click at [876, 380] on button "Include thumbnail for emails" at bounding box center [872, 377] width 43 height 23
click at [869, 428] on button "Copy link" at bounding box center [837, 434] width 112 height 35
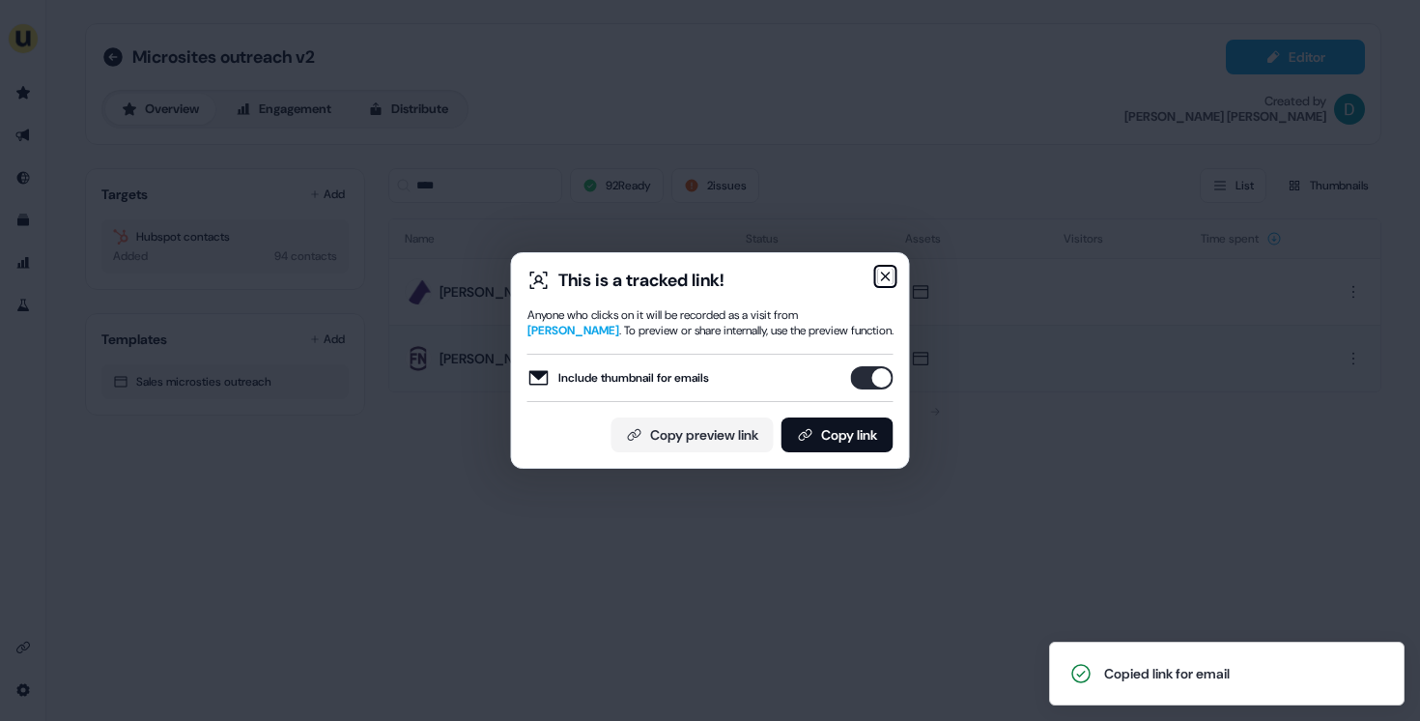
click at [883, 270] on icon "button" at bounding box center [885, 276] width 15 height 15
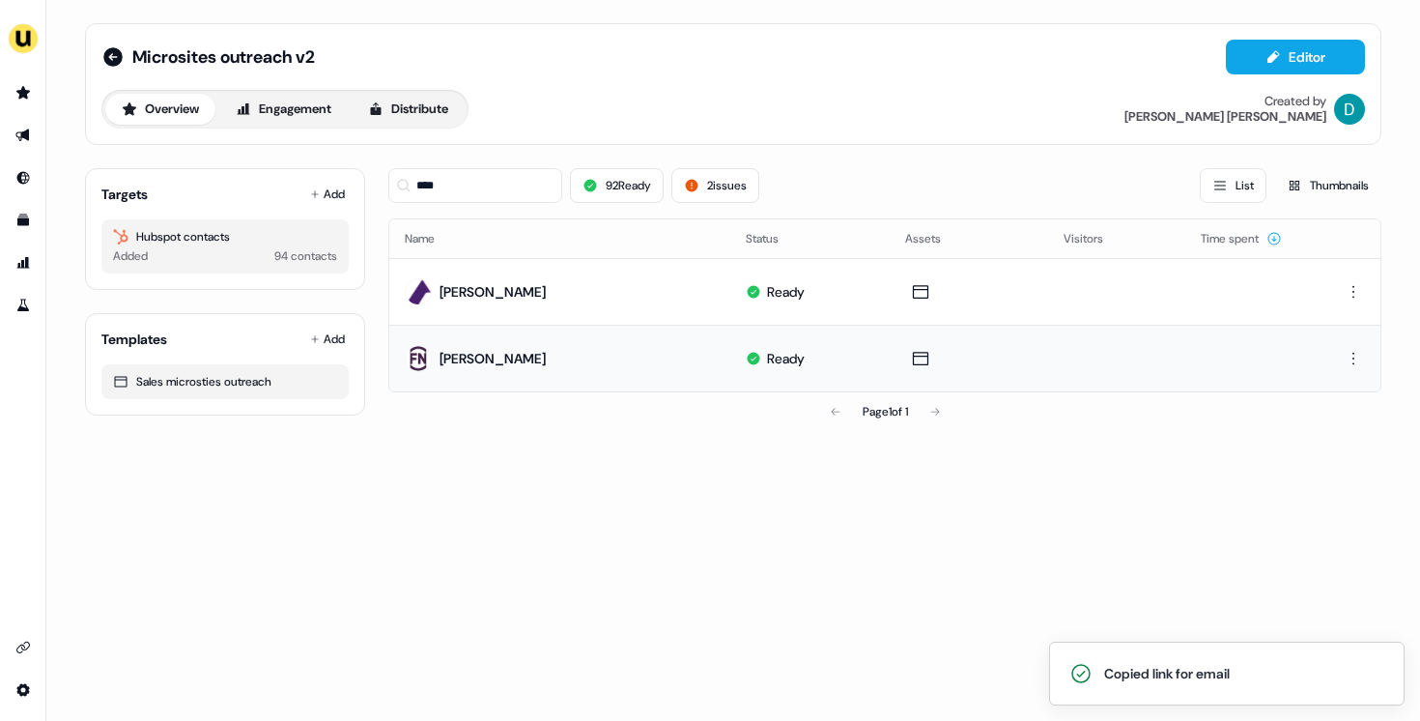
click at [324, 164] on div "Targets Add Hubspot contacts Added 94 contacts Templates Add Sales microsties o…" at bounding box center [225, 292] width 280 height 278
click at [330, 187] on button "Add" at bounding box center [327, 194] width 43 height 27
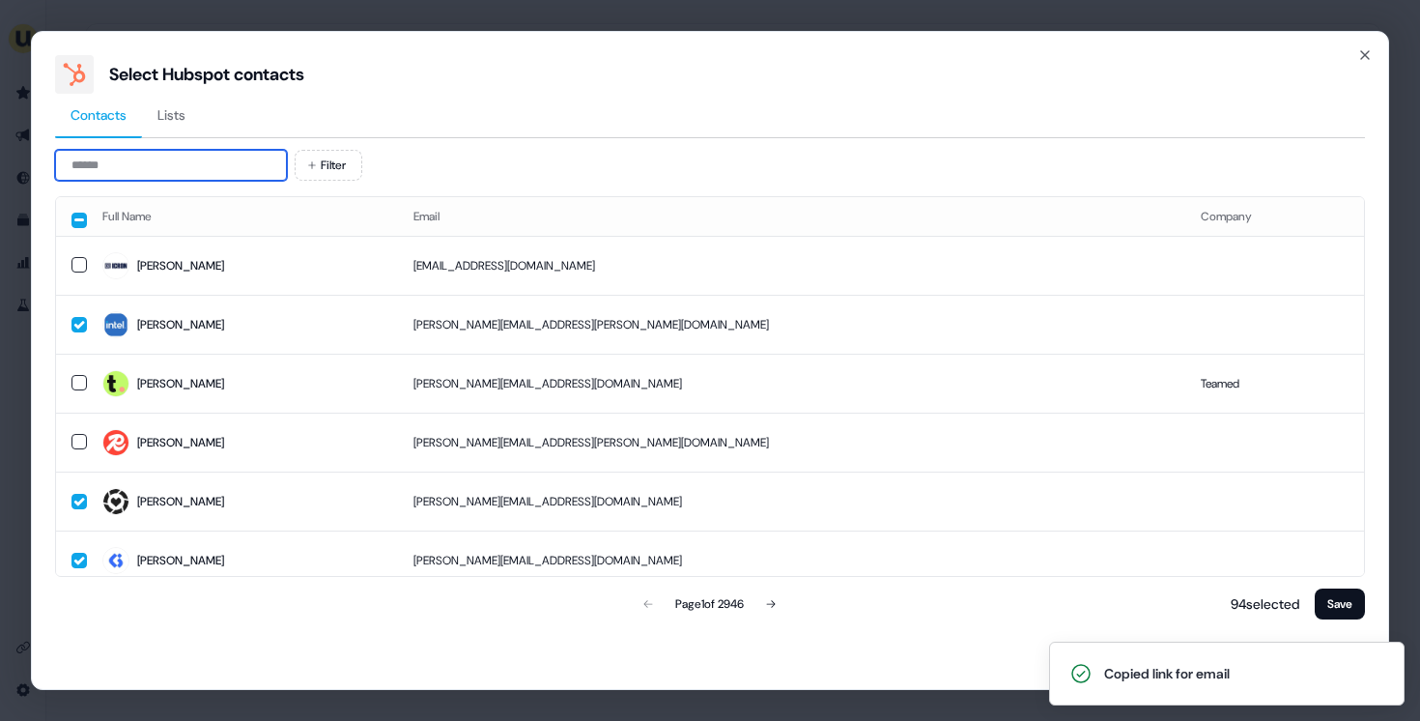
click at [142, 163] on input at bounding box center [171, 165] width 232 height 31
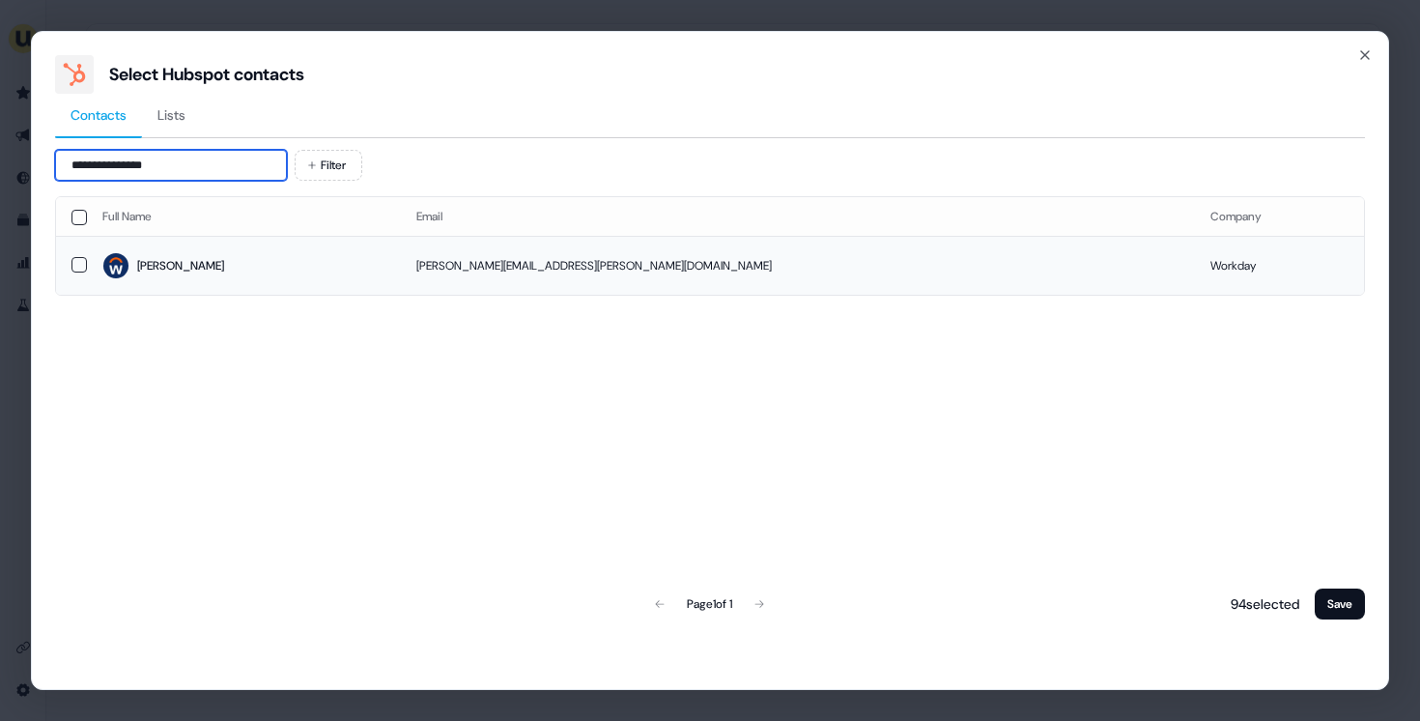
type input "**********"
click at [231, 244] on td "Melissa" at bounding box center [244, 265] width 314 height 59
click at [1360, 603] on button "Save" at bounding box center [1340, 603] width 50 height 31
click at [1357, 603] on button "Save" at bounding box center [1340, 603] width 50 height 31
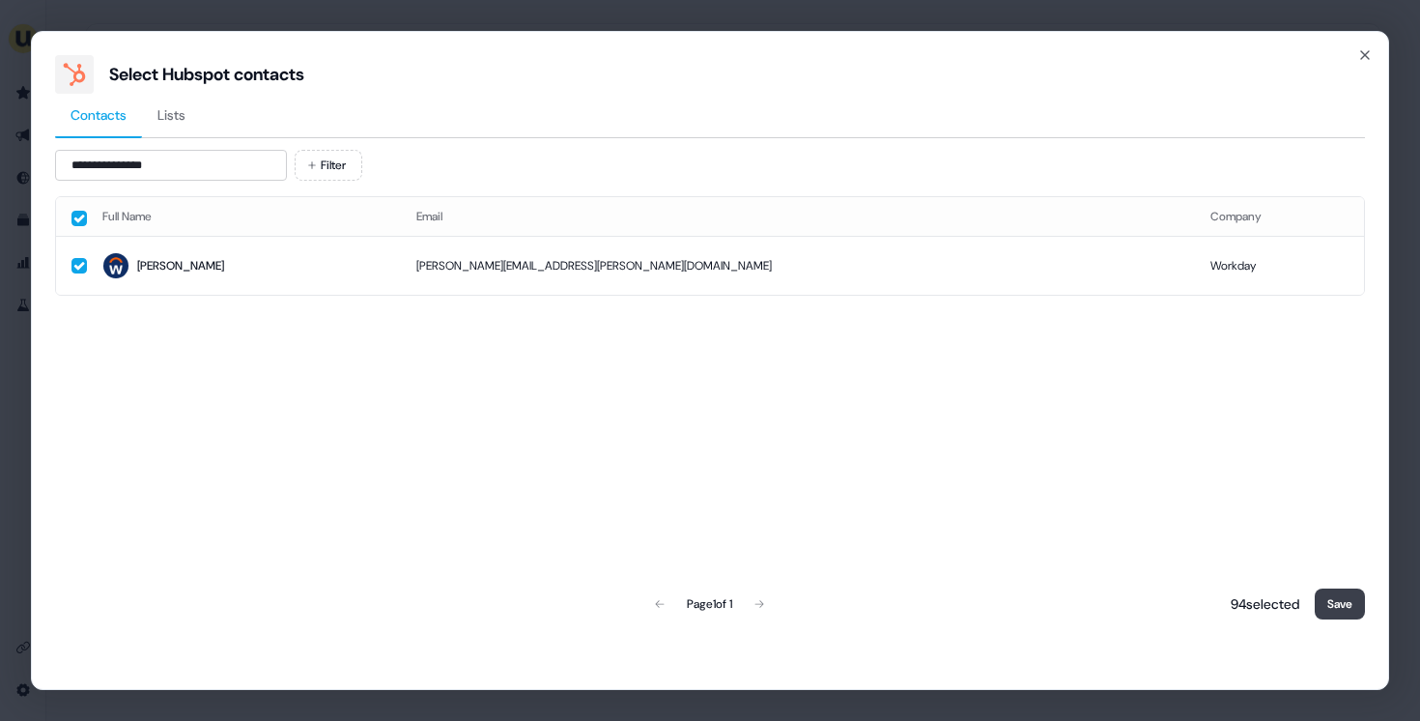
click at [1349, 601] on button "Save" at bounding box center [1340, 603] width 50 height 31
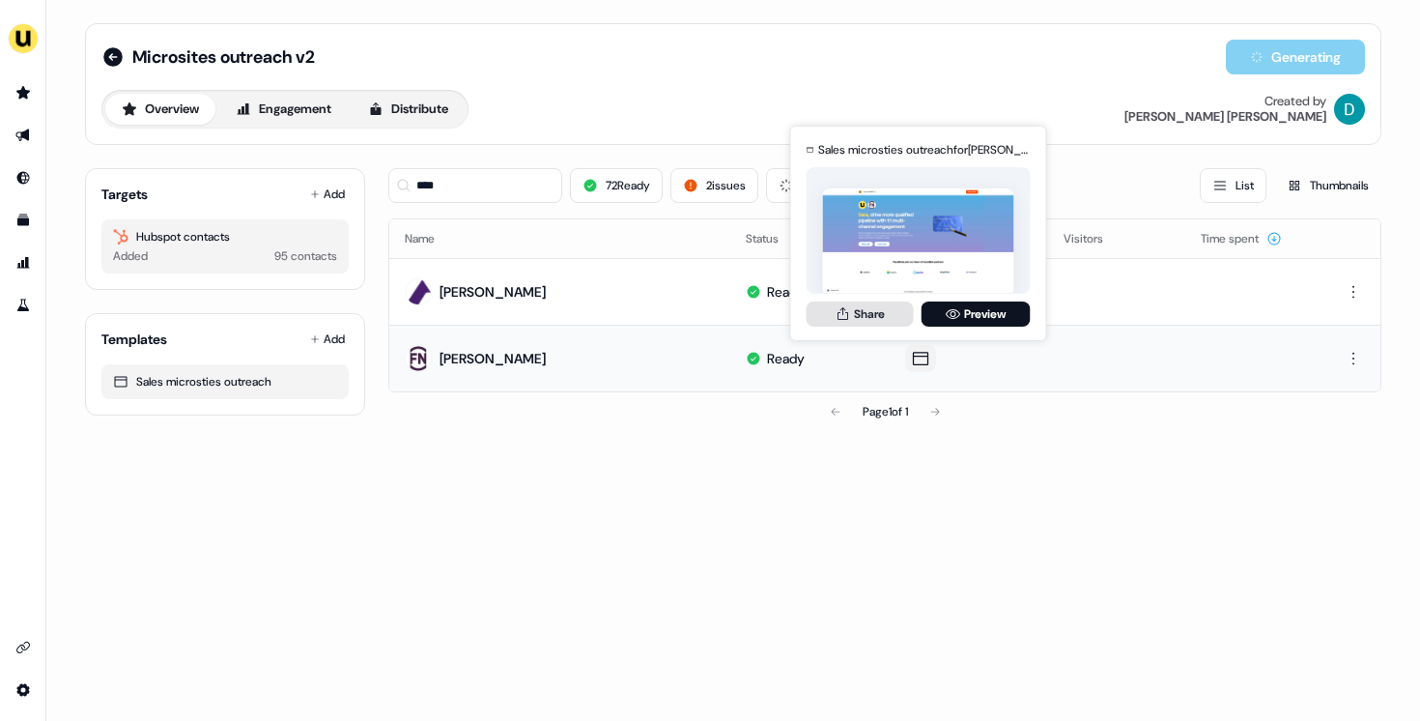
click at [871, 307] on button "Share" at bounding box center [860, 313] width 107 height 25
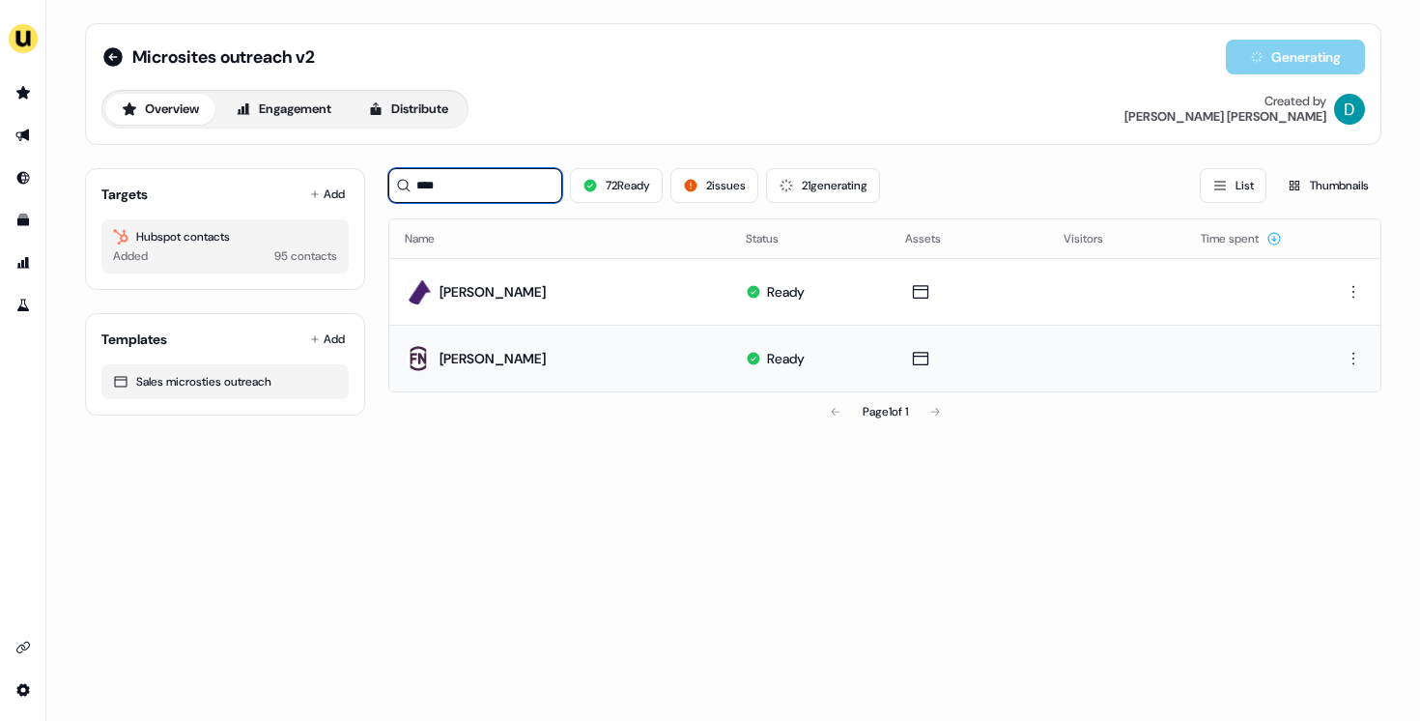
drag, startPoint x: 450, startPoint y: 196, endPoint x: 369, endPoint y: 196, distance: 81.1
click at [369, 196] on div "Targets Add Hubspot contacts Added 95 contacts Templates Add Sales microsties o…" at bounding box center [733, 292] width 1296 height 278
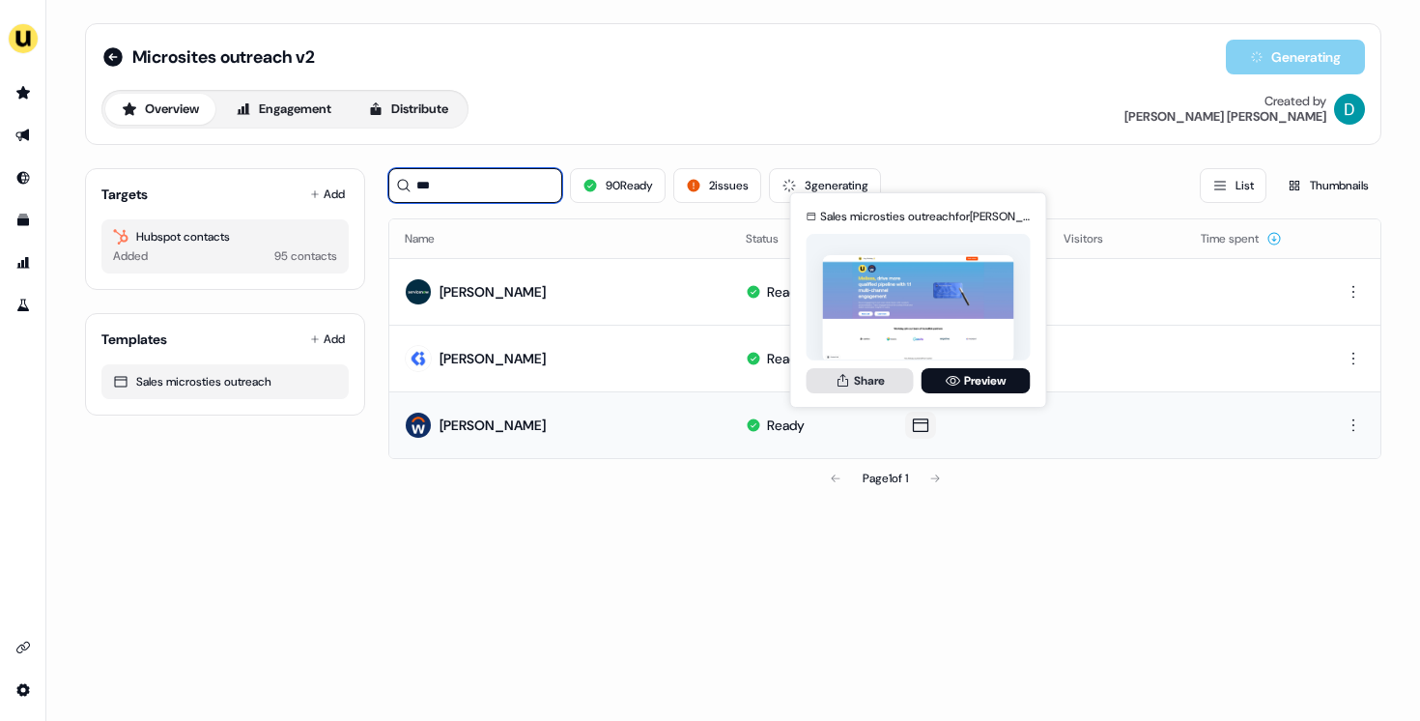
type input "***"
click at [823, 373] on button "Share" at bounding box center [860, 380] width 107 height 25
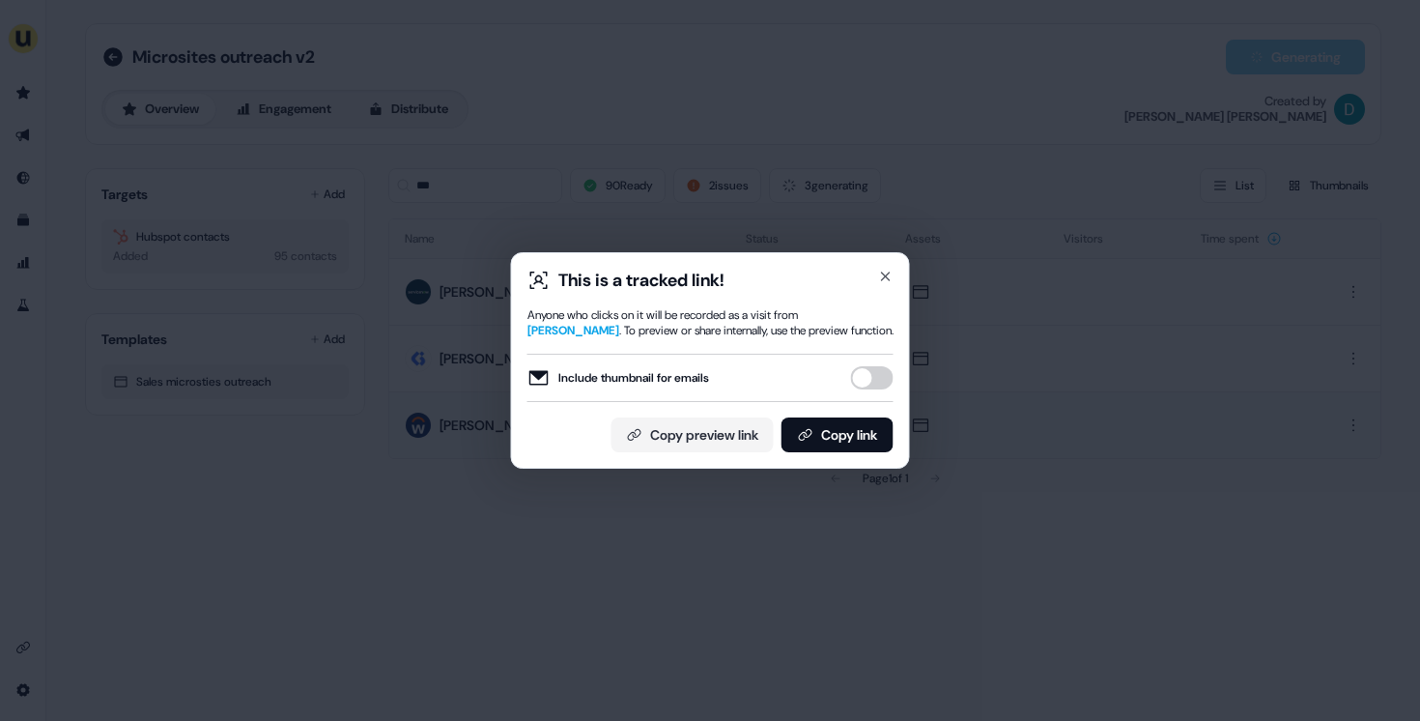
click at [865, 372] on button "Include thumbnail for emails" at bounding box center [872, 377] width 43 height 23
click at [848, 430] on button "Copy link" at bounding box center [837, 434] width 112 height 35
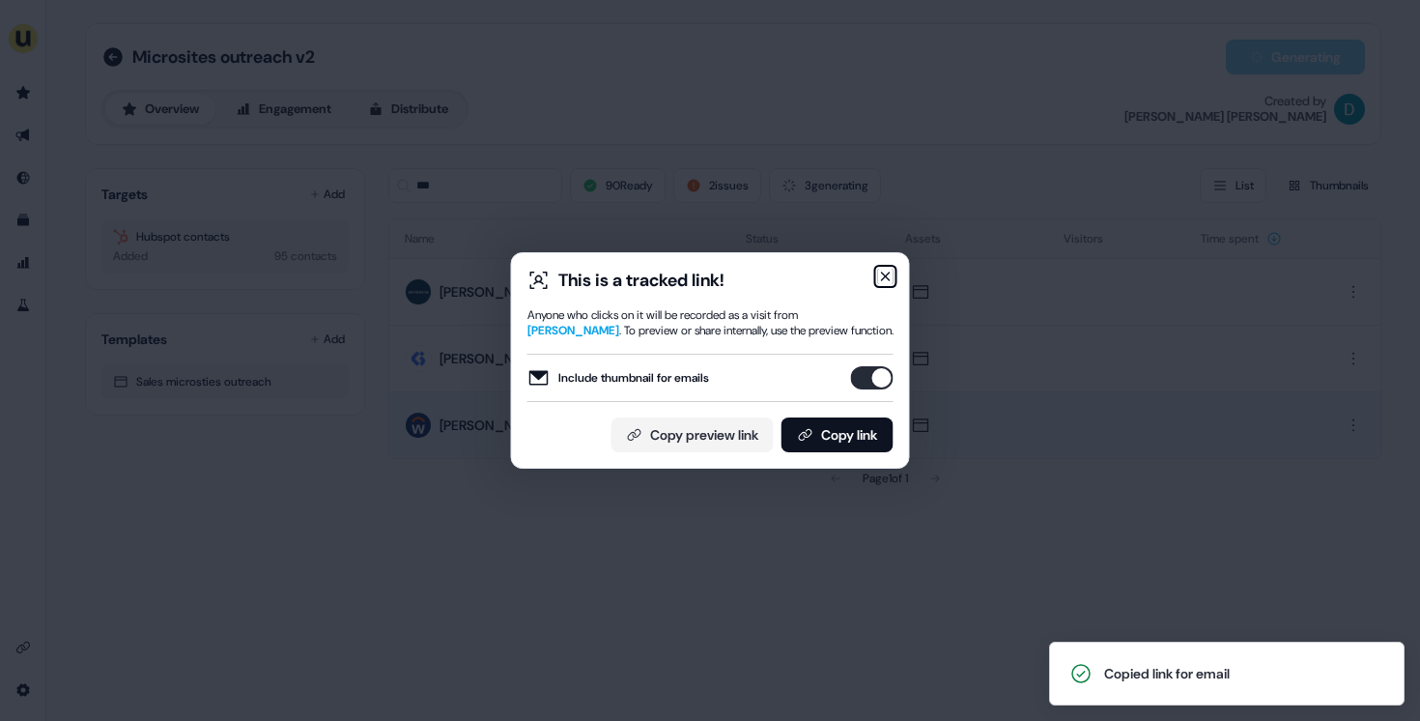
click at [889, 277] on icon "button" at bounding box center [885, 276] width 15 height 15
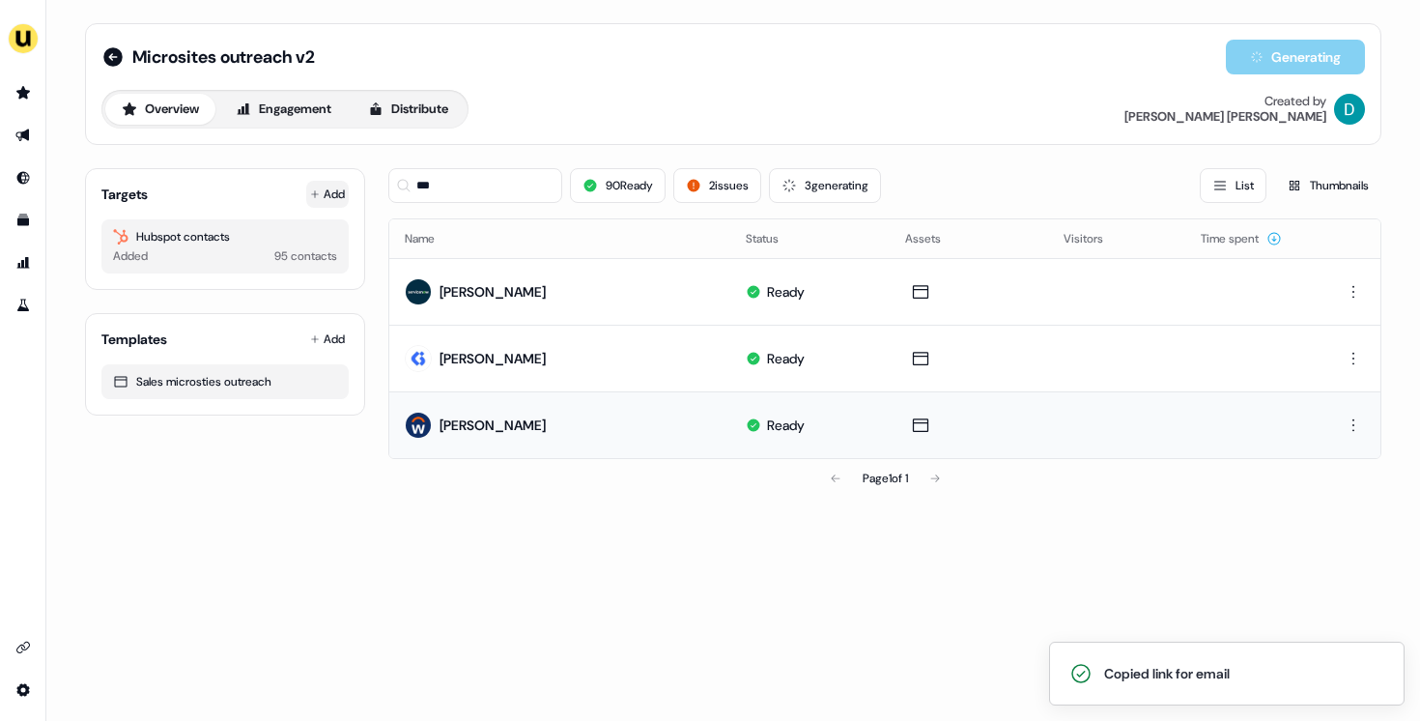
click at [326, 184] on button "Add" at bounding box center [327, 194] width 43 height 27
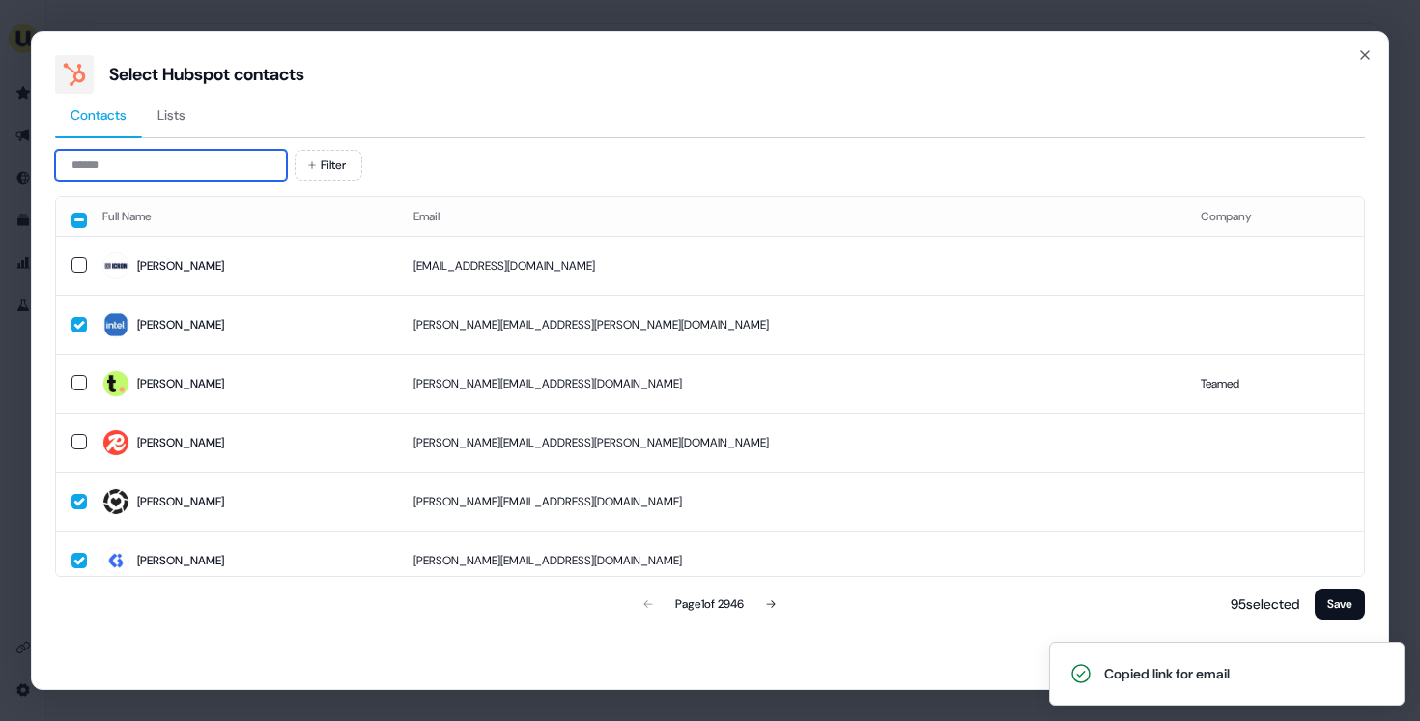
click at [204, 169] on input at bounding box center [171, 165] width 232 height 31
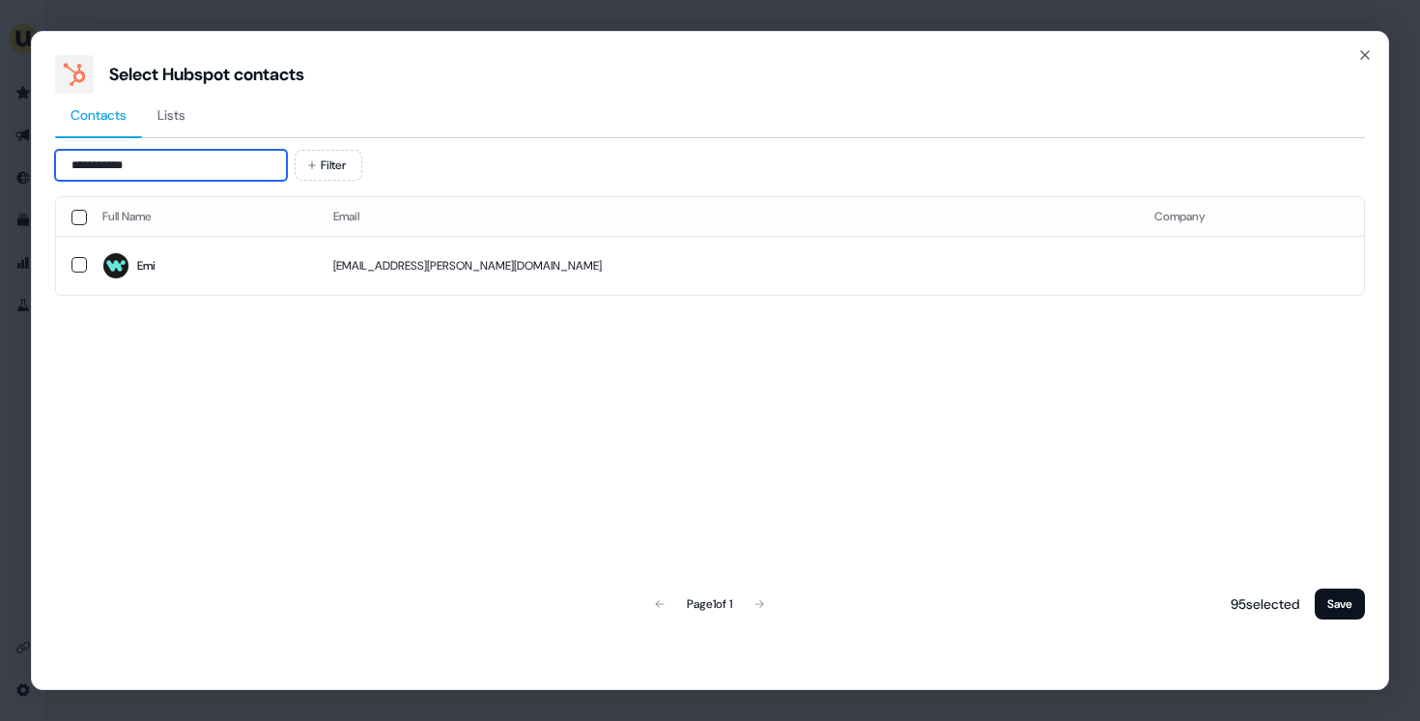
type input "**********"
click at [299, 275] on span "Emi" at bounding box center [202, 265] width 200 height 27
click at [1345, 615] on button "Save" at bounding box center [1340, 603] width 50 height 31
click at [1342, 610] on button "Save" at bounding box center [1340, 603] width 50 height 31
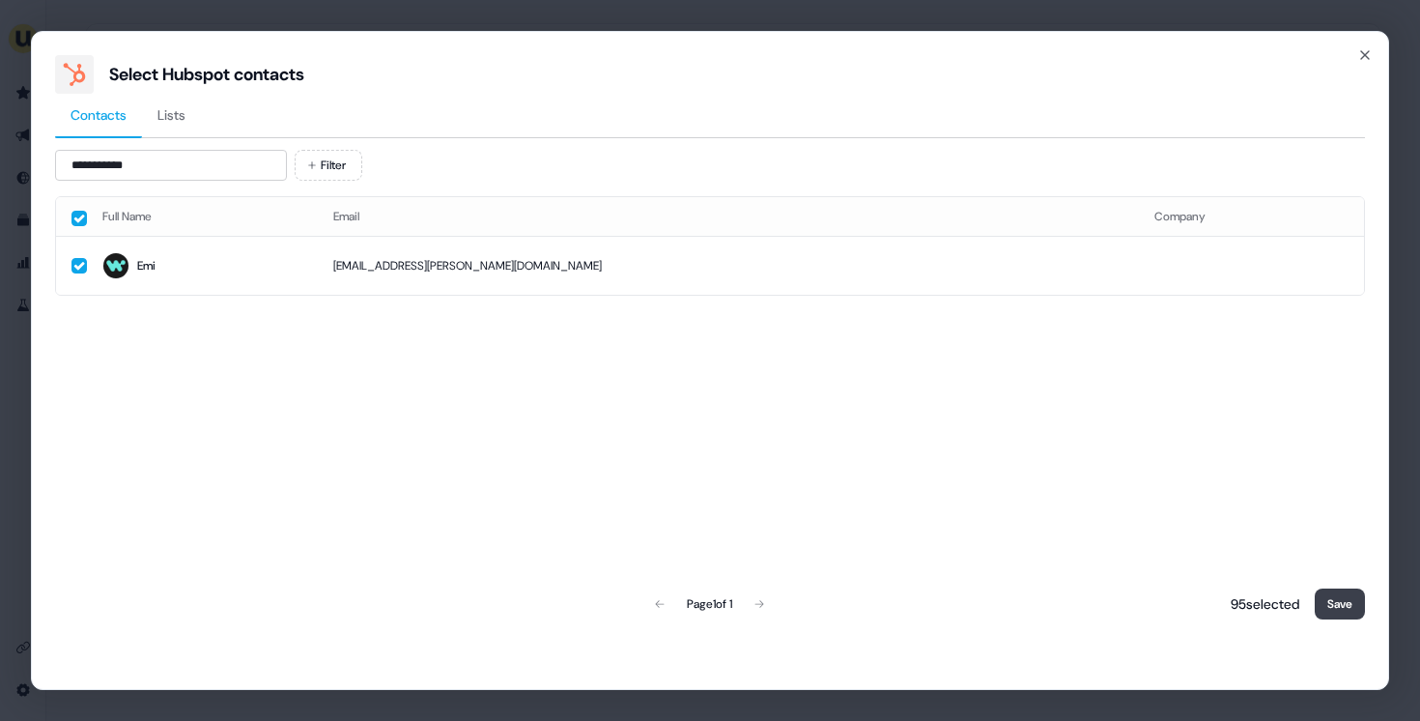
click at [1342, 610] on button "Save" at bounding box center [1340, 603] width 50 height 31
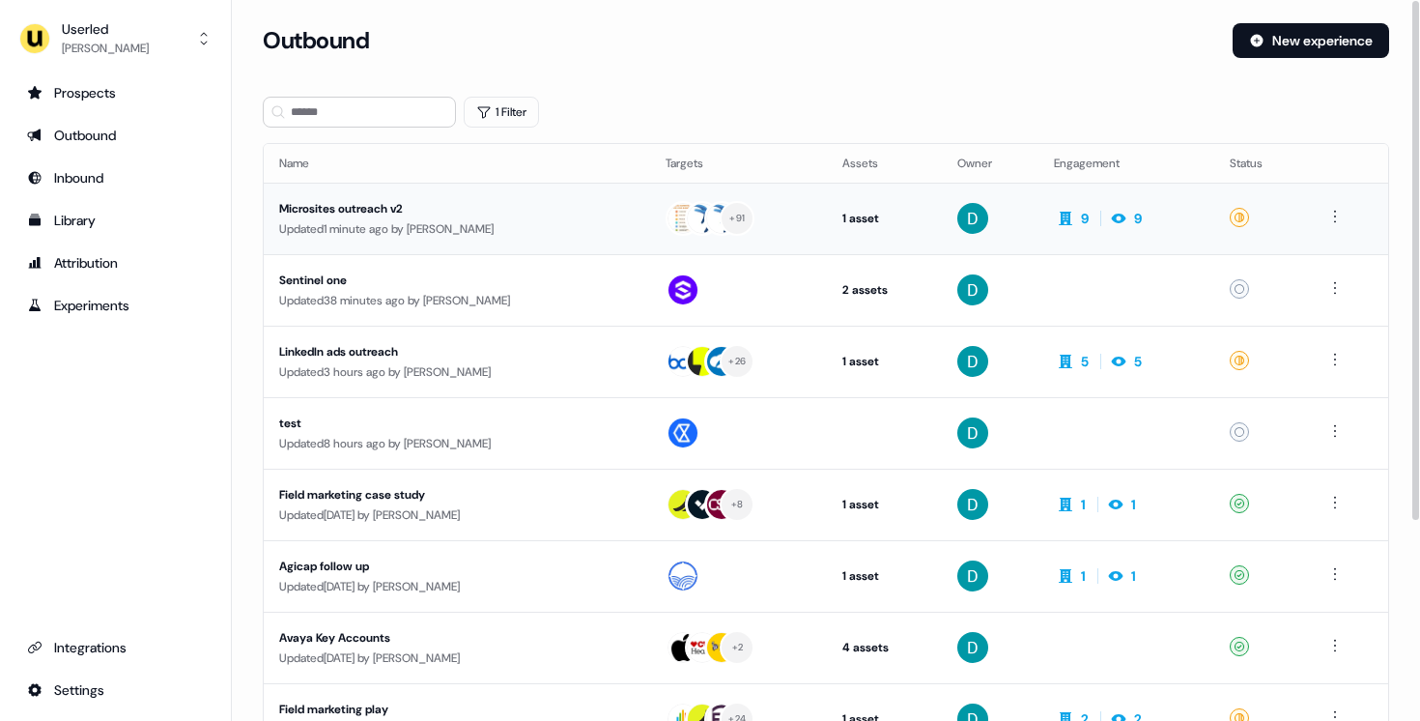
click at [509, 230] on div "Updated 1 minute ago by [PERSON_NAME]" at bounding box center [456, 228] width 355 height 19
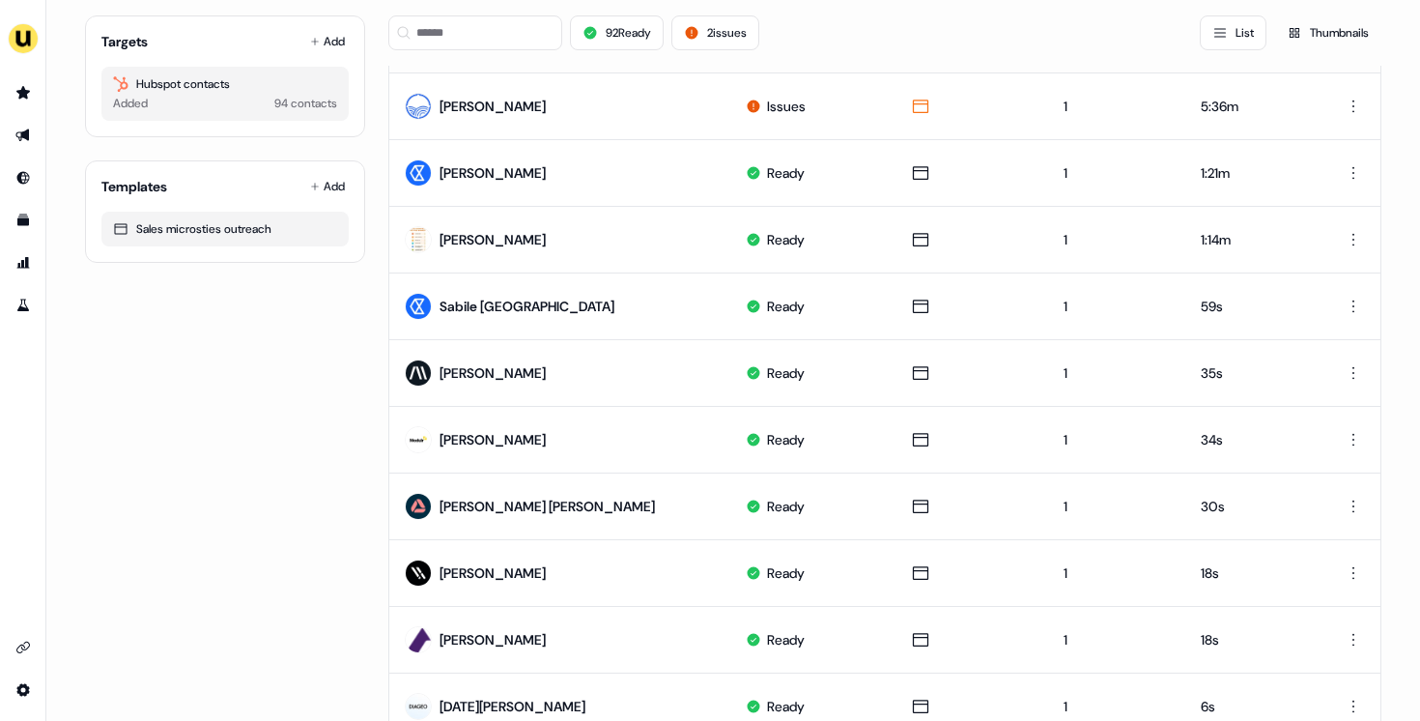
scroll to position [292, 0]
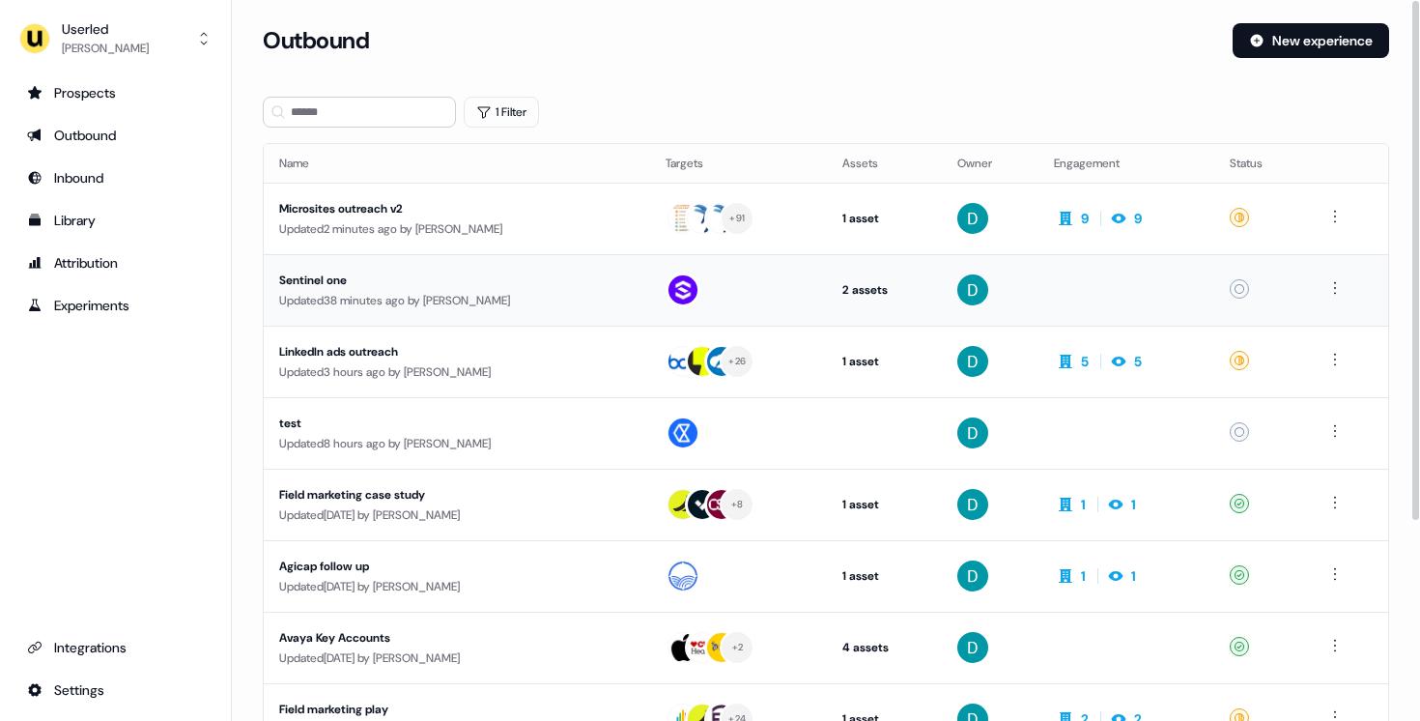
scroll to position [20, 0]
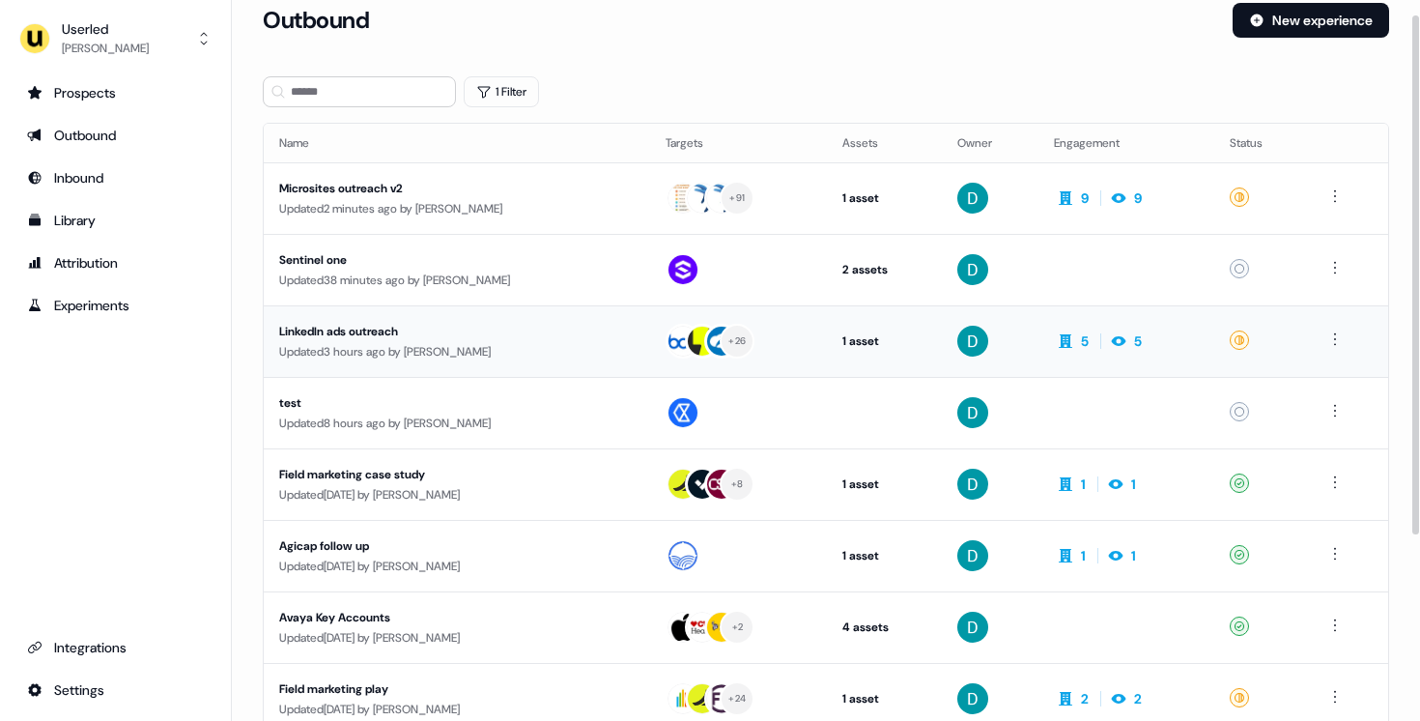
click at [503, 340] on div "LinkedIn ads outreach" at bounding box center [456, 331] width 355 height 19
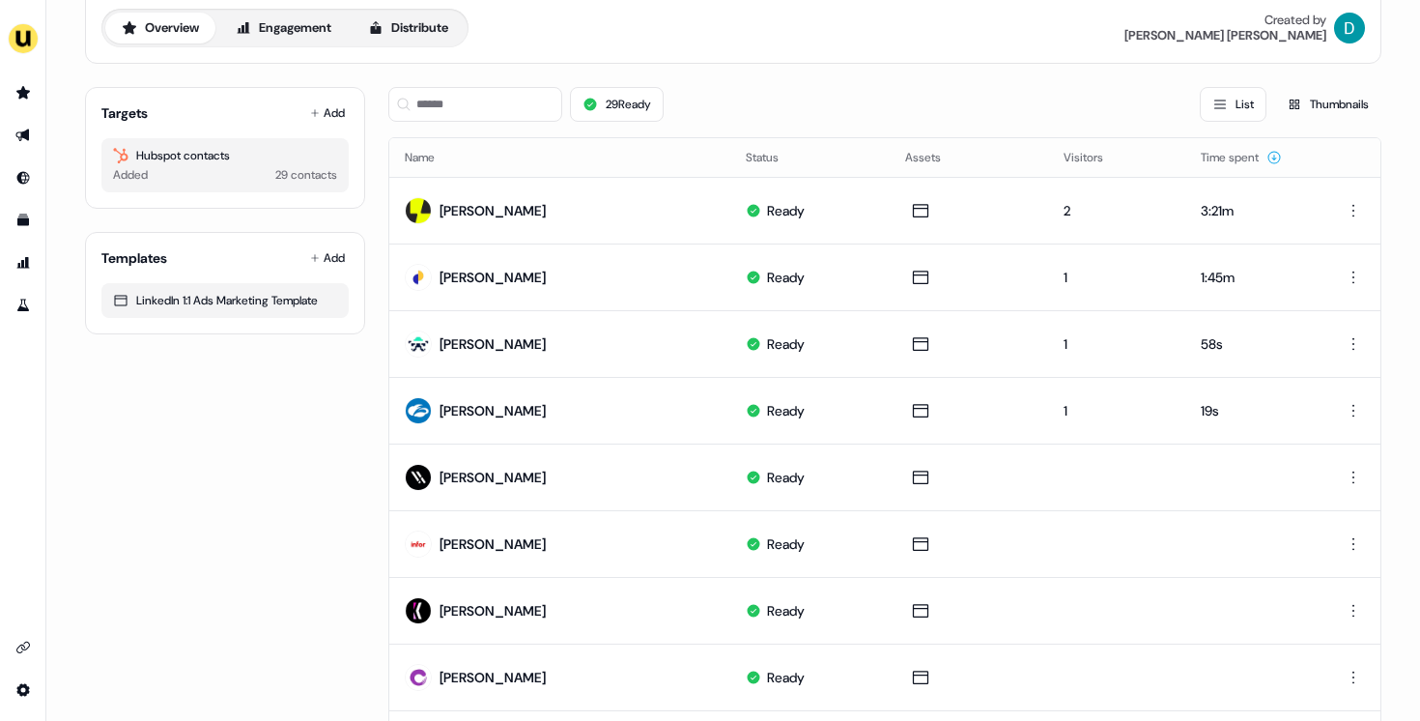
scroll to position [99, 0]
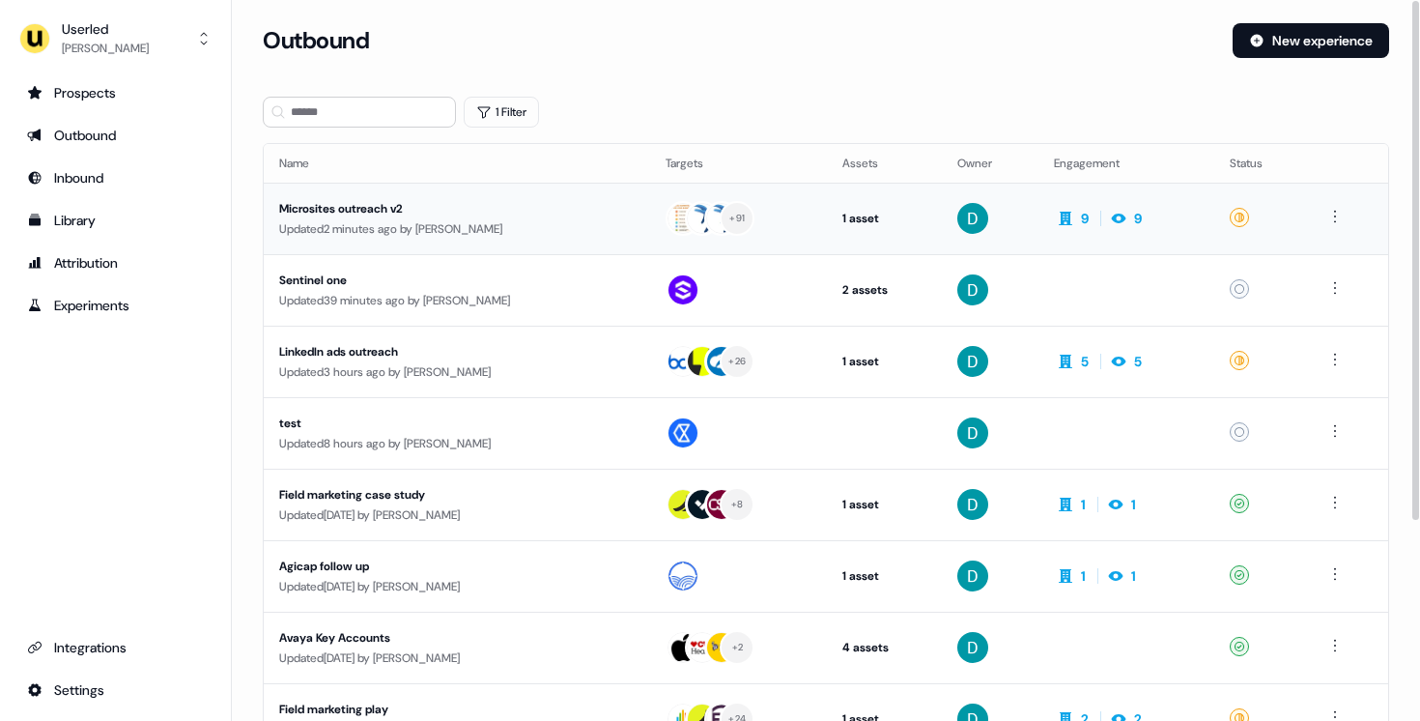
click at [504, 210] on div "Microsites outreach v2" at bounding box center [456, 208] width 355 height 19
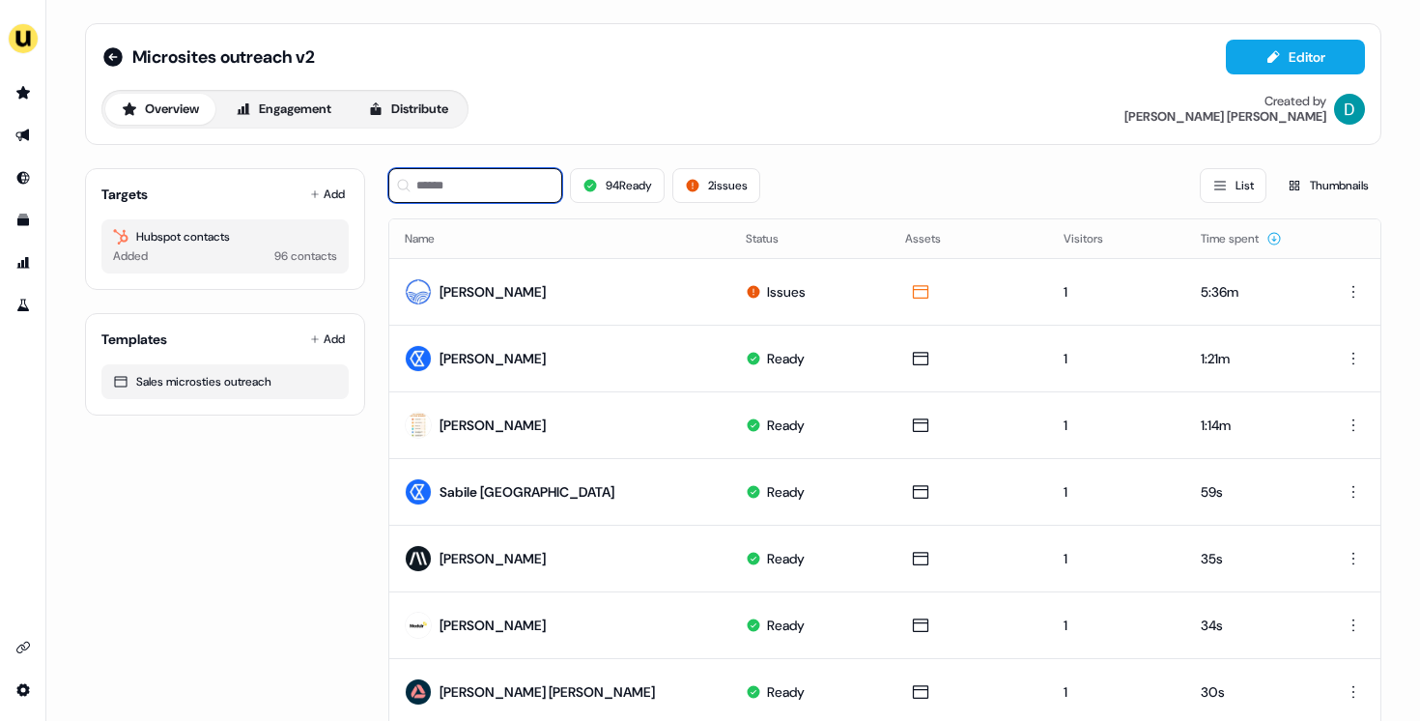
click at [482, 201] on input at bounding box center [475, 185] width 174 height 35
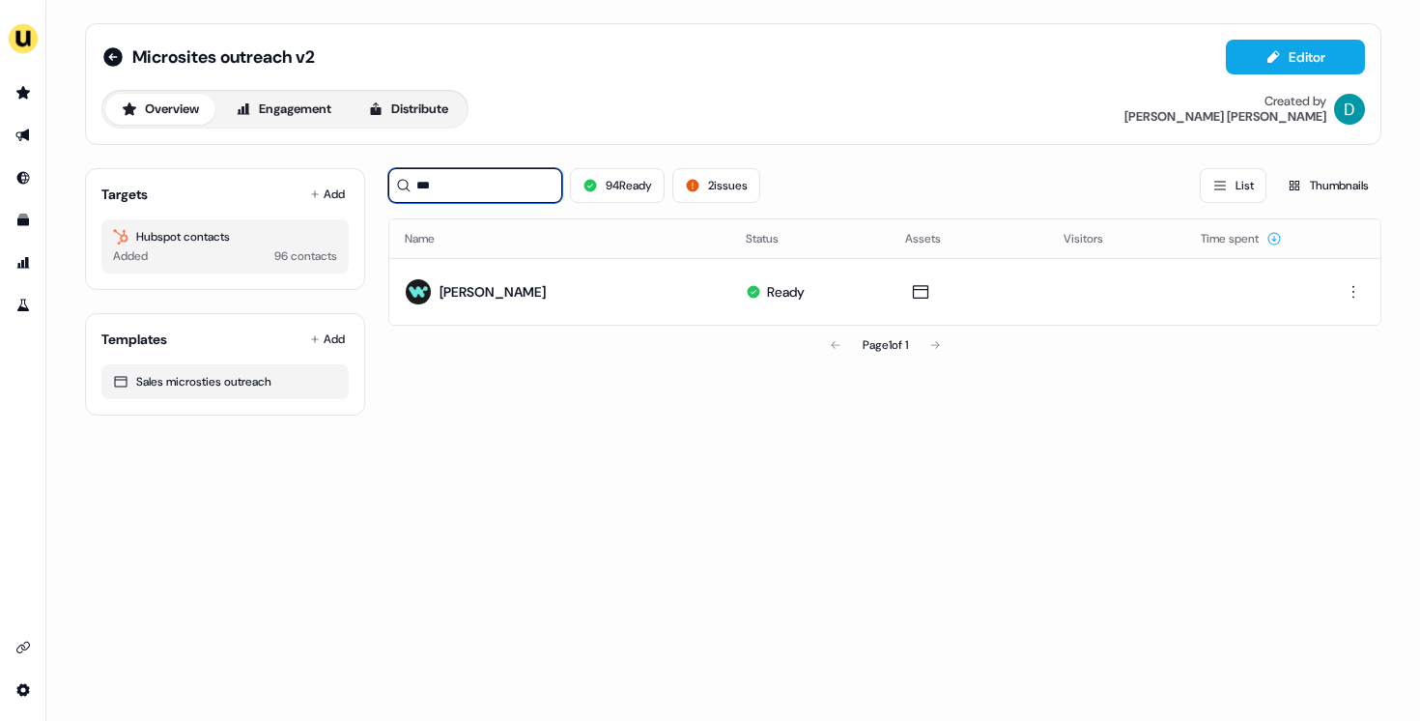
type input "***"
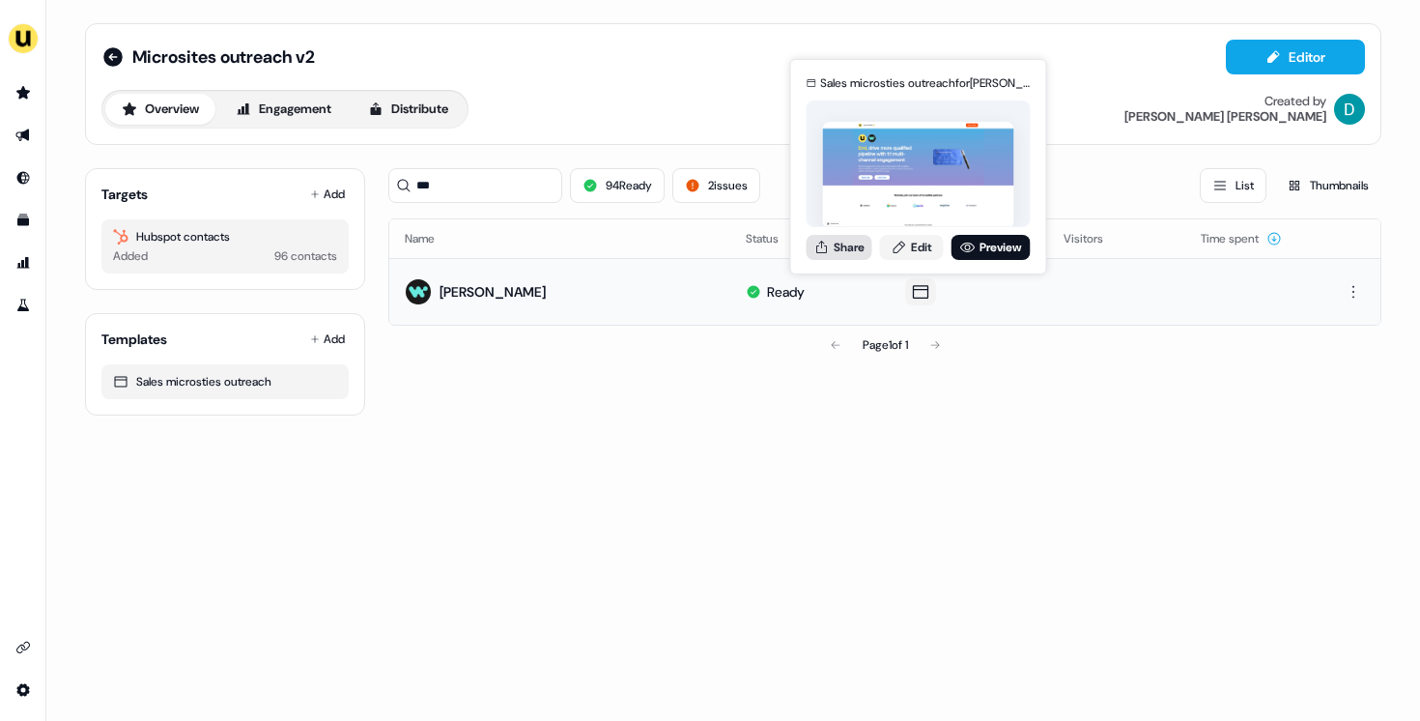
click at [849, 251] on button "Share" at bounding box center [840, 247] width 66 height 25
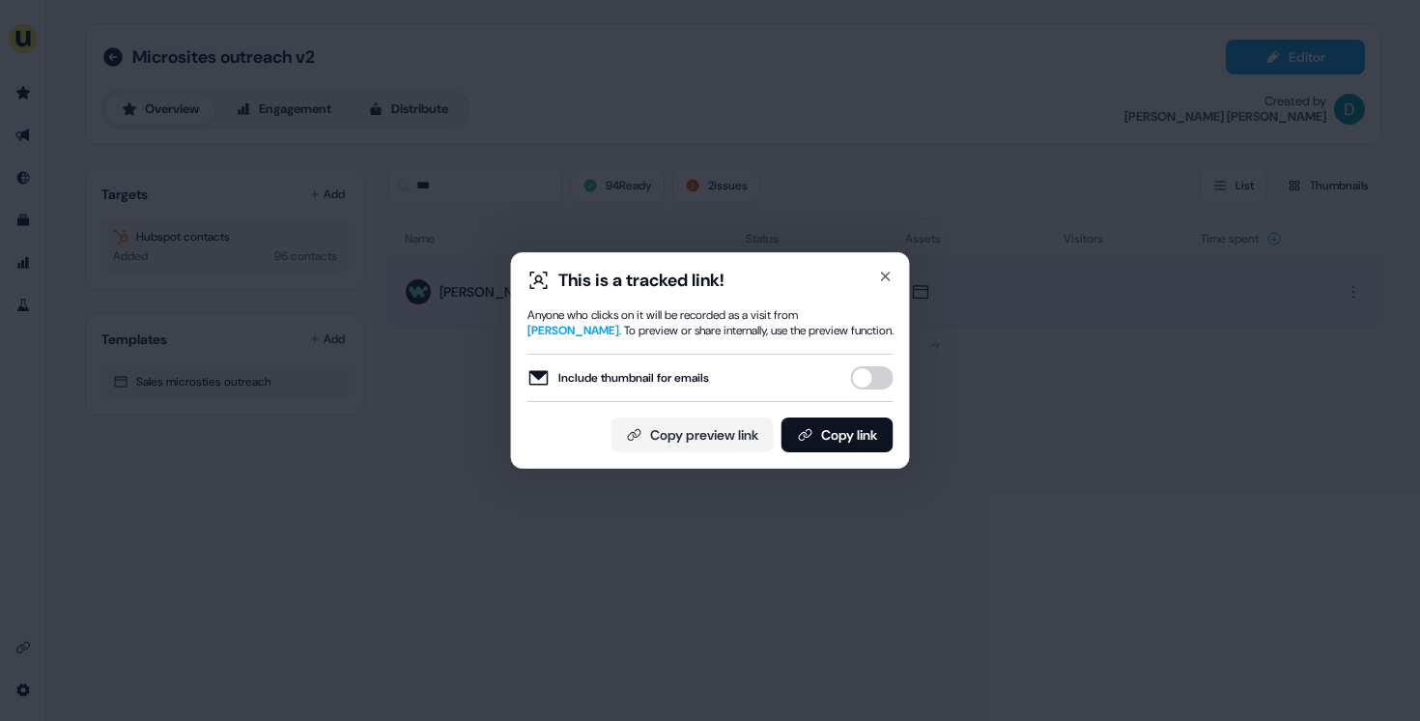
click at [861, 383] on button "Include thumbnail for emails" at bounding box center [872, 377] width 43 height 23
click at [851, 437] on button "Copy link" at bounding box center [837, 434] width 112 height 35
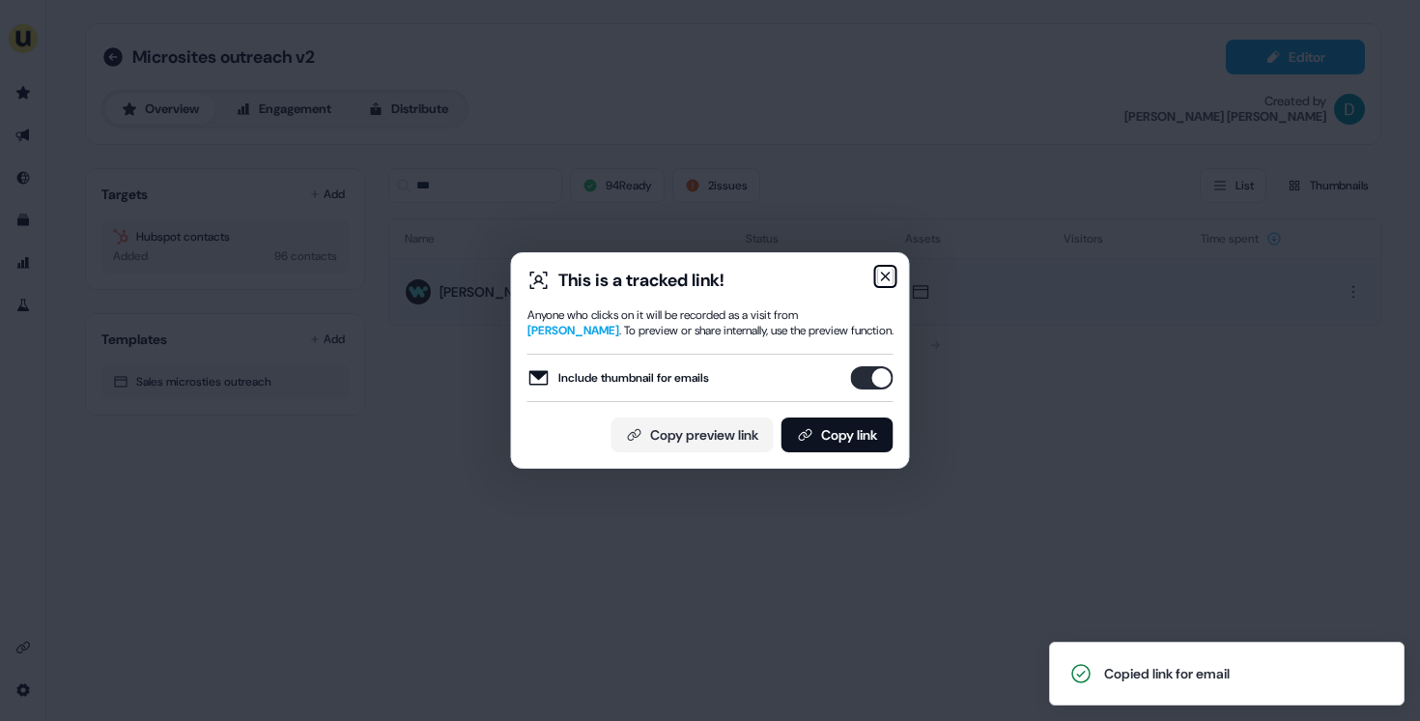
click at [879, 273] on icon "button" at bounding box center [885, 276] width 15 height 15
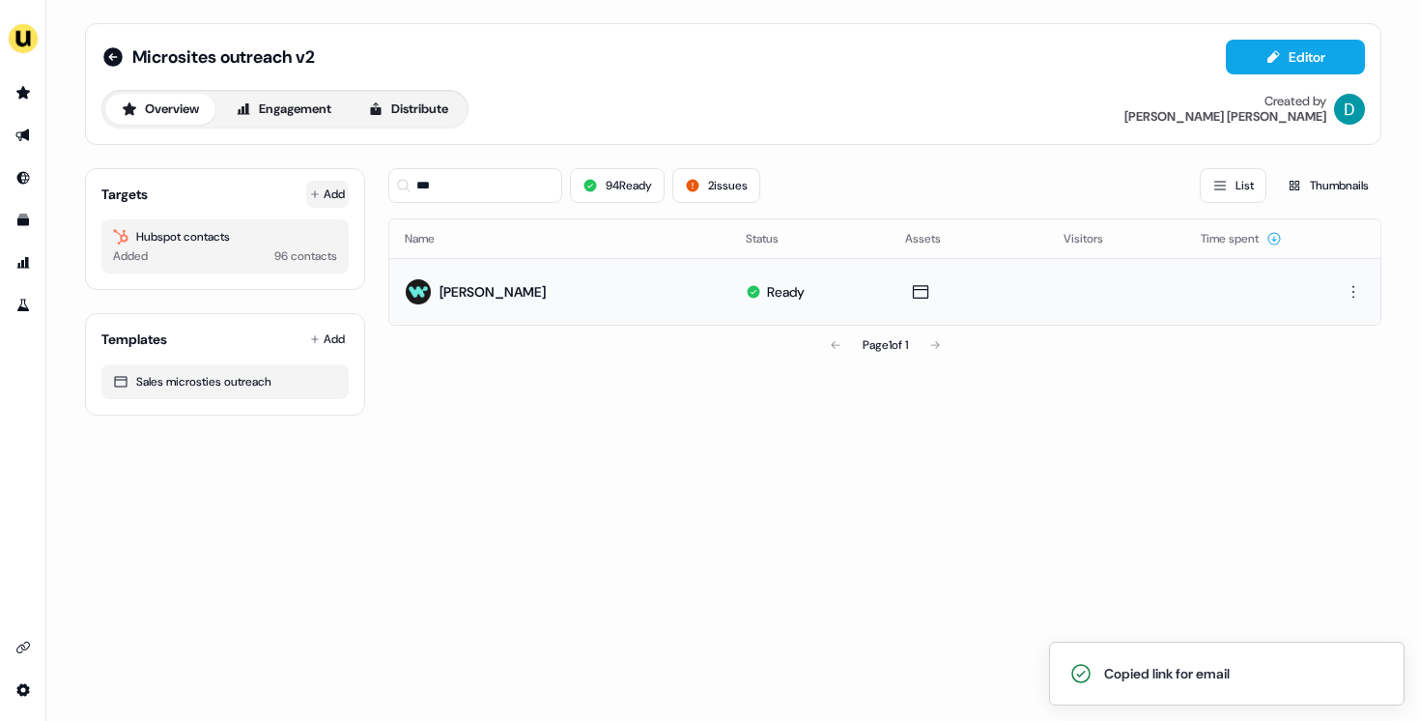
click at [331, 204] on button "Add" at bounding box center [327, 194] width 43 height 27
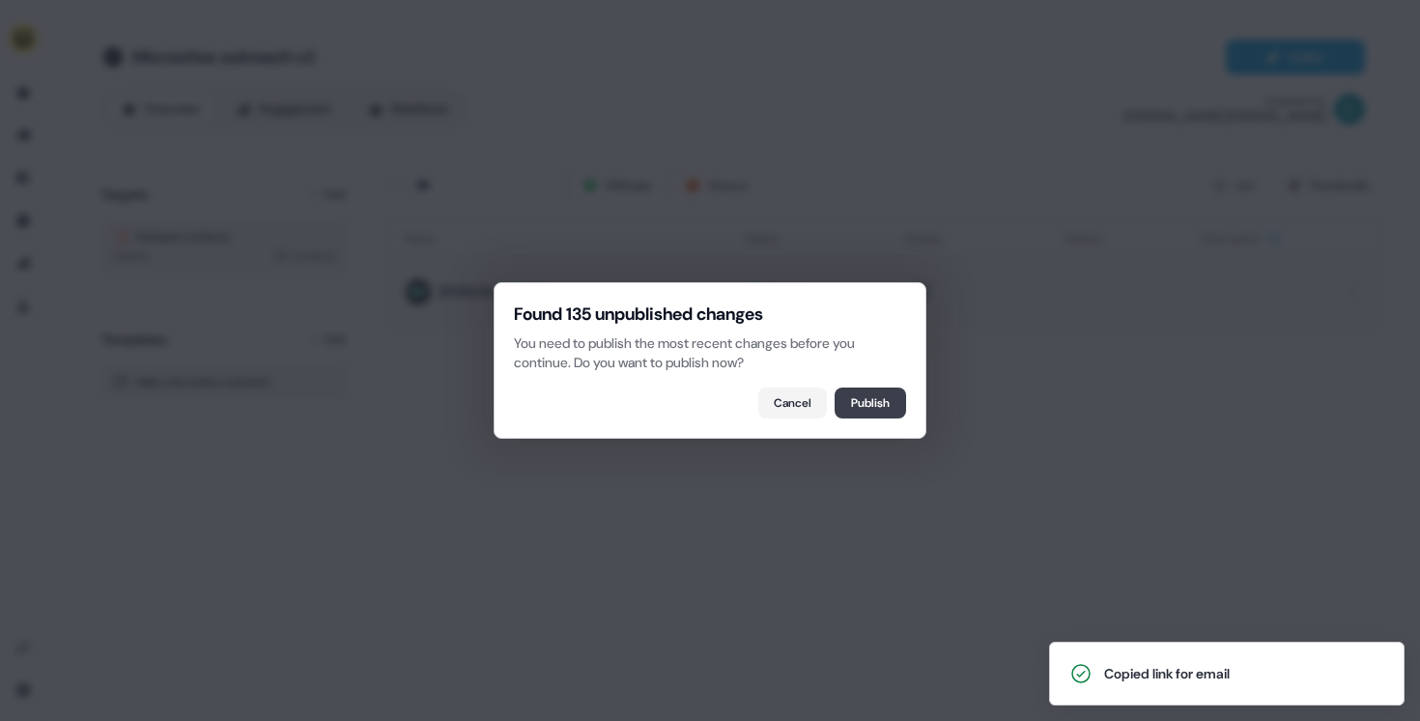
click at [880, 399] on button "Publish" at bounding box center [870, 402] width 71 height 31
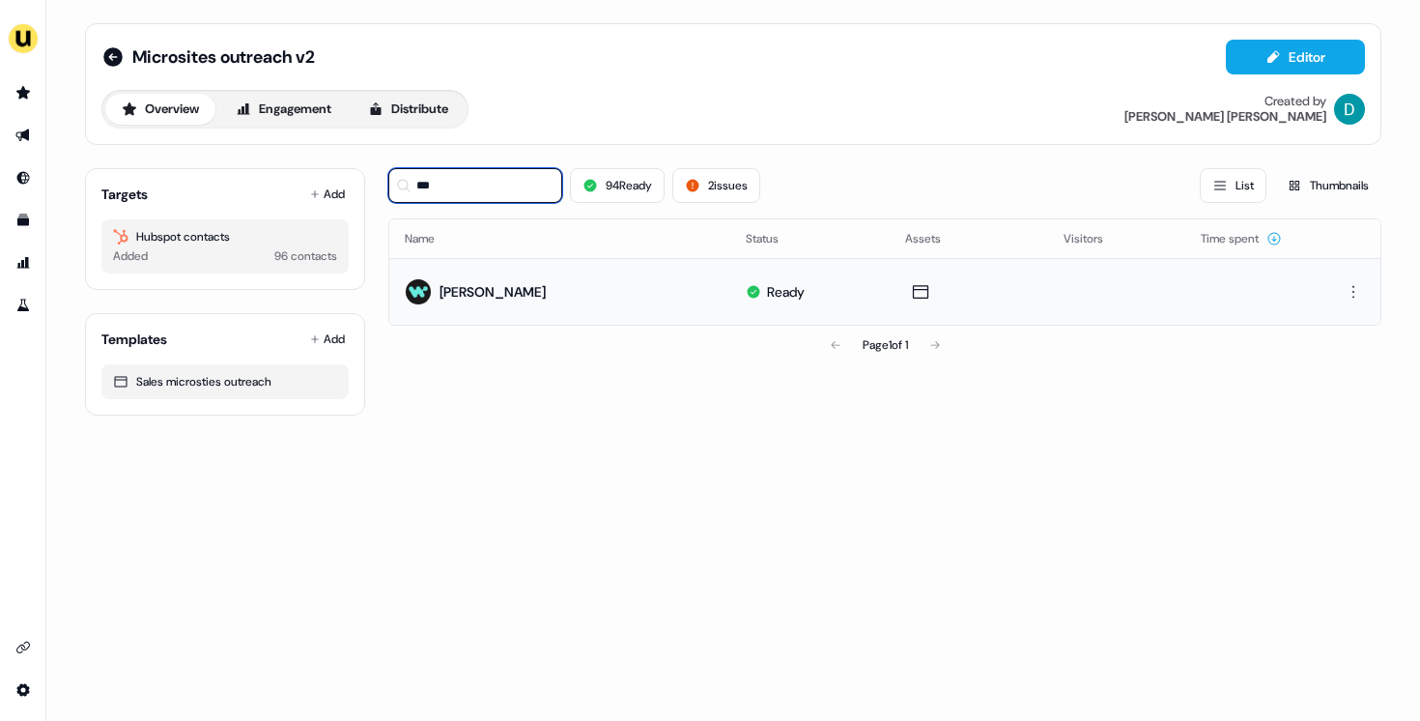
click at [498, 178] on input "***" at bounding box center [475, 185] width 174 height 35
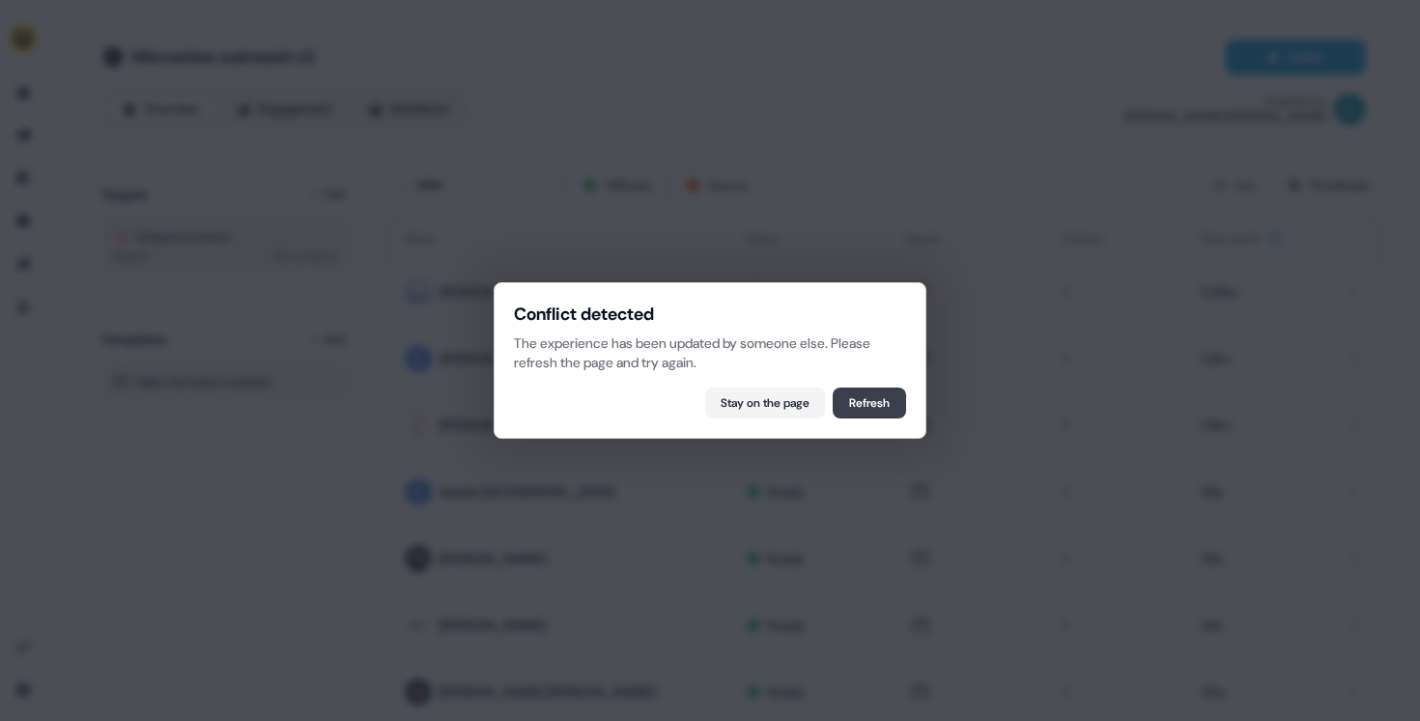
click at [884, 408] on button "Refresh" at bounding box center [869, 402] width 73 height 31
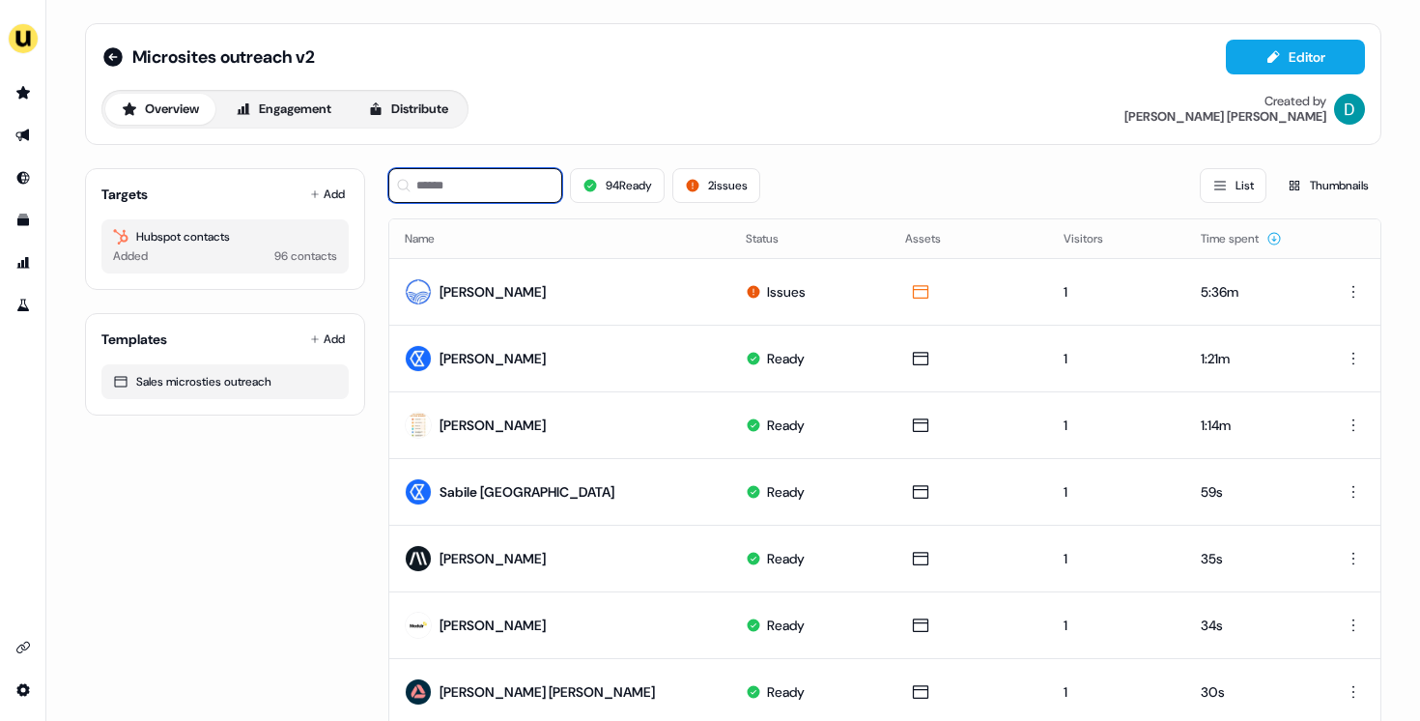
click at [466, 189] on input at bounding box center [475, 185] width 174 height 35
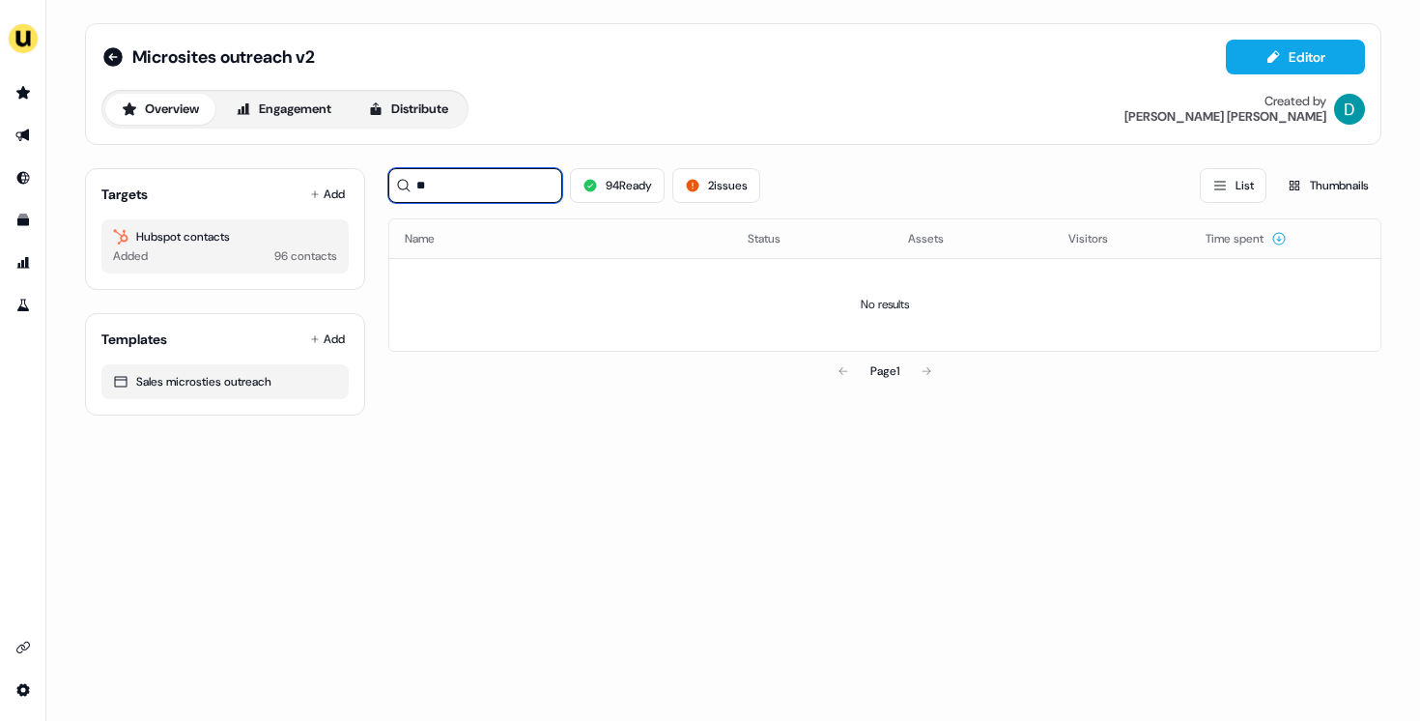
type input "*"
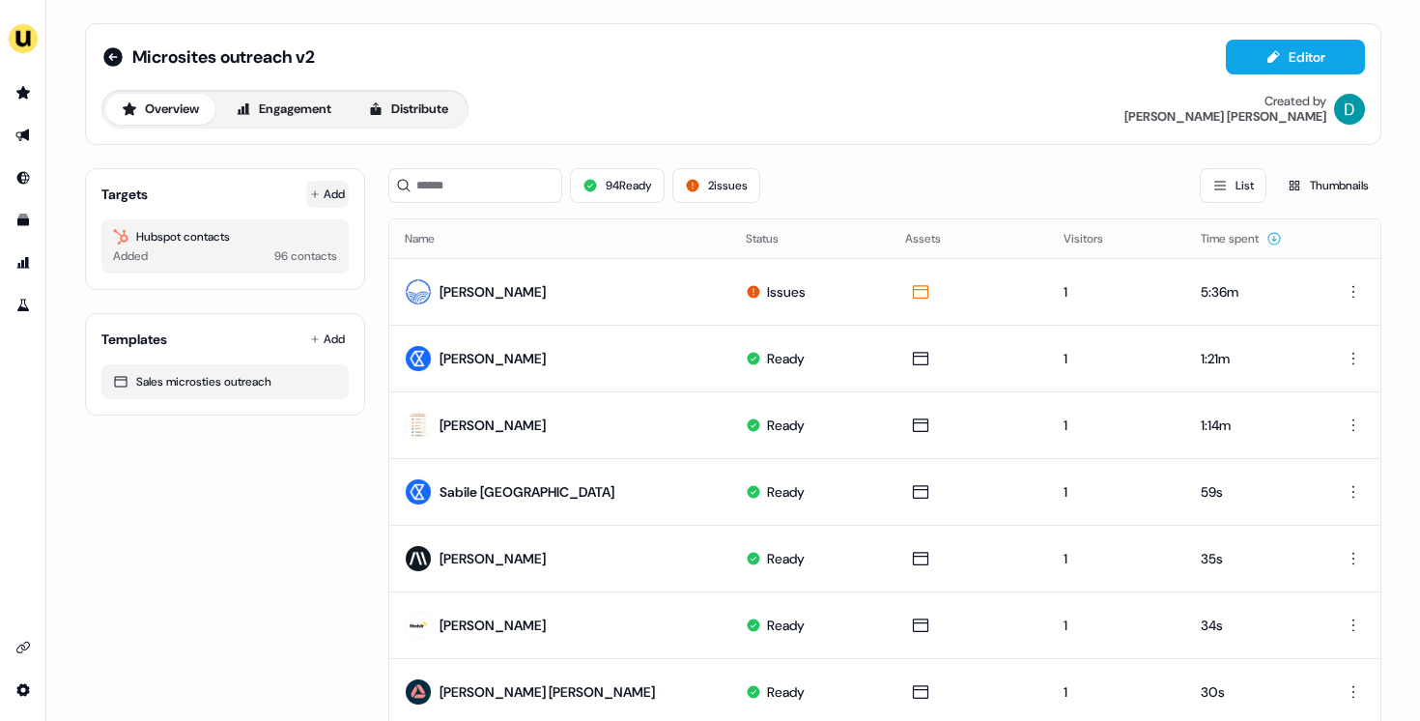
click at [310, 203] on button "Add" at bounding box center [327, 194] width 43 height 27
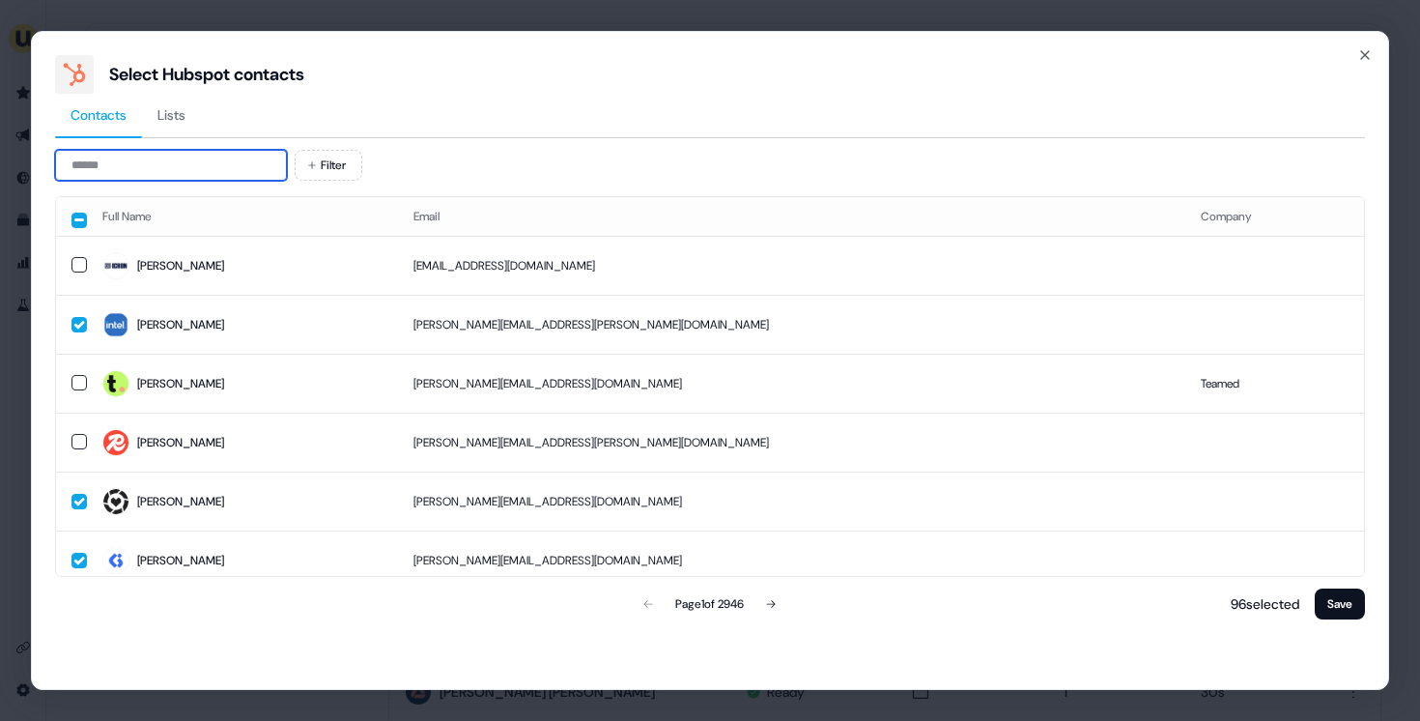
click at [167, 169] on input at bounding box center [171, 165] width 232 height 31
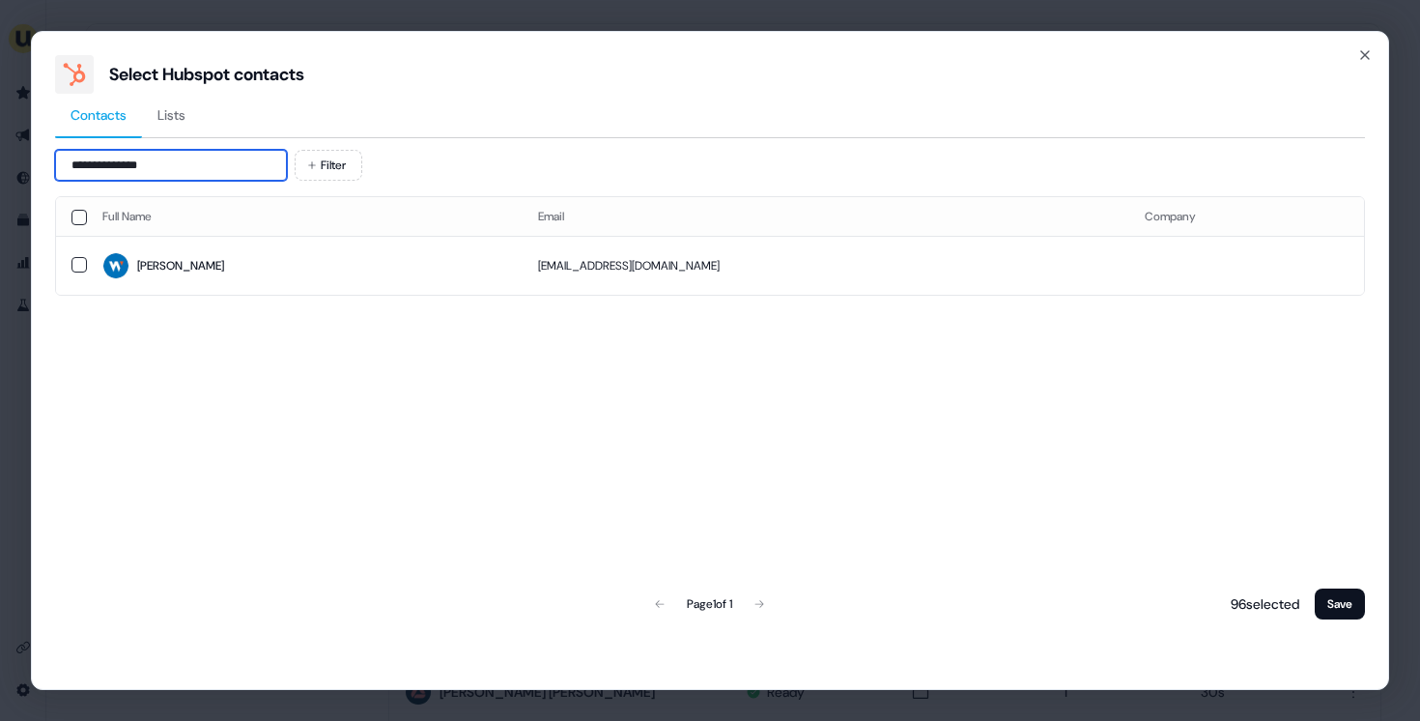
type input "**********"
click at [188, 285] on td "Mollie" at bounding box center [305, 265] width 436 height 59
click at [1339, 606] on button "Save" at bounding box center [1340, 603] width 50 height 31
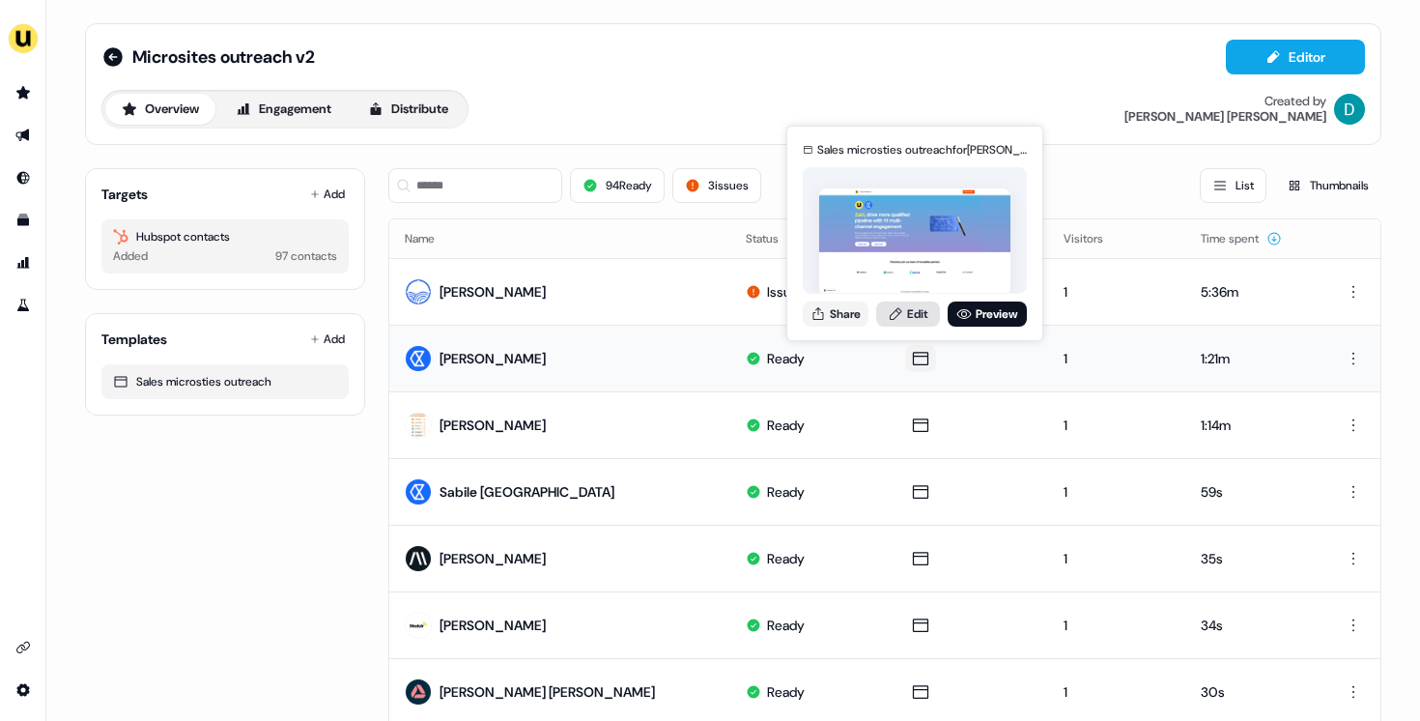
click at [919, 316] on link "Edit" at bounding box center [908, 313] width 64 height 25
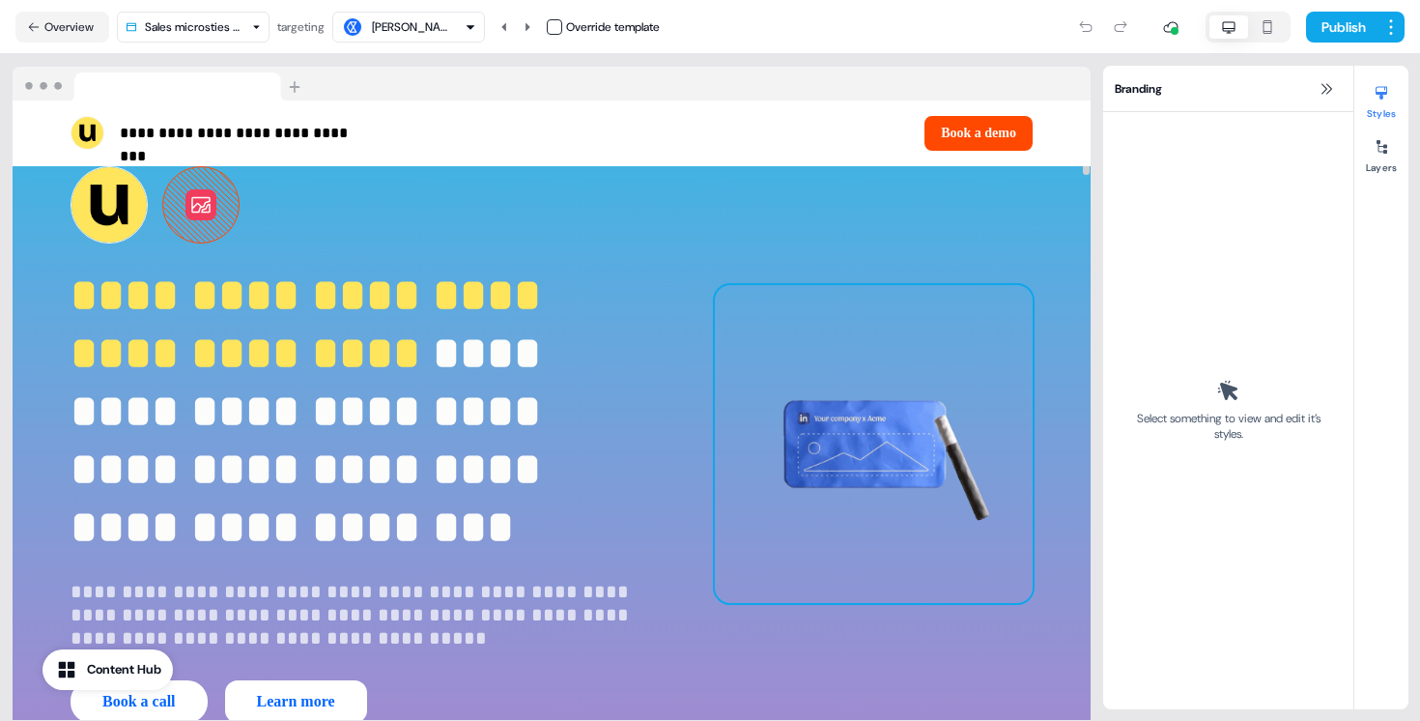
click at [896, 322] on img at bounding box center [874, 444] width 318 height 318
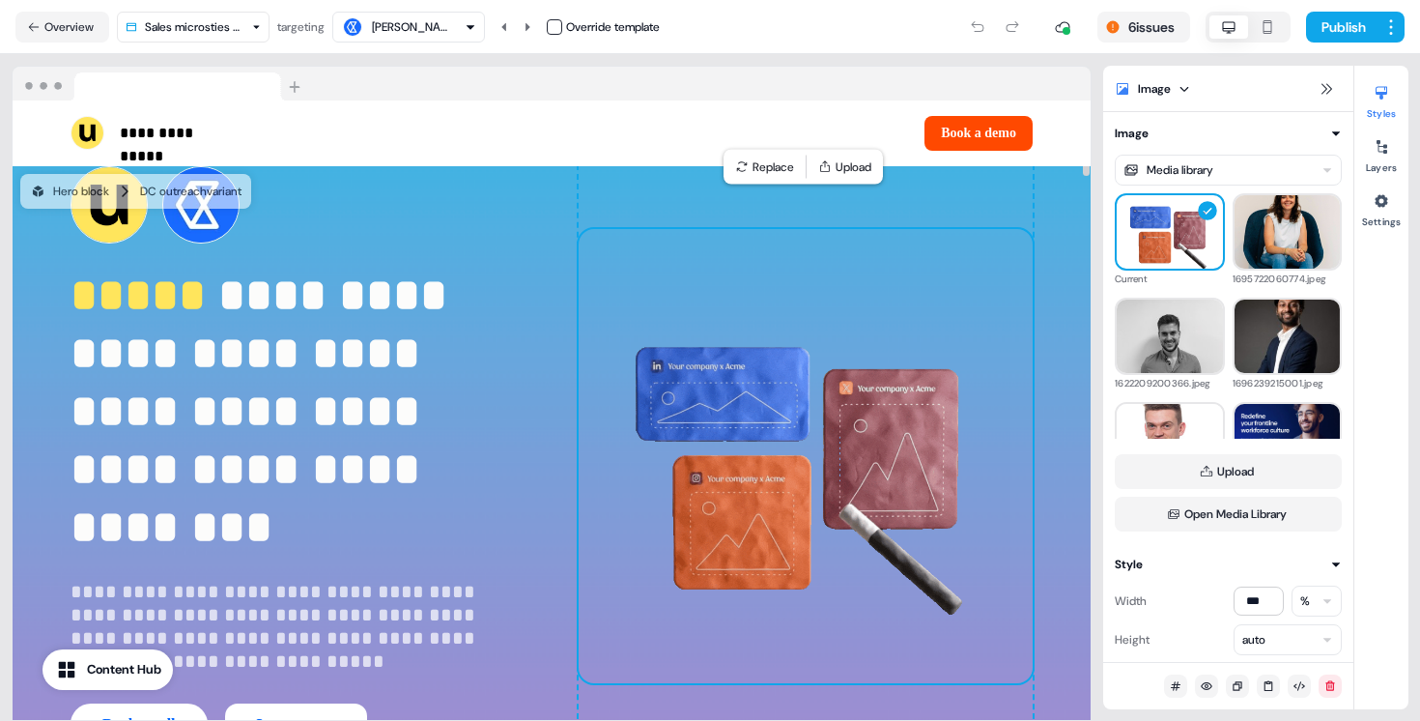
click at [804, 307] on img at bounding box center [806, 456] width 454 height 454
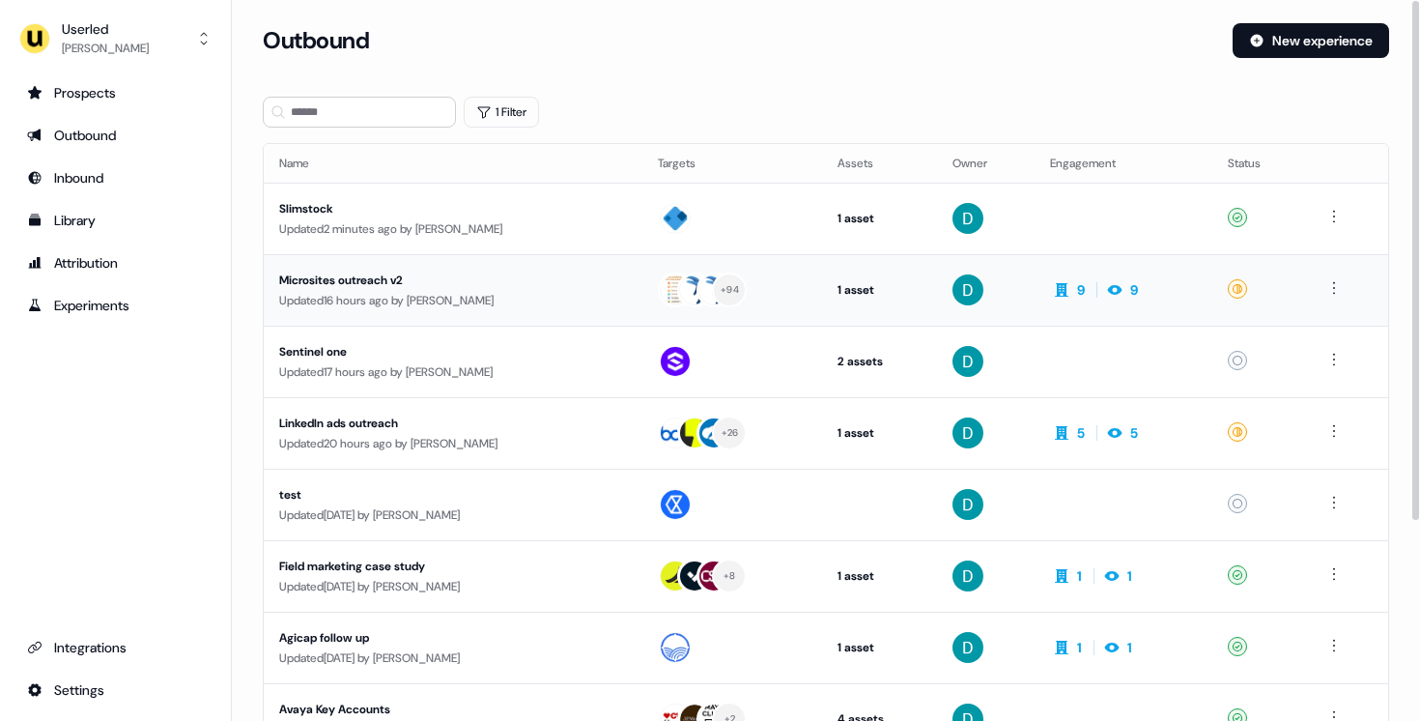
click at [411, 269] on td "Microsites outreach v2 Updated 16 hours ago by [PERSON_NAME]" at bounding box center [453, 289] width 379 height 71
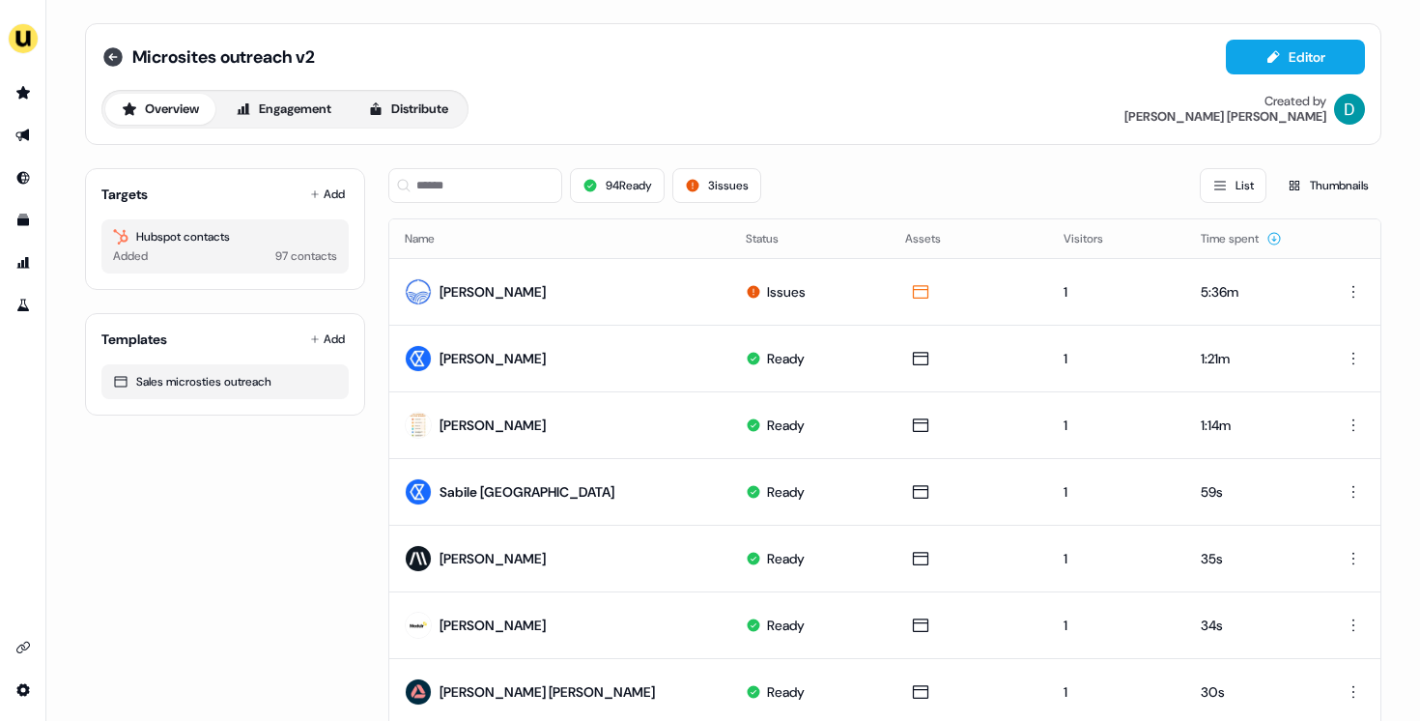
click at [118, 56] on icon at bounding box center [112, 56] width 19 height 19
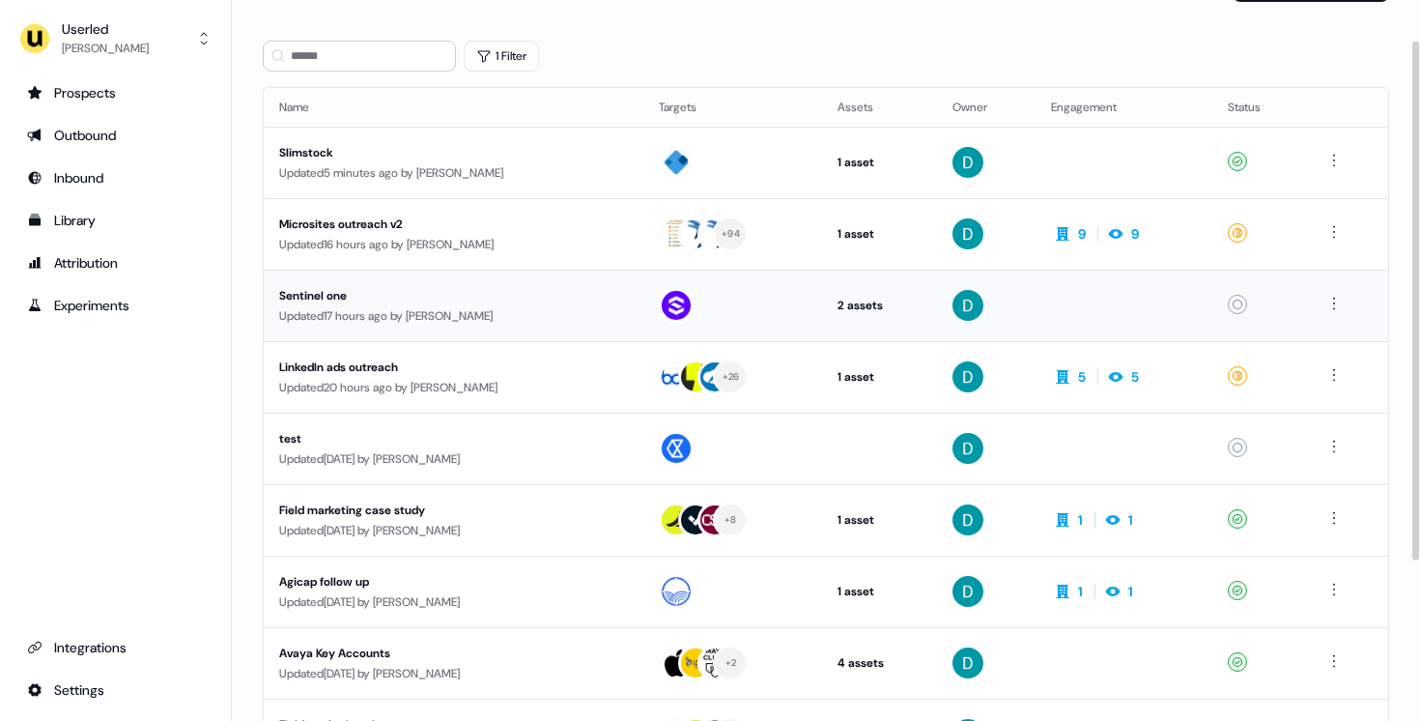
scroll to position [59, 0]
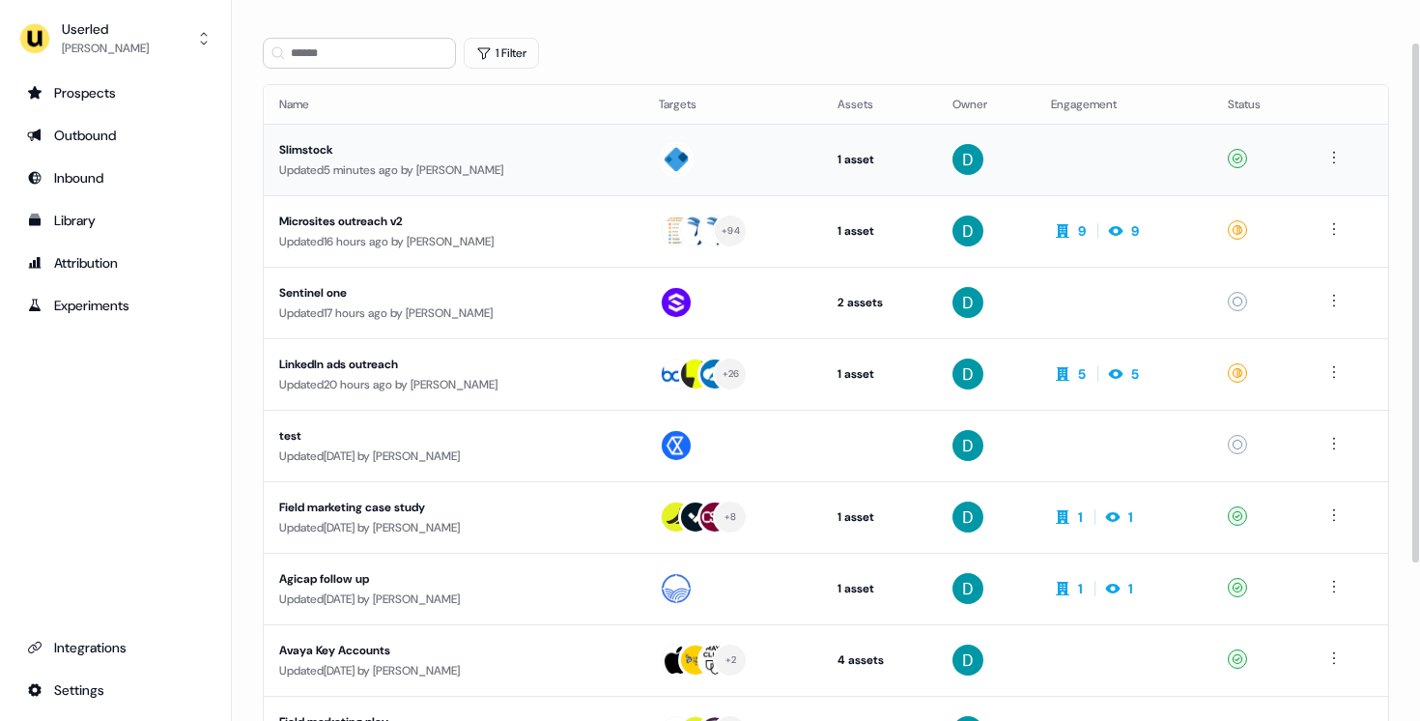
click at [409, 149] on div "Slimstock" at bounding box center [453, 149] width 349 height 19
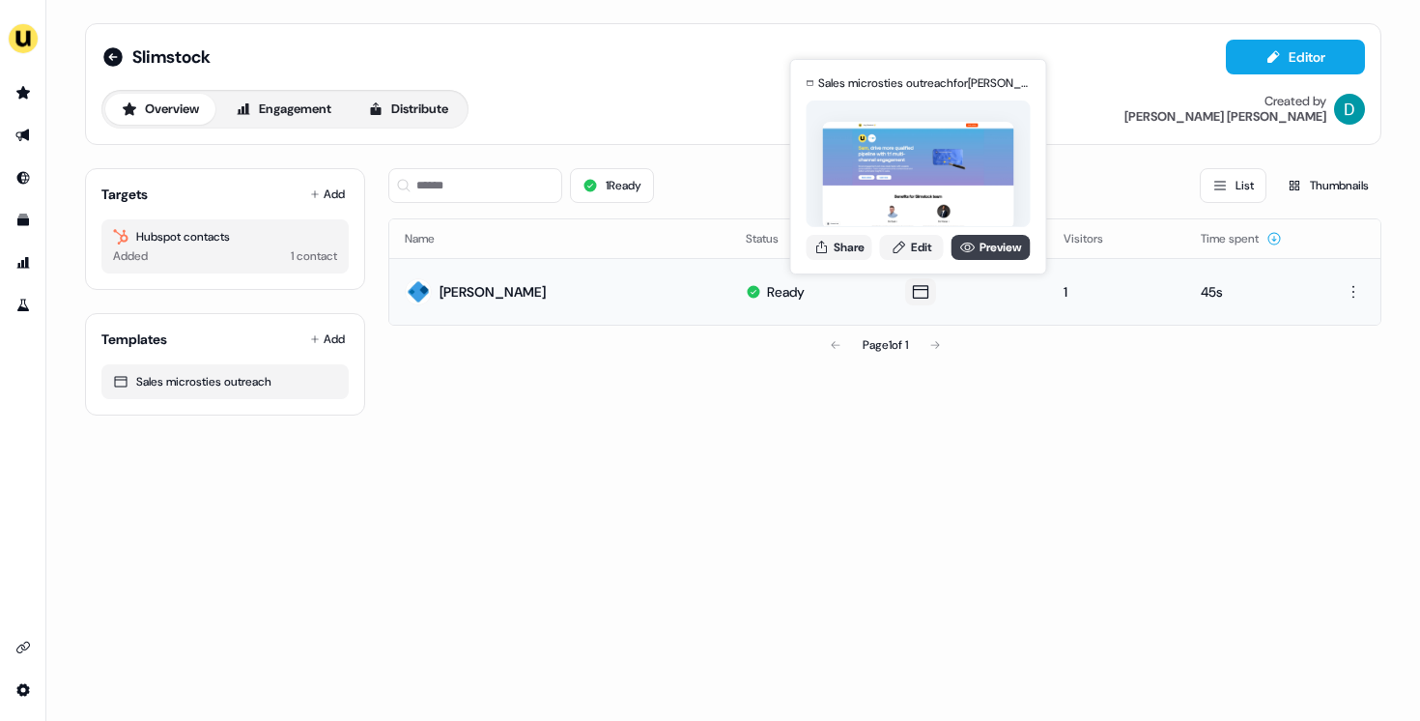
click at [970, 256] on link "Preview" at bounding box center [990, 247] width 79 height 25
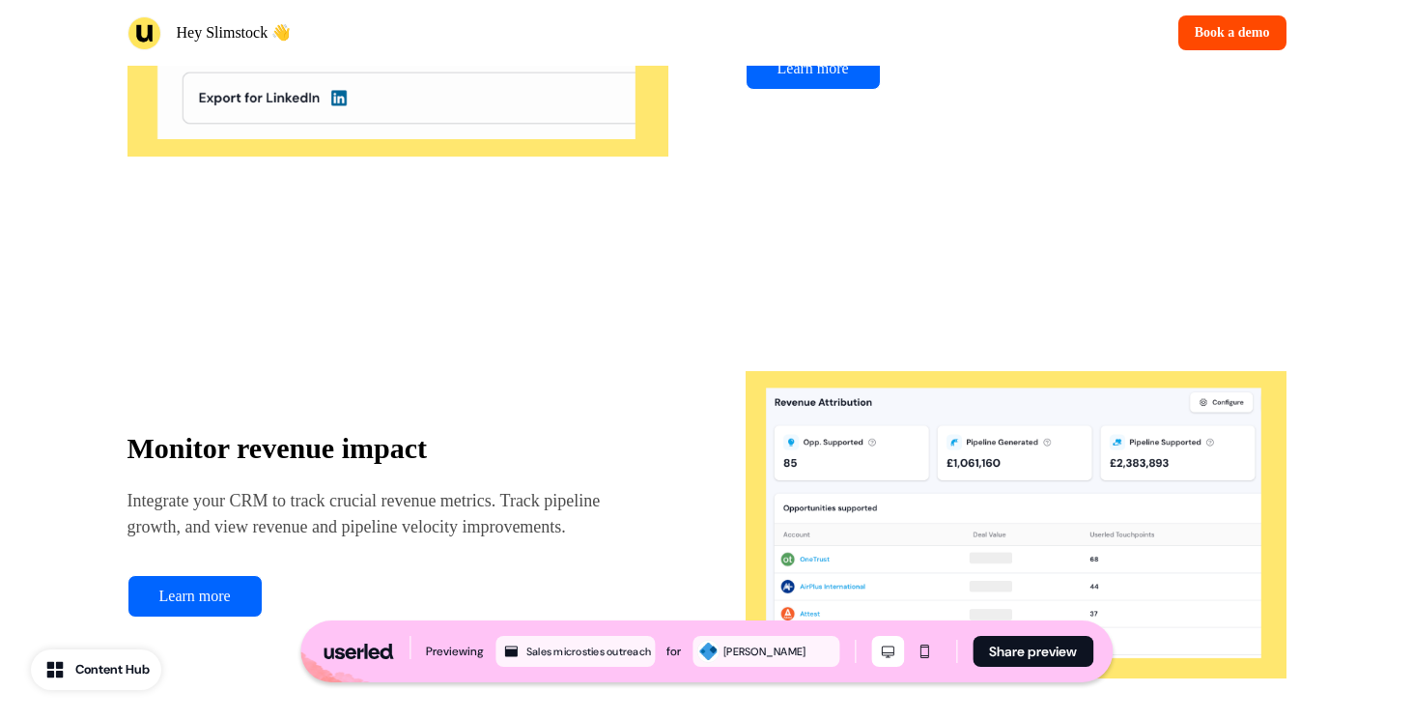
scroll to position [2427, 0]
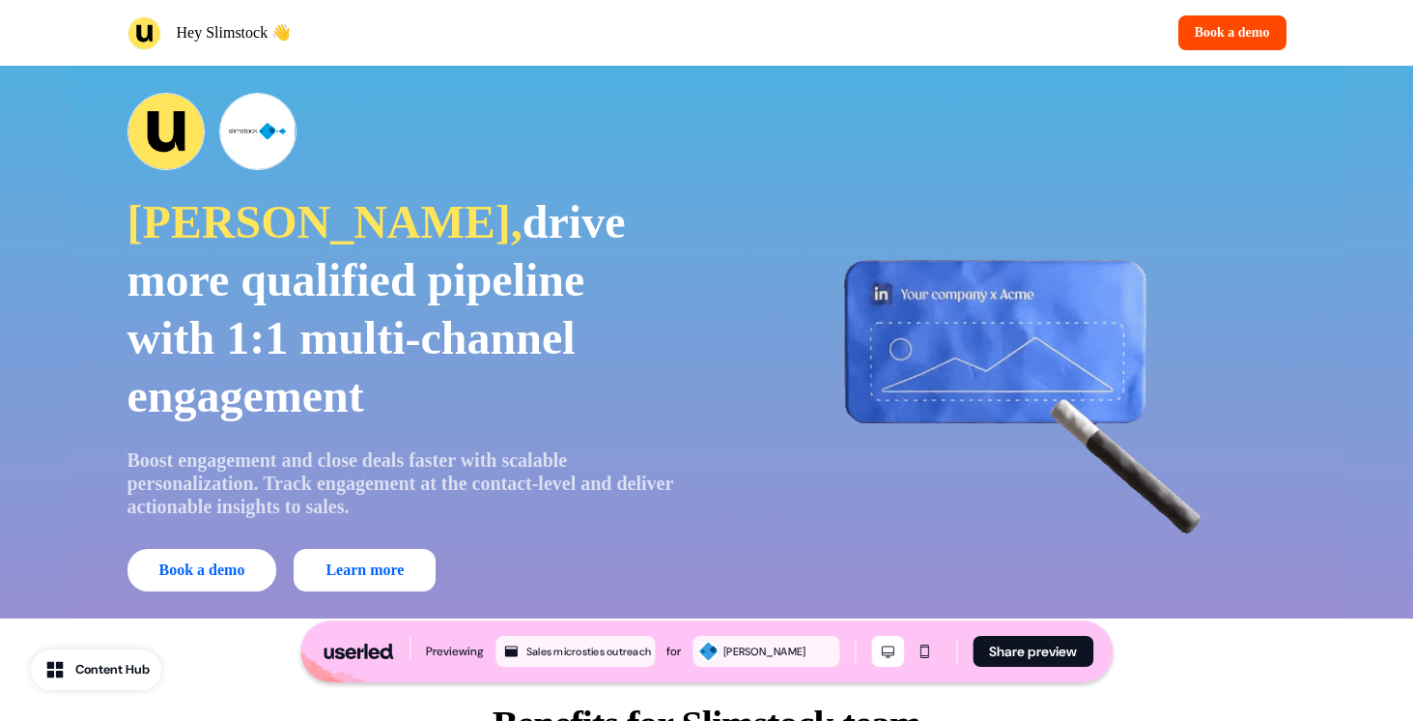
scroll to position [2427, 0]
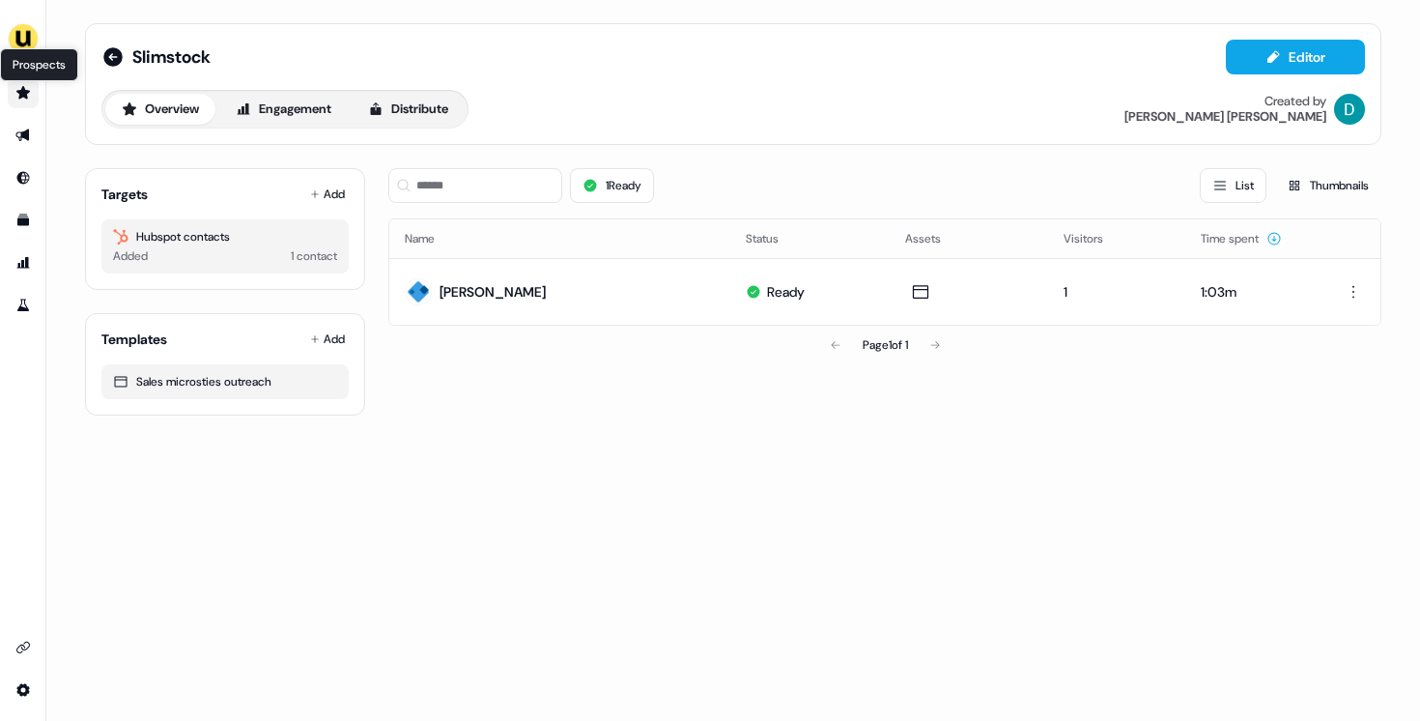
click at [23, 97] on icon "Go to prospects" at bounding box center [23, 92] width 14 height 13
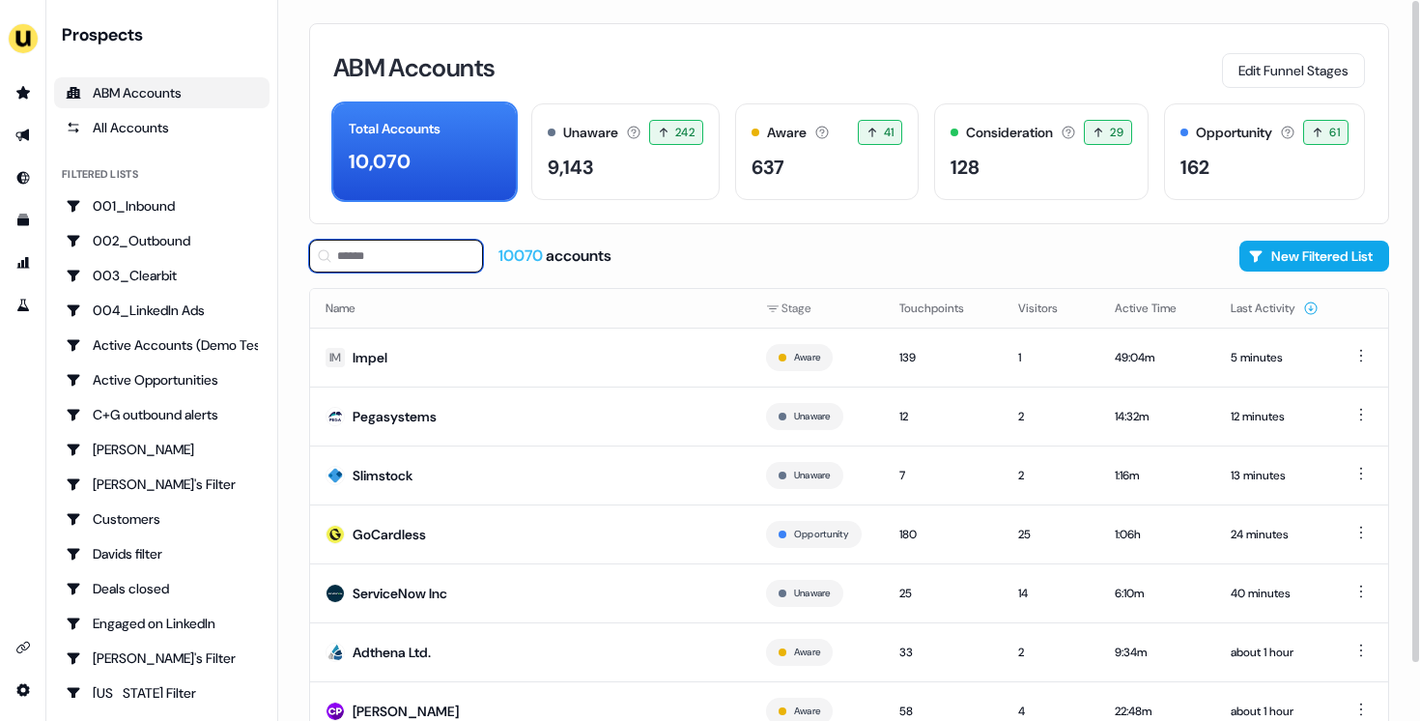
click at [410, 269] on input at bounding box center [396, 256] width 174 height 33
click at [474, 611] on td "ServiceNow Inc" at bounding box center [530, 592] width 440 height 59
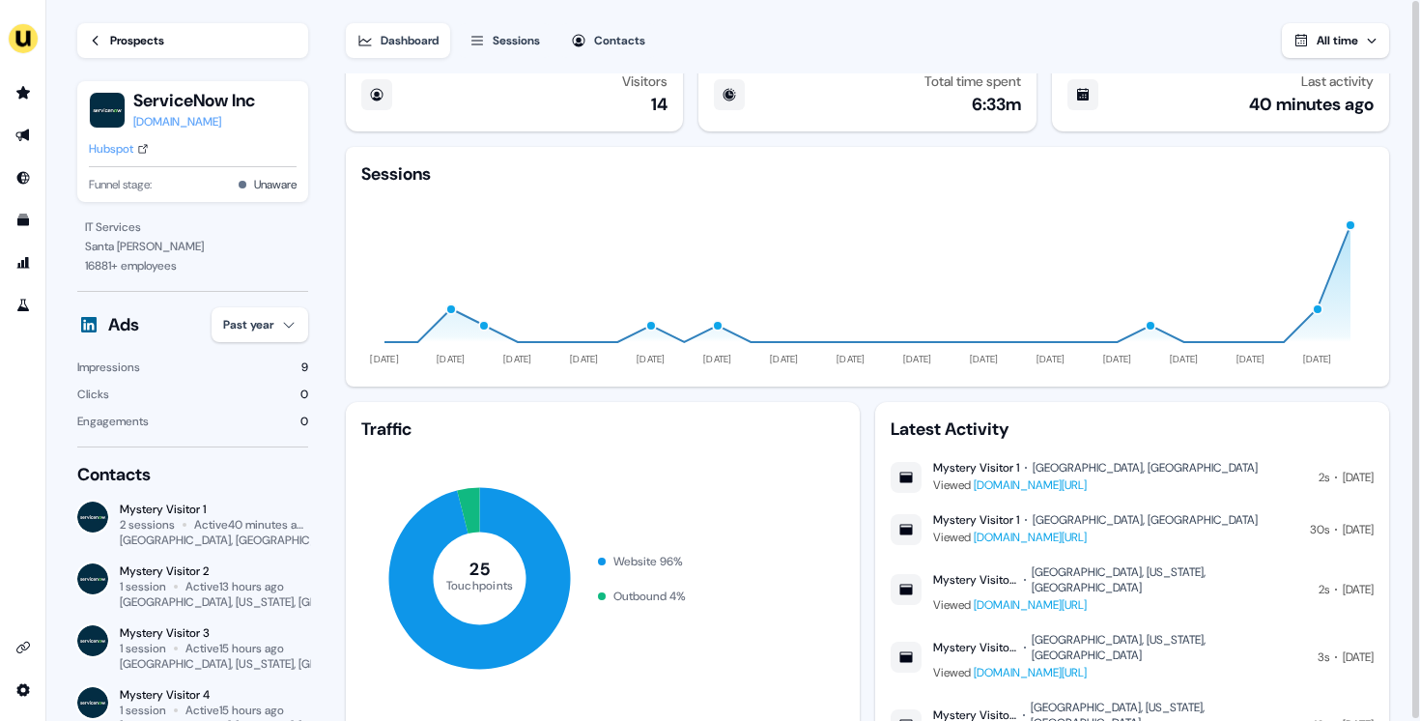
scroll to position [27, 0]
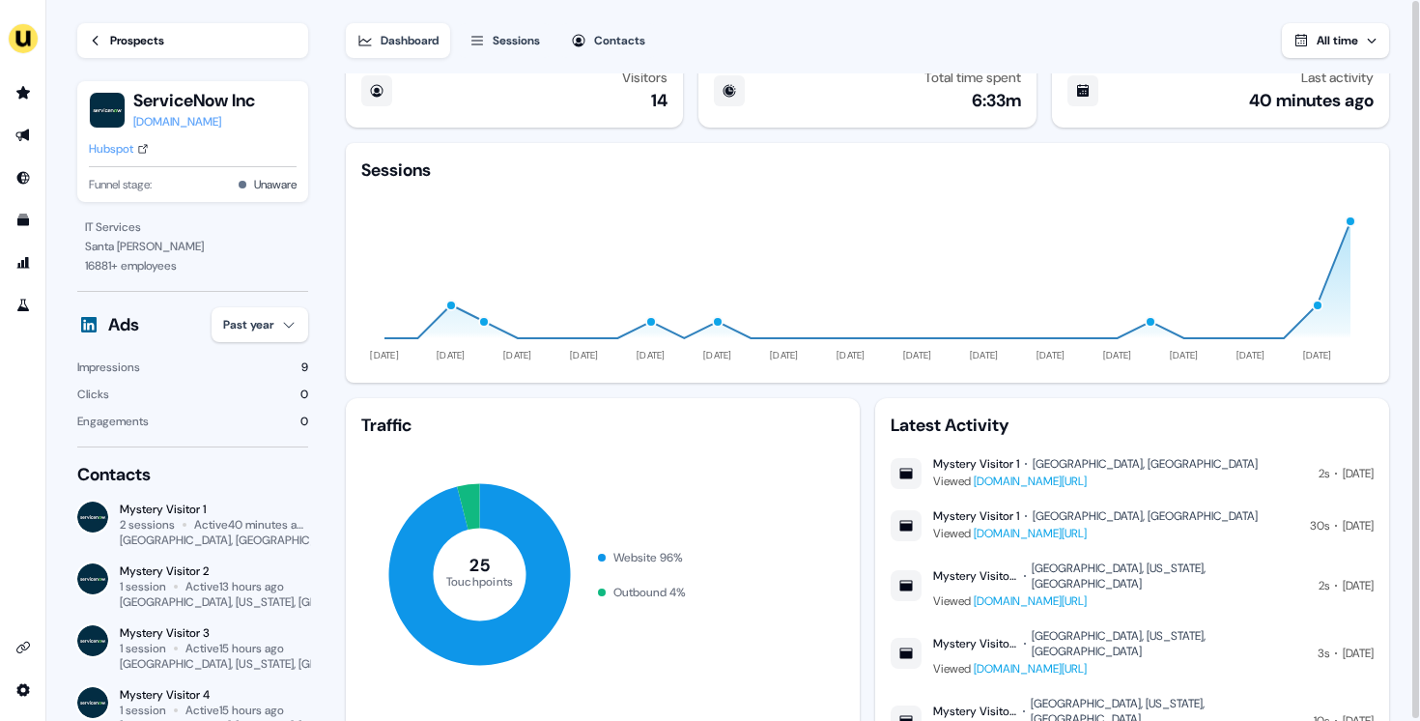
click at [140, 36] on div "Prospects" at bounding box center [137, 40] width 54 height 19
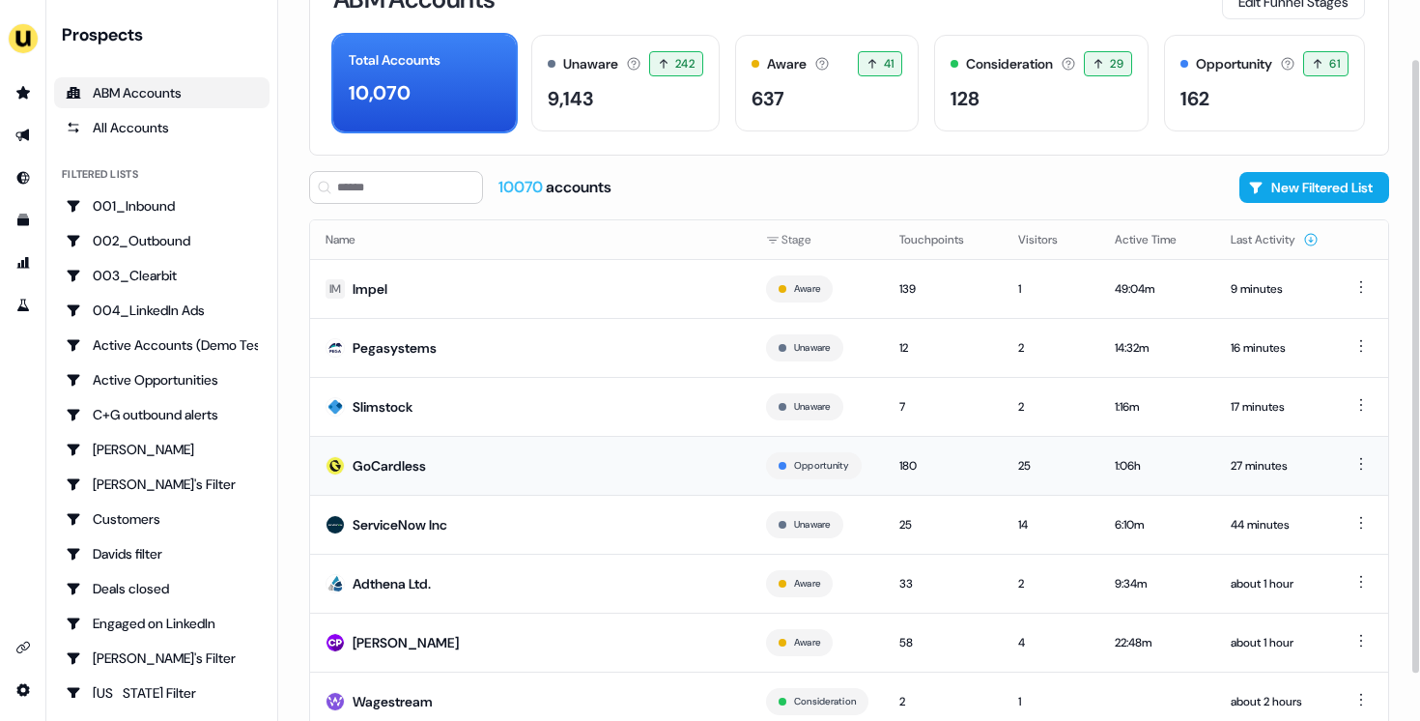
scroll to position [66, 0]
